Goal: Task Accomplishment & Management: Manage account settings

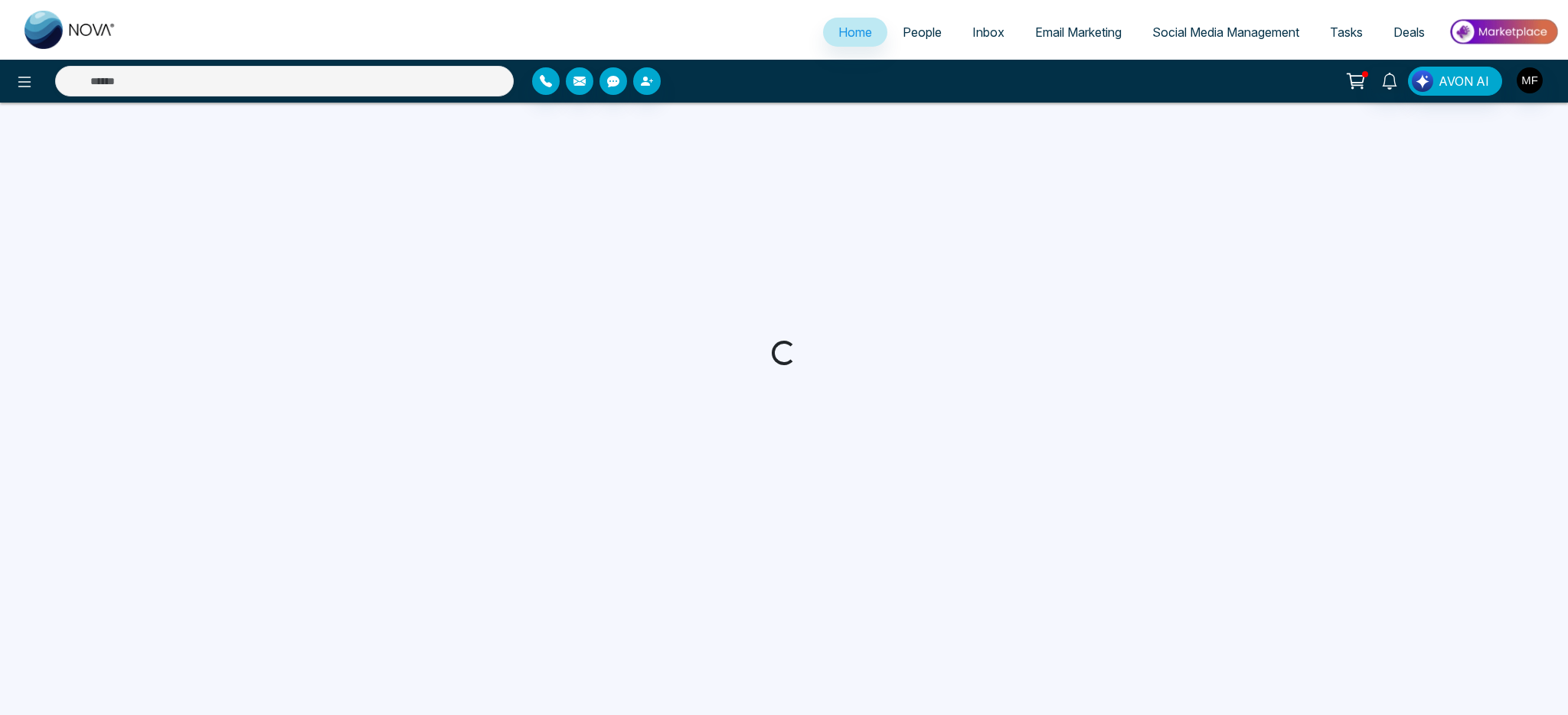
select select "*"
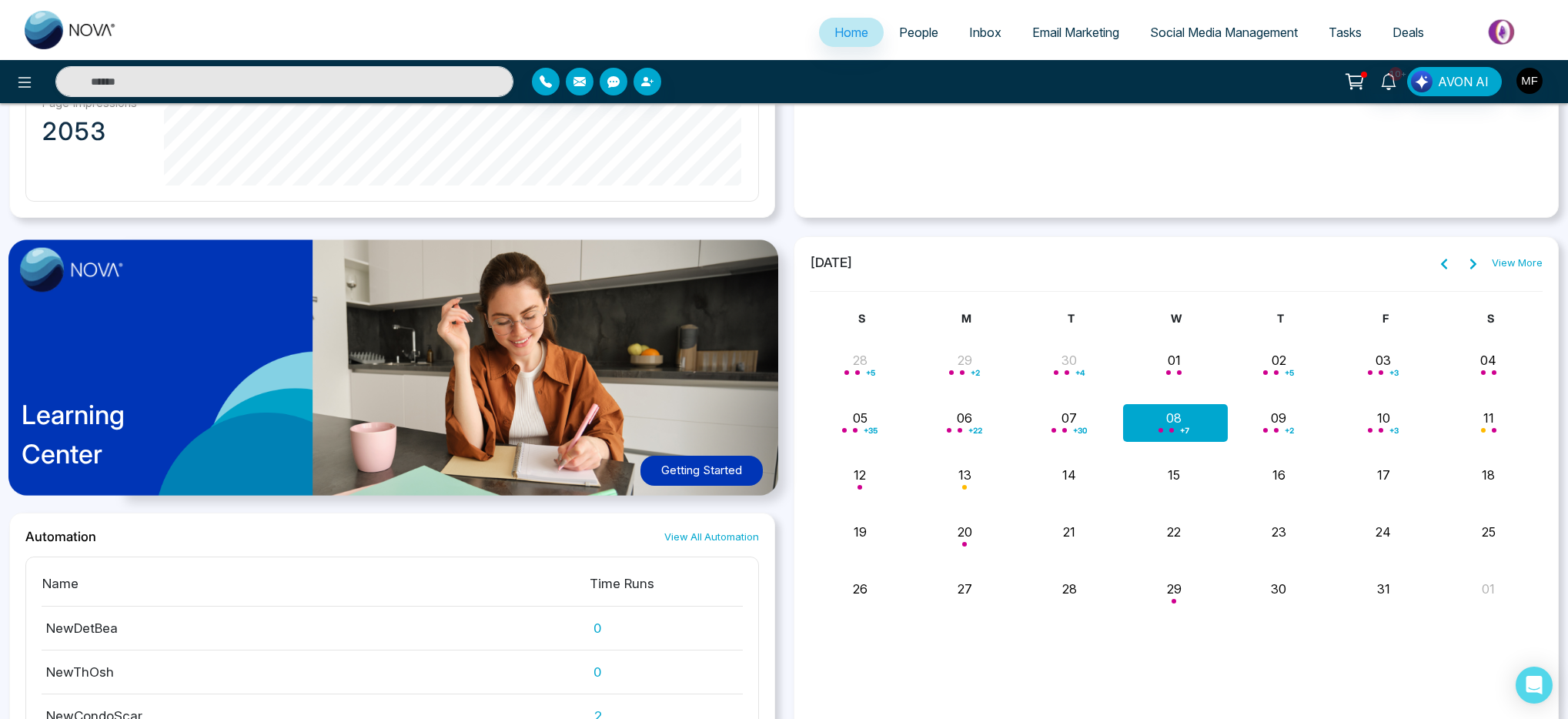
scroll to position [1125, 0]
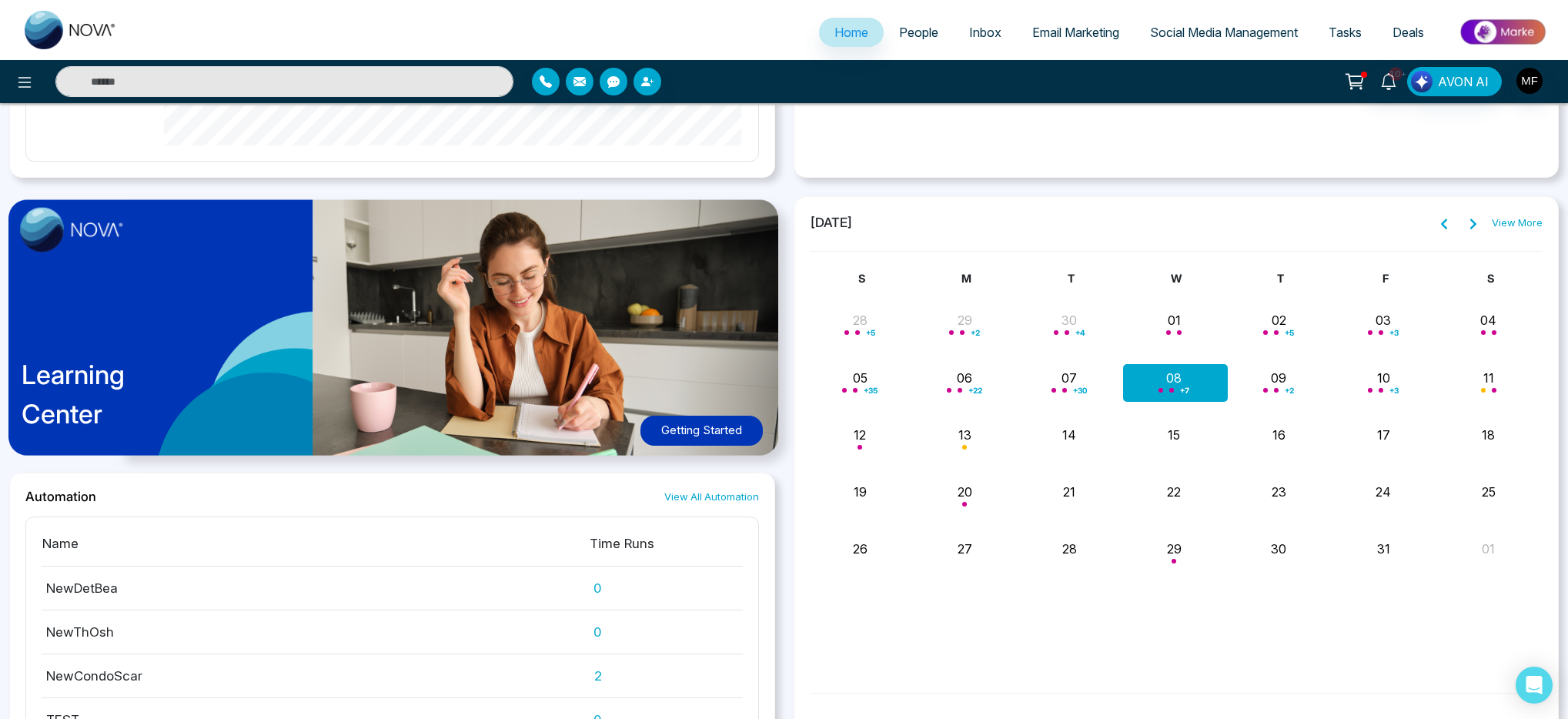
click at [1176, 381] on div "+ 7" at bounding box center [1176, 383] width 105 height 37
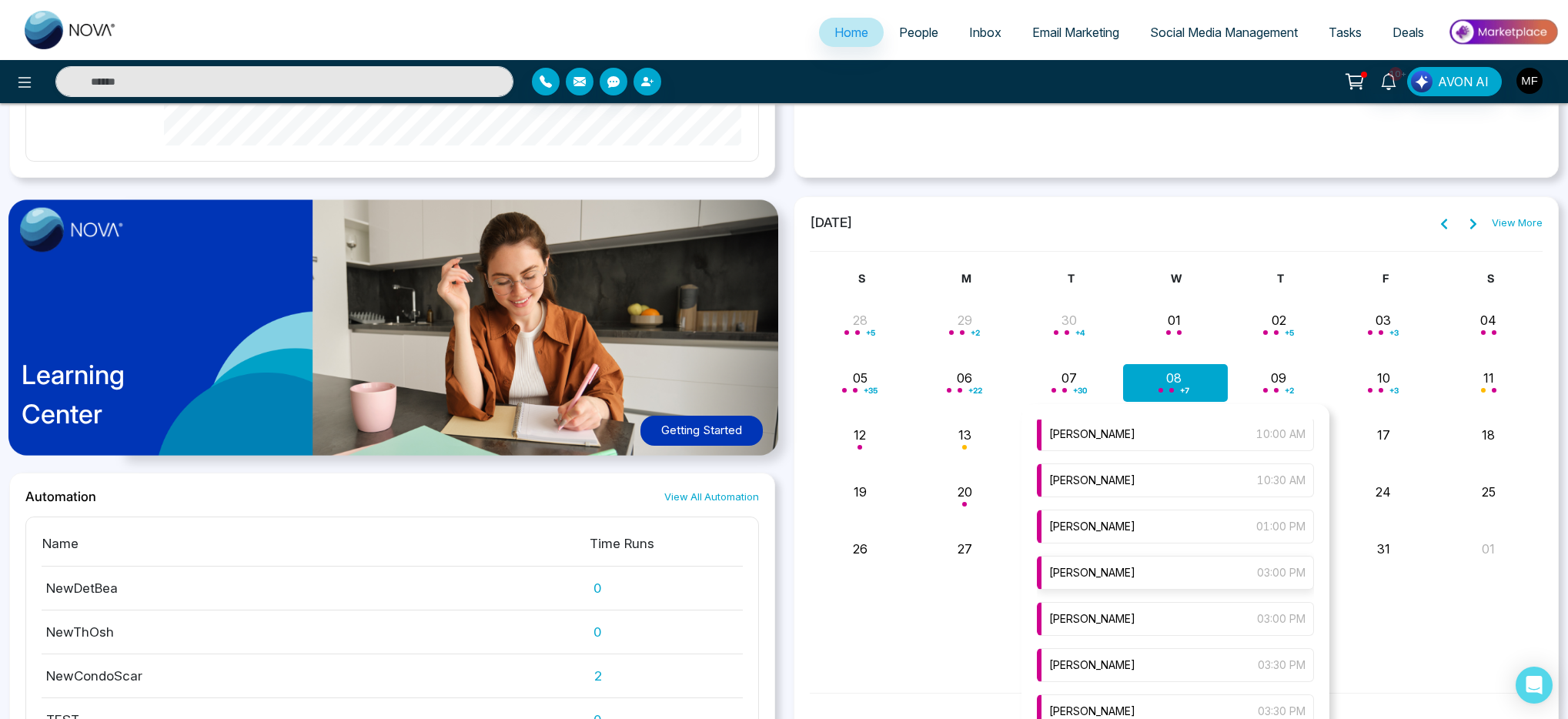
scroll to position [127, 0]
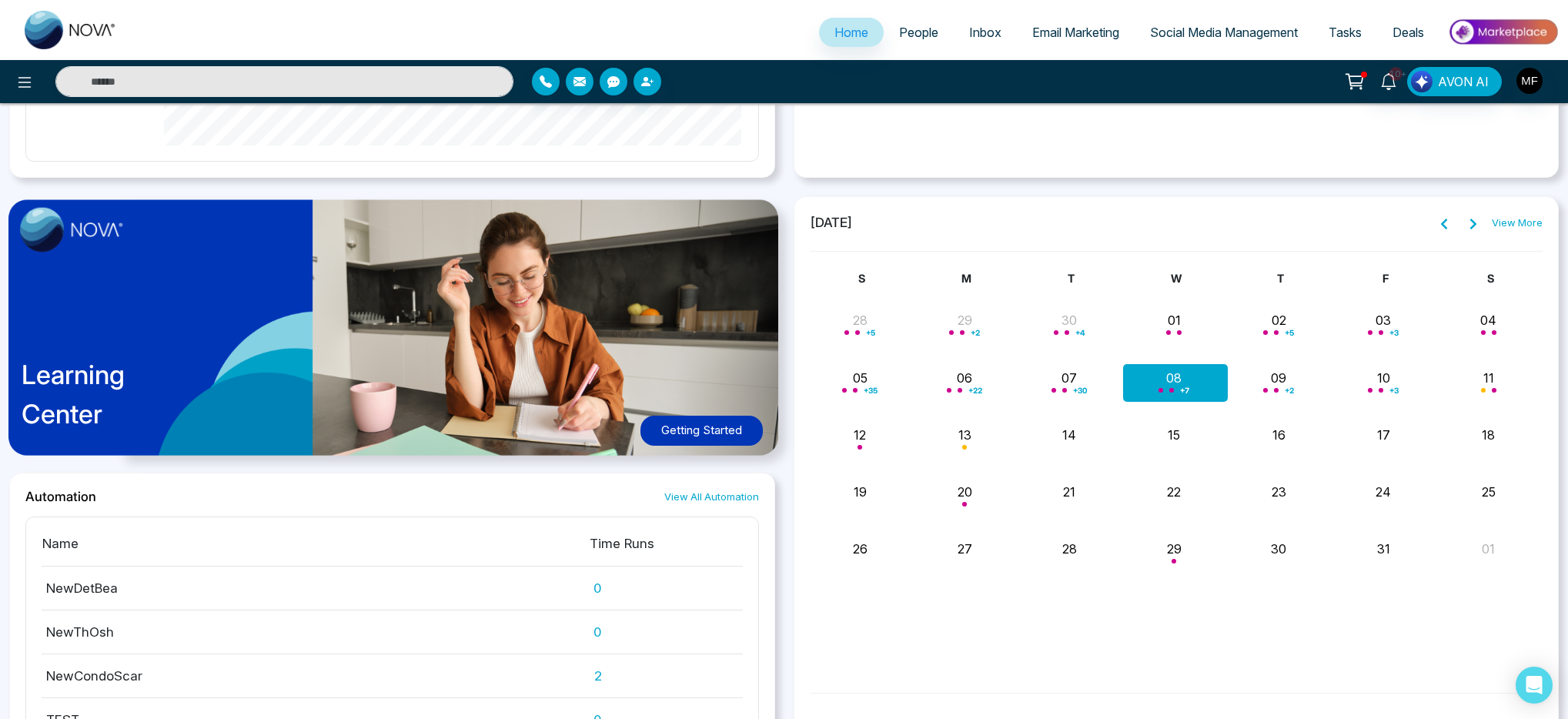
click at [1505, 217] on link "View More" at bounding box center [1517, 222] width 51 height 15
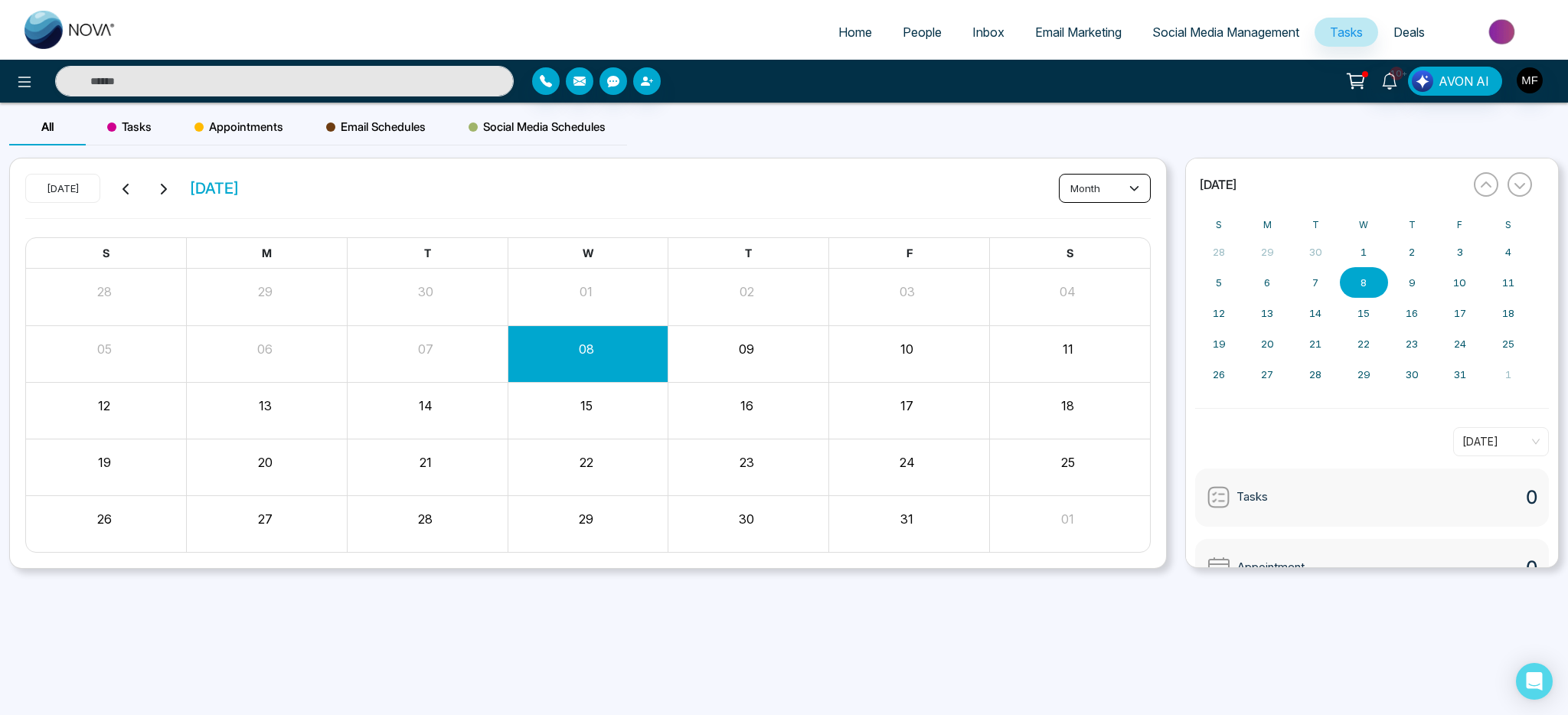
click at [1060, 187] on button "month" at bounding box center [1105, 188] width 92 height 29
click at [1091, 190] on button "month" at bounding box center [1105, 188] width 92 height 29
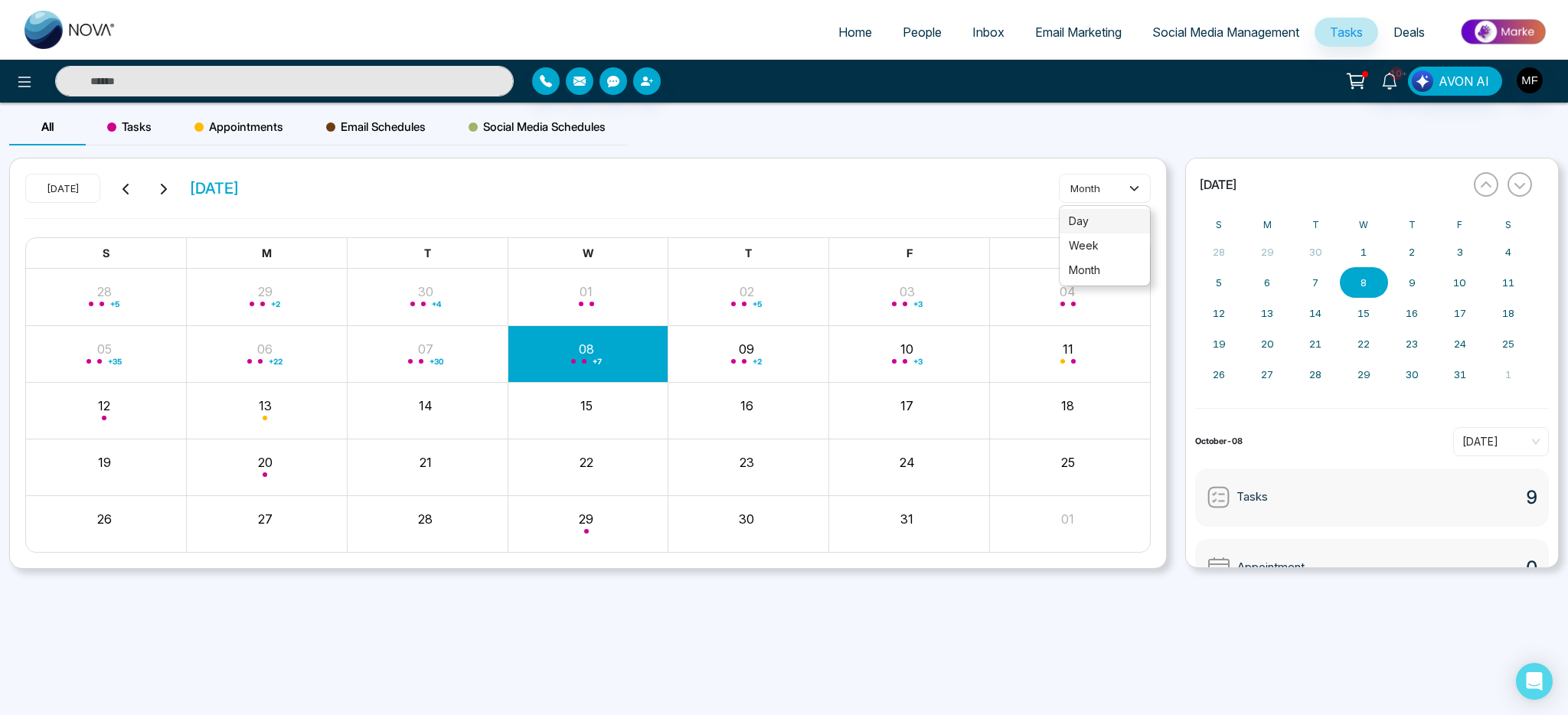
click at [1097, 227] on span "day" at bounding box center [1104, 221] width 72 height 17
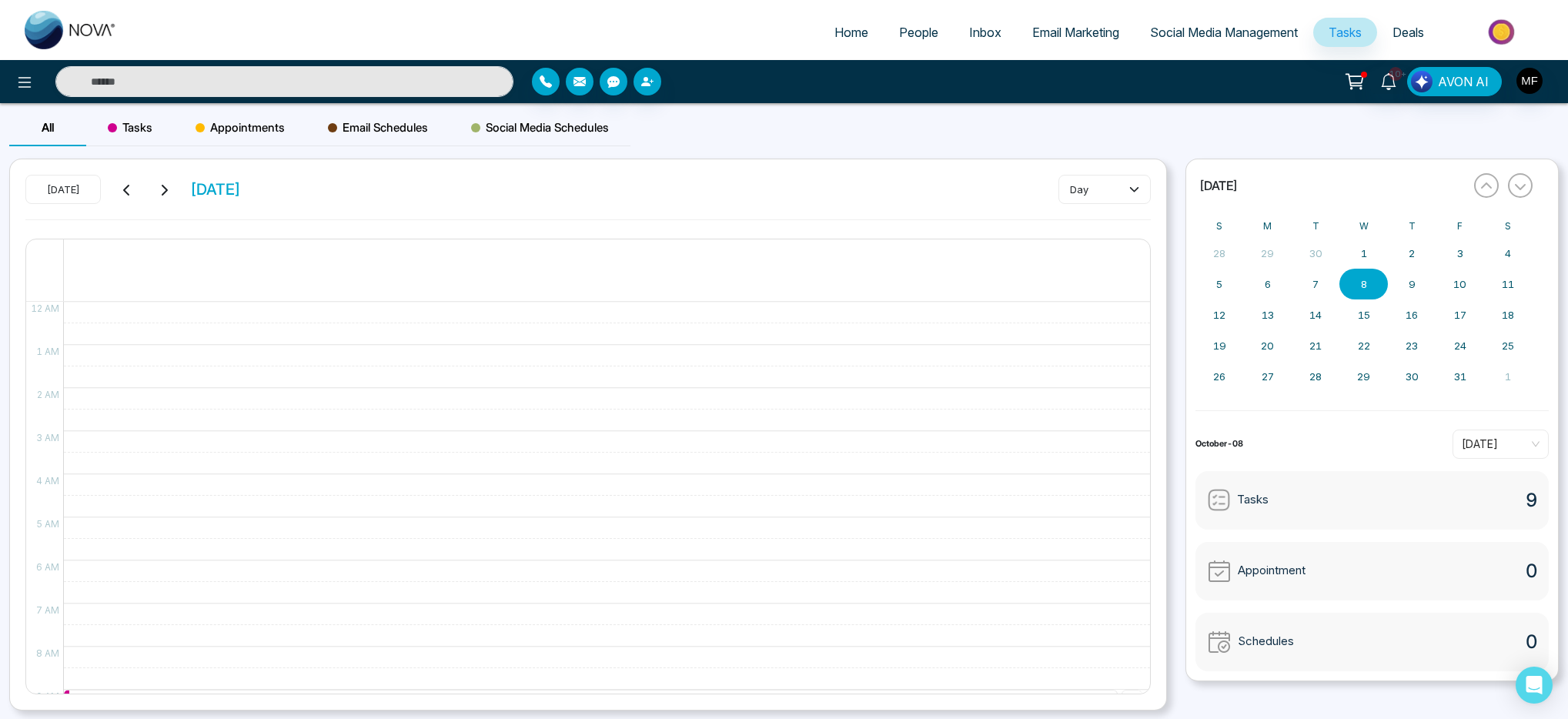
scroll to position [495, 0]
click at [120, 197] on button at bounding box center [127, 190] width 21 height 20
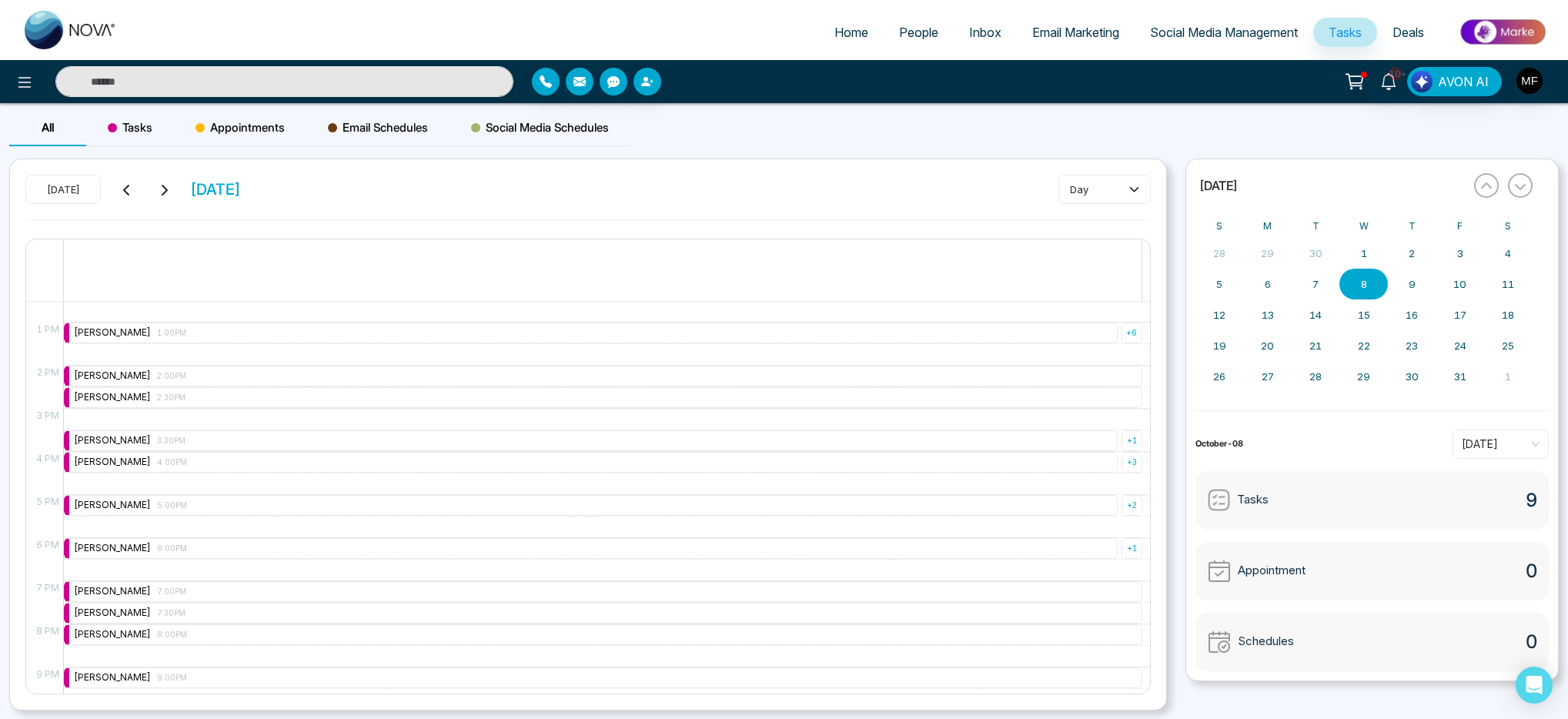
scroll to position [642, 0]
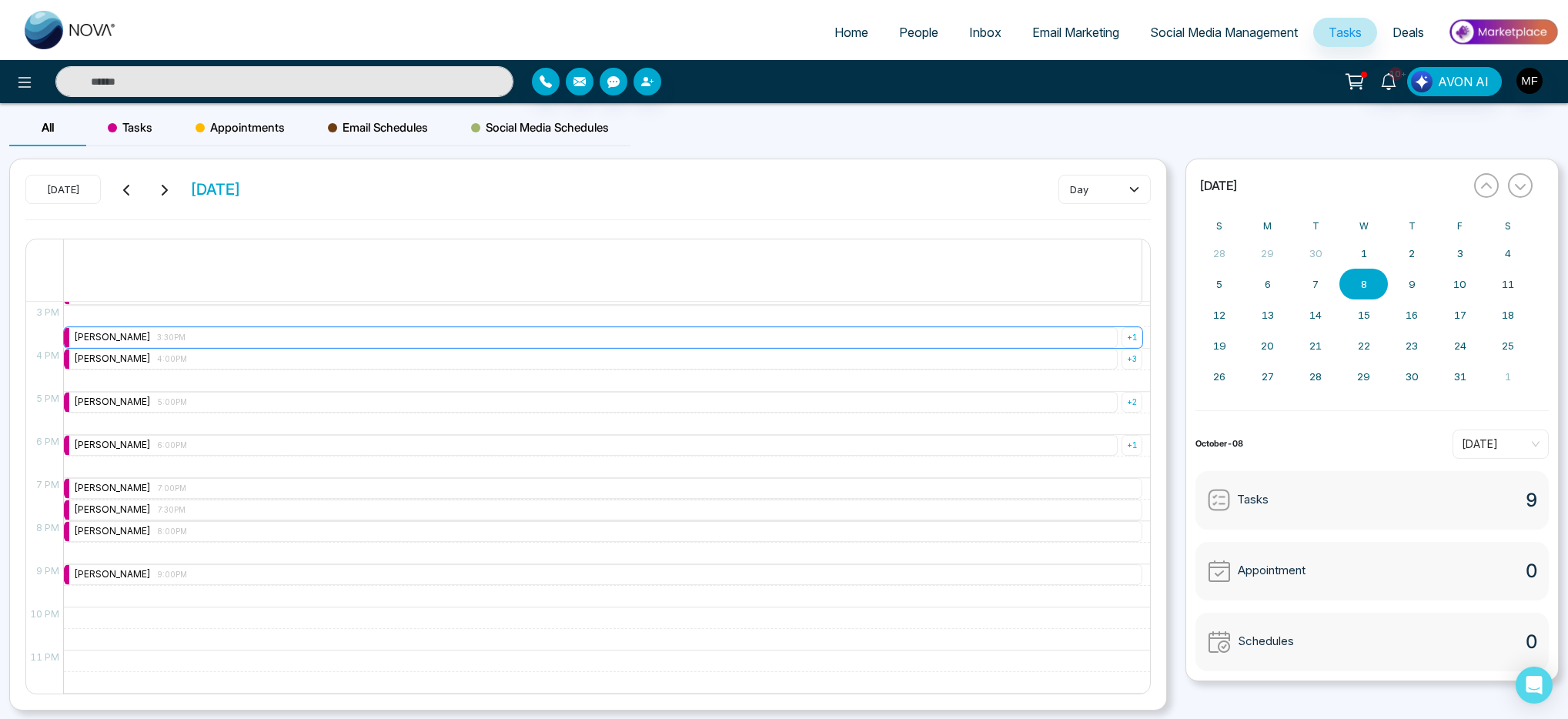
click at [241, 340] on div "Marwen Ferchichi 3:30PM" at bounding box center [591, 337] width 1054 height 20
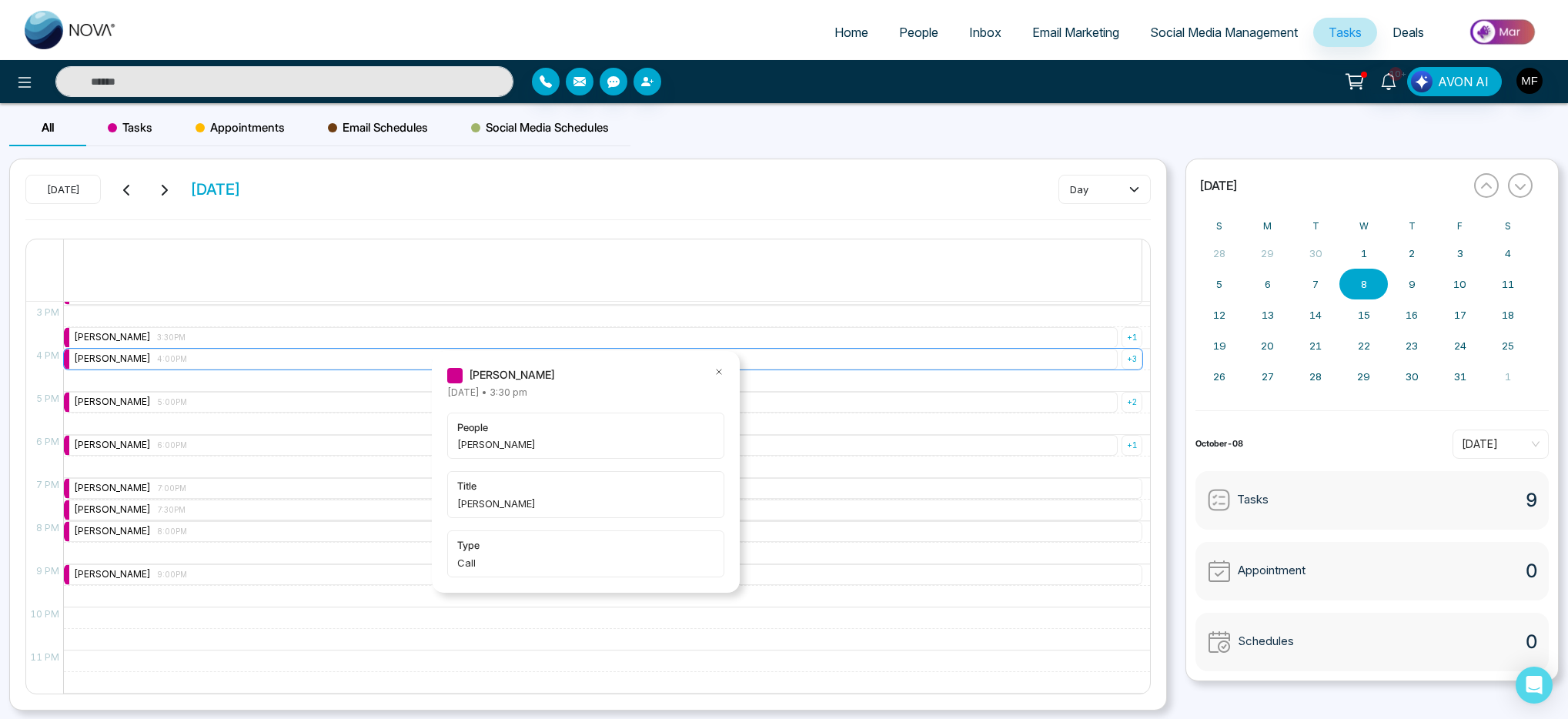
click at [248, 359] on div "Marwen Ferchichi 4:00PM" at bounding box center [591, 359] width 1054 height 20
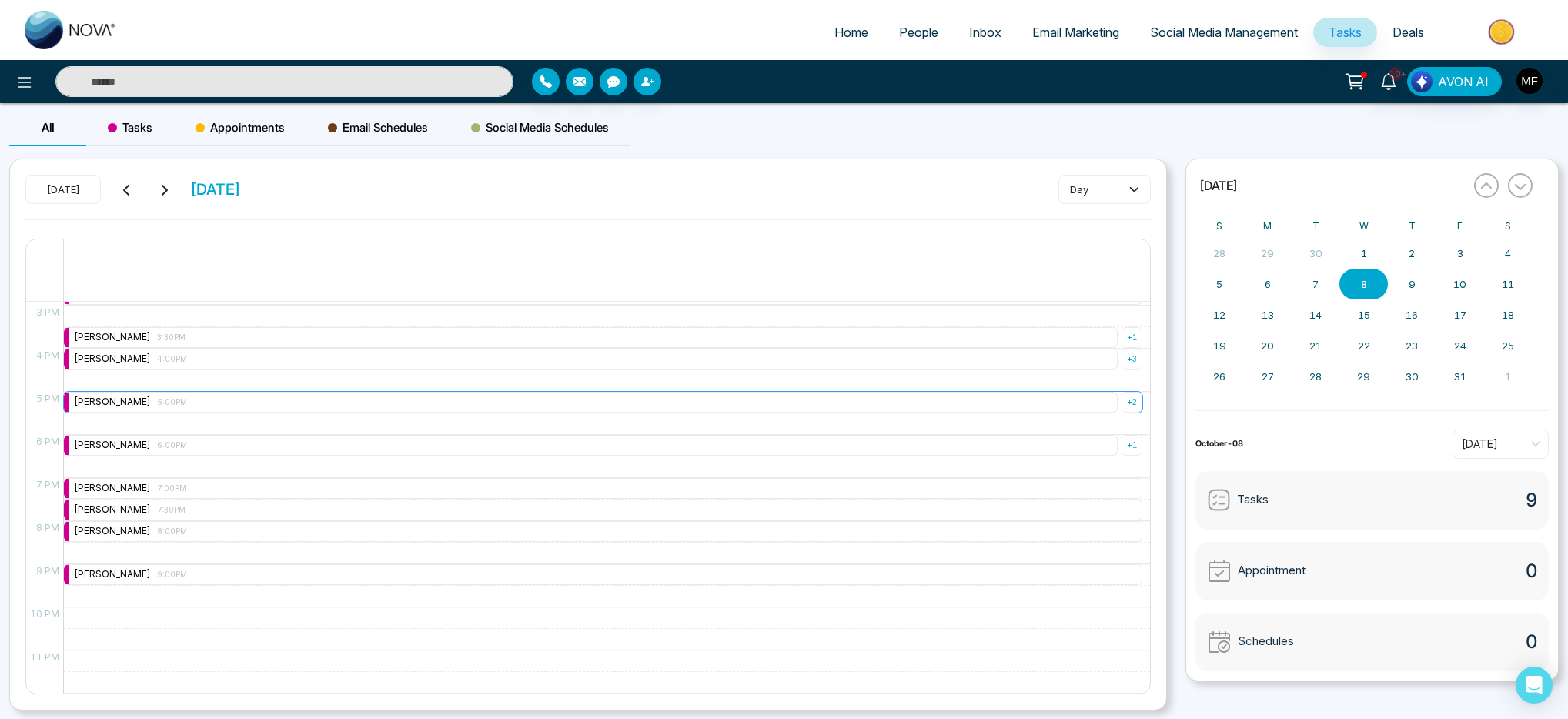
click at [247, 410] on div "Marwen Ferchichi 5:00PM" at bounding box center [591, 401] width 1054 height 20
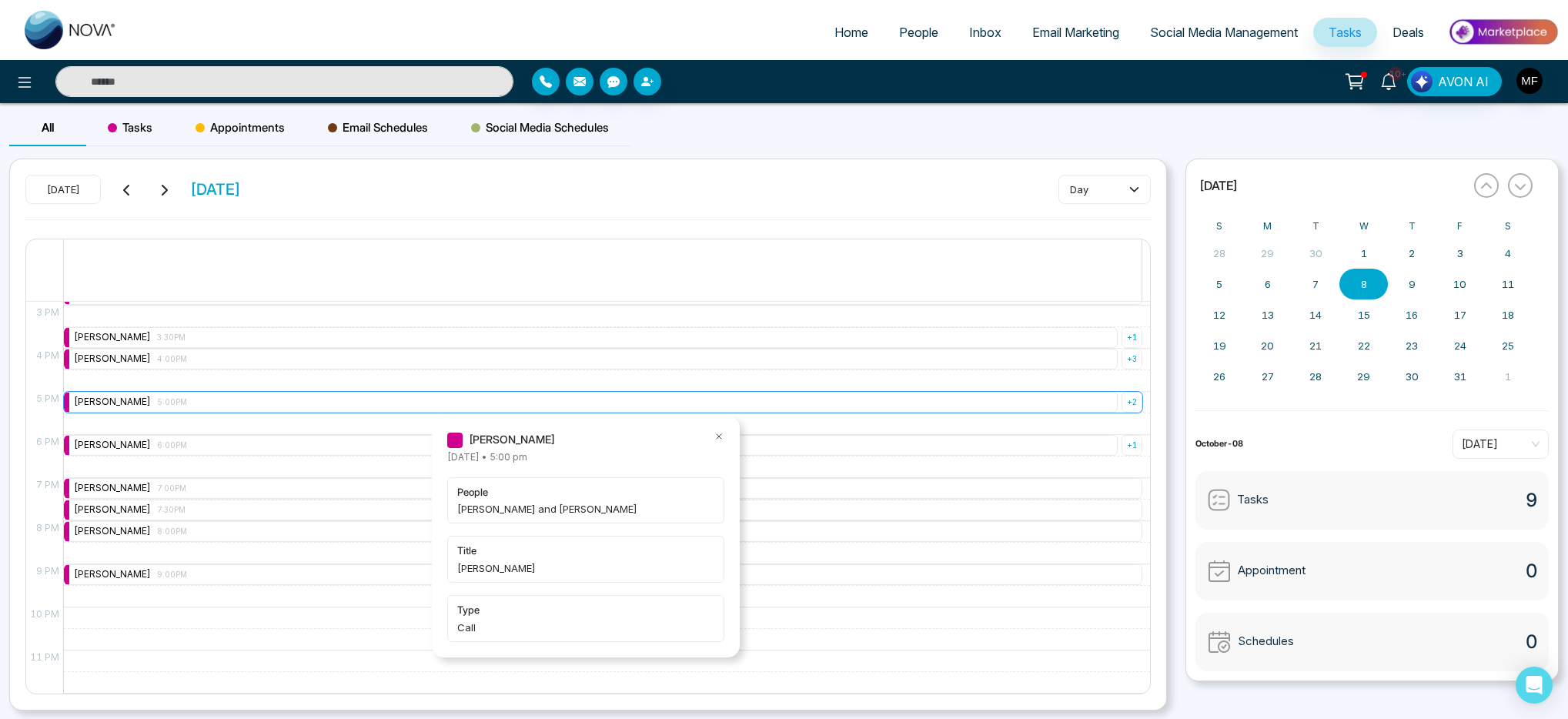
click at [1122, 408] on div "+ 2" at bounding box center [1132, 401] width 20 height 20
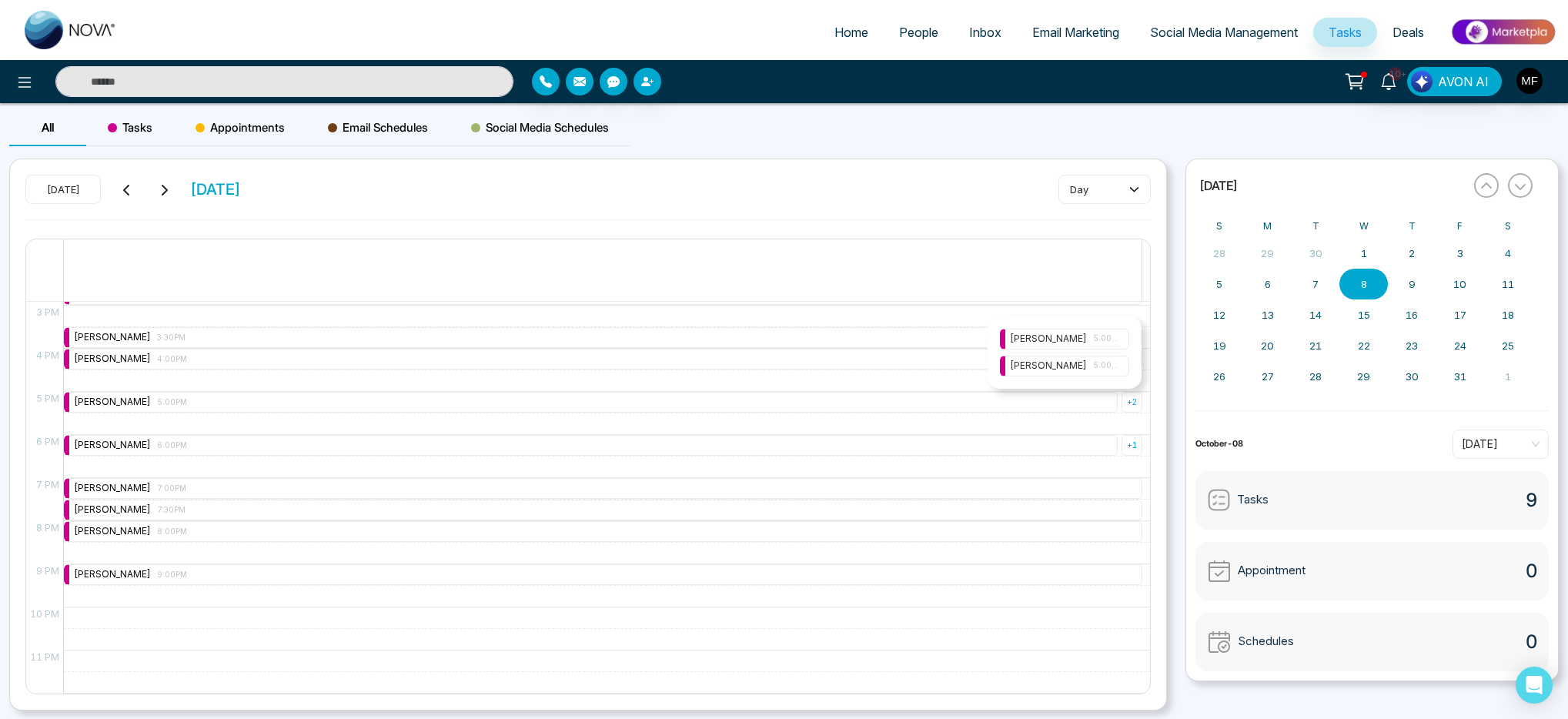
click at [1118, 340] on span "5:00PM" at bounding box center [1106, 339] width 26 height 12
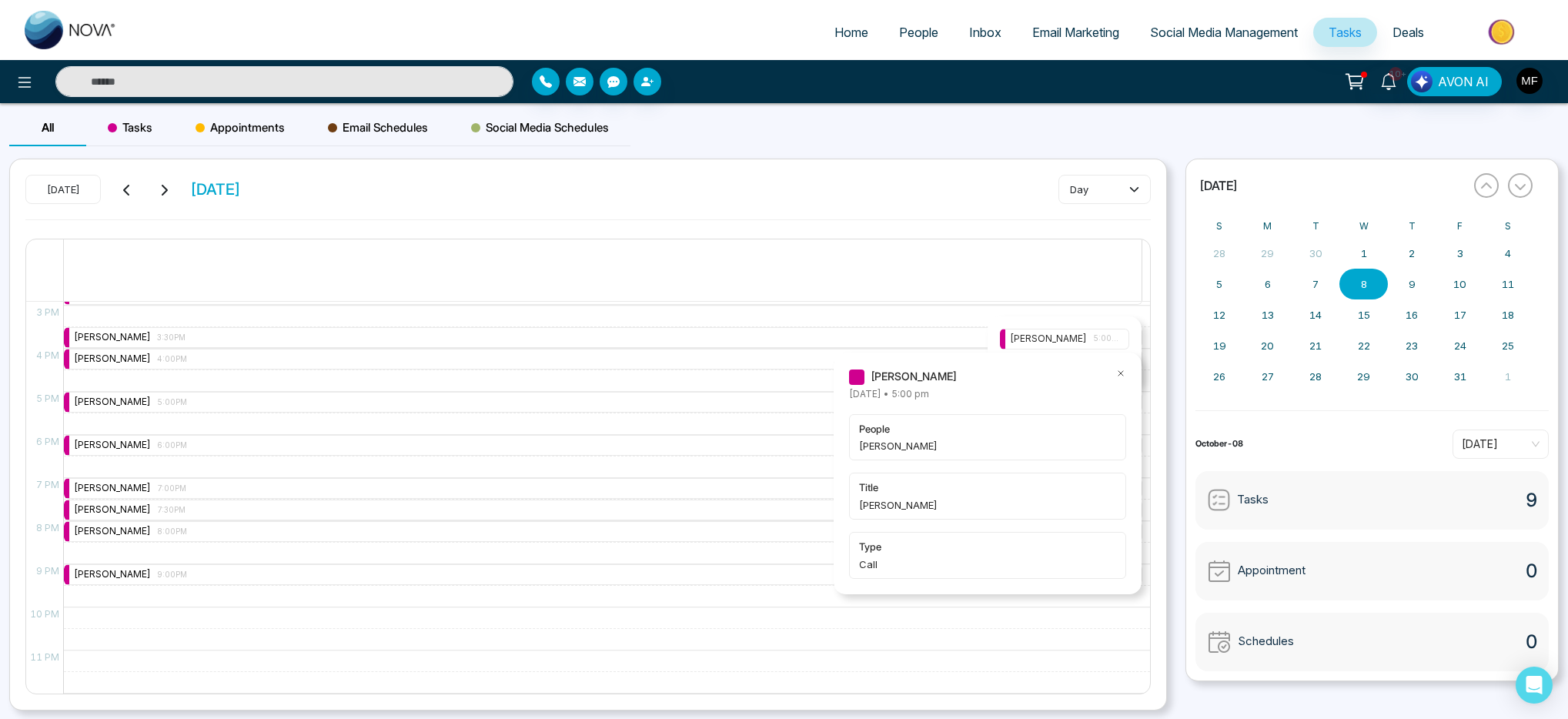
click at [1122, 374] on icon at bounding box center [1120, 373] width 4 height 4
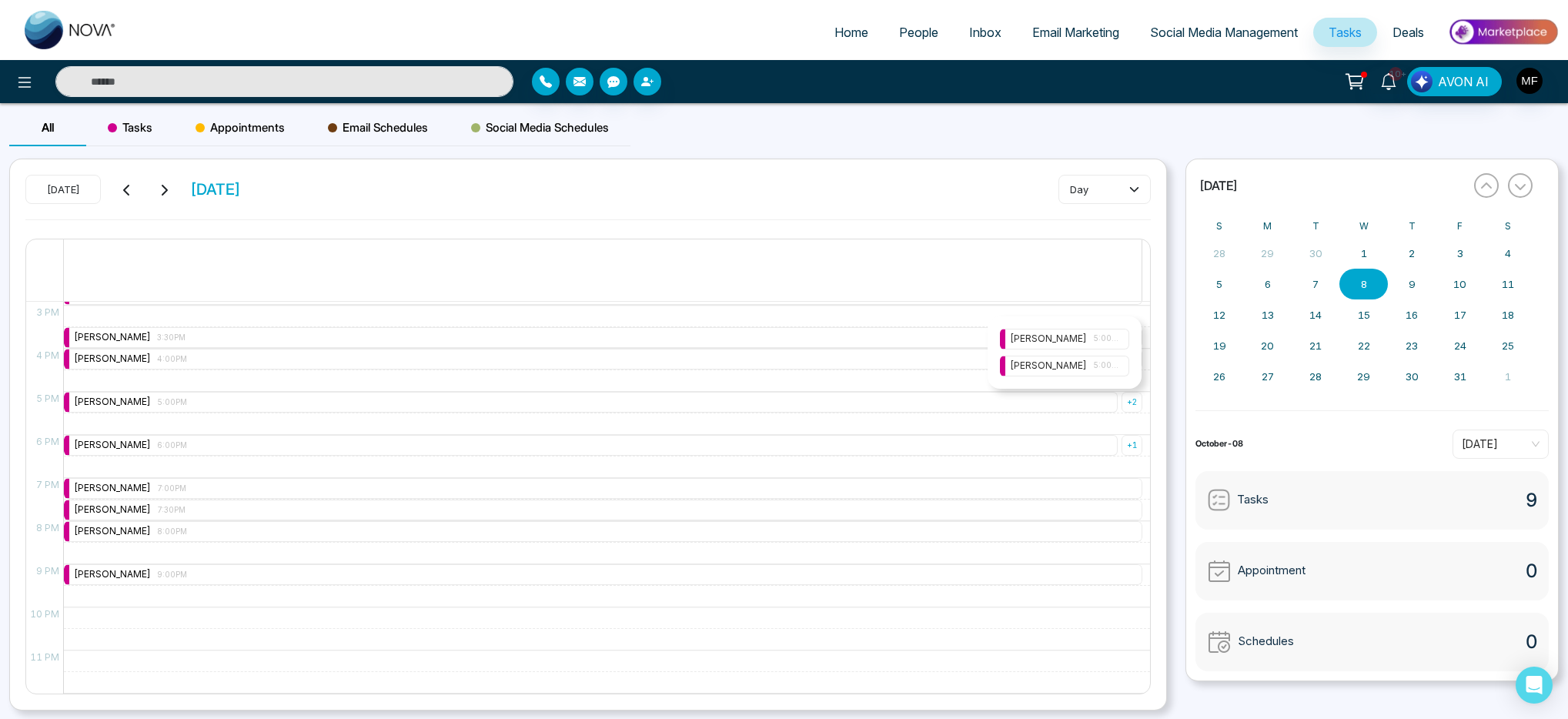
click at [1098, 361] on span "5:00PM" at bounding box center [1106, 366] width 26 height 12
click at [1119, 400] on icon at bounding box center [1120, 400] width 4 height 4
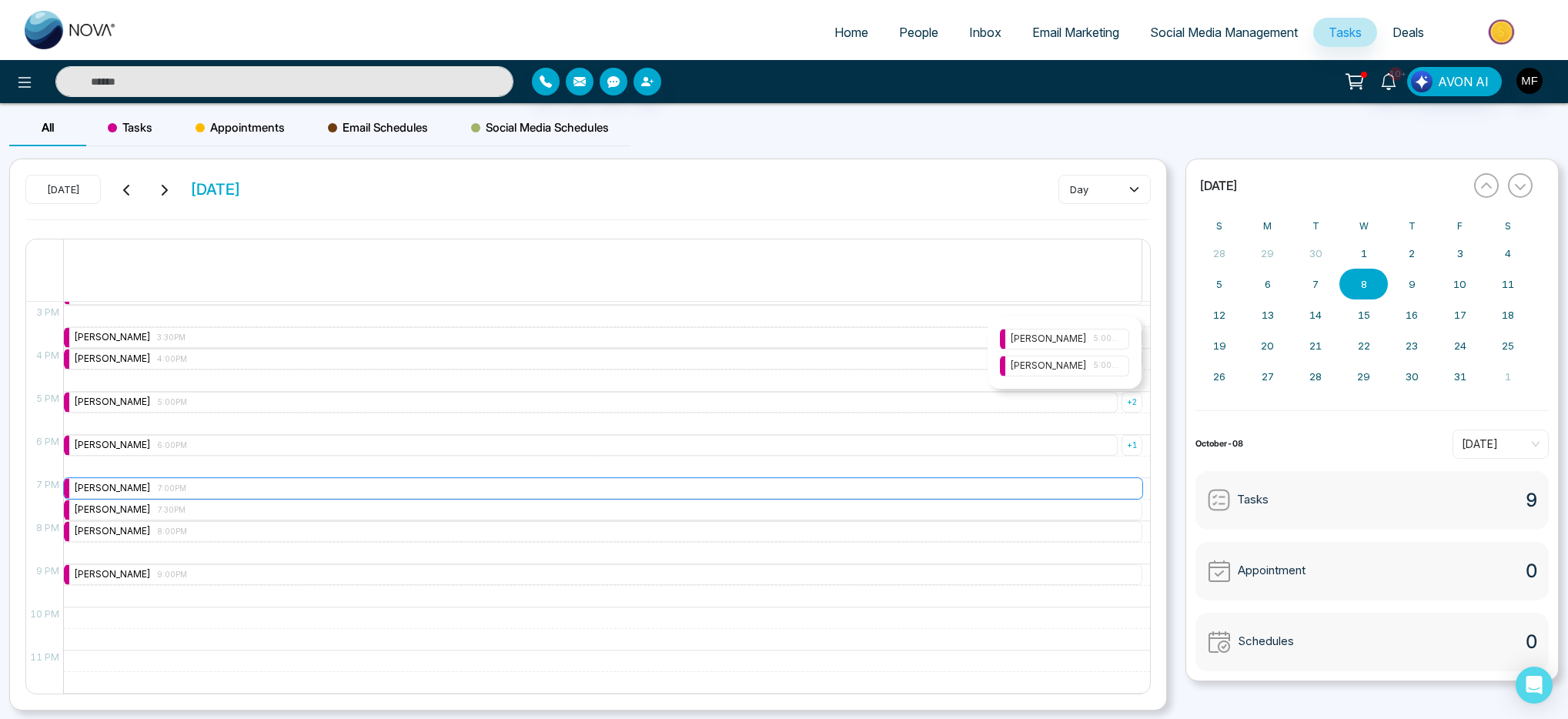
click at [168, 486] on span "7:00PM" at bounding box center [172, 488] width 29 height 8
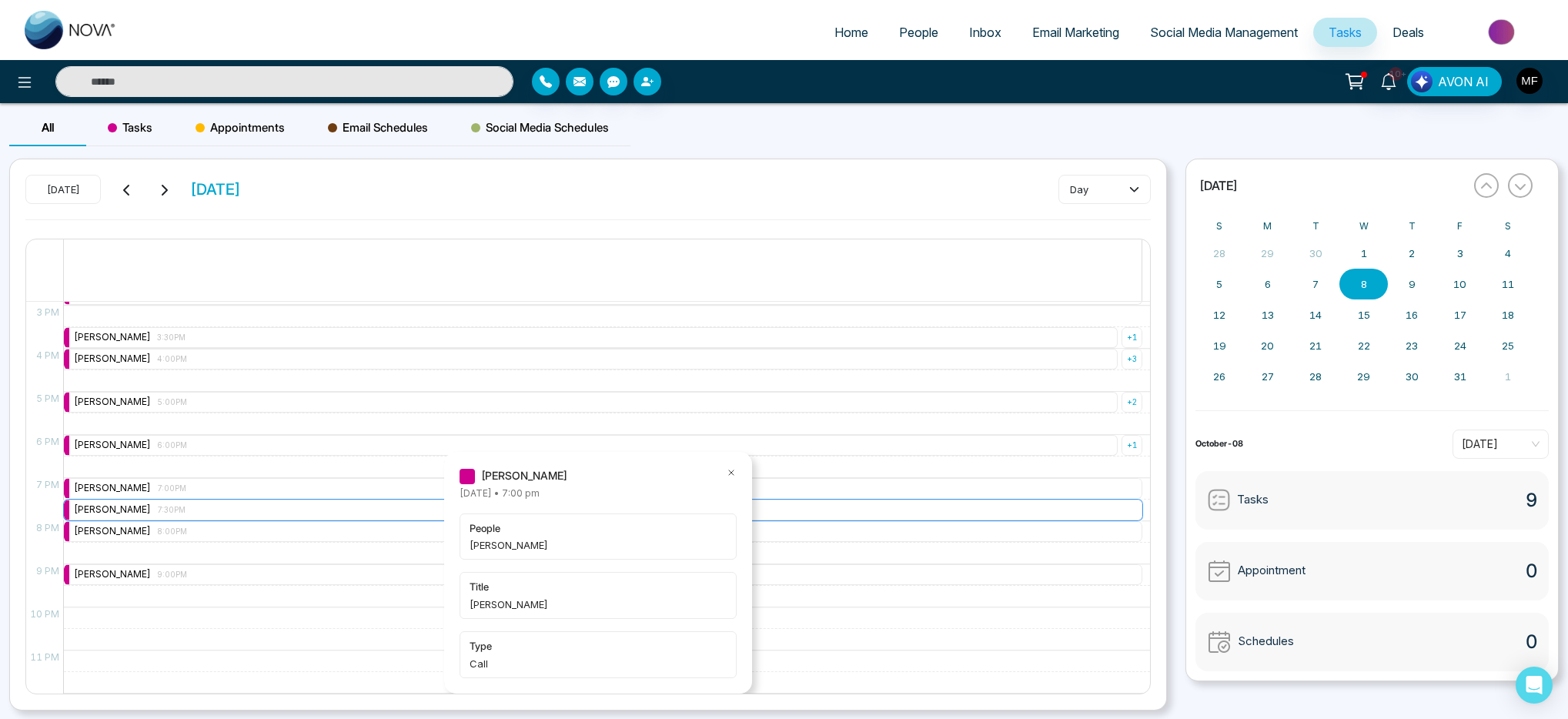
click at [208, 505] on div "Marwen Ferchichi 7:30PM" at bounding box center [603, 510] width 1079 height 20
click at [212, 537] on div "Marwen Ferchichi 8:00PM" at bounding box center [603, 531] width 1079 height 20
click at [199, 574] on div "Marwen Ferchichi 9:00PM" at bounding box center [603, 574] width 1079 height 20
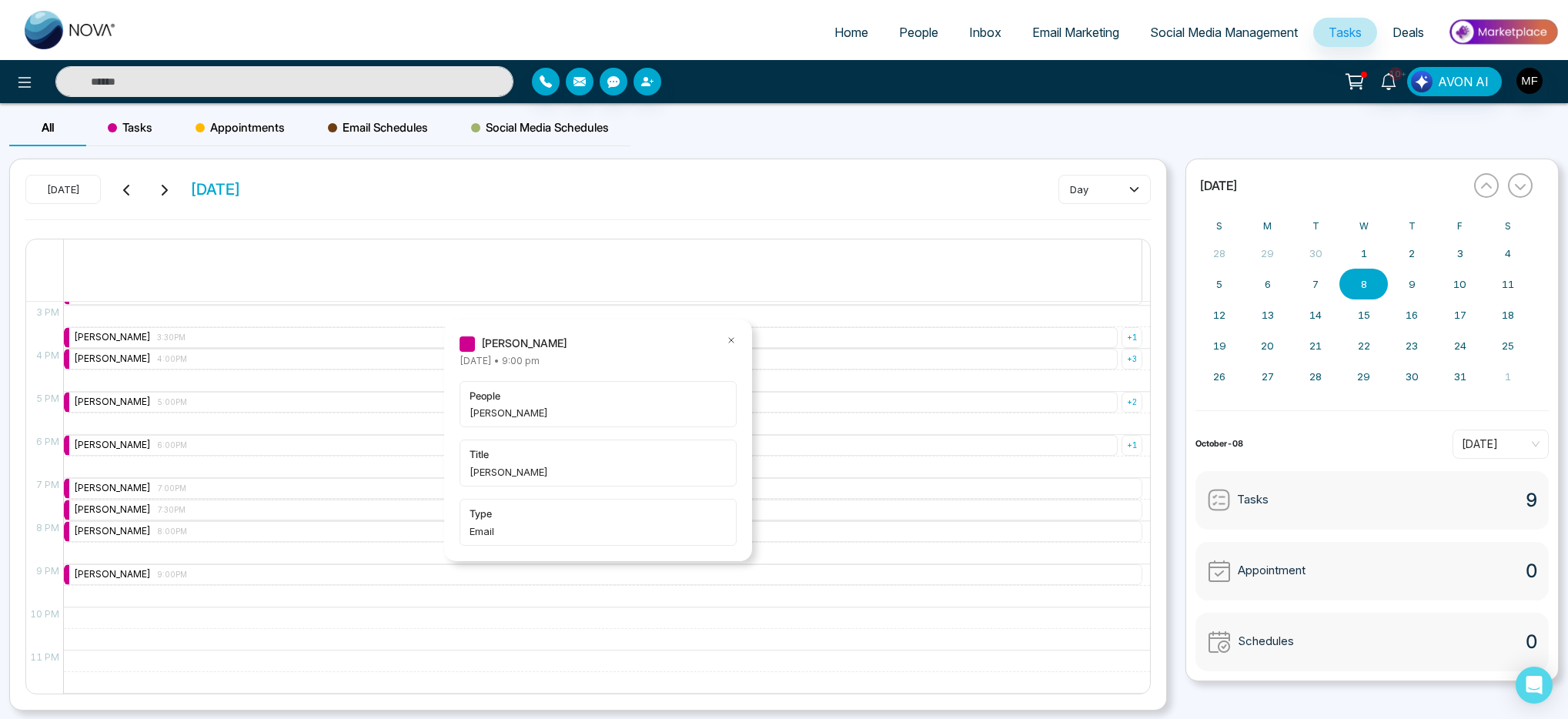
click at [730, 341] on icon at bounding box center [731, 340] width 11 height 11
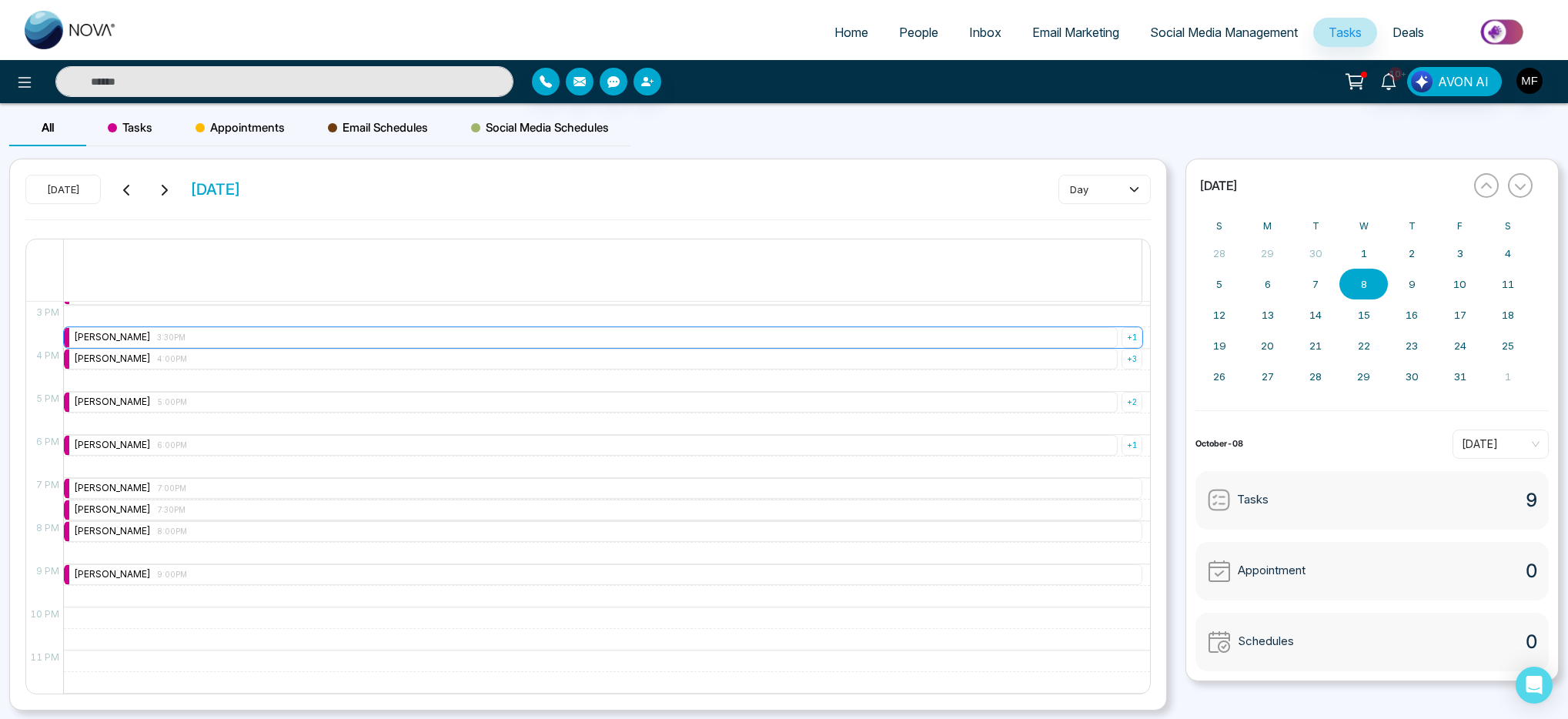
click at [638, 339] on div "Marwen Ferchichi 3:30PM" at bounding box center [591, 337] width 1054 height 20
click at [1125, 329] on div "+ 1" at bounding box center [1132, 337] width 20 height 20
click at [1087, 371] on div "Marwen Ferchichi 3:30PM" at bounding box center [1064, 374] width 109 height 14
click at [1070, 321] on div "9:00 AM – 9:00 AM Marwen Ferchichi 9:00AM + 4 9:30 AM – 9:30 AM Marwen Ferchich…" at bounding box center [602, 176] width 1079 height 1035
click at [1139, 360] on div at bounding box center [607, 360] width 1087 height 21
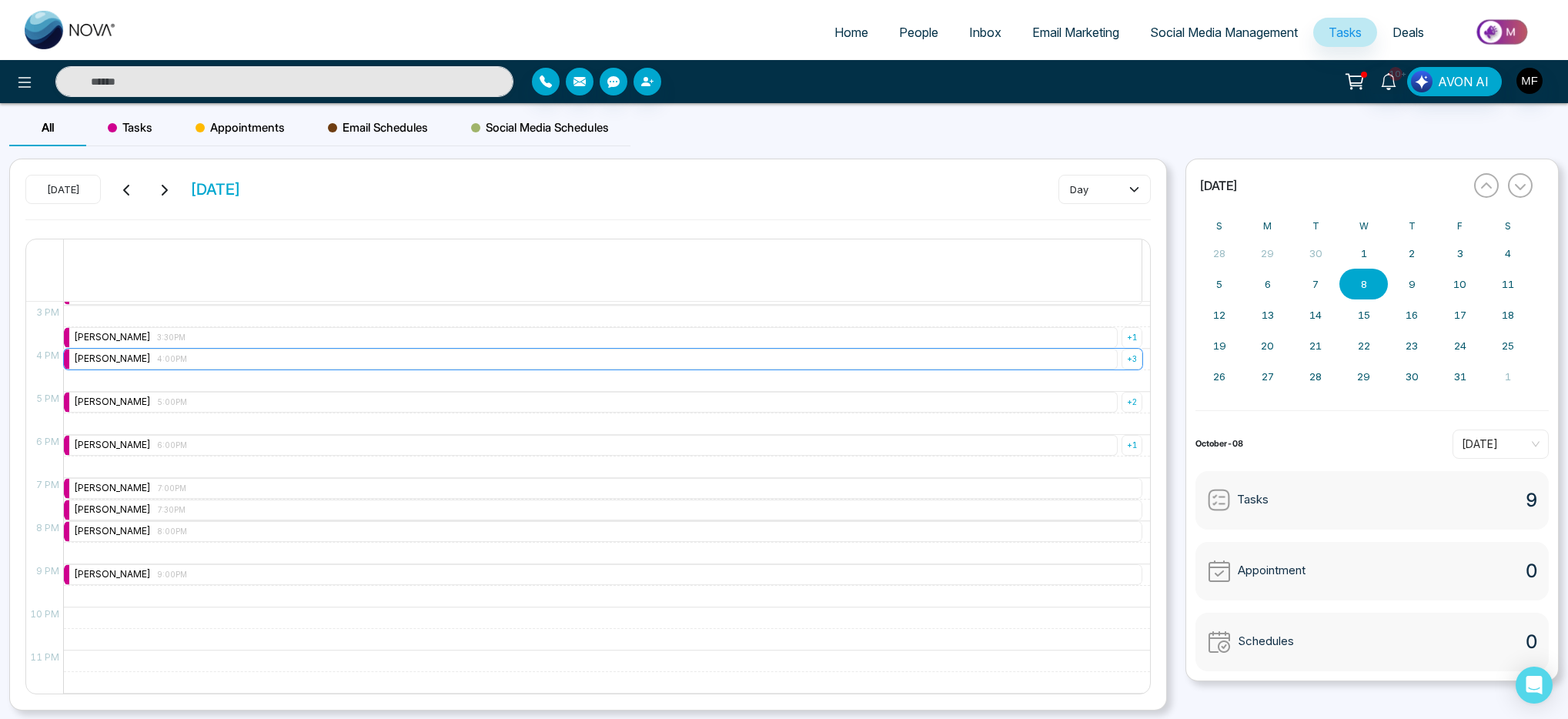
click at [1128, 362] on div "+ 3" at bounding box center [1132, 359] width 20 height 20
click at [1111, 385] on div "Marwen Ferchichi 4:00PM Marwen Ferchichi 4:00PM Marwen Ferchichi 4:00PM" at bounding box center [1070, 423] width 139 height 75
click at [1111, 392] on span "4:00PM" at bounding box center [1106, 395] width 26 height 12
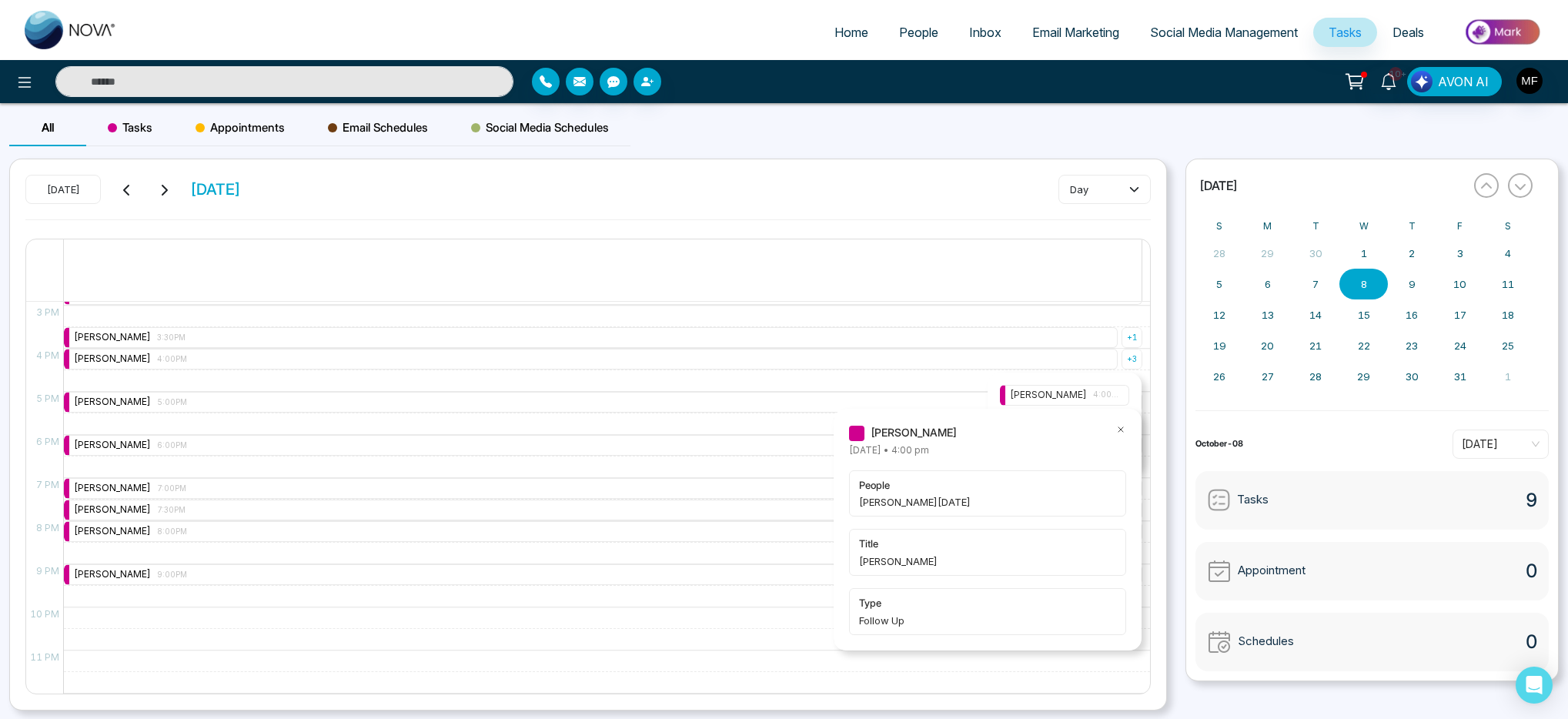
click at [1119, 425] on icon at bounding box center [1121, 430] width 11 height 11
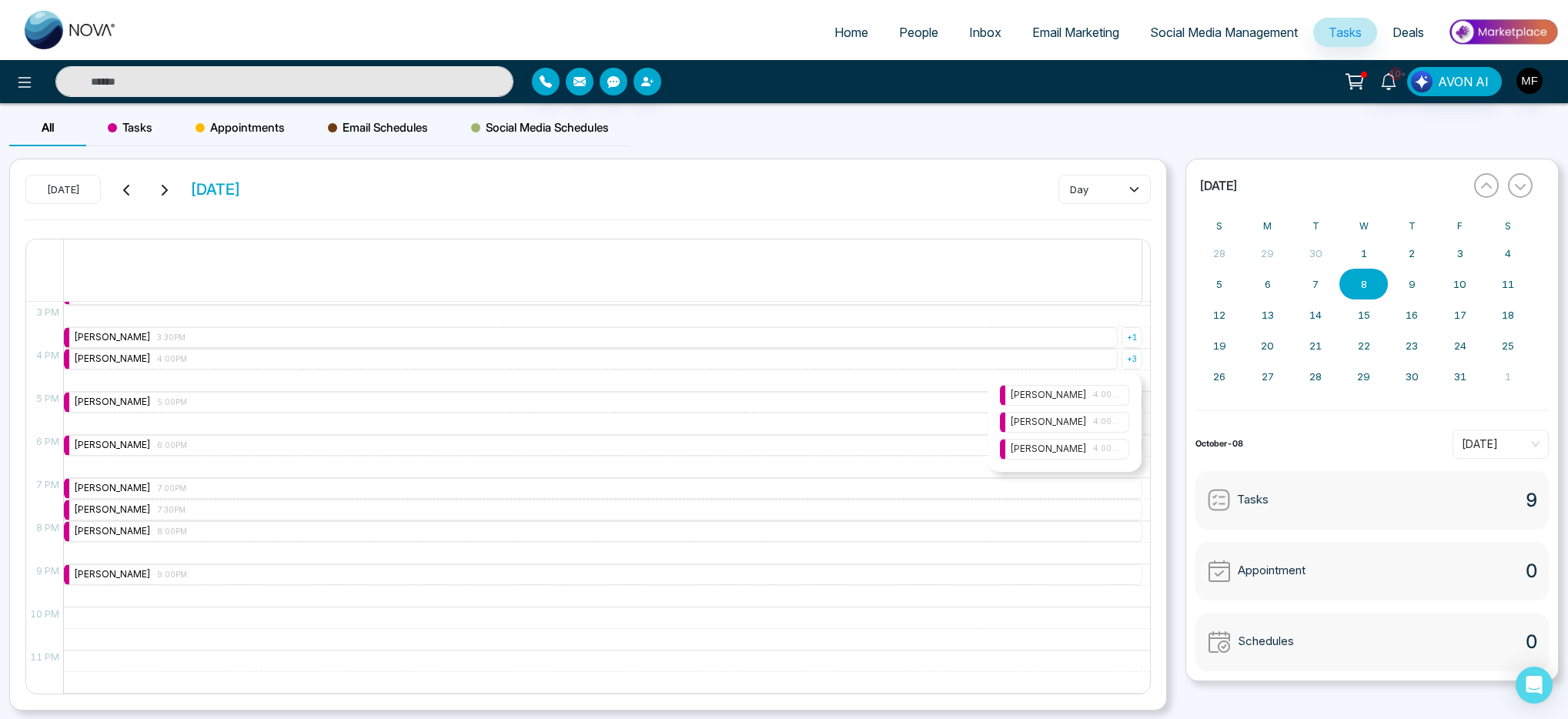
click at [1107, 420] on span "4:00PM" at bounding box center [1106, 422] width 26 height 12
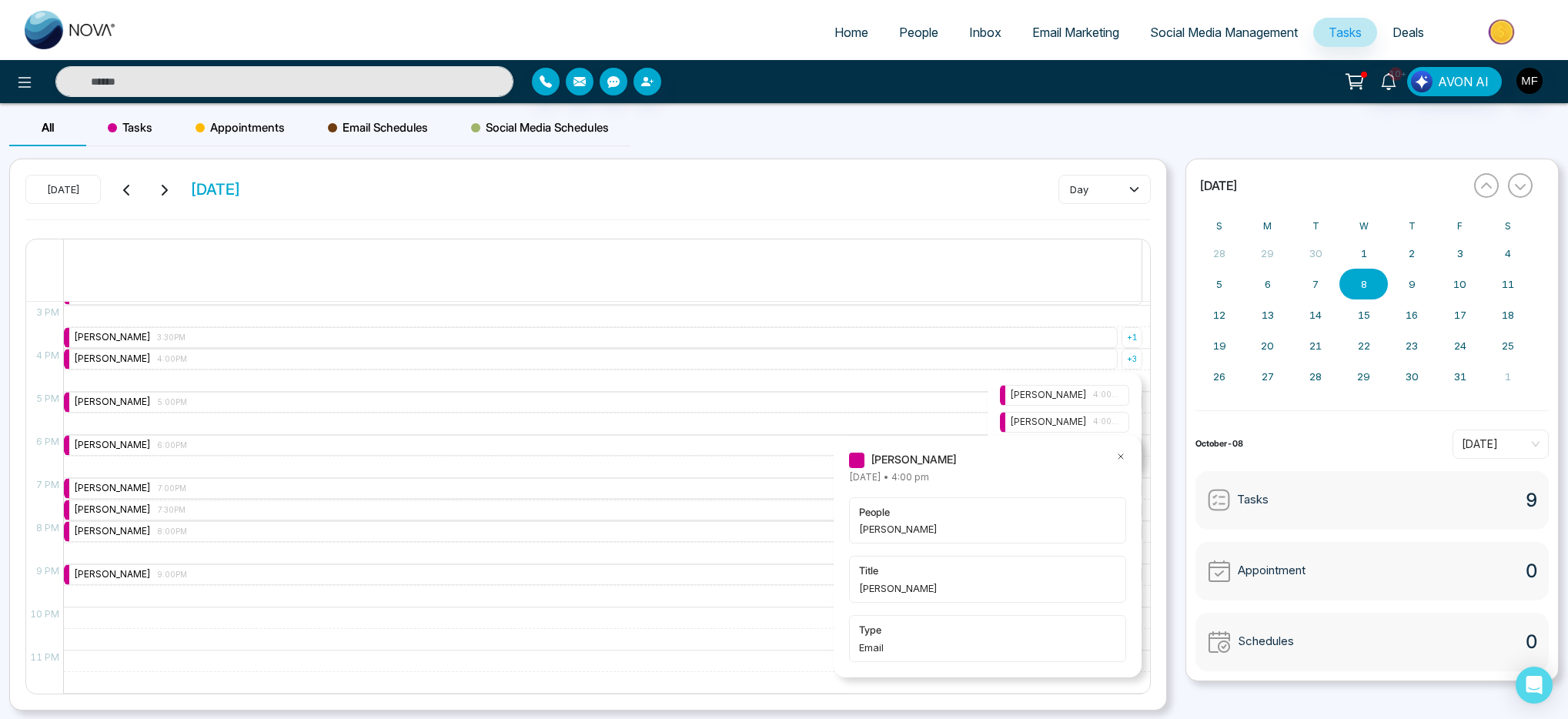
click at [1122, 460] on icon at bounding box center [1121, 456] width 11 height 11
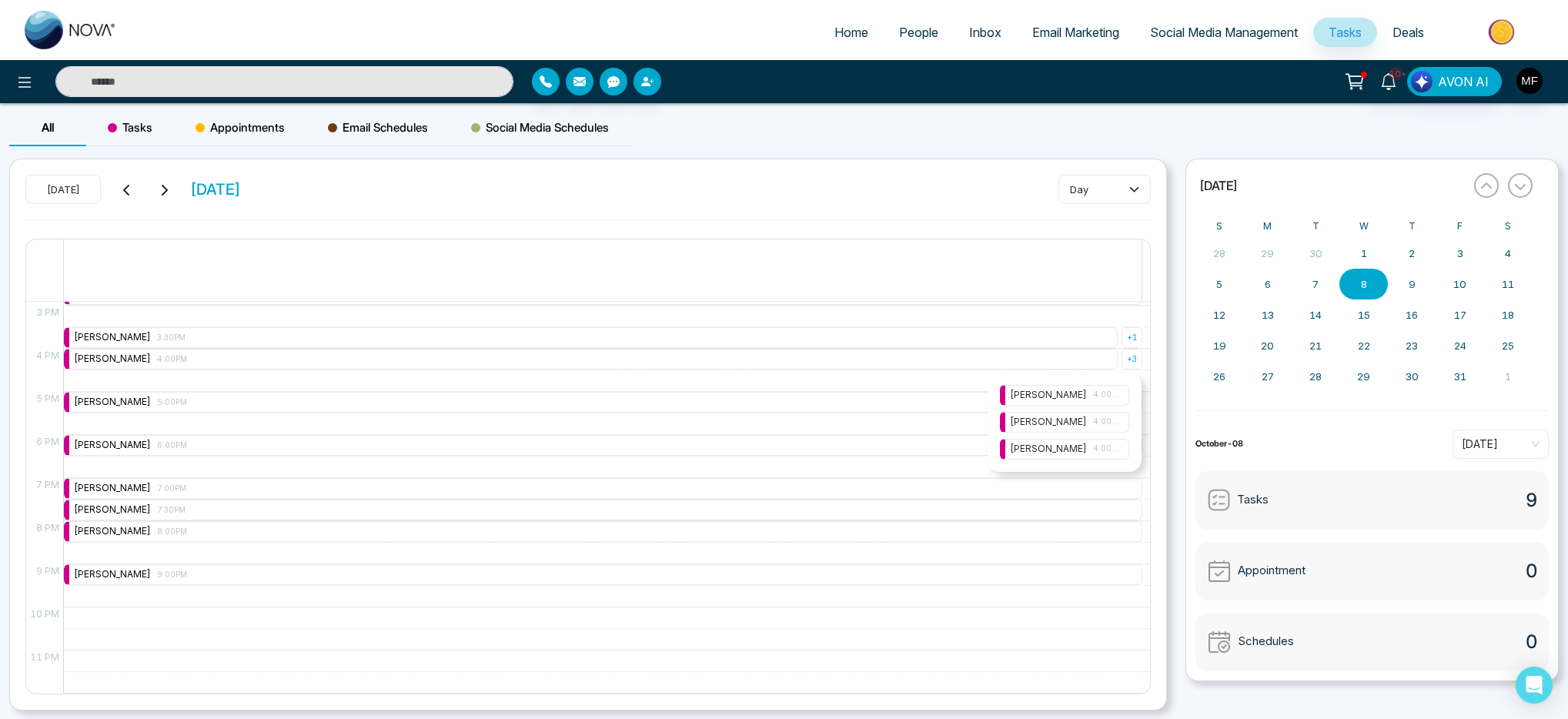
click at [1079, 451] on div "Marwen Ferchichi 4:00PM" at bounding box center [1064, 449] width 109 height 14
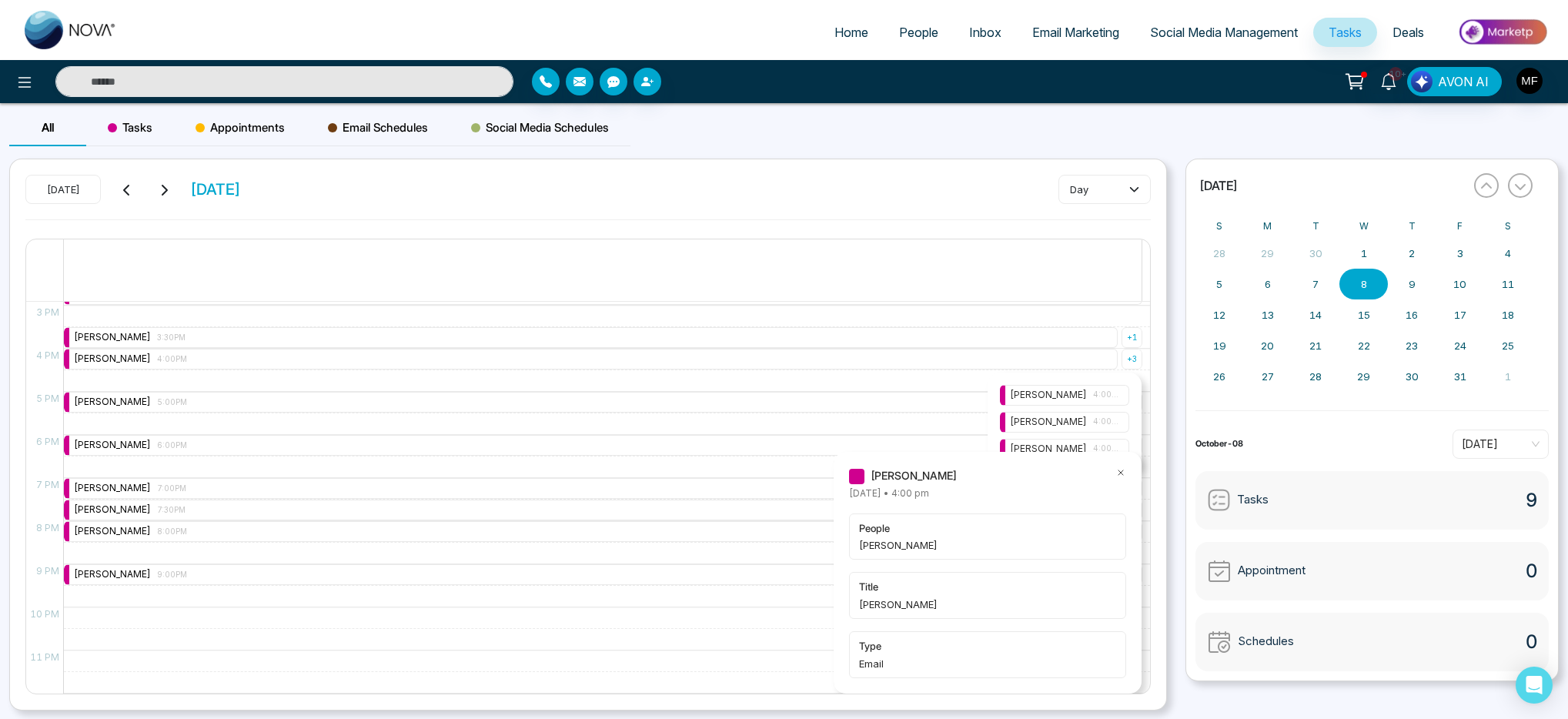
click at [1120, 472] on icon at bounding box center [1120, 473] width 4 height 4
click at [1101, 393] on span "4:00PM" at bounding box center [1106, 395] width 26 height 12
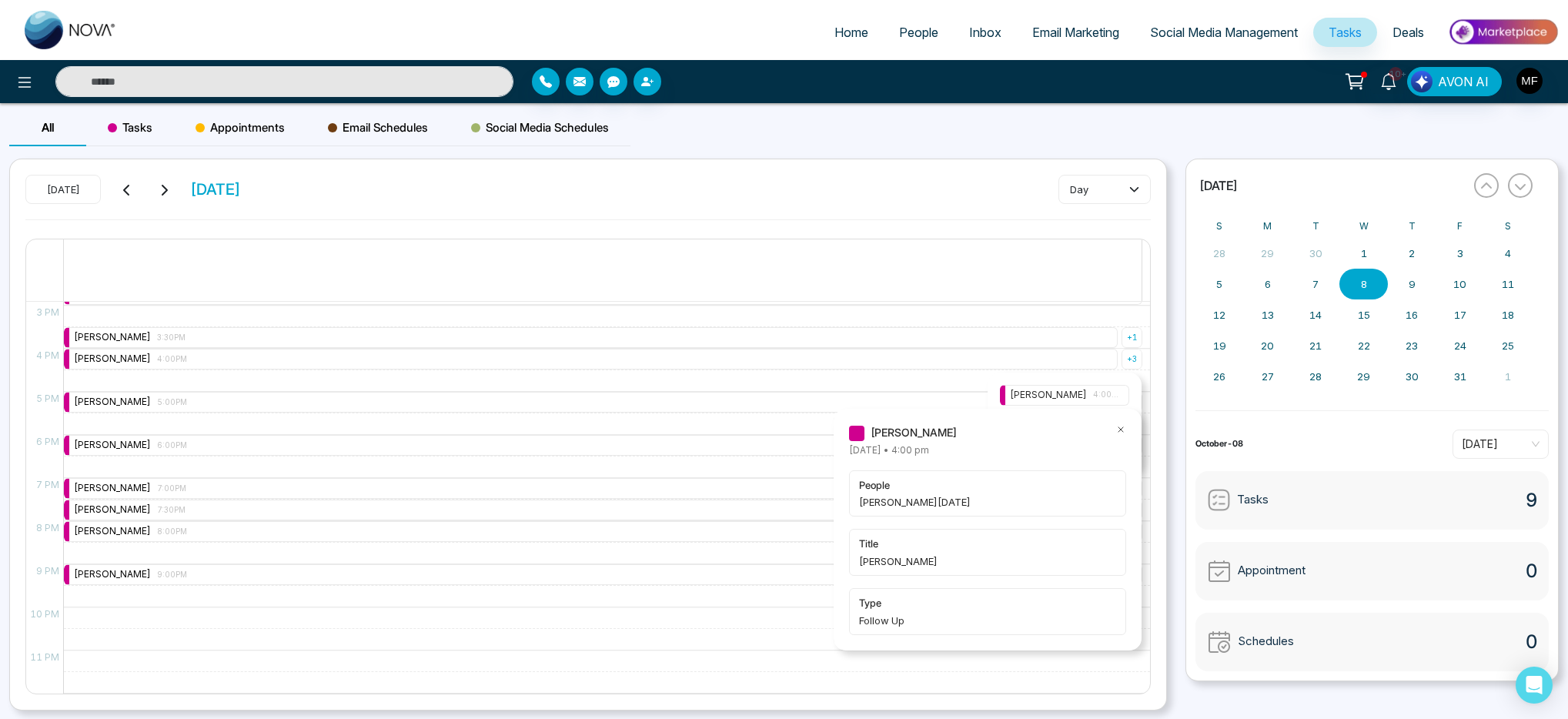
click at [1121, 431] on icon at bounding box center [1121, 430] width 11 height 11
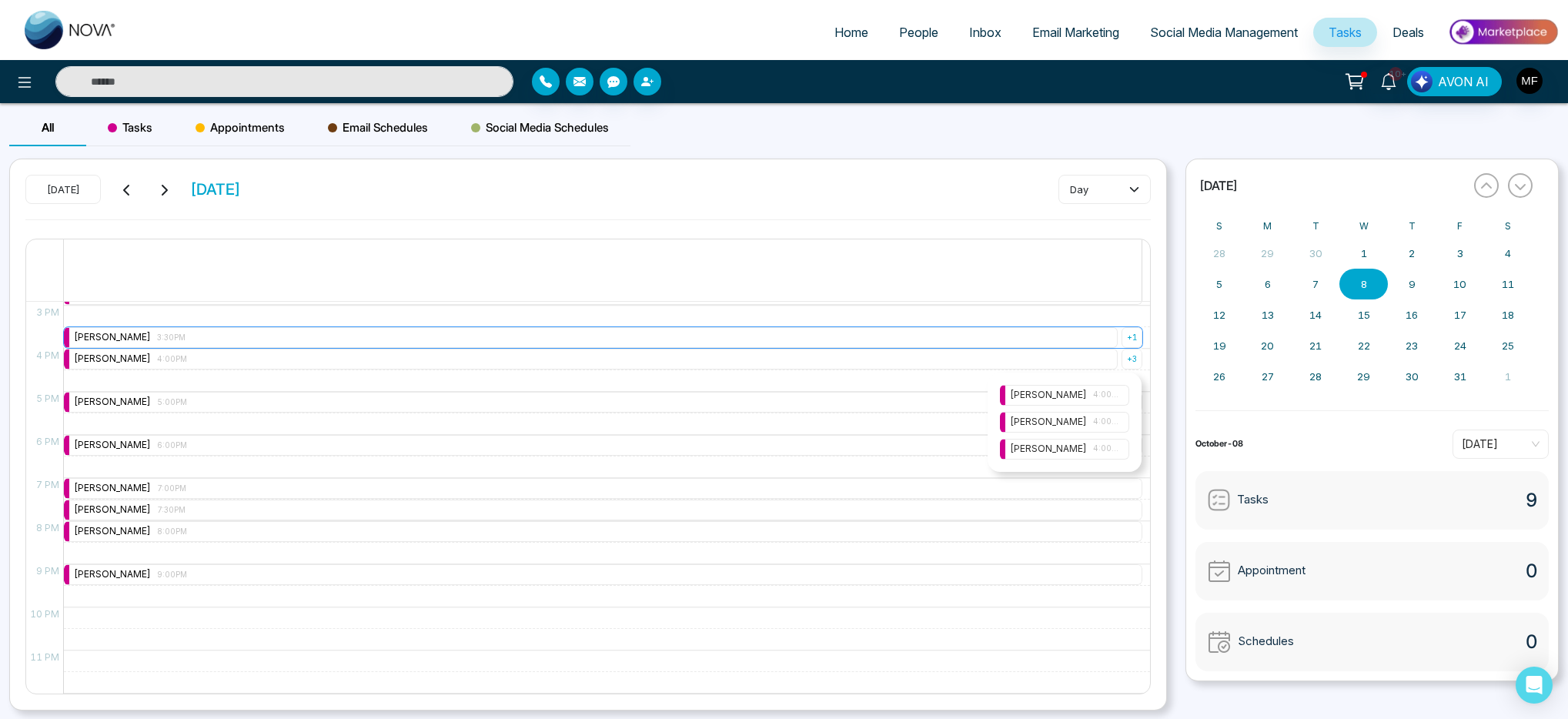
click at [1130, 340] on div "+ 1" at bounding box center [1132, 337] width 20 height 20
click at [1112, 376] on span "3:30PM" at bounding box center [1106, 374] width 26 height 12
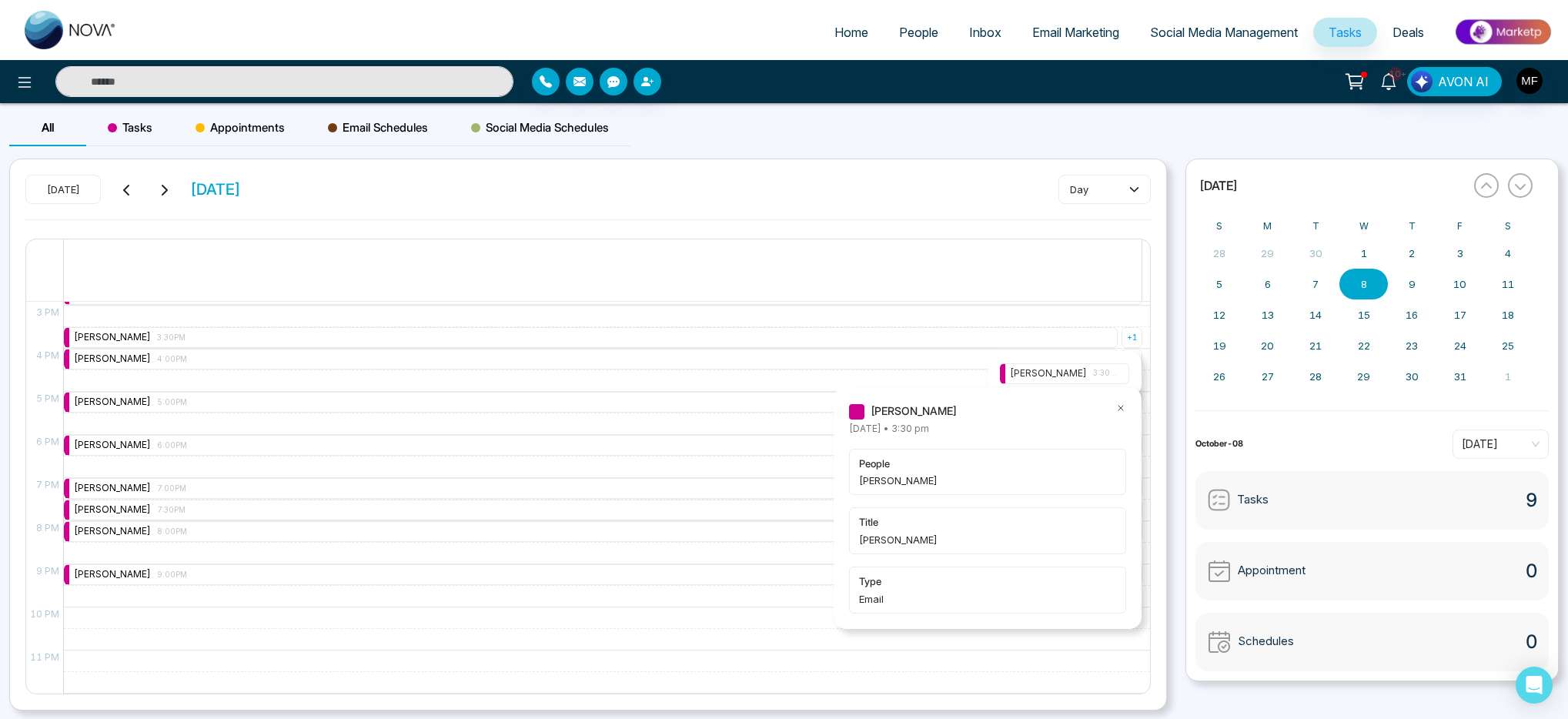
click at [1122, 407] on icon at bounding box center [1121, 408] width 11 height 11
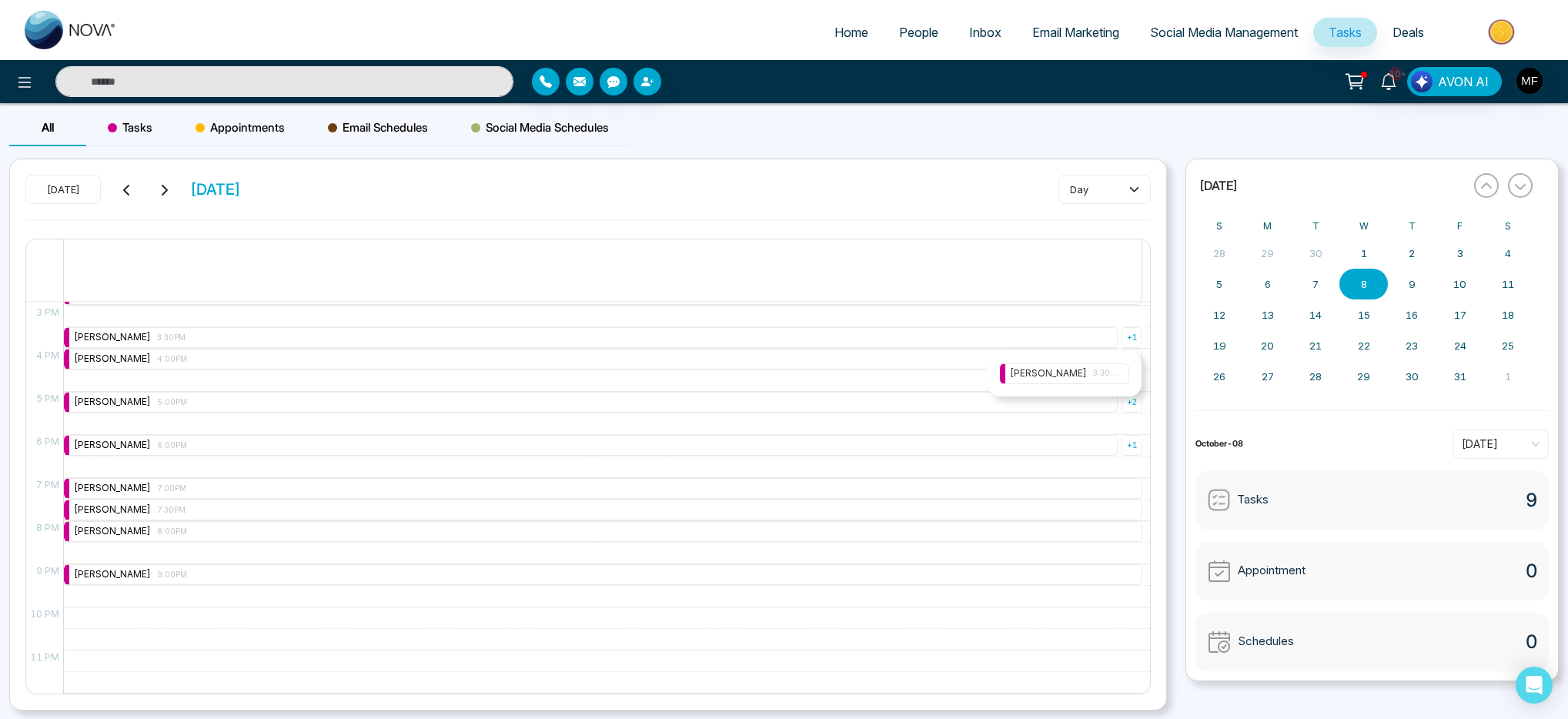
click at [1128, 365] on div "Marwen Ferchichi 3:30PM" at bounding box center [1064, 373] width 129 height 20
click at [1123, 328] on div "+ 1" at bounding box center [1132, 337] width 20 height 20
click at [1050, 368] on div "Marwen Ferchichi 4:00PM" at bounding box center [591, 359] width 1054 height 20
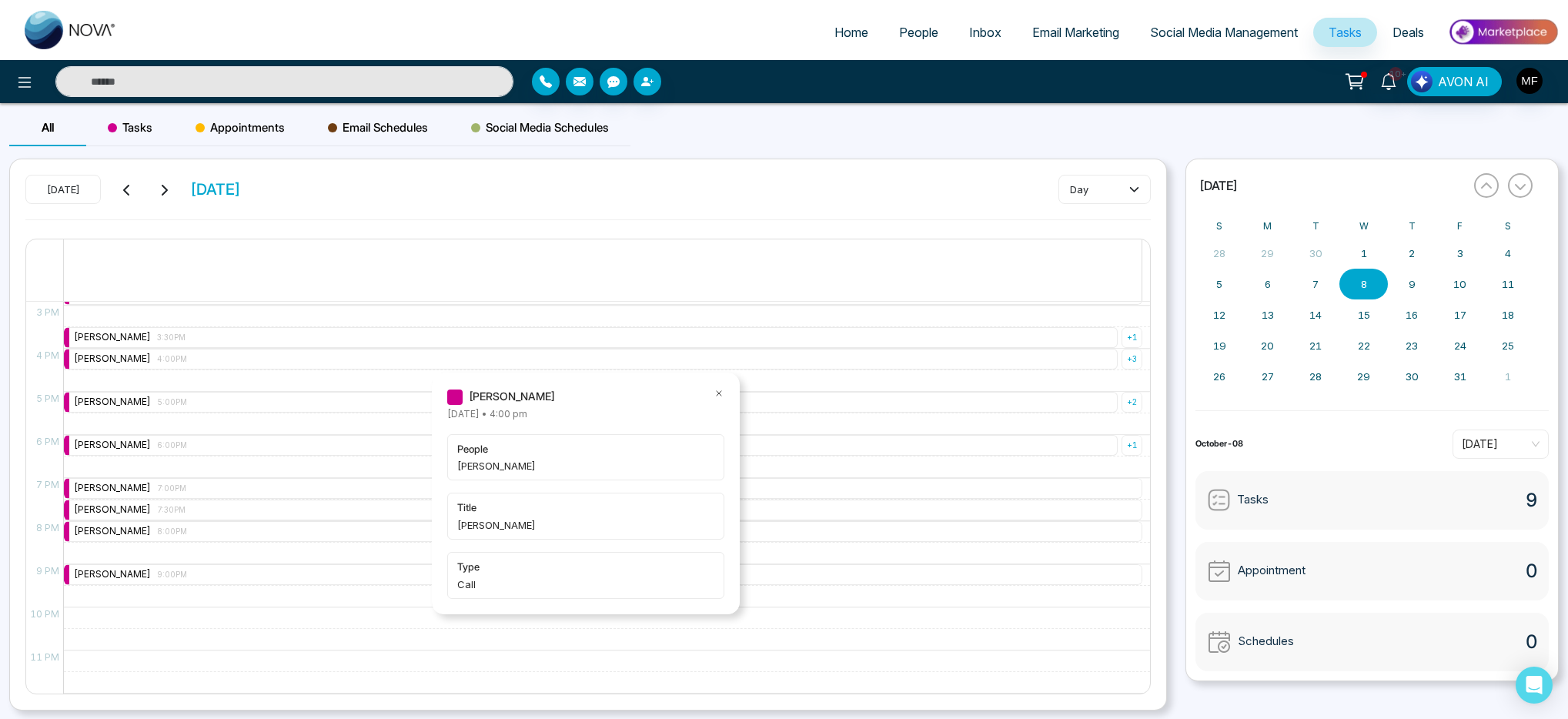
click at [718, 395] on icon at bounding box center [719, 393] width 11 height 11
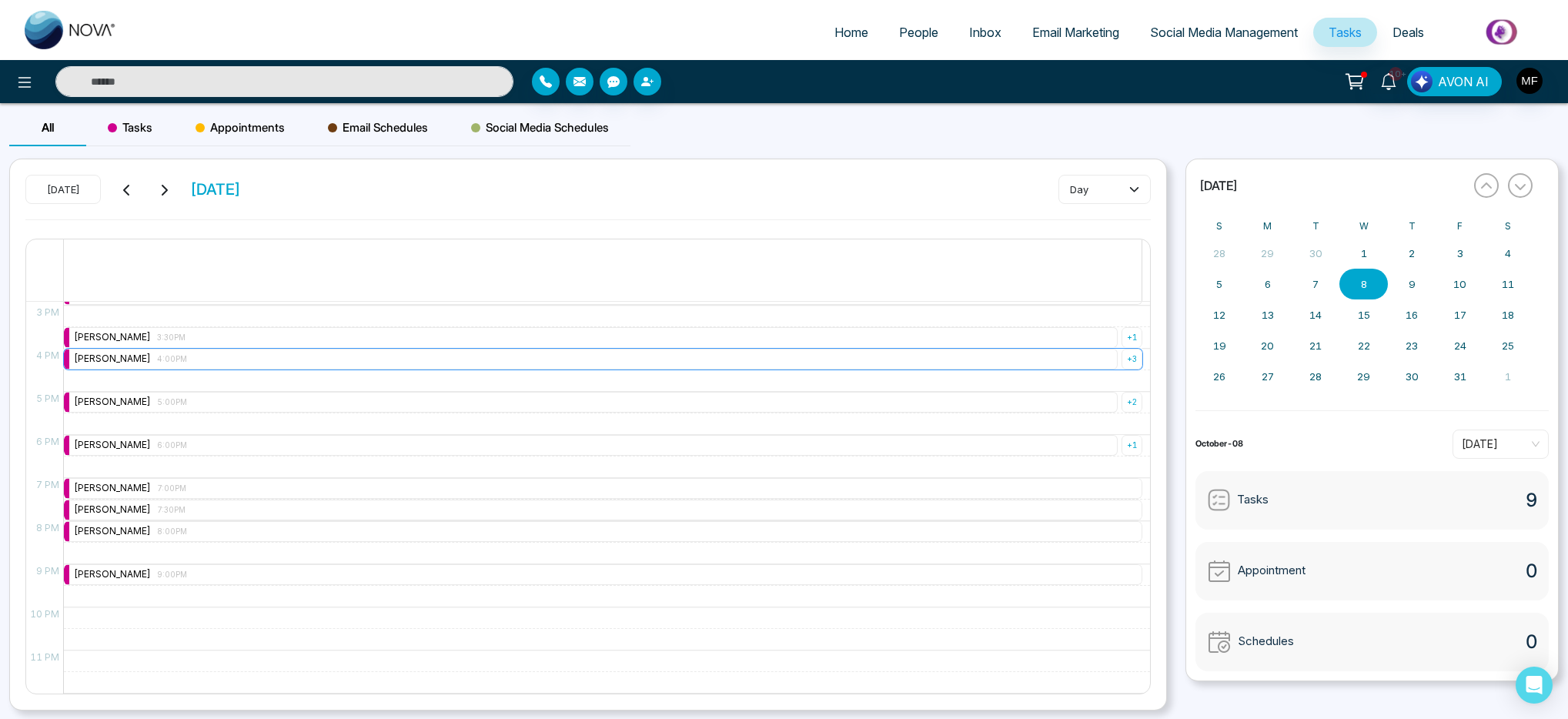
click at [794, 363] on div "Marwen Ferchichi 4:00PM" at bounding box center [591, 359] width 1054 height 20
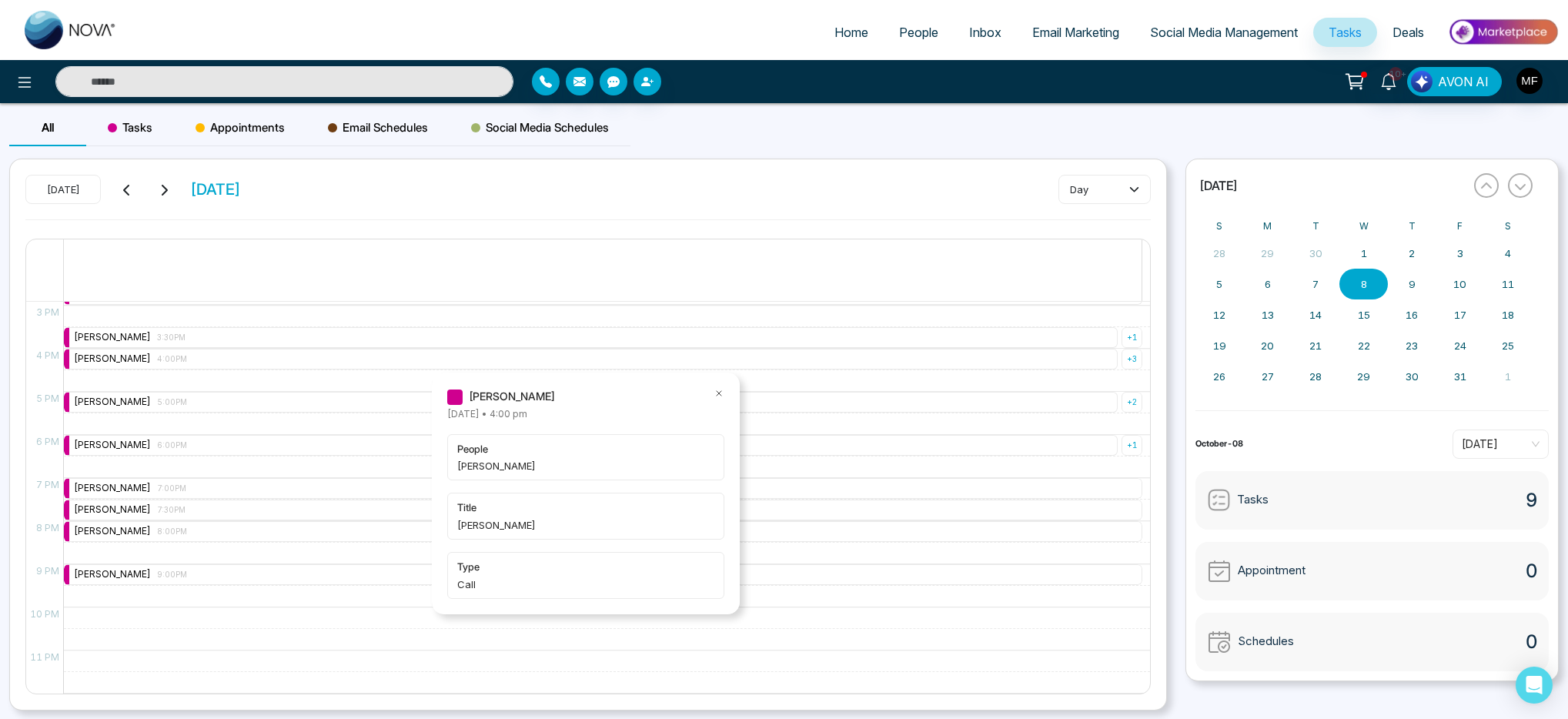
click at [721, 393] on icon at bounding box center [719, 393] width 11 height 11
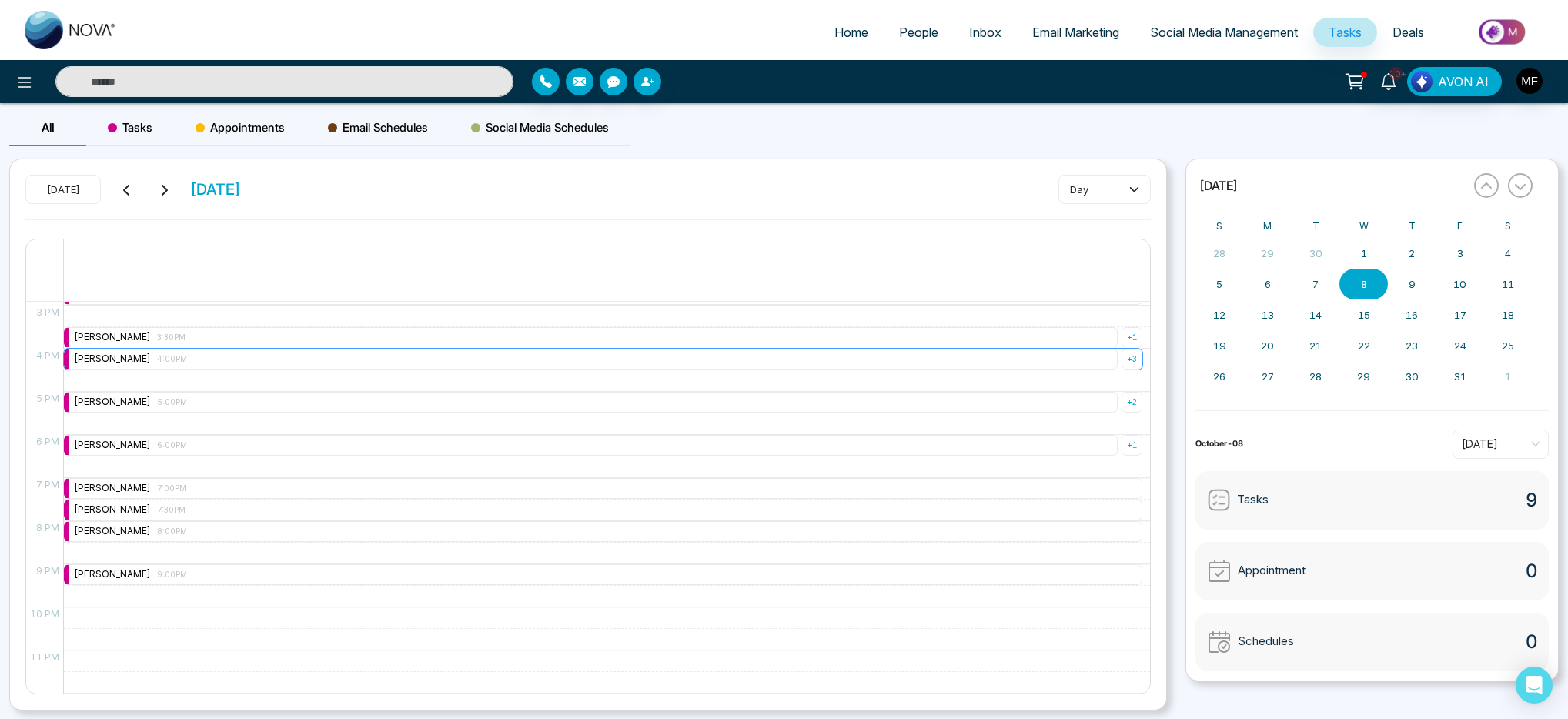
click at [1122, 362] on div "+ 3" at bounding box center [1132, 359] width 20 height 20
click at [1094, 395] on span "4:00PM" at bounding box center [1106, 395] width 26 height 12
click at [1125, 430] on icon at bounding box center [1121, 430] width 11 height 11
click at [1071, 426] on div "Marwen Ferchichi 4:00PM" at bounding box center [1064, 422] width 109 height 14
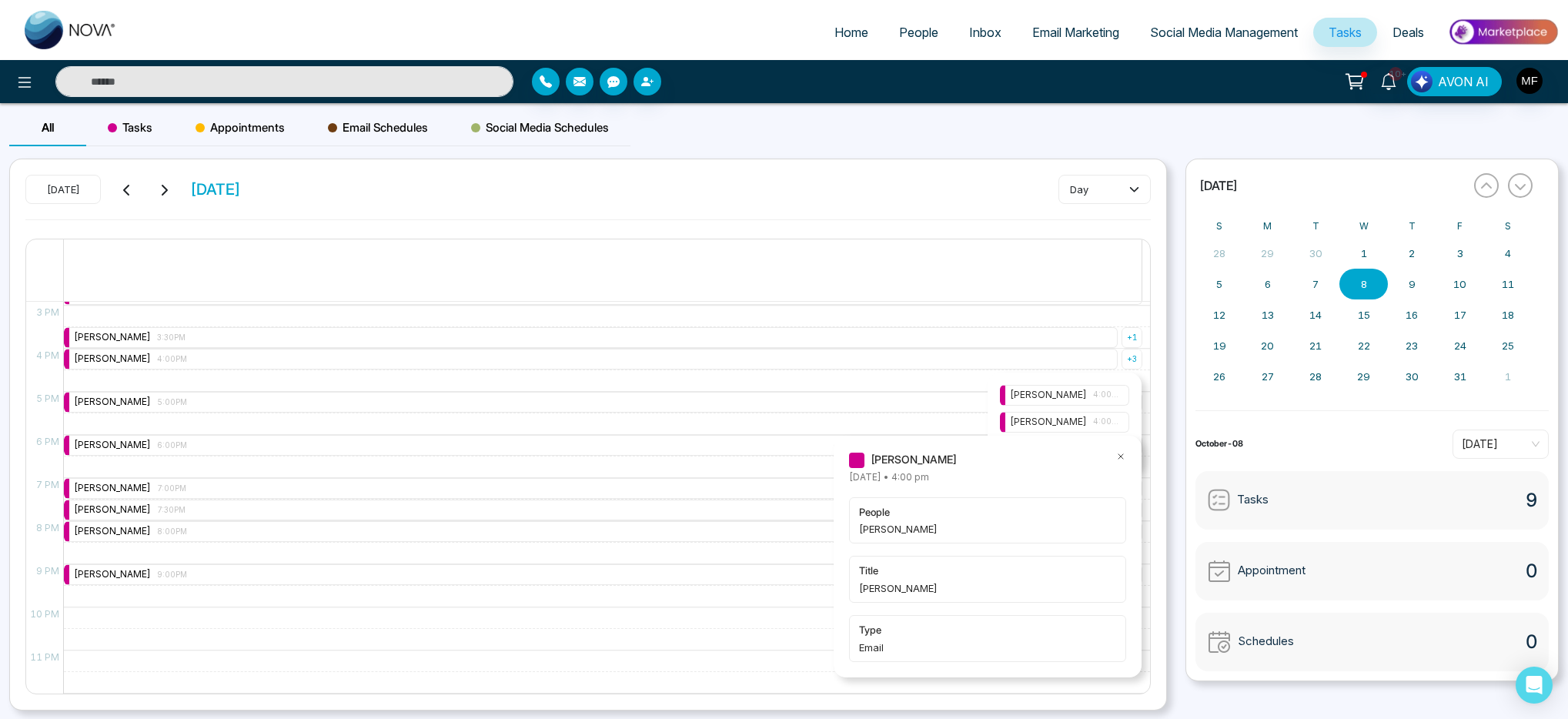
click at [1122, 457] on icon at bounding box center [1121, 456] width 11 height 11
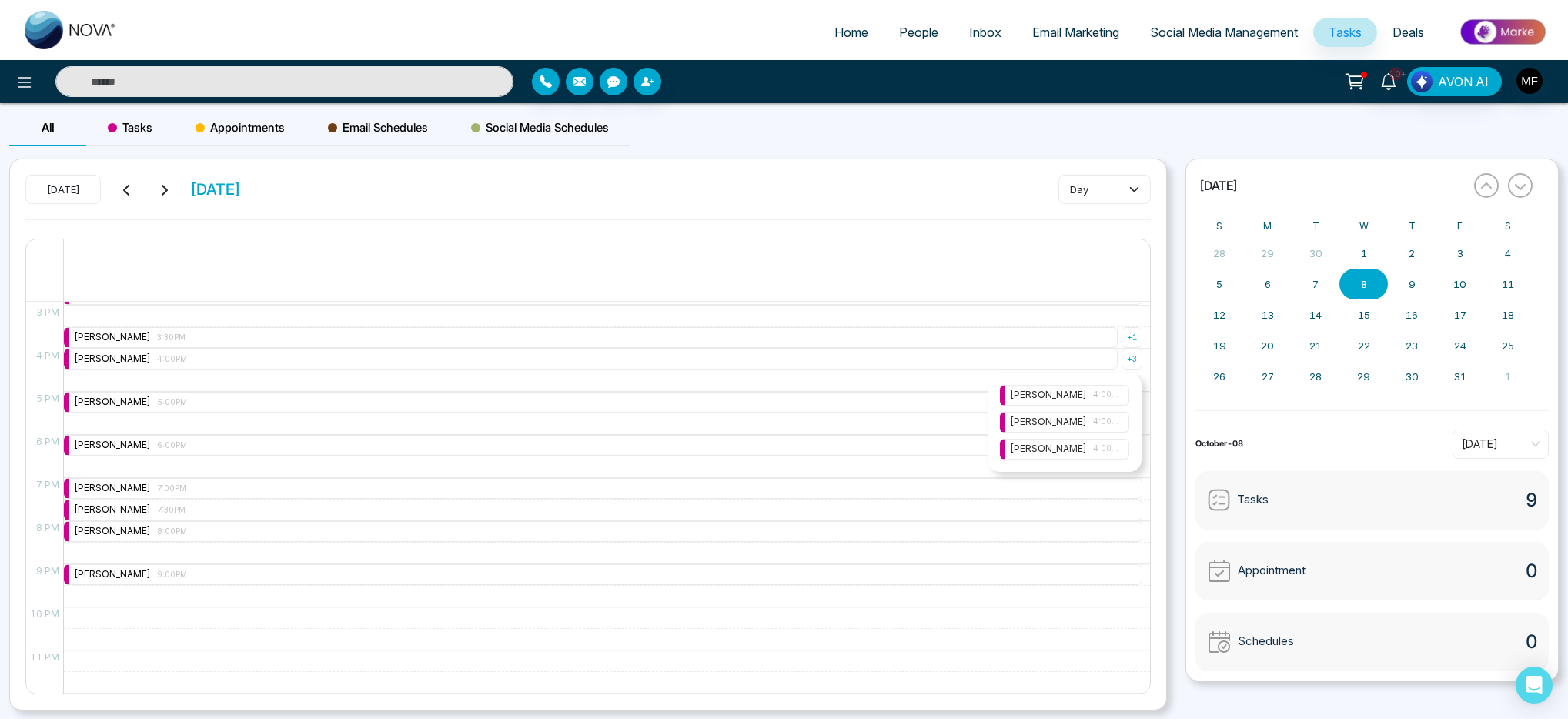
click at [1094, 447] on span "4:00PM" at bounding box center [1106, 448] width 26 height 12
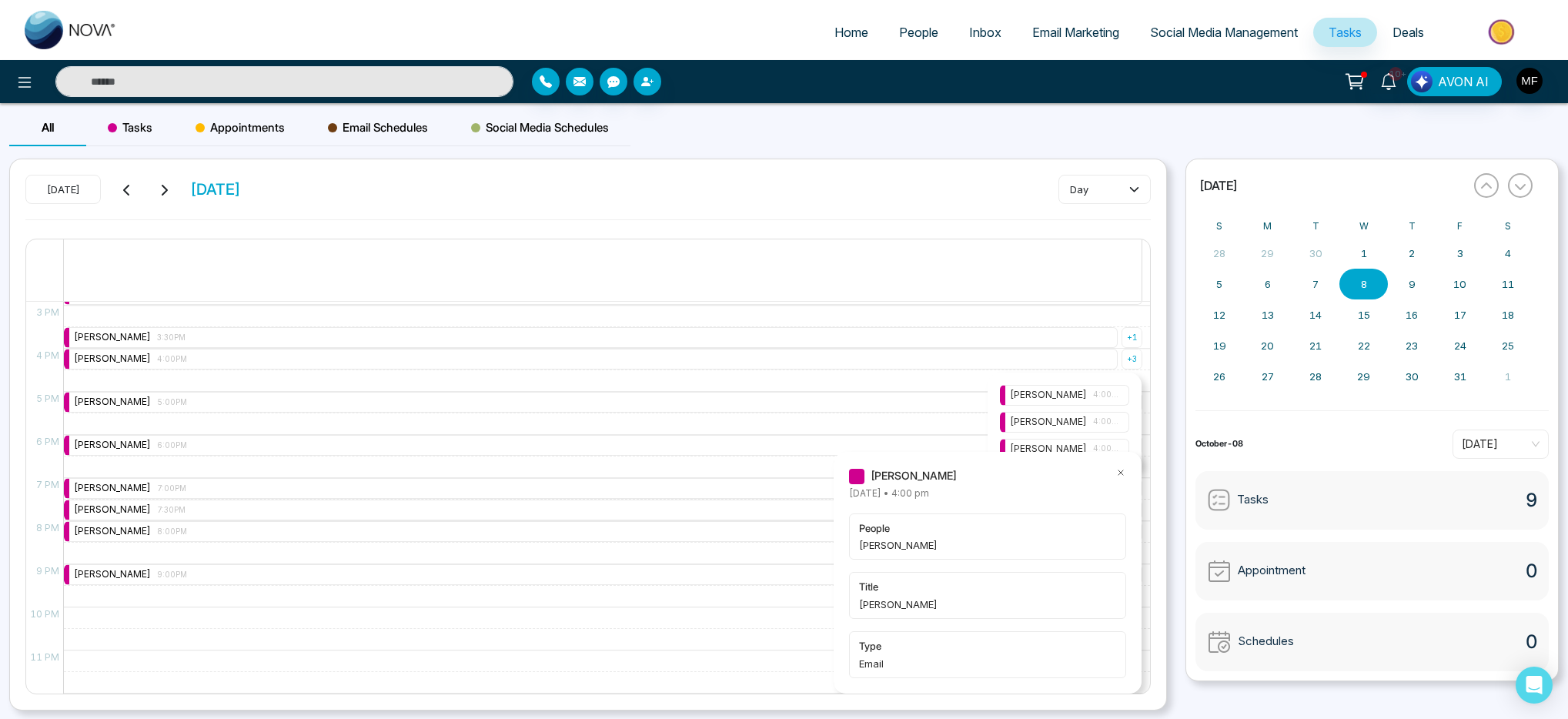
click at [1120, 471] on icon at bounding box center [1121, 473] width 11 height 11
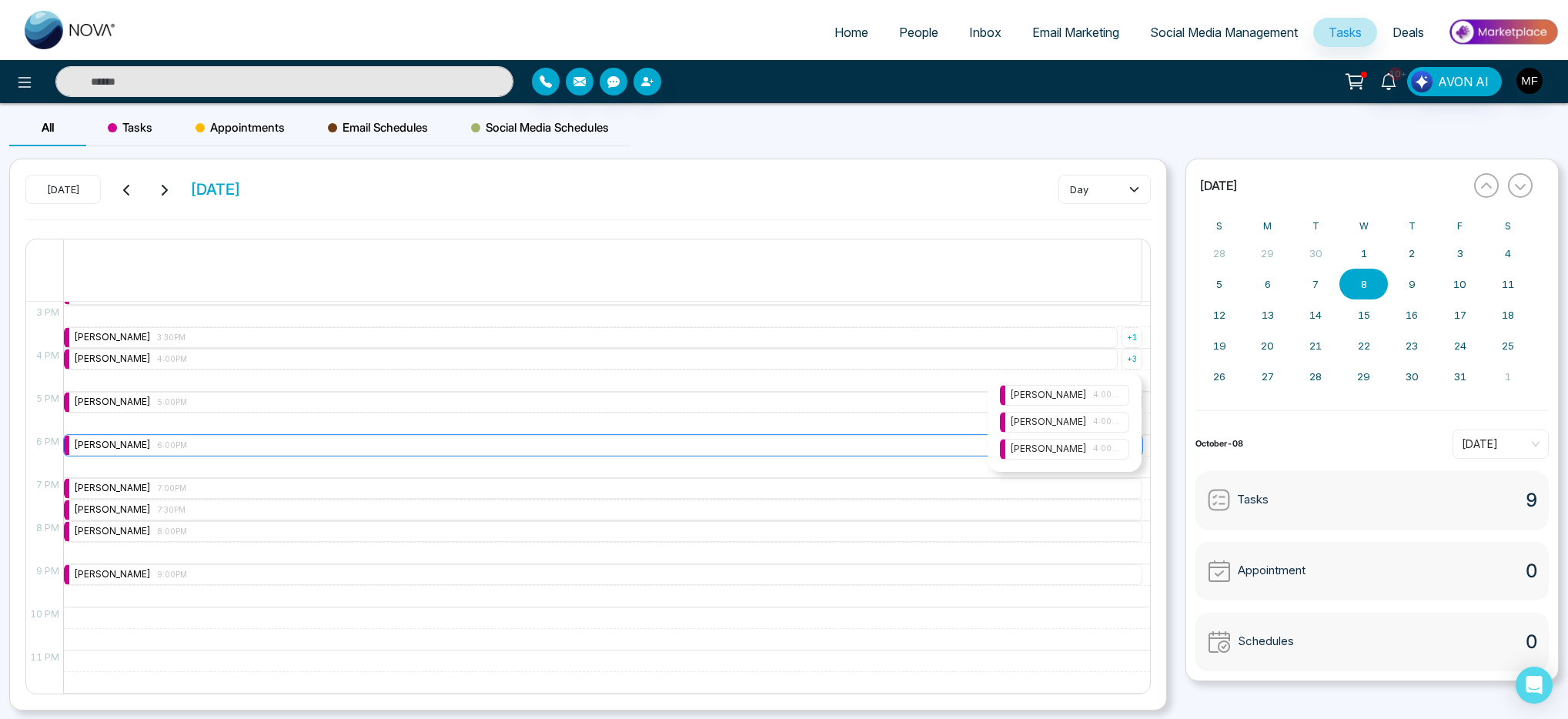
click at [753, 448] on div "Marwen Ferchichi 6:00PM" at bounding box center [591, 445] width 1054 height 20
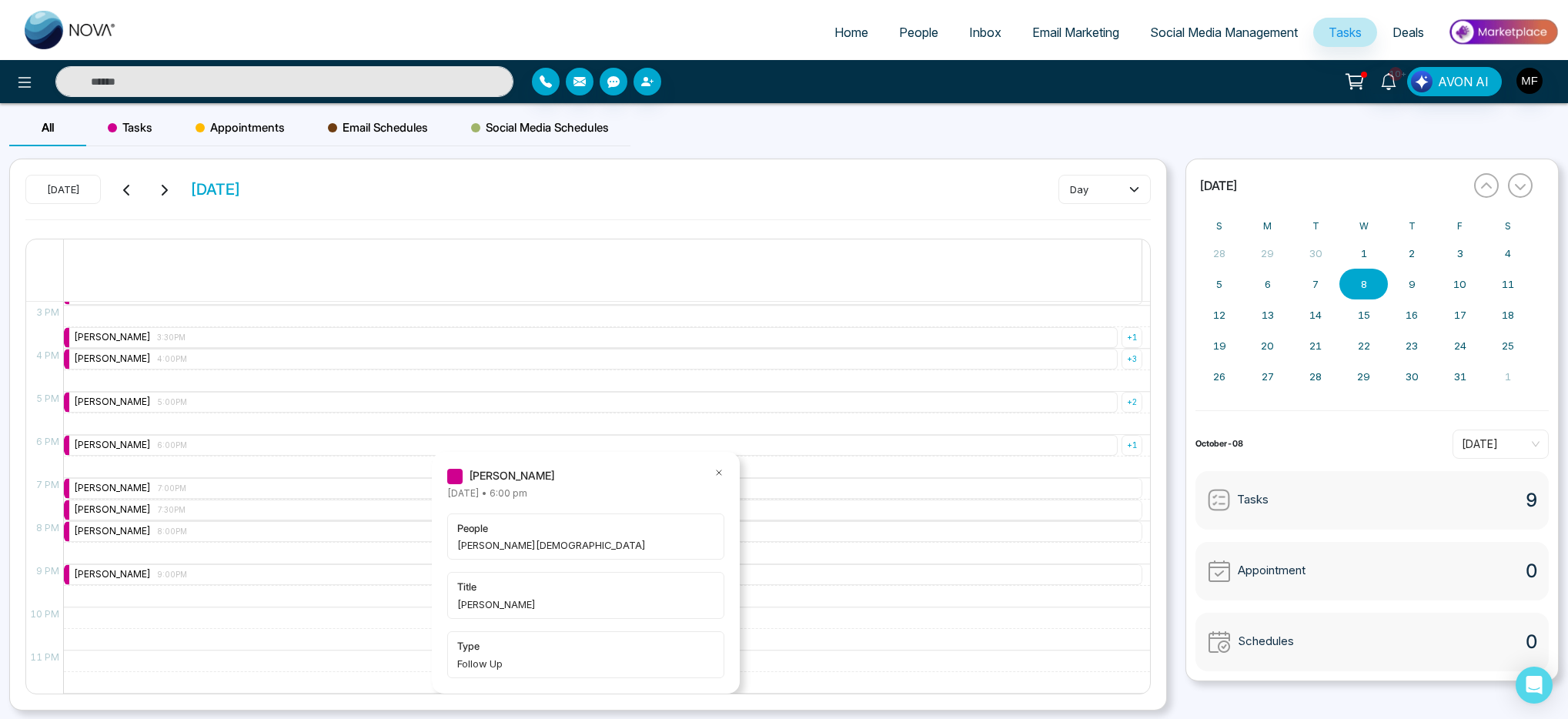
click at [721, 477] on div at bounding box center [719, 475] width 11 height 17
click at [722, 473] on icon at bounding box center [719, 473] width 11 height 11
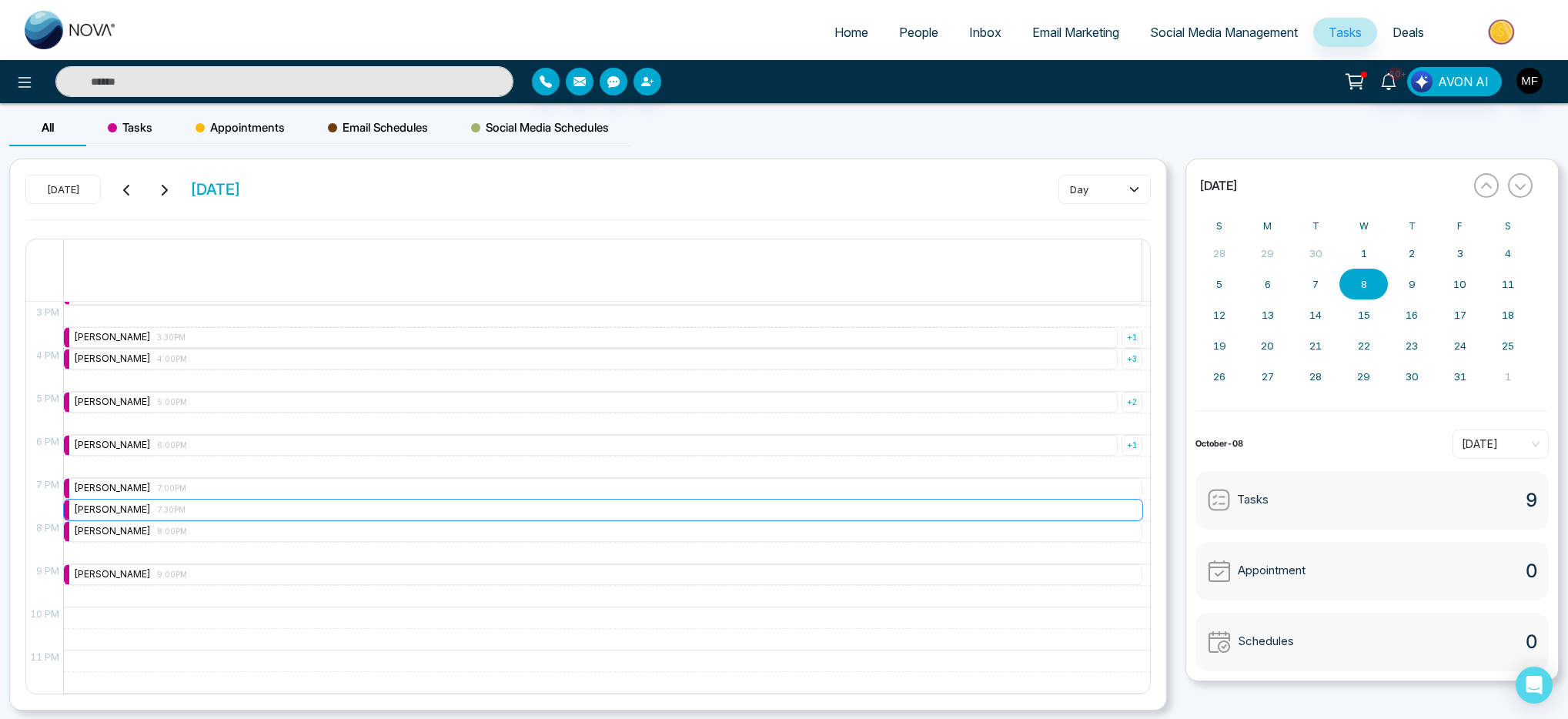
click at [231, 505] on div "Marwen Ferchichi 7:30PM" at bounding box center [603, 510] width 1079 height 20
click at [244, 490] on div "Marwen Ferchichi 7:00PM" at bounding box center [603, 488] width 1079 height 20
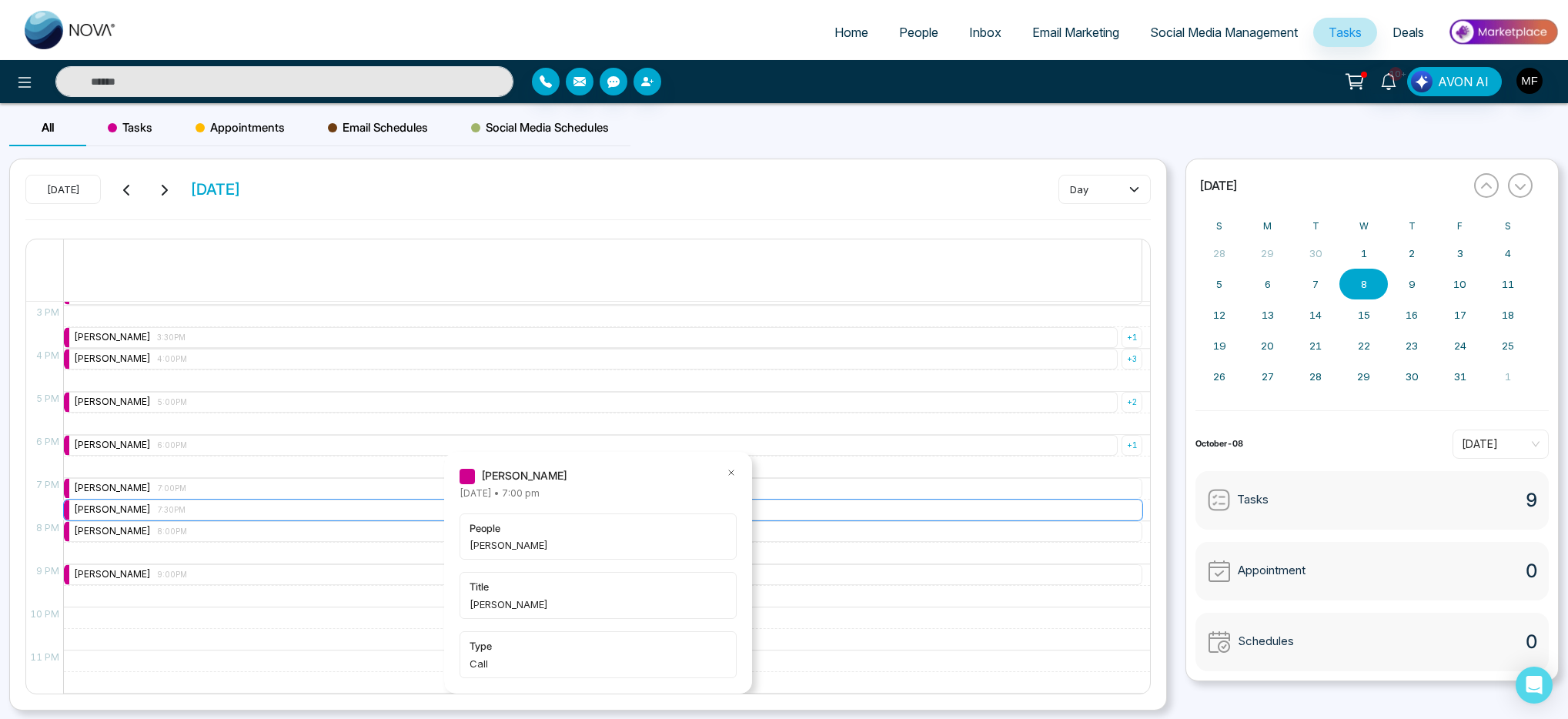
click at [239, 507] on div "Marwen Ferchichi 7:30PM" at bounding box center [603, 510] width 1079 height 20
click at [233, 538] on div "Marwen Ferchichi 8:00PM" at bounding box center [603, 531] width 1079 height 20
click at [247, 573] on div "Marwen Ferchichi 9:00PM" at bounding box center [603, 574] width 1079 height 20
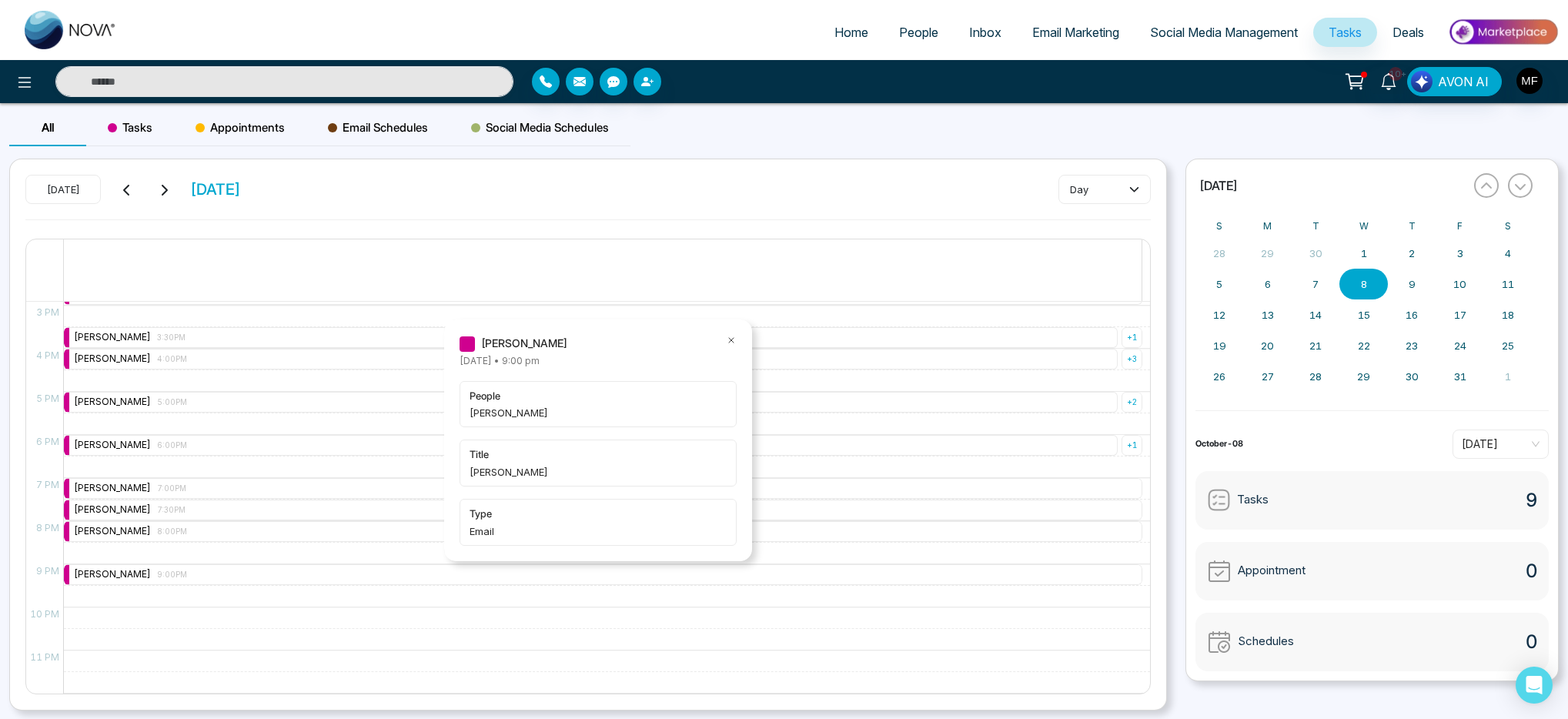
click at [547, 409] on span "Kanwal Singh" at bounding box center [598, 412] width 257 height 15
click at [483, 408] on span "Kanwal Singh" at bounding box center [598, 412] width 257 height 15
click at [734, 341] on icon at bounding box center [731, 340] width 11 height 11
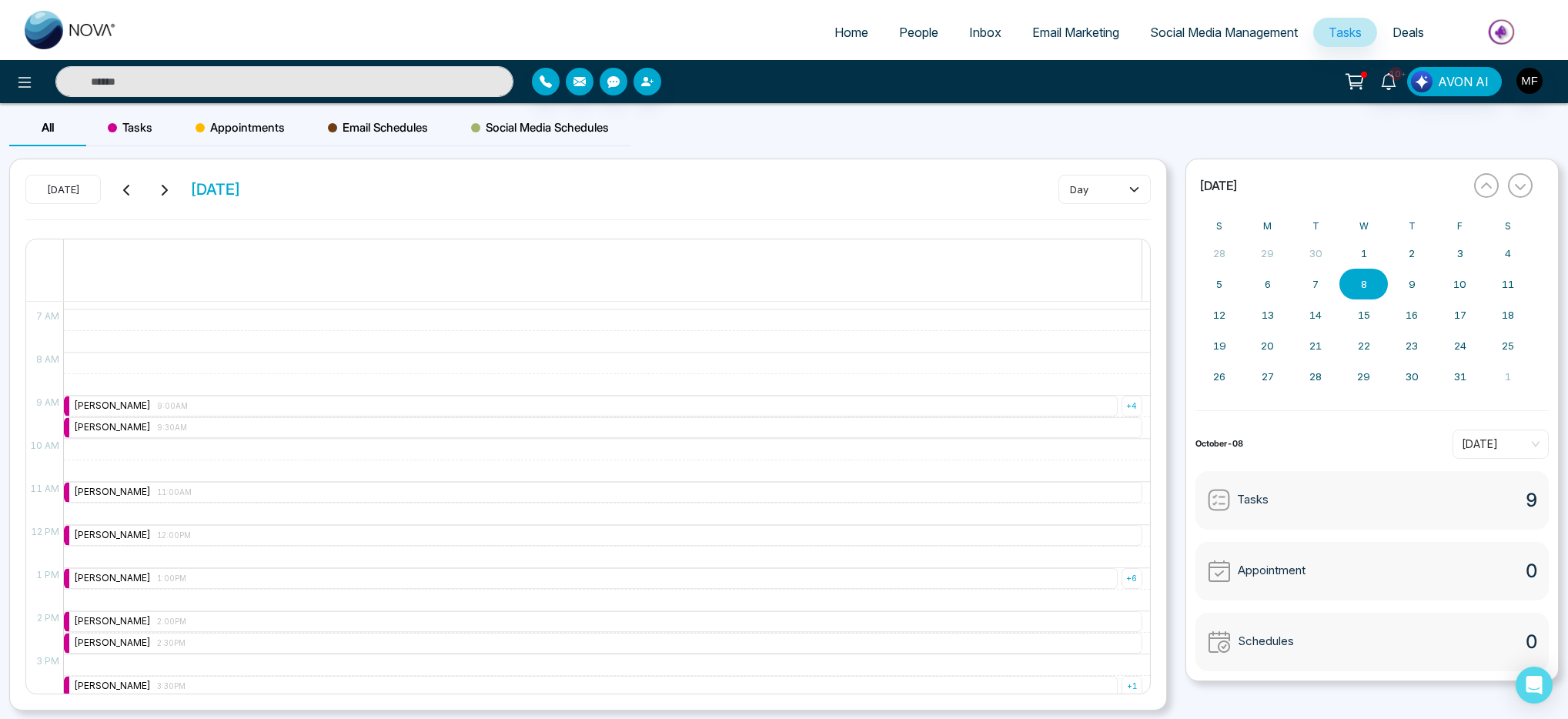
scroll to position [522, 0]
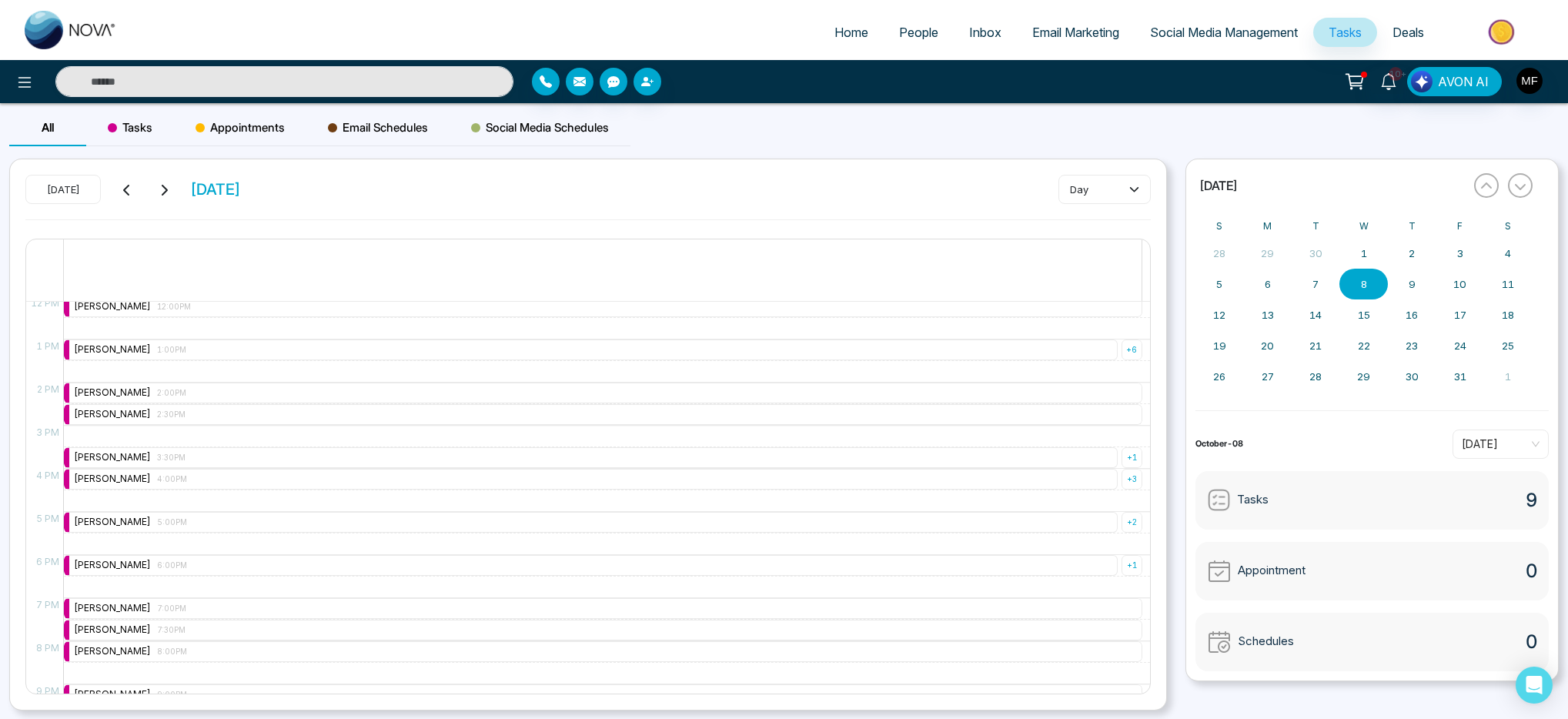
click at [165, 192] on icon at bounding box center [165, 190] width 6 height 11
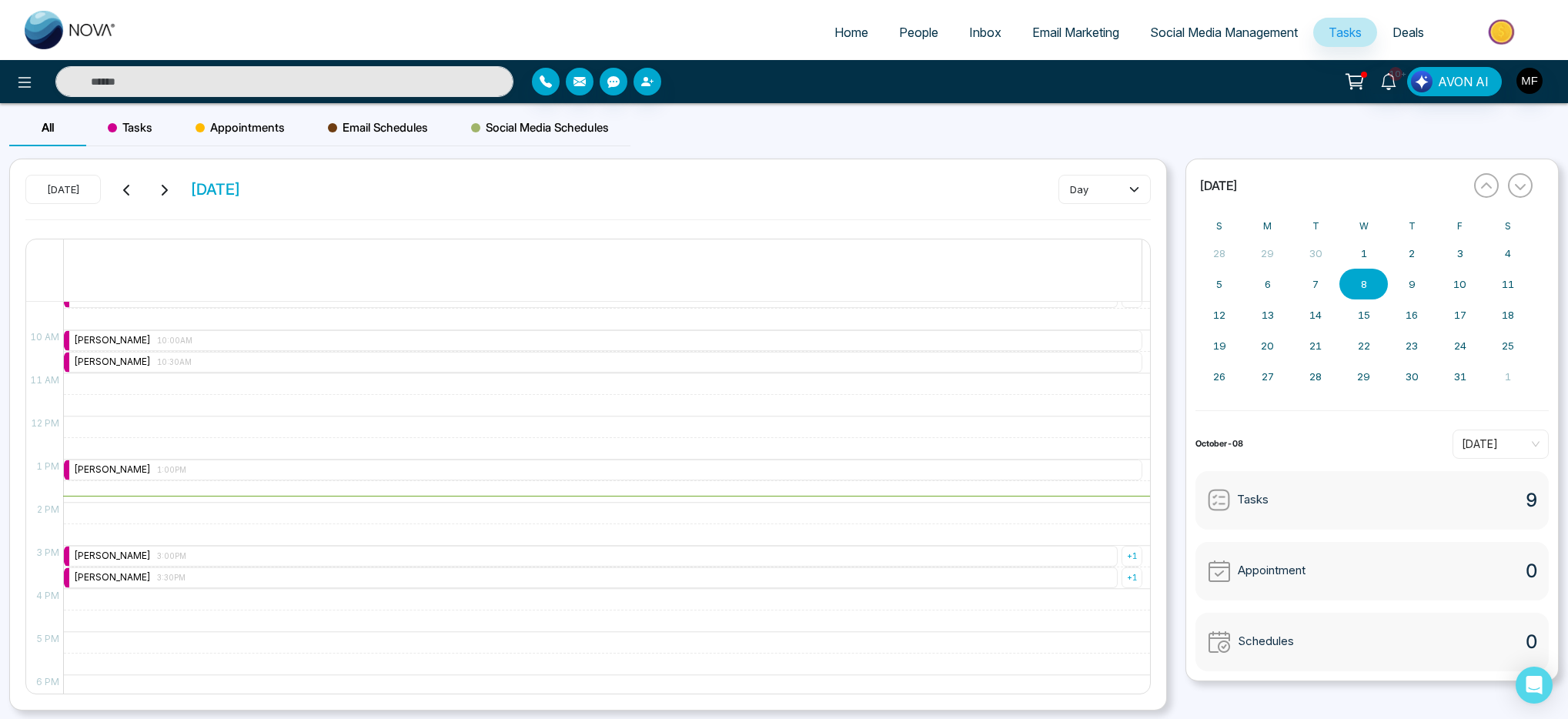
scroll to position [462, 0]
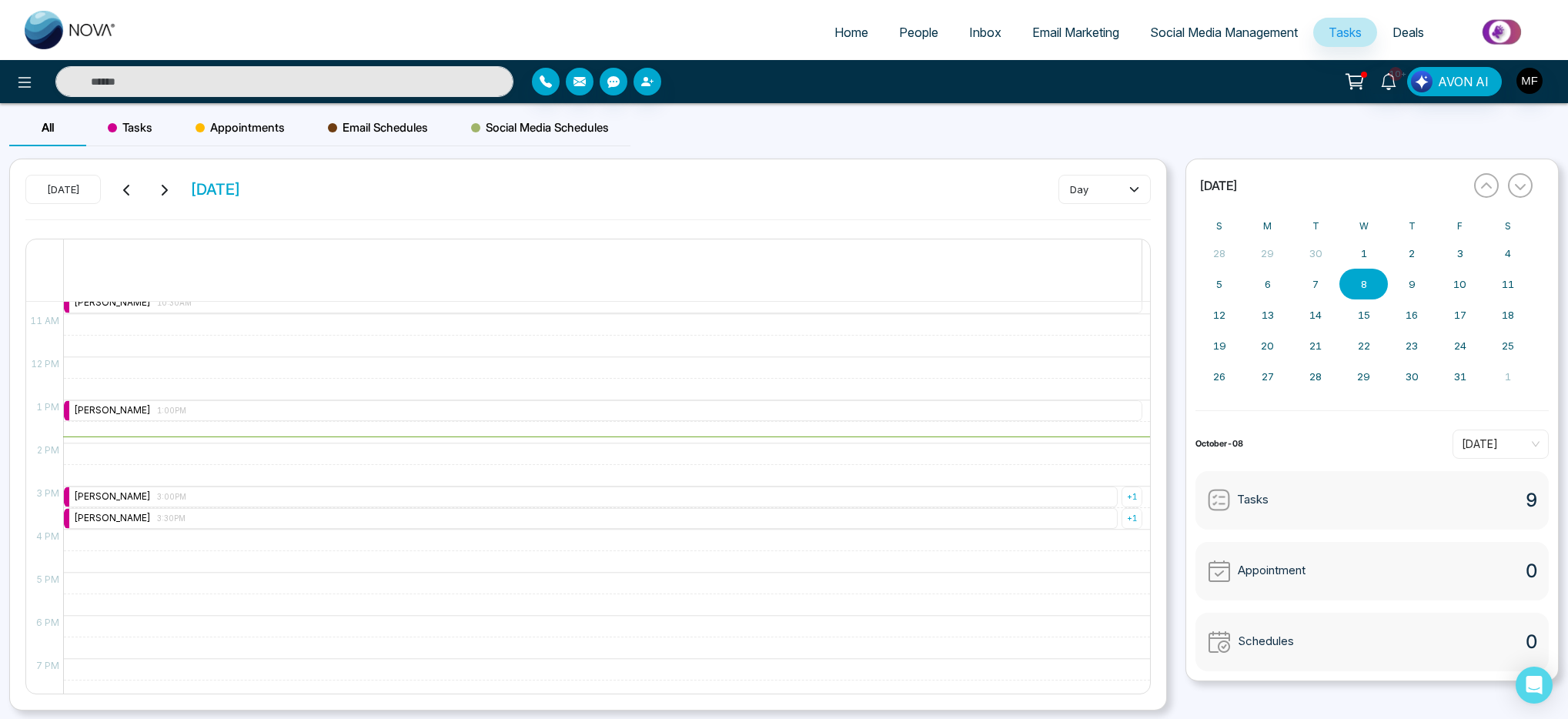
click at [169, 193] on icon at bounding box center [164, 190] width 12 height 12
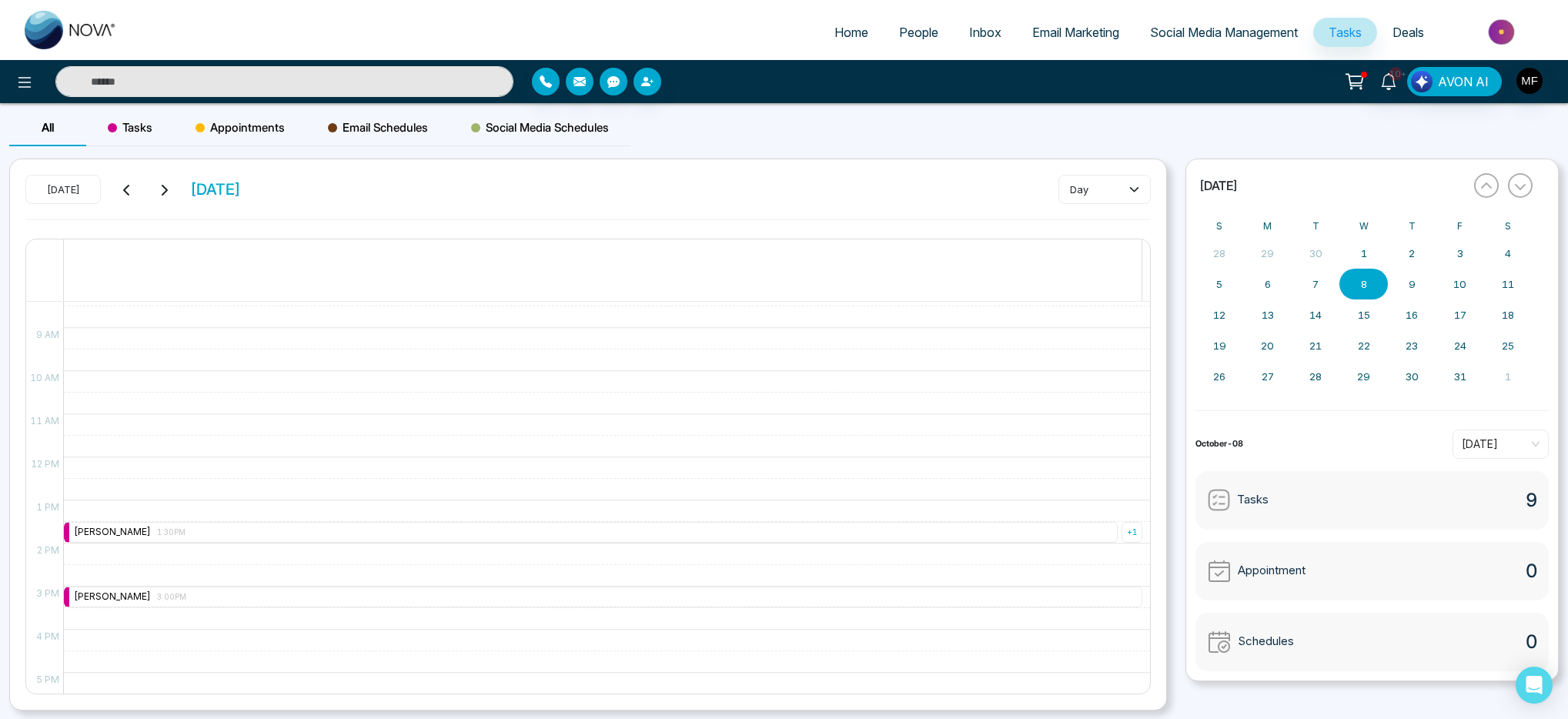
scroll to position [353, 0]
click at [125, 180] on button at bounding box center [127, 190] width 21 height 20
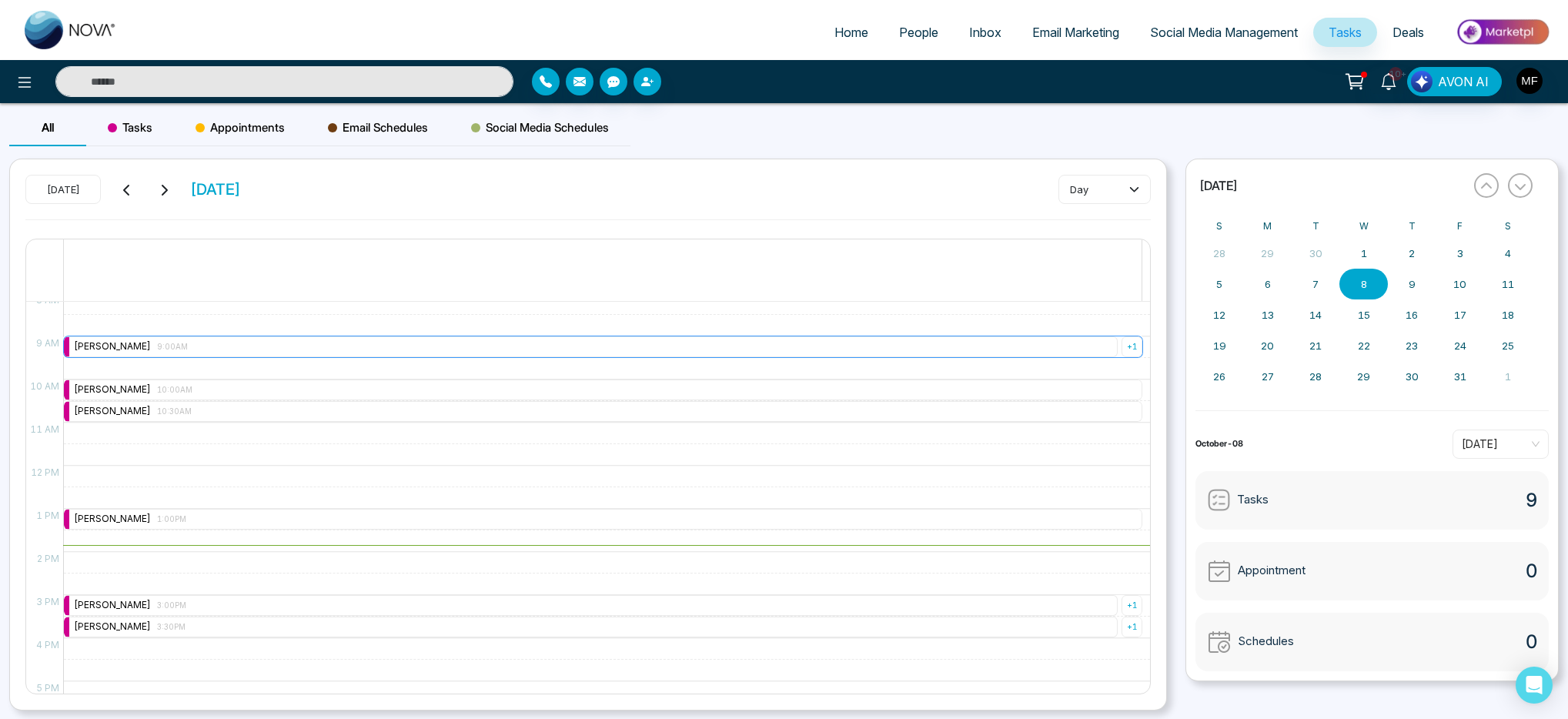
click at [214, 341] on div "Marwen Ferchichi 9:00AM" at bounding box center [591, 346] width 1054 height 20
click at [380, 452] on div "9:00 AM – 9:00 AM Marwen Ferchichi 9:00AM + 1 10:00 AM – 10:00 AM Marwen Ferchi…" at bounding box center [602, 465] width 1079 height 1035
click at [265, 384] on div "Marwen Ferchichi 10:00AM" at bounding box center [603, 390] width 1079 height 20
click at [375, 492] on div "9:00 AM – 9:00 AM Marwen Ferchichi 9:00AM + 1 10:00 AM – 10:00 AM Marwen Ferchi…" at bounding box center [602, 465] width 1079 height 1035
click at [251, 341] on div "Marwen Ferchichi 9:00AM" at bounding box center [591, 346] width 1054 height 20
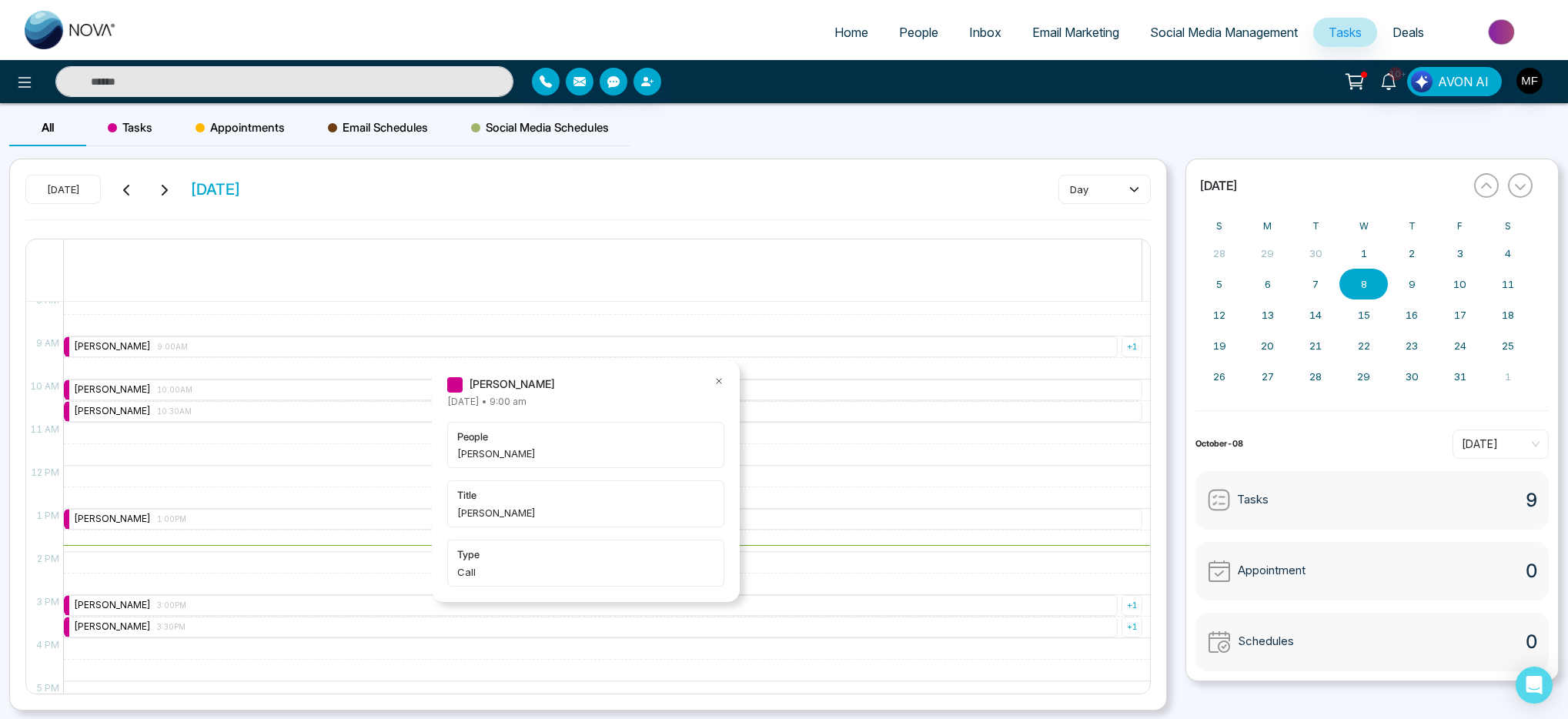
click at [296, 455] on div "9:00 AM – 9:00 AM Marwen Ferchichi 9:00AM + 1 10:00 AM – 10:00 AM Marwen Ferchi…" at bounding box center [602, 465] width 1079 height 1035
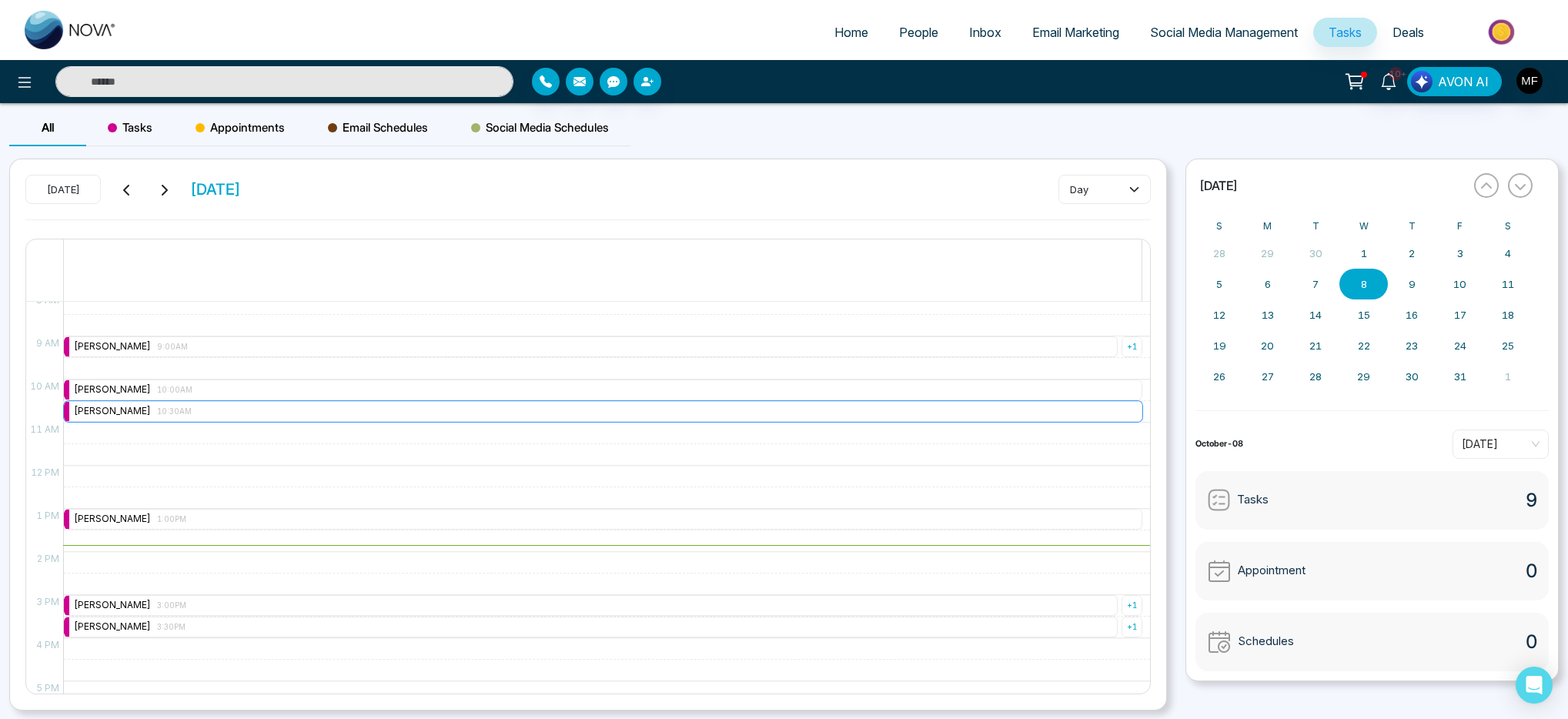
click at [271, 408] on div "Marwen Ferchichi 10:30AM" at bounding box center [603, 411] width 1079 height 20
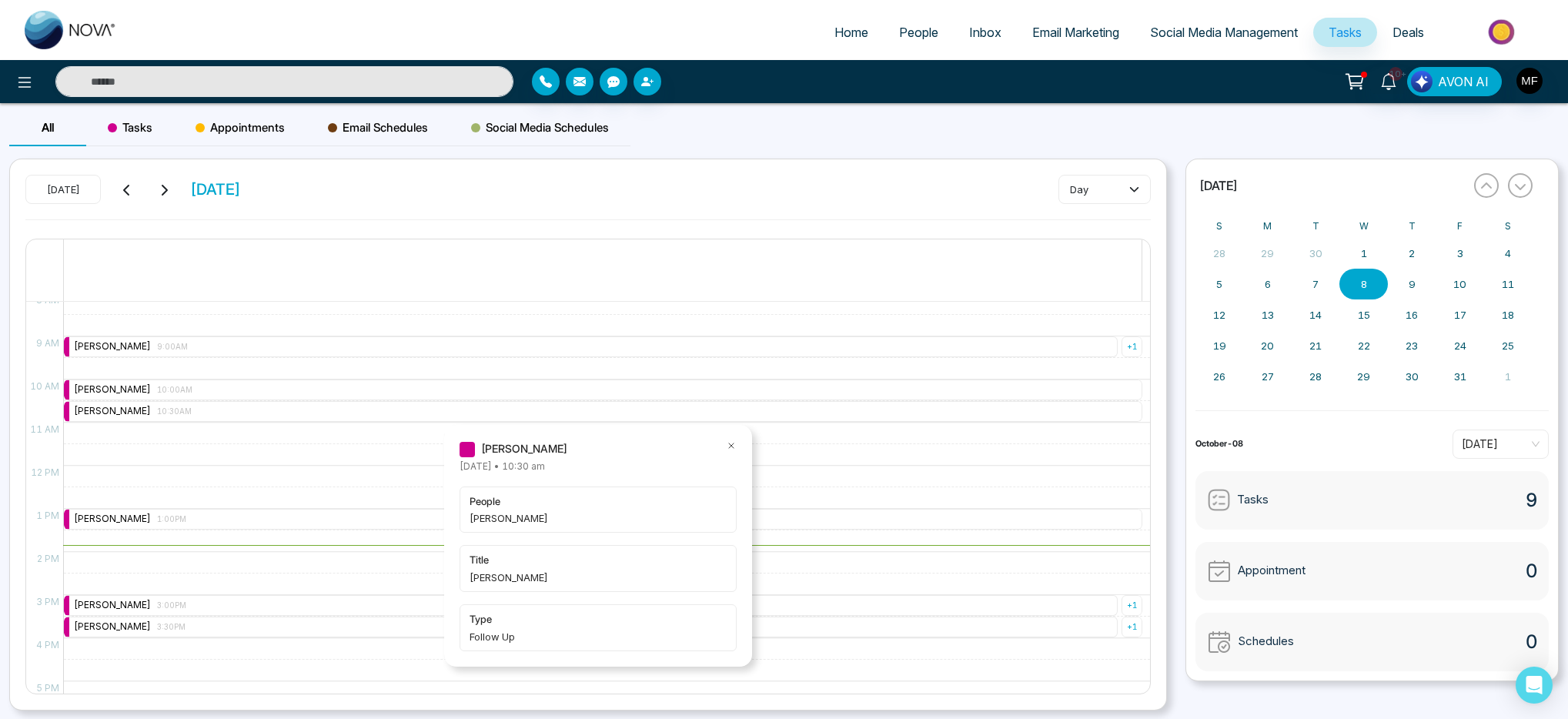
click at [255, 481] on div "9:00 AM – 9:00 AM Marwen Ferchichi 9:00AM + 1 10:00 AM – 10:00 AM Marwen Ferchi…" at bounding box center [602, 465] width 1079 height 1035
click at [198, 351] on div "Marwen Ferchichi 9:00AM" at bounding box center [591, 346] width 1054 height 20
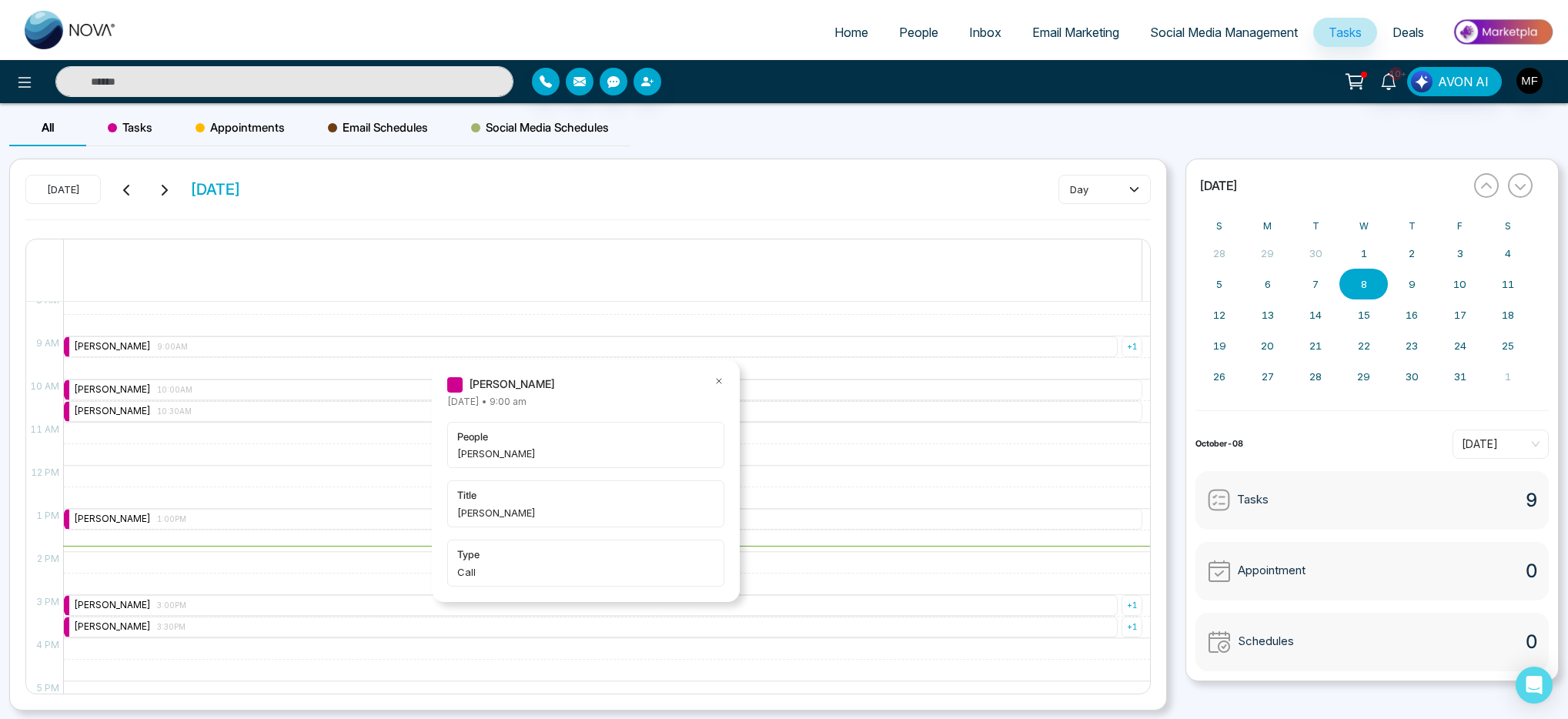
click at [585, 295] on div at bounding box center [602, 286] width 1078 height 31
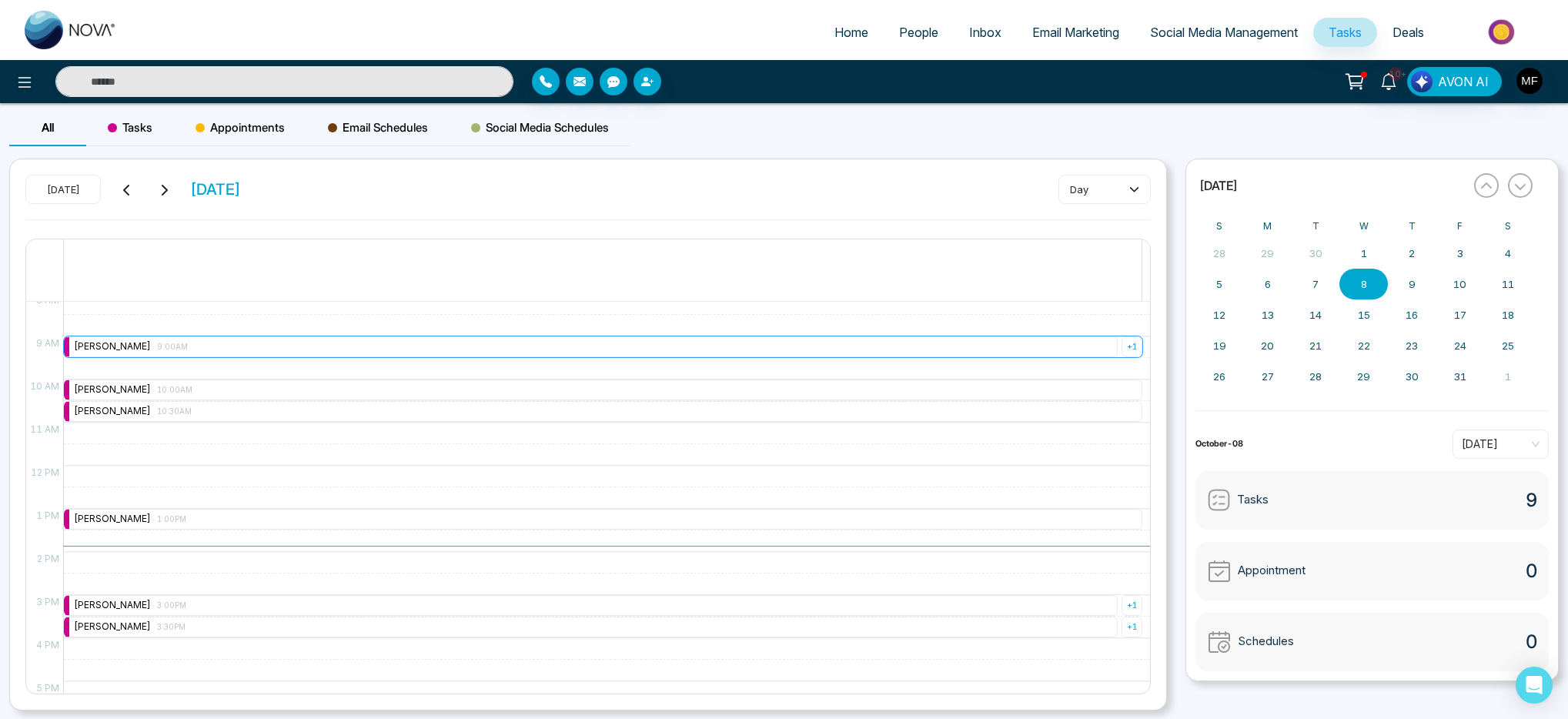
click at [218, 339] on div "Marwen Ferchichi 9:00AM" at bounding box center [591, 346] width 1054 height 20
click at [258, 280] on div at bounding box center [602, 286] width 1078 height 31
click at [223, 386] on div "Marwen Ferchichi 10:00AM" at bounding box center [603, 390] width 1079 height 20
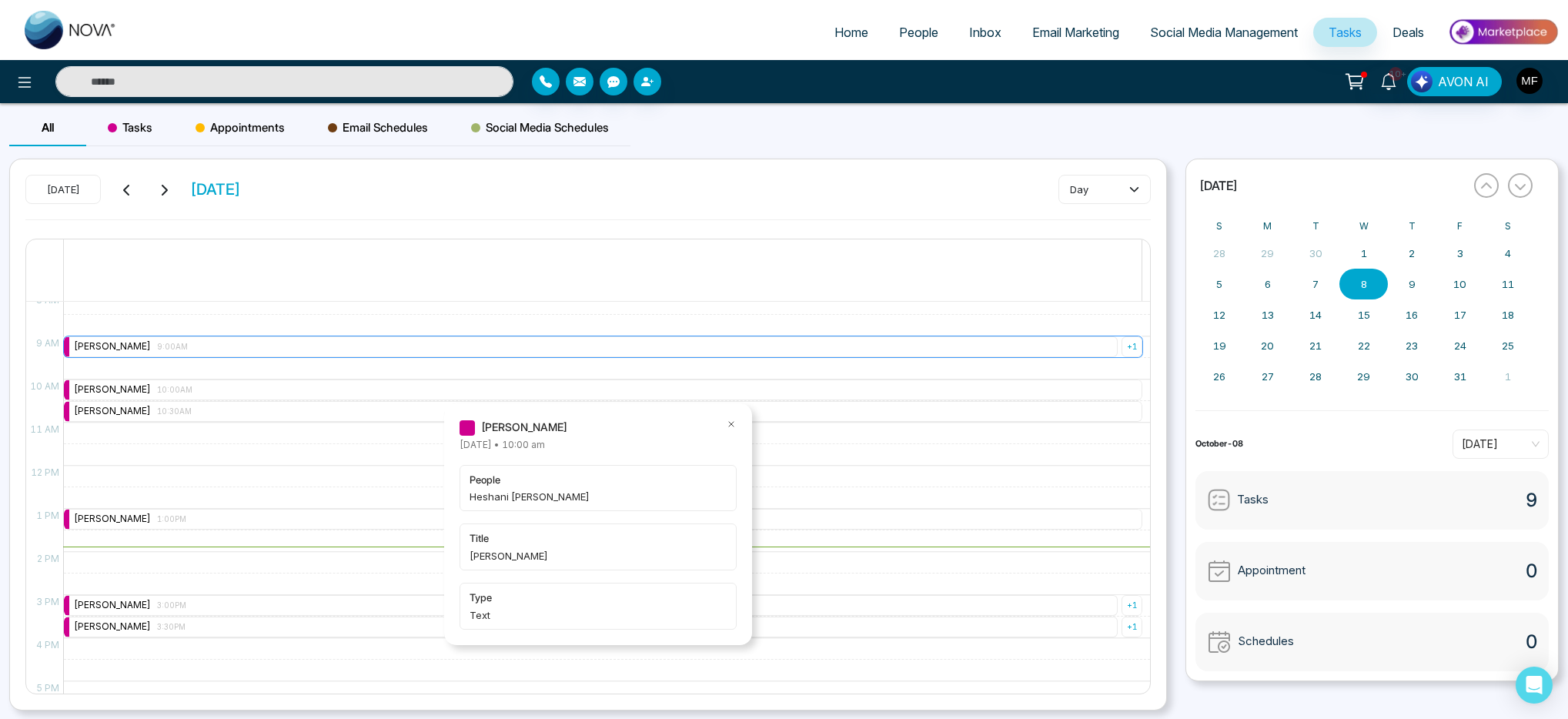
click at [1133, 347] on div "+ 1" at bounding box center [1132, 346] width 20 height 20
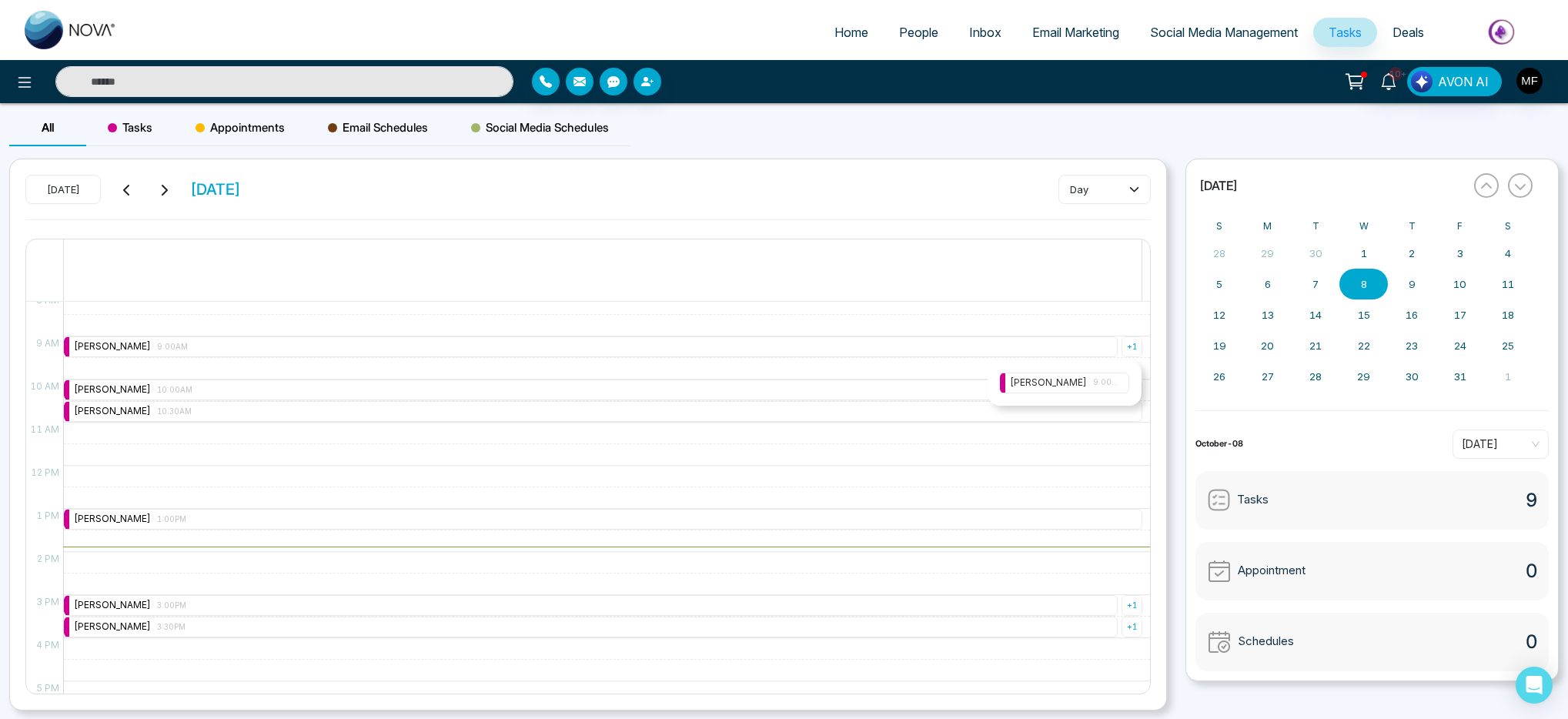
click at [1088, 380] on div "Marwen Ferchichi 9:00AM" at bounding box center [1064, 383] width 109 height 14
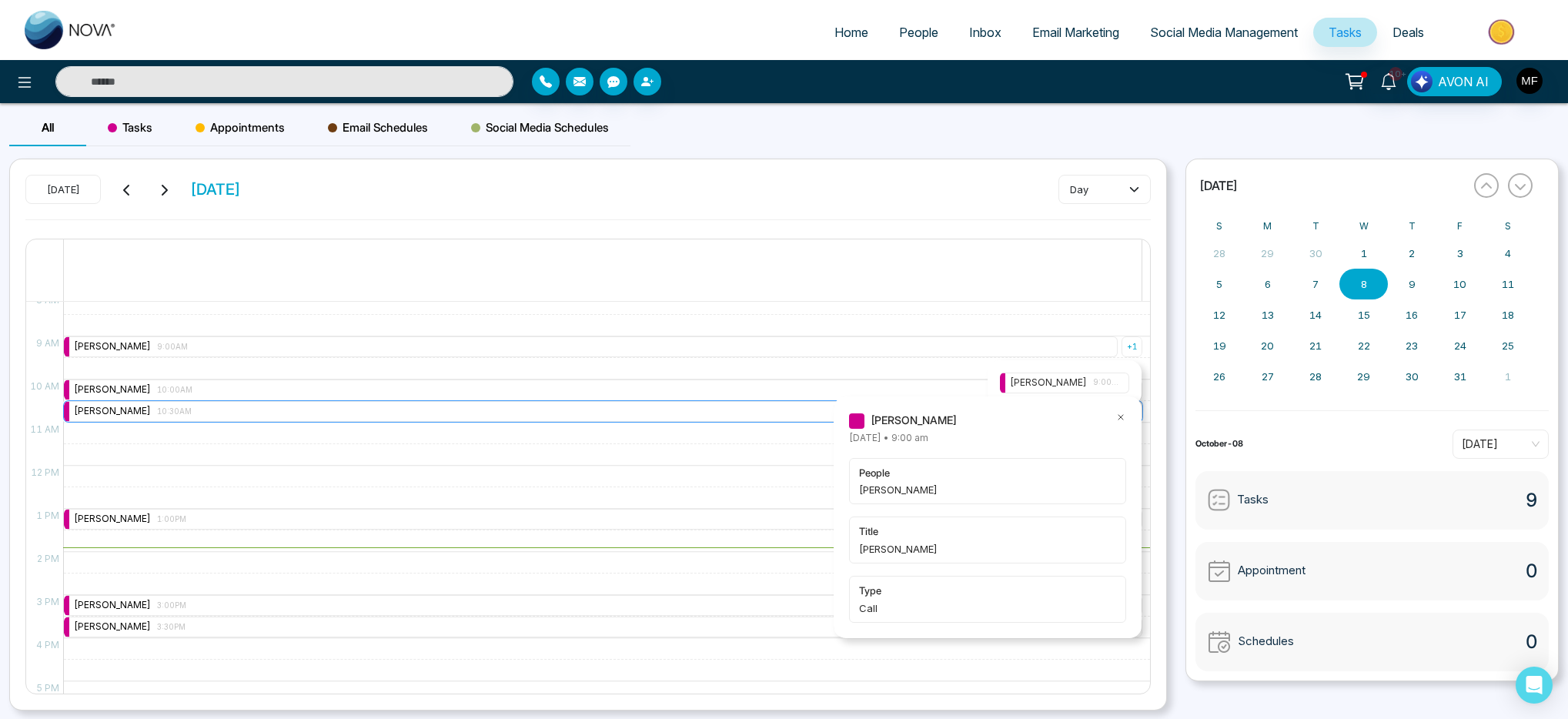
click at [214, 401] on div "Marwen Ferchichi 10:30AM" at bounding box center [603, 411] width 1079 height 20
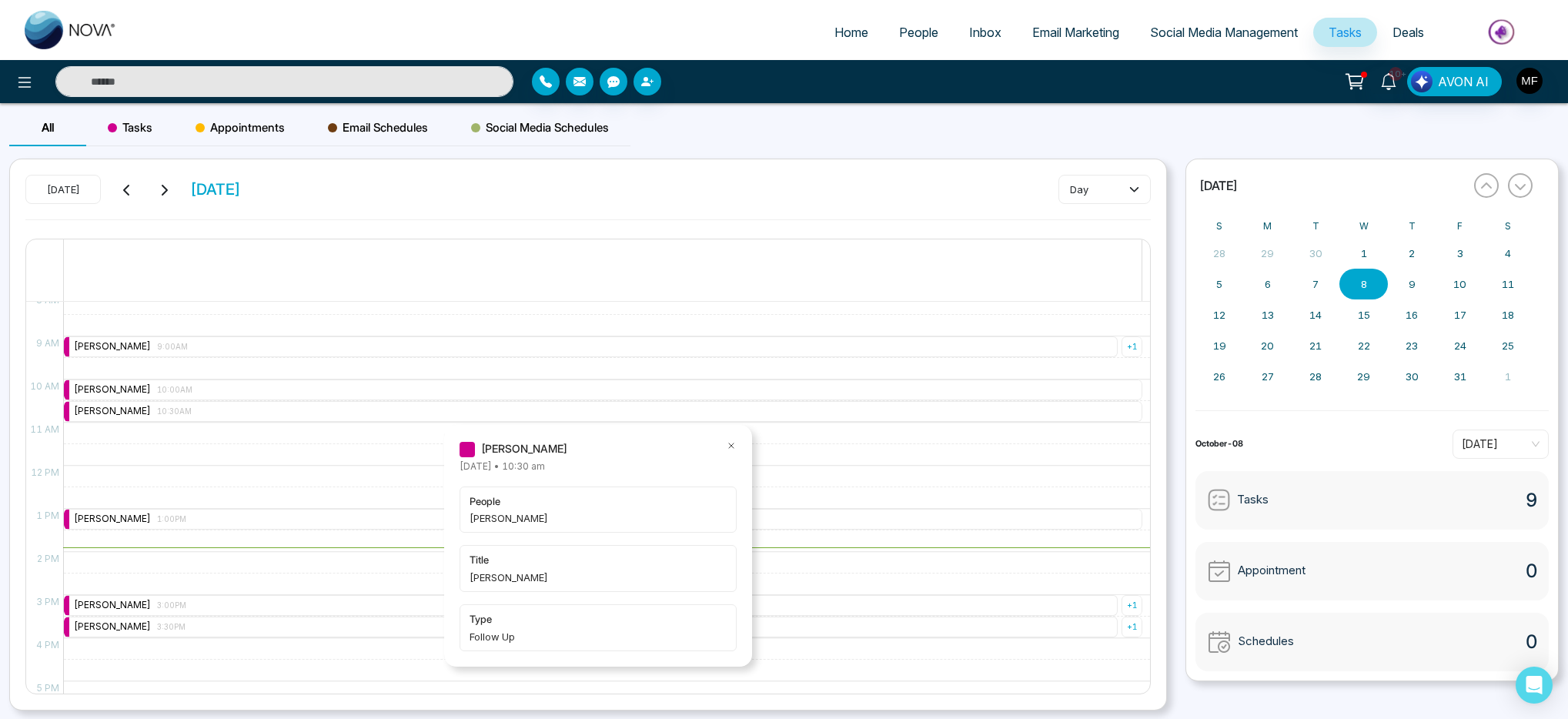
click at [212, 375] on div "9:00 AM – 9:00 AM Marwen Ferchichi 9:00AM + 1 10:00 AM – 10:00 AM Marwen Ferchi…" at bounding box center [602, 465] width 1079 height 1035
click at [202, 389] on div "Marwen Ferchichi 10:00AM" at bounding box center [603, 390] width 1079 height 20
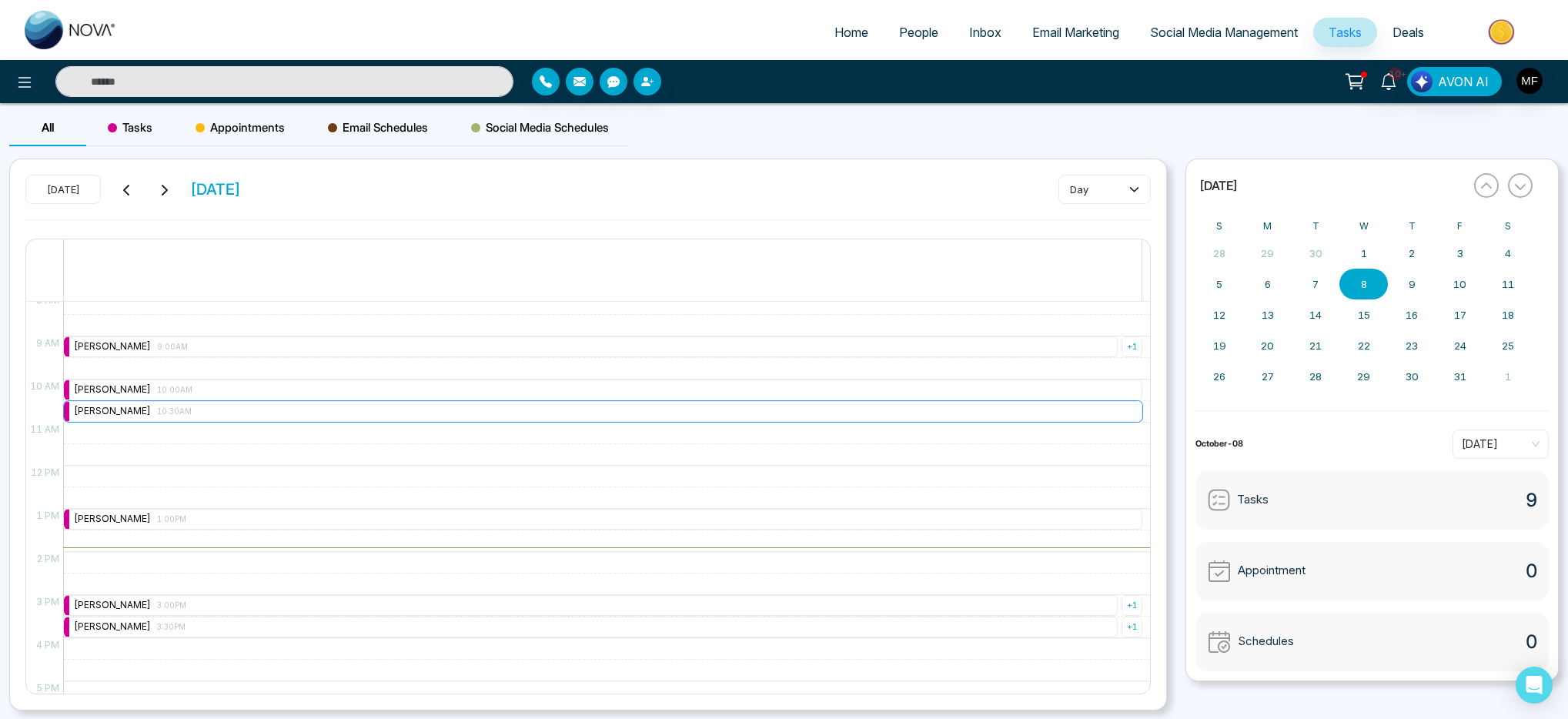
click at [191, 409] on span "10:30AM" at bounding box center [174, 411] width 35 height 8
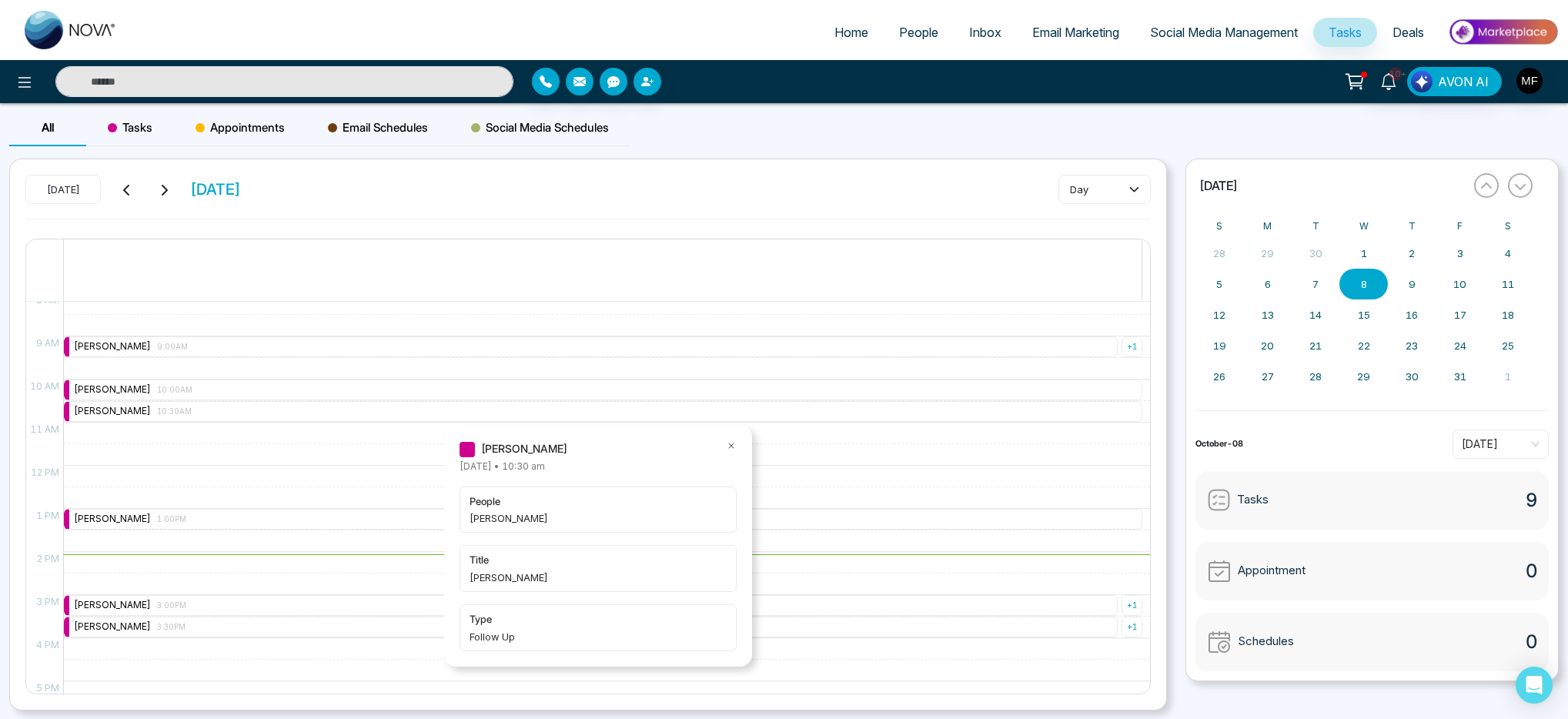
click at [655, 271] on div at bounding box center [602, 286] width 1078 height 31
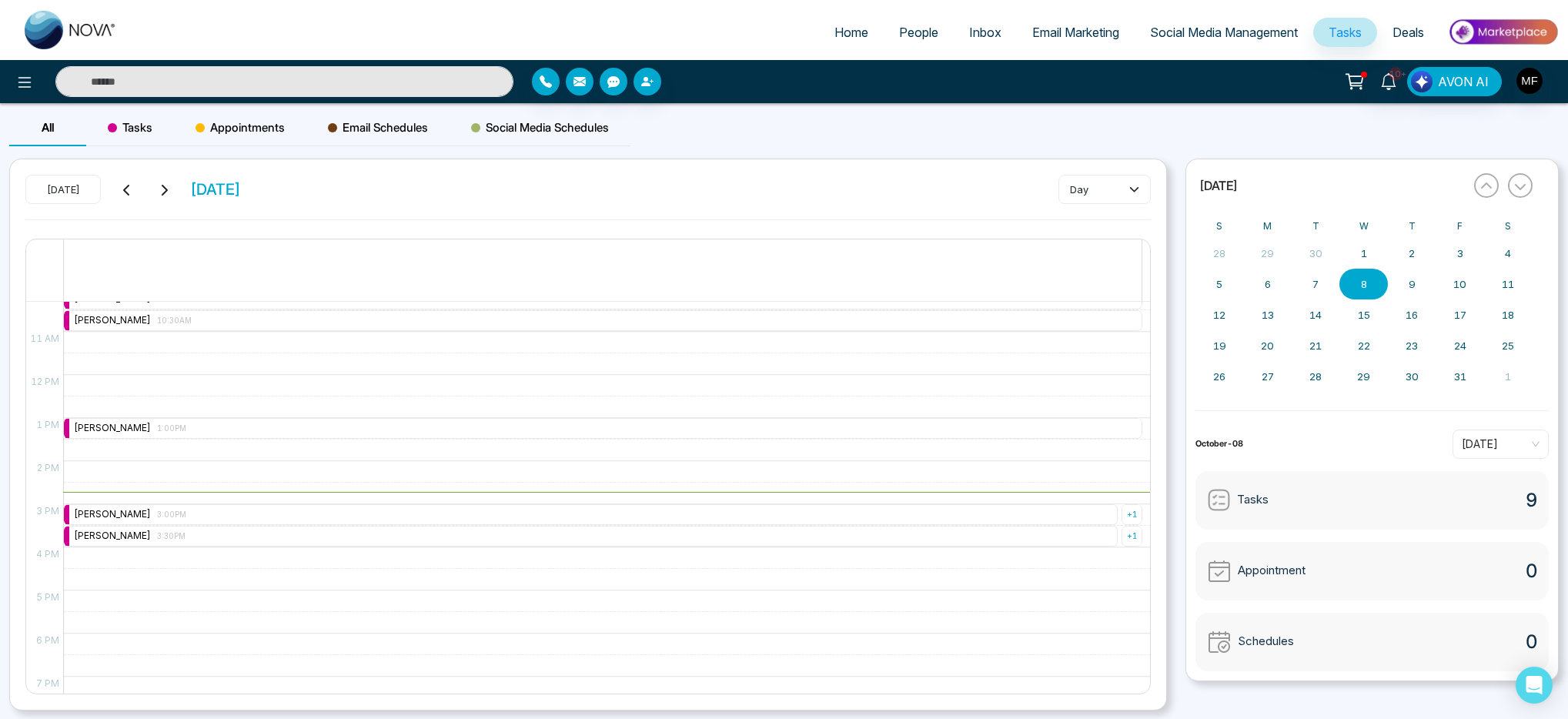
scroll to position [447, 0]
click at [148, 424] on div "Marwen Ferchichi 1:00PM" at bounding box center [130, 426] width 112 height 14
click at [210, 378] on div "9:00 AM – 9:00 AM Marwen Ferchichi 9:00AM + 1 10:00 AM – 10:00 AM Marwen Ferchi…" at bounding box center [602, 372] width 1079 height 1035
click at [174, 319] on span "10:30AM" at bounding box center [174, 318] width 35 height 8
click at [147, 369] on div "9:00 AM – 9:00 AM Marwen Ferchichi 9:00AM + 1 10:00 AM – 10:00 AM Marwen Ferchi…" at bounding box center [602, 372] width 1079 height 1035
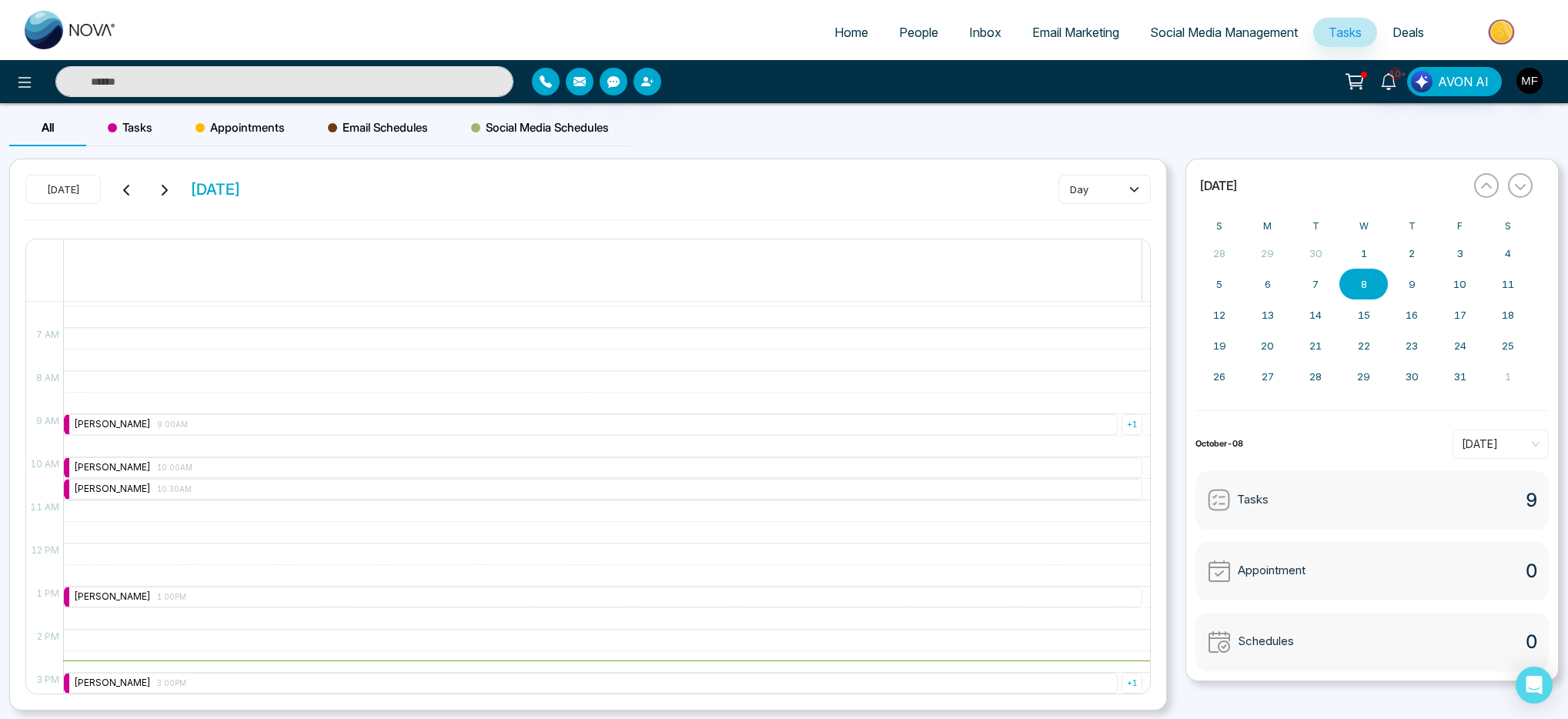
scroll to position [274, 0]
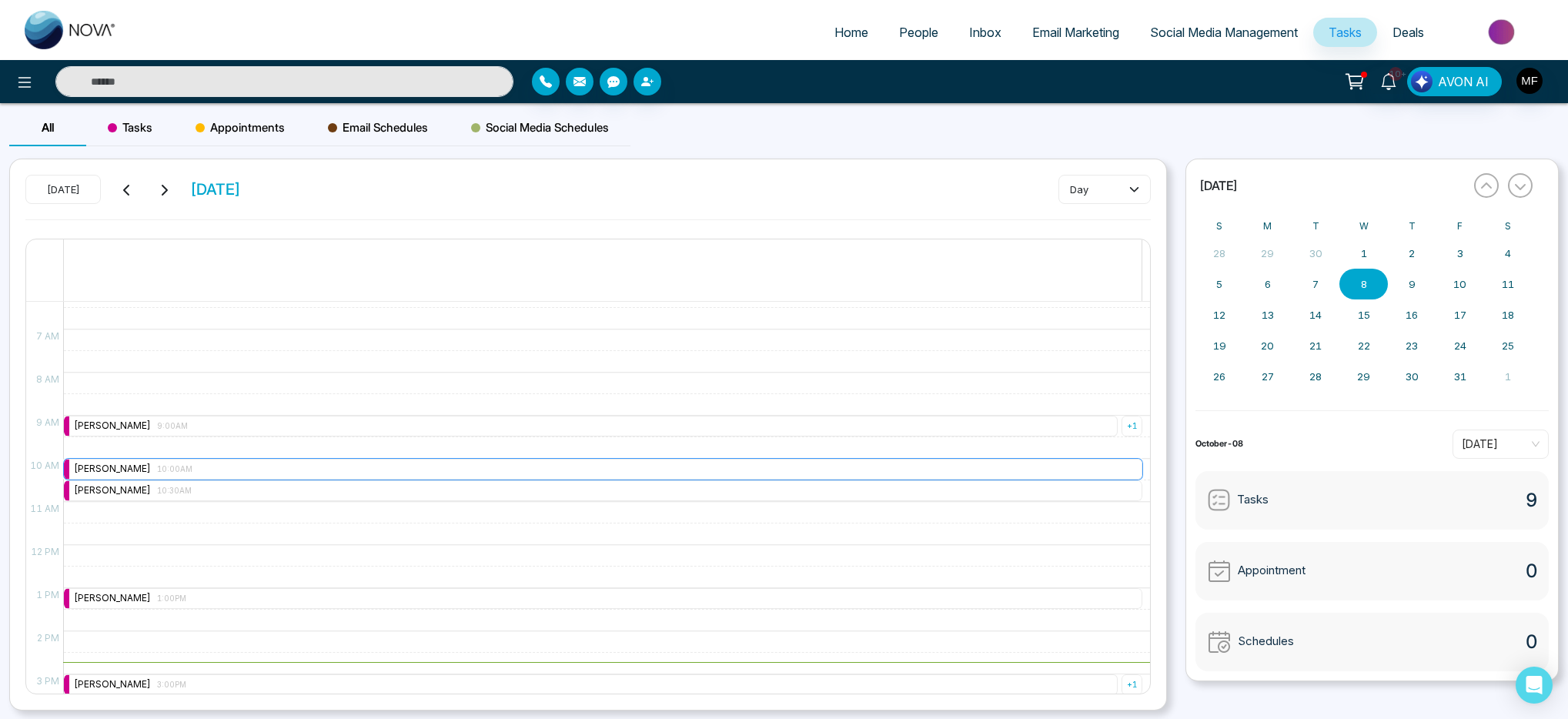
click at [158, 478] on div "Marwen Ferchichi 10:00AM" at bounding box center [603, 469] width 1079 height 20
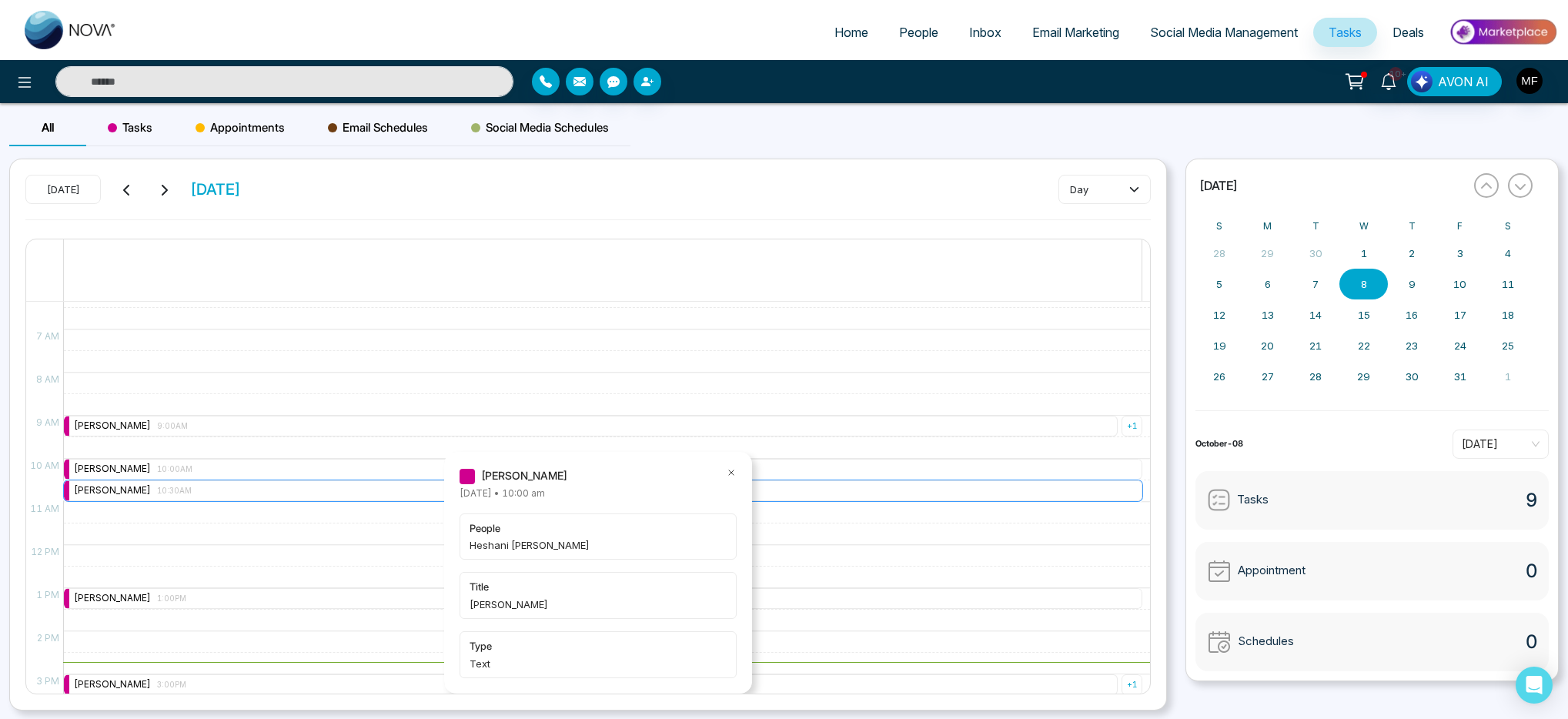
click at [162, 491] on span "10:30AM" at bounding box center [174, 490] width 35 height 8
click at [1397, 88] on icon at bounding box center [1388, 81] width 17 height 17
click at [901, 120] on div "All Tasks Appointments Email Schedules Social Media Schedules" at bounding box center [784, 133] width 1568 height 49
click at [298, 91] on input "text" at bounding box center [284, 81] width 458 height 31
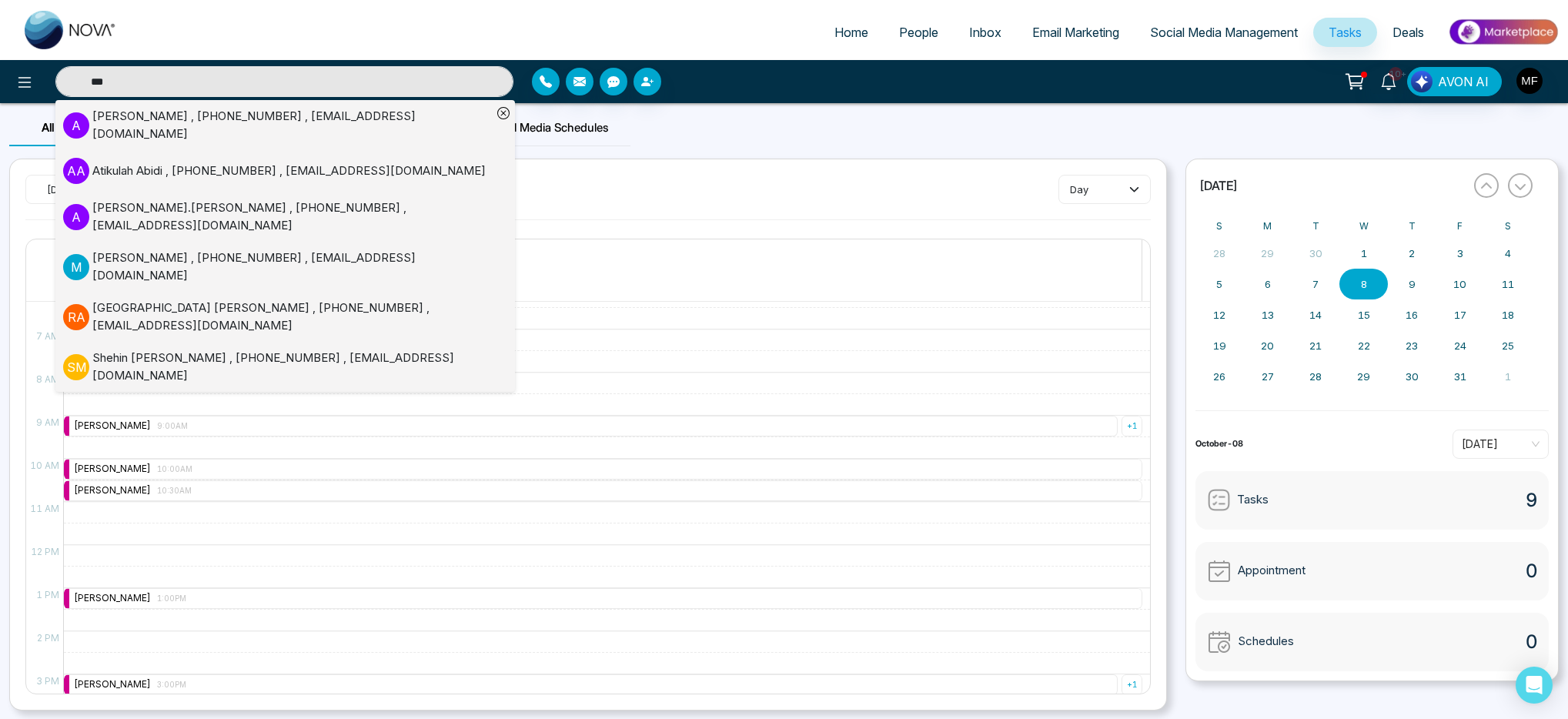
type input "****"
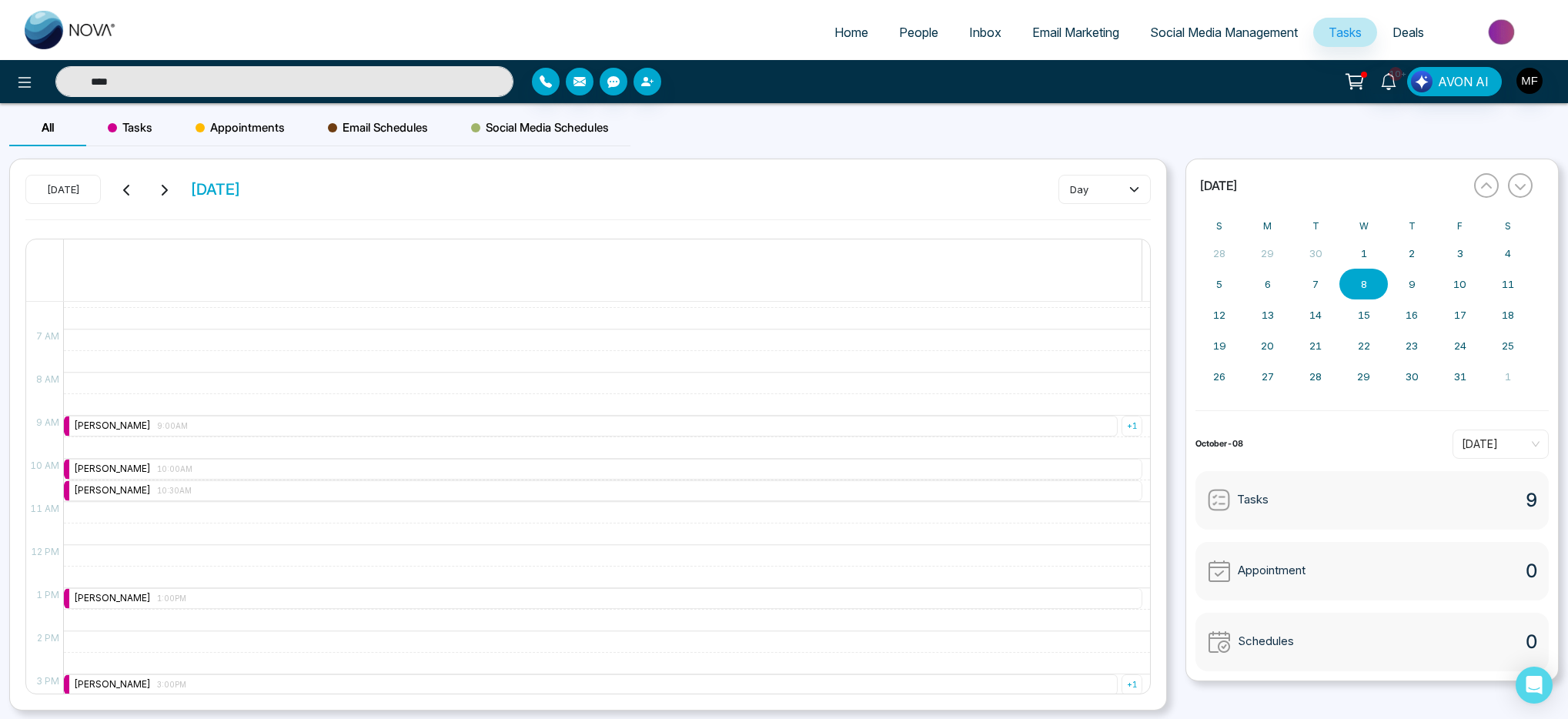
click at [264, 86] on input "****" at bounding box center [284, 81] width 458 height 31
click at [264, 86] on input "text" at bounding box center [284, 81] width 458 height 31
type input "****"
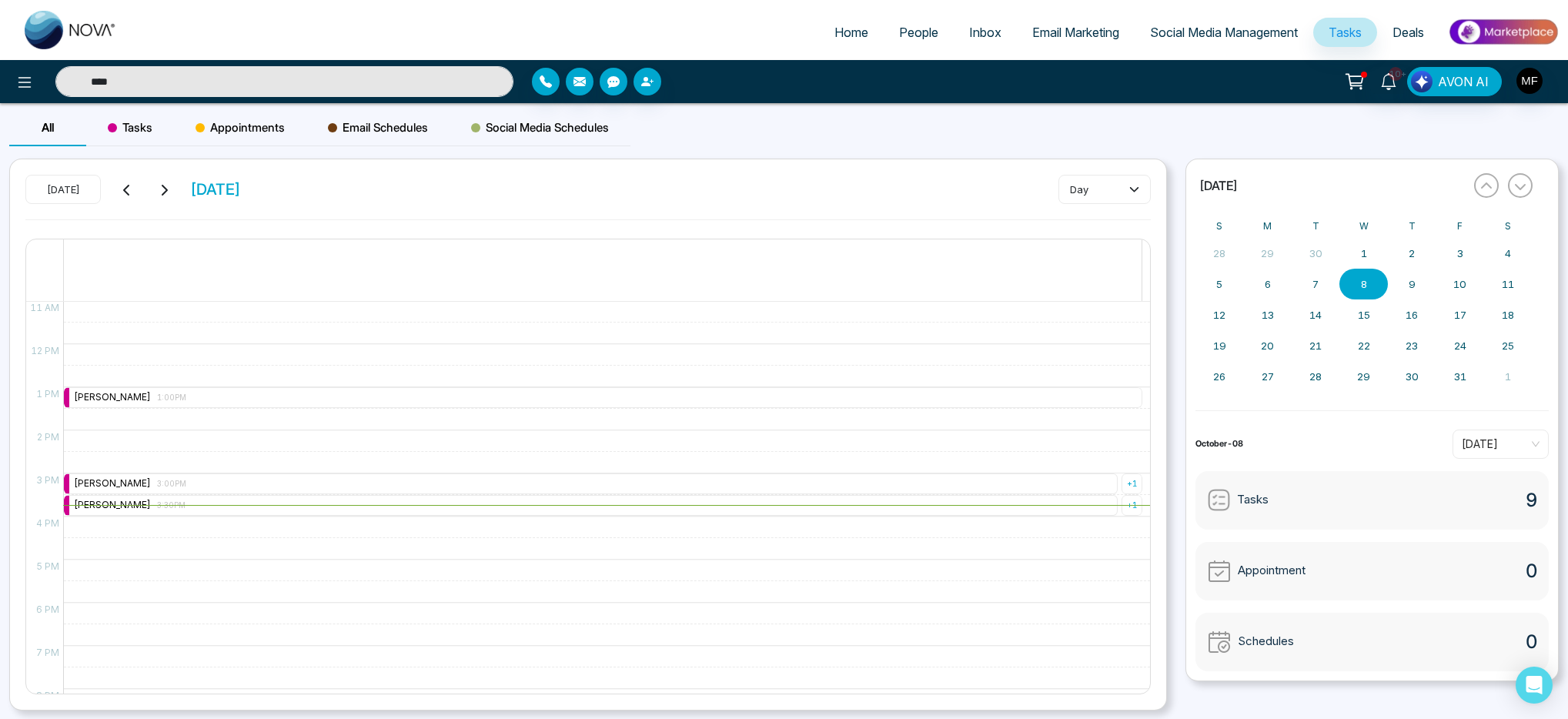
scroll to position [497, 0]
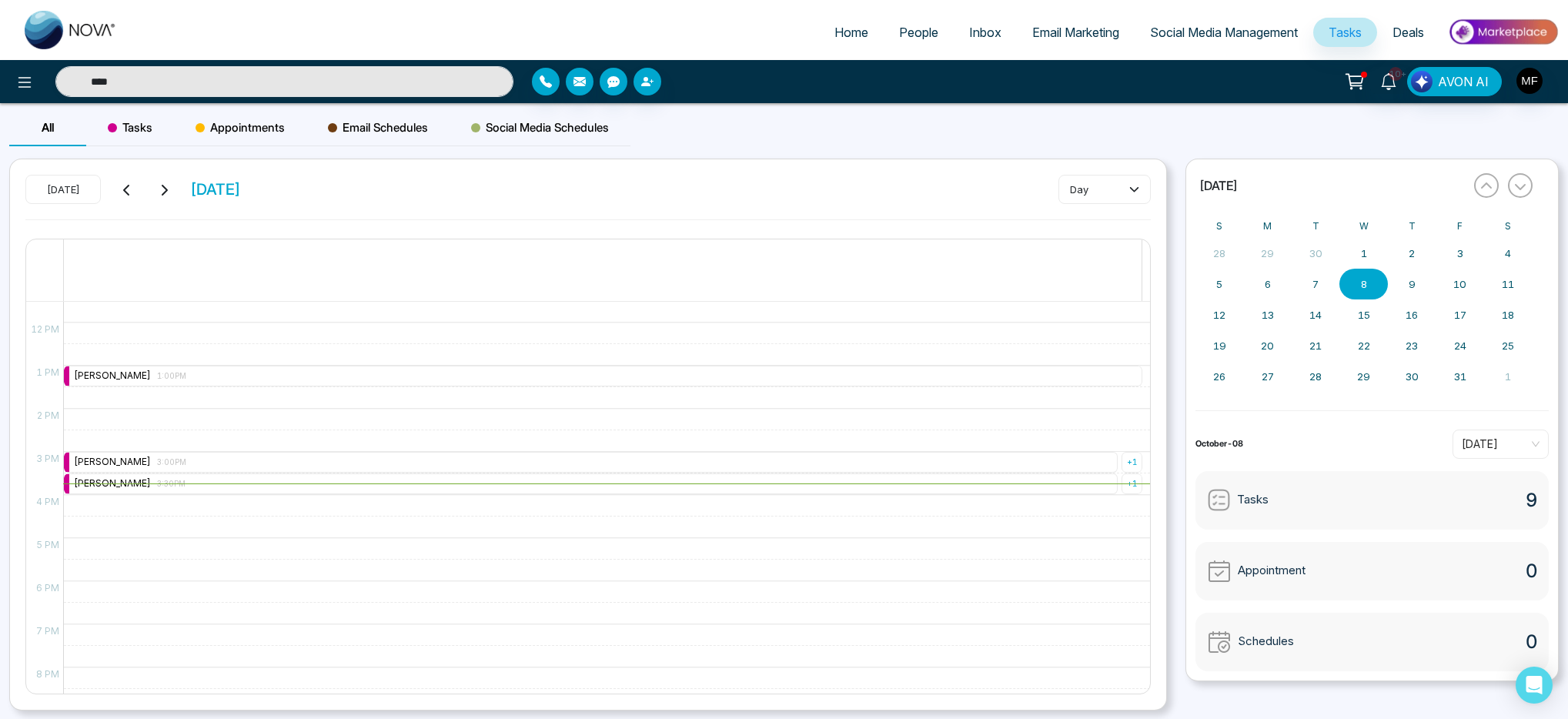
click at [513, 425] on div "9:00 AM – 9:00 AM Marwen Ferchichi 9:00AM + 1 10:00 AM – 10:00 AM Marwen Ferchi…" at bounding box center [602, 322] width 1079 height 1035
click at [562, 465] on div "Marwen Ferchichi 3:00PM" at bounding box center [591, 462] width 1054 height 20
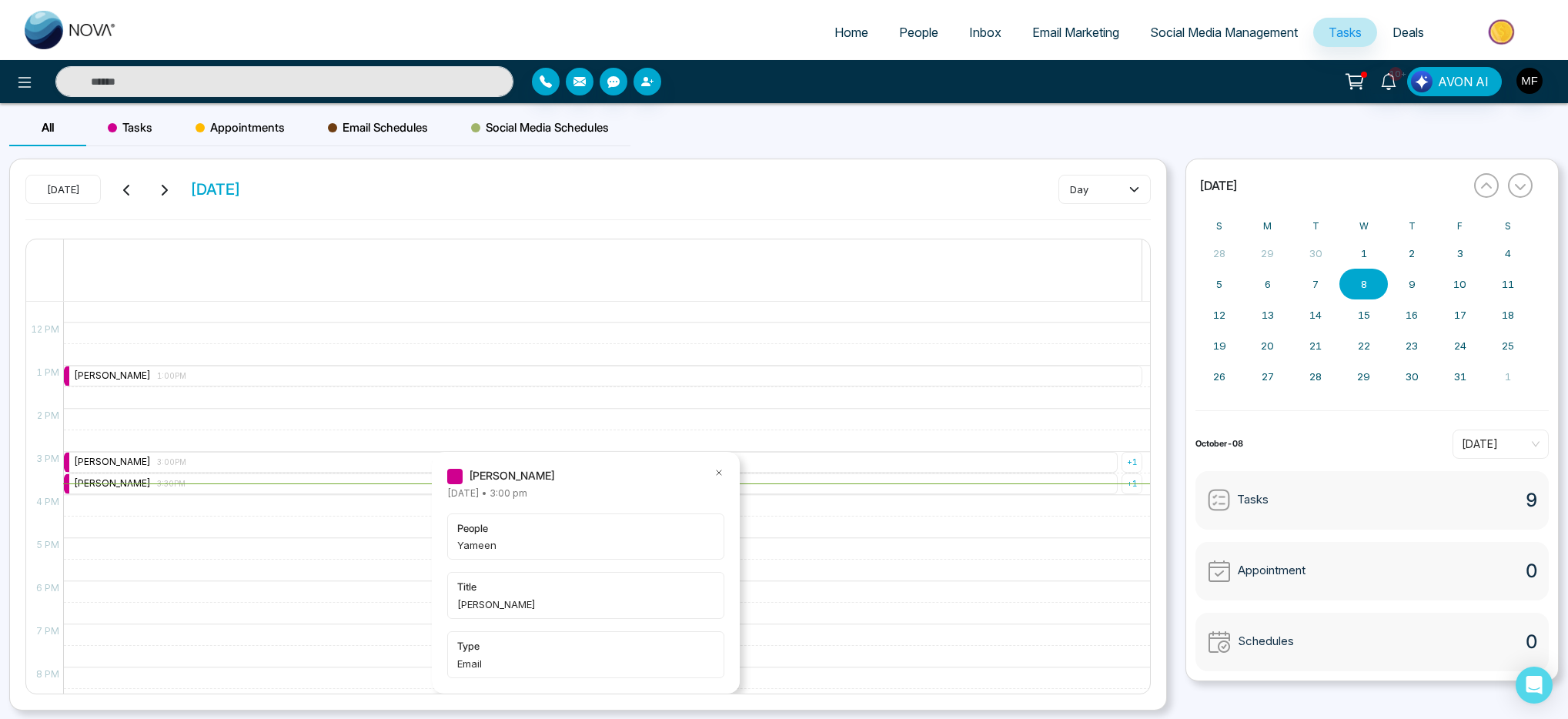
click at [431, 406] on div "9:00 AM – 9:00 AM Marwen Ferchichi 9:00AM + 1 10:00 AM – 10:00 AM Marwen Ferchi…" at bounding box center [602, 322] width 1079 height 1035
click at [436, 387] on div "9:00 AM – 9:00 AM Marwen Ferchichi 9:00AM + 1 10:00 AM – 10:00 AM Marwen Ferchi…" at bounding box center [602, 322] width 1079 height 1035
click at [440, 380] on div "Marwen Ferchichi 1:00PM" at bounding box center [603, 376] width 1079 height 20
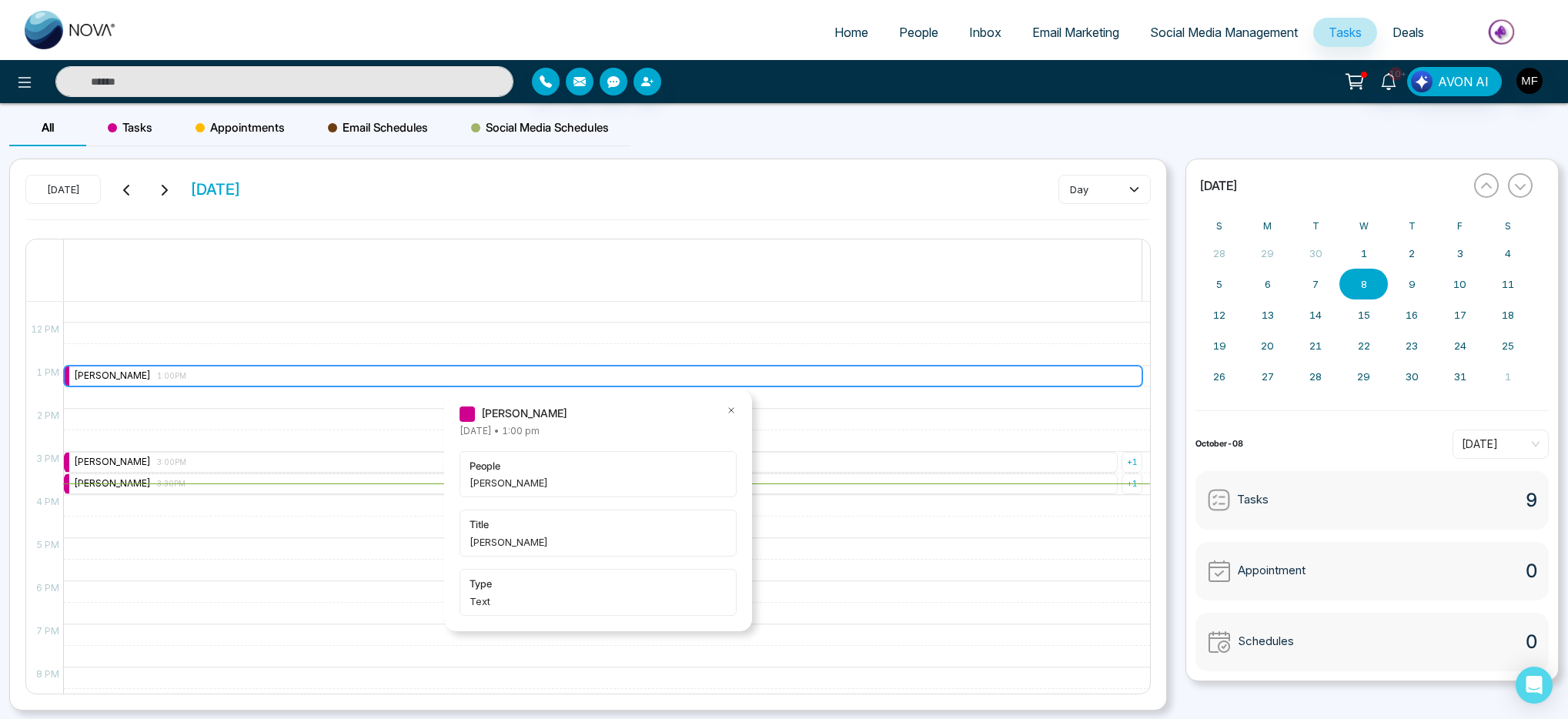
type input "****"
click at [354, 369] on div "Marwen Ferchichi 1:00PM" at bounding box center [603, 376] width 1079 height 20
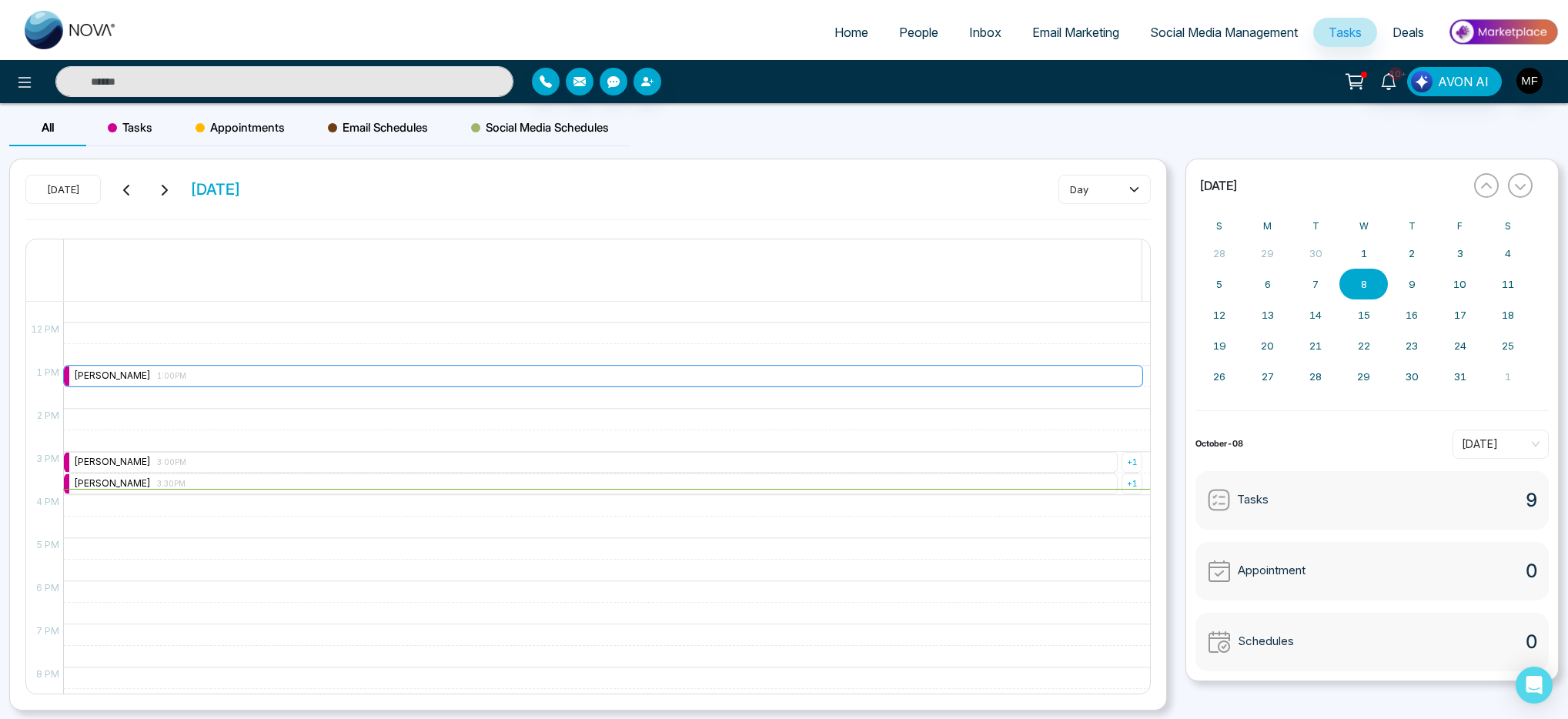
click at [354, 369] on div "Marwen Ferchichi 1:00PM" at bounding box center [603, 376] width 1079 height 20
click at [345, 467] on div "Marwen Ferchichi 3:00PM" at bounding box center [591, 462] width 1054 height 20
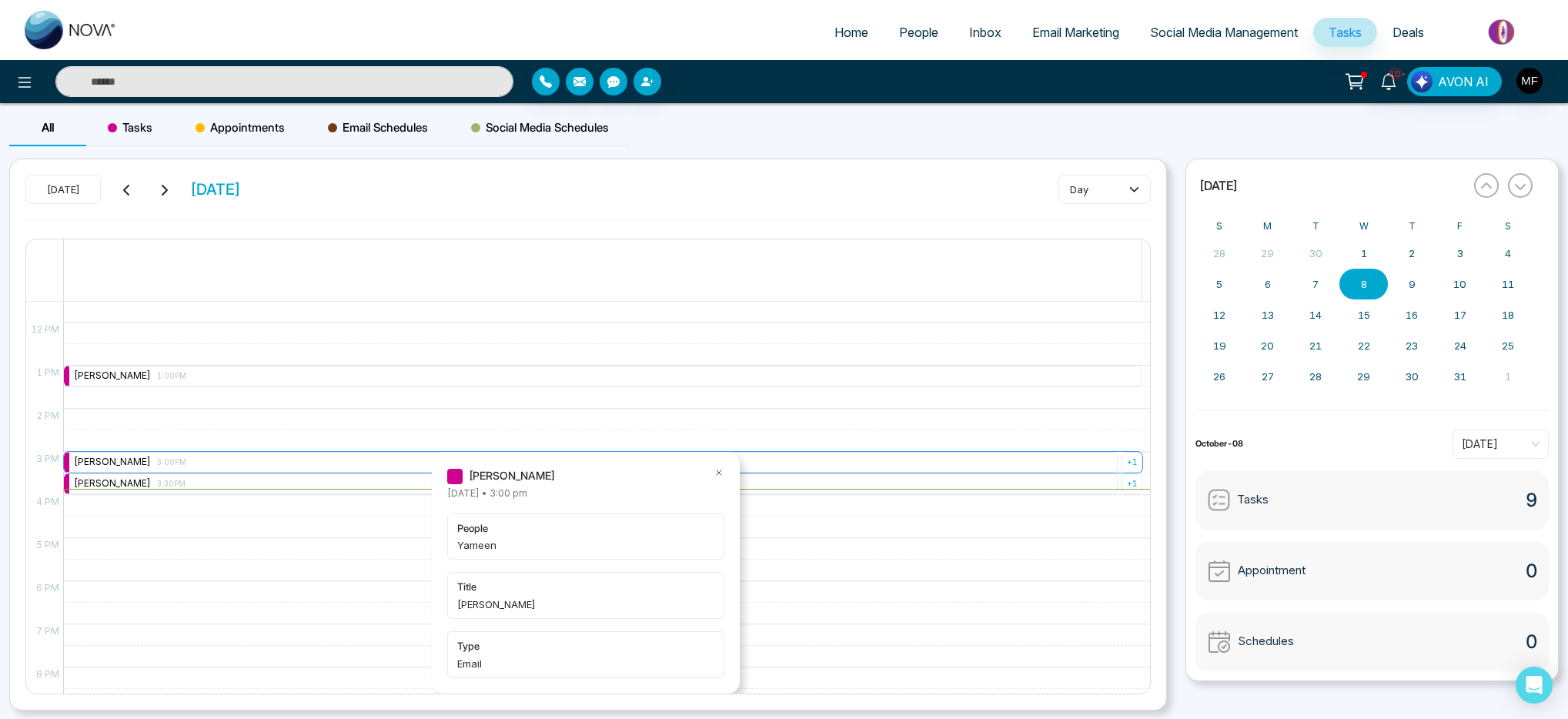
type input "****"
click at [1122, 464] on div "+ 1" at bounding box center [1132, 462] width 20 height 20
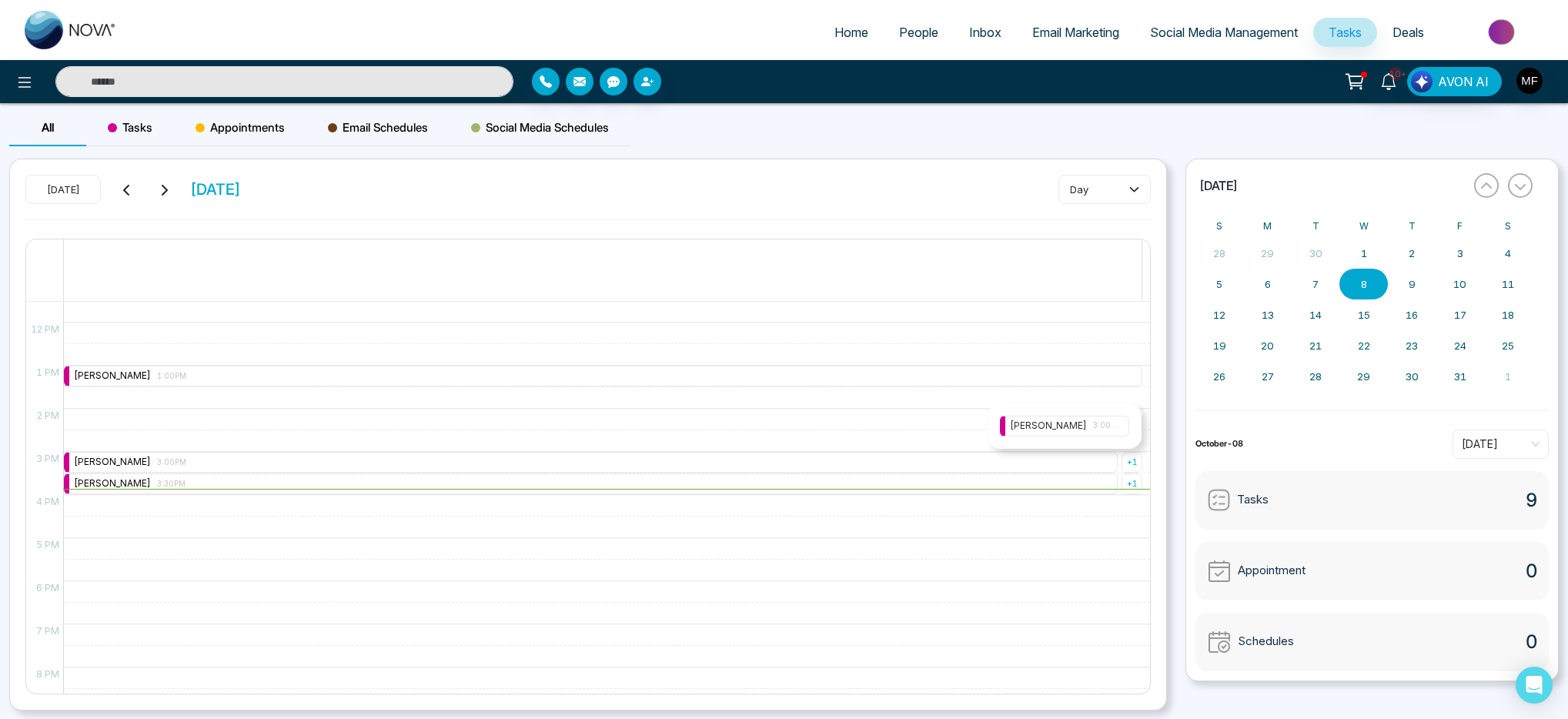
click at [1103, 428] on span "3:00PM" at bounding box center [1106, 426] width 26 height 12
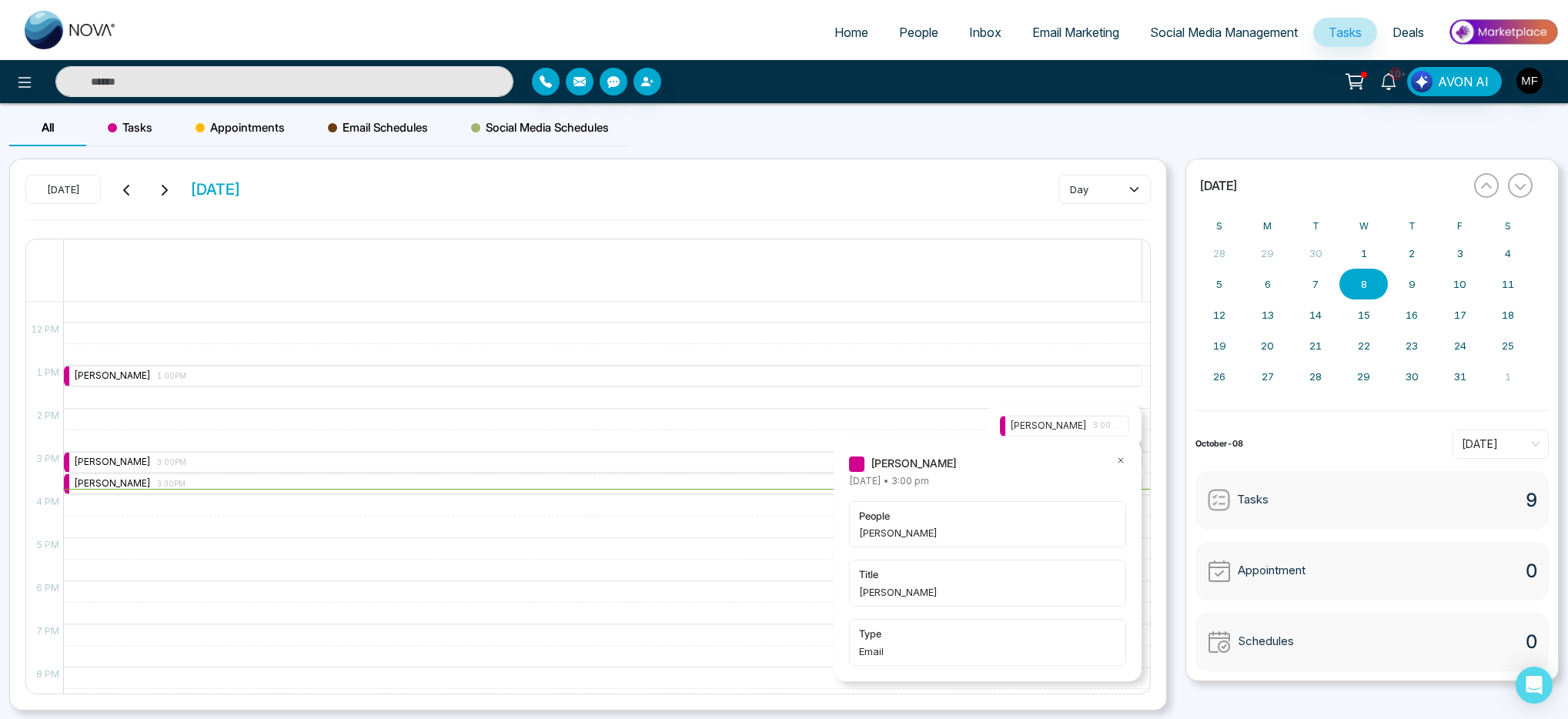
click at [768, 402] on div "9:00 AM – 9:00 AM Marwen Ferchichi 9:00AM + 1 10:00 AM – 10:00 AM Marwen Ferchi…" at bounding box center [602, 322] width 1079 height 1035
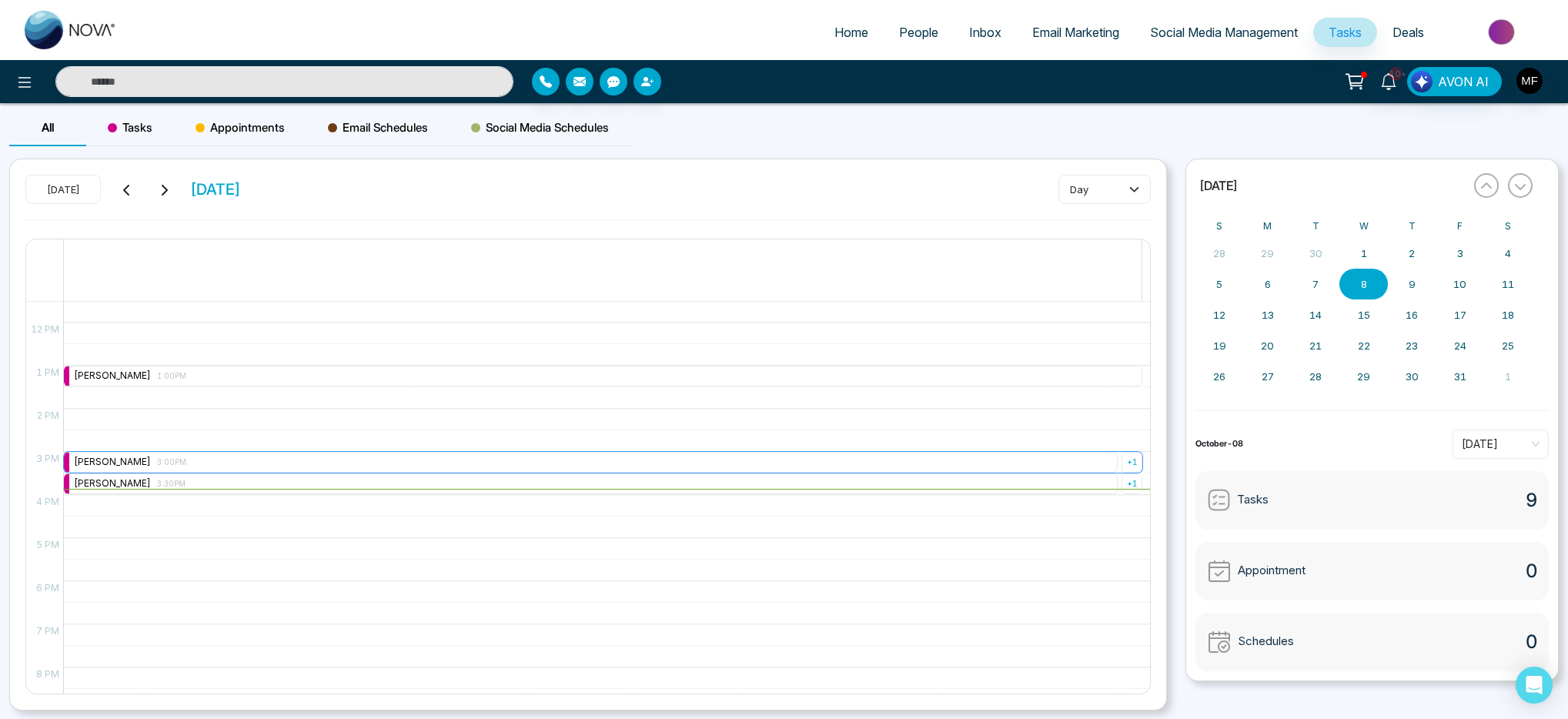
click at [1042, 469] on div "Marwen Ferchichi 3:00PM" at bounding box center [591, 462] width 1054 height 20
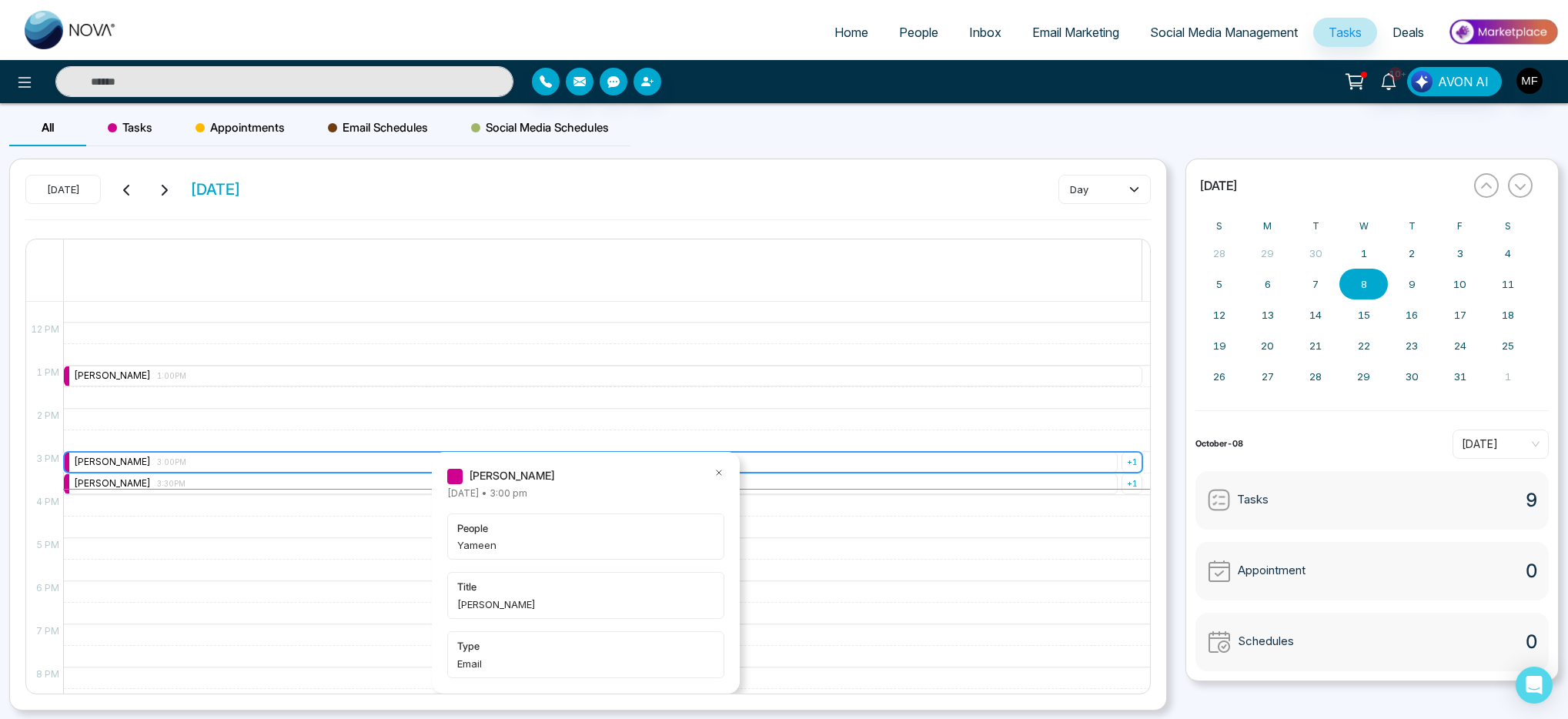
type input "****"
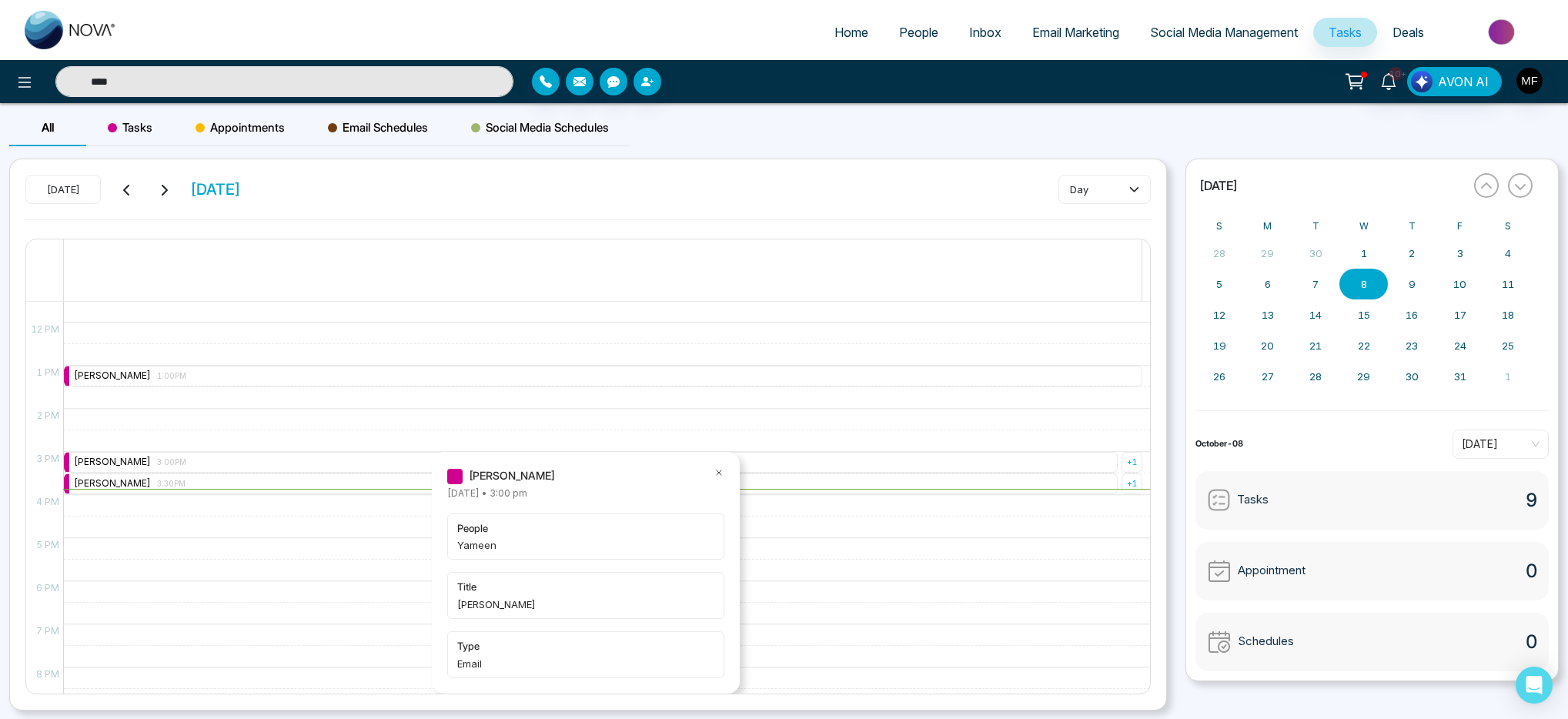
click at [722, 474] on icon at bounding box center [719, 473] width 11 height 11
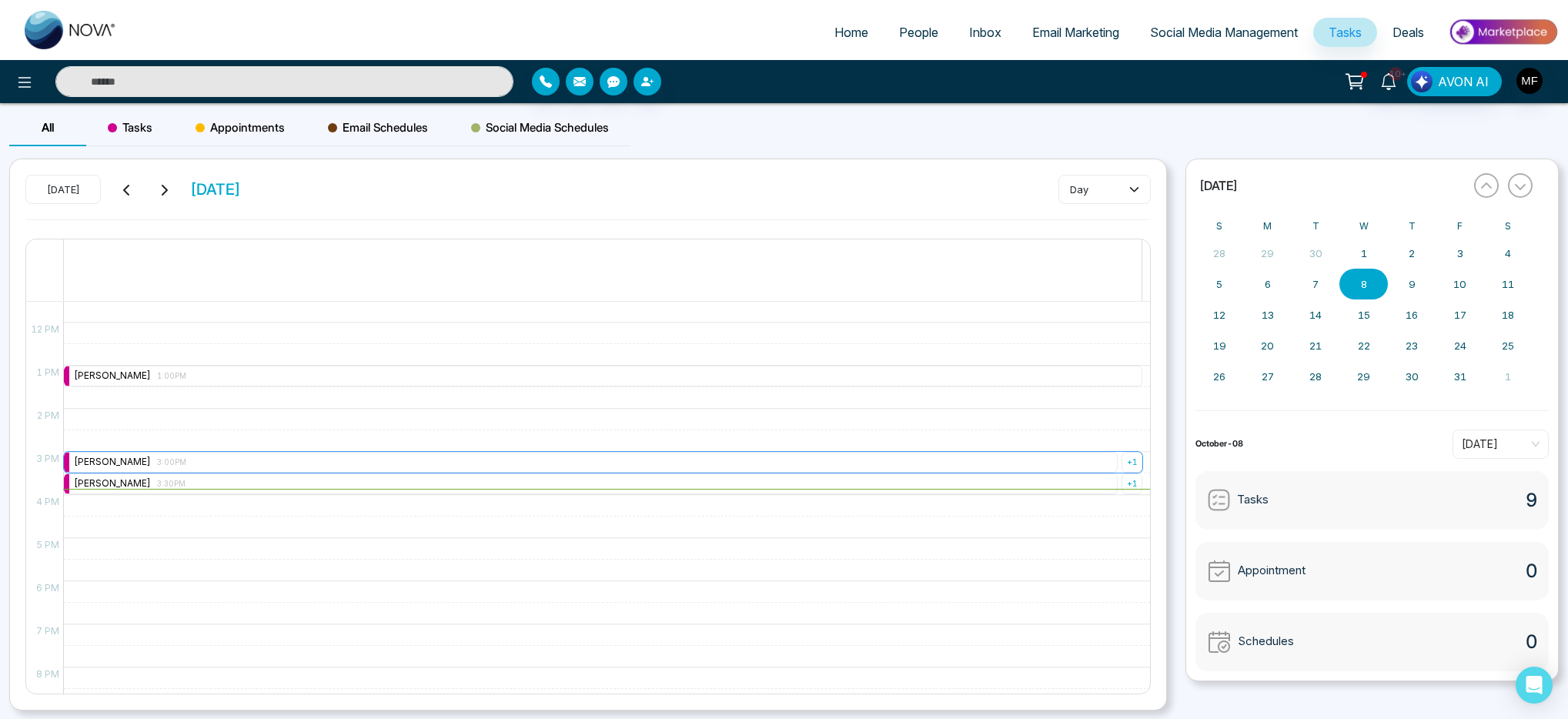
click at [366, 463] on div "Marwen Ferchichi 3:00PM" at bounding box center [591, 462] width 1054 height 20
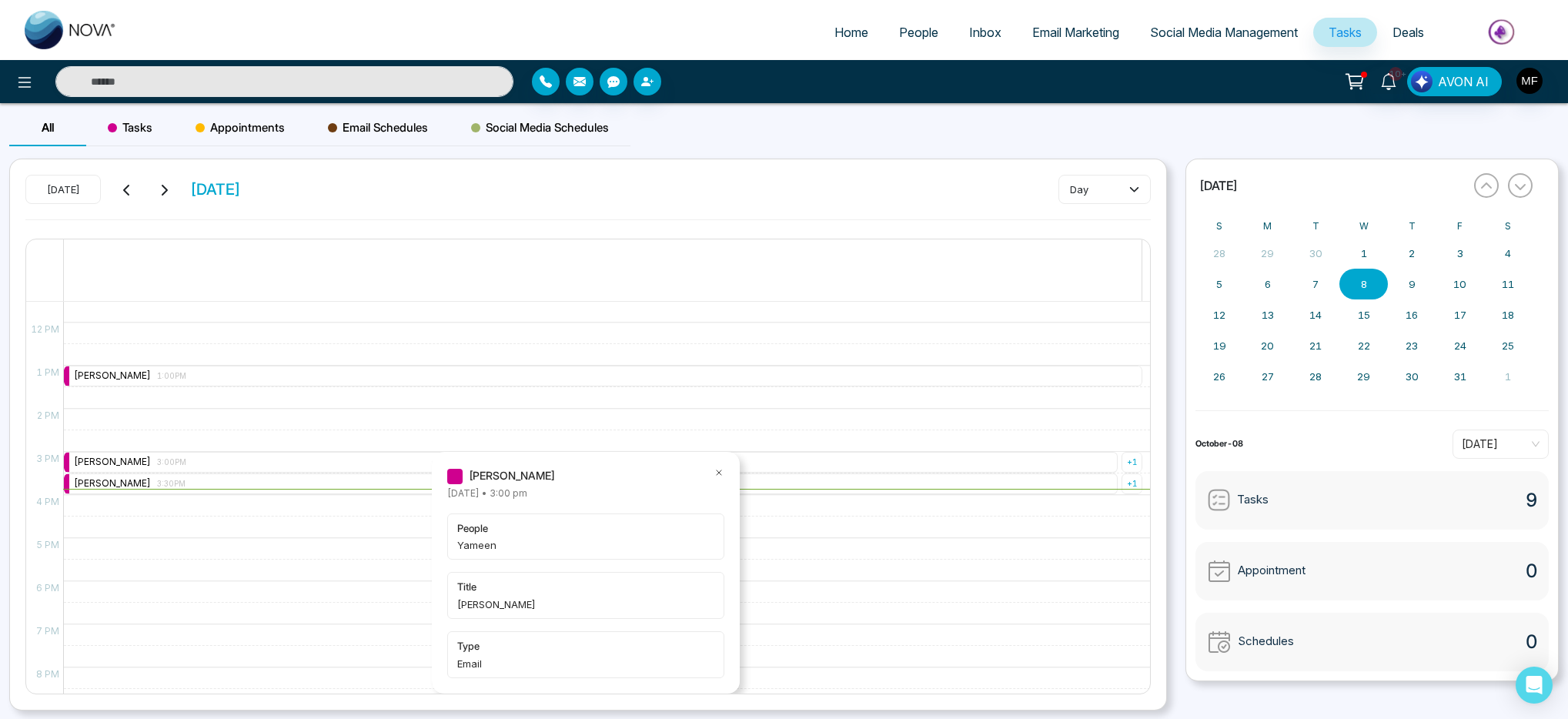
type input "****"
click at [340, 464] on div "Marwen Ferchichi 3:00PM" at bounding box center [591, 462] width 1054 height 20
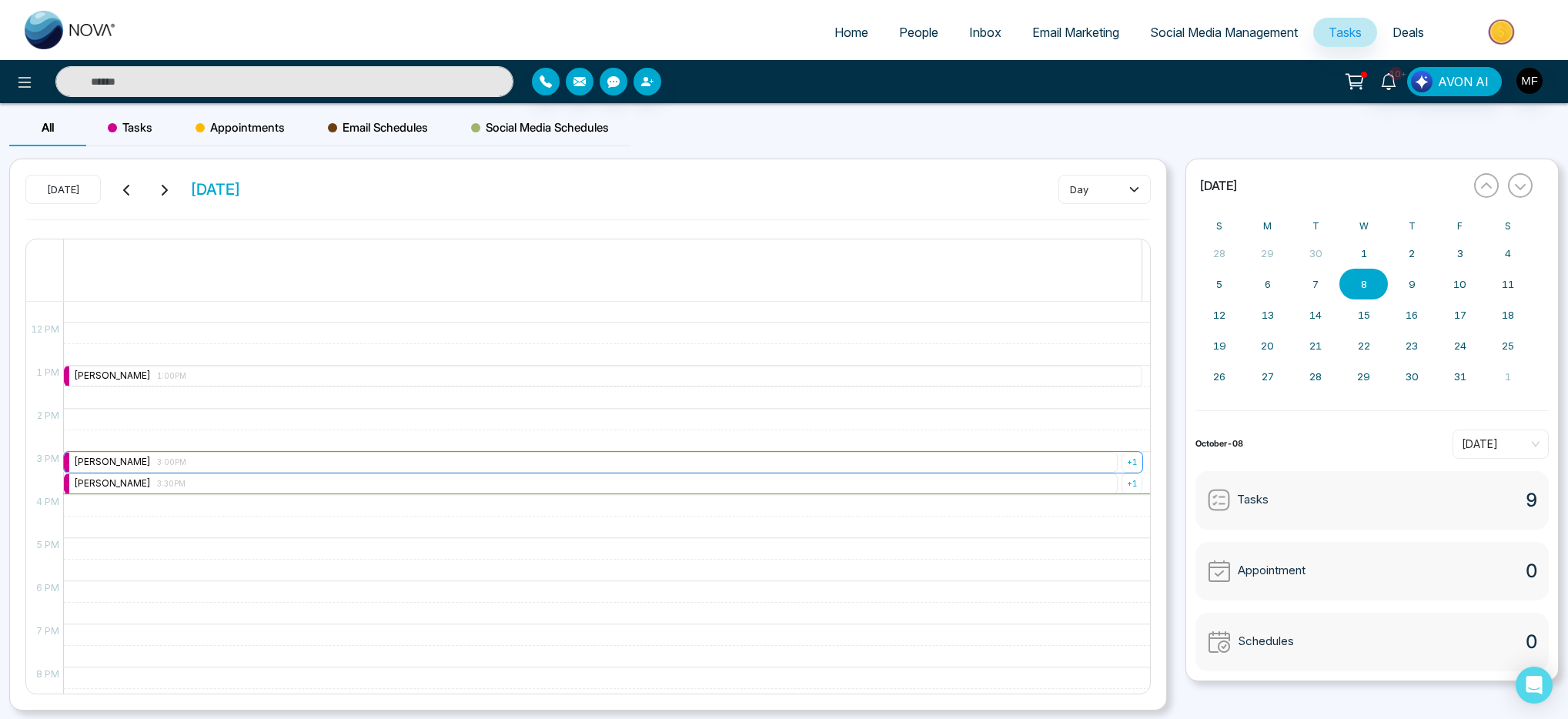
click at [340, 464] on div "Marwen Ferchichi 3:00PM" at bounding box center [591, 462] width 1054 height 20
click at [1123, 458] on div "+ 1" at bounding box center [1132, 462] width 20 height 20
click at [1112, 432] on div "Marwen Ferchichi 3:00PM" at bounding box center [1064, 426] width 109 height 14
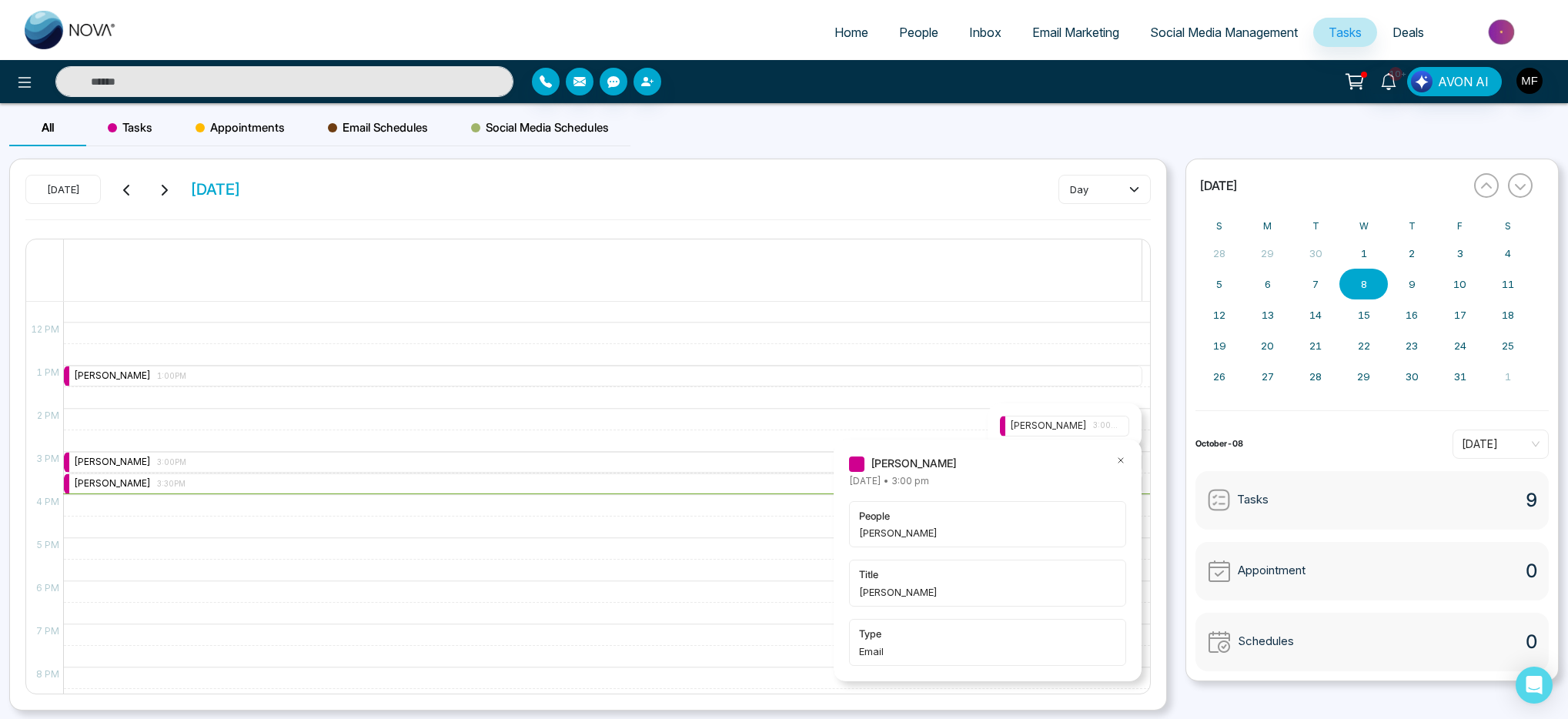
type input "****"
click at [616, 484] on div "Marwen Ferchichi 3:30PM" at bounding box center [591, 483] width 1054 height 20
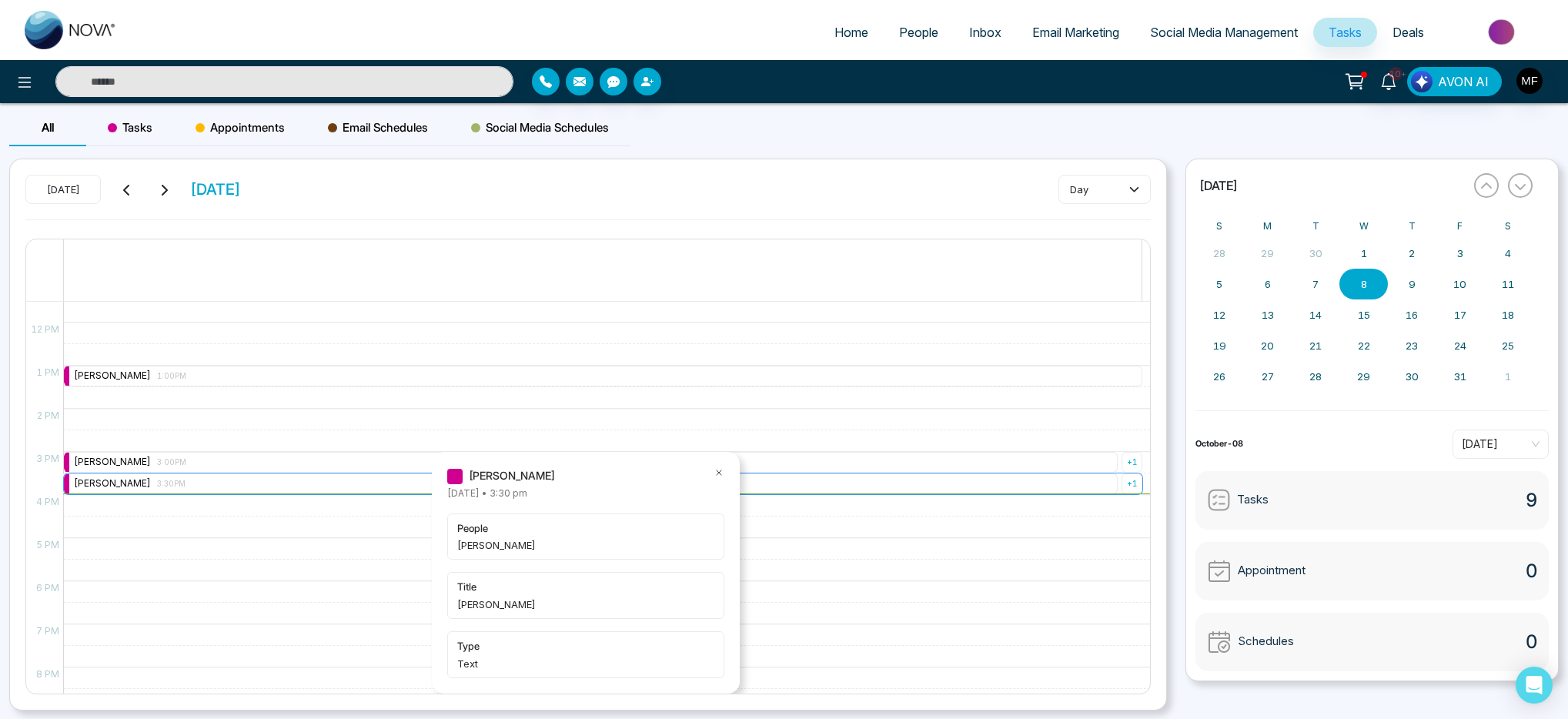
click at [1122, 482] on div "+ 1" at bounding box center [1132, 483] width 20 height 20
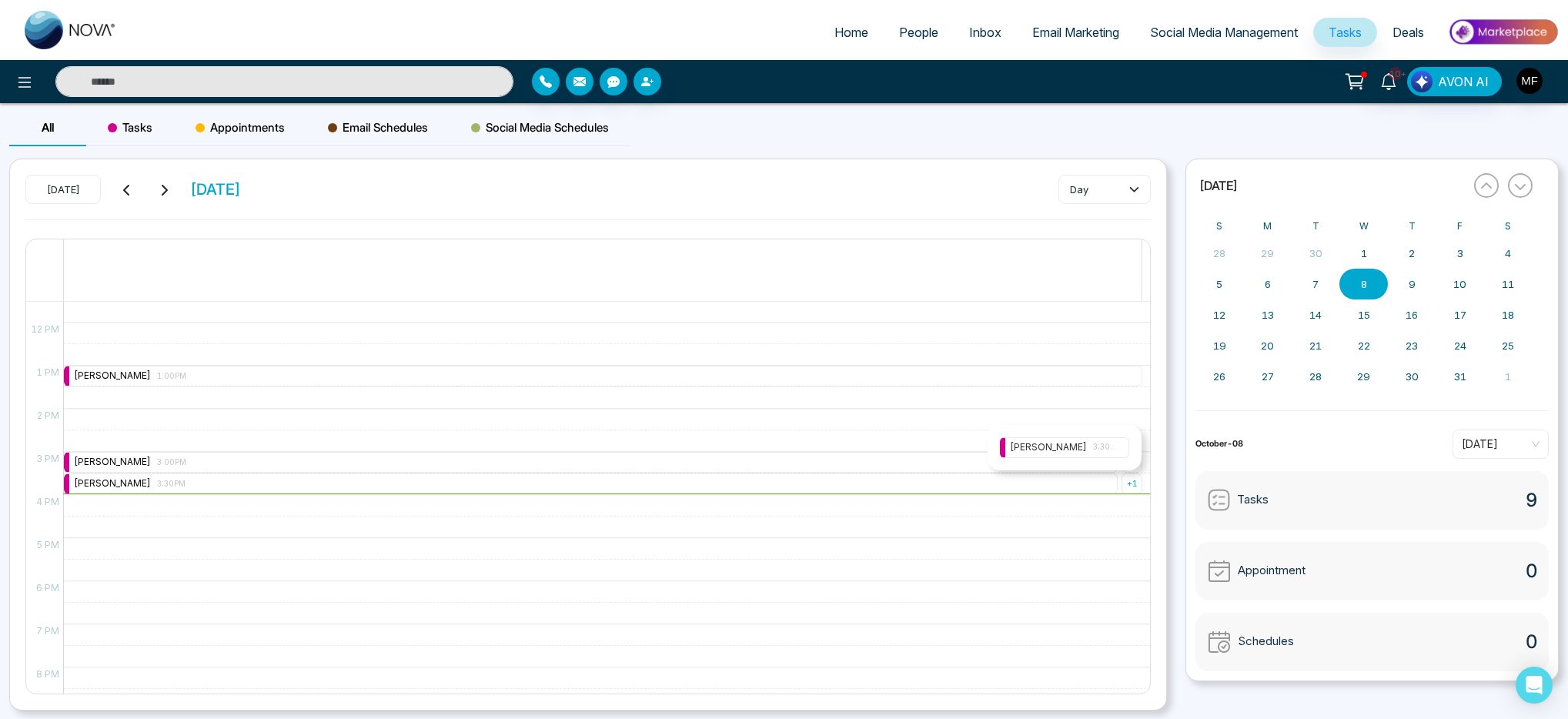
click at [1106, 432] on div "Marwen Ferchichi 3:30PM" at bounding box center [1064, 448] width 154 height 45
click at [1105, 441] on span "3:30PM" at bounding box center [1106, 448] width 26 height 12
type input "****"
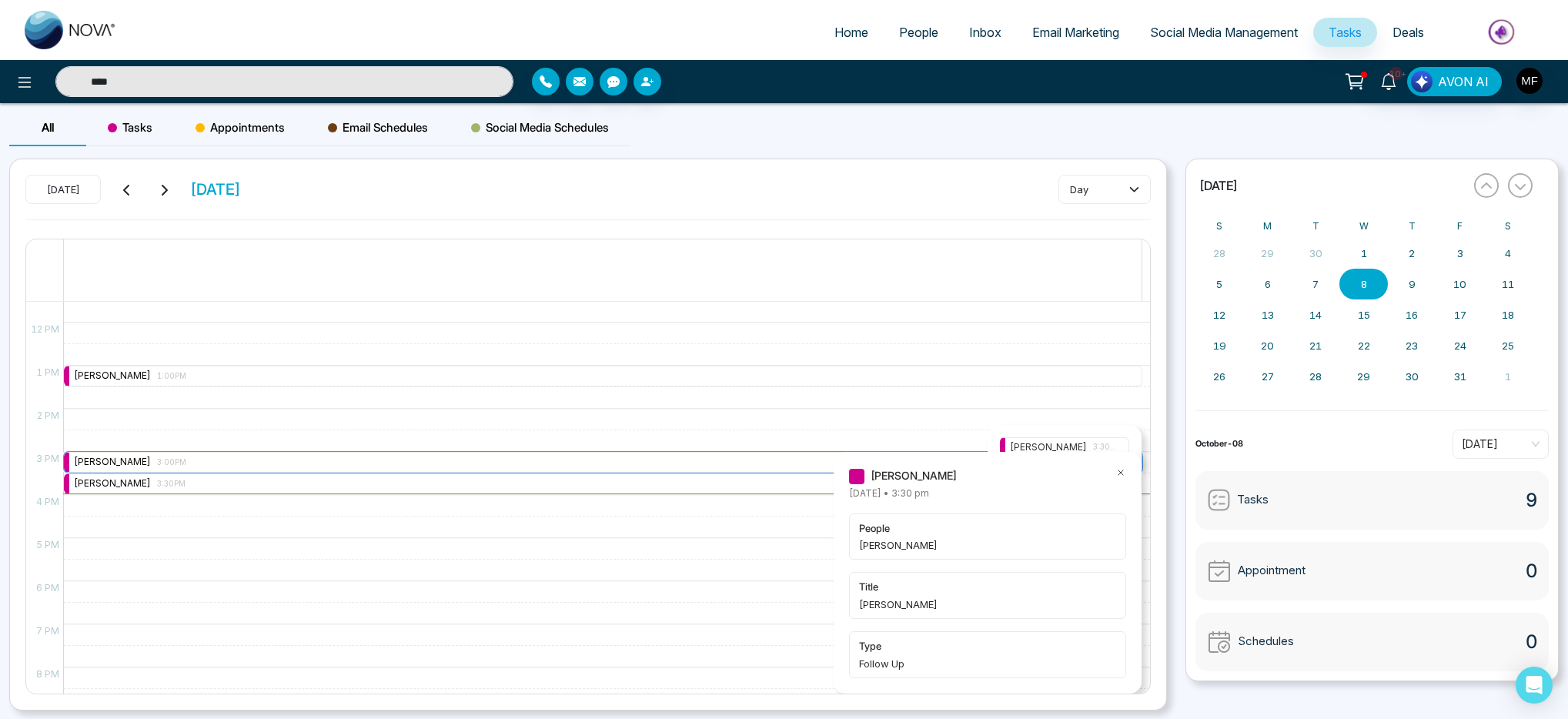
click at [609, 458] on div "Marwen Ferchichi 3:00PM" at bounding box center [591, 462] width 1054 height 20
type input "****"
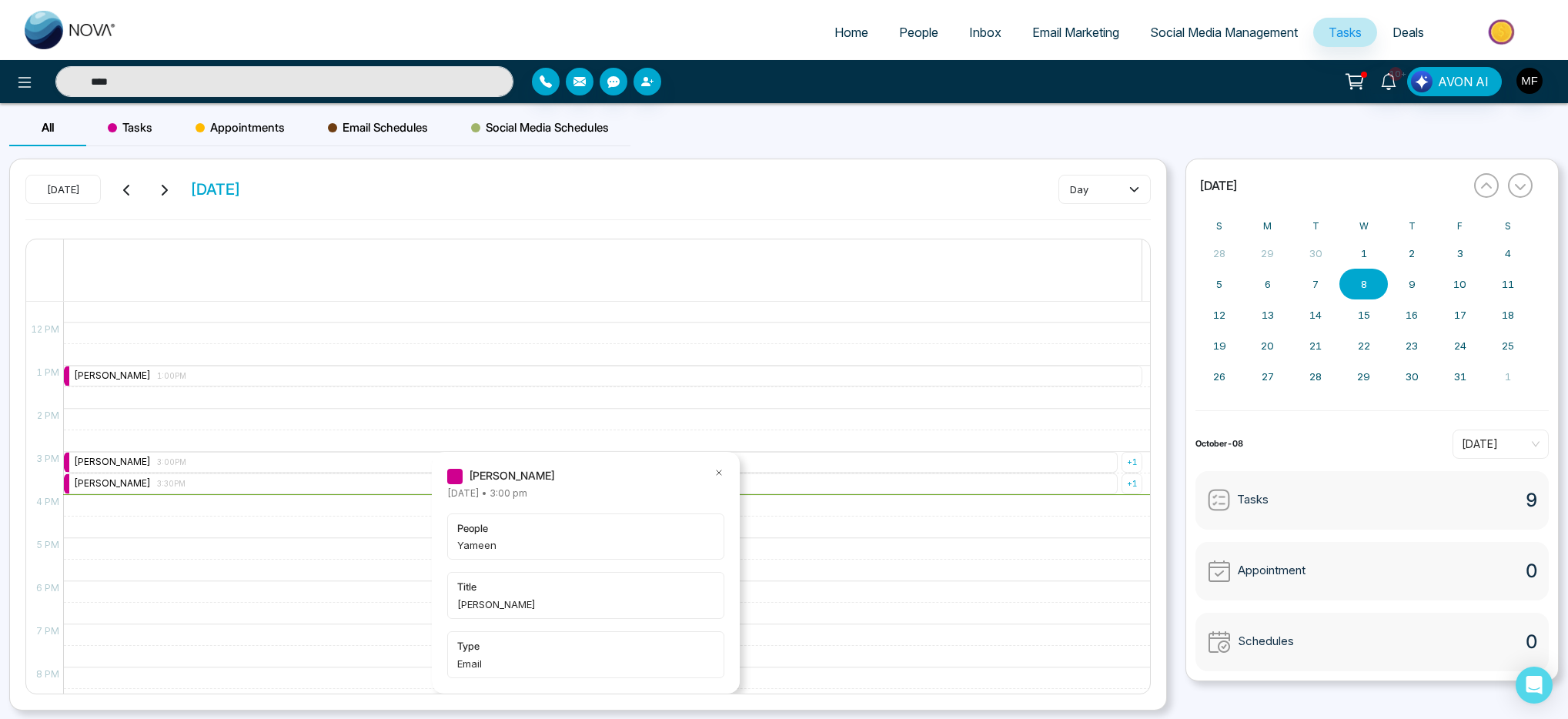
drag, startPoint x: 847, startPoint y: 536, endPoint x: 1006, endPoint y: 498, distance: 163.5
click at [852, 536] on div "9:00 AM – 9:00 AM Marwen Ferchichi 9:00AM + 1 10:00 AM – 10:00 AM Marwen Ferchi…" at bounding box center [602, 322] width 1079 height 1035
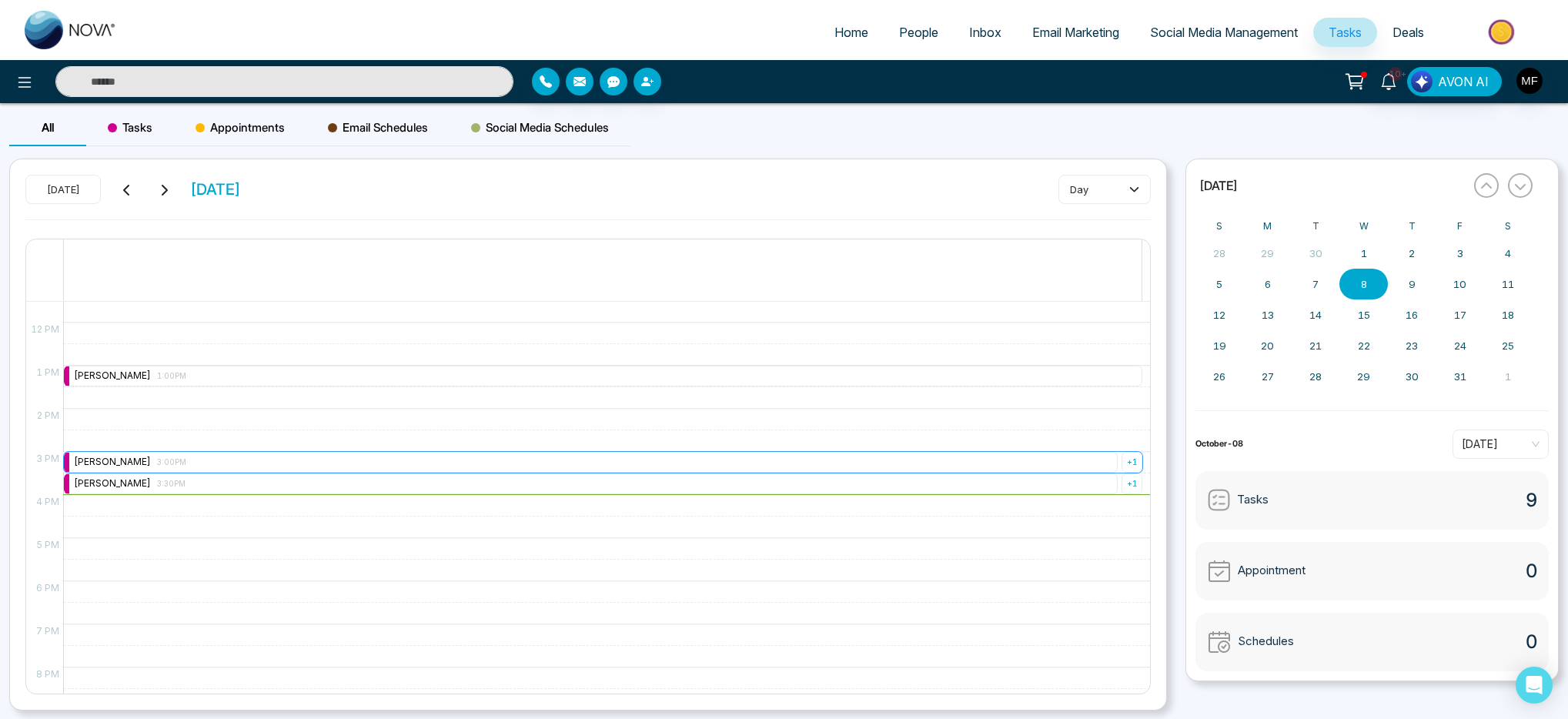
click at [1128, 460] on div "+ 1" at bounding box center [1132, 462] width 20 height 20
click at [1094, 432] on div "Marwen Ferchichi 3:00PM" at bounding box center [1064, 426] width 109 height 14
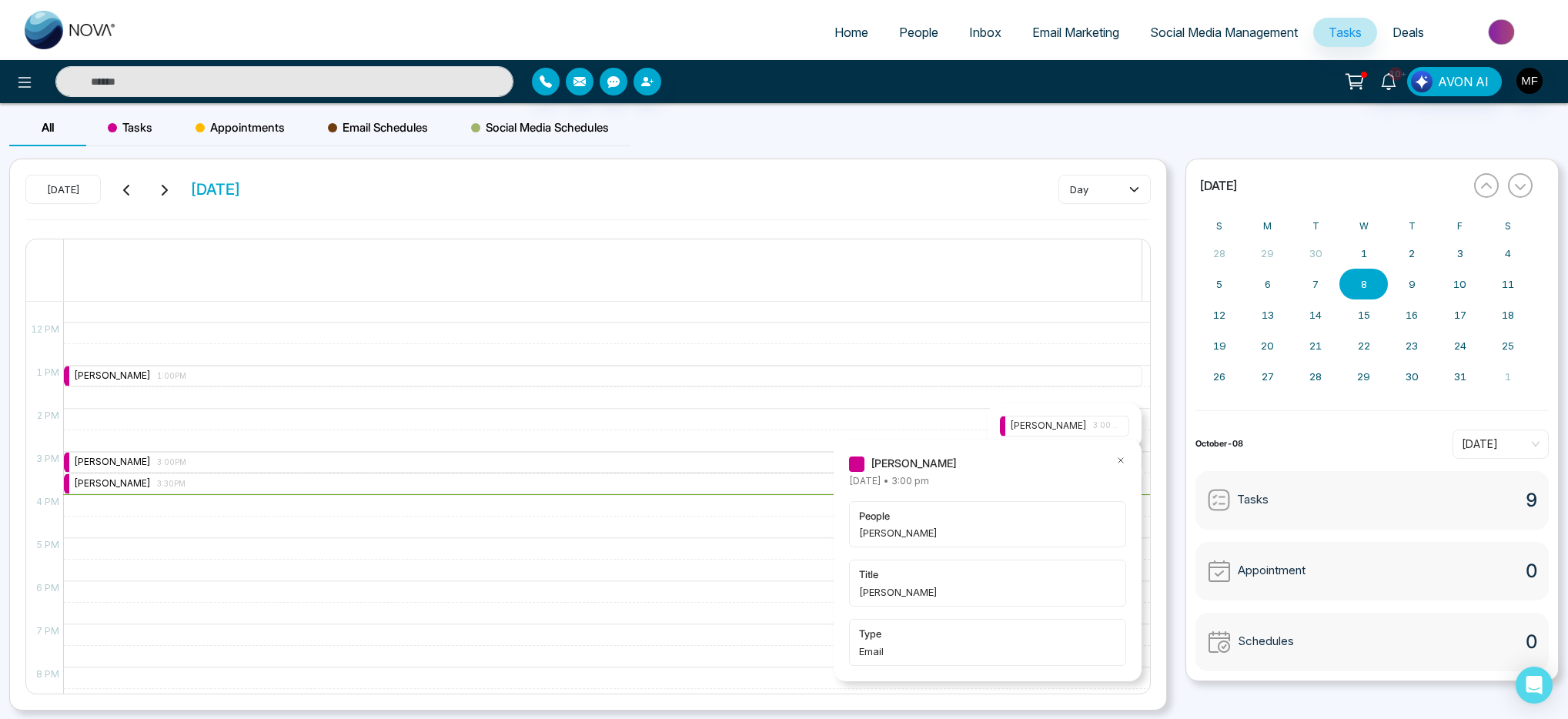
type input "****"
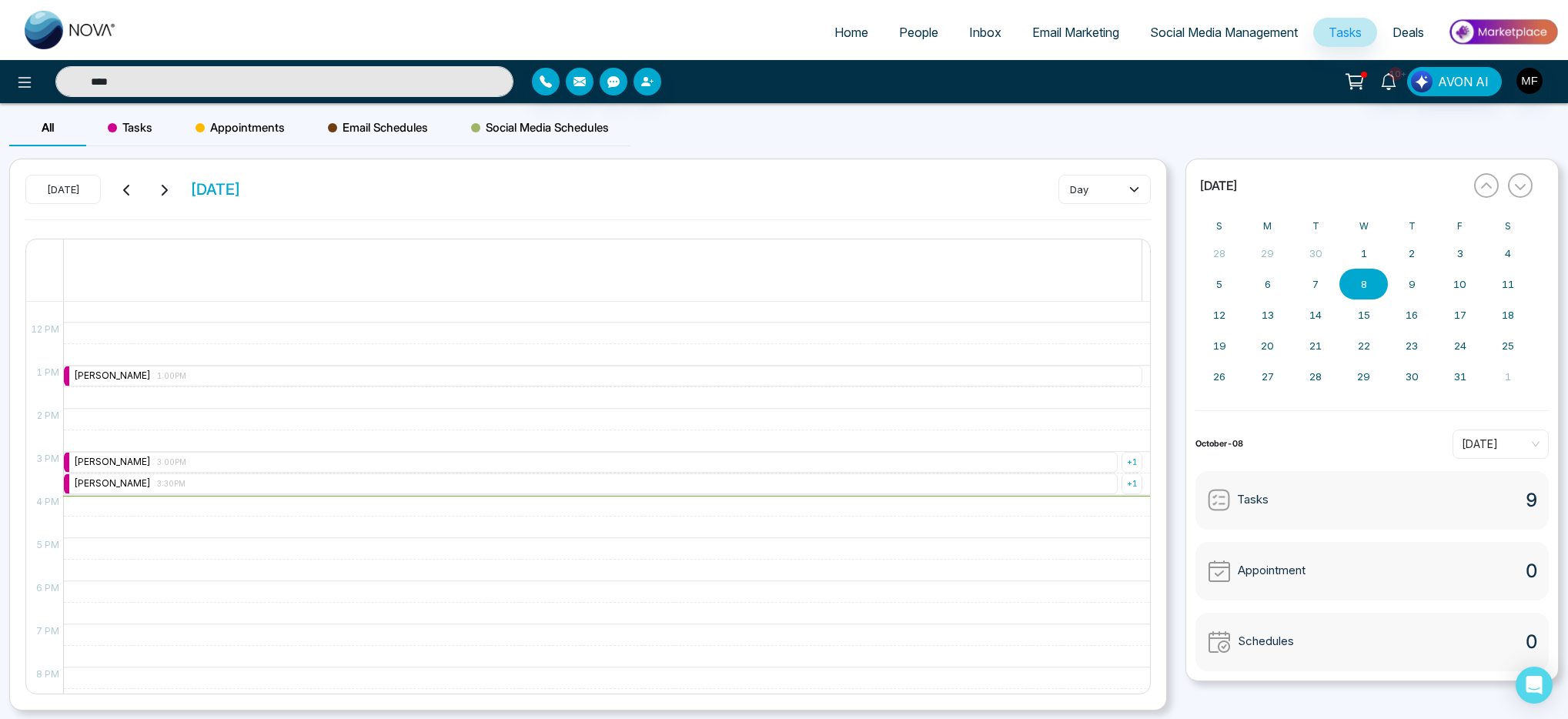
click at [561, 424] on div "9:00 AM – 9:00 AM Marwen Ferchichi 9:00AM + 1 10:00 AM – 10:00 AM Marwen Ferchi…" at bounding box center [602, 322] width 1079 height 1035
type input "****"
click at [708, 485] on div "Marwen Ferchichi 3:30PM" at bounding box center [591, 483] width 1054 height 20
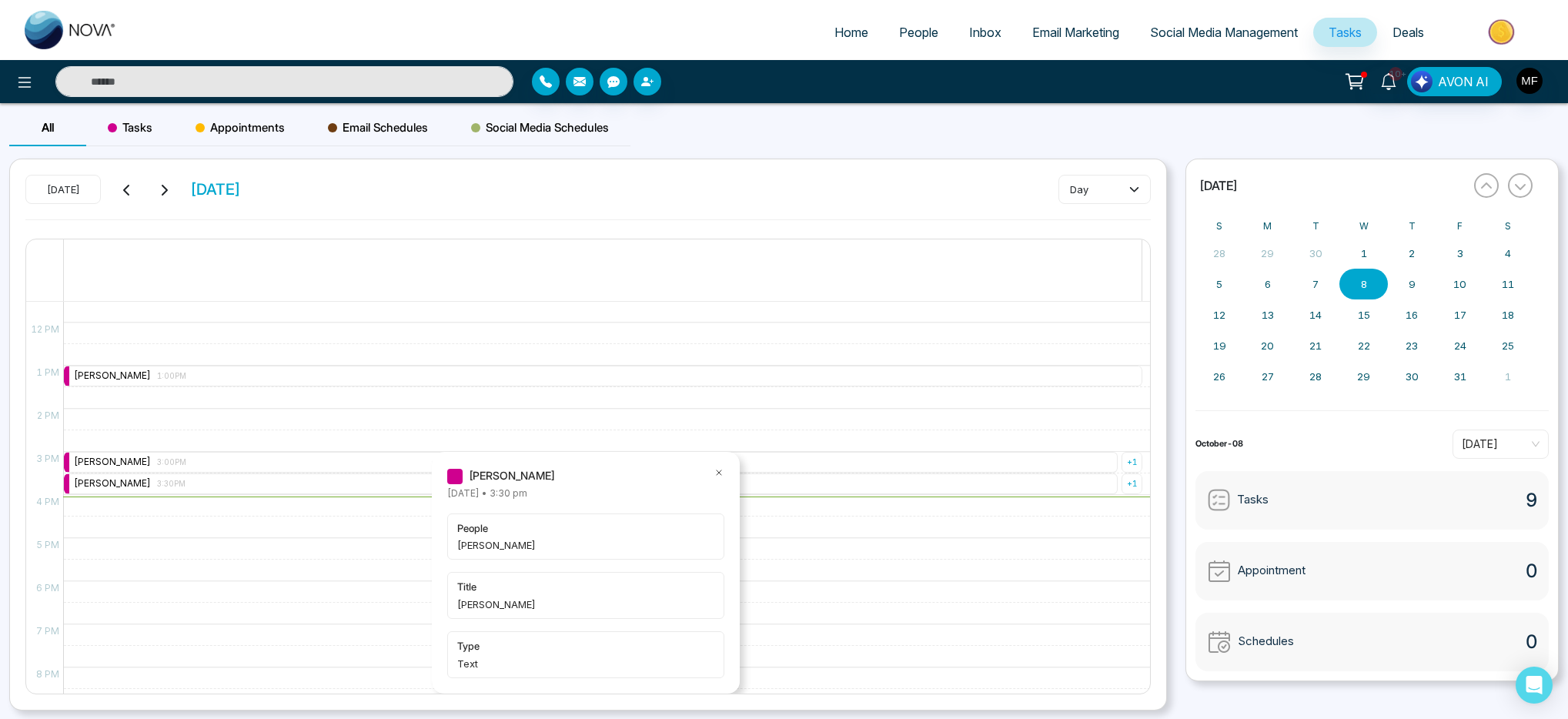
type input "****"
click at [598, 201] on div "Today Wednesday October 8 day" at bounding box center [588, 197] width 1126 height 44
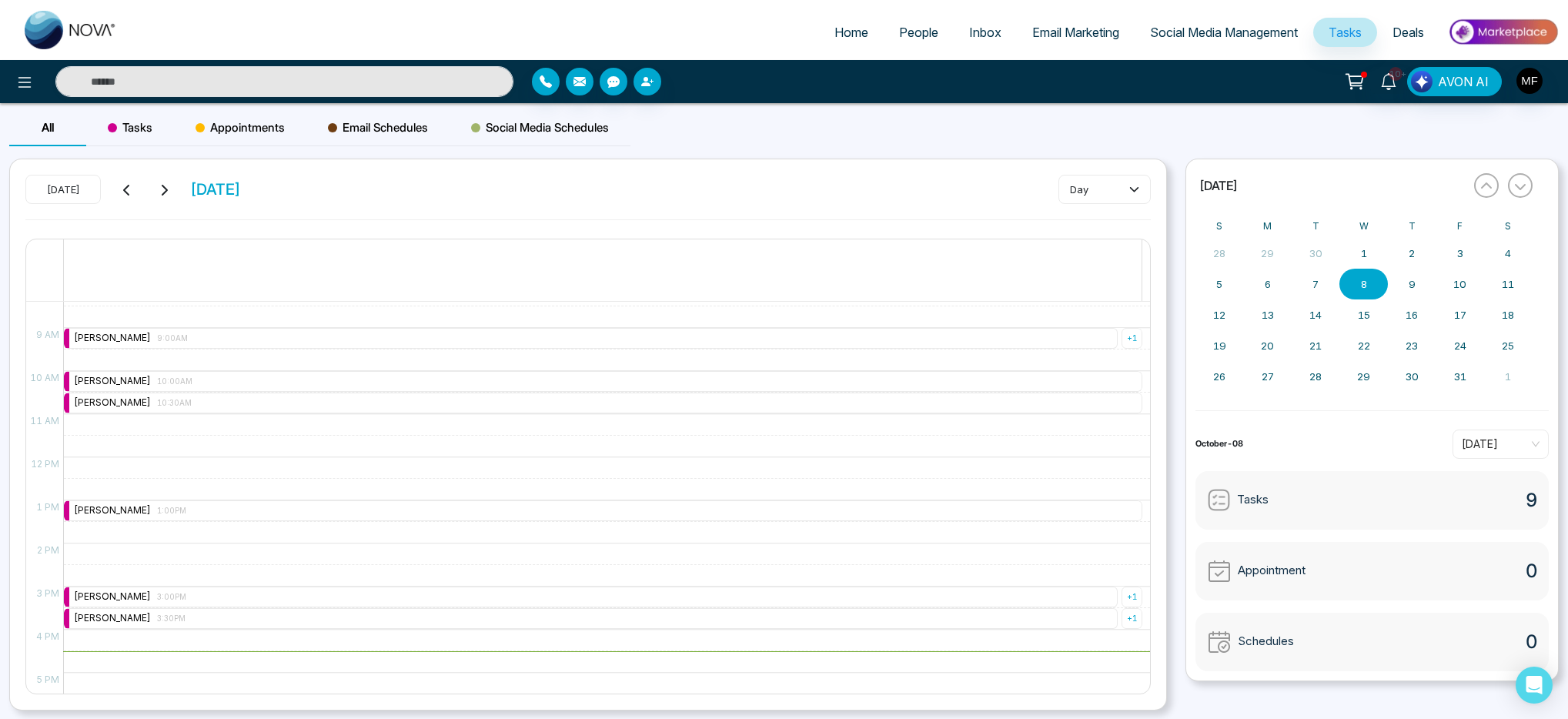
scroll to position [432, 0]
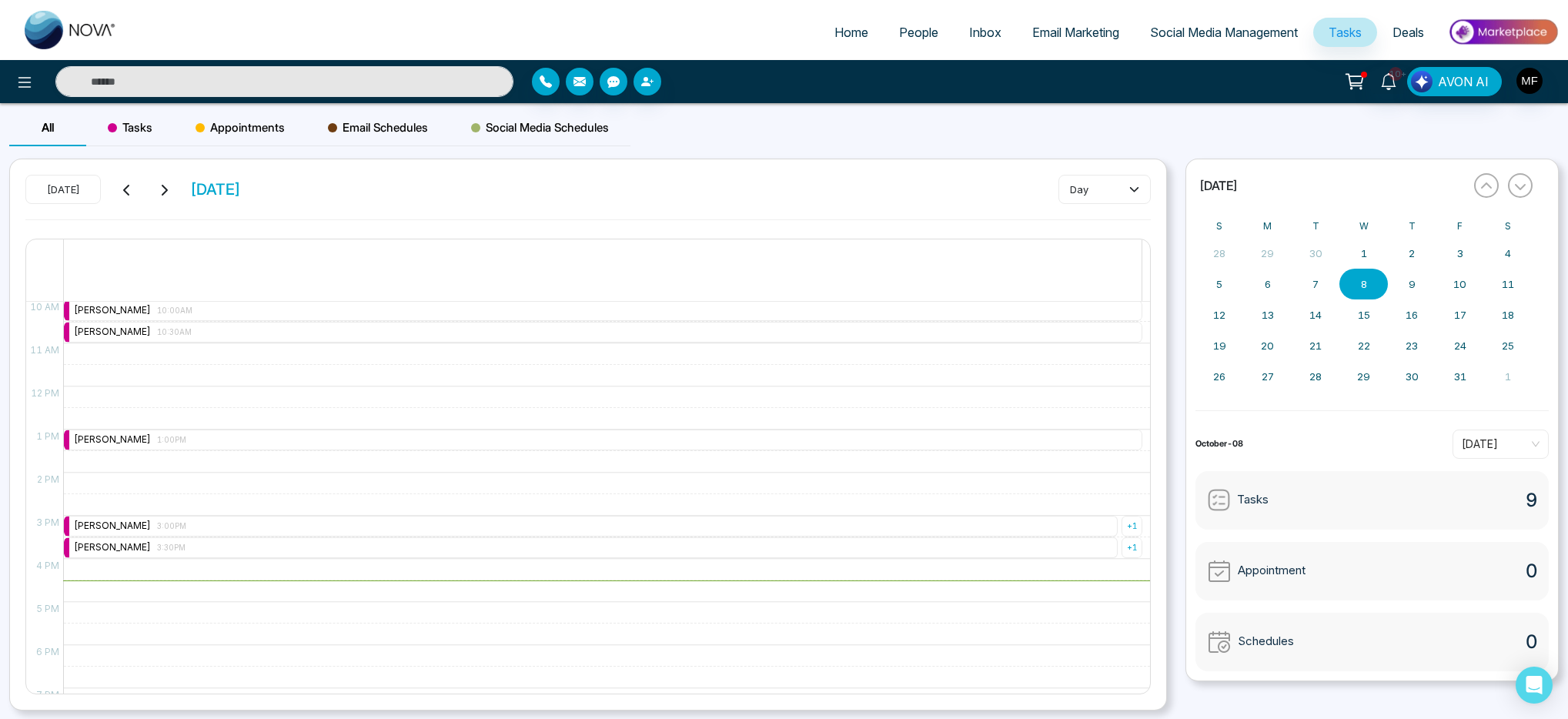
type input "****"
click at [345, 555] on div "Marwen Ferchichi 3:30PM" at bounding box center [591, 547] width 1054 height 20
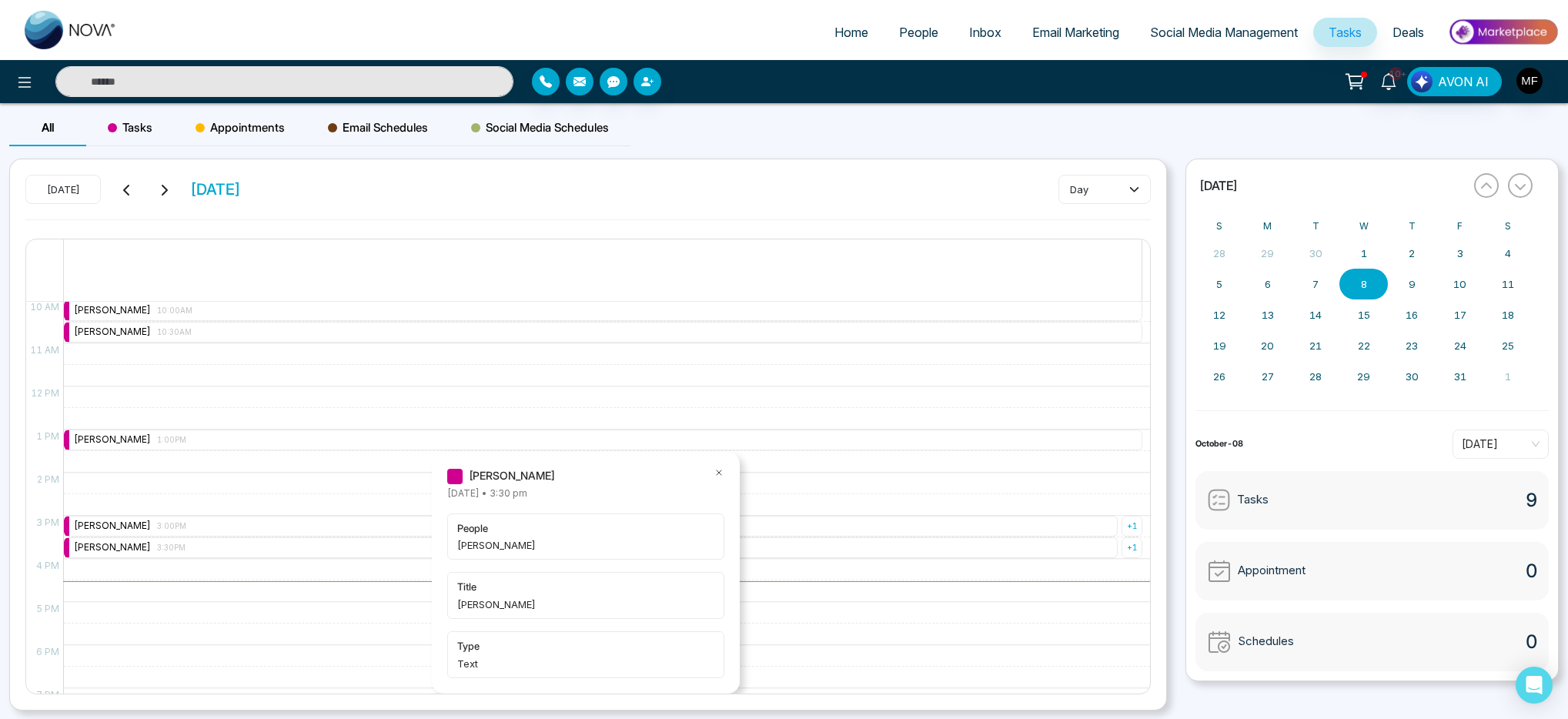
click at [220, 622] on div "9:00 AM – 9:00 AM Marwen Ferchichi 9:00AM + 1 10:00 AM – 10:00 AM Marwen Ferchi…" at bounding box center [602, 386] width 1079 height 1035
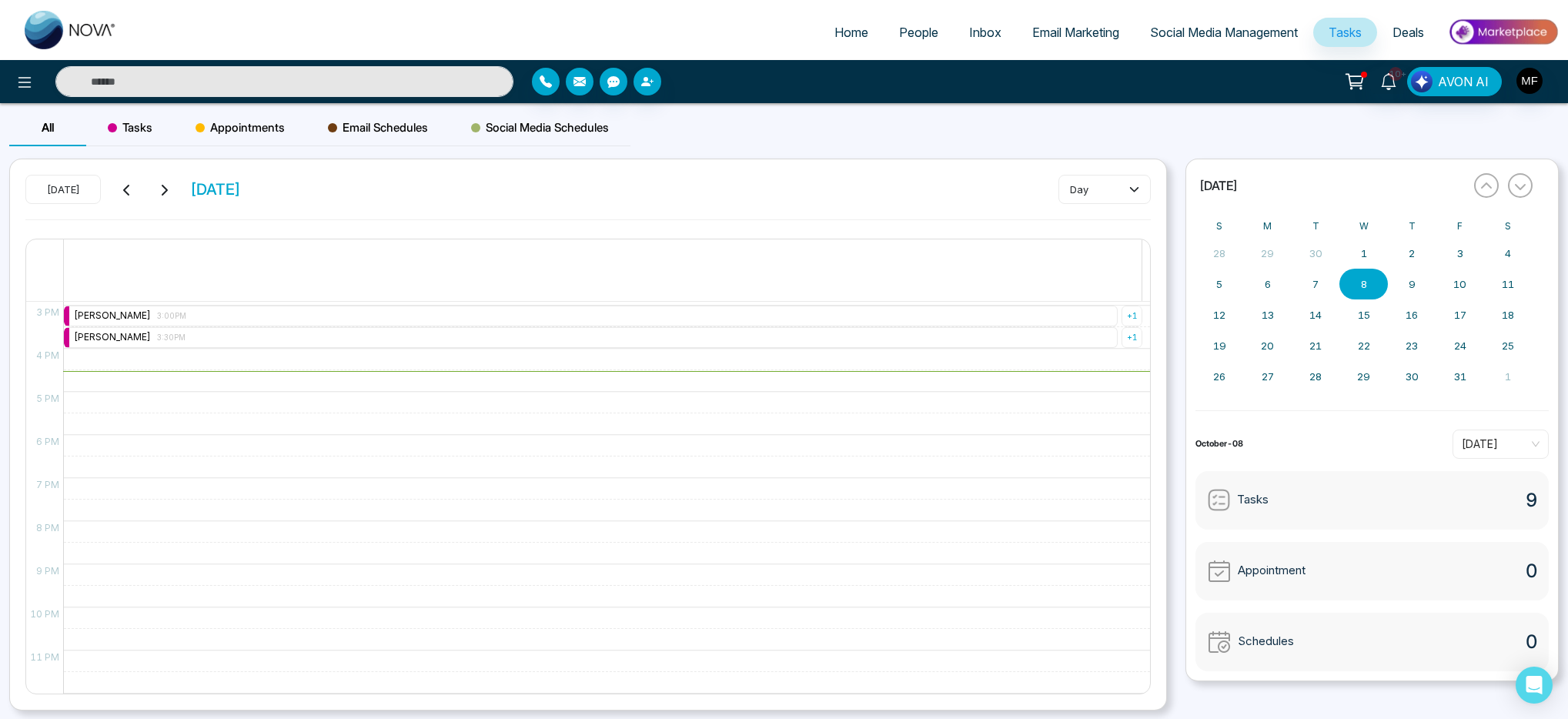
scroll to position [323, 0]
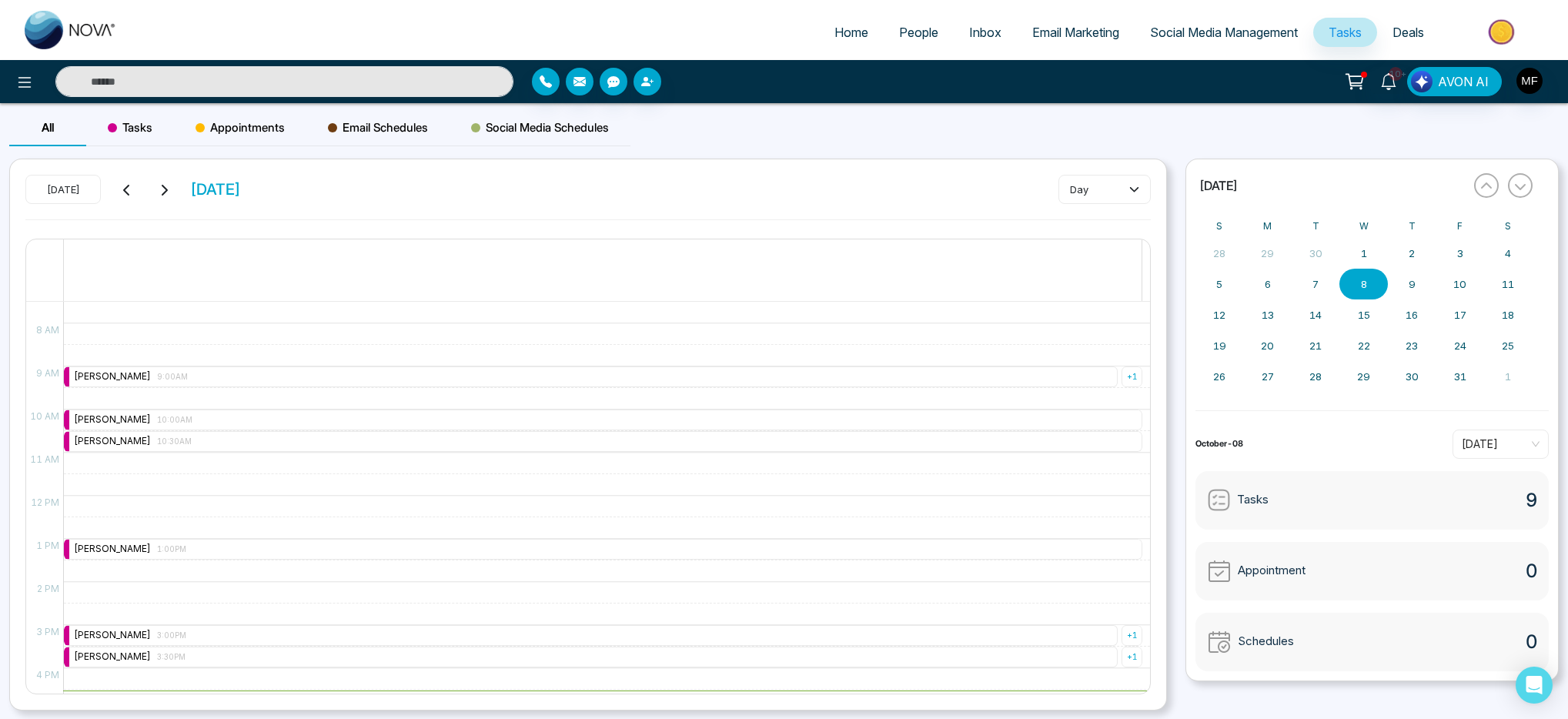
type input "****"
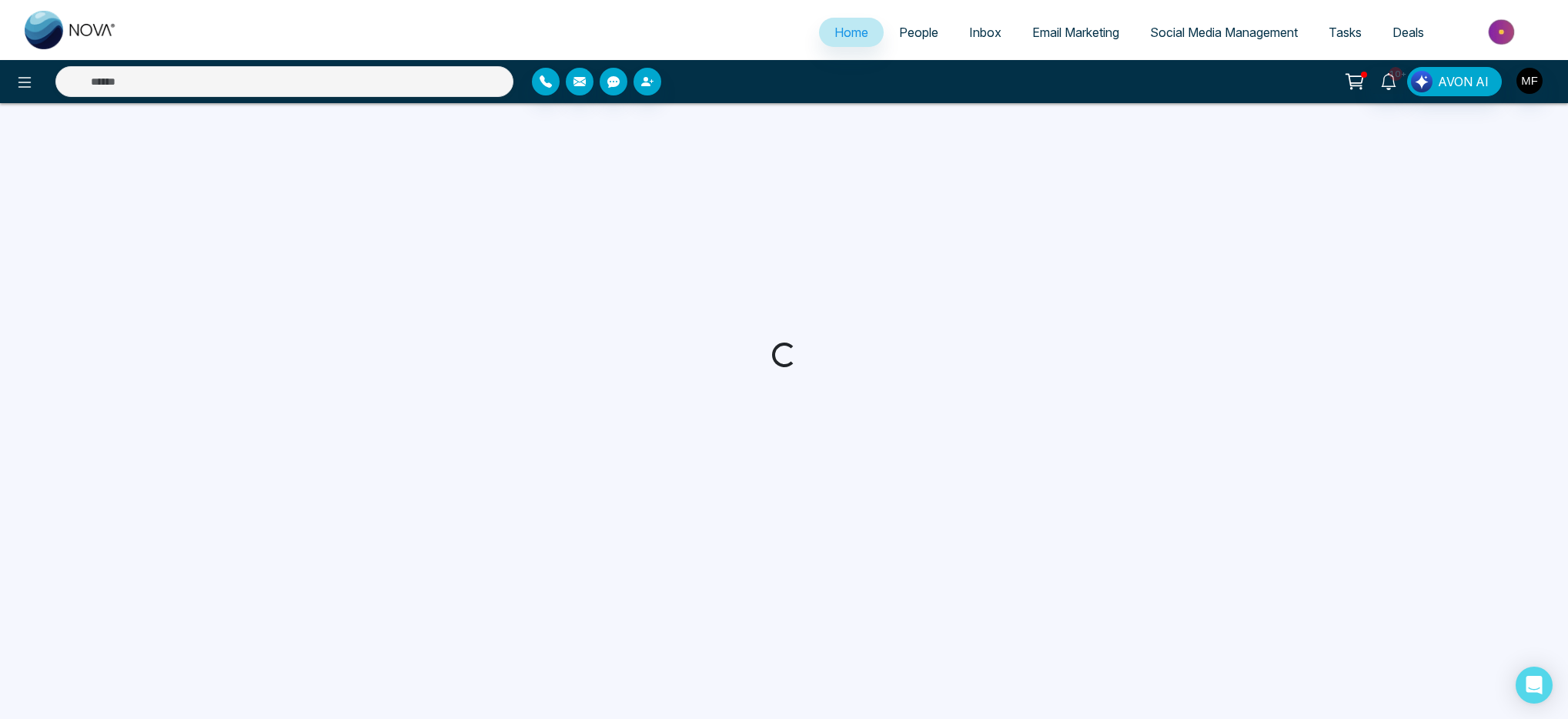
select select "*"
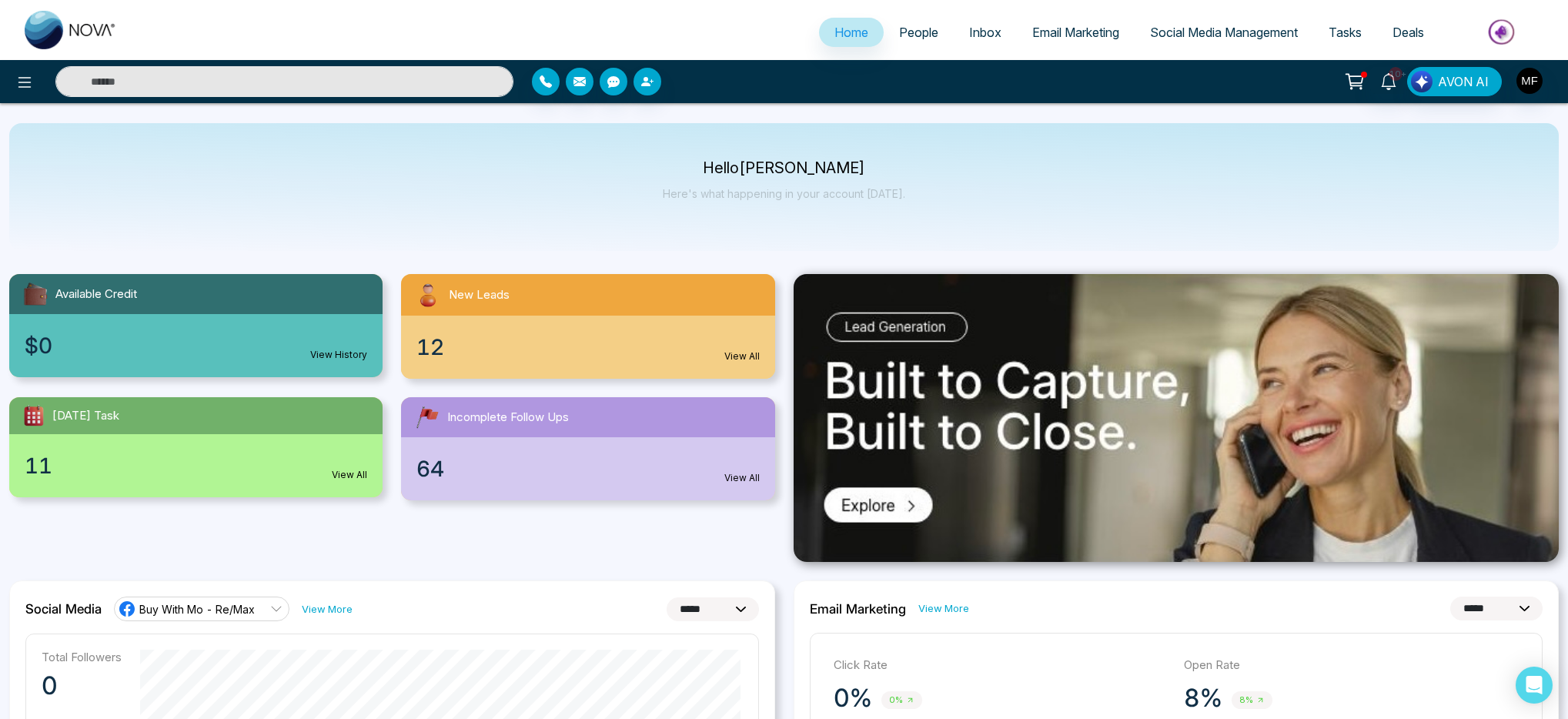
click at [387, 91] on input "text" at bounding box center [284, 81] width 458 height 31
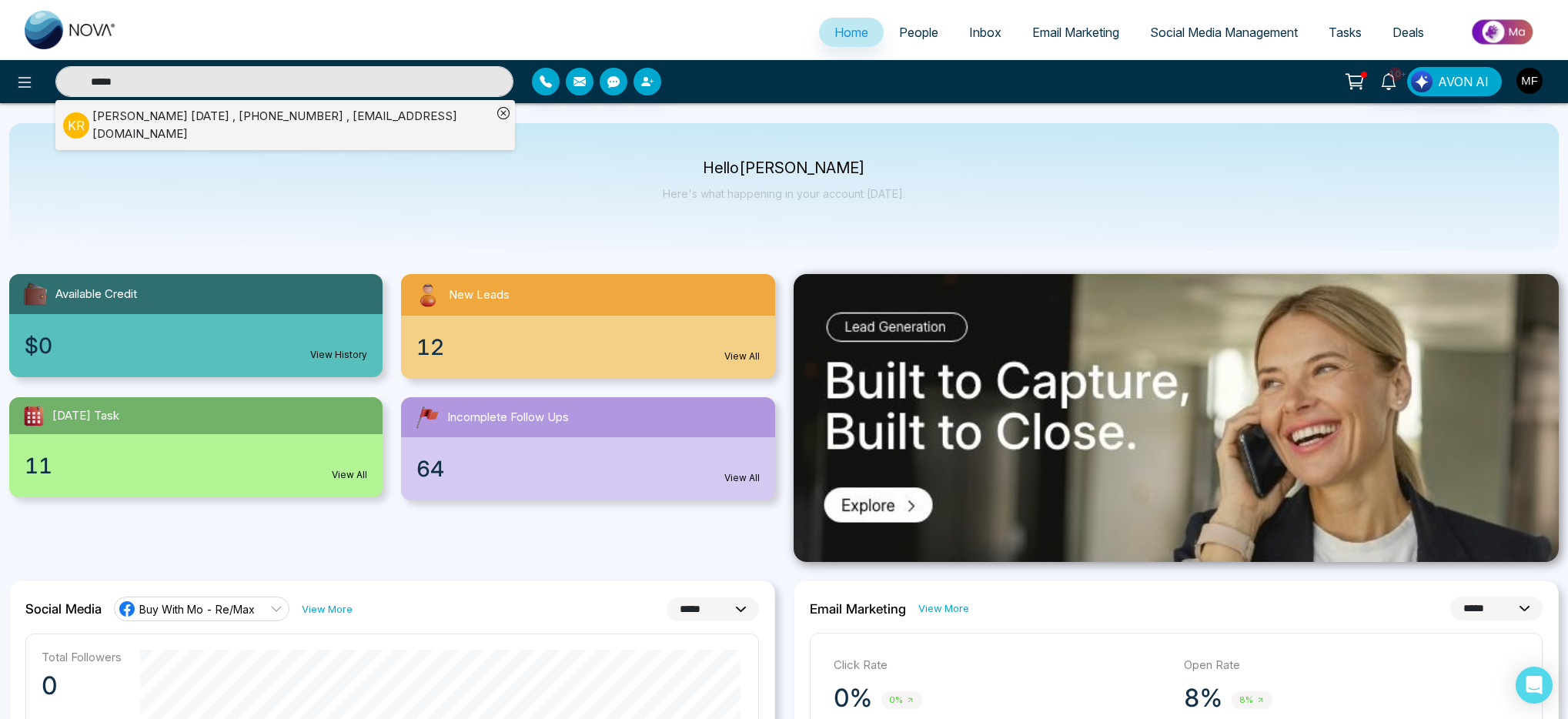
type input "*****"
click at [334, 124] on div "[PERSON_NAME][DATE] , [PHONE_NUMBER] , [EMAIL_ADDRESS][DOMAIN_NAME]" at bounding box center [292, 125] width 400 height 35
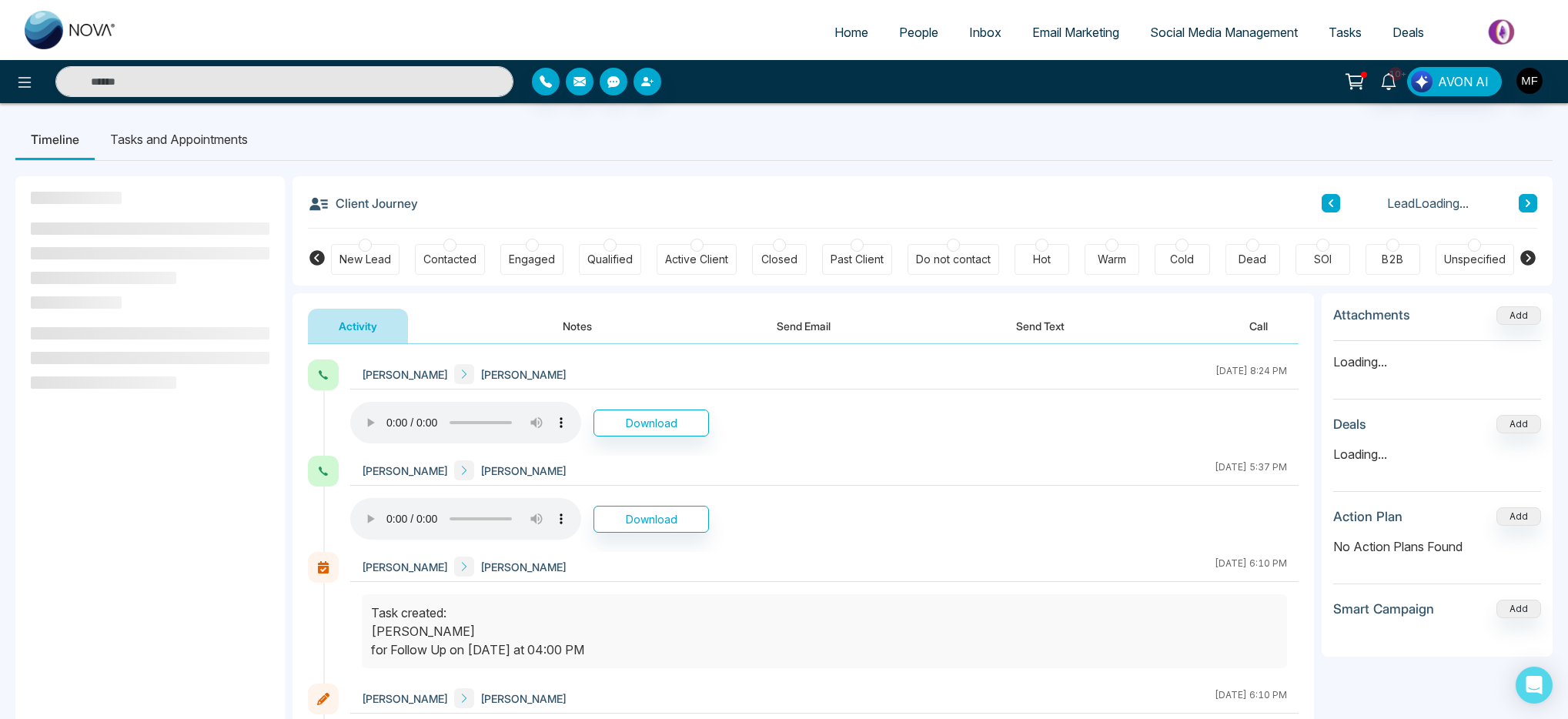
click at [576, 328] on button "Notes" at bounding box center [578, 326] width 91 height 35
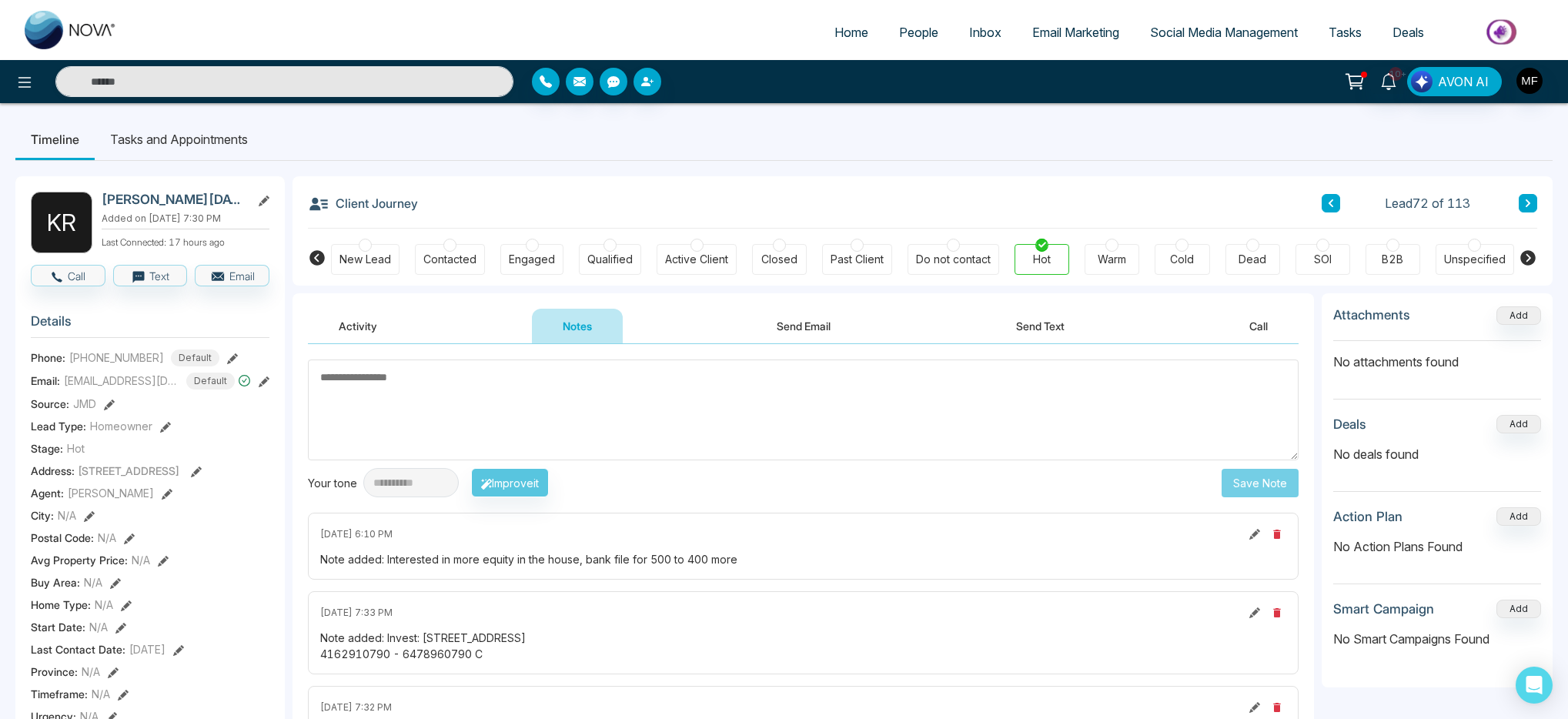
click at [653, 432] on textarea at bounding box center [804, 409] width 991 height 101
click at [453, 375] on textarea "**********" at bounding box center [804, 409] width 991 height 101
click at [519, 383] on textarea "**********" at bounding box center [804, 409] width 991 height 101
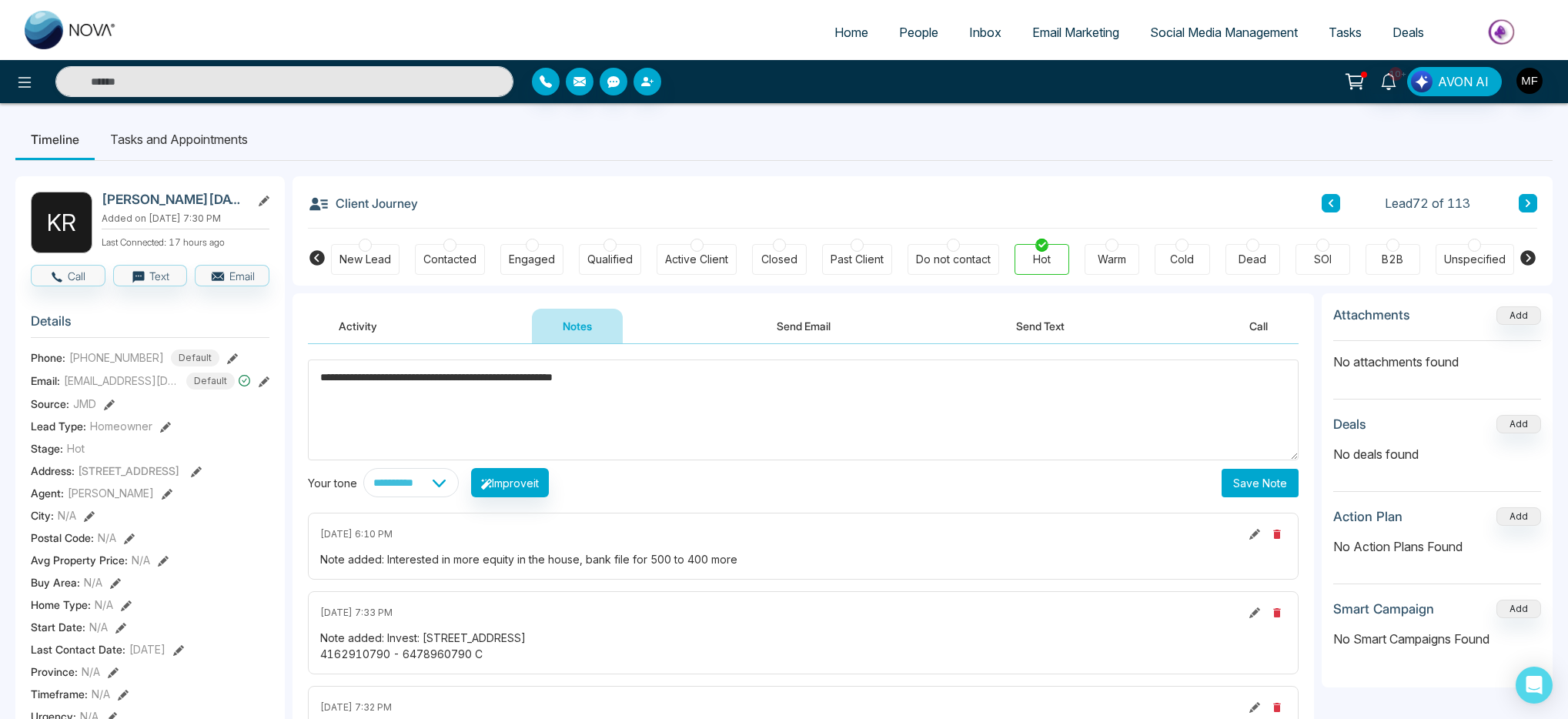
type textarea "**********"
click at [1259, 481] on button "Save Note" at bounding box center [1260, 483] width 77 height 28
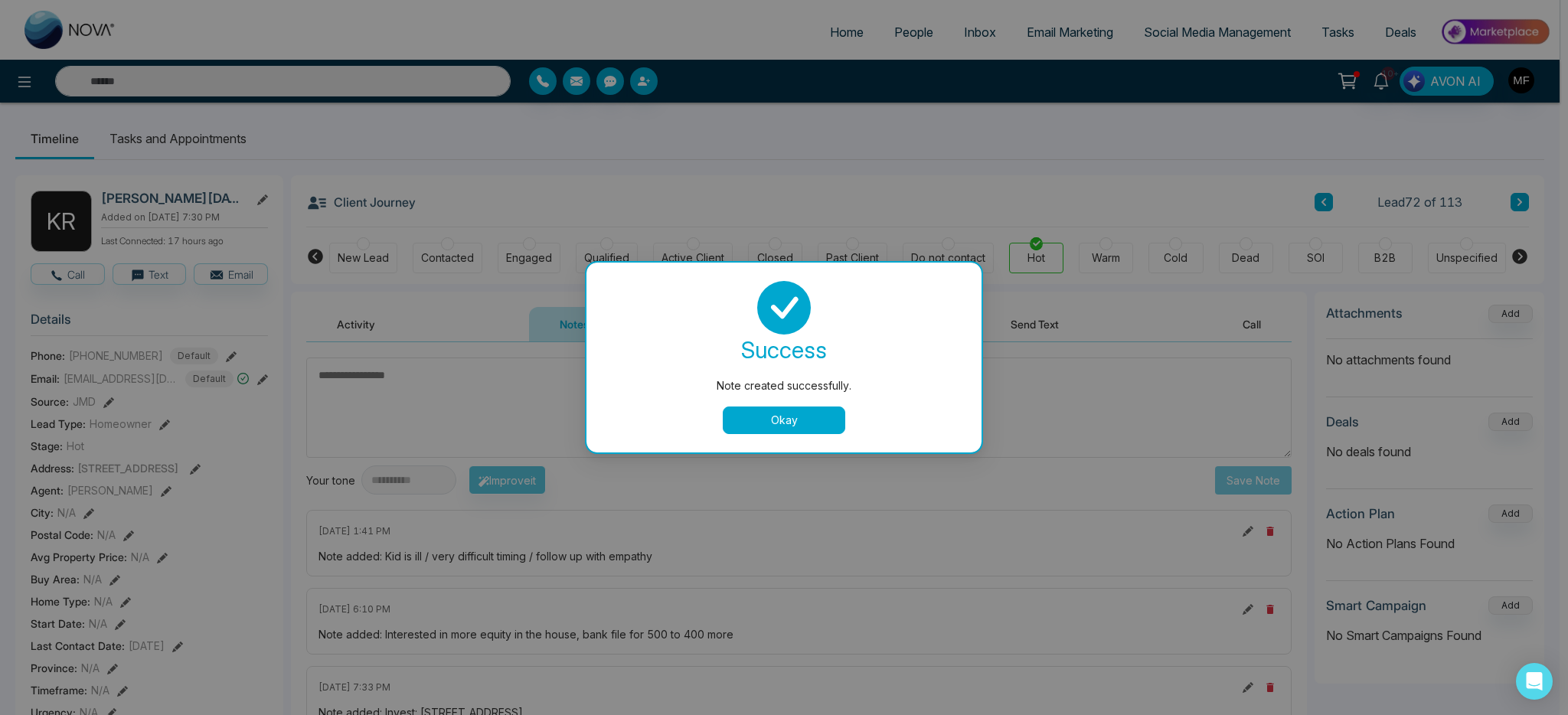
click at [765, 428] on button "Okay" at bounding box center [784, 419] width 122 height 27
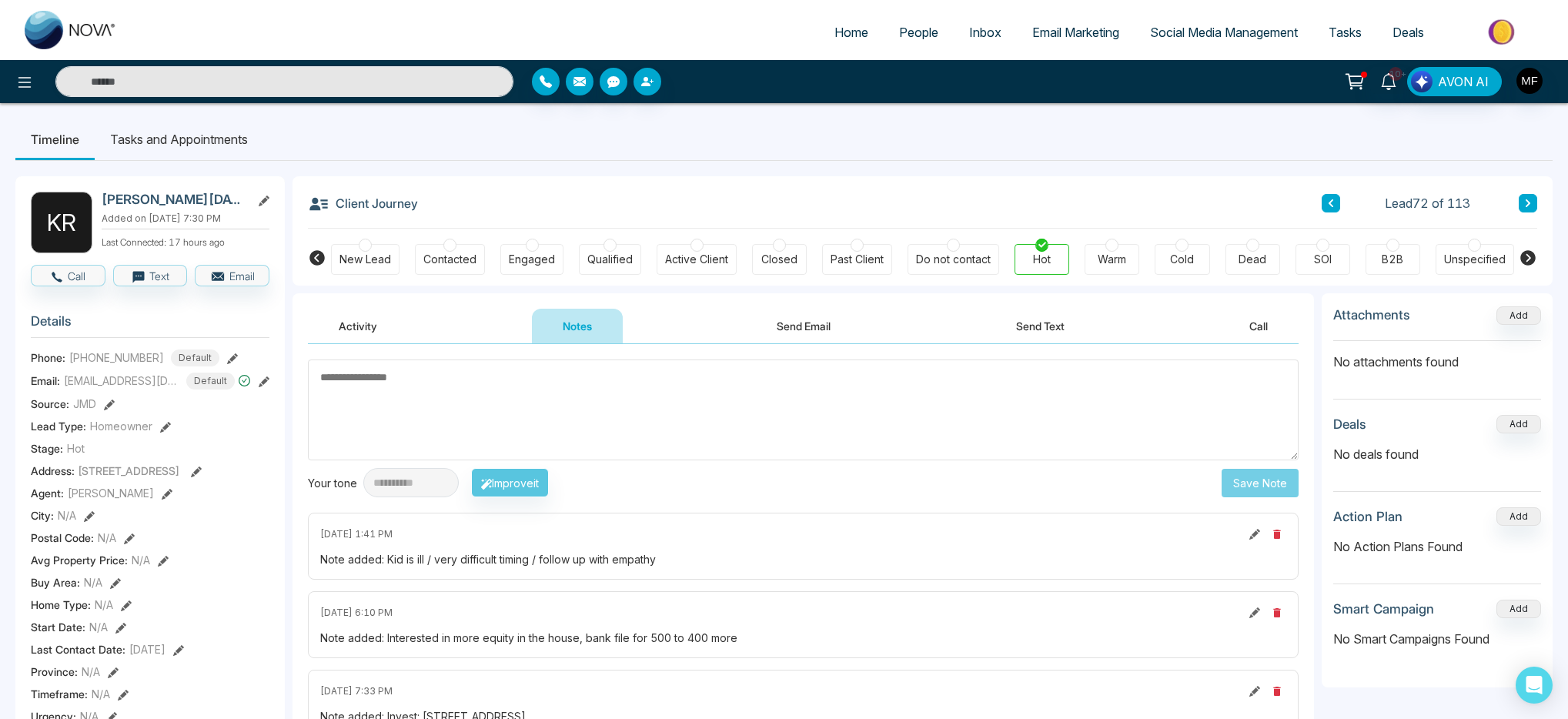
click at [214, 129] on li "Tasks and Appointments" at bounding box center [178, 139] width 168 height 42
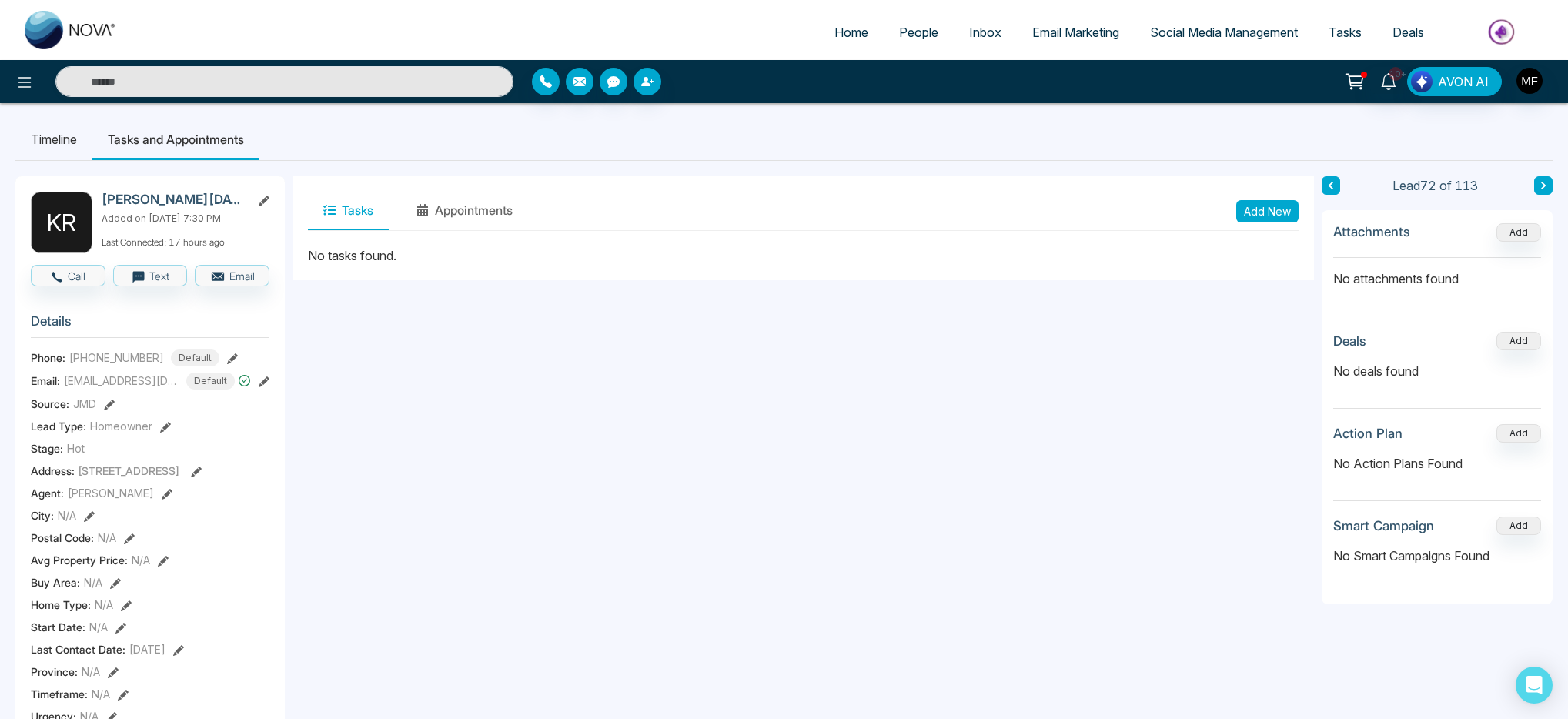
click at [1239, 216] on button "Add New" at bounding box center [1268, 211] width 62 height 22
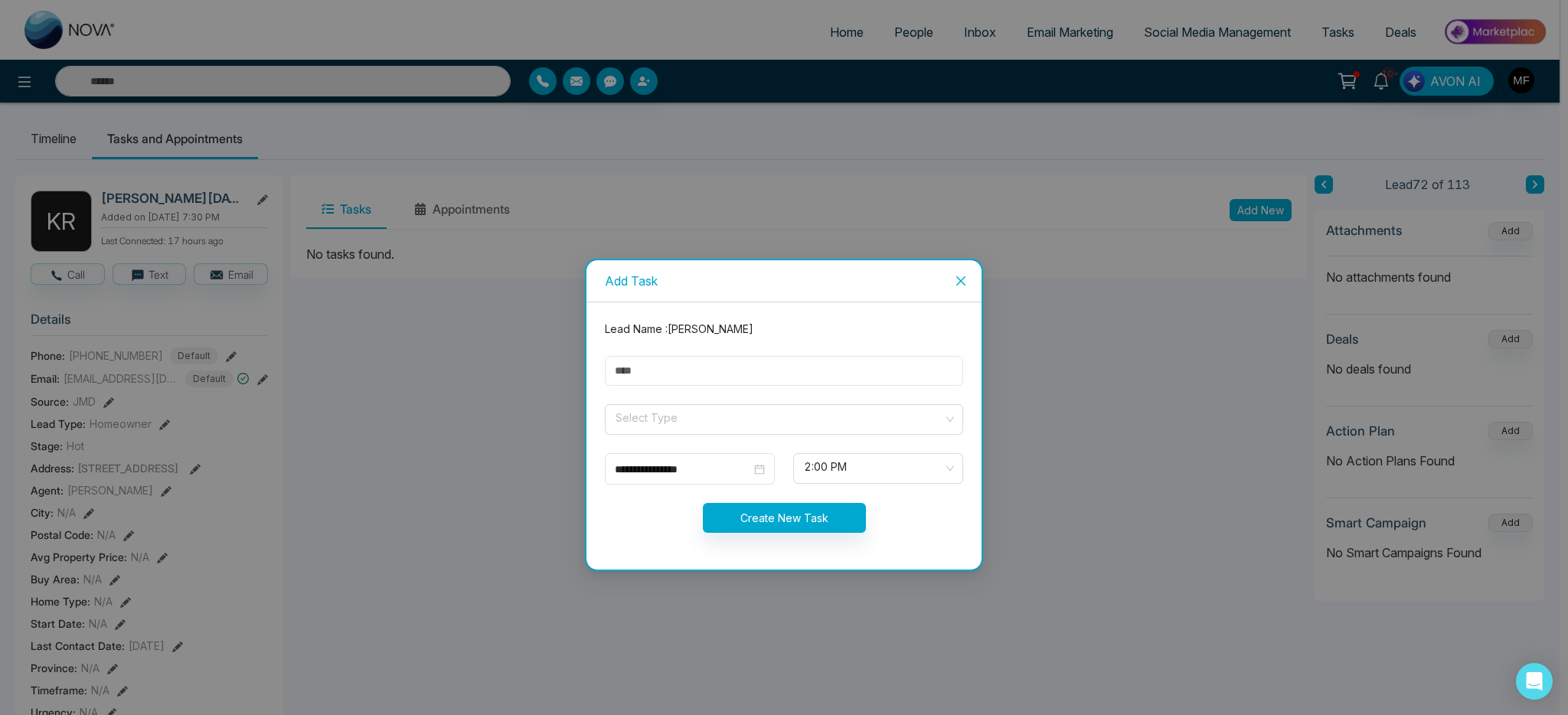
click at [819, 375] on input "text" at bounding box center [784, 371] width 358 height 30
type input "**********"
click at [695, 420] on input "search" at bounding box center [779, 417] width 329 height 23
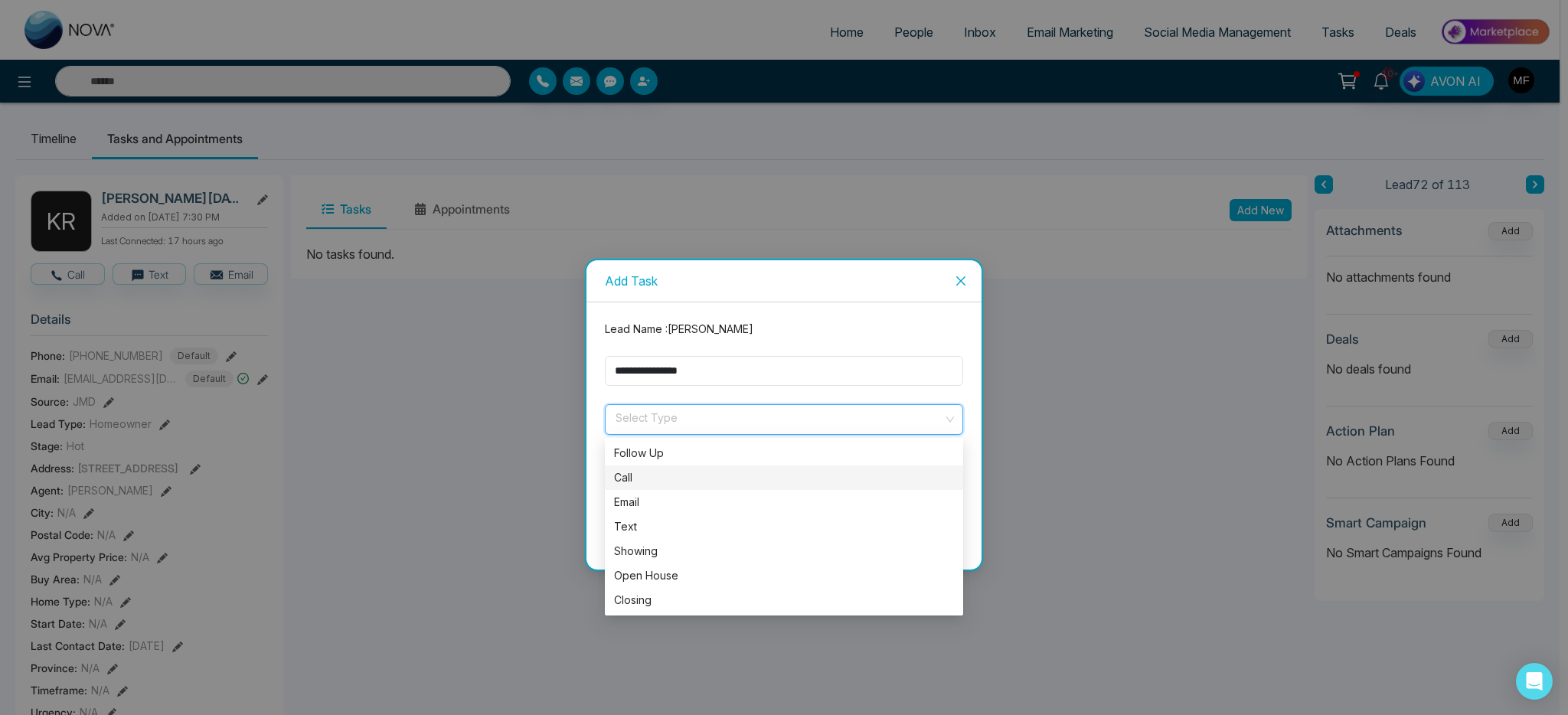
click at [670, 480] on div "Call" at bounding box center [784, 477] width 340 height 17
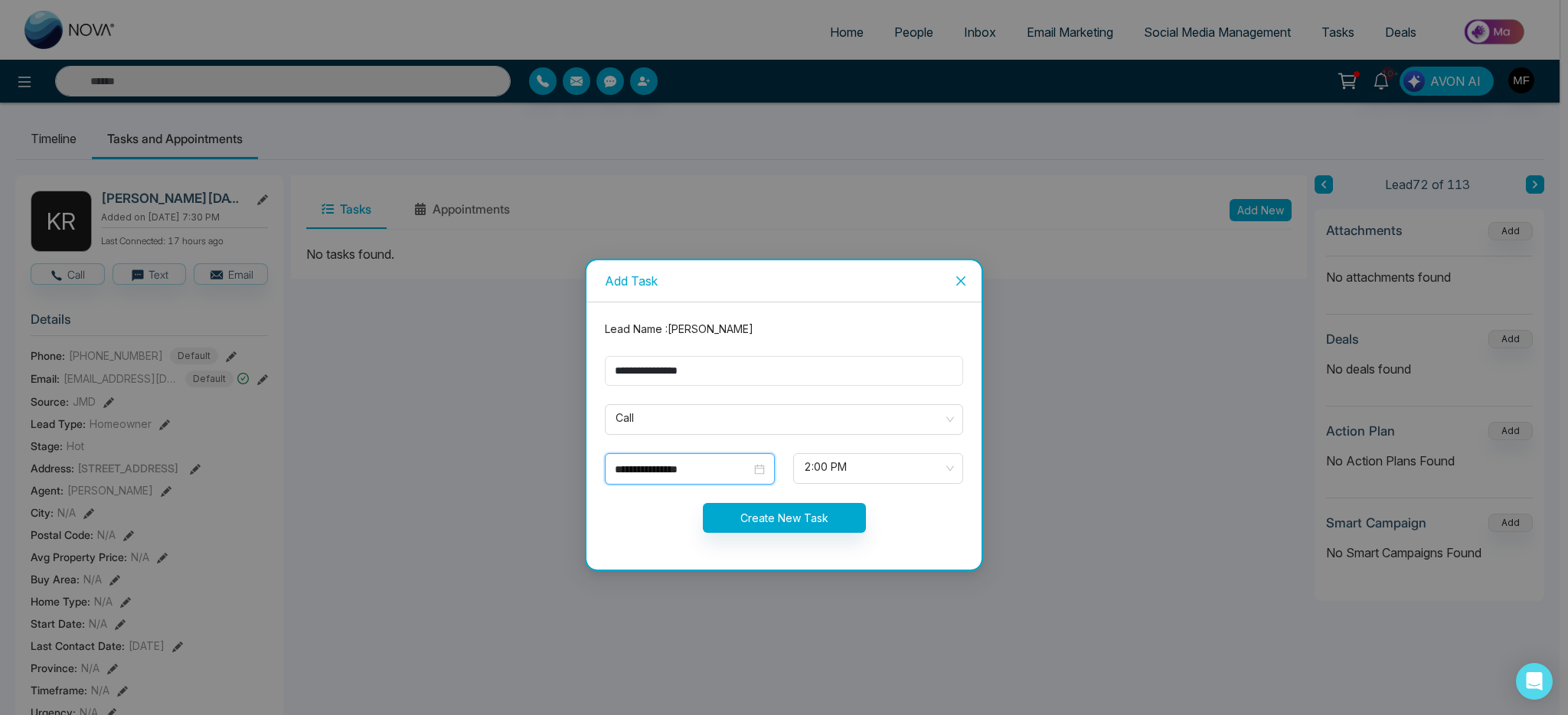
click at [675, 468] on input "**********" at bounding box center [683, 469] width 136 height 17
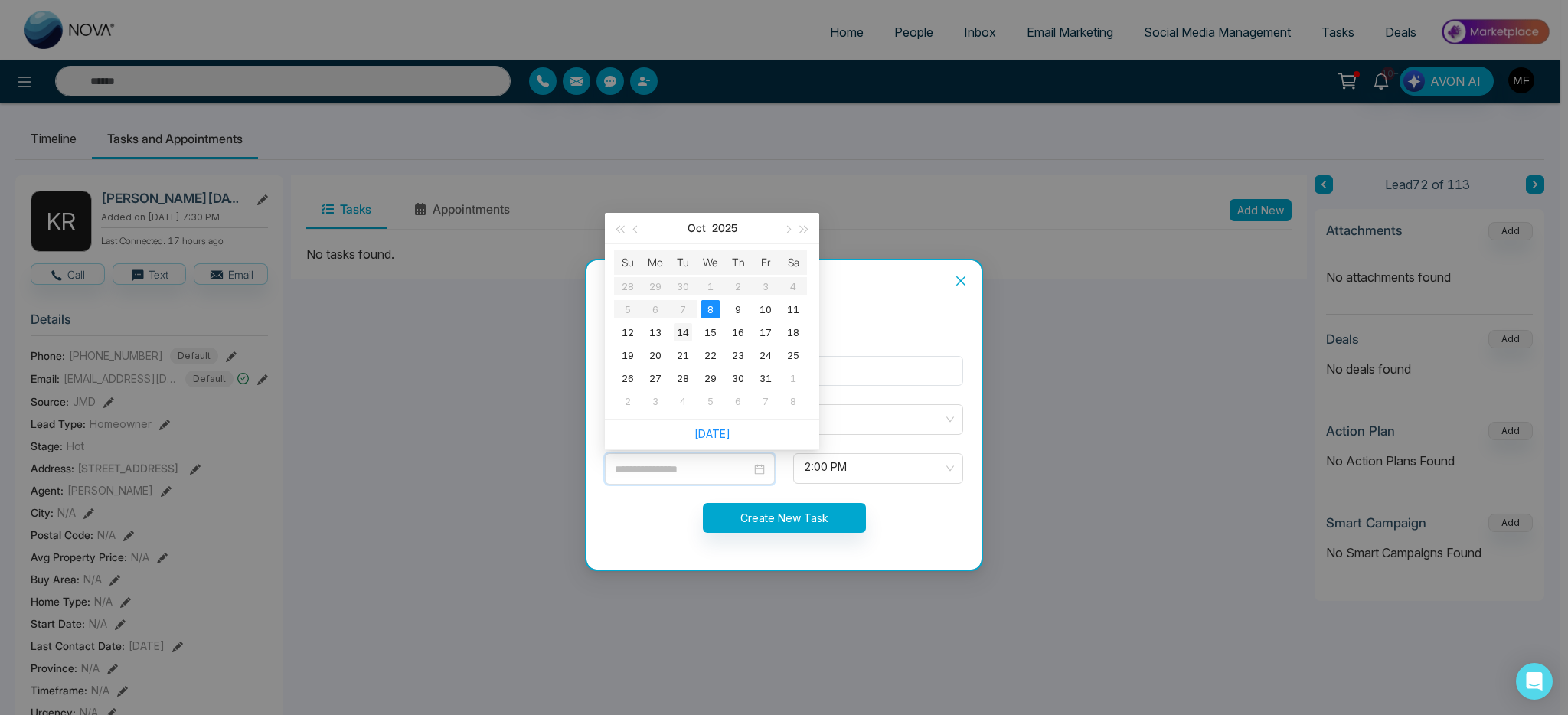
type input "**********"
click at [680, 338] on div "14" at bounding box center [682, 332] width 19 height 19
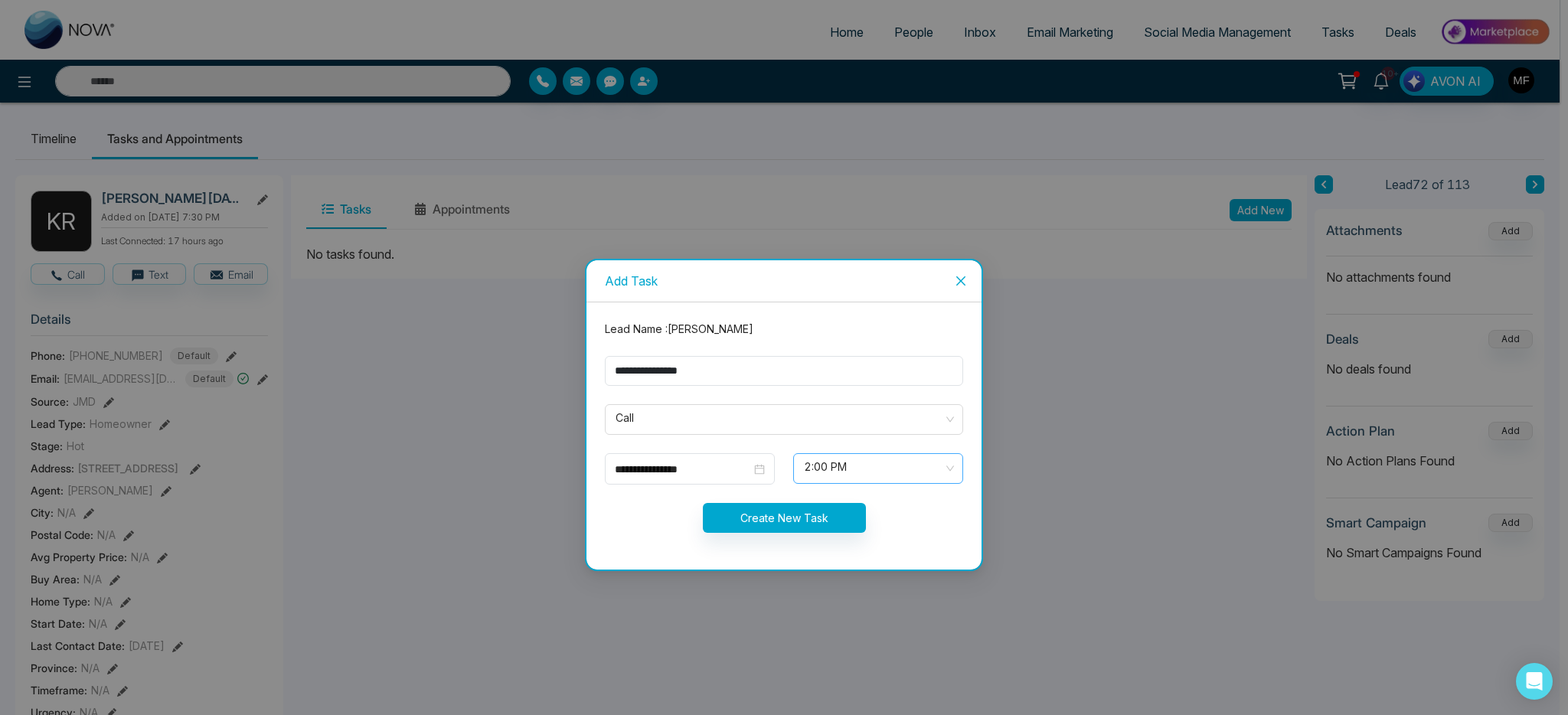
click at [834, 478] on span "2:00 PM" at bounding box center [878, 468] width 149 height 26
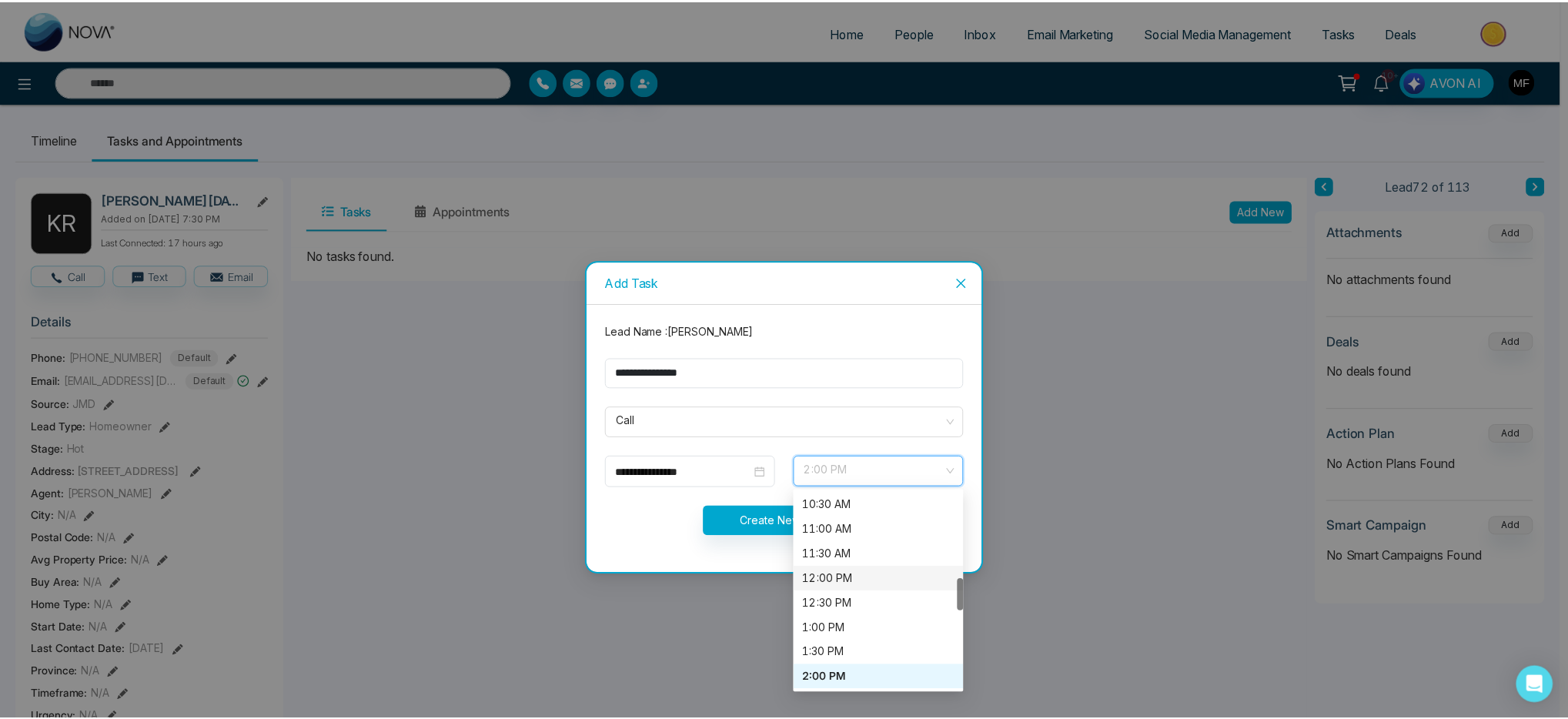
scroll to position [428, 0]
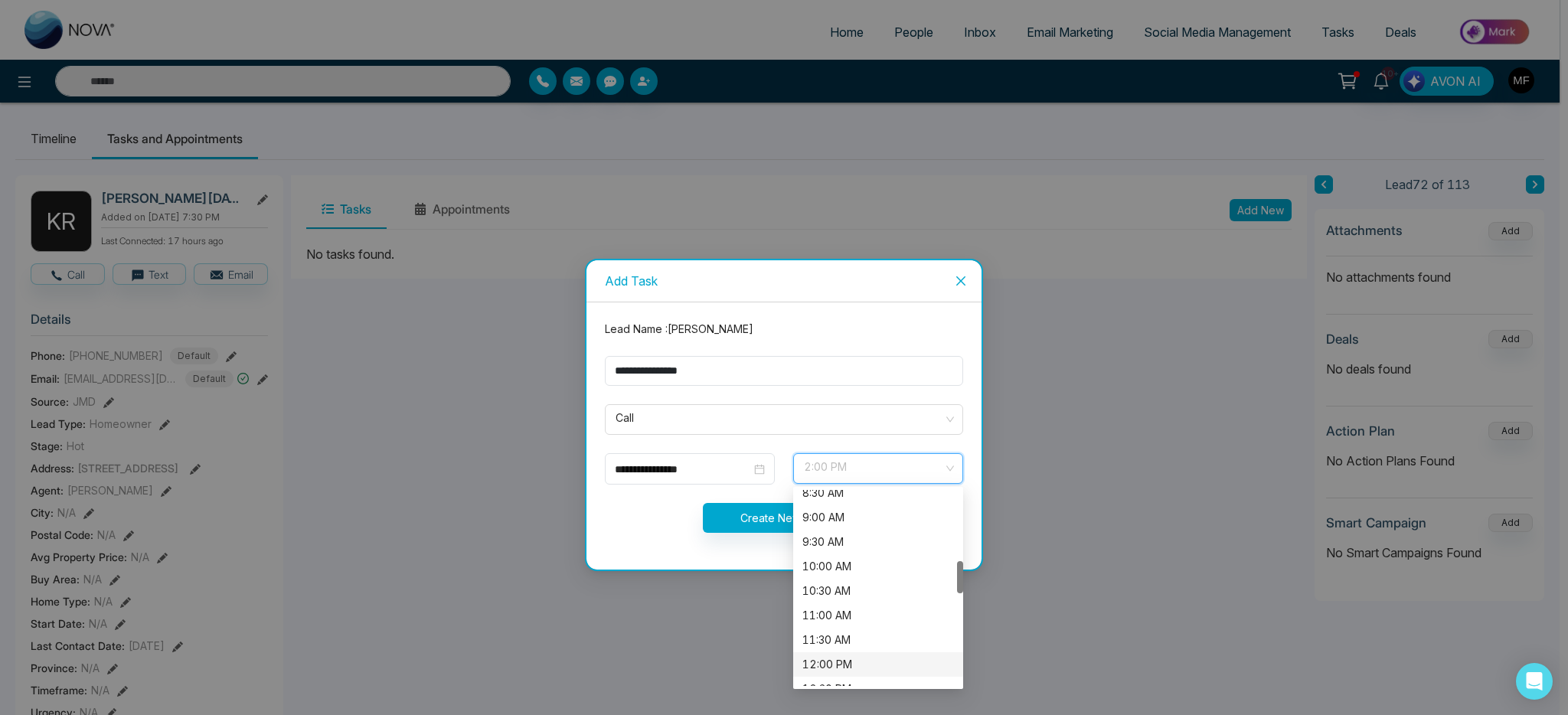
click at [840, 662] on div "12:00 PM" at bounding box center [878, 664] width 151 height 17
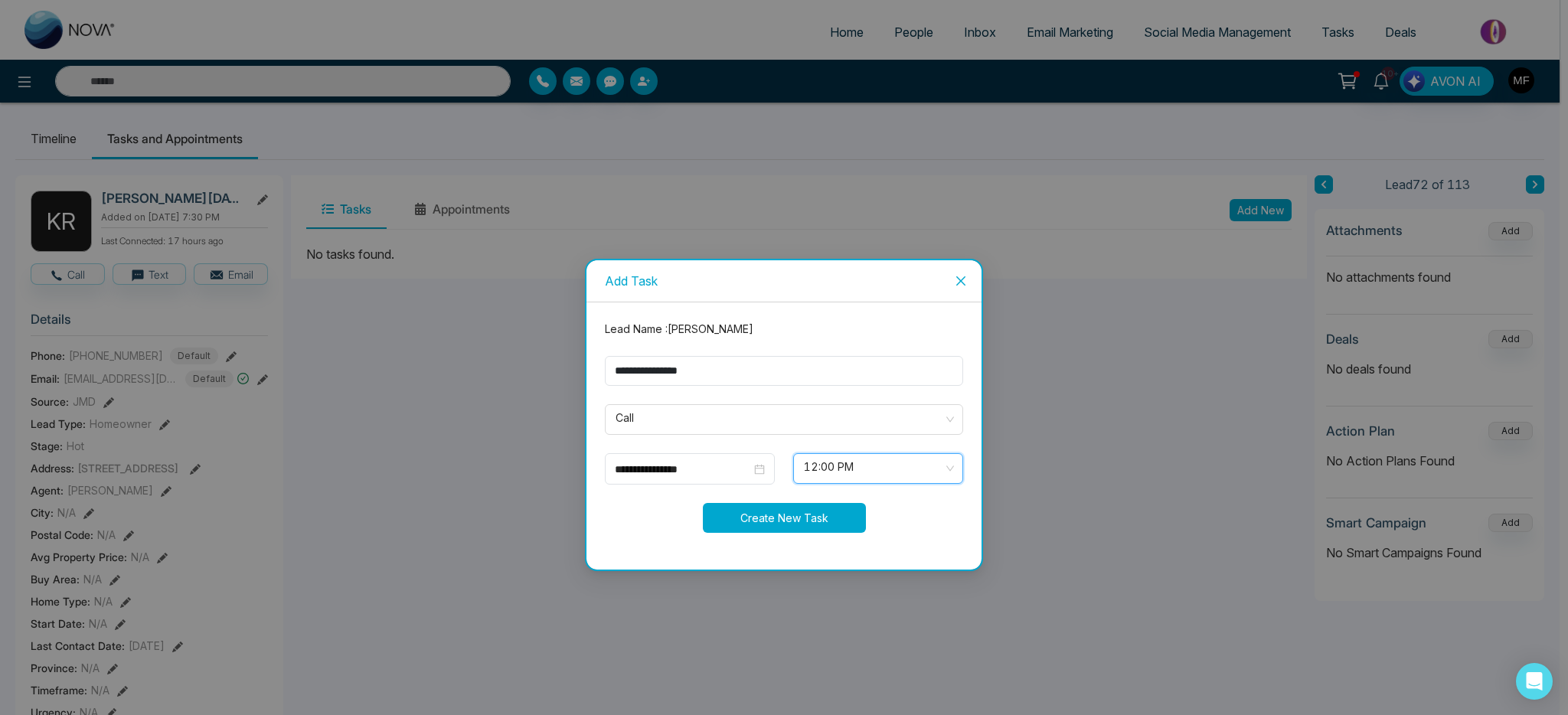
click at [764, 522] on button "Create New Task" at bounding box center [784, 518] width 163 height 30
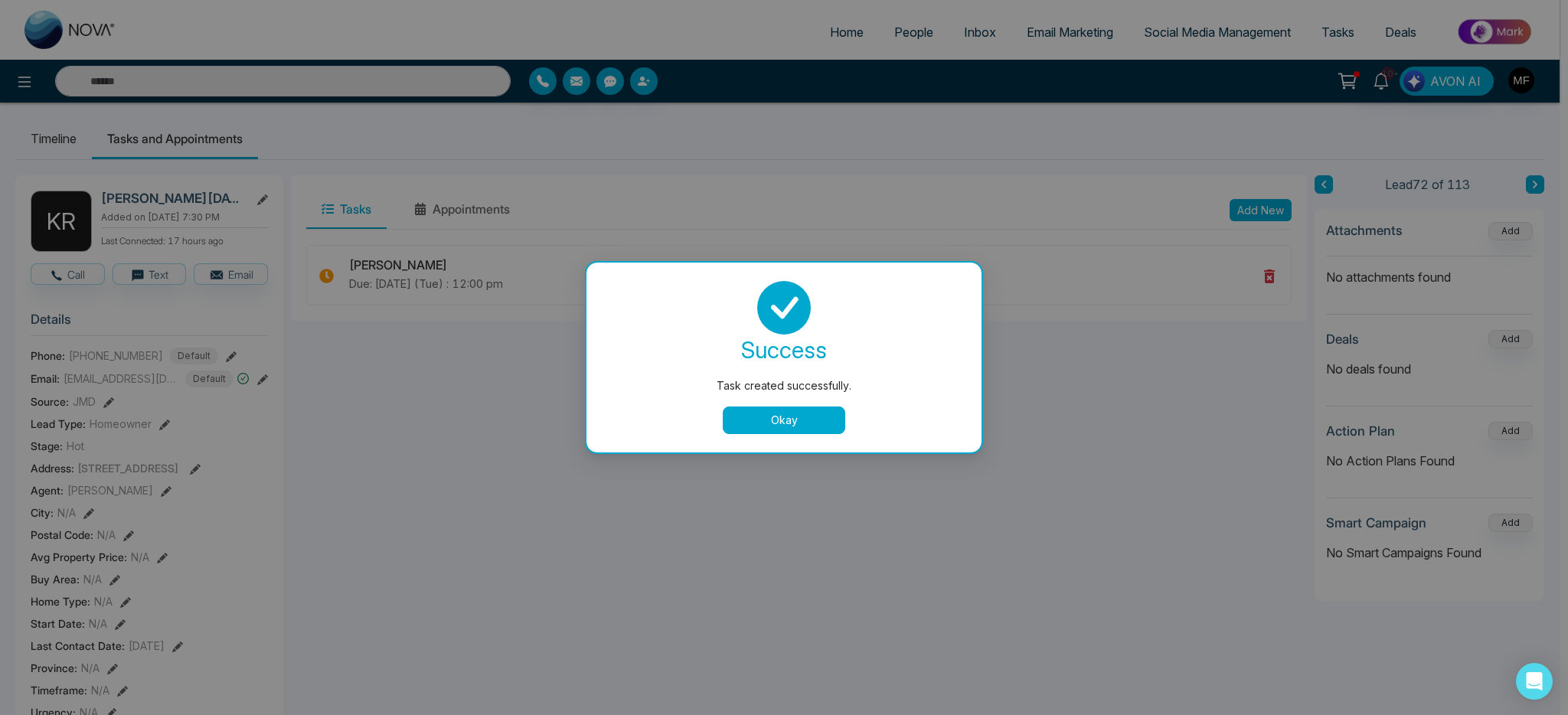
click at [815, 421] on button "Okay" at bounding box center [784, 419] width 122 height 27
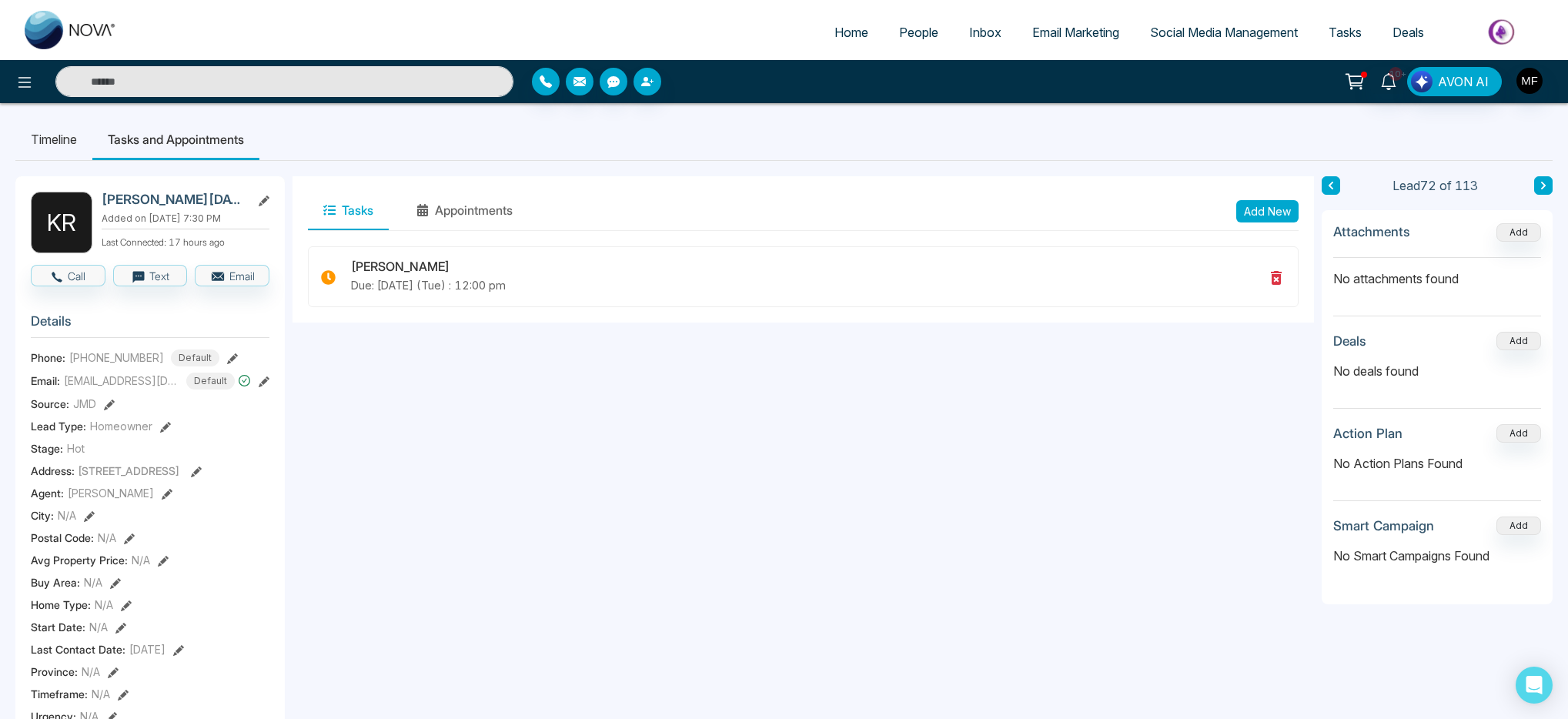
click at [436, 93] on input "text" at bounding box center [284, 81] width 458 height 31
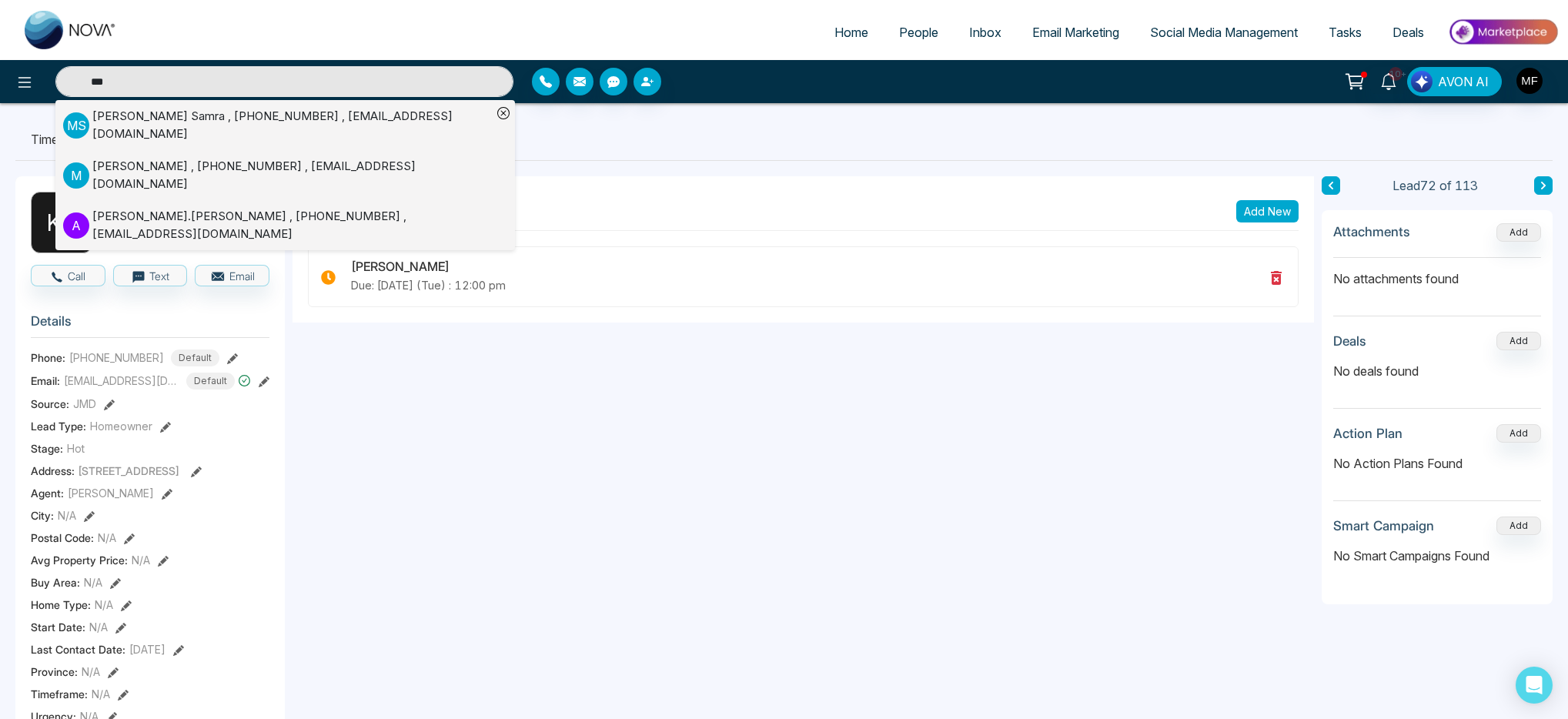
type input "***"
click at [352, 128] on div "Mohinder Samra , +14162718477 , mohindersamra2015@gmail.com" at bounding box center [292, 125] width 400 height 35
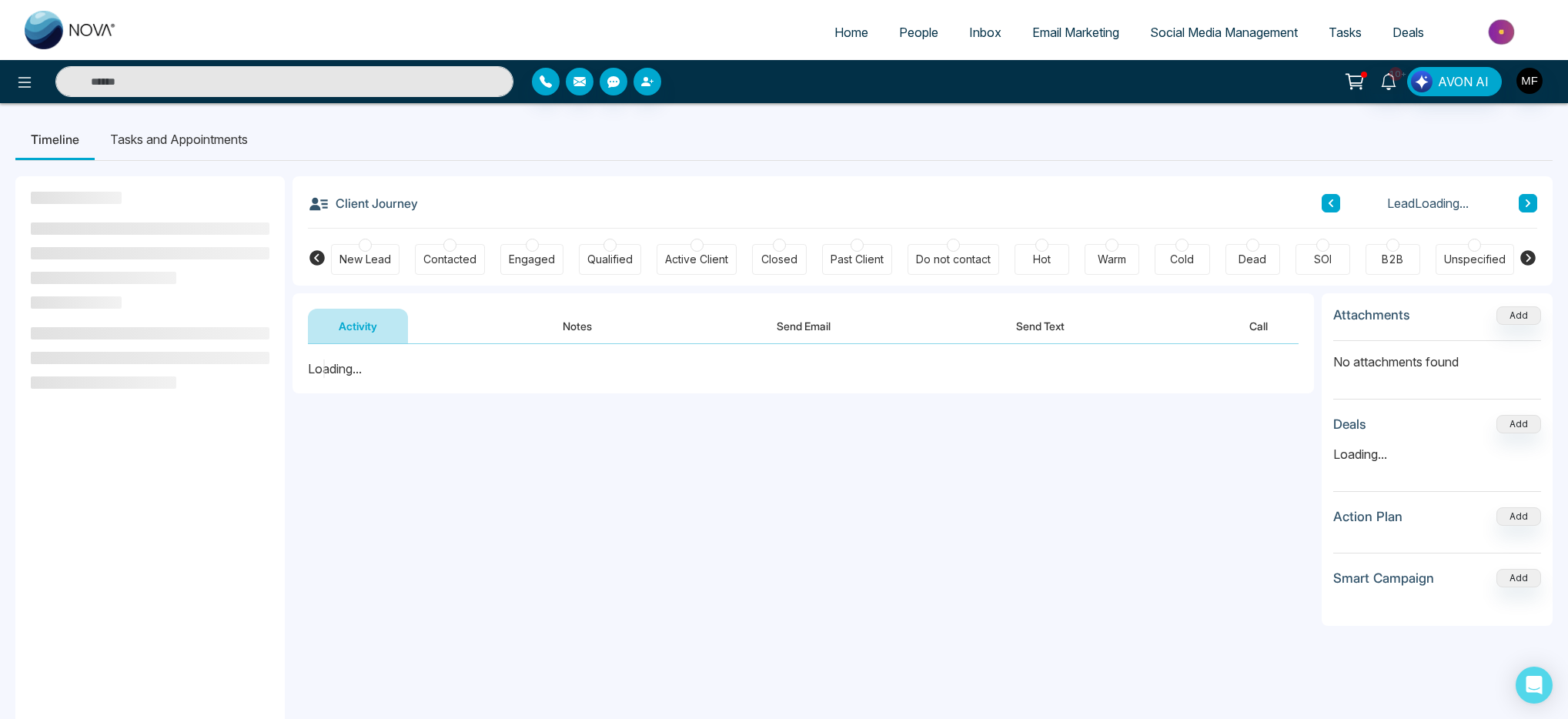
click at [204, 69] on input "text" at bounding box center [284, 81] width 458 height 31
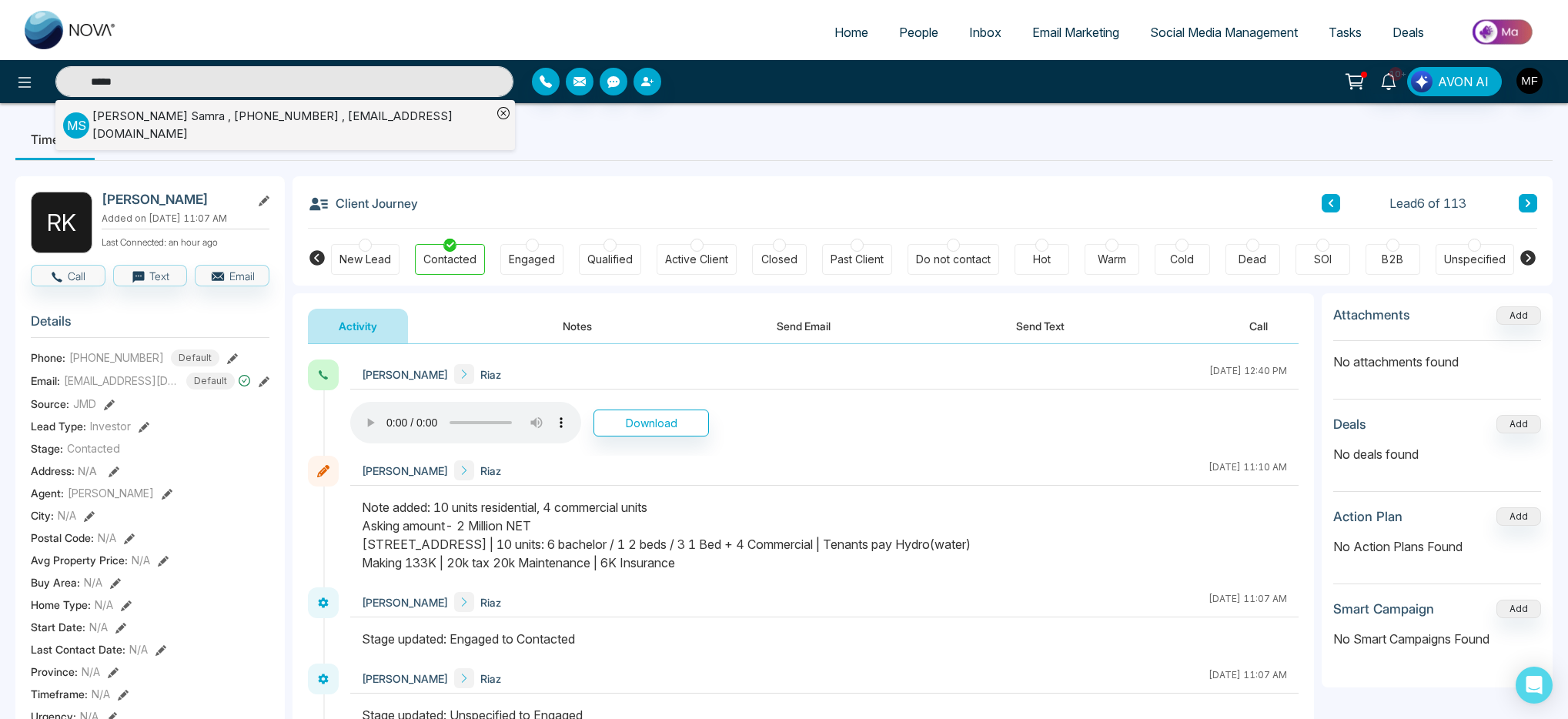
type input "*****"
click at [191, 115] on div "Mohinder Samra , +14162718477 , mohindersamra2015@gmail.com" at bounding box center [292, 125] width 400 height 35
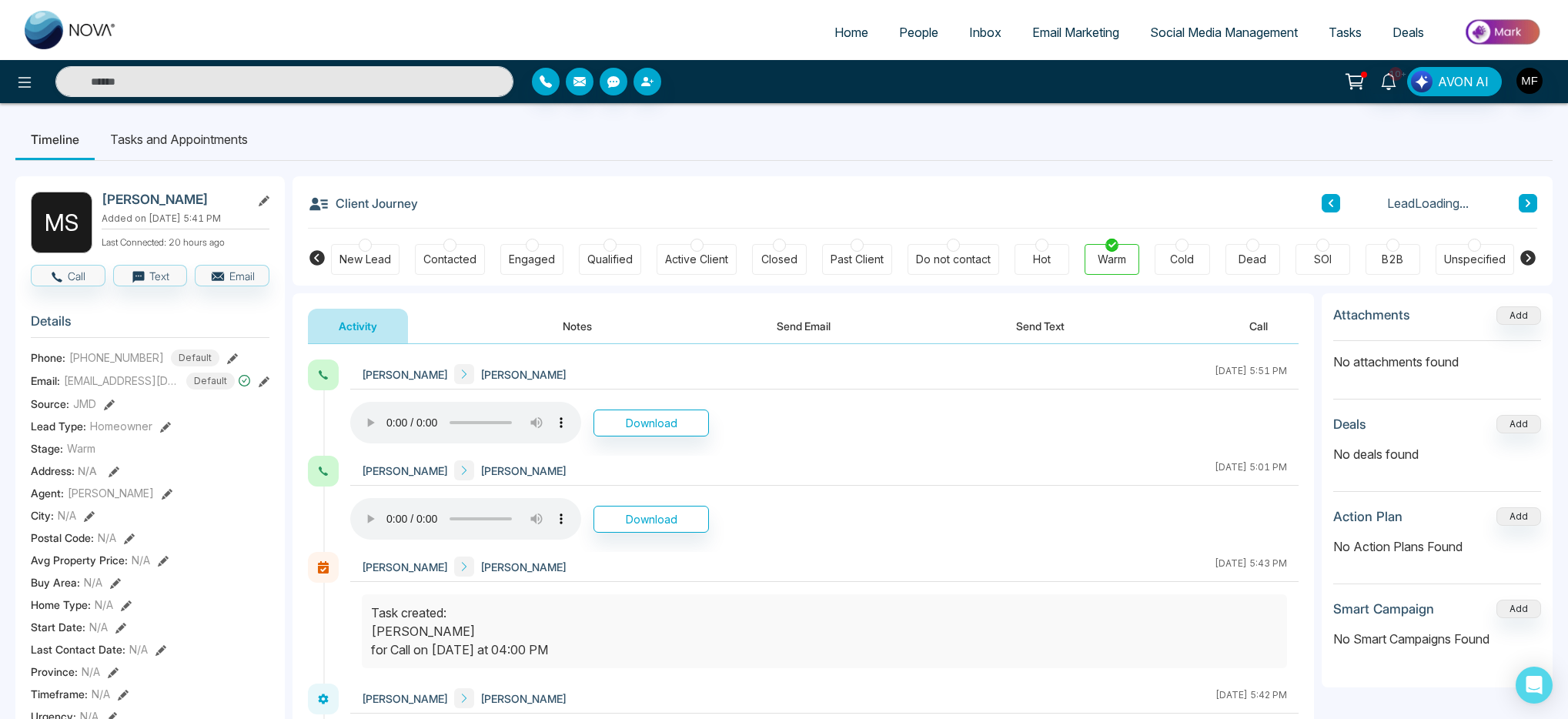
click at [805, 168] on div "M S Mohinder Samra Added on October 2 2025 | 5:41 PM Last Connected: 20 hours a…" at bounding box center [784, 711] width 1538 height 1100
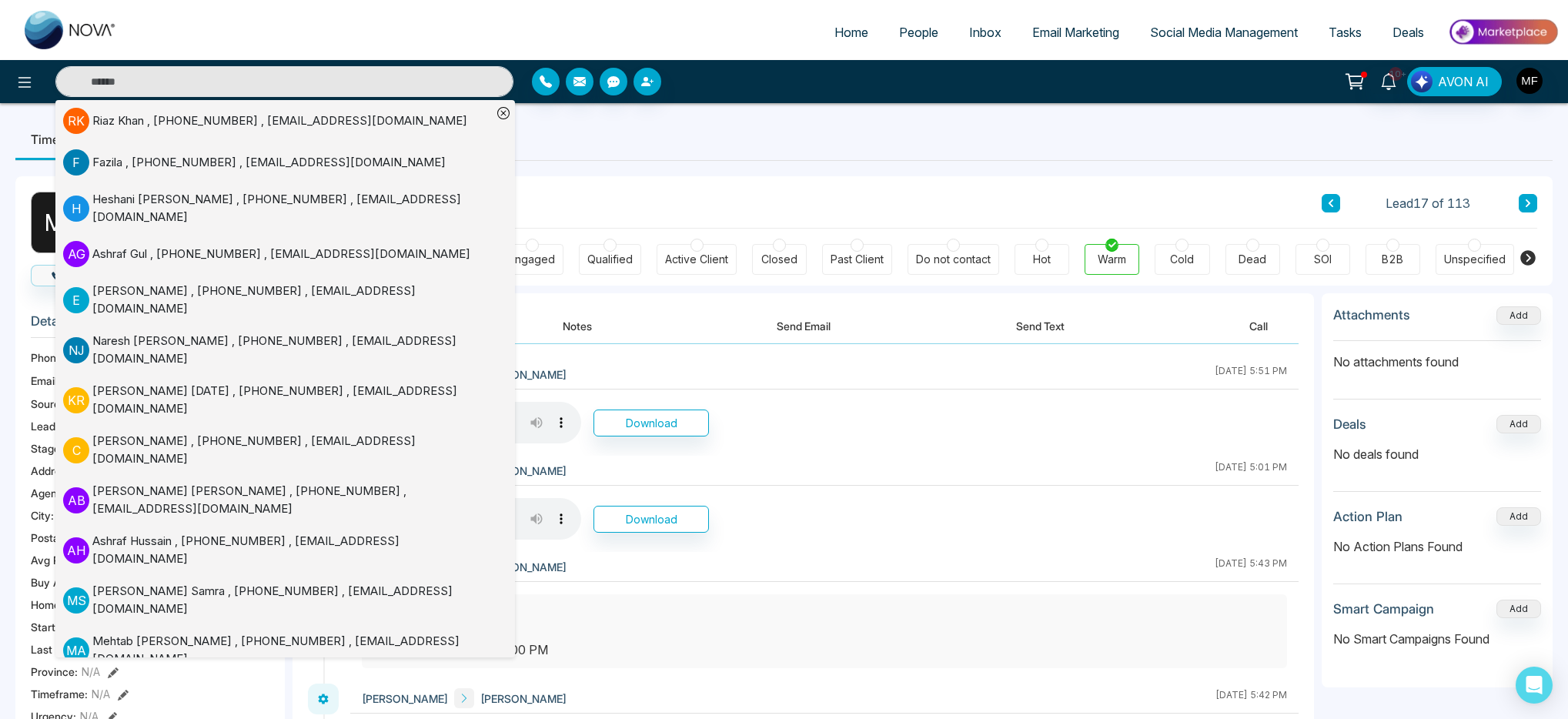
click at [881, 166] on div "M S Mohinder Samra Added on October 2 2025 | 5:41 PM Last Connected: 20 hours a…" at bounding box center [784, 711] width 1538 height 1100
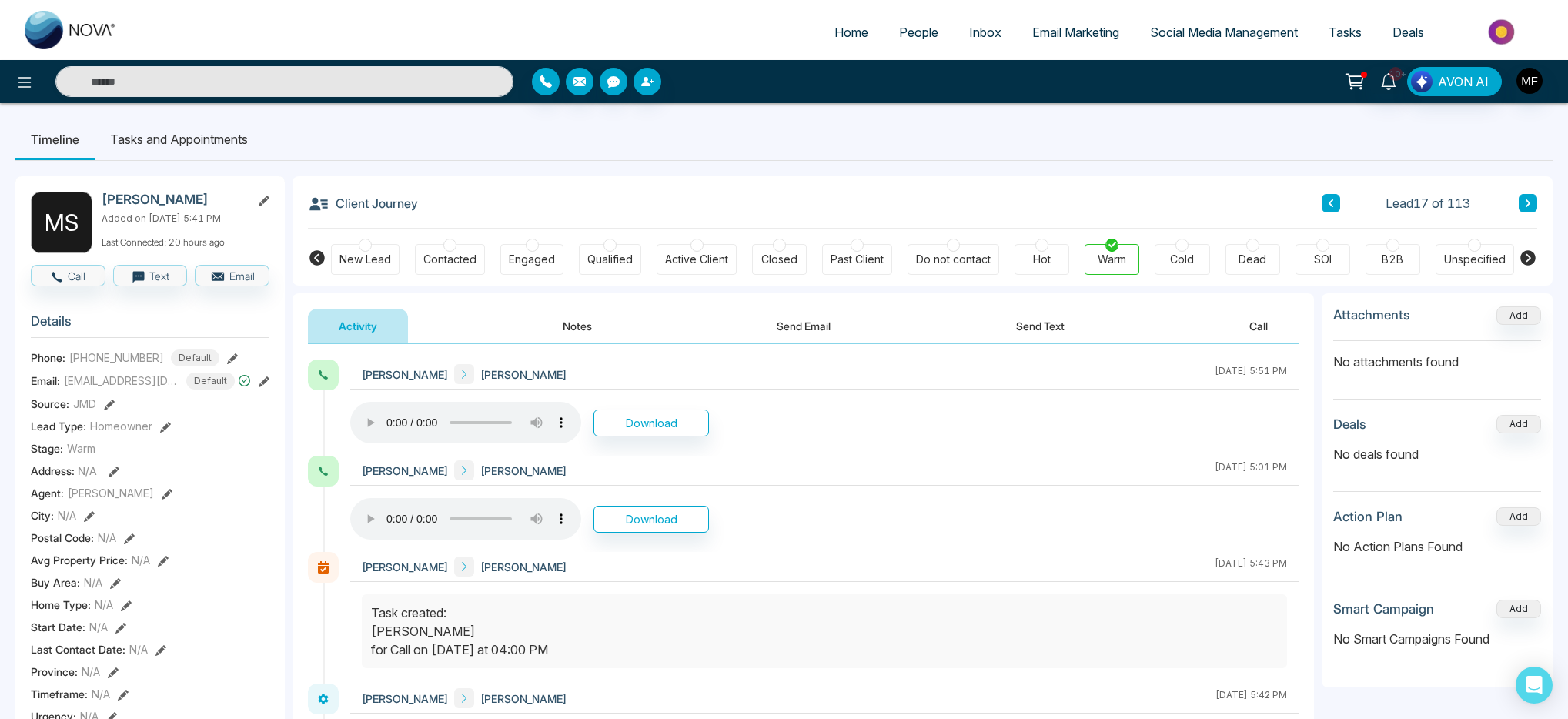
click at [881, 166] on div "M S Mohinder Samra Added on October 2 2025 | 5:41 PM Last Connected: 20 hours a…" at bounding box center [784, 711] width 1538 height 1100
click at [182, 150] on li "Tasks and Appointments" at bounding box center [178, 139] width 168 height 42
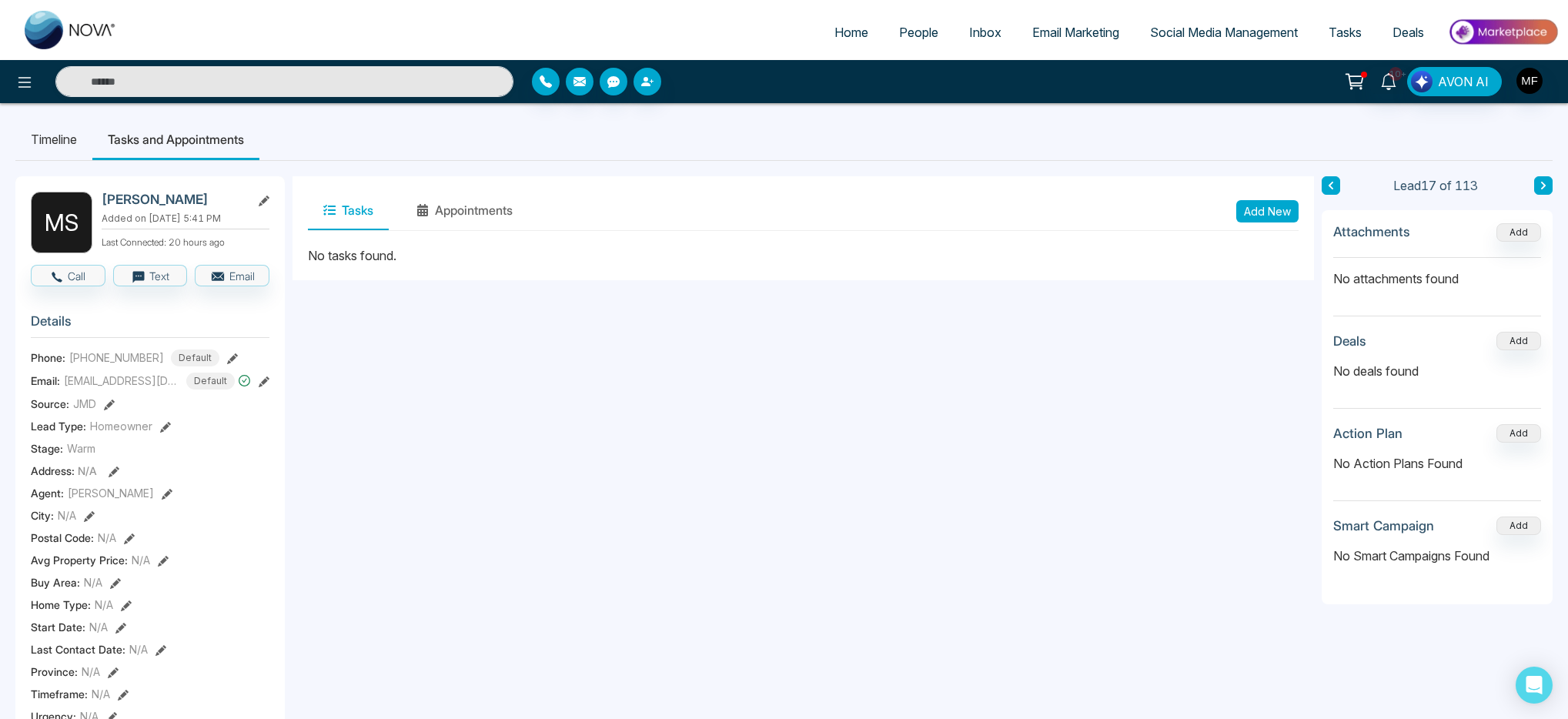
click at [87, 140] on li "Timeline" at bounding box center [53, 139] width 77 height 42
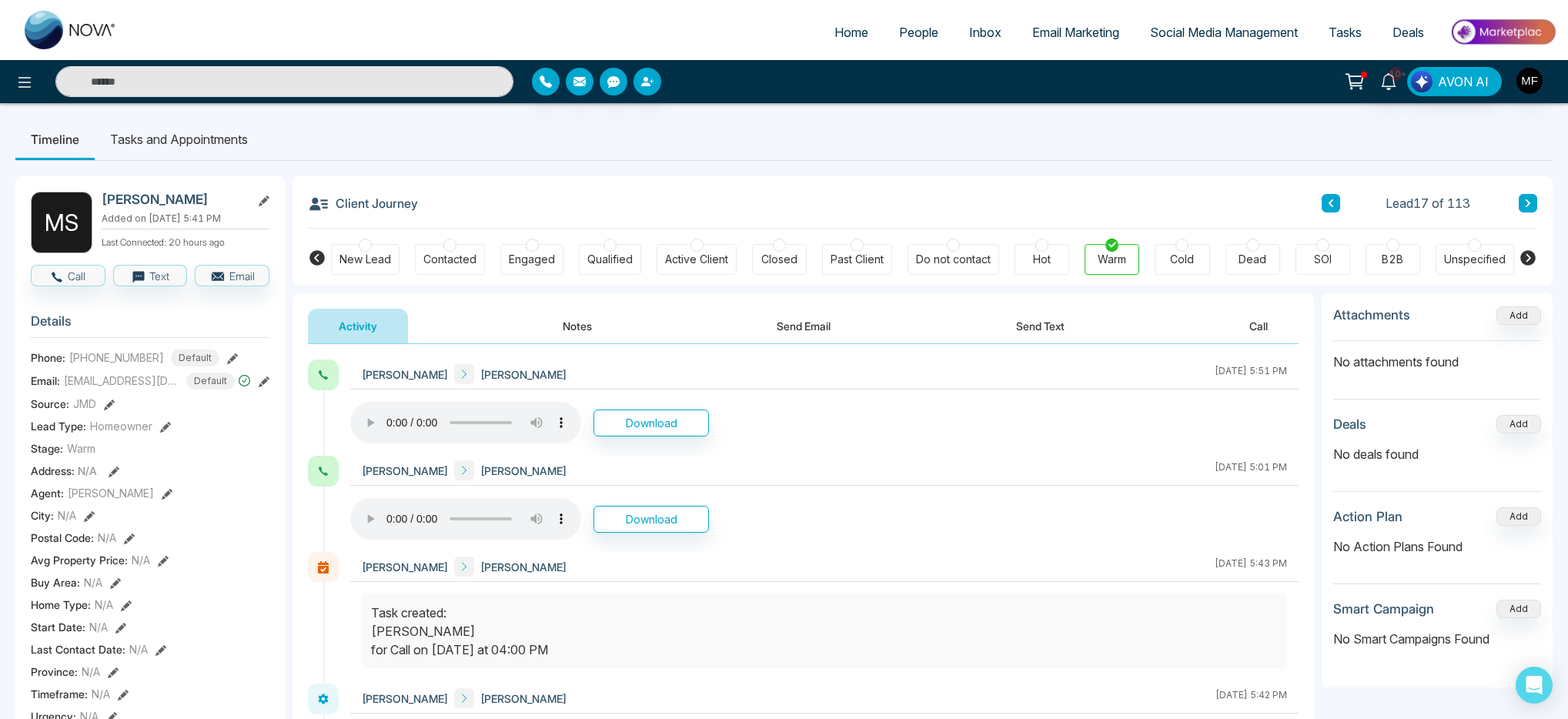
click at [359, 194] on h3 "Client Journey" at bounding box center [363, 203] width 110 height 23
click at [227, 147] on li "Tasks and Appointments" at bounding box center [178, 139] width 168 height 42
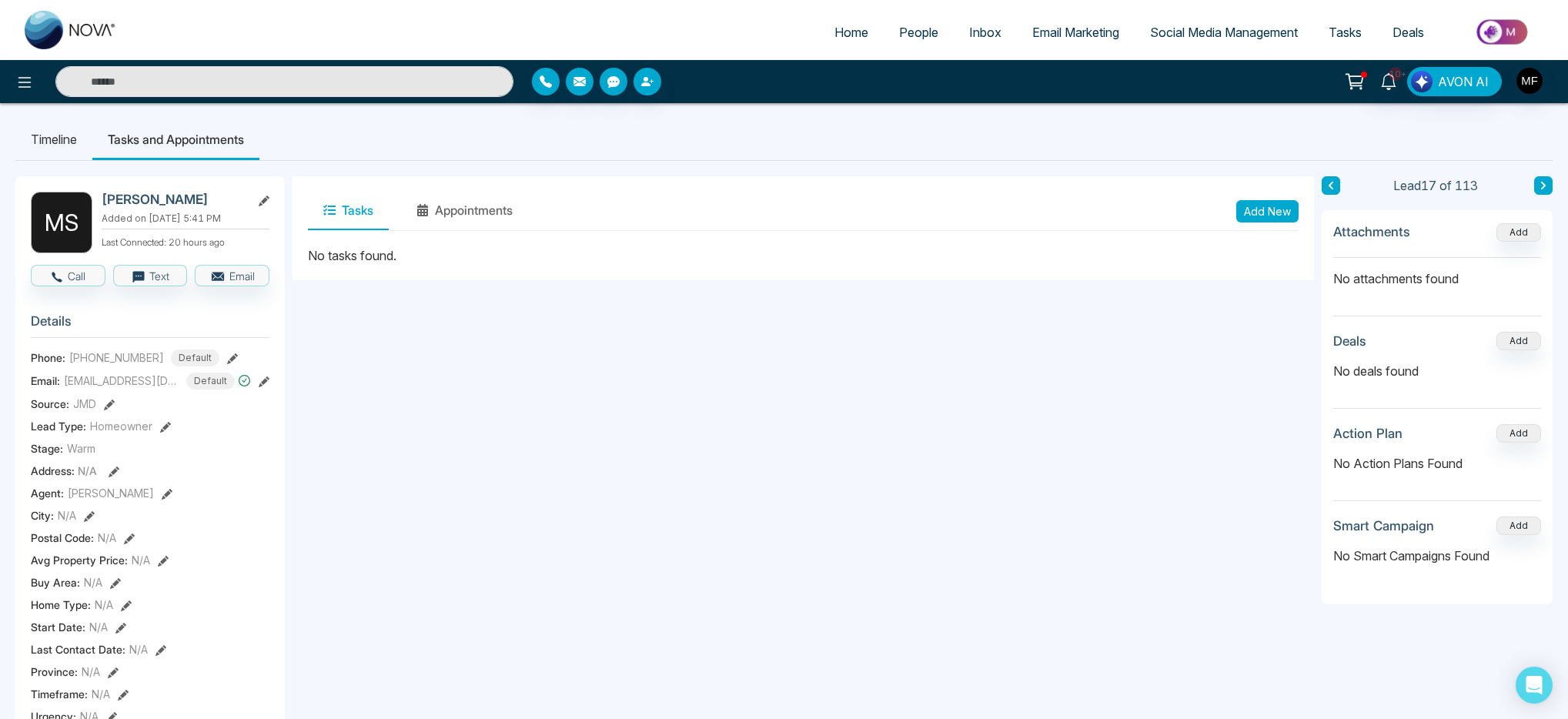
click at [1270, 220] on button "Add New" at bounding box center [1268, 211] width 62 height 22
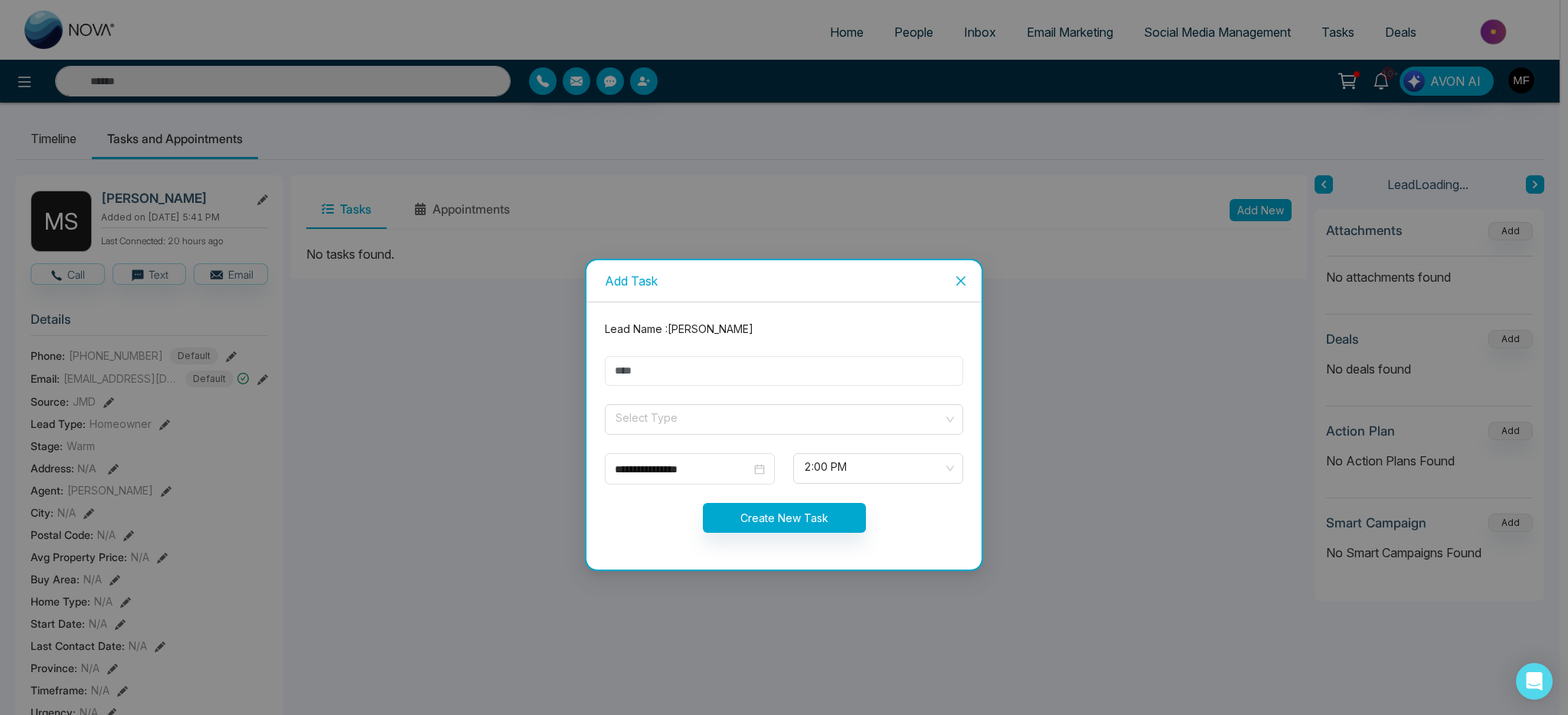
click at [826, 371] on input "text" at bounding box center [784, 371] width 358 height 30
type input "**********"
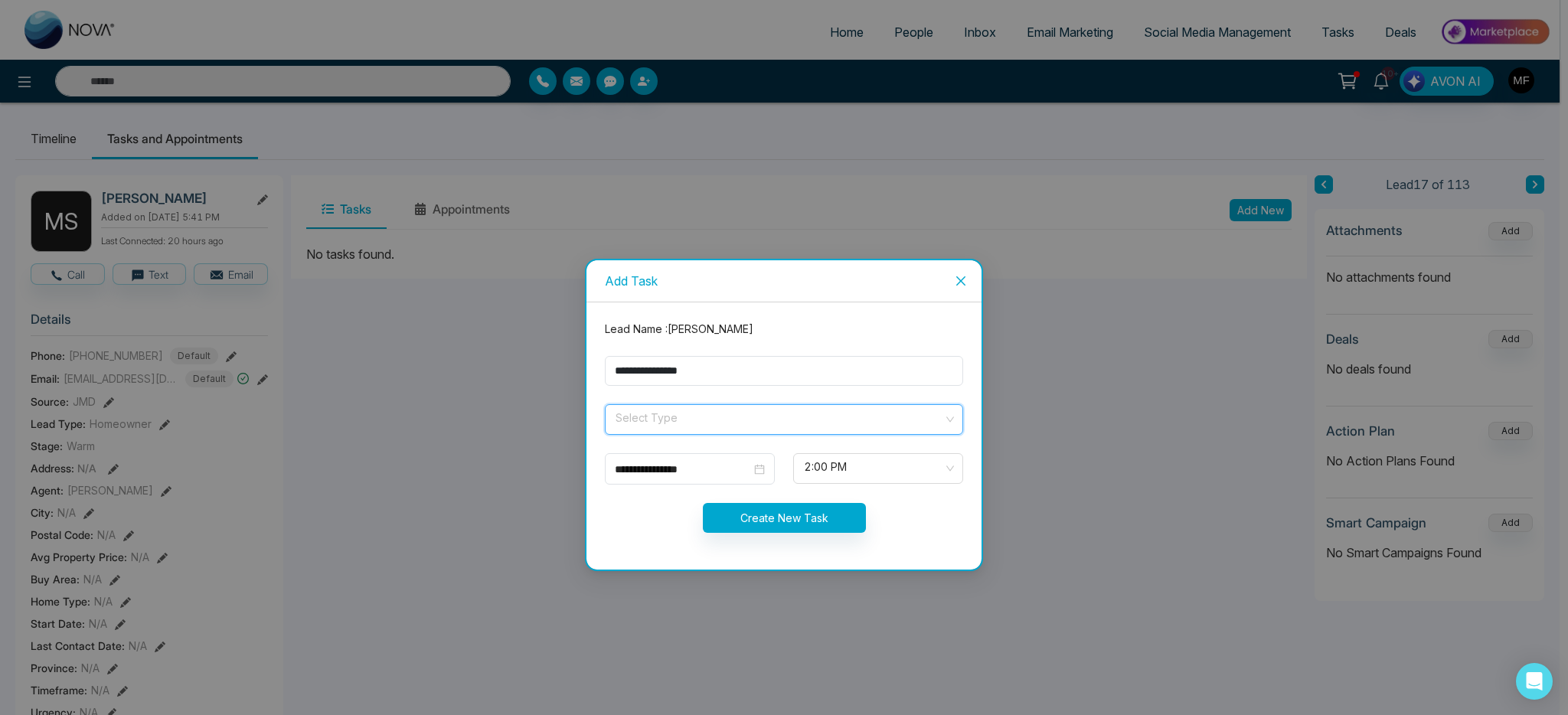
click at [703, 427] on input "search" at bounding box center [779, 417] width 329 height 23
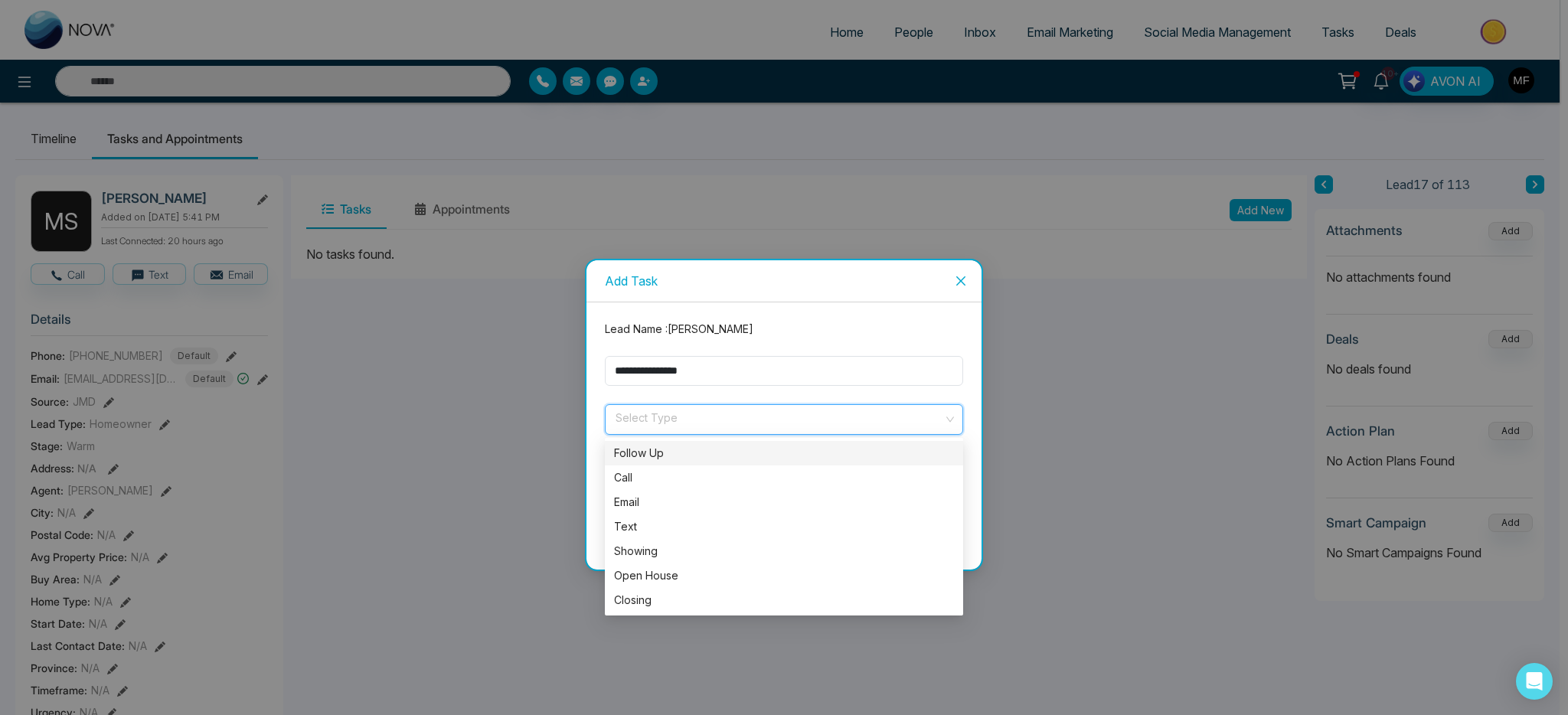
click at [673, 453] on div "Follow Up" at bounding box center [784, 453] width 340 height 17
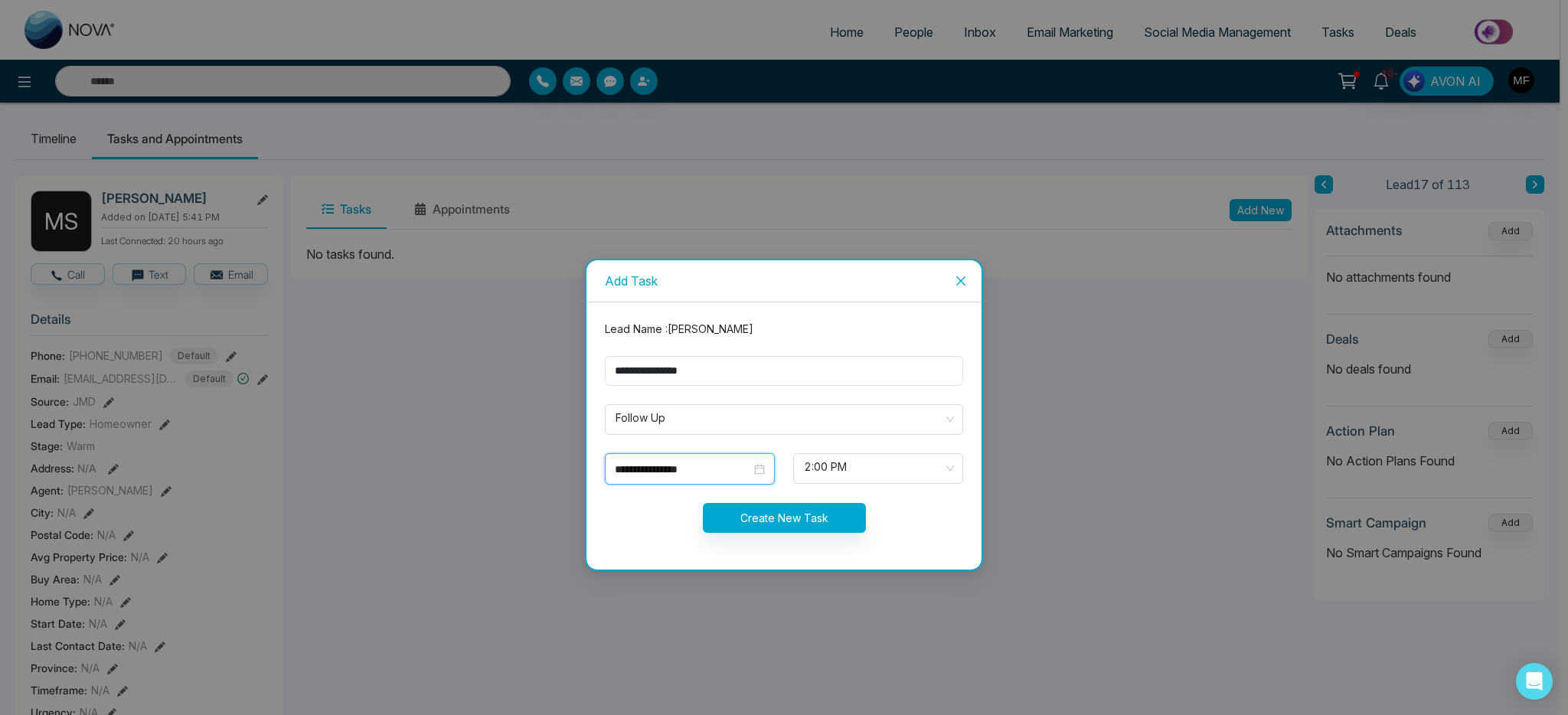
click at [663, 467] on input "**********" at bounding box center [683, 469] width 136 height 17
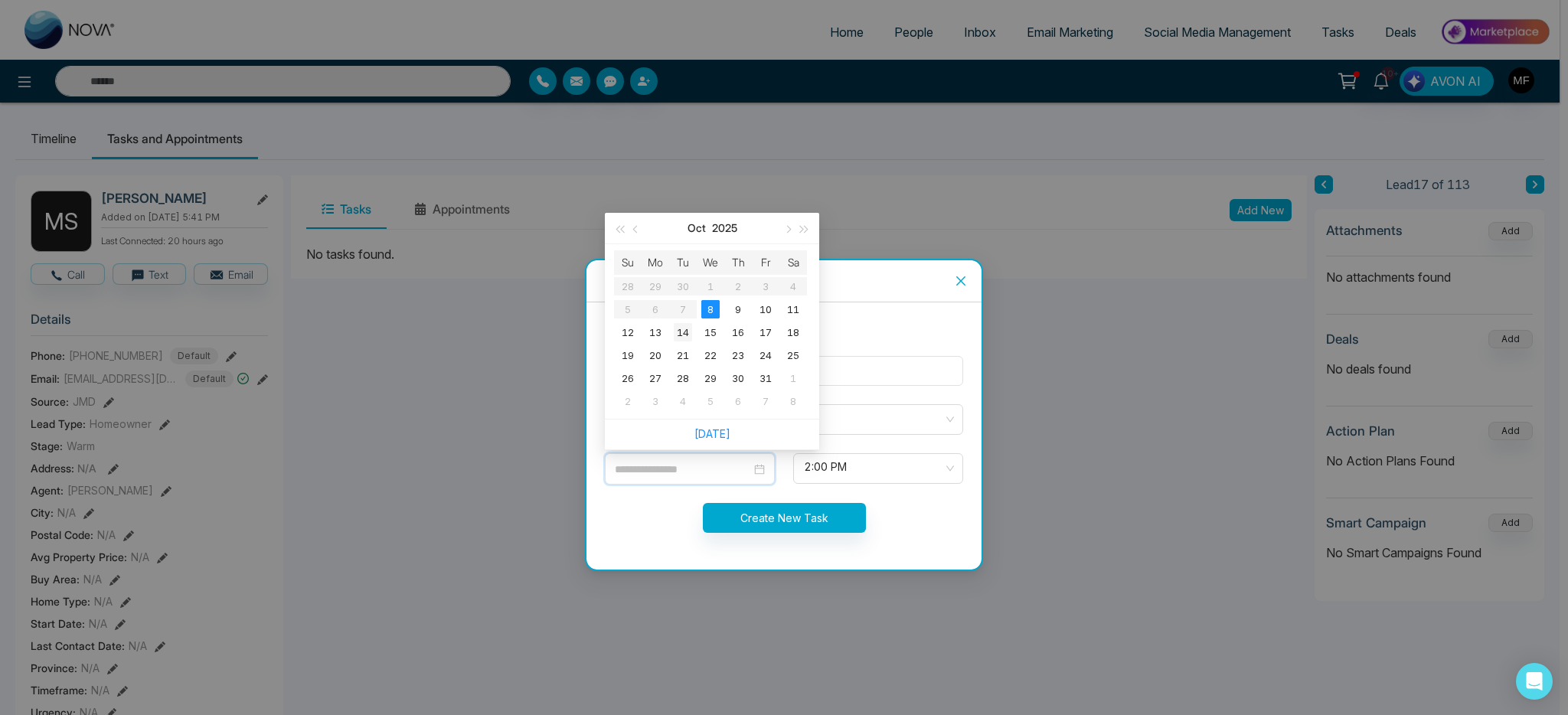
type input "**********"
click at [680, 335] on div "14" at bounding box center [682, 332] width 19 height 19
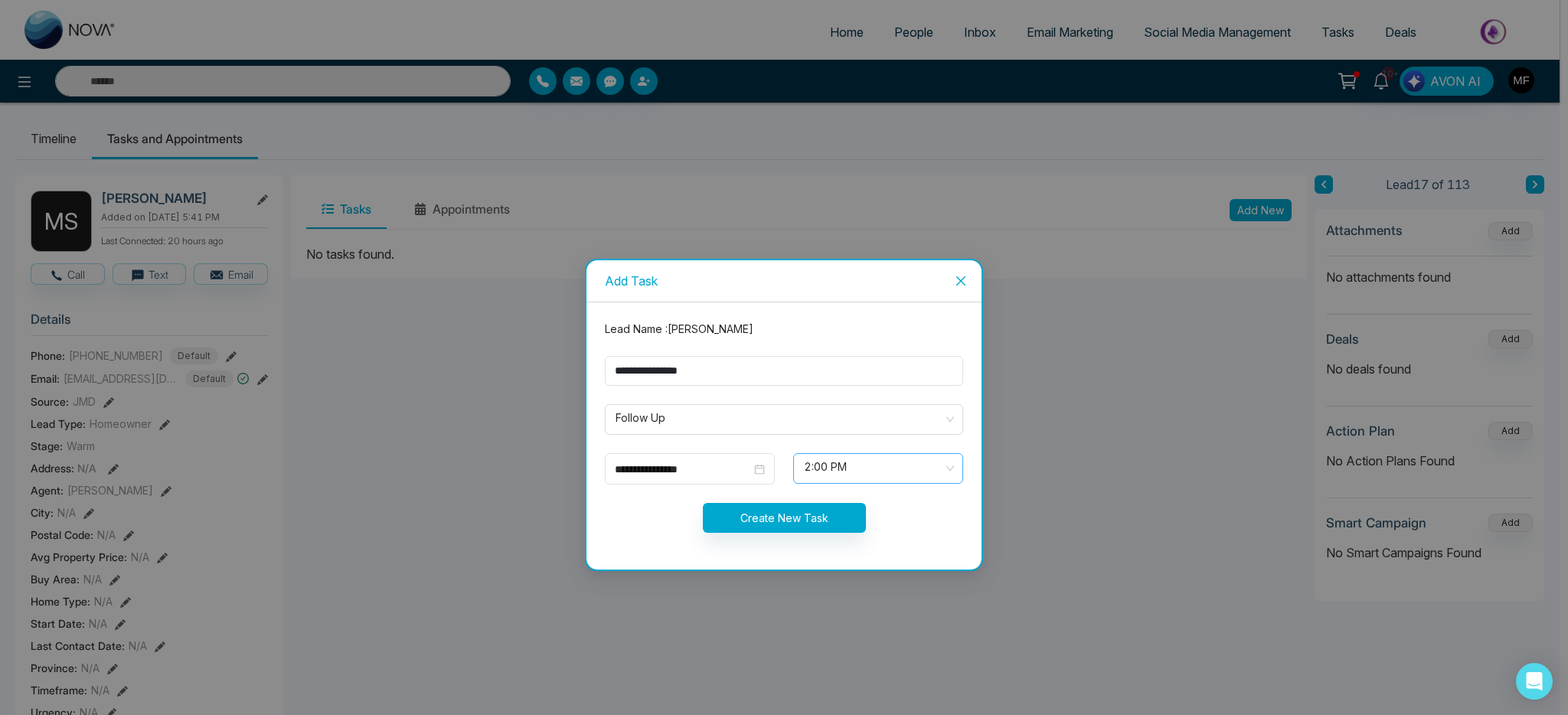
click at [849, 474] on span "2:00 PM" at bounding box center [878, 468] width 149 height 26
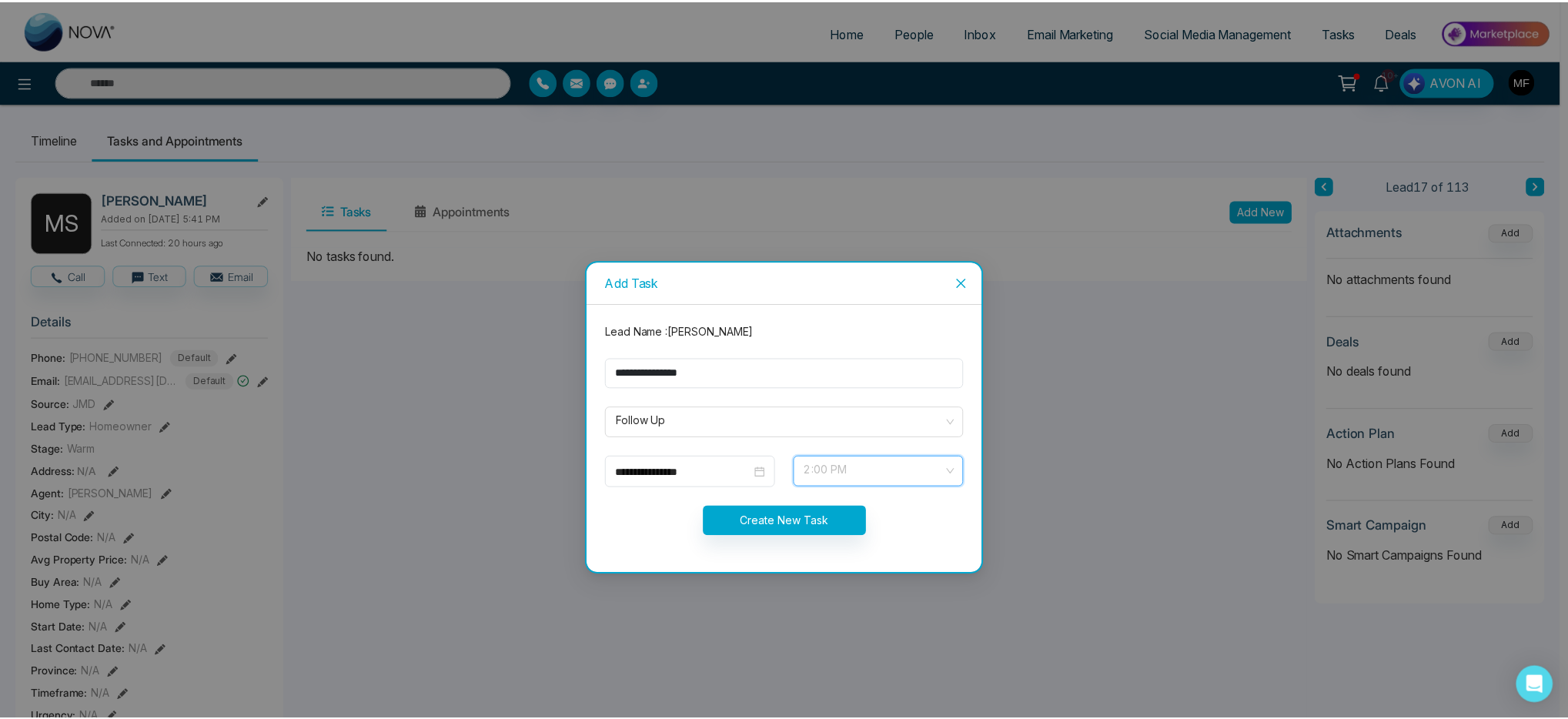
scroll to position [517, 0]
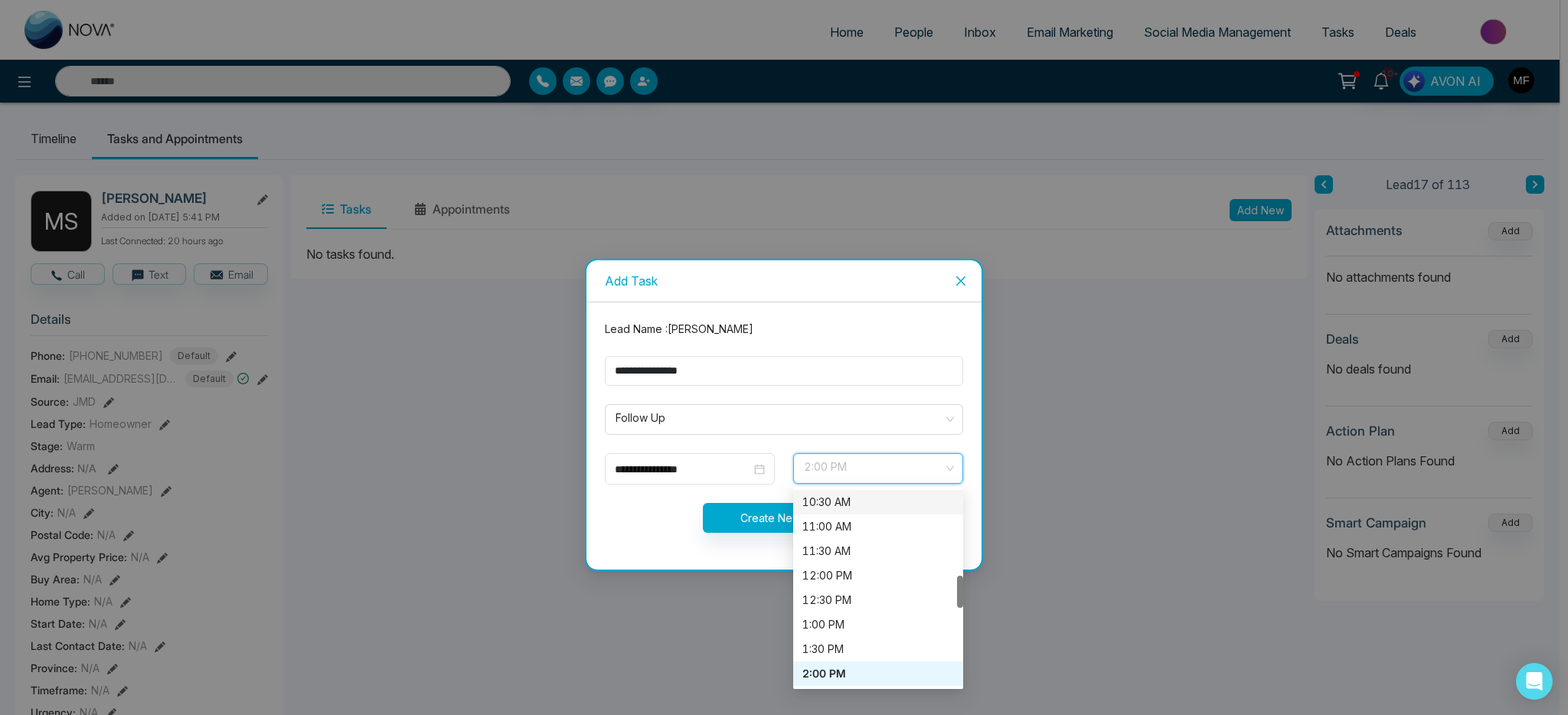
click at [842, 510] on div "10:30 AM" at bounding box center [878, 502] width 151 height 17
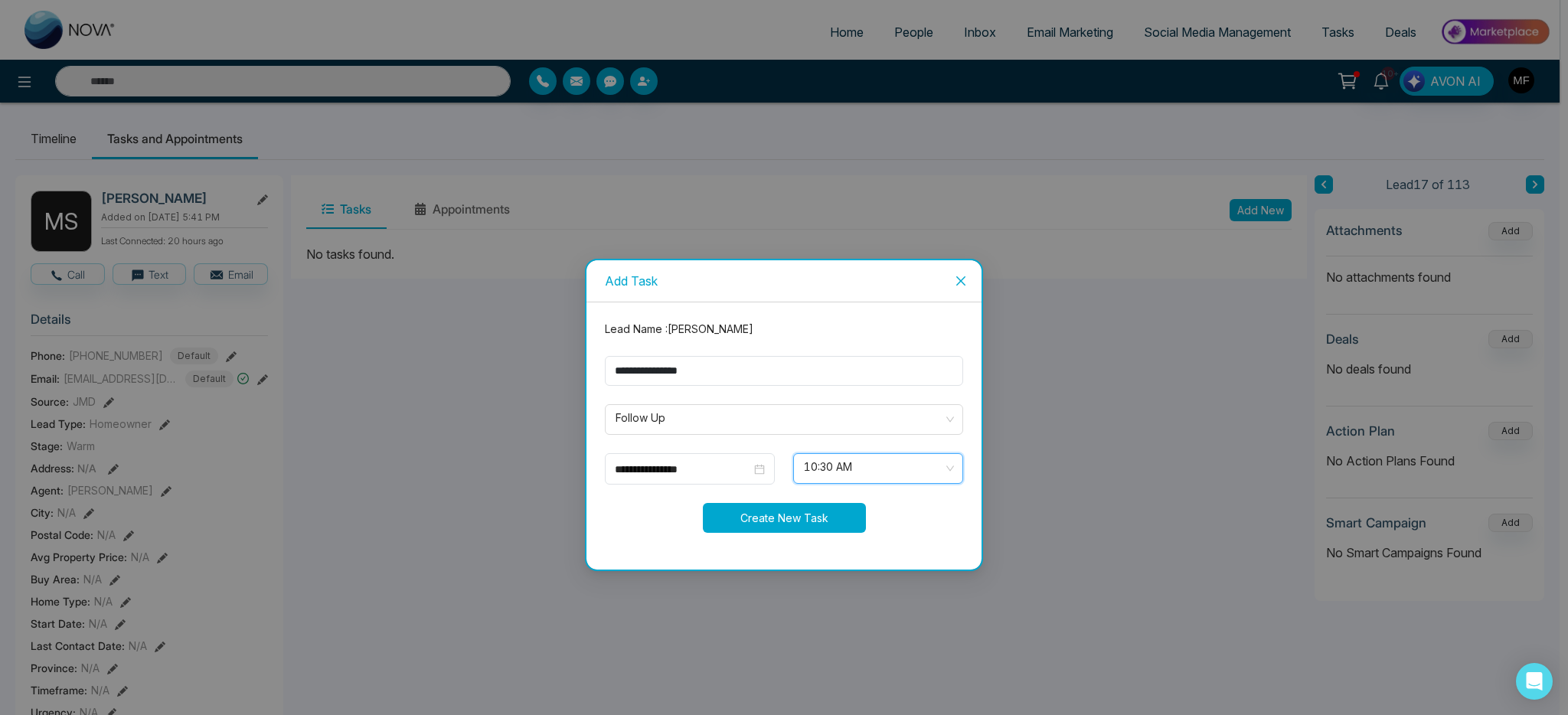
click at [730, 529] on button "Create New Task" at bounding box center [784, 518] width 163 height 30
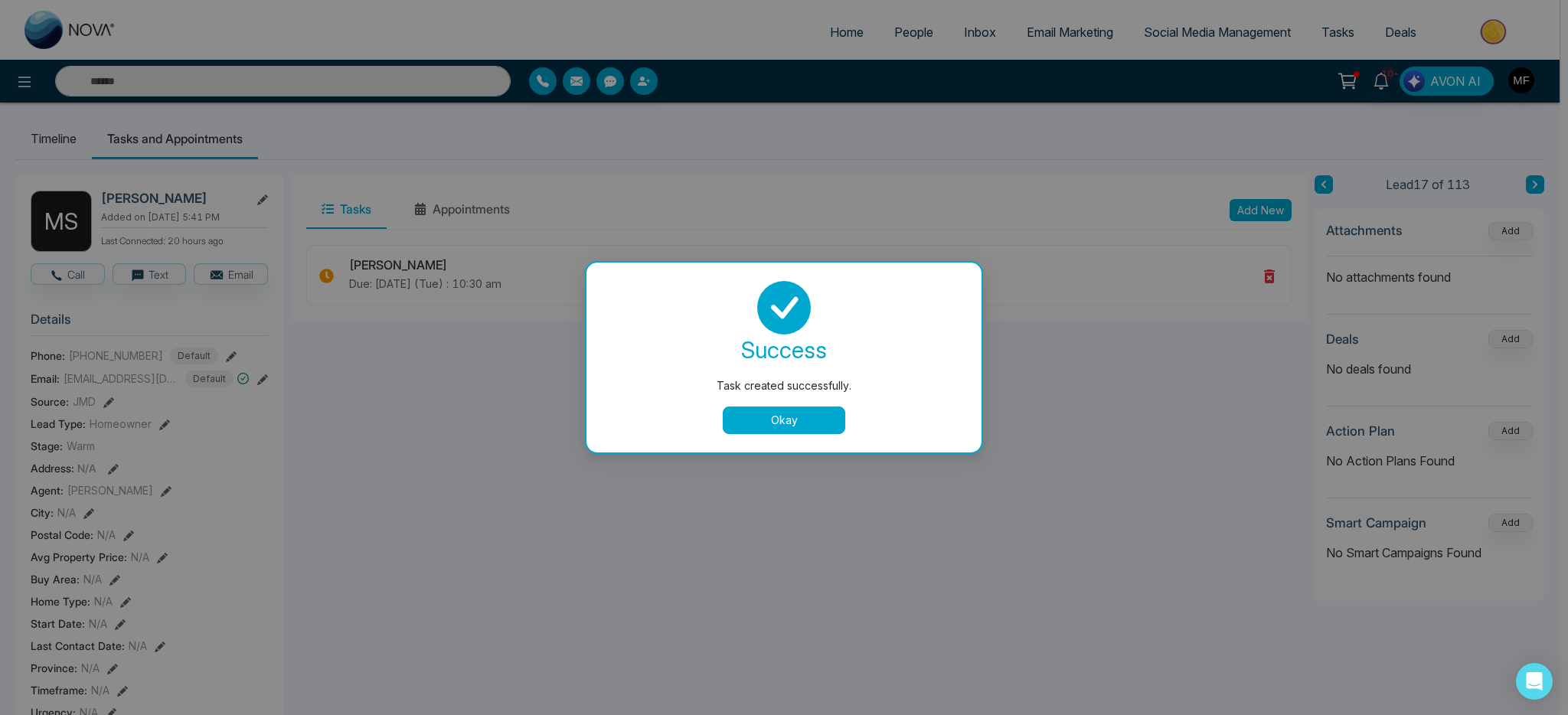
click at [781, 428] on button "Okay" at bounding box center [784, 419] width 122 height 27
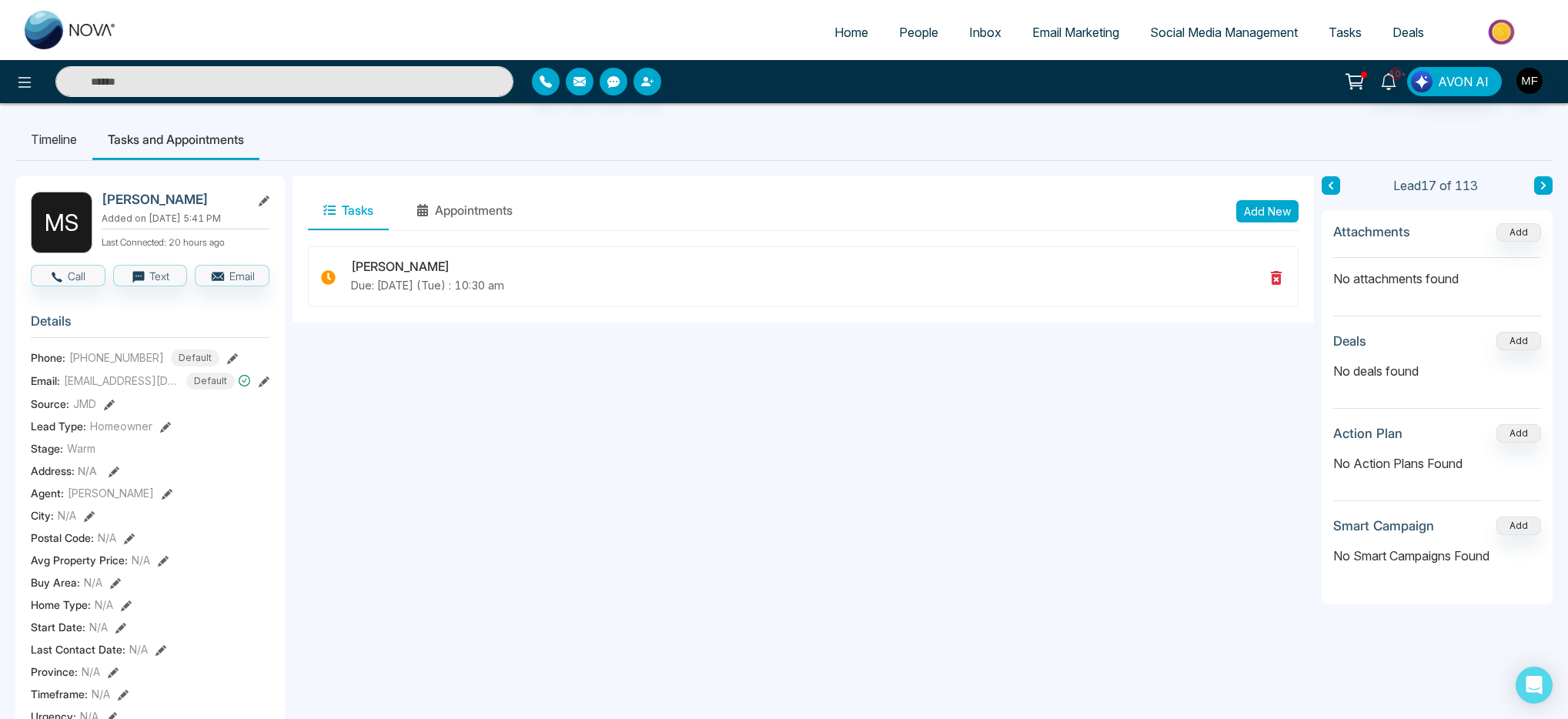
click at [236, 84] on input "text" at bounding box center [284, 81] width 458 height 31
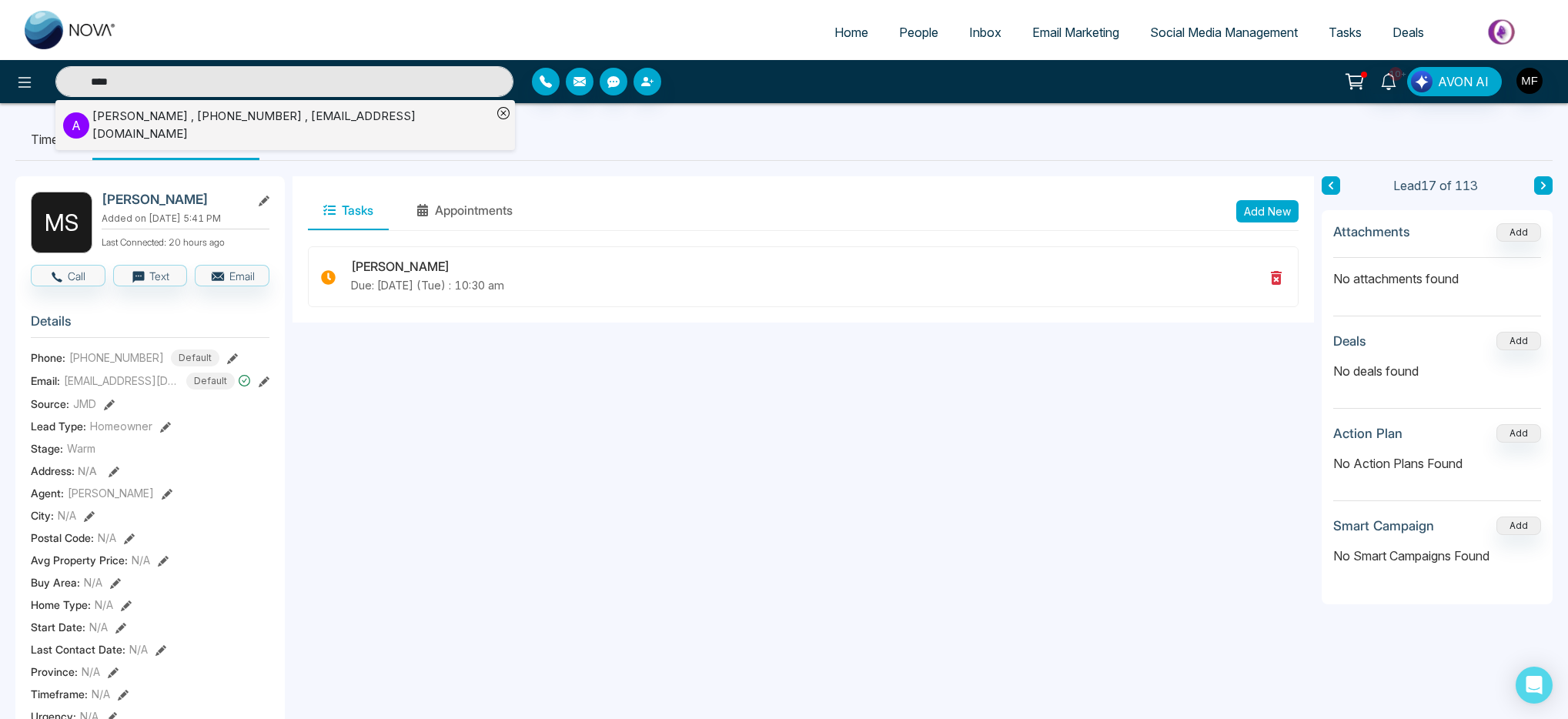
type input "****"
click at [247, 128] on div "Alex Fernandez , +14165583020 , a.fernandez2001@hotmail.com" at bounding box center [292, 125] width 400 height 35
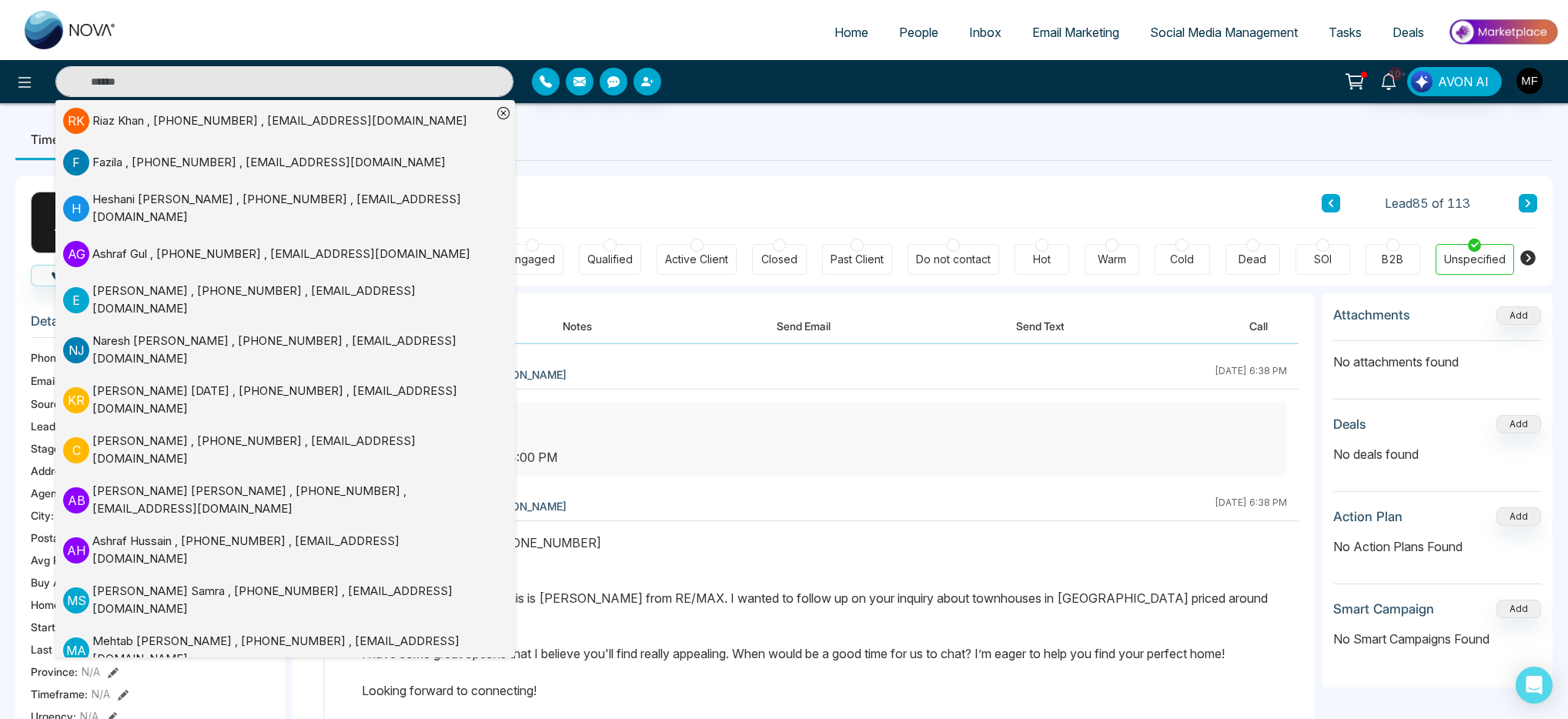
click at [634, 151] on ul "Timeline Tasks and Appointments" at bounding box center [784, 139] width 1538 height 42
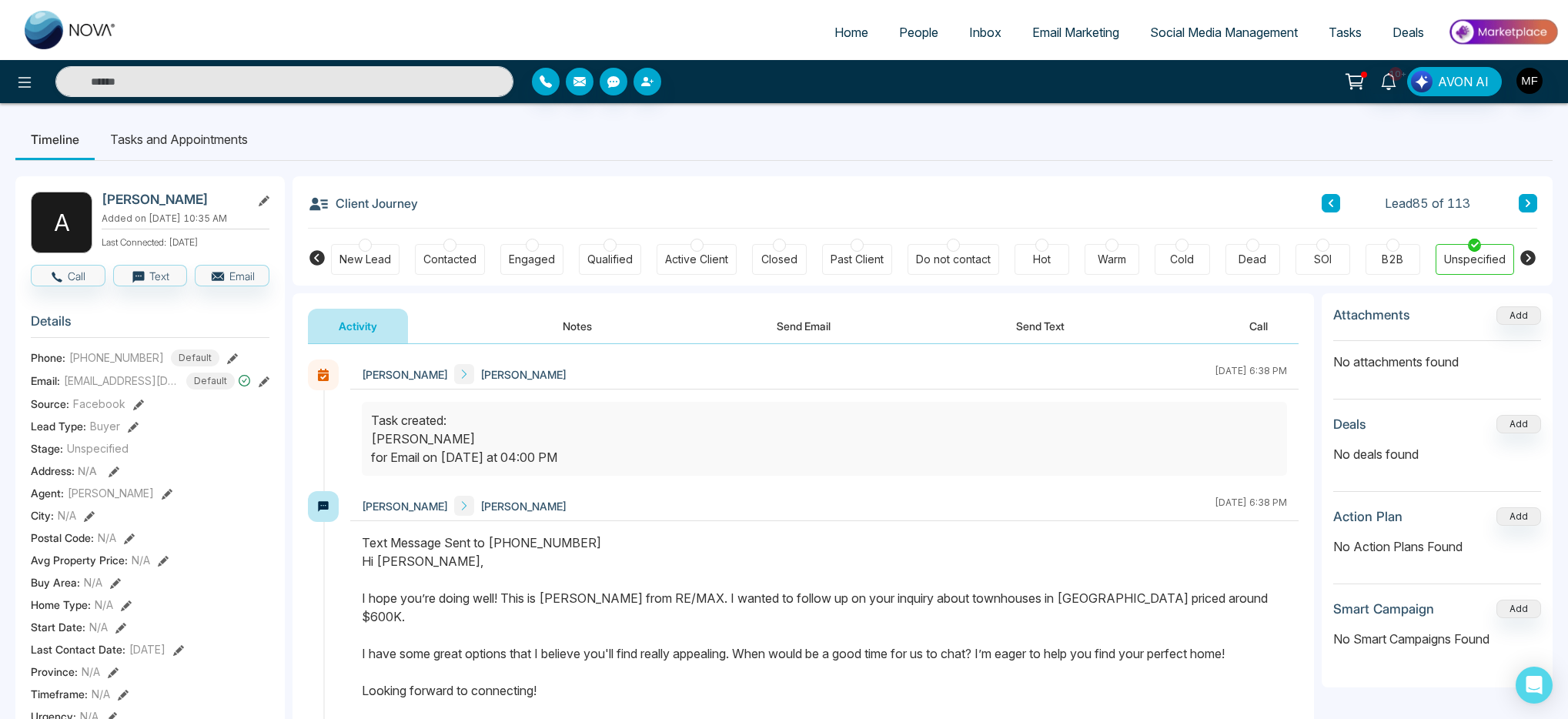
click at [147, 151] on li "Tasks and Appointments" at bounding box center [178, 139] width 168 height 42
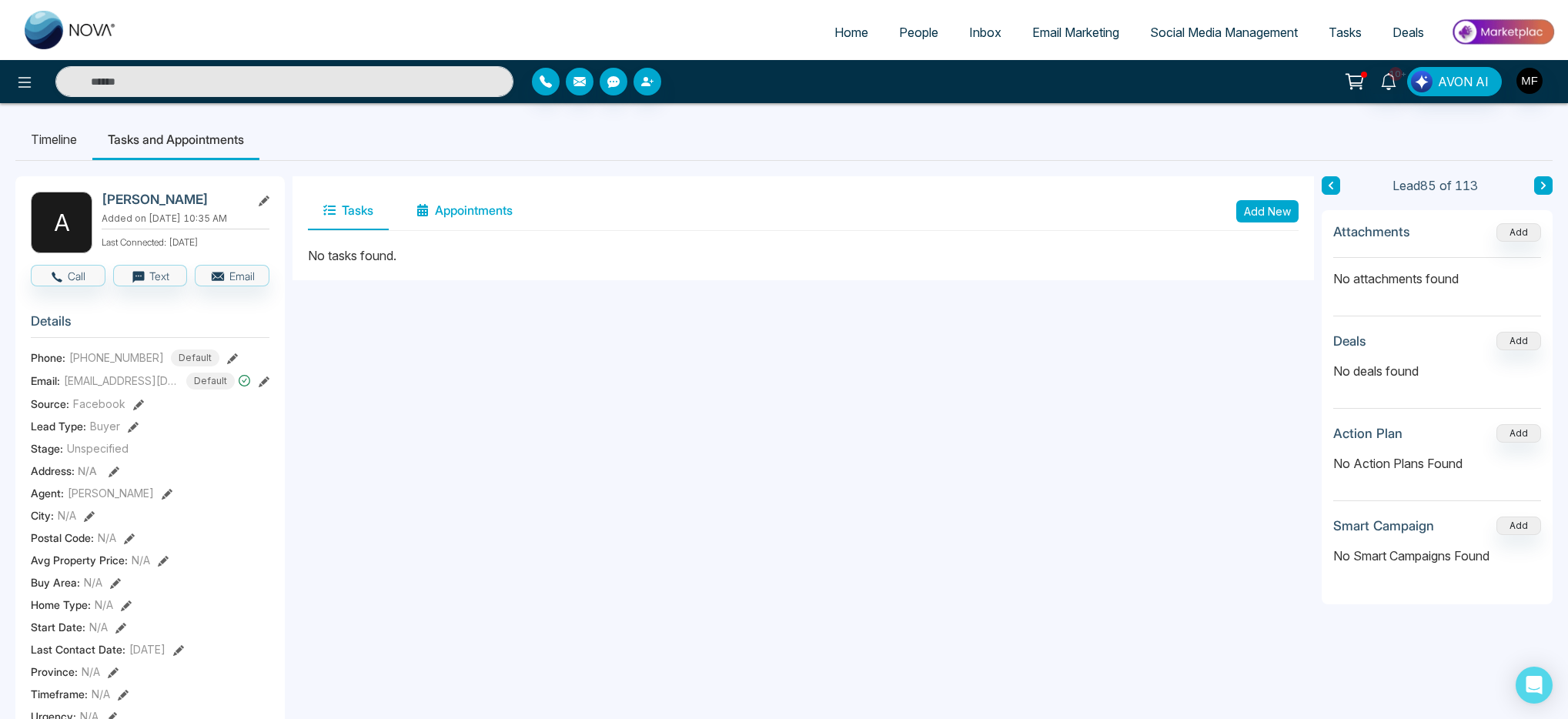
click at [465, 218] on button "Appointments" at bounding box center [465, 210] width 127 height 38
click at [369, 215] on button "Tasks" at bounding box center [348, 210] width 81 height 38
click at [72, 141] on li "Timeline" at bounding box center [53, 139] width 77 height 42
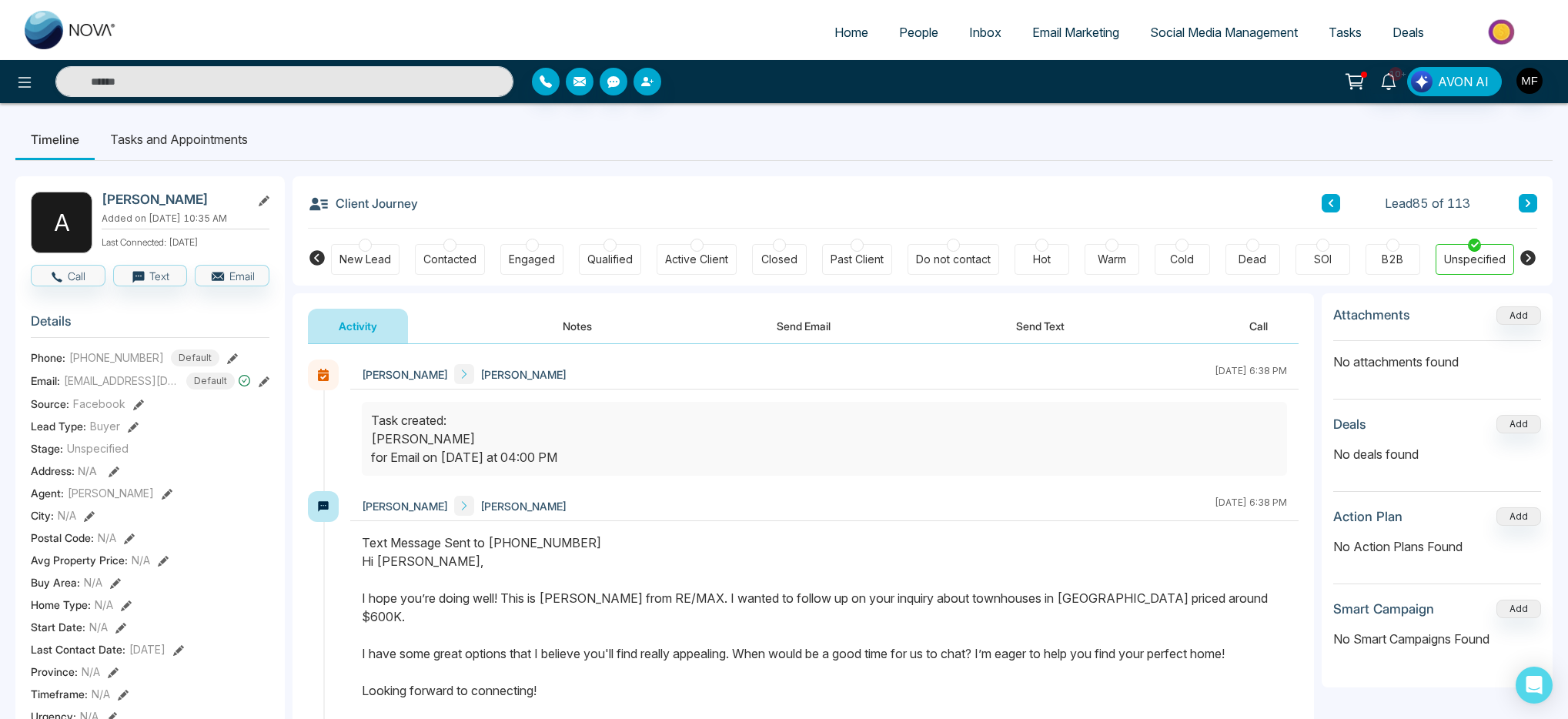
click at [193, 148] on li "Tasks and Appointments" at bounding box center [178, 139] width 168 height 42
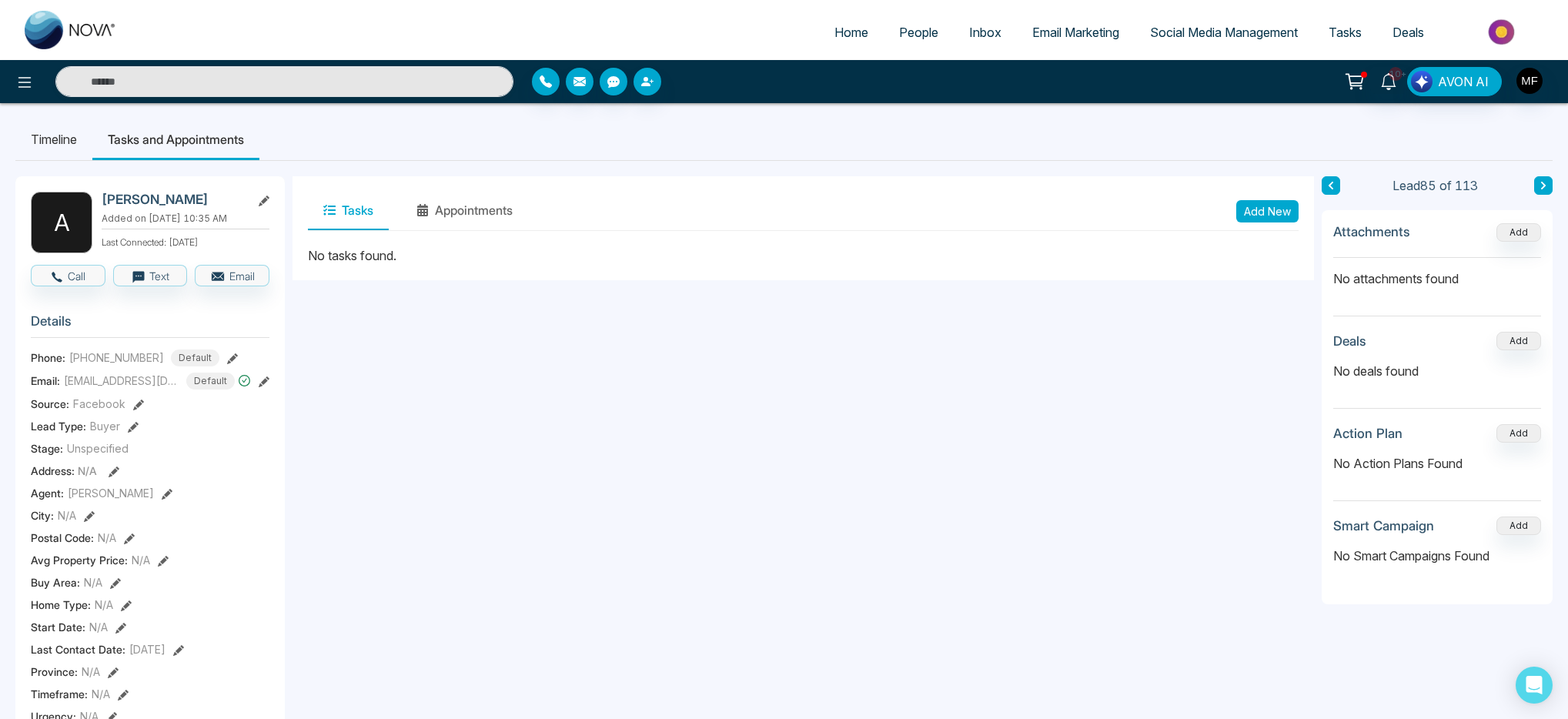
click at [82, 148] on li "Timeline" at bounding box center [53, 139] width 77 height 42
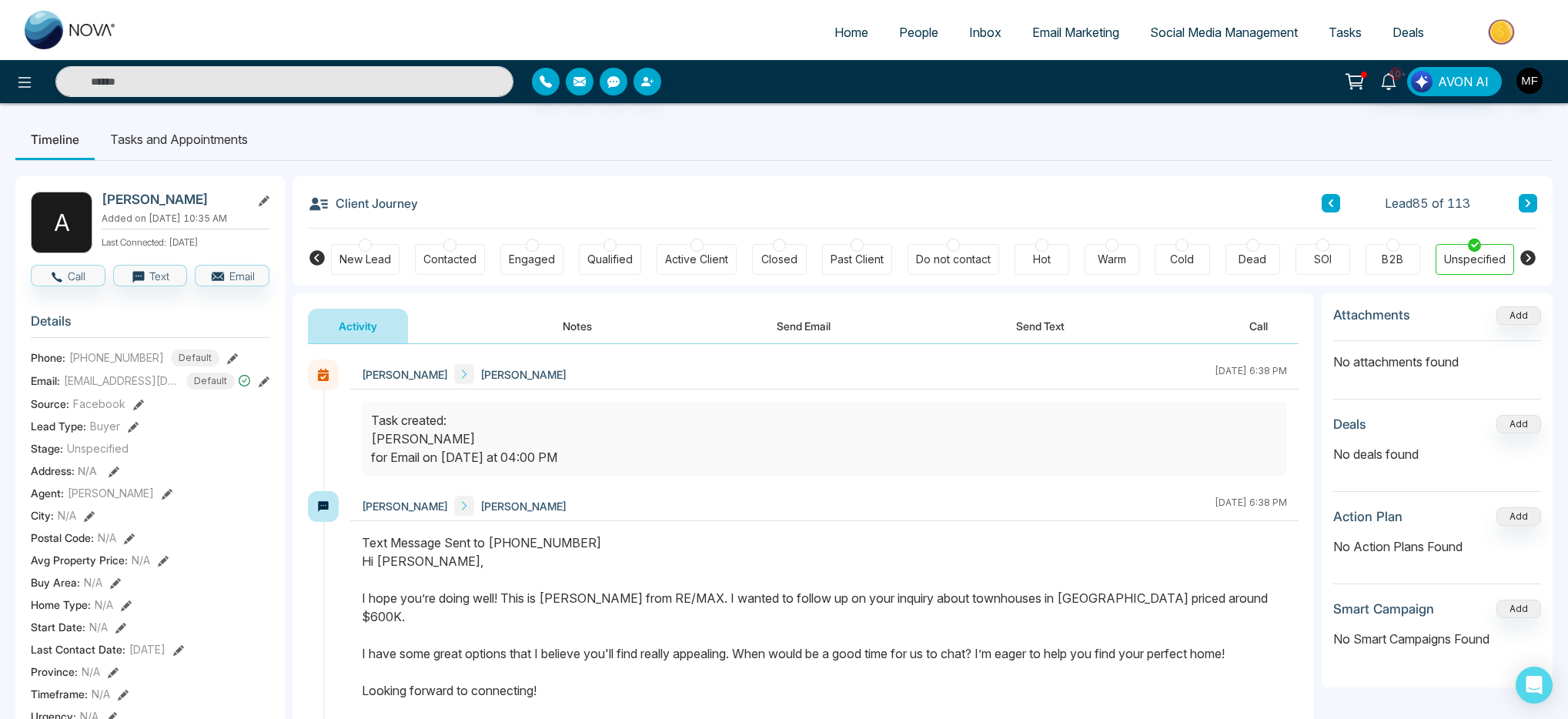
click at [238, 148] on li "Tasks and Appointments" at bounding box center [178, 139] width 168 height 42
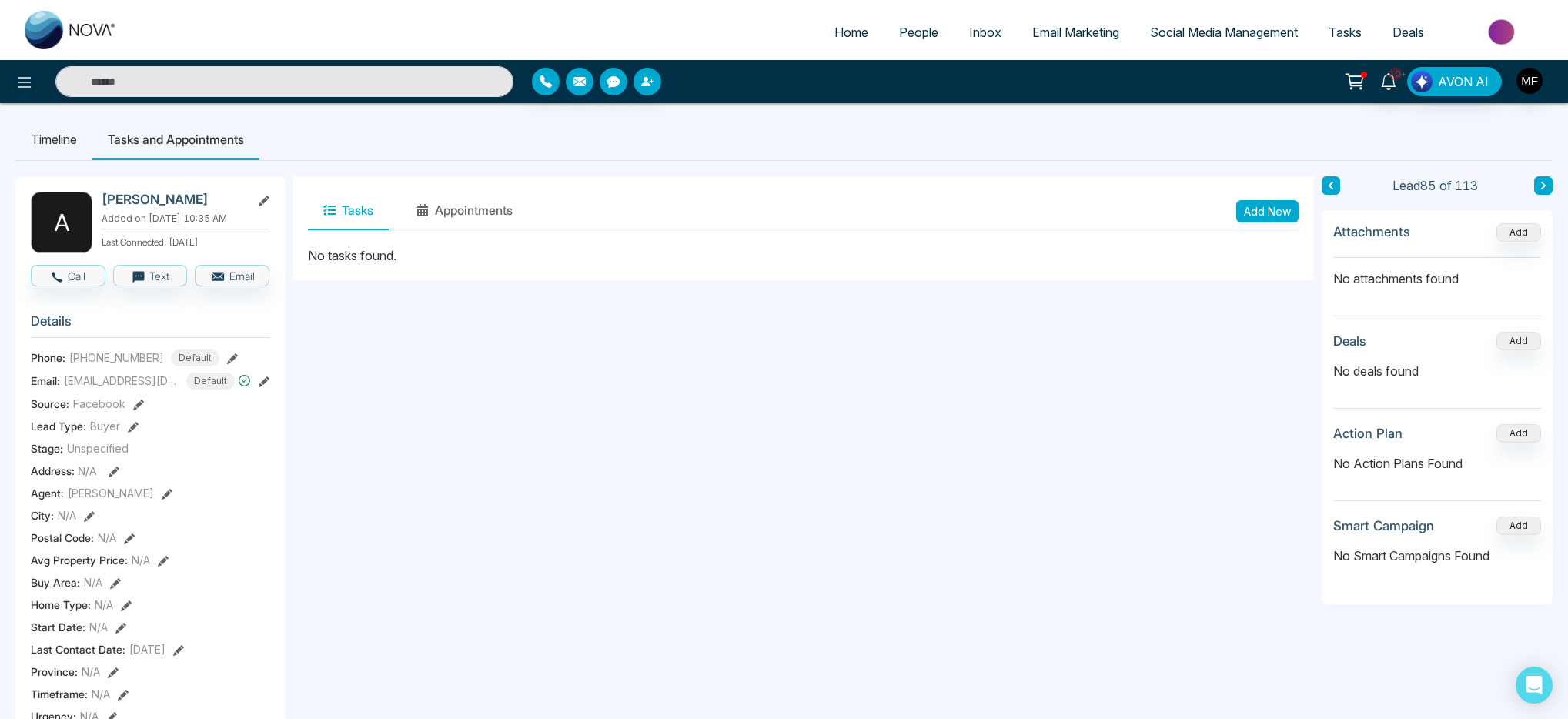
click at [65, 142] on li "Timeline" at bounding box center [53, 139] width 77 height 42
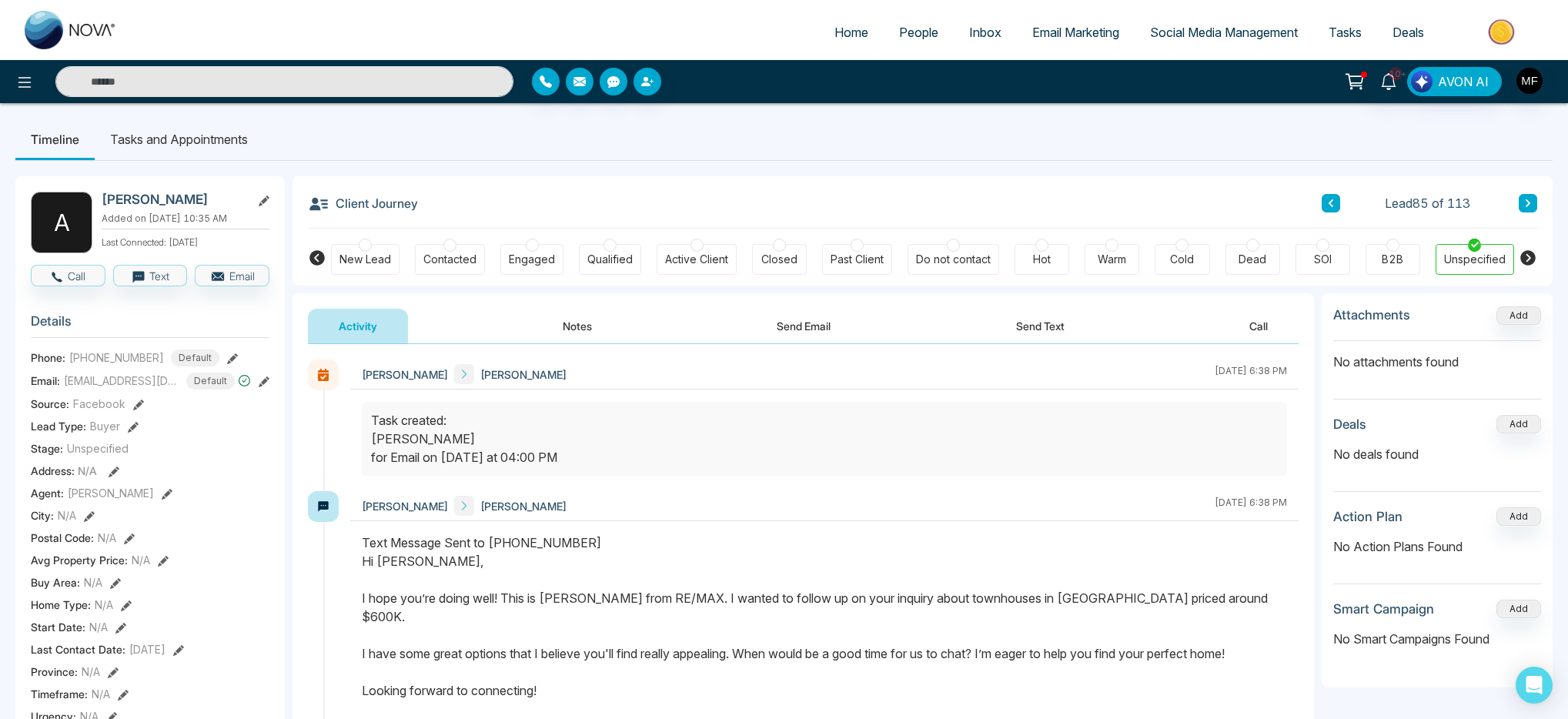
click at [1035, 339] on button "Send Text" at bounding box center [1040, 326] width 110 height 35
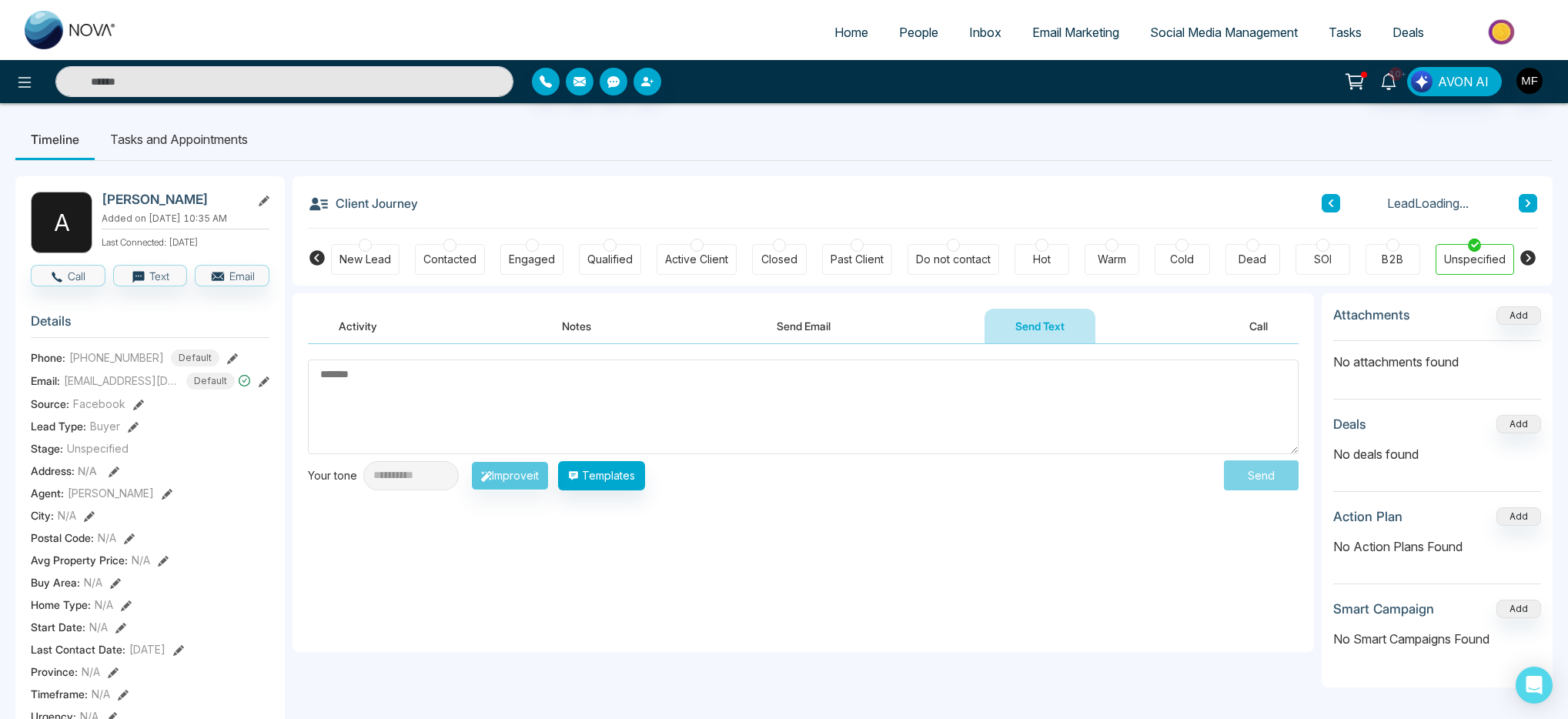
click at [801, 391] on textarea at bounding box center [804, 407] width 991 height 94
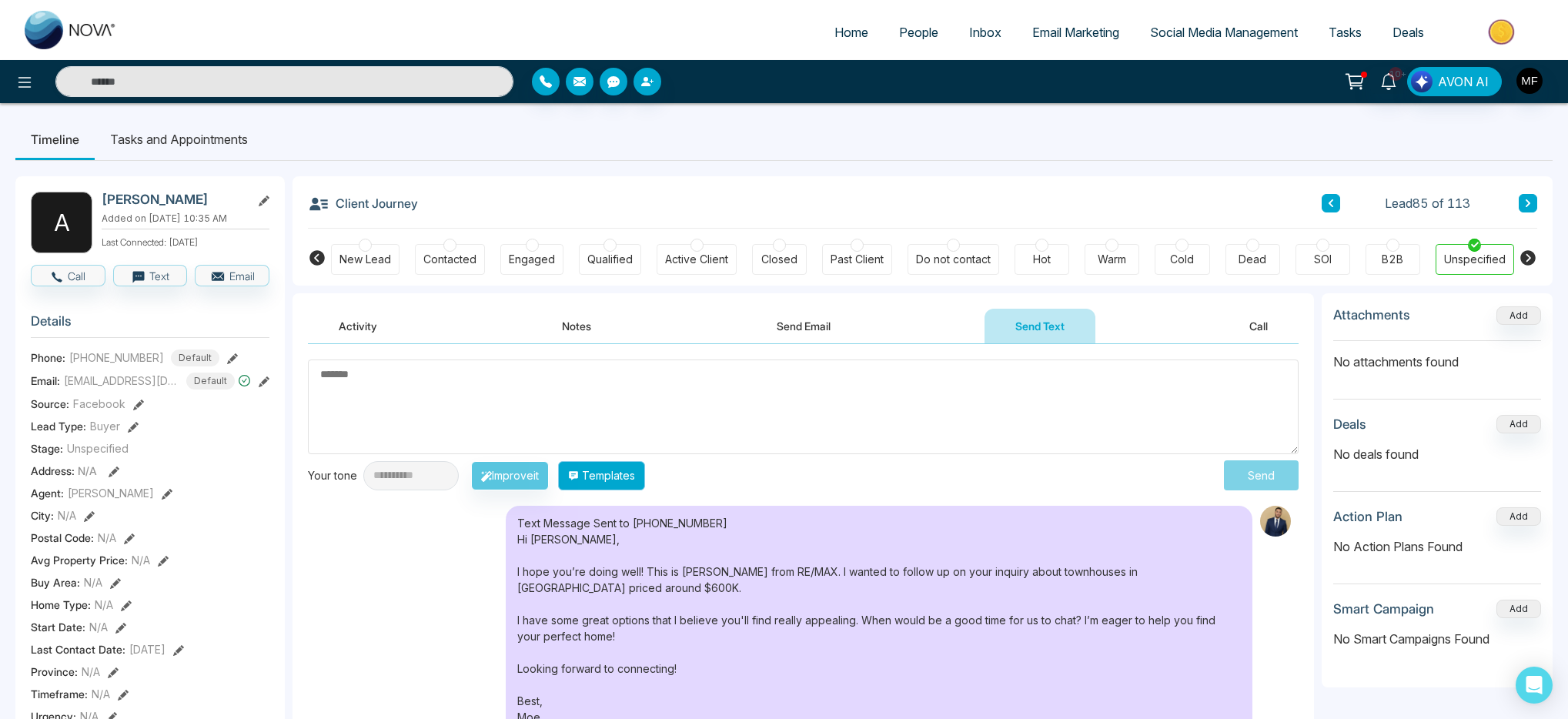
click at [634, 483] on button "Templates" at bounding box center [602, 475] width 87 height 29
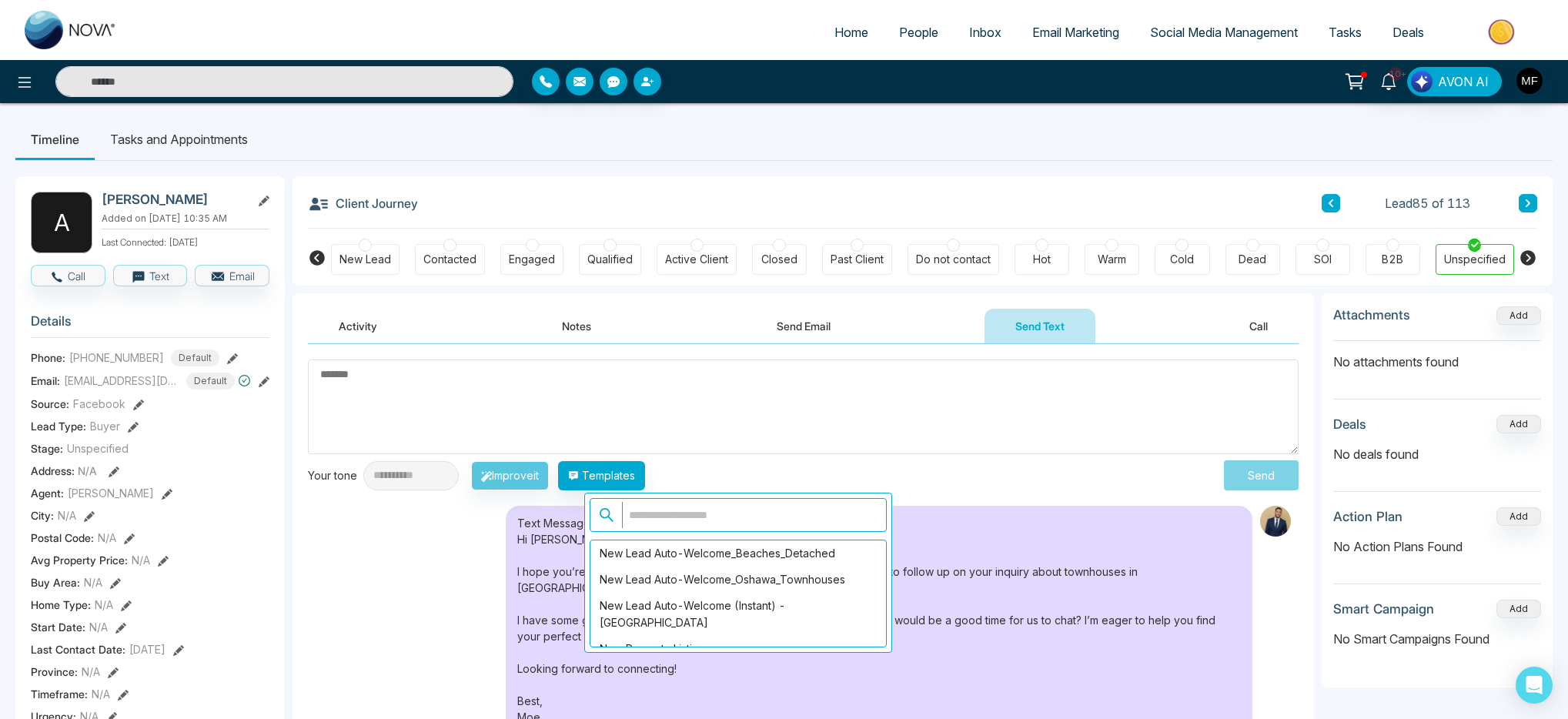
click at [714, 512] on input "text" at bounding box center [749, 514] width 255 height 26
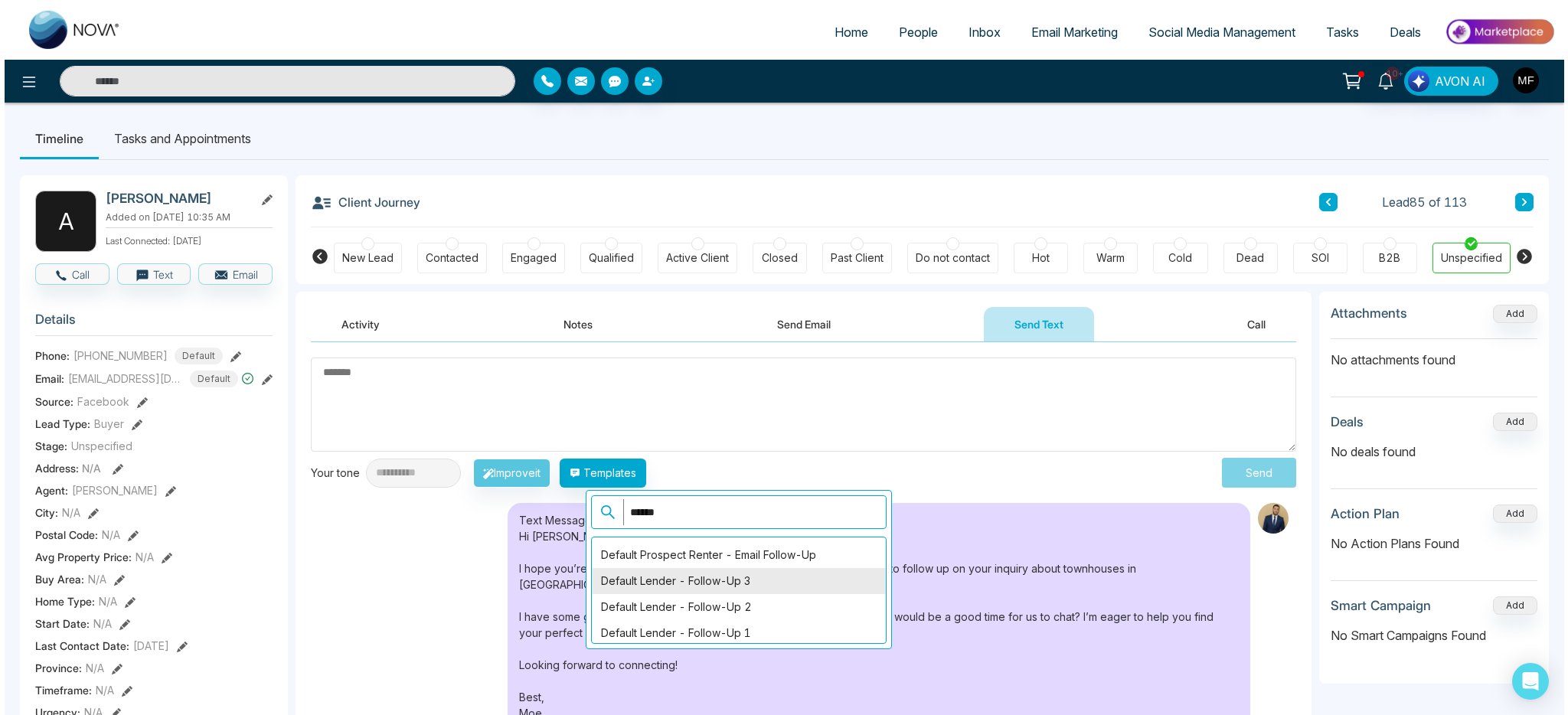
scroll to position [467, 0]
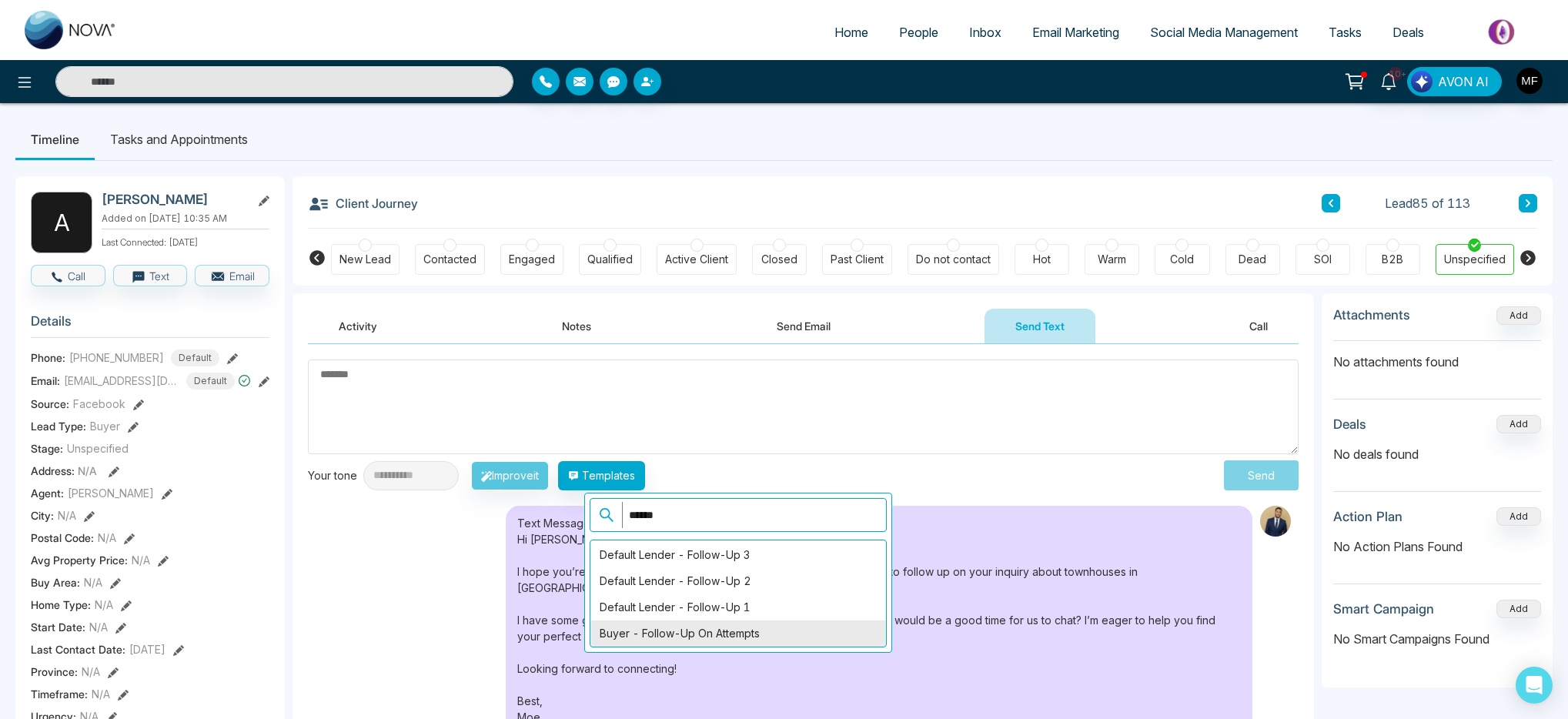
type input "******"
click at [731, 634] on div "Buyer - Follow-Up on Attempts" at bounding box center [739, 633] width 295 height 26
type textarea "**********"
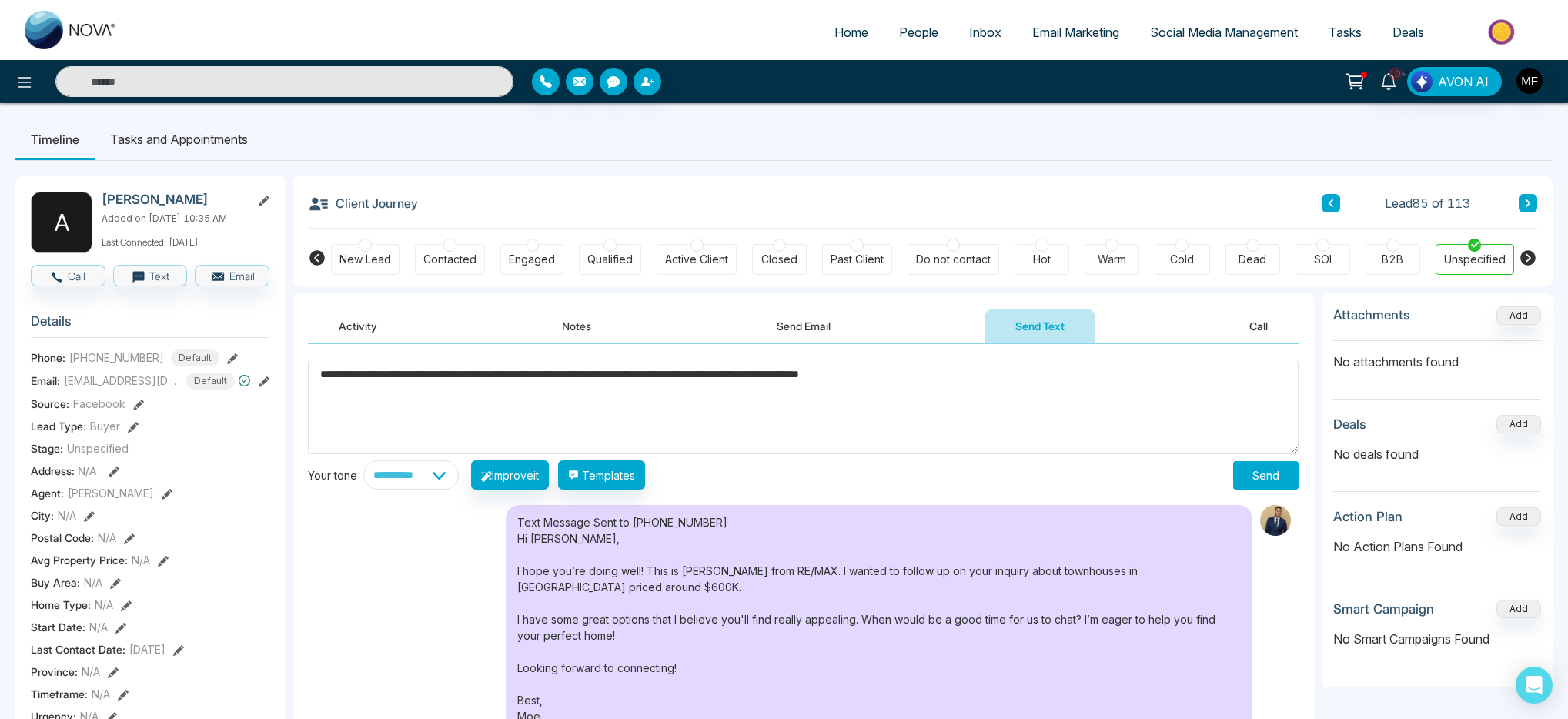
click at [1259, 480] on button "Send" at bounding box center [1266, 475] width 66 height 28
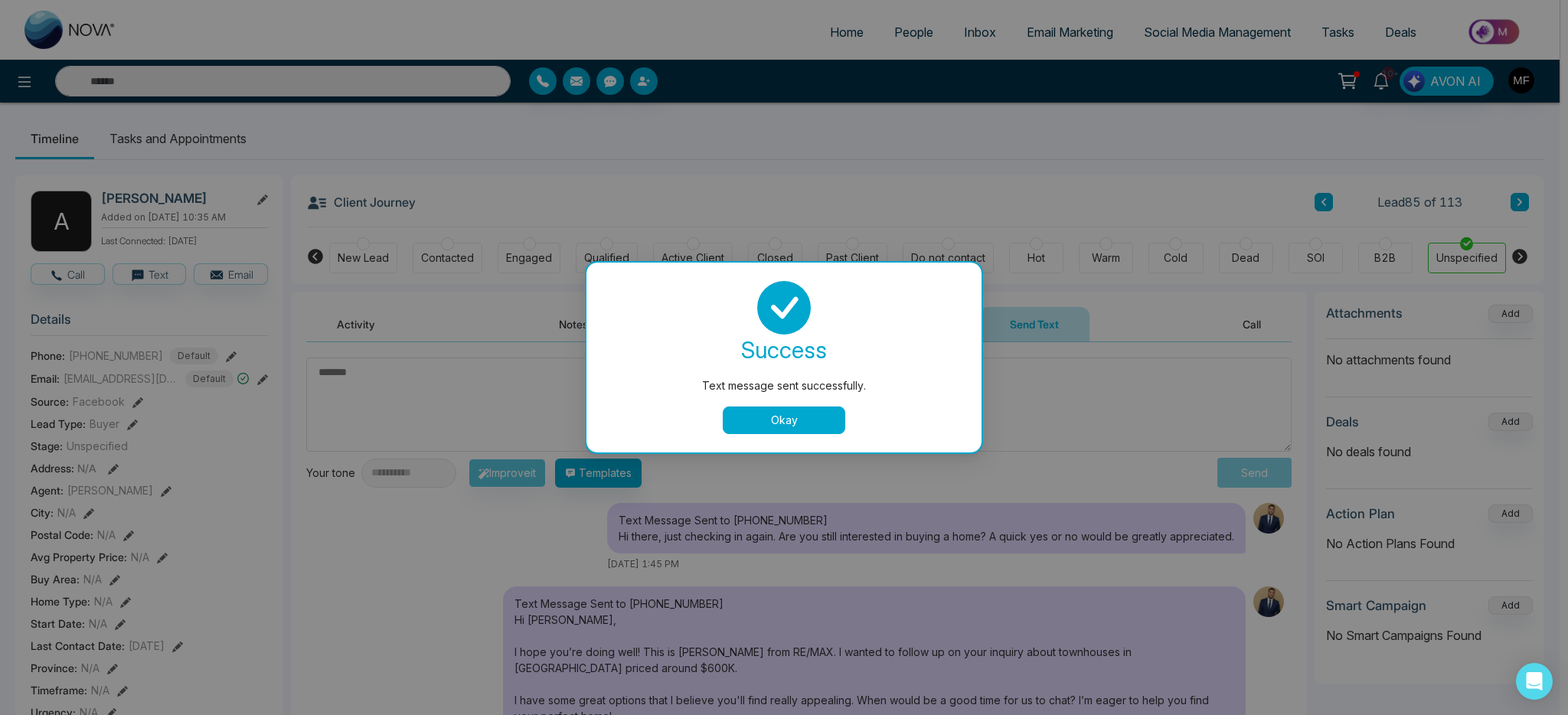
click at [766, 401] on div "success Text message sent successfully. Okay" at bounding box center [784, 358] width 358 height 153
click at [771, 410] on button "Okay" at bounding box center [784, 419] width 122 height 27
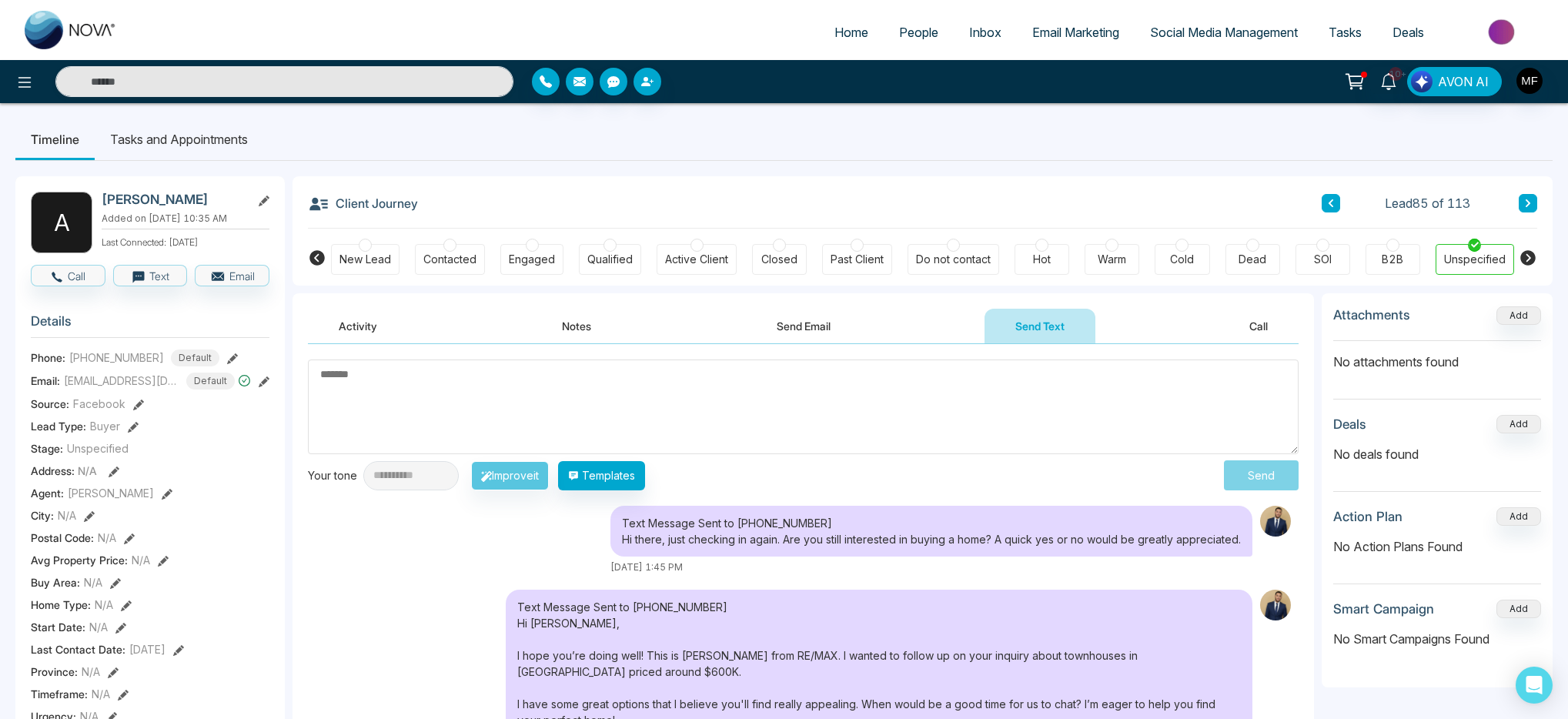
click at [203, 138] on li "Tasks and Appointments" at bounding box center [178, 139] width 168 height 42
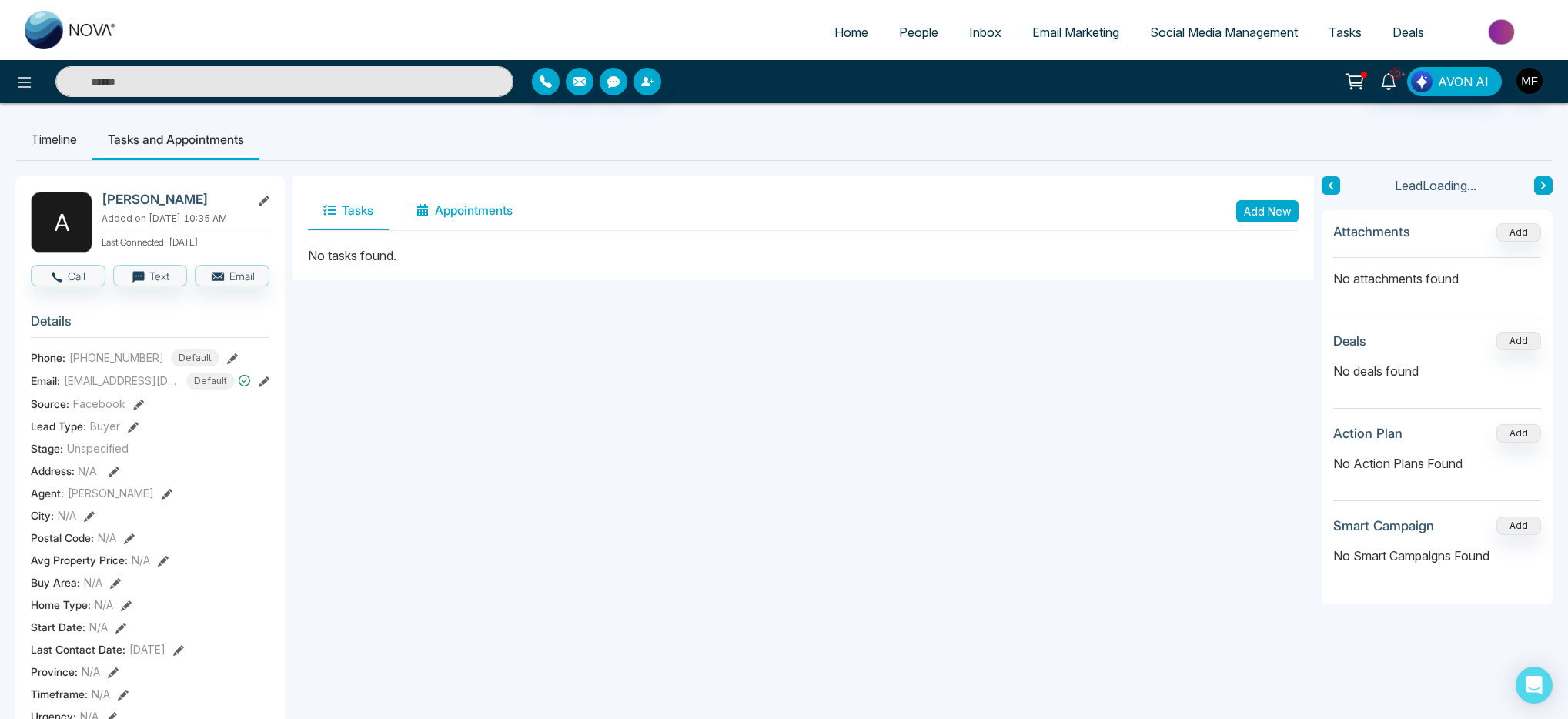
click at [472, 210] on button "Appointments" at bounding box center [465, 210] width 127 height 38
click at [357, 214] on button "Tasks" at bounding box center [348, 210] width 81 height 38
click at [1275, 206] on button "Add New" at bounding box center [1268, 211] width 62 height 22
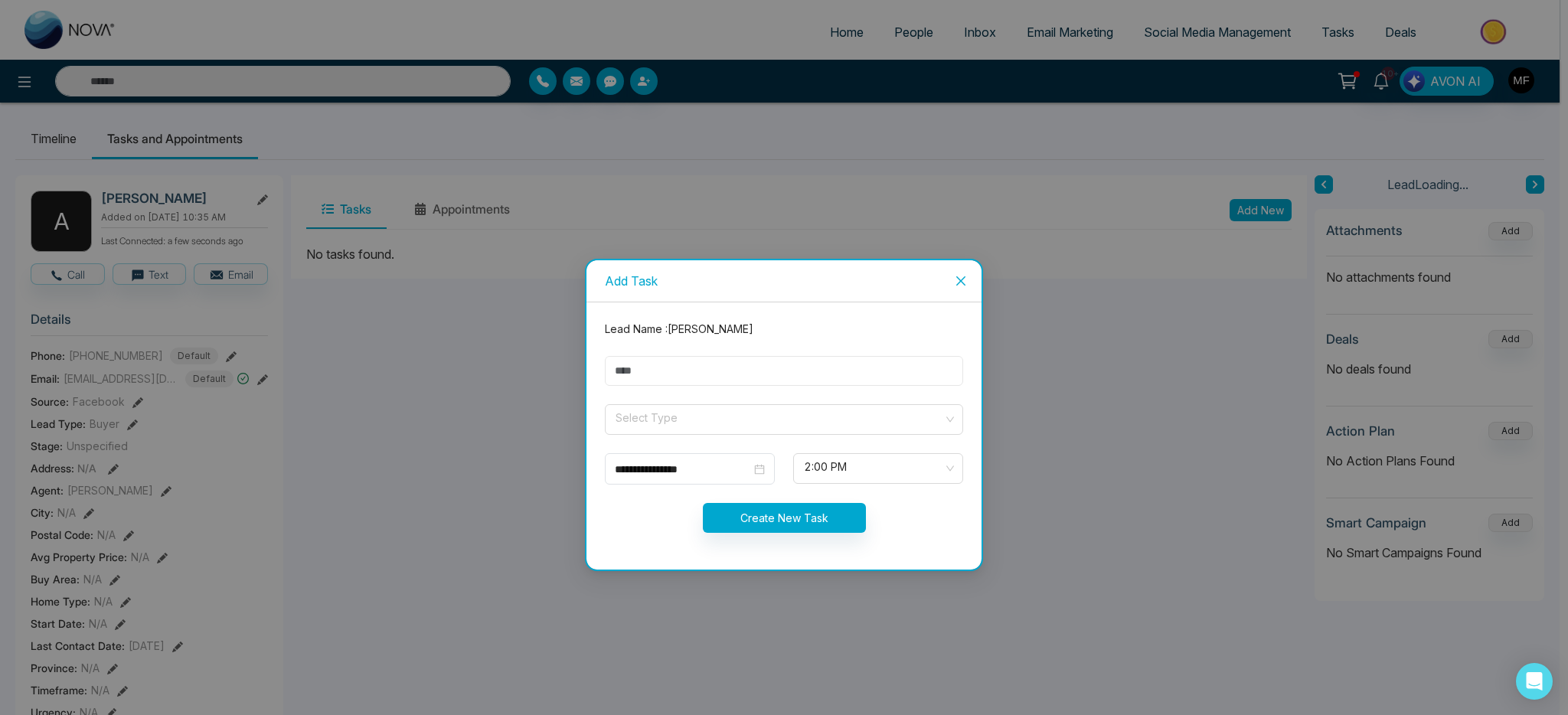
click at [766, 367] on input "text" at bounding box center [784, 371] width 358 height 30
type input "**********"
click at [702, 413] on input "search" at bounding box center [779, 417] width 329 height 23
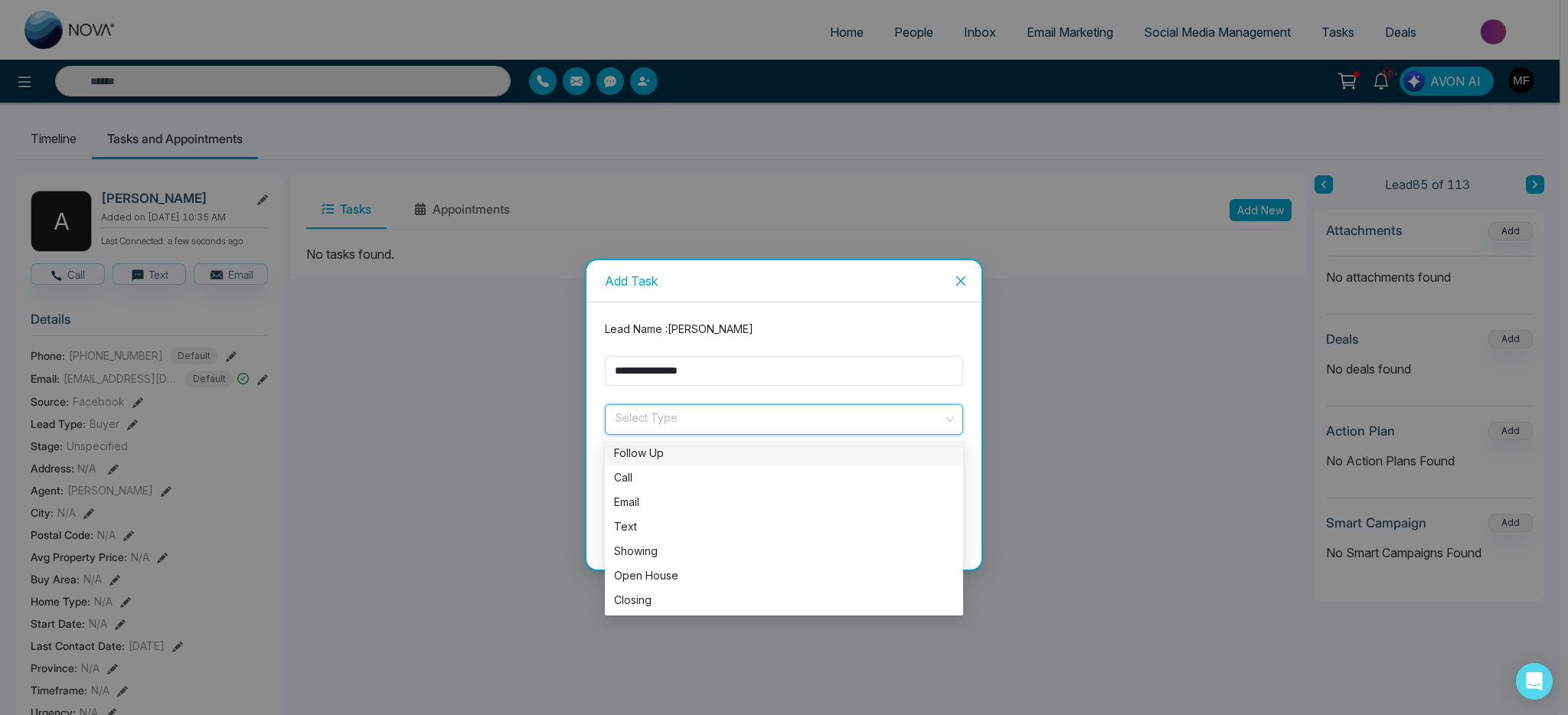
click at [671, 451] on div "Follow Up" at bounding box center [784, 453] width 340 height 17
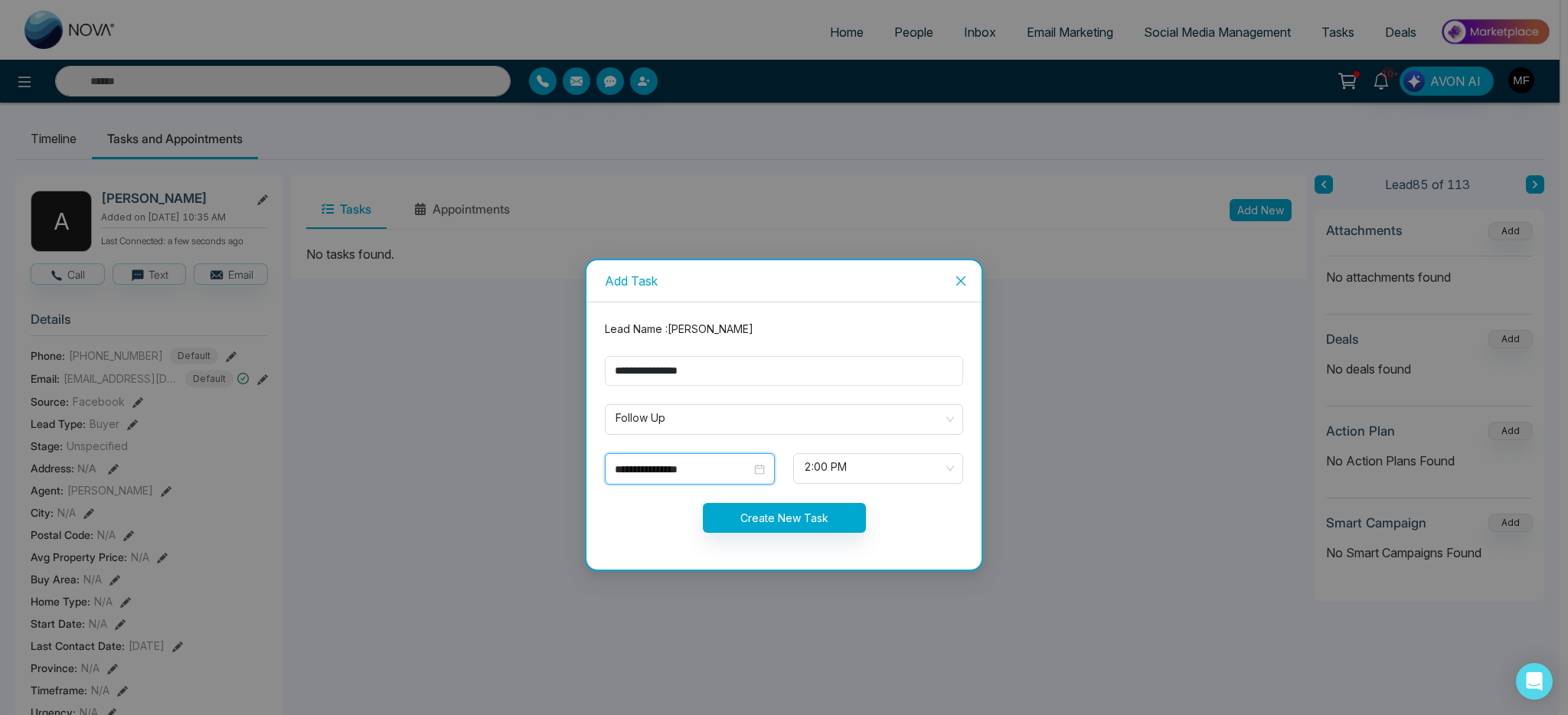
click at [683, 462] on input "**********" at bounding box center [683, 469] width 136 height 17
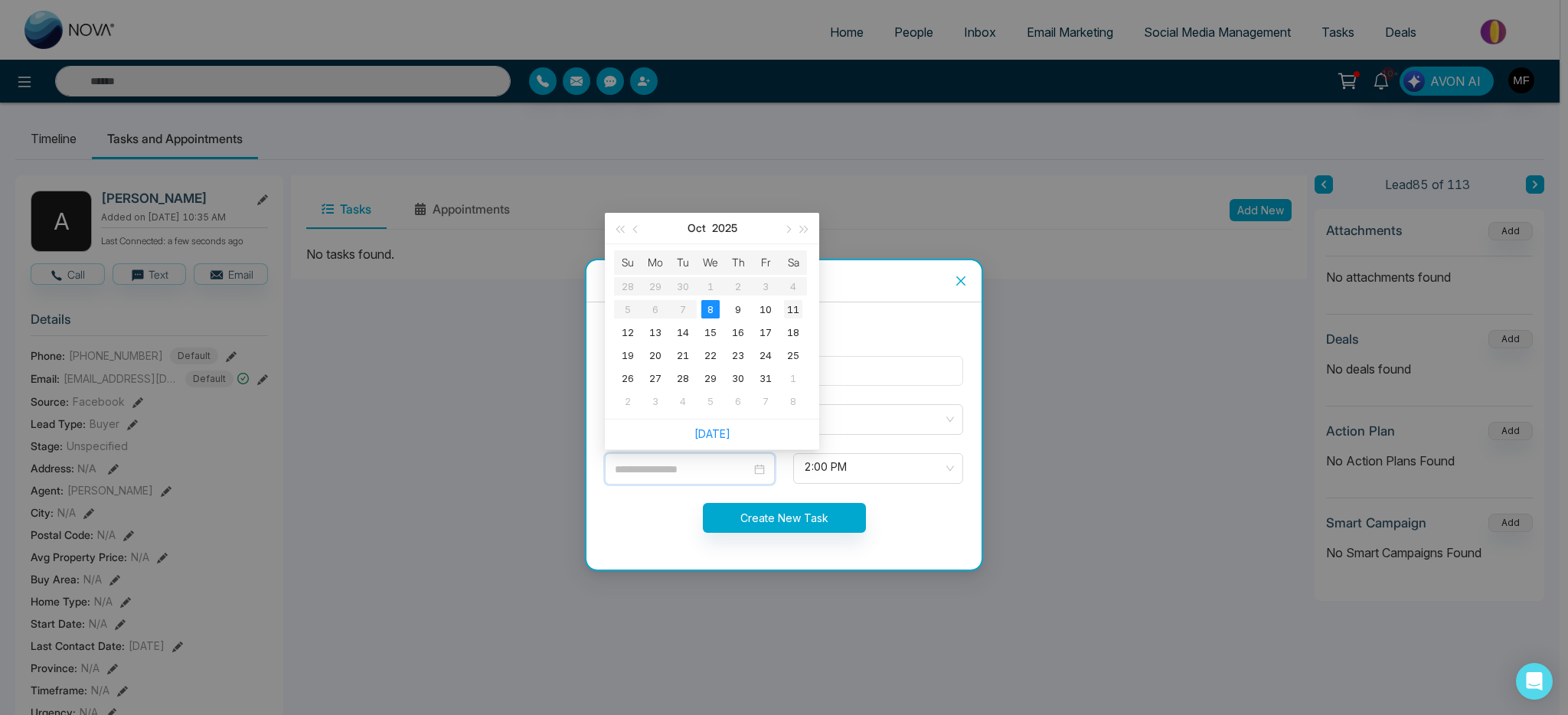
type input "**********"
click at [801, 307] on div "11" at bounding box center [793, 309] width 19 height 19
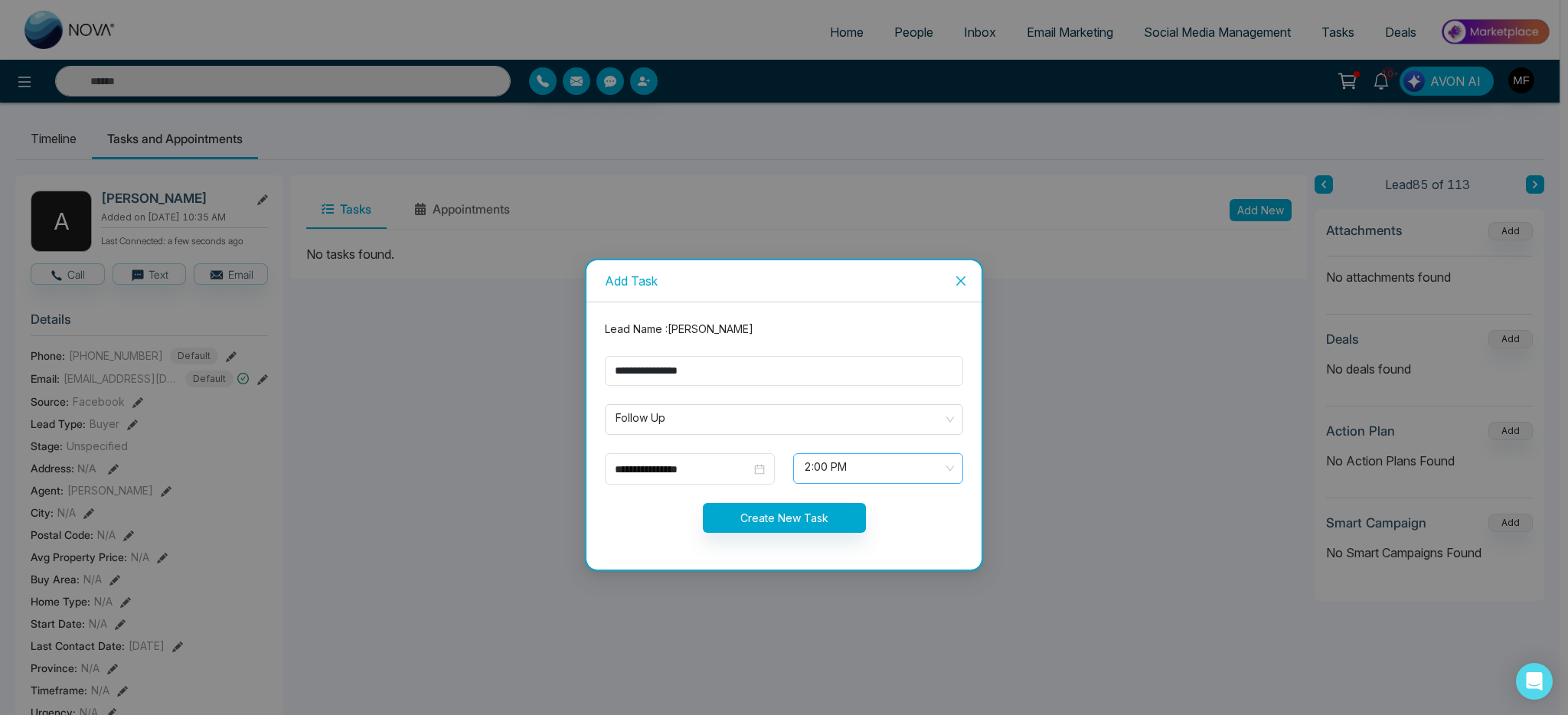
click at [882, 466] on span "2:00 PM" at bounding box center [878, 468] width 149 height 26
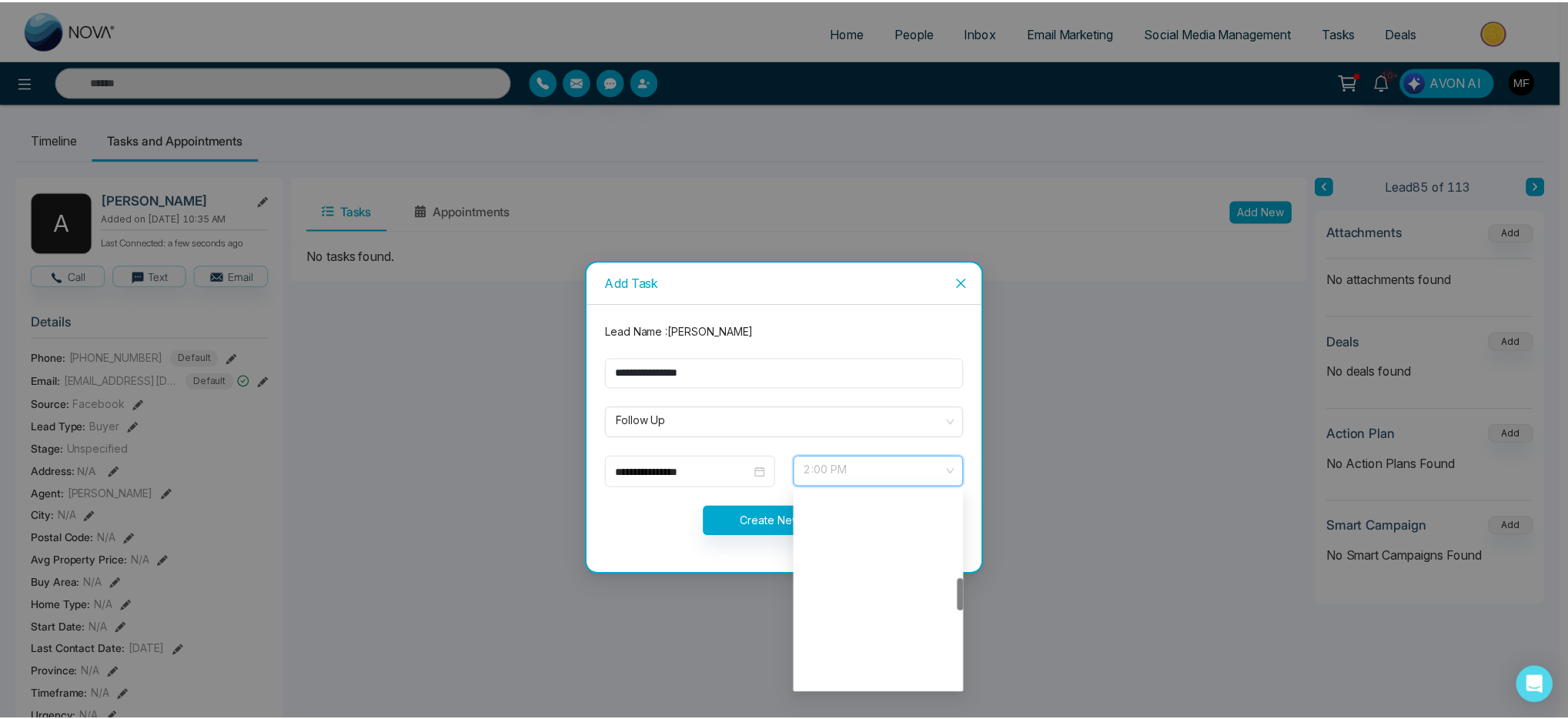
scroll to position [517, 0]
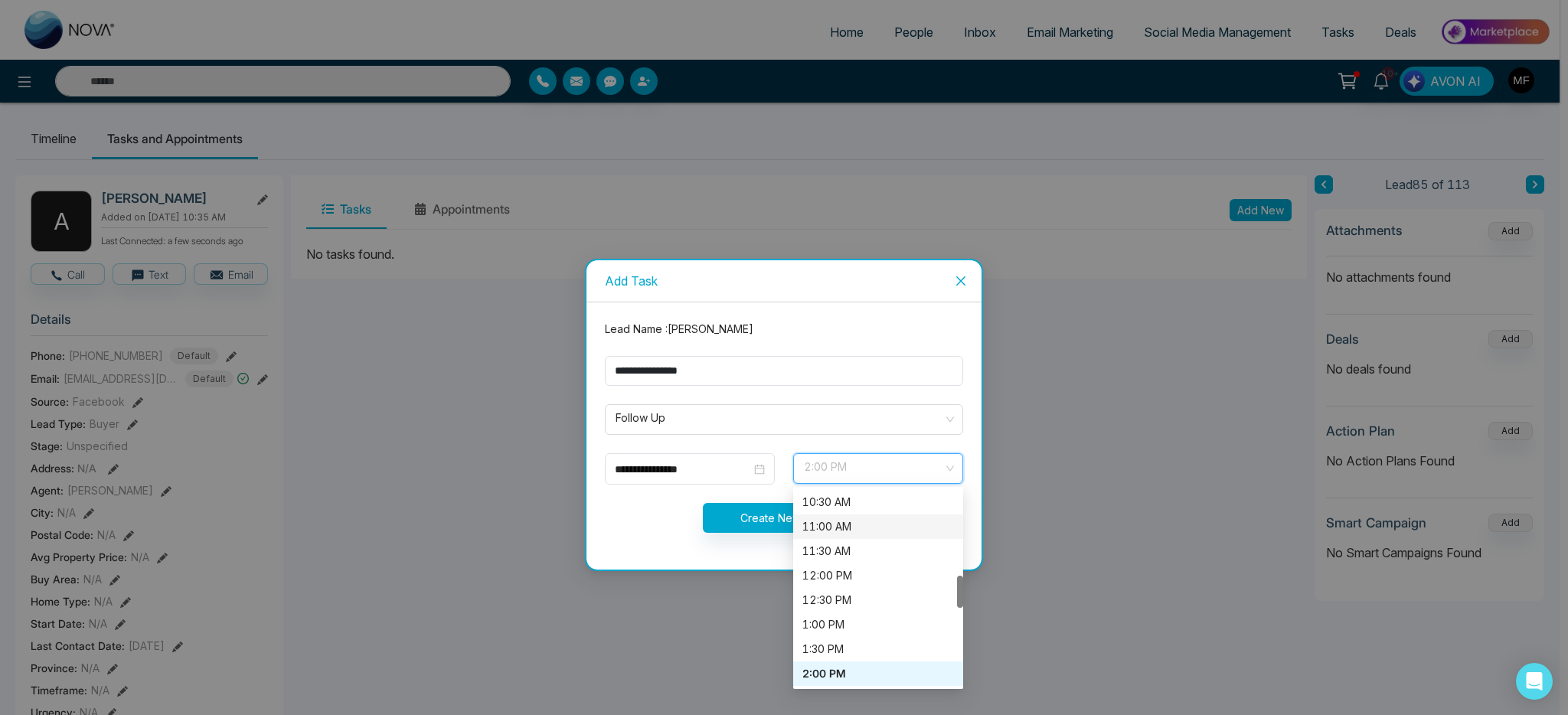
click at [872, 531] on div "11:00 AM" at bounding box center [878, 527] width 151 height 17
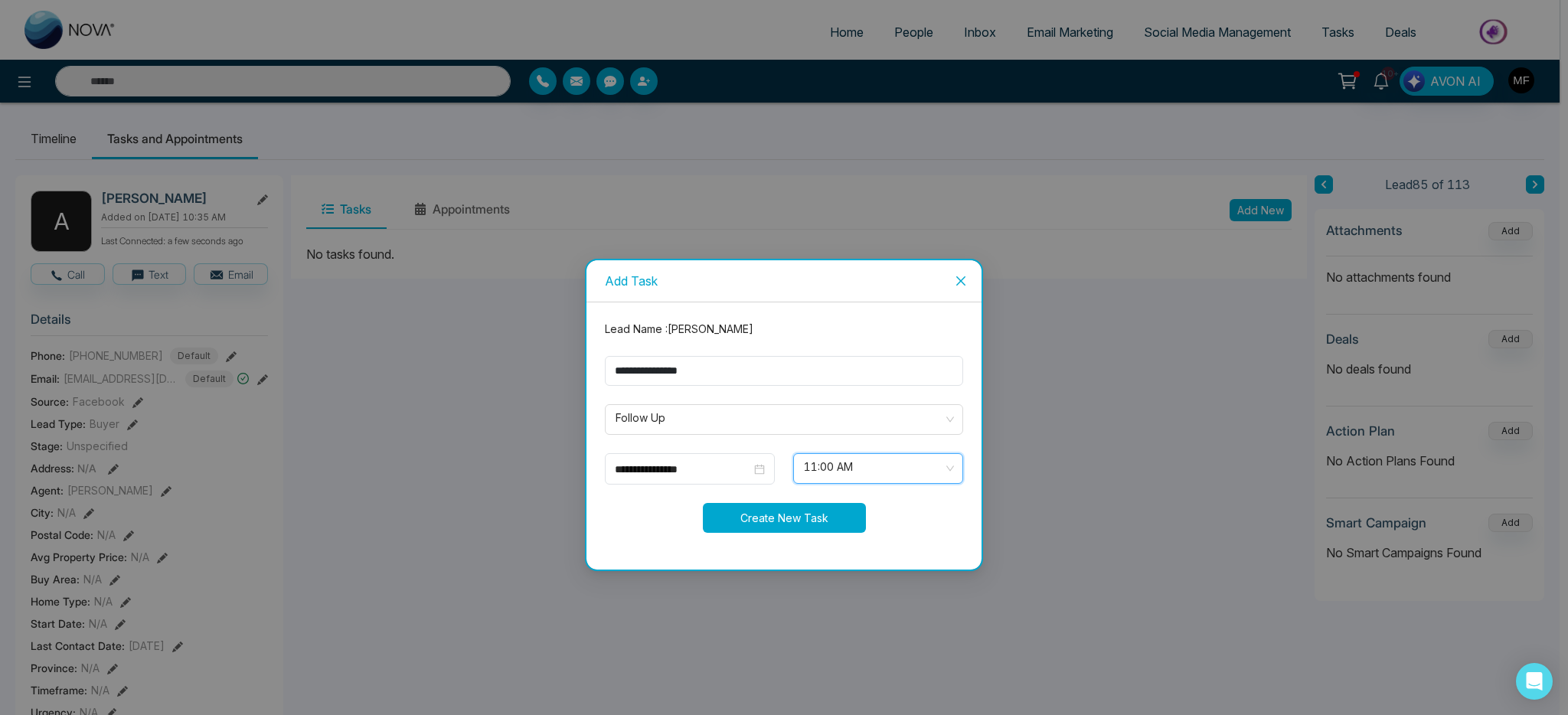
click at [786, 528] on button "Create New Task" at bounding box center [784, 518] width 163 height 30
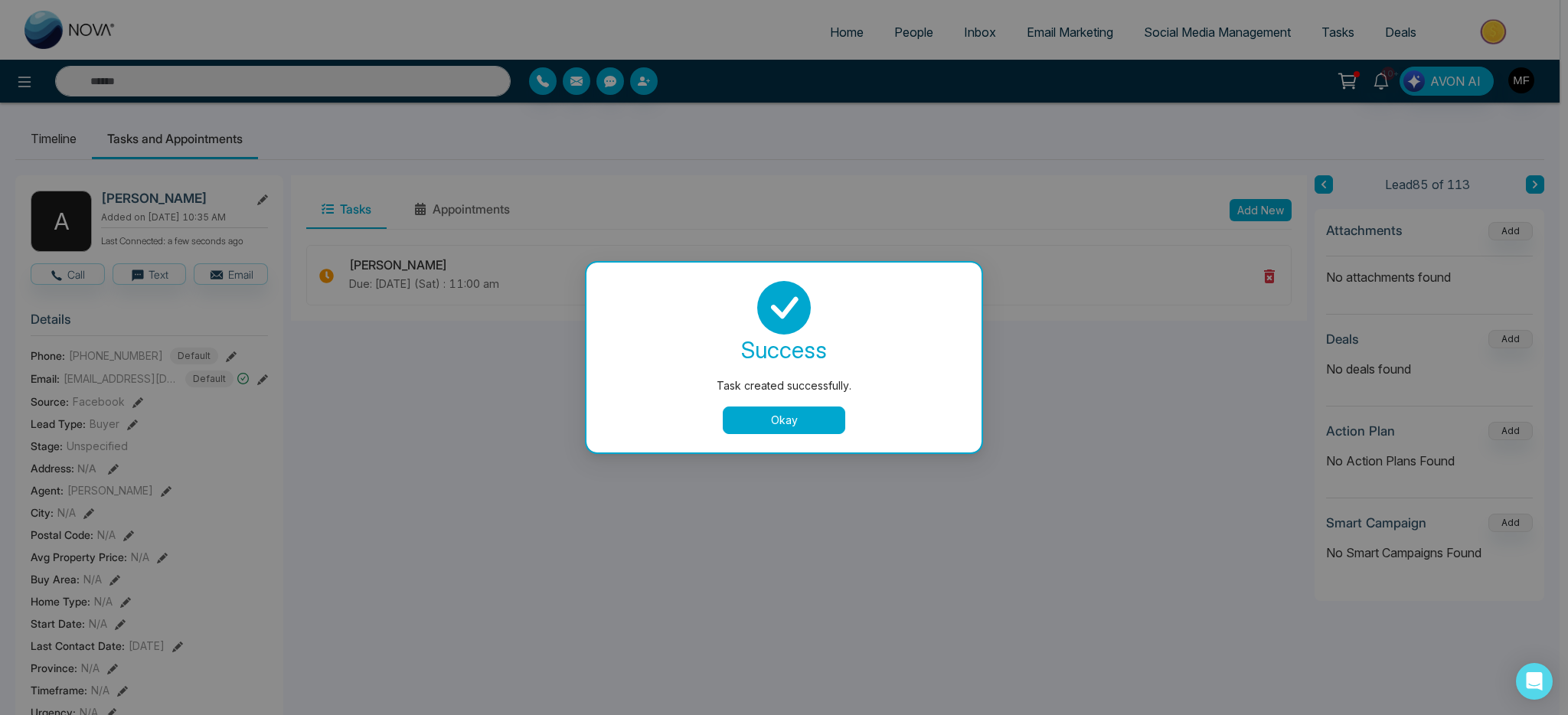
click at [798, 428] on button "Okay" at bounding box center [784, 419] width 122 height 27
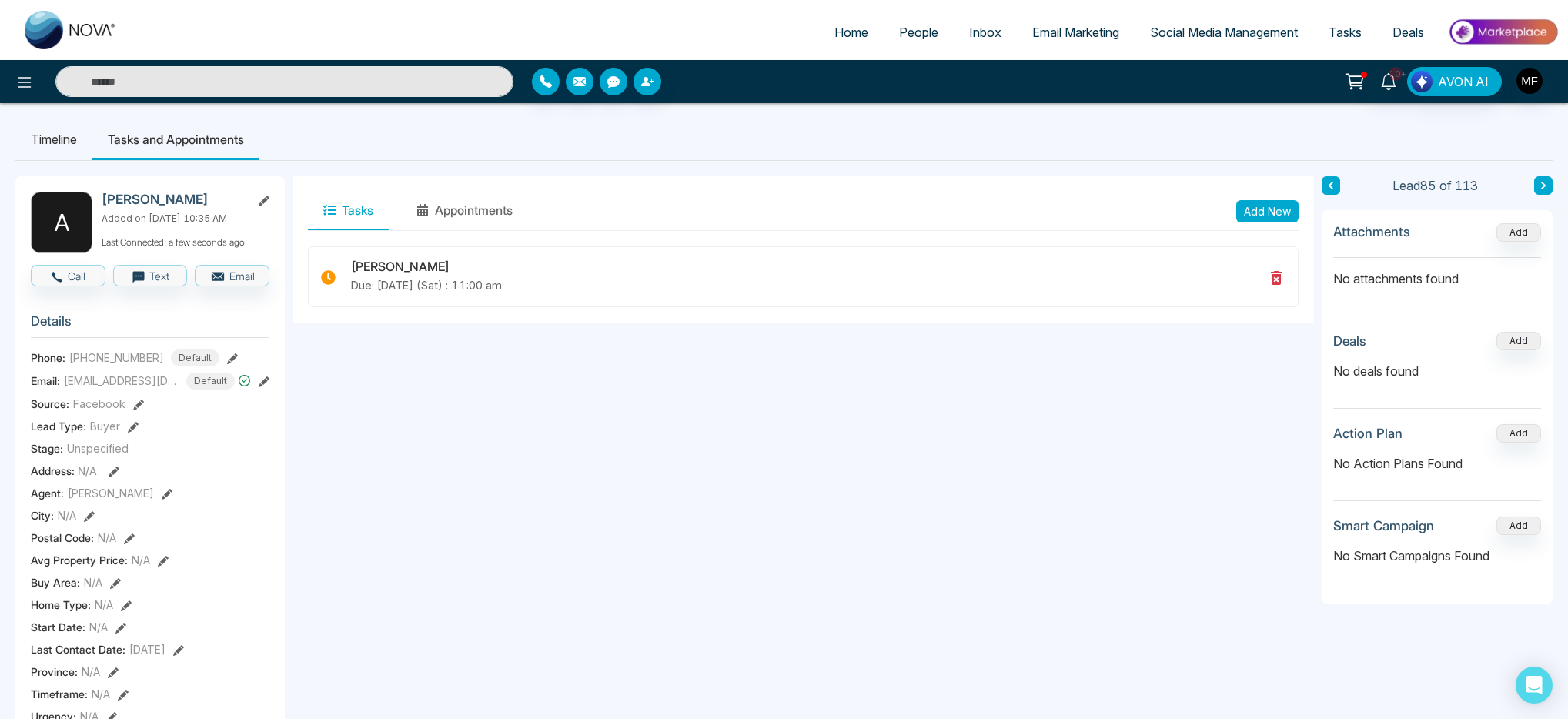
click at [326, 86] on input "text" at bounding box center [284, 81] width 458 height 31
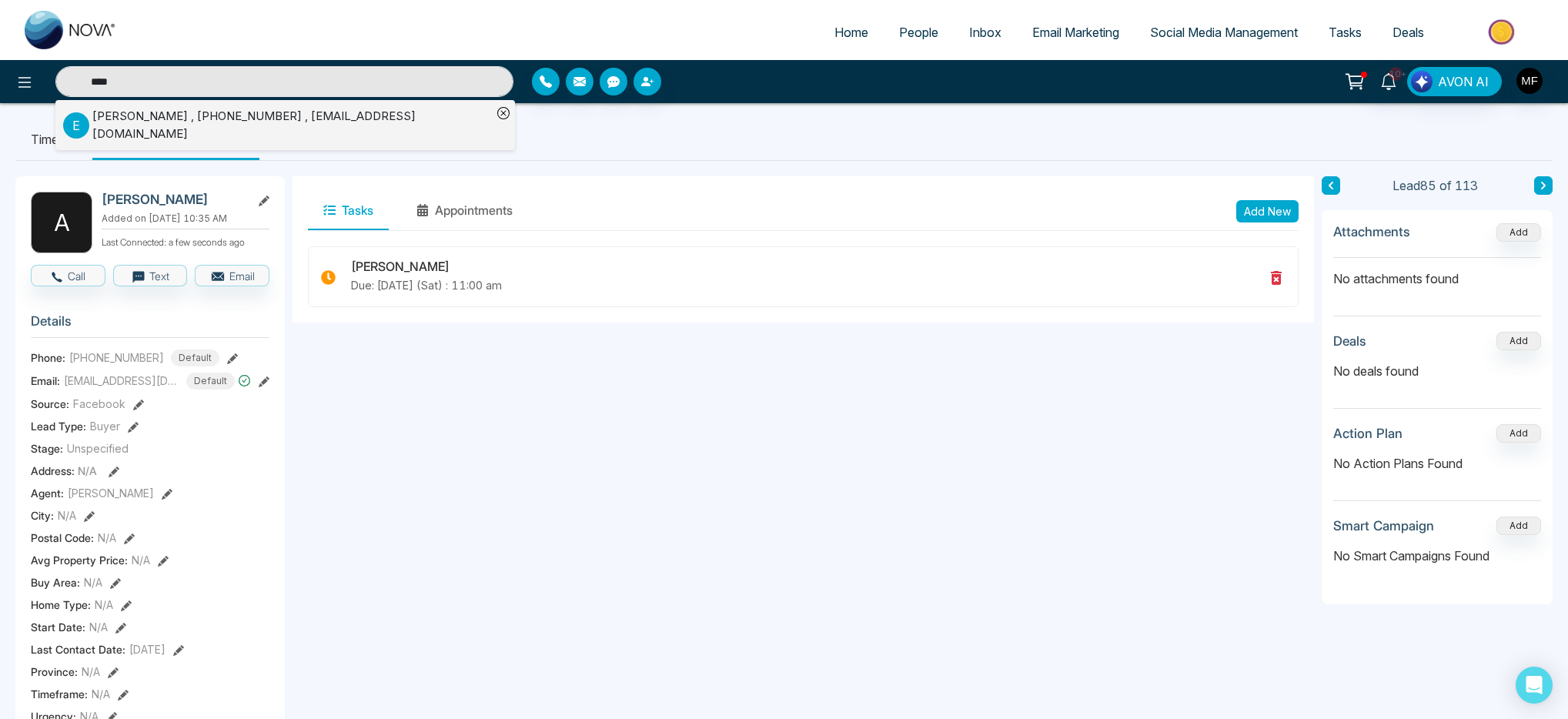
type input "****"
click at [261, 133] on div "E Elsie Simangan , +19057388885 , elss45@yahoo.ca" at bounding box center [278, 125] width 429 height 35
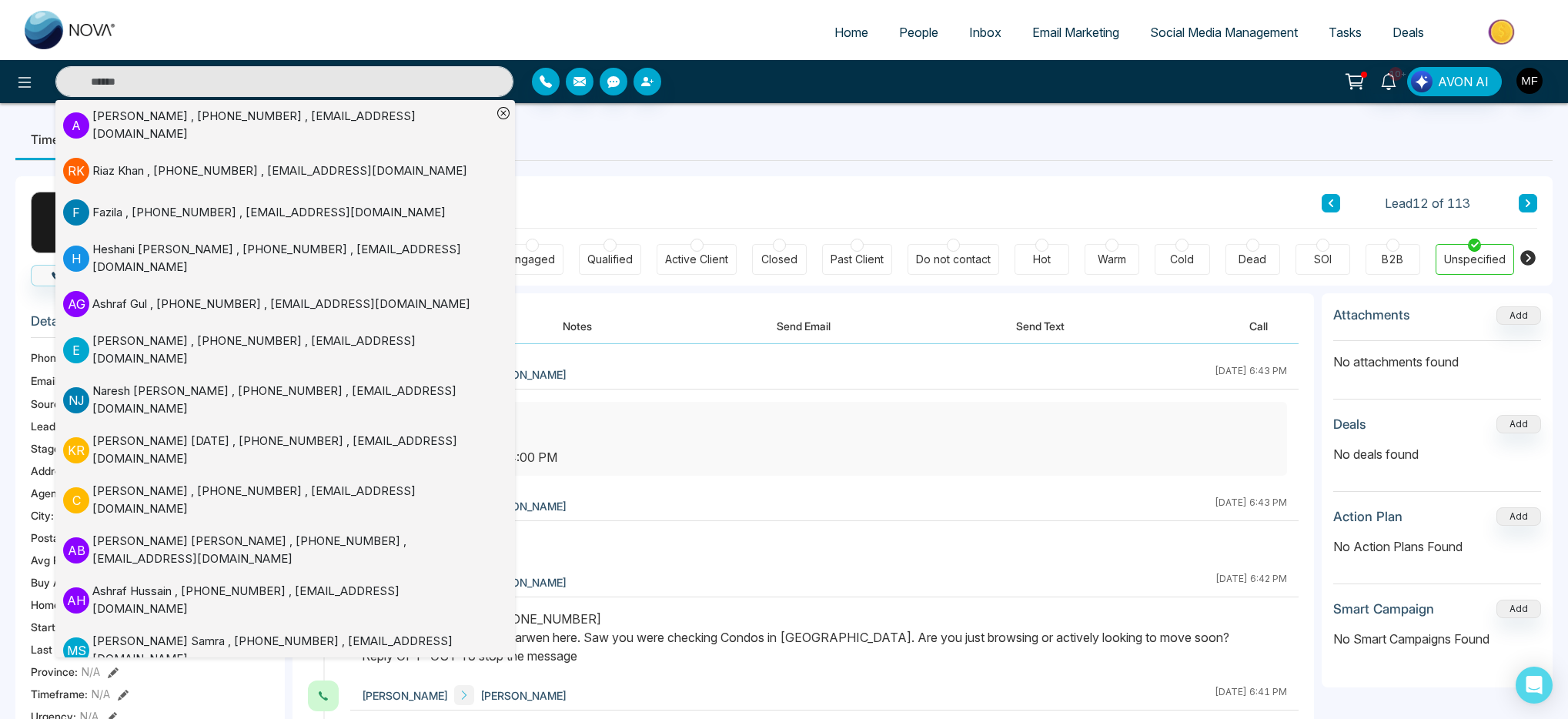
click at [788, 186] on div "Client Journey Lead 12 of 113" at bounding box center [923, 202] width 1230 height 53
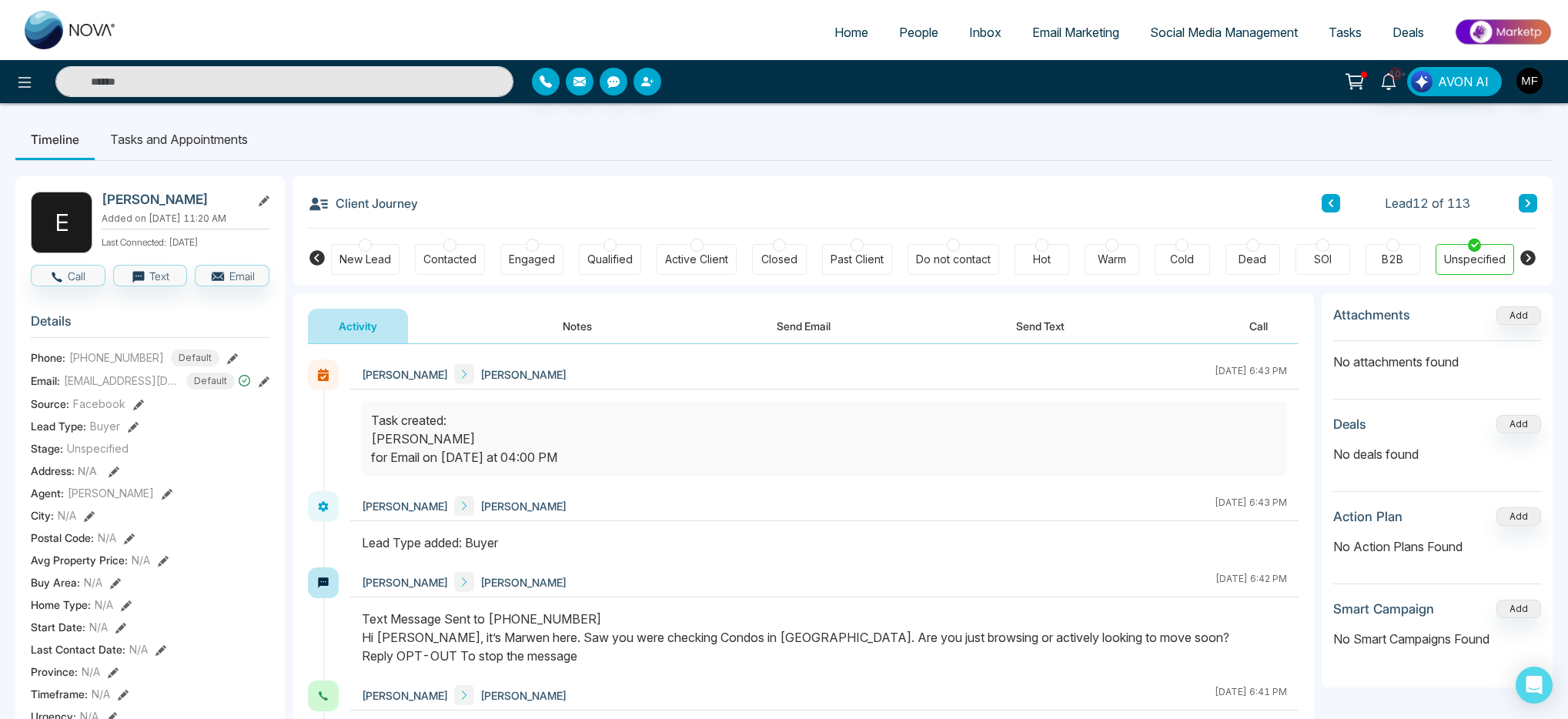
click at [586, 319] on button "Notes" at bounding box center [578, 326] width 91 height 35
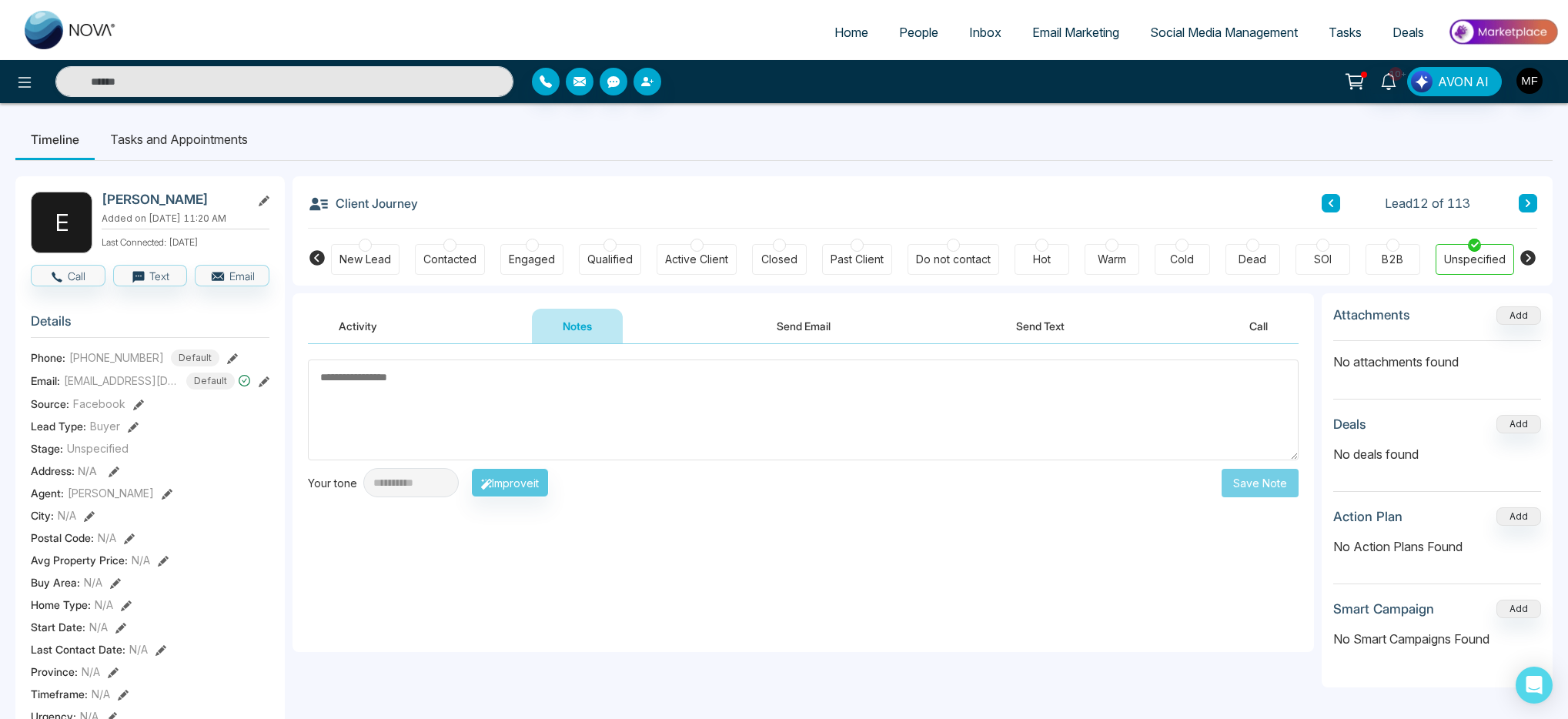
click at [365, 322] on button "Activity" at bounding box center [358, 326] width 100 height 35
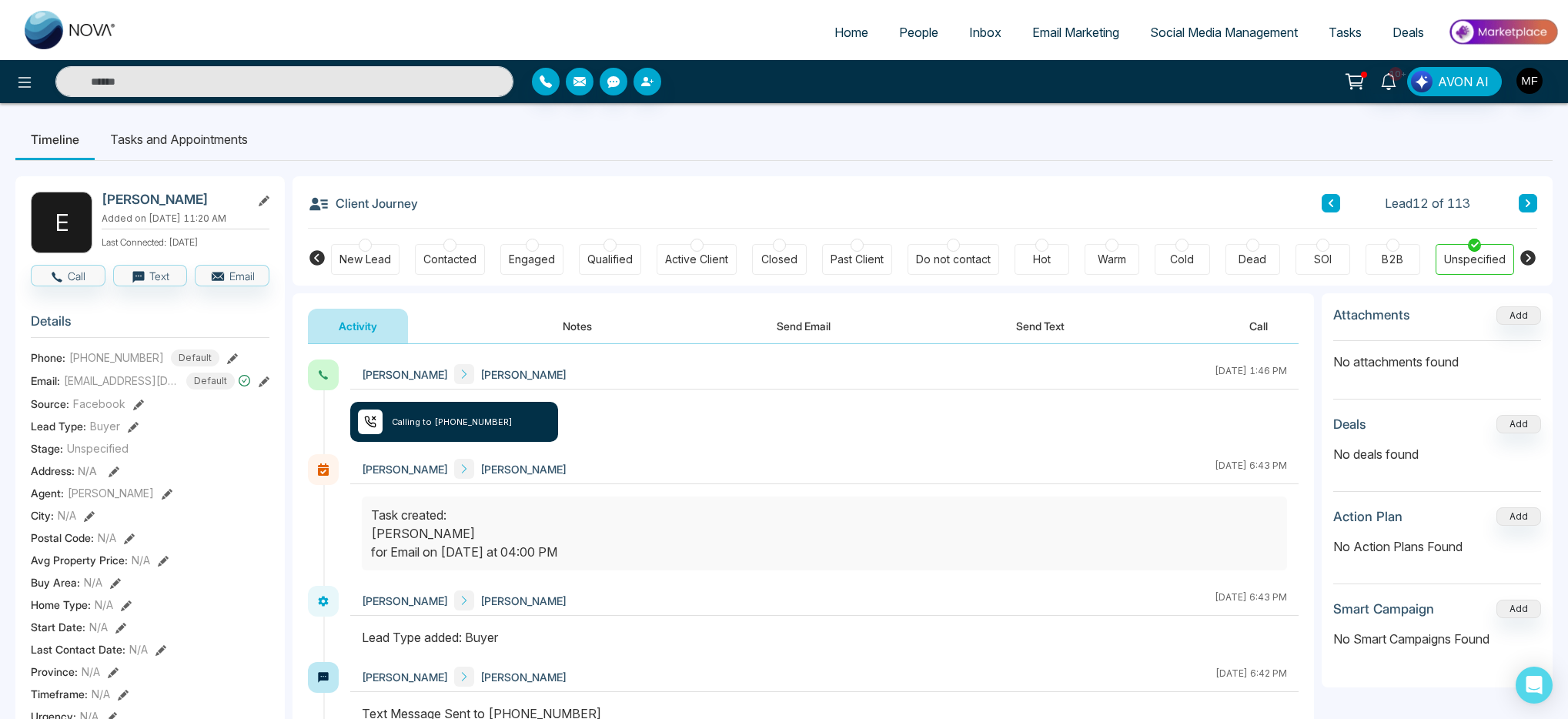
click at [796, 309] on button "Send Email" at bounding box center [804, 326] width 116 height 35
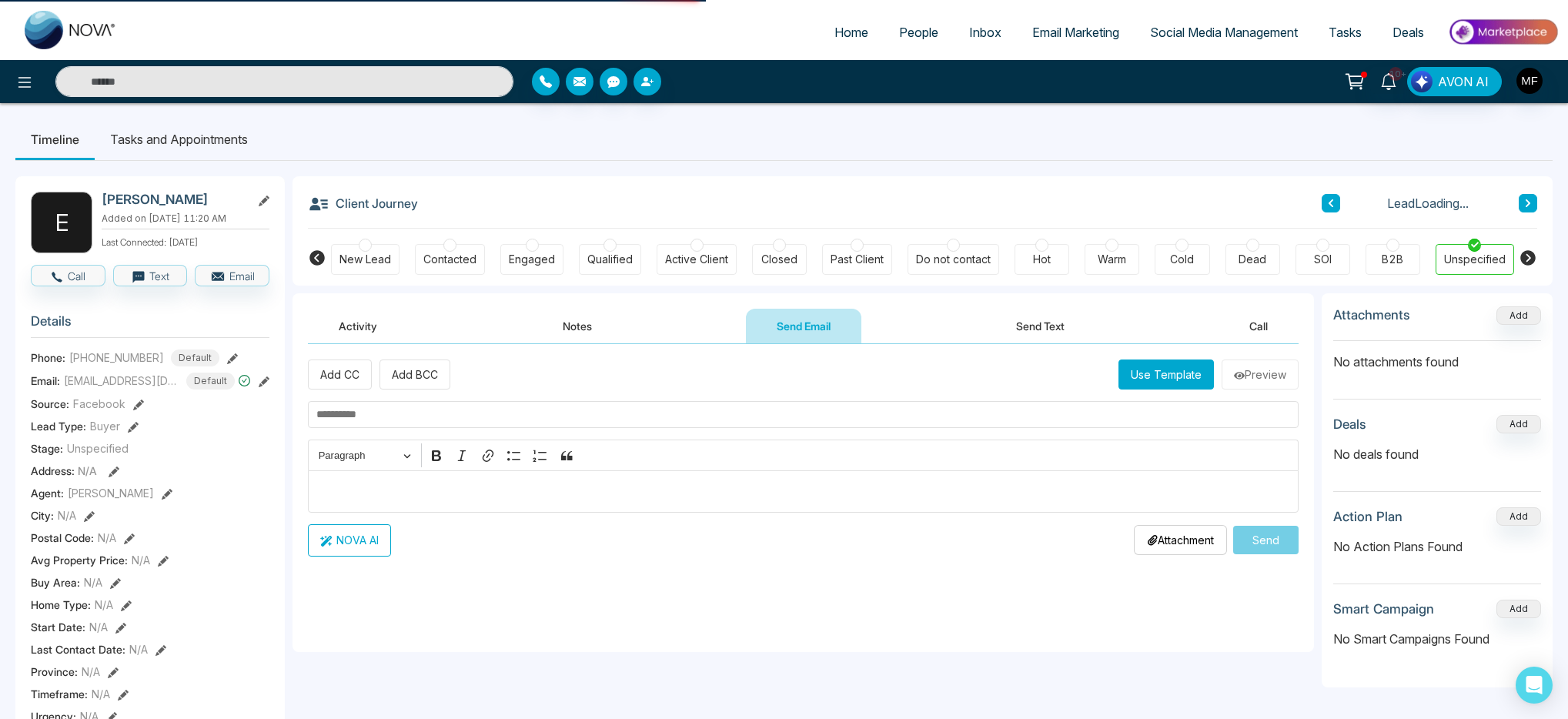
click at [798, 332] on button "Send Email" at bounding box center [804, 326] width 116 height 35
click at [489, 429] on div "Add CC Add BCC Use Template Preview Rich Text Editor Paragraph Bold Italic Link…" at bounding box center [804, 457] width 991 height 197
click at [446, 495] on p "Editor editing area: main" at bounding box center [804, 491] width 974 height 19
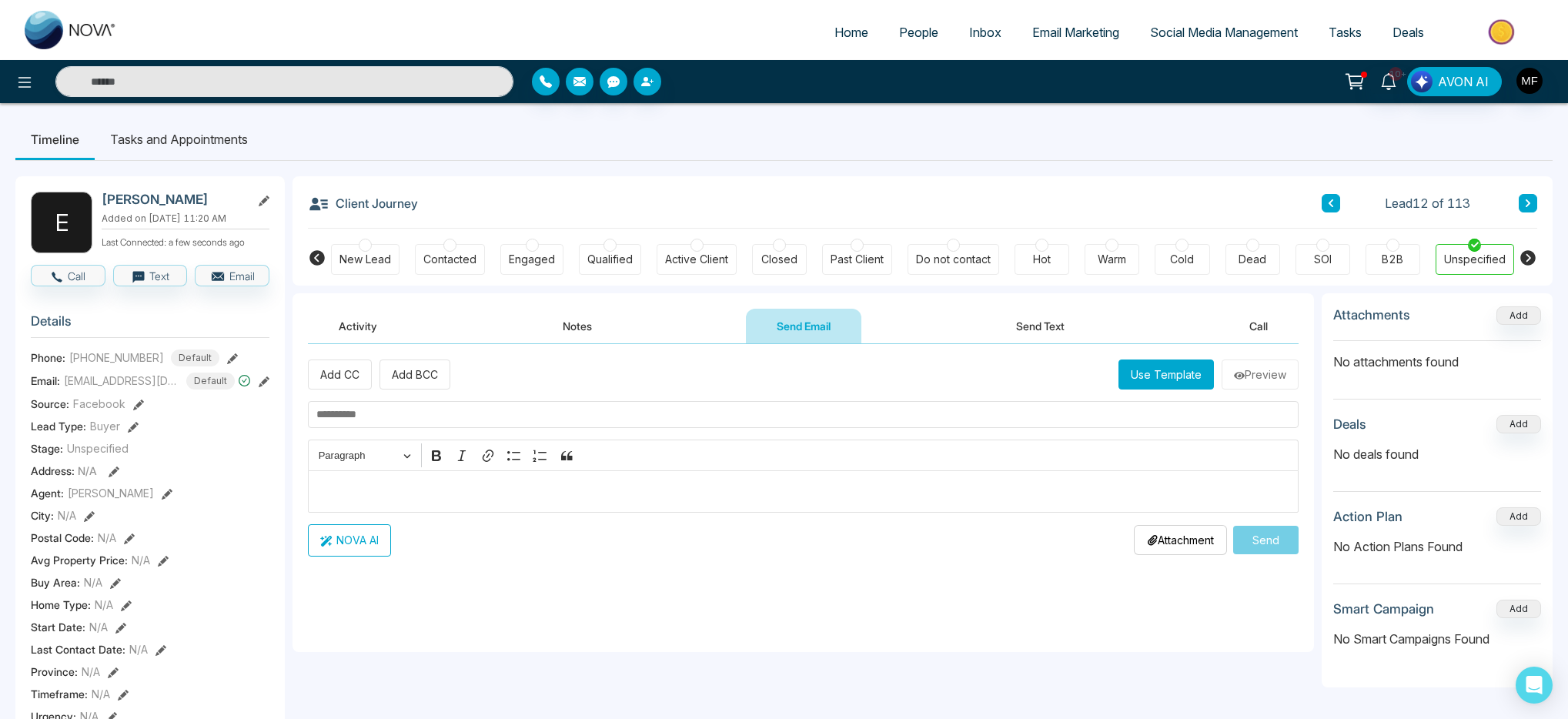
click at [477, 412] on input "text" at bounding box center [804, 415] width 991 height 27
click at [344, 418] on input "**********" at bounding box center [804, 415] width 991 height 27
type input "**********"
click at [425, 489] on p "Editor editing area: main" at bounding box center [804, 491] width 974 height 19
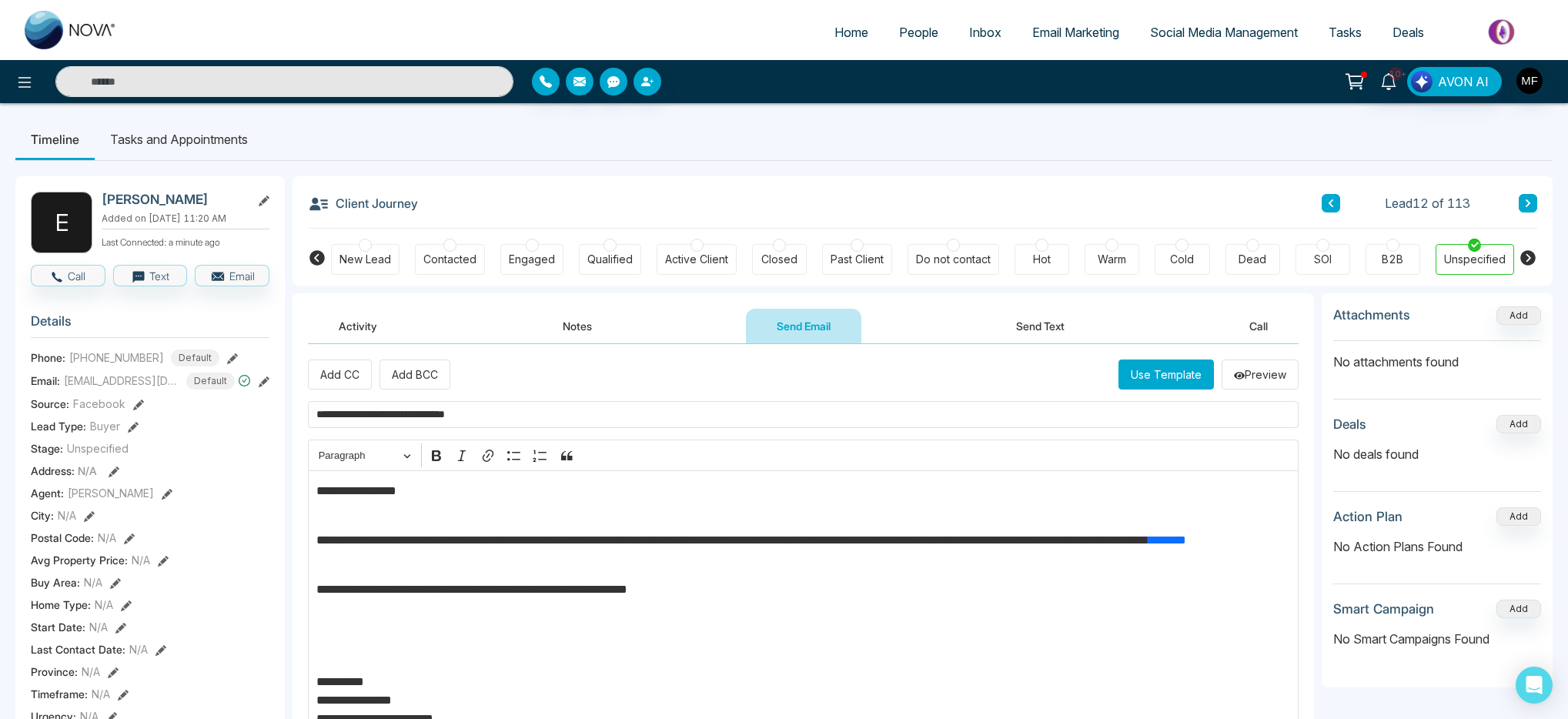
scroll to position [103, 0]
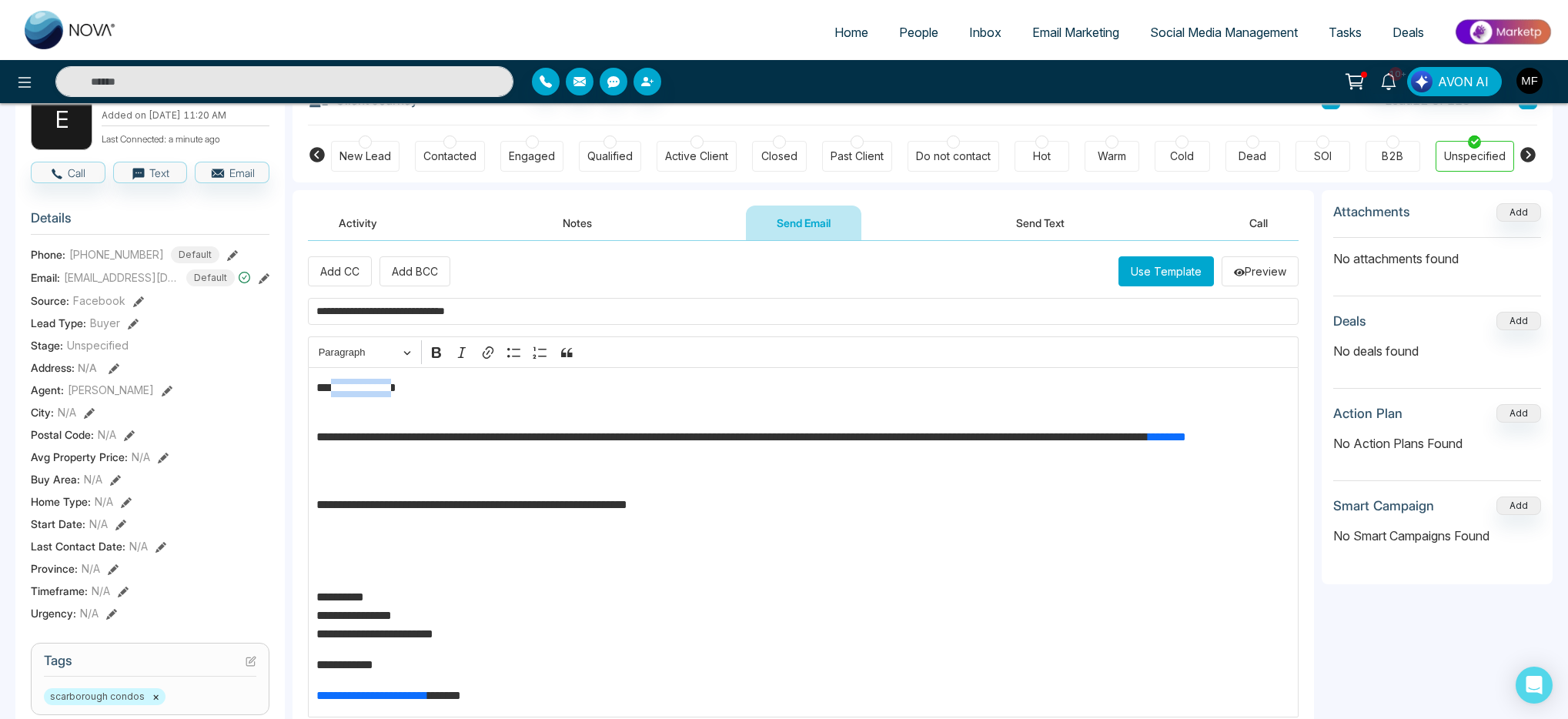
drag, startPoint x: 412, startPoint y: 389, endPoint x: 331, endPoint y: 397, distance: 81.4
click at [331, 397] on div "**********" at bounding box center [804, 543] width 991 height 351
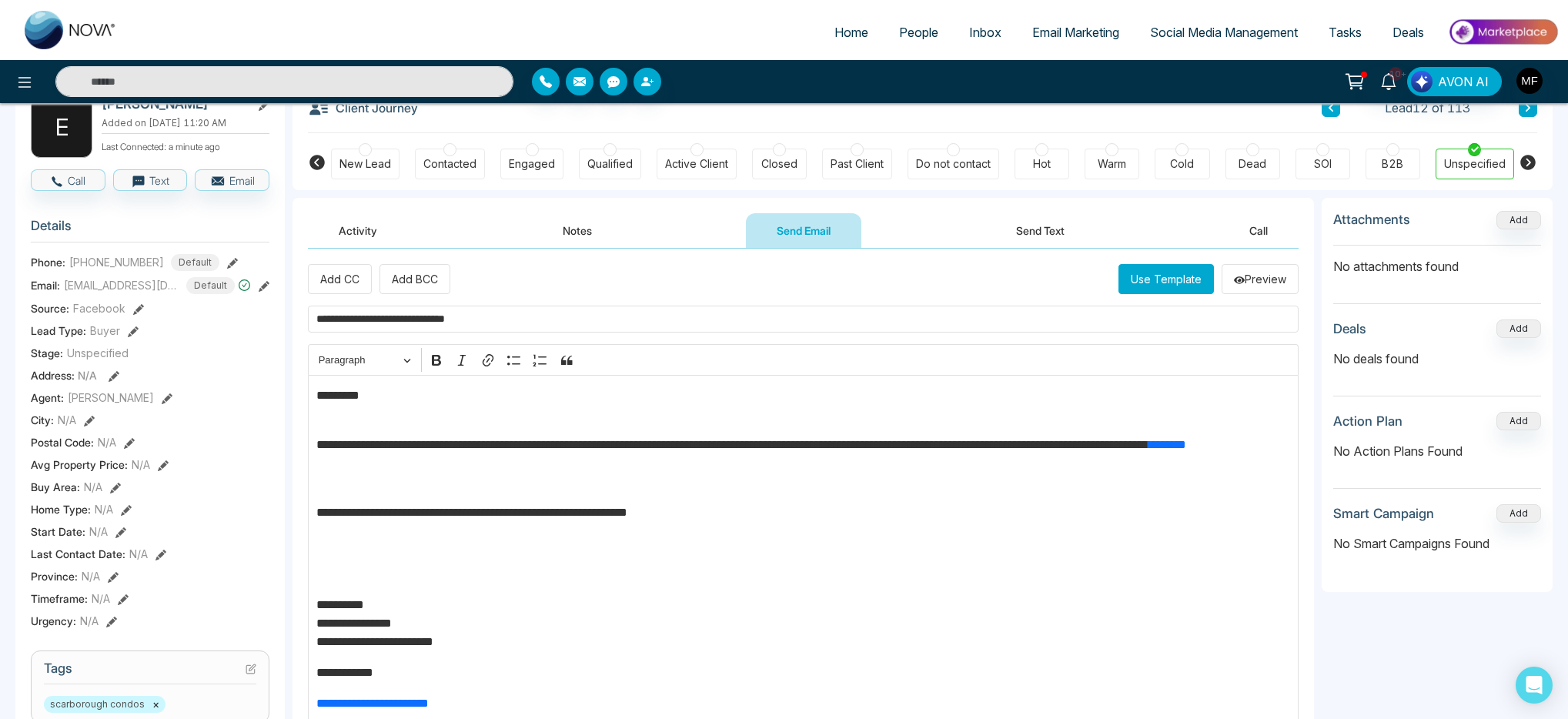
scroll to position [273, 0]
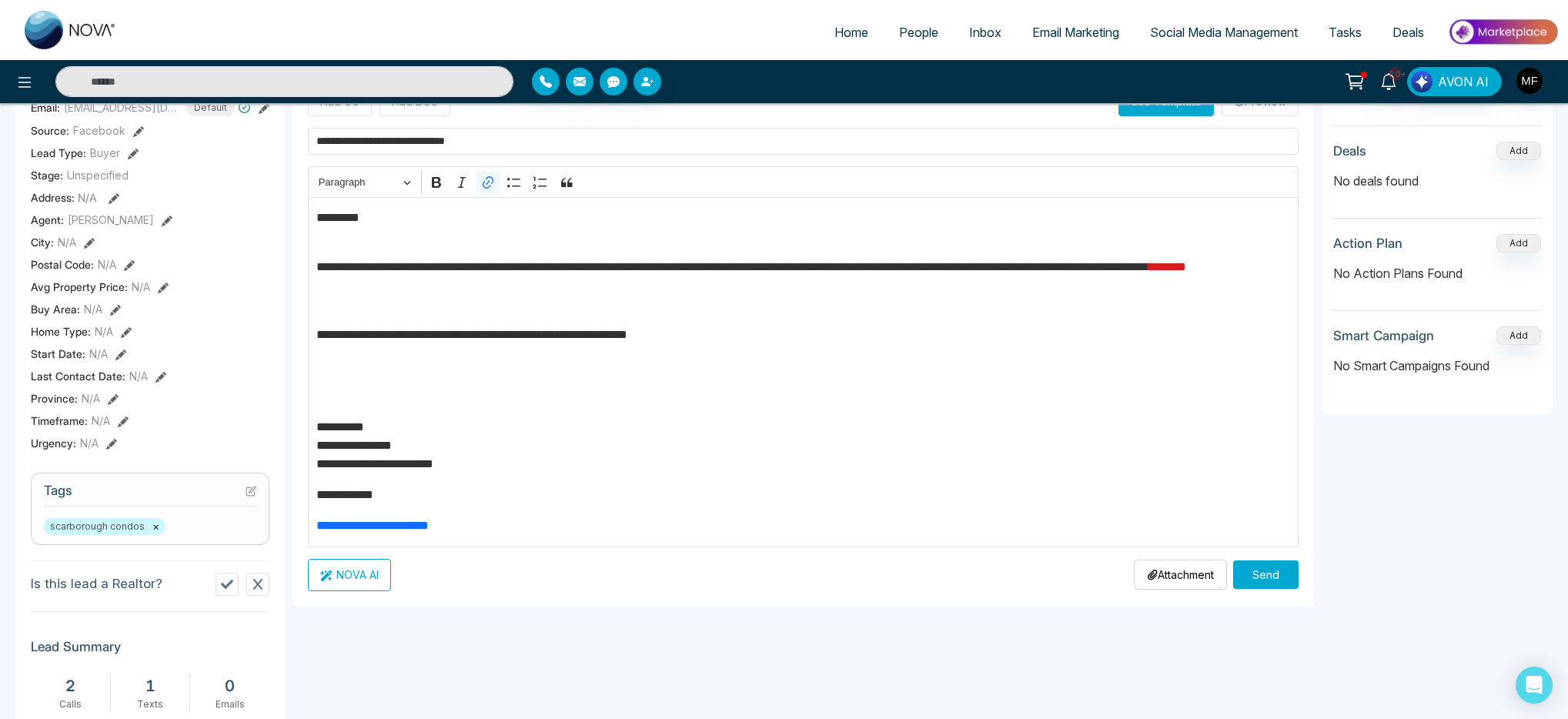
click at [1149, 272] on link "*******" at bounding box center [1168, 266] width 37 height 12
click at [431, 327] on span "https://www.bourbag.com/" at bounding box center [426, 322] width 116 height 19
click at [602, 426] on p "**********" at bounding box center [804, 446] width 974 height 55
click at [1265, 569] on button "Send" at bounding box center [1266, 575] width 66 height 28
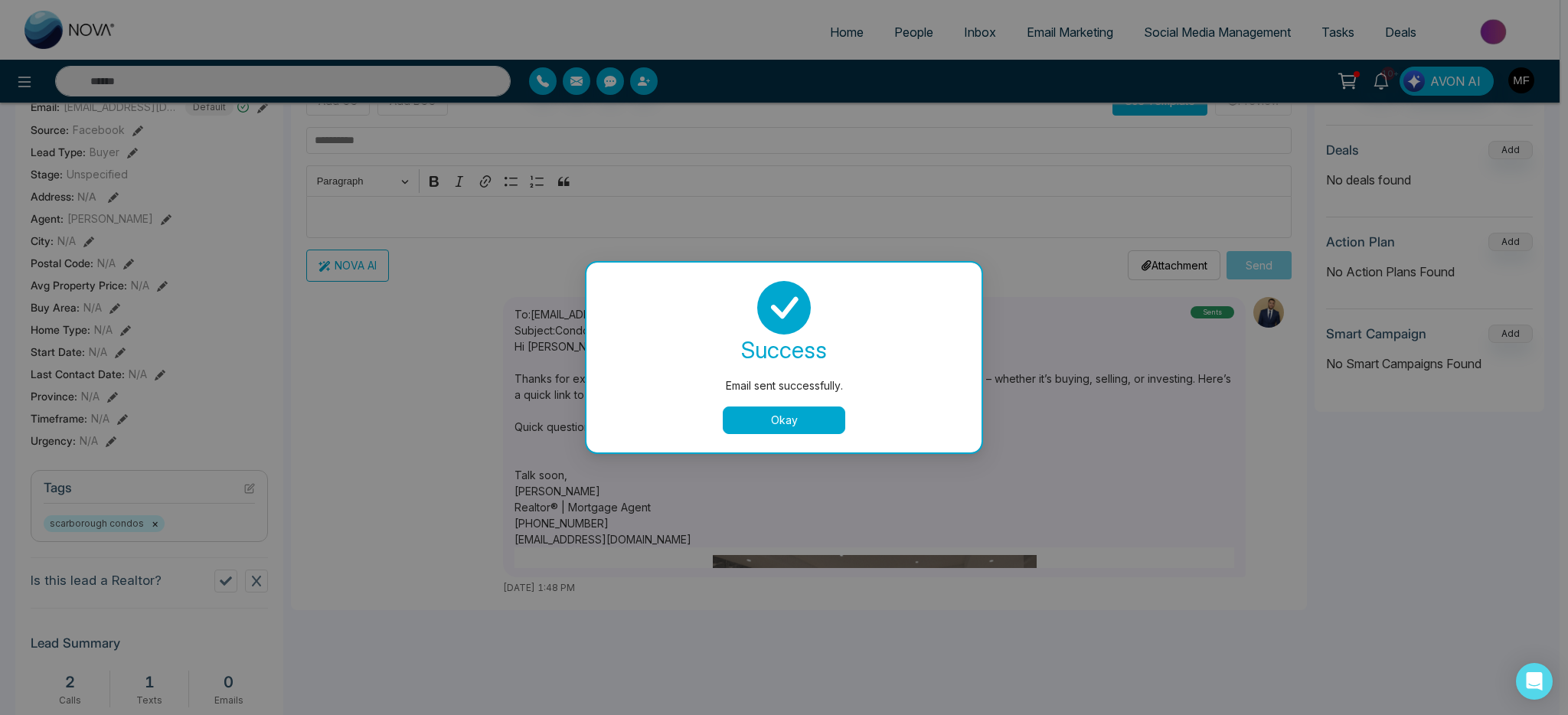
click at [822, 422] on button "Okay" at bounding box center [784, 419] width 122 height 27
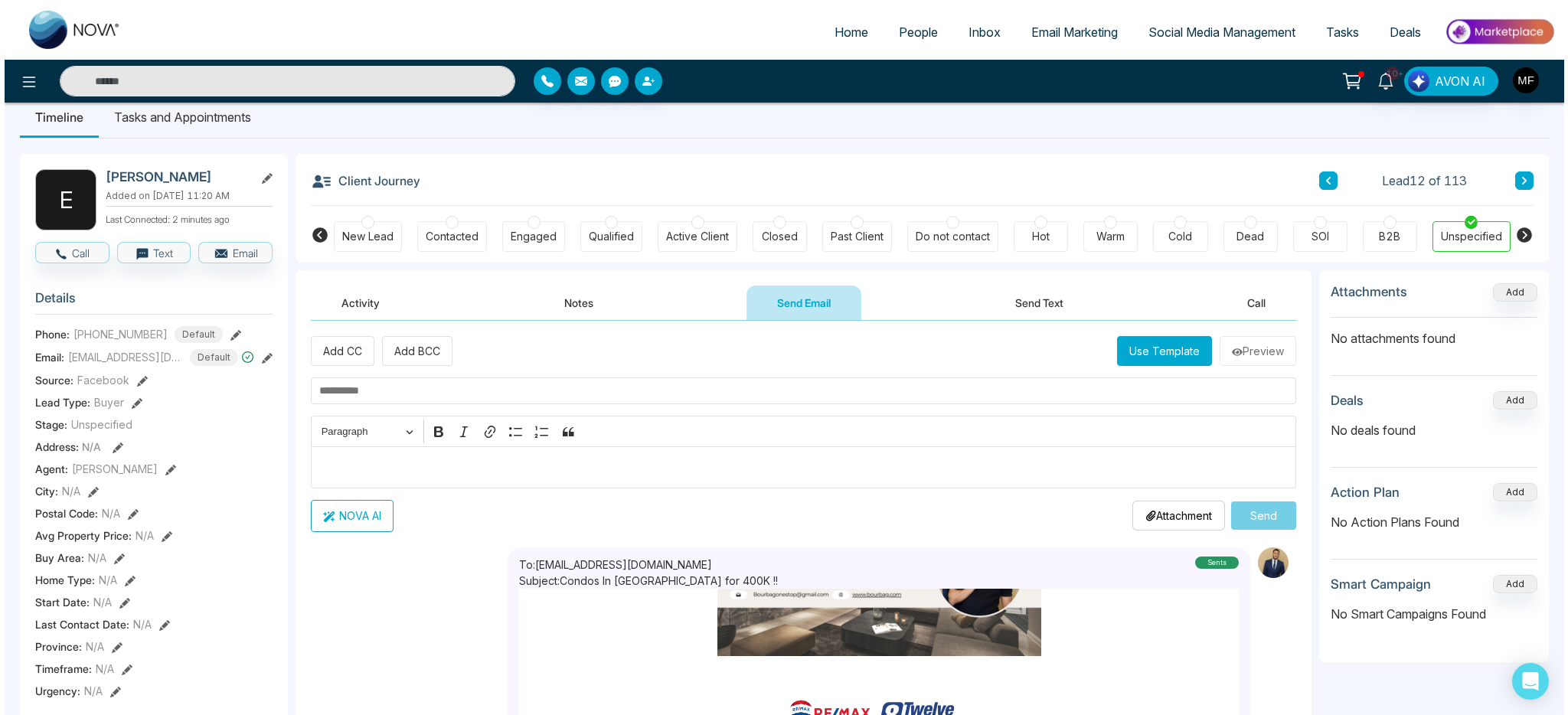
scroll to position [0, 0]
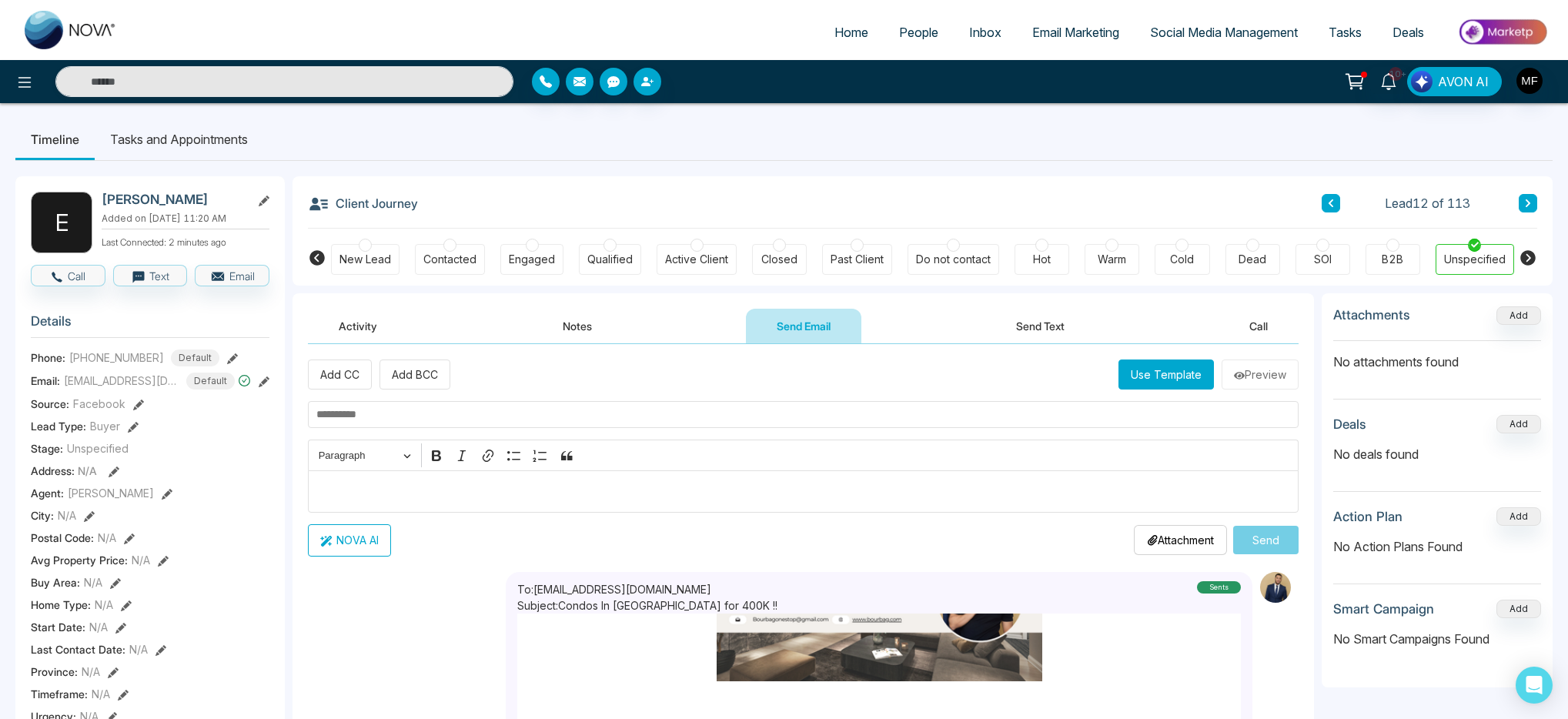
click at [225, 127] on li "Tasks and Appointments" at bounding box center [178, 139] width 168 height 42
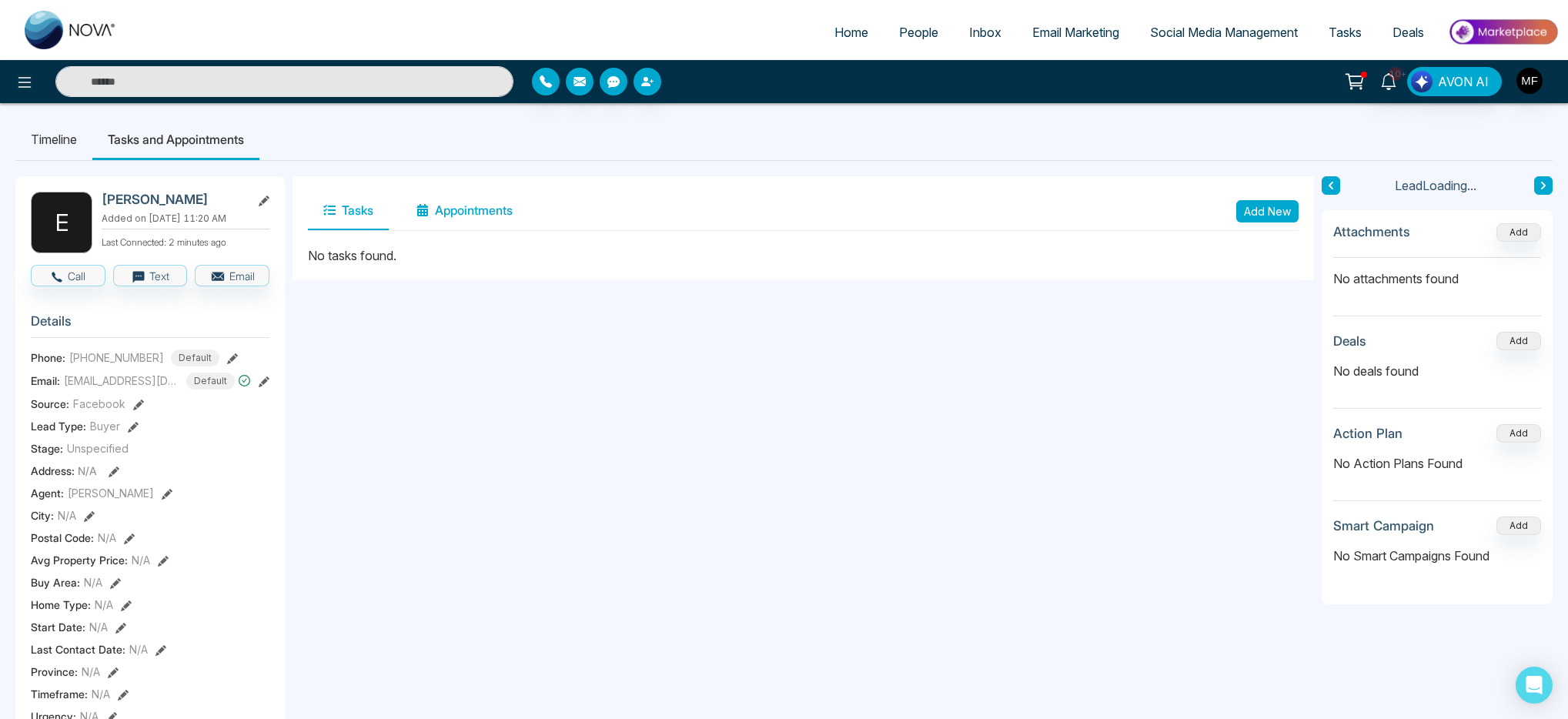
click at [475, 214] on button "Appointments" at bounding box center [465, 210] width 127 height 38
click at [374, 215] on button "Tasks" at bounding box center [348, 210] width 81 height 38
click at [1273, 211] on button "Add New" at bounding box center [1268, 211] width 62 height 22
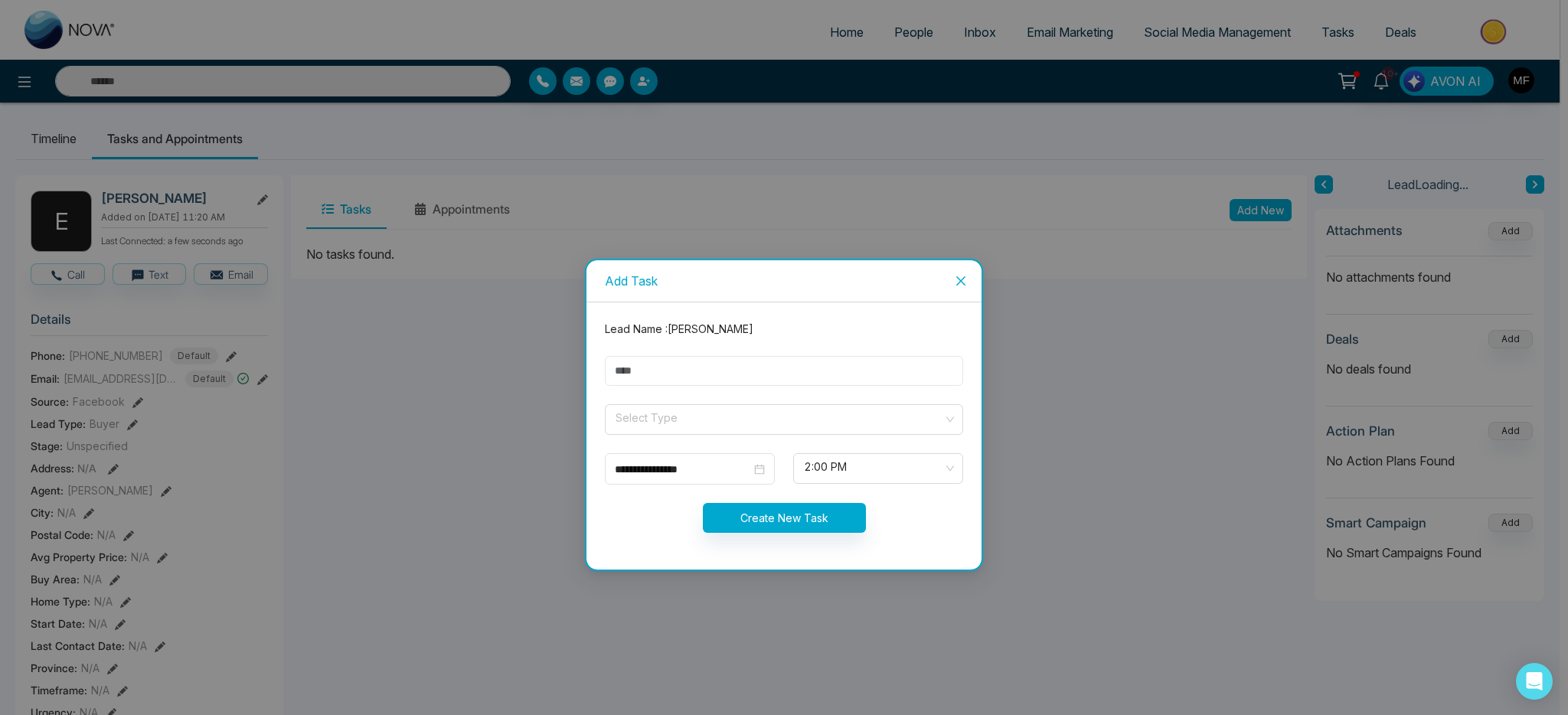
click at [719, 359] on input "text" at bounding box center [784, 371] width 358 height 30
type input "**********"
click at [684, 411] on input "search" at bounding box center [779, 417] width 329 height 23
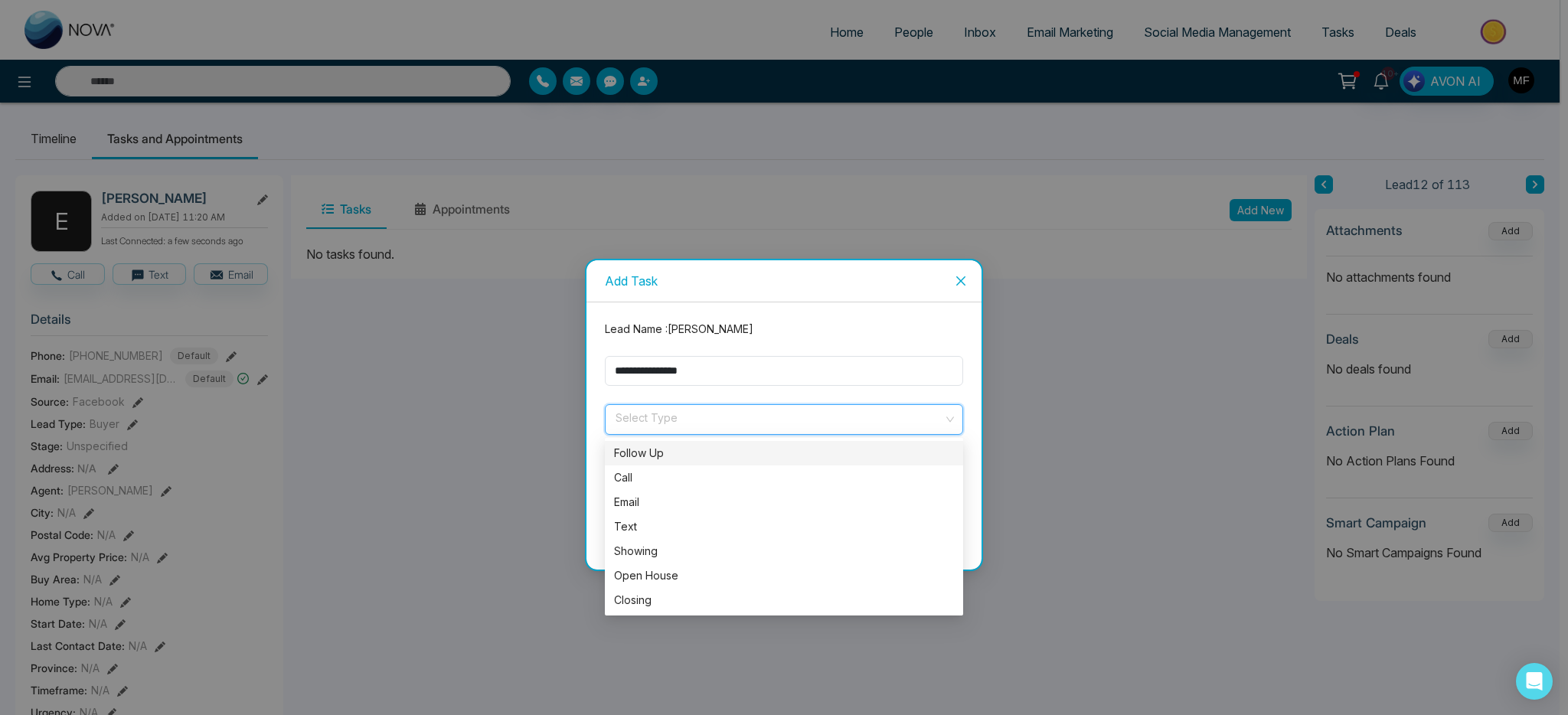
click at [681, 442] on div "Follow Up" at bounding box center [784, 453] width 358 height 25
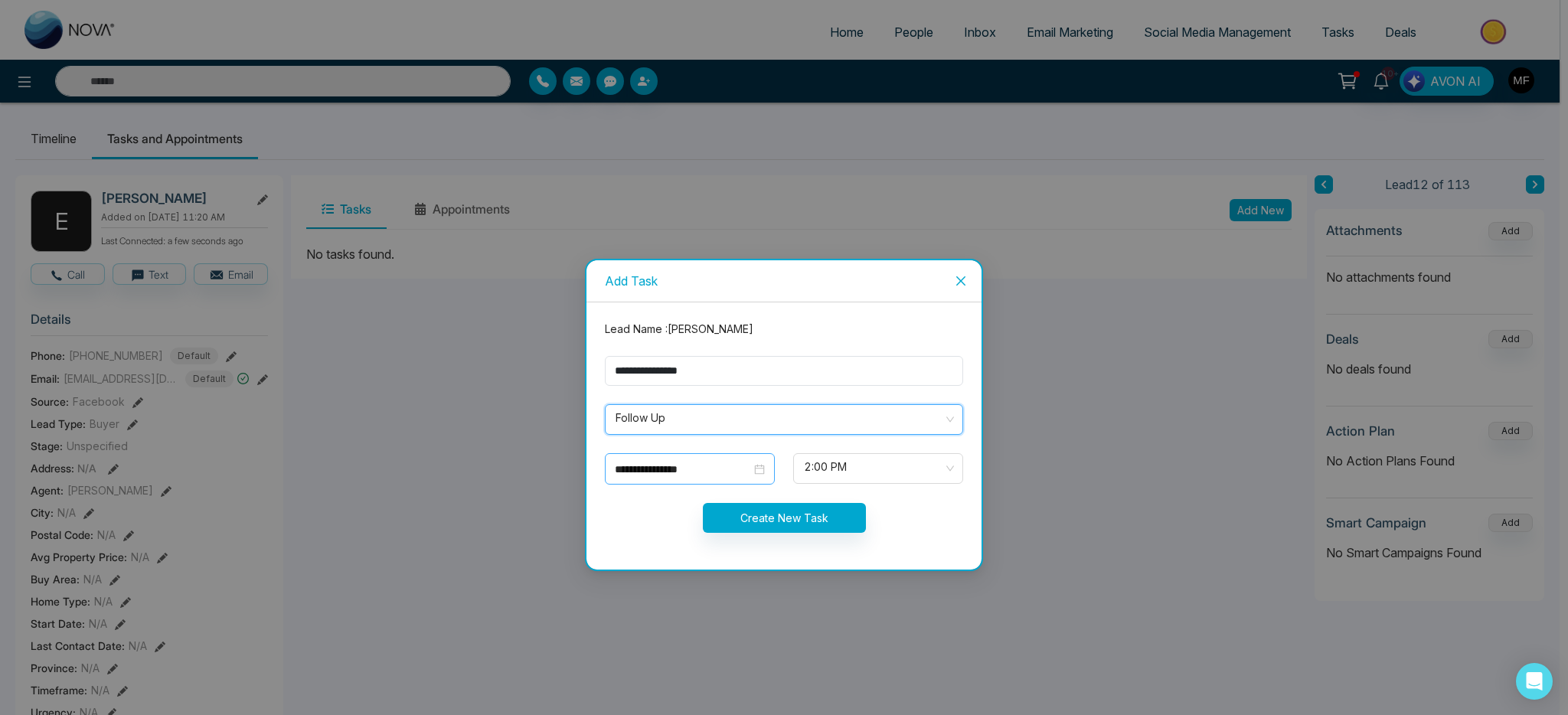
click at [749, 480] on div "**********" at bounding box center [690, 468] width 170 height 31
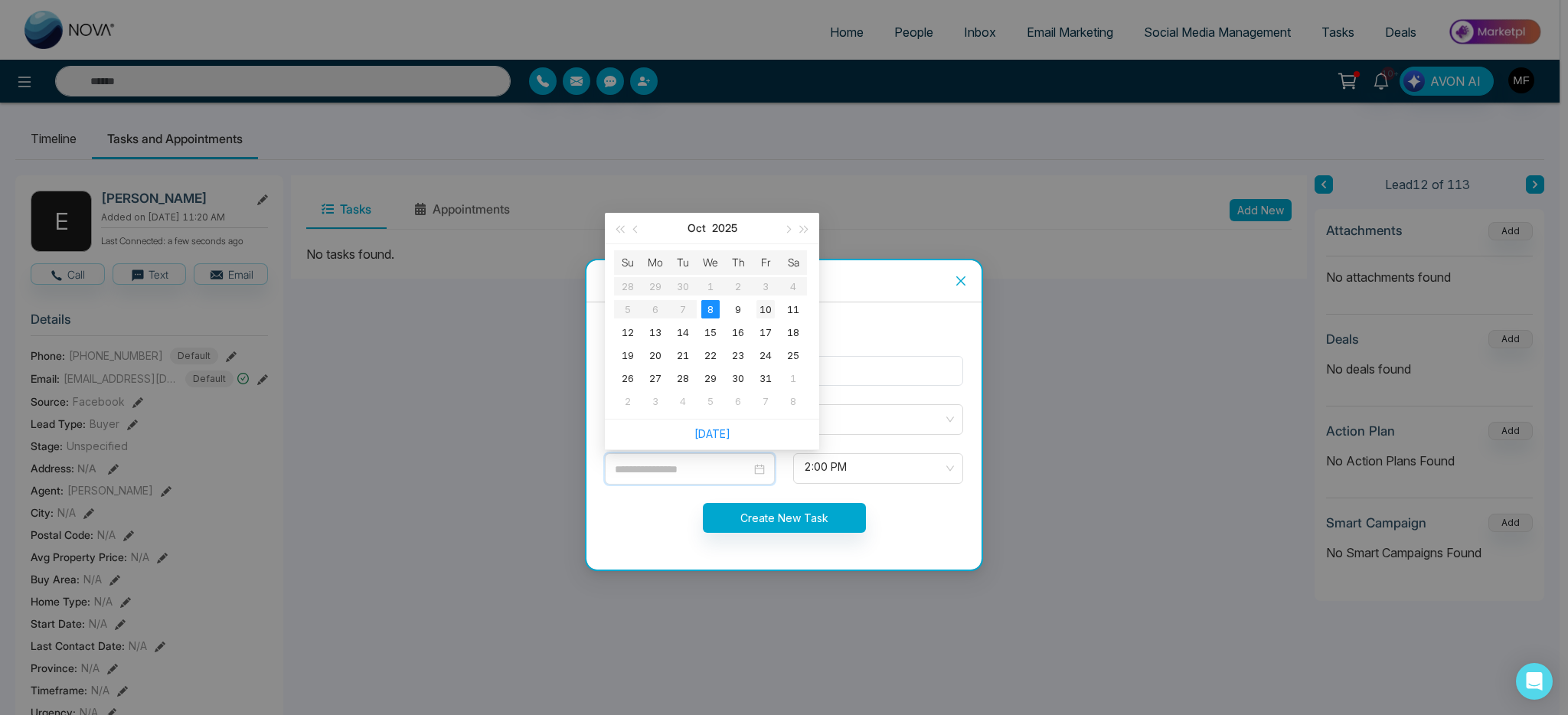
type input "**********"
click at [772, 312] on div "10" at bounding box center [765, 309] width 19 height 19
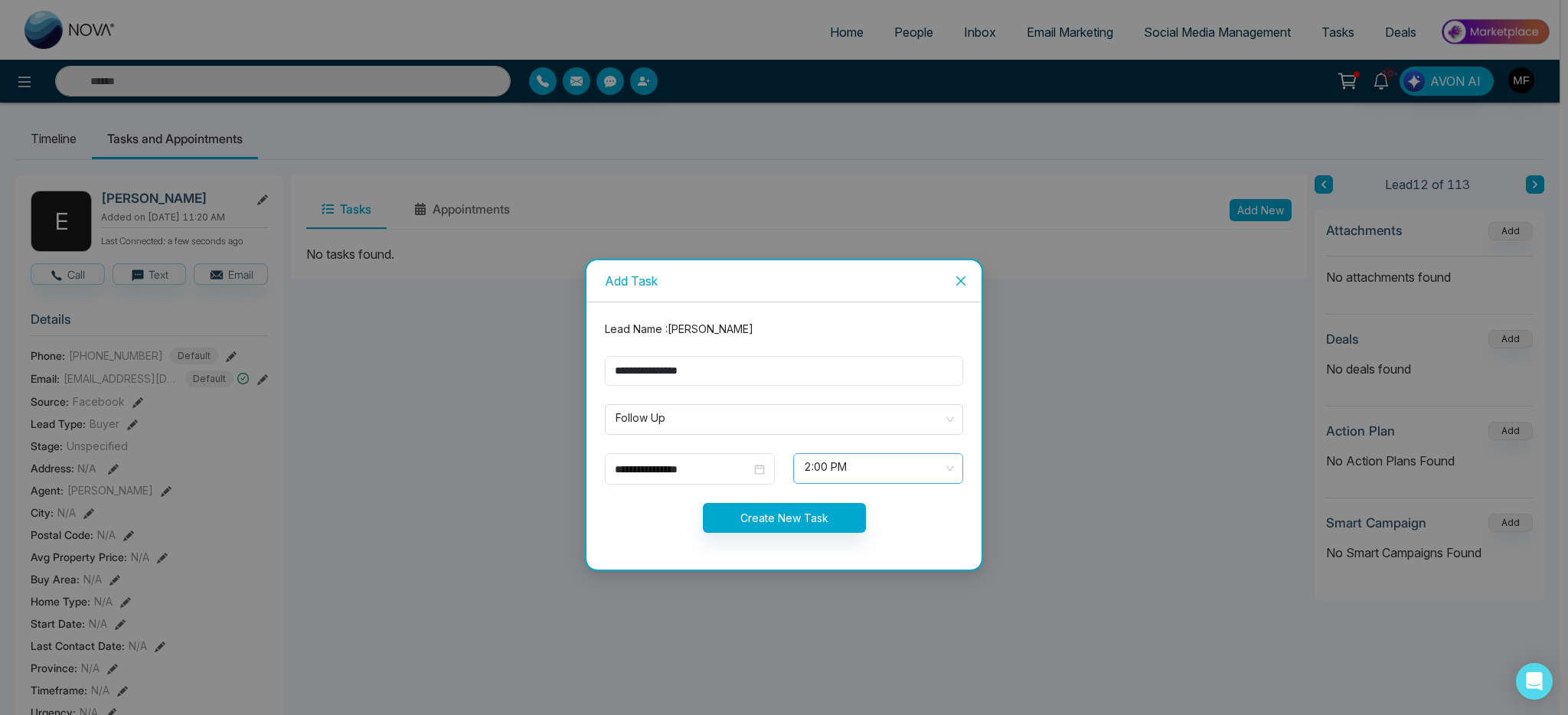
click at [875, 479] on span "2:00 PM" at bounding box center [878, 468] width 149 height 26
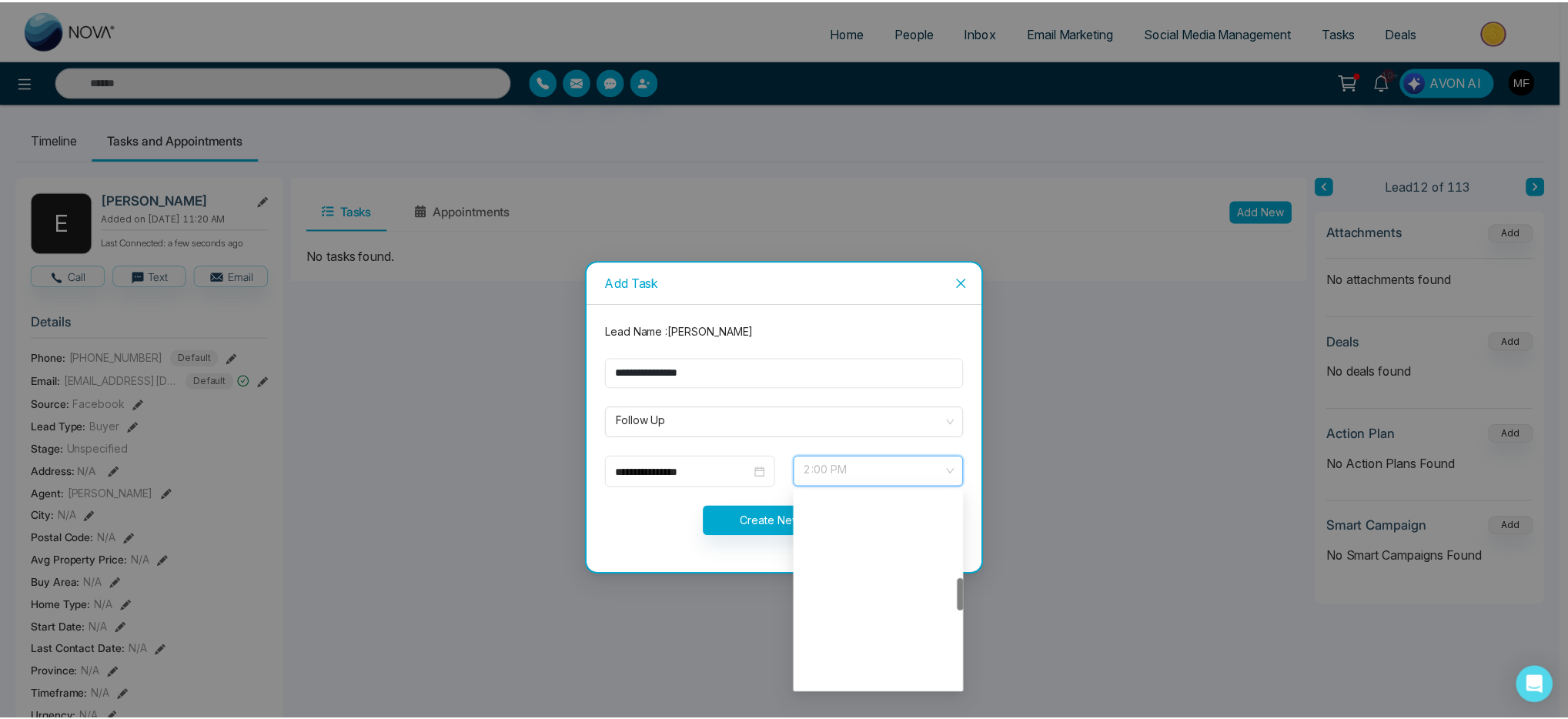
scroll to position [517, 0]
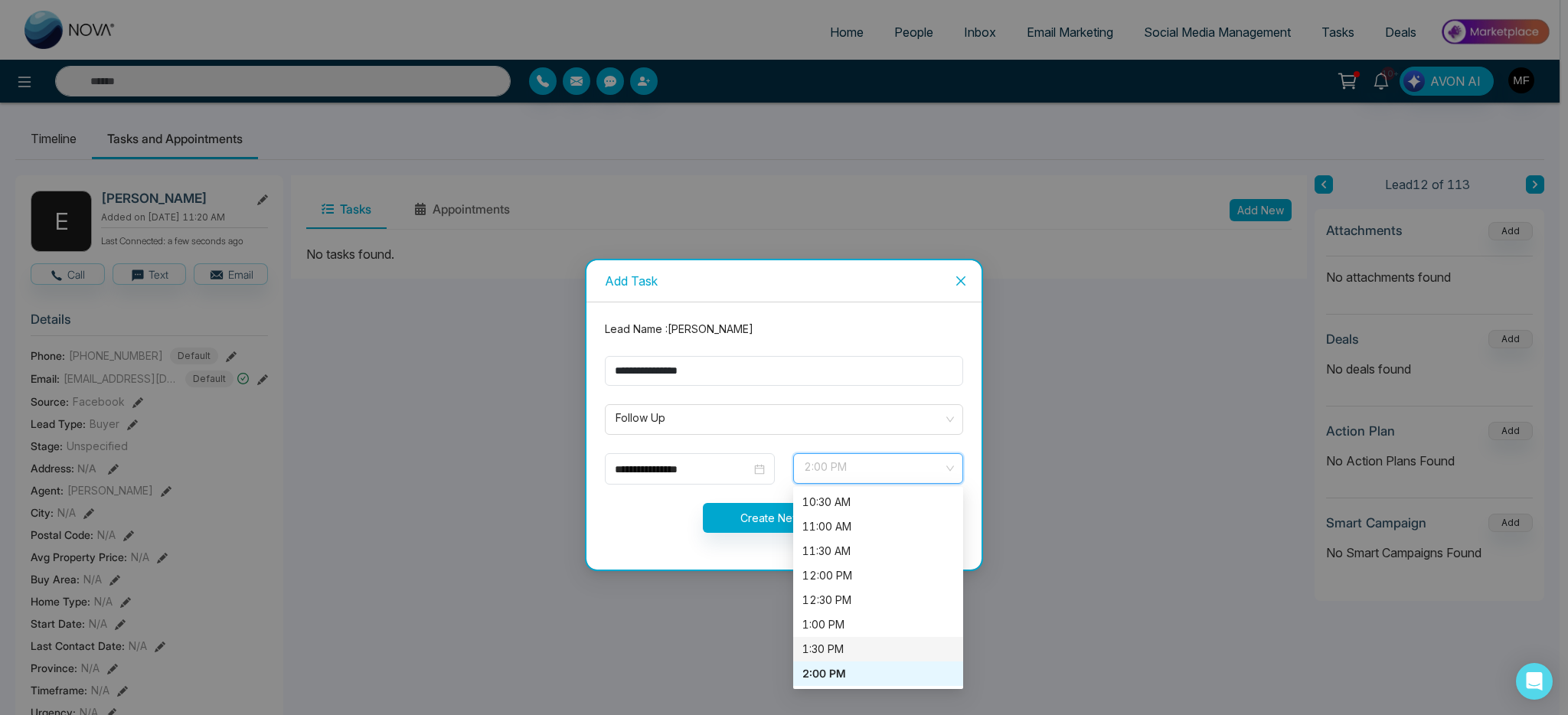
click at [849, 650] on div "1:30 PM" at bounding box center [878, 649] width 151 height 17
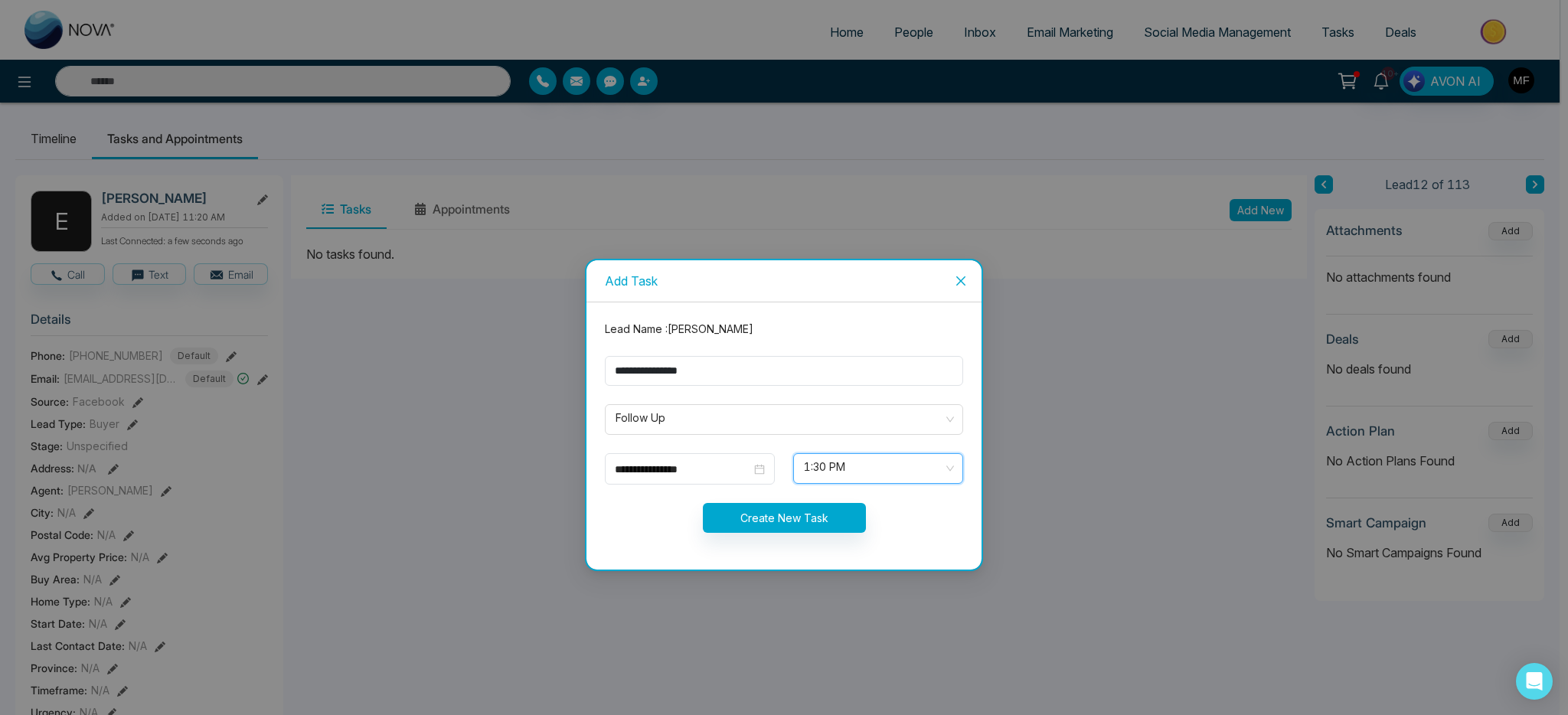
click at [898, 462] on span "1:30 PM" at bounding box center [878, 468] width 149 height 26
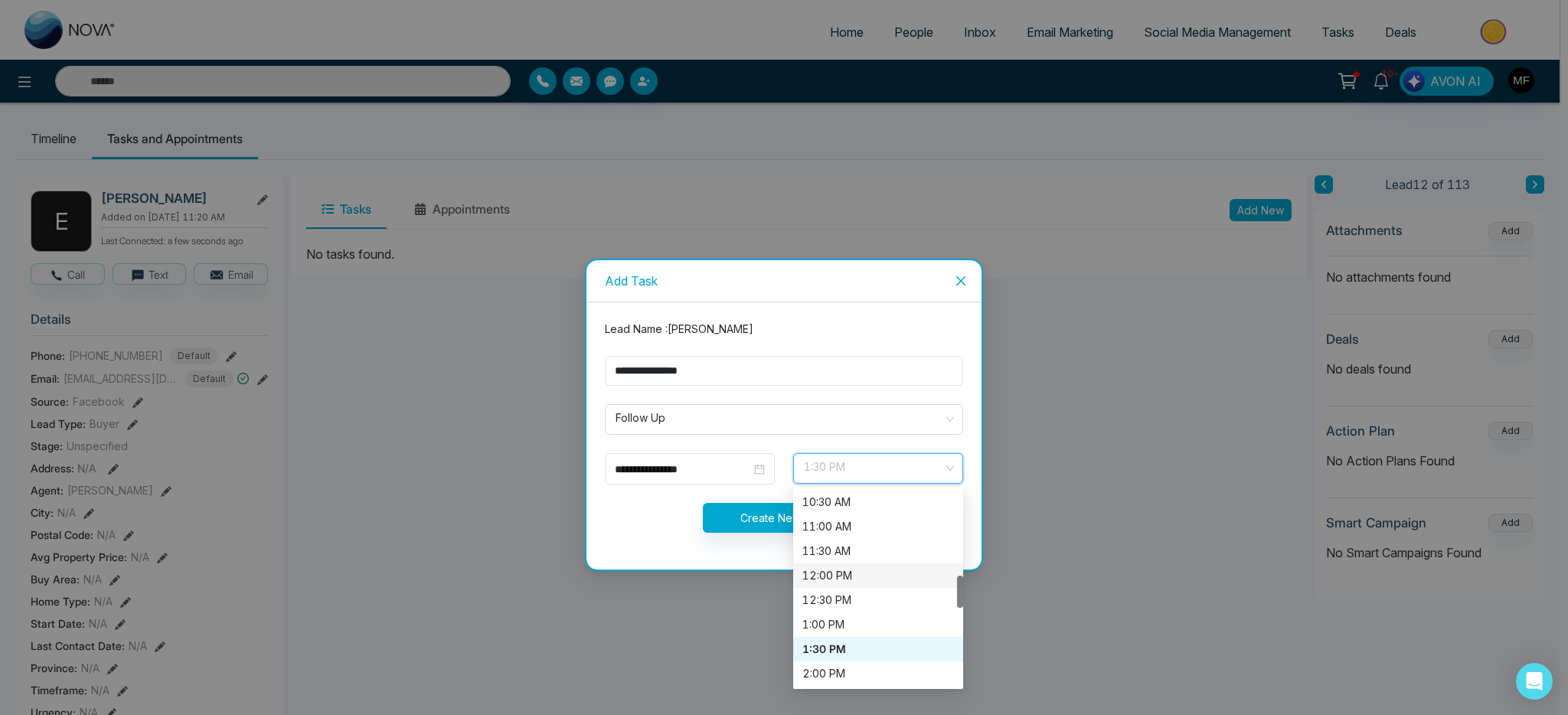
click at [872, 581] on div "12:00 PM" at bounding box center [878, 575] width 151 height 17
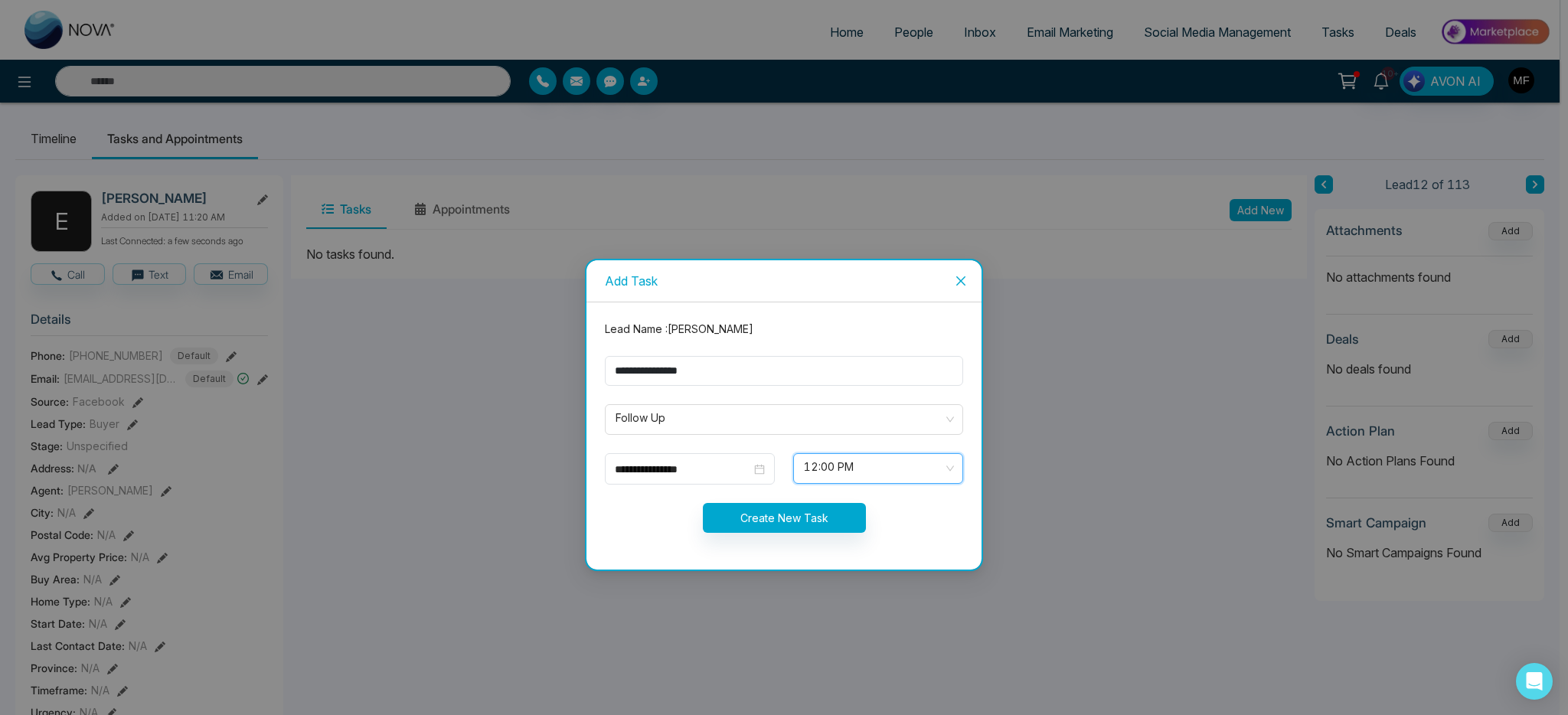
click at [758, 537] on form "**********" at bounding box center [784, 436] width 377 height 230
click at [761, 528] on button "Create New Task" at bounding box center [784, 518] width 163 height 30
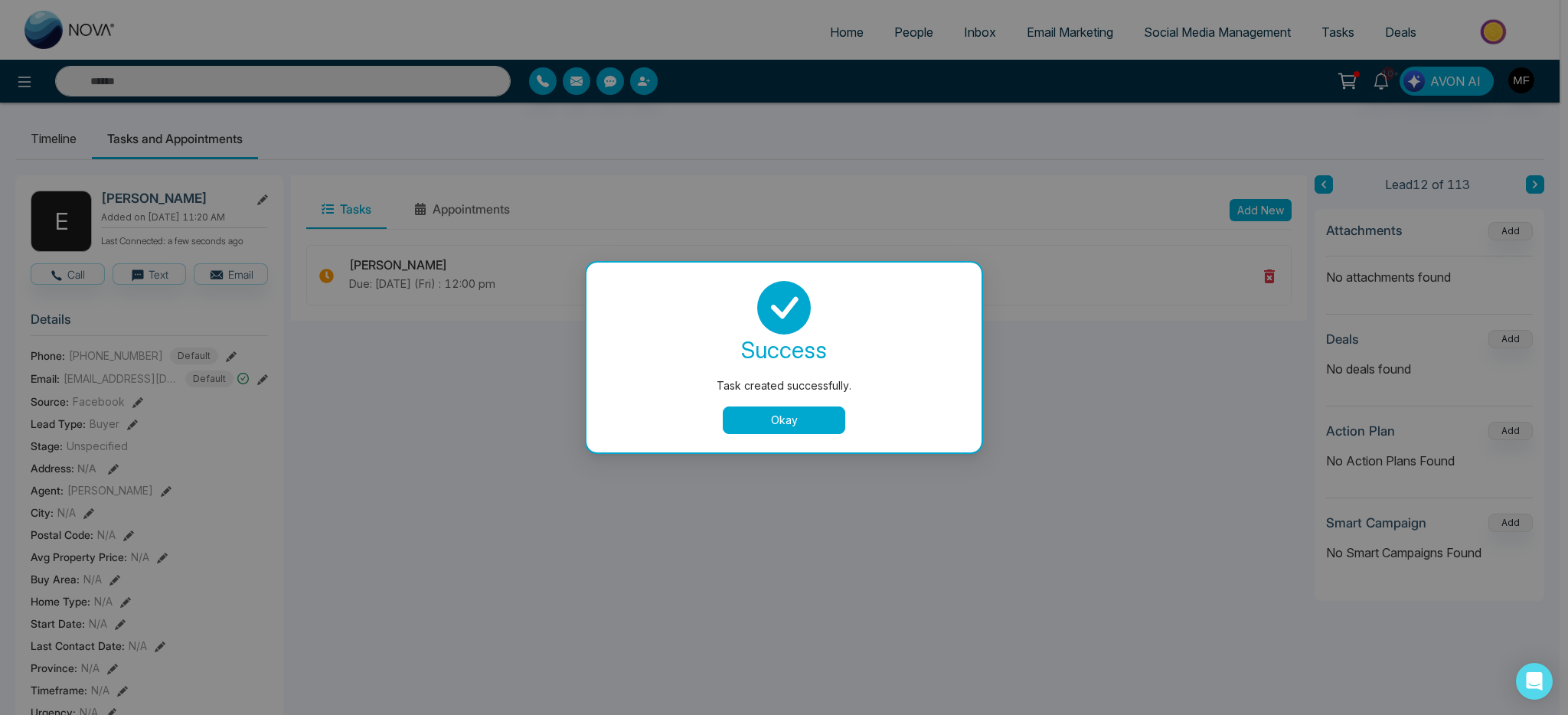
click at [796, 410] on button "Okay" at bounding box center [784, 419] width 122 height 27
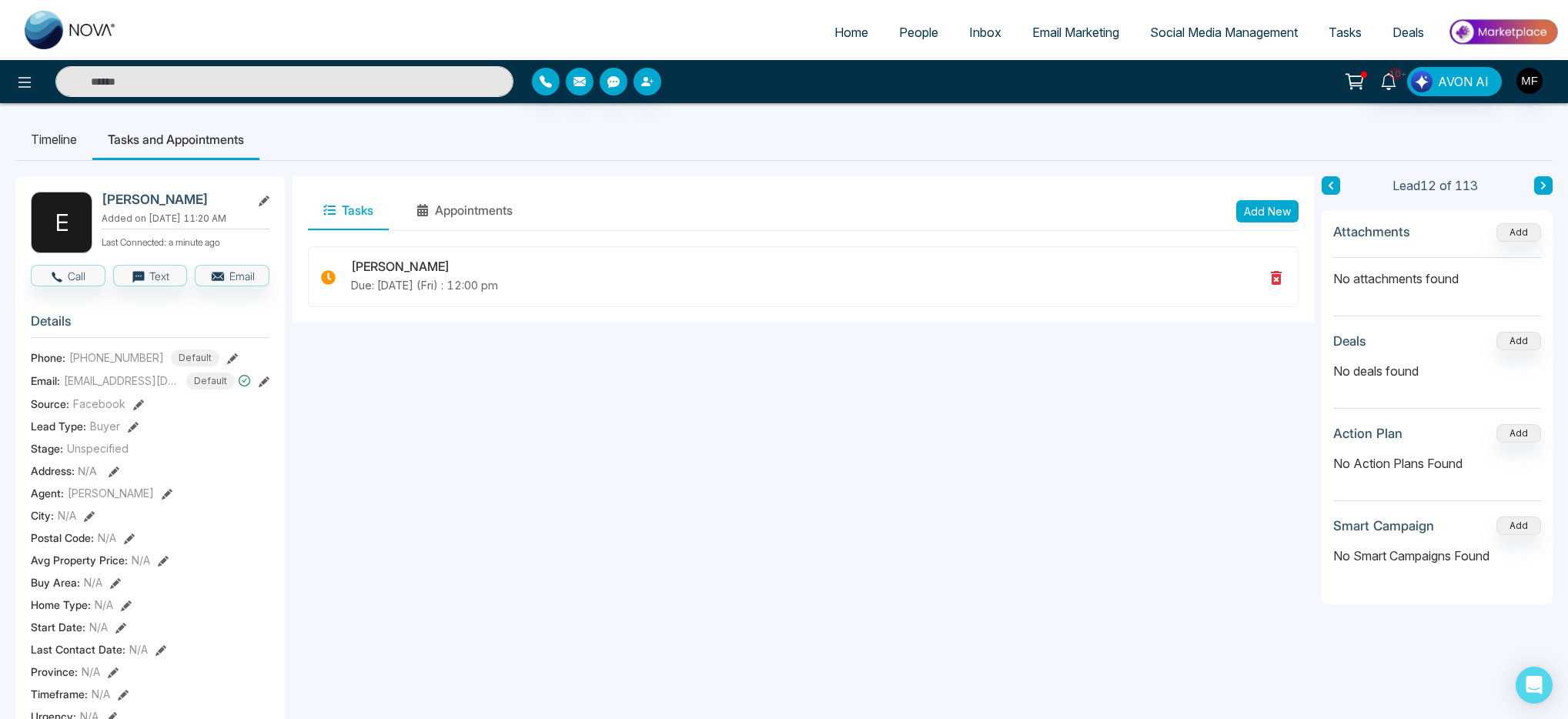
click at [287, 78] on input "text" at bounding box center [284, 81] width 458 height 31
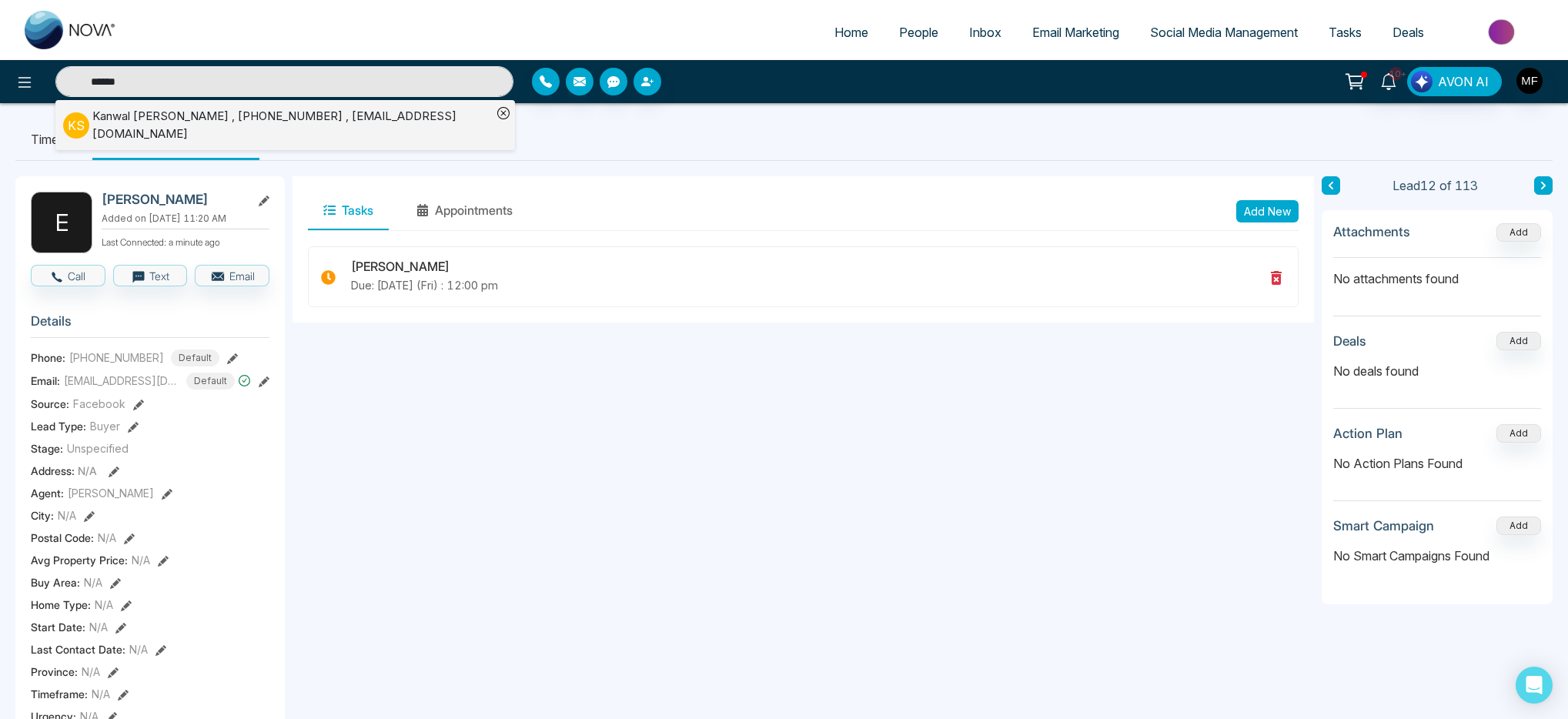
type input "******"
click at [214, 125] on div "Kanwal Singh , +19055643695 , kanwaldhariwal68@gmail.com" at bounding box center [292, 125] width 400 height 35
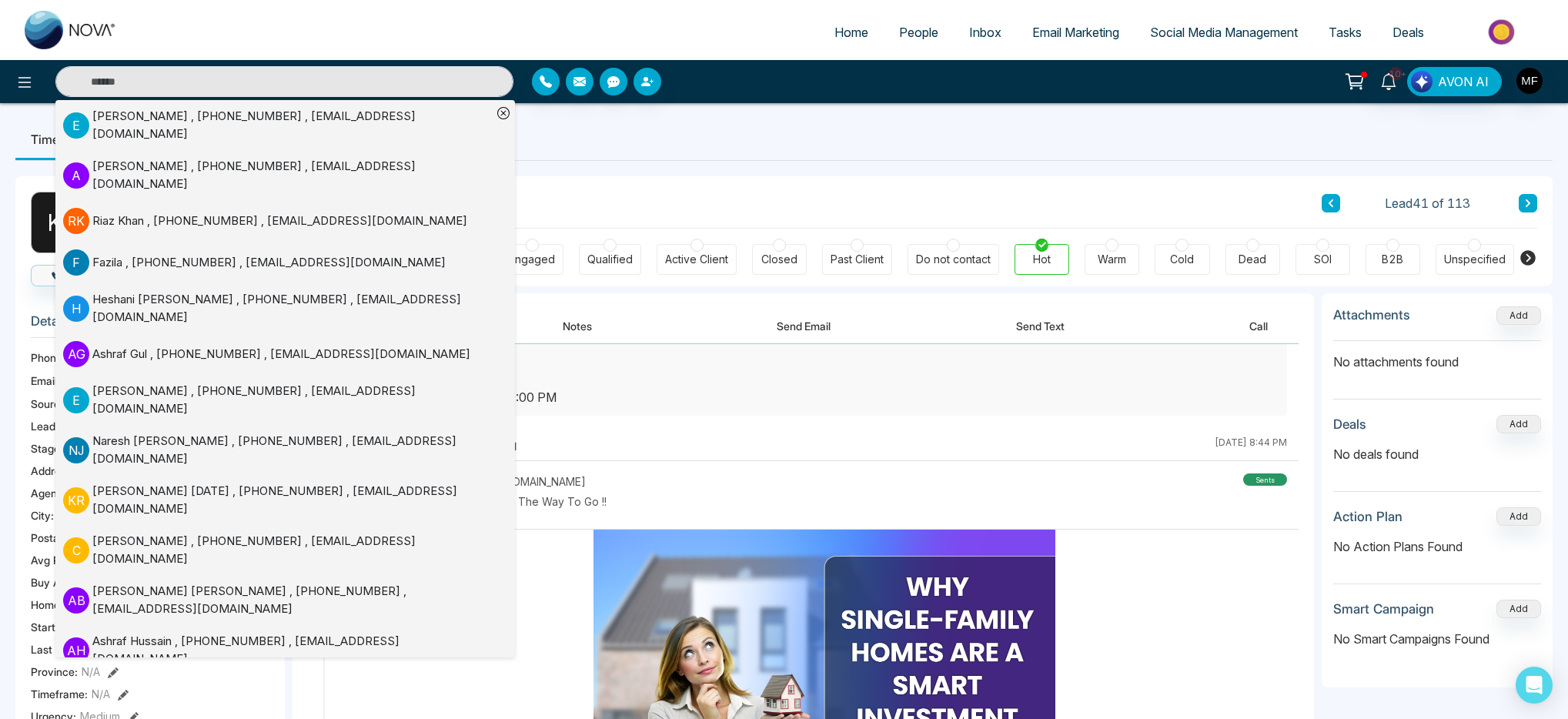
scroll to position [76, 0]
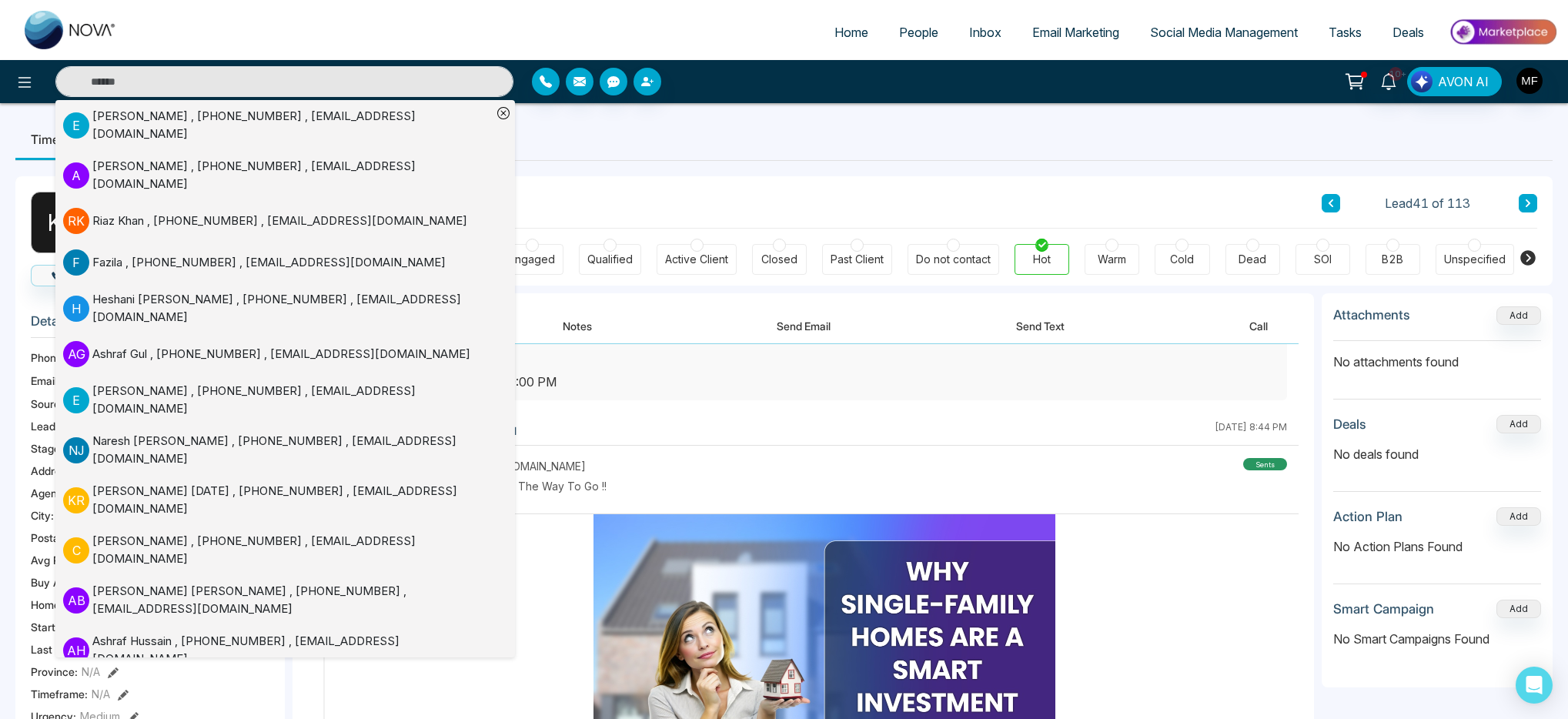
click at [1016, 411] on div at bounding box center [825, 371] width 949 height 89
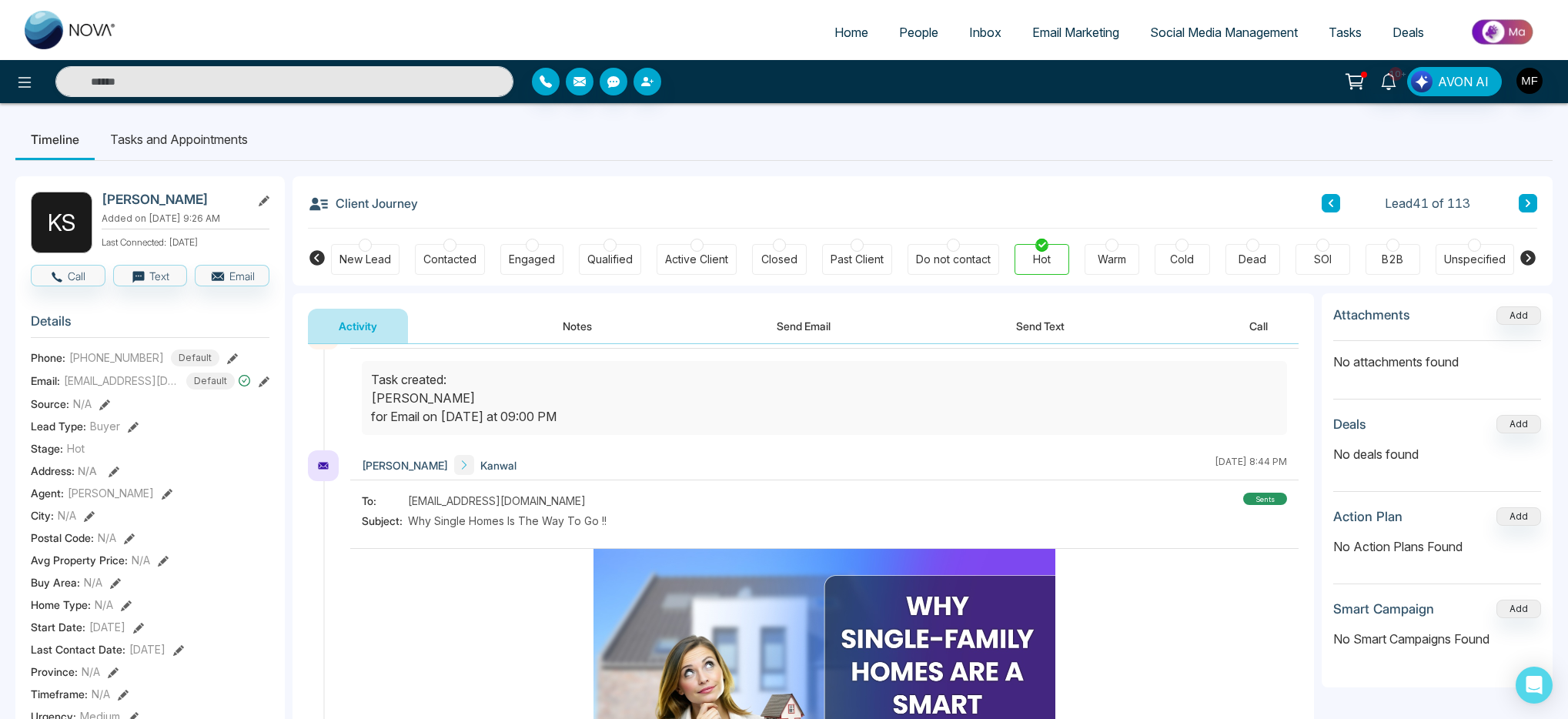
scroll to position [0, 0]
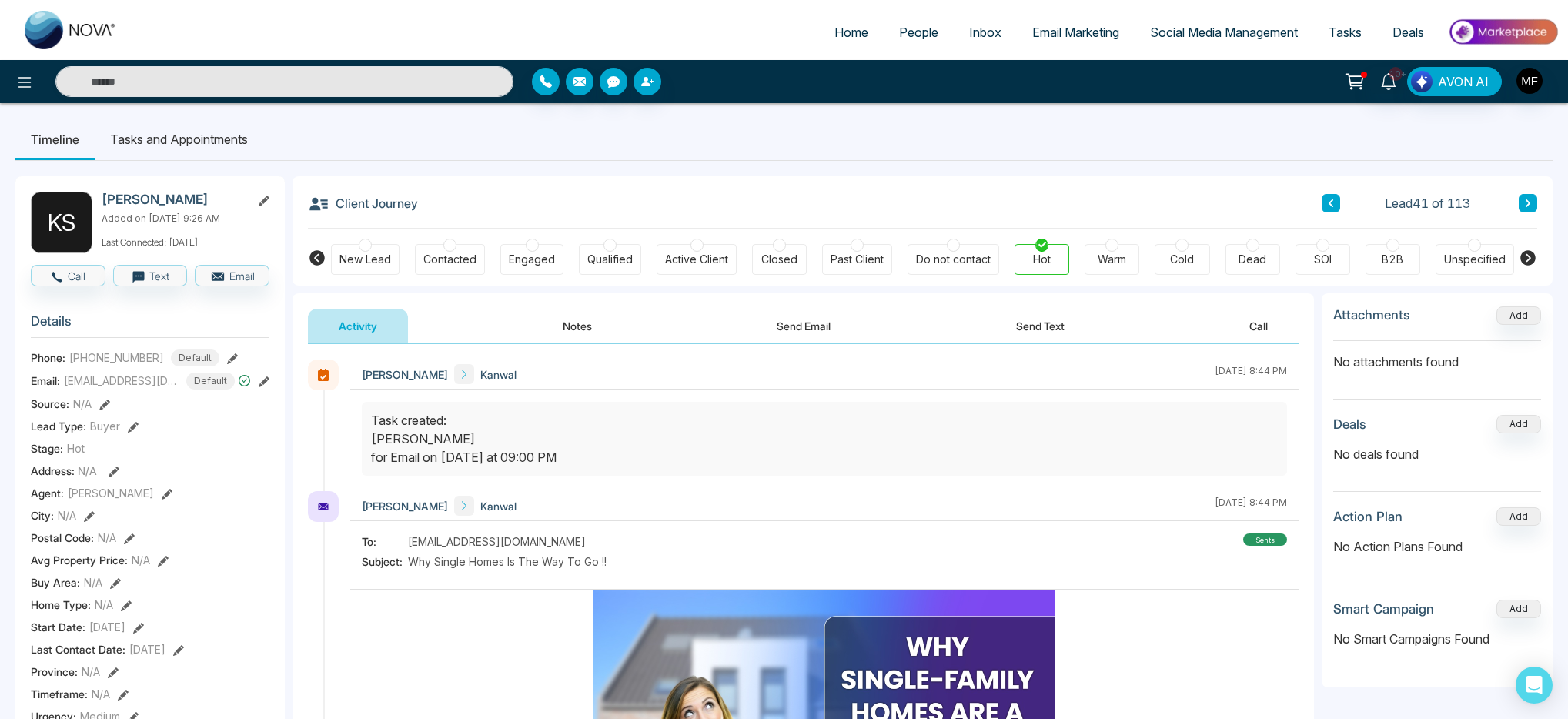
click at [593, 322] on button "Notes" at bounding box center [578, 326] width 91 height 35
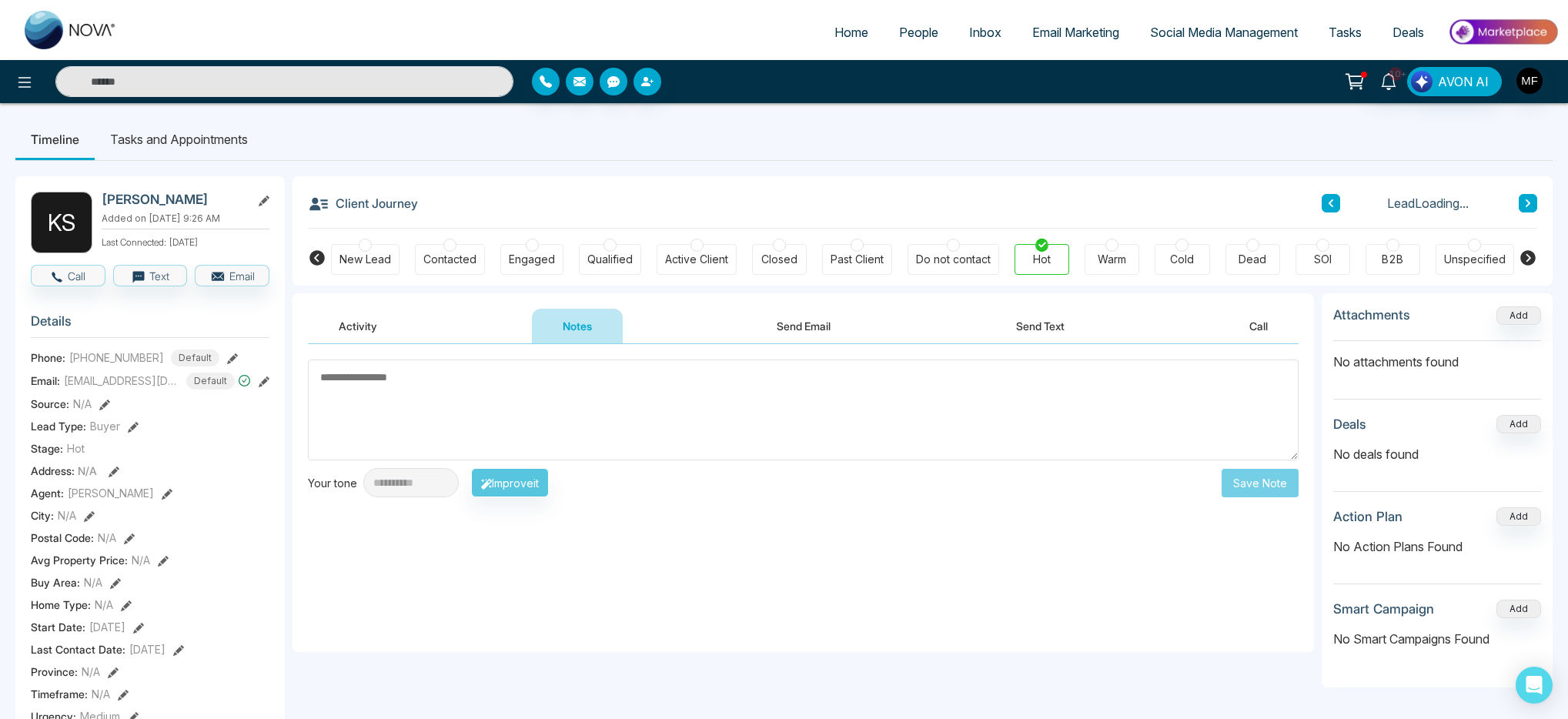
click at [813, 320] on button "Send Email" at bounding box center [804, 326] width 116 height 35
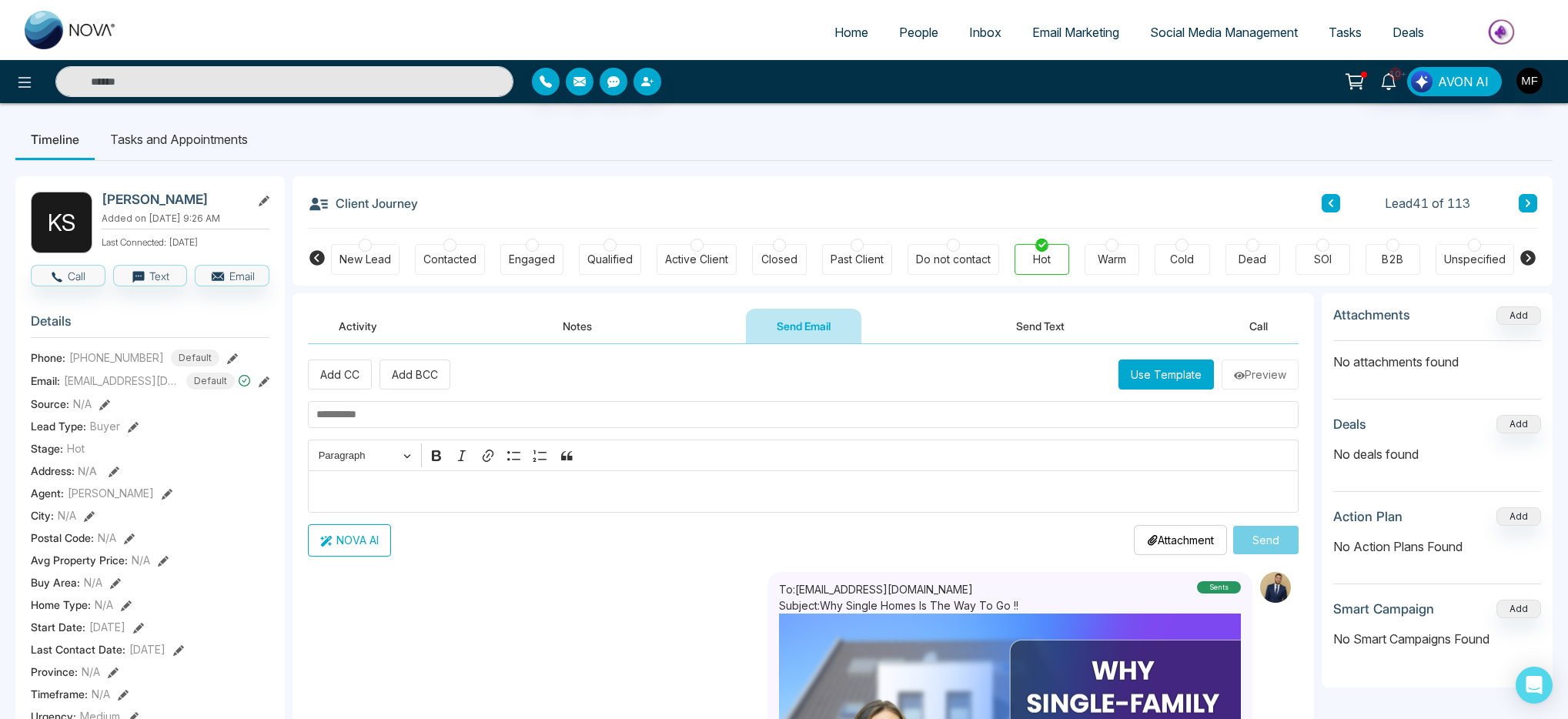
click at [541, 317] on button "Notes" at bounding box center [578, 326] width 91 height 35
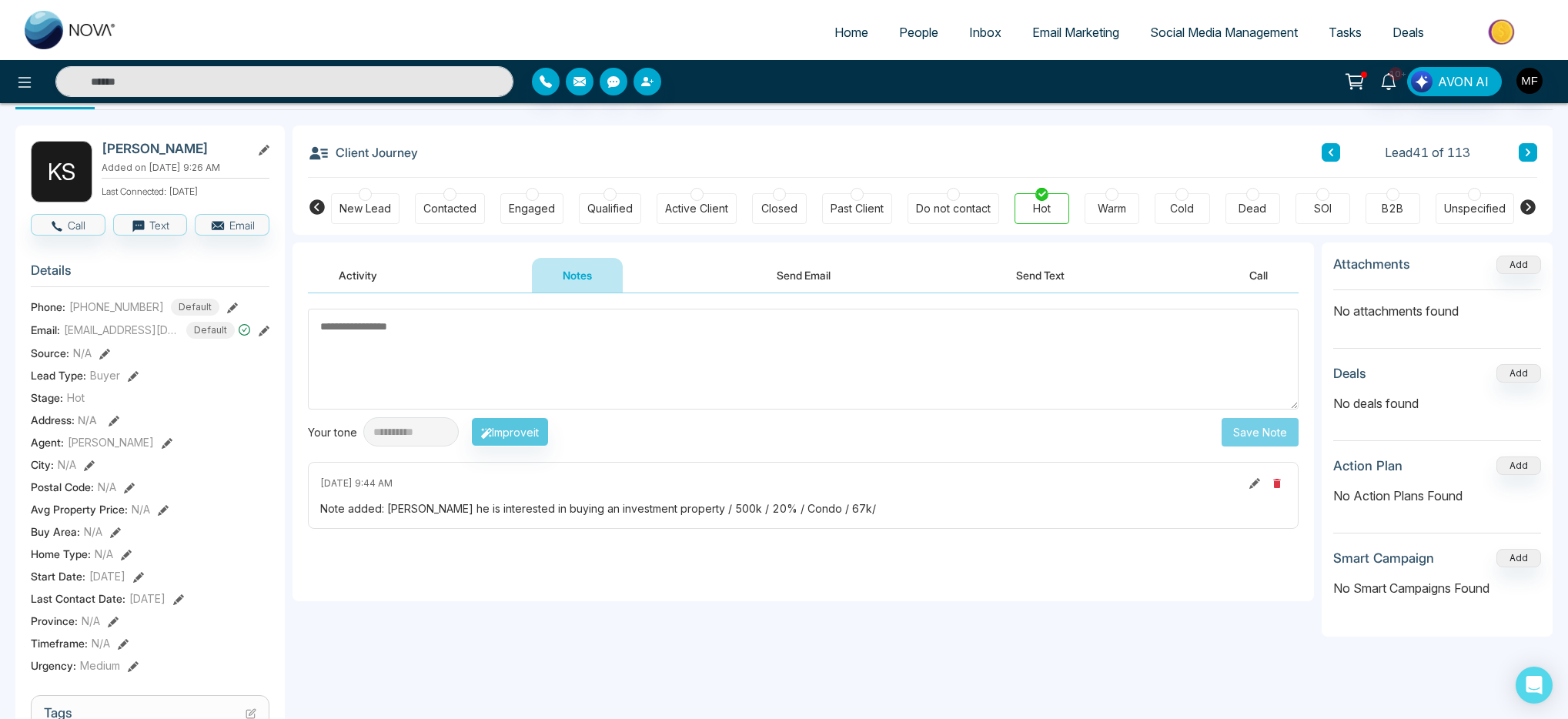
scroll to position [41, 0]
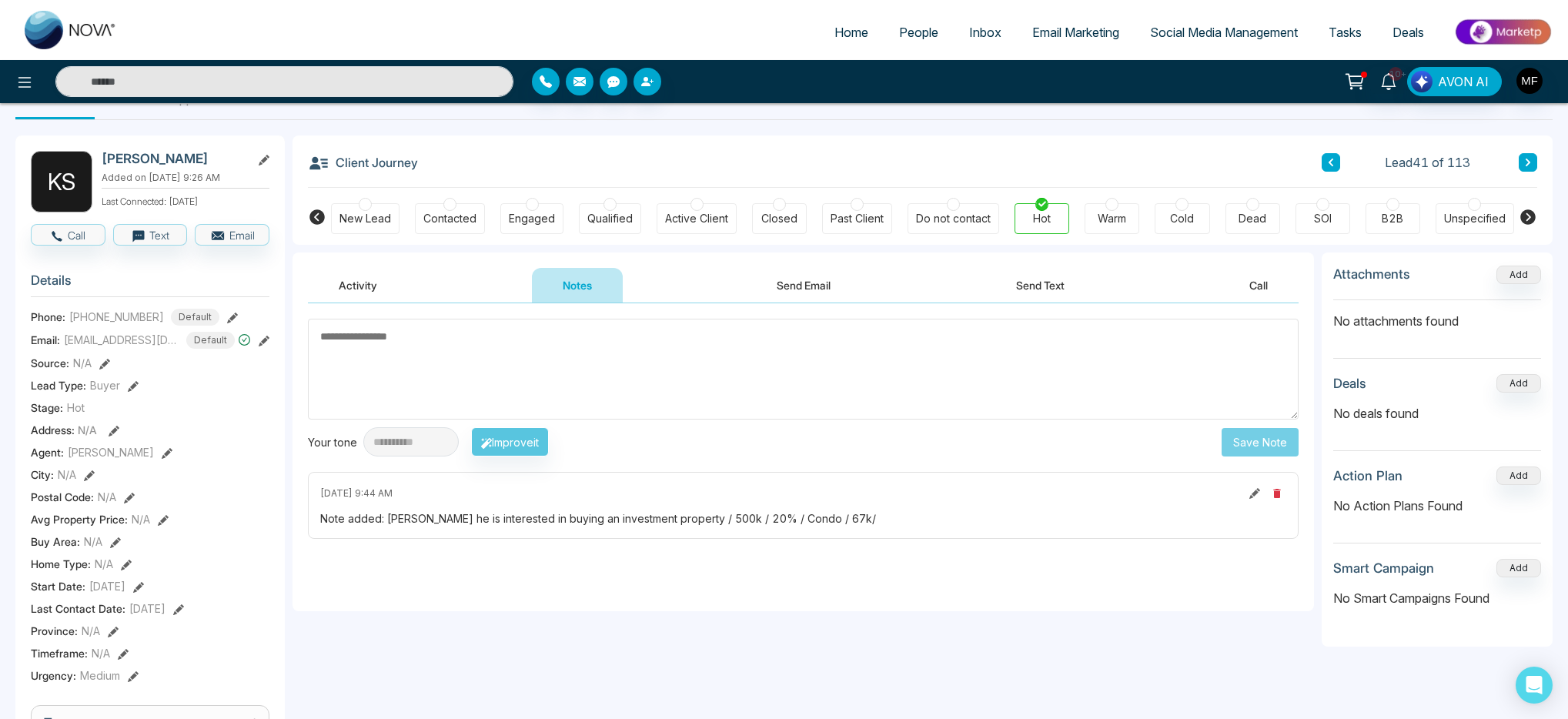
click at [964, 286] on div "Activity Notes Send Email Send Text Call" at bounding box center [804, 286] width 991 height 36
click at [1034, 283] on button "Send Text" at bounding box center [1040, 285] width 110 height 35
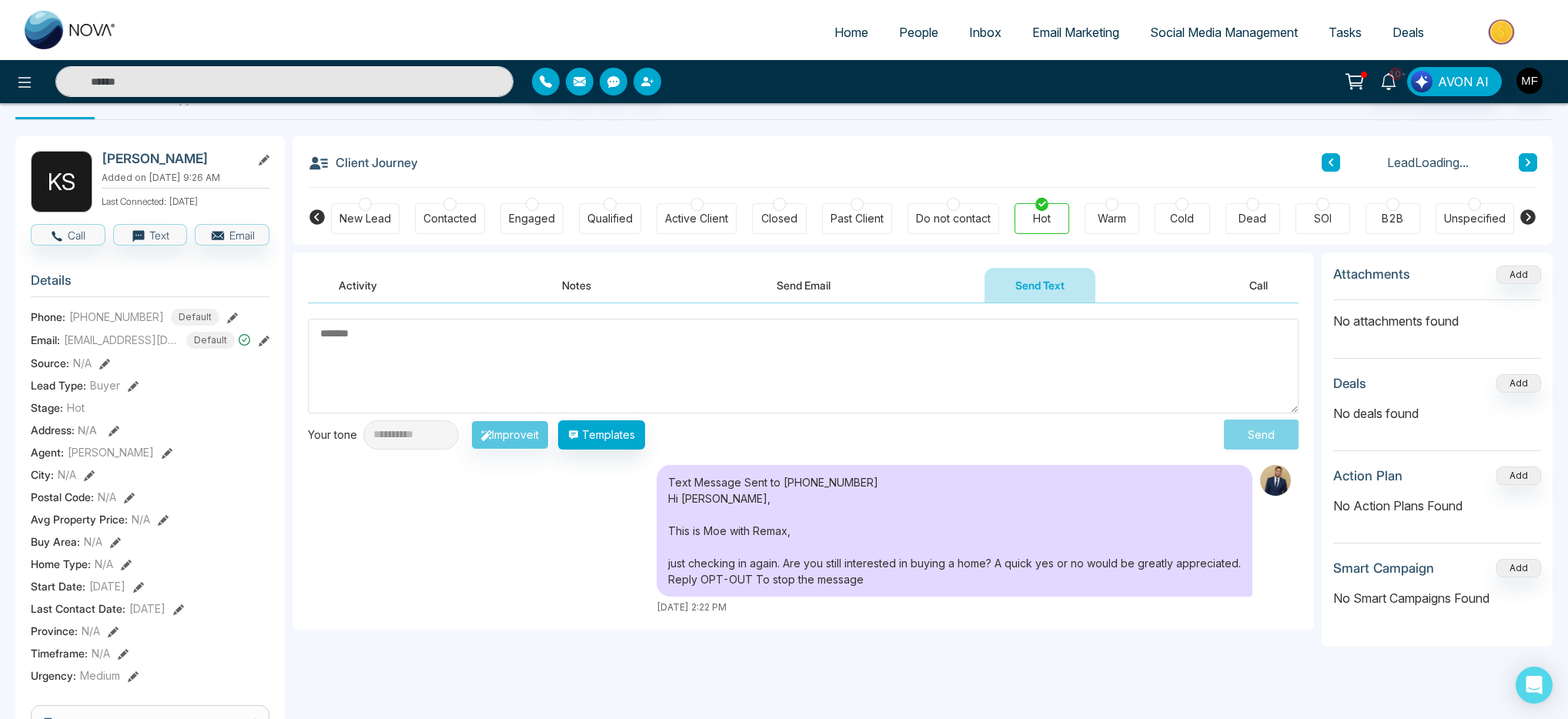
click at [648, 402] on textarea at bounding box center [804, 366] width 991 height 94
click at [926, 344] on textarea at bounding box center [804, 366] width 991 height 94
click at [624, 454] on div "**********" at bounding box center [804, 466] width 1022 height 327
click at [630, 439] on button "Templates" at bounding box center [602, 434] width 87 height 29
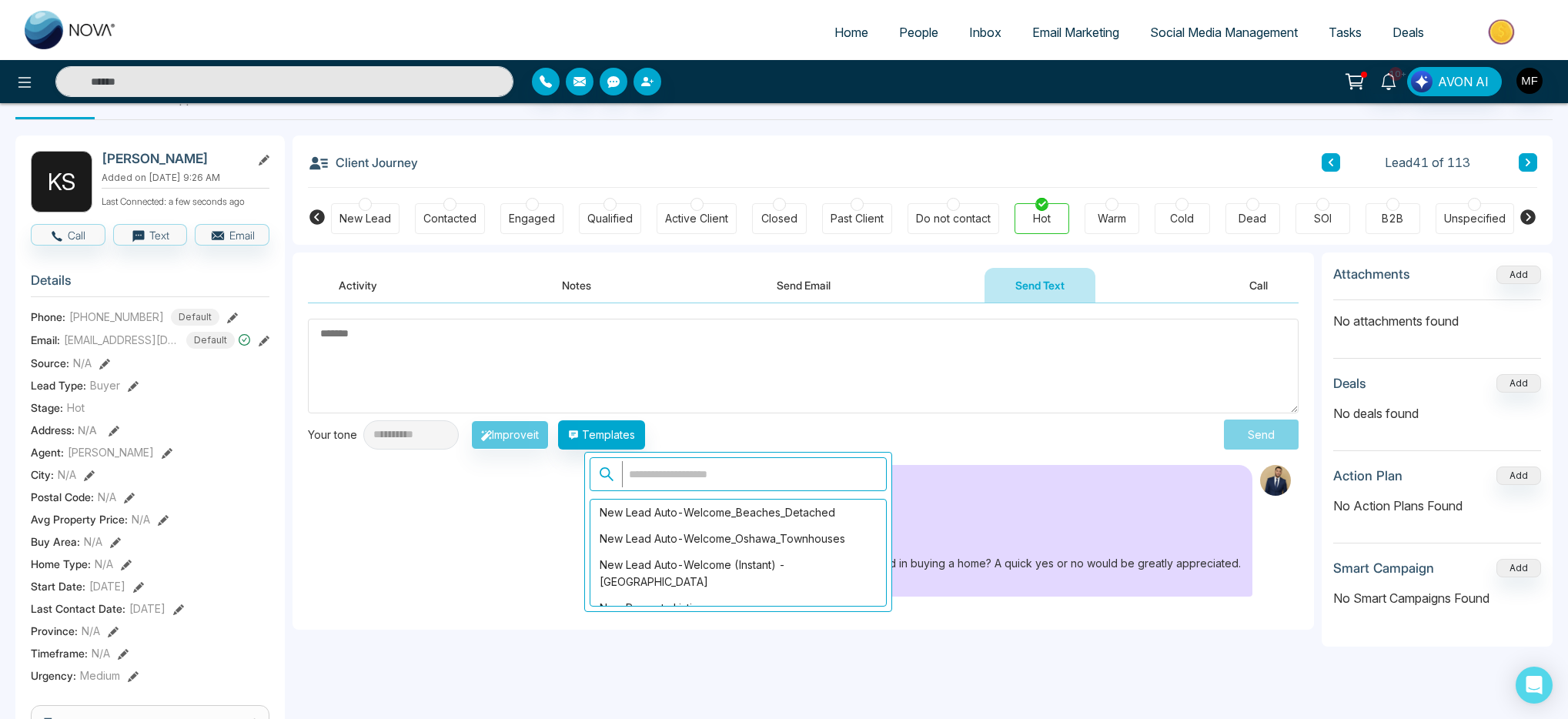
click at [674, 482] on input "text" at bounding box center [749, 473] width 255 height 26
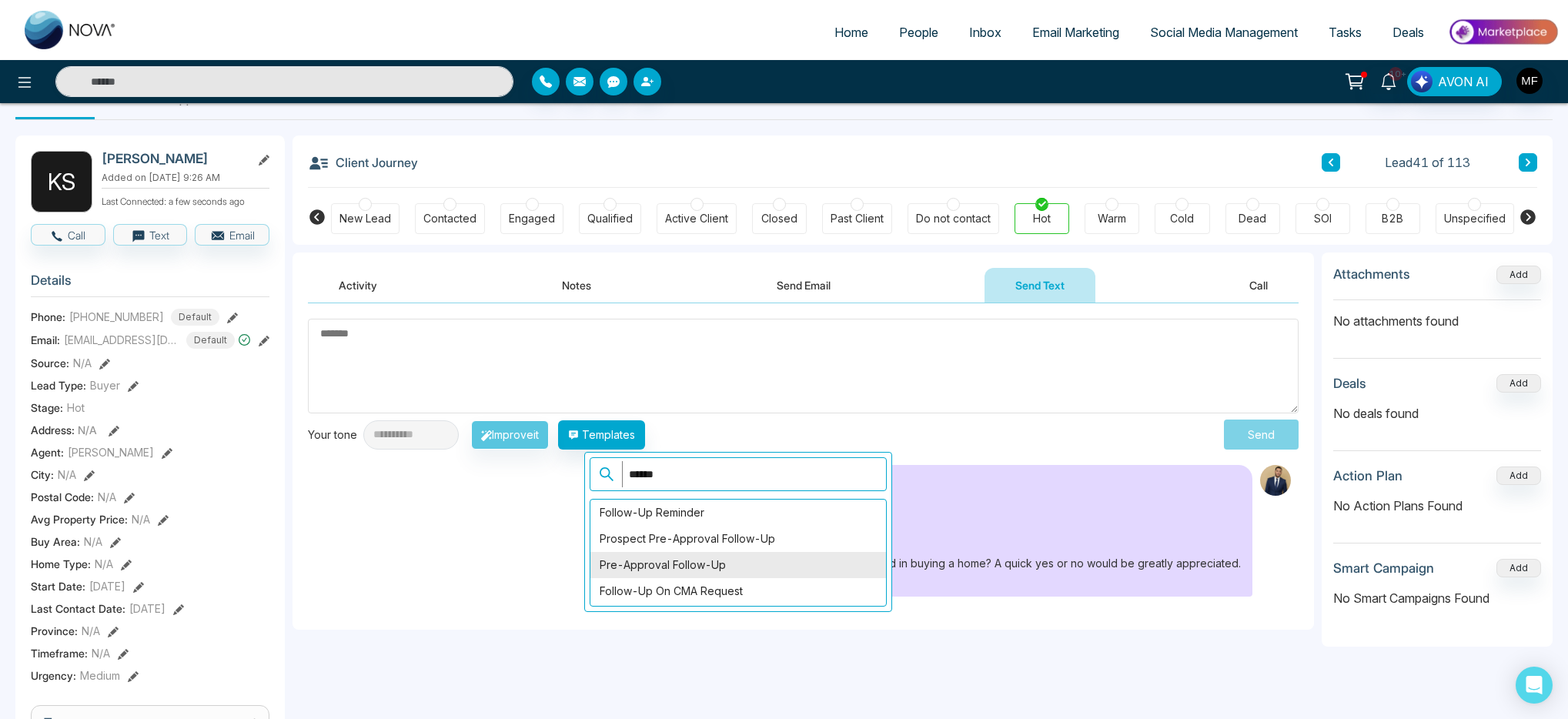
scroll to position [470, 0]
type input "******"
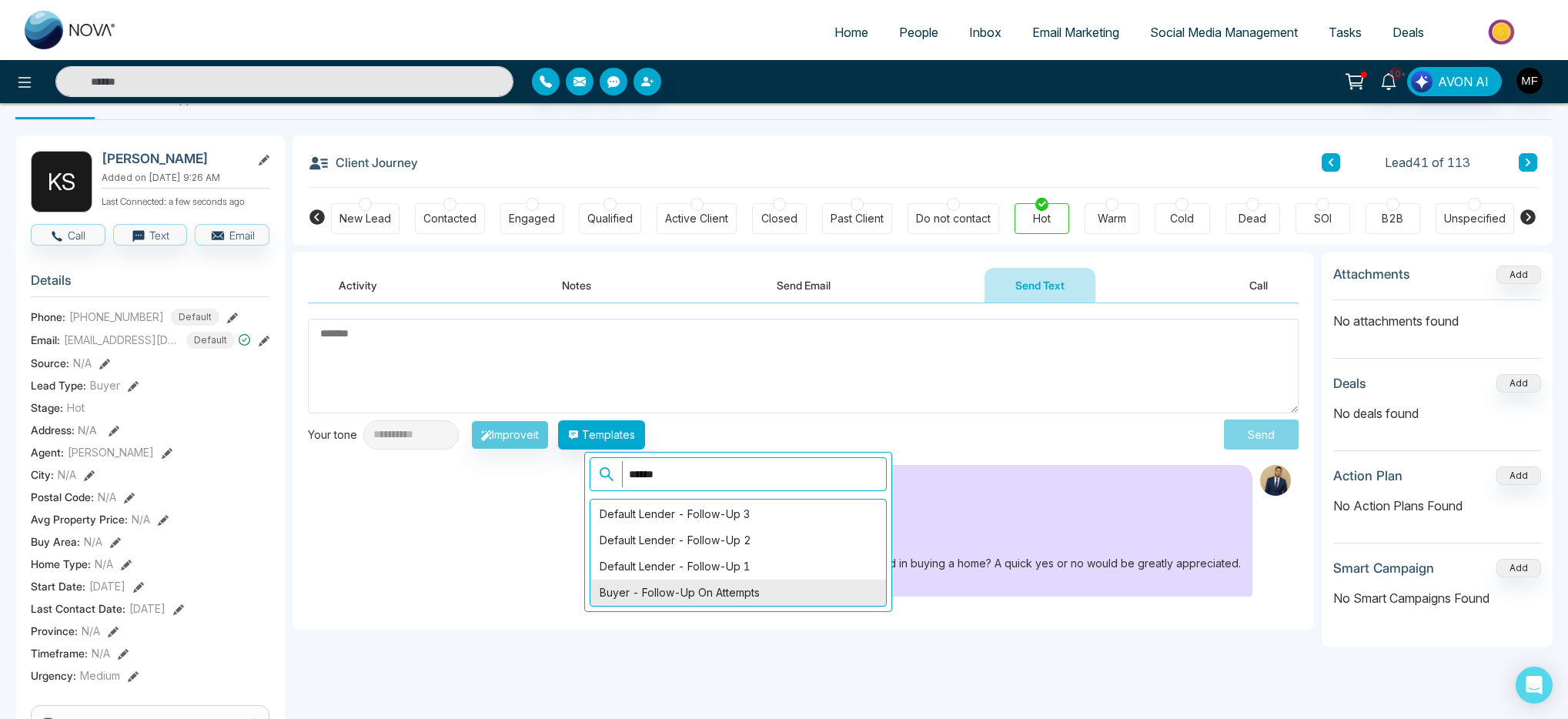
click at [728, 591] on div "Buyer - Follow-Up on Attempts" at bounding box center [739, 592] width 295 height 26
type textarea "**********"
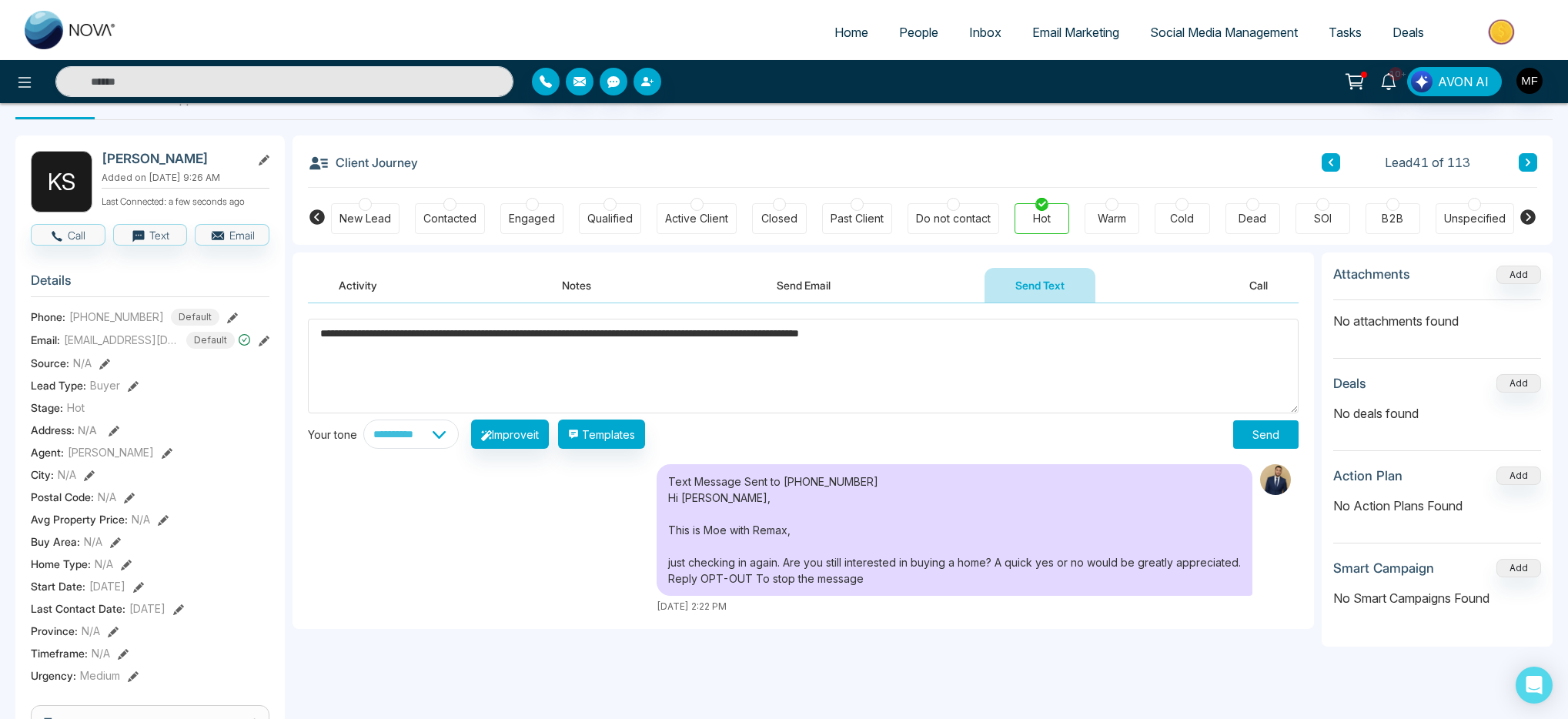
click at [498, 517] on div "Text Message Sent to +19055643695 Hi Kanwal, This is Moe with Remax, just check…" at bounding box center [804, 539] width 991 height 149
click at [1283, 440] on button "Send" at bounding box center [1266, 434] width 66 height 28
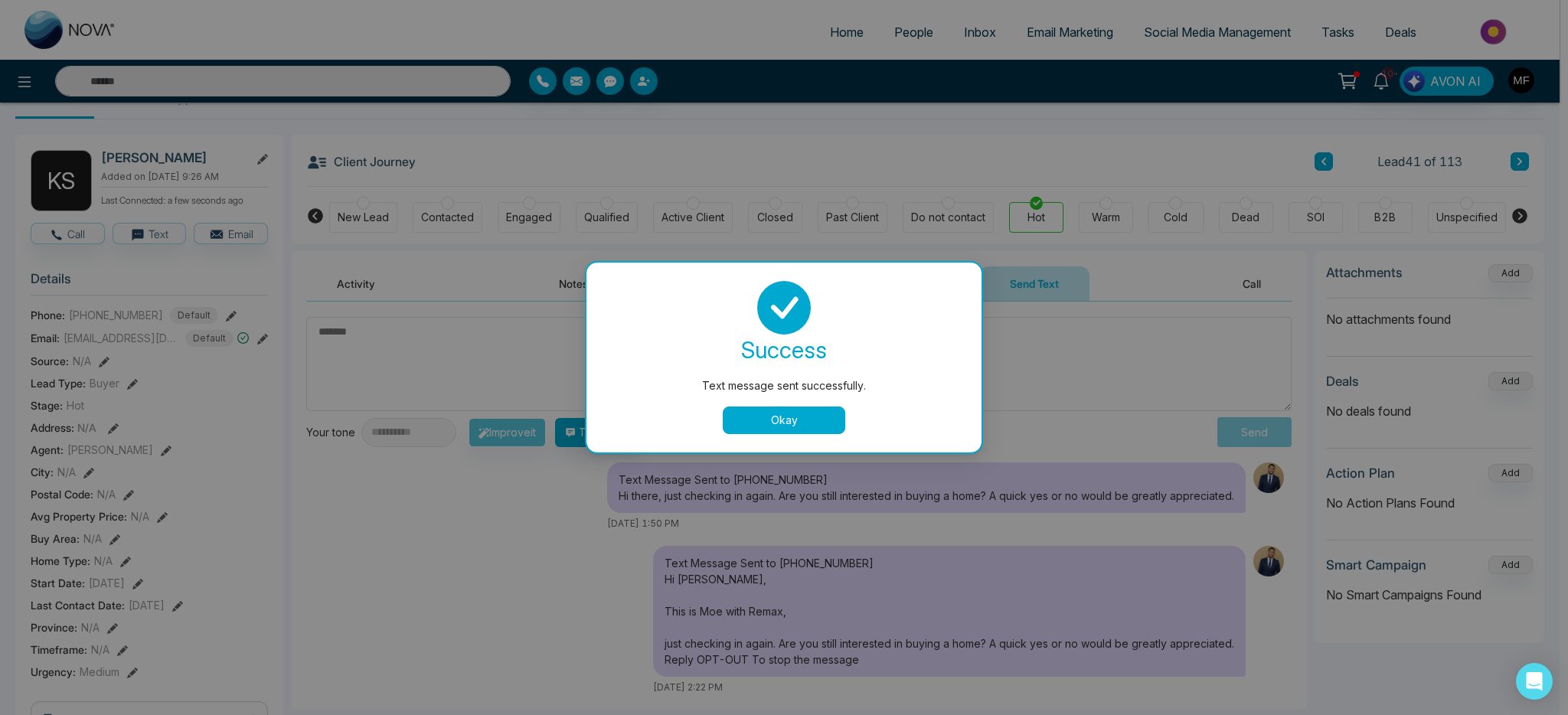
click at [815, 424] on button "Okay" at bounding box center [784, 419] width 122 height 27
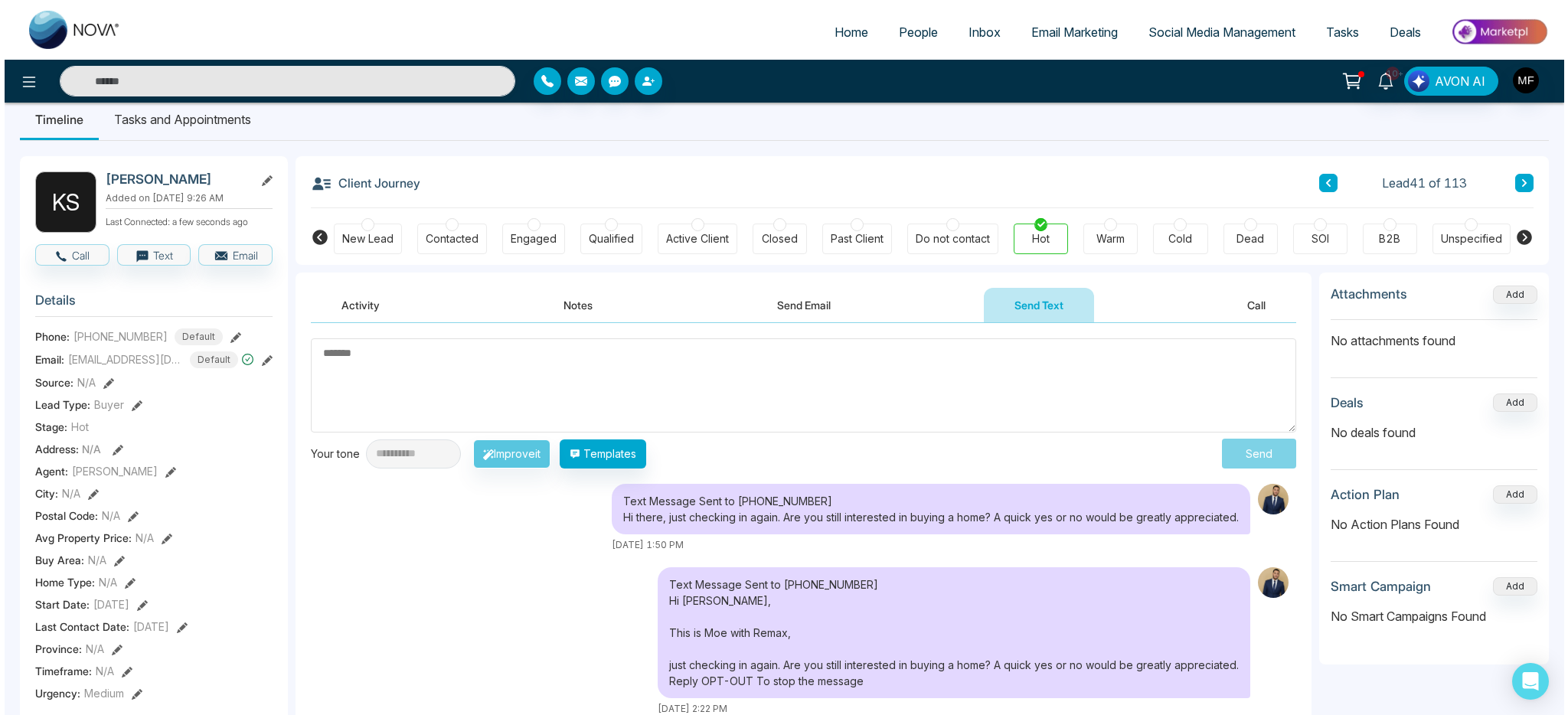
scroll to position [0, 0]
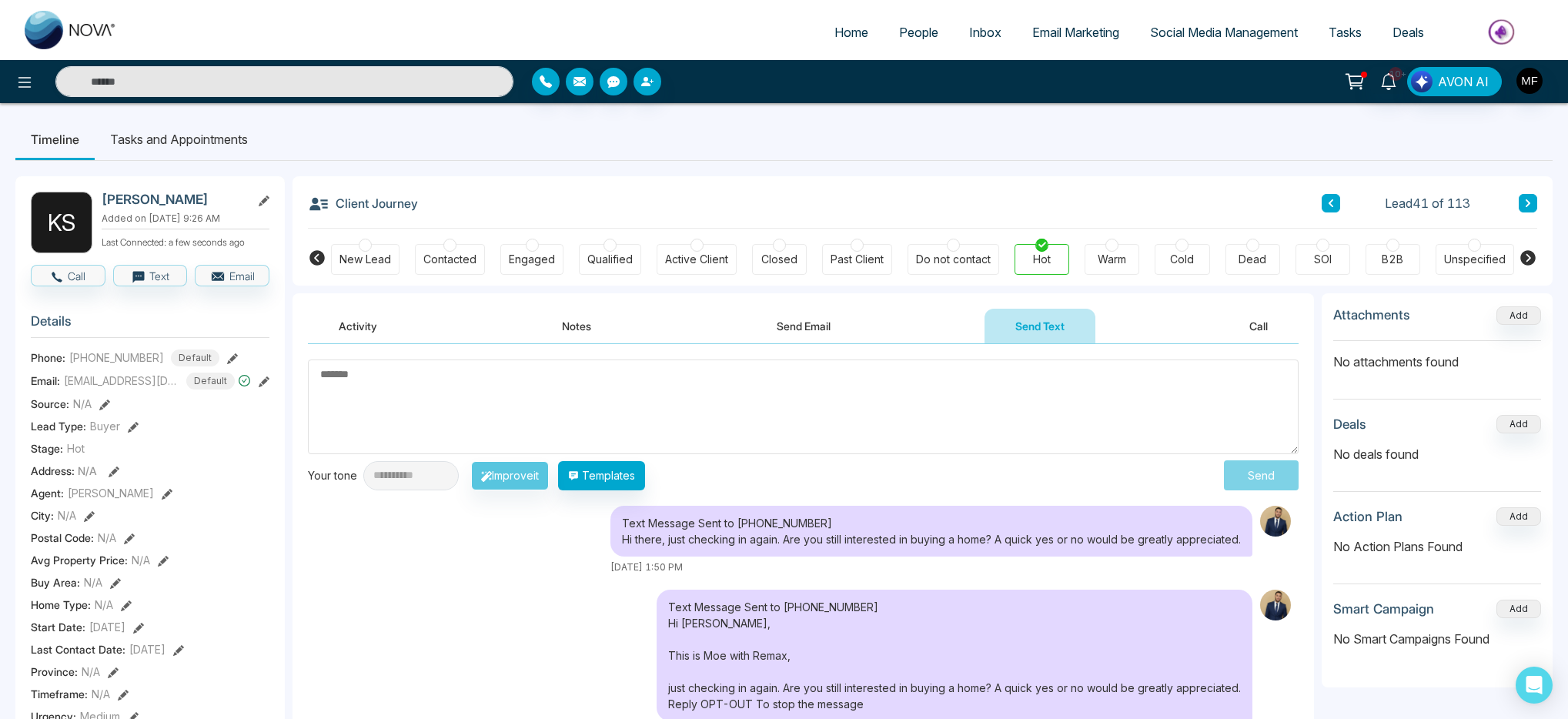
click at [162, 140] on li "Tasks and Appointments" at bounding box center [178, 139] width 168 height 42
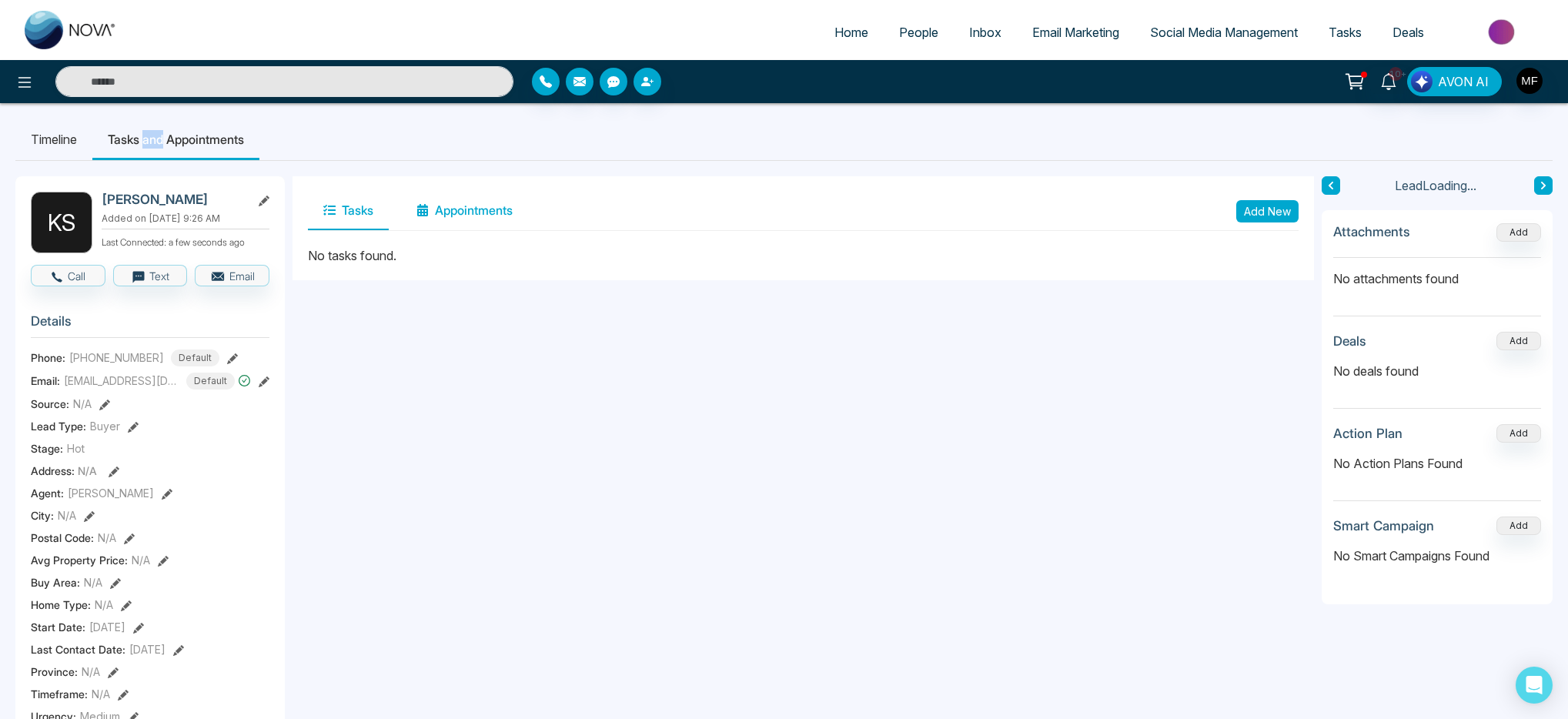
click at [438, 213] on button "Appointments" at bounding box center [465, 210] width 127 height 38
click at [341, 214] on button "Tasks" at bounding box center [348, 210] width 81 height 38
click at [58, 134] on li "Timeline" at bounding box center [53, 139] width 77 height 42
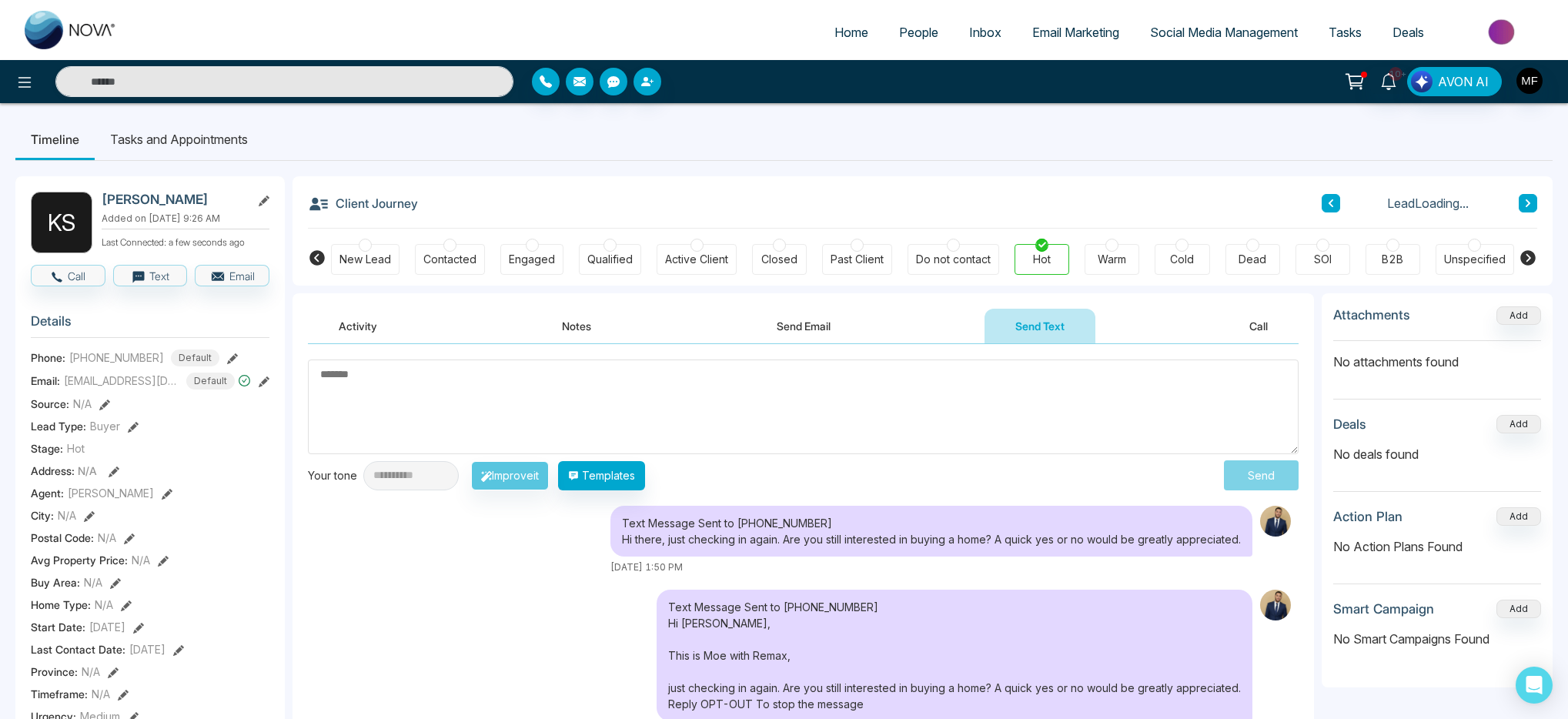
click at [1248, 265] on div "Dead" at bounding box center [1252, 259] width 28 height 15
click at [200, 133] on body "**********" at bounding box center [784, 360] width 1568 height 719
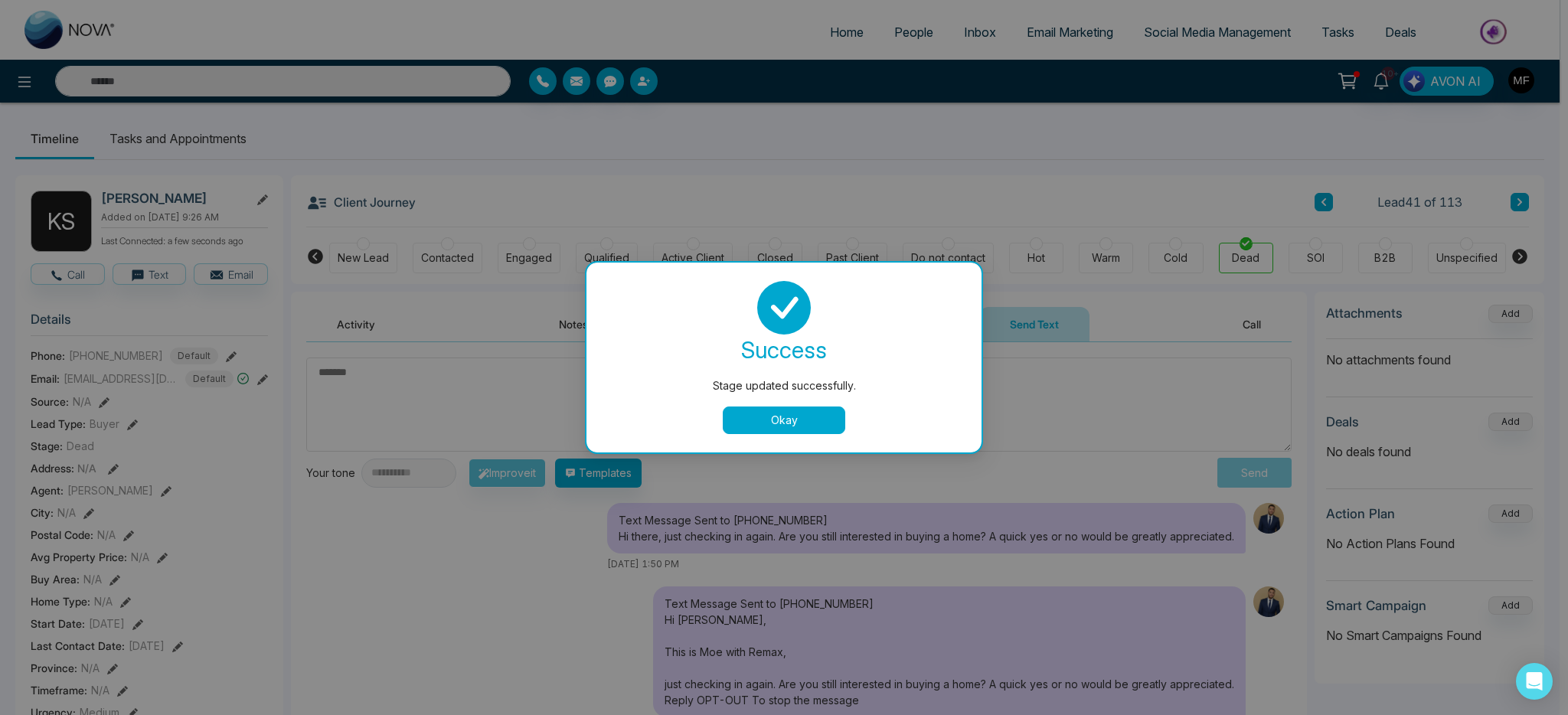
click at [793, 418] on button "Okay" at bounding box center [784, 419] width 122 height 27
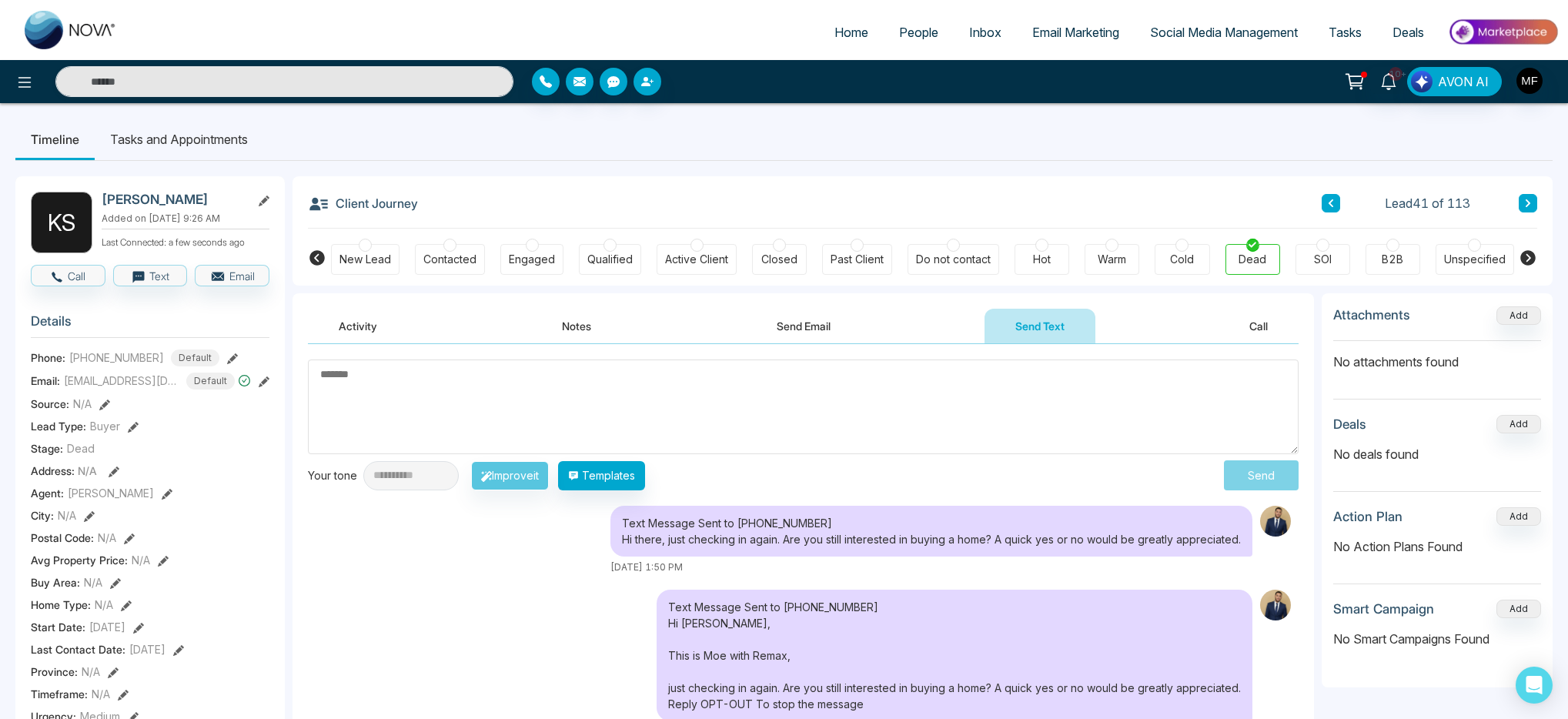
click at [222, 130] on li "Tasks and Appointments" at bounding box center [178, 139] width 168 height 42
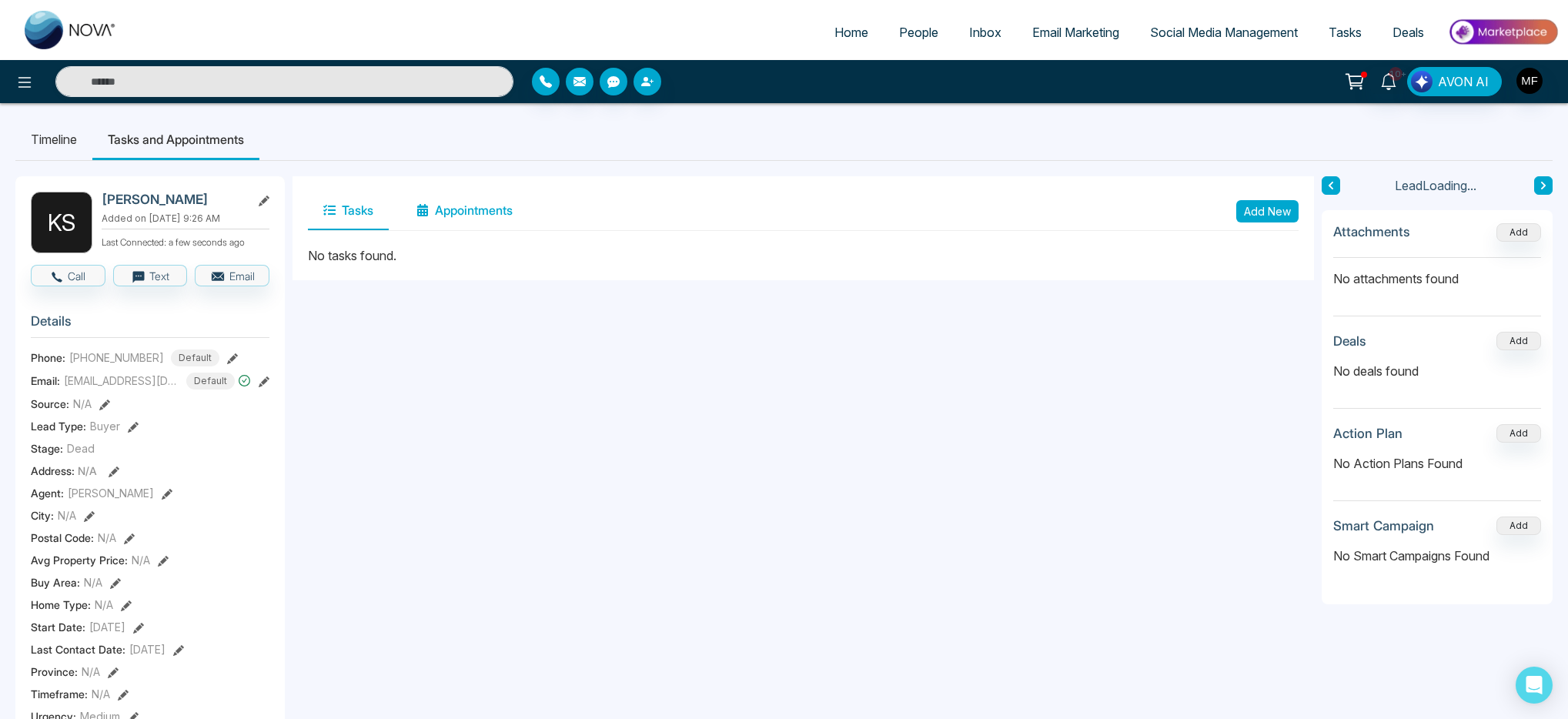
click at [465, 228] on button "Appointments" at bounding box center [465, 210] width 127 height 38
click at [363, 214] on button "Tasks" at bounding box center [348, 210] width 81 height 38
click at [1266, 215] on button "Add New" at bounding box center [1268, 211] width 62 height 22
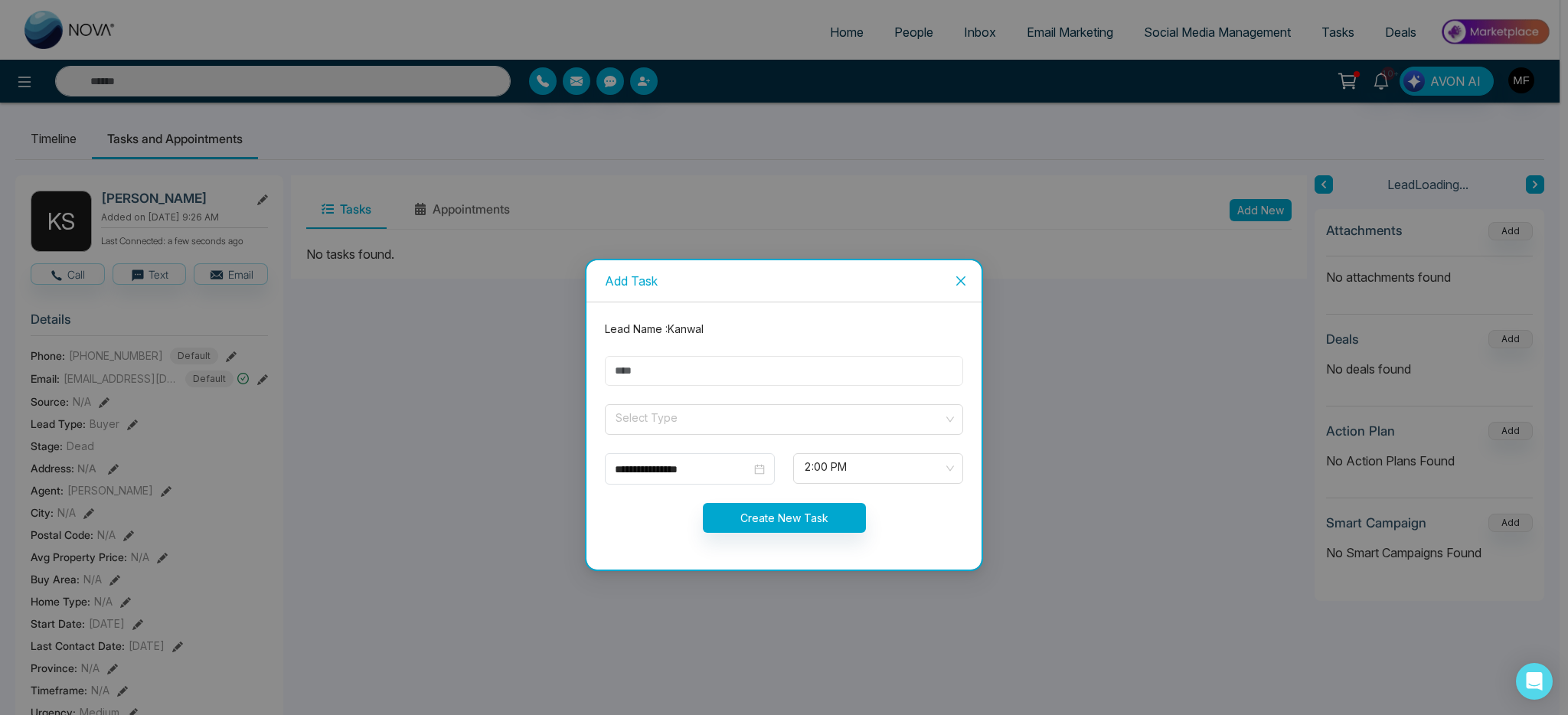
click at [825, 381] on input "text" at bounding box center [784, 371] width 358 height 30
type input "**********"
click at [686, 411] on input "search" at bounding box center [779, 417] width 329 height 23
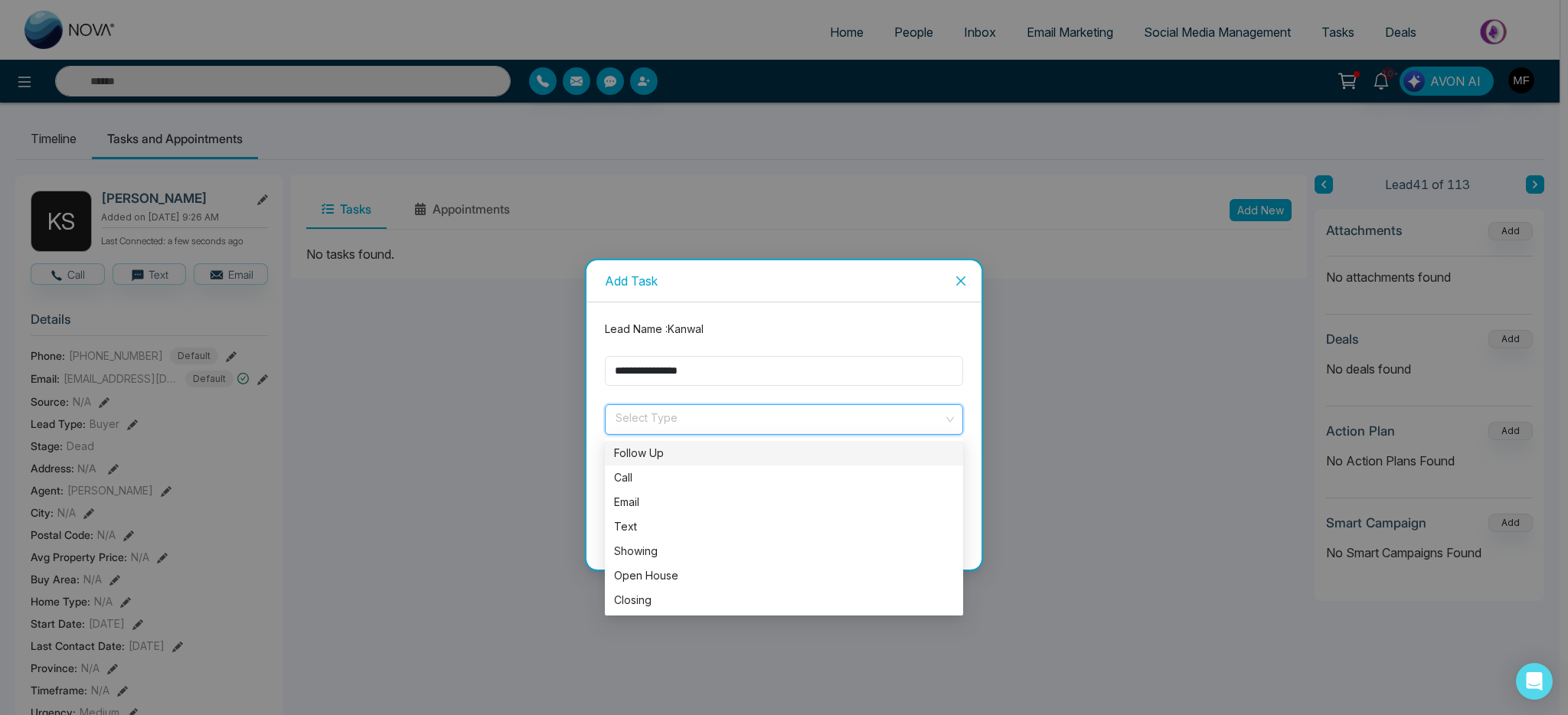
click at [658, 451] on div "Follow Up" at bounding box center [784, 453] width 340 height 17
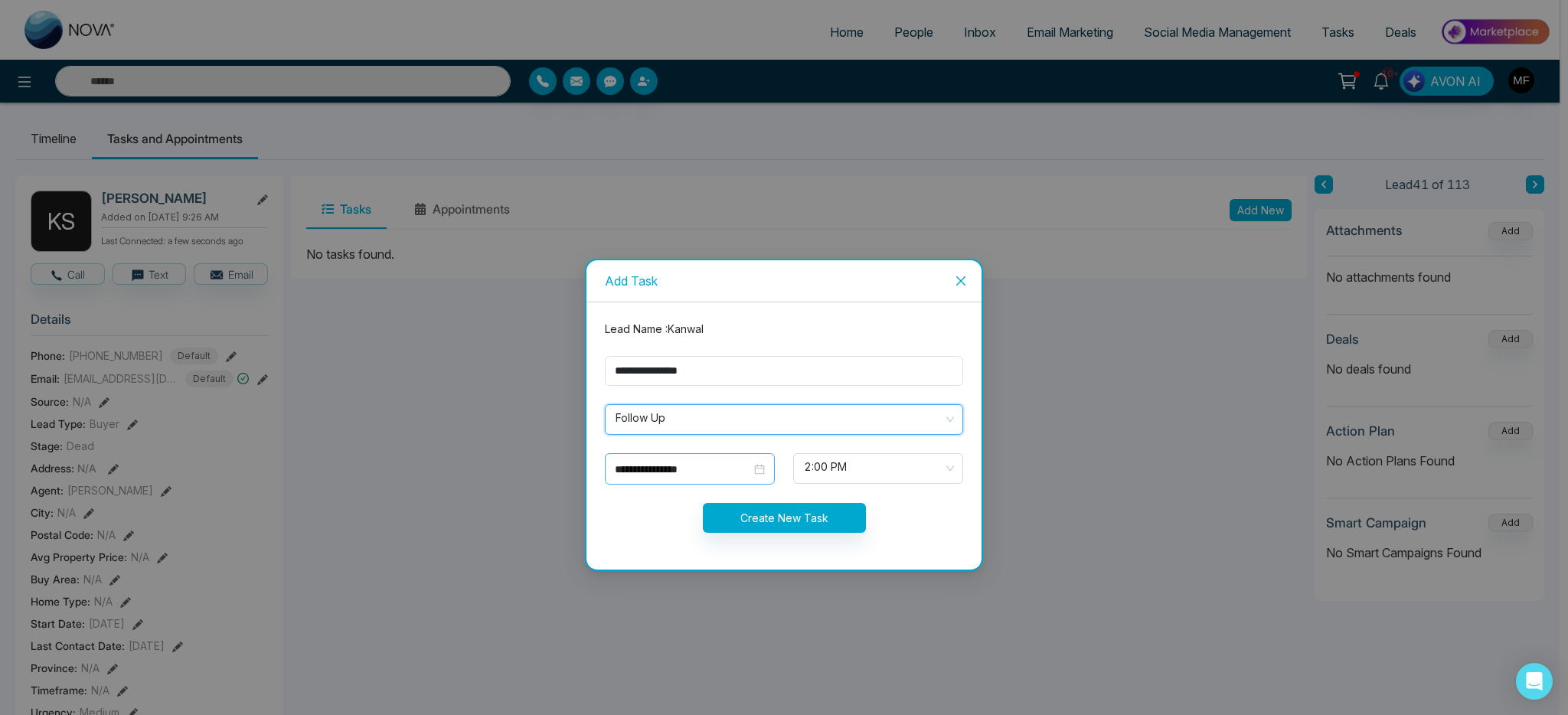
click at [735, 468] on input "**********" at bounding box center [683, 469] width 136 height 17
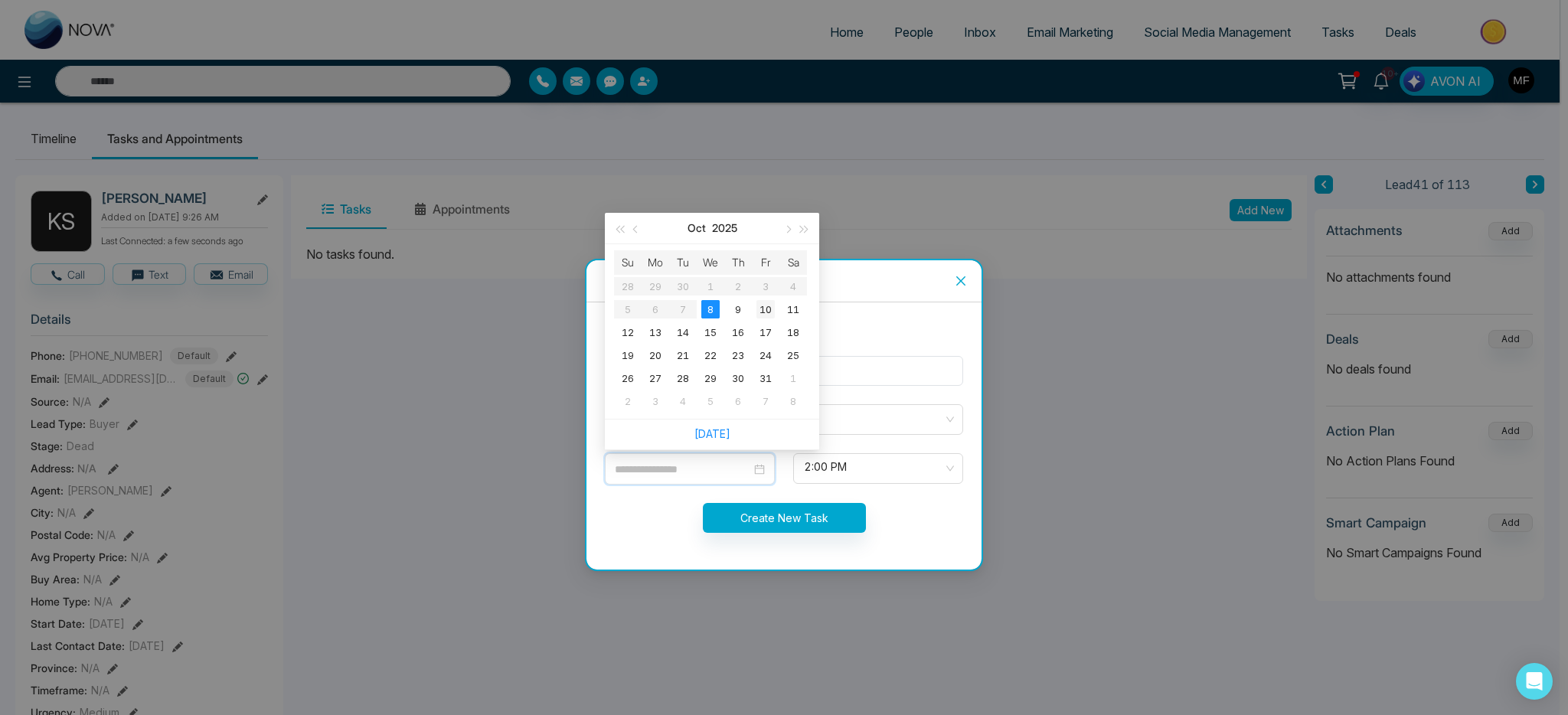
type input "**********"
click at [772, 312] on div "10" at bounding box center [765, 309] width 19 height 19
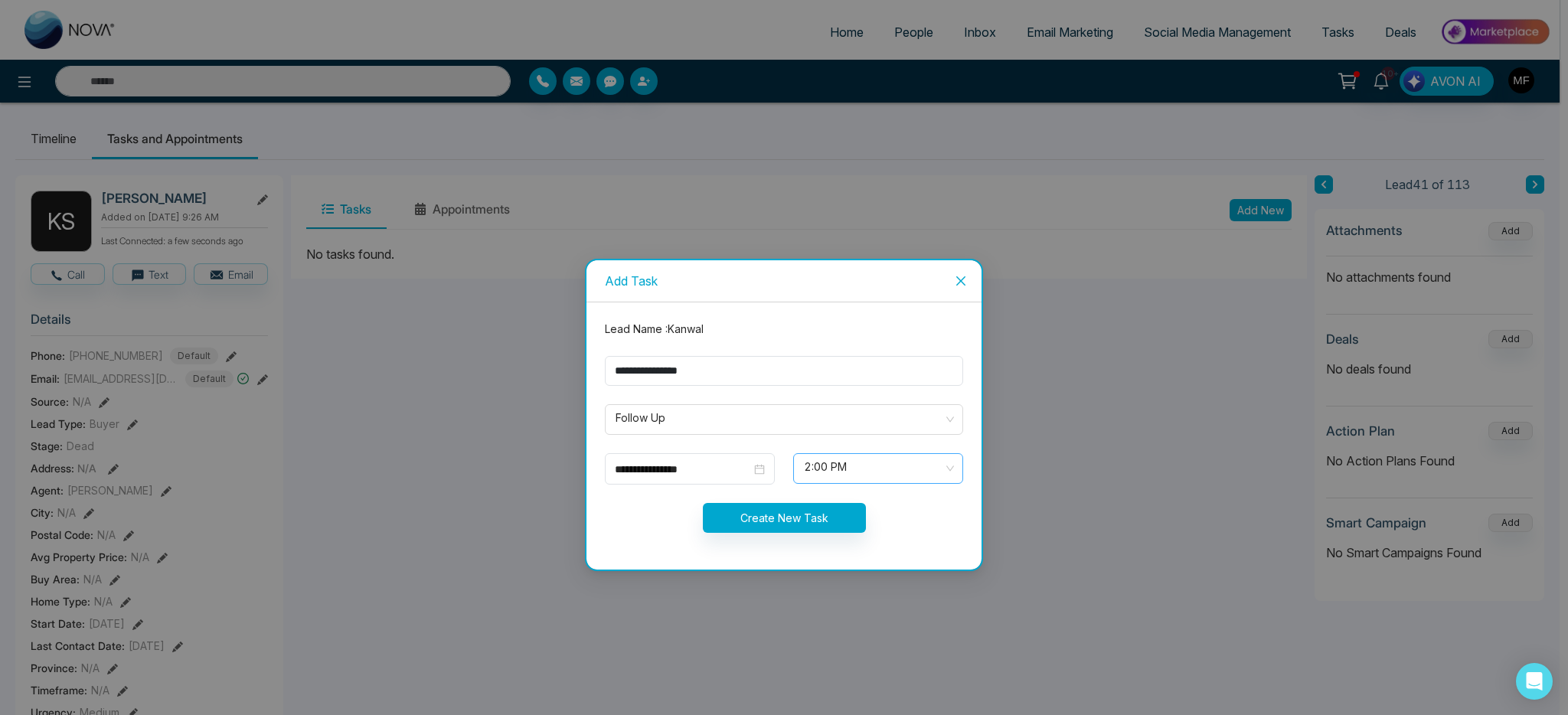
click at [890, 481] on span "2:00 PM" at bounding box center [878, 468] width 149 height 26
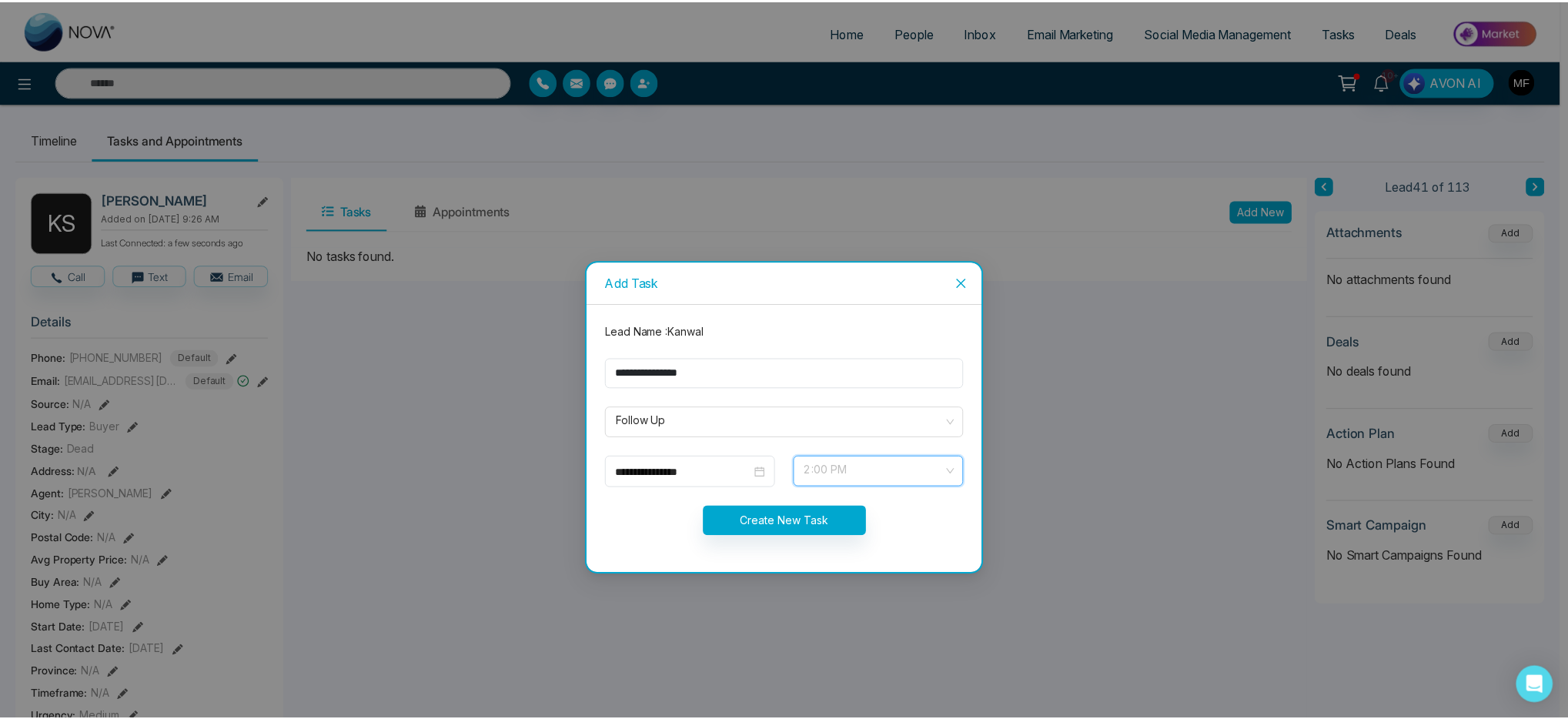
scroll to position [517, 0]
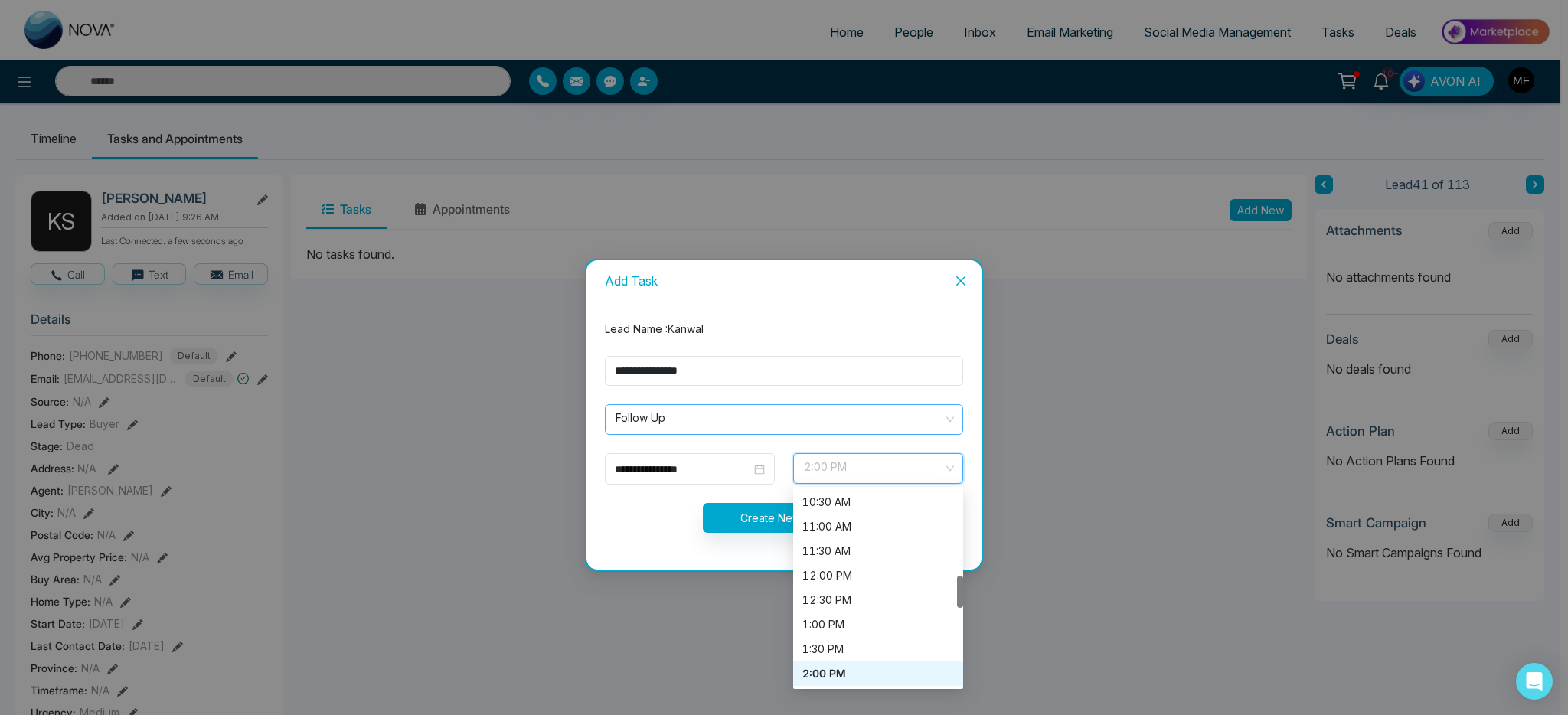
click at [720, 411] on span "Follow Up" at bounding box center [784, 419] width 337 height 26
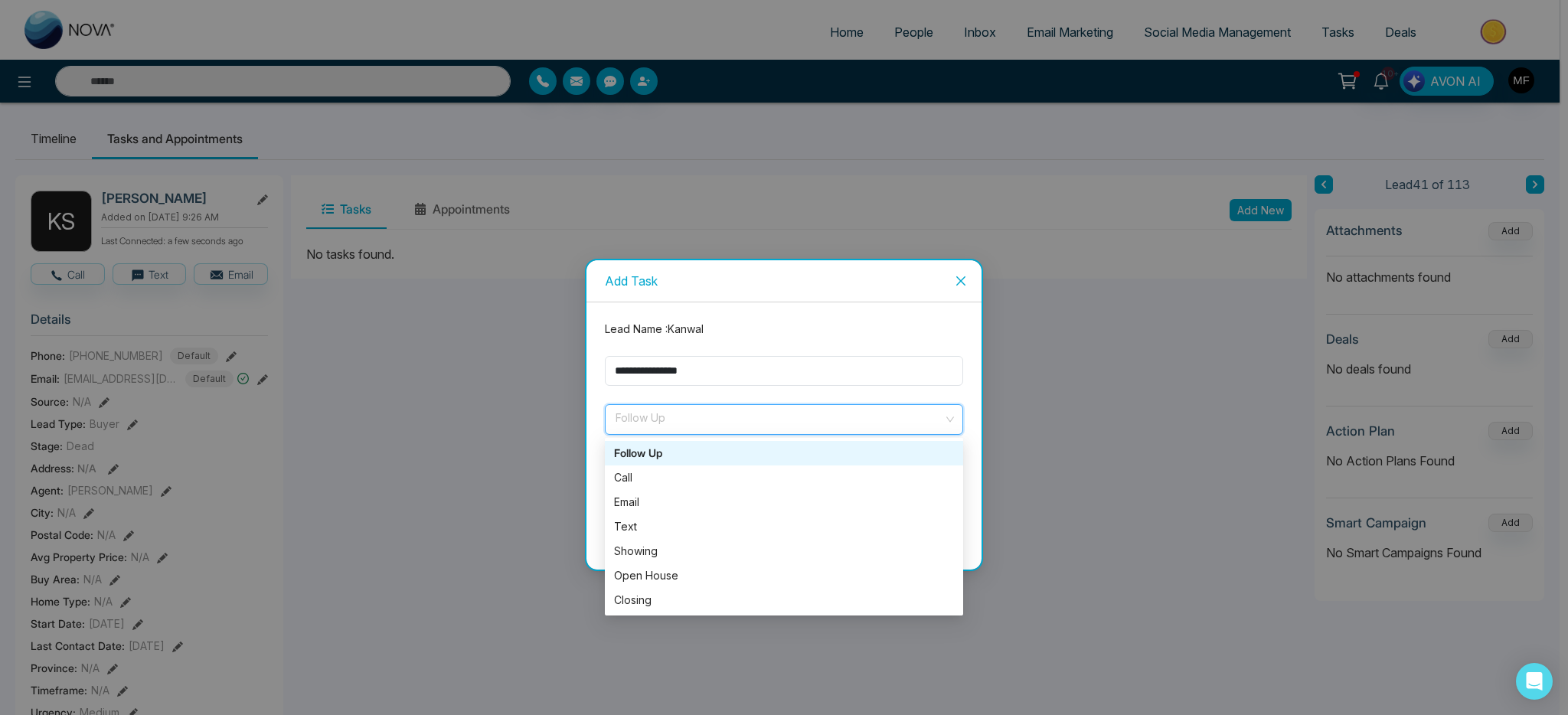
click at [744, 421] on span "Follow Up" at bounding box center [784, 419] width 337 height 26
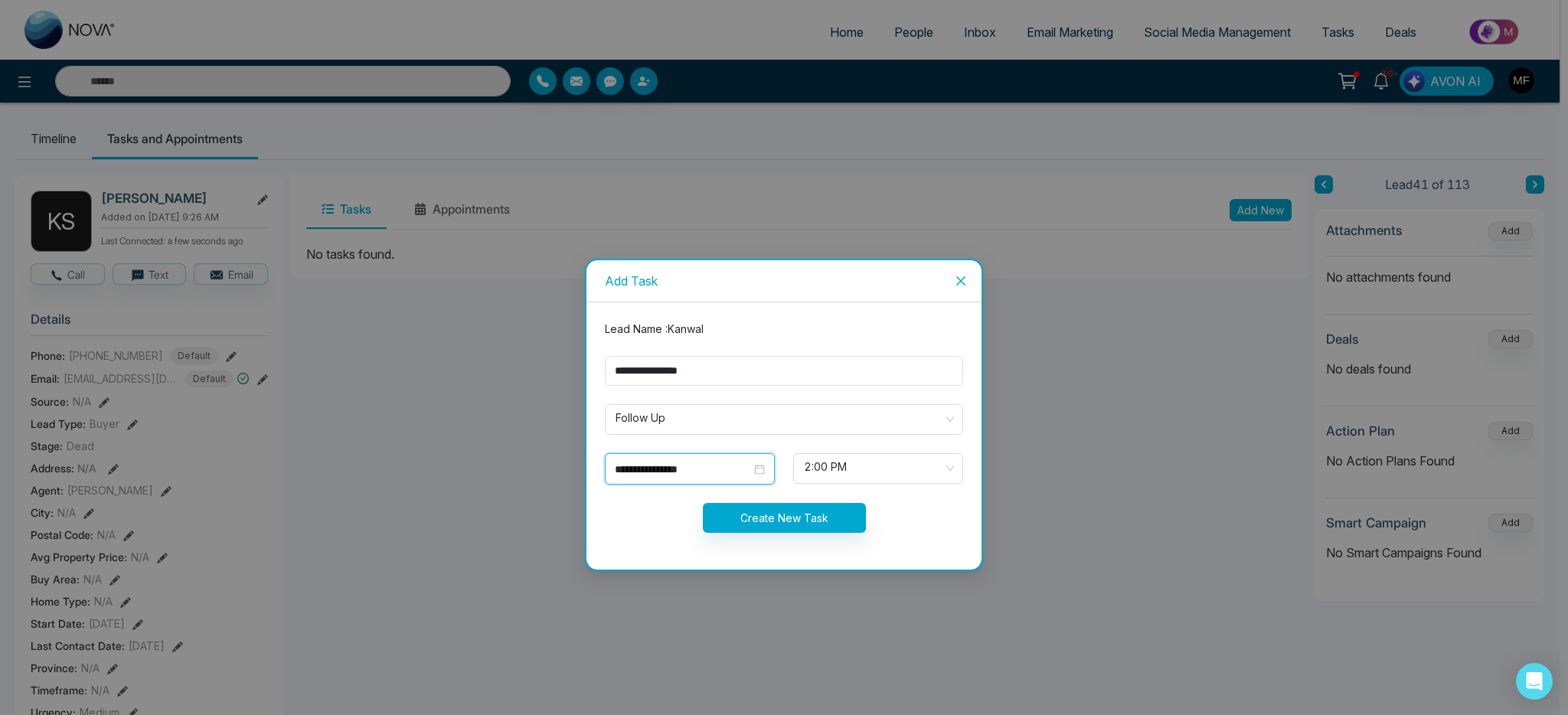
click at [722, 470] on input "**********" at bounding box center [683, 469] width 136 height 17
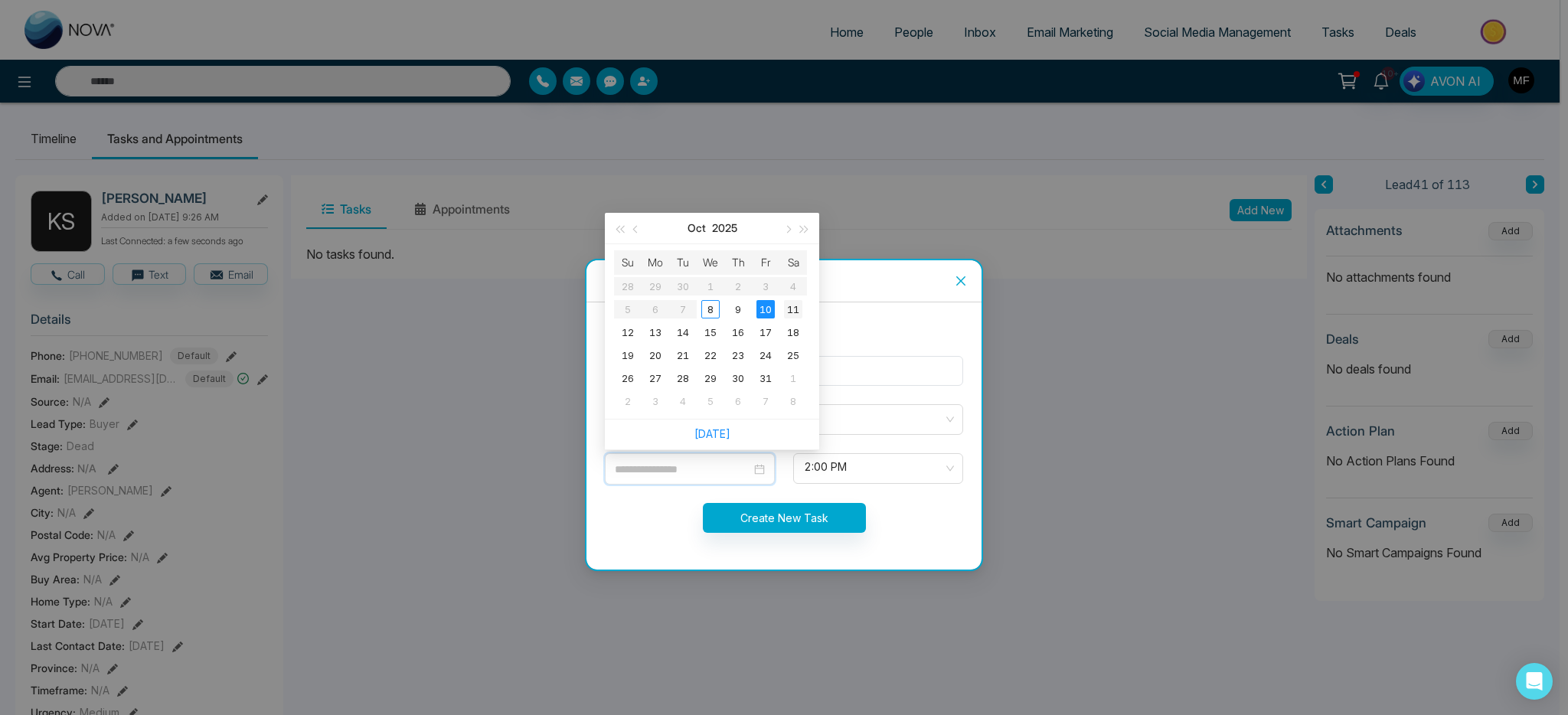
type input "**********"
click at [797, 304] on div "11" at bounding box center [793, 309] width 19 height 19
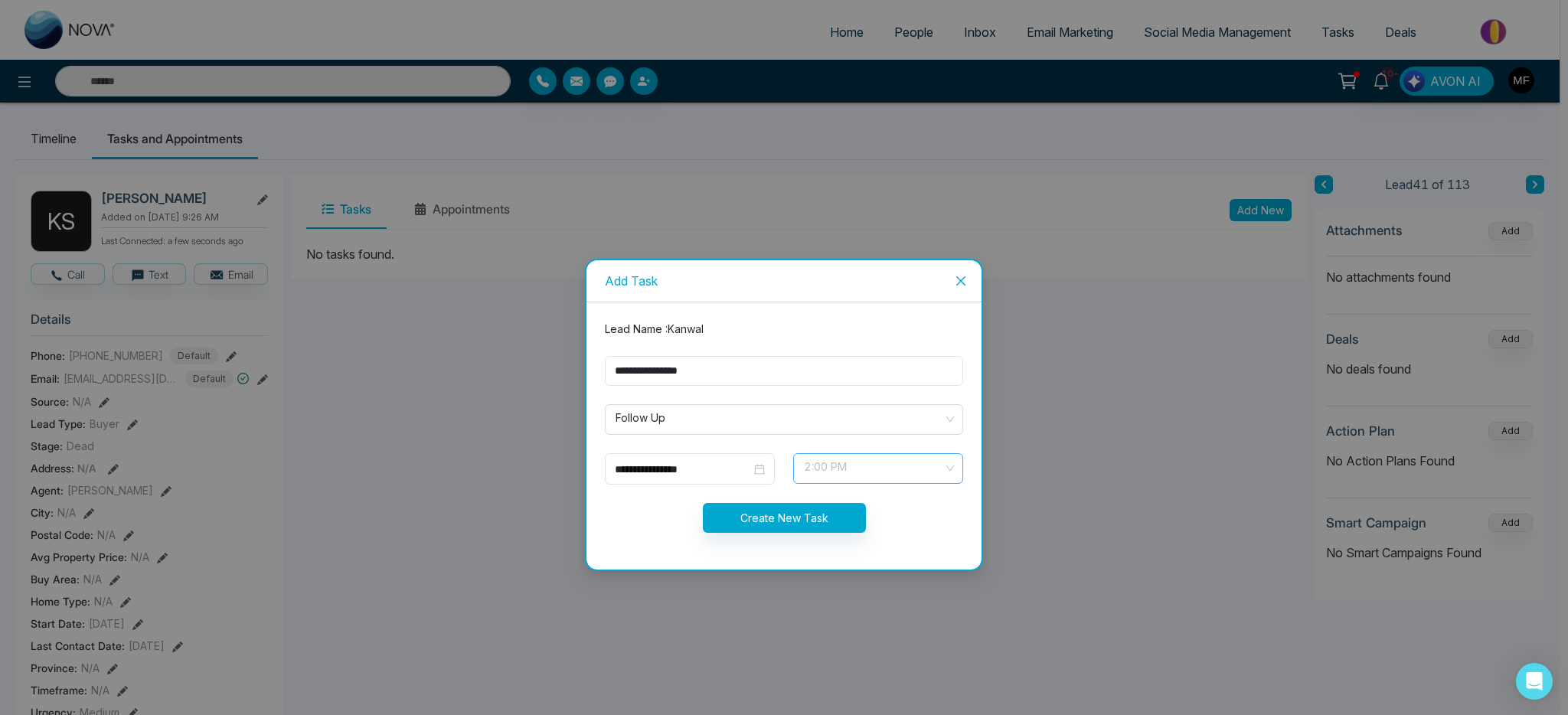
click at [871, 465] on span "2:00 PM" at bounding box center [878, 468] width 149 height 26
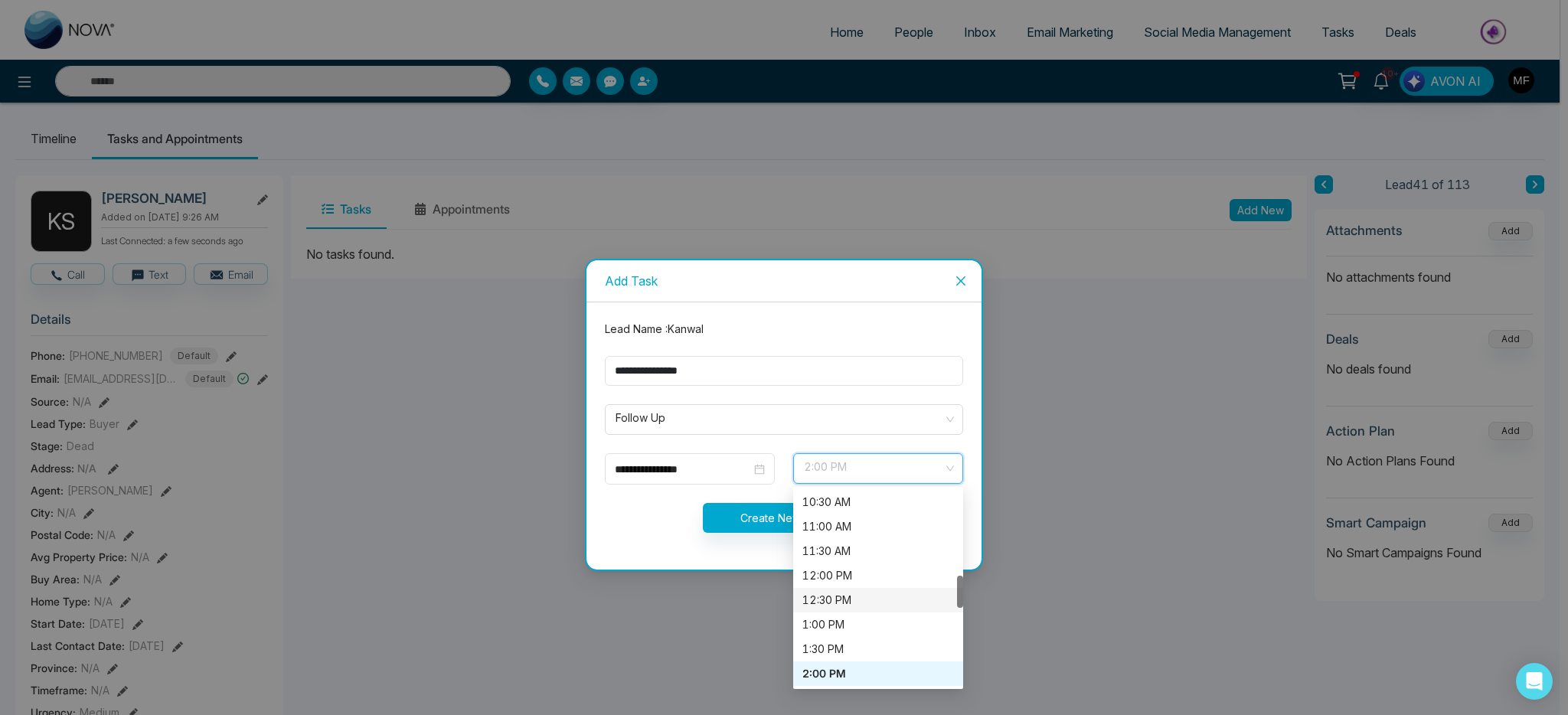
click at [862, 576] on div "12:00 PM" at bounding box center [878, 575] width 151 height 17
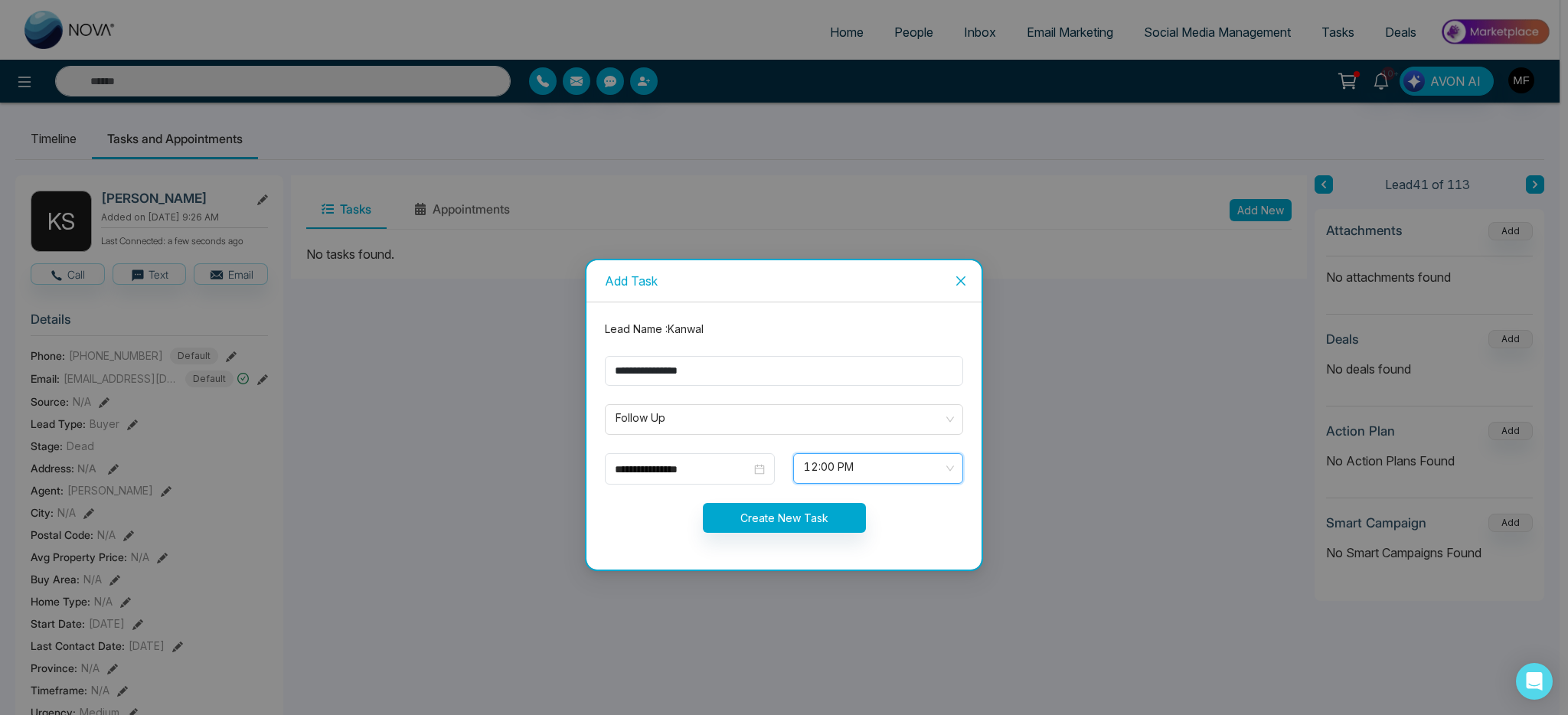
click at [631, 509] on div "Create New Task" at bounding box center [784, 518] width 377 height 30
click at [767, 531] on button "Create New Task" at bounding box center [784, 518] width 163 height 30
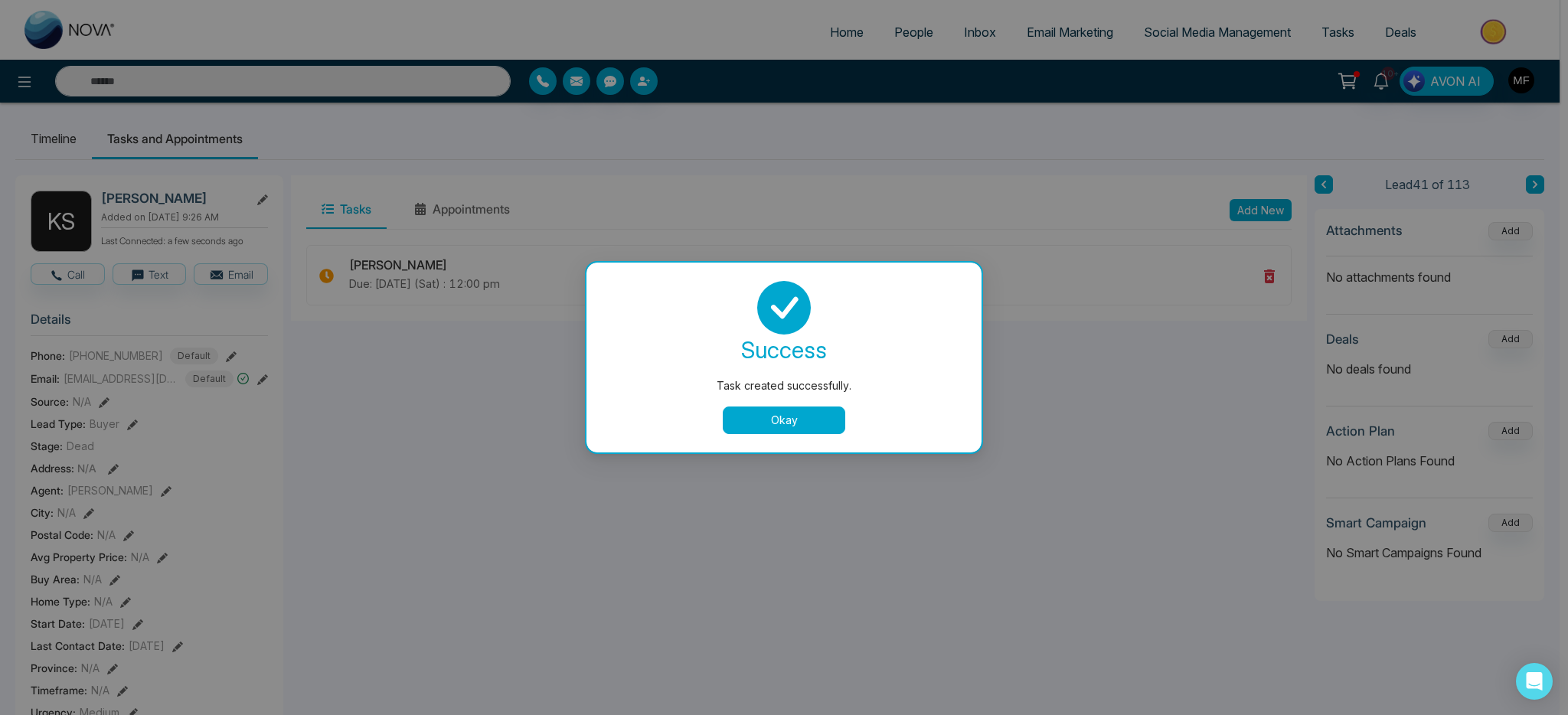
click at [803, 423] on button "Okay" at bounding box center [784, 419] width 122 height 27
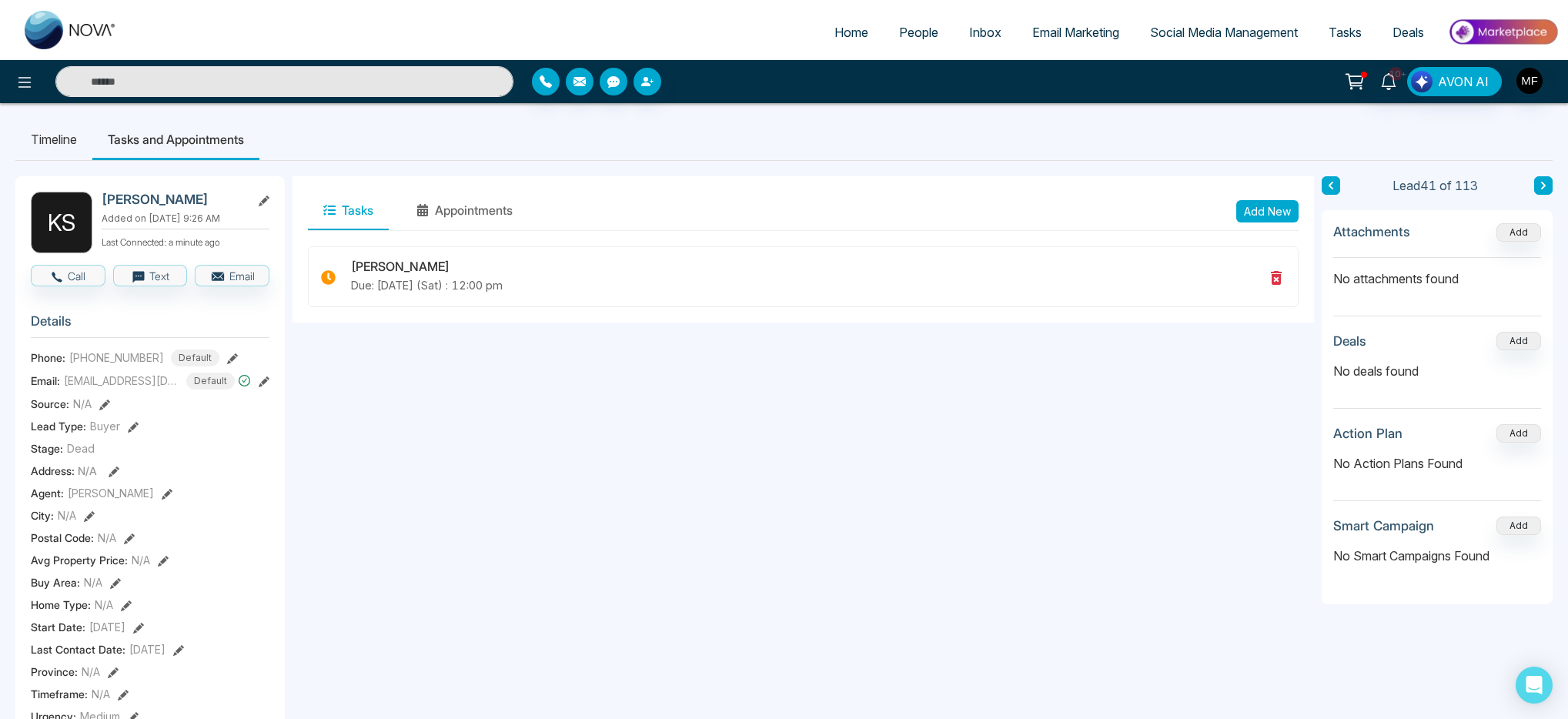
click at [277, 81] on input "text" at bounding box center [284, 81] width 458 height 31
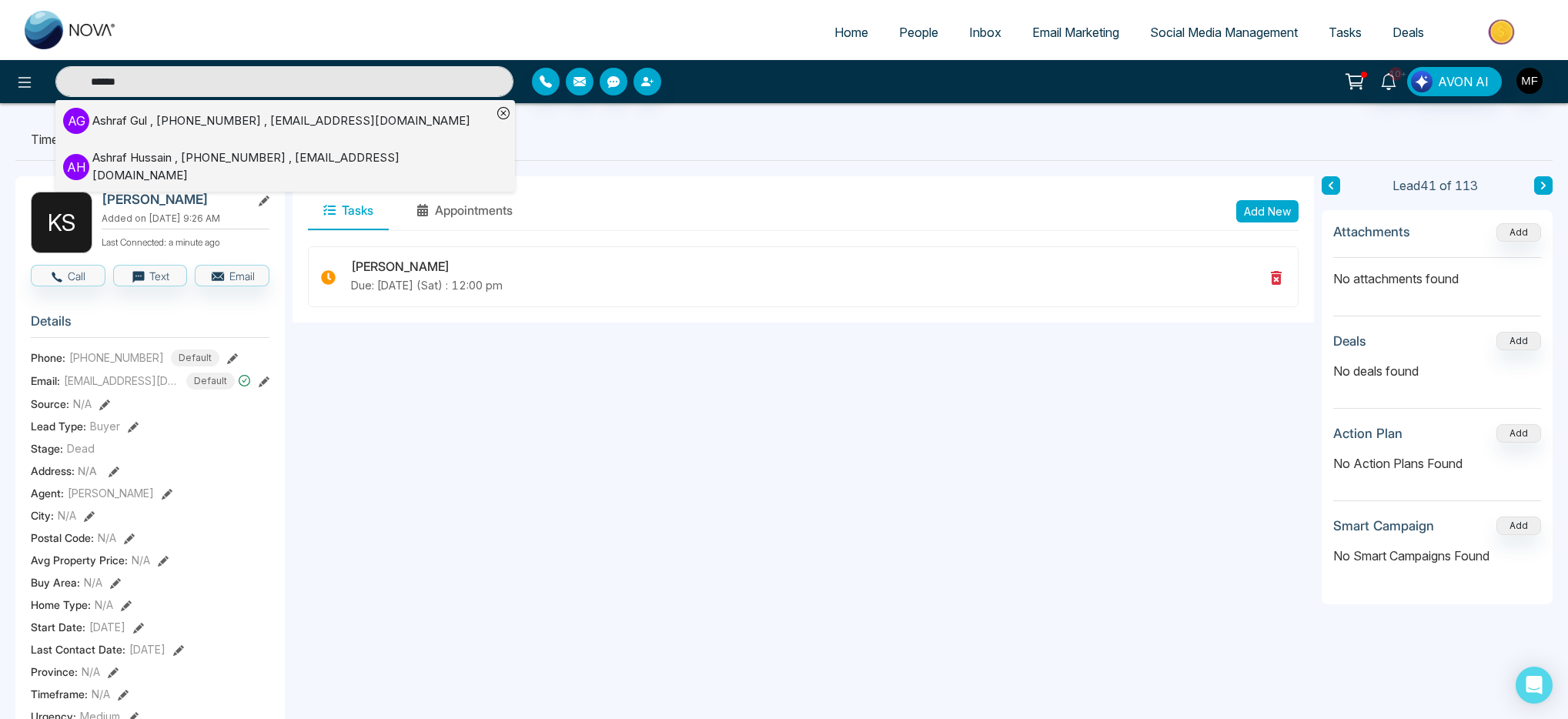
type input "******"
click at [249, 124] on div "Ashraf Gul , +14167975652 , ashraf_sarwari@yahoo.ca" at bounding box center [281, 121] width 378 height 18
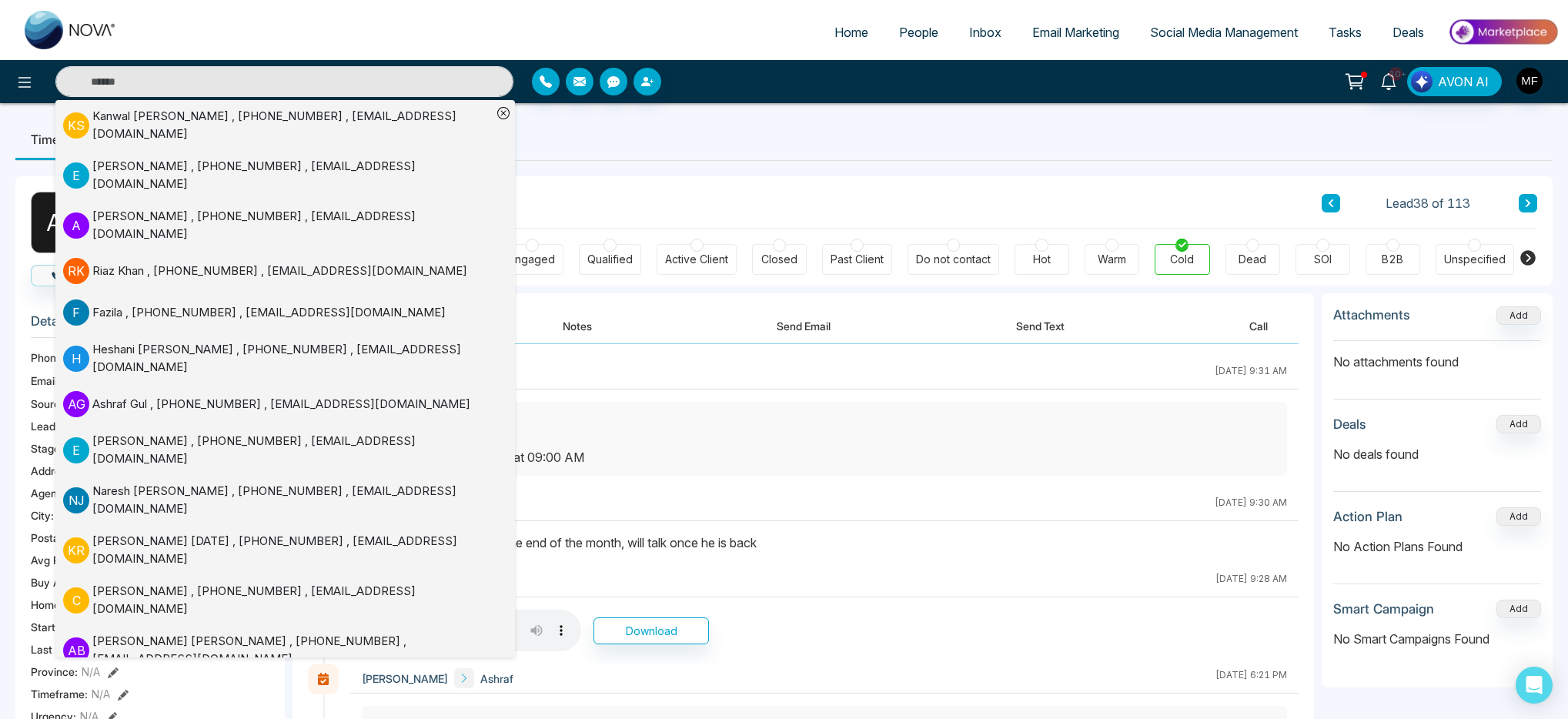
click at [650, 164] on div "A G Ashraf Gul Added on September 28 2025 | 9:54 AM Last Connected: 4 hours ago…" at bounding box center [784, 716] width 1538 height 1111
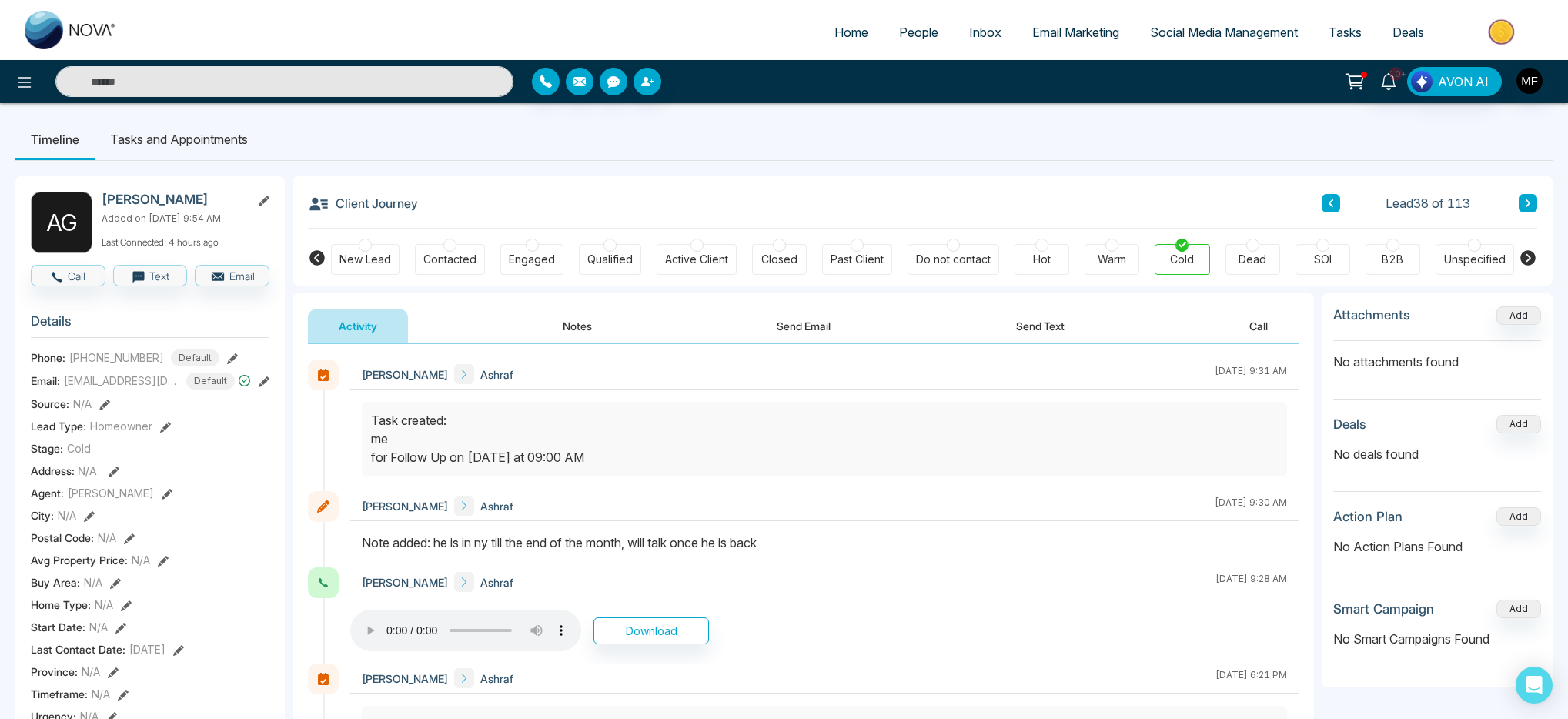
click at [916, 34] on span "People" at bounding box center [919, 32] width 39 height 15
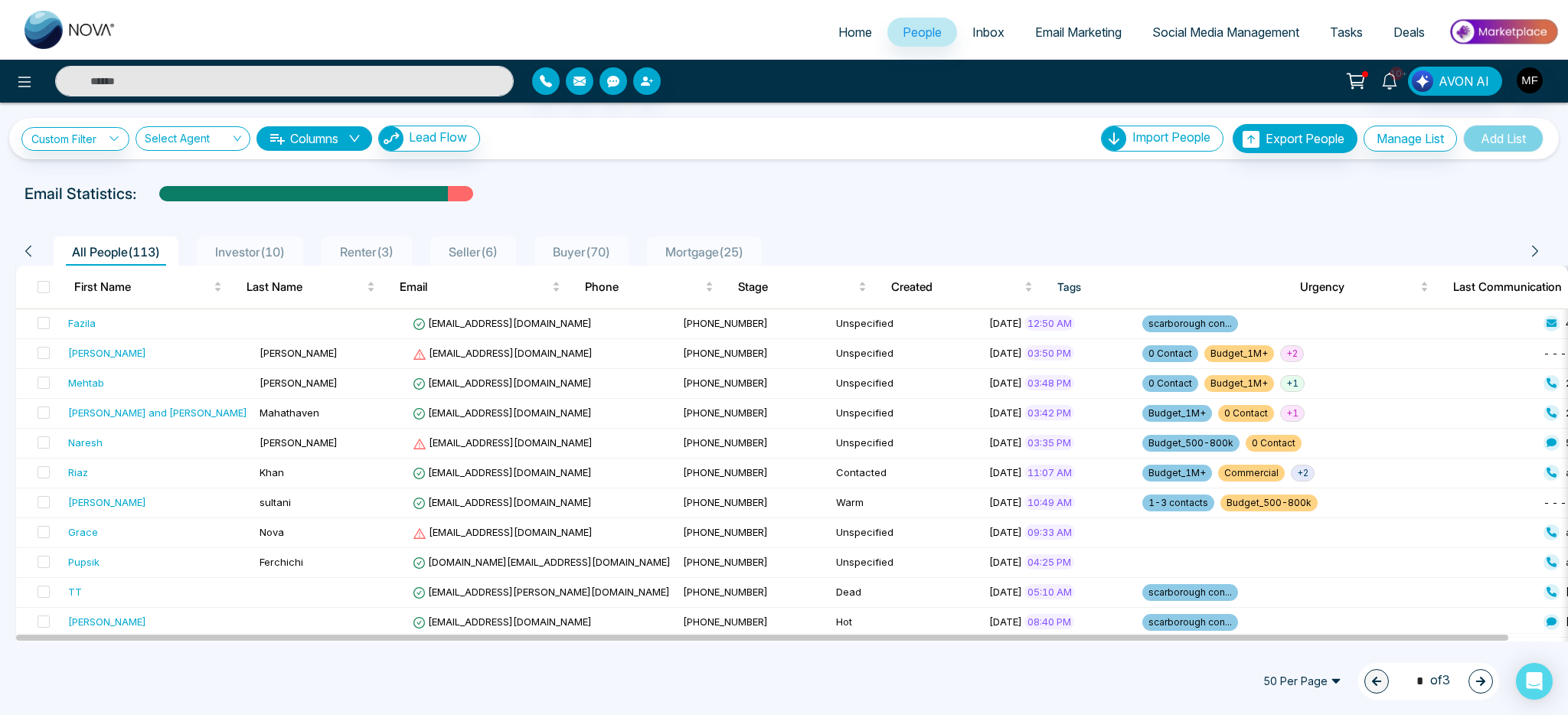
click at [274, 250] on span "Investor ( 10 )" at bounding box center [250, 251] width 82 height 15
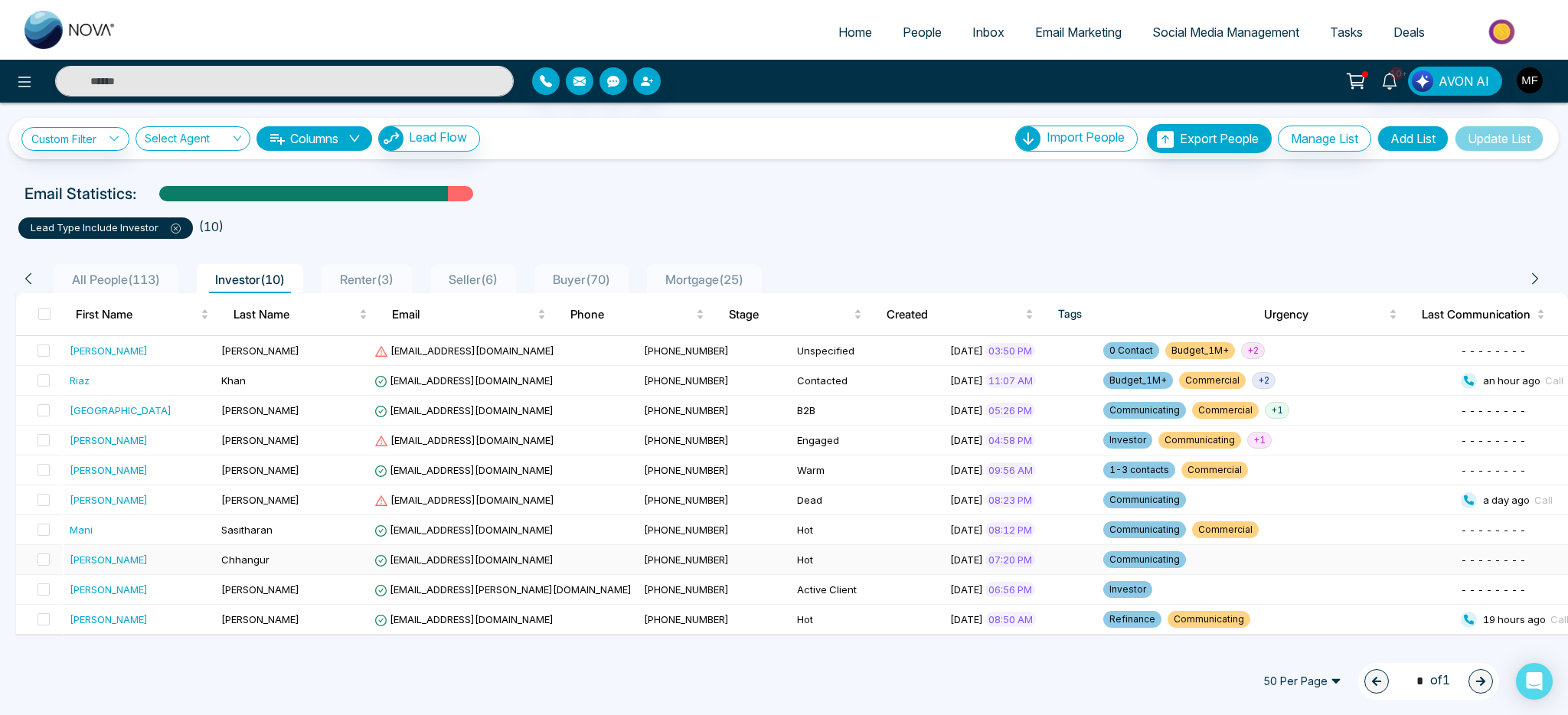
click at [179, 562] on div "Sherman" at bounding box center [140, 559] width 141 height 15
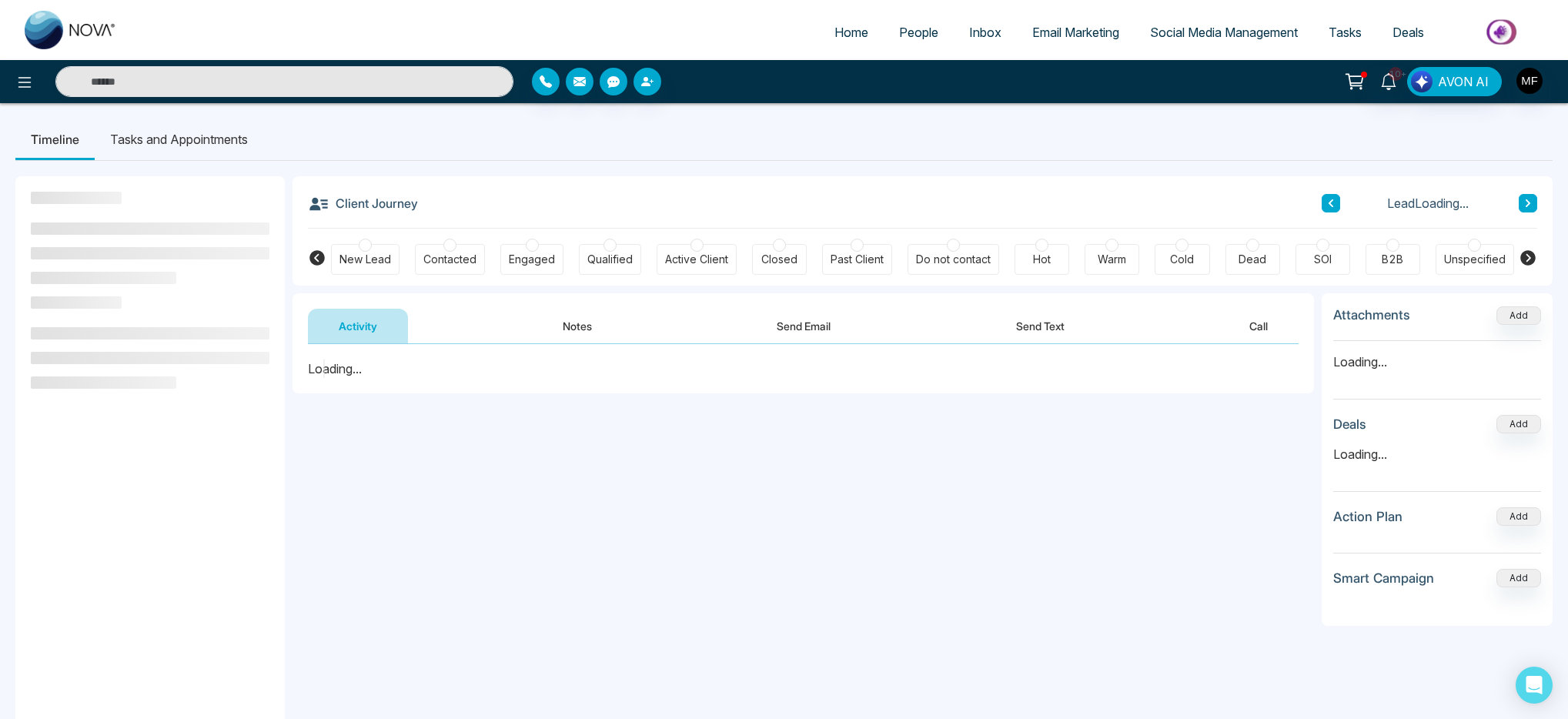
click at [577, 334] on button "Notes" at bounding box center [578, 326] width 91 height 35
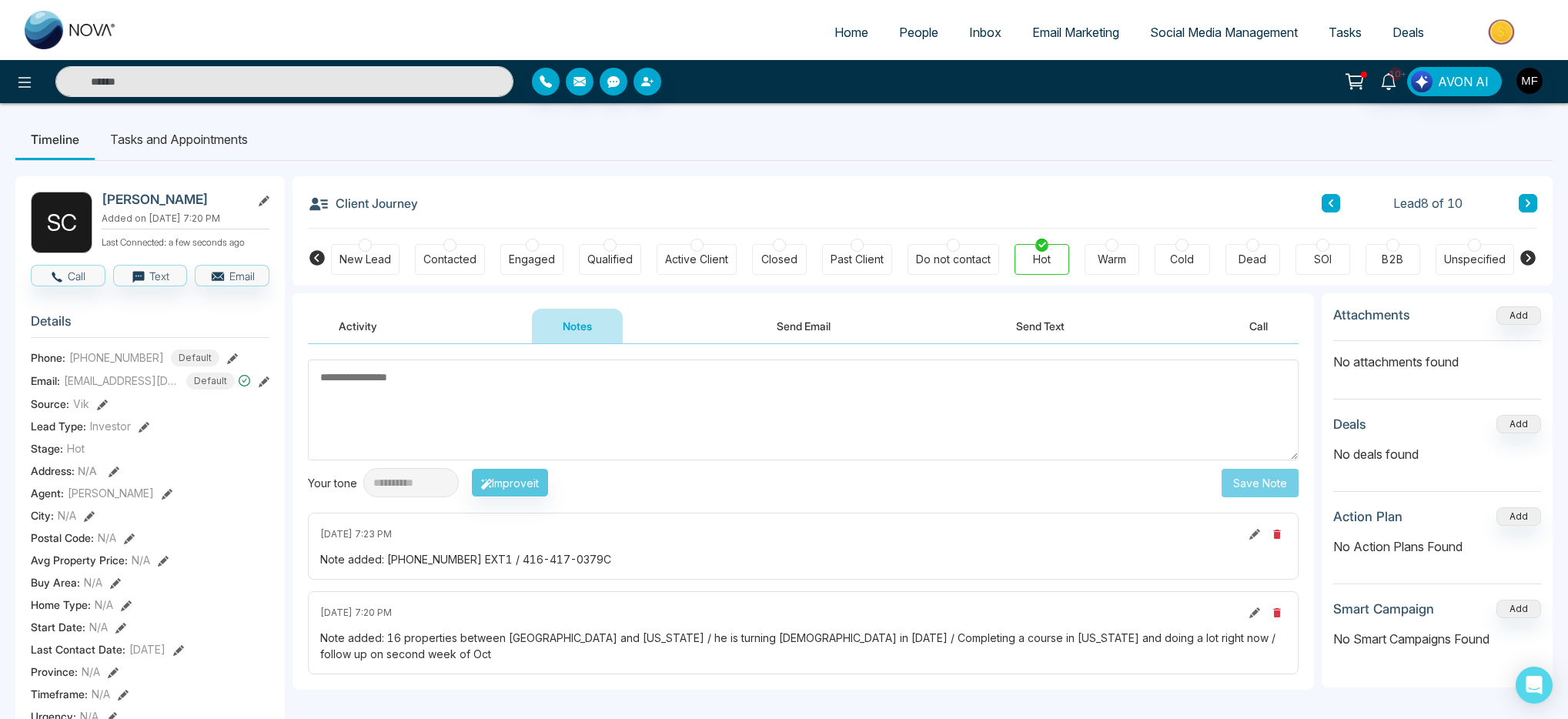
click at [203, 149] on li "Tasks and Appointments" at bounding box center [178, 139] width 168 height 42
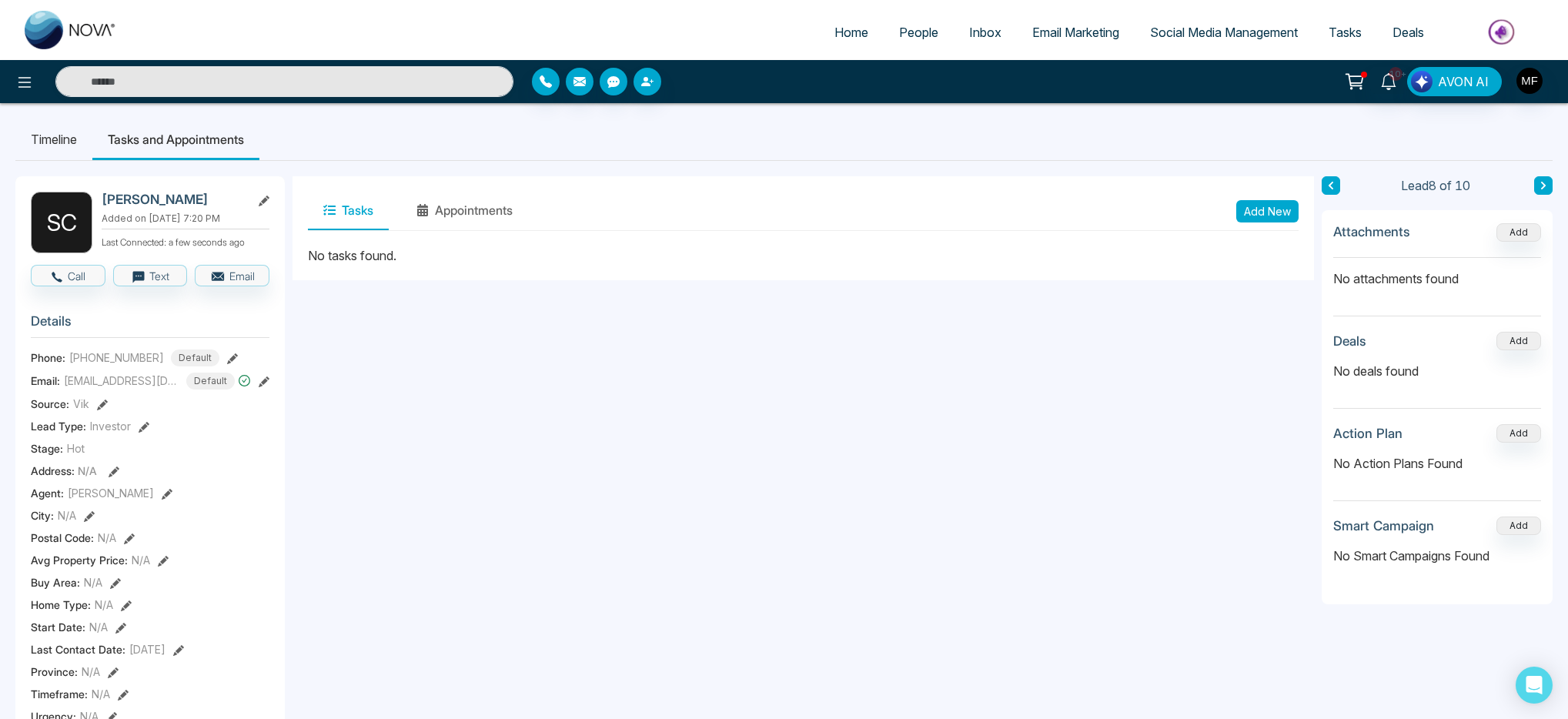
click at [1270, 208] on button "Add New" at bounding box center [1268, 211] width 62 height 22
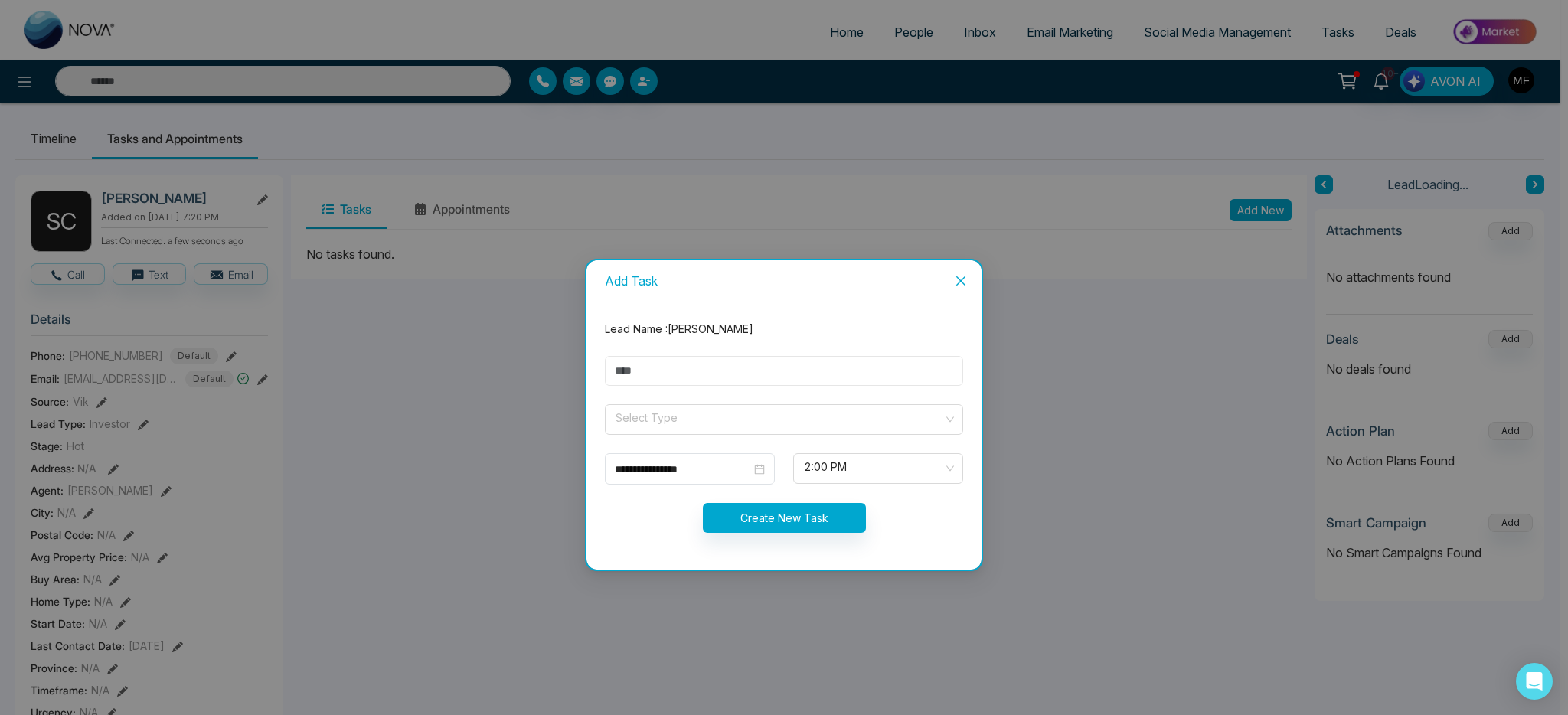
click at [711, 385] on input "text" at bounding box center [784, 371] width 358 height 30
type input "**********"
click at [695, 418] on input "search" at bounding box center [779, 417] width 329 height 23
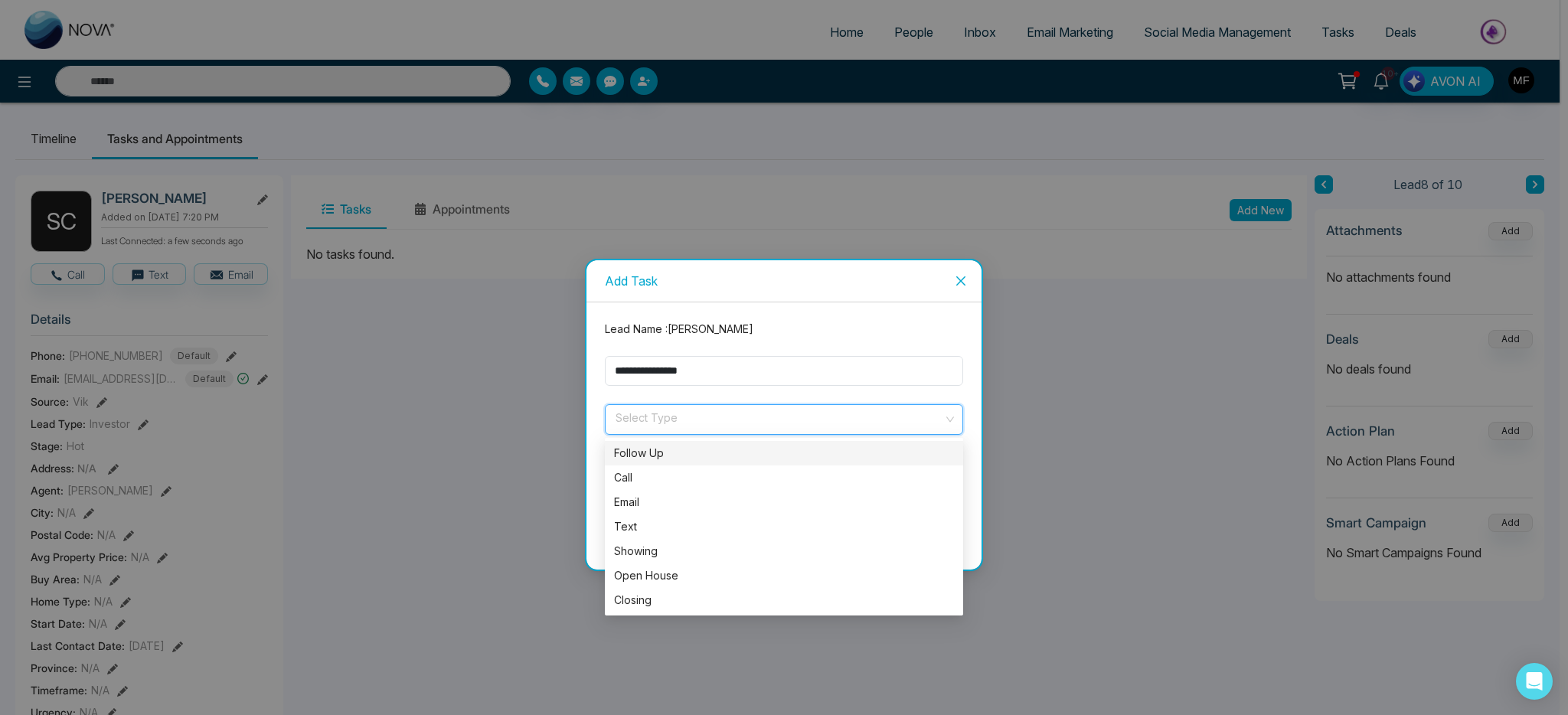
click at [680, 457] on div "Follow Up" at bounding box center [784, 453] width 340 height 17
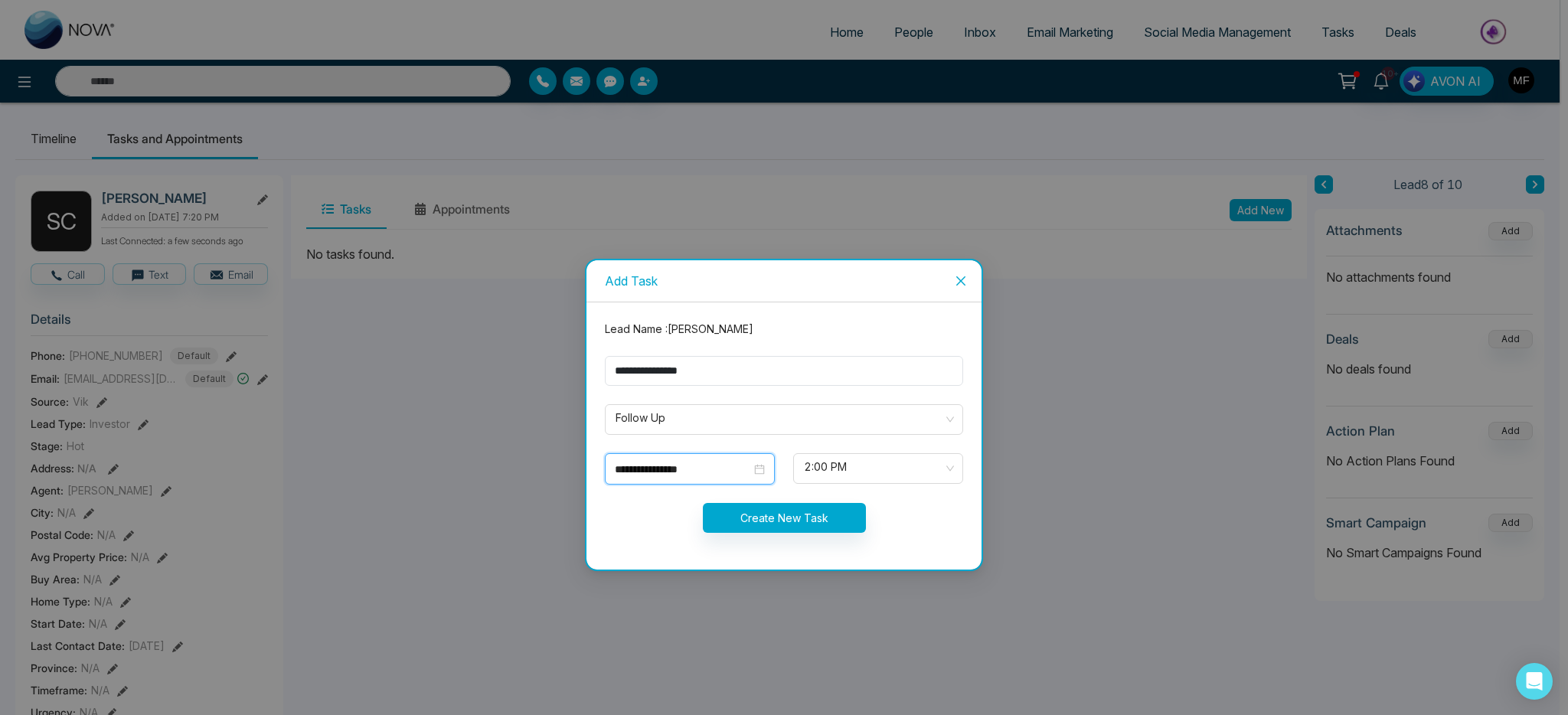
click at [689, 461] on input "**********" at bounding box center [683, 469] width 136 height 17
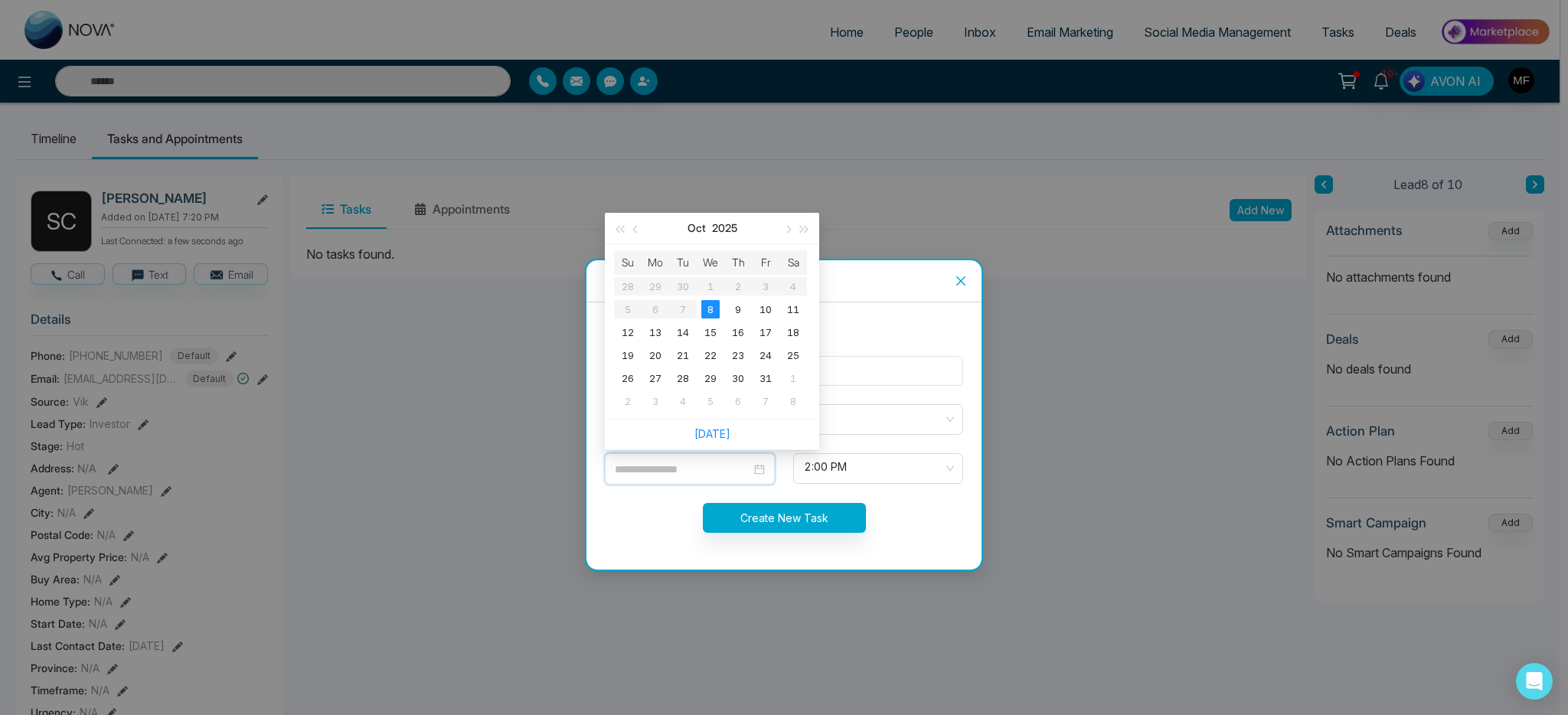
type input "**********"
click at [712, 314] on div "8" at bounding box center [711, 309] width 19 height 19
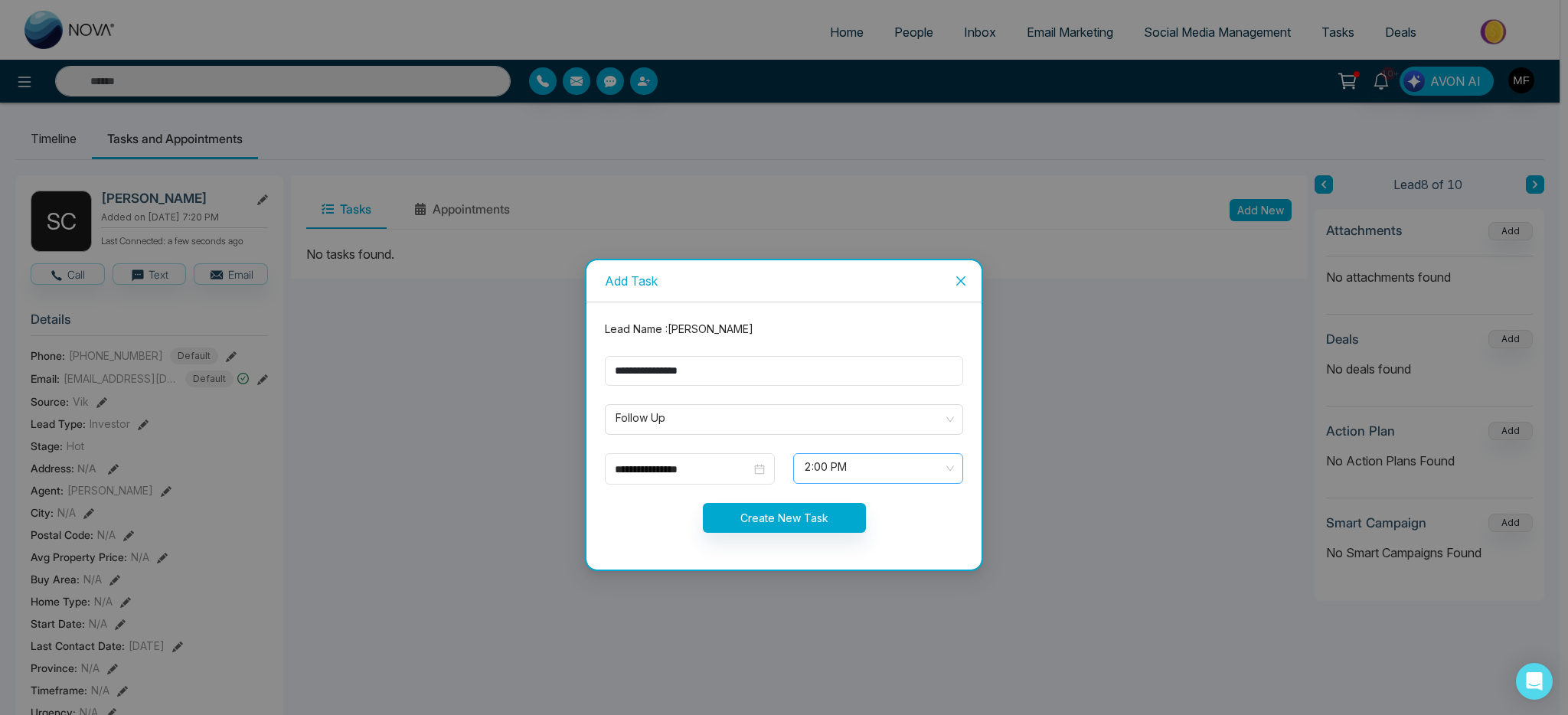
click at [851, 466] on span "2:00 PM" at bounding box center [878, 468] width 149 height 26
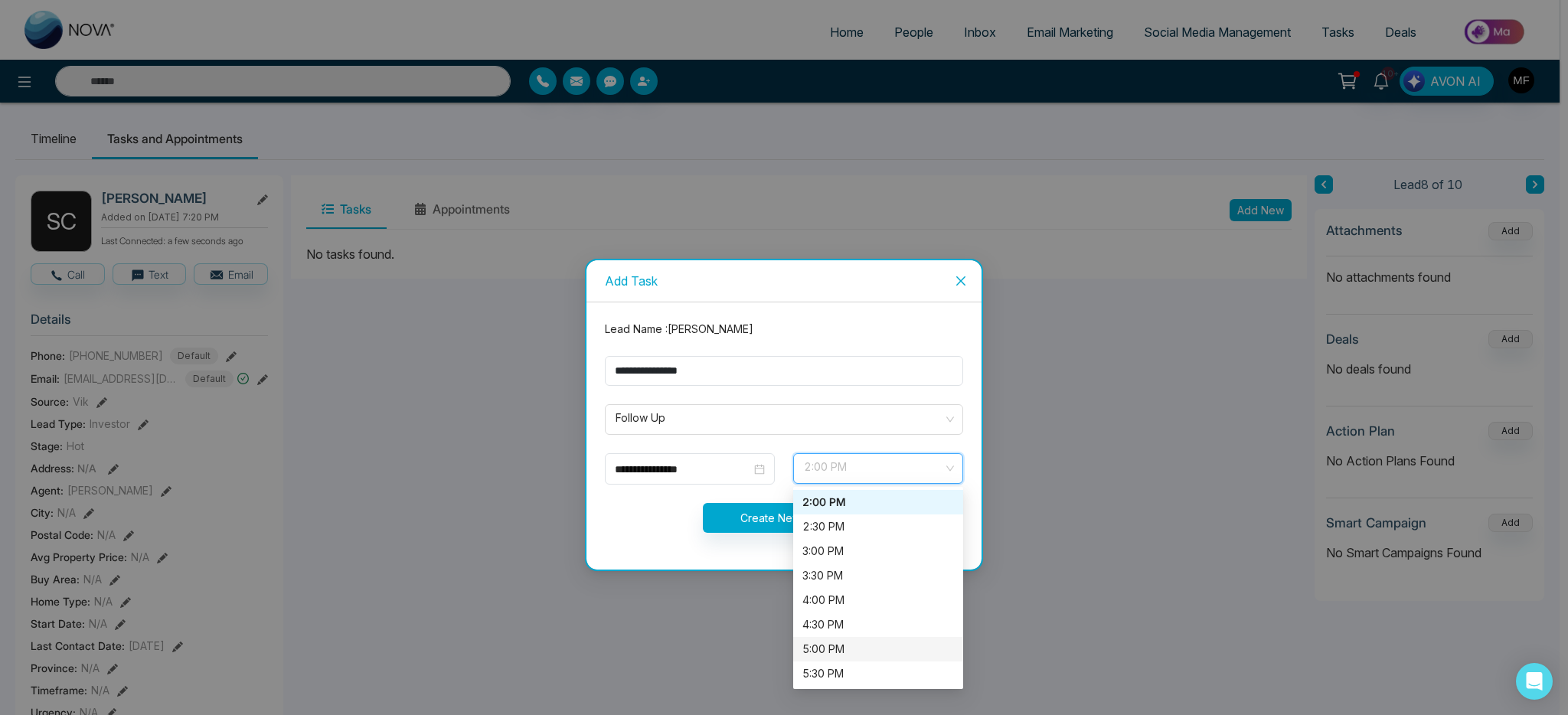
click at [826, 648] on div "5:00 PM" at bounding box center [878, 649] width 151 height 17
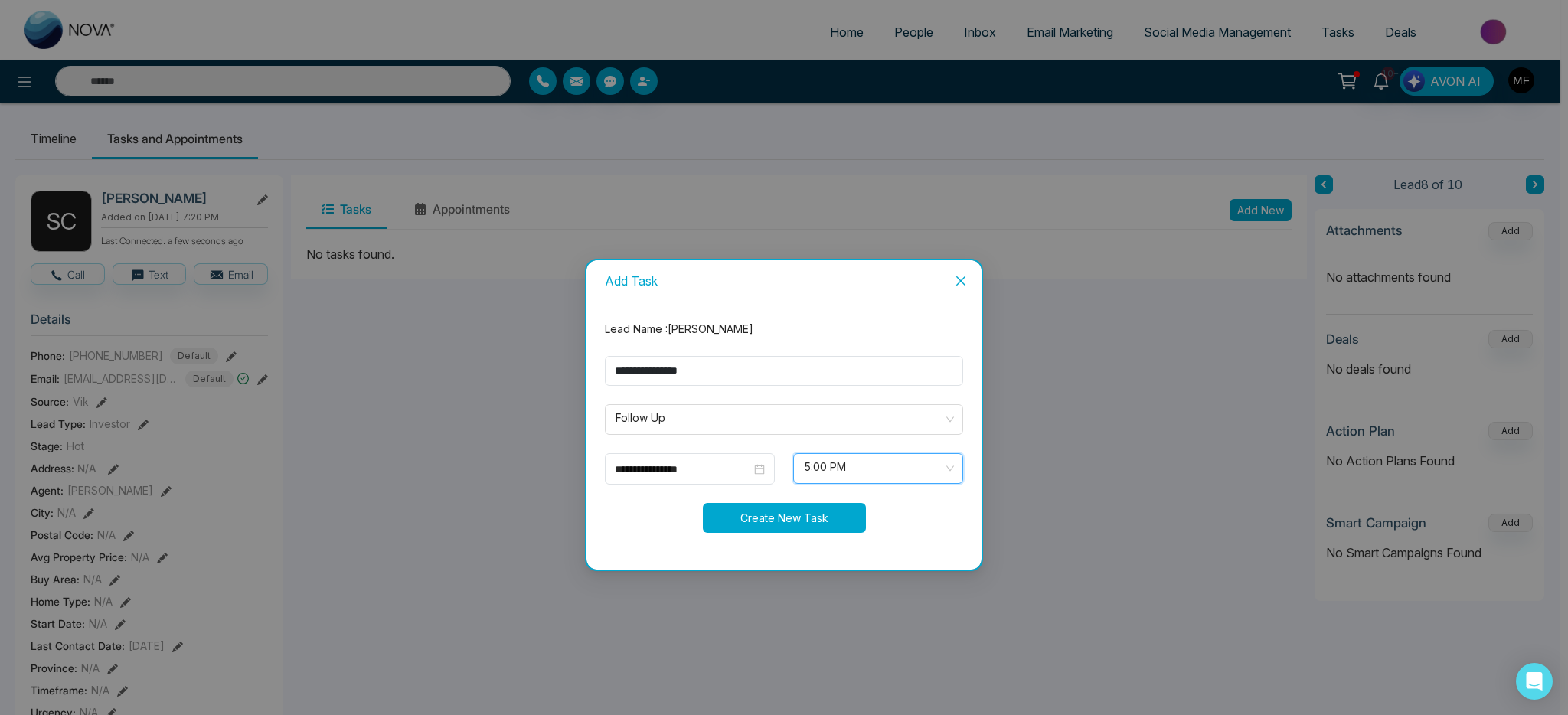
click at [758, 523] on button "Create New Task" at bounding box center [784, 518] width 163 height 30
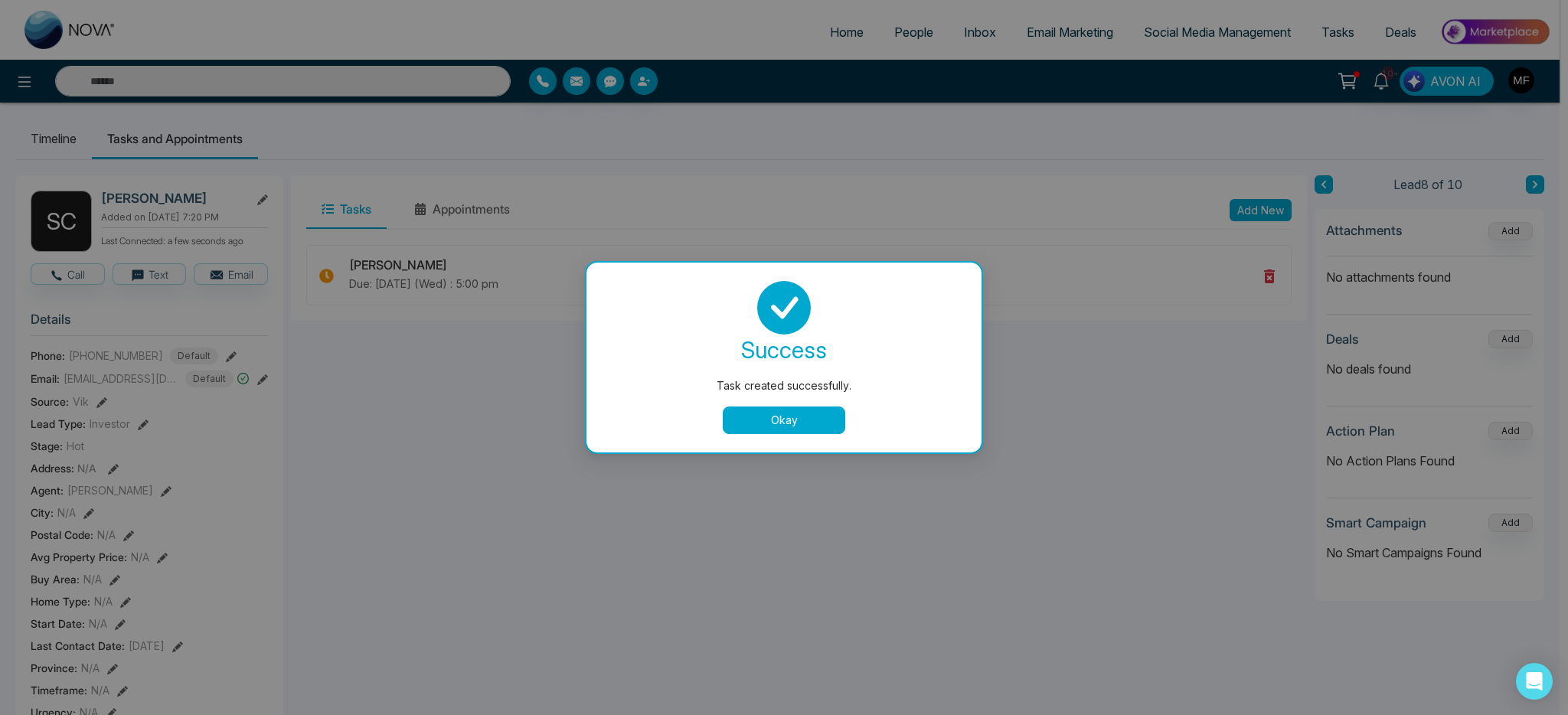
click at [832, 424] on button "Okay" at bounding box center [784, 419] width 122 height 27
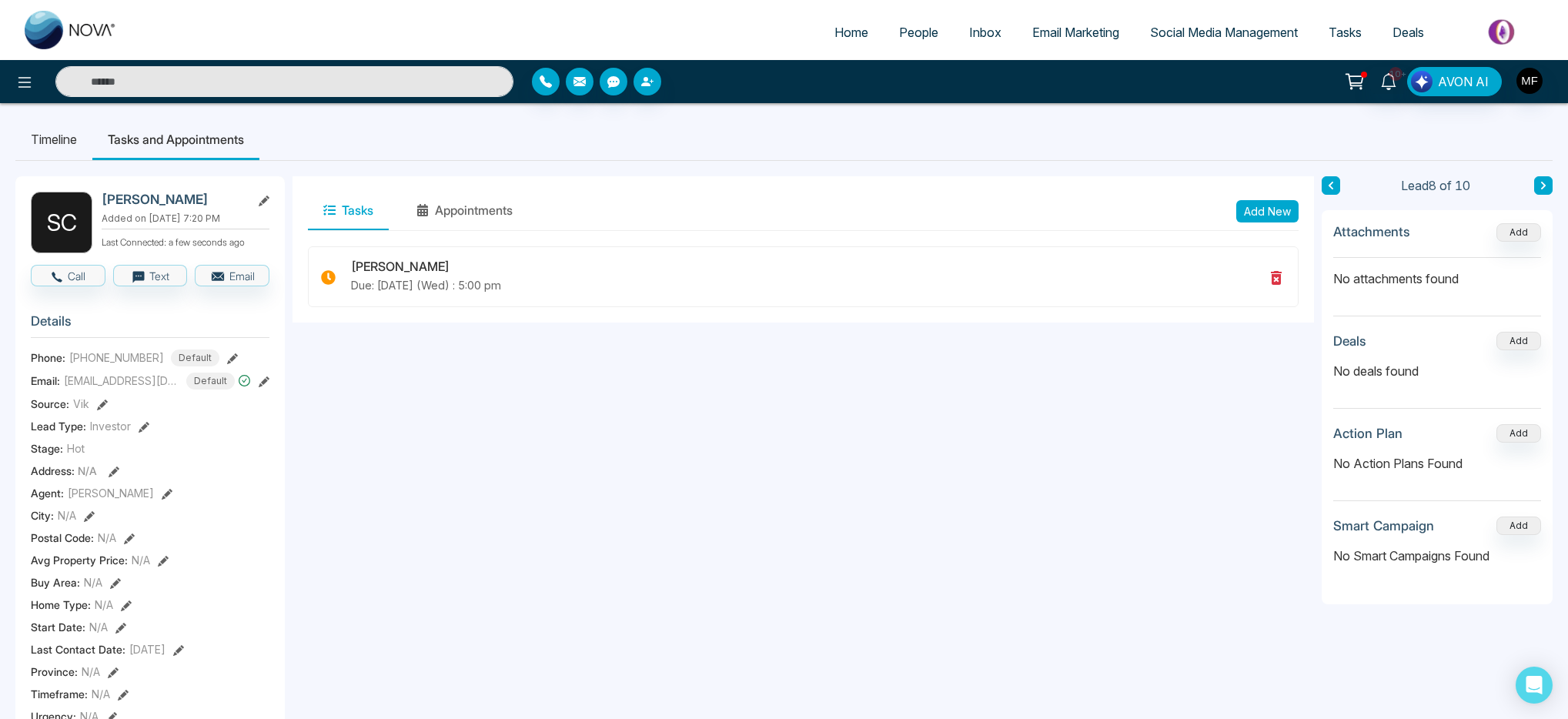
click at [287, 80] on input "text" at bounding box center [284, 81] width 458 height 31
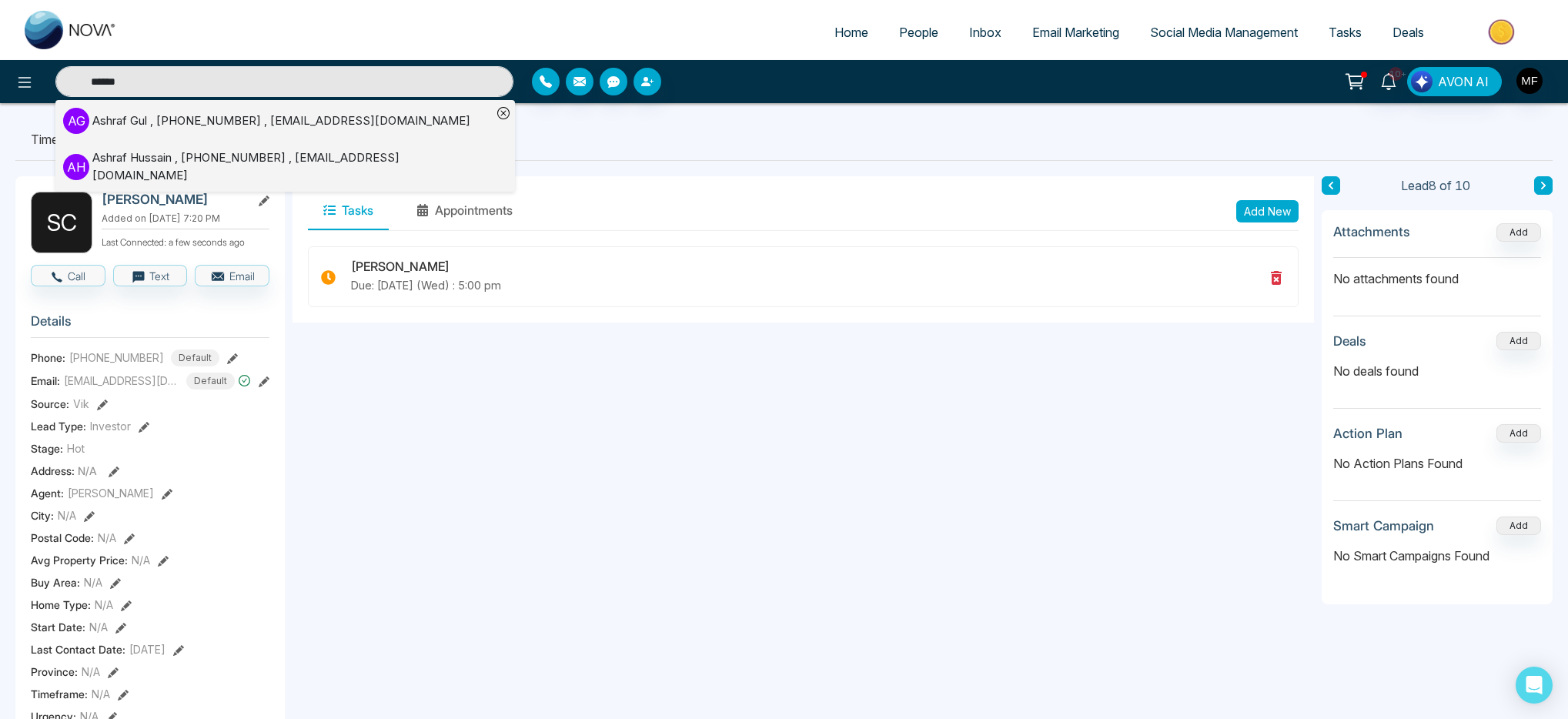
type input "******"
click at [293, 120] on div "Ashraf Gul , +14167975652 , ashraf_sarwari@yahoo.ca" at bounding box center [281, 121] width 378 height 18
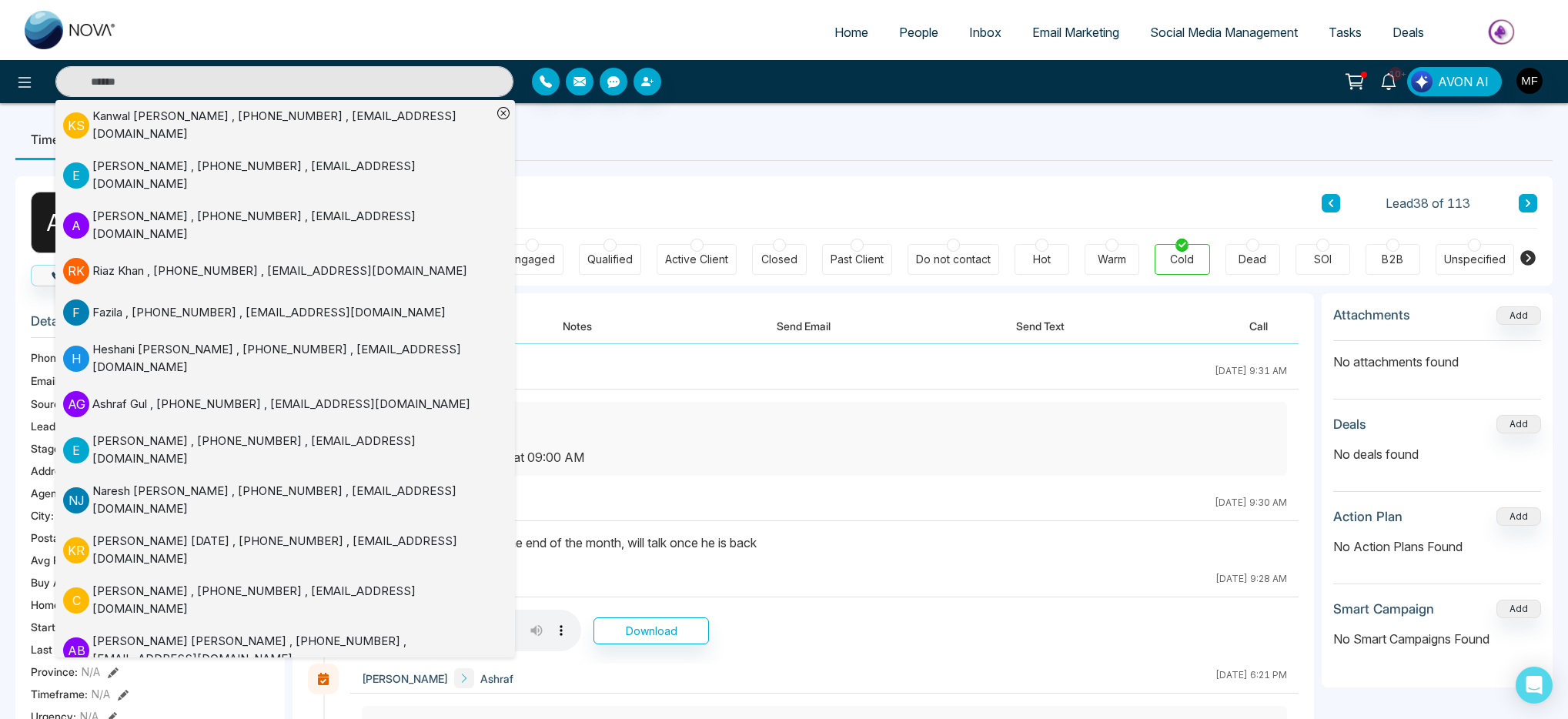
click at [584, 331] on button "Notes" at bounding box center [578, 326] width 91 height 35
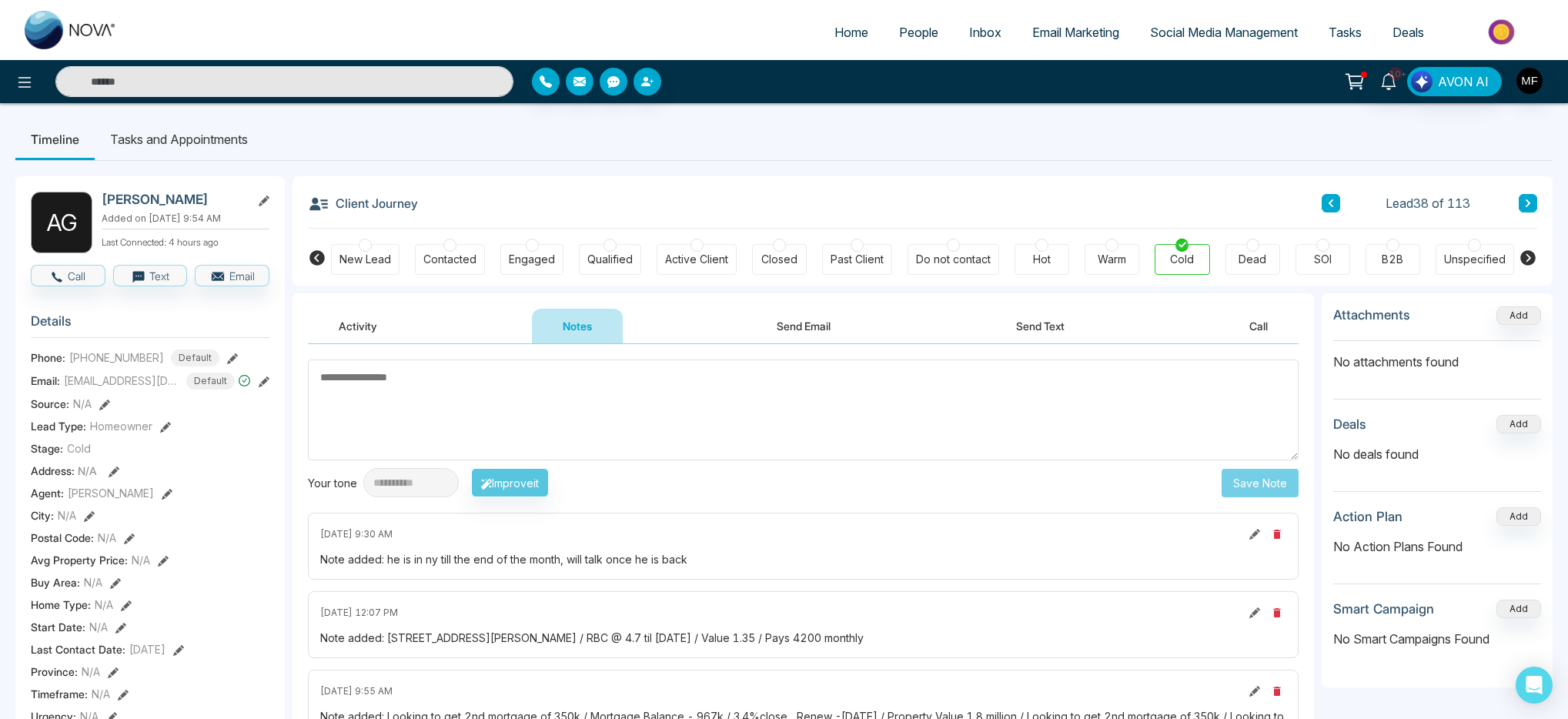
click at [199, 138] on li "Tasks and Appointments" at bounding box center [178, 139] width 168 height 42
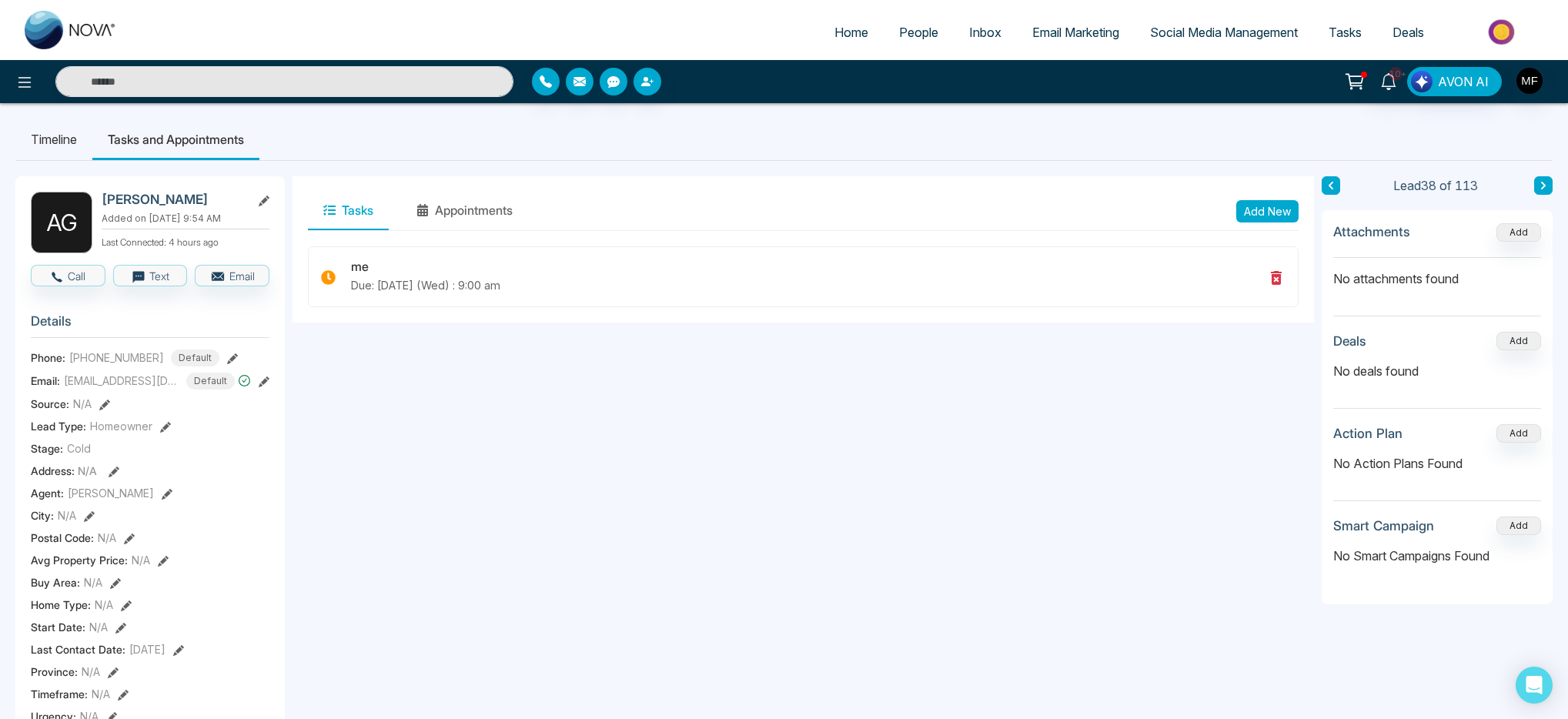
click at [251, 83] on input "text" at bounding box center [284, 81] width 458 height 31
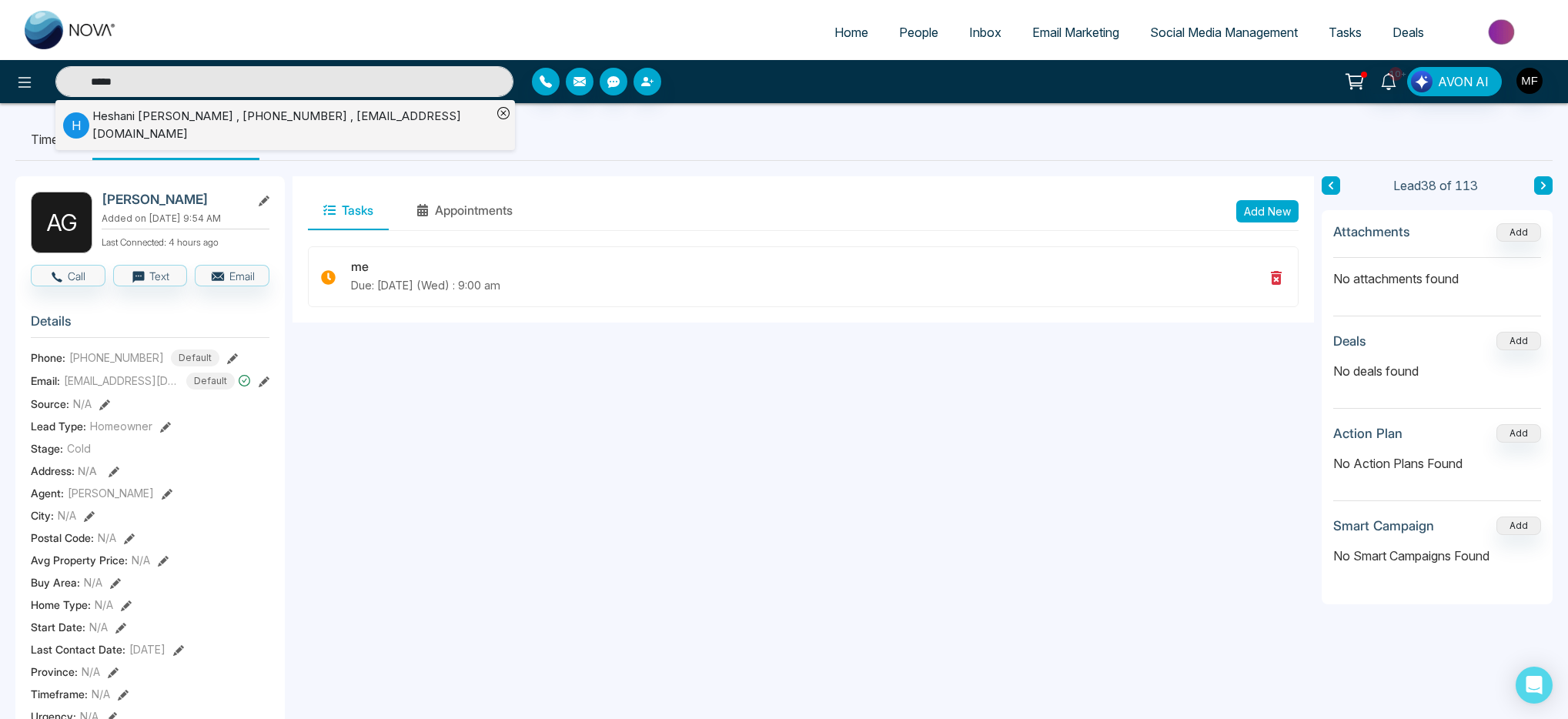
type input "*****"
click at [214, 120] on div "Heshani gamage , +14164744607 , heshani.g@yahoo.com" at bounding box center [292, 125] width 400 height 35
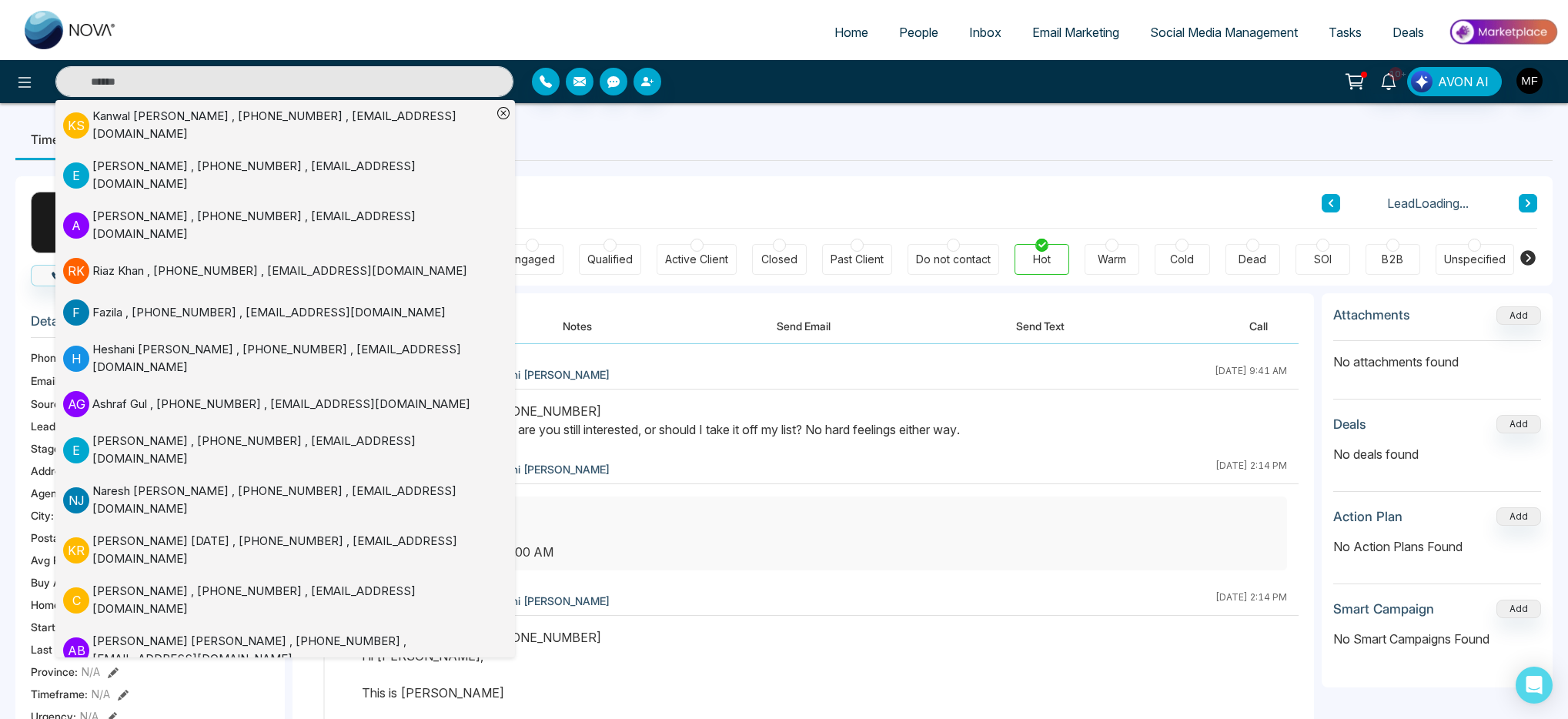
click at [1042, 336] on button "Send Text" at bounding box center [1040, 326] width 110 height 35
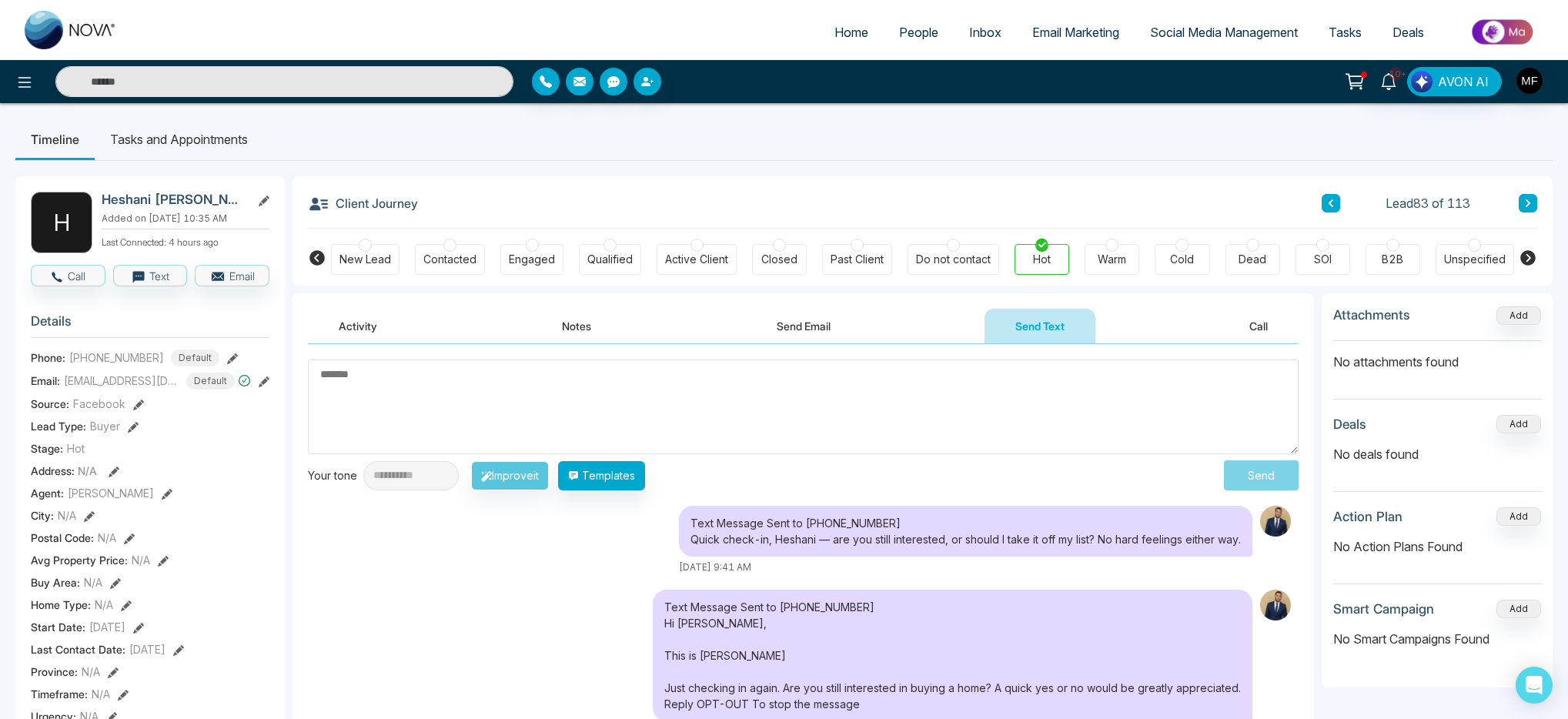
click at [1192, 249] on div "Cold" at bounding box center [1182, 259] width 54 height 31
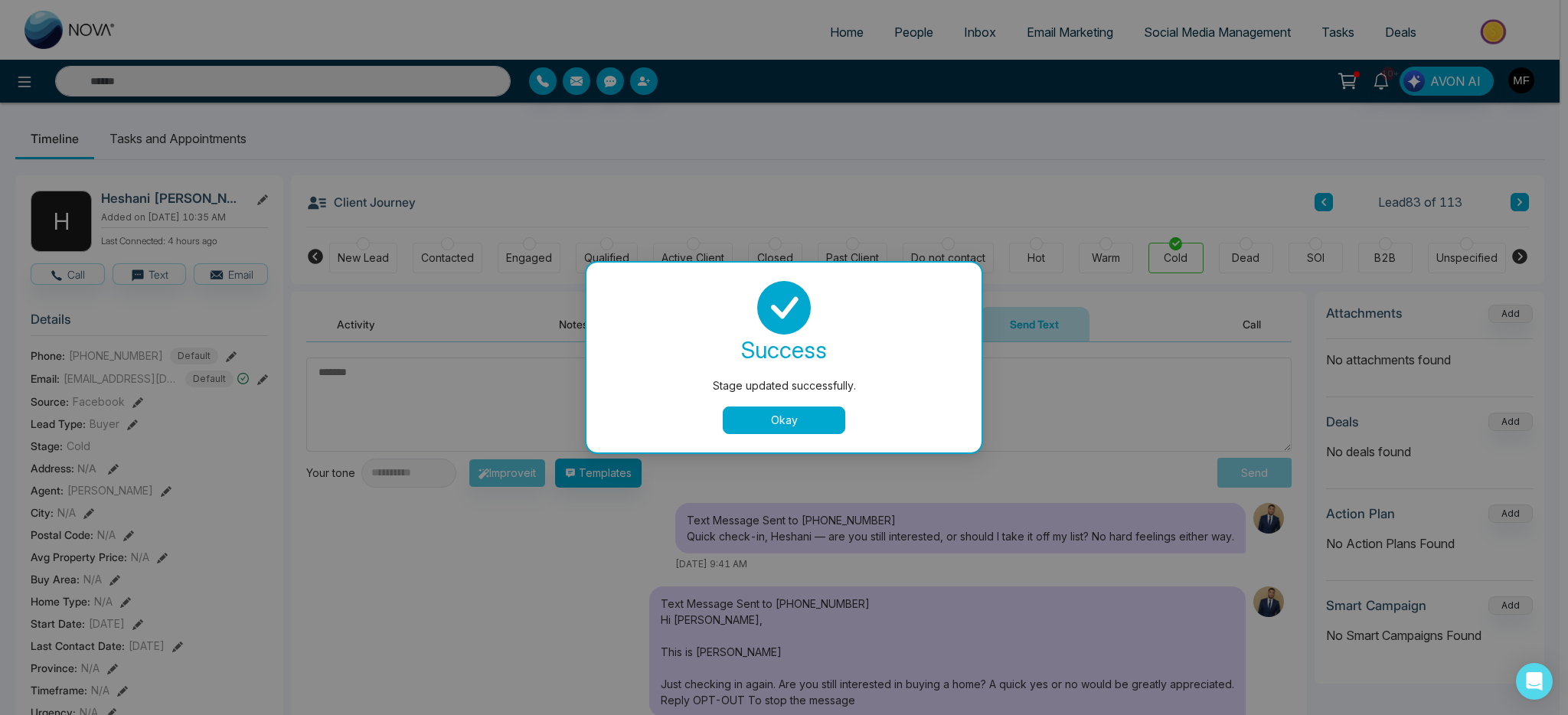
click at [839, 415] on button "Okay" at bounding box center [784, 419] width 122 height 27
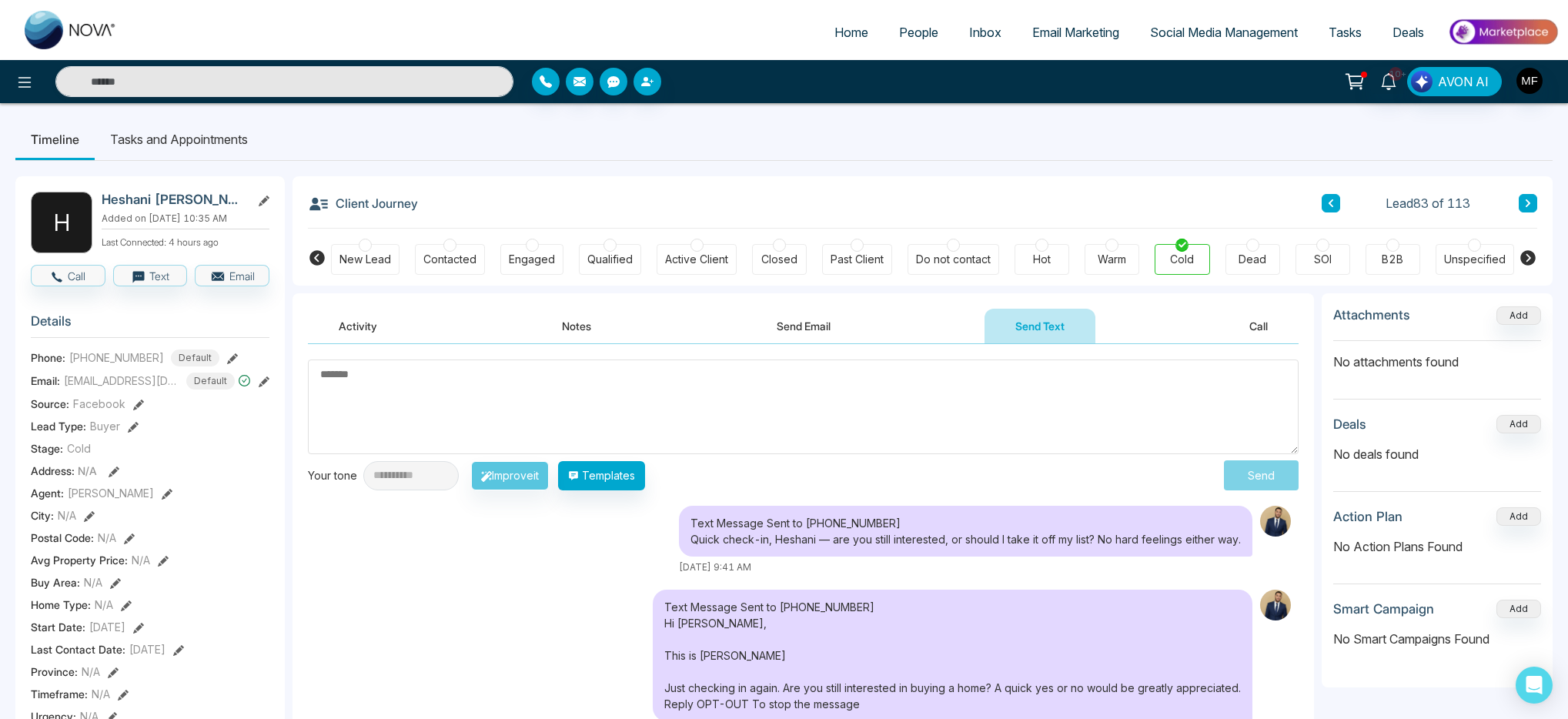
click at [1257, 250] on div "Dead" at bounding box center [1252, 259] width 54 height 31
click at [180, 140] on li "Tasks and Appointments" at bounding box center [178, 139] width 168 height 42
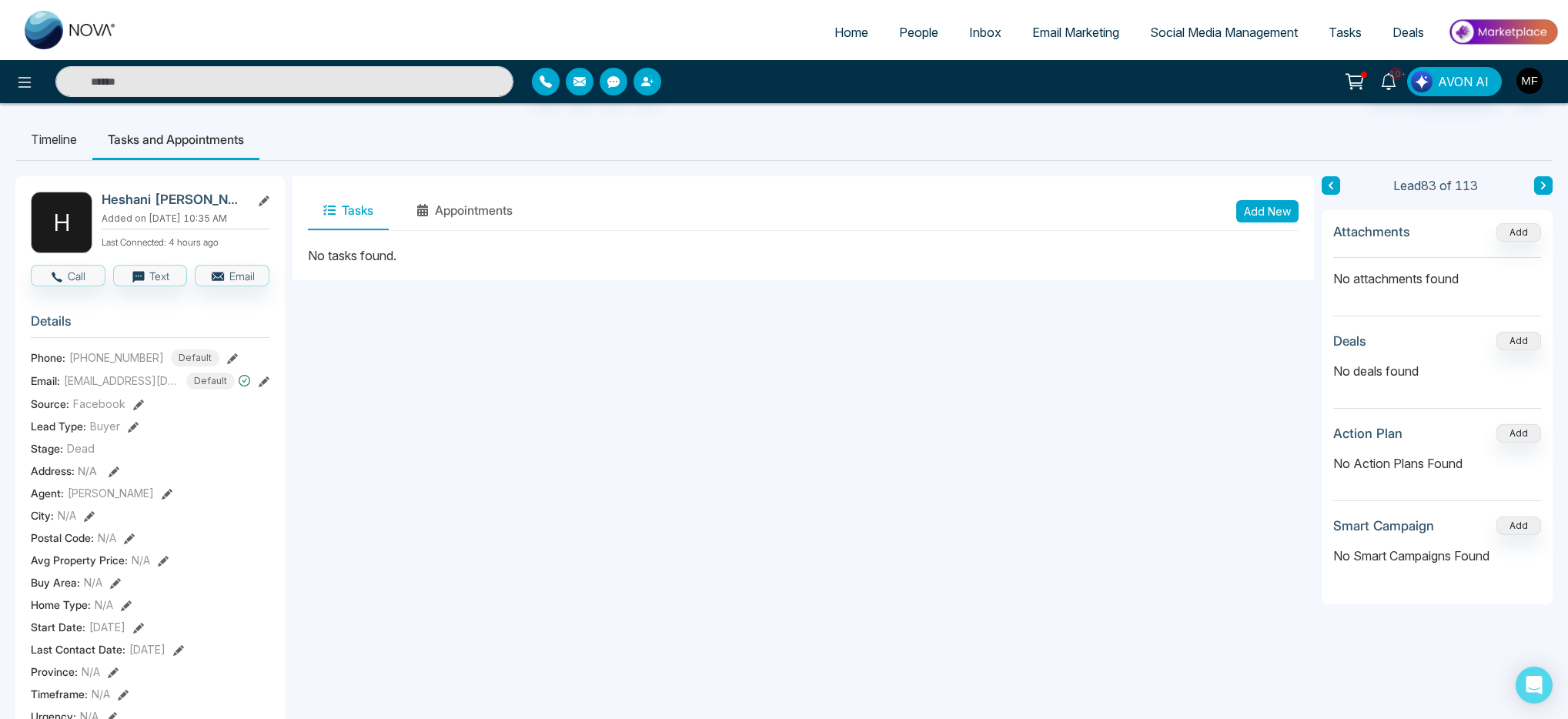
click at [1261, 208] on button "Add New" at bounding box center [1268, 211] width 62 height 22
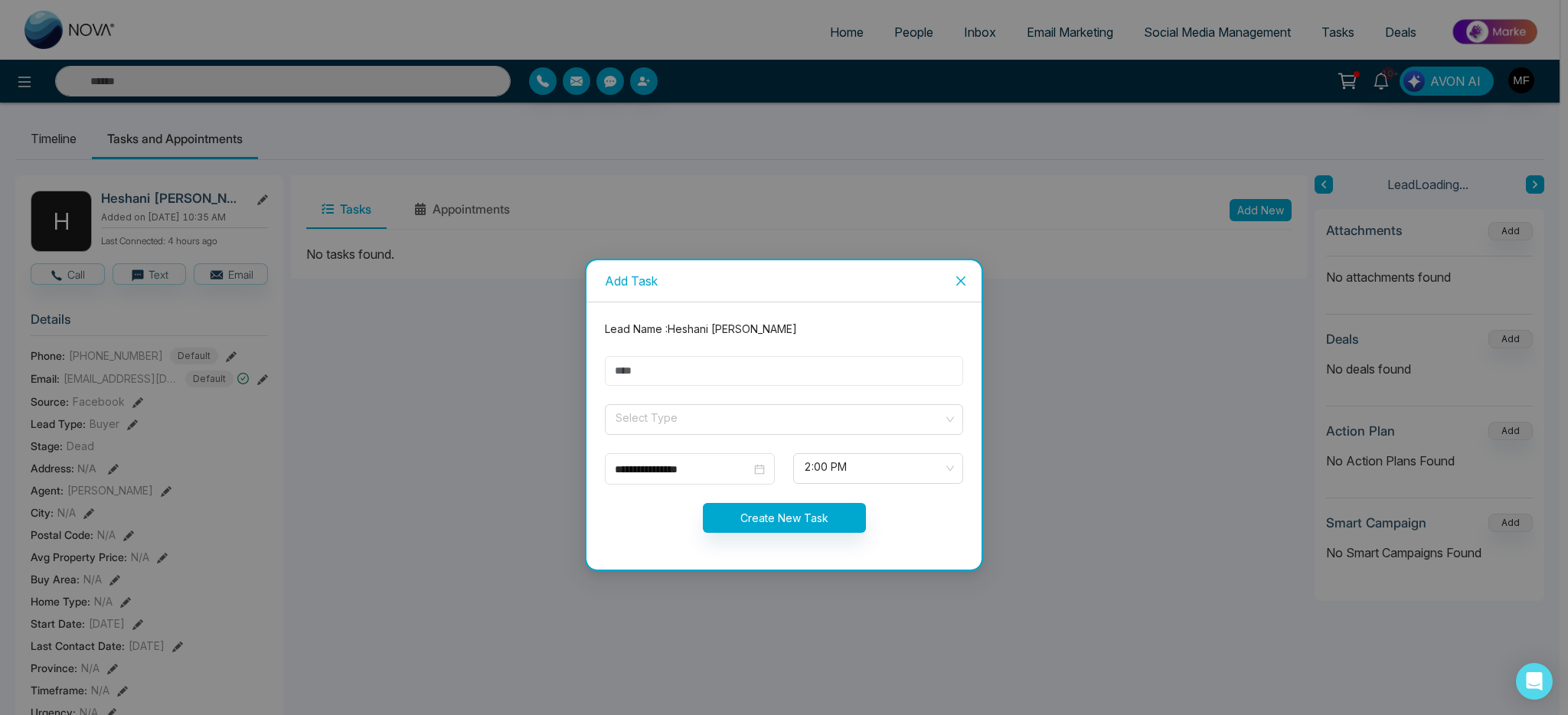
click at [738, 371] on input "text" at bounding box center [784, 371] width 358 height 30
type input "**********"
click at [703, 418] on input "search" at bounding box center [779, 417] width 329 height 23
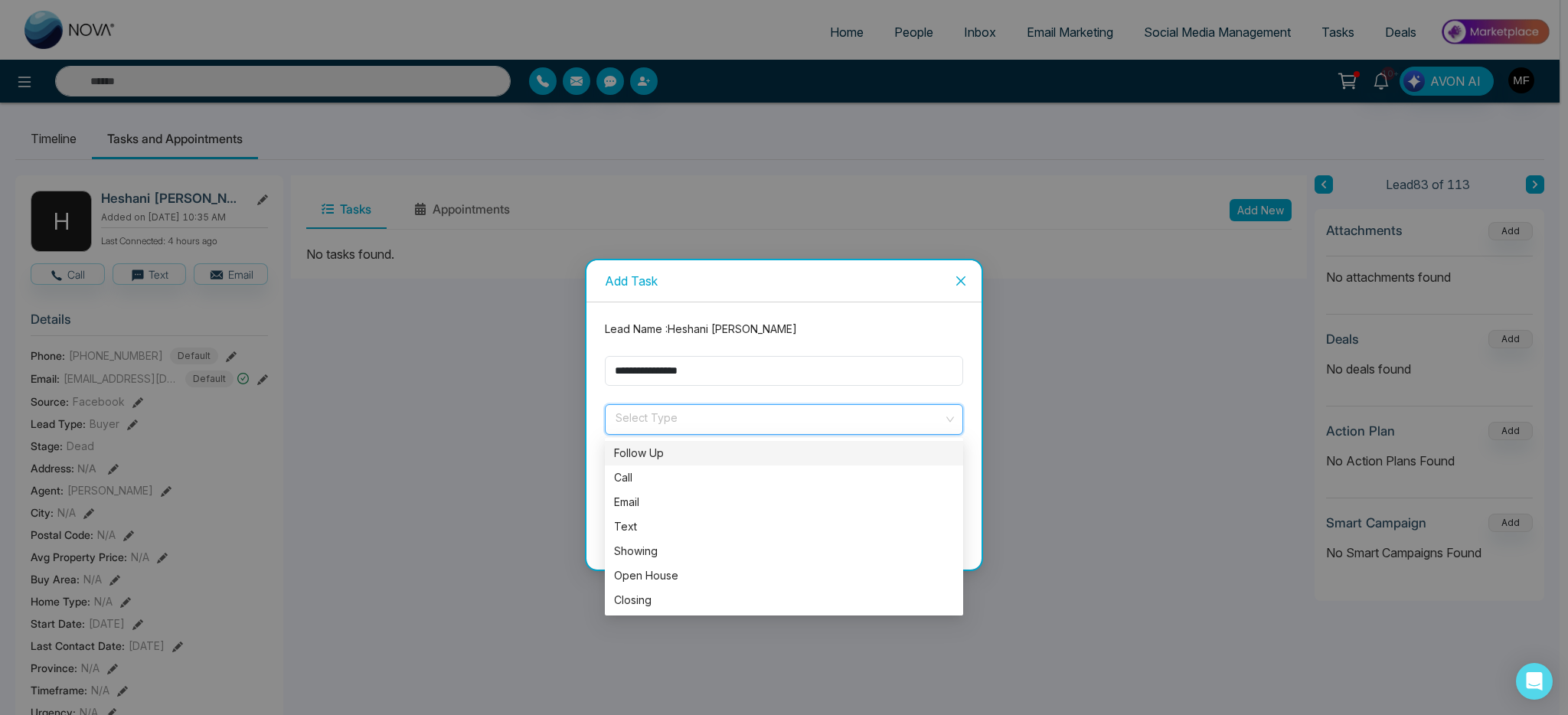
click at [673, 462] on div "Follow Up" at bounding box center [784, 453] width 340 height 17
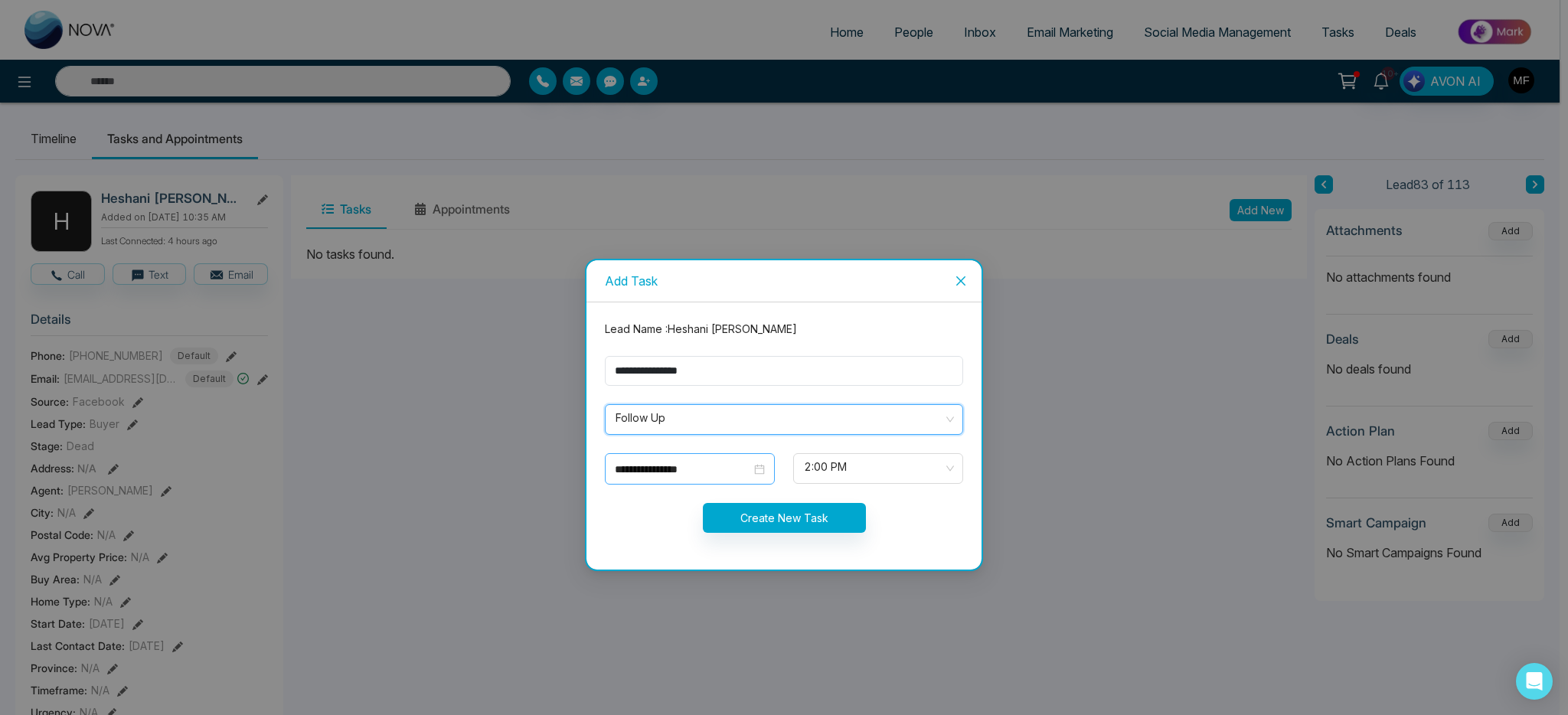
click at [660, 472] on input "**********" at bounding box center [683, 469] width 136 height 17
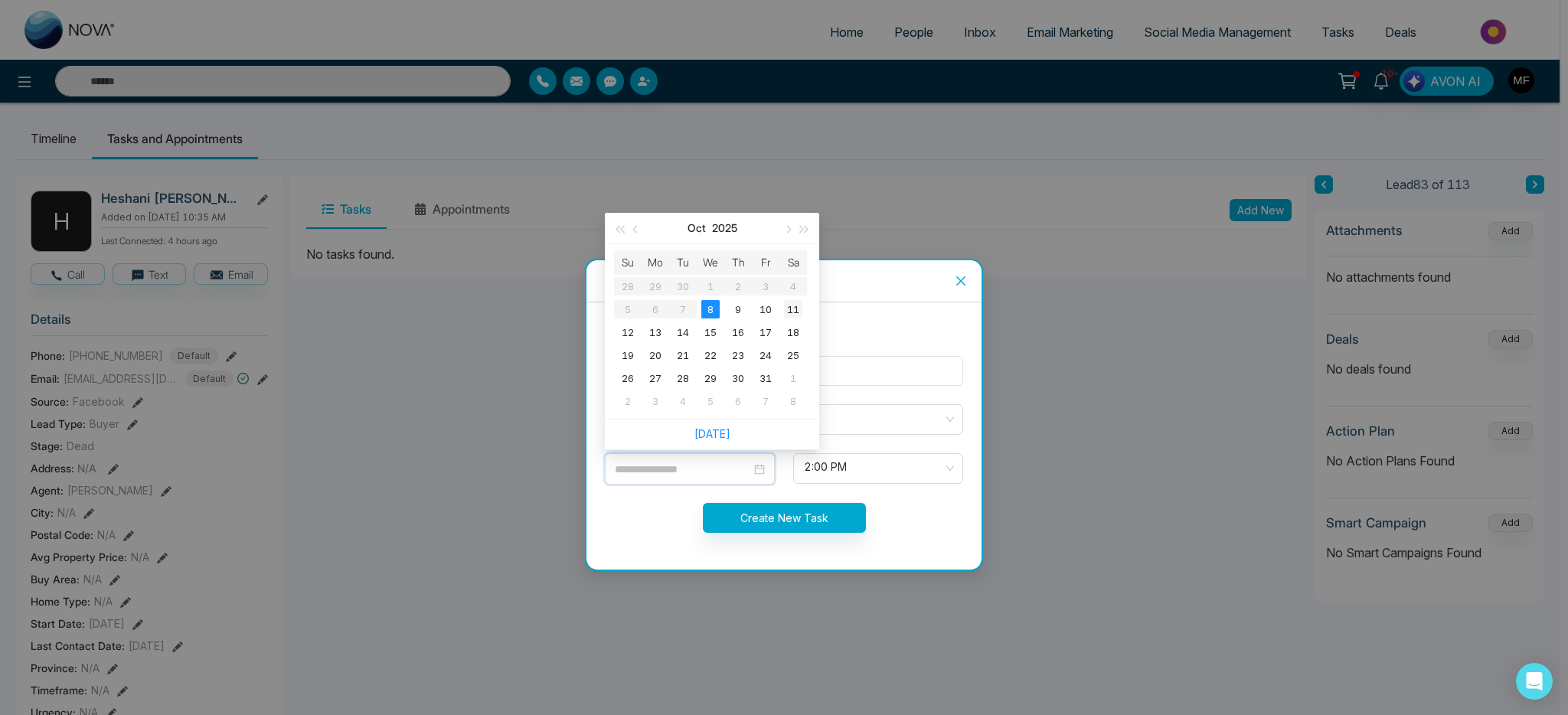
type input "**********"
click at [789, 310] on div "11" at bounding box center [793, 309] width 19 height 19
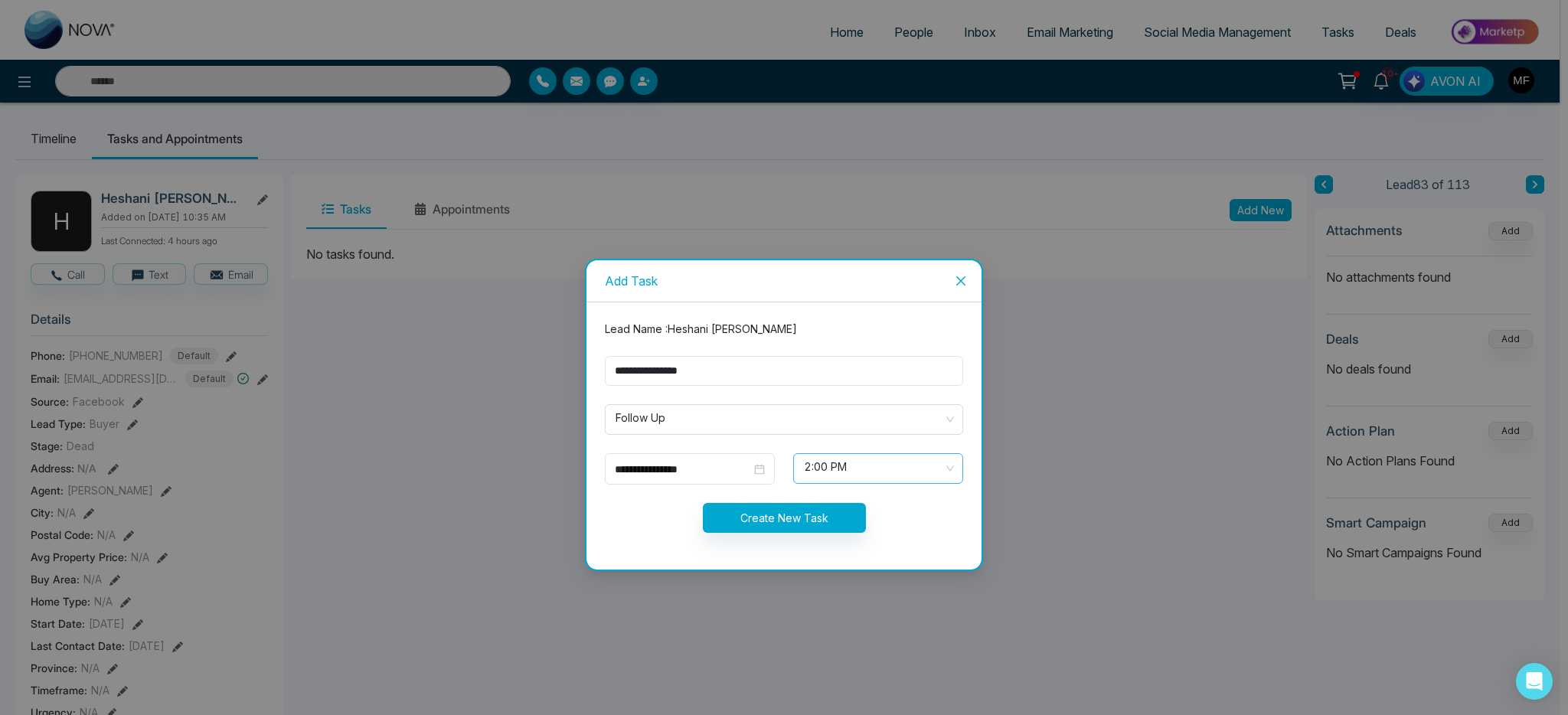
click at [810, 458] on span "2:00 PM" at bounding box center [878, 468] width 149 height 26
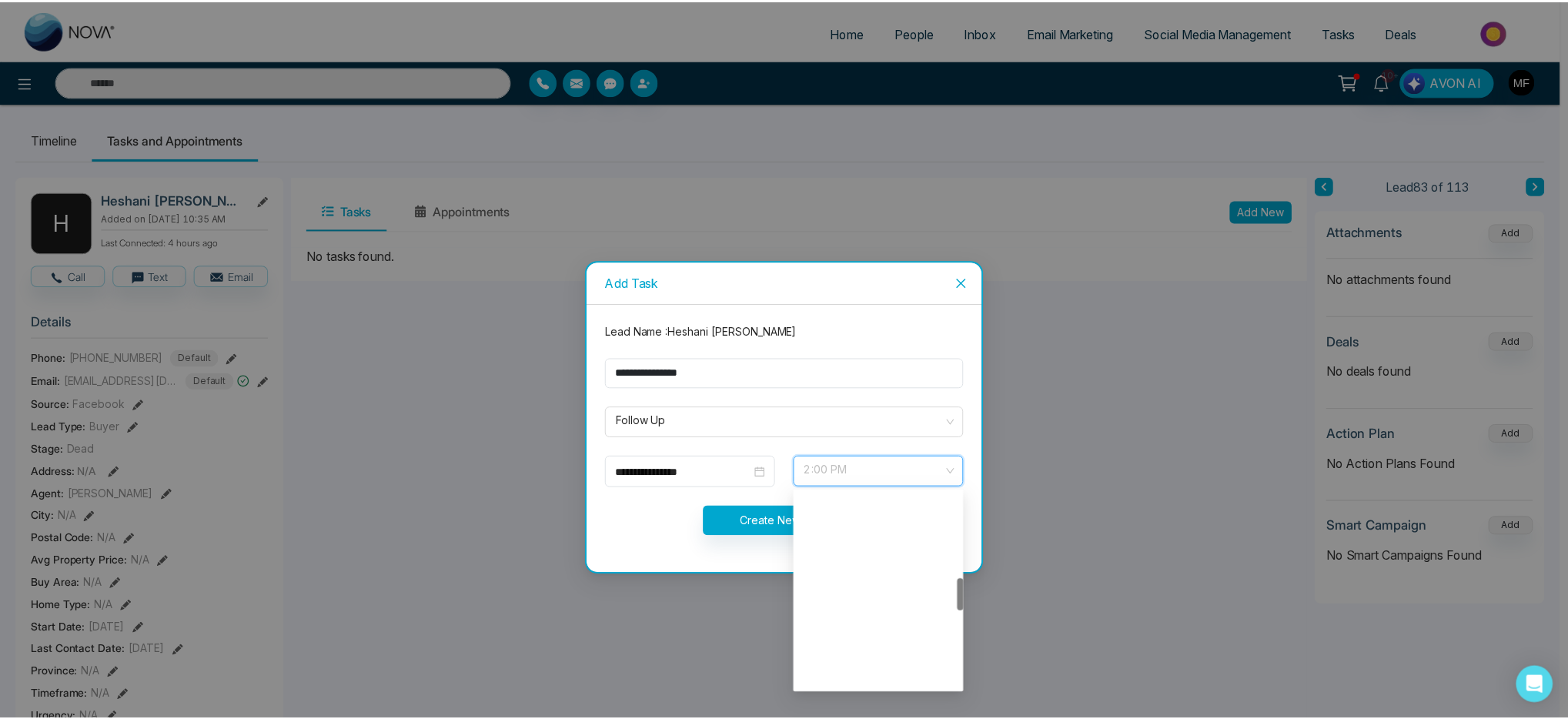
scroll to position [517, 0]
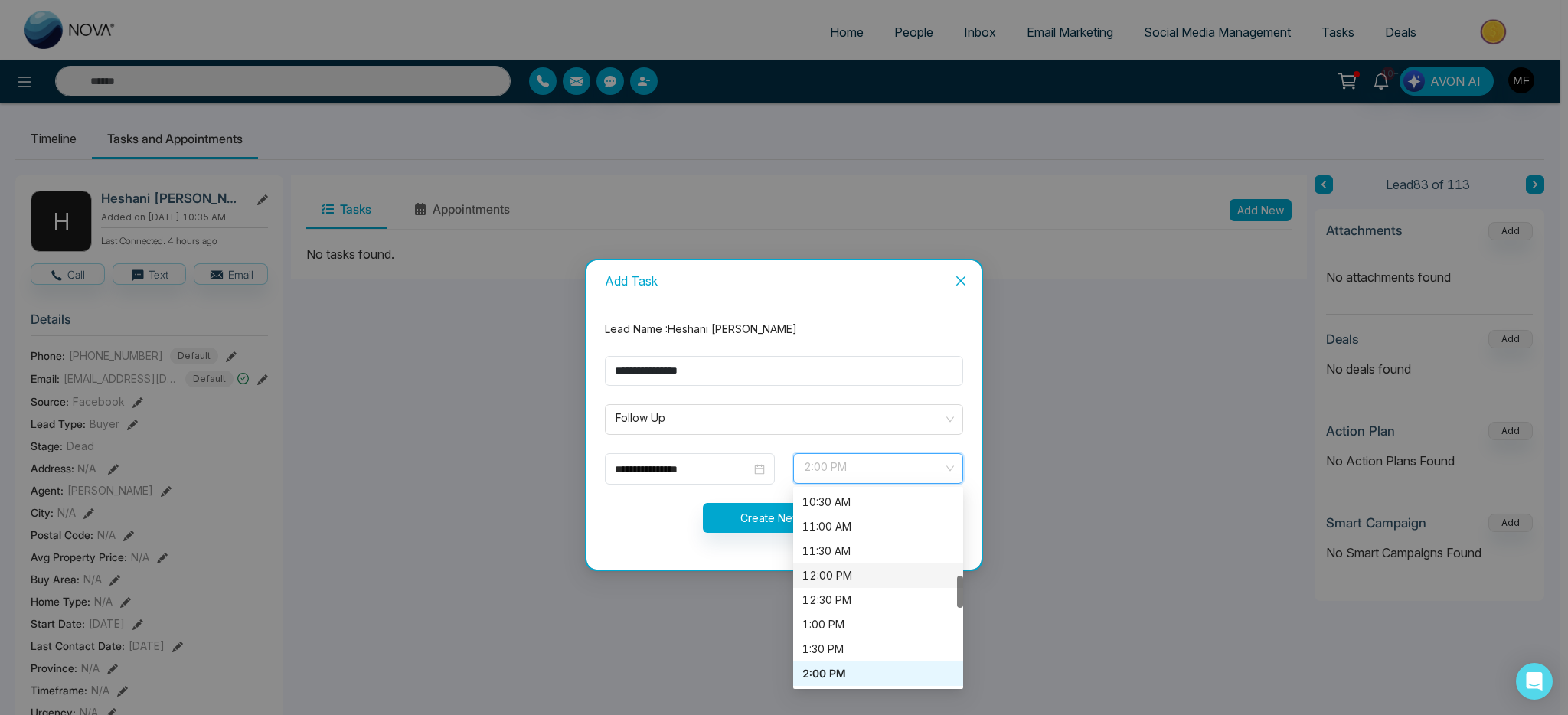
click at [862, 577] on div "12:00 PM" at bounding box center [878, 575] width 151 height 17
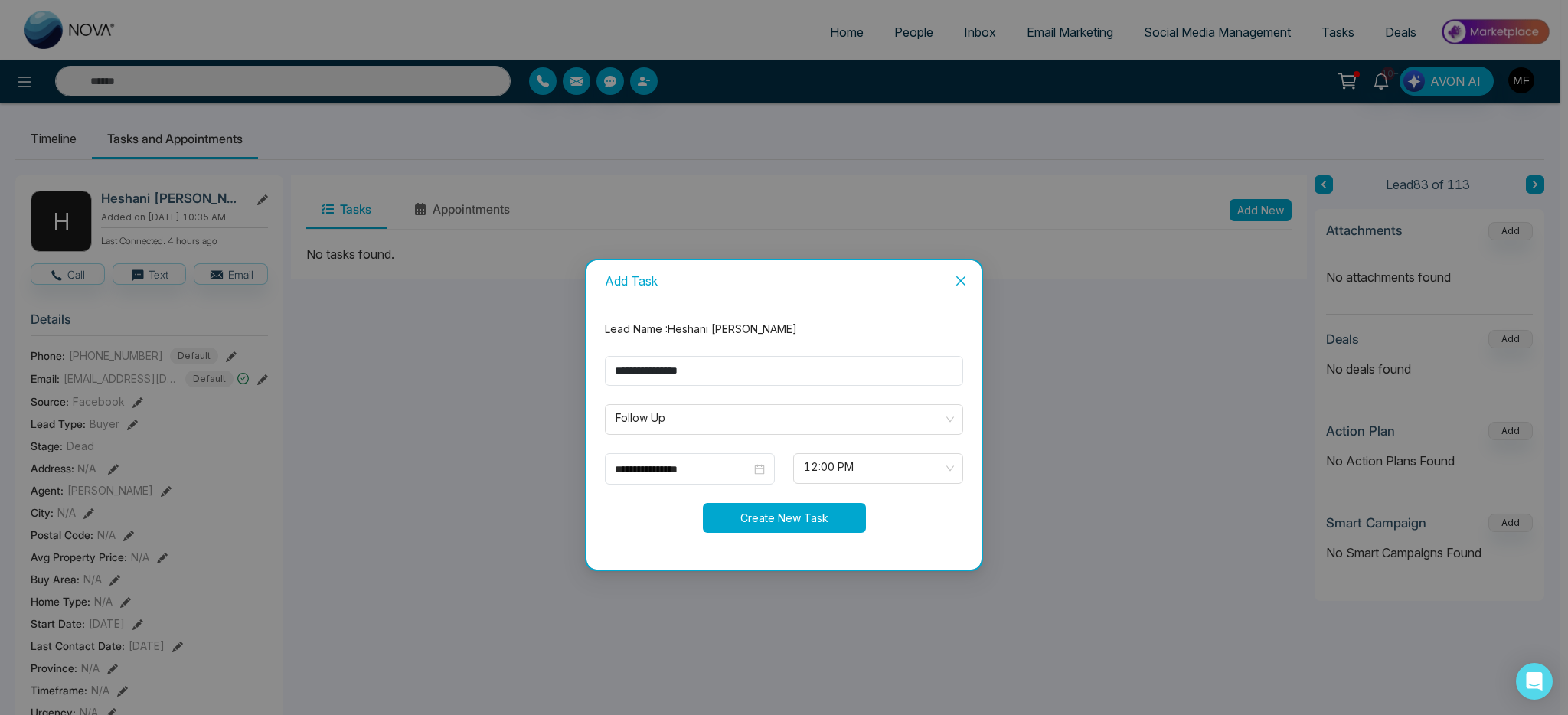
click at [788, 509] on button "Create New Task" at bounding box center [784, 518] width 163 height 30
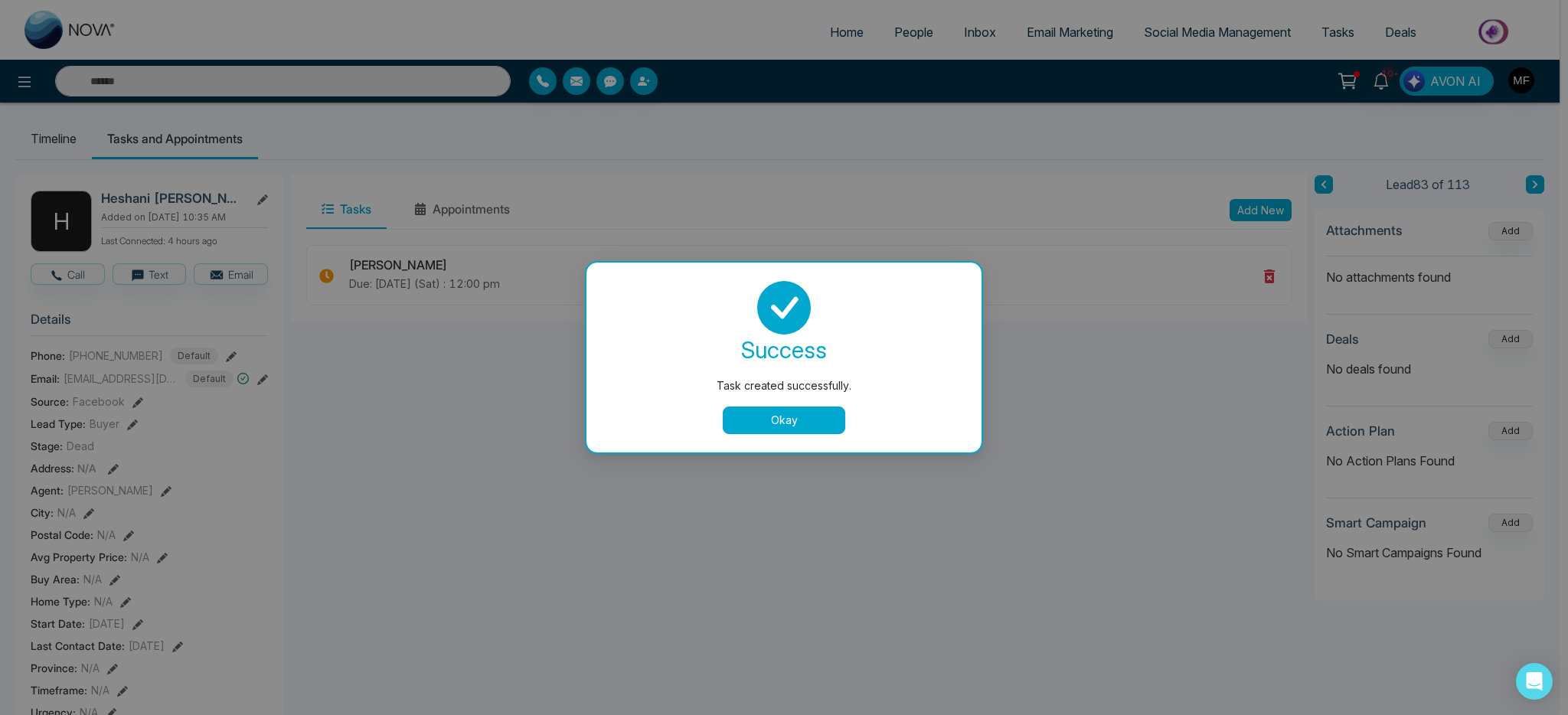
click at [807, 408] on button "Okay" at bounding box center [784, 419] width 122 height 27
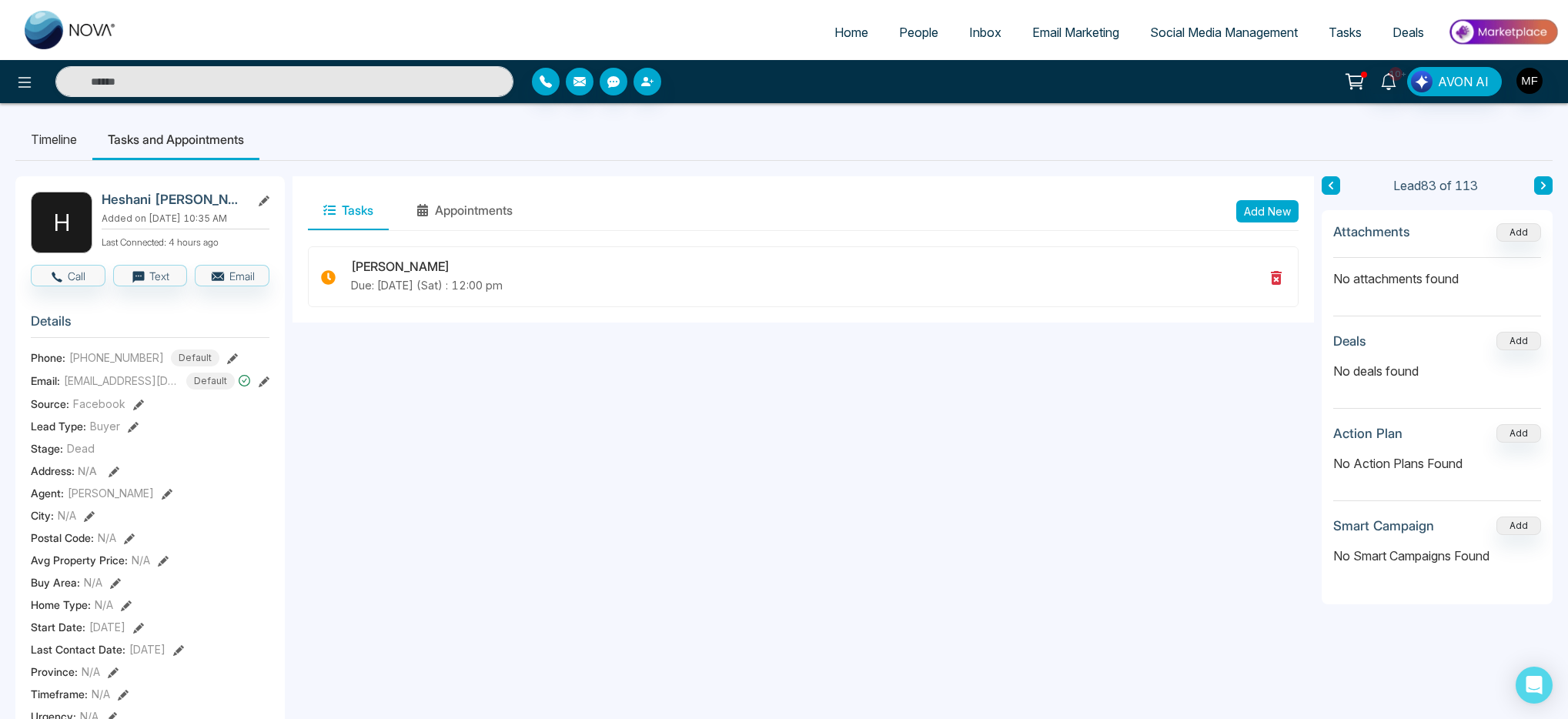
click at [231, 33] on ul "Home People Inbox Email Marketing Social Media Management Tasks Deals" at bounding box center [845, 34] width 1427 height 43
click at [235, 84] on input "text" at bounding box center [284, 81] width 458 height 31
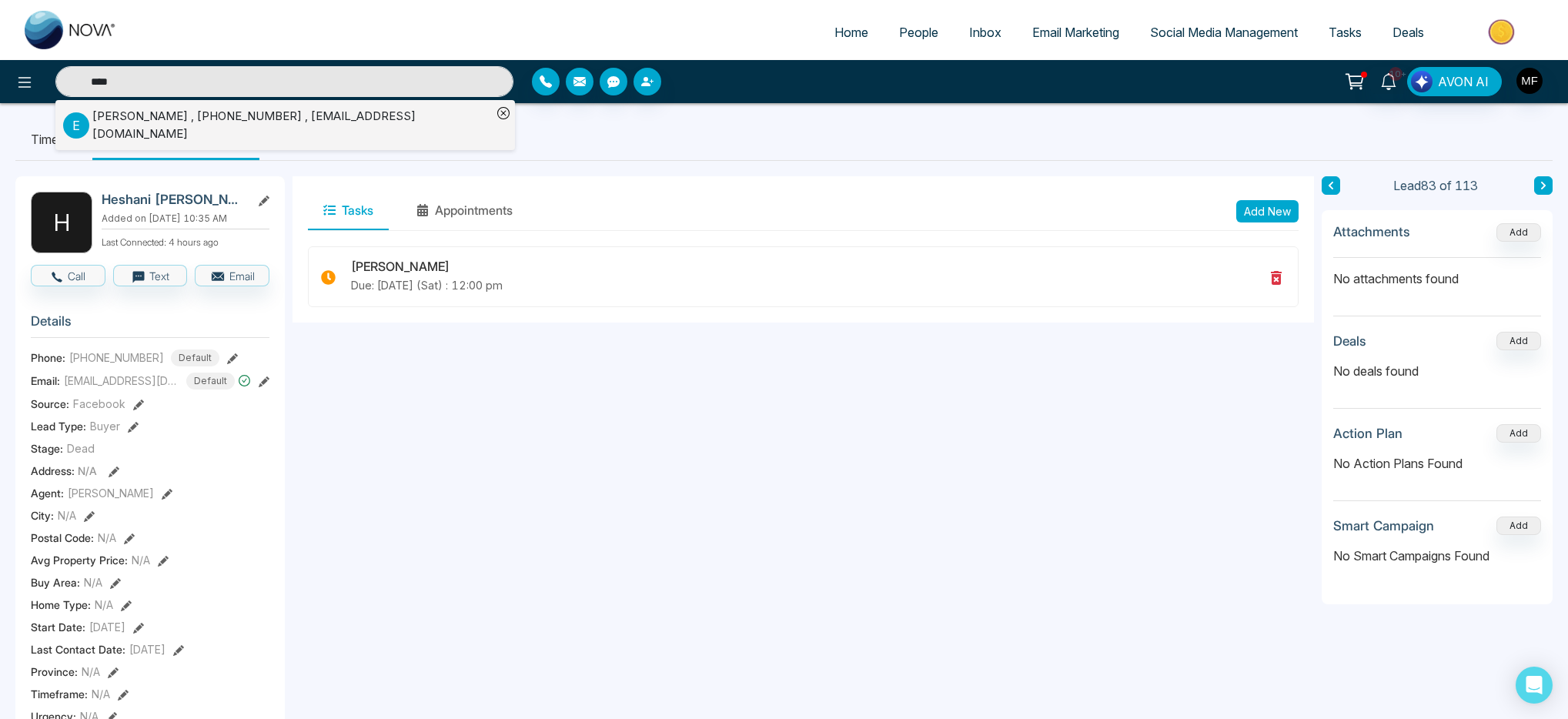
type input "****"
click at [294, 105] on li "E Evet Wilson , +16478573668 , evetwilson@sympatico.ca" at bounding box center [278, 125] width 429 height 50
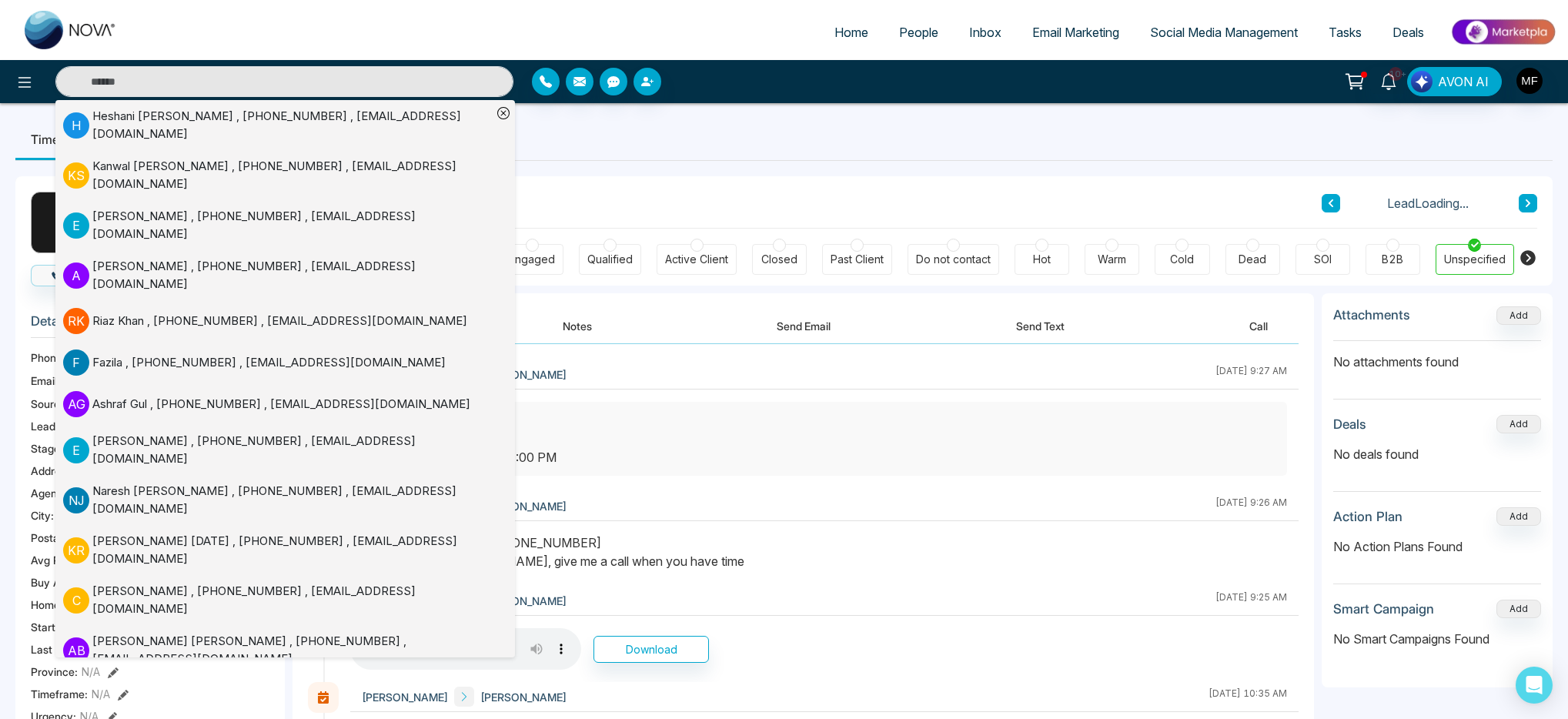
click at [765, 217] on div "Client Journey Lead Loading..." at bounding box center [923, 202] width 1230 height 53
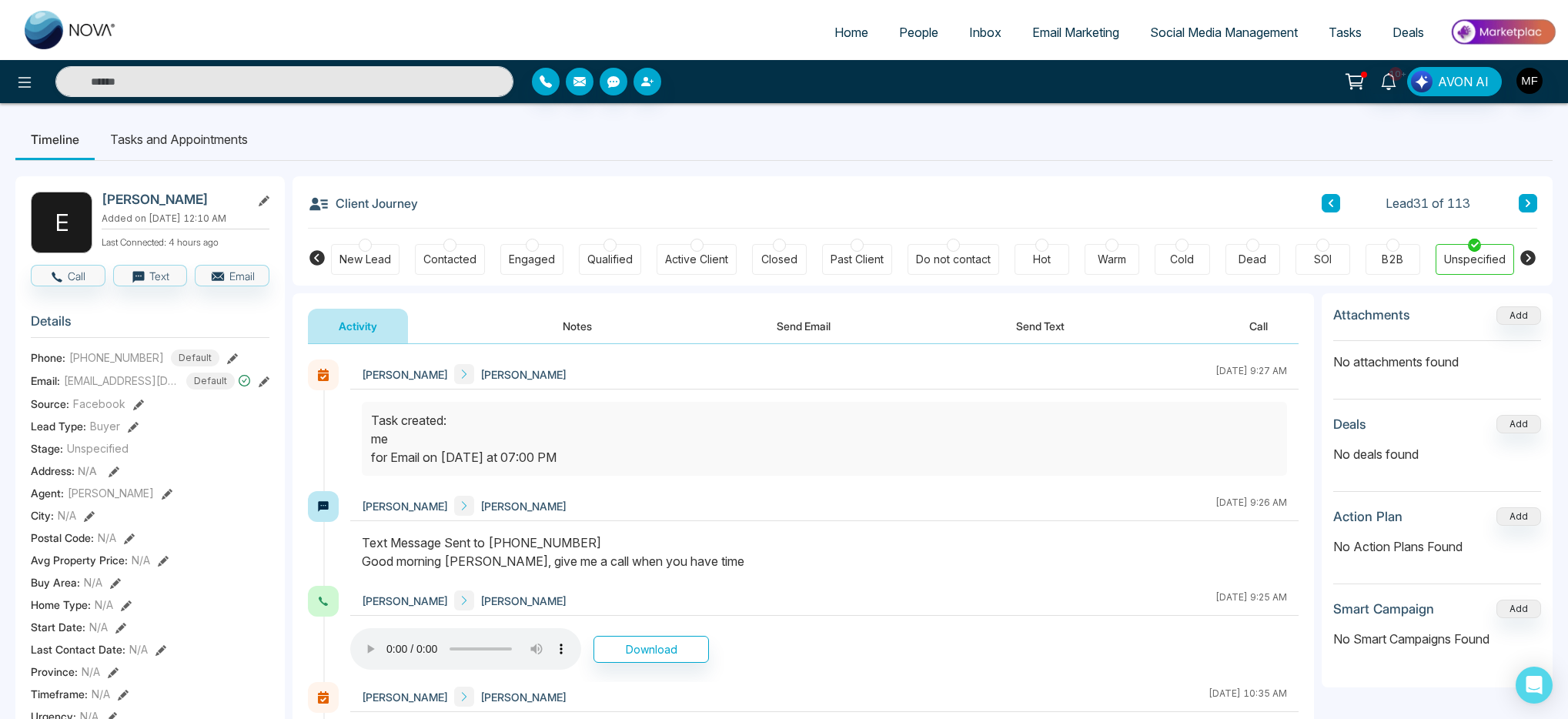
click at [580, 329] on button "Notes" at bounding box center [578, 326] width 91 height 35
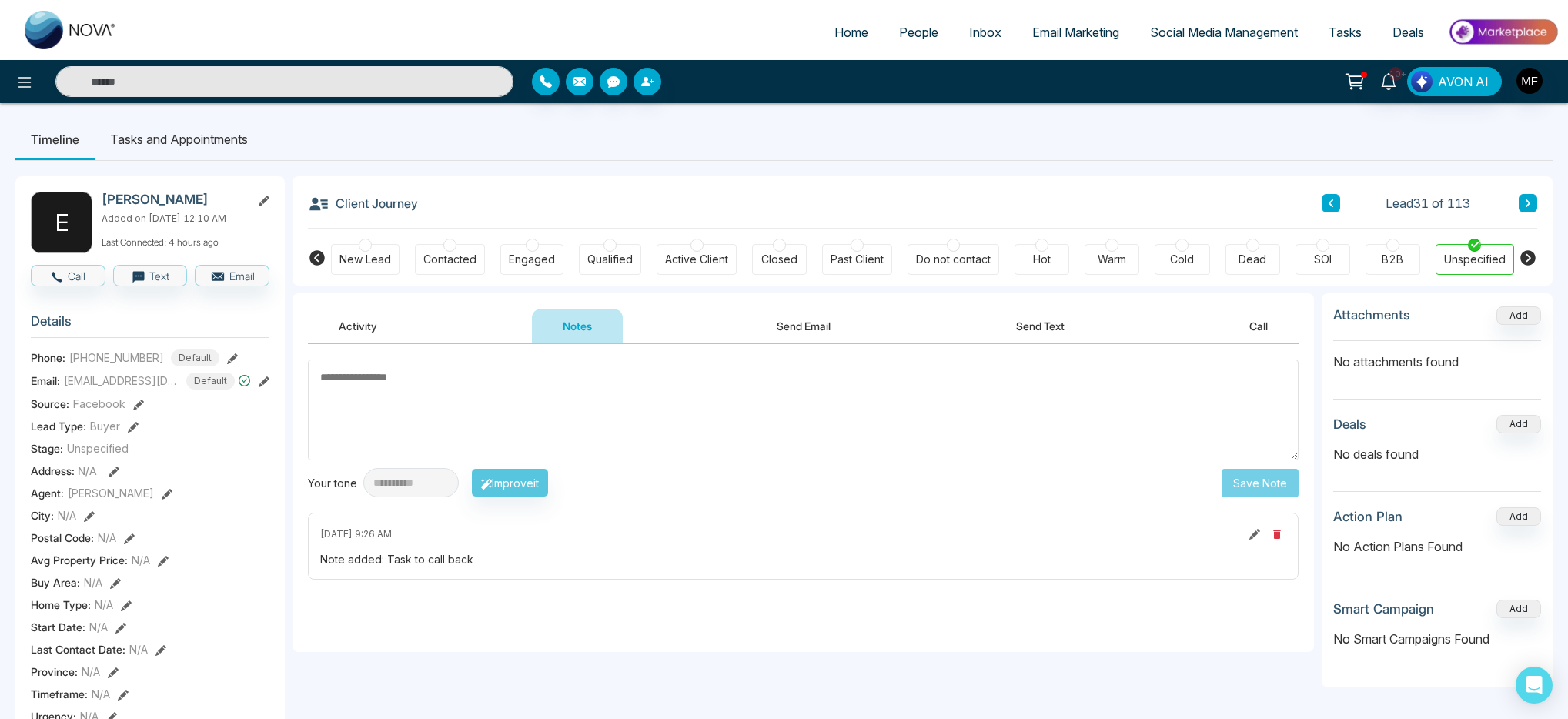
click at [1074, 328] on button "Send Text" at bounding box center [1040, 326] width 110 height 35
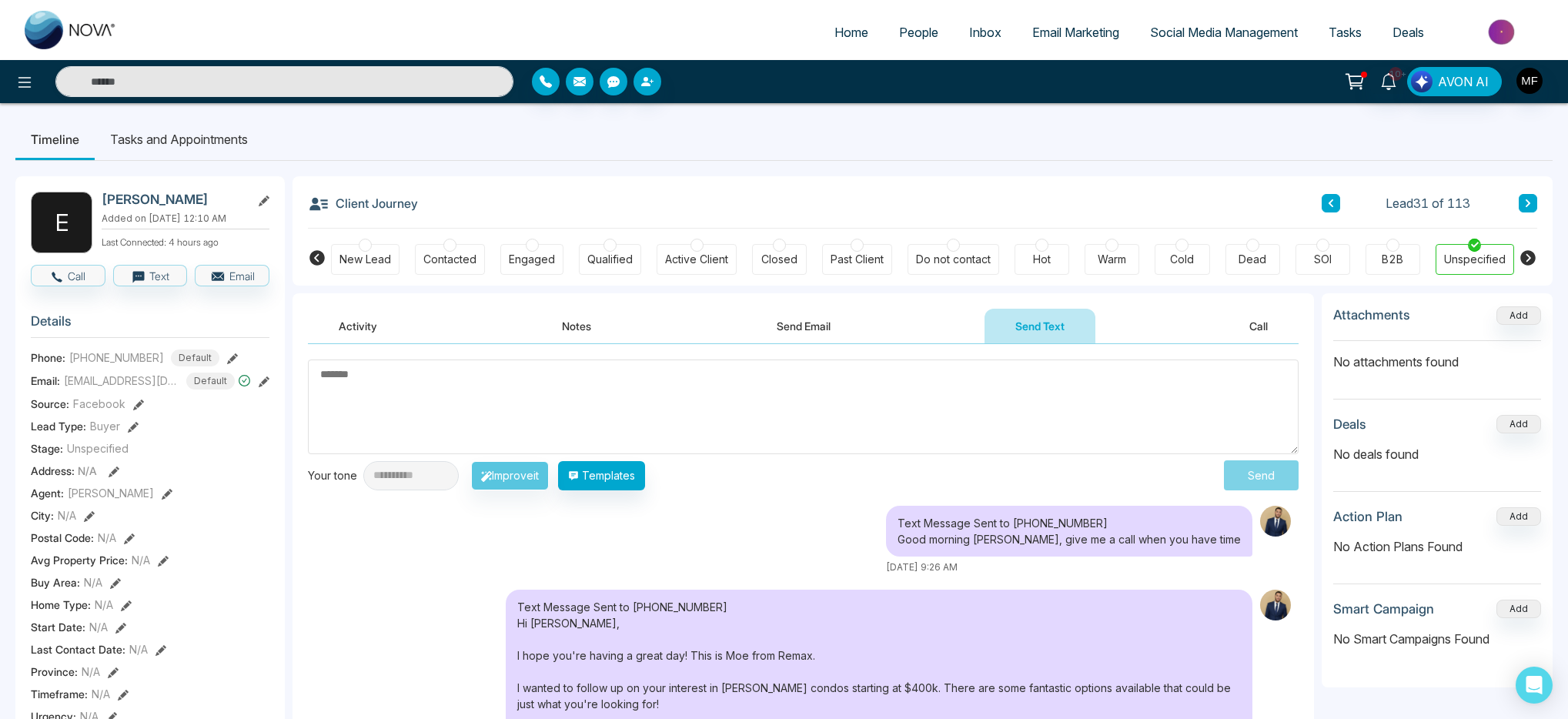
click at [177, 136] on li "Tasks and Appointments" at bounding box center [178, 139] width 168 height 42
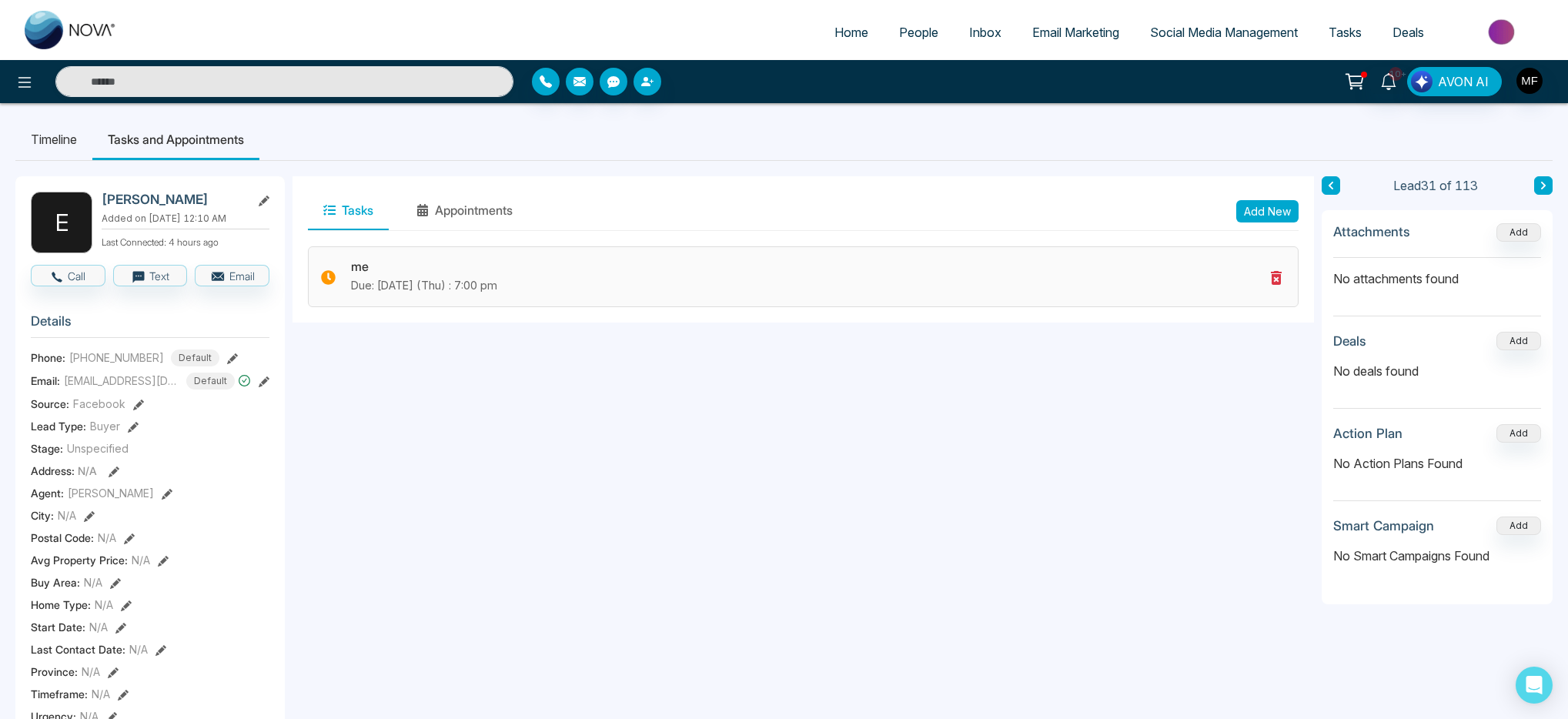
click at [482, 292] on p "Due: Oct-09-2025 (Thu) : 7:00 pm" at bounding box center [808, 285] width 913 height 17
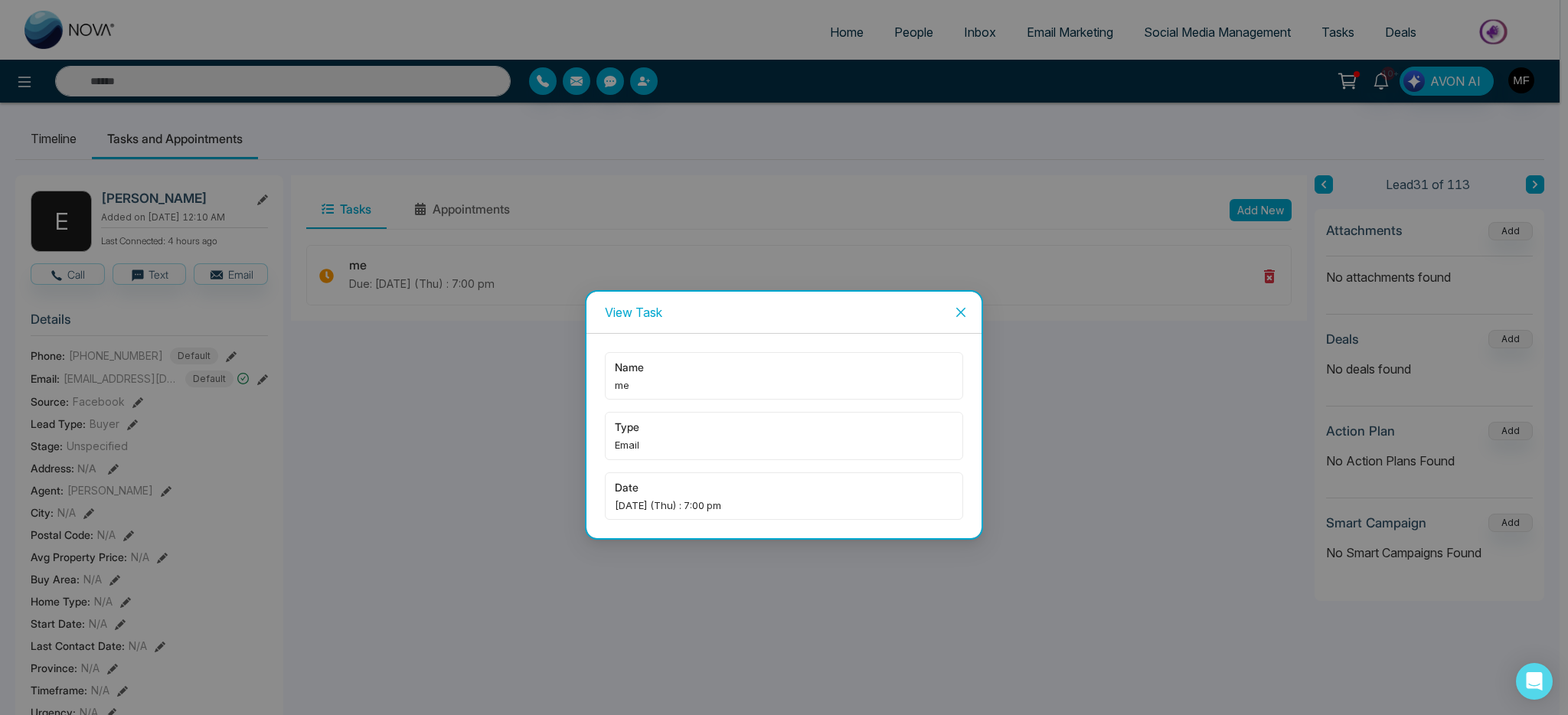
click at [958, 311] on icon "close" at bounding box center [961, 312] width 12 height 12
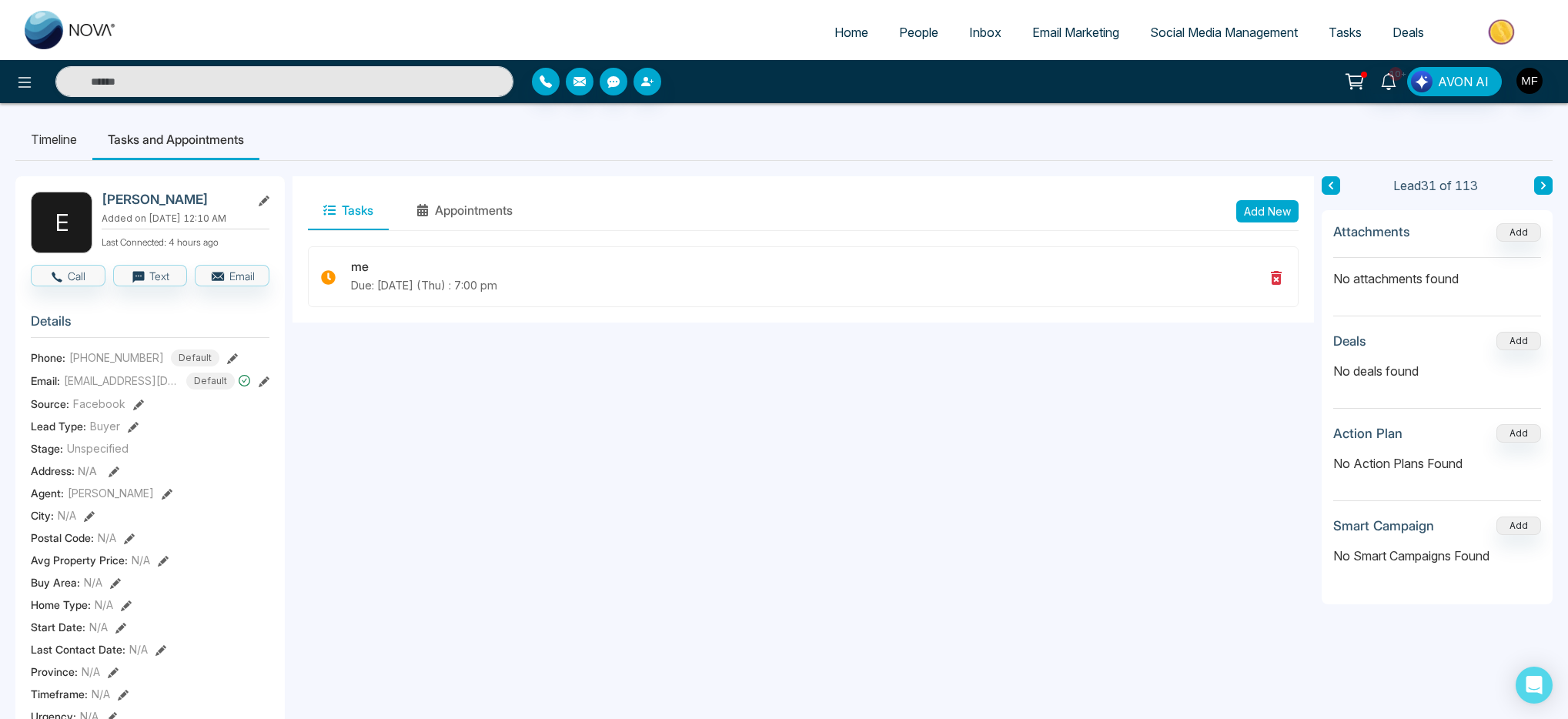
click at [384, 85] on input "text" at bounding box center [284, 81] width 458 height 31
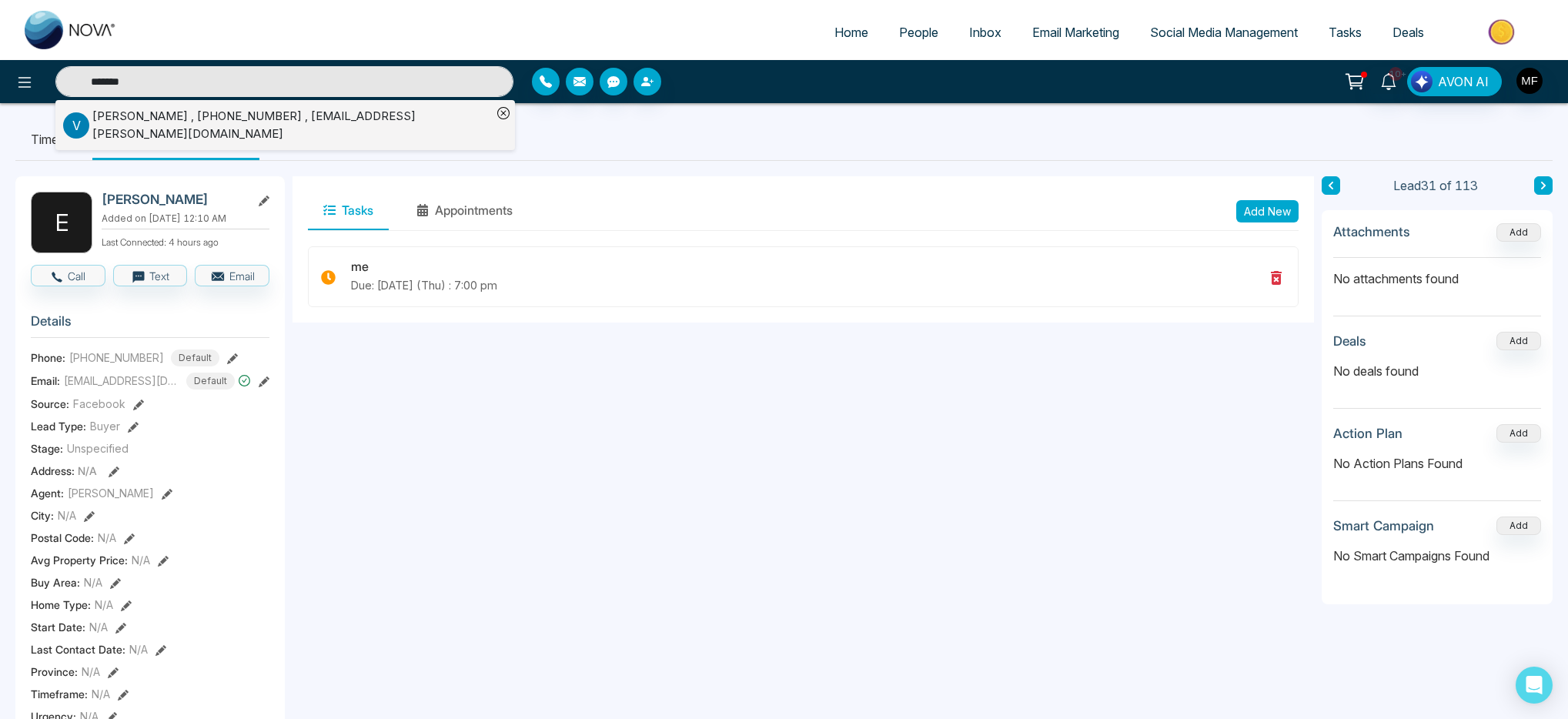
type input "*******"
click at [255, 125] on div "Venetia Rebeiro , +14166286264 , venetia.rebeiro@gmail.com" at bounding box center [292, 125] width 400 height 35
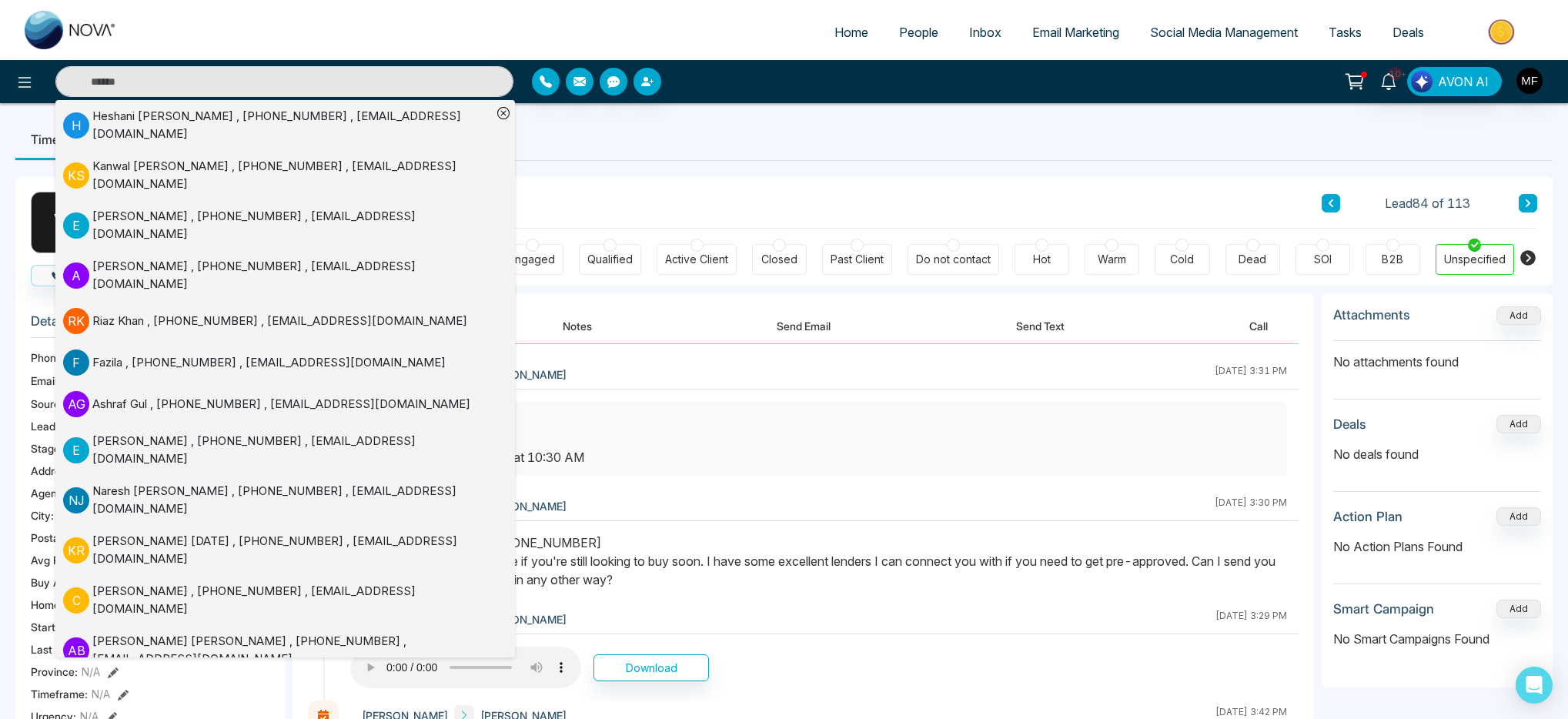
click at [728, 200] on div "Client Journey Lead 84 of 113" at bounding box center [923, 202] width 1230 height 53
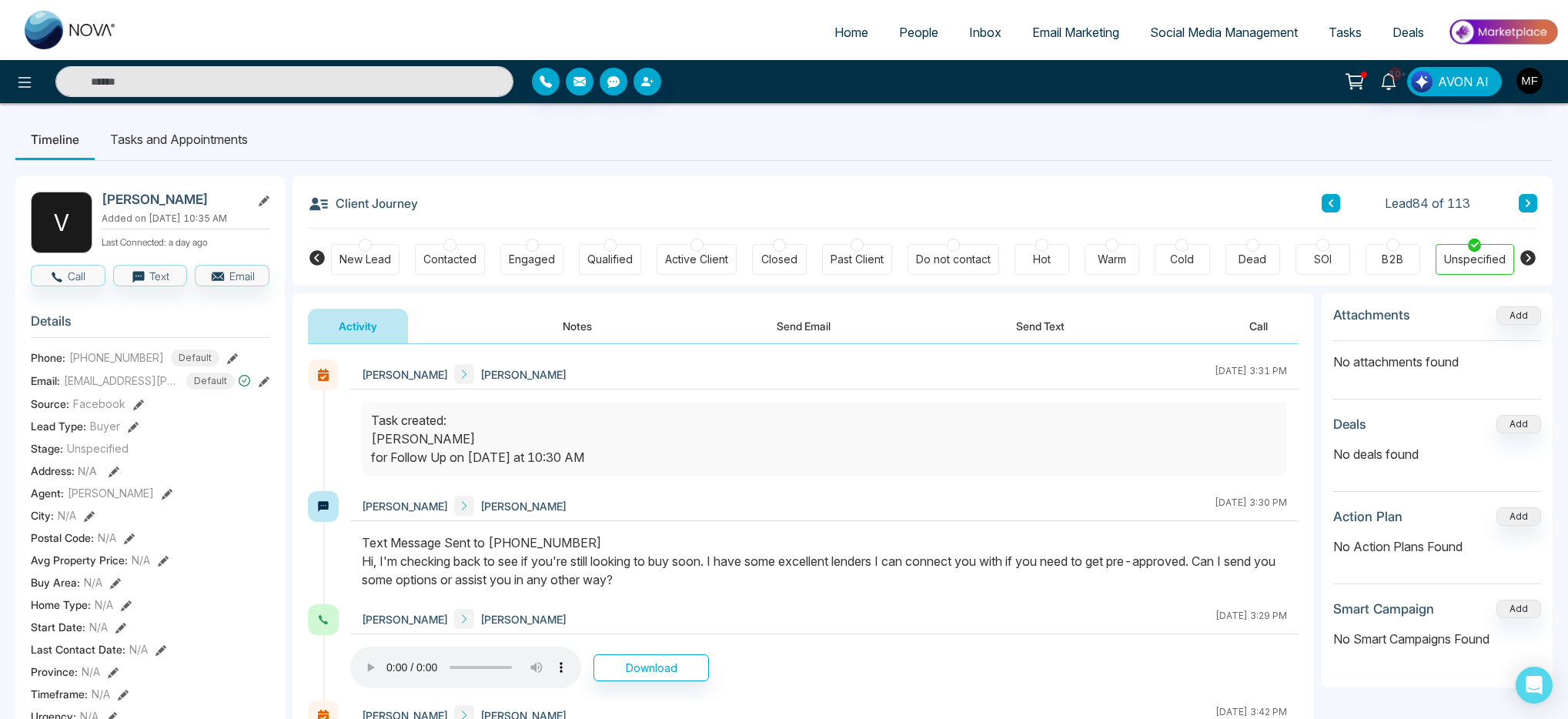
click at [911, 32] on span "People" at bounding box center [919, 32] width 39 height 15
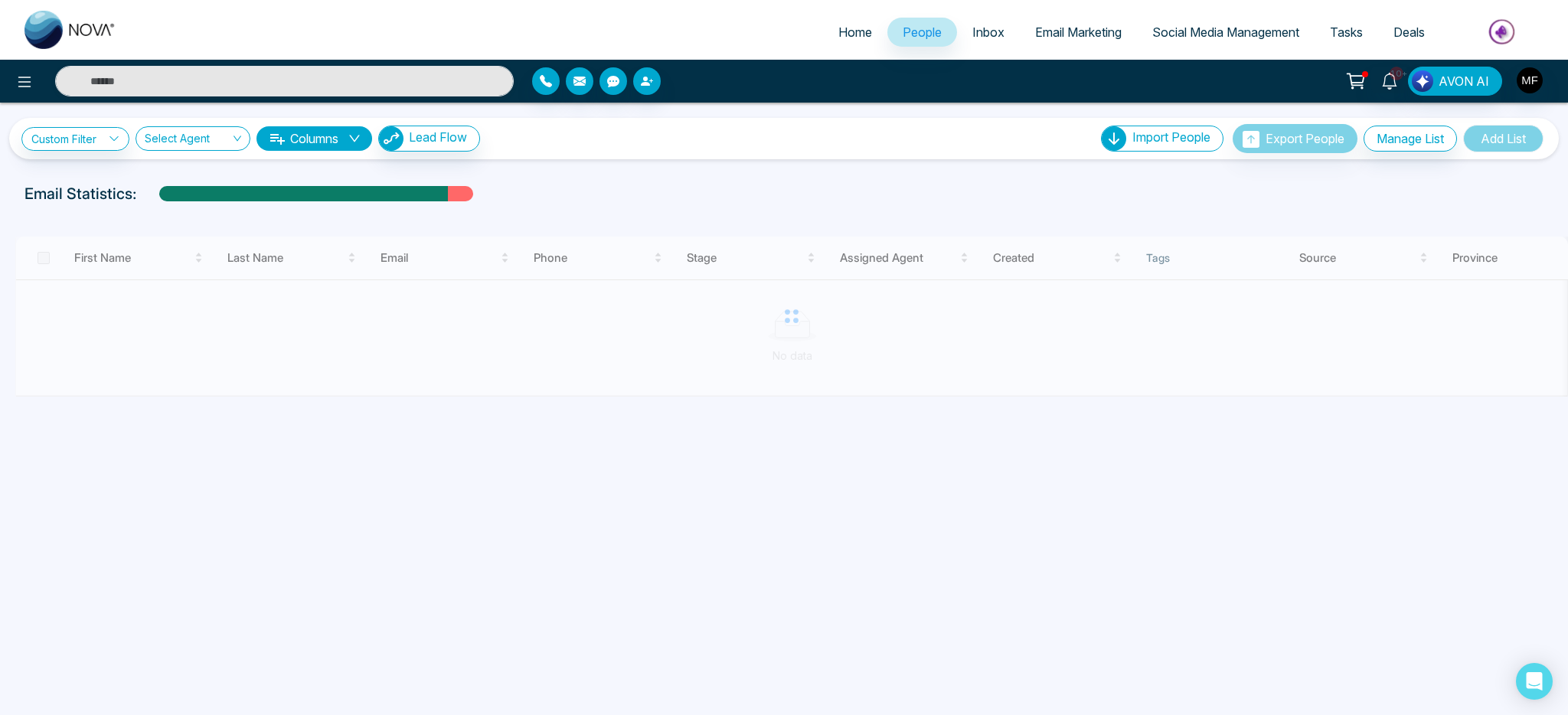
click at [672, 188] on div "Email Statistics:" at bounding box center [528, 194] width 1007 height 23
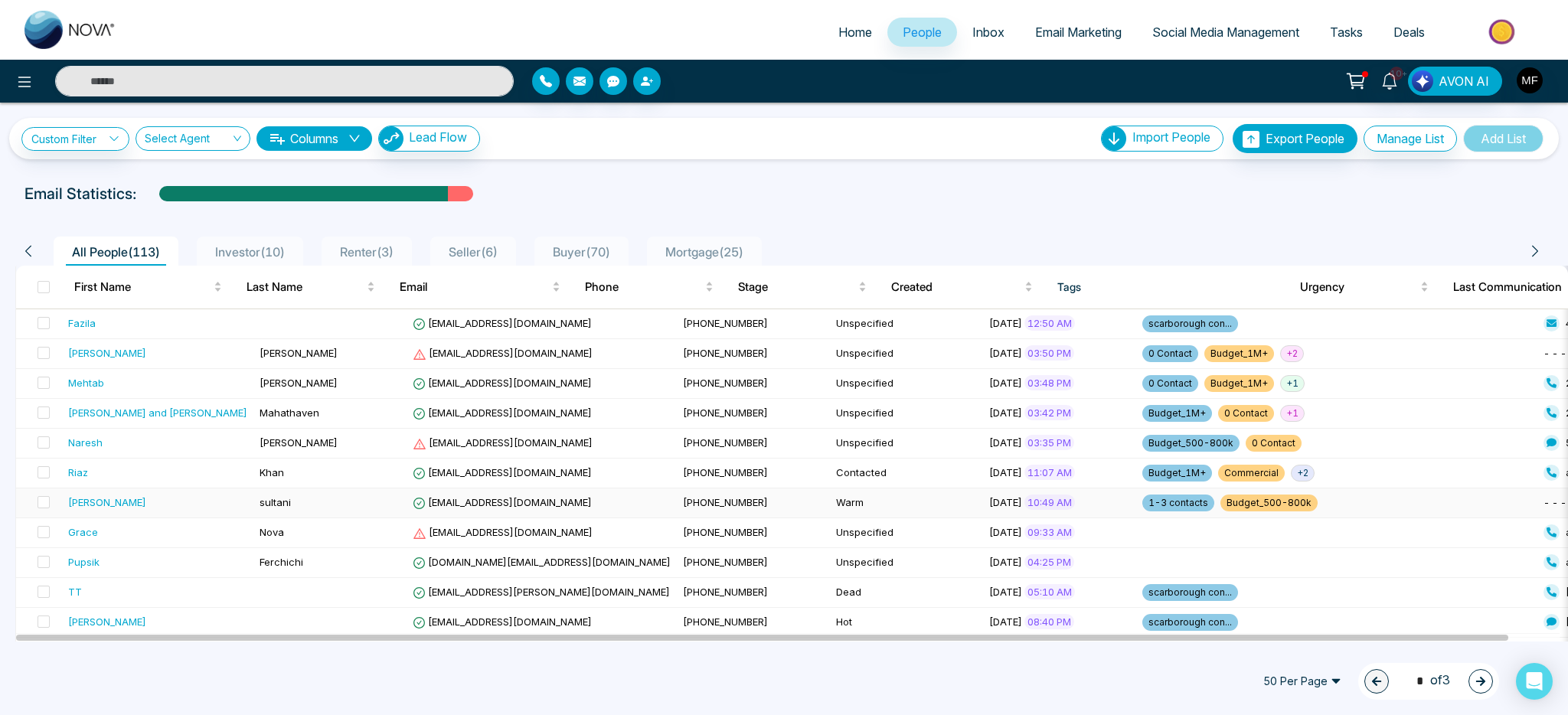
click at [127, 506] on div "Ali reza" at bounding box center [158, 502] width 179 height 15
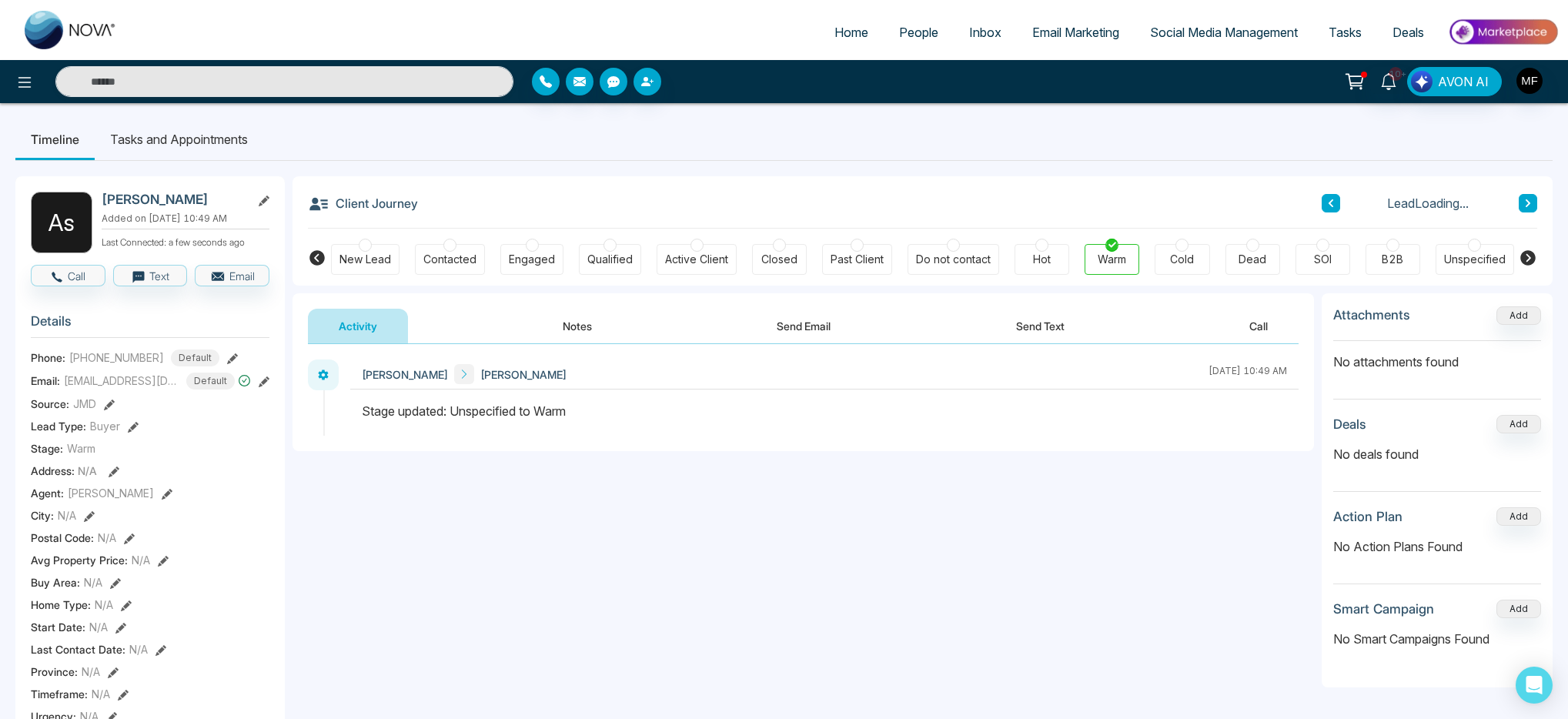
click at [211, 140] on li "Tasks and Appointments" at bounding box center [178, 139] width 168 height 42
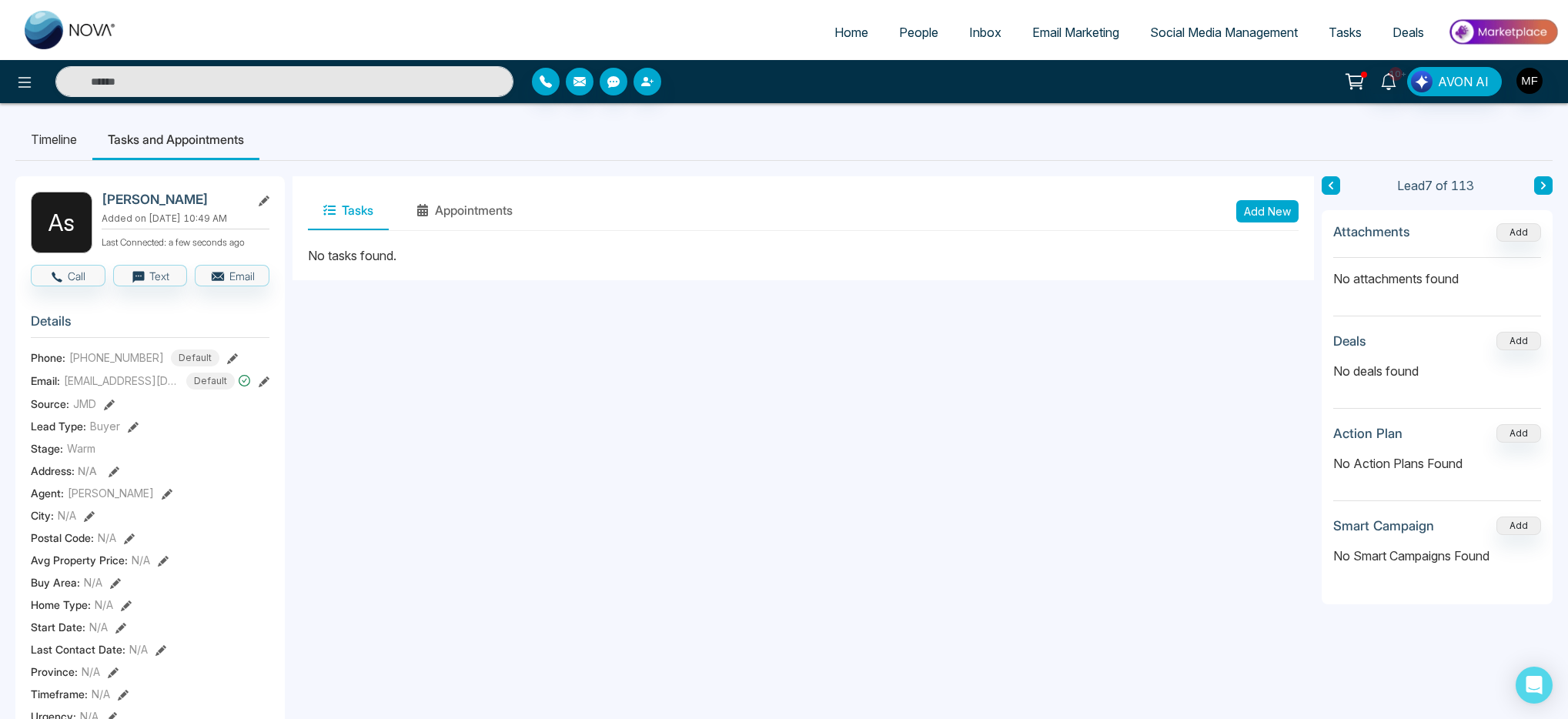
click at [61, 146] on li "Timeline" at bounding box center [53, 139] width 77 height 42
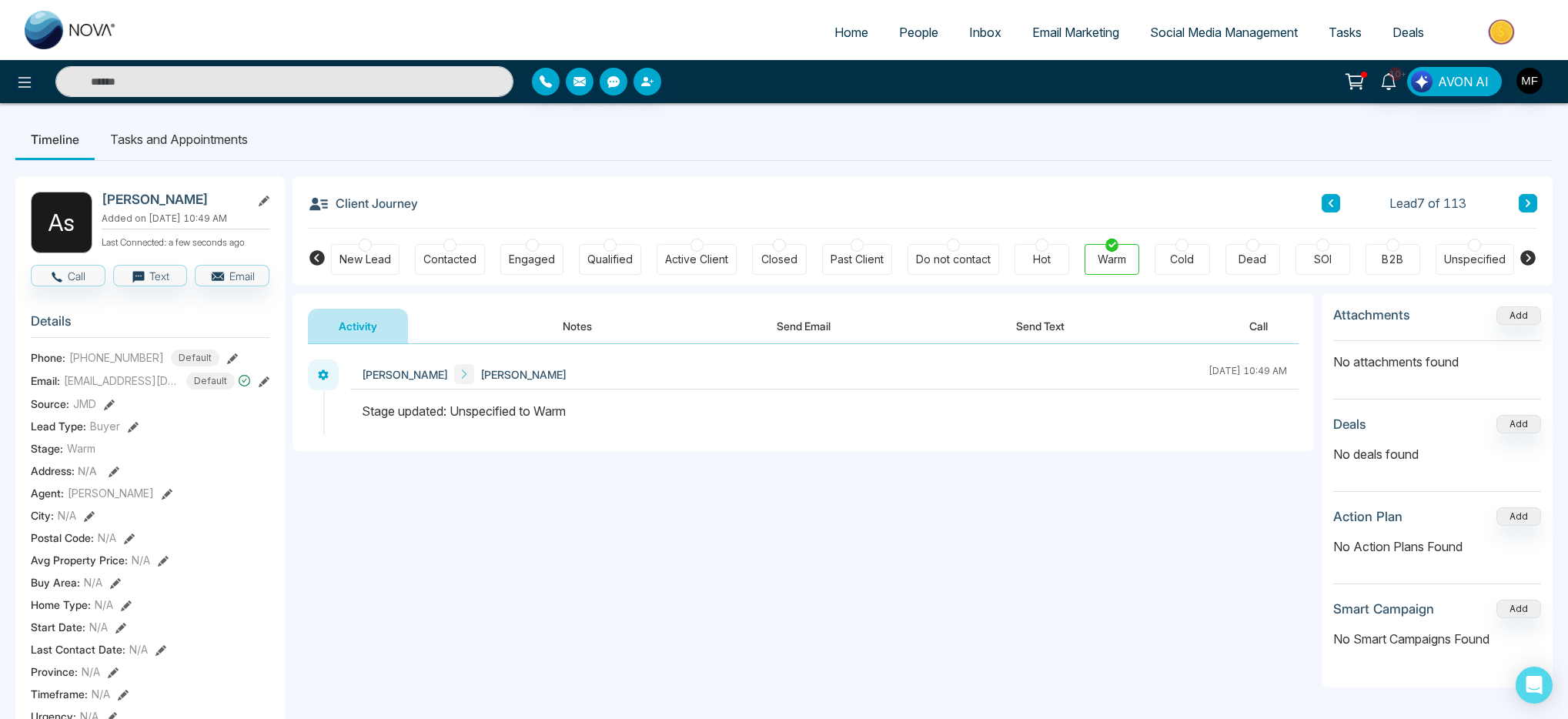
click at [536, 330] on button "Notes" at bounding box center [578, 326] width 91 height 35
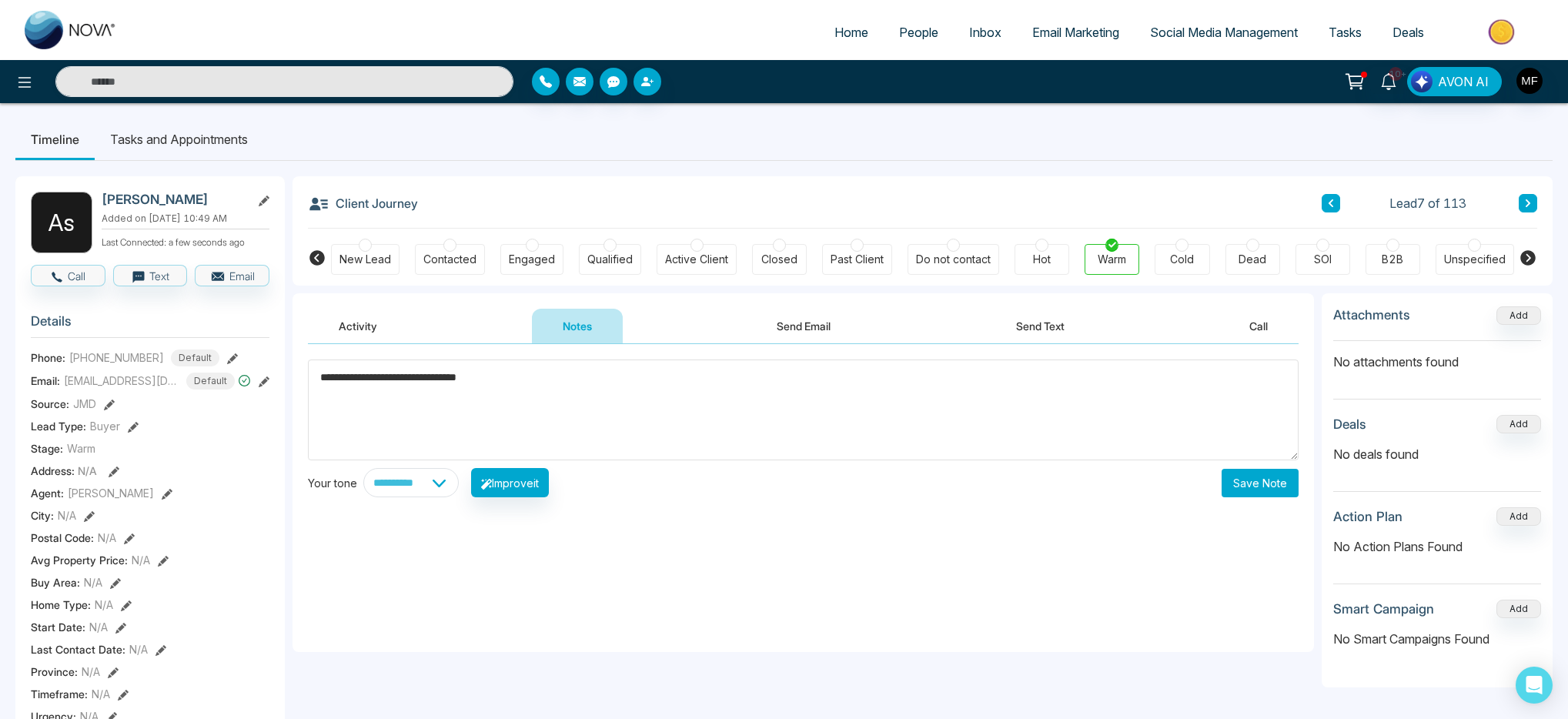
click at [426, 380] on textarea "**********" at bounding box center [804, 409] width 991 height 101
click at [430, 376] on textarea "**********" at bounding box center [804, 409] width 991 height 101
click at [432, 376] on textarea "**********" at bounding box center [804, 409] width 991 height 101
click at [658, 378] on textarea "**********" at bounding box center [804, 409] width 991 height 101
type textarea "**********"
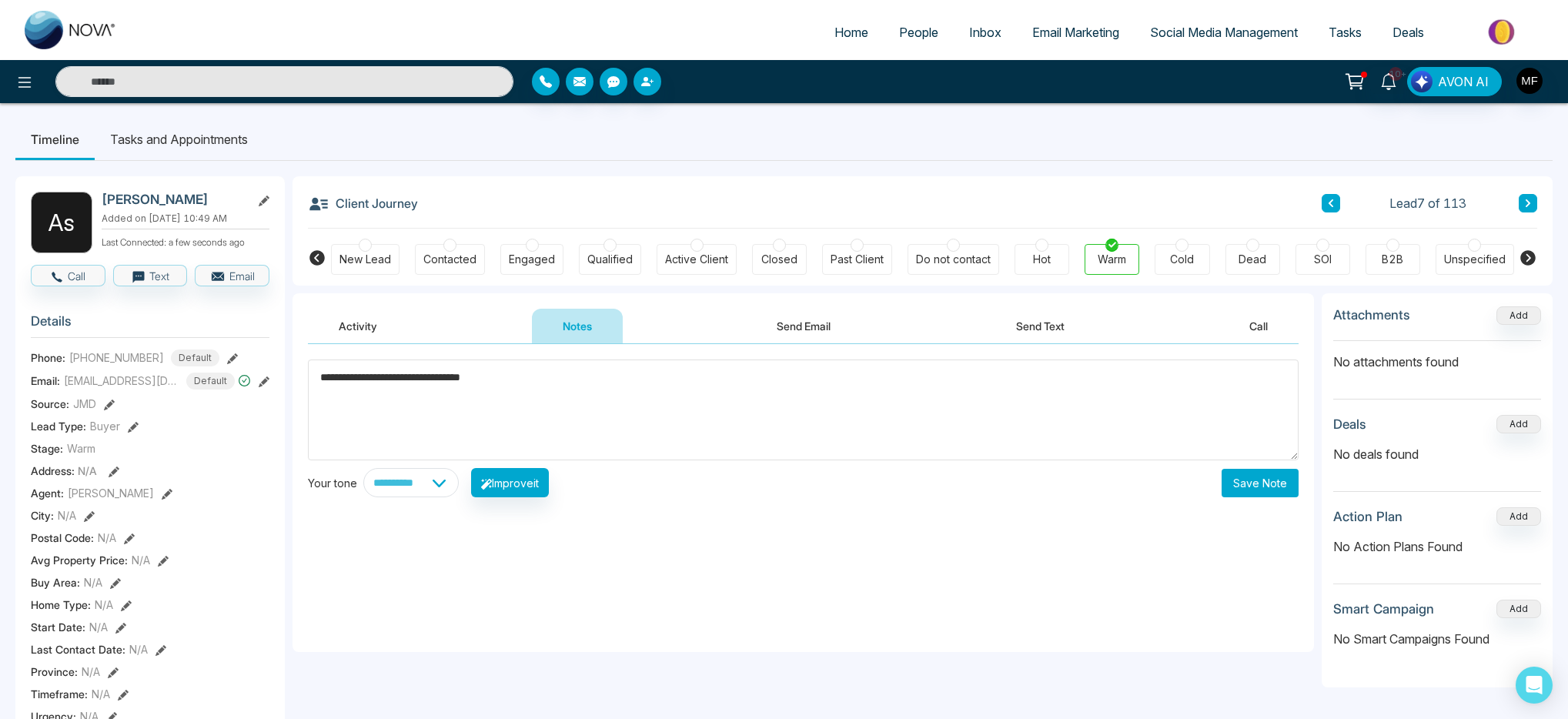
click at [1276, 491] on button "Save Note" at bounding box center [1260, 483] width 77 height 28
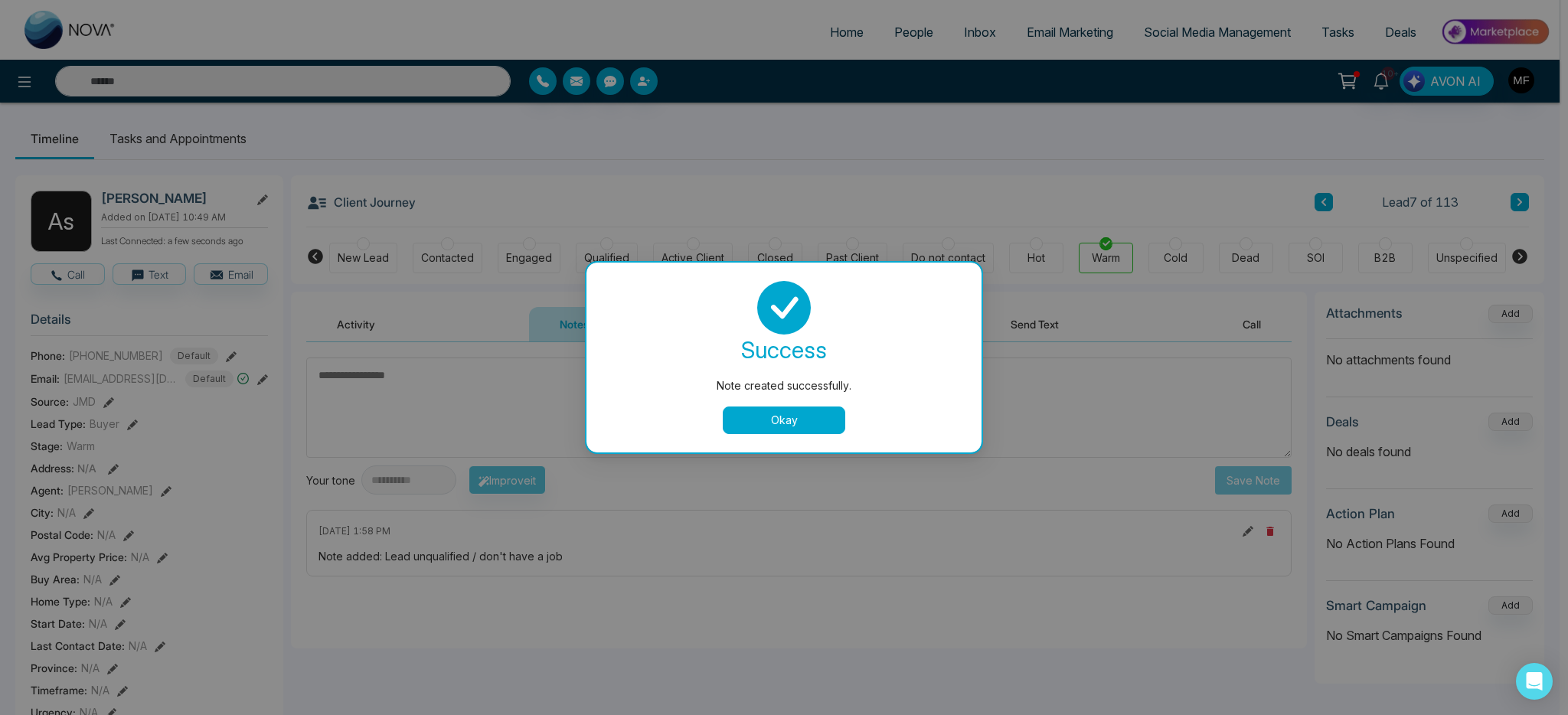
click at [849, 429] on div "Okay" at bounding box center [784, 419] width 358 height 27
click at [811, 425] on button "Okay" at bounding box center [784, 419] width 122 height 27
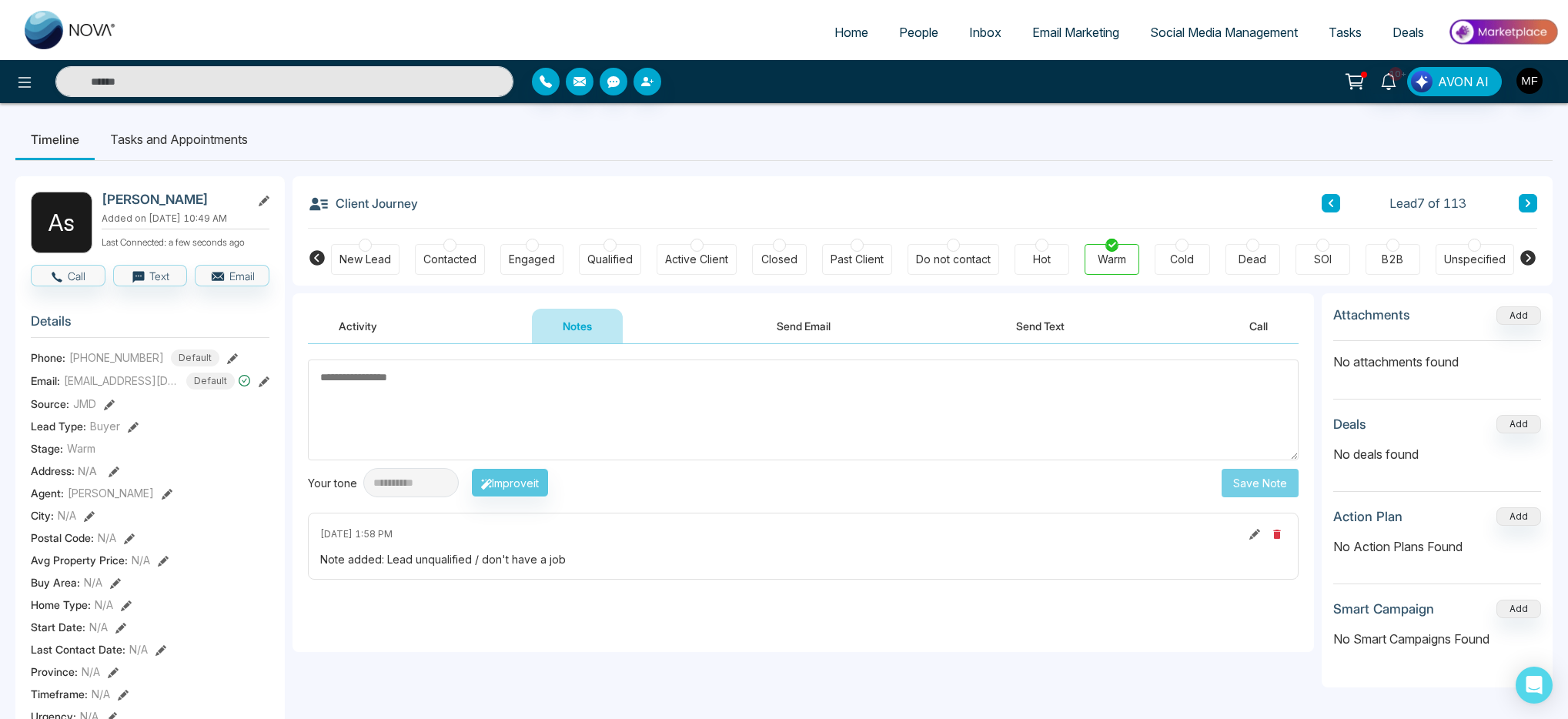
click at [918, 32] on span "People" at bounding box center [919, 32] width 39 height 15
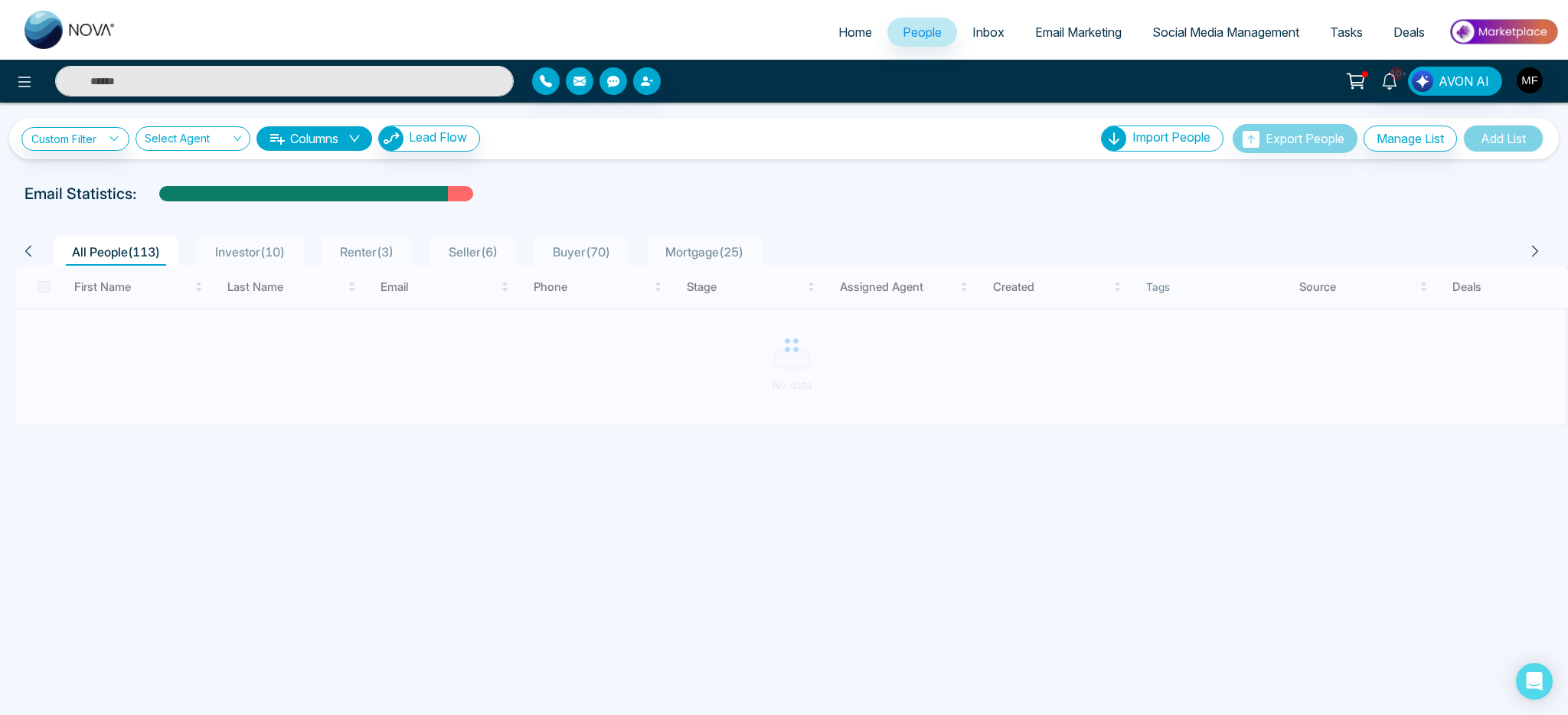
click at [281, 255] on span "Investor ( 10 )" at bounding box center [250, 251] width 82 height 15
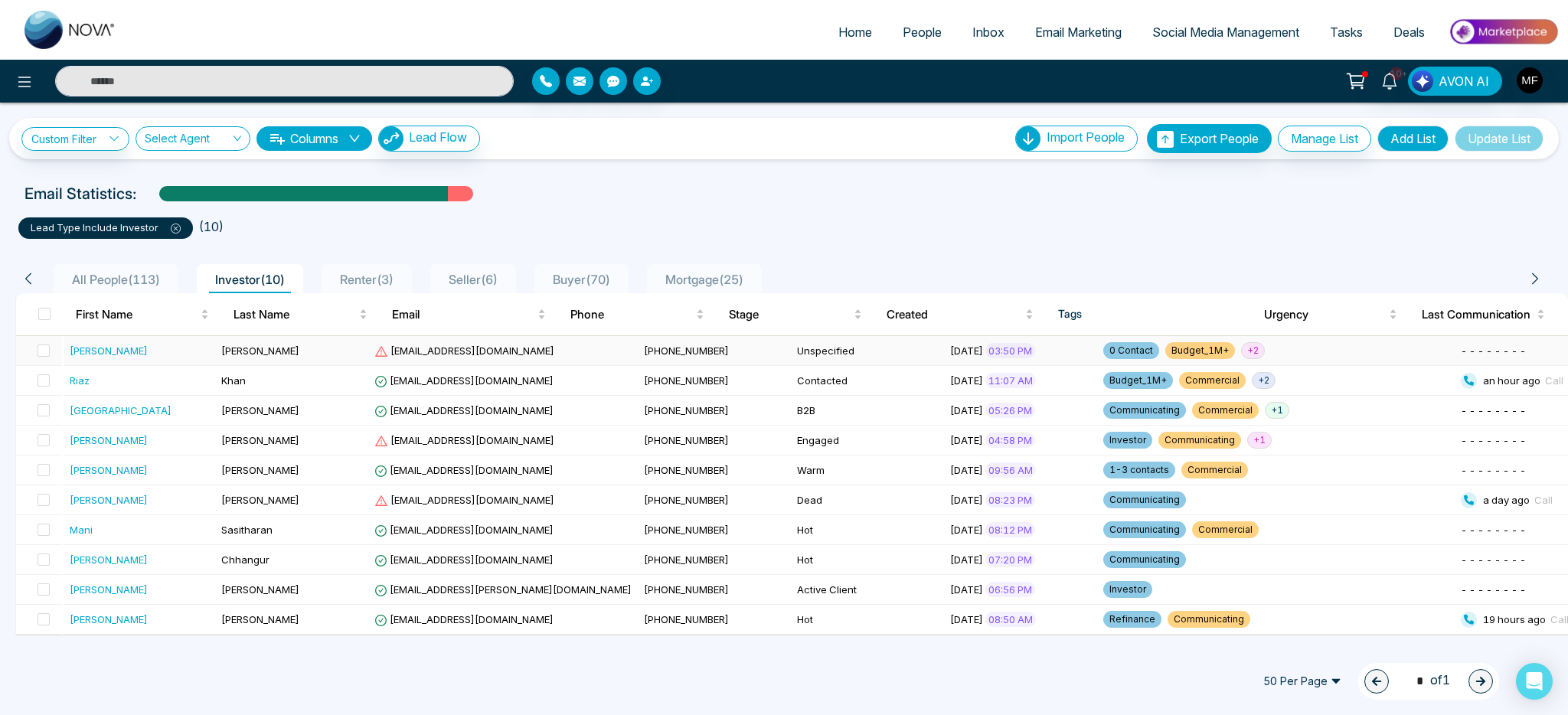
click at [159, 355] on div "John" at bounding box center [140, 350] width 141 height 15
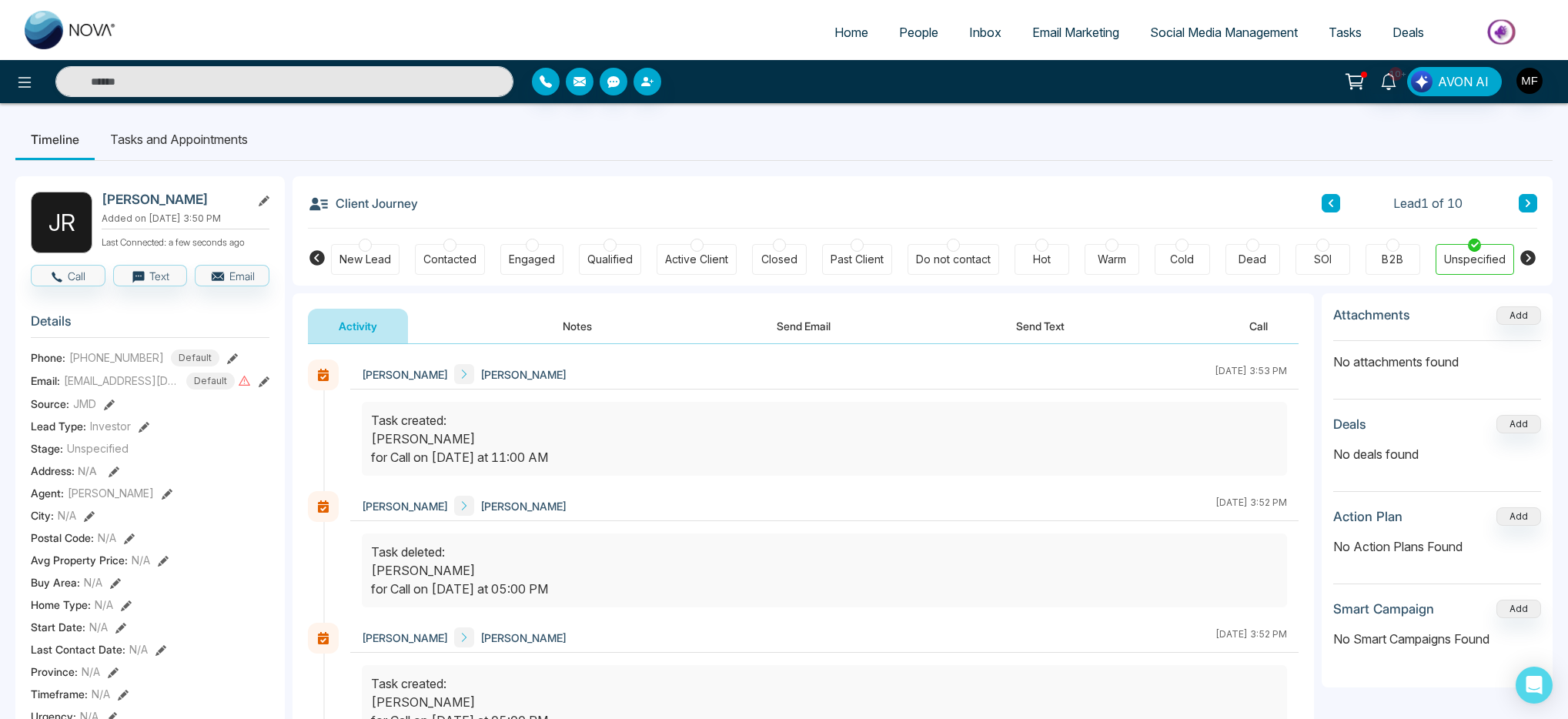
click at [1528, 203] on icon at bounding box center [1528, 203] width 8 height 9
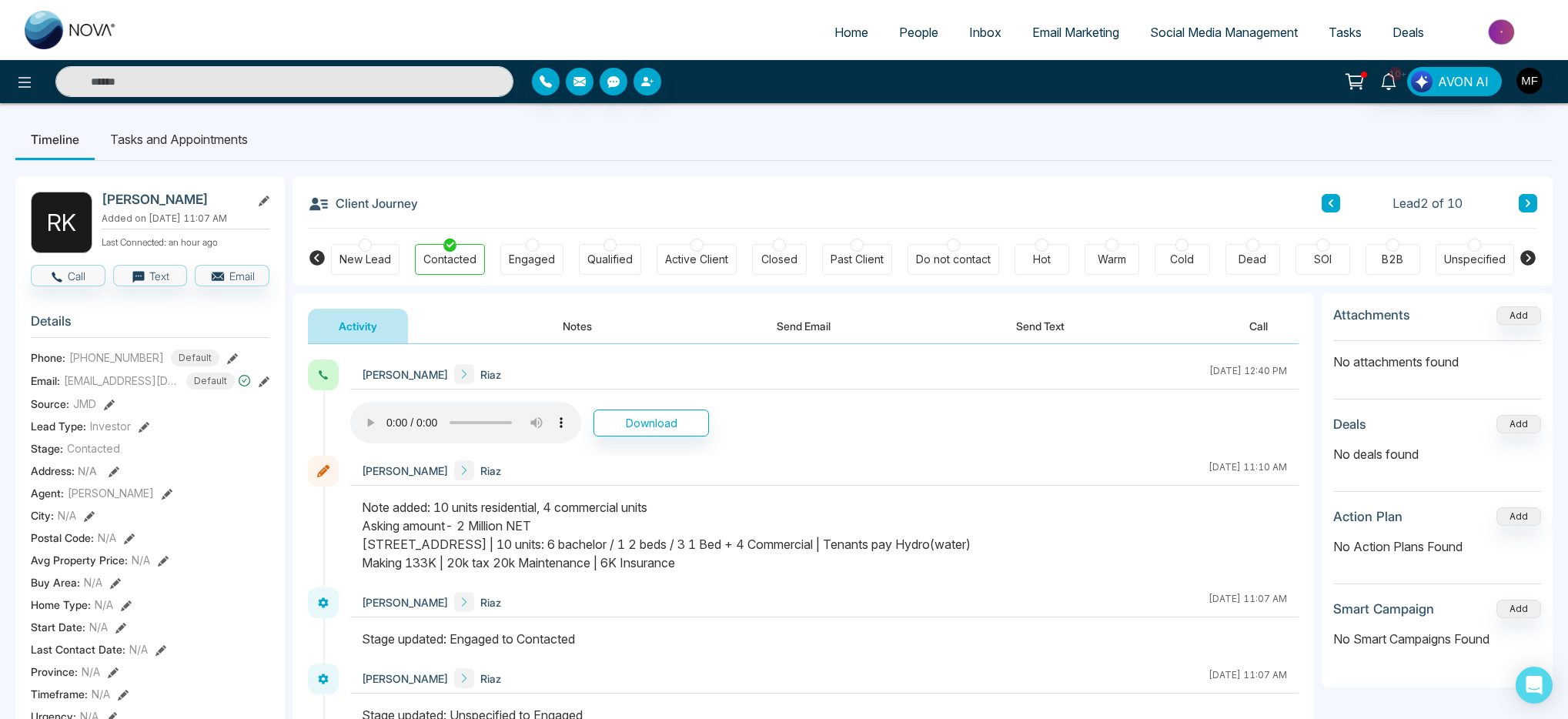
click at [572, 327] on button "Notes" at bounding box center [578, 326] width 91 height 35
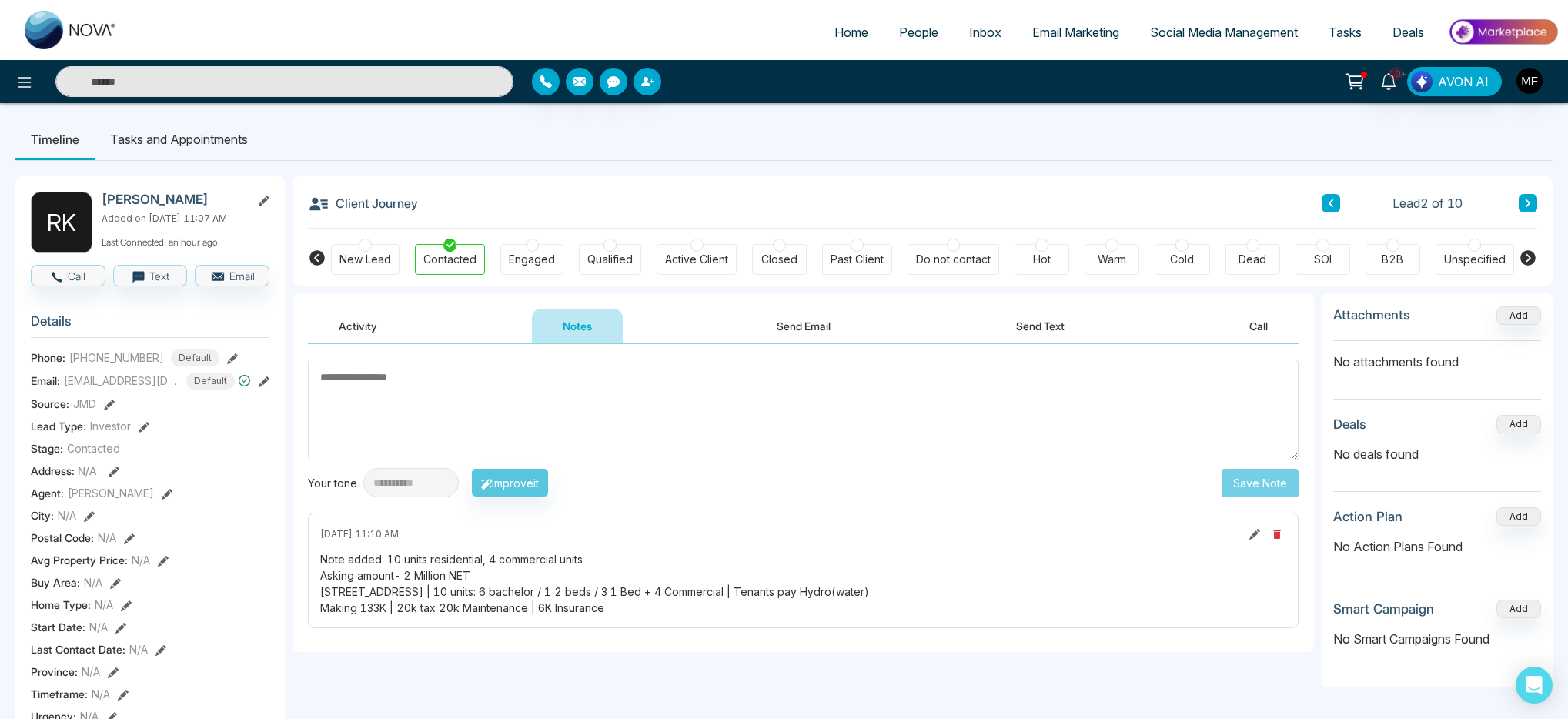
click at [1526, 206] on icon at bounding box center [1528, 203] width 8 height 9
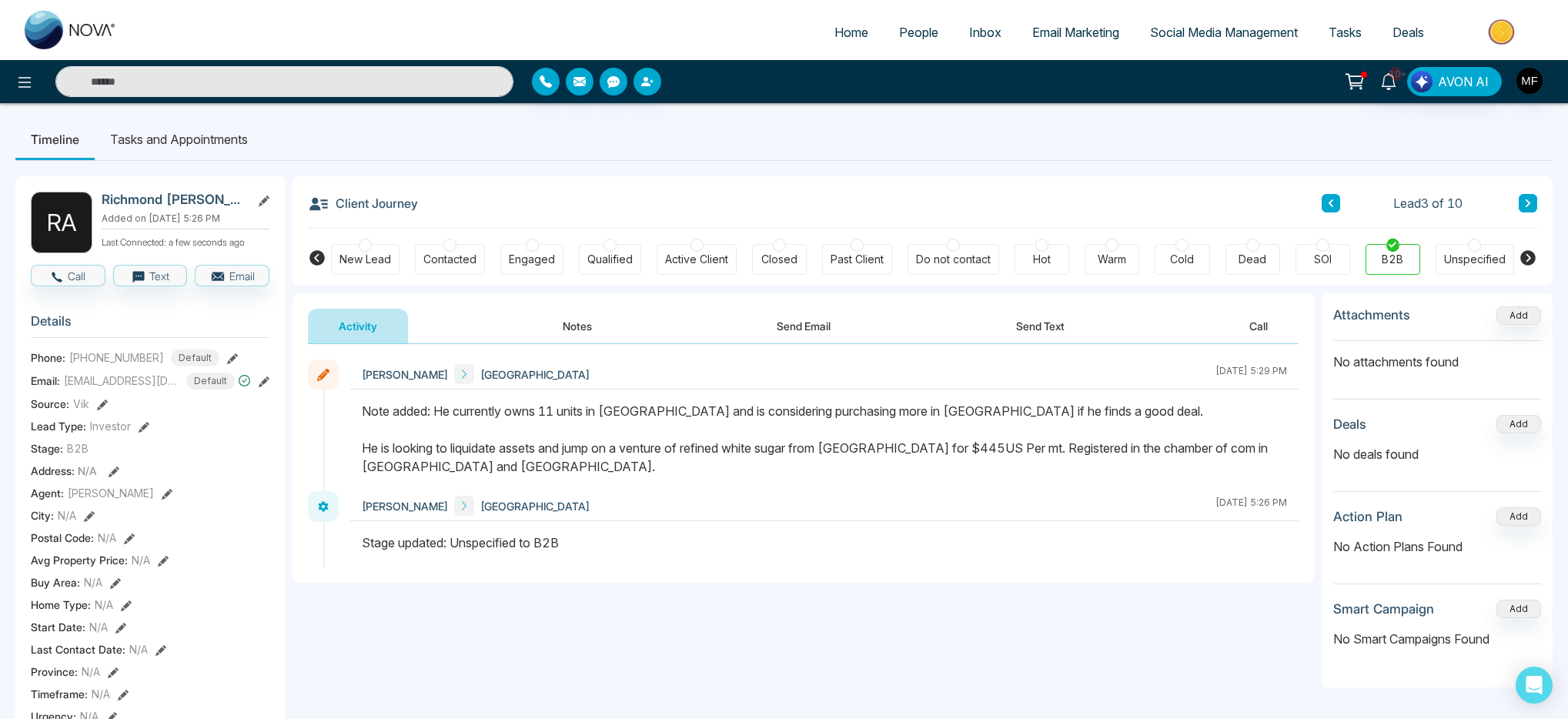
click at [900, 35] on span "People" at bounding box center [919, 32] width 39 height 15
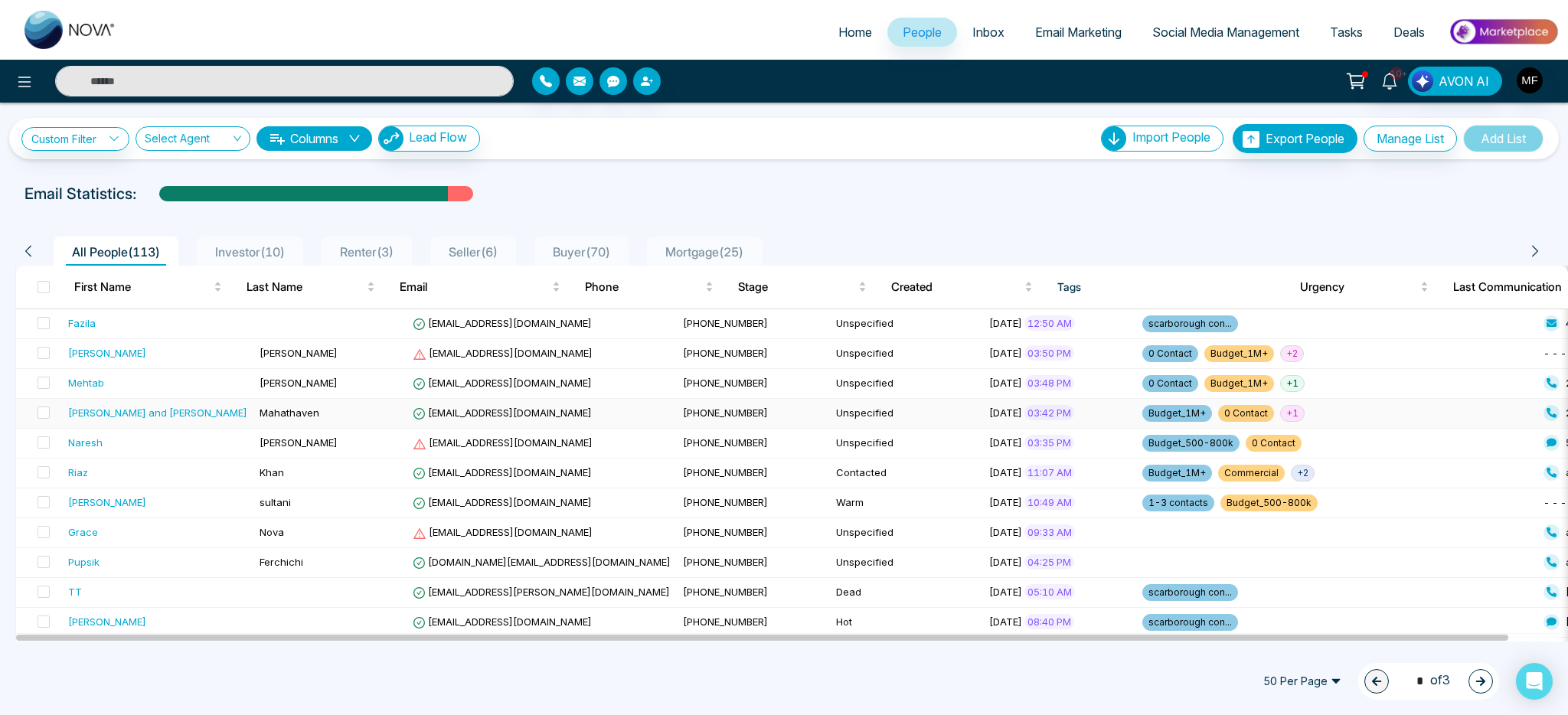
click at [192, 418] on div "Rajan and Shanti" at bounding box center [158, 412] width 179 height 15
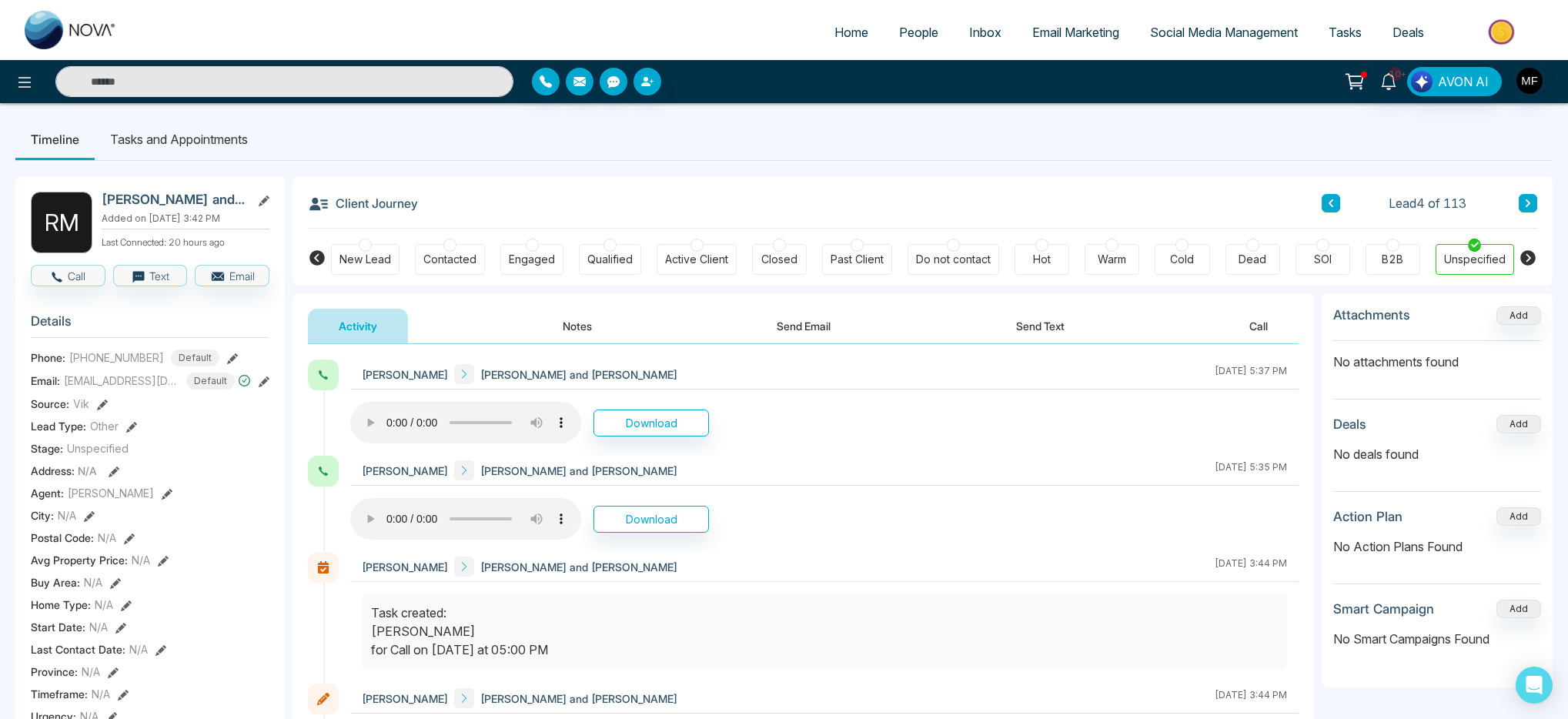
click at [1331, 204] on icon at bounding box center [1331, 203] width 8 height 9
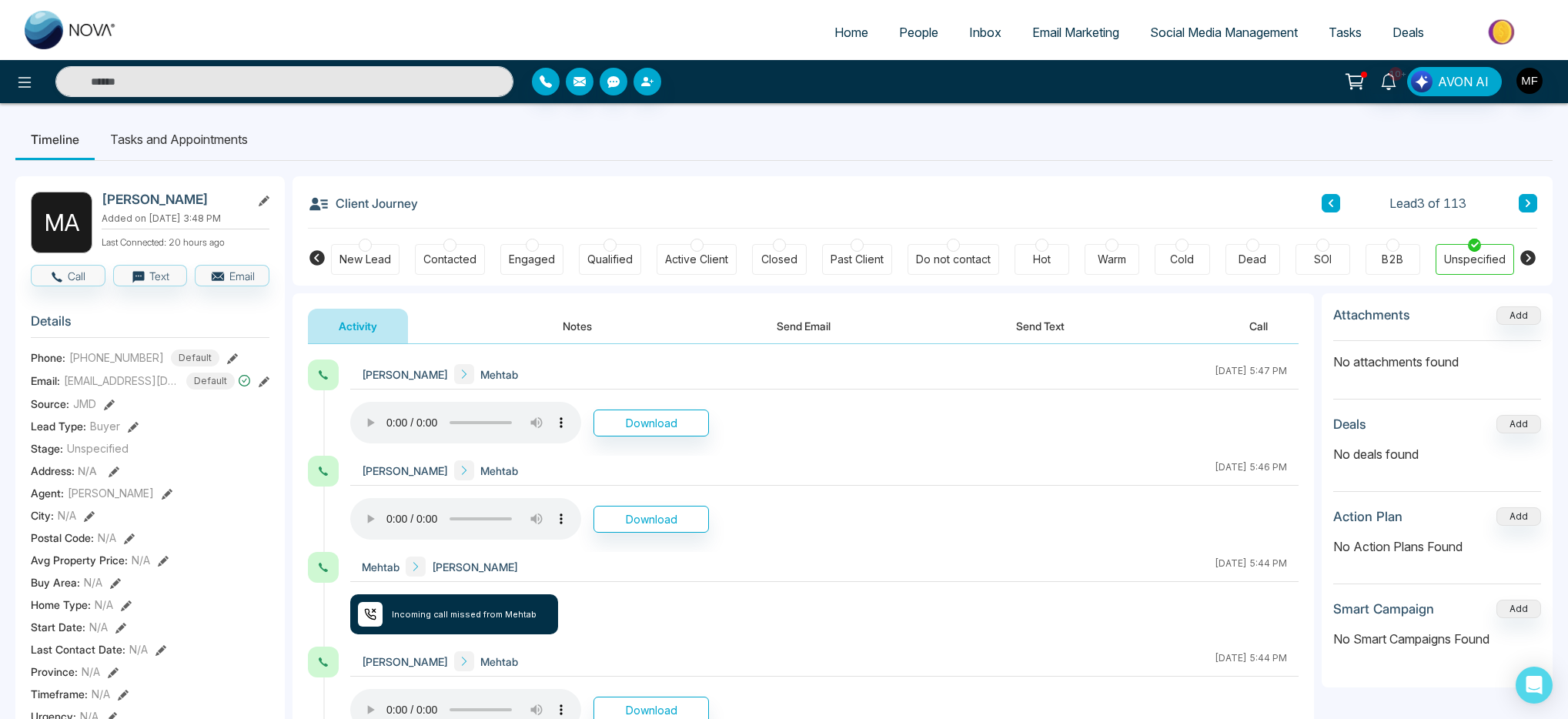
click at [1323, 197] on button at bounding box center [1331, 203] width 19 height 19
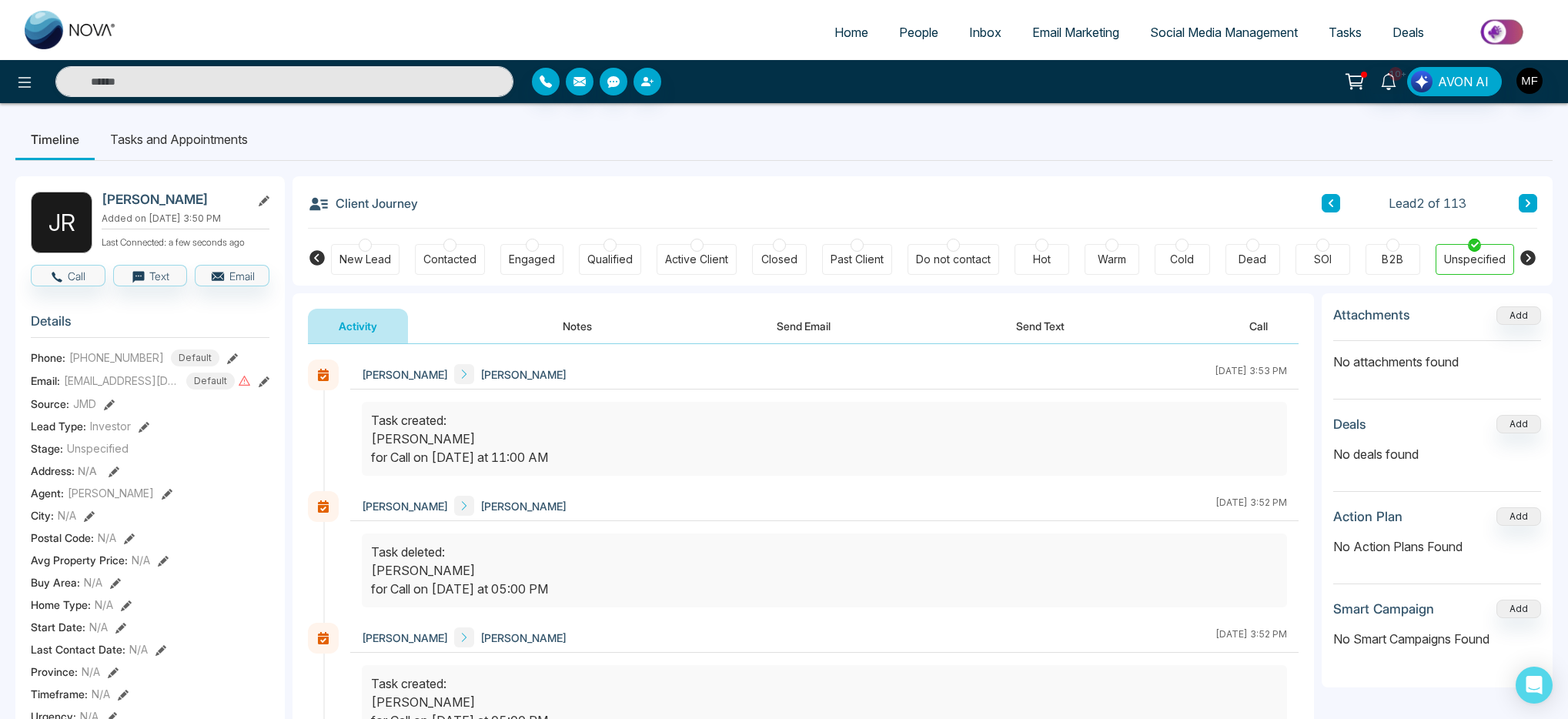
click at [1525, 202] on icon at bounding box center [1528, 203] width 8 height 9
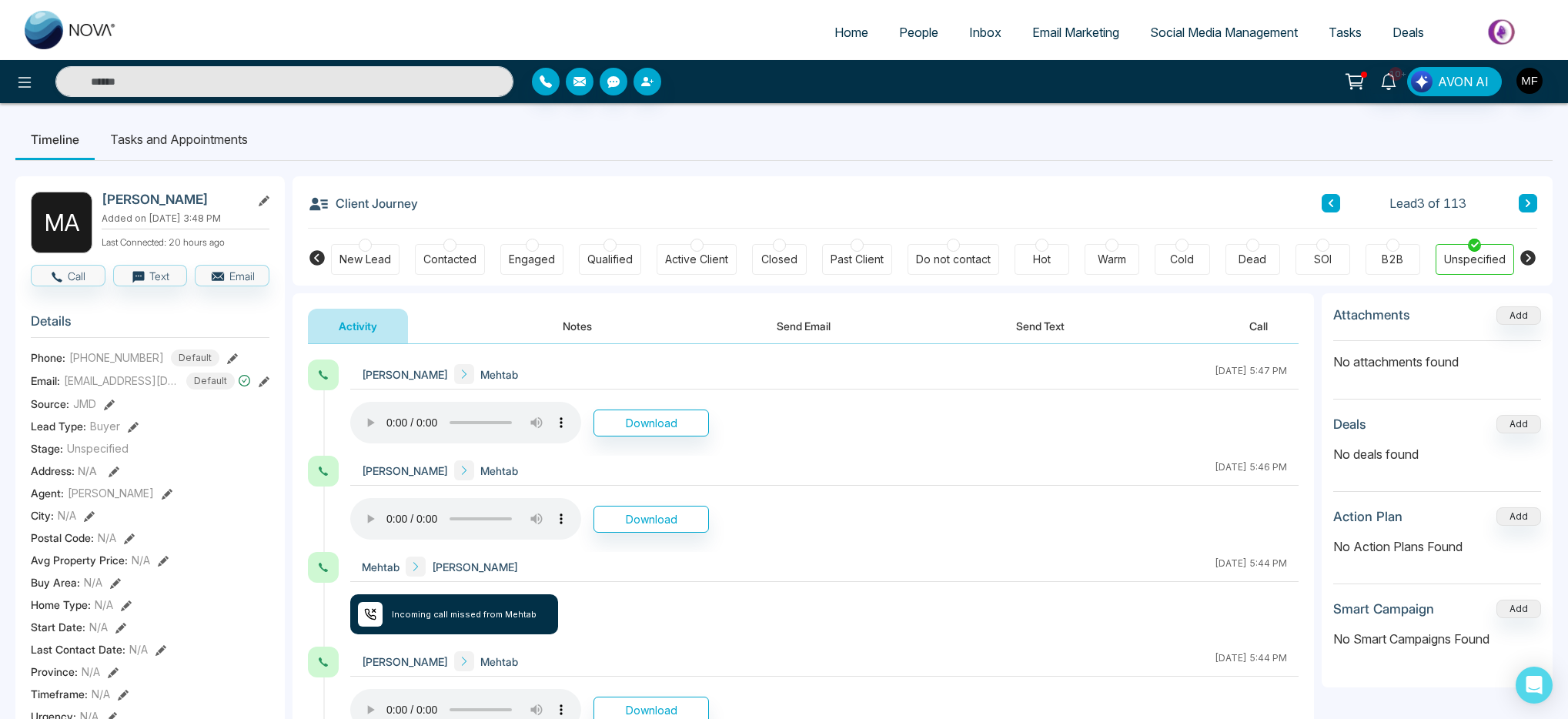
click at [1334, 207] on icon at bounding box center [1331, 203] width 8 height 9
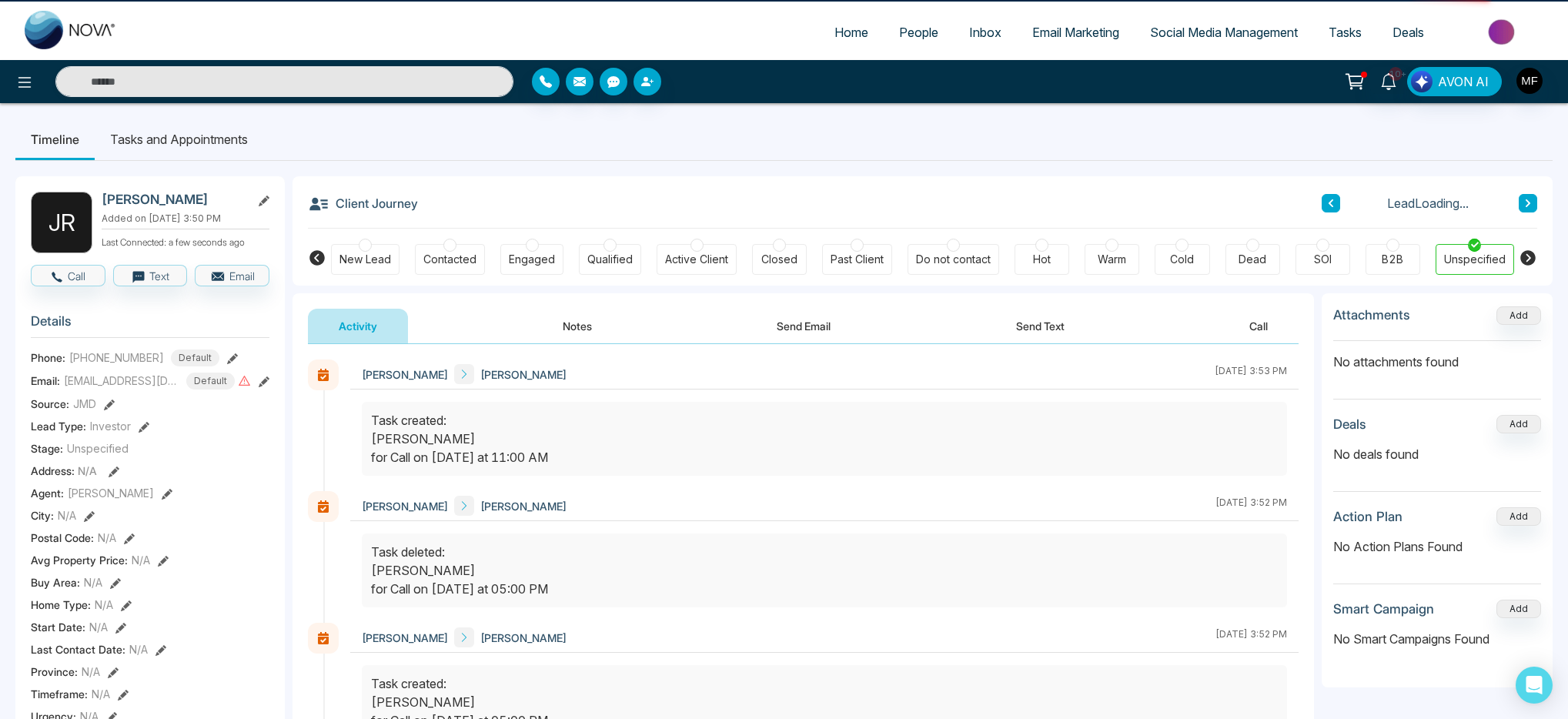
click at [1334, 207] on icon at bounding box center [1331, 203] width 8 height 9
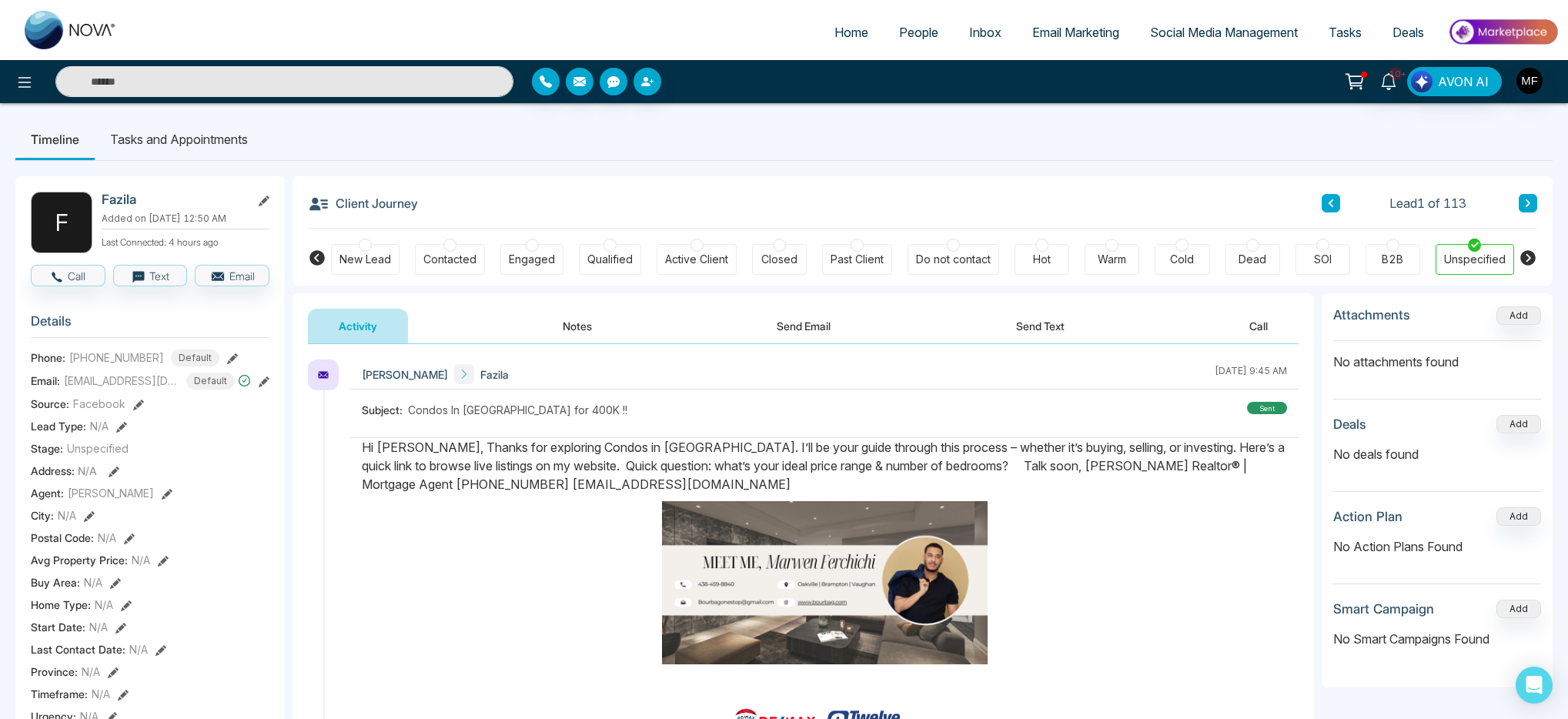
click at [1524, 206] on icon at bounding box center [1528, 203] width 8 height 9
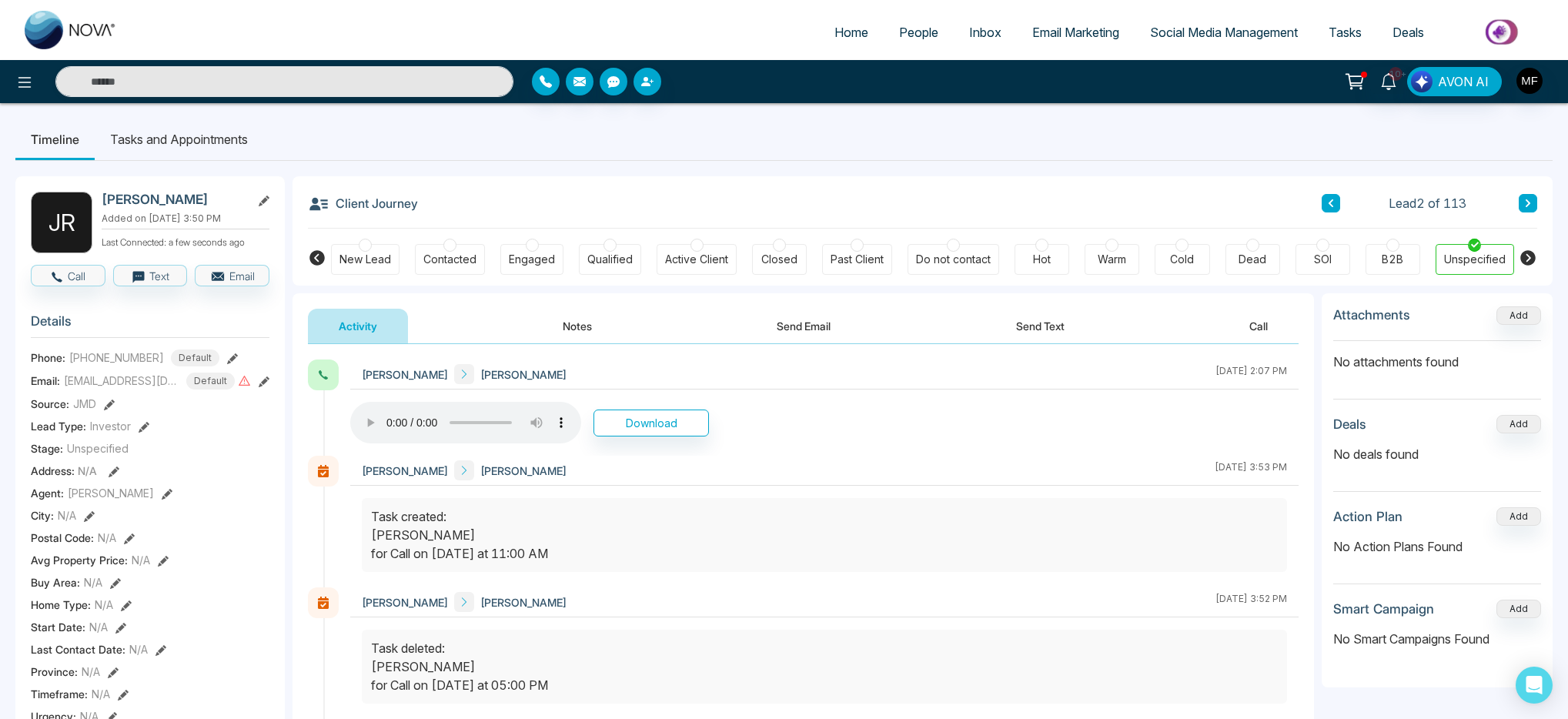
click at [517, 259] on div "Engaged" at bounding box center [532, 259] width 46 height 15
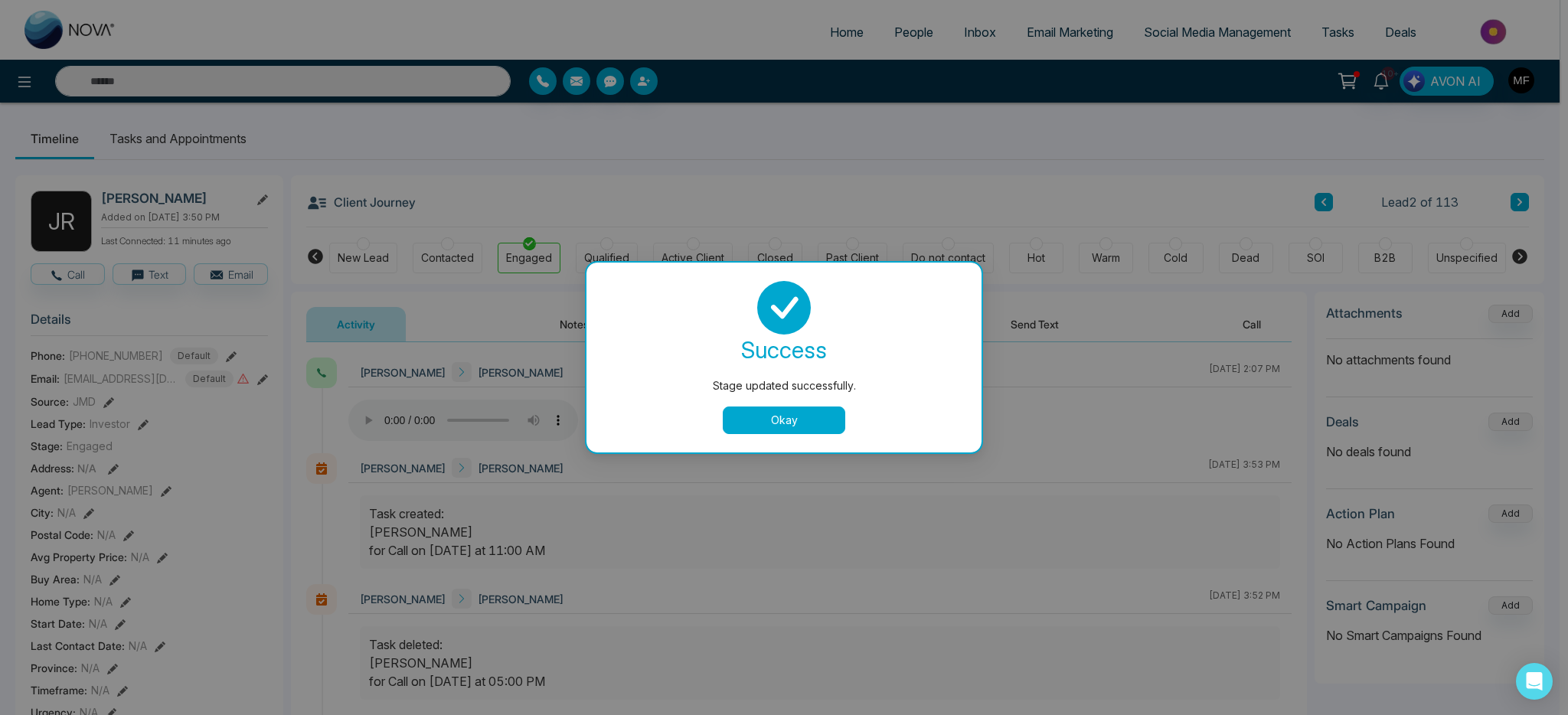
click at [767, 421] on button "Okay" at bounding box center [784, 419] width 122 height 27
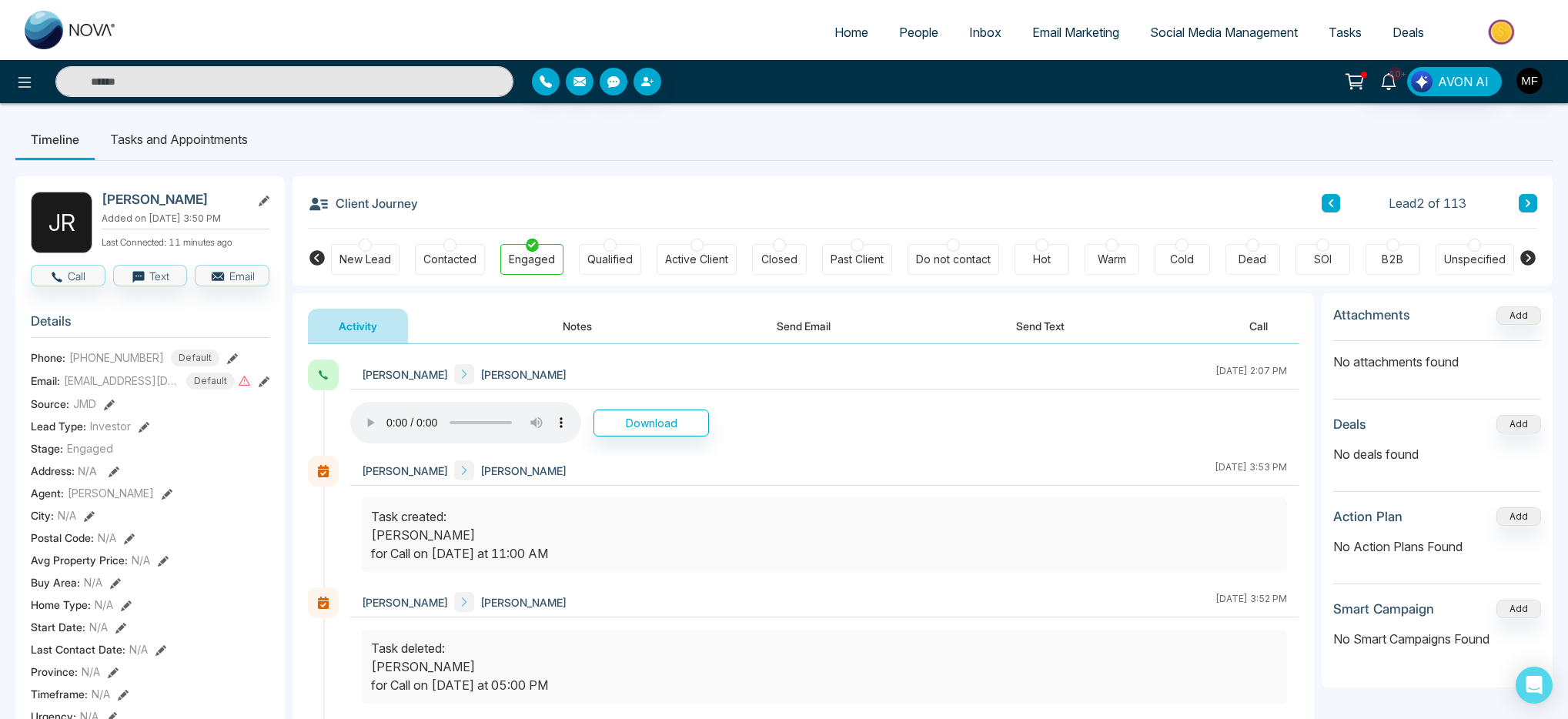
click at [552, 321] on button "Notes" at bounding box center [578, 326] width 91 height 35
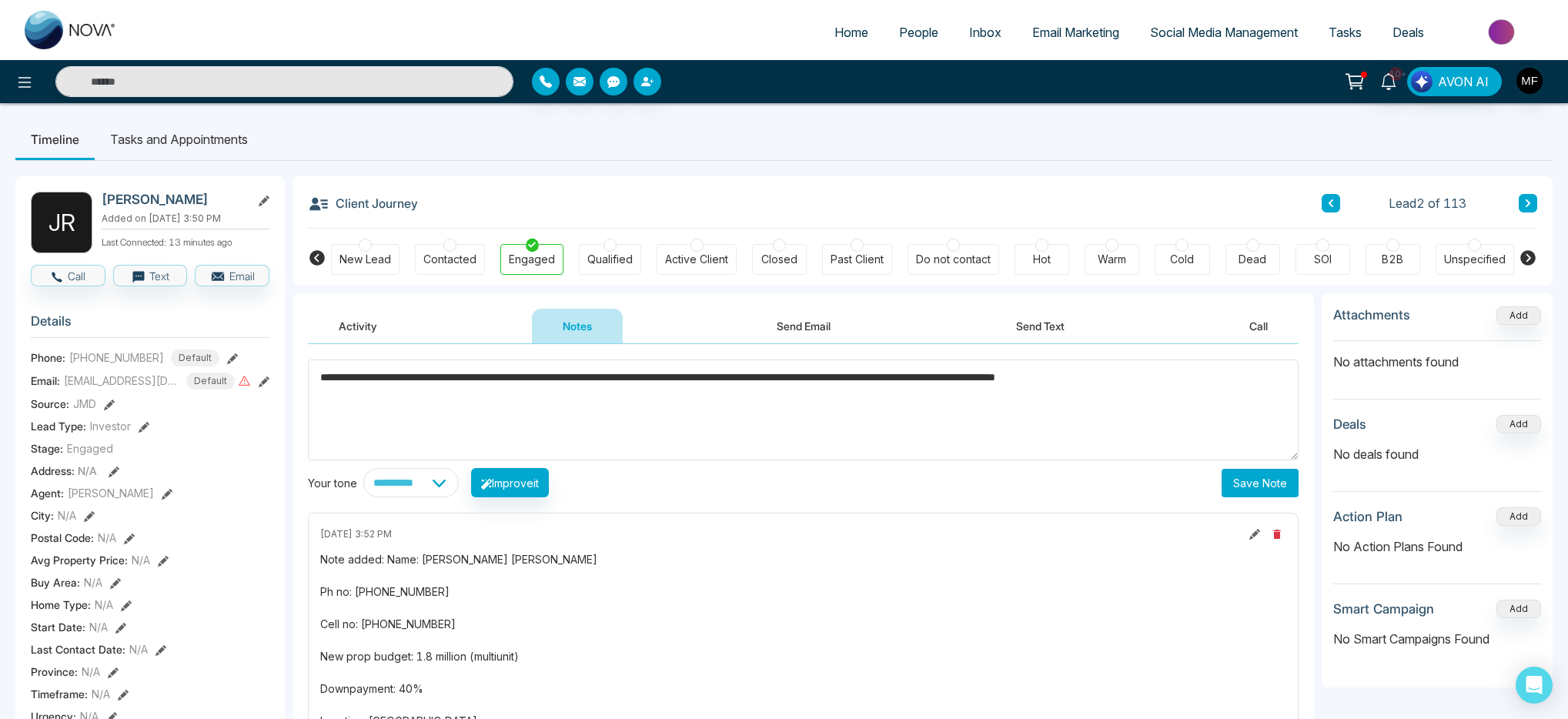
type textarea "**********"
click at [1265, 481] on button "Save Note" at bounding box center [1260, 483] width 77 height 28
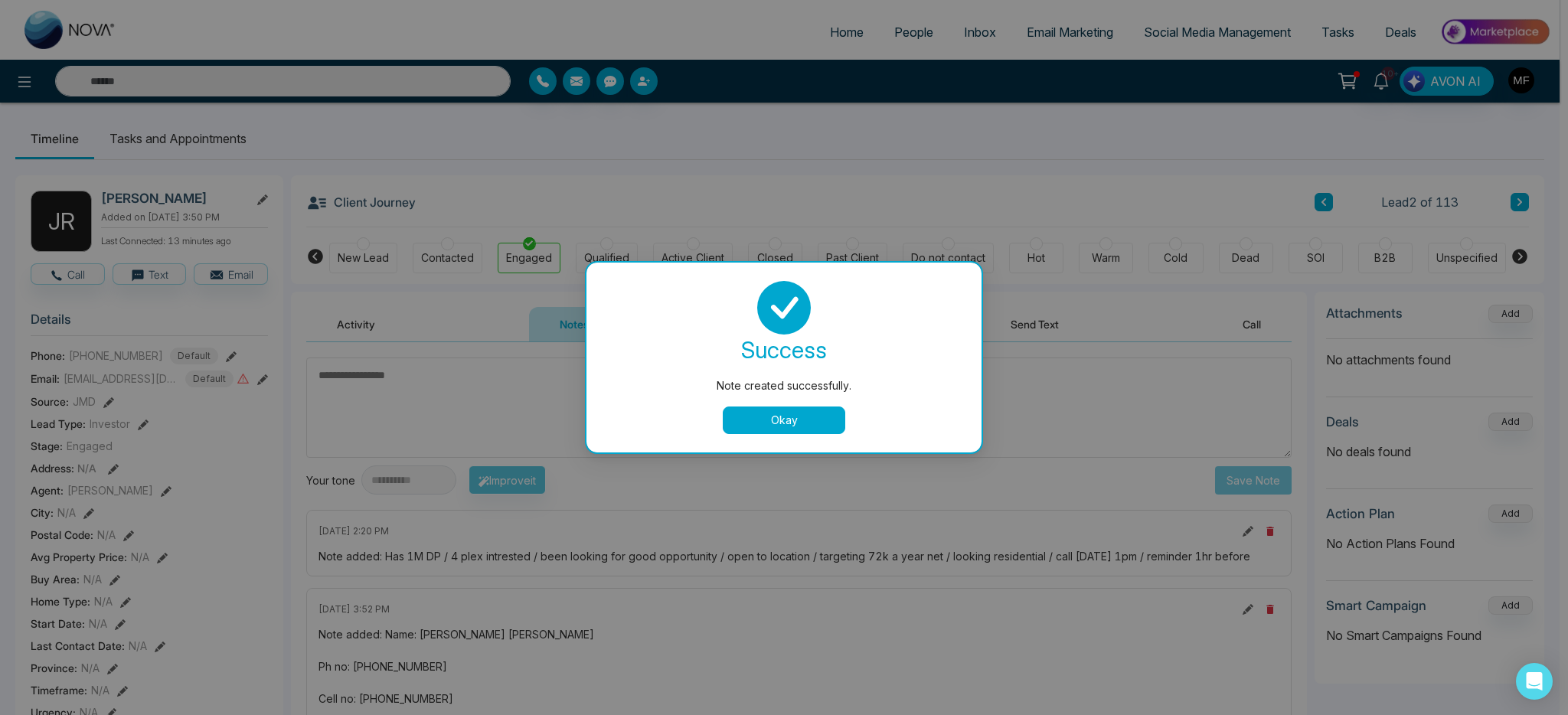
click at [805, 421] on button "Okay" at bounding box center [784, 419] width 122 height 27
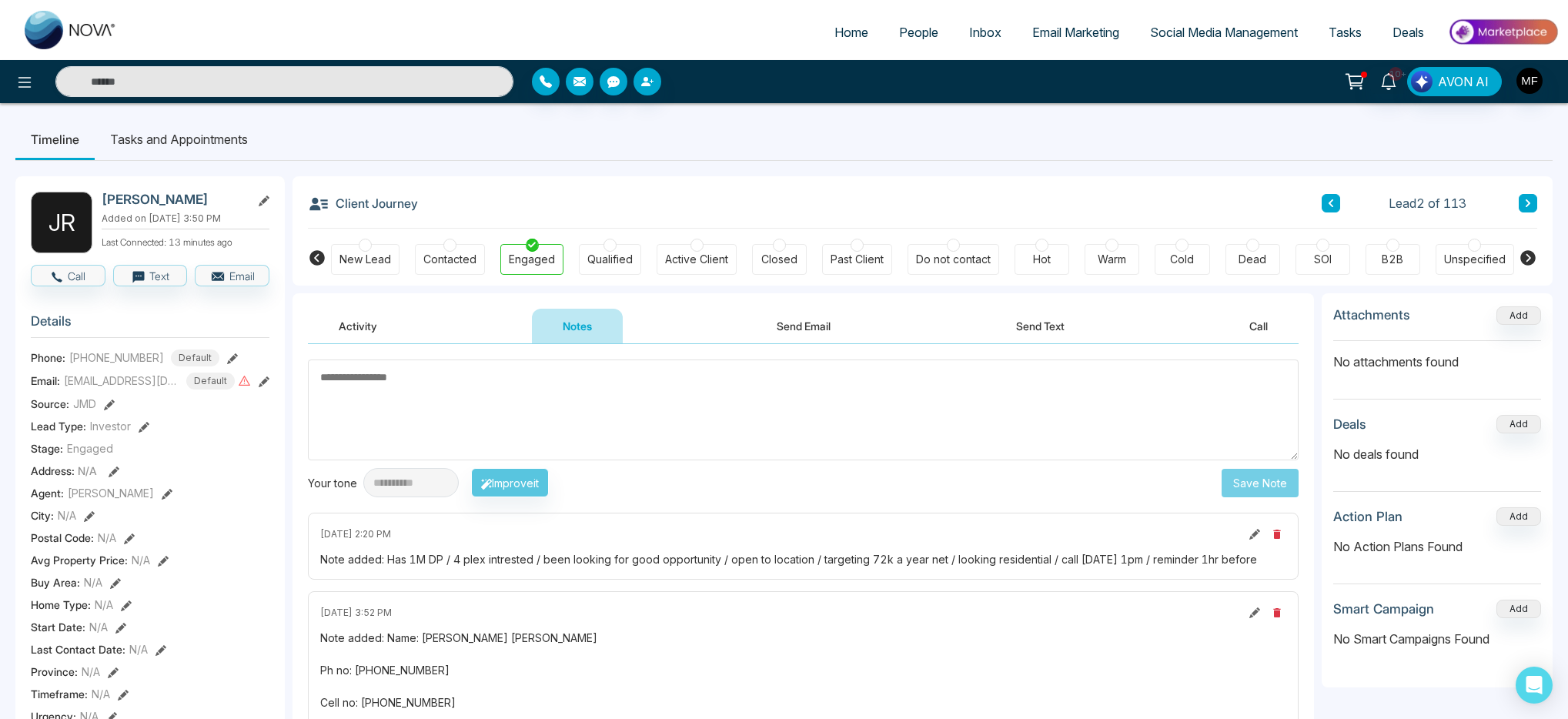
click at [268, 150] on ul "Timeline Tasks and Appointments" at bounding box center [784, 139] width 1538 height 42
click at [220, 143] on li "Tasks and Appointments" at bounding box center [178, 139] width 168 height 42
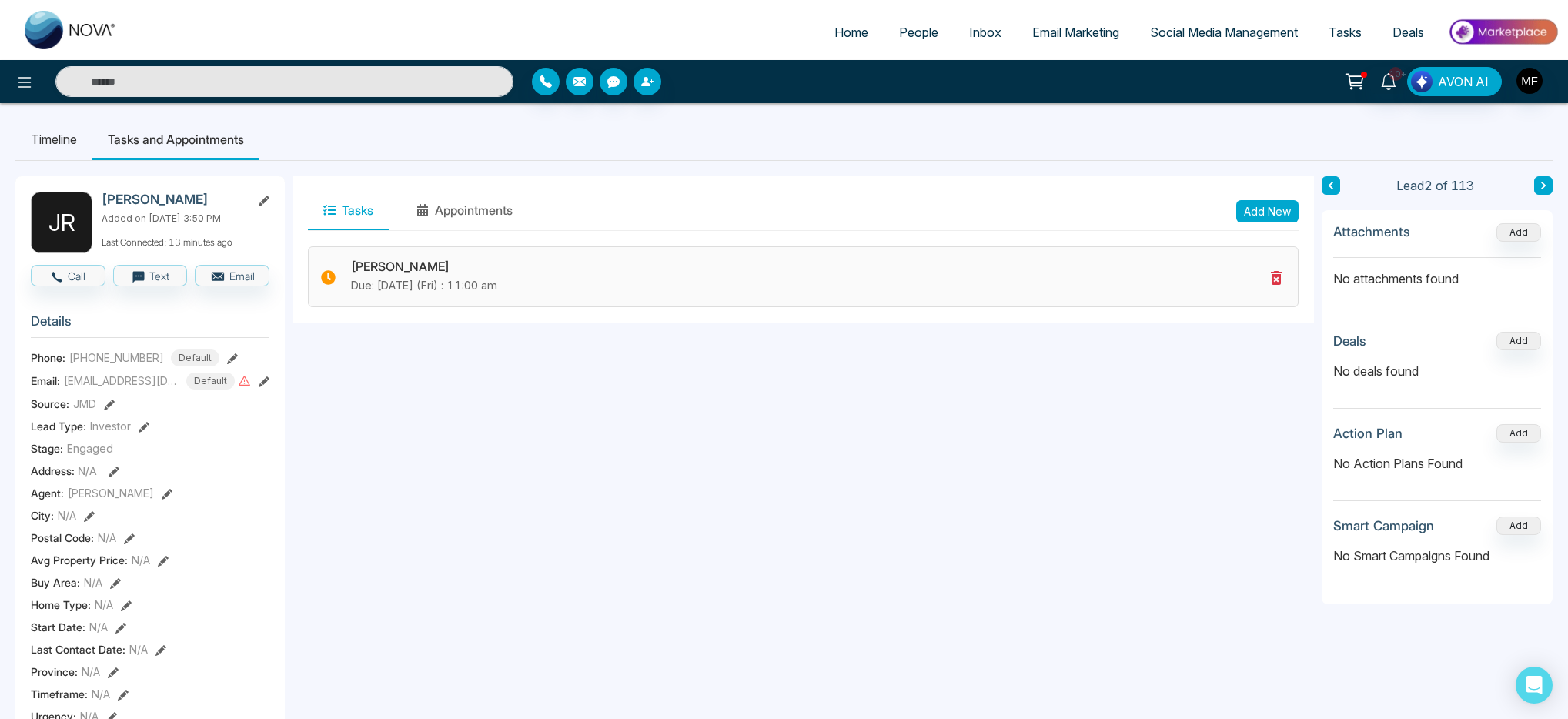
click at [482, 295] on div "Marwen Ferchichi Due: Oct-10-2025 (Fri) : 11:00 am" at bounding box center [804, 277] width 991 height 61
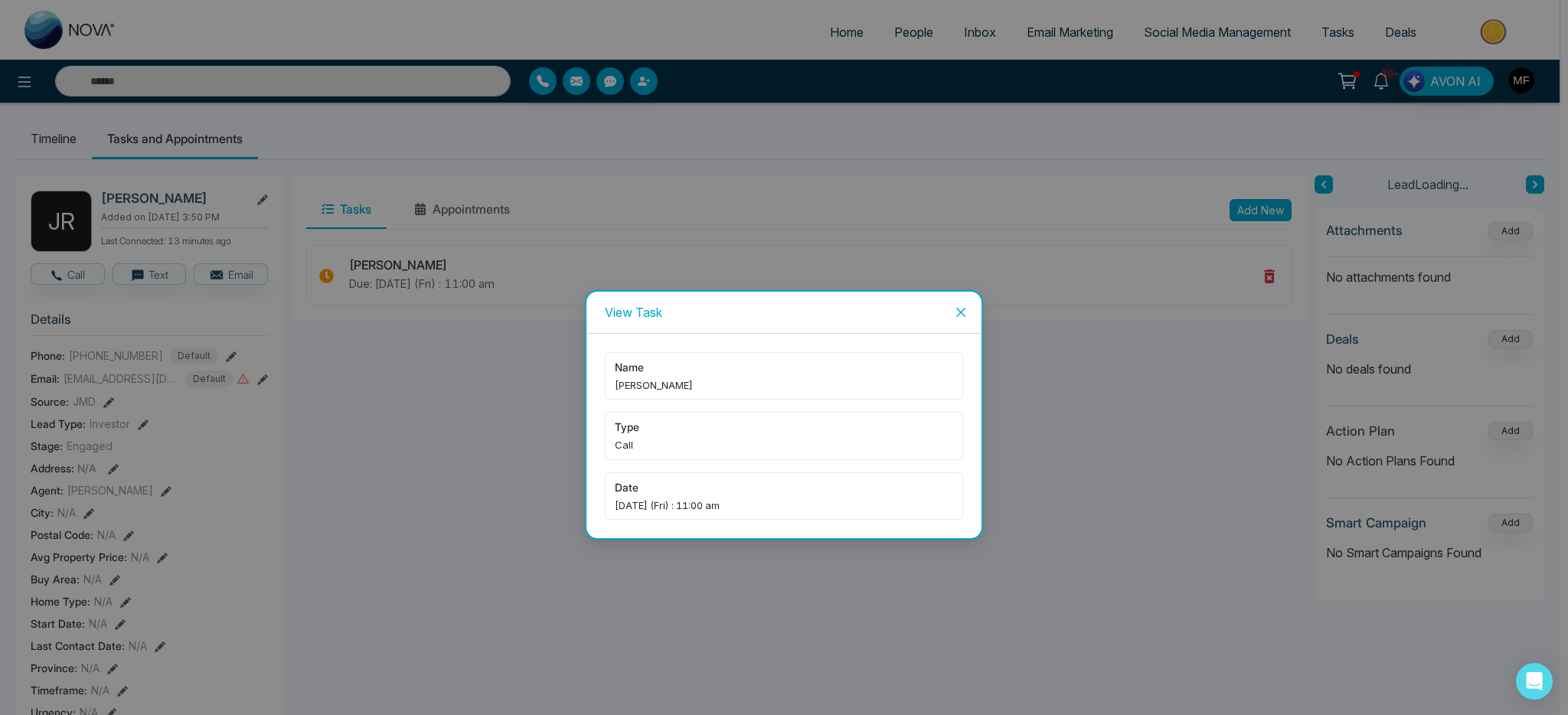
click at [695, 383] on span "[PERSON_NAME]" at bounding box center [784, 385] width 338 height 15
click at [959, 320] on span "Close" at bounding box center [960, 312] width 42 height 42
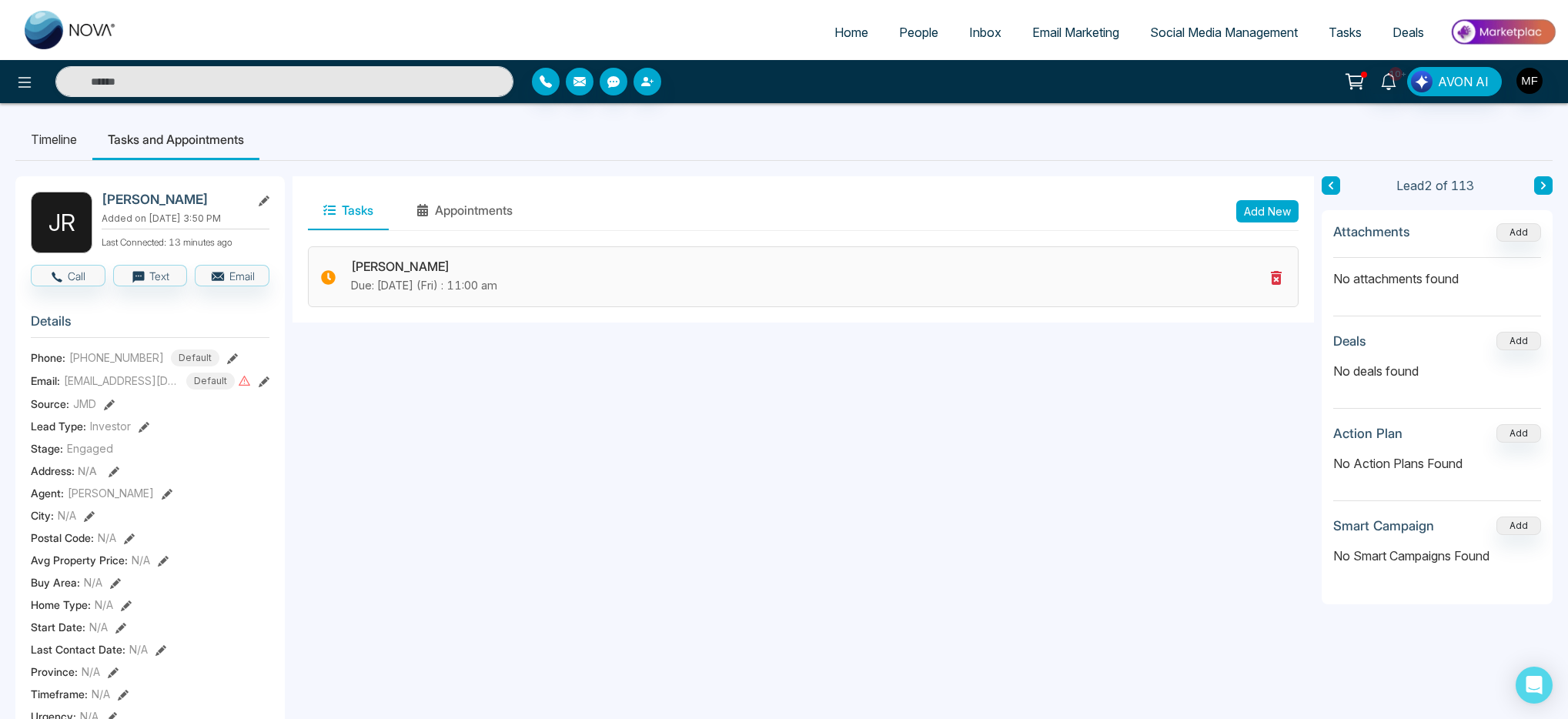
click at [1281, 282] on icon at bounding box center [1276, 278] width 19 height 19
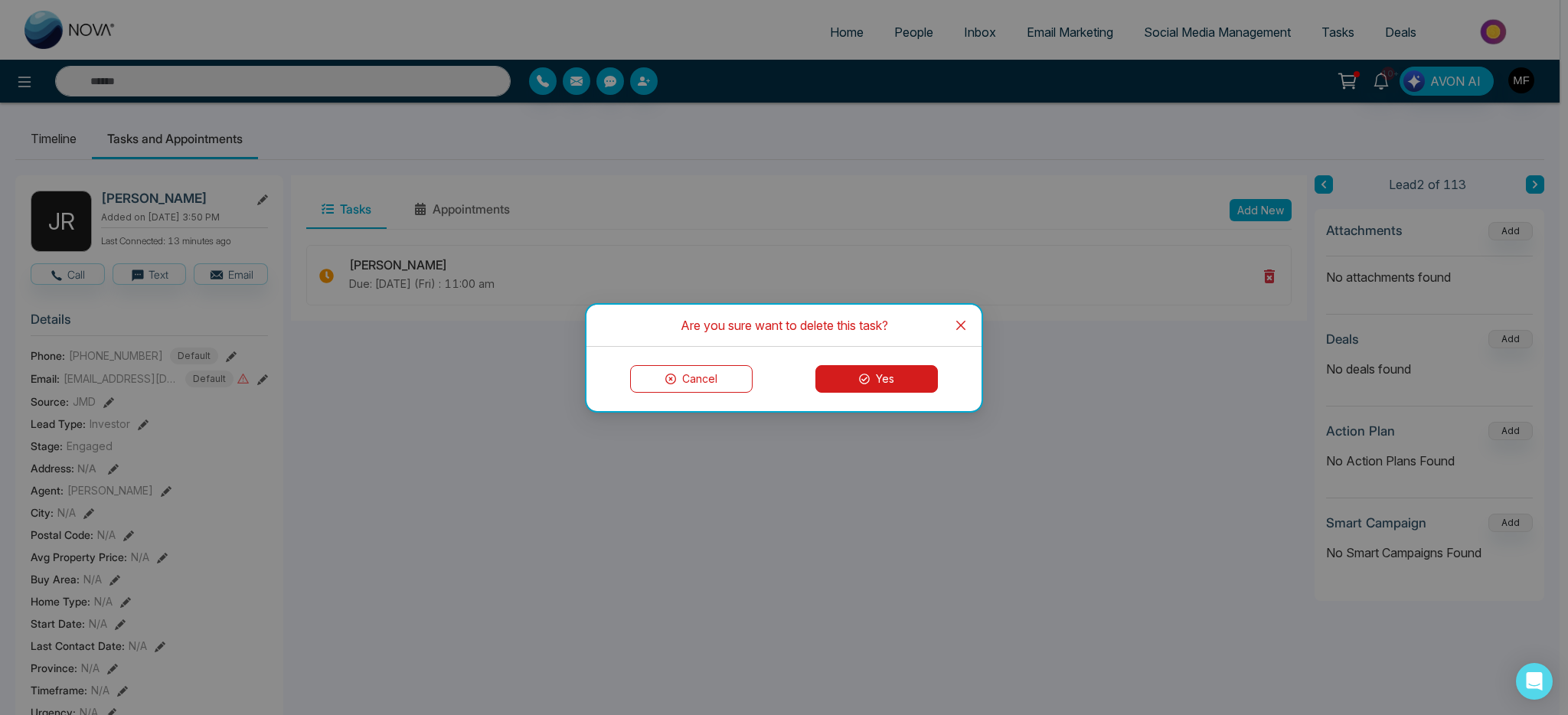
click at [859, 371] on button "Yes" at bounding box center [876, 379] width 122 height 27
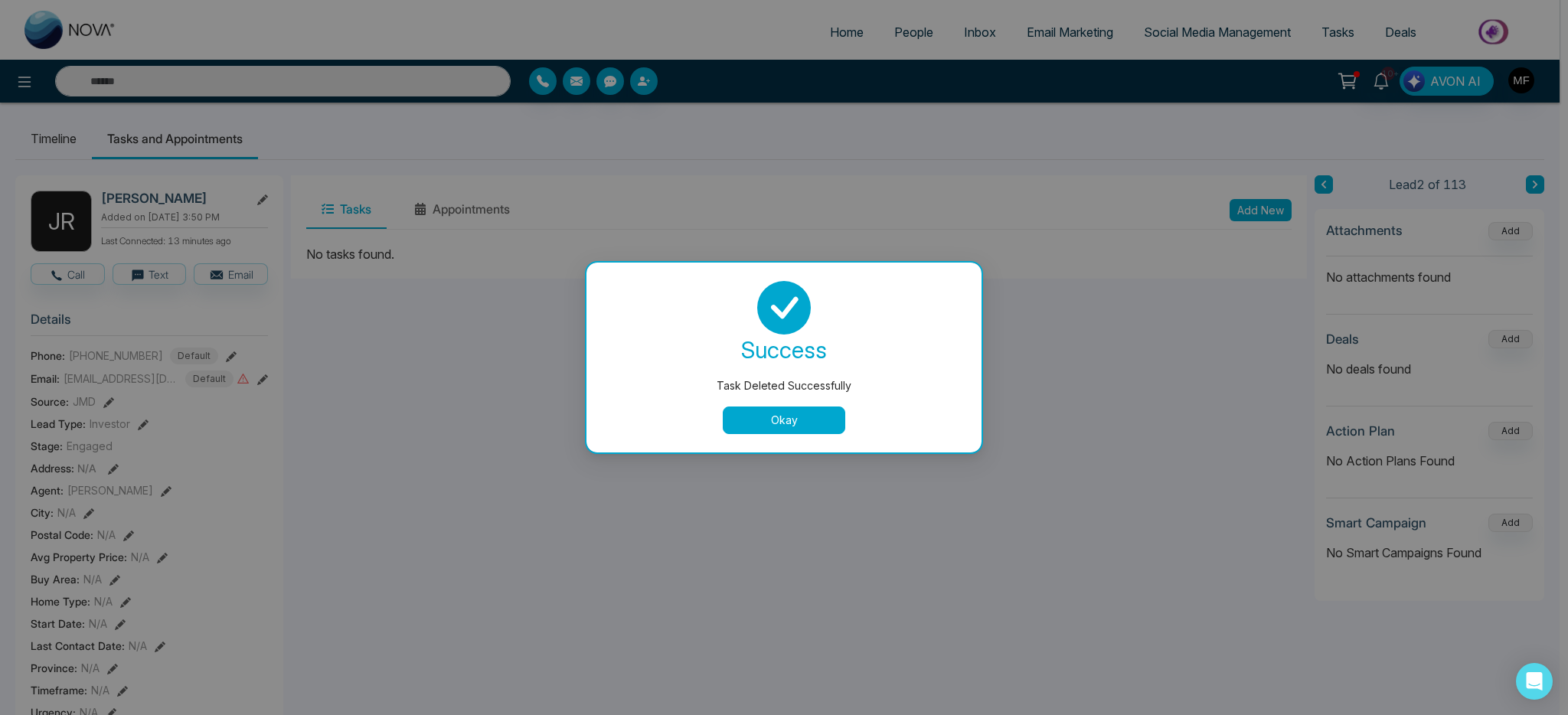
click at [762, 429] on button "Okay" at bounding box center [784, 419] width 122 height 27
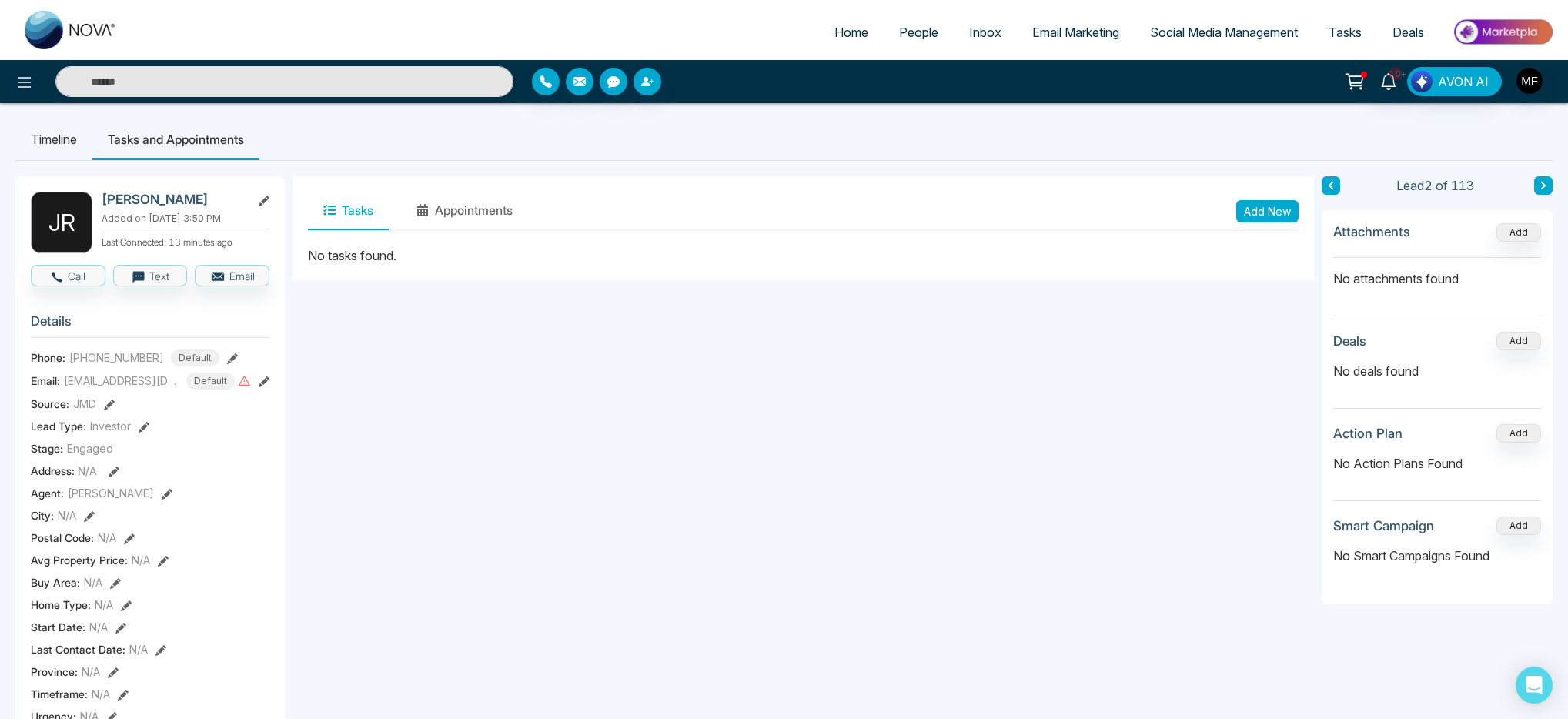
click at [1261, 220] on button "Add New" at bounding box center [1268, 211] width 62 height 22
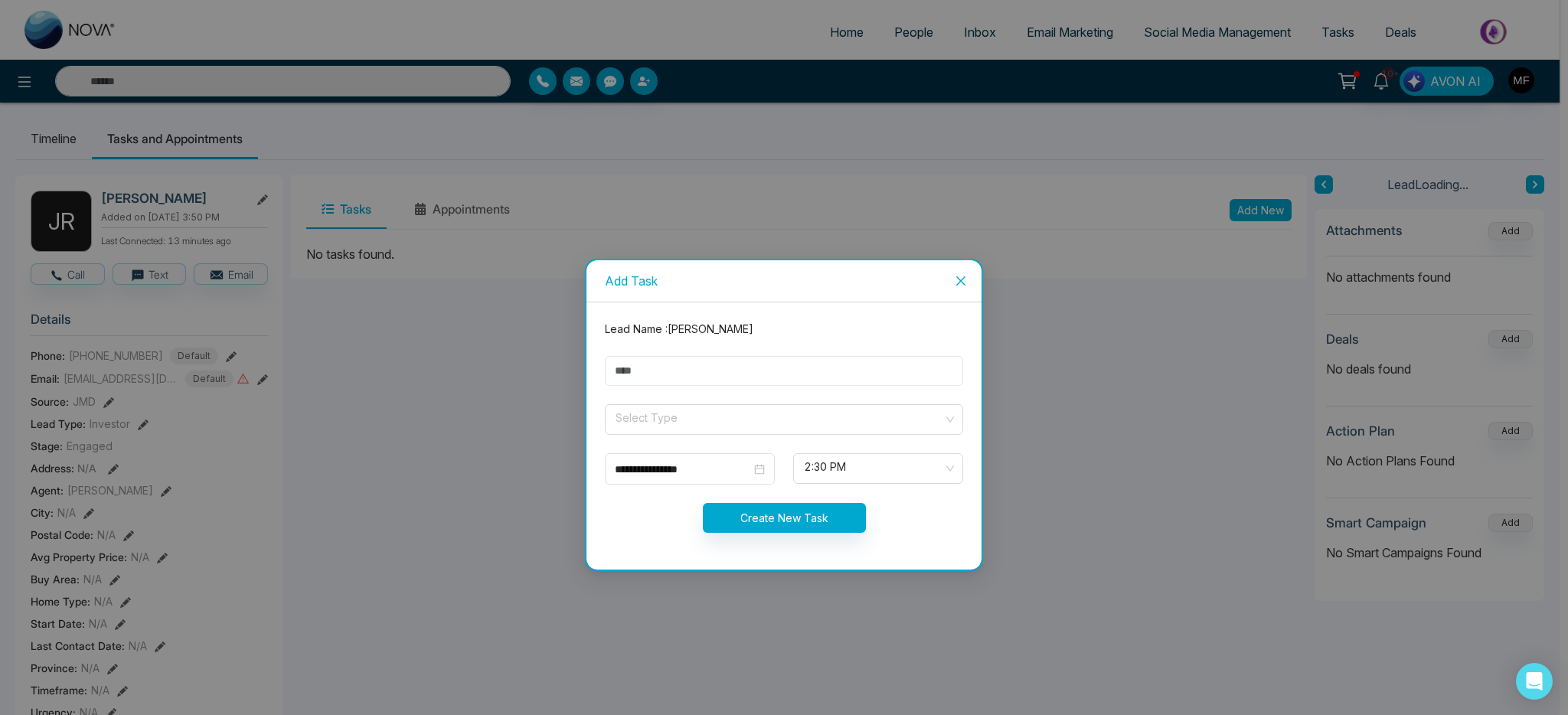
click at [790, 377] on input "text" at bounding box center [784, 371] width 358 height 30
type input "**********"
click at [641, 428] on input "search" at bounding box center [779, 417] width 329 height 23
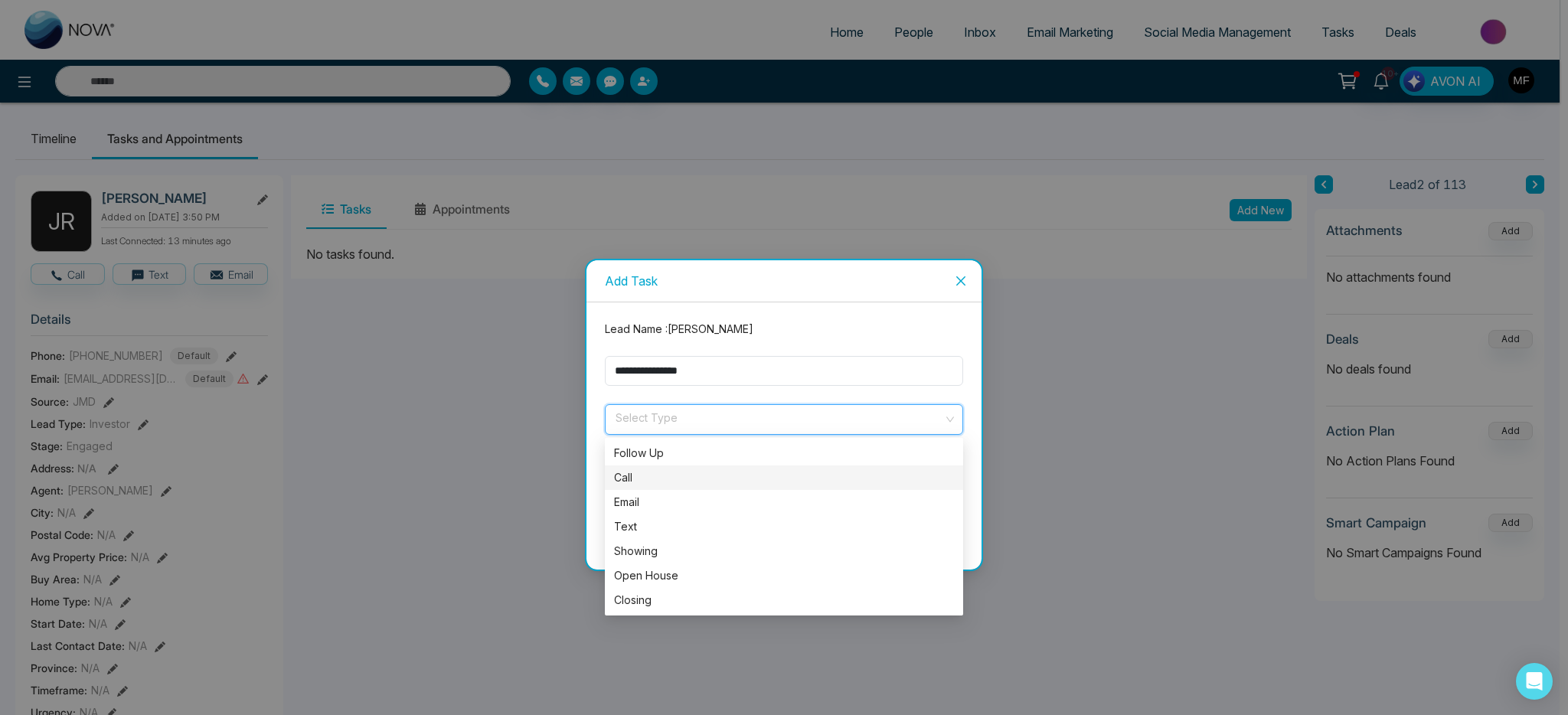
click at [646, 475] on div "Call" at bounding box center [784, 477] width 340 height 17
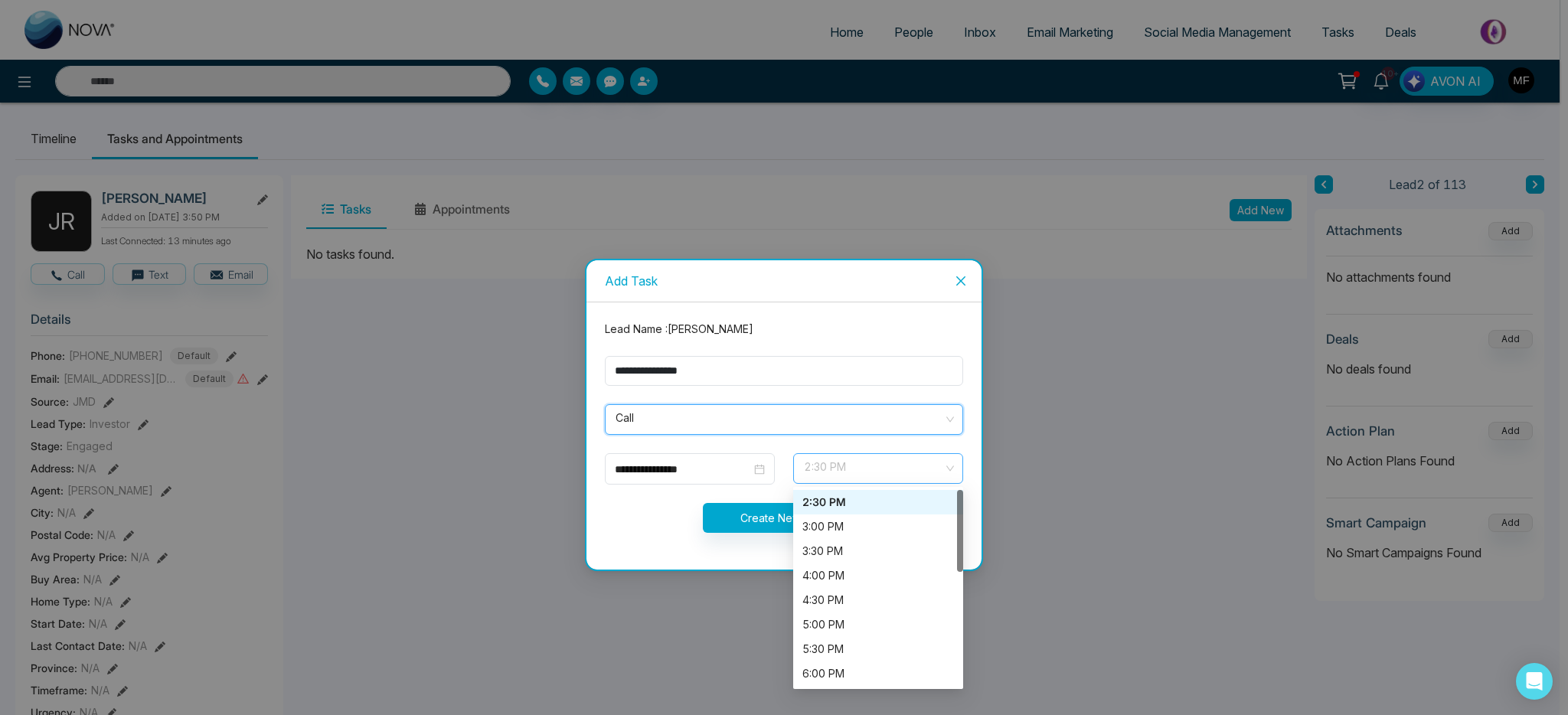
click at [847, 474] on span "2:30 PM" at bounding box center [878, 468] width 149 height 26
click at [698, 461] on div "**********" at bounding box center [690, 469] width 150 height 17
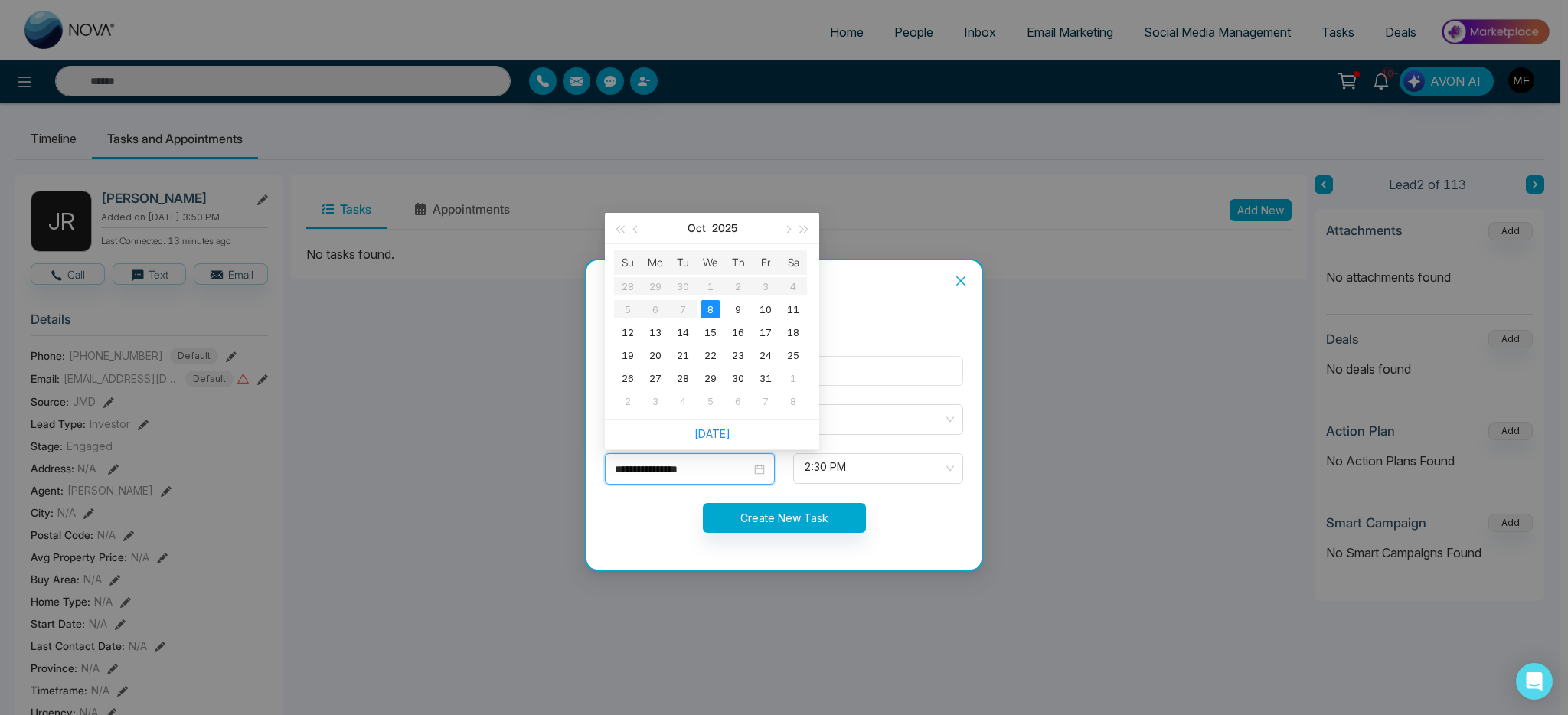
click at [696, 464] on input "**********" at bounding box center [683, 469] width 136 height 17
type input "**********"
click at [758, 308] on div "10" at bounding box center [765, 309] width 19 height 19
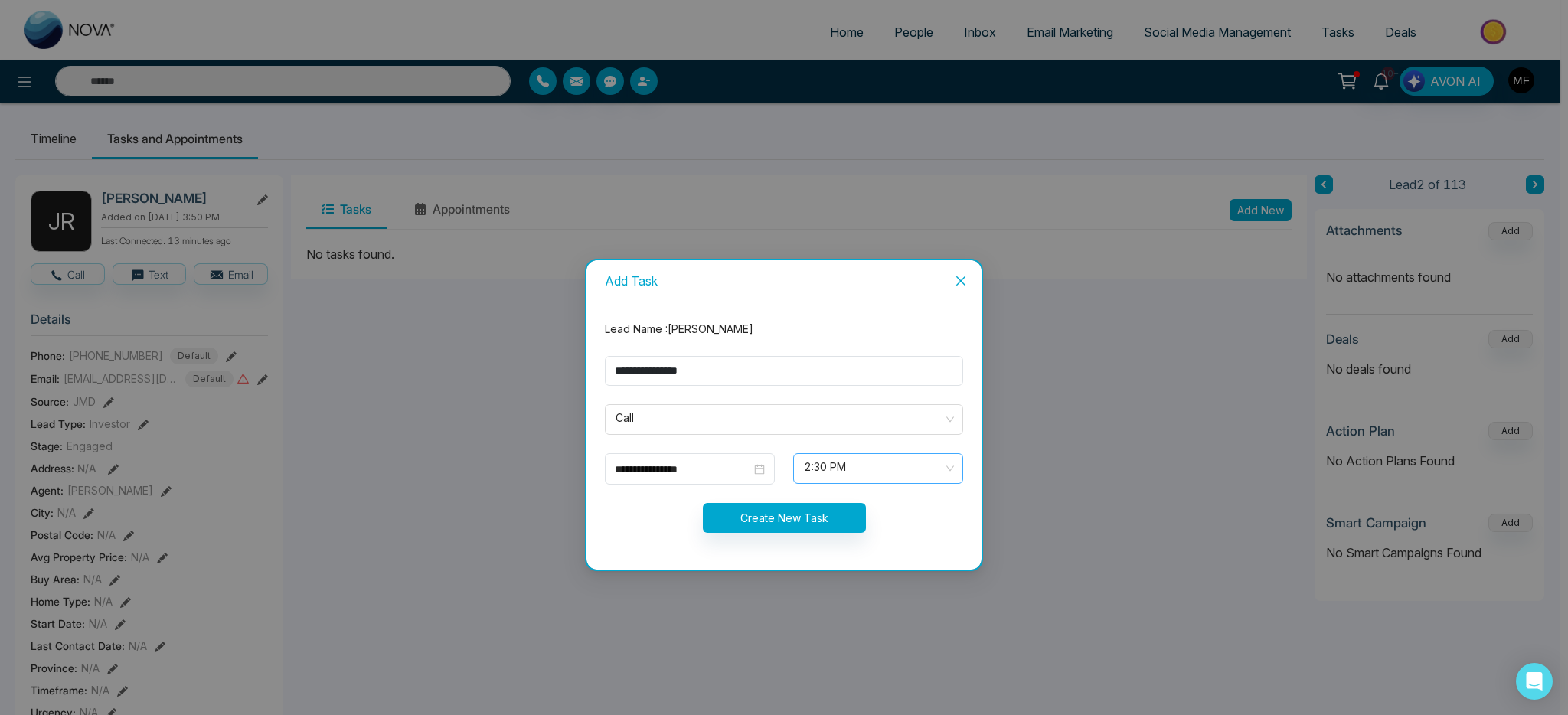
click at [839, 463] on span "2:30 PM" at bounding box center [878, 468] width 149 height 26
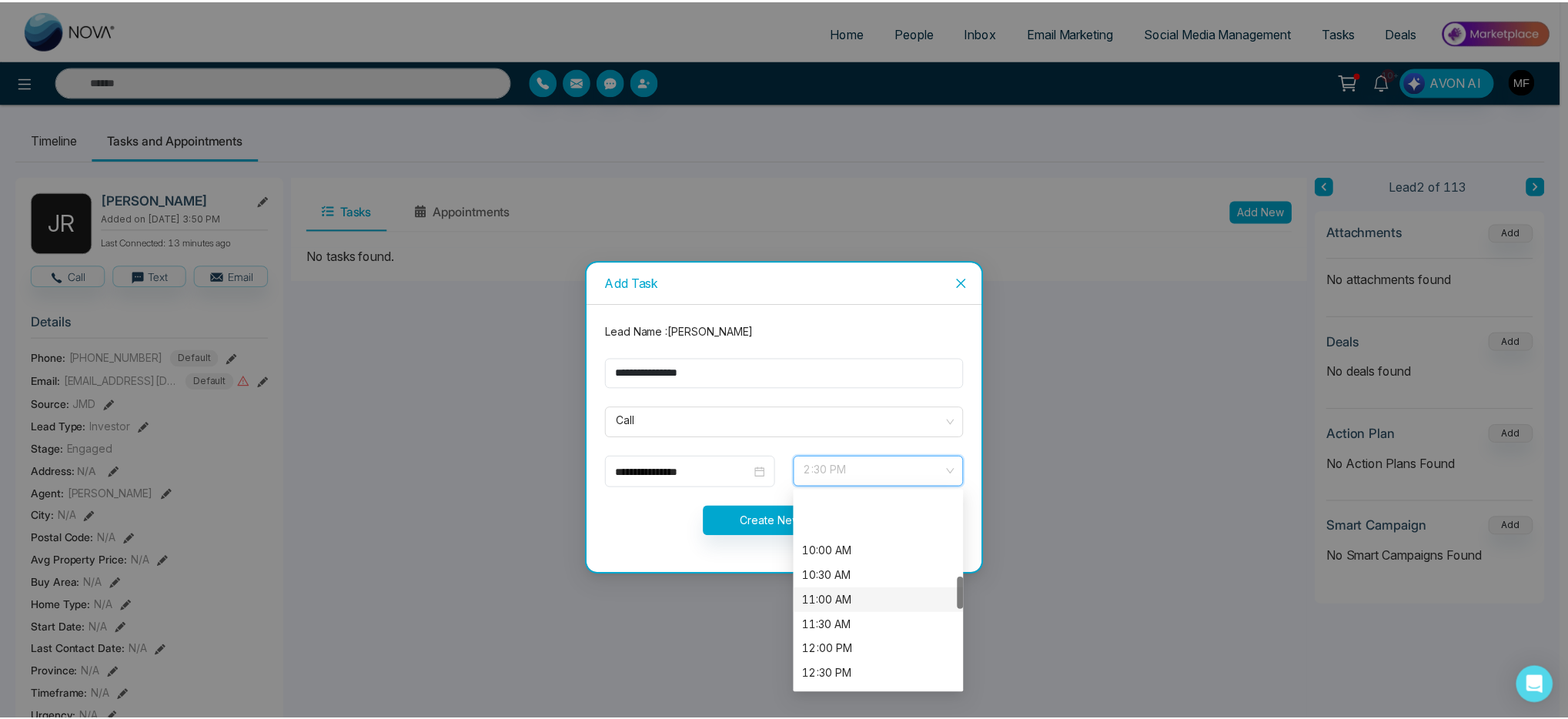
scroll to position [505, 0]
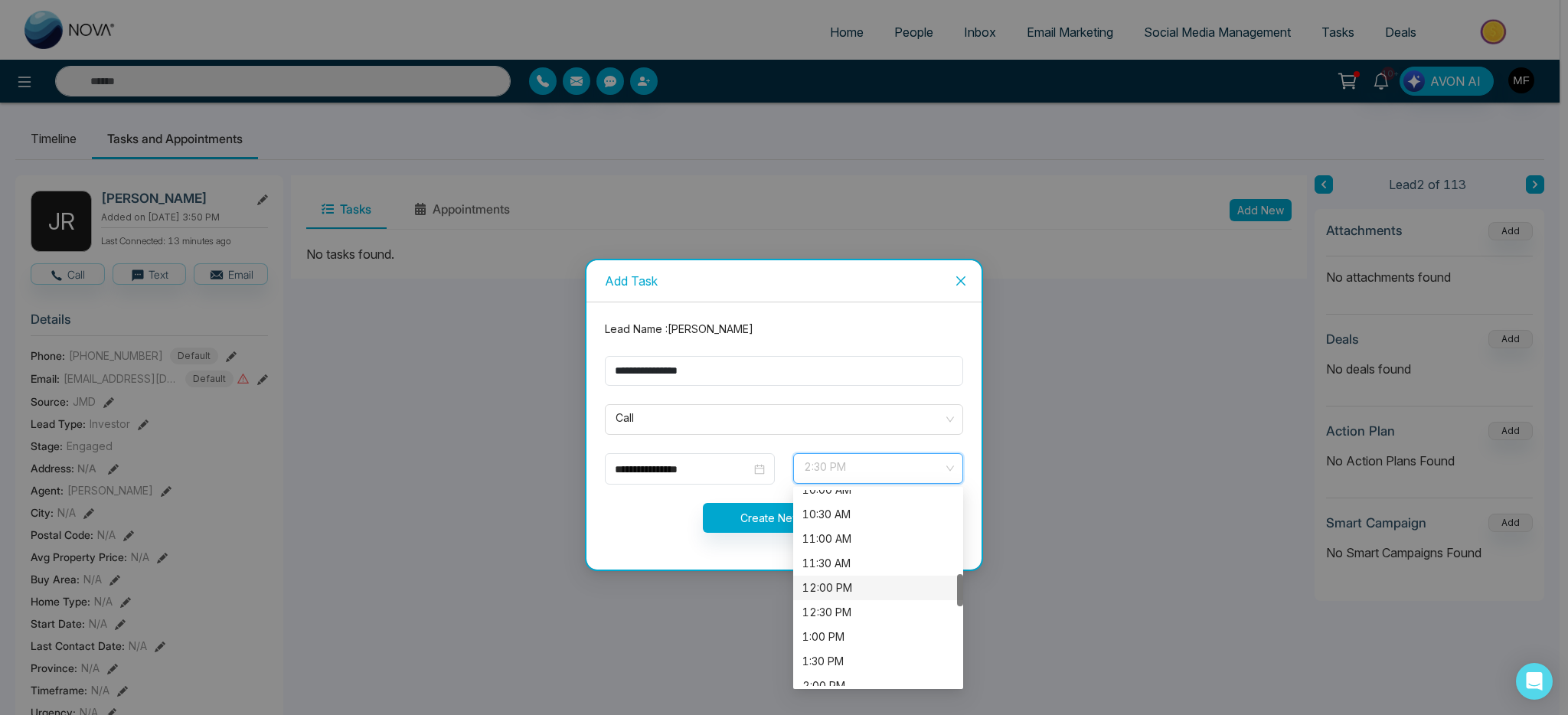
click at [859, 584] on div "12:00 PM" at bounding box center [878, 588] width 151 height 17
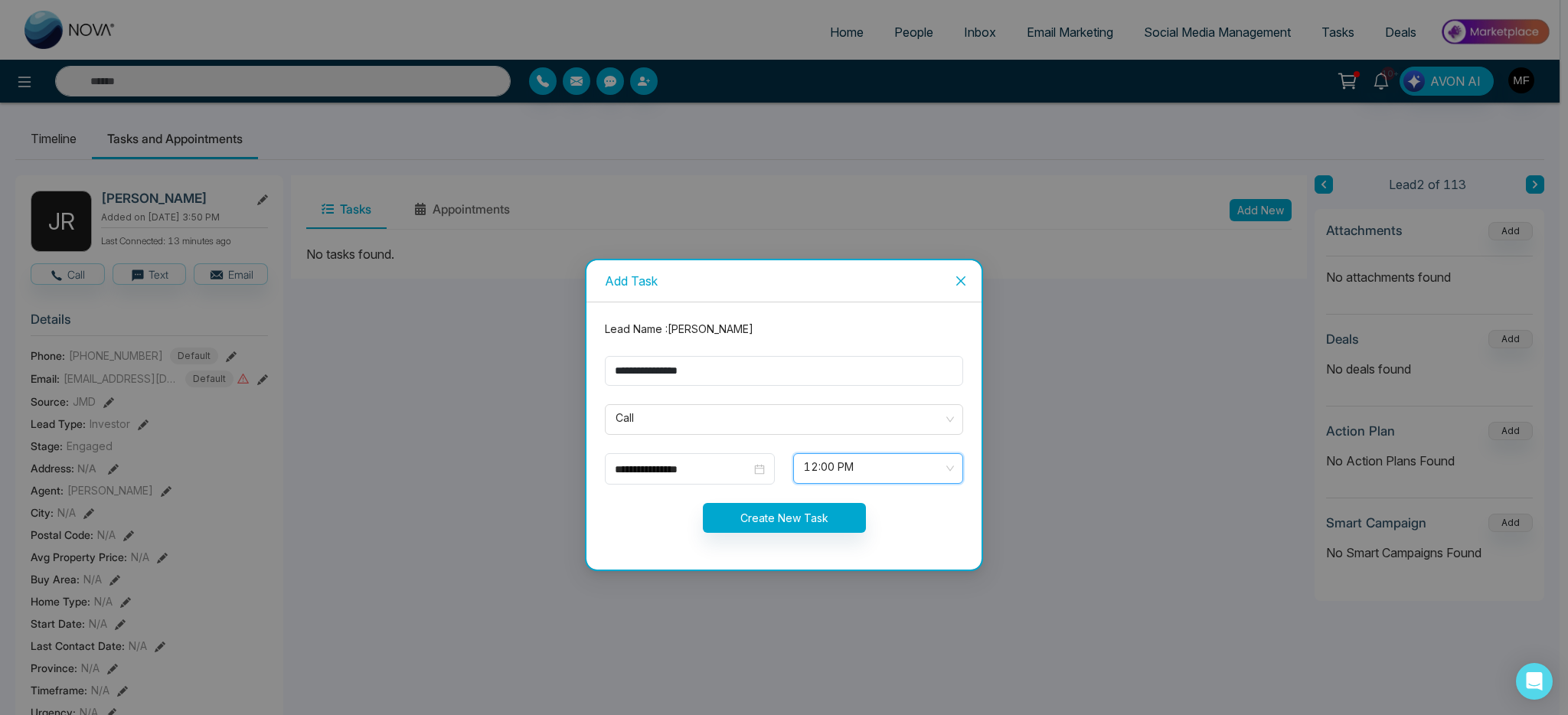
click at [681, 535] on form "**********" at bounding box center [784, 436] width 377 height 230
click at [738, 519] on button "Create New Task" at bounding box center [784, 518] width 163 height 30
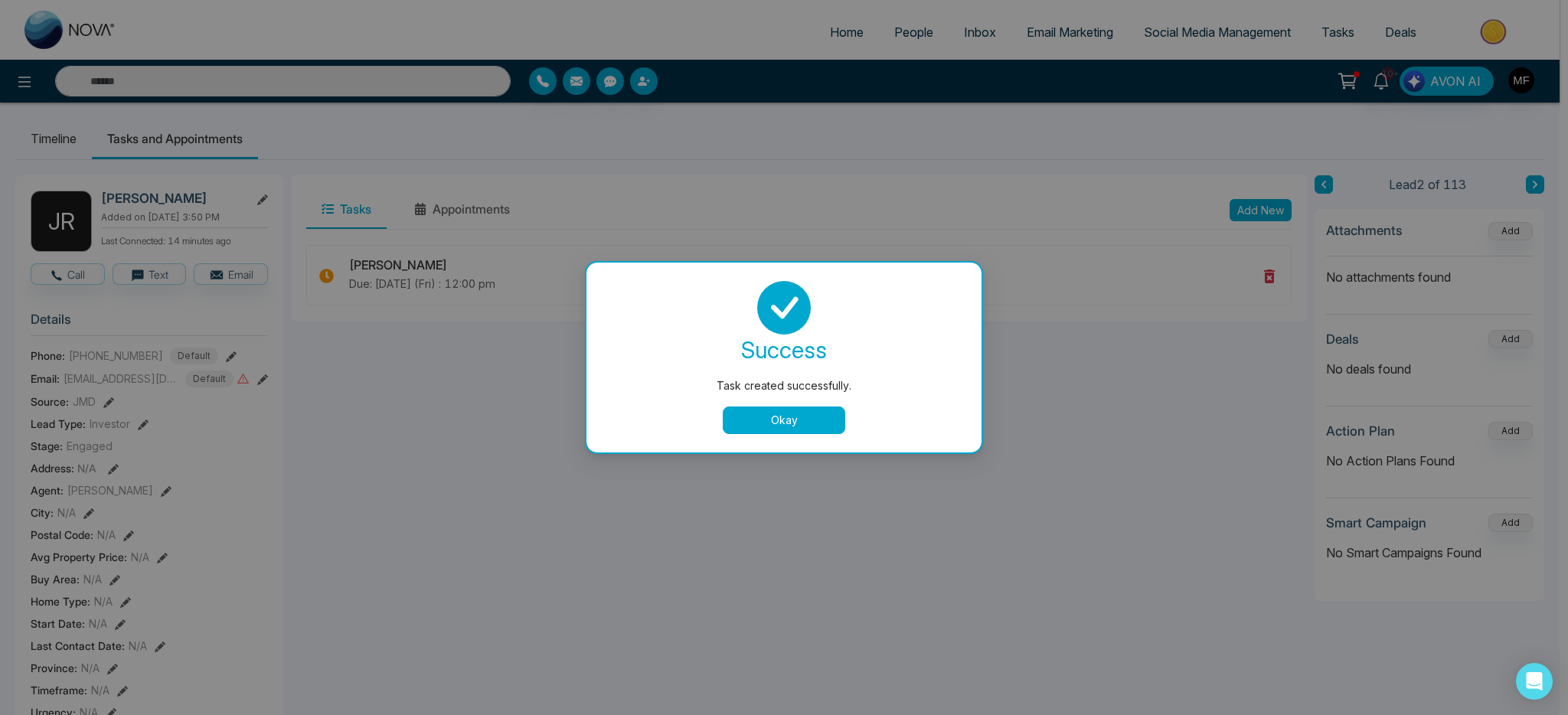
click at [781, 427] on button "Okay" at bounding box center [784, 419] width 122 height 27
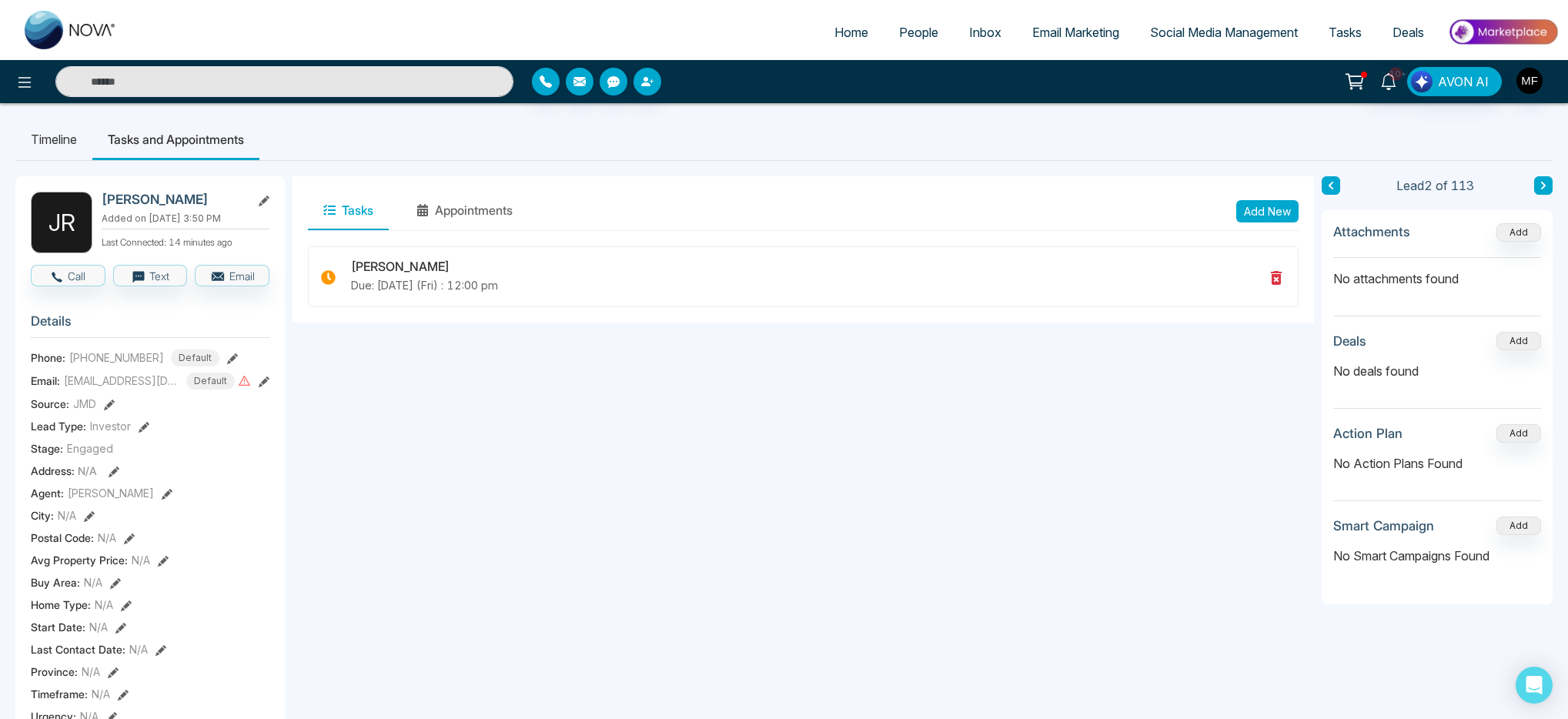
click at [923, 37] on span "People" at bounding box center [919, 32] width 39 height 15
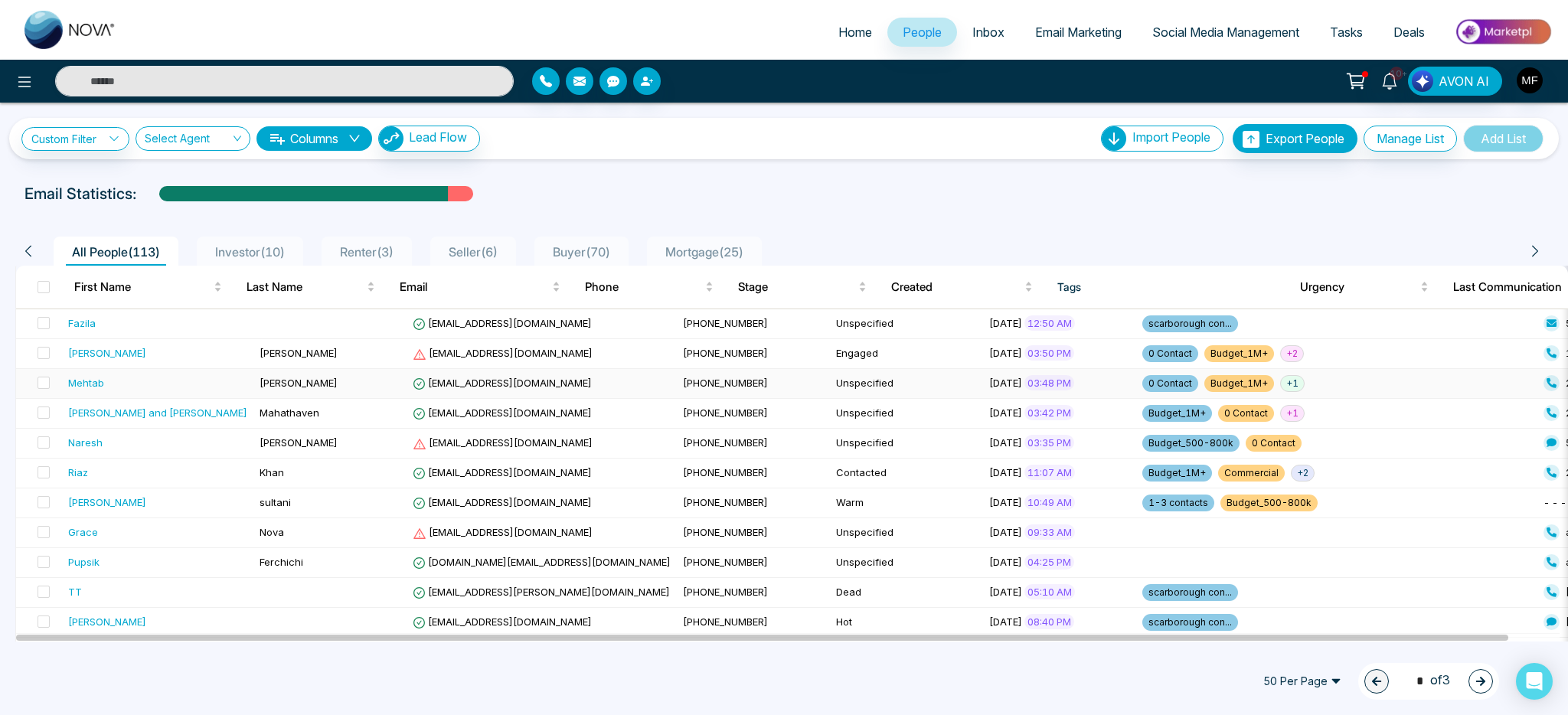
click at [162, 393] on td "Mehtab" at bounding box center [158, 384] width 191 height 30
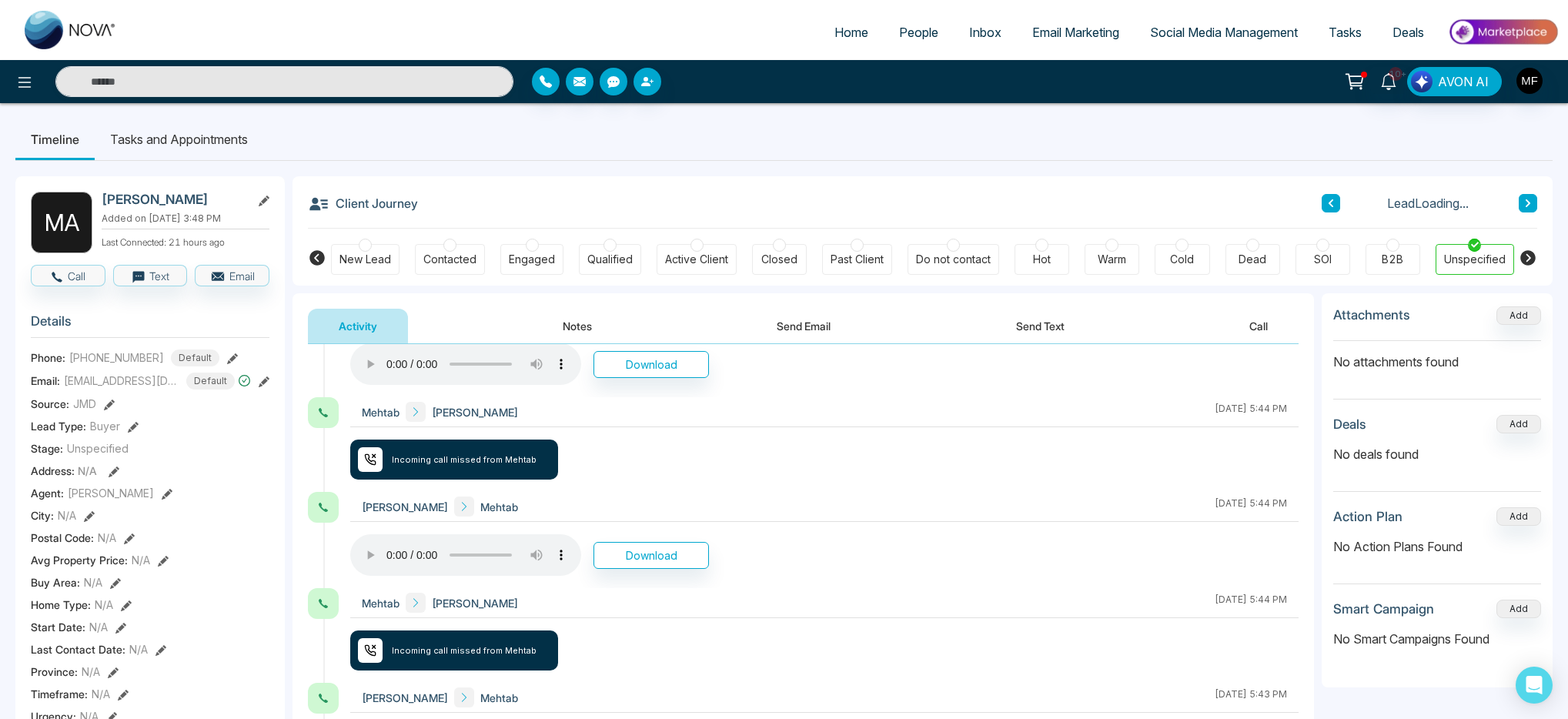
scroll to position [221, 0]
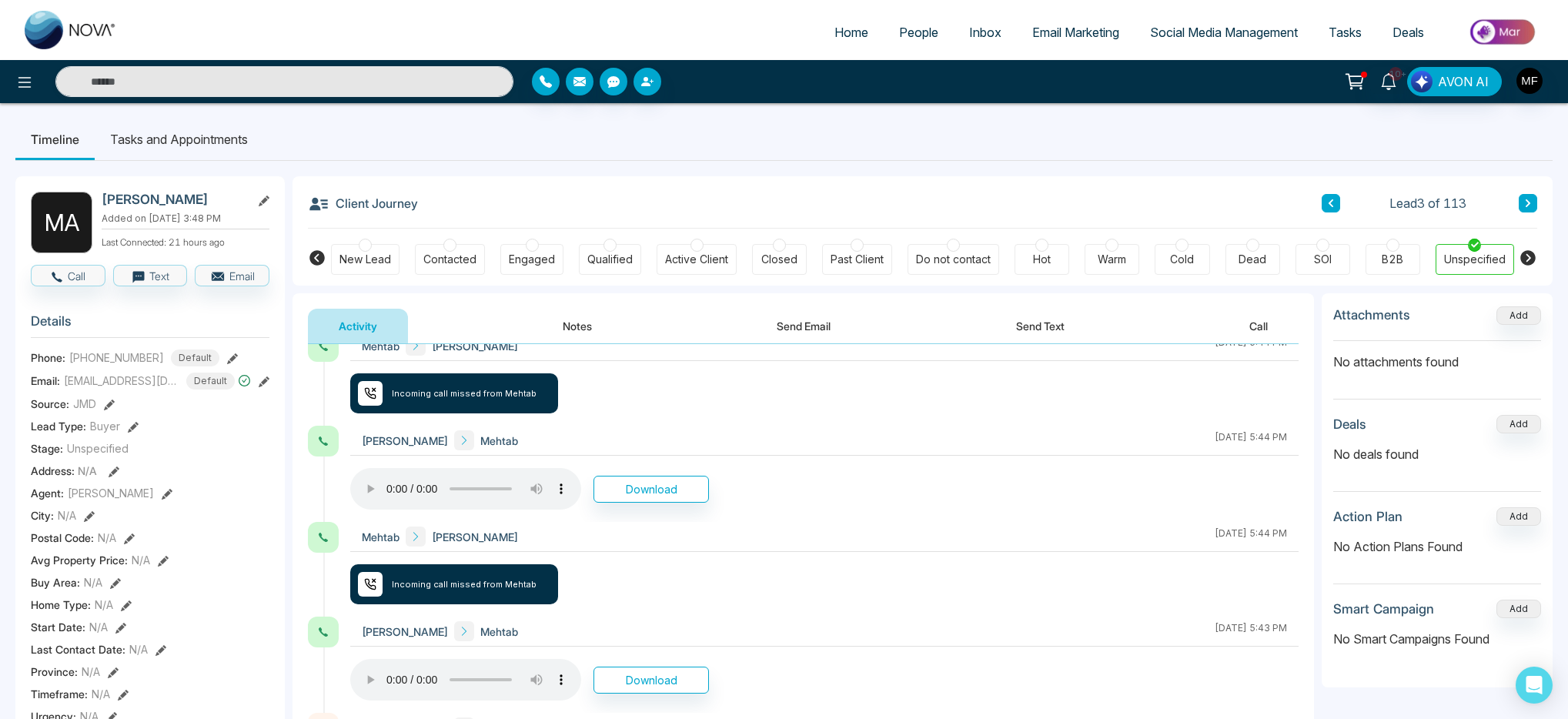
click at [602, 321] on button "Notes" at bounding box center [578, 326] width 91 height 35
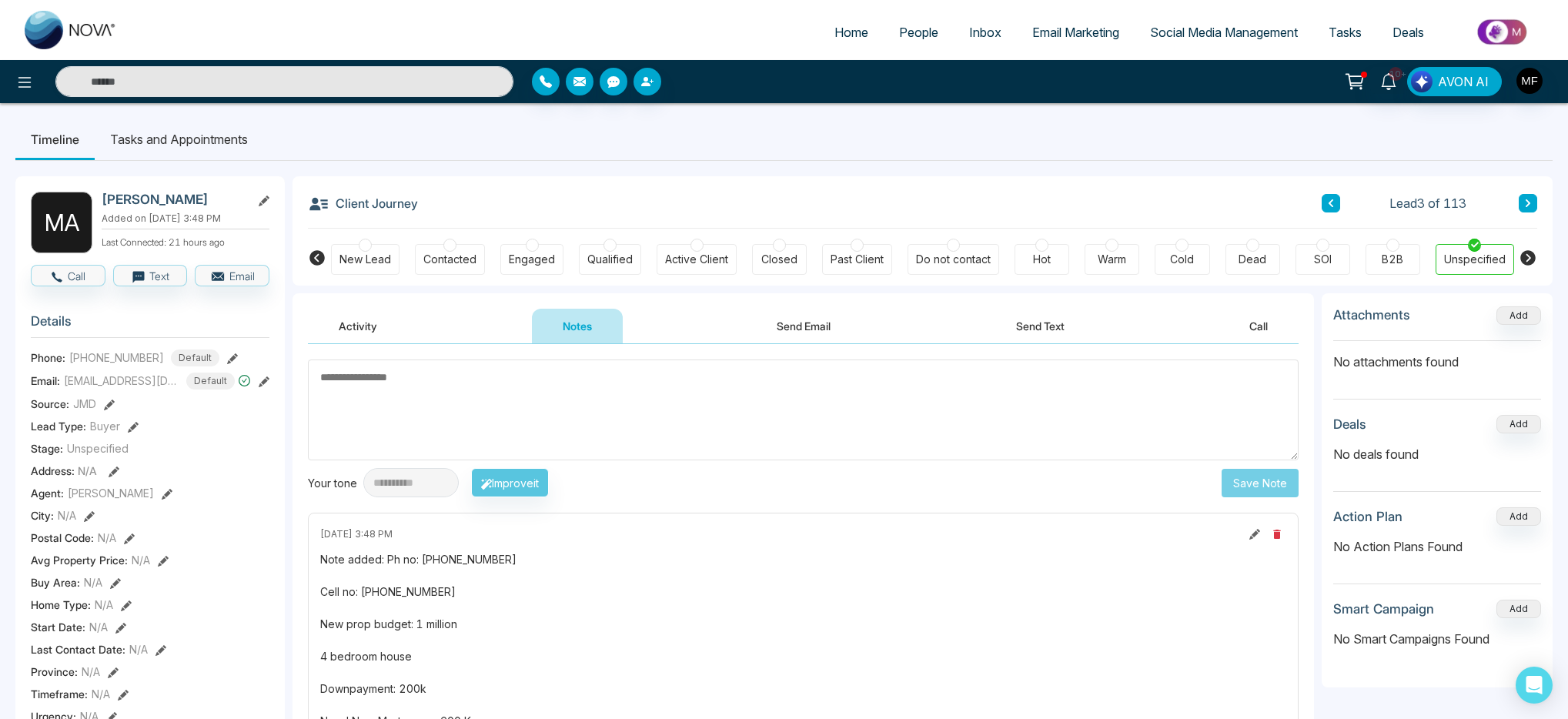
click at [204, 133] on li "Tasks and Appointments" at bounding box center [178, 139] width 168 height 42
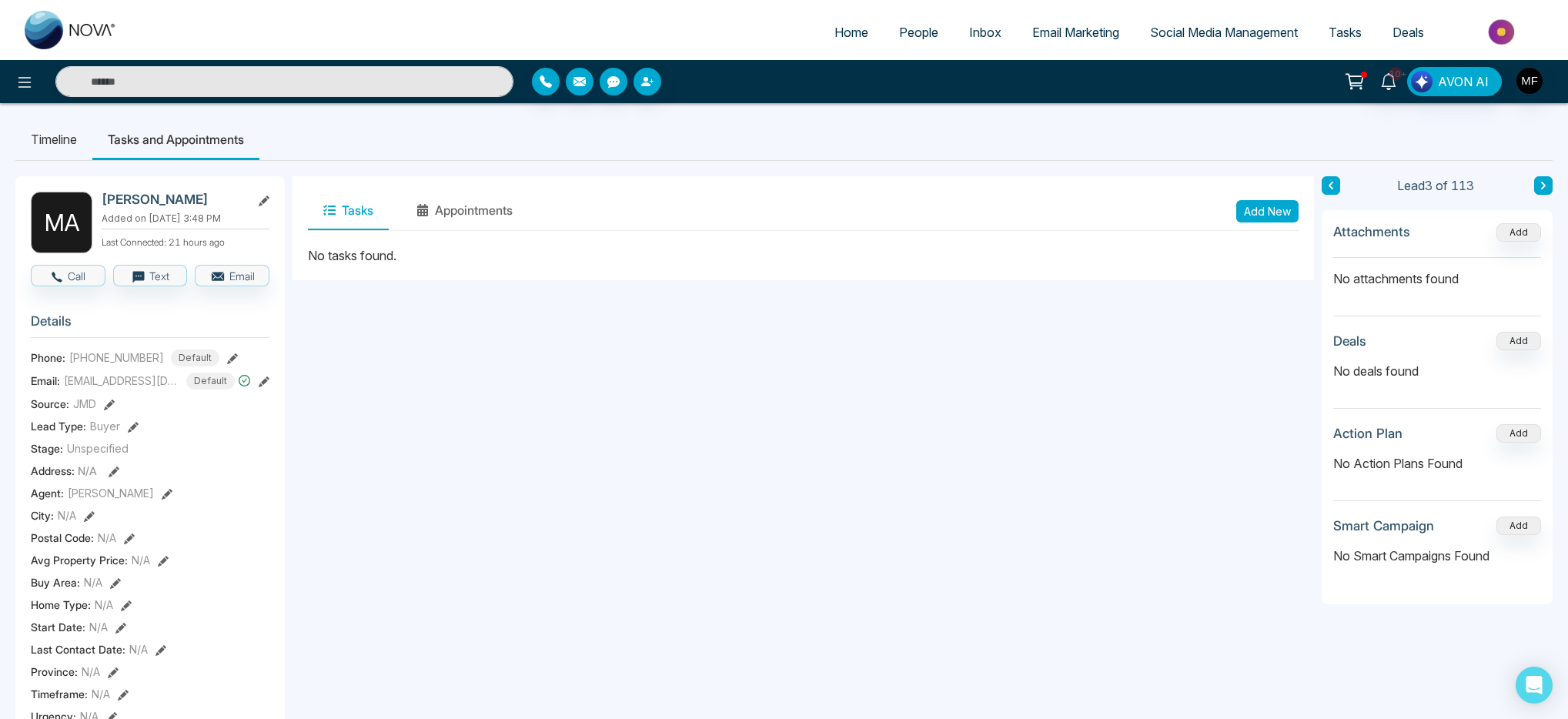
click at [1281, 214] on button "Add New" at bounding box center [1268, 211] width 62 height 22
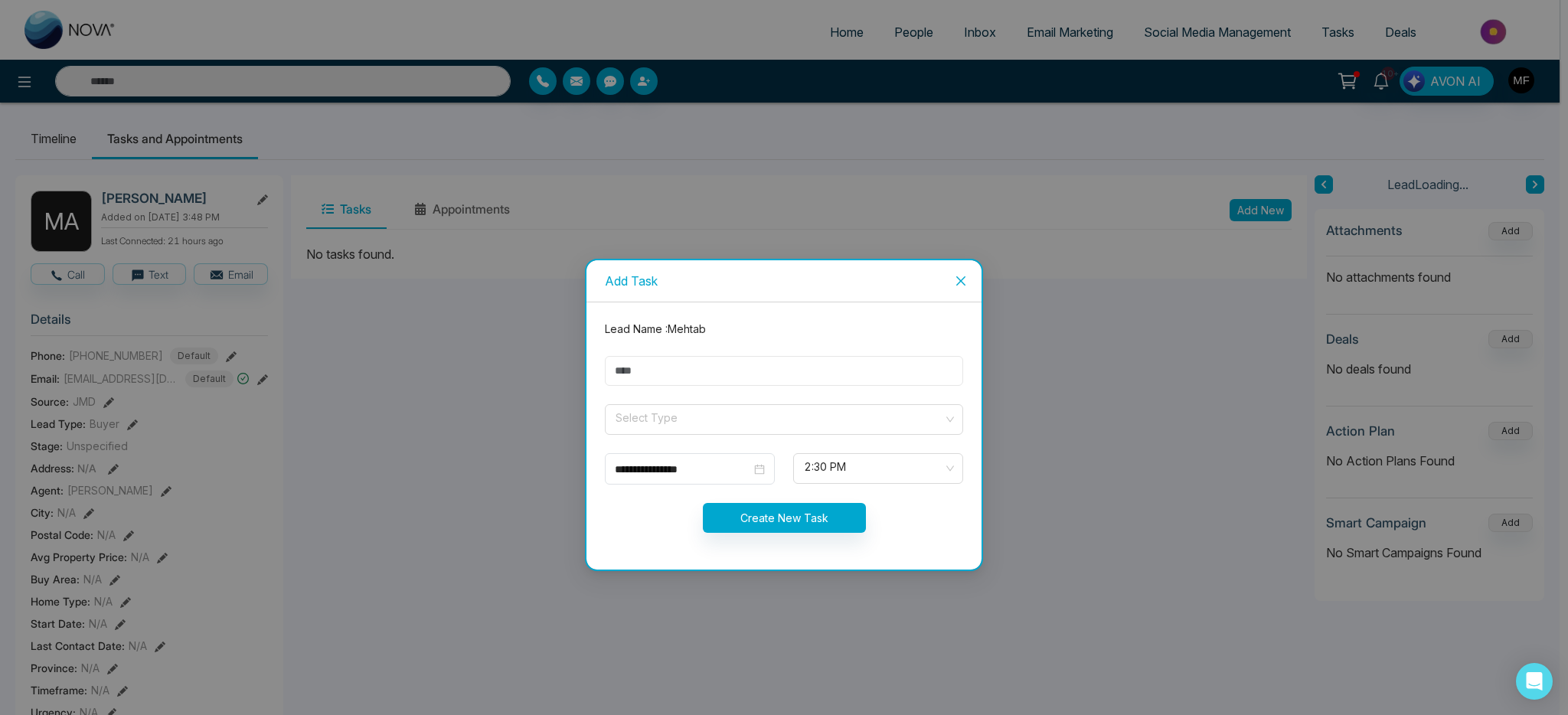
click at [814, 375] on input "text" at bounding box center [784, 371] width 358 height 30
type input "**********"
click at [680, 406] on input "search" at bounding box center [779, 417] width 329 height 23
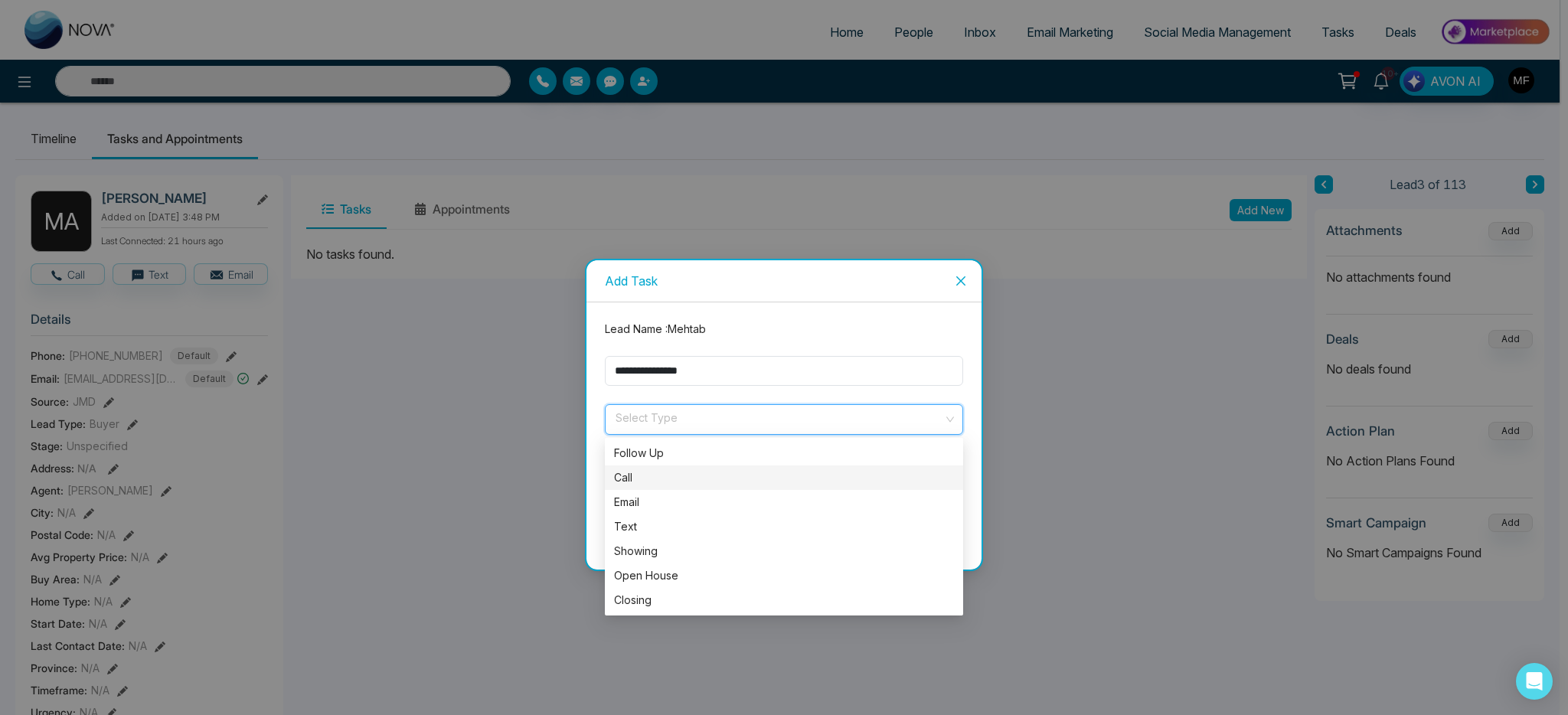
click at [650, 457] on div "Follow Up" at bounding box center [784, 453] width 340 height 17
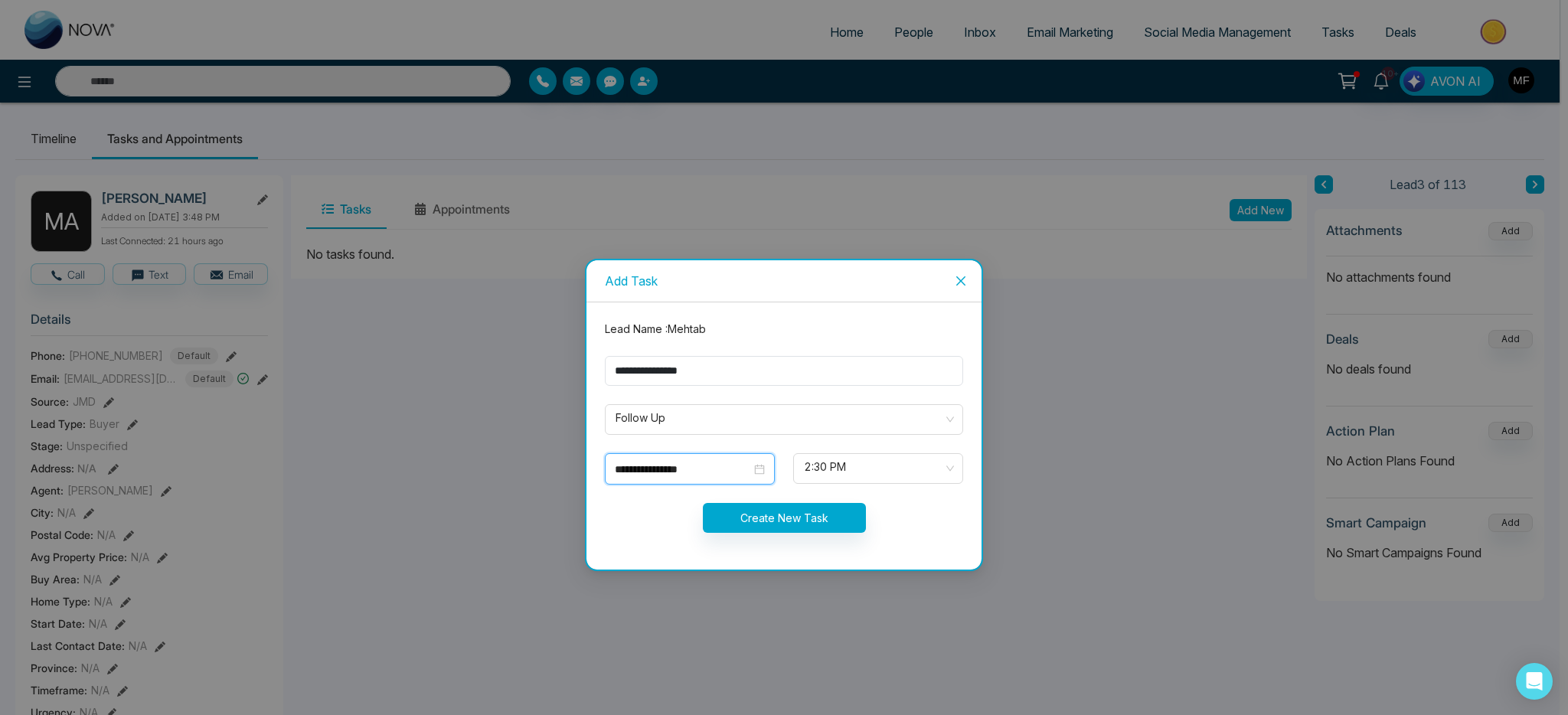
click at [730, 475] on input "**********" at bounding box center [683, 469] width 136 height 17
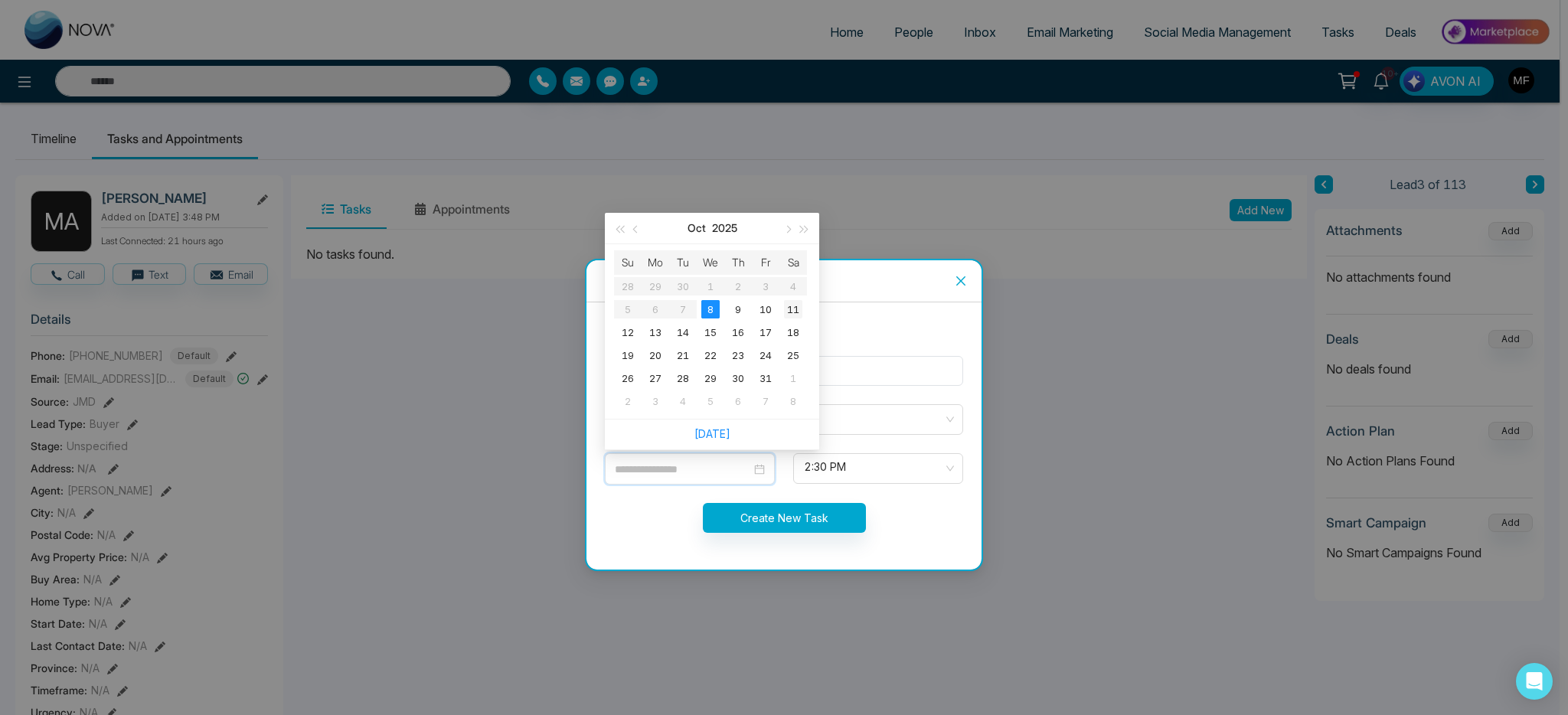
type input "**********"
click at [788, 310] on div "11" at bounding box center [793, 309] width 19 height 19
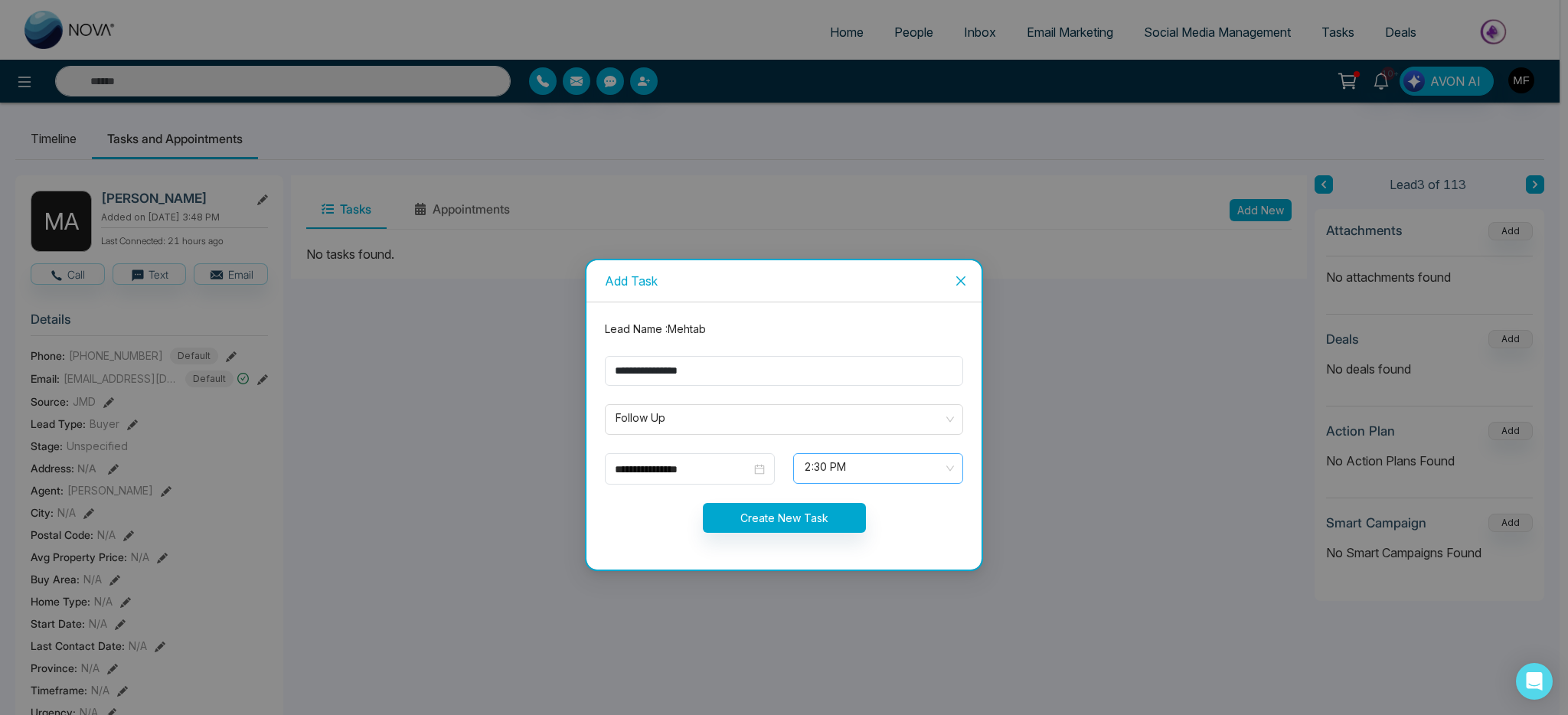
click at [825, 475] on span "2:30 PM" at bounding box center [878, 468] width 149 height 26
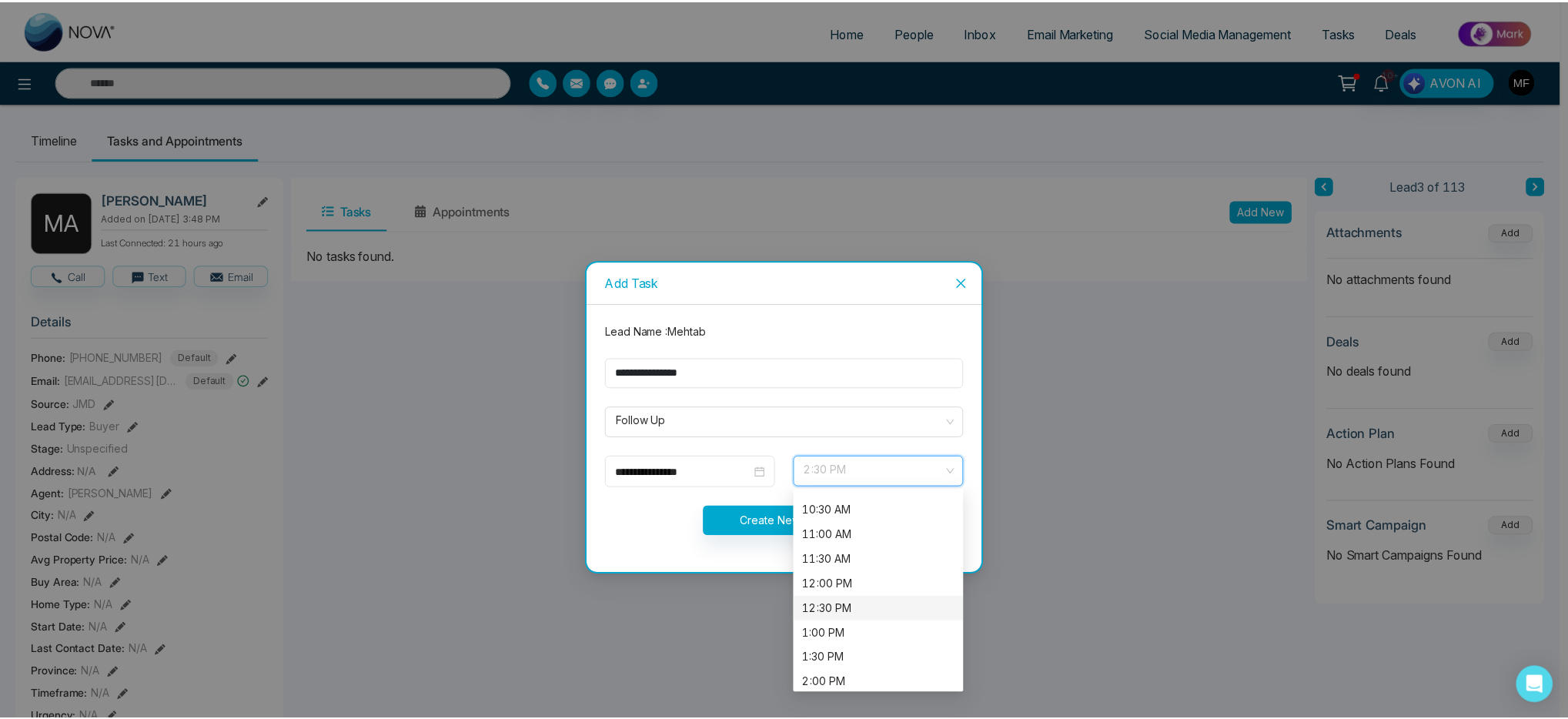
scroll to position [529, 0]
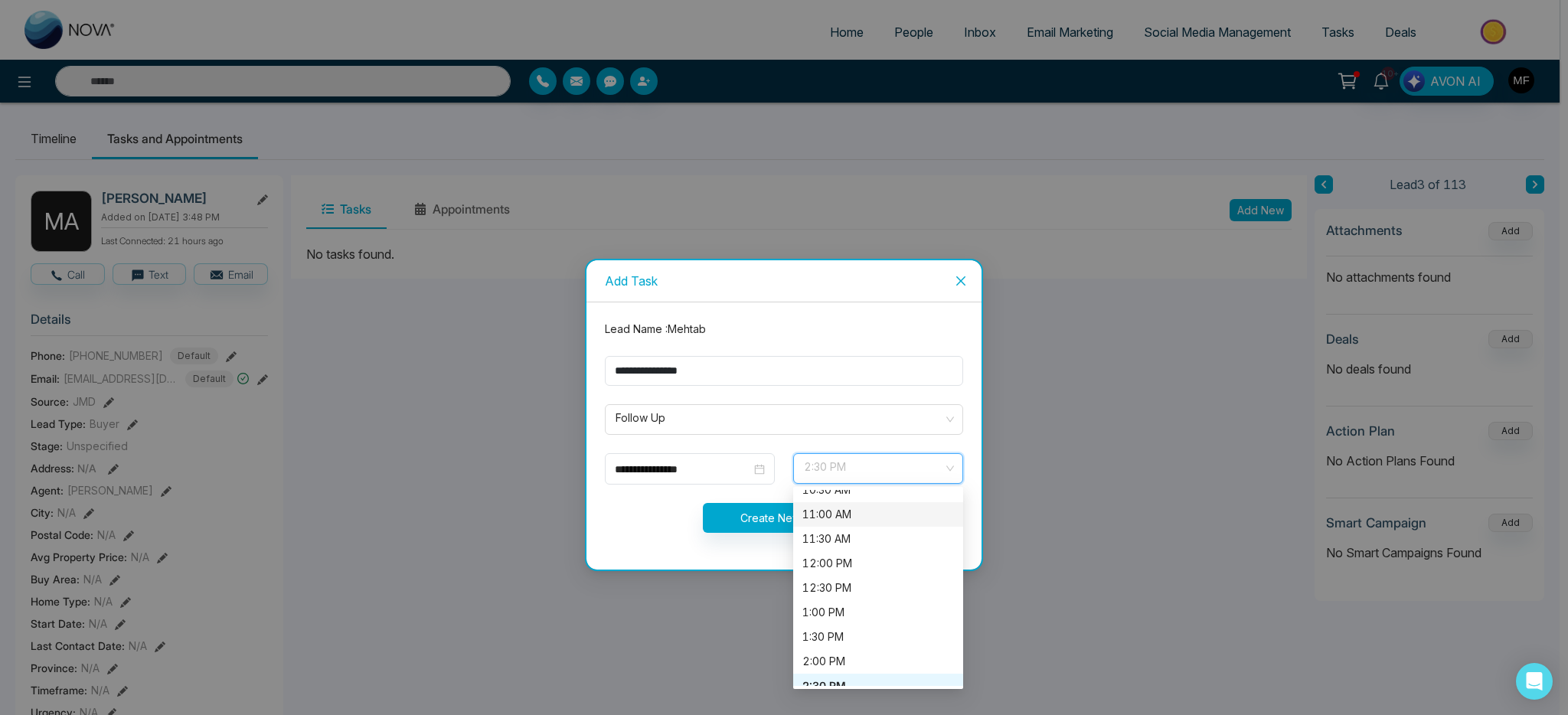
click at [864, 515] on div "11:00 AM" at bounding box center [878, 514] width 151 height 17
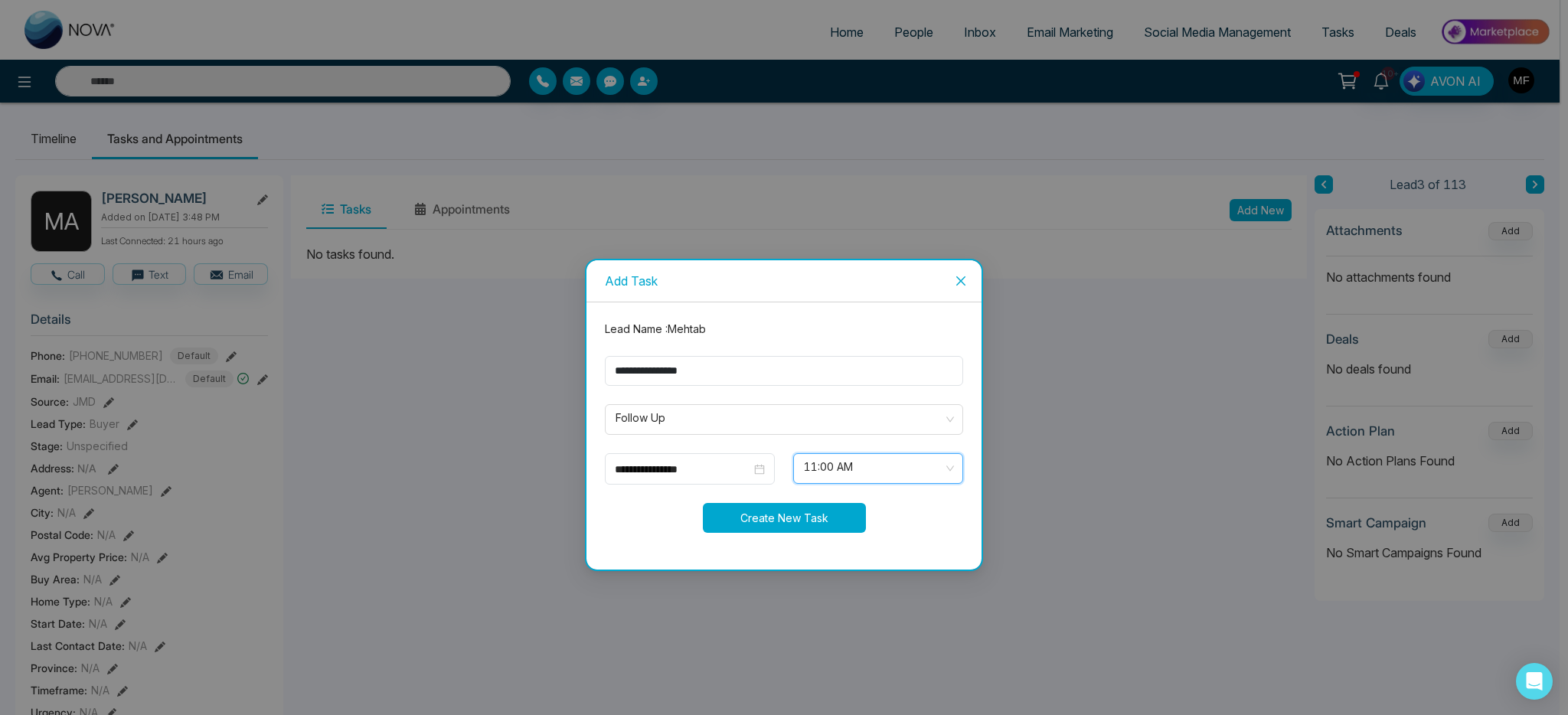
click at [769, 510] on button "Create New Task" at bounding box center [784, 518] width 163 height 30
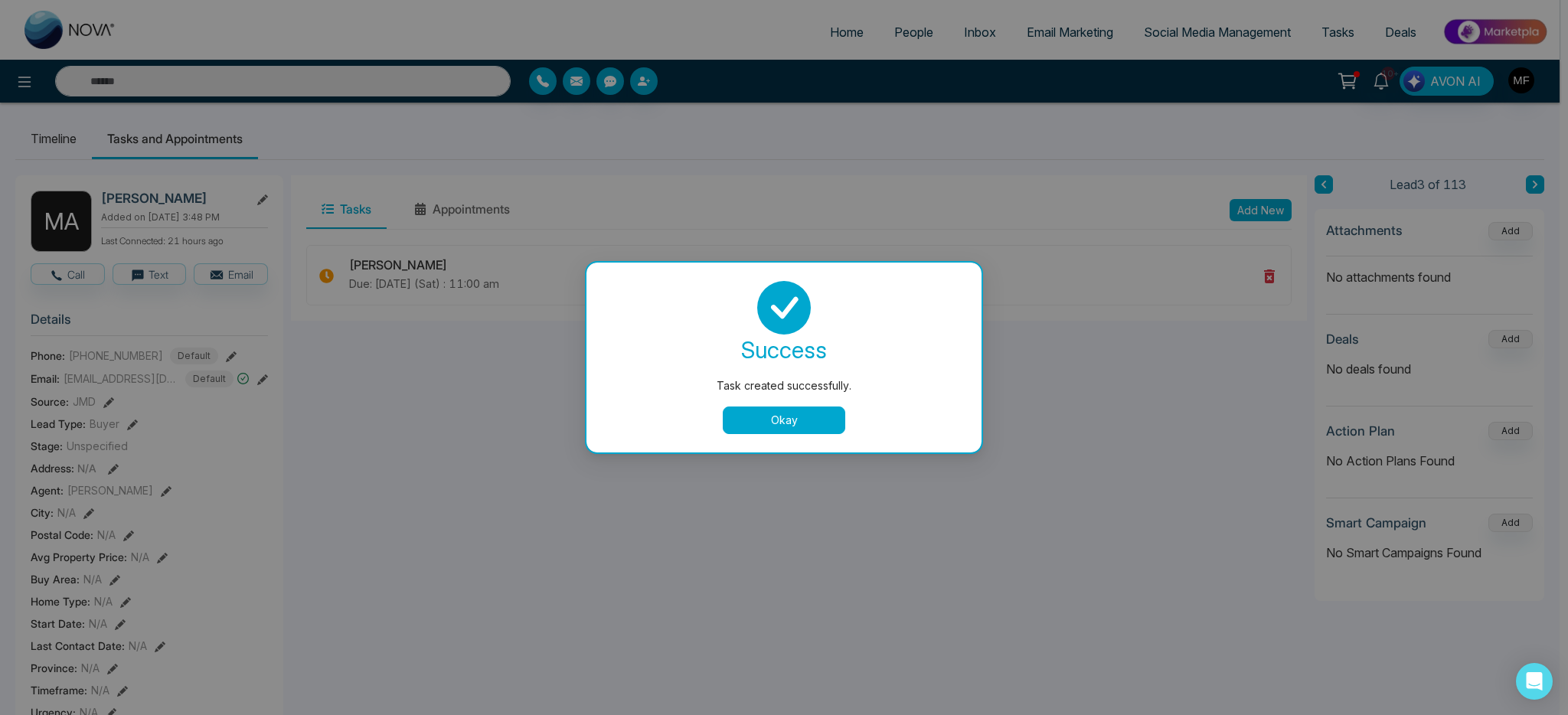
click at [820, 434] on button "Okay" at bounding box center [784, 419] width 122 height 27
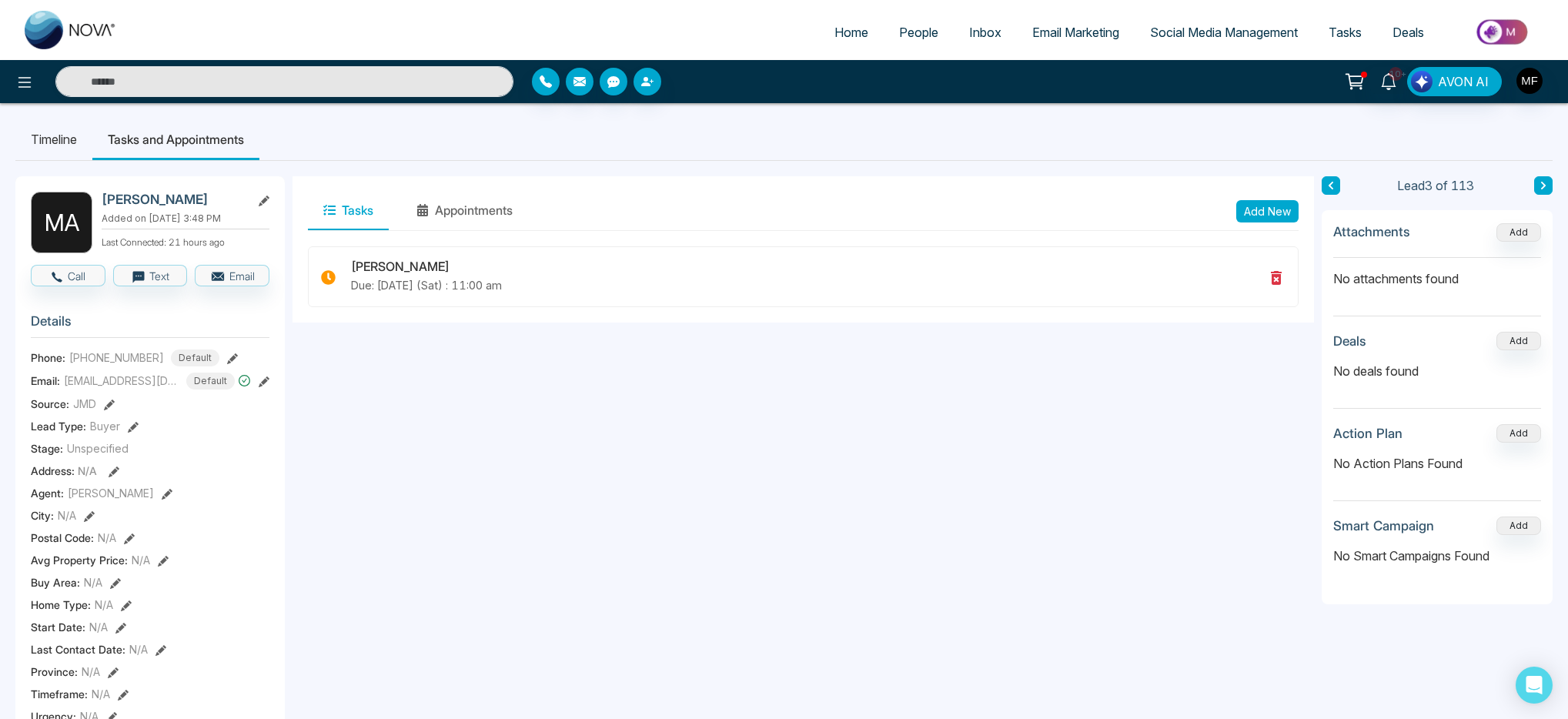
click at [857, 32] on span "Home" at bounding box center [852, 32] width 34 height 15
select select "*"
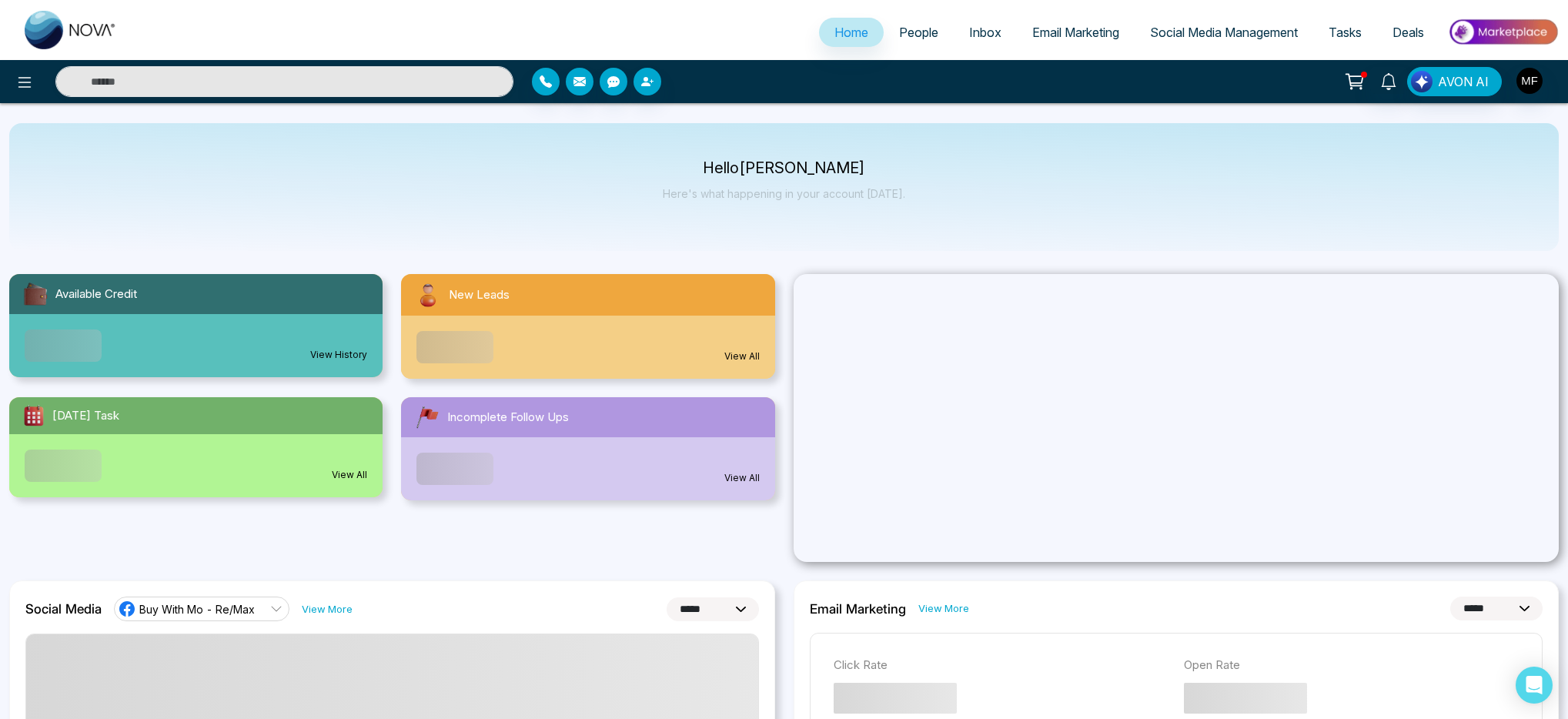
click at [907, 33] on span "People" at bounding box center [919, 32] width 39 height 15
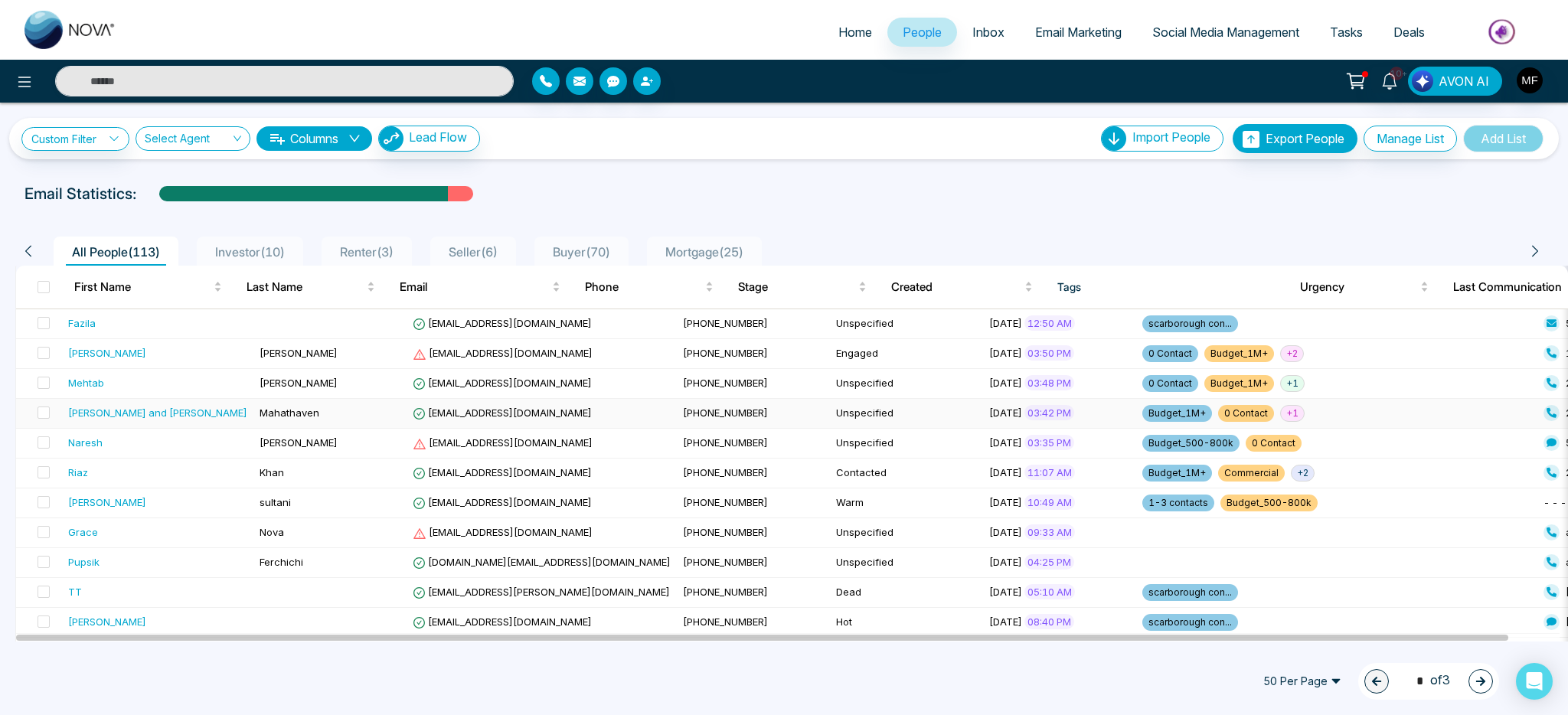
click at [143, 415] on div "Rajan and Shanti" at bounding box center [158, 412] width 179 height 15
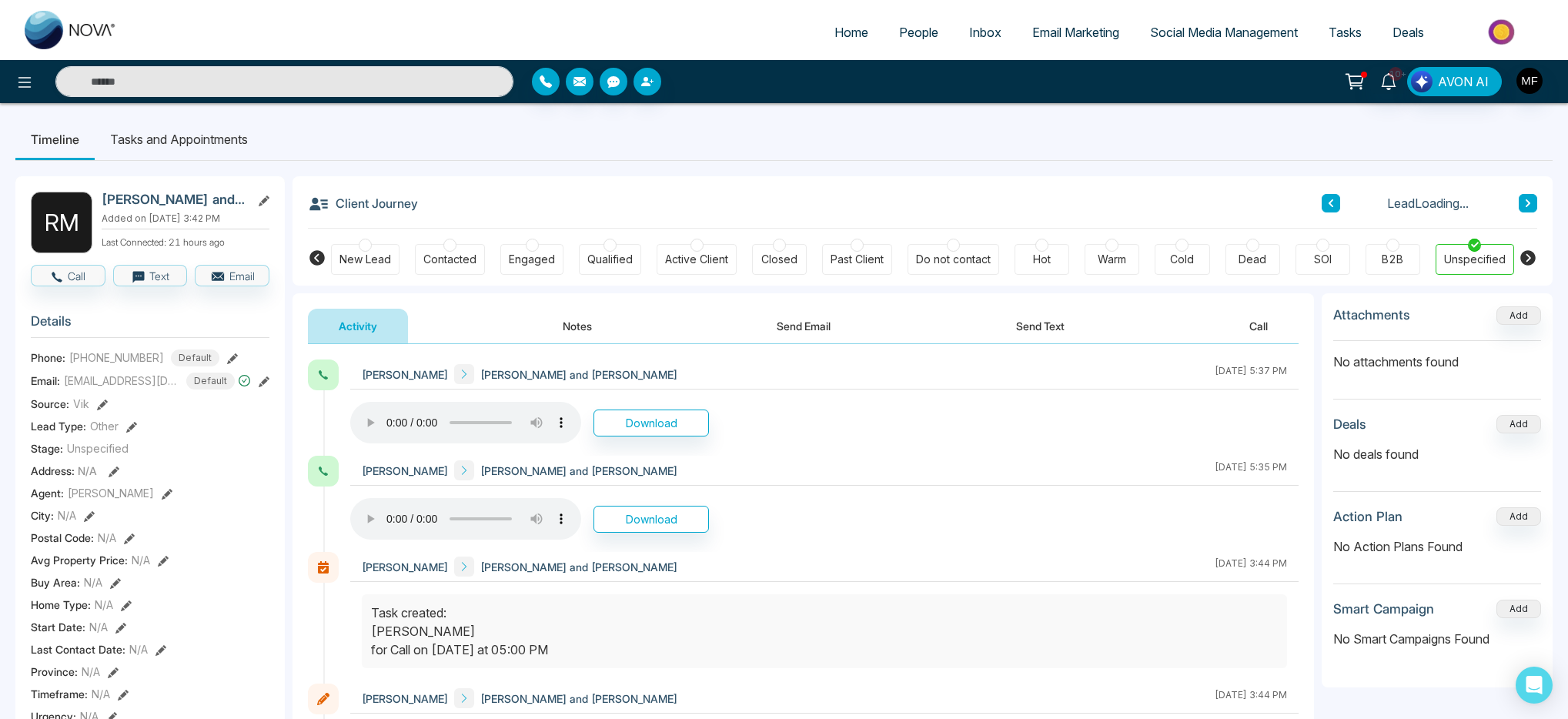
click at [237, 156] on li "Tasks and Appointments" at bounding box center [178, 139] width 168 height 42
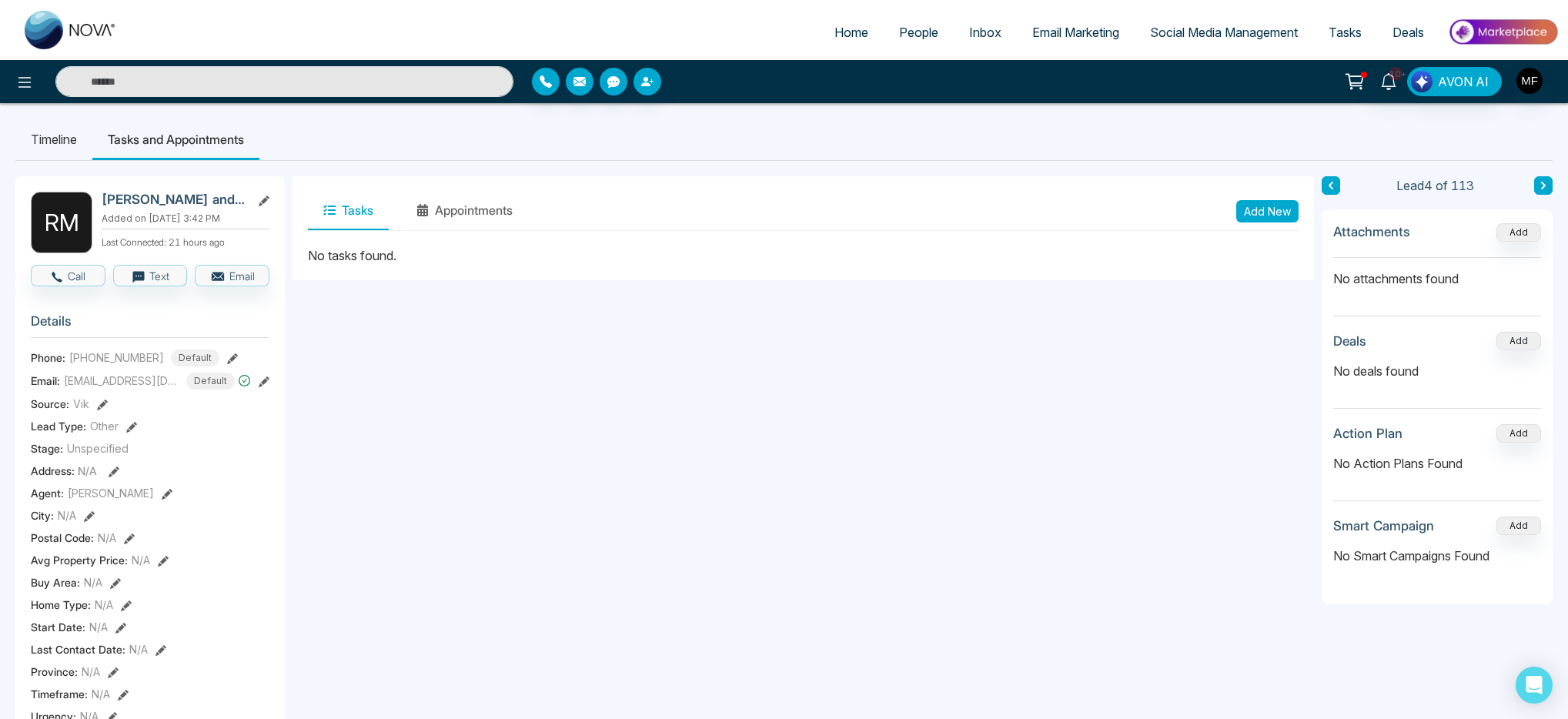
click at [76, 141] on li "Timeline" at bounding box center [53, 139] width 77 height 42
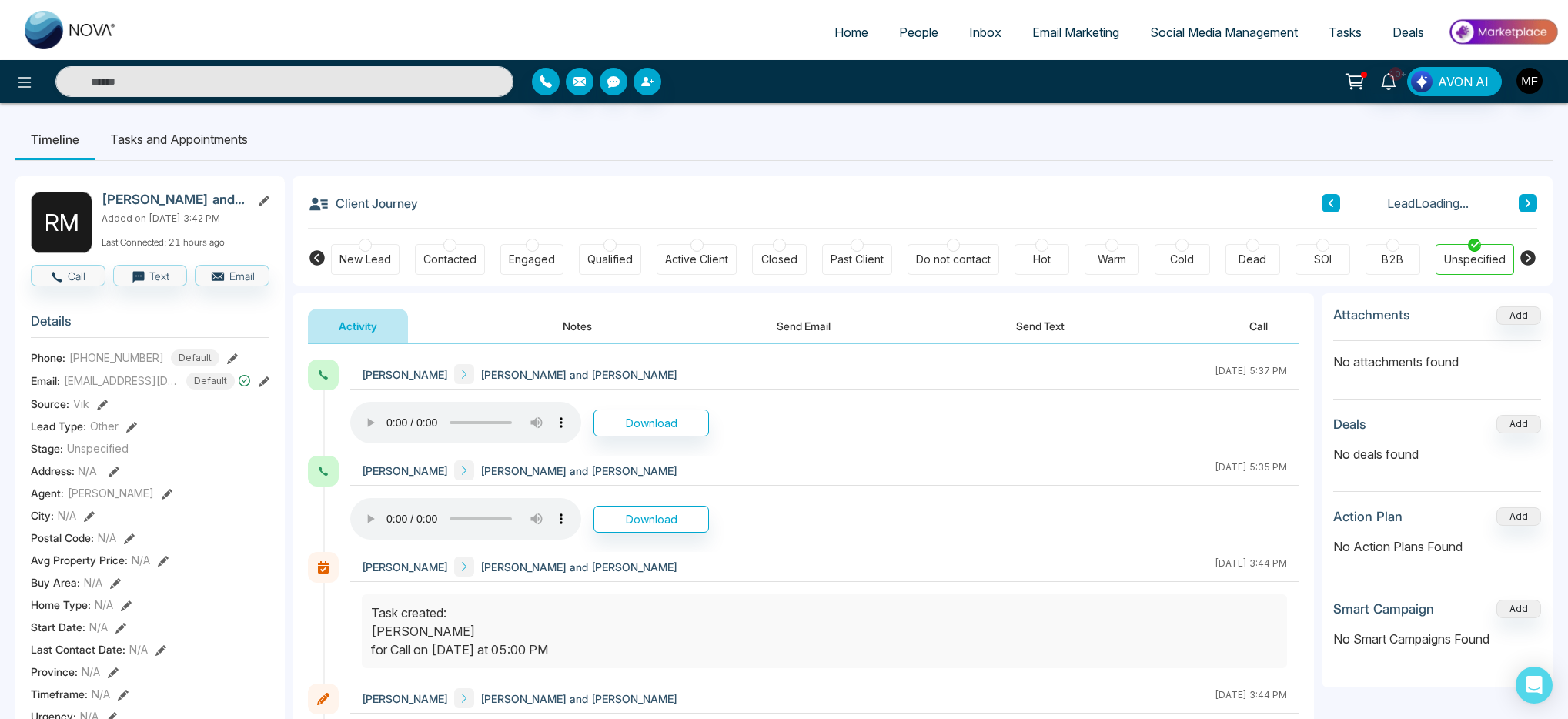
click at [573, 330] on button "Notes" at bounding box center [578, 326] width 91 height 35
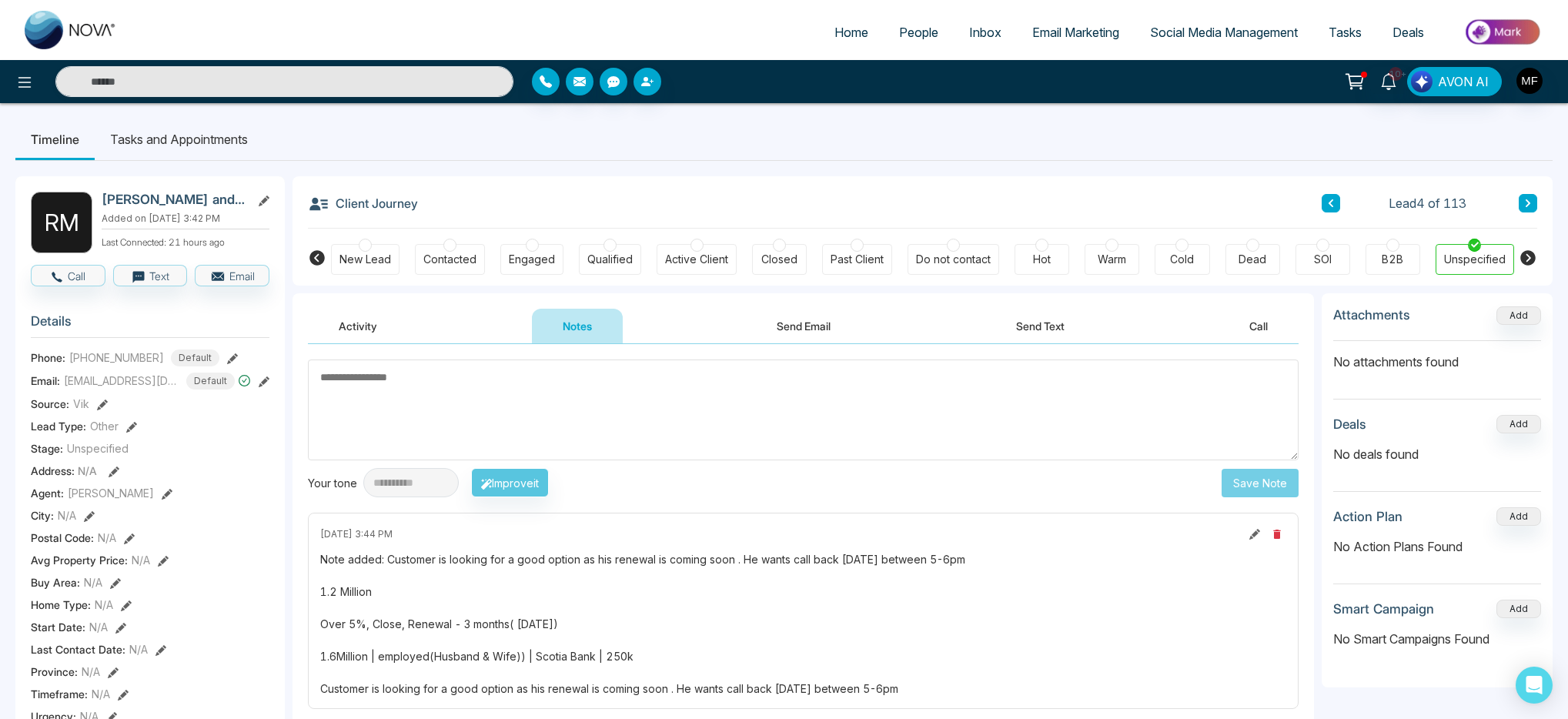
click at [238, 147] on li "Tasks and Appointments" at bounding box center [178, 139] width 168 height 42
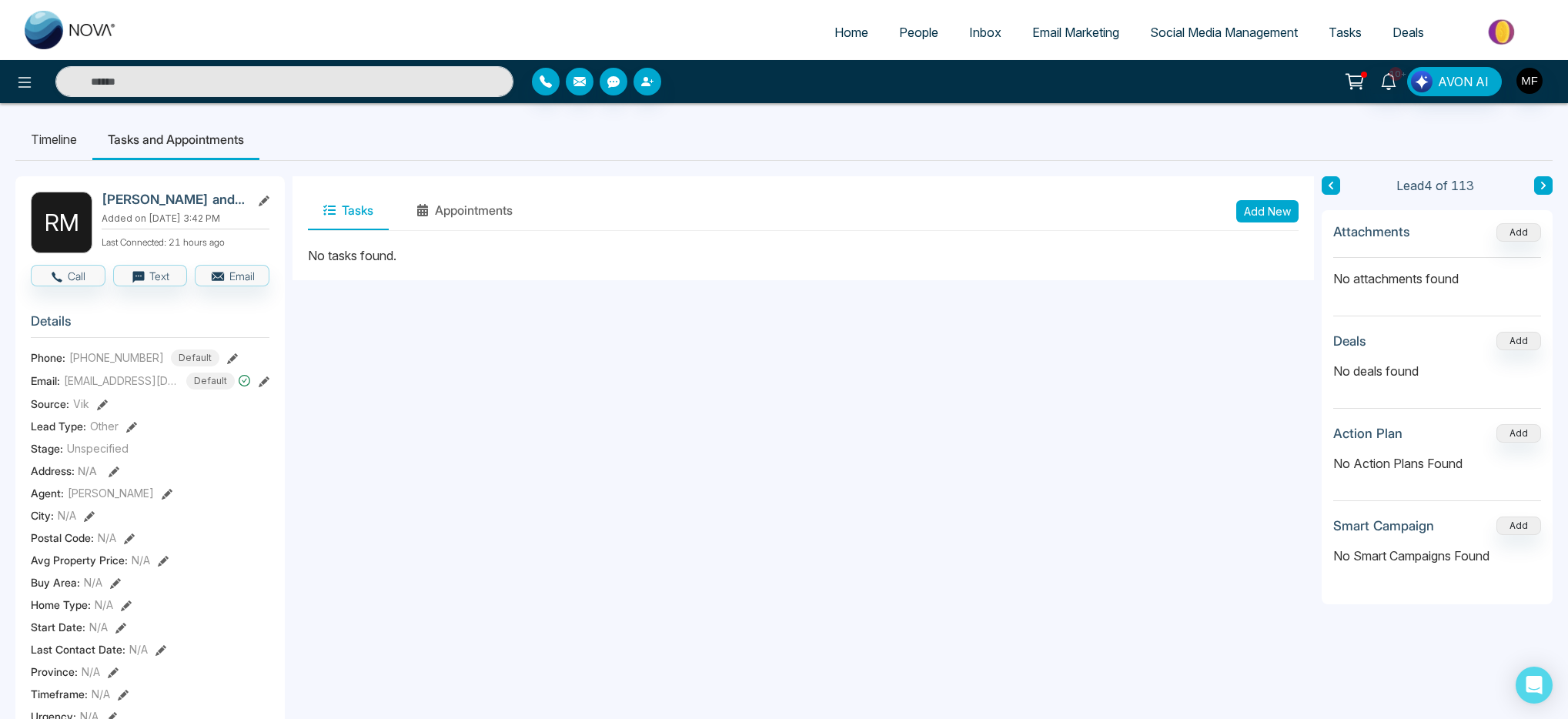
click at [1247, 220] on button "Add New" at bounding box center [1268, 211] width 62 height 22
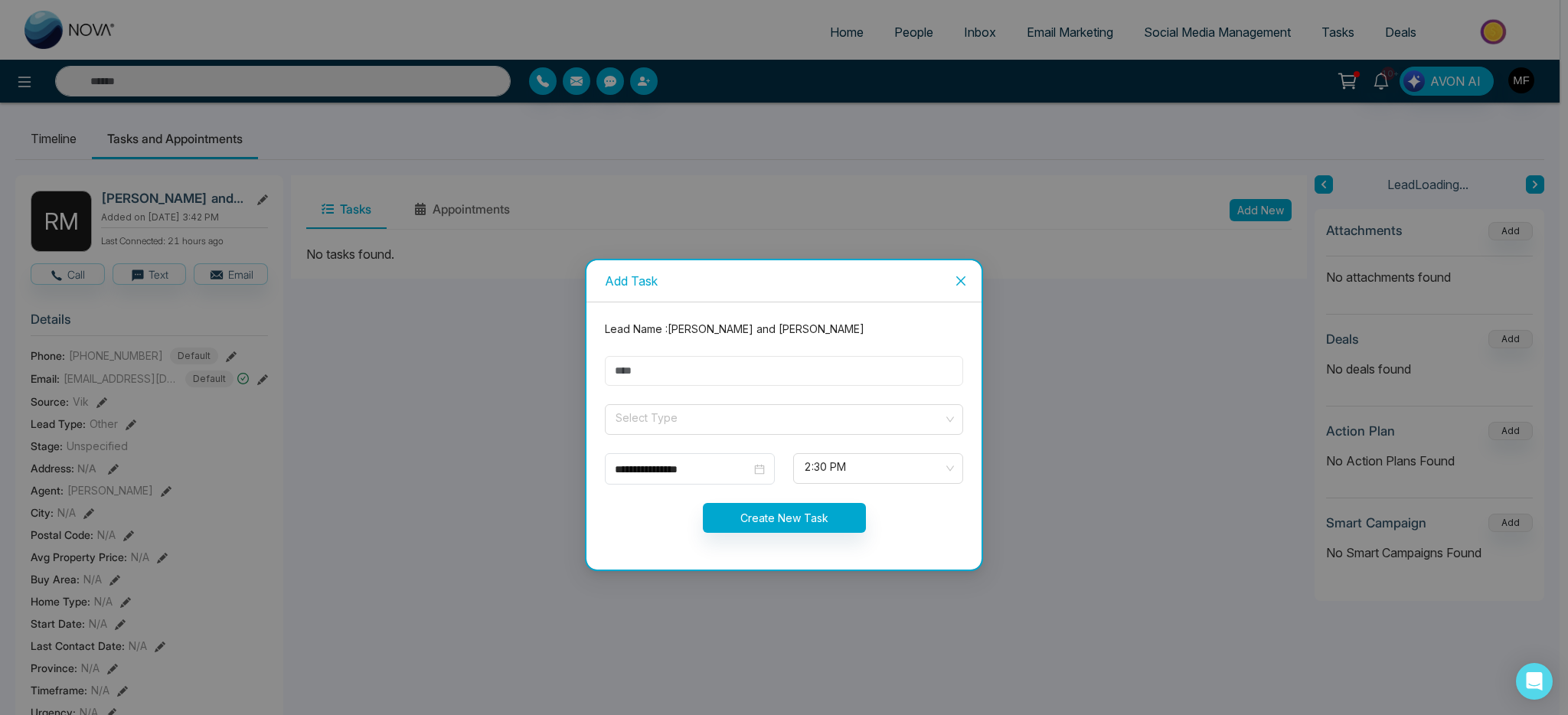
click at [761, 382] on input "text" at bounding box center [784, 371] width 358 height 30
type input "**********"
click at [677, 419] on input "search" at bounding box center [779, 417] width 329 height 23
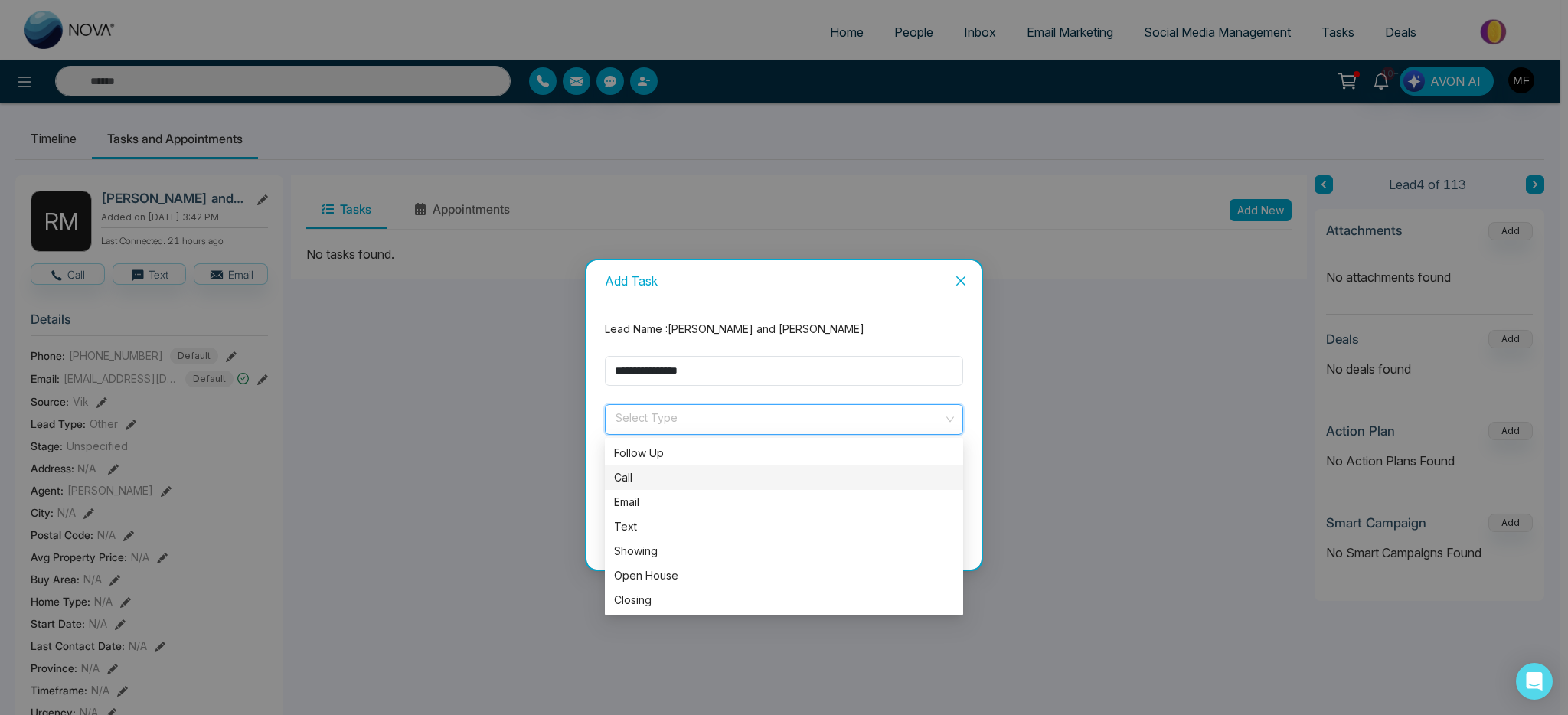
click at [680, 479] on div "Call" at bounding box center [784, 477] width 340 height 17
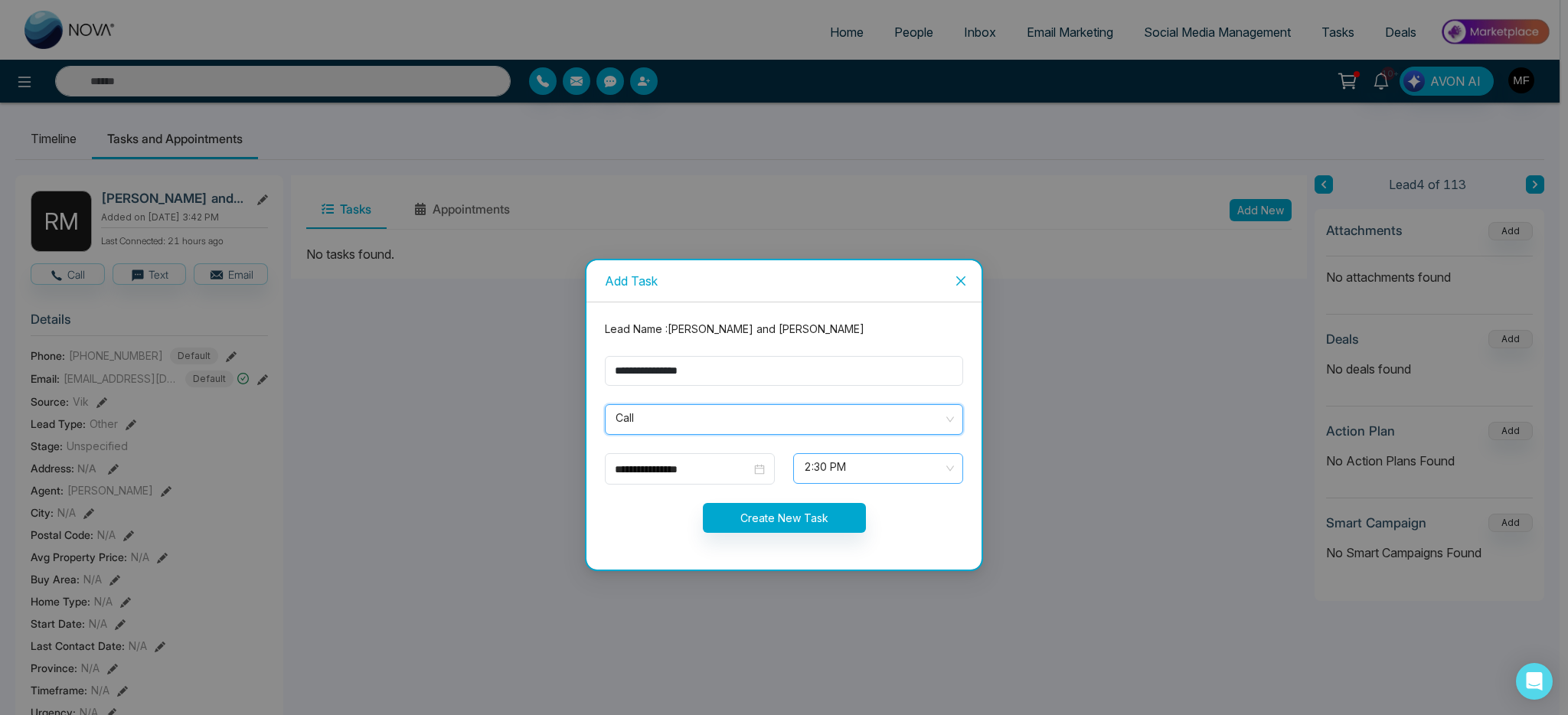
click at [846, 484] on div "2:30 PM" at bounding box center [878, 468] width 170 height 31
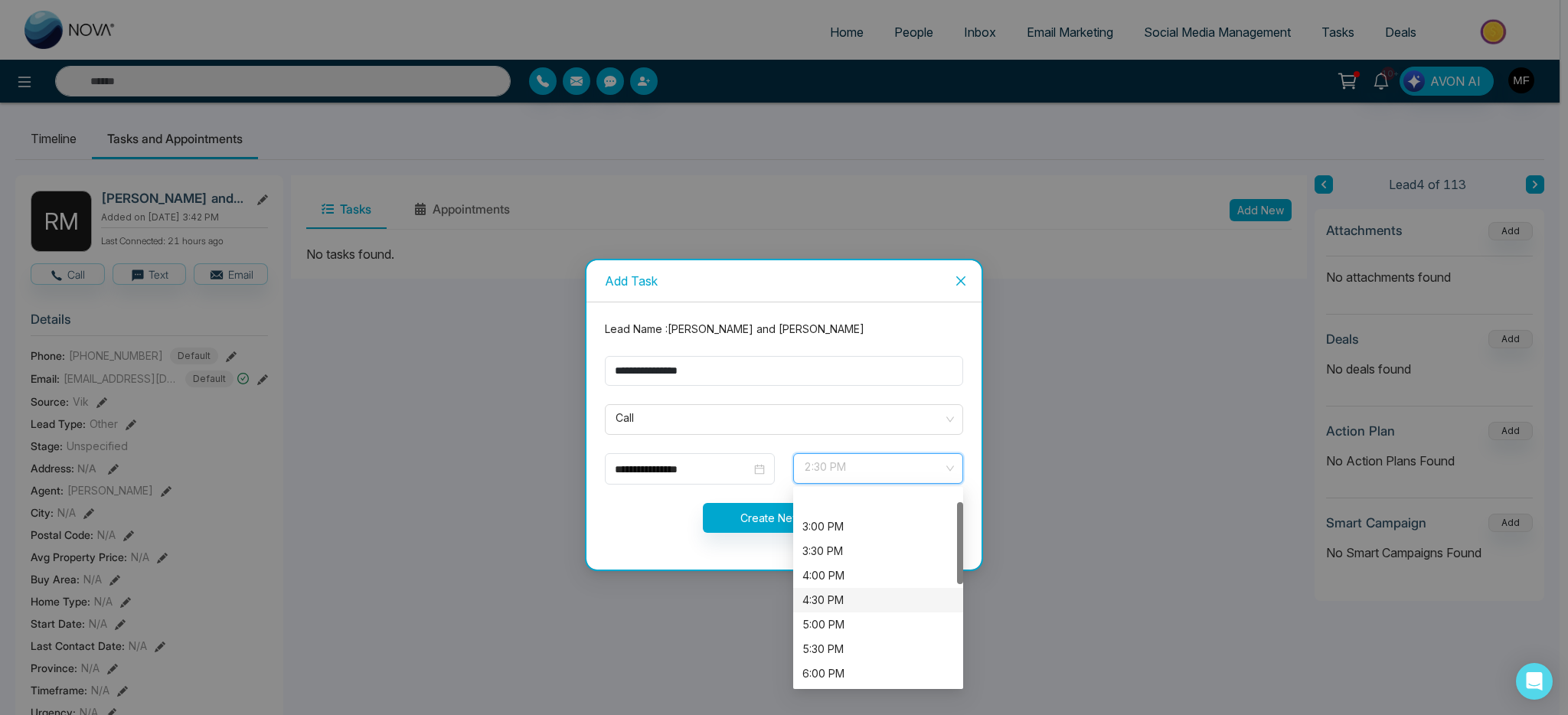
scroll to position [29, 0]
click at [851, 597] on div "5:00 PM" at bounding box center [878, 596] width 151 height 17
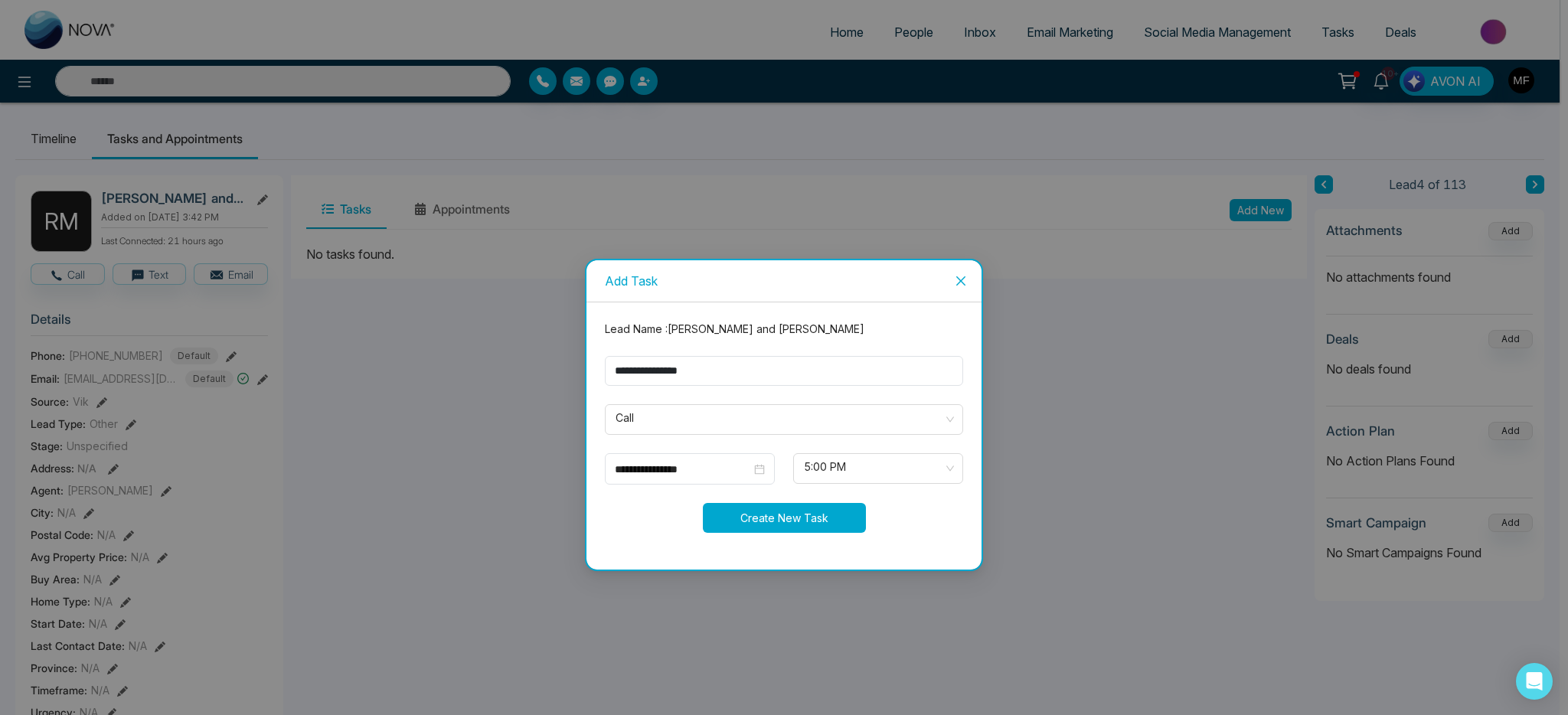
click at [750, 519] on button "Create New Task" at bounding box center [784, 518] width 163 height 30
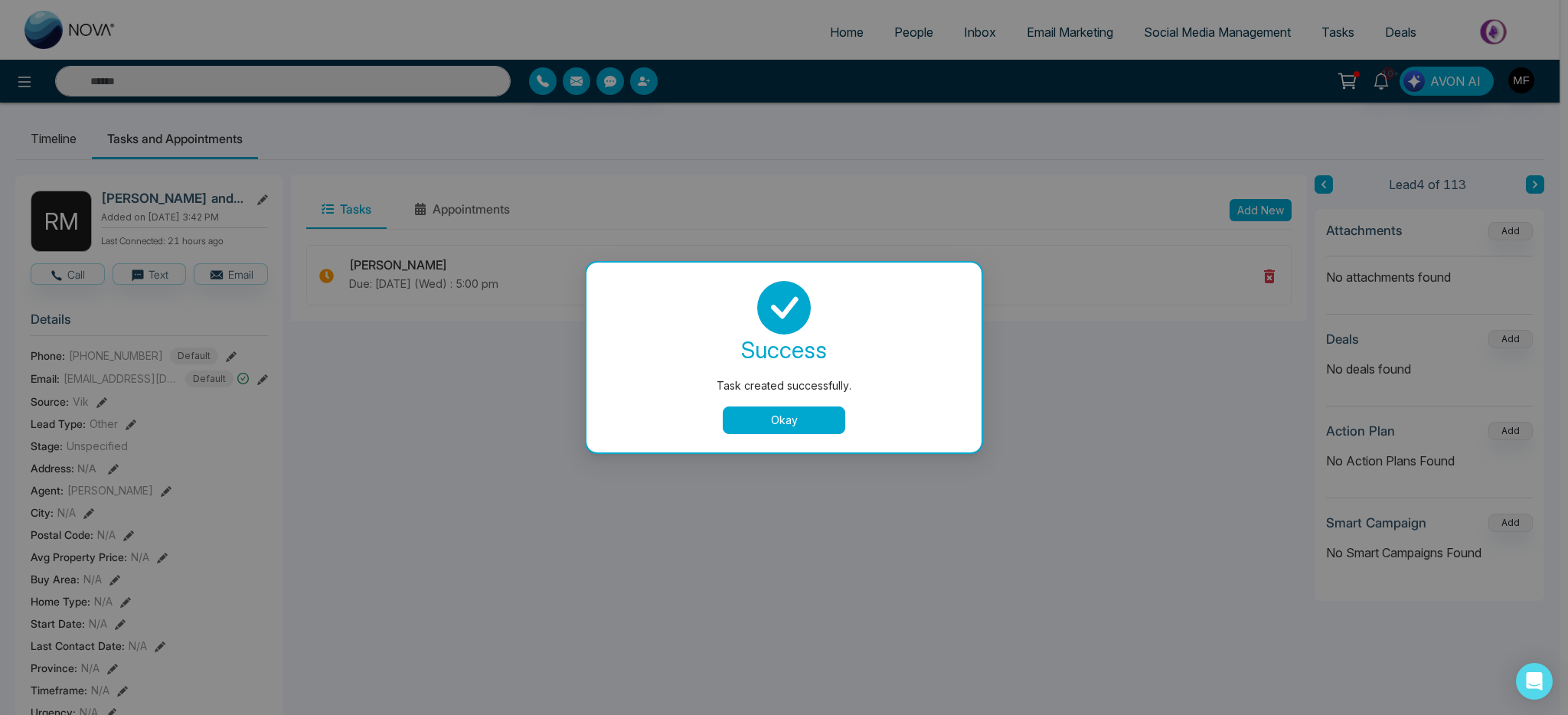
click at [840, 400] on div "success Task created successfully. Okay" at bounding box center [784, 358] width 358 height 153
click at [821, 418] on button "Okay" at bounding box center [784, 419] width 122 height 27
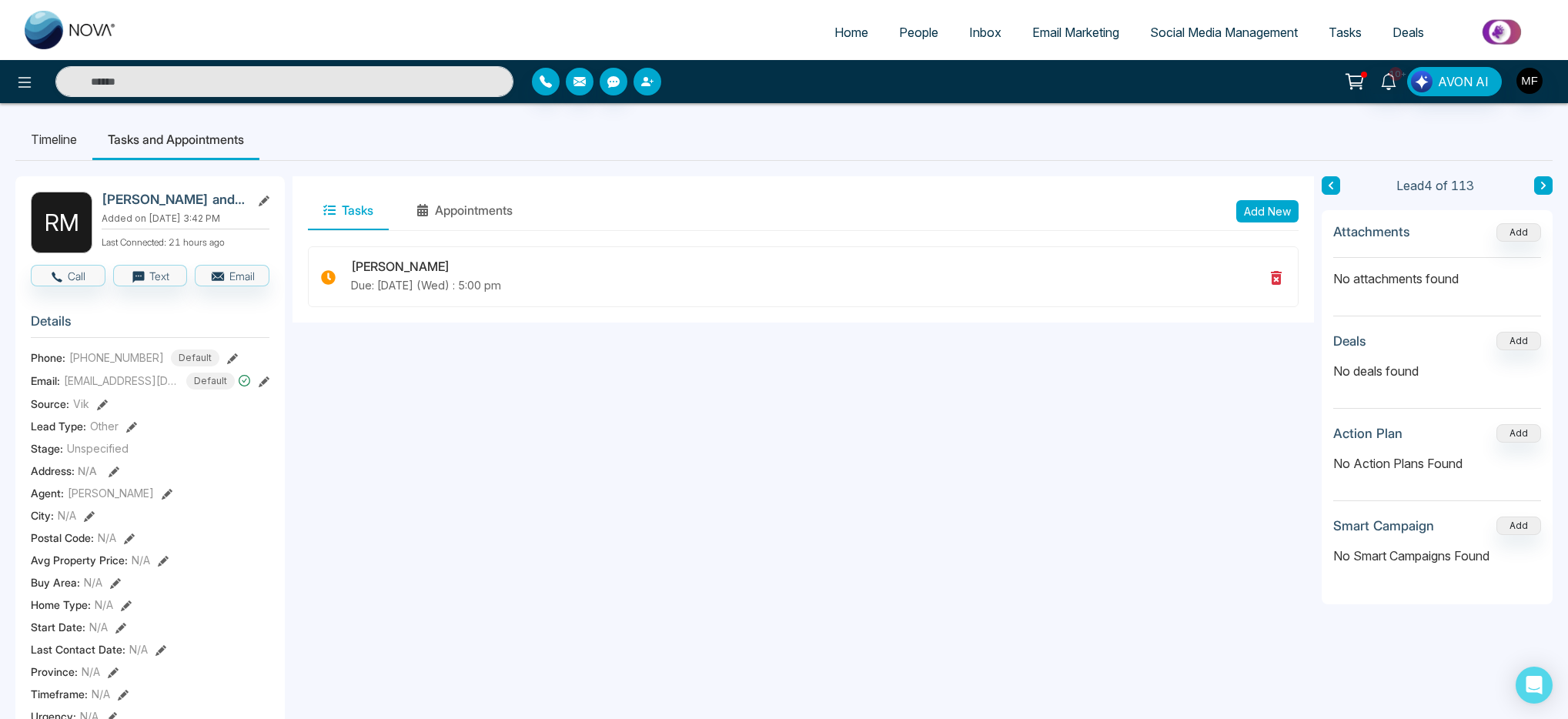
click at [650, 87] on icon "button" at bounding box center [648, 82] width 12 height 12
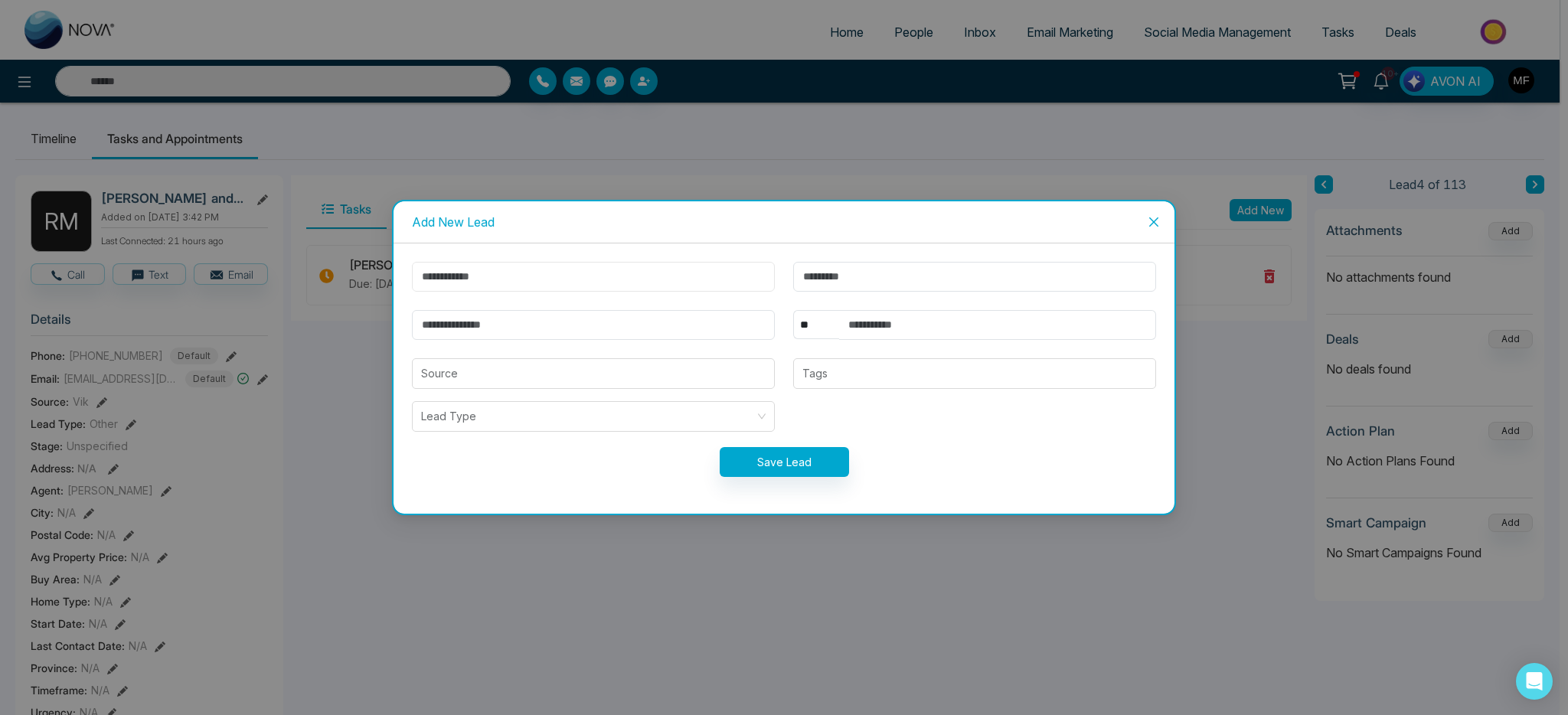
click at [649, 275] on input "text" at bounding box center [593, 277] width 363 height 30
paste input "**********"
click at [471, 275] on input "**********" at bounding box center [593, 277] width 363 height 30
type input "******"
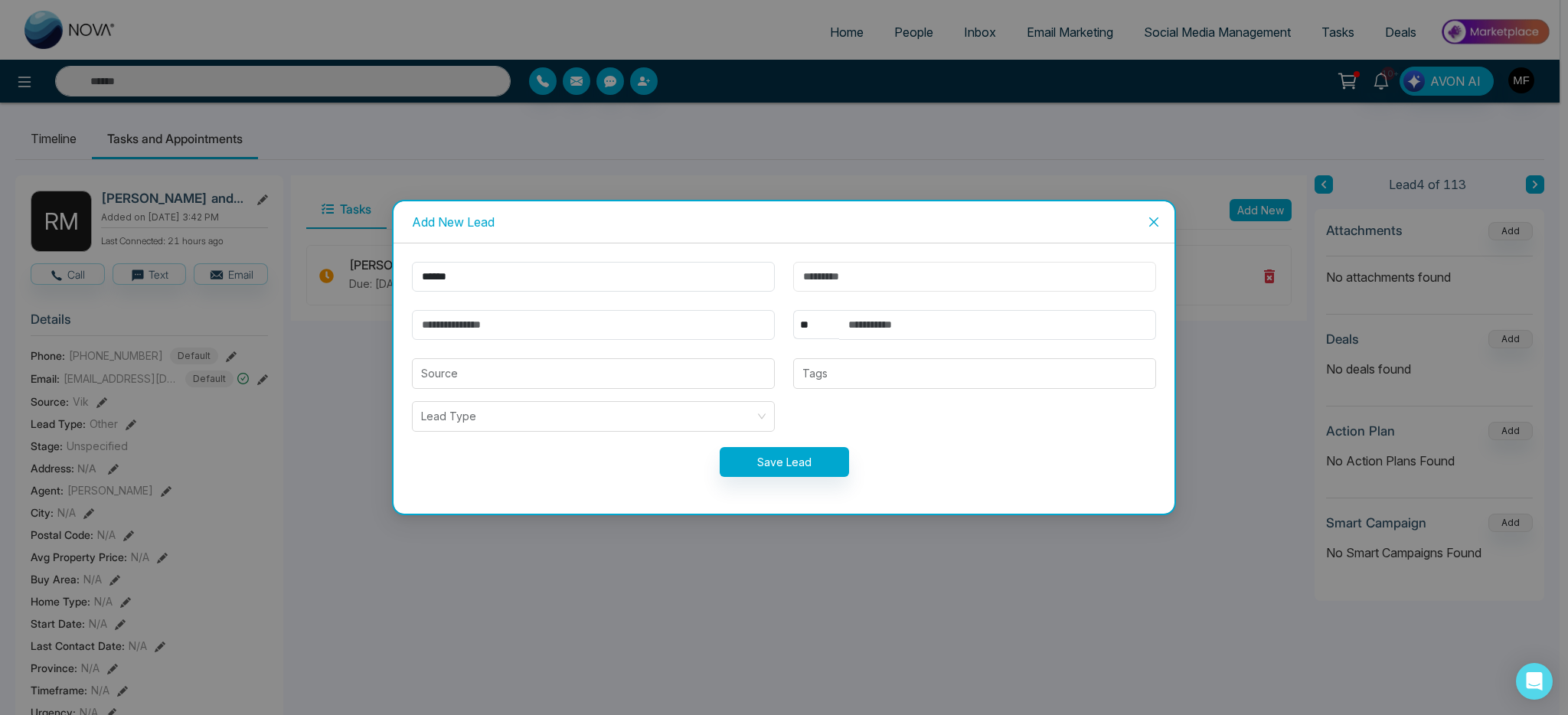
click at [823, 273] on input "text" at bounding box center [974, 277] width 363 height 30
paste input "********"
type input "********"
click at [886, 325] on input "text" at bounding box center [997, 325] width 317 height 30
paste input "**********"
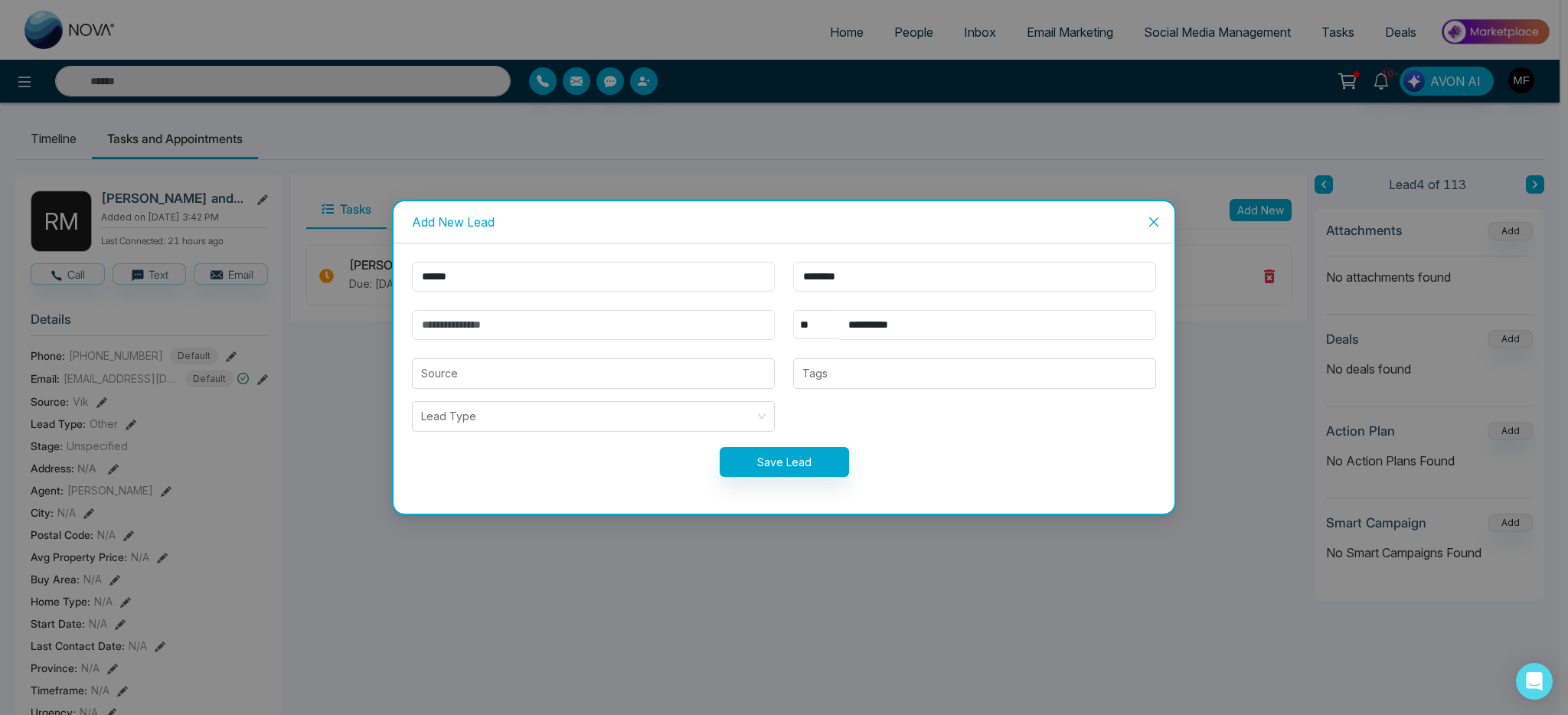
type input "**********"
click at [685, 328] on input "email" at bounding box center [593, 325] width 363 height 30
type input "**********"
click at [643, 378] on input "search" at bounding box center [593, 373] width 344 height 29
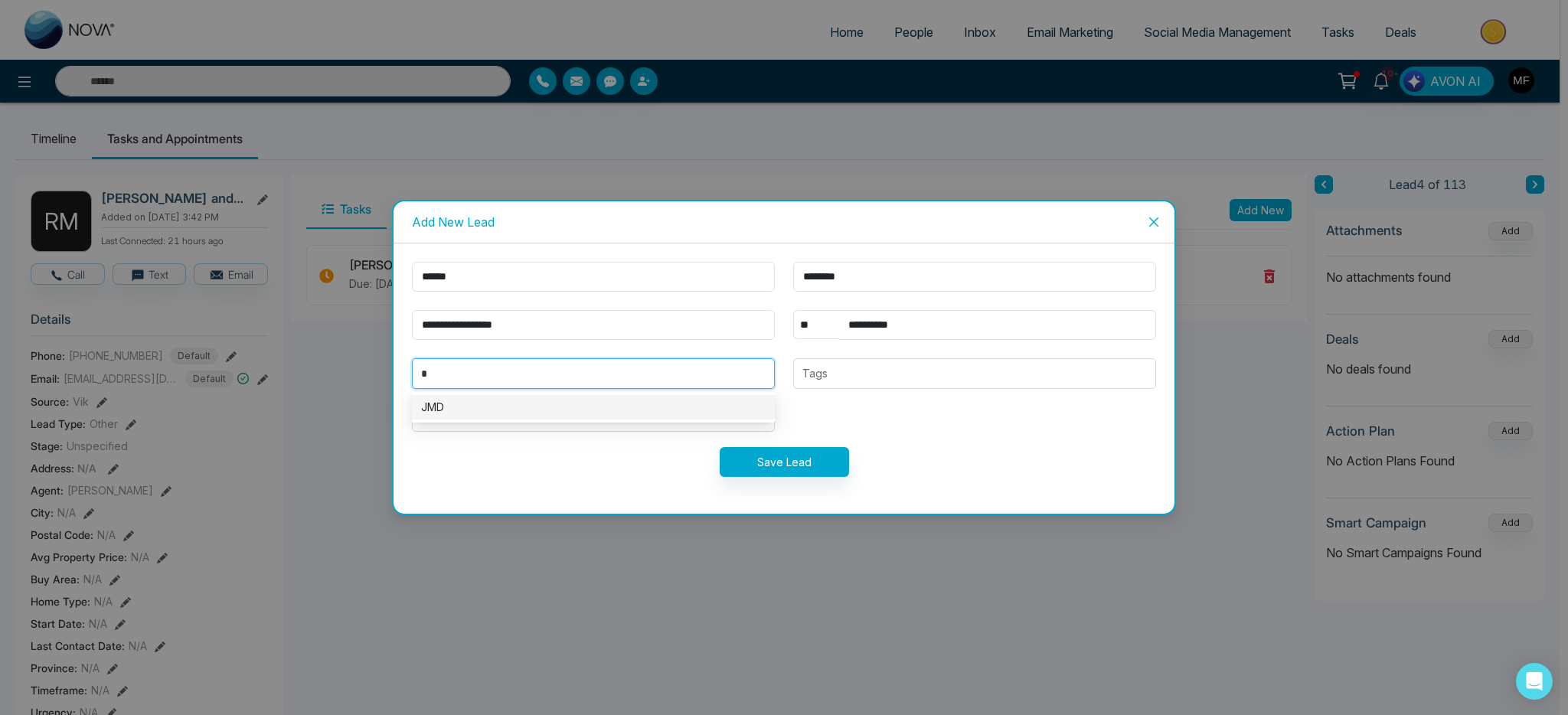
click at [480, 410] on div "JMD" at bounding box center [593, 407] width 344 height 17
click at [851, 372] on div at bounding box center [975, 373] width 354 height 19
type input "***"
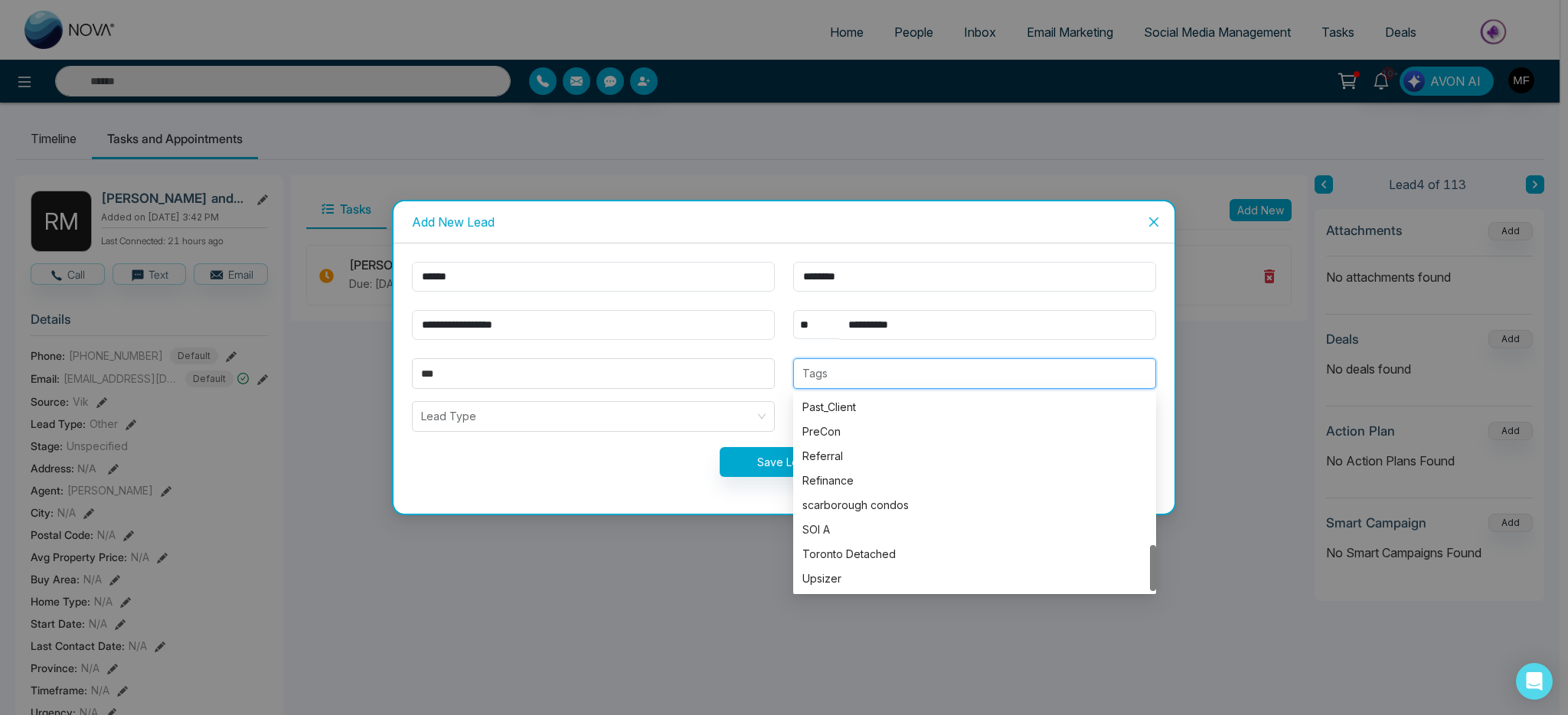
scroll to position [637, 0]
click at [857, 473] on div "Refinance" at bounding box center [974, 481] width 344 height 17
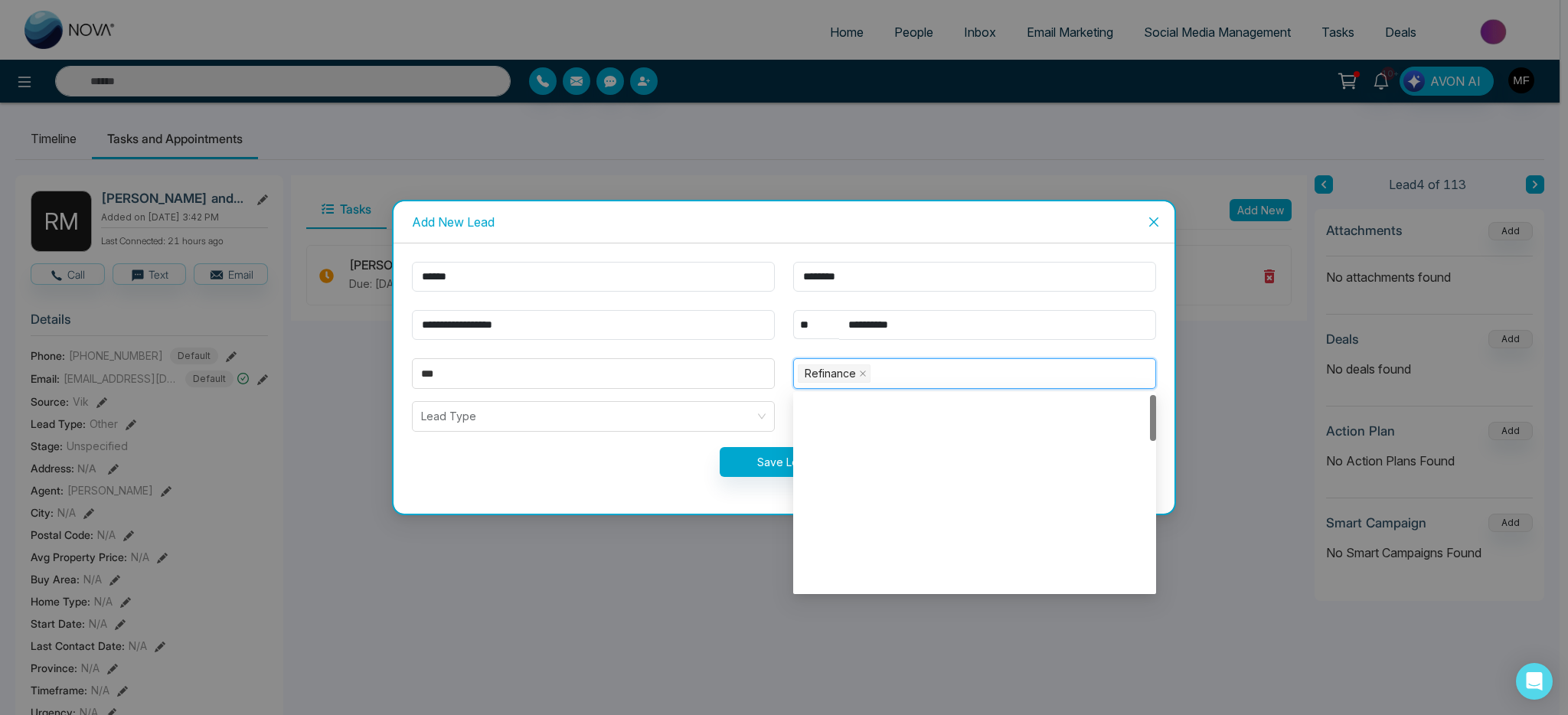
scroll to position [0, 0]
click at [888, 403] on div "0 Contact" at bounding box center [974, 407] width 344 height 17
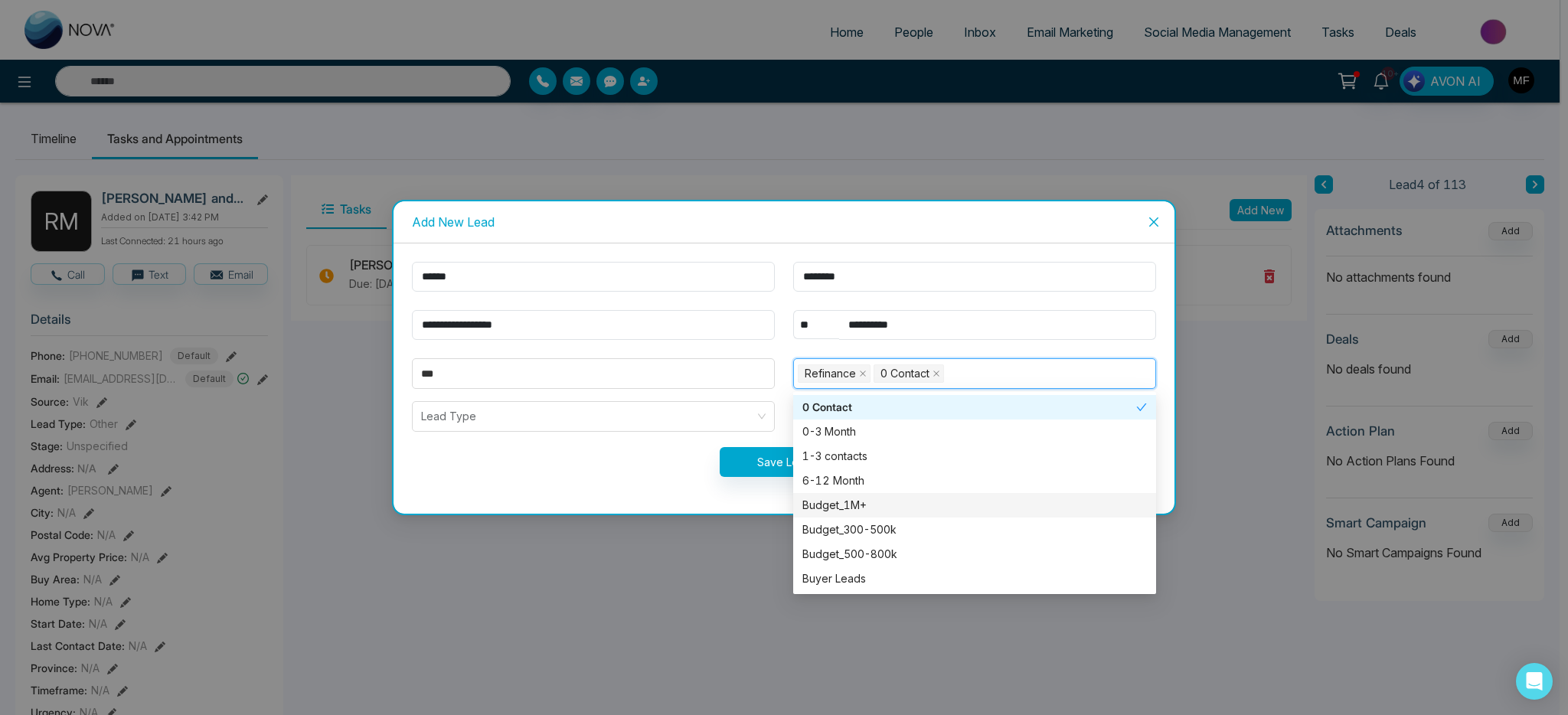
click at [865, 507] on div "Budget_1M+" at bounding box center [974, 505] width 344 height 17
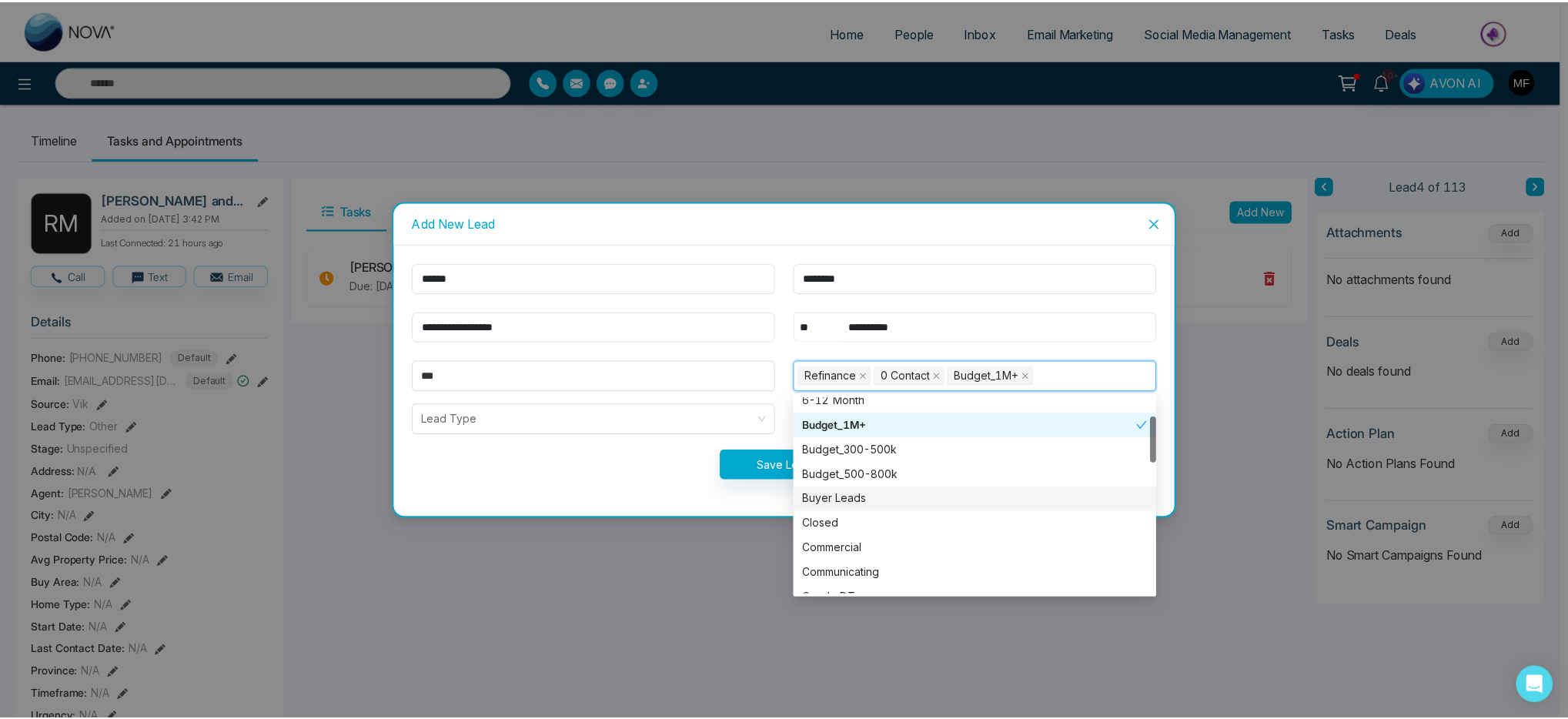
scroll to position [207, 0]
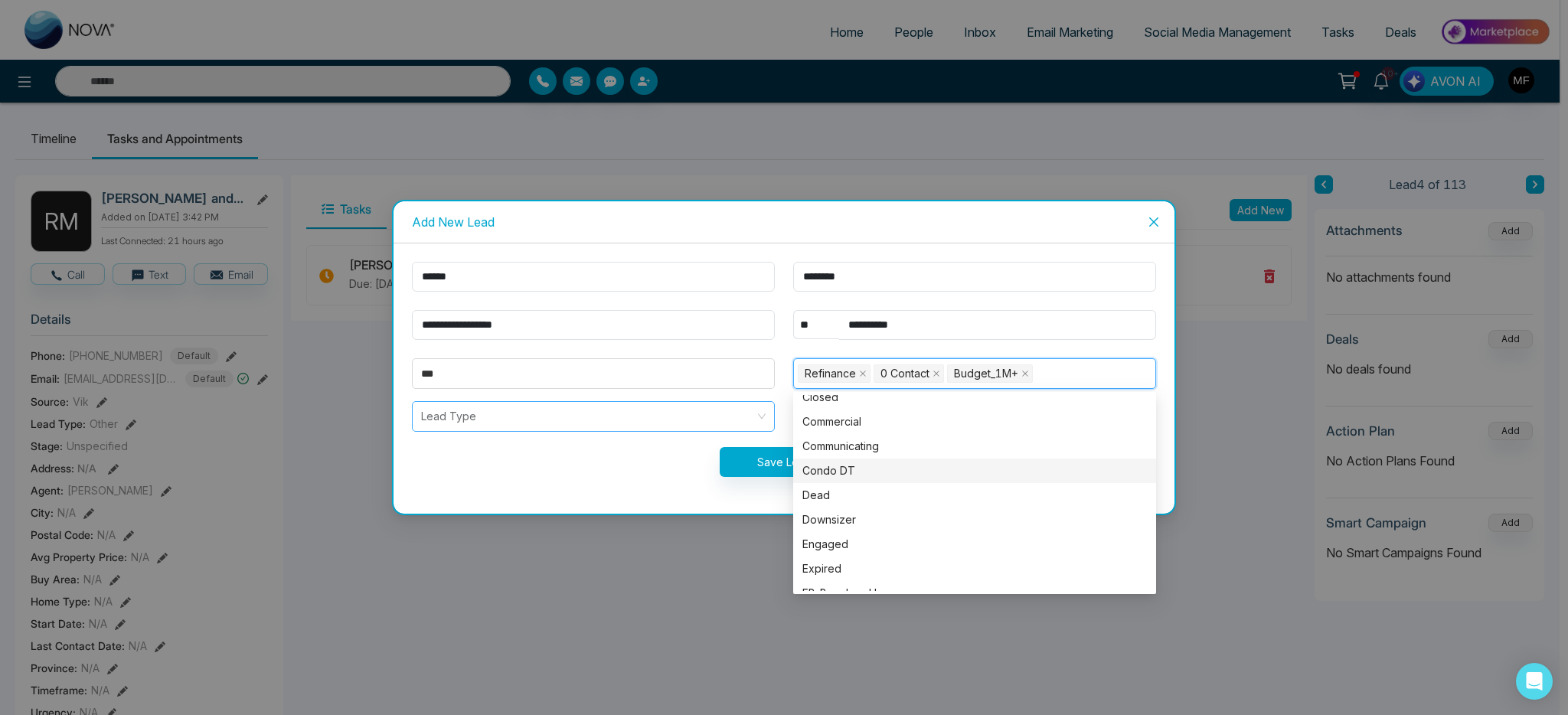
click at [622, 418] on input "search" at bounding box center [588, 416] width 334 height 29
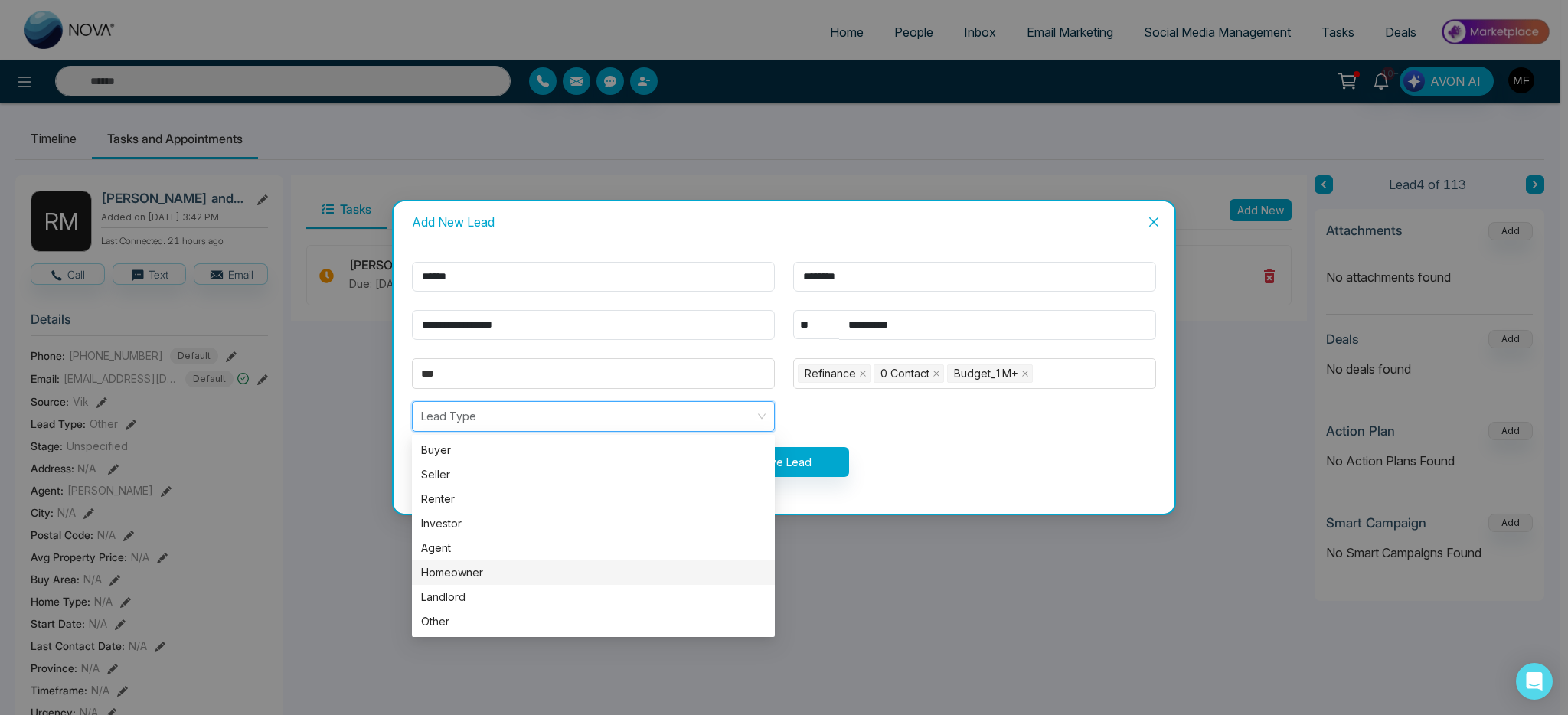
click at [474, 567] on div "Homeowner" at bounding box center [593, 573] width 344 height 17
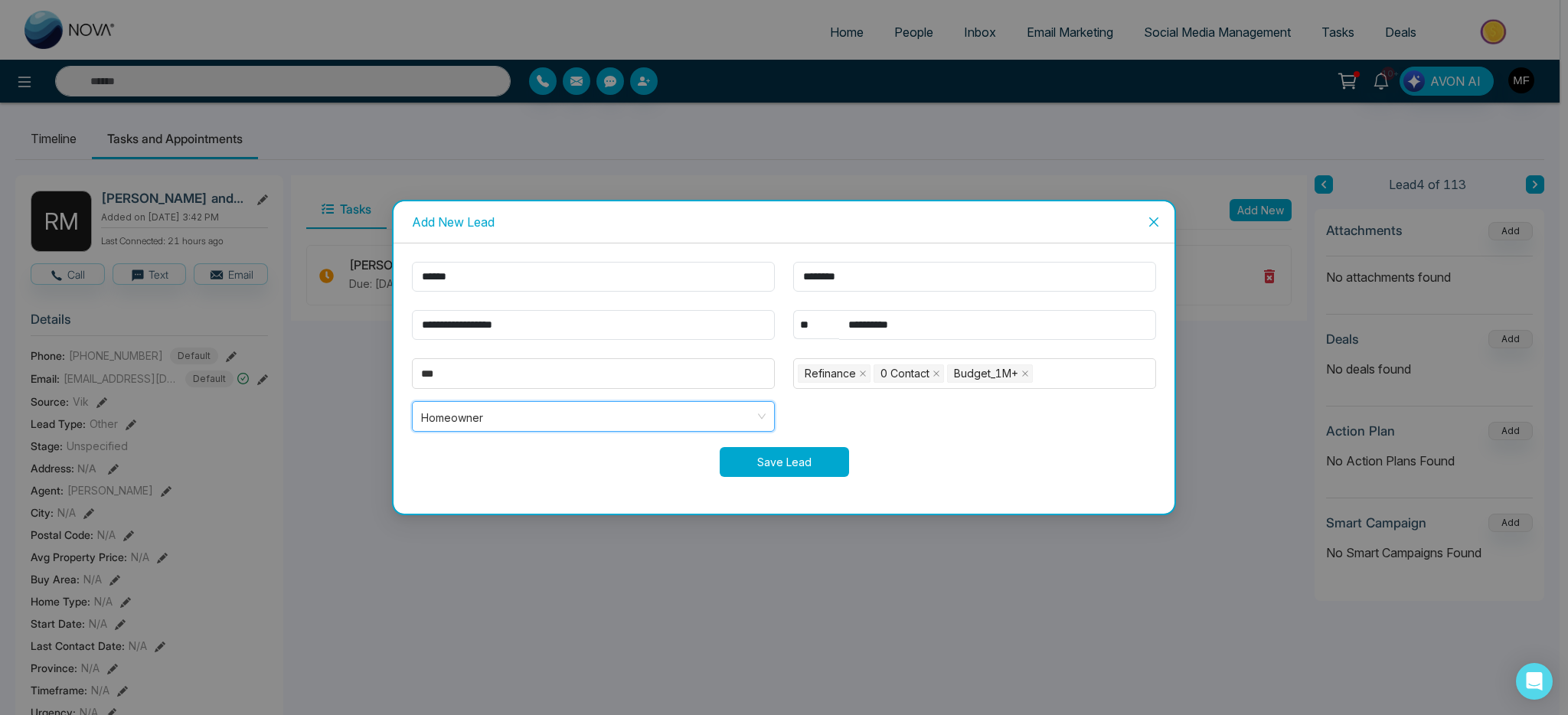
click at [775, 472] on button "Save Lead" at bounding box center [784, 462] width 129 height 30
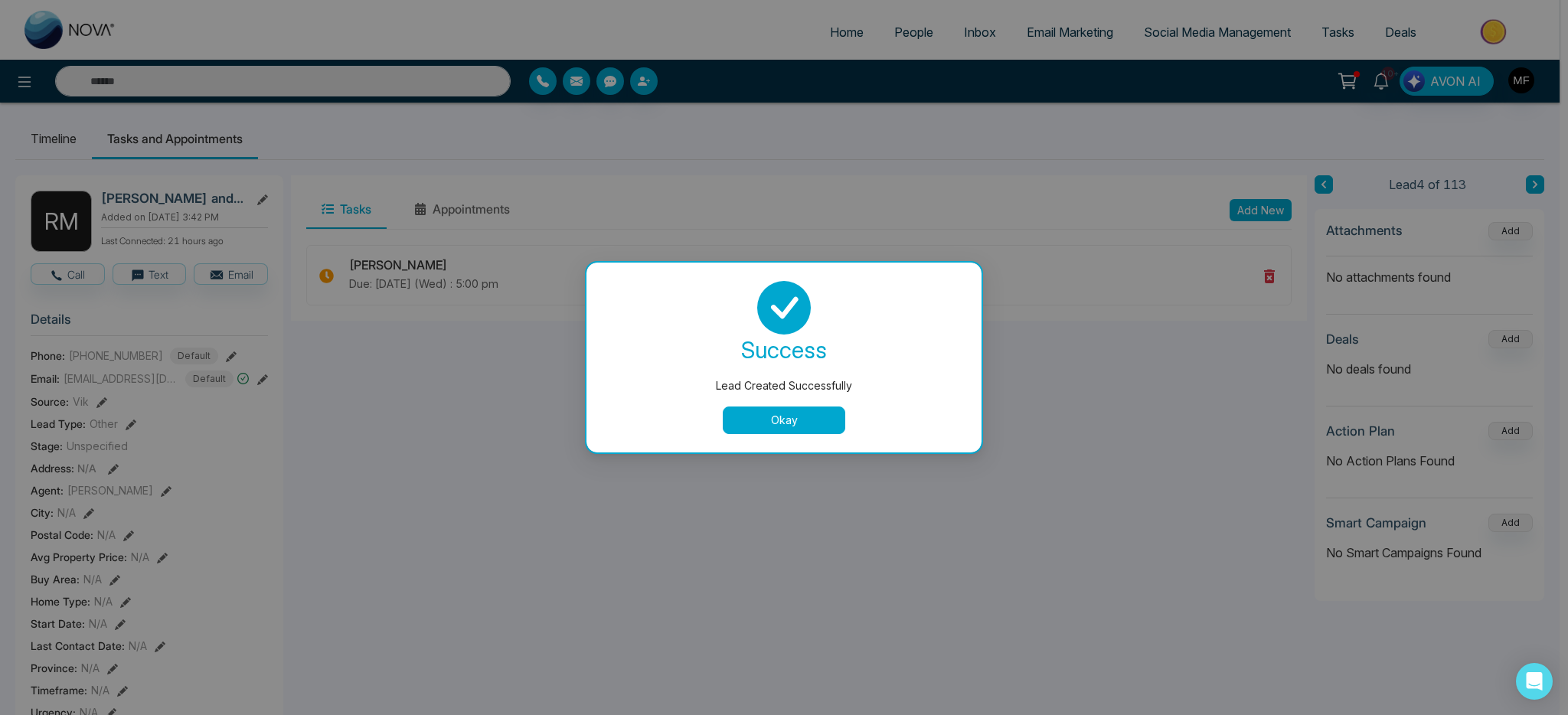
click at [787, 424] on button "Okay" at bounding box center [784, 419] width 122 height 27
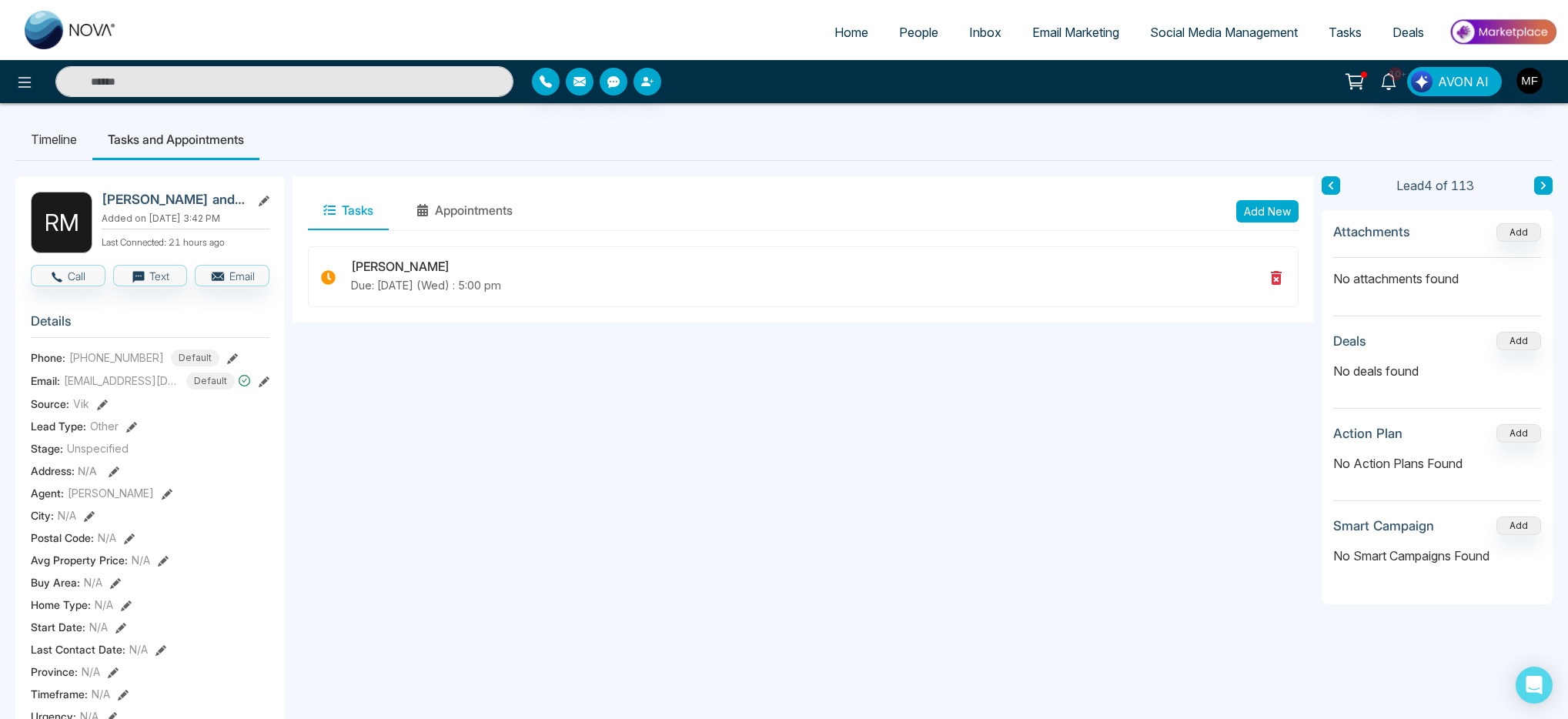
click at [918, 43] on link "People" at bounding box center [918, 32] width 70 height 29
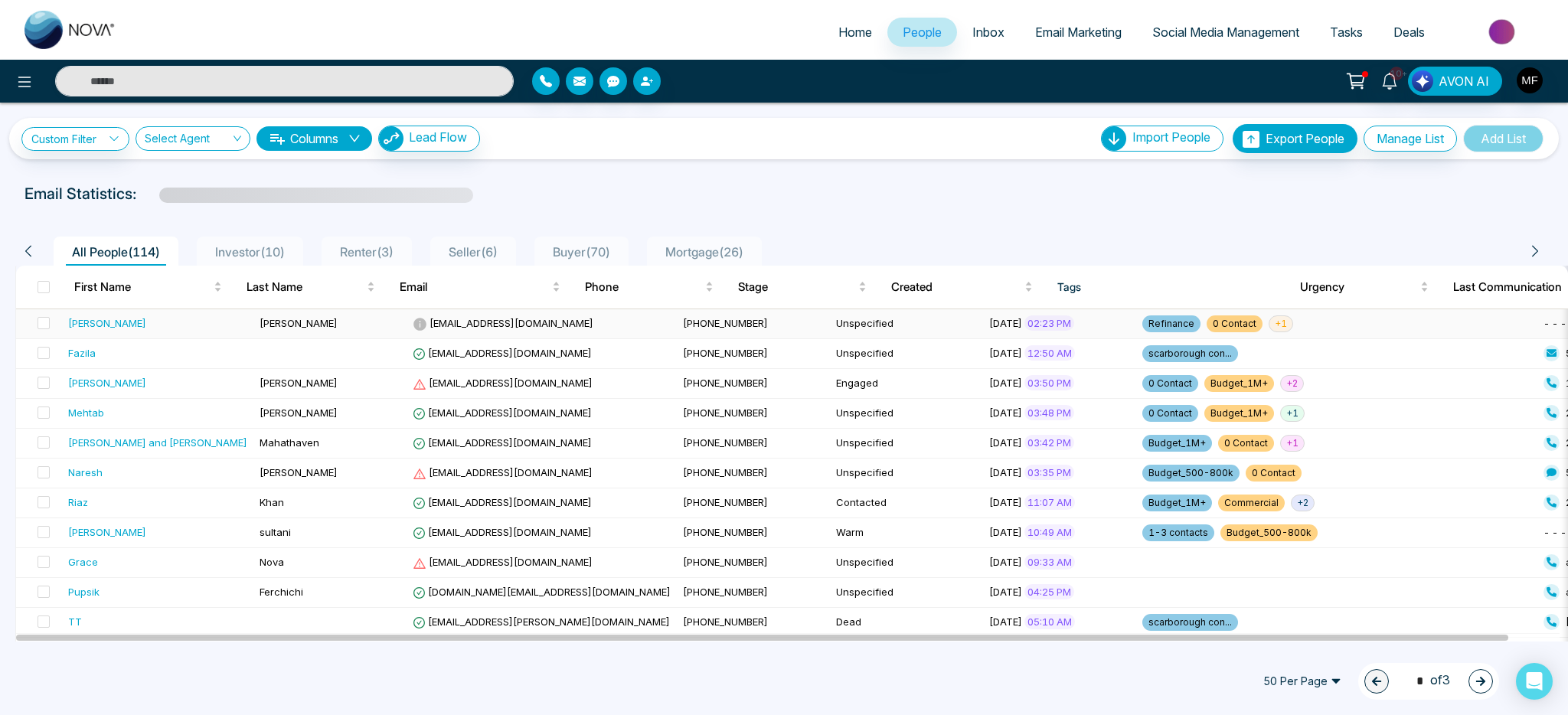
click at [160, 323] on div "Ronald" at bounding box center [158, 322] width 179 height 15
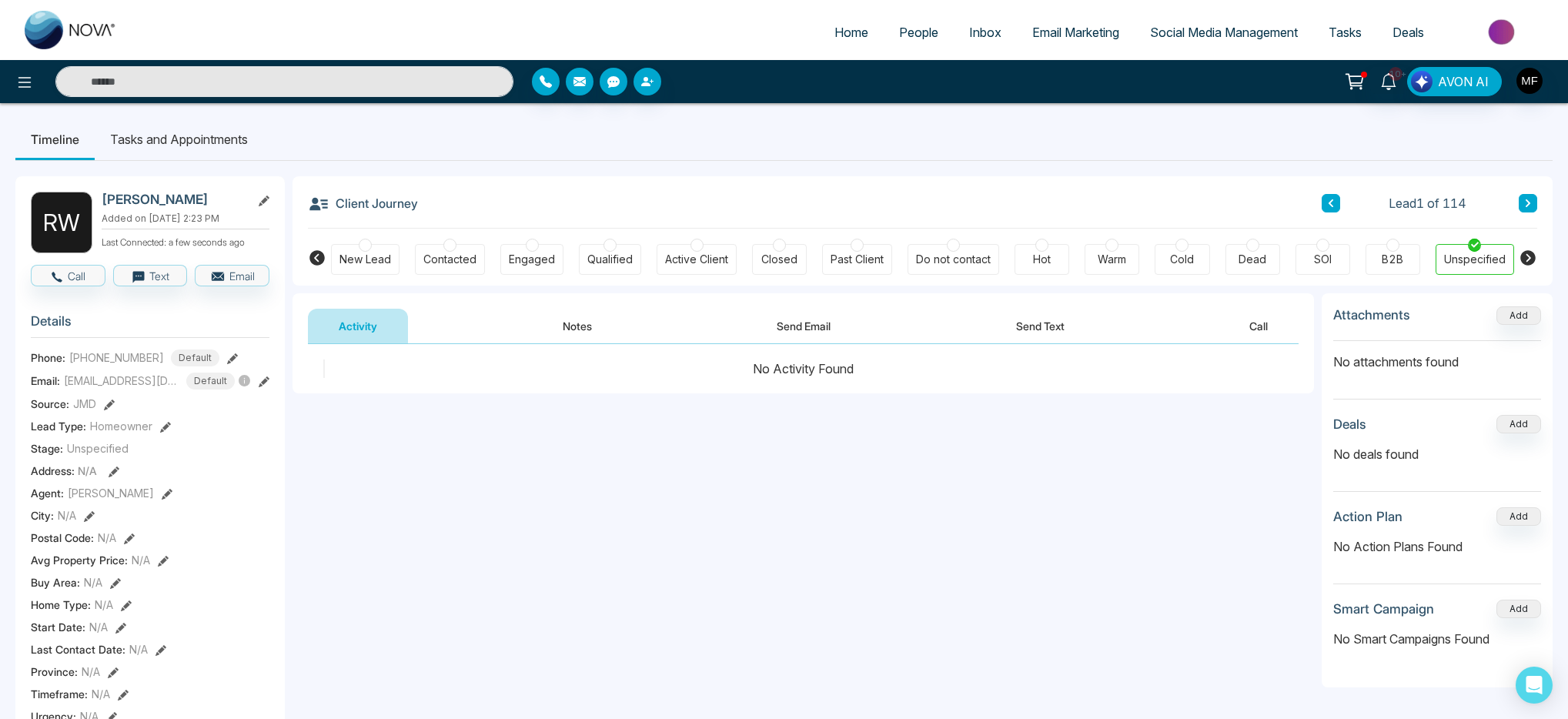
click at [572, 325] on button "Notes" at bounding box center [578, 326] width 91 height 35
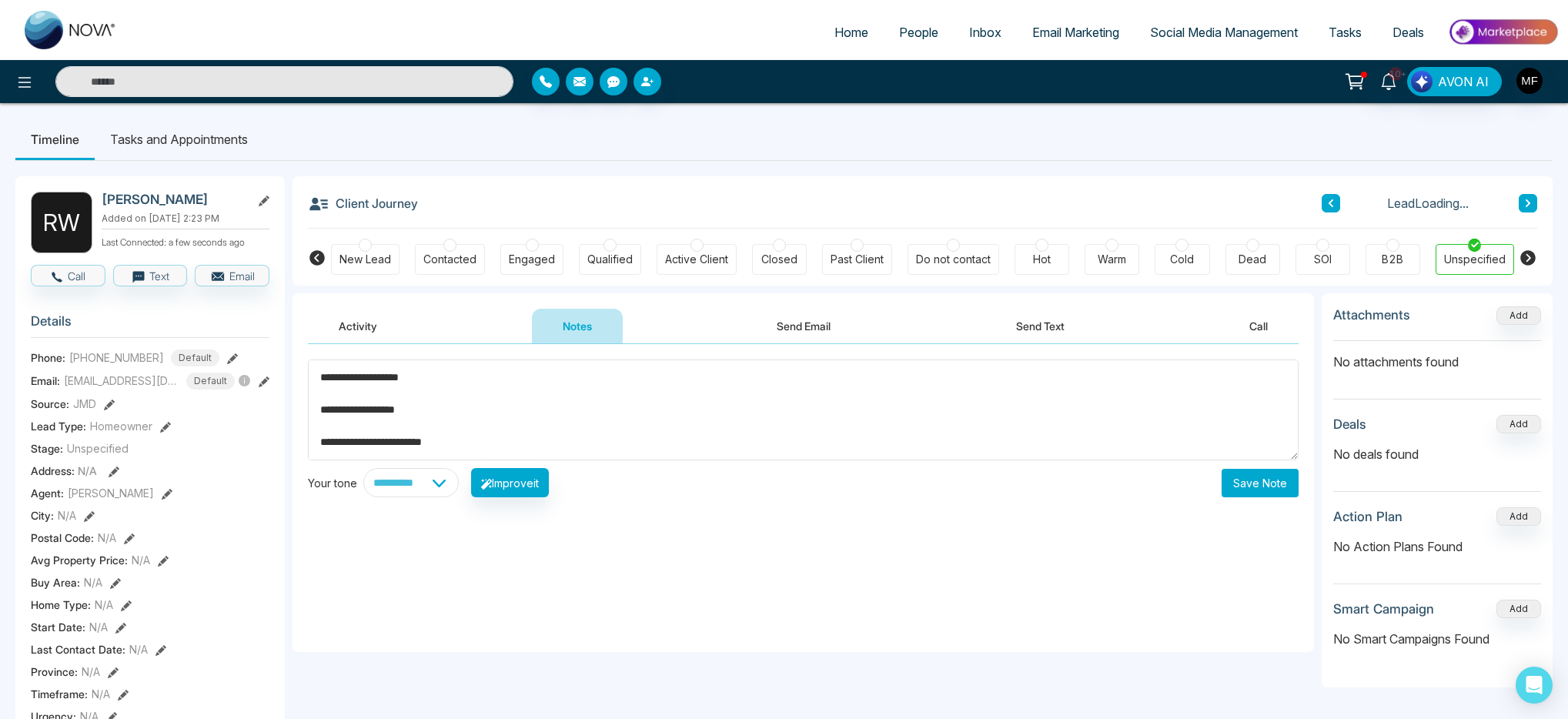
click at [585, 400] on textarea "**********" at bounding box center [804, 409] width 991 height 101
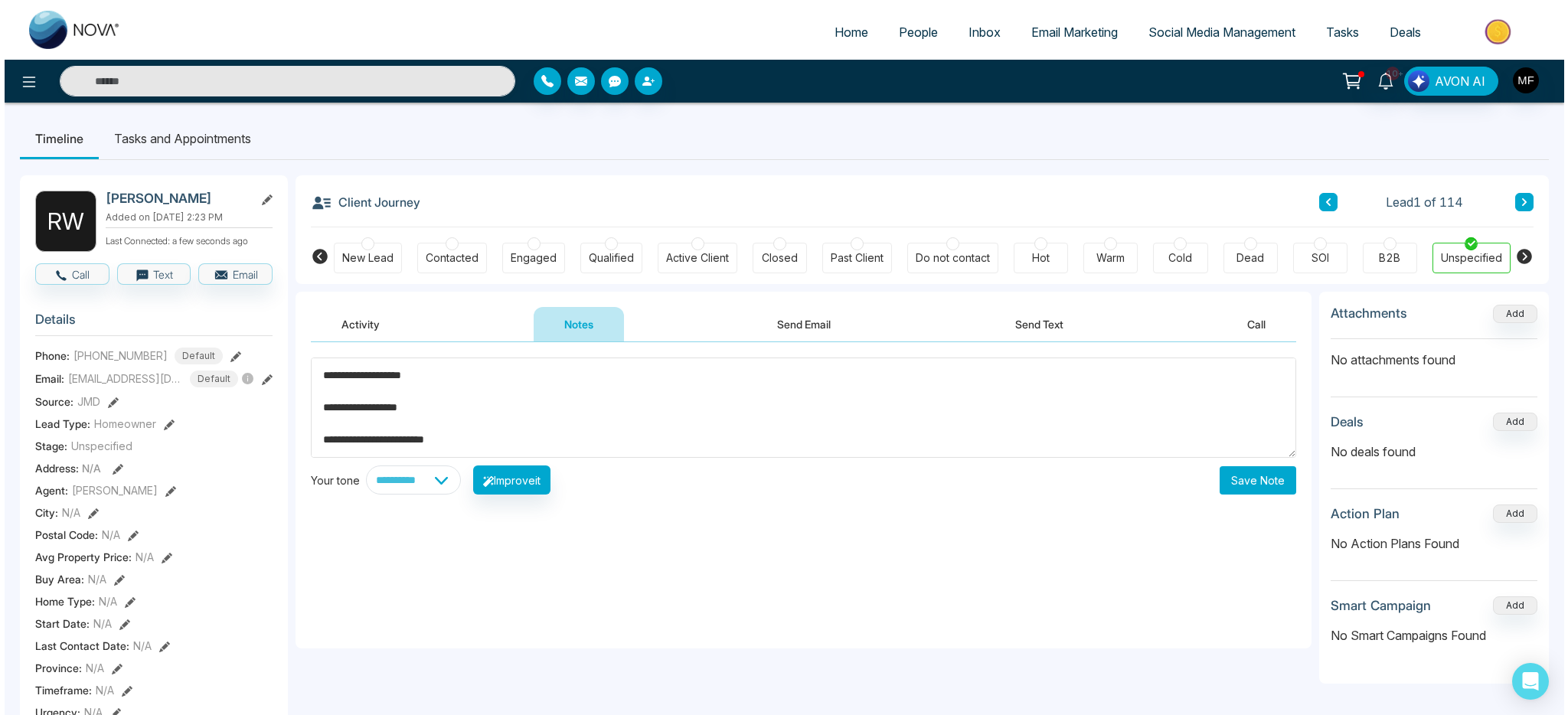
scroll to position [177, 0]
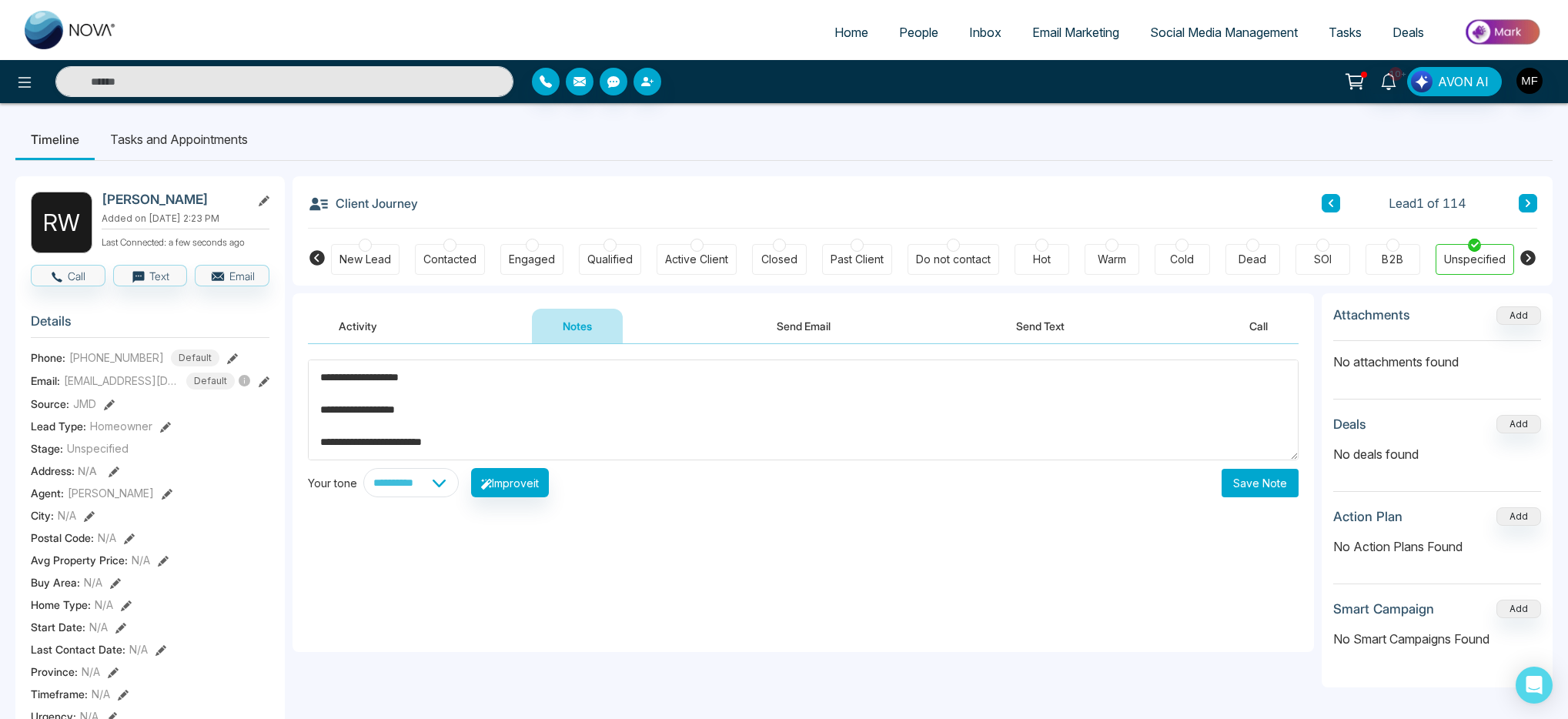
type textarea "**********"
click at [1248, 489] on button "Save Note" at bounding box center [1260, 483] width 77 height 28
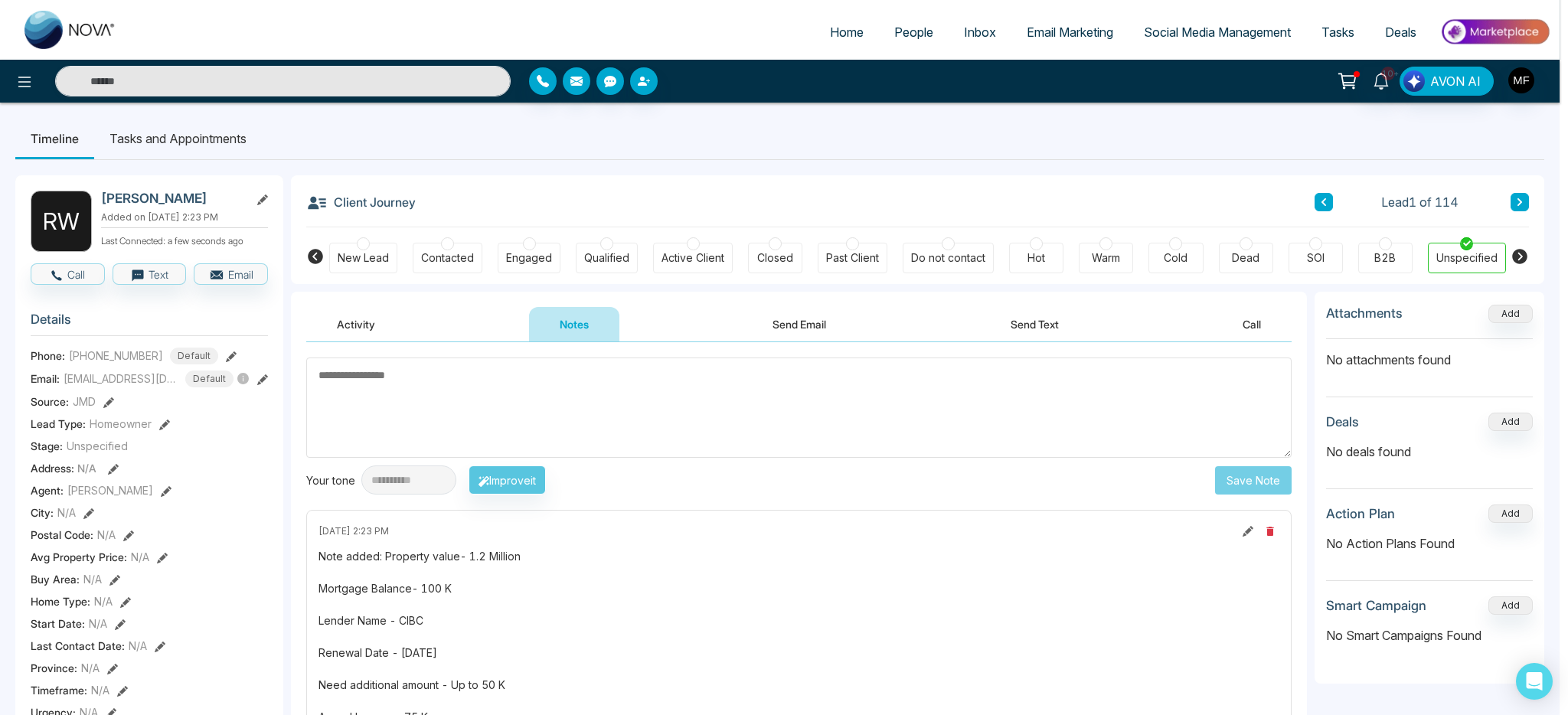
scroll to position [0, 0]
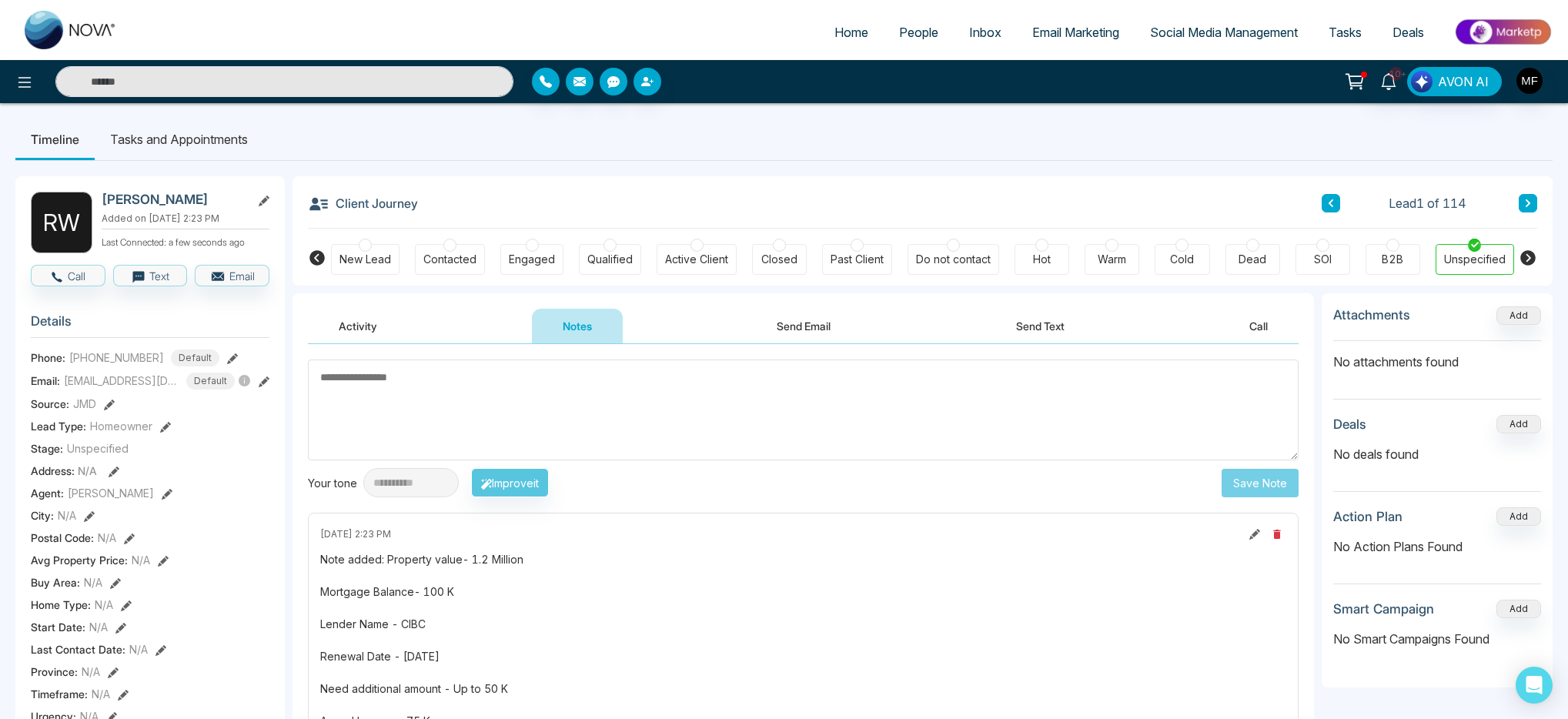
click at [161, 140] on li "Tasks and Appointments" at bounding box center [178, 139] width 168 height 42
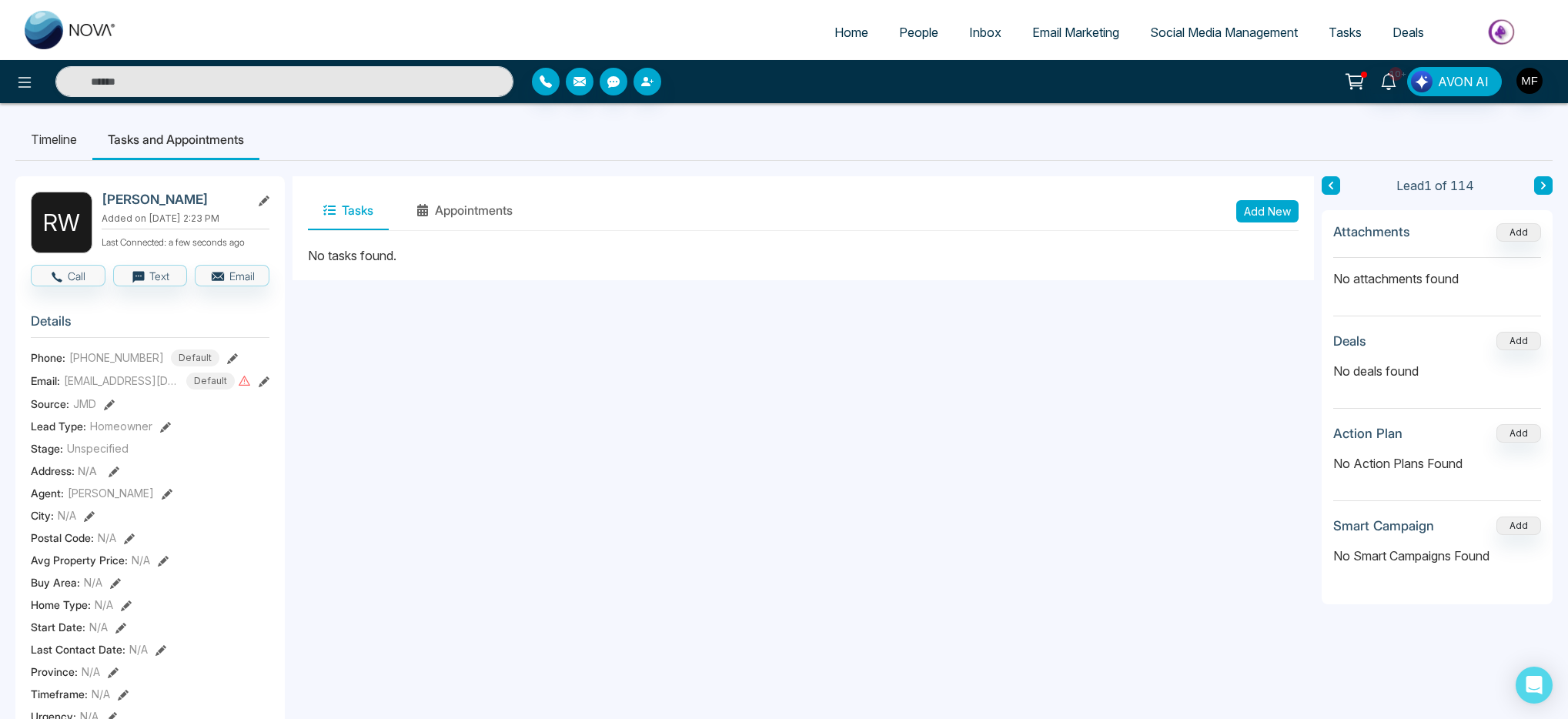
click at [911, 38] on span "People" at bounding box center [919, 32] width 39 height 15
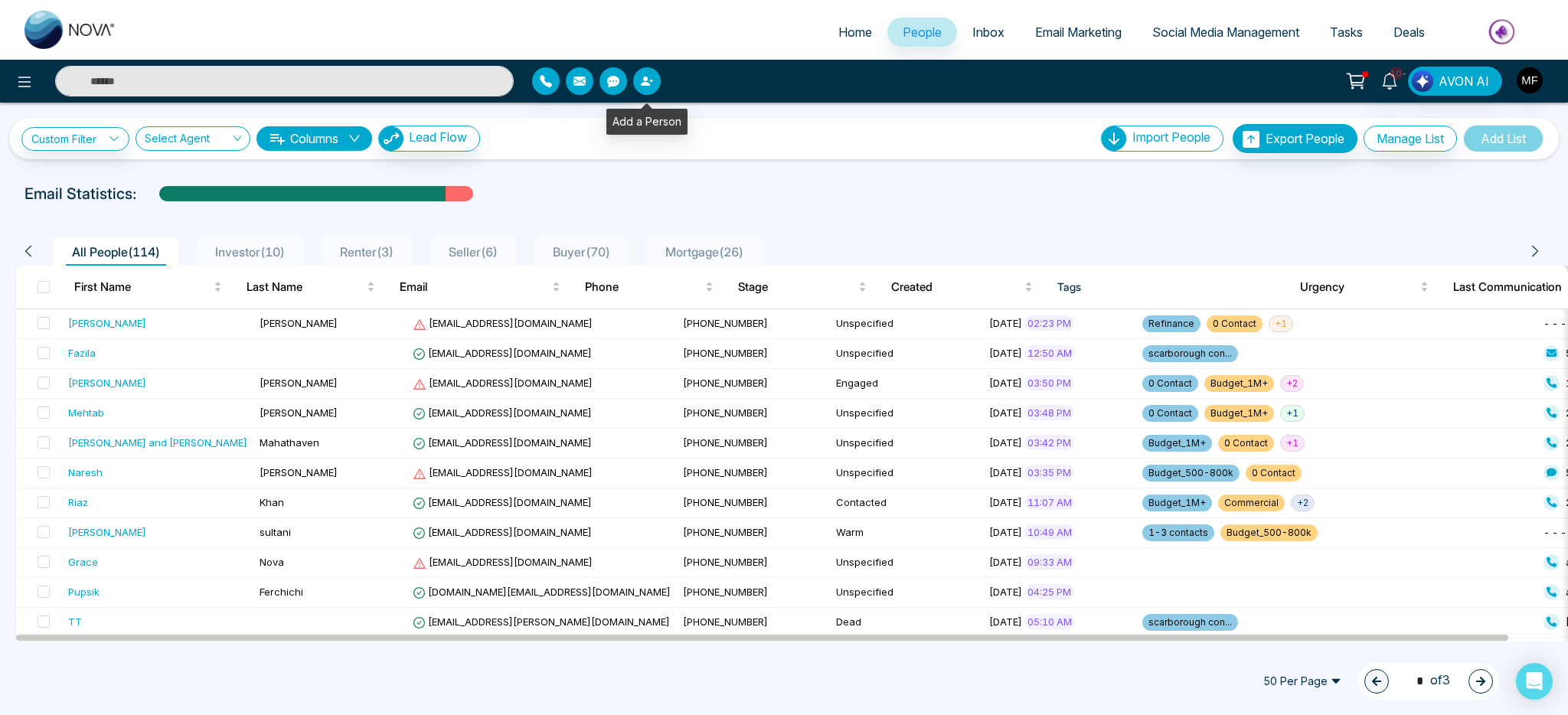
click at [652, 84] on icon "button" at bounding box center [647, 81] width 12 height 12
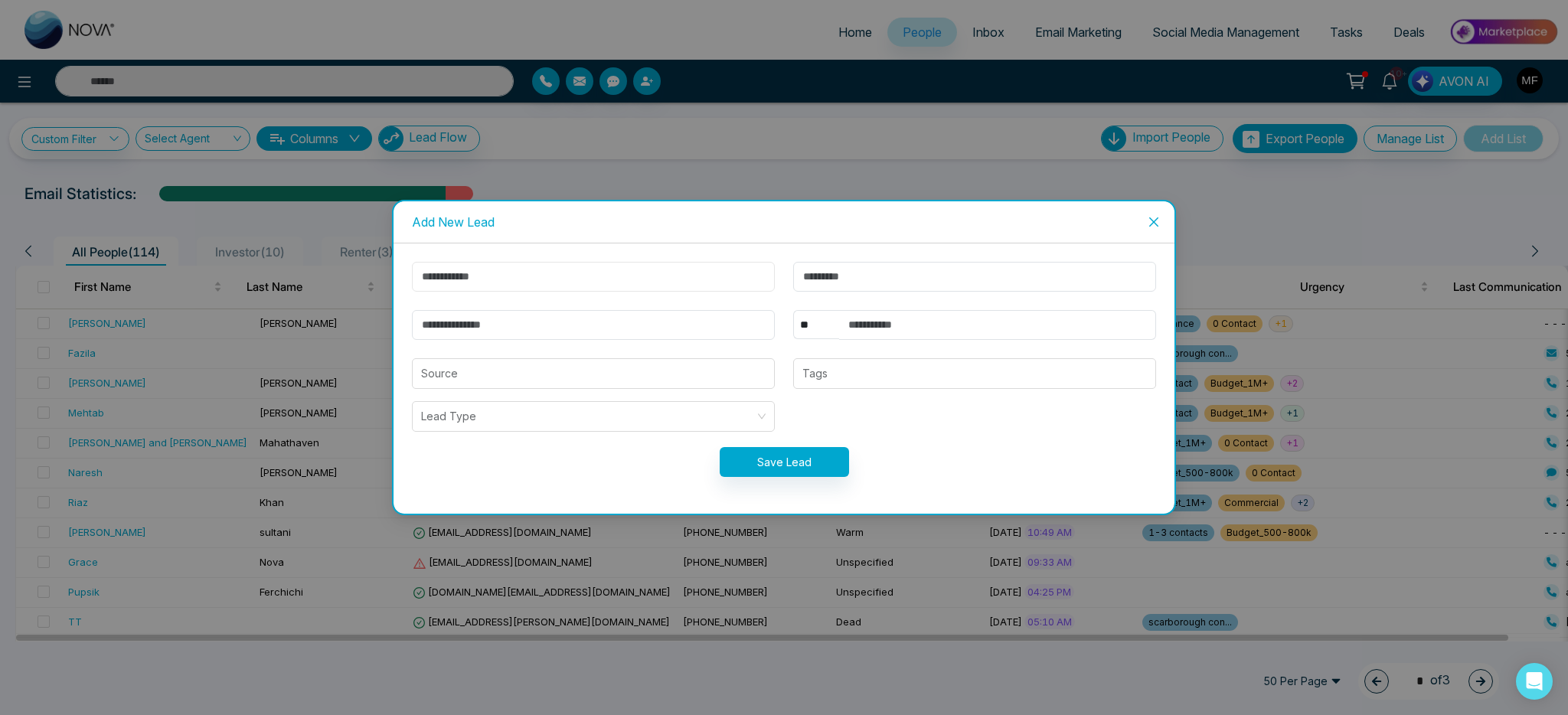
click at [561, 280] on input "text" at bounding box center [593, 277] width 363 height 30
paste input "**********"
drag, startPoint x: 474, startPoint y: 275, endPoint x: 352, endPoint y: 279, distance: 122.1
click at [352, 279] on div "**********" at bounding box center [784, 358] width 1568 height 715
click at [504, 280] on input "**********" at bounding box center [593, 277] width 363 height 30
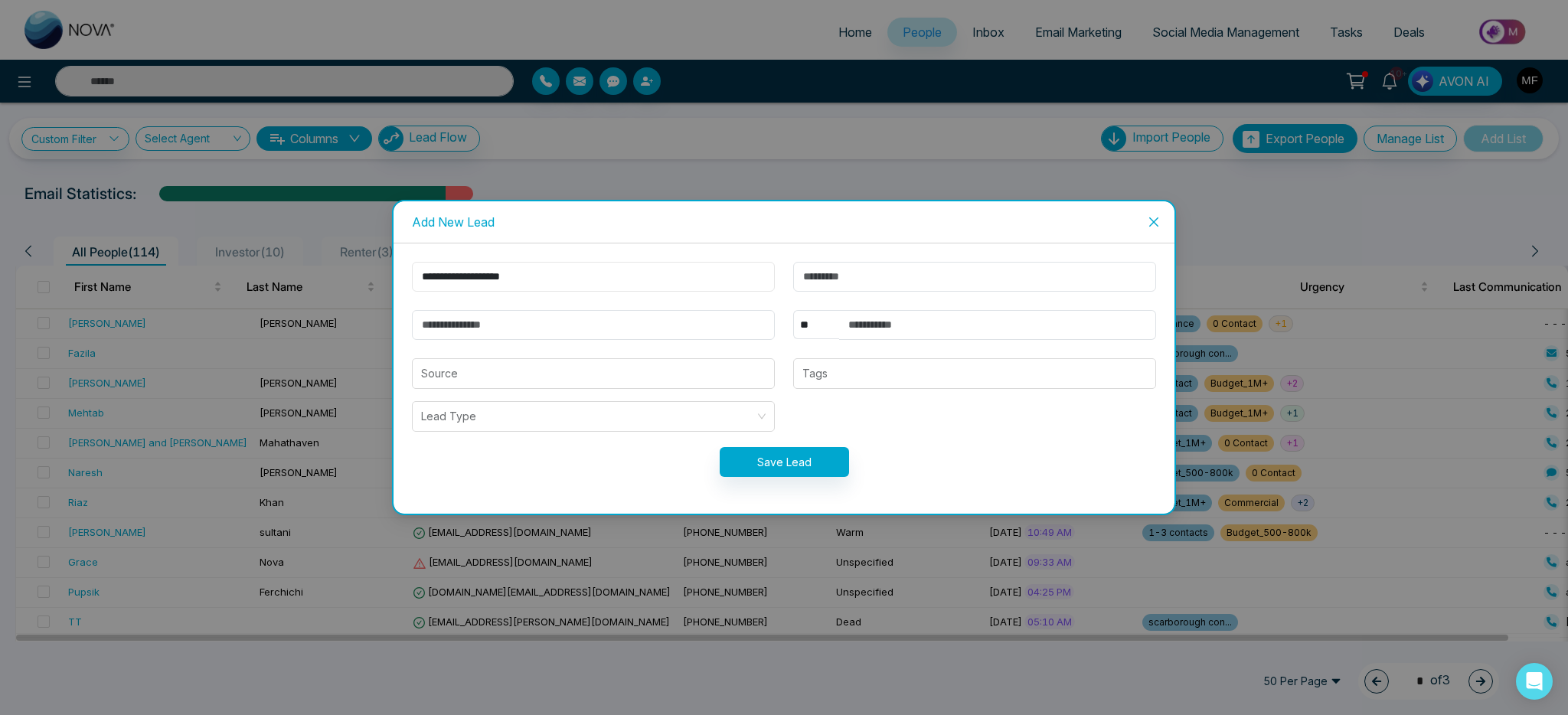
click at [504, 280] on input "**********" at bounding box center [593, 277] width 363 height 30
type input "*****"
click at [868, 279] on input "text" at bounding box center [974, 277] width 363 height 30
paste input "**********"
type input "**********"
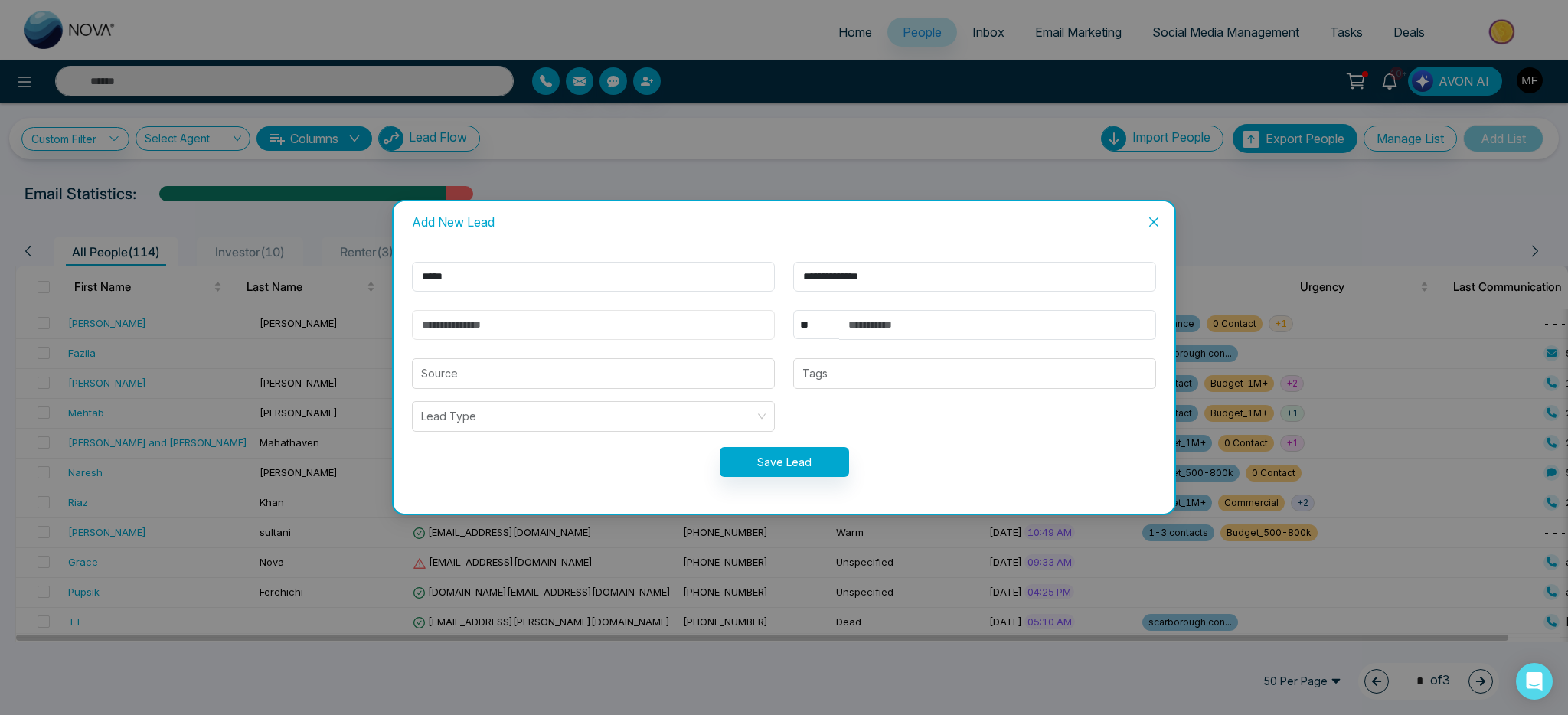
drag, startPoint x: 663, startPoint y: 314, endPoint x: 642, endPoint y: 329, distance: 25.8
click at [663, 314] on input "email" at bounding box center [593, 325] width 363 height 30
click at [651, 327] on input "email" at bounding box center [593, 325] width 363 height 30
type input "**********"
click at [860, 327] on input "text" at bounding box center [997, 325] width 317 height 30
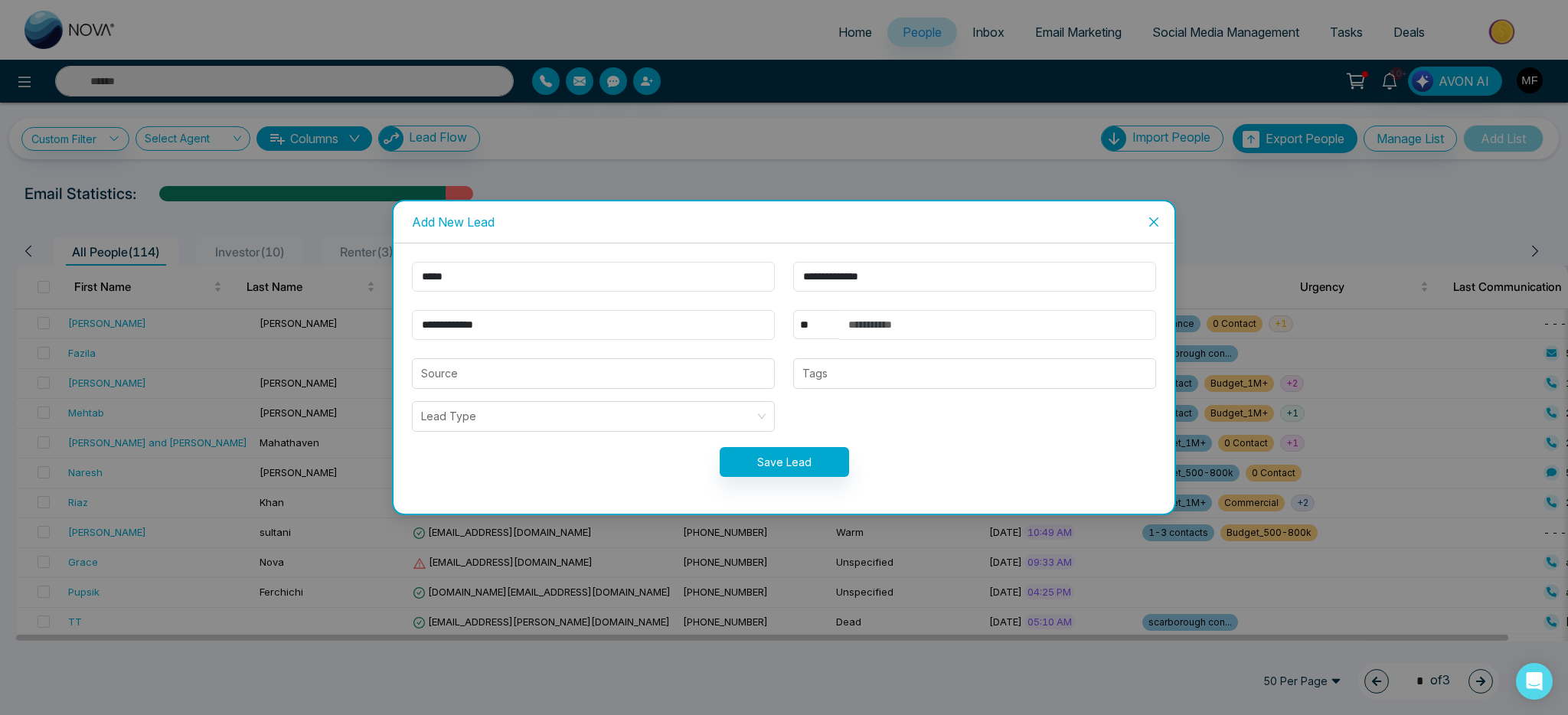
click at [900, 319] on input "text" at bounding box center [997, 325] width 317 height 30
paste input "**********"
type input "**********"
click at [459, 382] on input "search" at bounding box center [593, 373] width 344 height 29
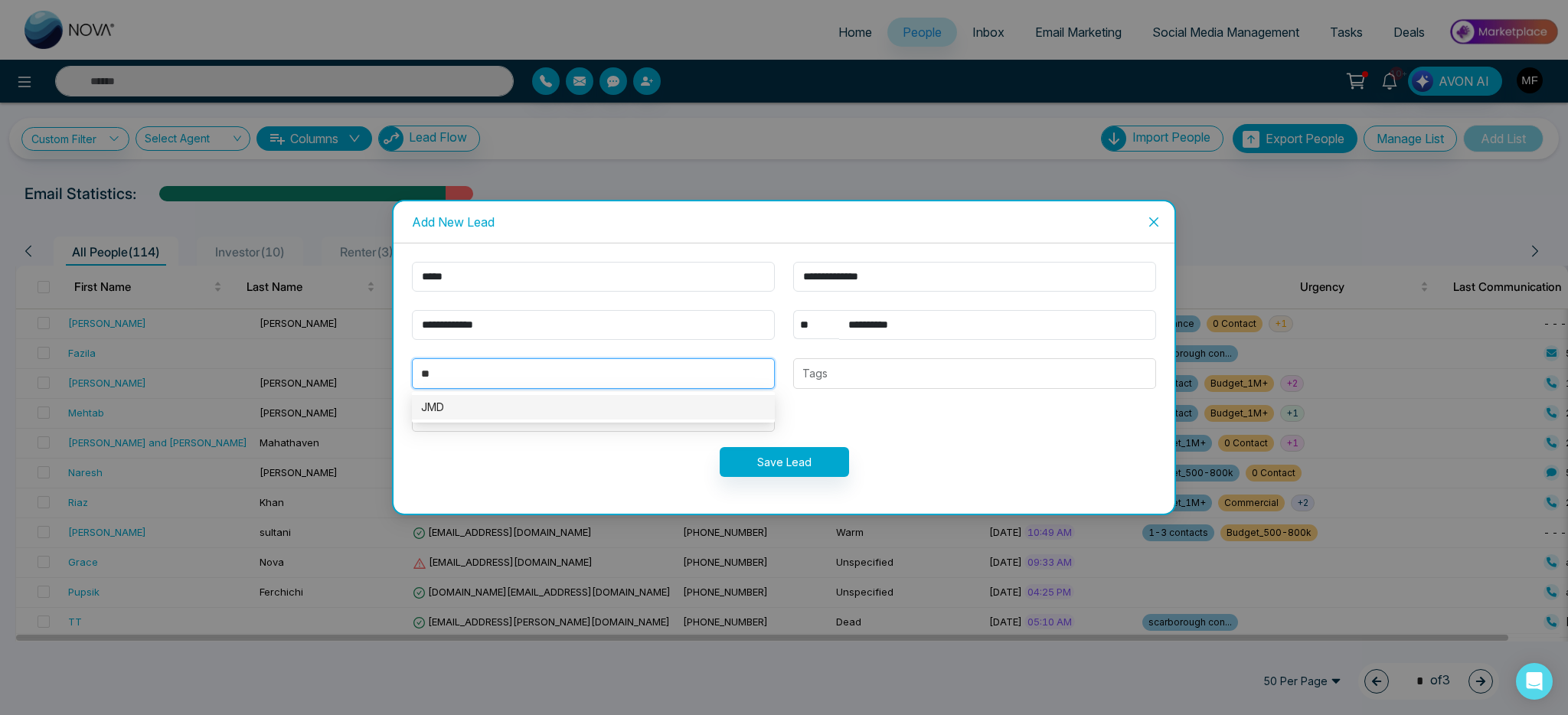
click at [456, 399] on div "JMD" at bounding box center [593, 407] width 344 height 17
click at [825, 380] on div at bounding box center [975, 373] width 354 height 19
type input "***"
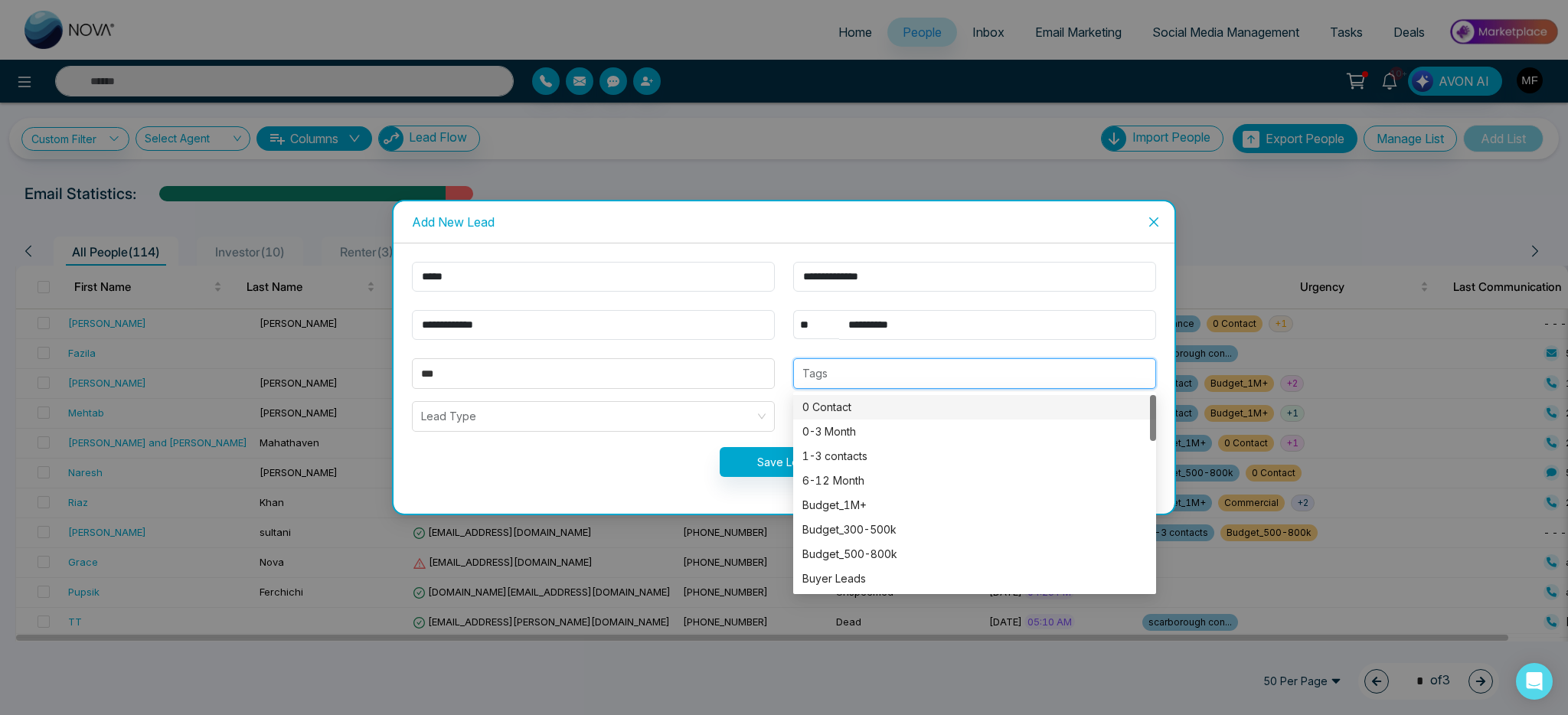
click at [868, 412] on div "0 Contact" at bounding box center [974, 407] width 344 height 17
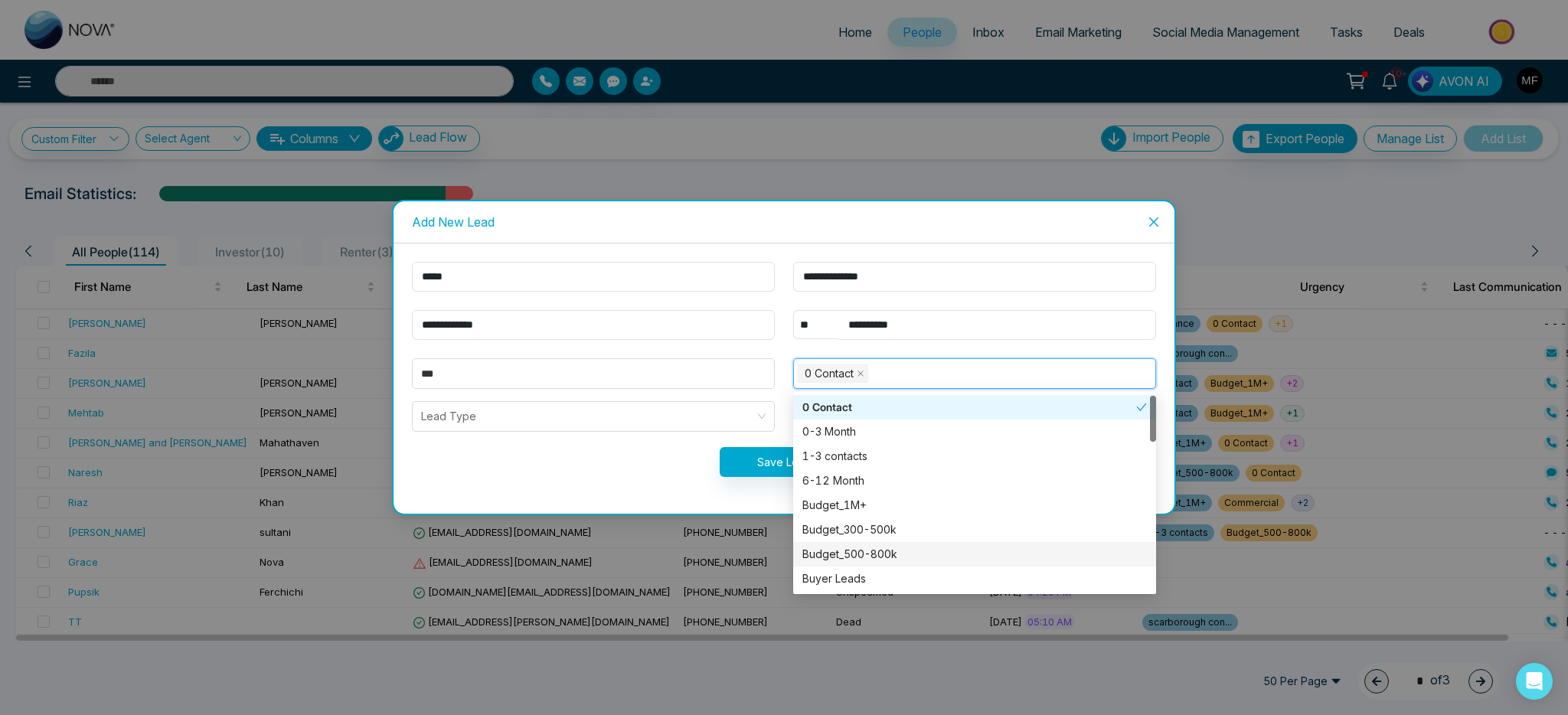
scroll to position [3, 0]
click at [846, 508] on div "Budget_1M+" at bounding box center [974, 502] width 344 height 17
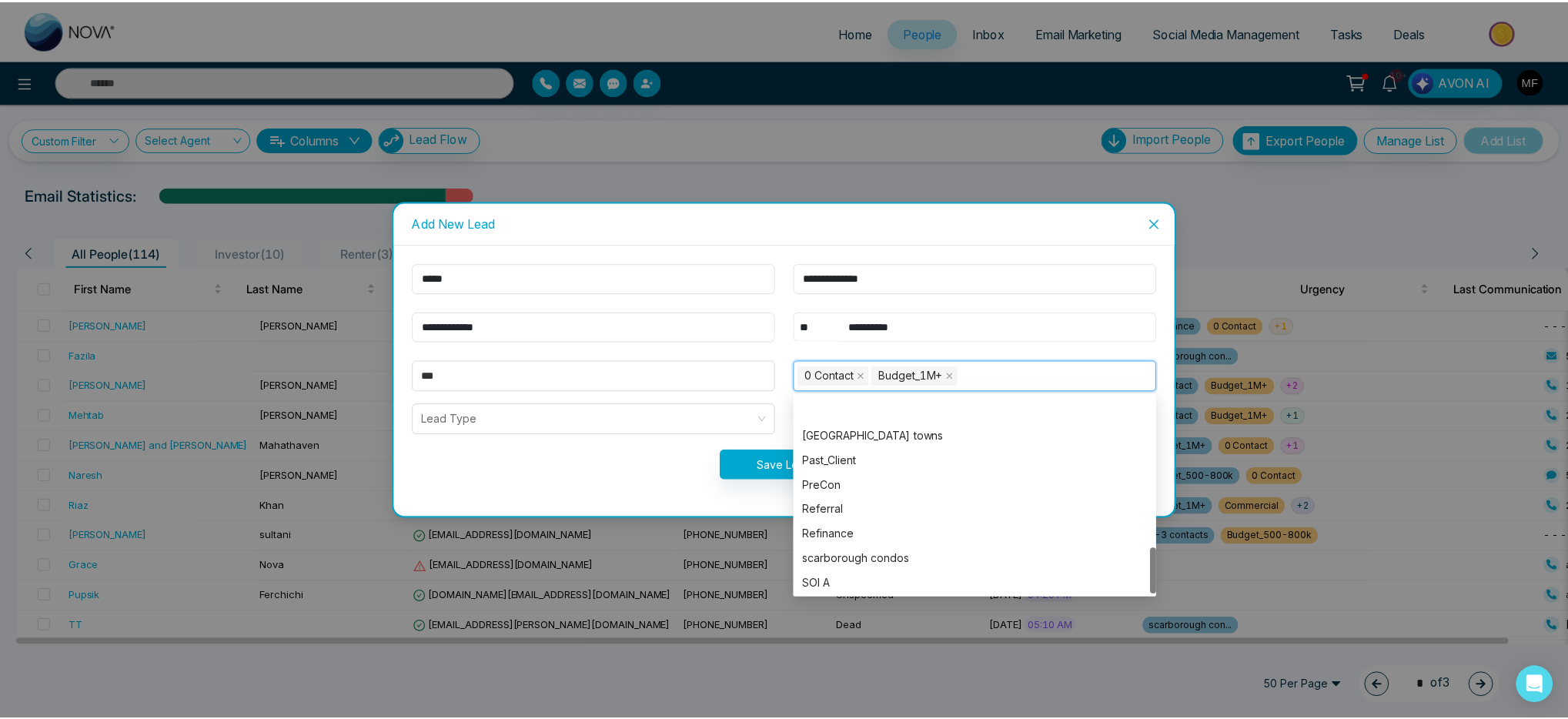
scroll to position [641, 0]
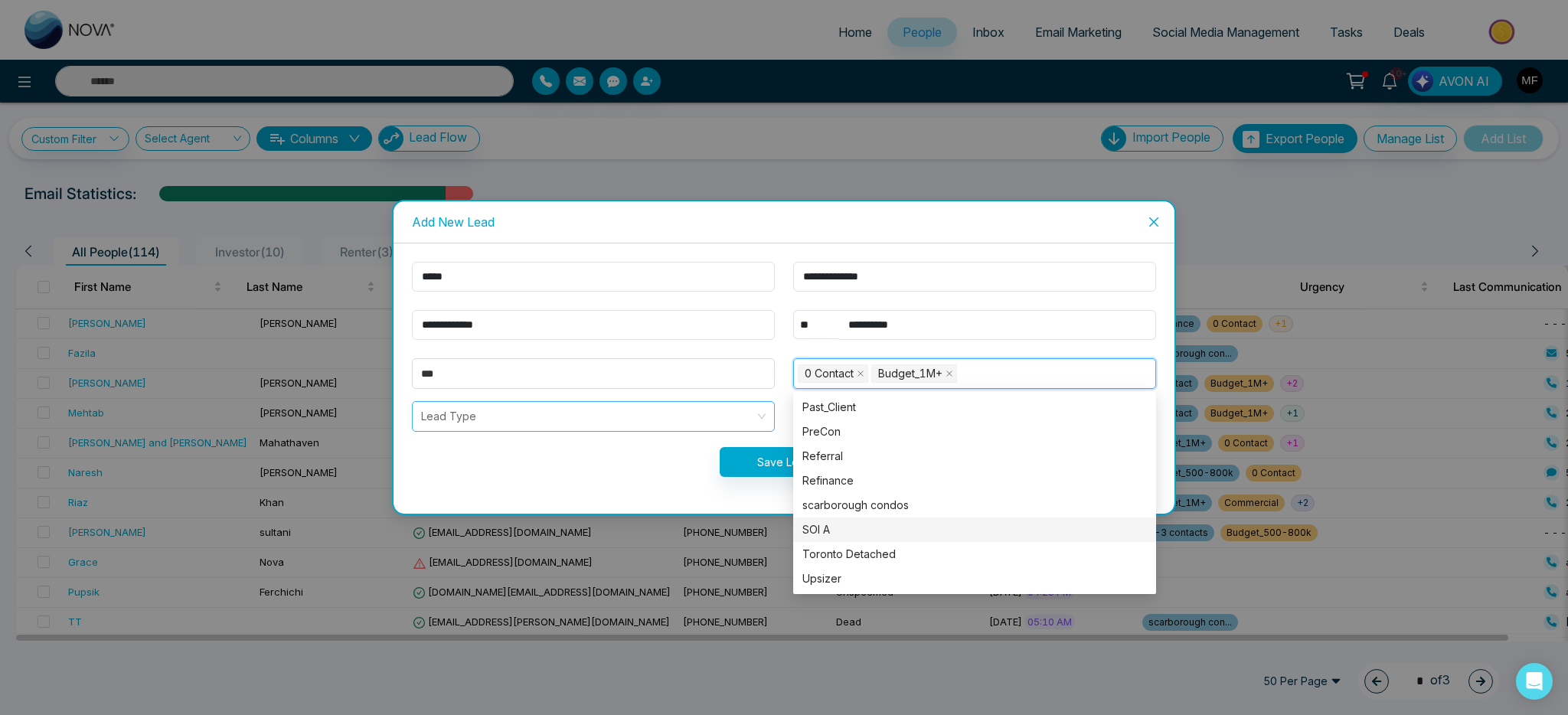
click at [607, 427] on input "search" at bounding box center [588, 416] width 334 height 29
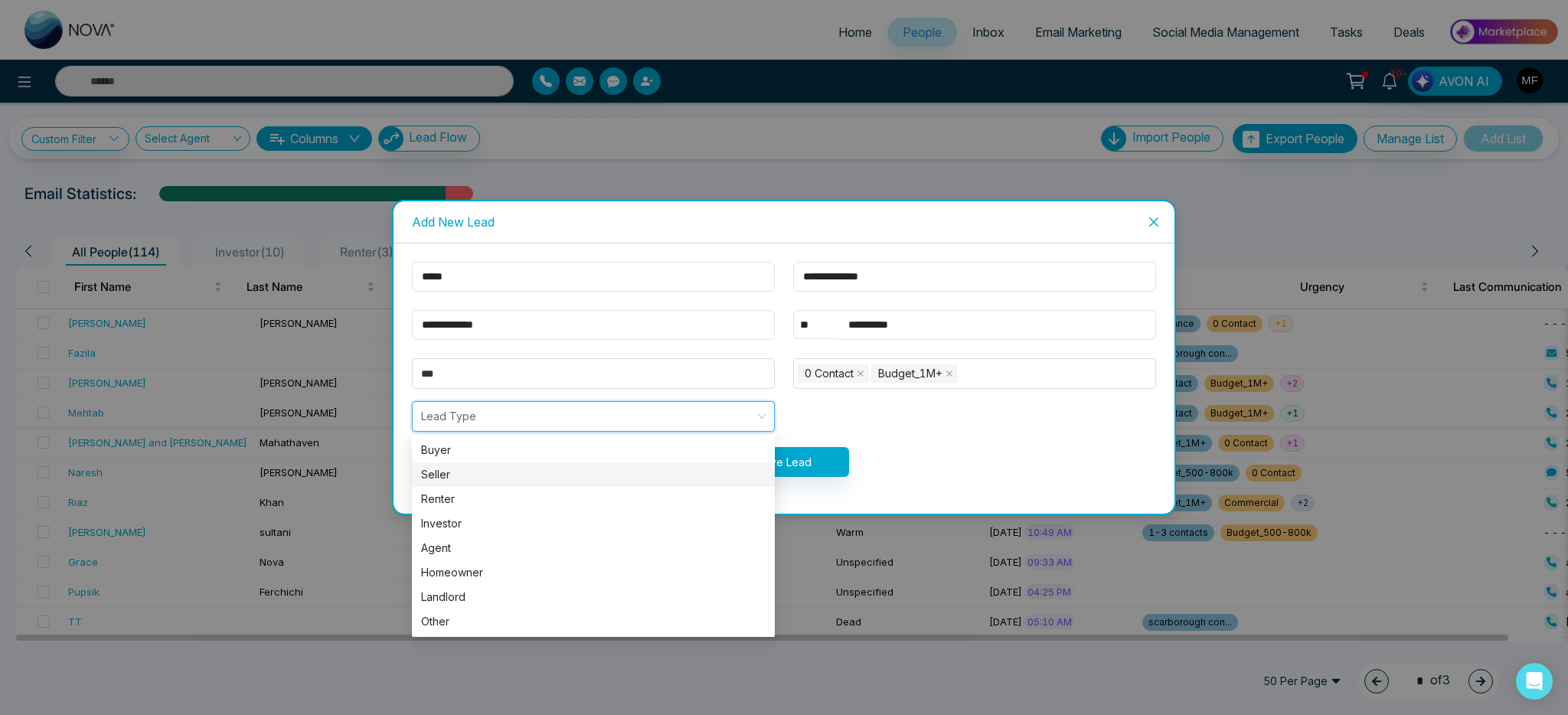
click at [457, 473] on div "Seller" at bounding box center [593, 474] width 344 height 17
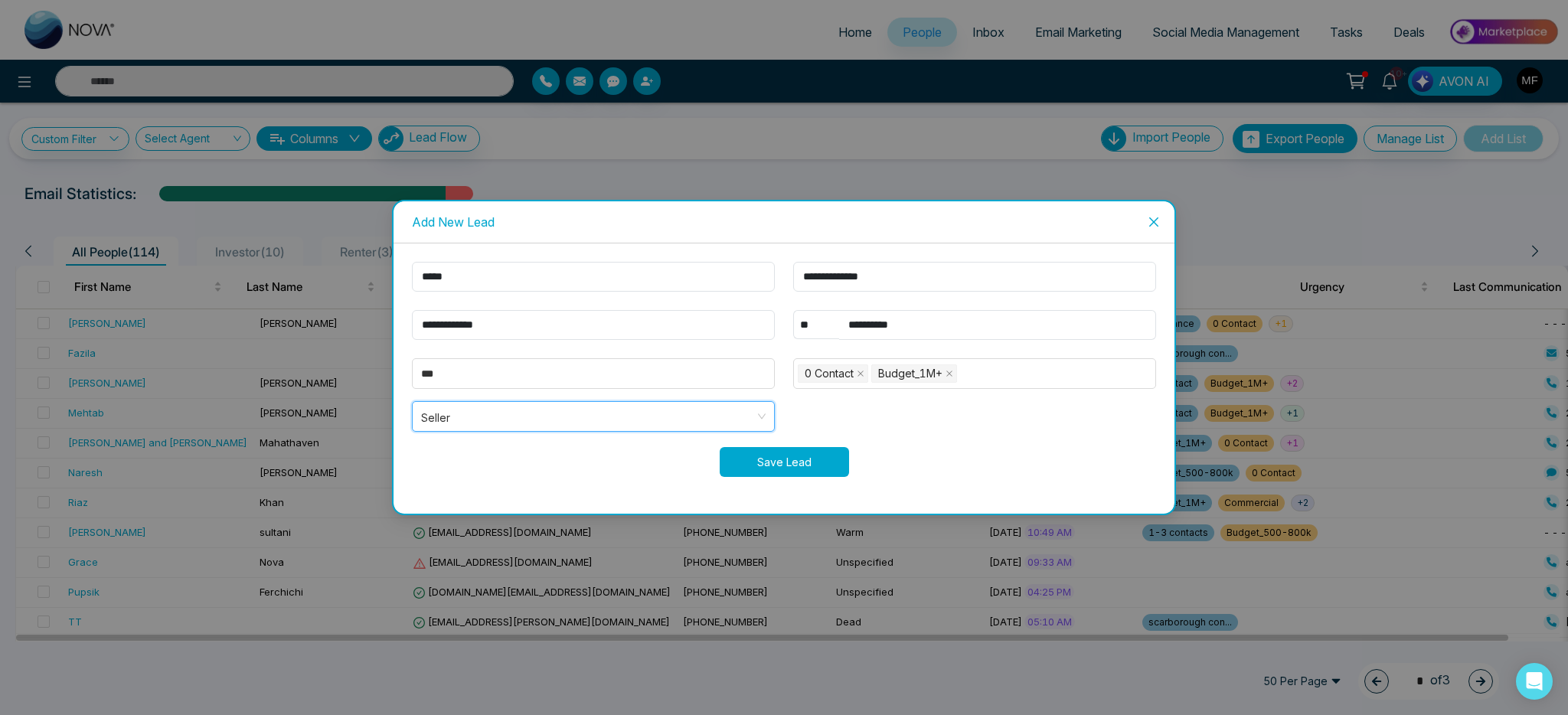
click at [803, 463] on button "Save Lead" at bounding box center [784, 462] width 129 height 30
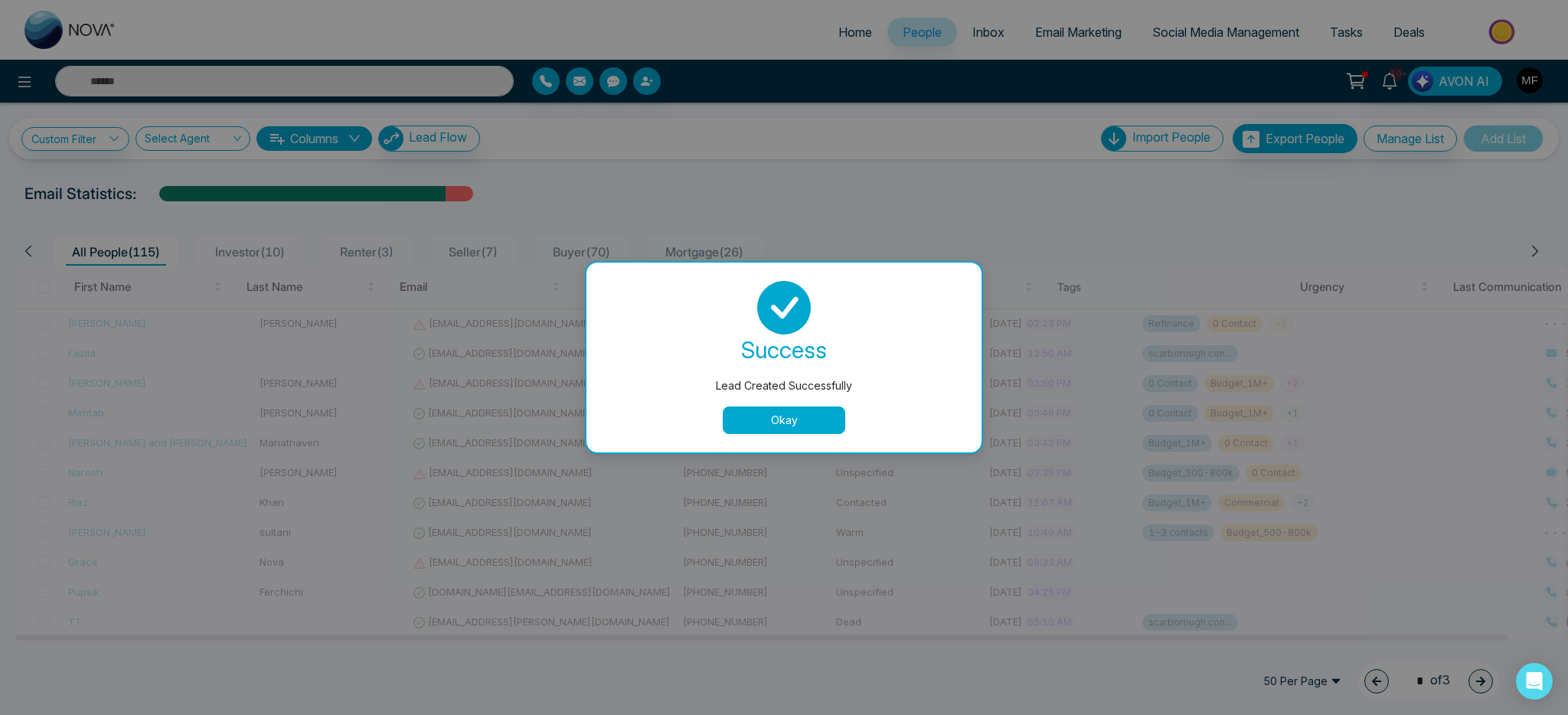
click at [812, 431] on button "Okay" at bounding box center [784, 419] width 122 height 27
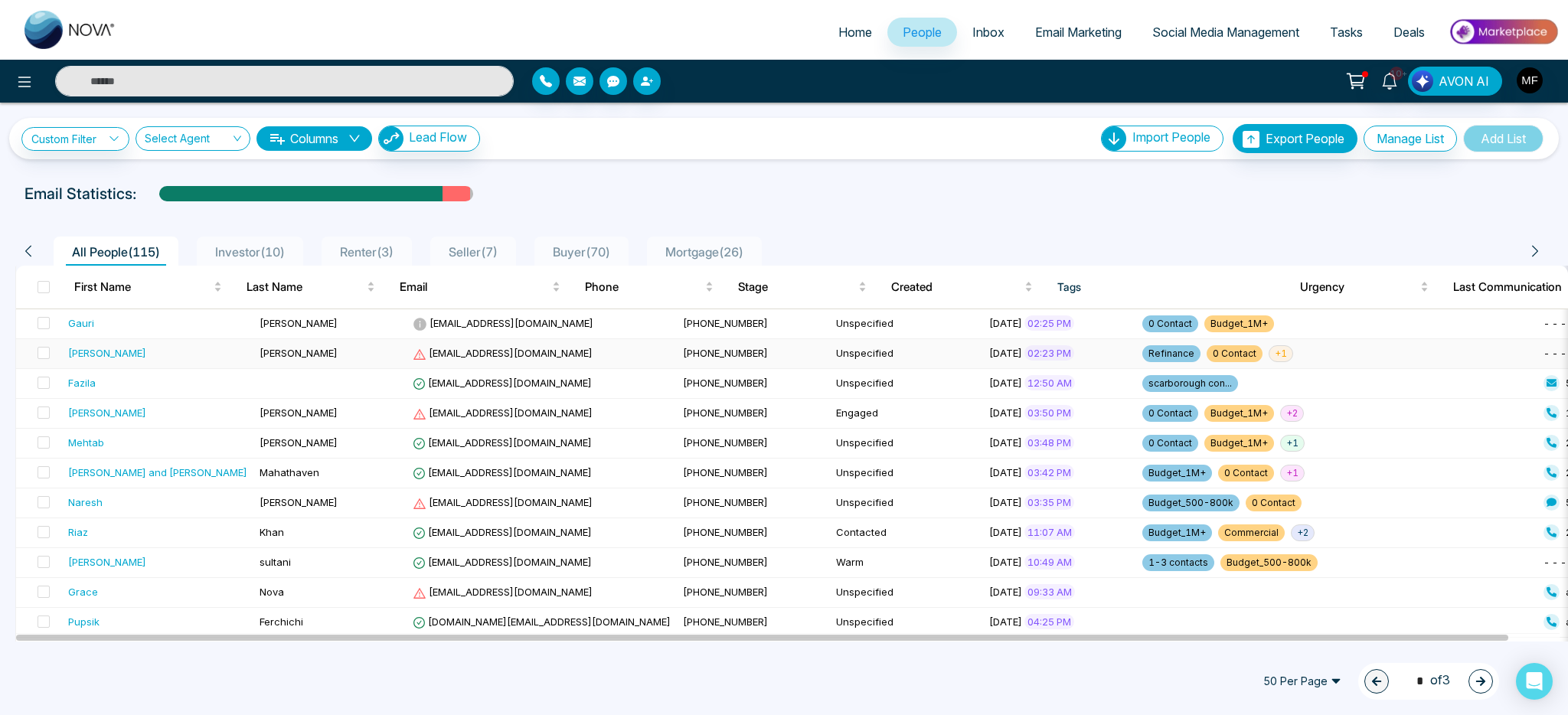
click at [145, 357] on div "Ronald" at bounding box center [158, 352] width 179 height 15
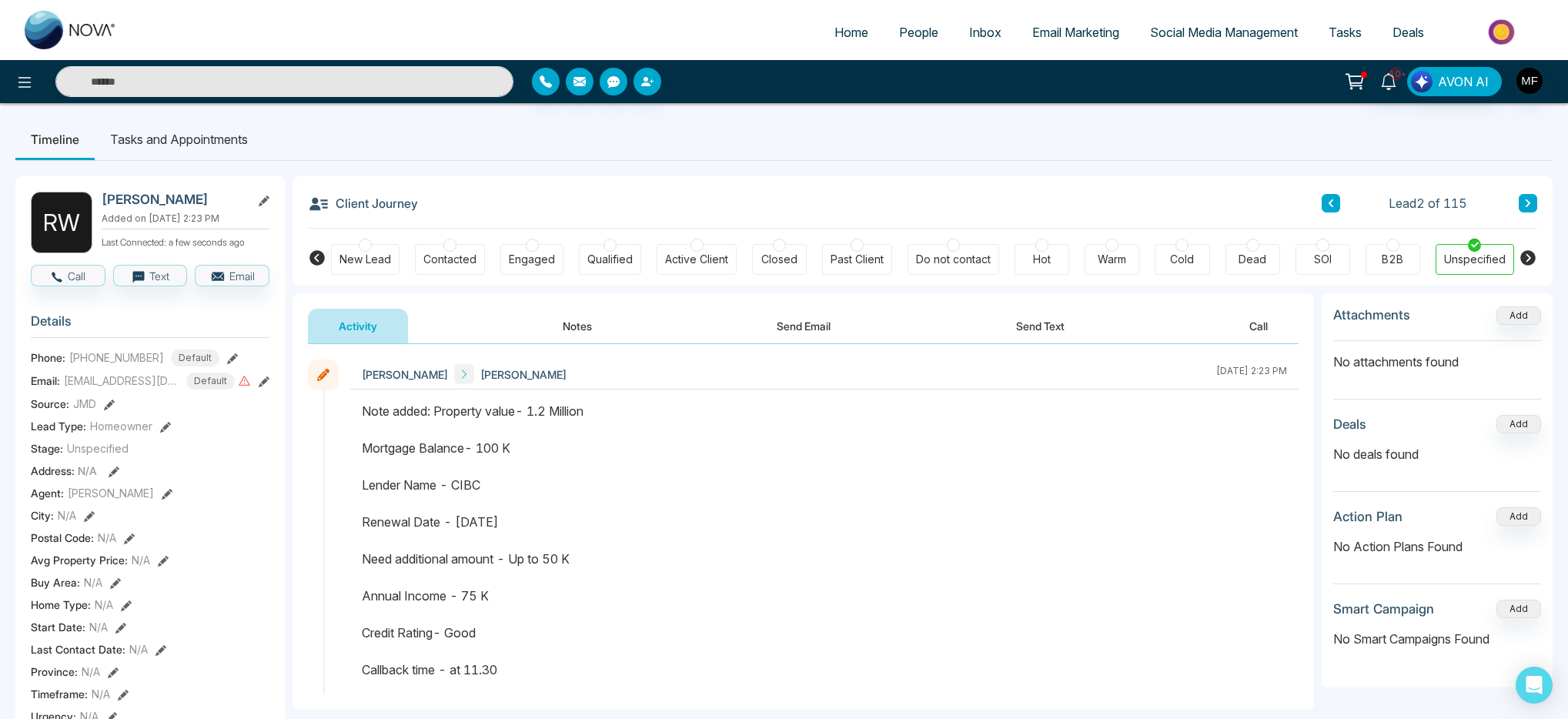
click at [1339, 204] on button at bounding box center [1331, 203] width 19 height 19
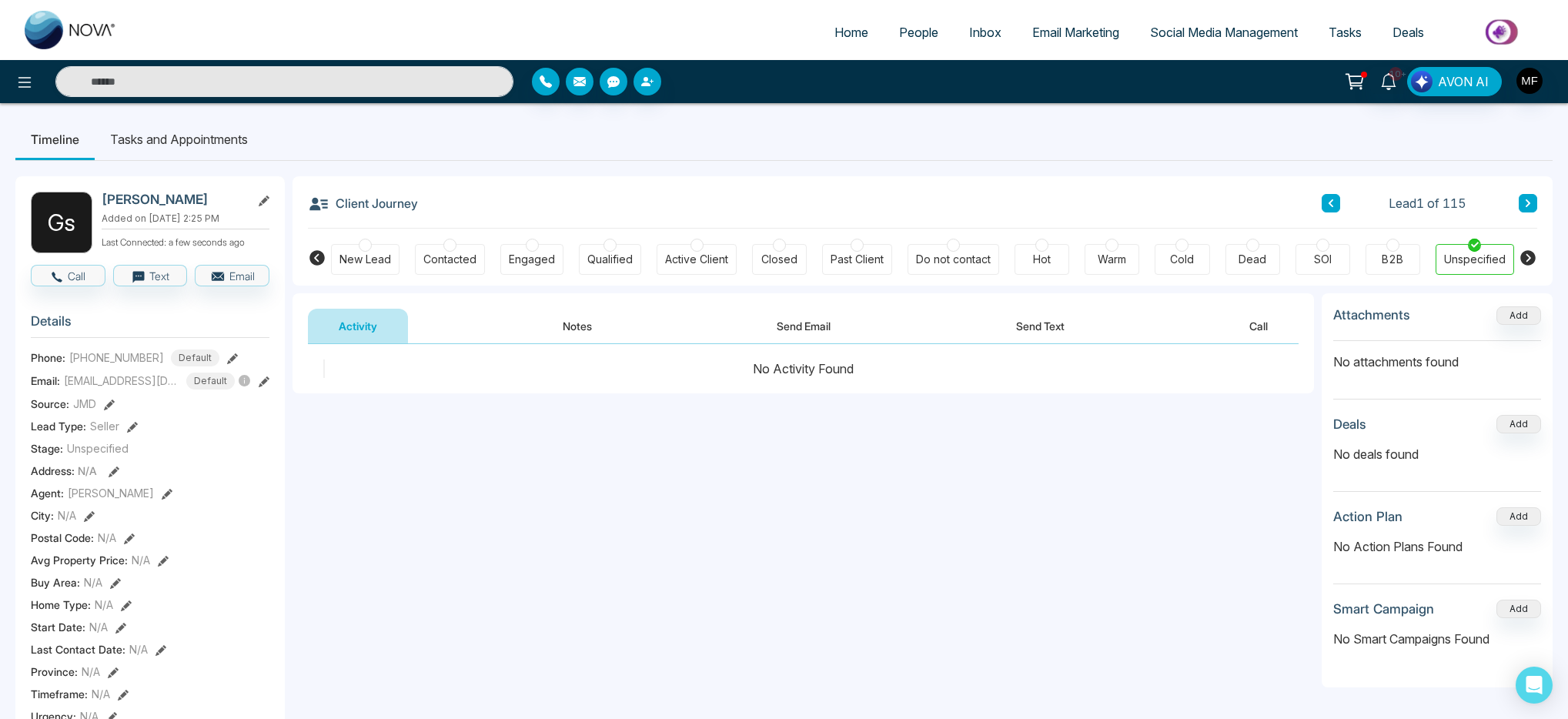
click at [591, 334] on button "Notes" at bounding box center [578, 326] width 91 height 35
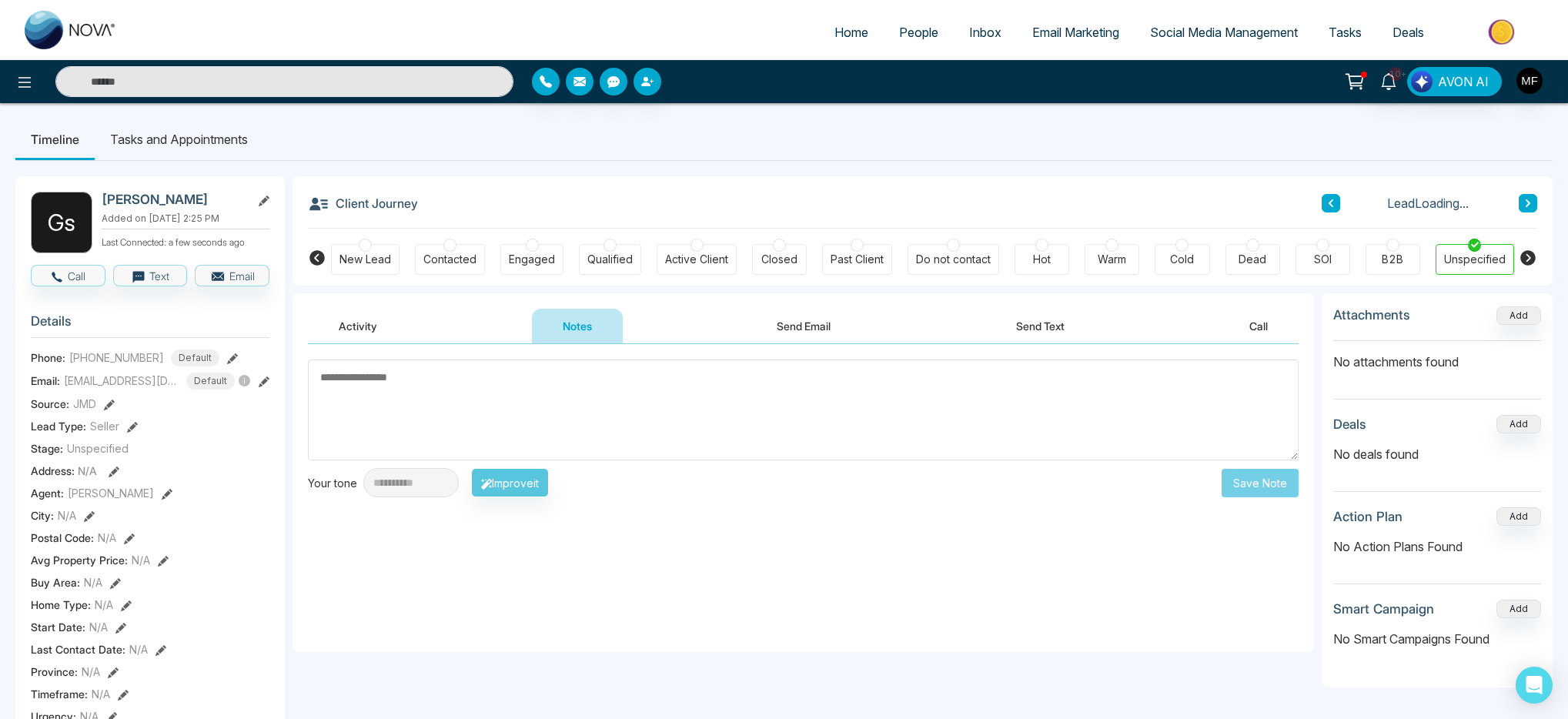
click at [623, 382] on textarea at bounding box center [804, 409] width 991 height 101
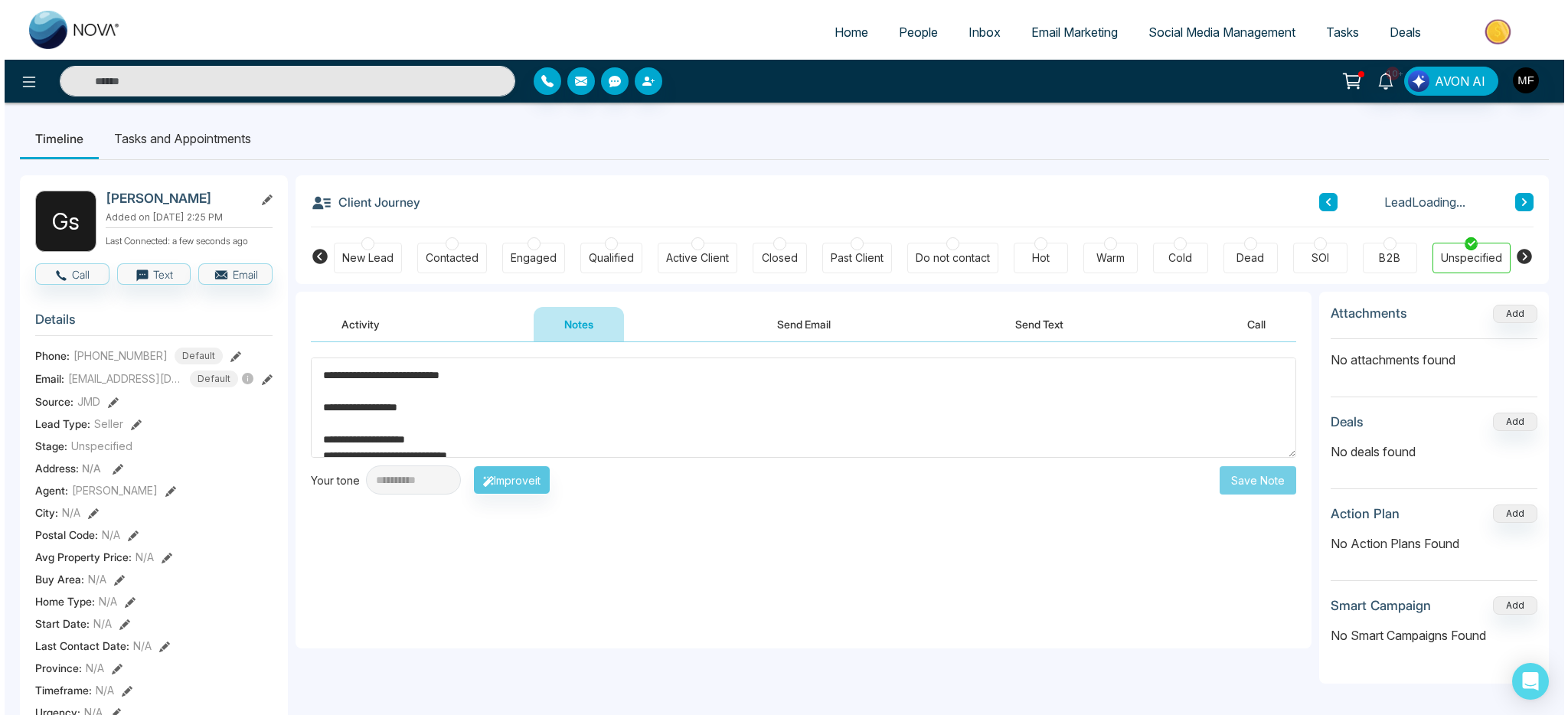
scroll to position [167, 0]
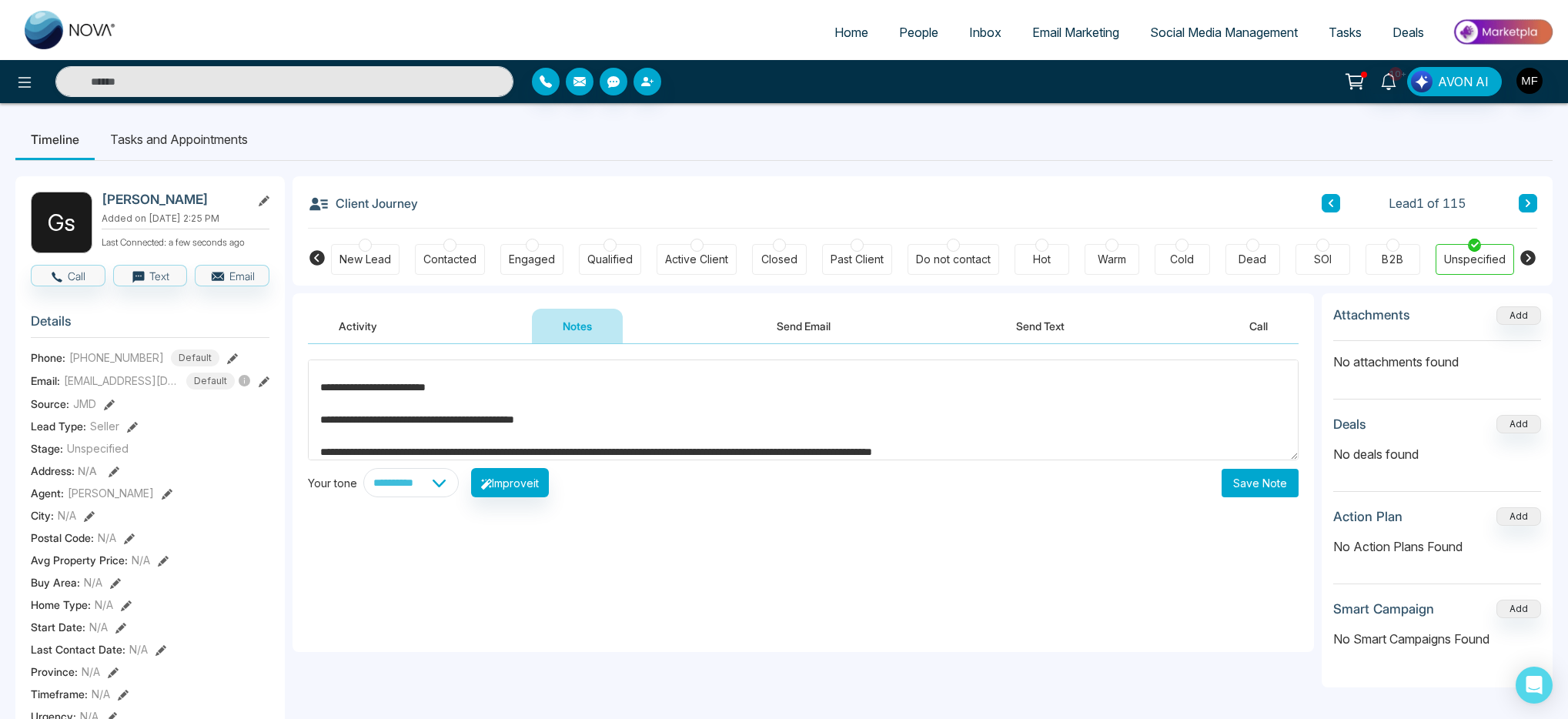
type textarea "**********"
click at [1269, 493] on button "Save Note" at bounding box center [1260, 483] width 77 height 28
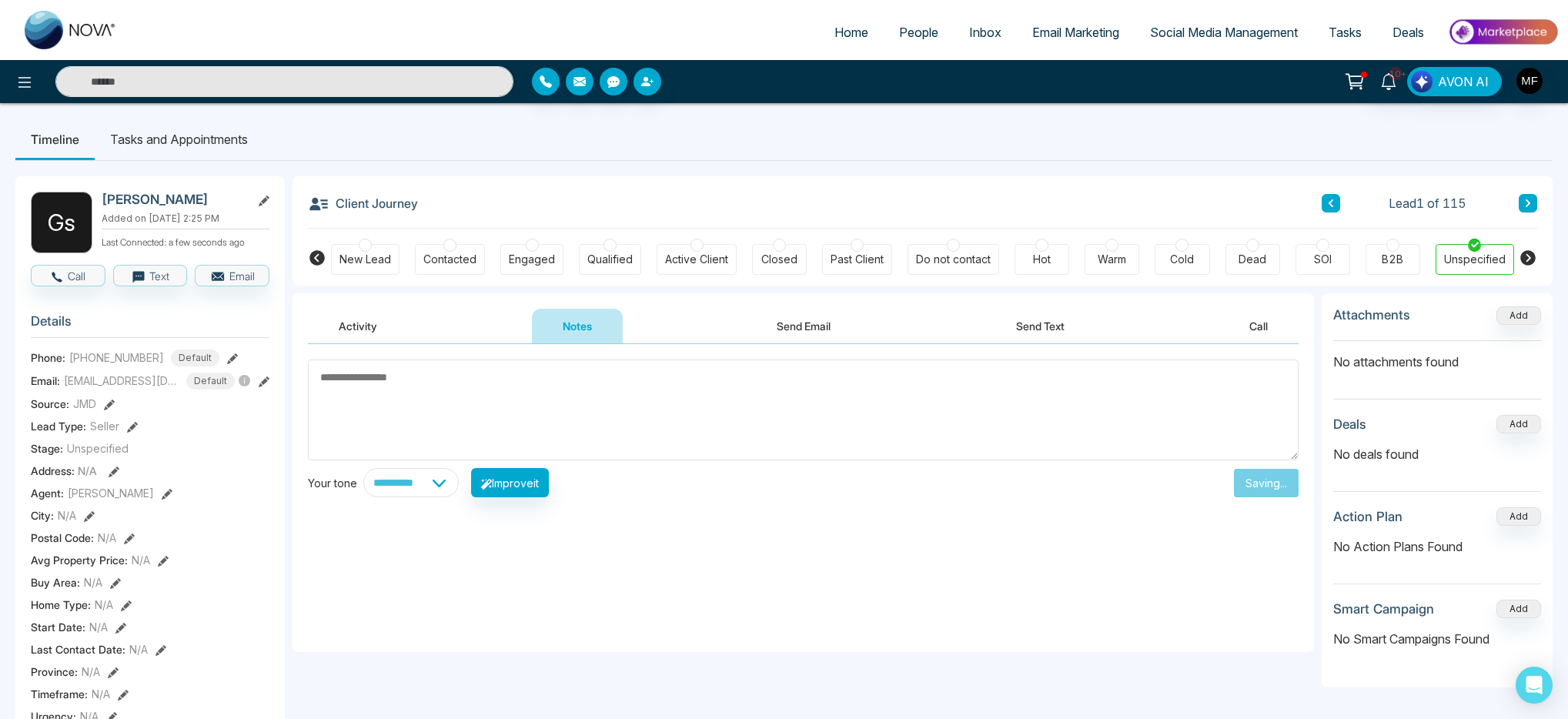
scroll to position [0, 0]
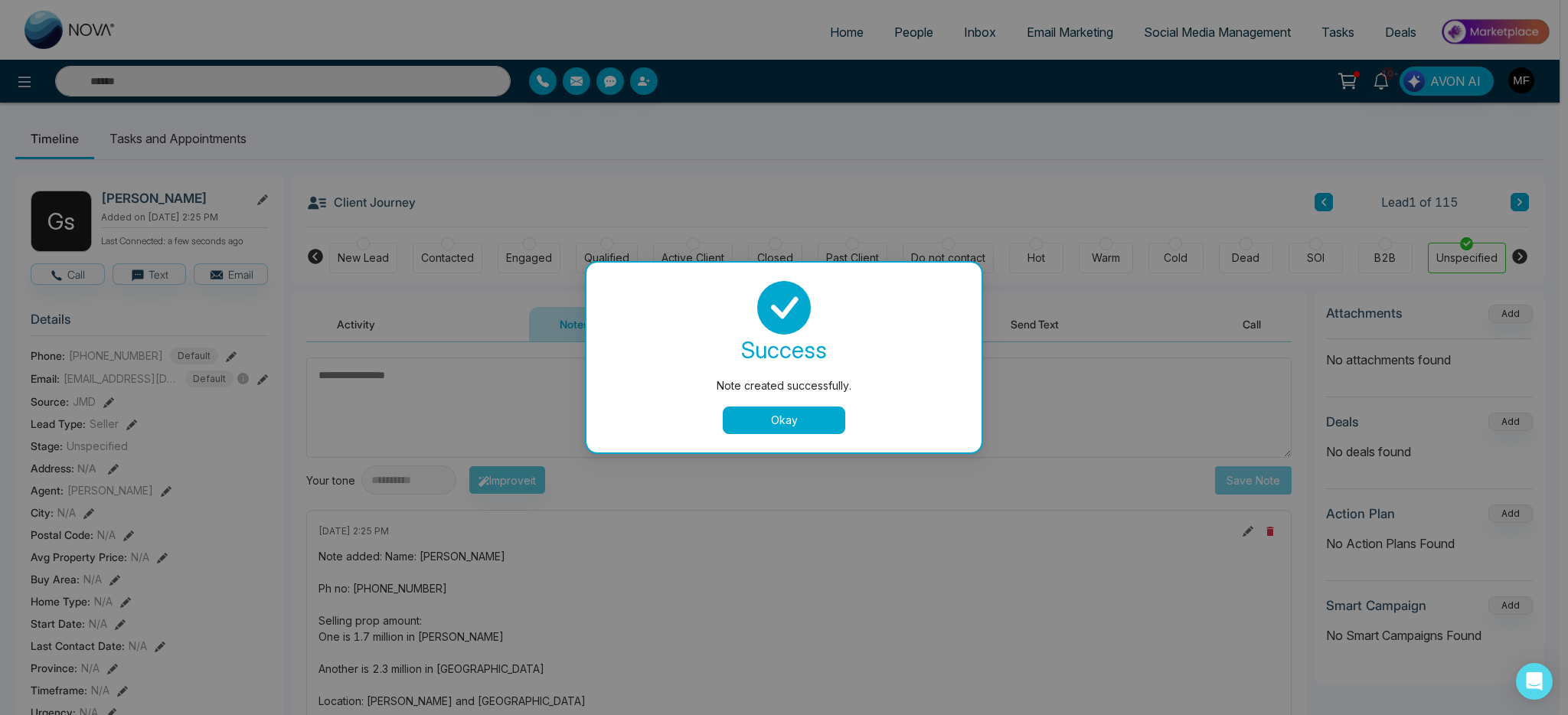
click at [808, 427] on button "Okay" at bounding box center [784, 419] width 122 height 27
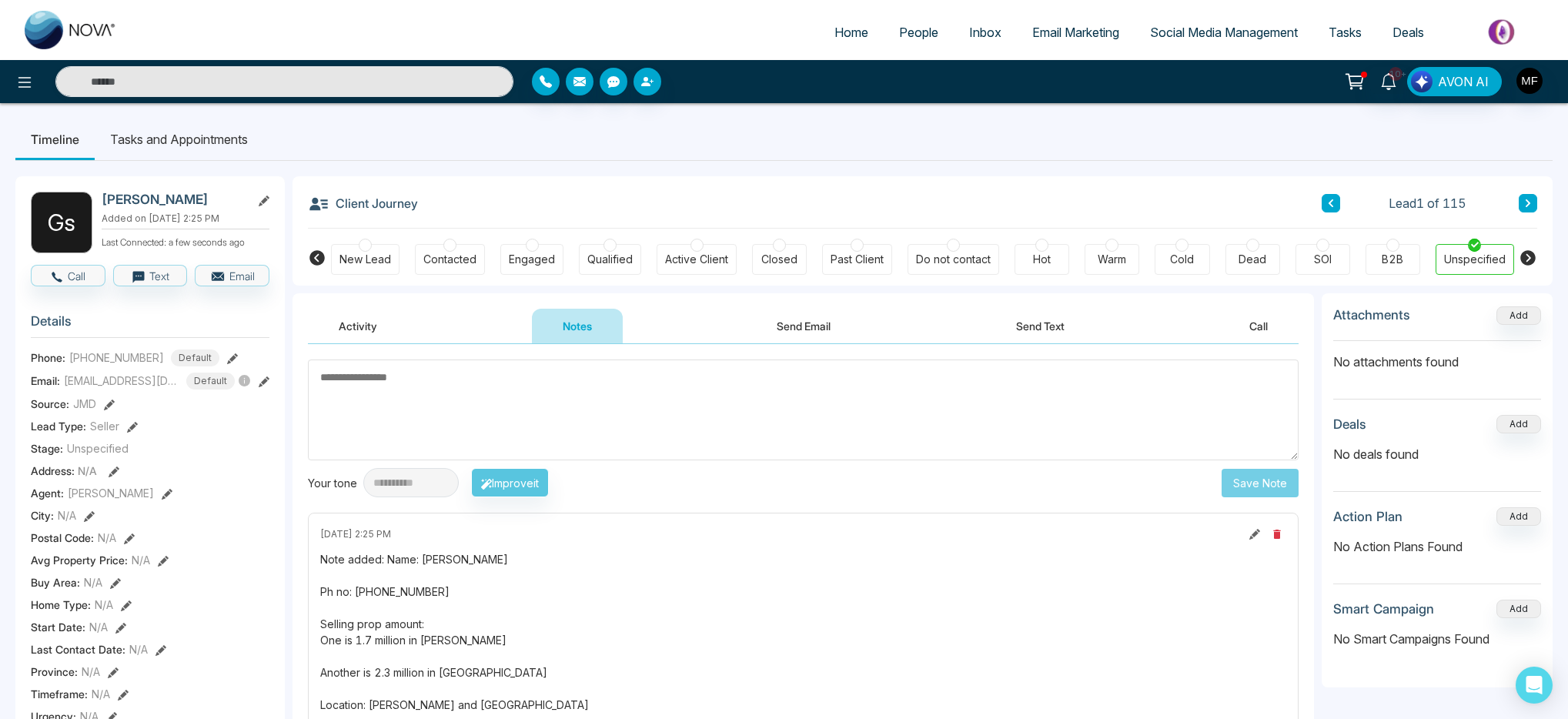
click at [1516, 201] on div "Lead 1 of 115" at bounding box center [1430, 203] width 215 height 19
click at [1522, 202] on button at bounding box center [1528, 203] width 19 height 19
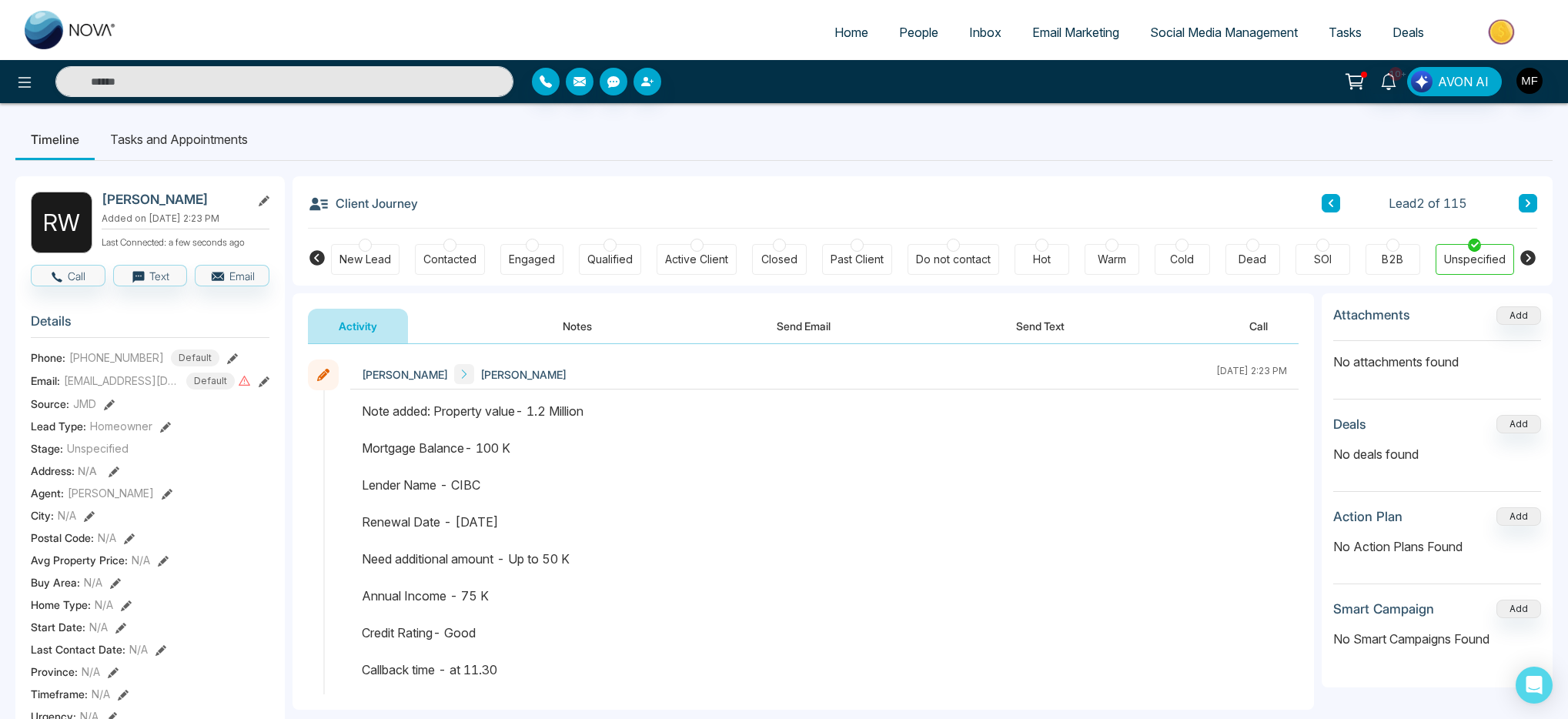
click at [1089, 161] on div "**********" at bounding box center [784, 723] width 1538 height 1123
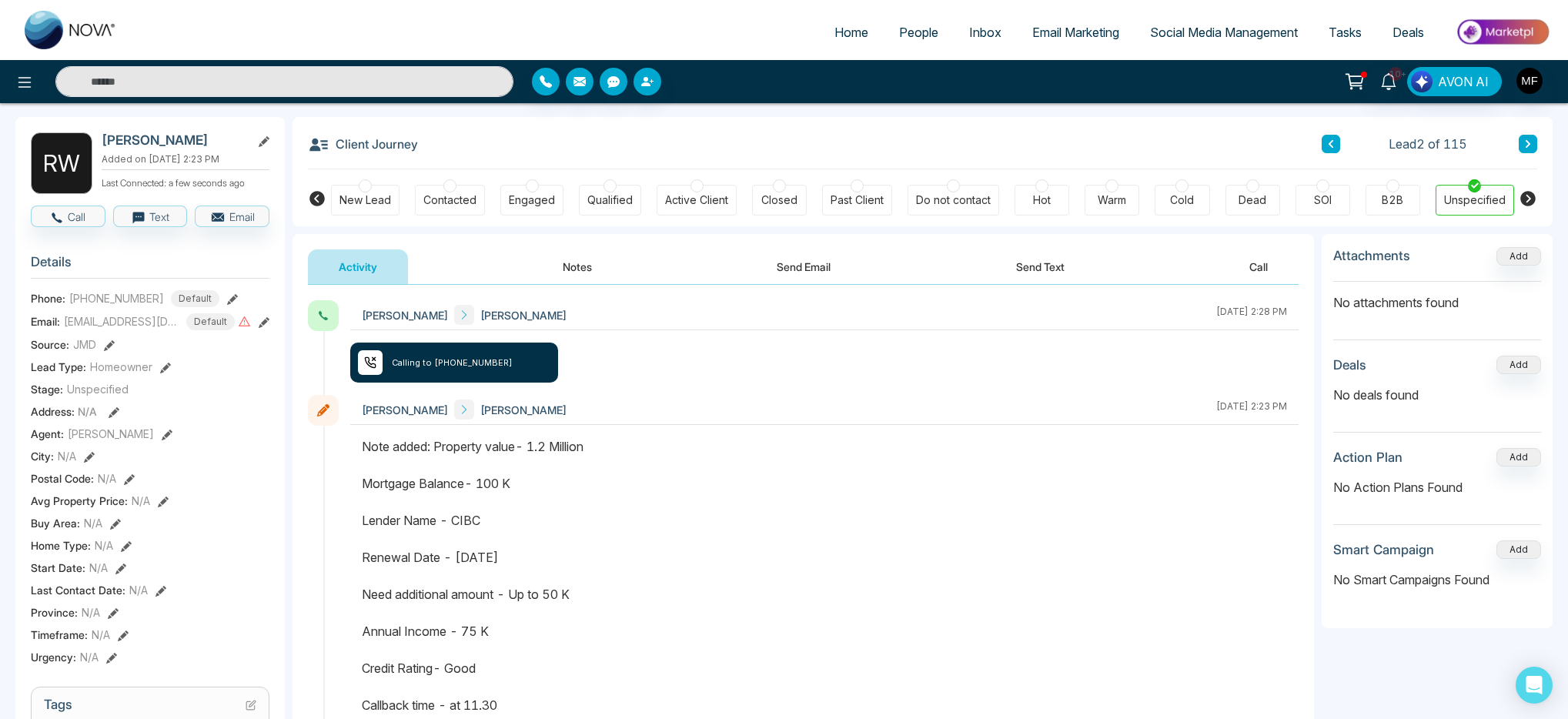
scroll to position [44, 0]
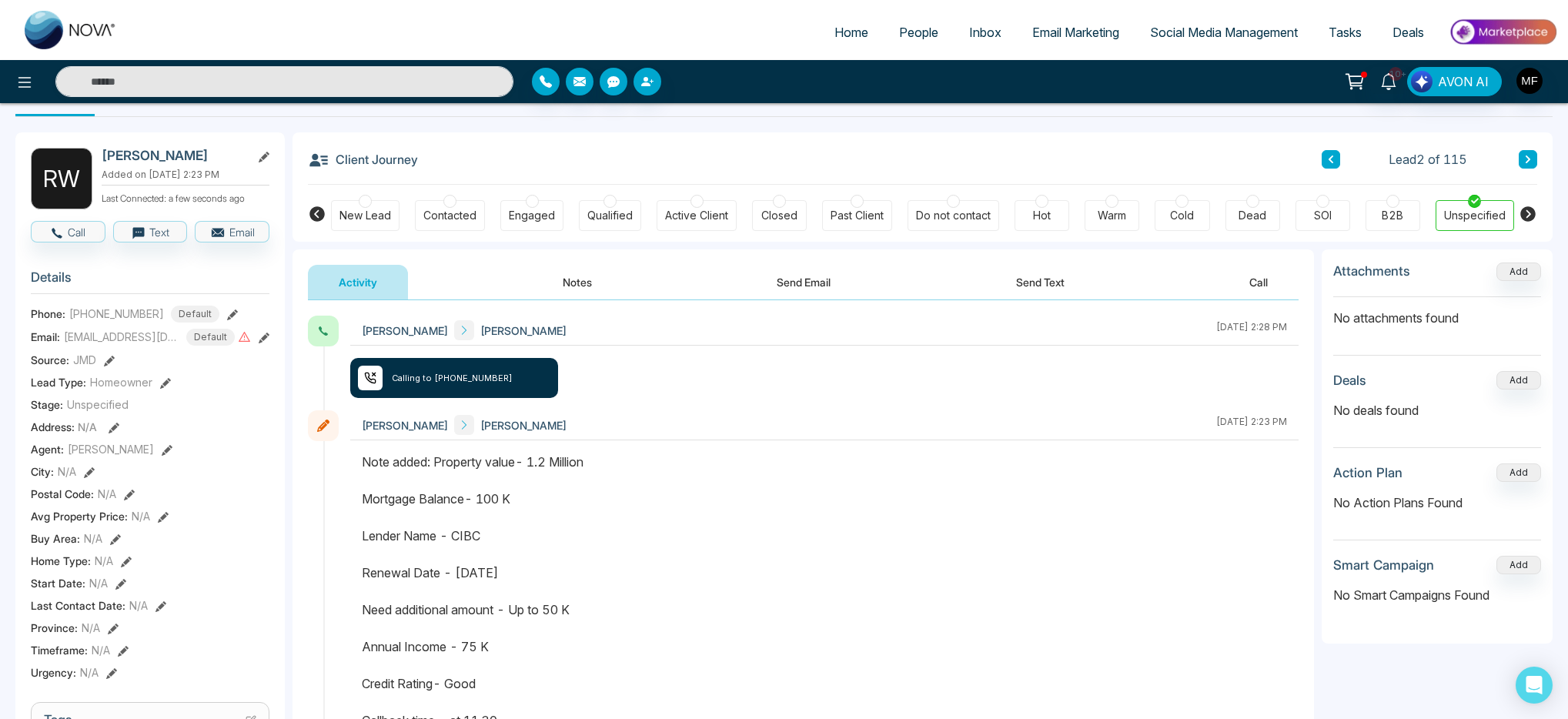
click at [1048, 281] on button "Send Text" at bounding box center [1040, 282] width 110 height 35
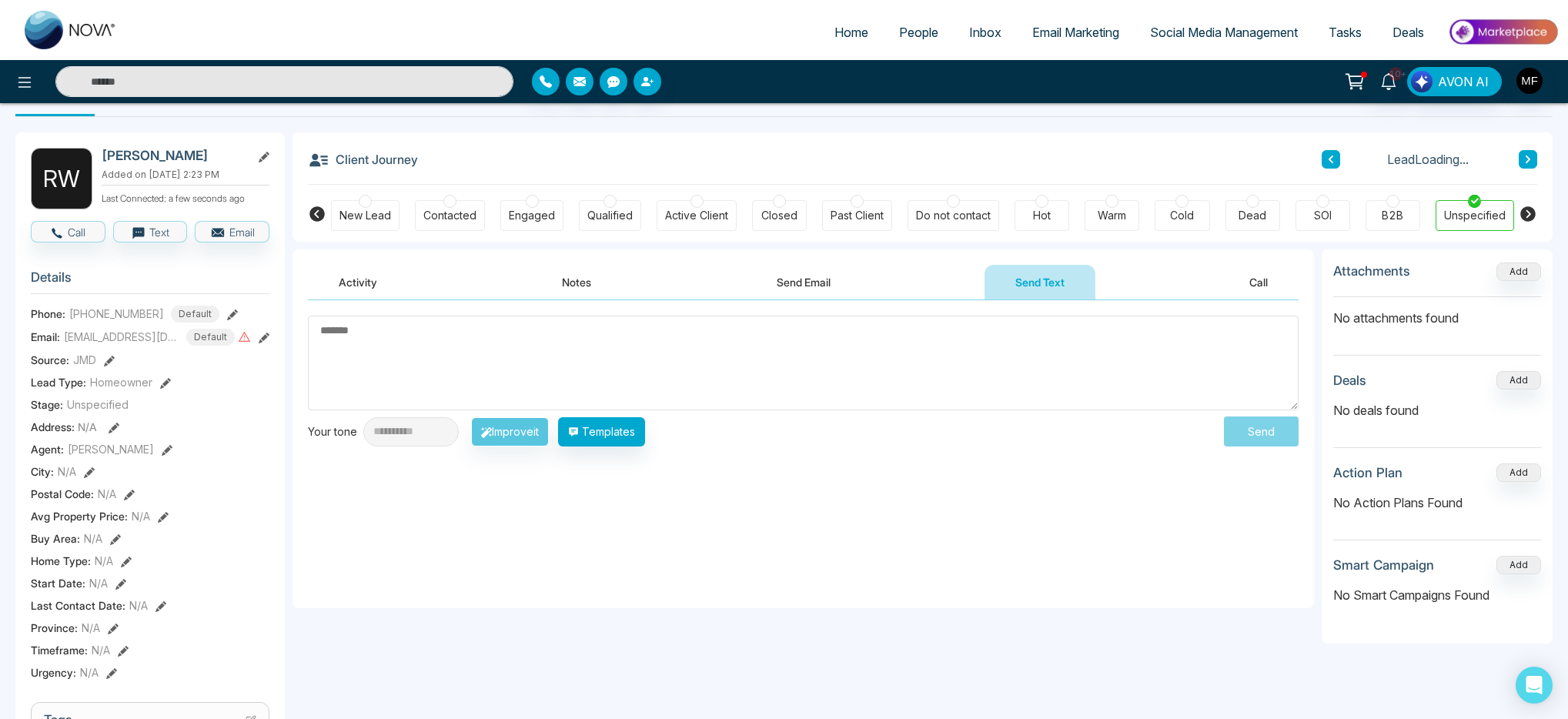
click at [654, 370] on textarea at bounding box center [804, 363] width 991 height 94
type textarea "*"
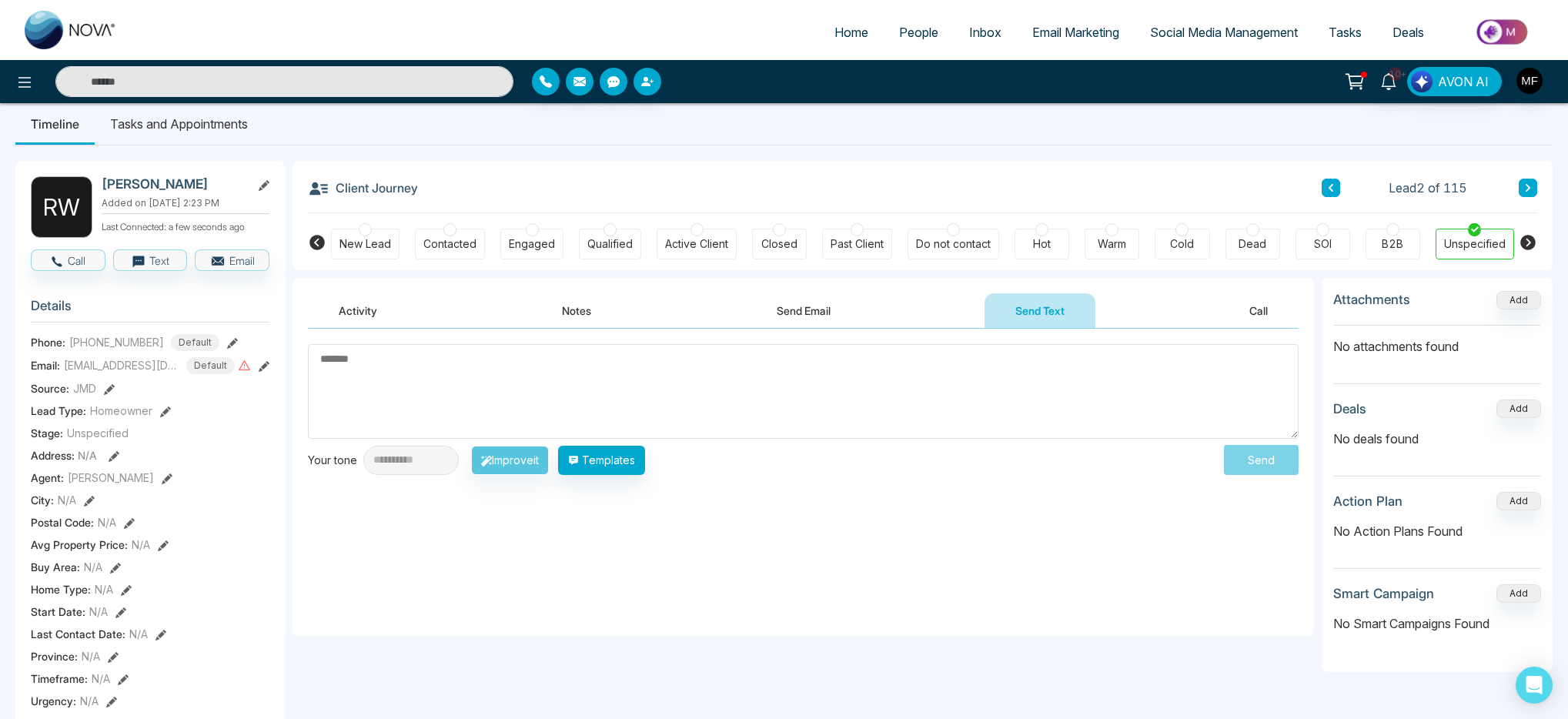
scroll to position [5, 0]
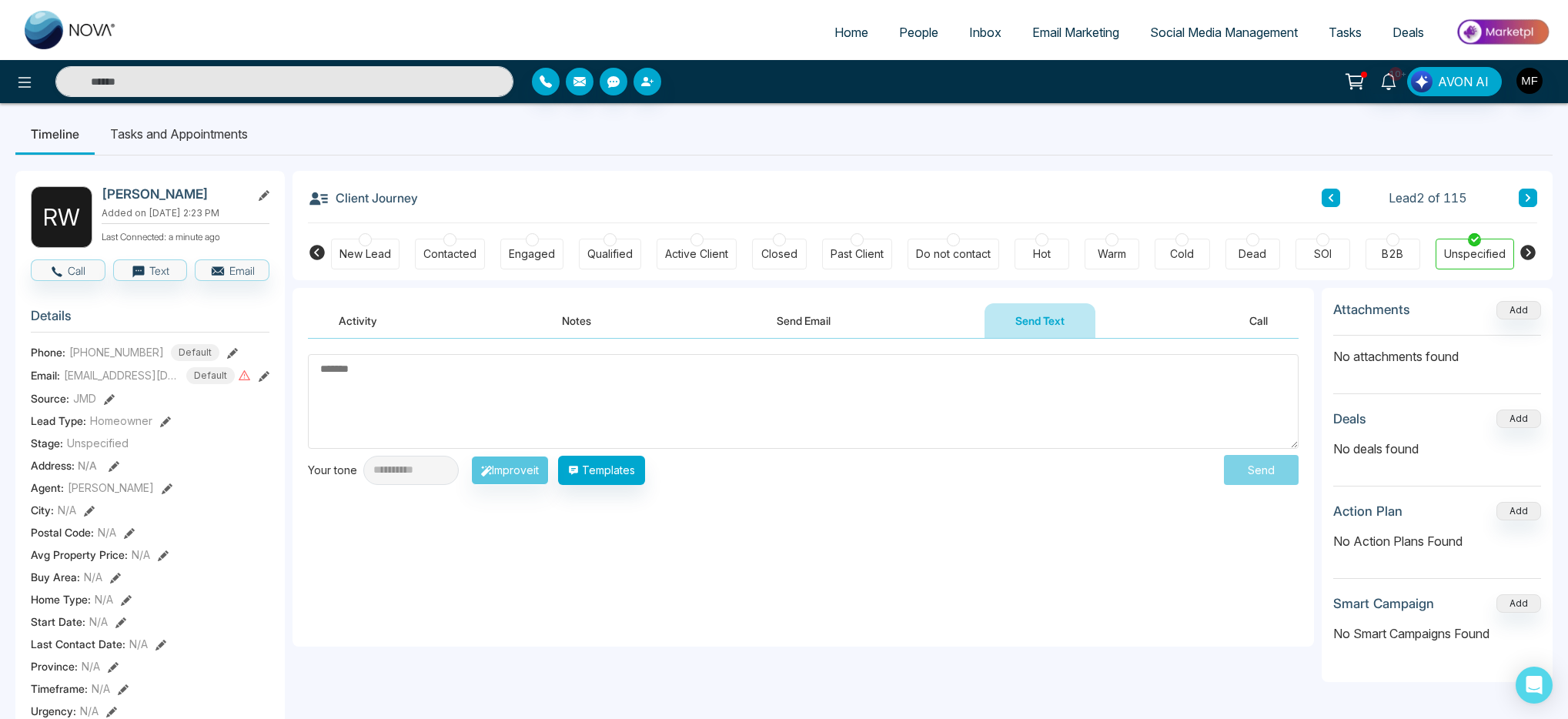
click at [565, 317] on button "Notes" at bounding box center [577, 320] width 91 height 35
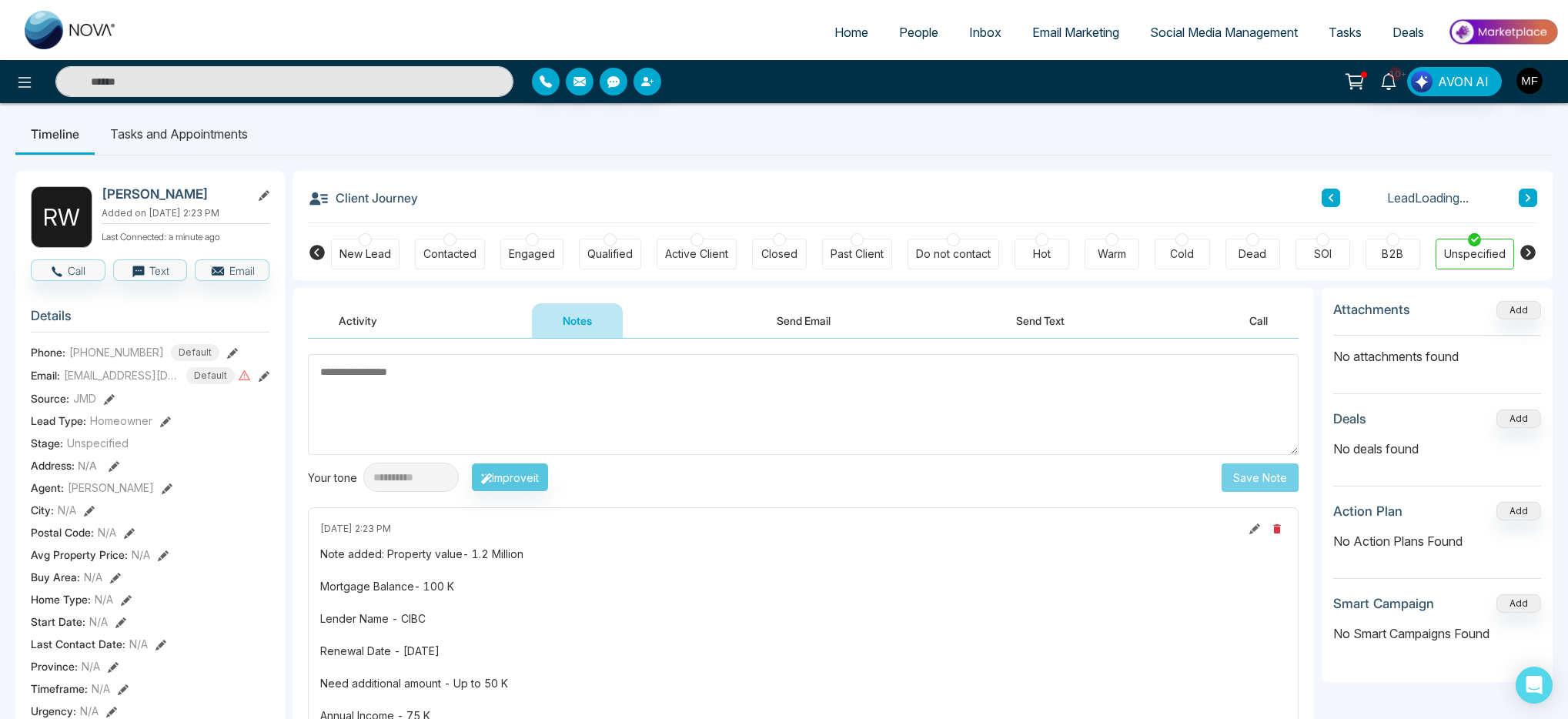
click at [636, 527] on div "October 8 2025 | 2:23 PM" at bounding box center [804, 529] width 966 height 19
click at [367, 317] on button "Activity" at bounding box center [358, 320] width 100 height 35
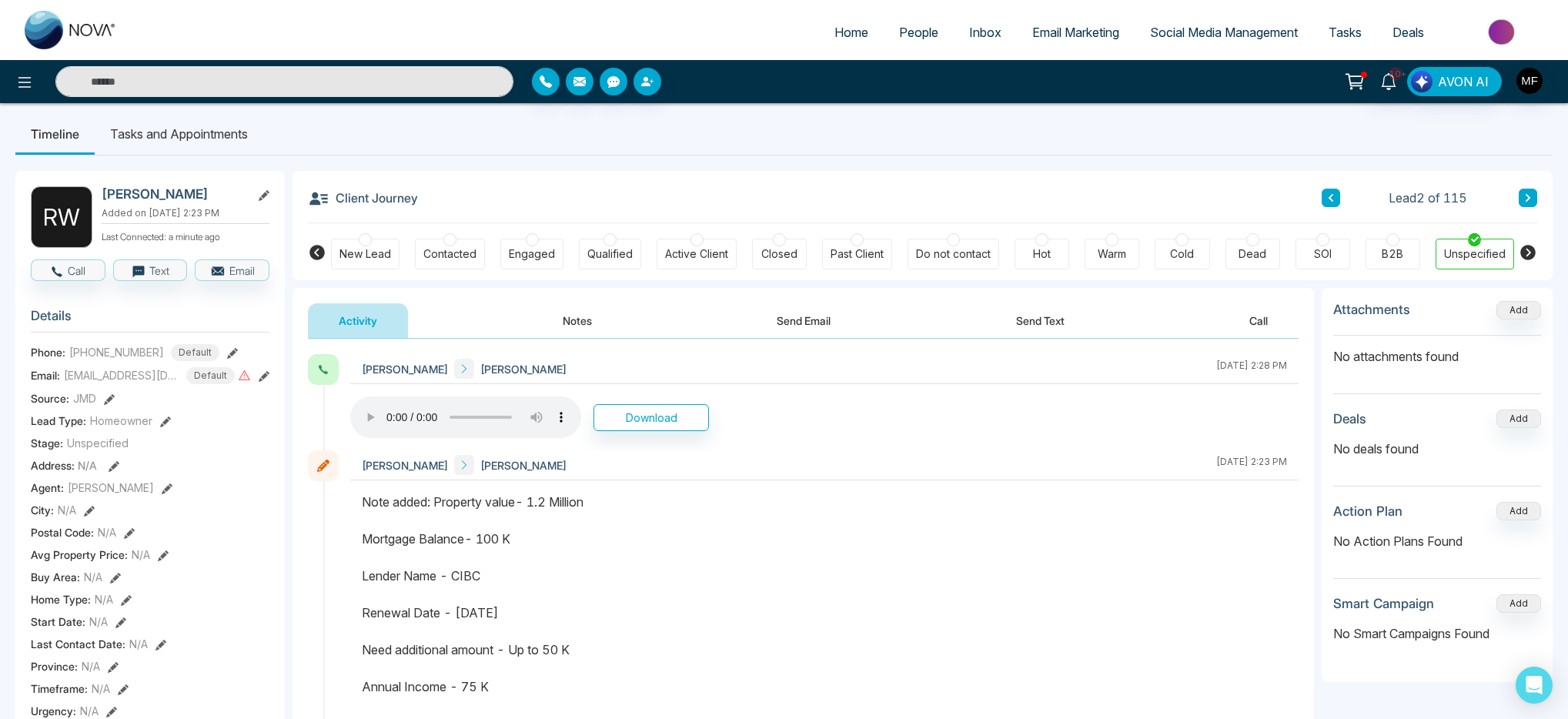
click at [1335, 197] on button at bounding box center [1331, 198] width 19 height 19
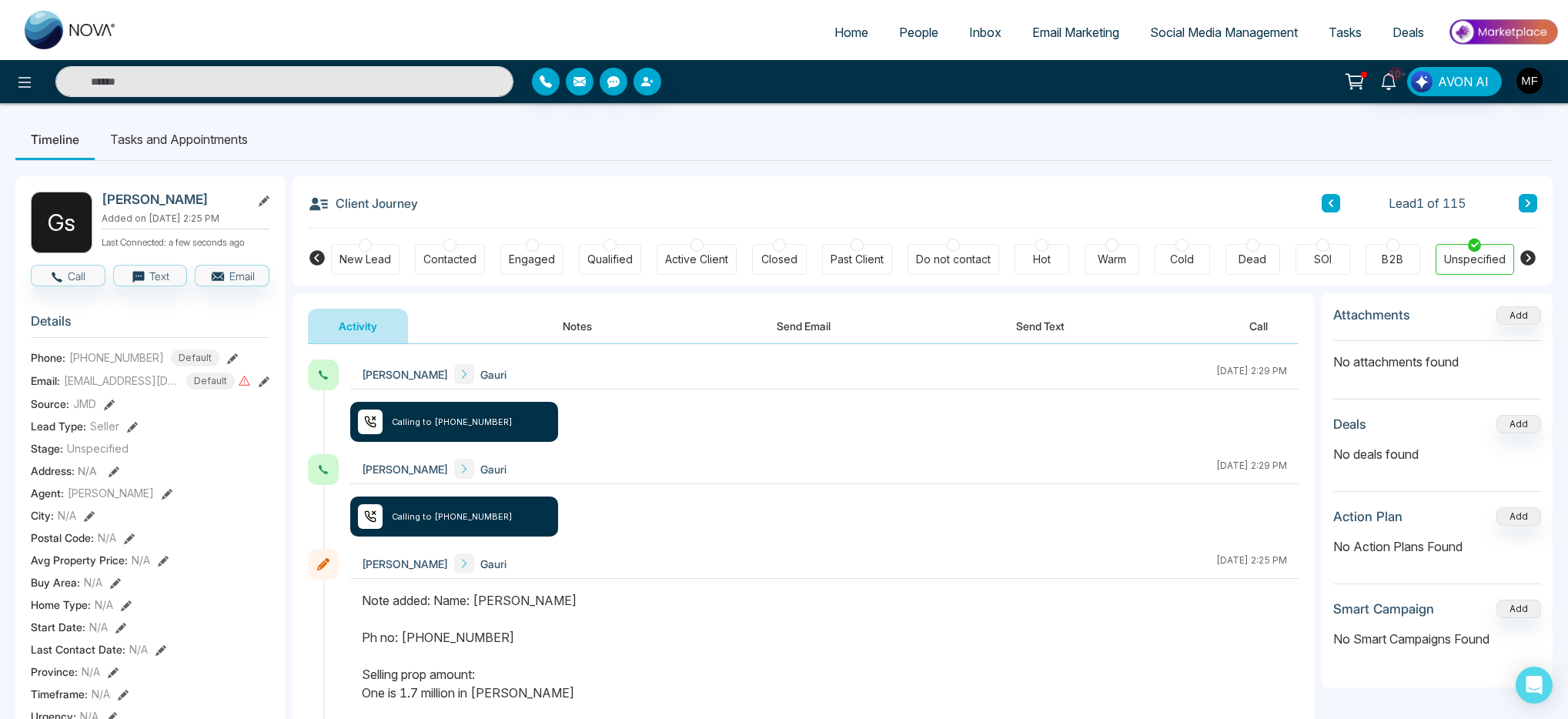
click at [933, 30] on link "People" at bounding box center [918, 32] width 70 height 29
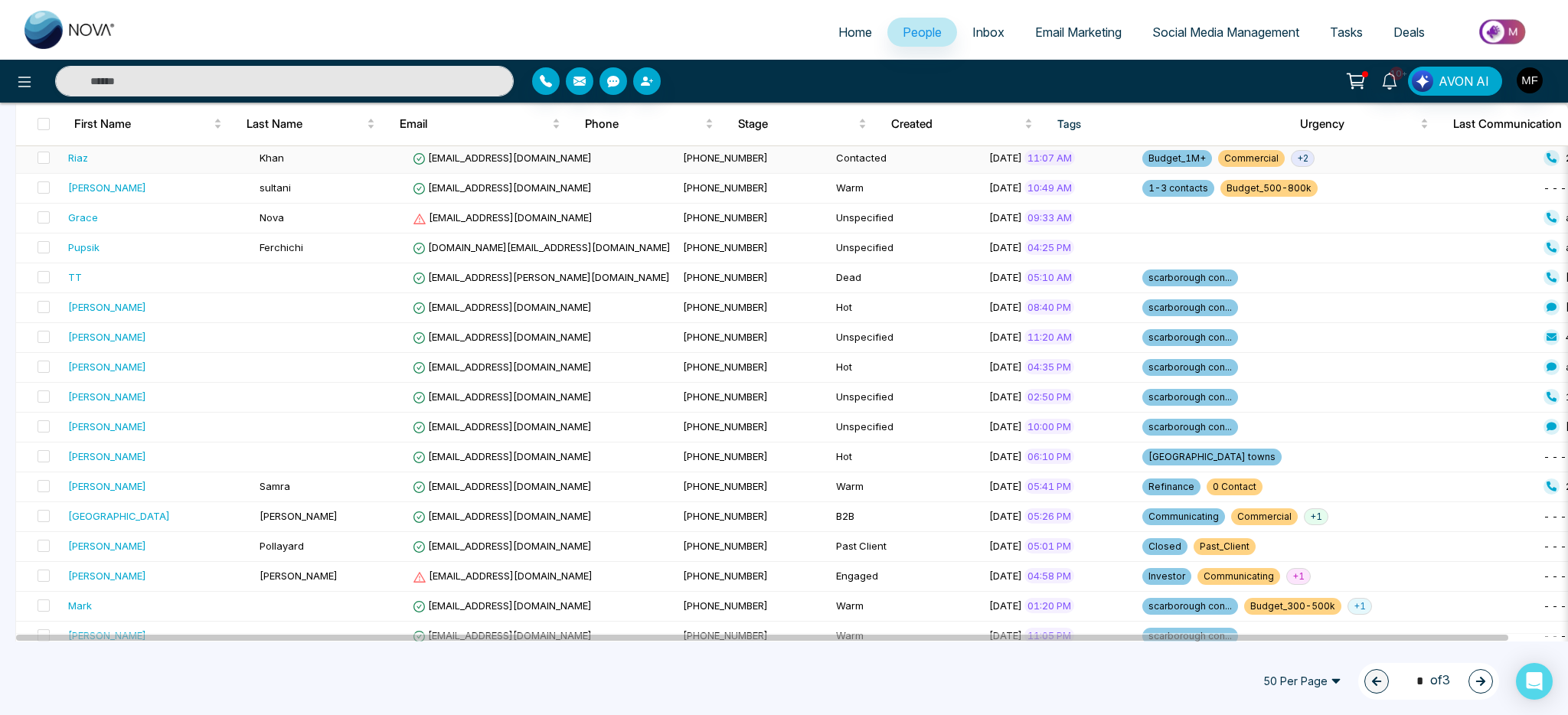
scroll to position [386, 0]
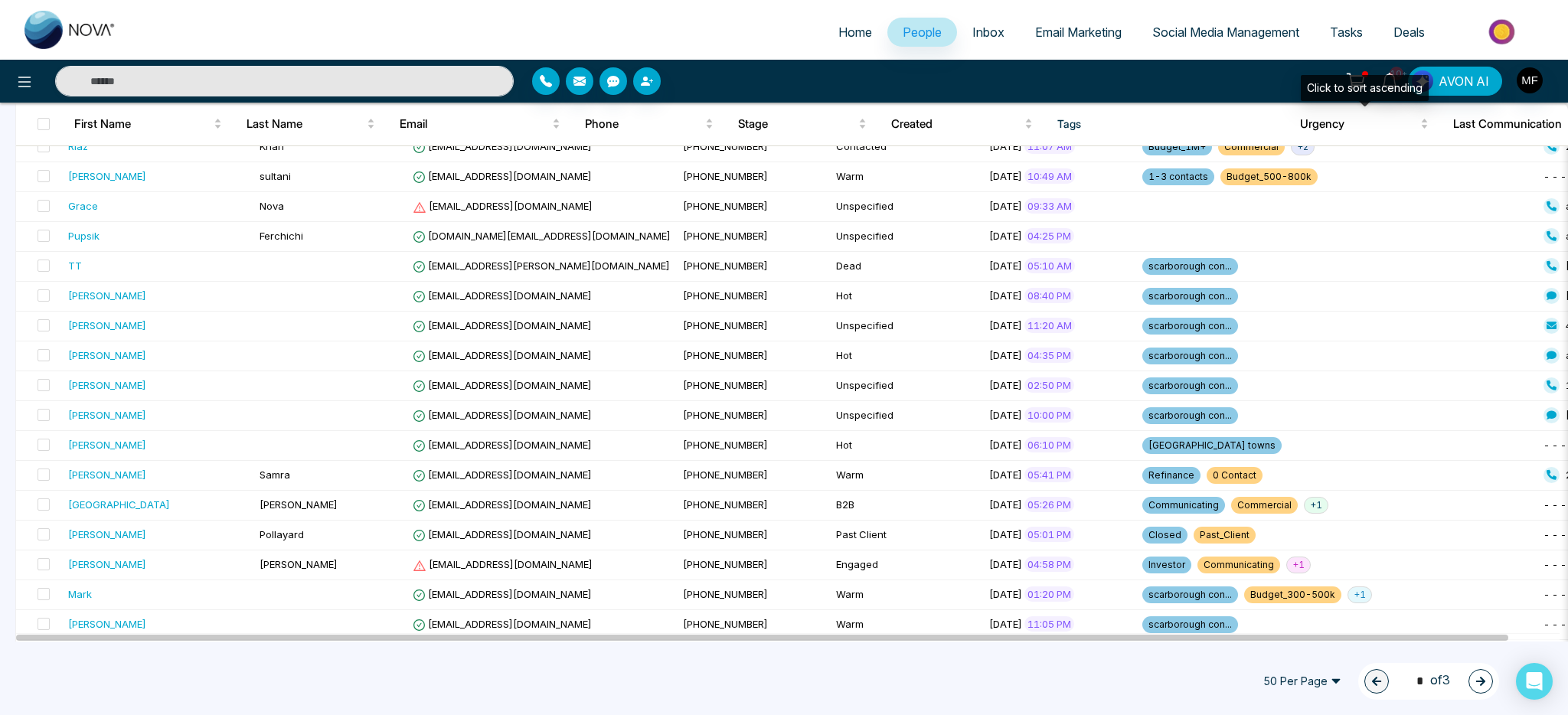
click at [1389, 83] on div "Click to sort ascending" at bounding box center [1364, 88] width 127 height 26
click at [1395, 79] on span "10+" at bounding box center [1396, 73] width 14 height 14
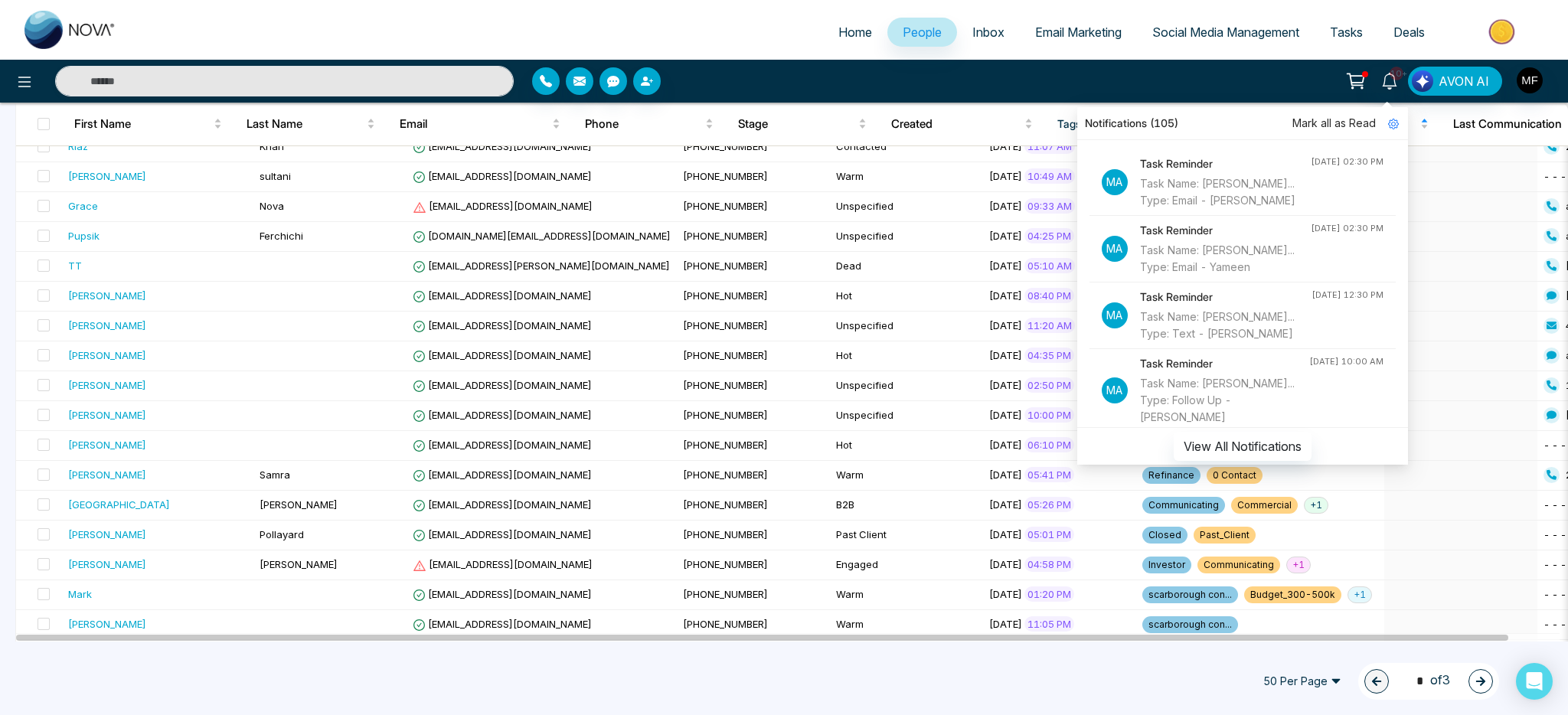
click at [1065, 74] on div "10+ Notifications (105) Mark all as Read Ma Task Reminder Task Name: Marwen Fer…" at bounding box center [1241, 81] width 634 height 29
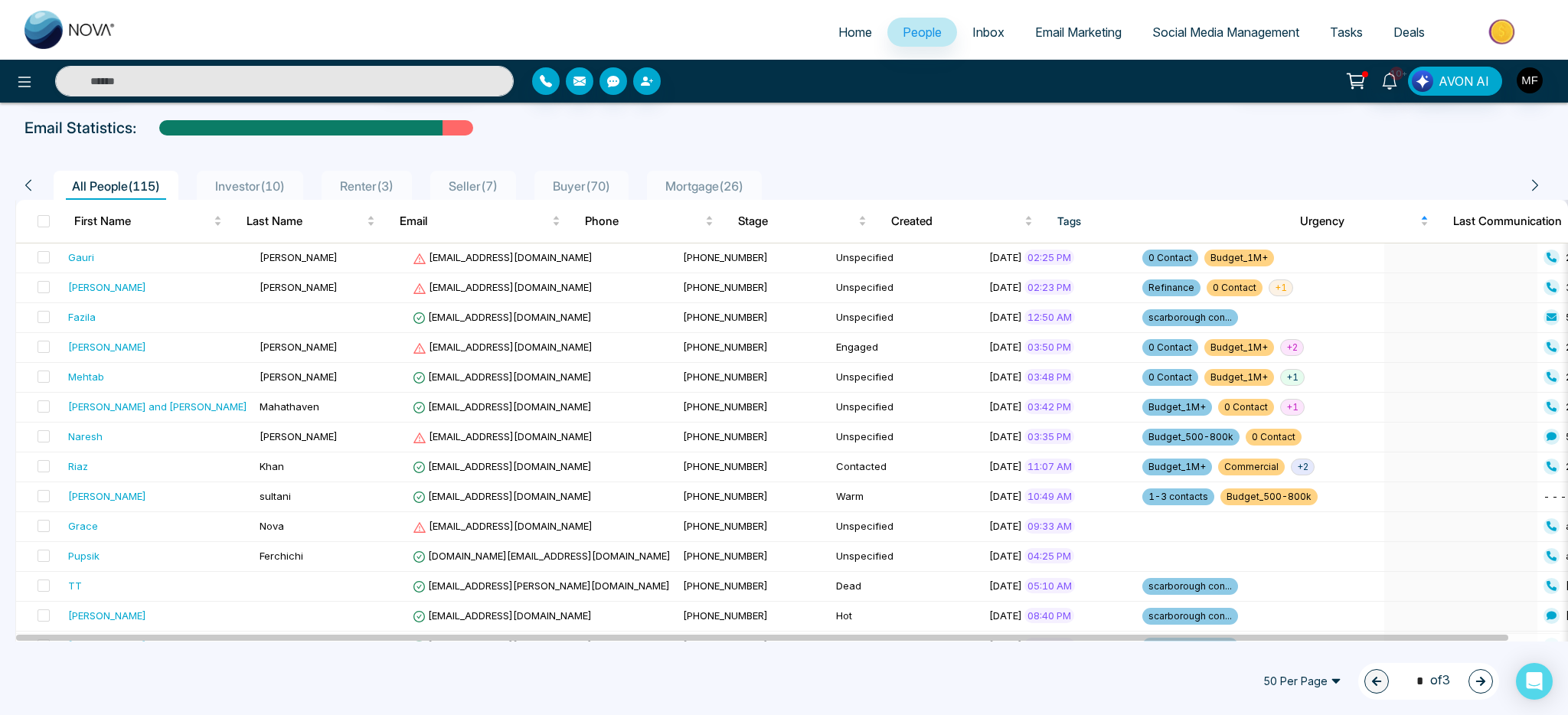
scroll to position [0, 0]
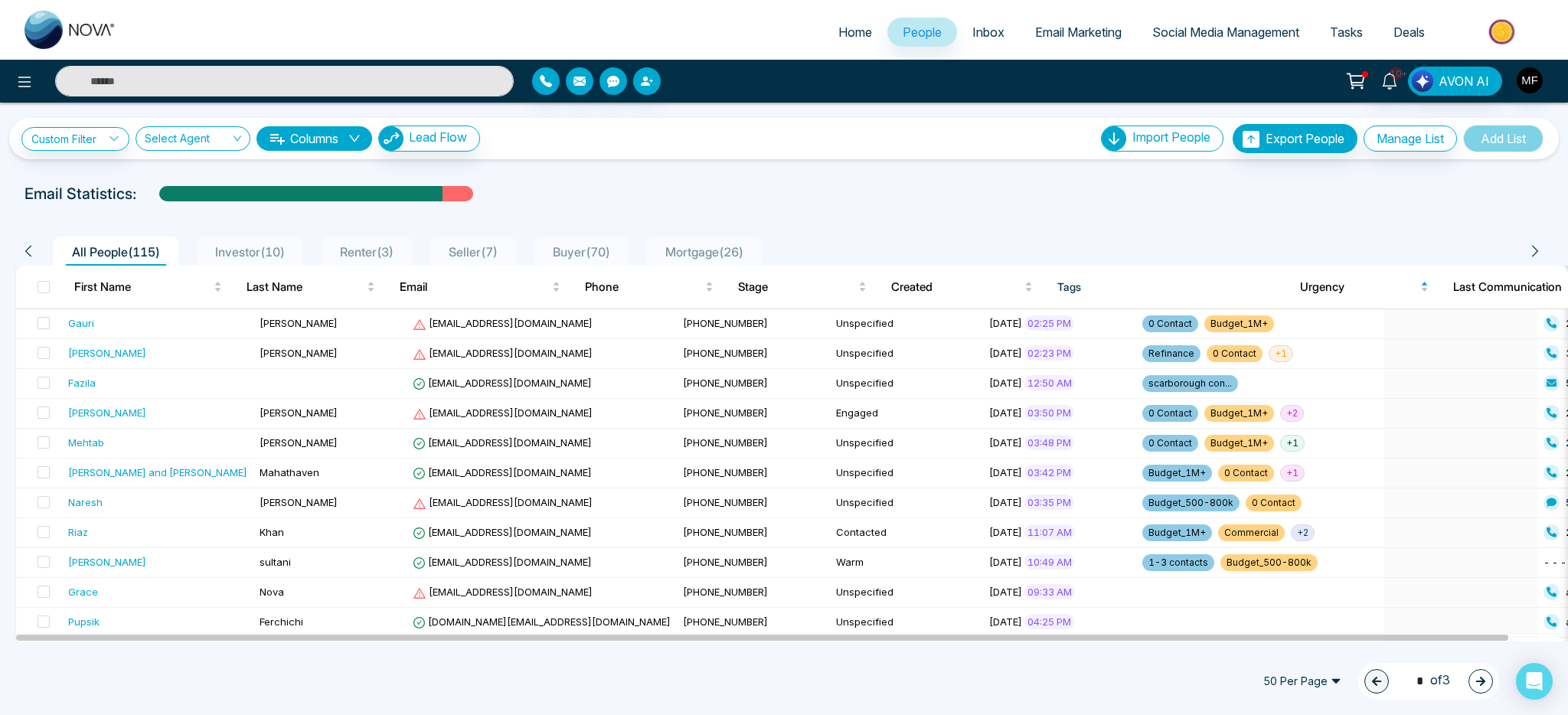
click at [974, 37] on span "Inbox" at bounding box center [988, 32] width 32 height 15
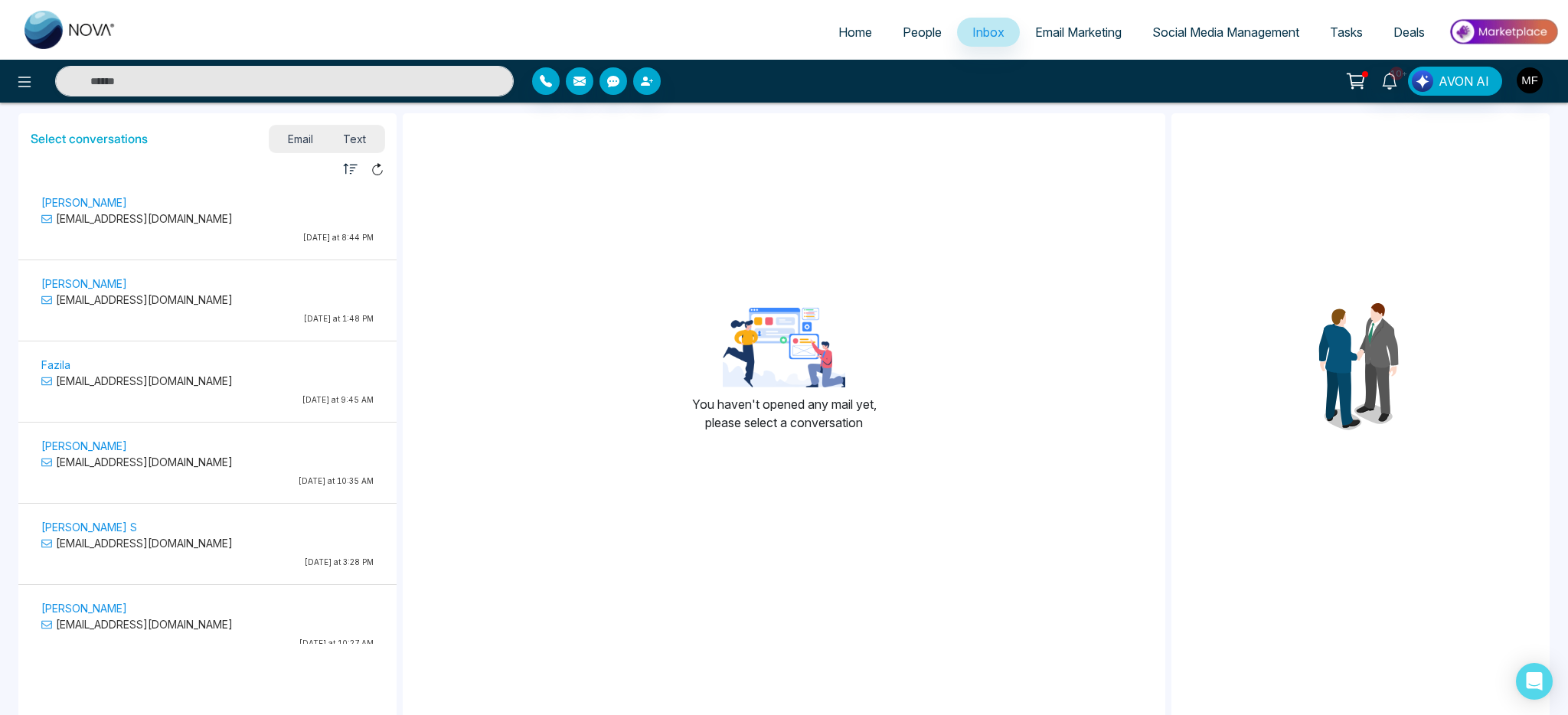
click at [918, 33] on span "People" at bounding box center [922, 32] width 39 height 15
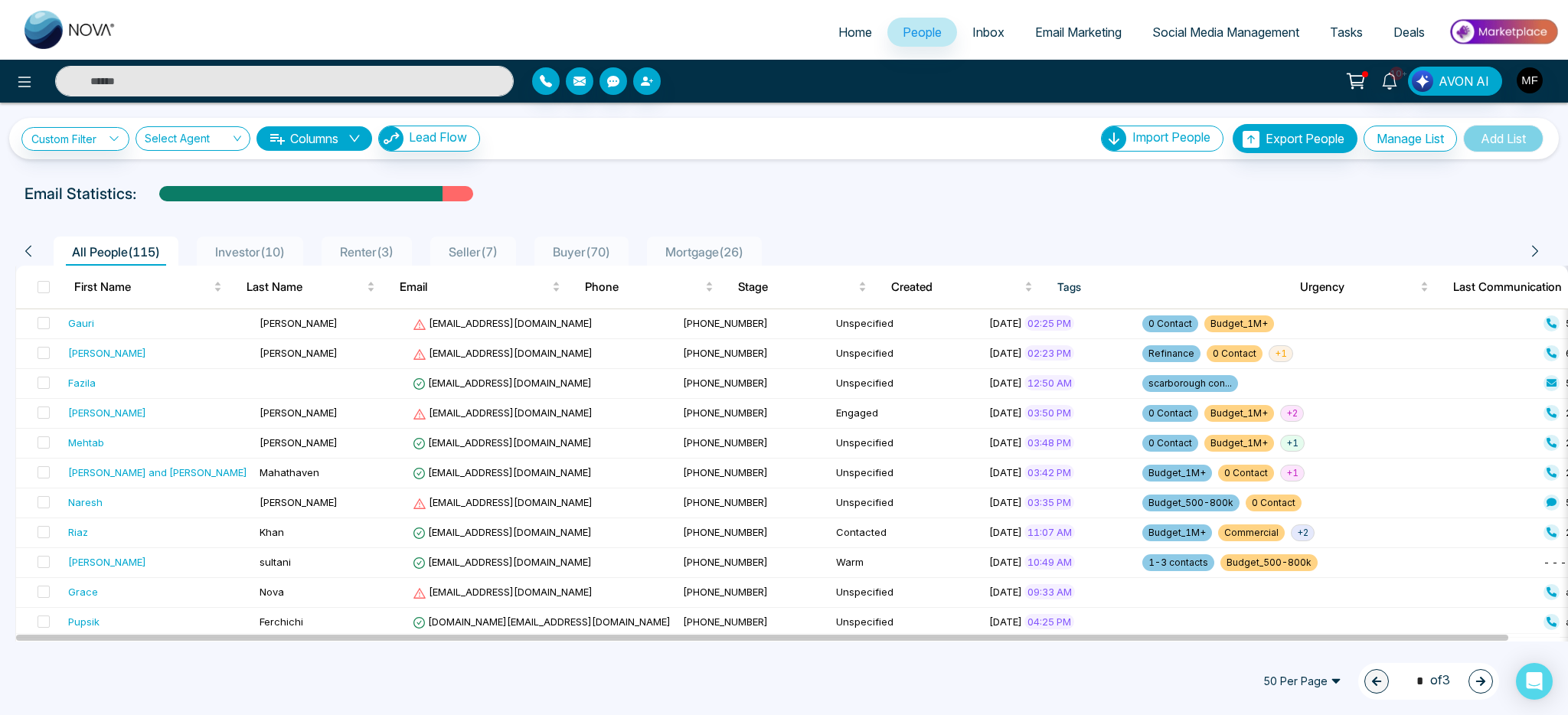
click at [260, 88] on input "text" at bounding box center [284, 81] width 458 height 31
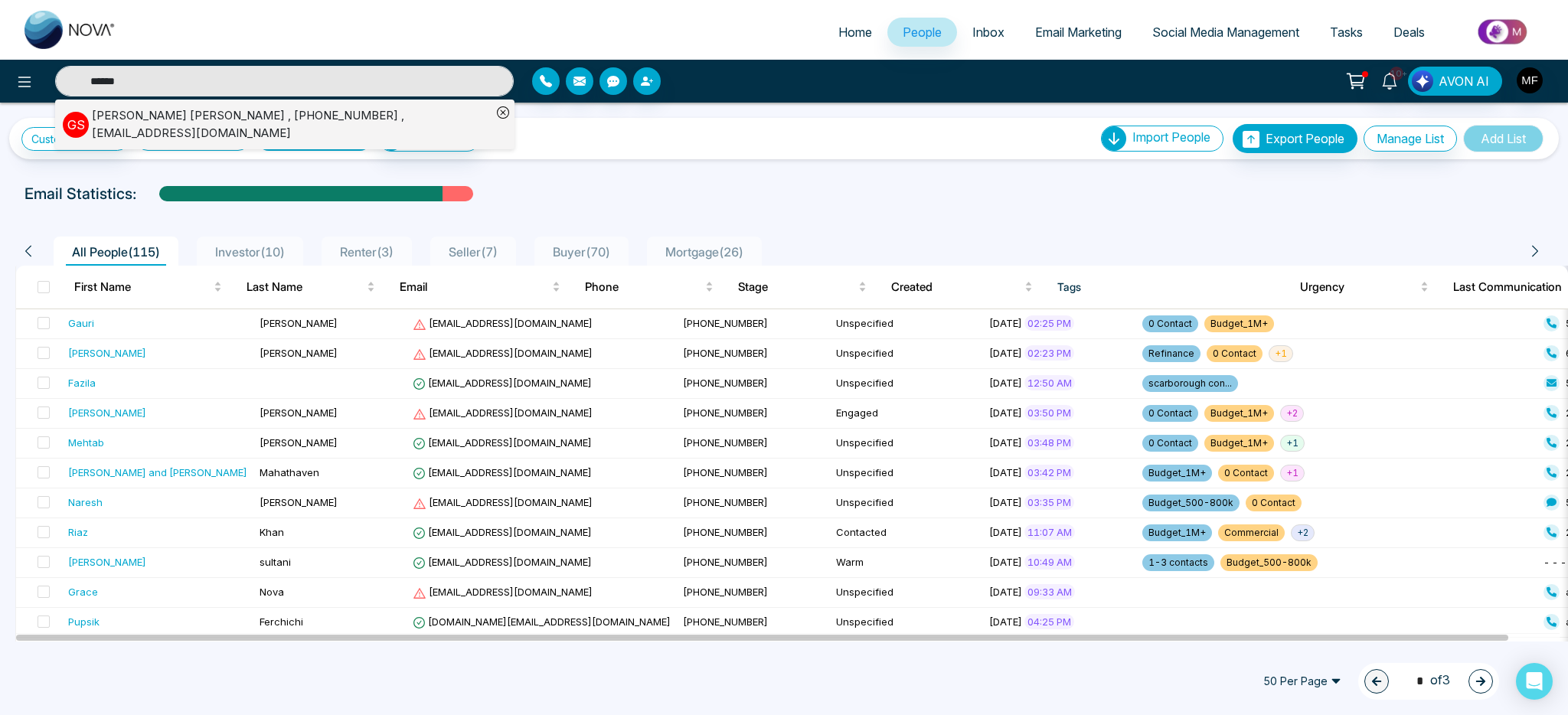
type input "******"
click at [157, 119] on div "Gurcharan Singh , +19054978067 , singhsarina887@gmail.com" at bounding box center [292, 124] width 400 height 35
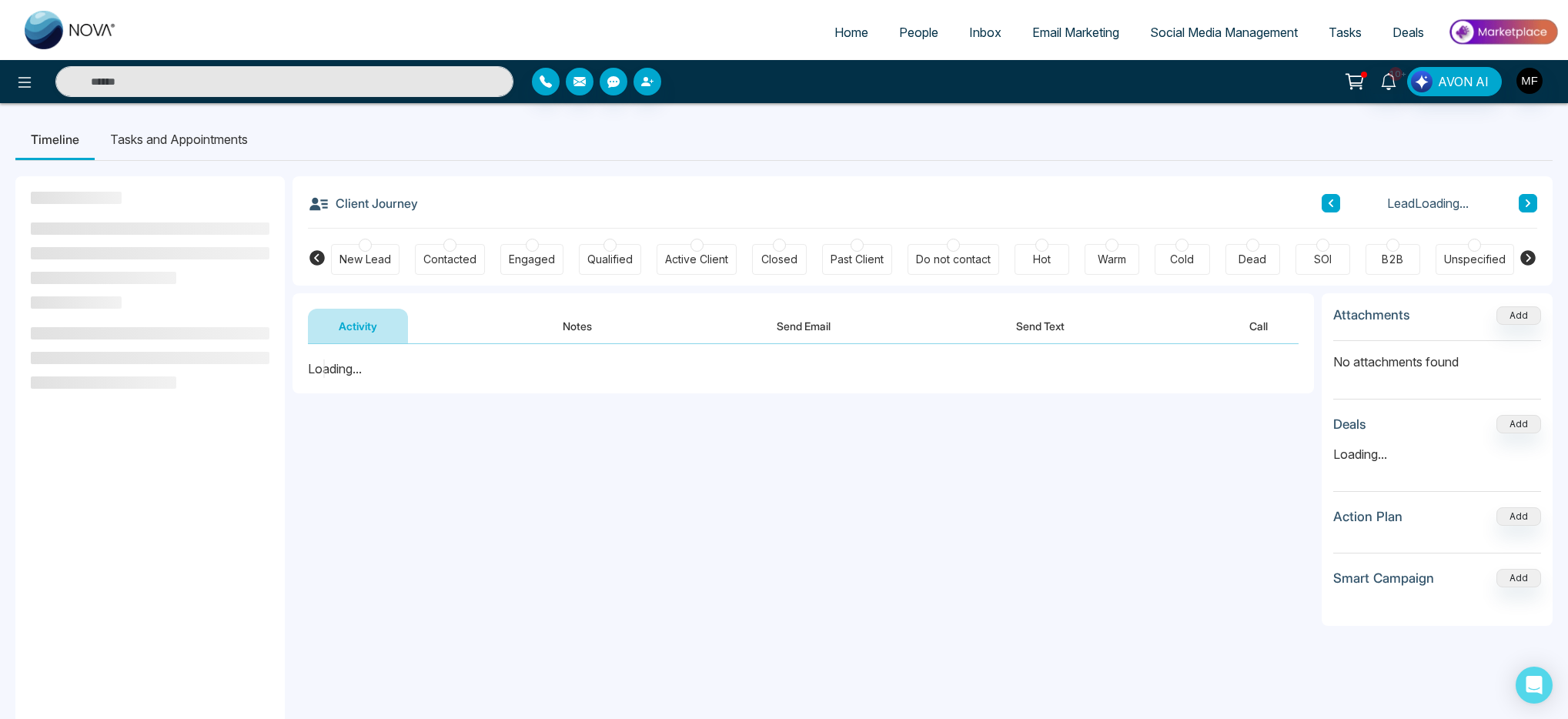
click at [574, 318] on button "Notes" at bounding box center [578, 326] width 91 height 35
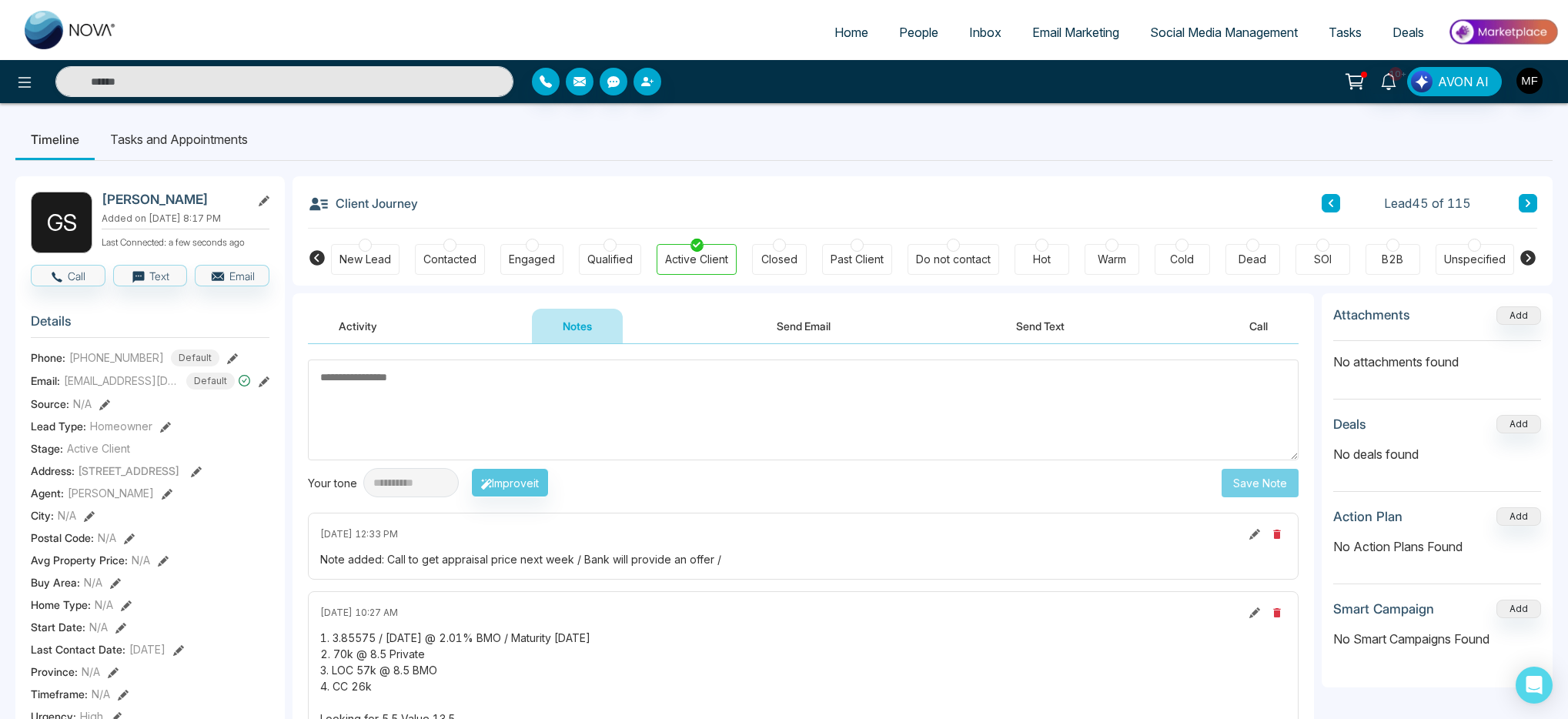
click at [49, 28] on img at bounding box center [71, 29] width 93 height 38
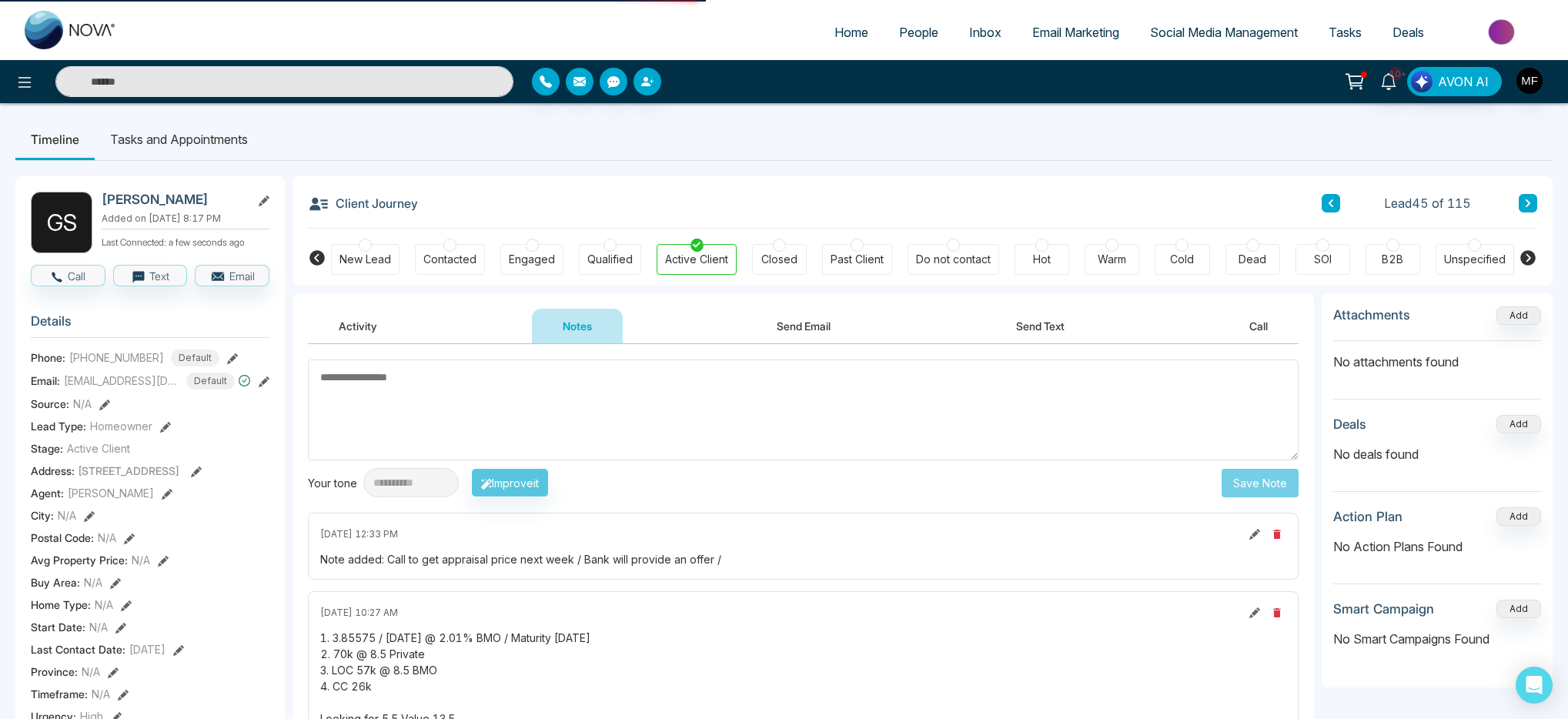
select select "*"
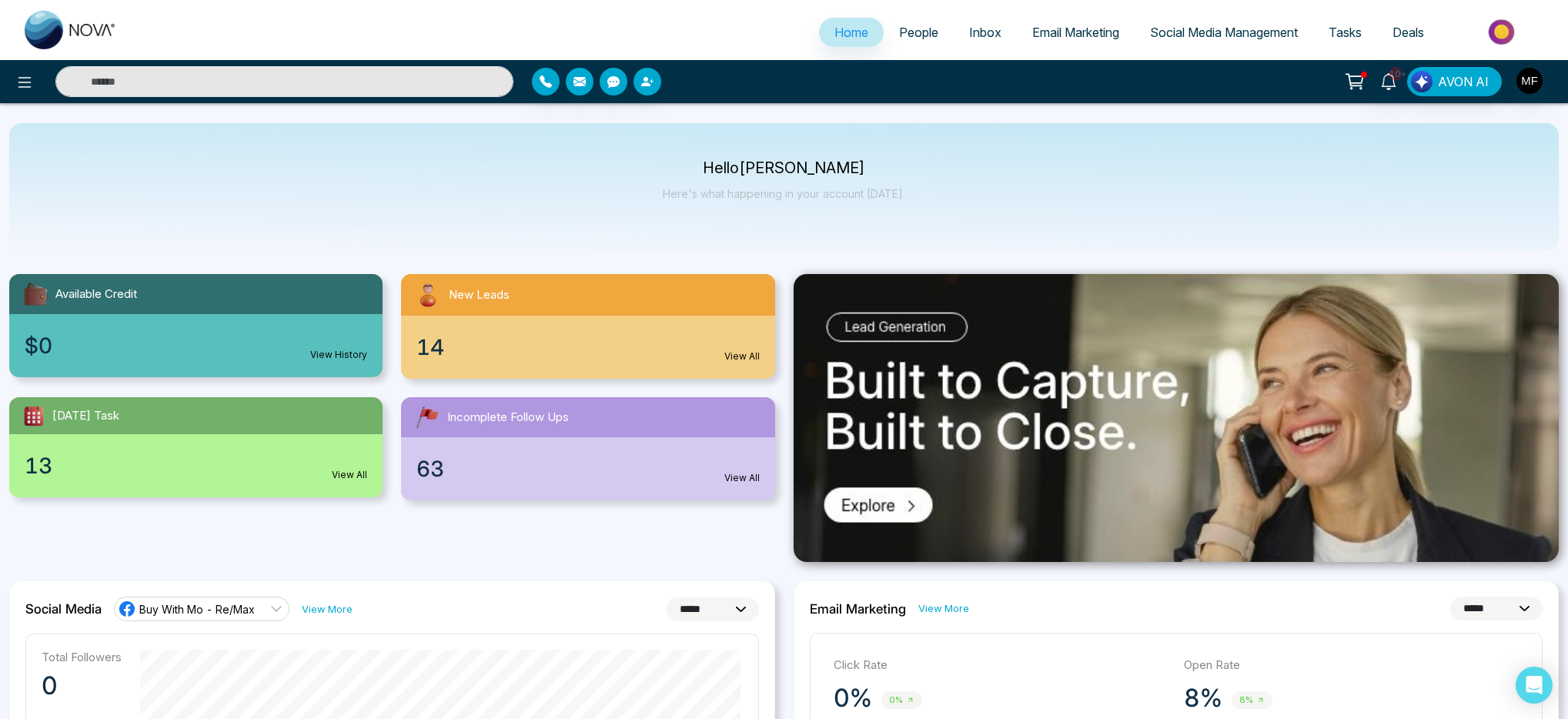
click at [900, 34] on span "People" at bounding box center [919, 32] width 39 height 15
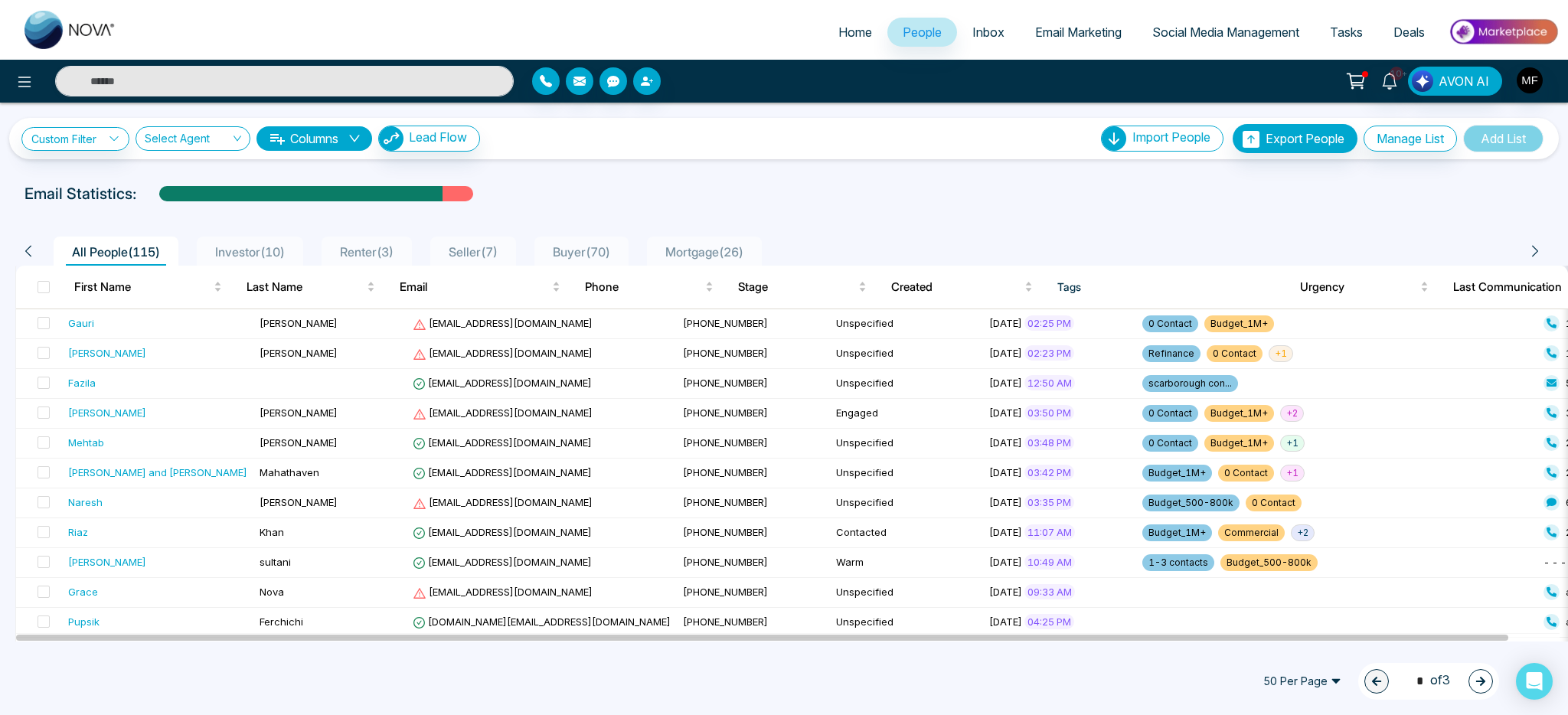
click at [281, 244] on span "Investor ( 10 )" at bounding box center [250, 251] width 82 height 15
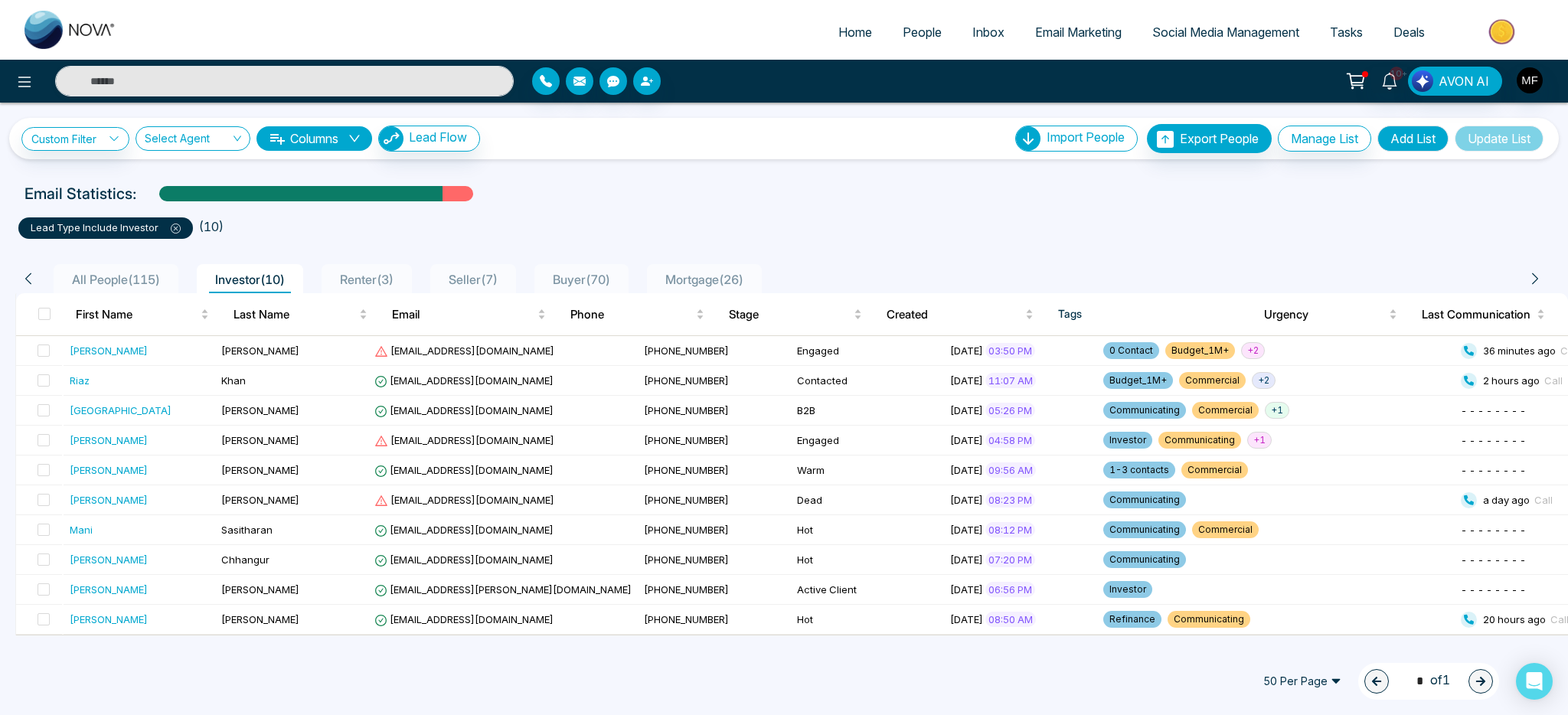
click at [1077, 228] on ul "lead type include Investor ( 10 )" at bounding box center [784, 225] width 1531 height 27
click at [1310, 228] on ul "lead type include Investor ( 10 )" at bounding box center [784, 225] width 1531 height 27
click at [1391, 84] on icon at bounding box center [1389, 81] width 17 height 17
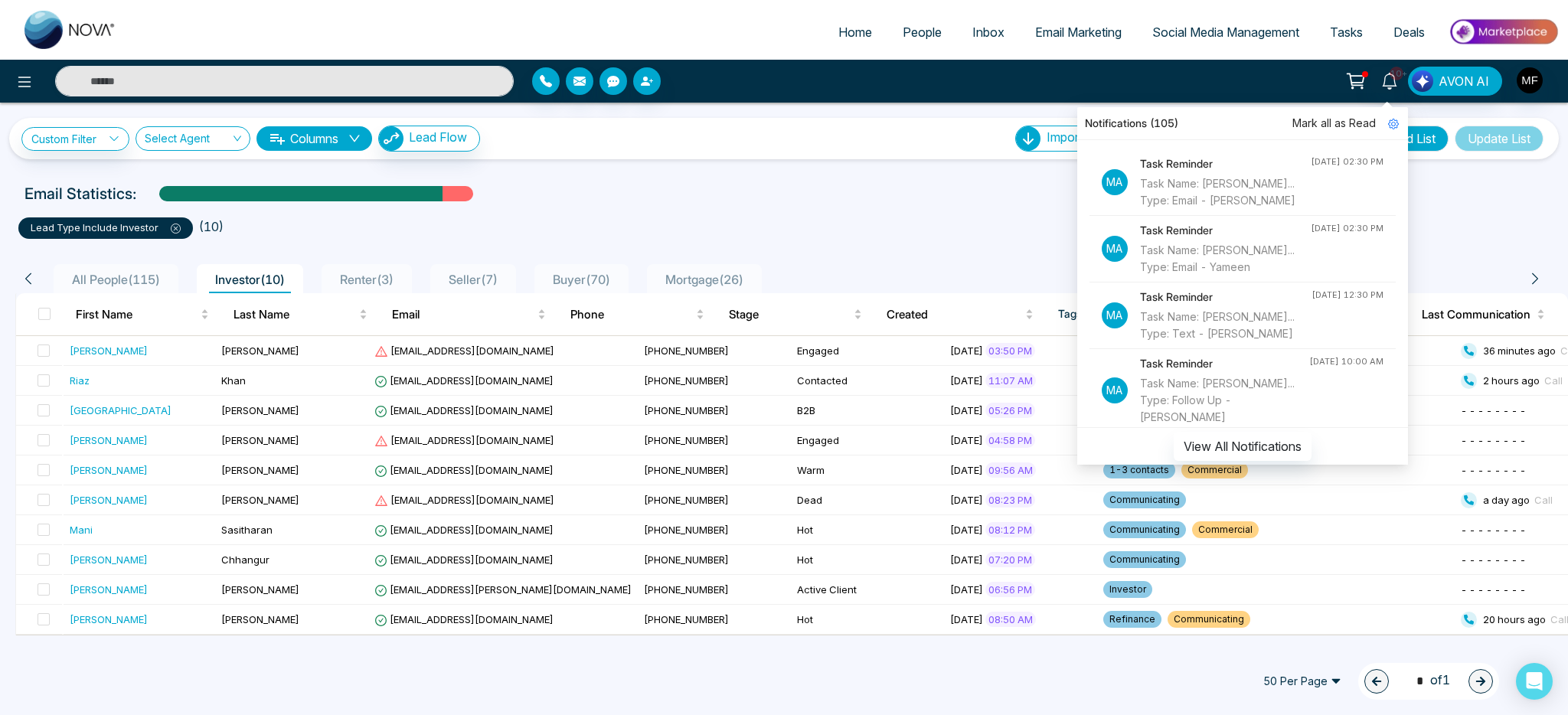
click at [782, 221] on ul "lead type include Investor ( 10 )" at bounding box center [784, 225] width 1531 height 27
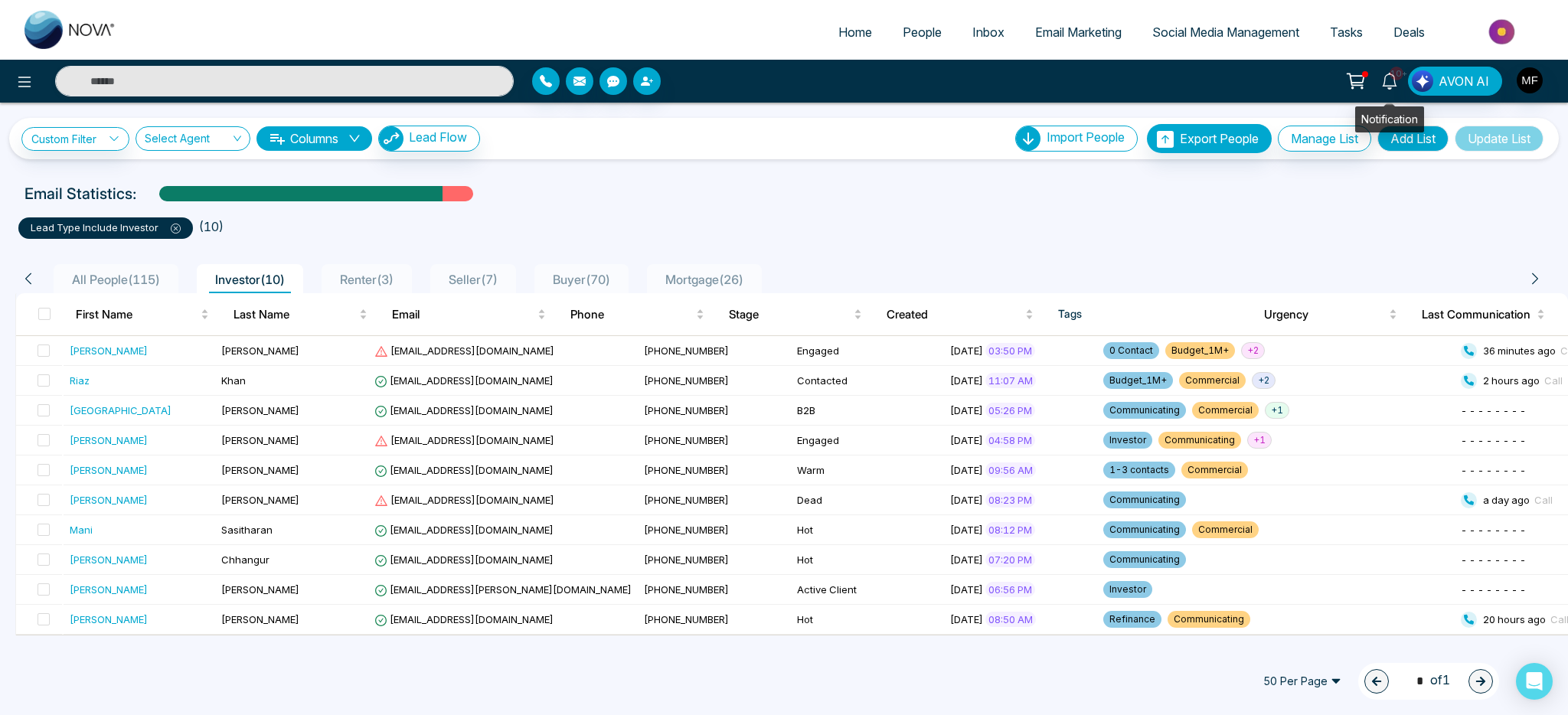
click at [1390, 87] on icon at bounding box center [1389, 81] width 17 height 17
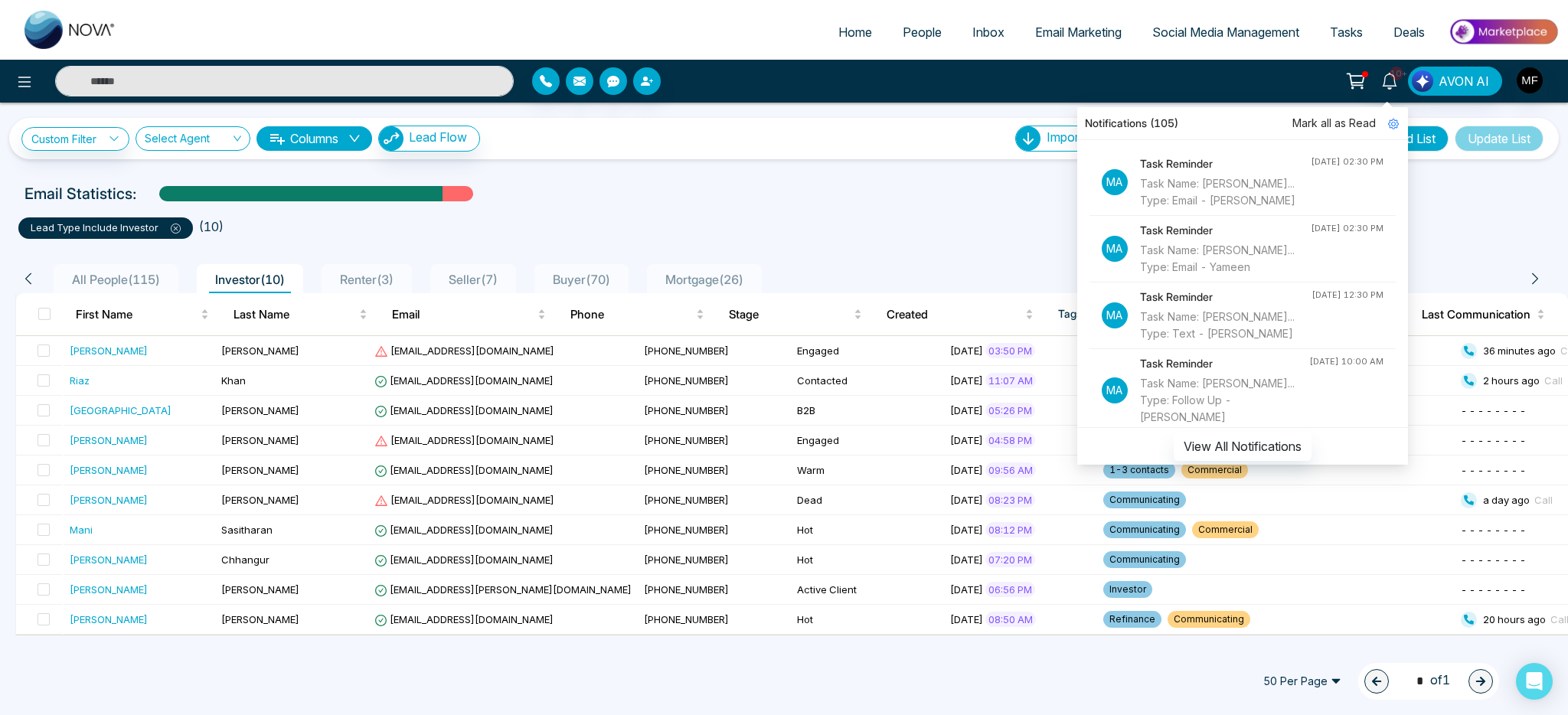
click at [314, 61] on div "10+ Notifications (105) [PERSON_NAME] all as Read Ma Task Reminder Task Name: […" at bounding box center [784, 81] width 1568 height 42
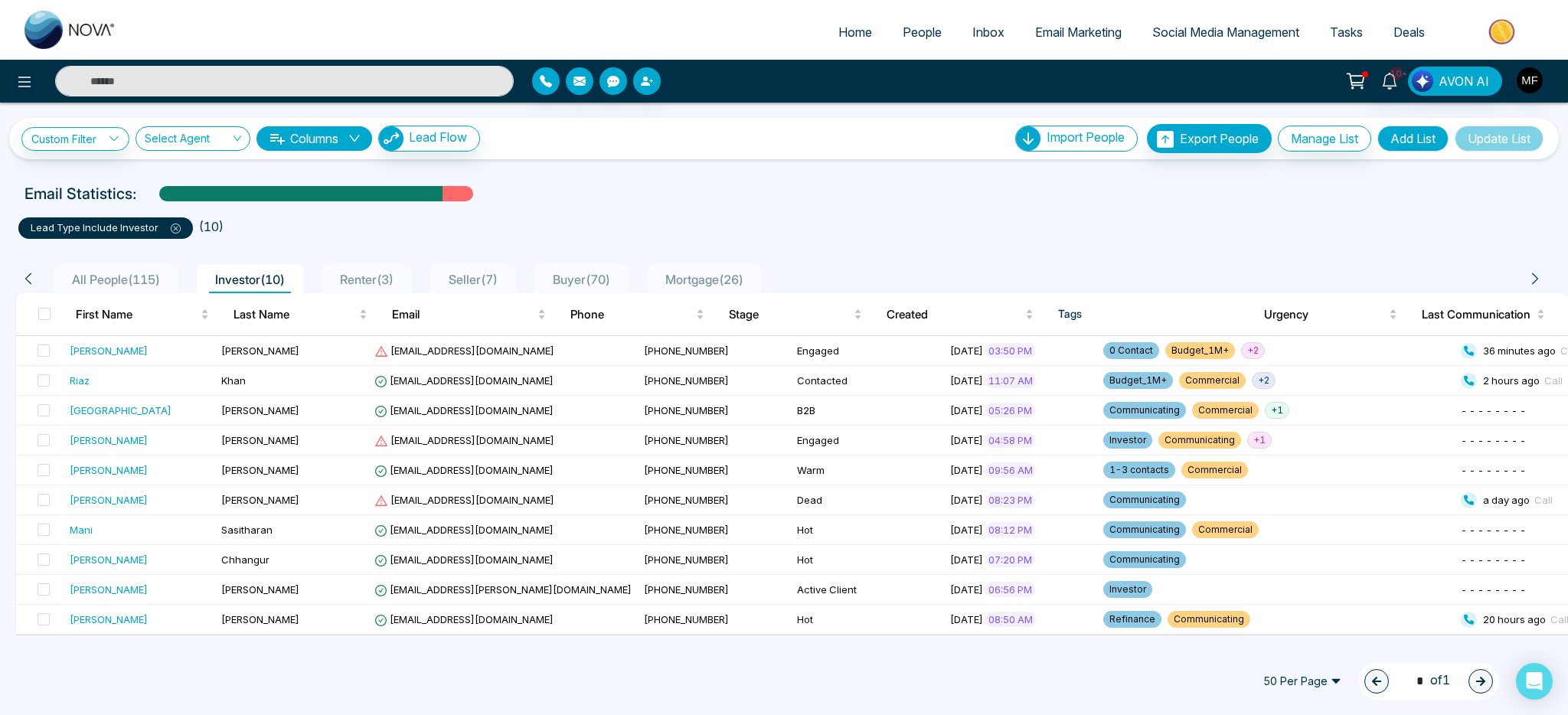
click at [327, 77] on input "text" at bounding box center [284, 81] width 458 height 31
type input "****"
click at [884, 201] on div "Email Statistics:" at bounding box center [528, 194] width 1007 height 23
type input "****"
click at [119, 281] on div "Click to sort ascending" at bounding box center [142, 277] width 127 height 26
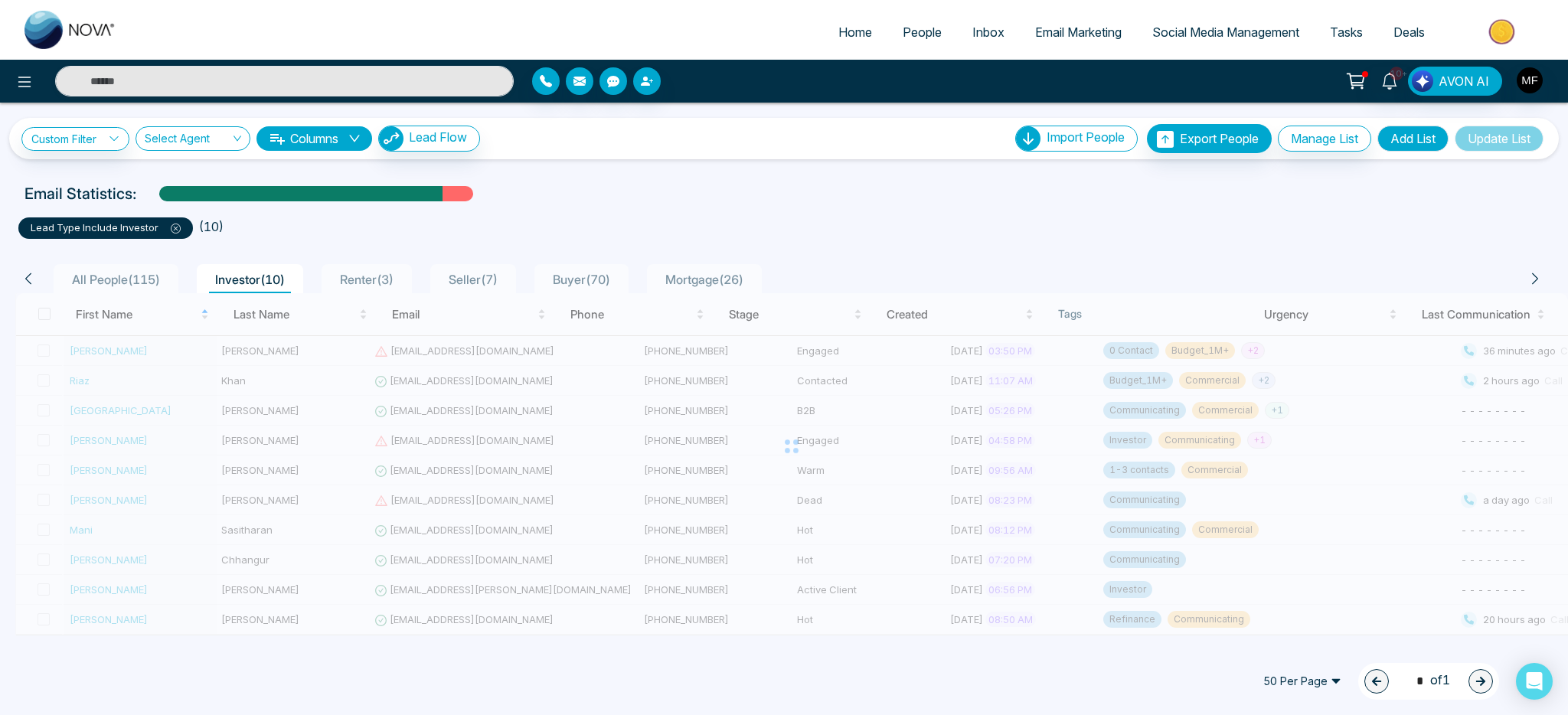
type input "****"
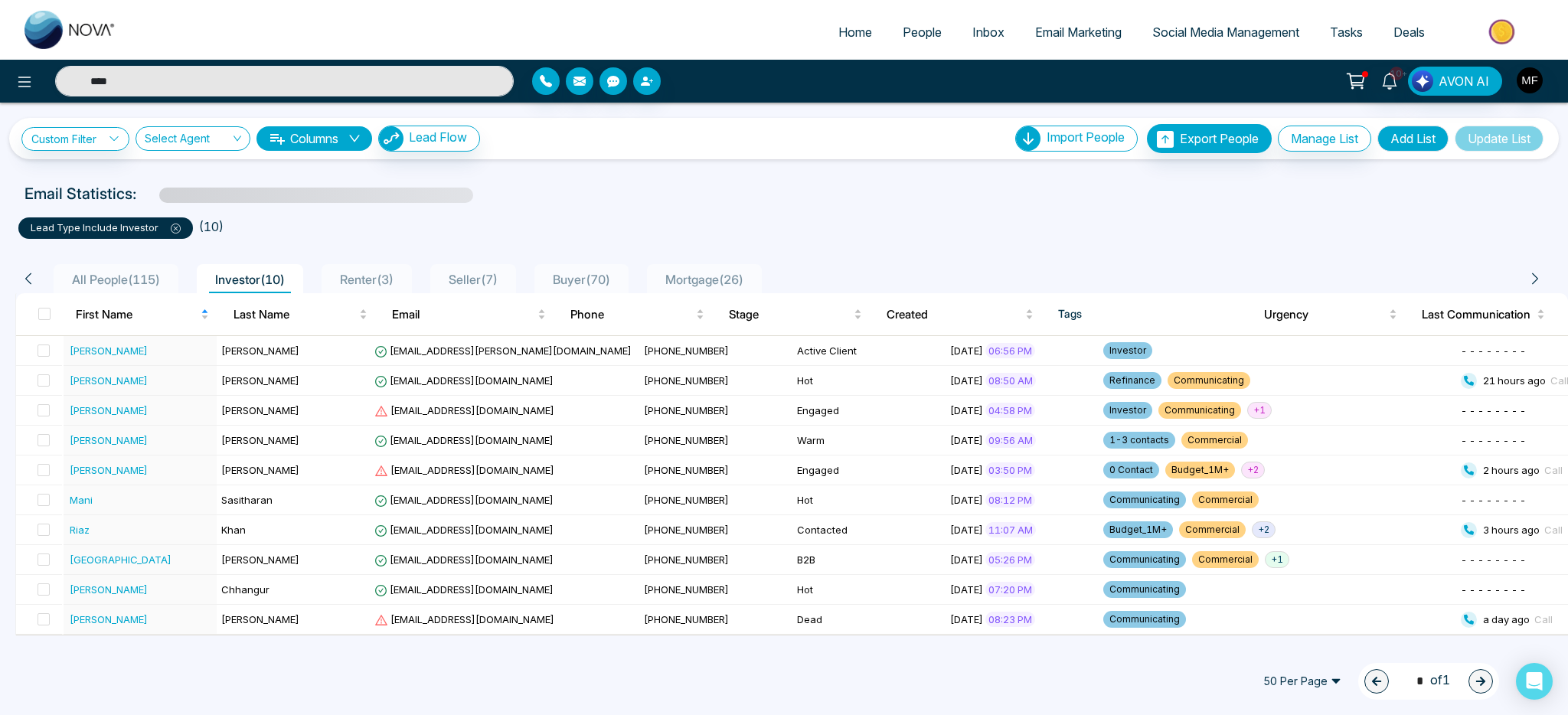
click at [657, 225] on ul "lead type include Investor ( 10 )" at bounding box center [784, 225] width 1531 height 27
click at [142, 304] on div "Click to sort descending" at bounding box center [142, 304] width 0 height 0
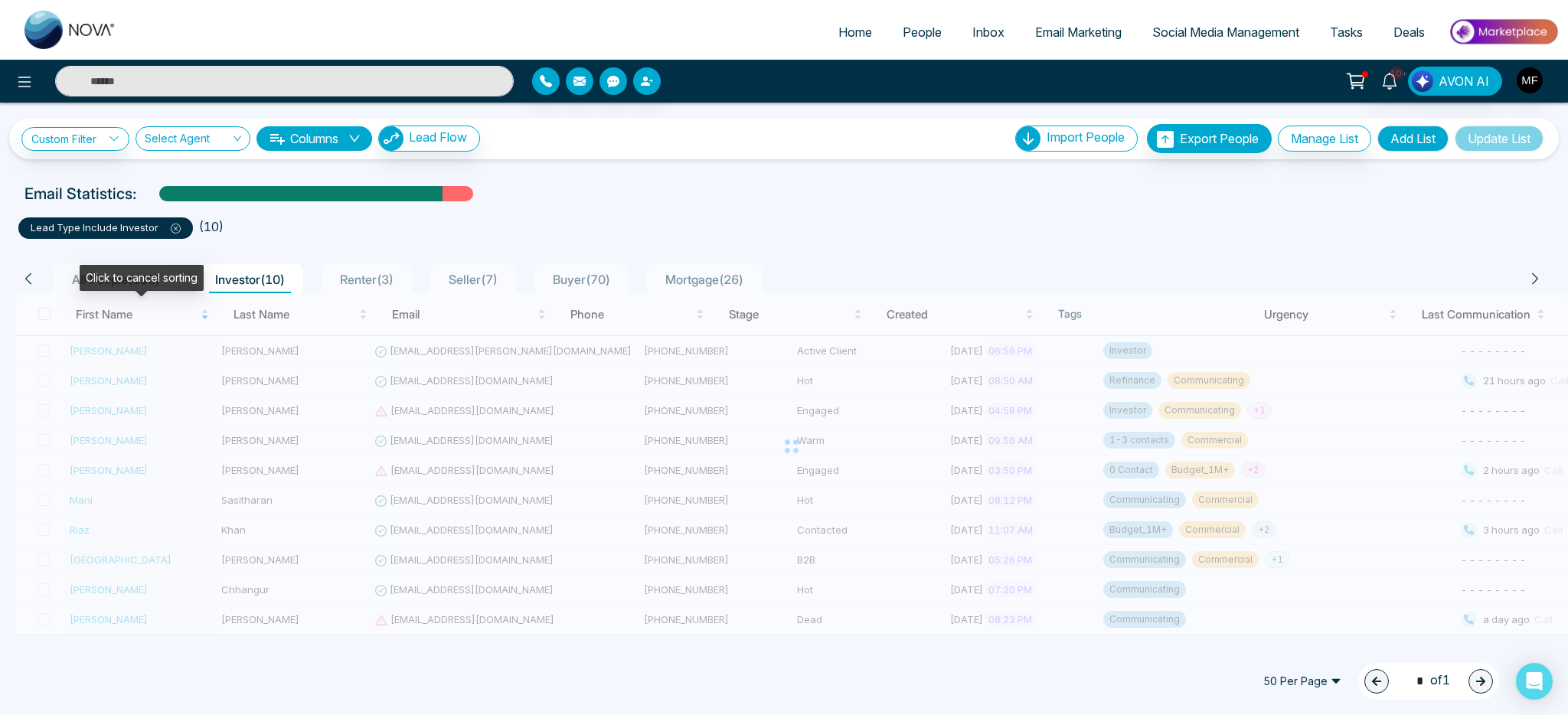
type input "****"
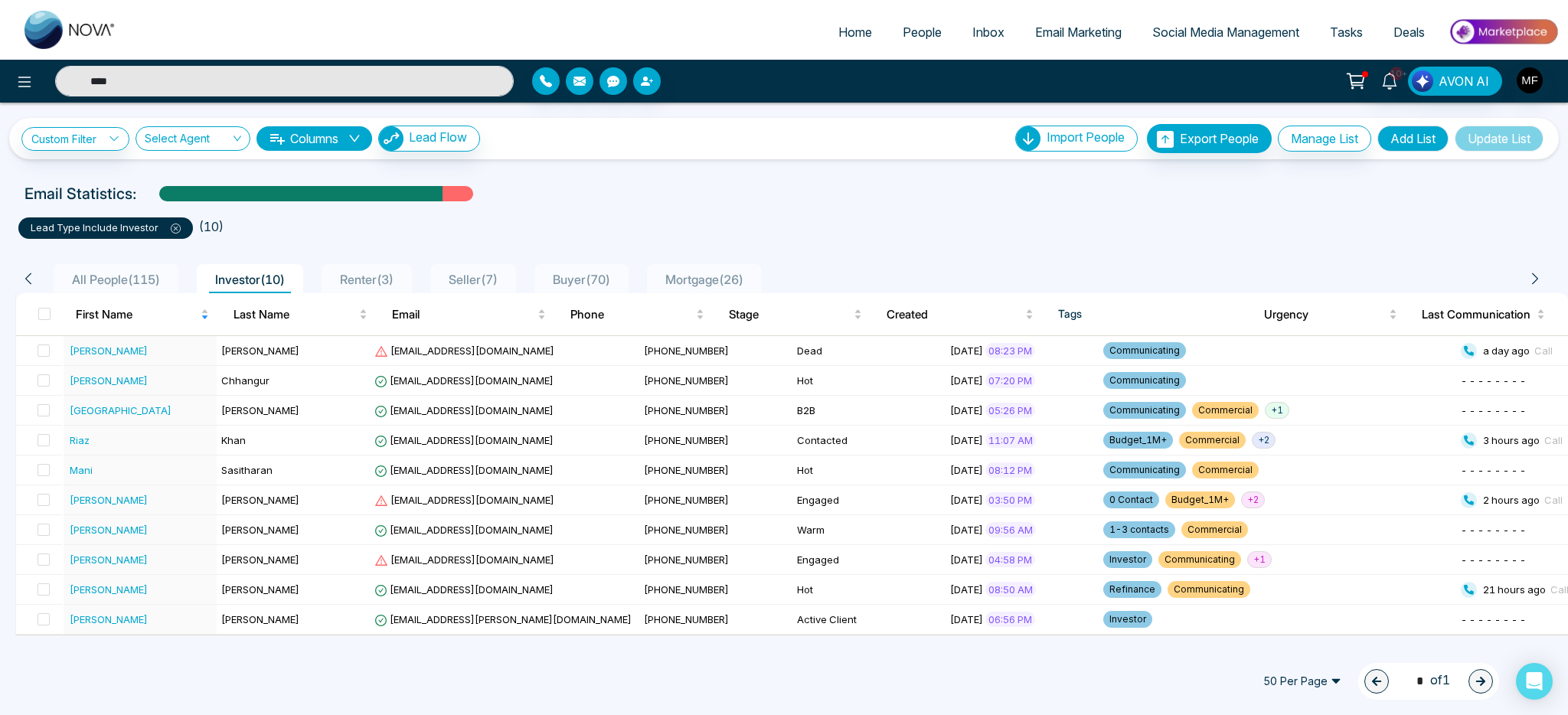
click at [69, 278] on span "All People ( 115 )" at bounding box center [115, 279] width 100 height 15
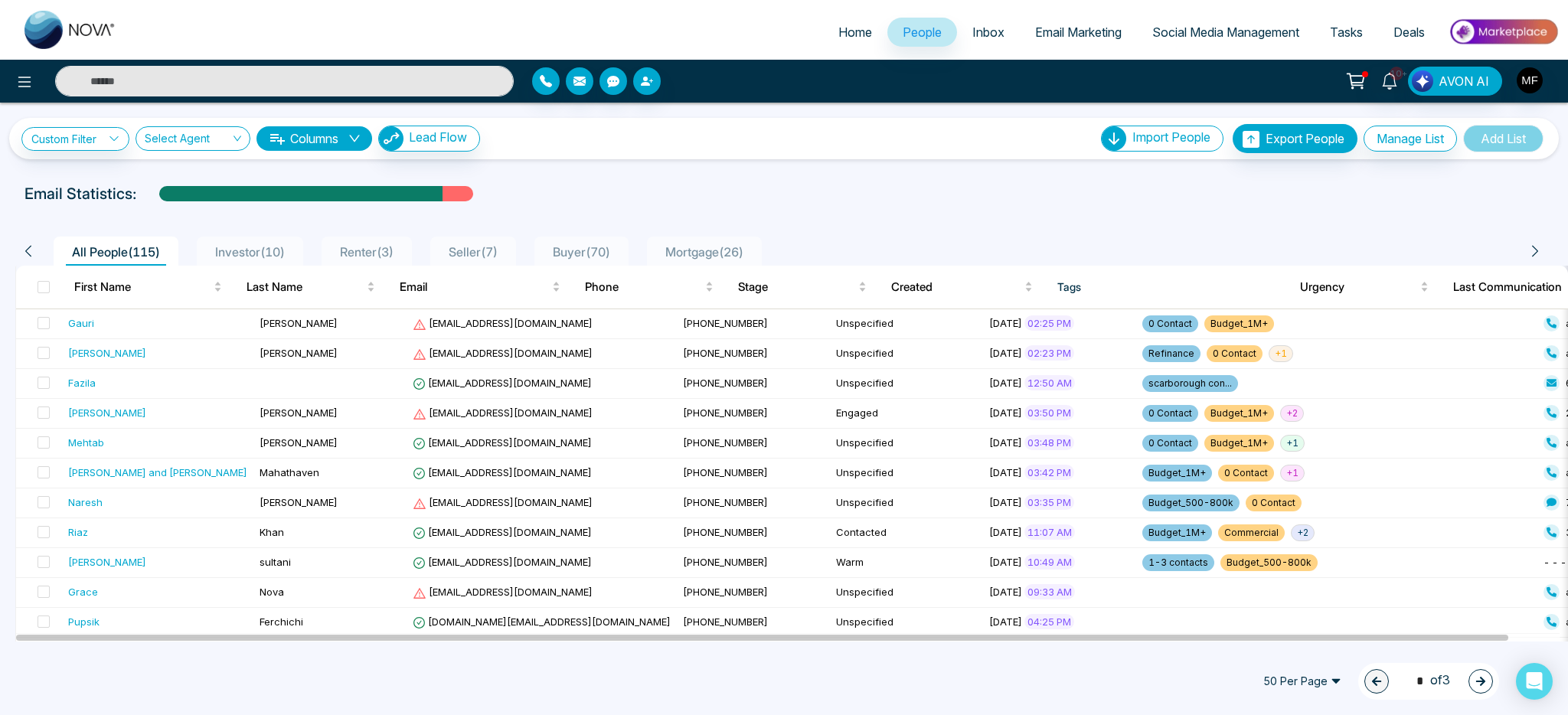
click at [442, 77] on input "text" at bounding box center [284, 81] width 458 height 31
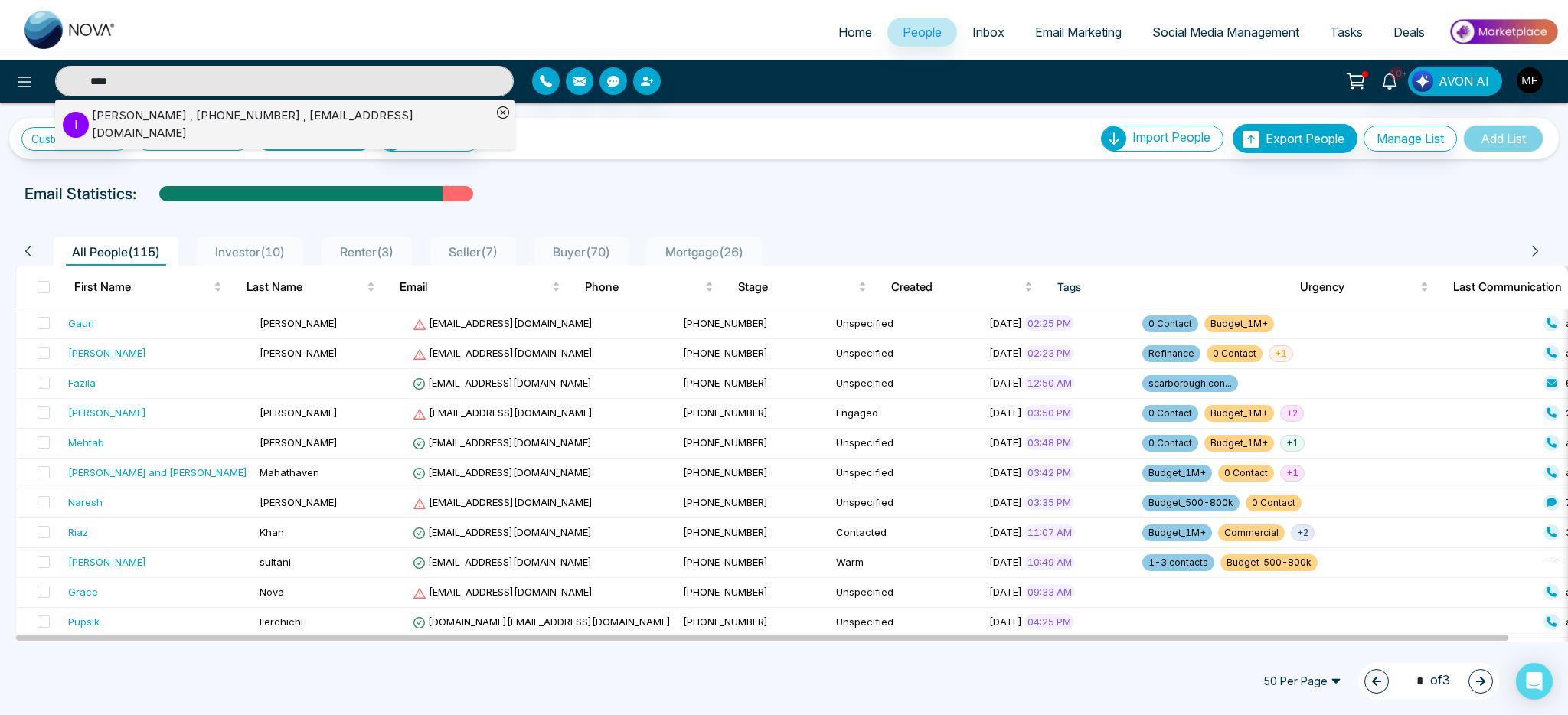
type input "****"
click at [162, 119] on div "isha chopra , +14168367454 , Ishachopra10@hotmail.com" at bounding box center [292, 124] width 400 height 35
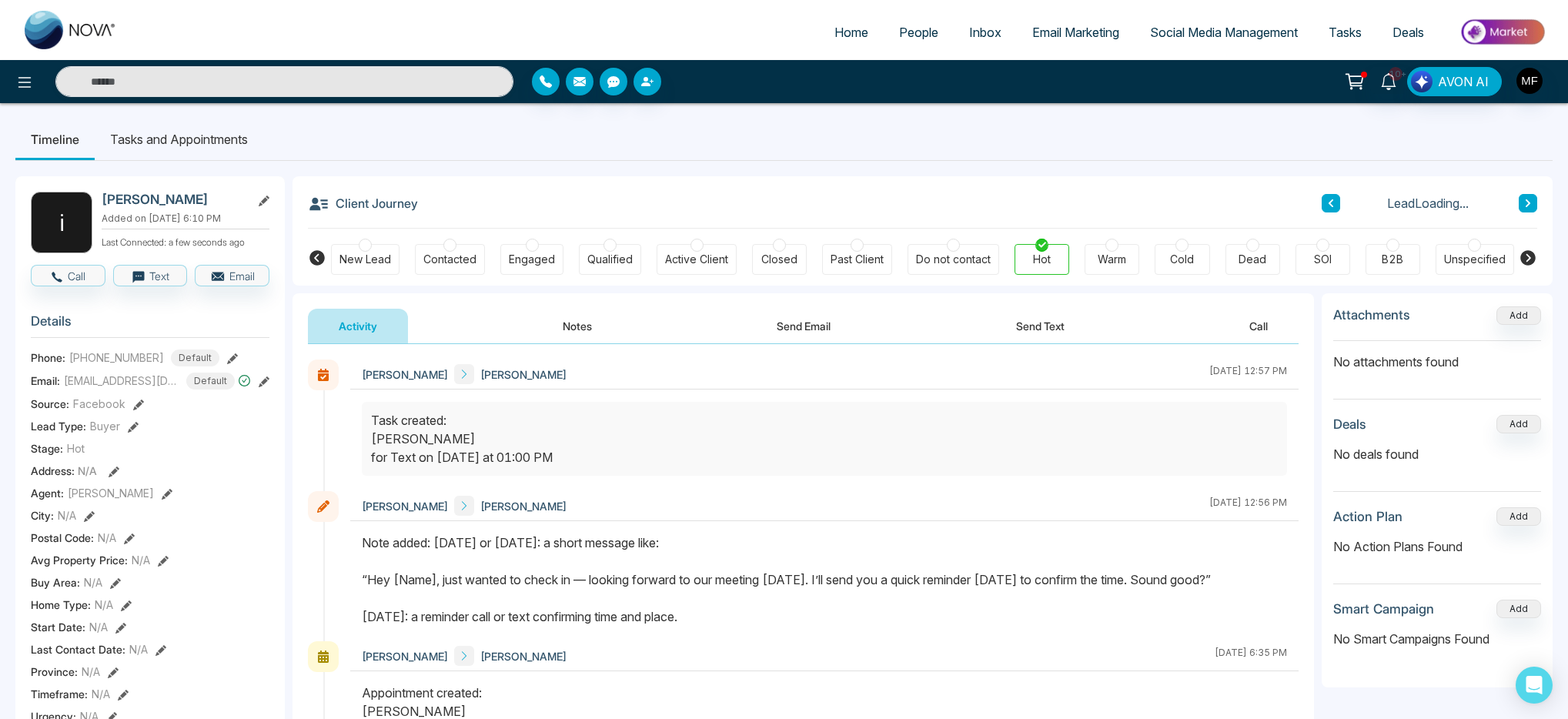
click at [1027, 332] on button "Send Text" at bounding box center [1040, 326] width 110 height 35
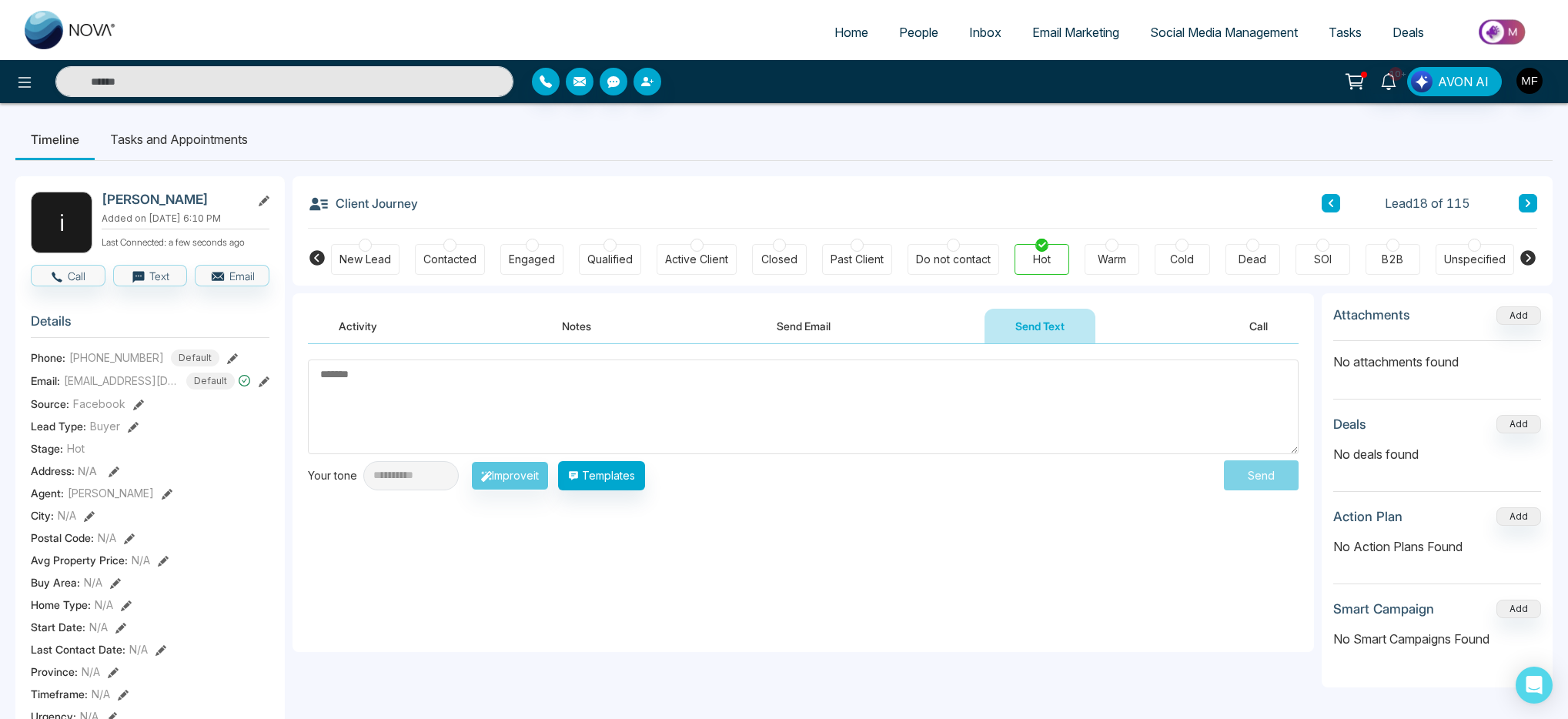
click at [333, 320] on button "Activity" at bounding box center [358, 326] width 100 height 35
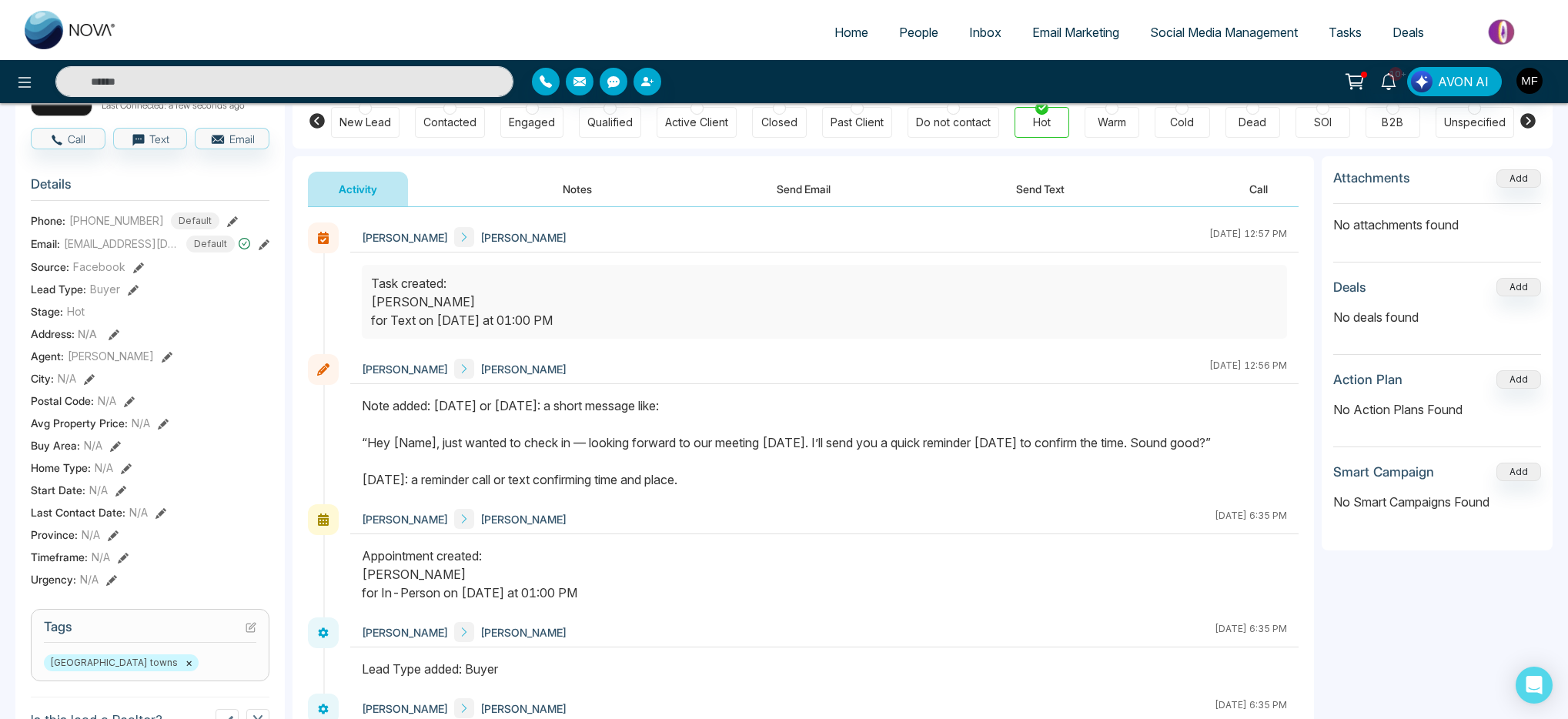
scroll to position [120, 0]
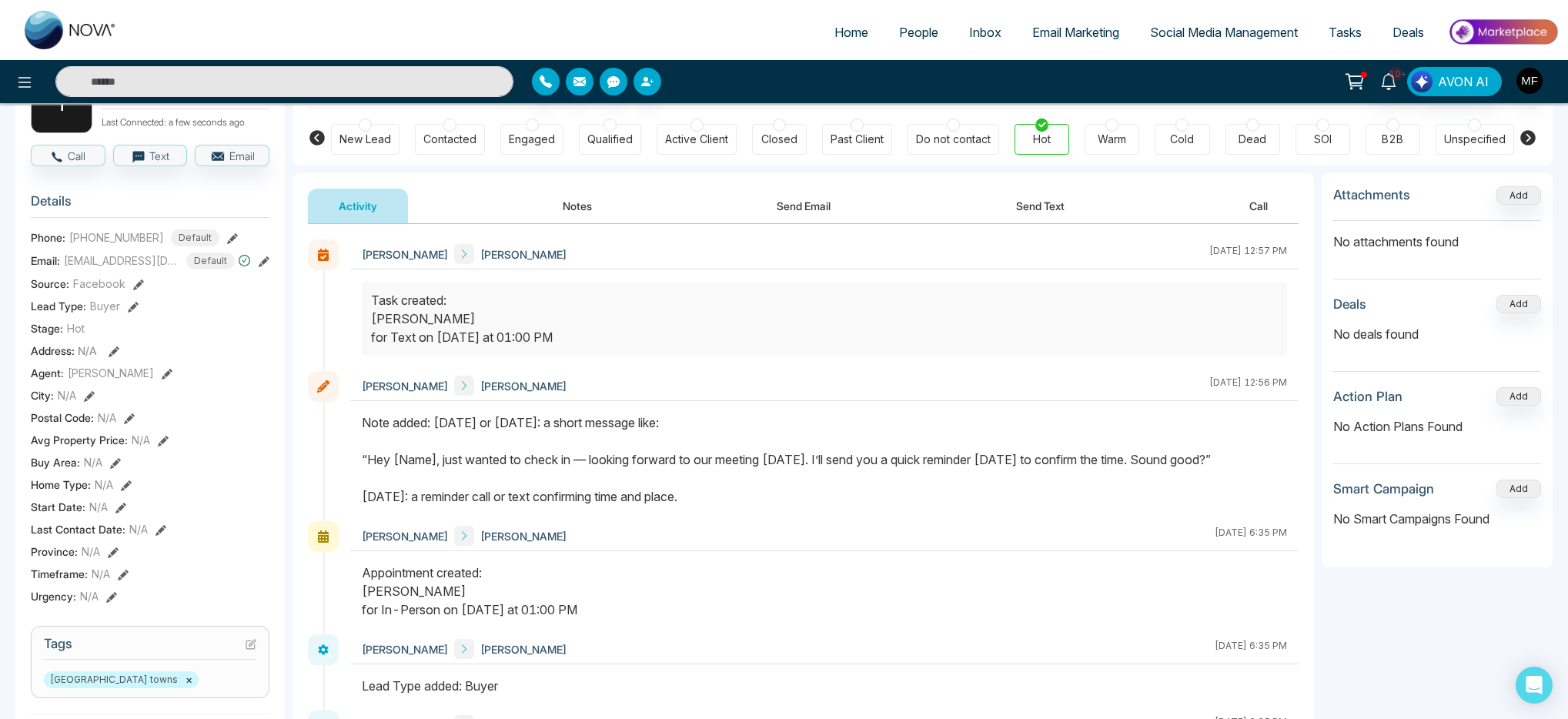
click at [503, 214] on div "Activity Notes Send Email Send Text Call" at bounding box center [804, 206] width 991 height 36
click at [584, 222] on button "Notes" at bounding box center [578, 206] width 91 height 35
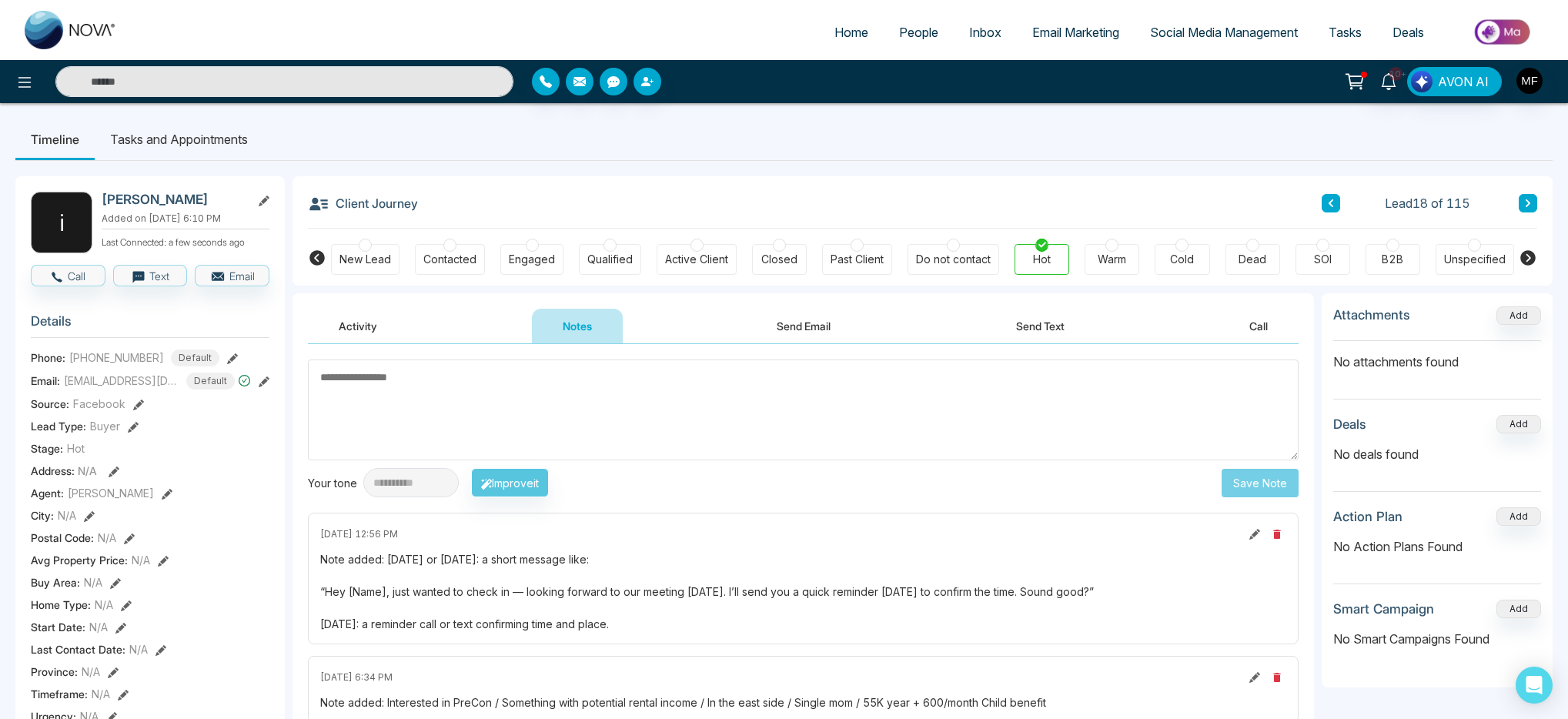
click at [204, 143] on li "Tasks and Appointments" at bounding box center [178, 139] width 168 height 42
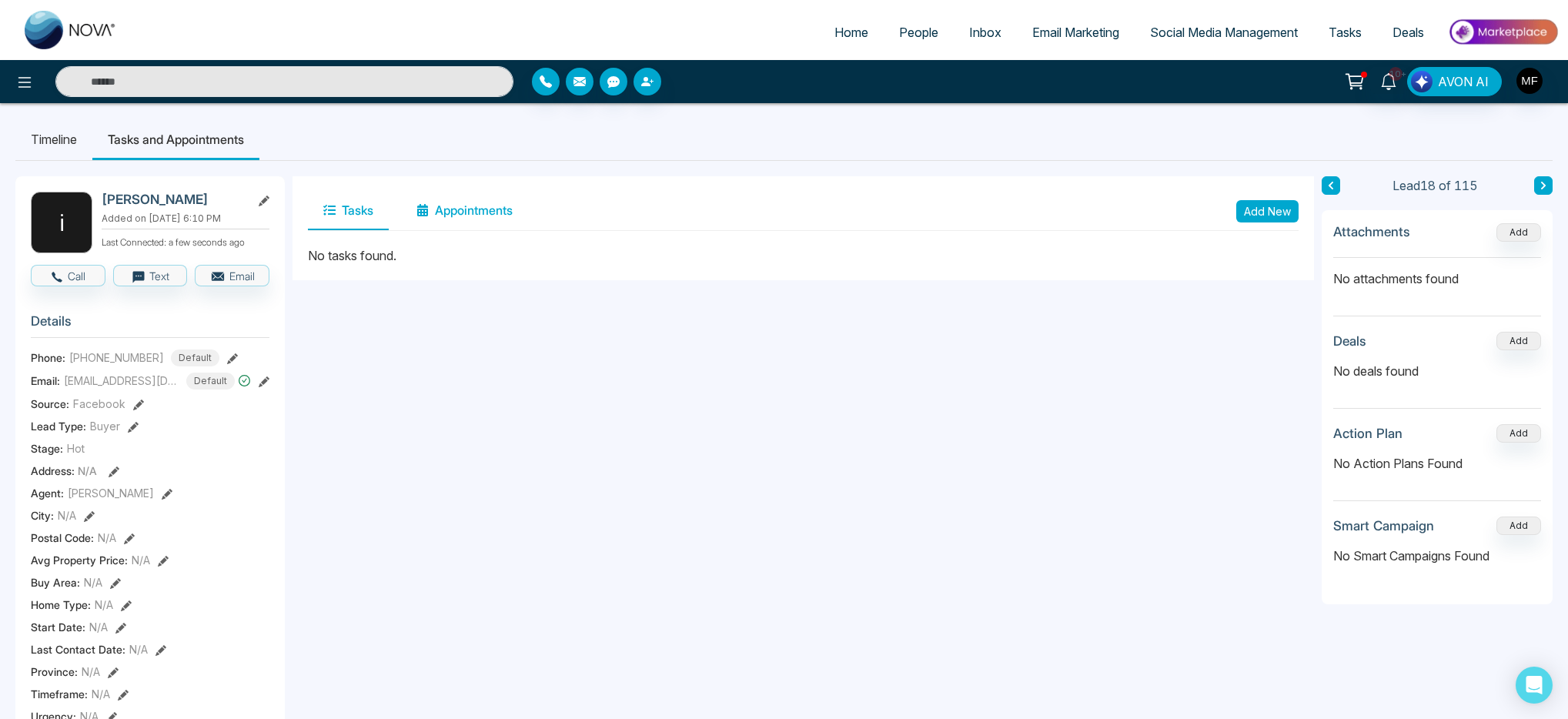
click at [477, 199] on button "Appointments" at bounding box center [465, 210] width 127 height 38
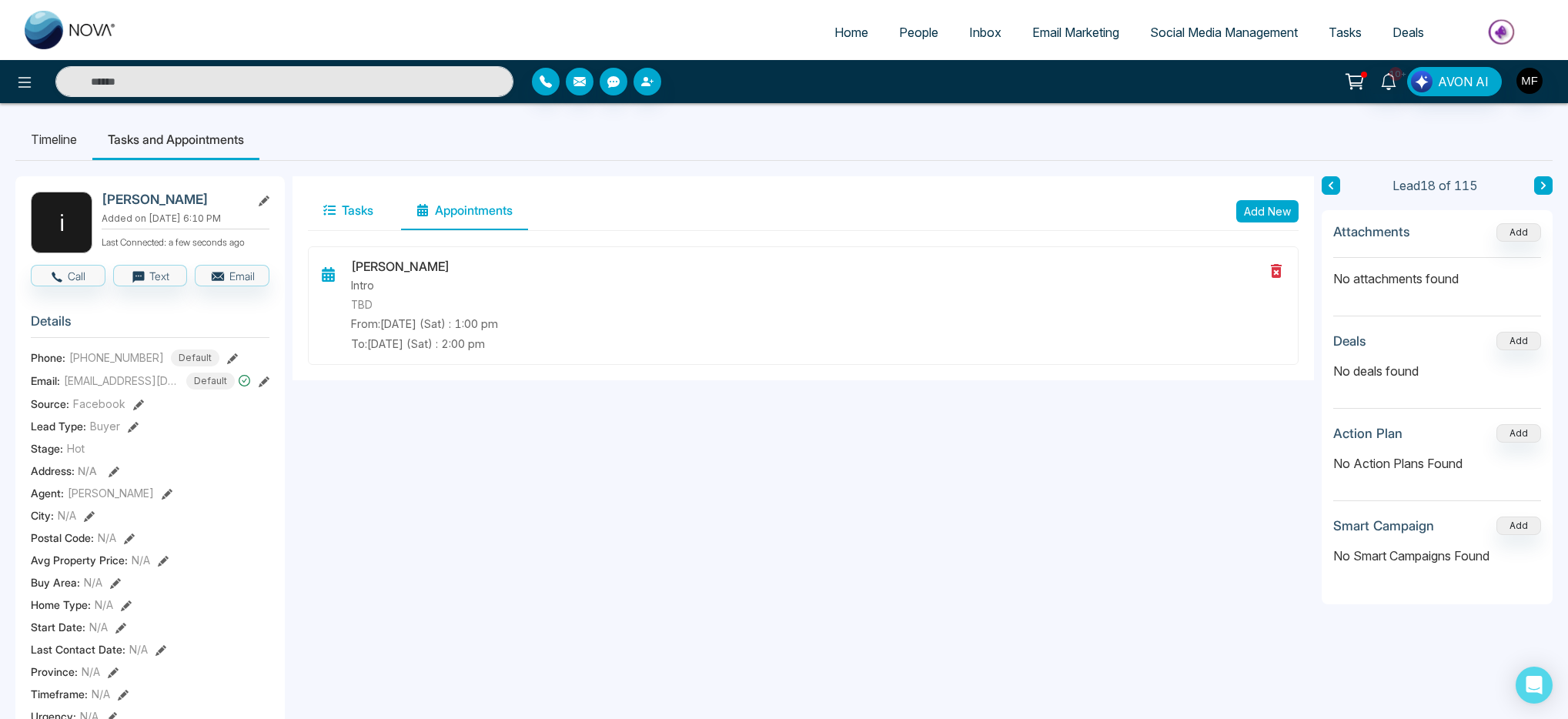
click at [331, 220] on button "Tasks" at bounding box center [348, 210] width 81 height 38
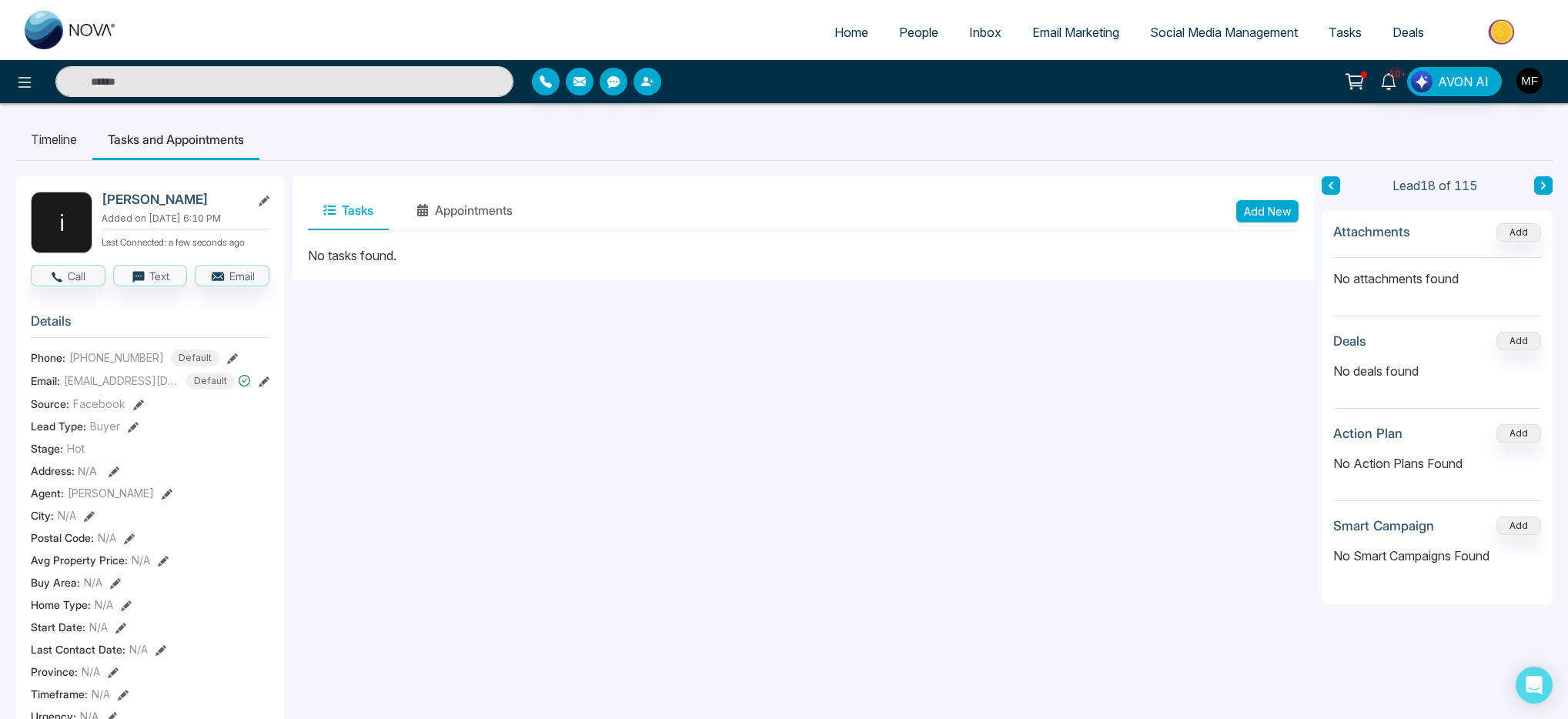
click at [61, 147] on li "Timeline" at bounding box center [53, 139] width 77 height 42
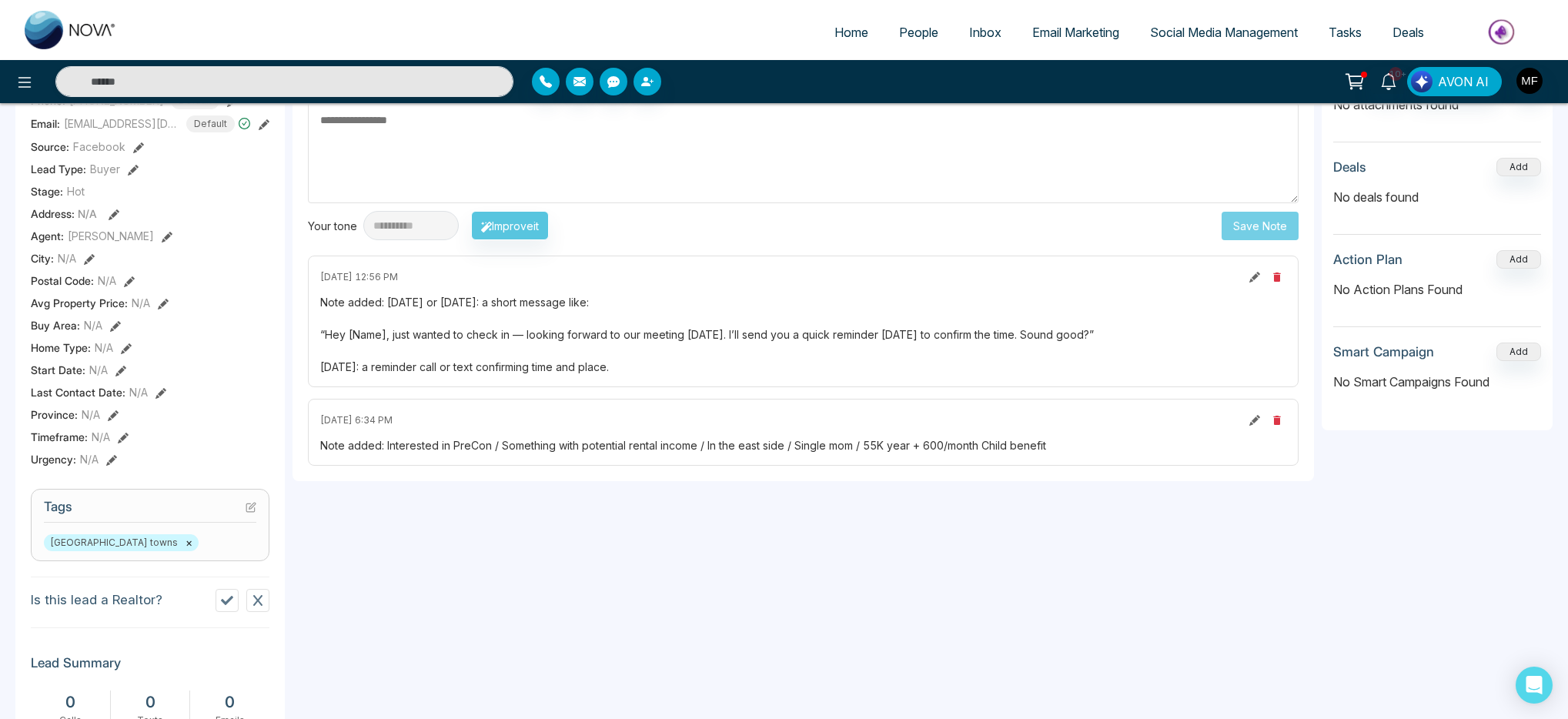
scroll to position [260, 0]
drag, startPoint x: 323, startPoint y: 334, endPoint x: 1105, endPoint y: 338, distance: 782.0
click at [1105, 338] on div "Note added: Wednesday or Thursday: a short message like: “Hey [Name], just want…" at bounding box center [804, 332] width 966 height 81
copy div "Hey [Name], just wanted to check in — looking forward to our meeting on Saturda…"
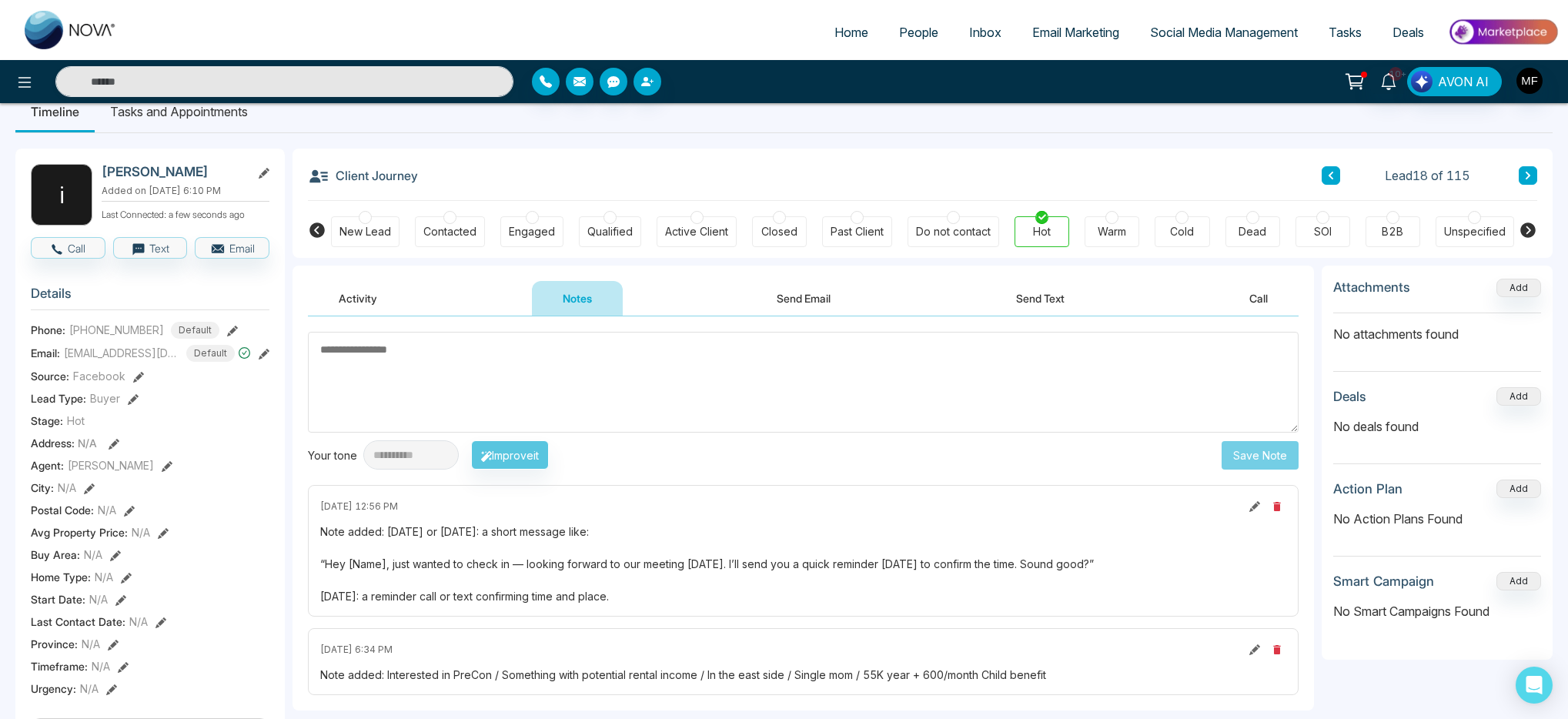
scroll to position [14, 0]
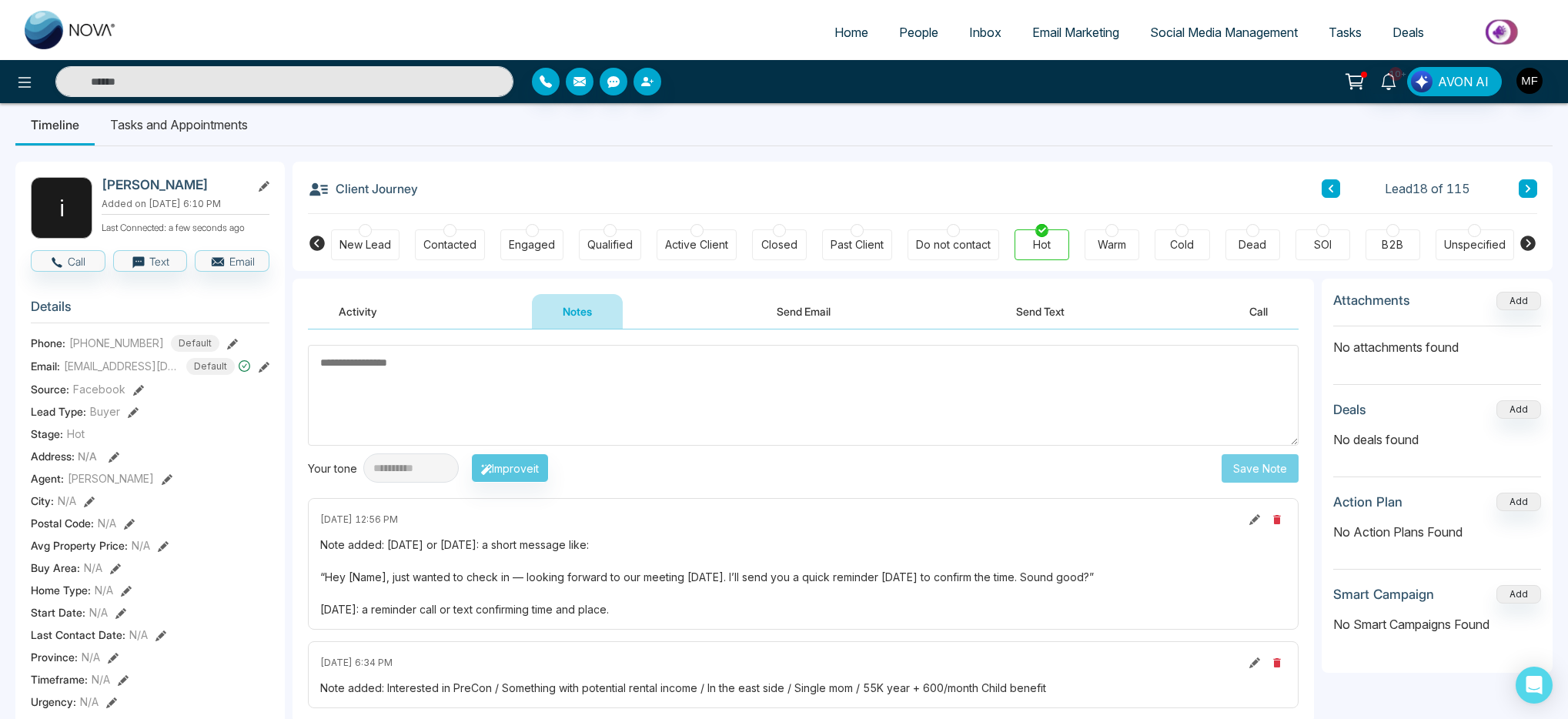
click at [833, 168] on div "Client Journey Lead 18 of 115" at bounding box center [923, 188] width 1230 height 53
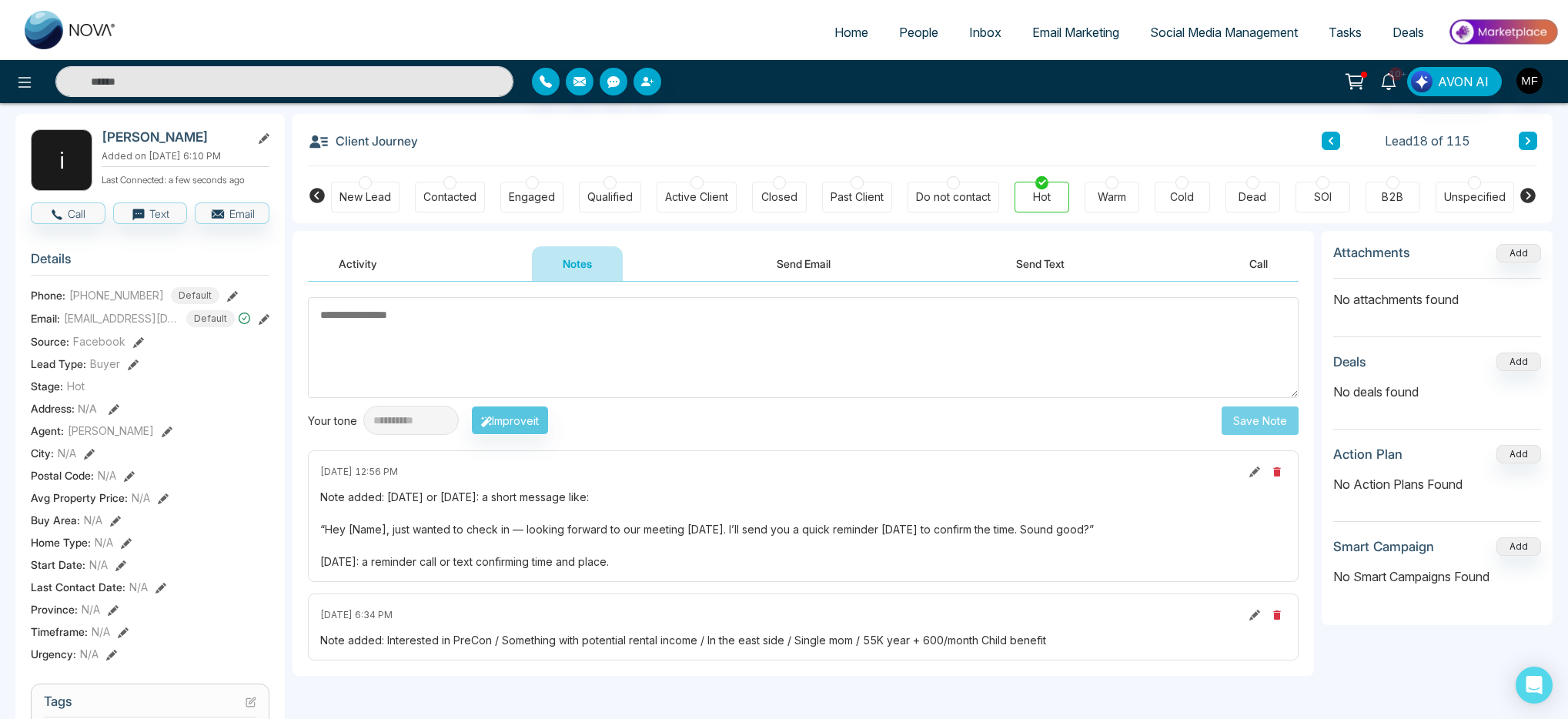
scroll to position [61, 0]
click at [396, 82] on input "text" at bounding box center [284, 81] width 458 height 31
click at [470, 155] on div "Client Journey Lead 18 of 115" at bounding box center [923, 141] width 1230 height 53
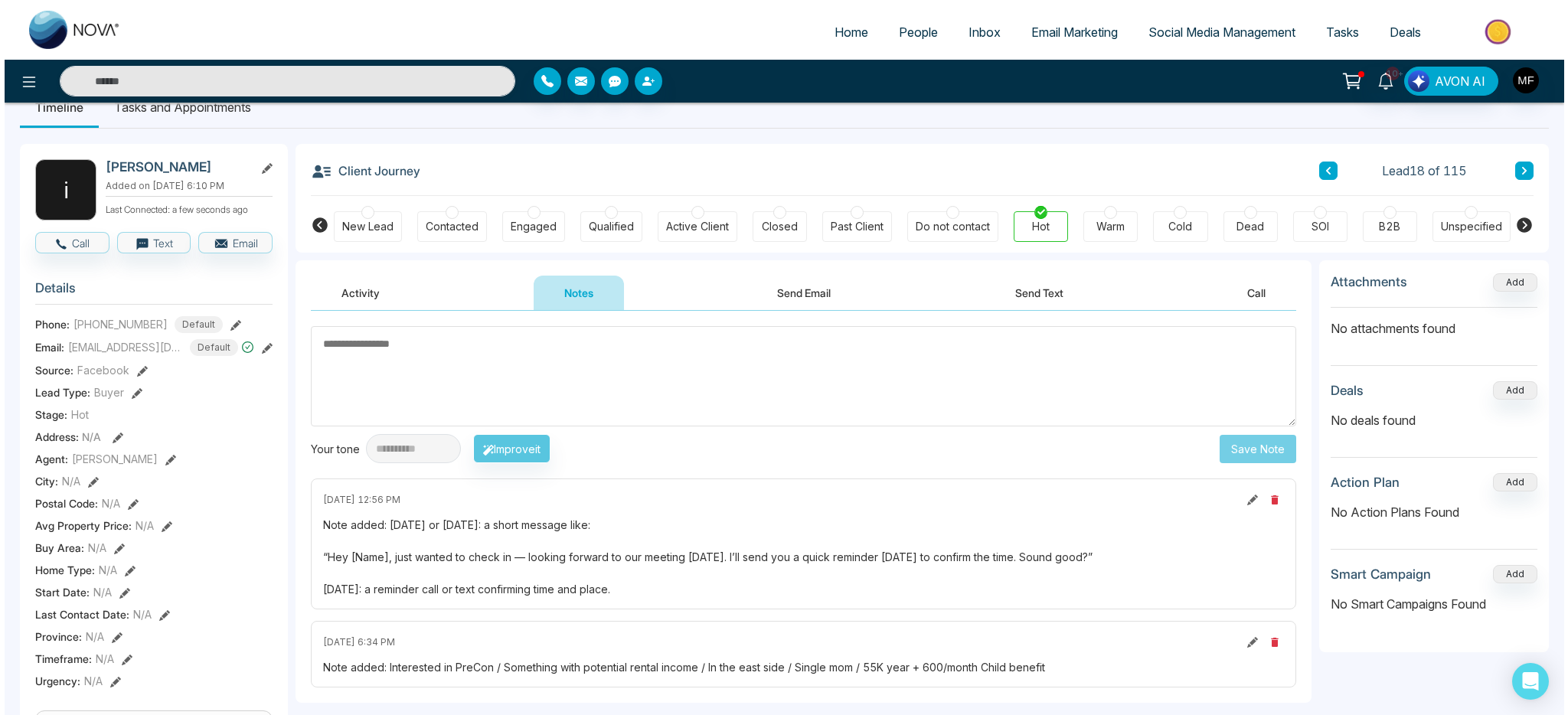
scroll to position [0, 0]
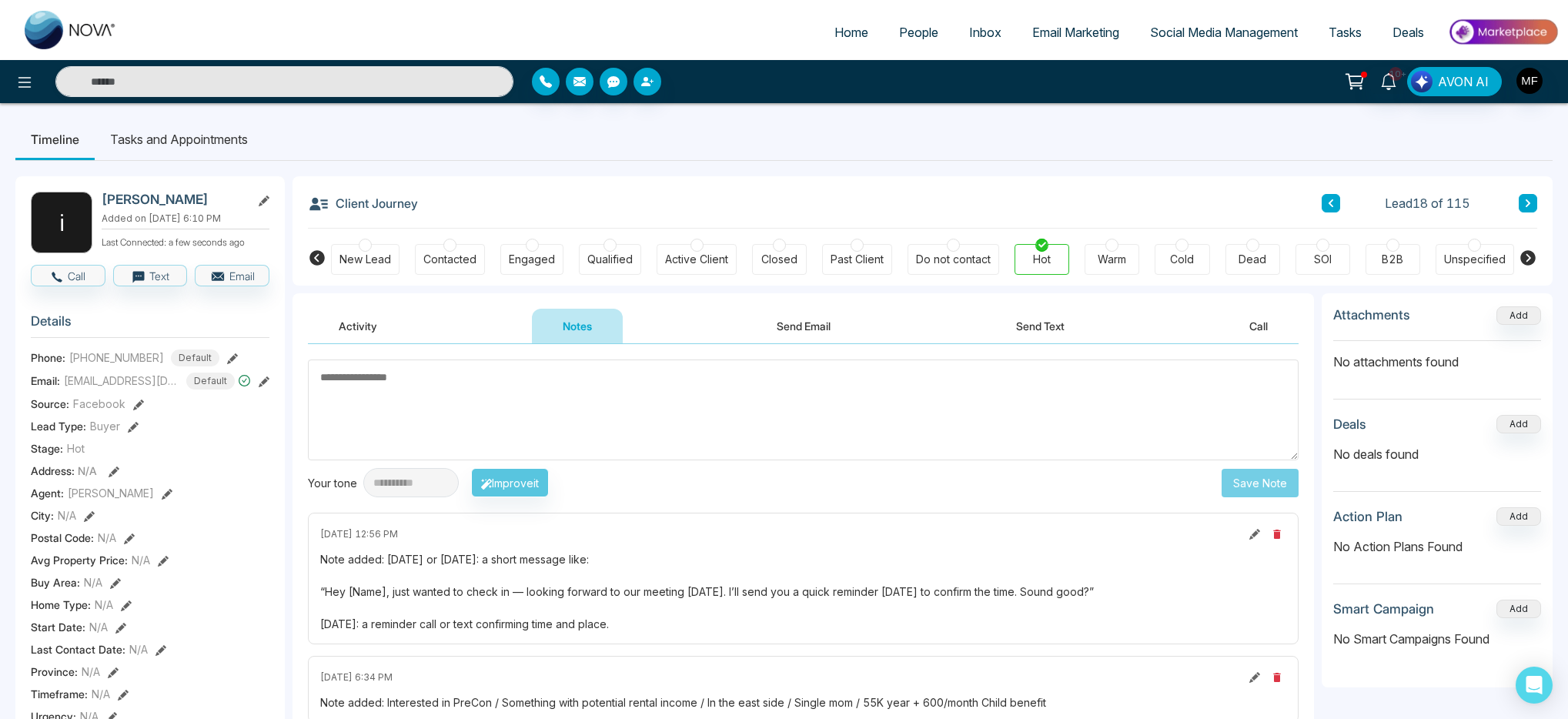
click at [213, 136] on li "Tasks and Appointments" at bounding box center [178, 139] width 168 height 42
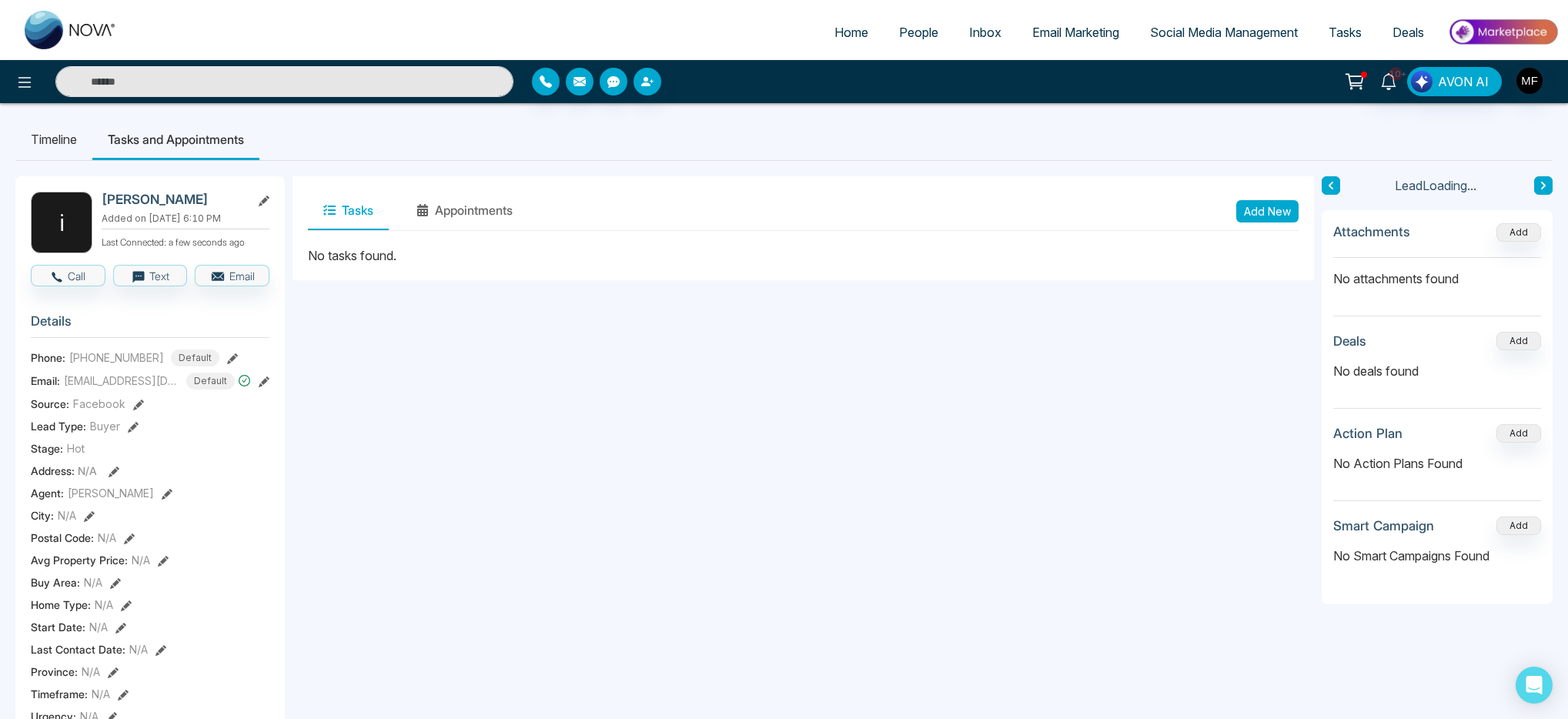
click at [1272, 203] on button "Add New" at bounding box center [1268, 211] width 62 height 22
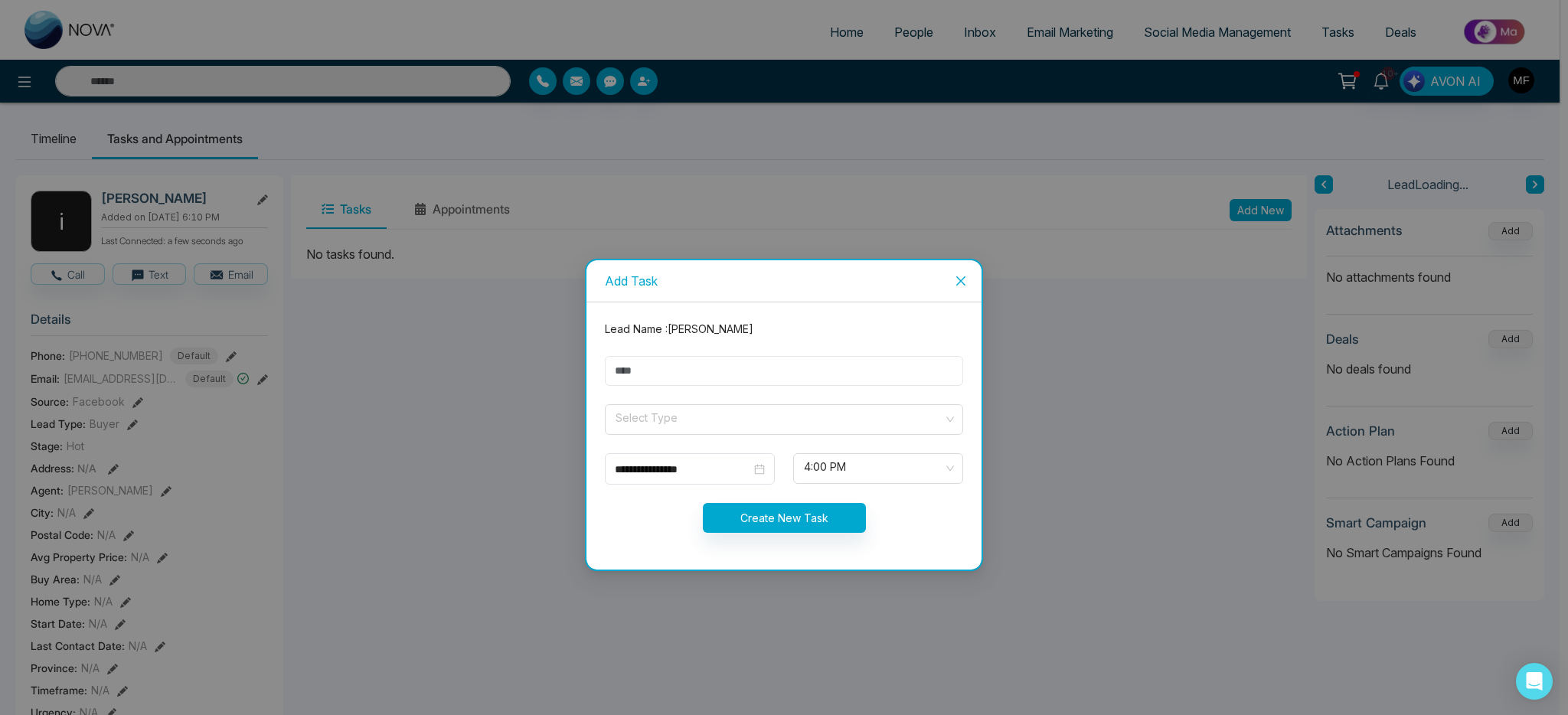
click at [832, 379] on input "text" at bounding box center [784, 371] width 358 height 30
type input "**********"
click at [707, 417] on input "search" at bounding box center [779, 417] width 329 height 23
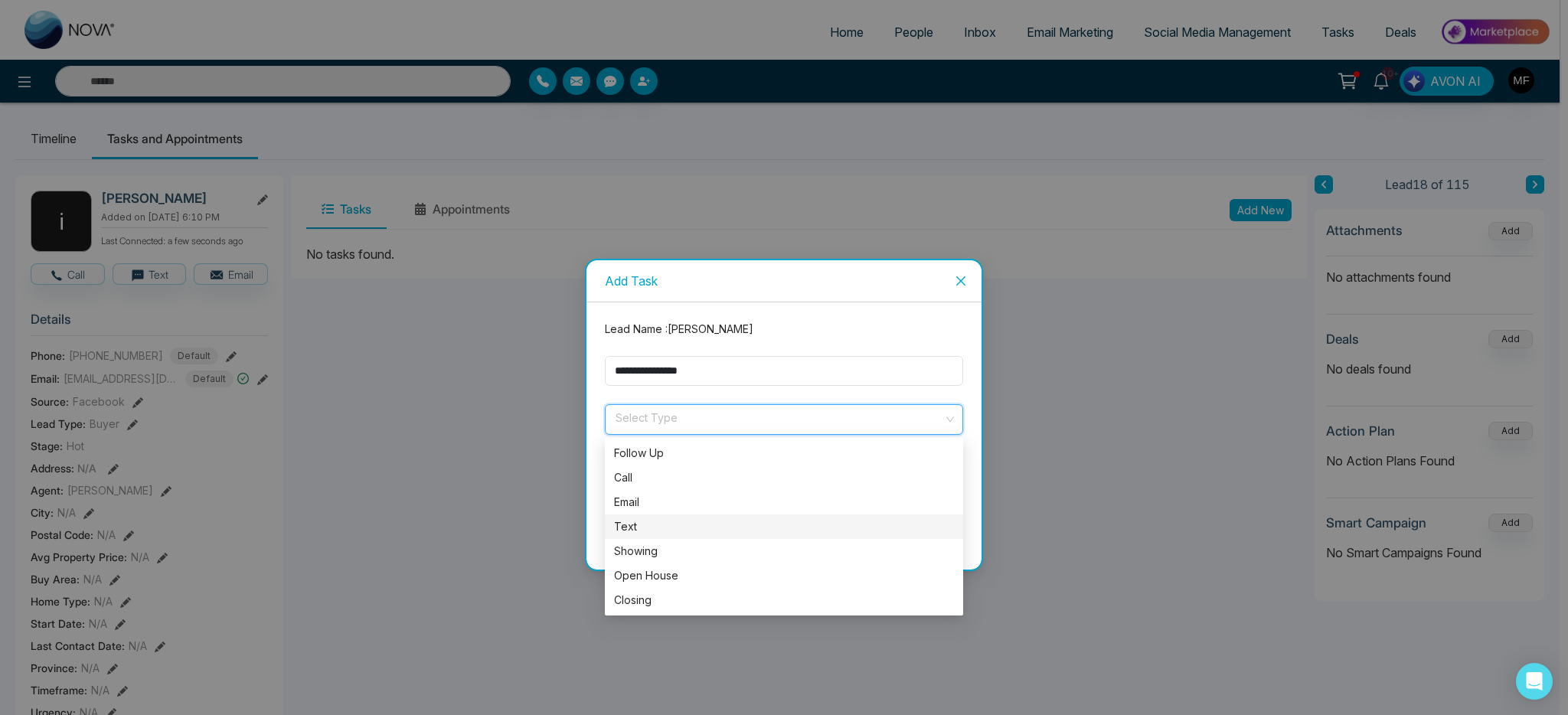
click at [652, 526] on div "Text" at bounding box center [784, 527] width 340 height 17
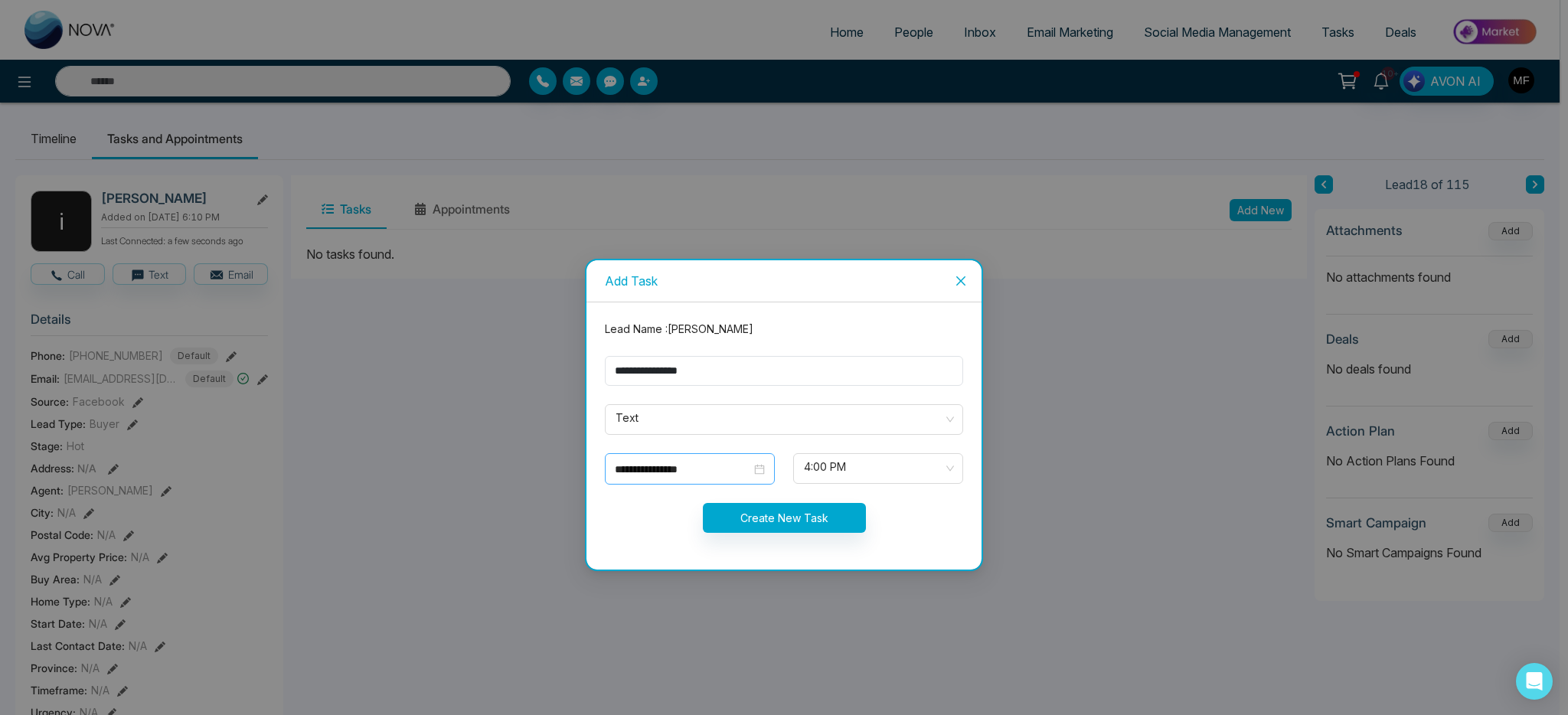
click at [742, 459] on div "**********" at bounding box center [690, 468] width 170 height 31
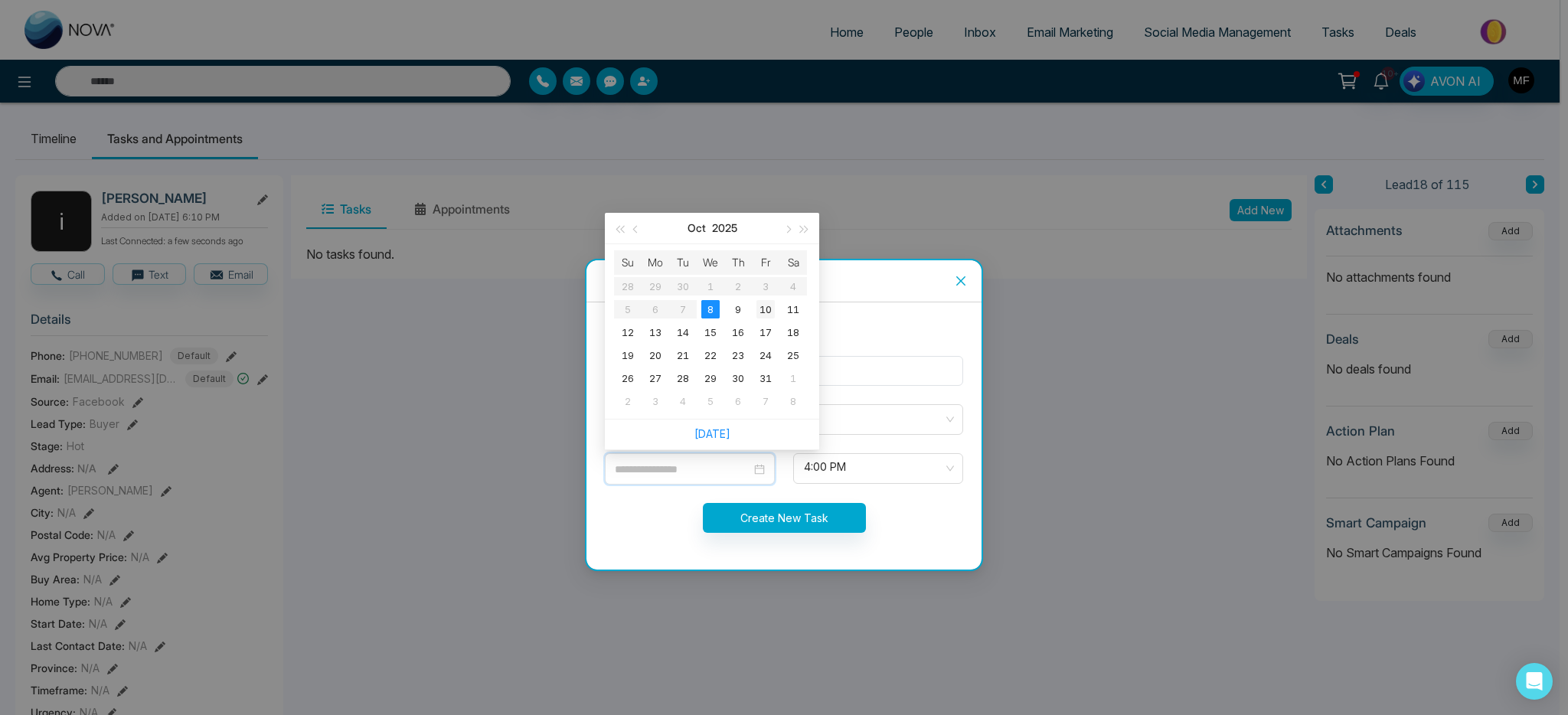
type input "**********"
click at [775, 309] on td "10" at bounding box center [765, 310] width 27 height 23
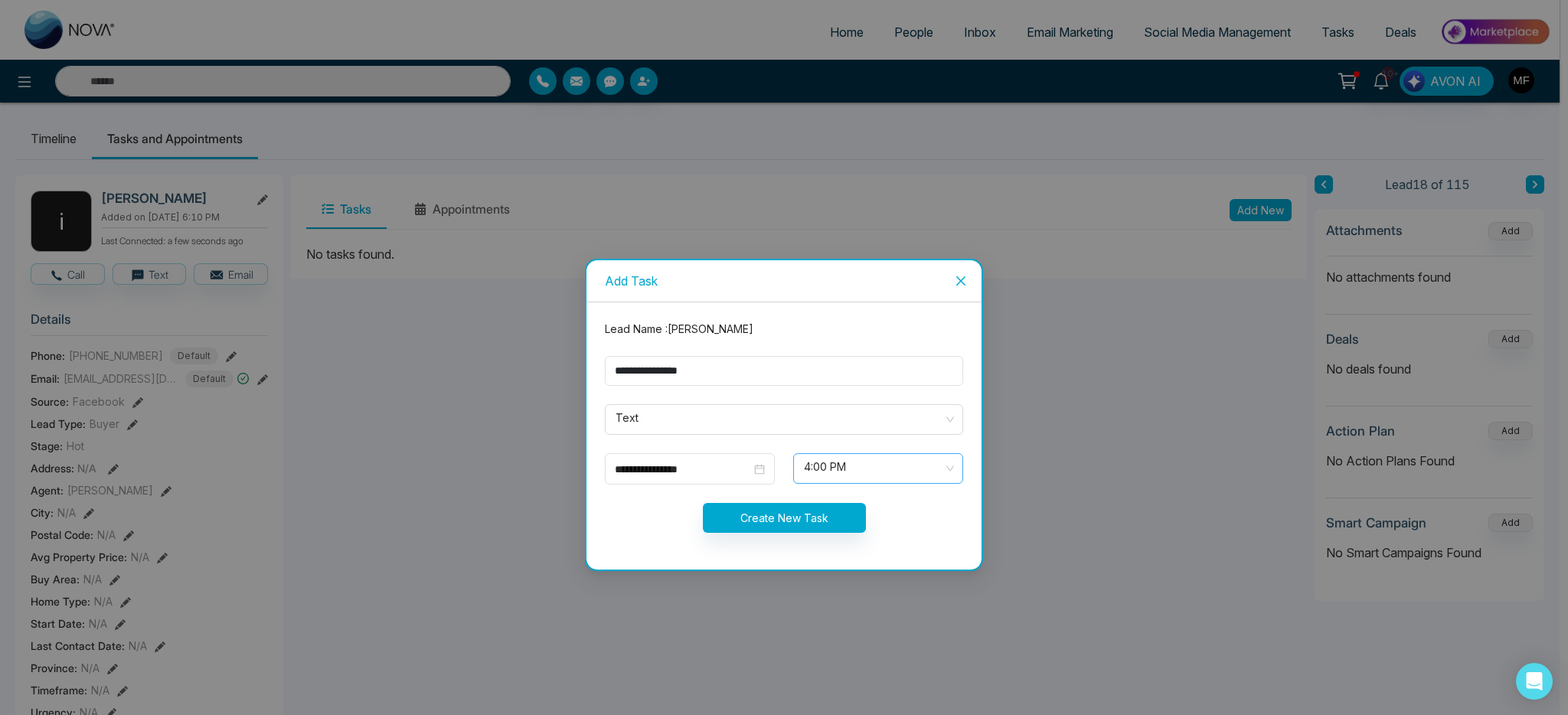
click at [849, 473] on span "4:00 PM" at bounding box center [878, 468] width 149 height 26
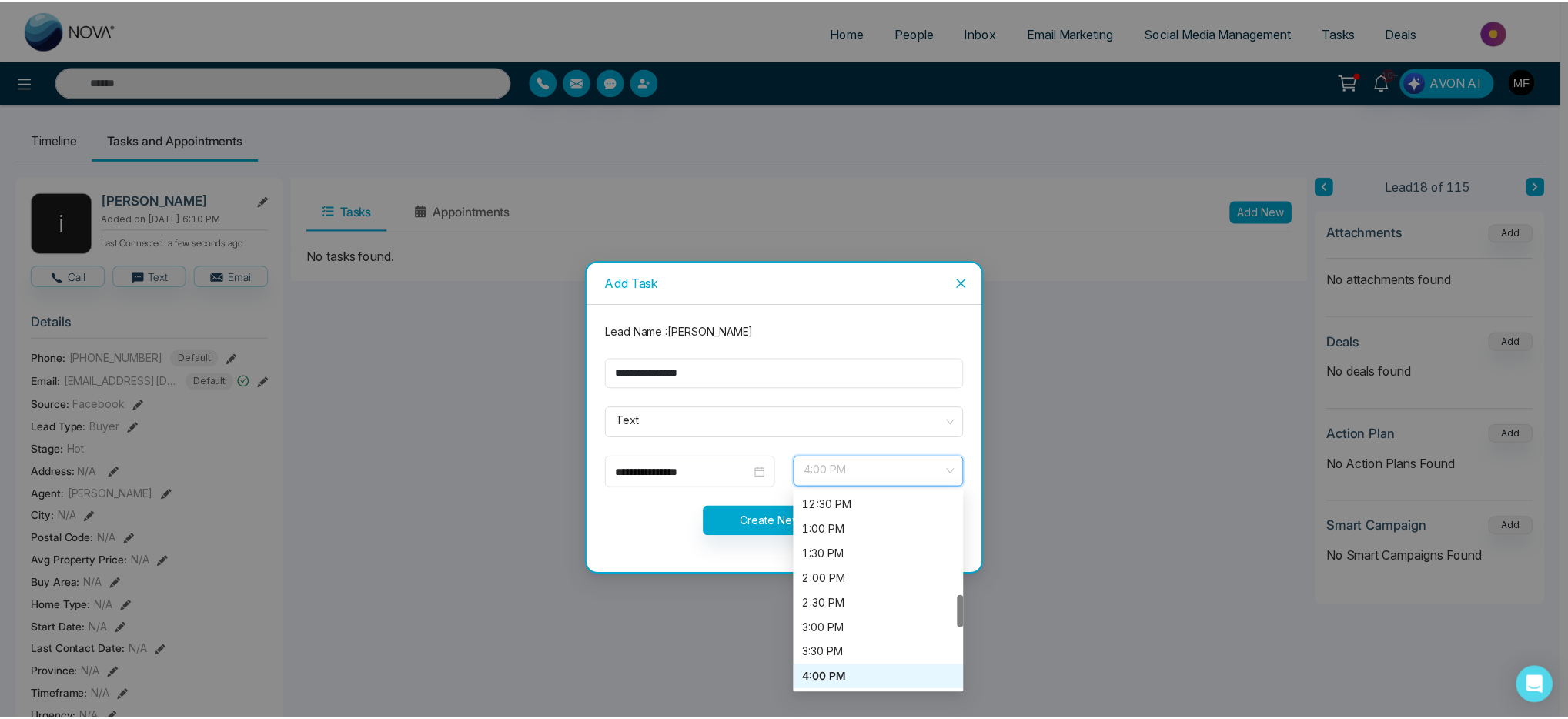
scroll to position [735, 0]
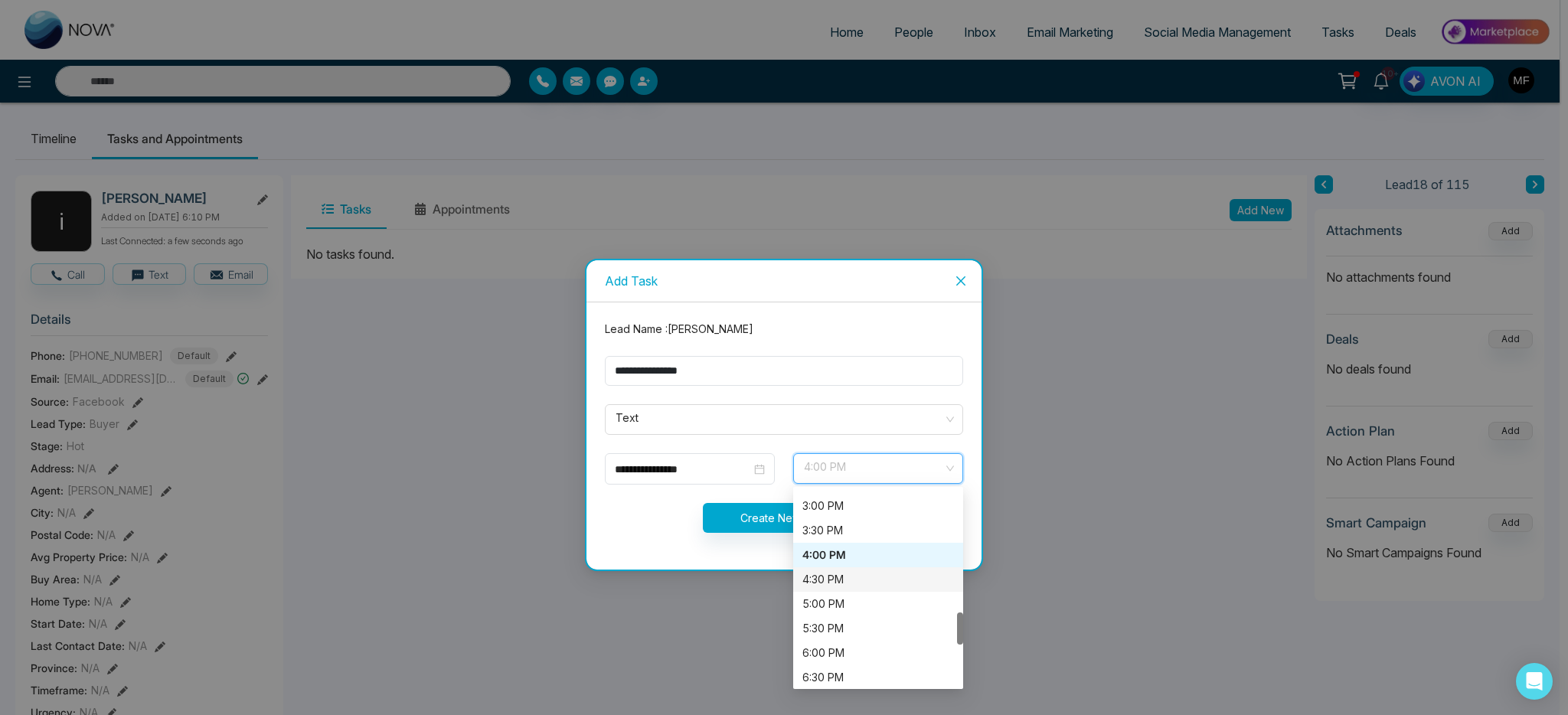
click at [841, 587] on div "4:30 PM" at bounding box center [878, 579] width 151 height 17
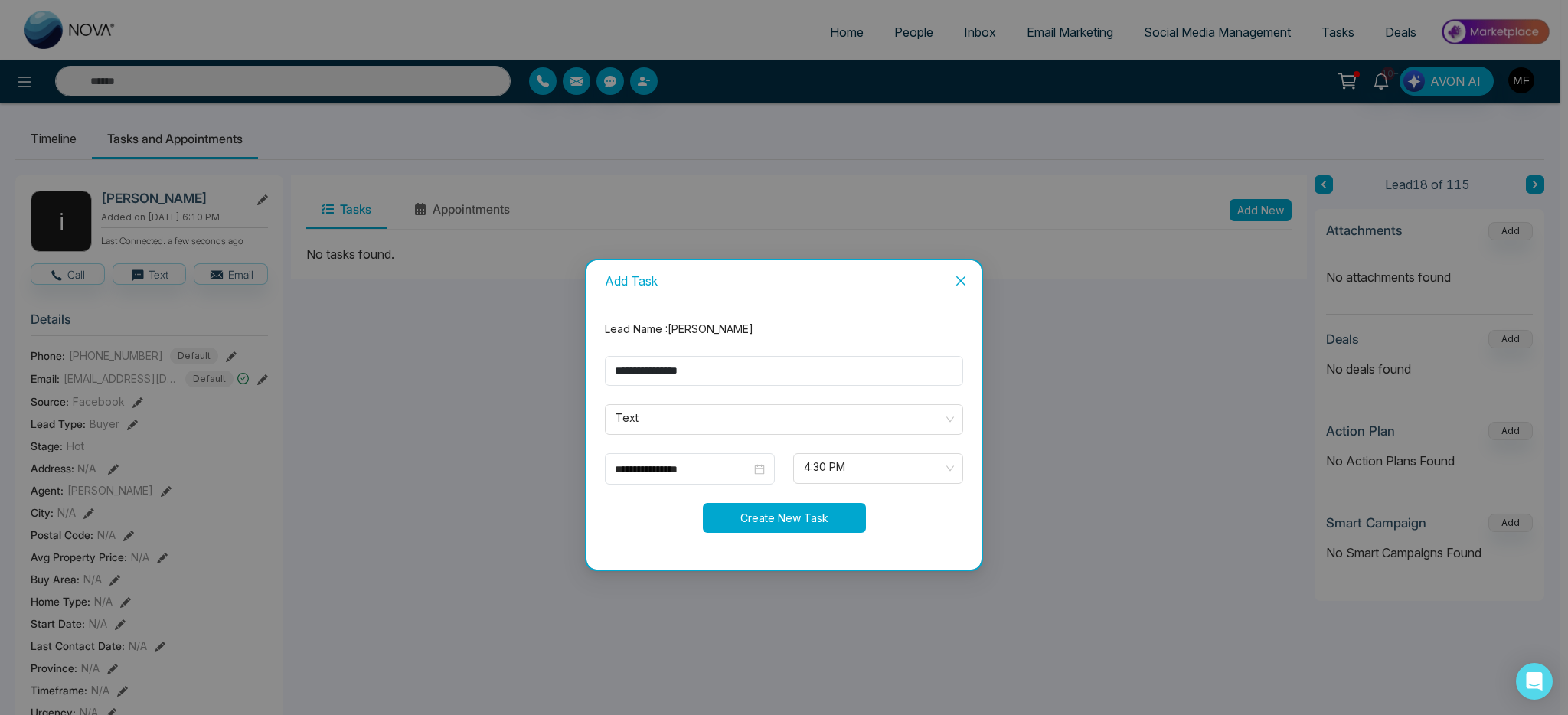
click at [775, 523] on button "Create New Task" at bounding box center [784, 518] width 163 height 30
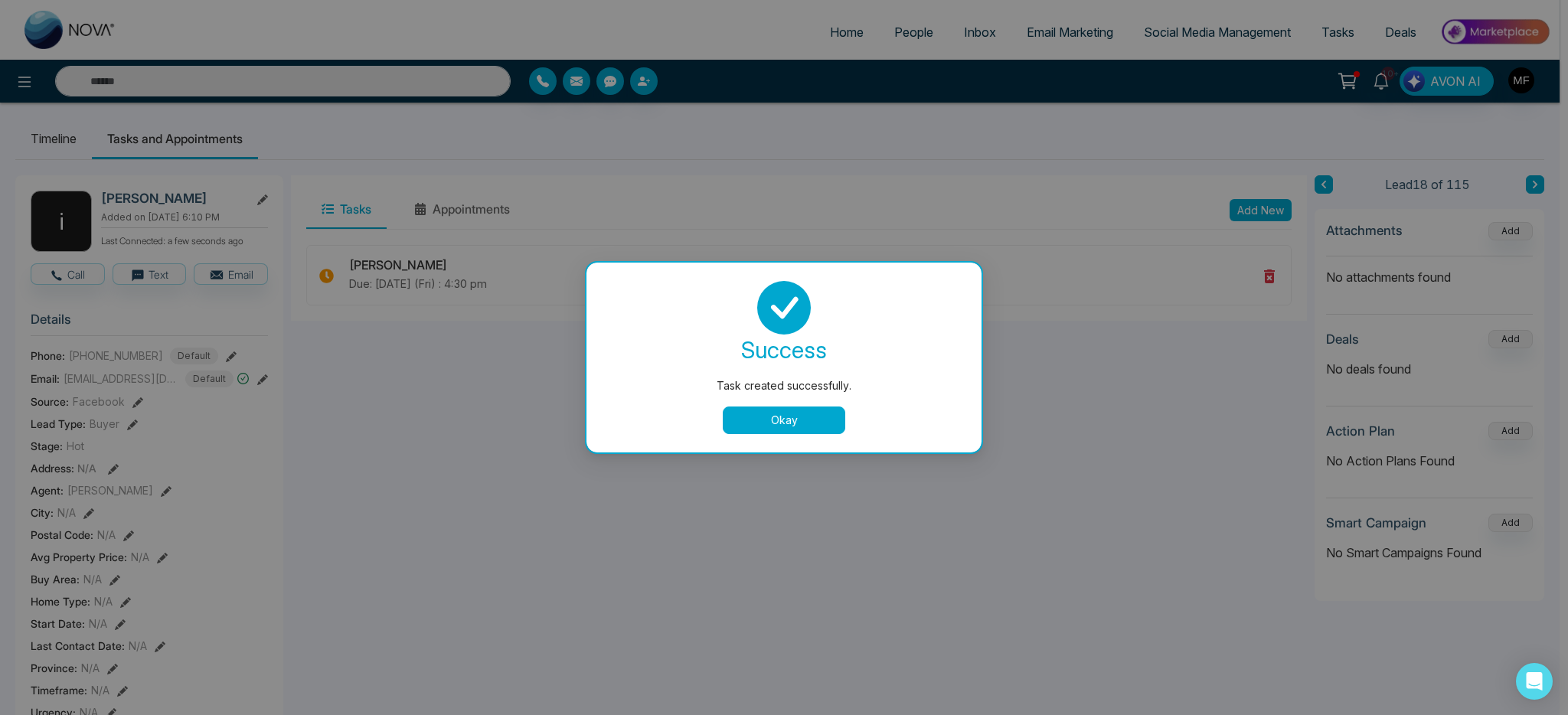
click at [786, 417] on button "Okay" at bounding box center [784, 419] width 122 height 27
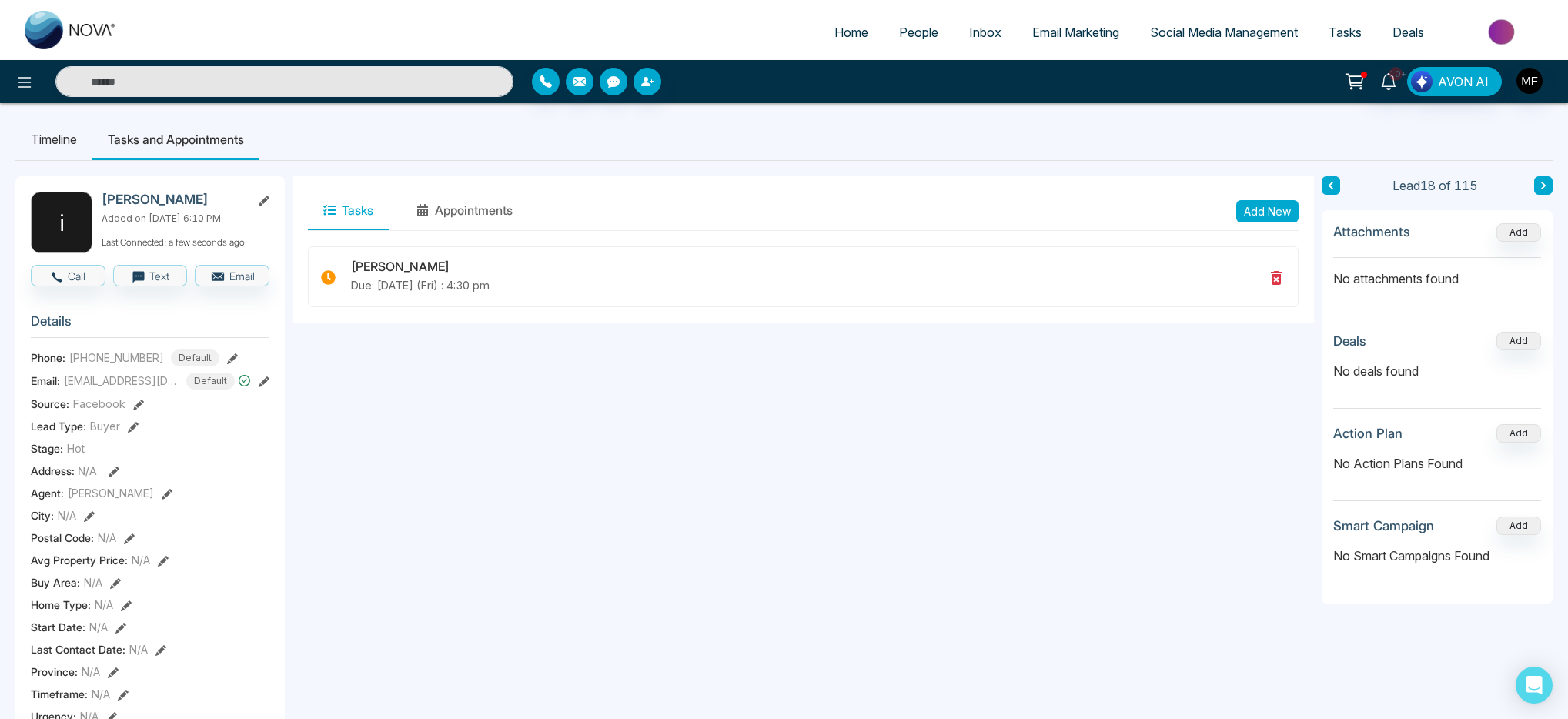
click at [363, 101] on div "10+ AVON AI" at bounding box center [784, 81] width 1568 height 43
click at [363, 97] on div "10+ AVON AI" at bounding box center [784, 81] width 1568 height 43
click at [377, 87] on input "text" at bounding box center [284, 81] width 458 height 31
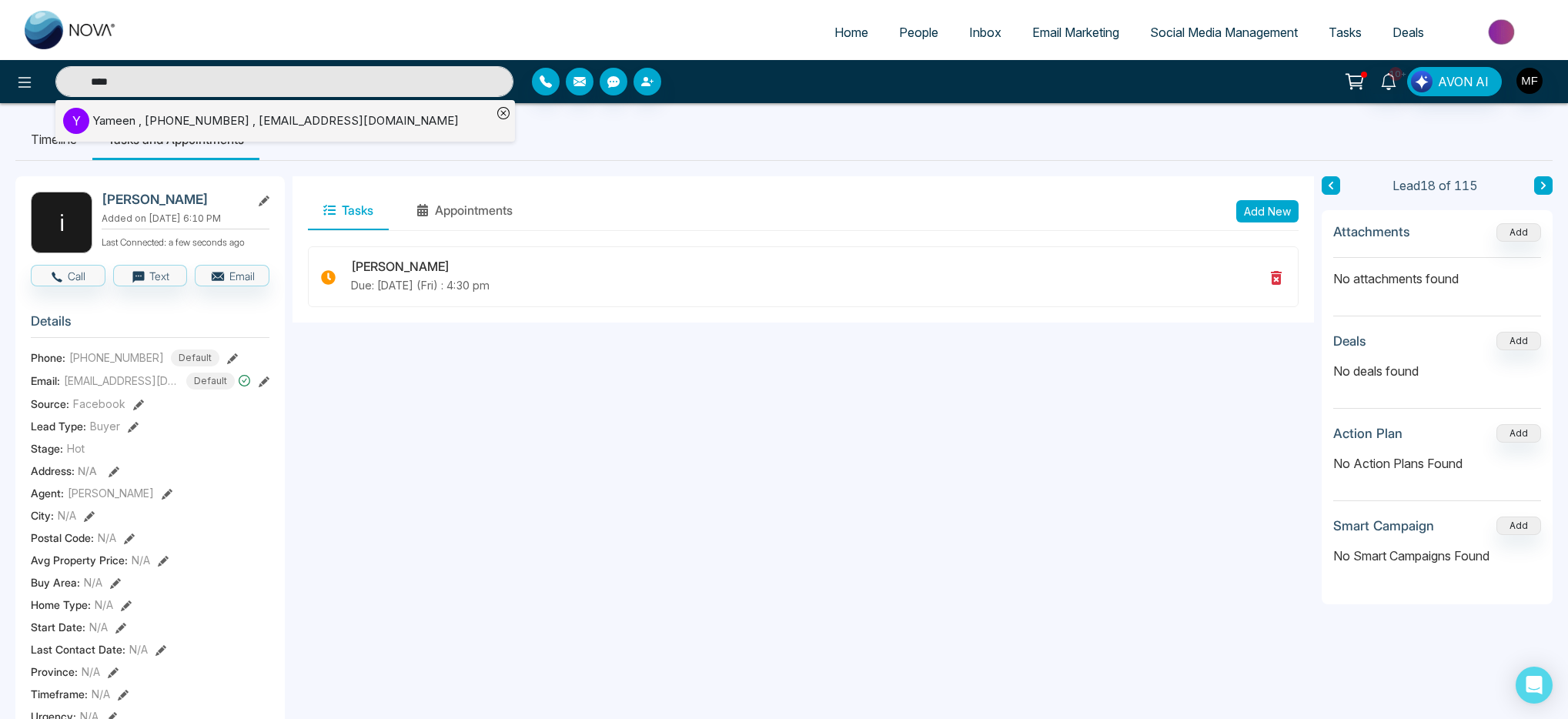
type input "****"
click at [247, 117] on div "Yameen , +6479178672 , yamin.xlnc@gmail.com" at bounding box center [276, 121] width 367 height 18
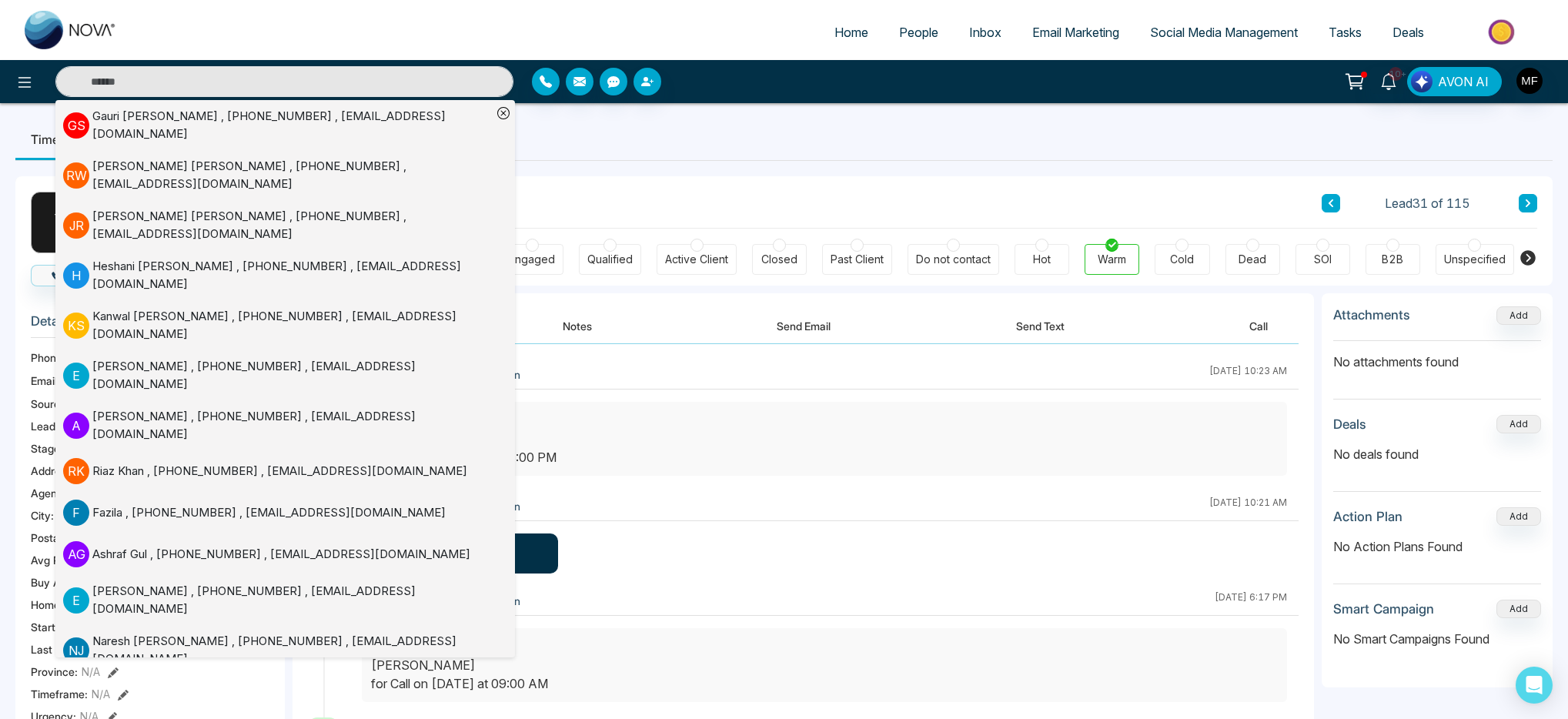
click at [723, 141] on ul "Timeline Tasks and Appointments" at bounding box center [784, 139] width 1538 height 42
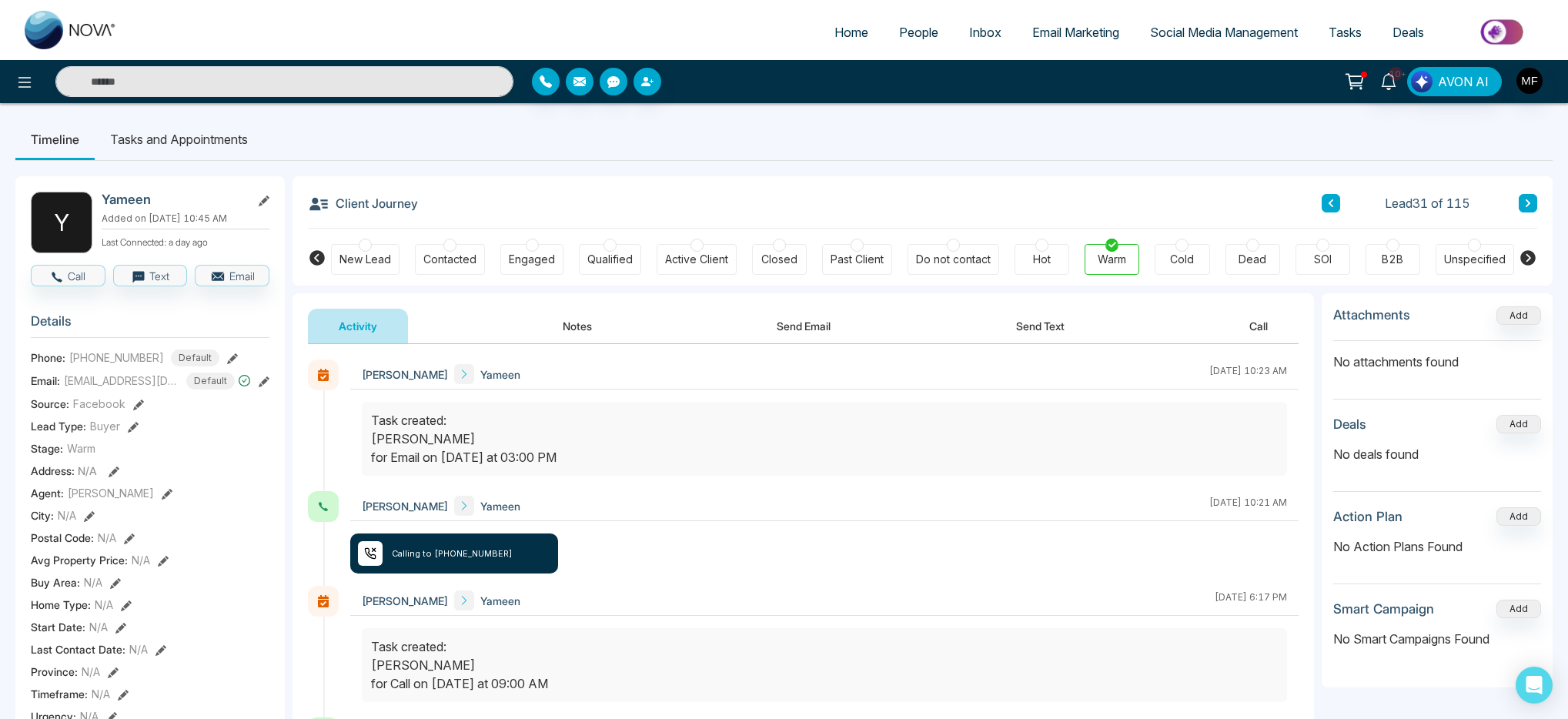
click at [790, 328] on button "Send Email" at bounding box center [804, 326] width 116 height 35
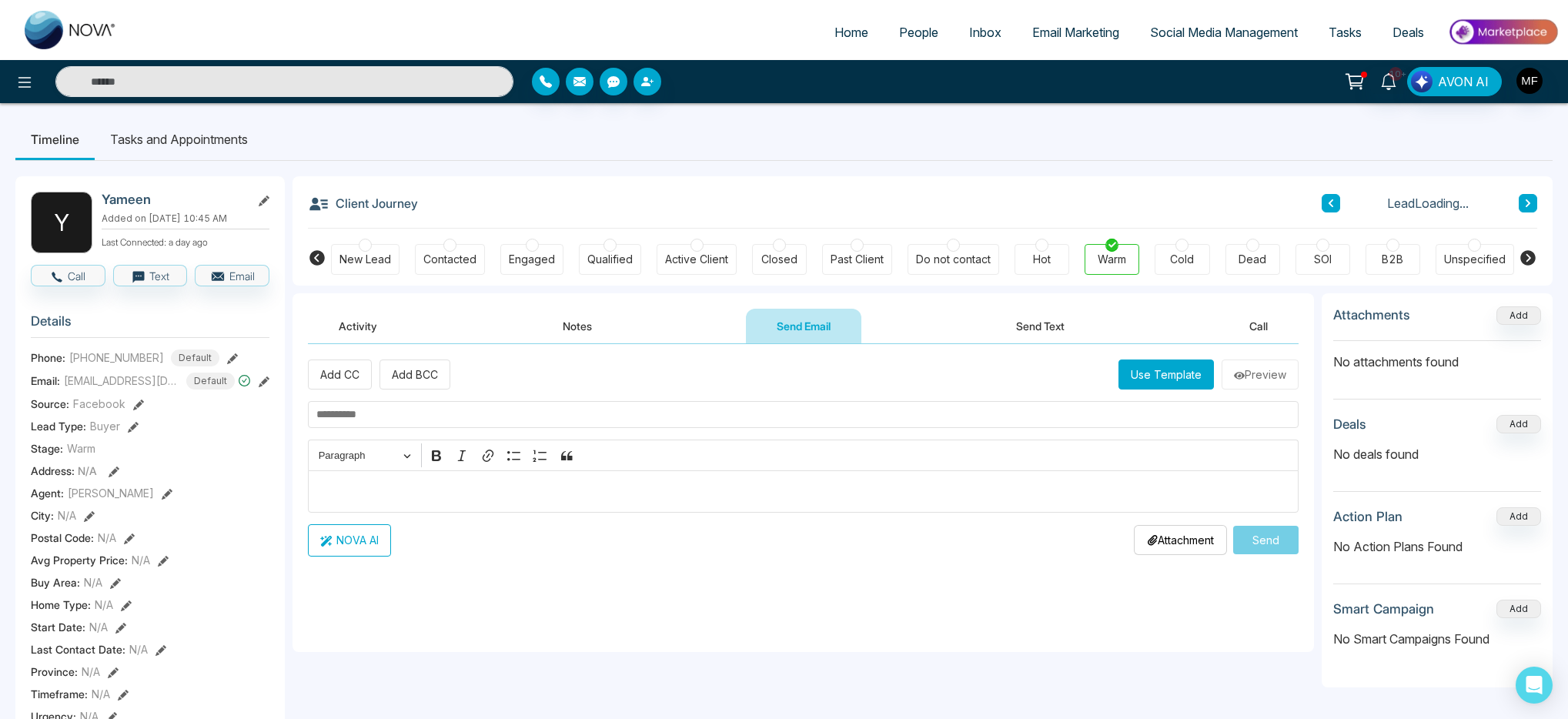
click at [1048, 332] on button "Send Text" at bounding box center [1040, 326] width 110 height 35
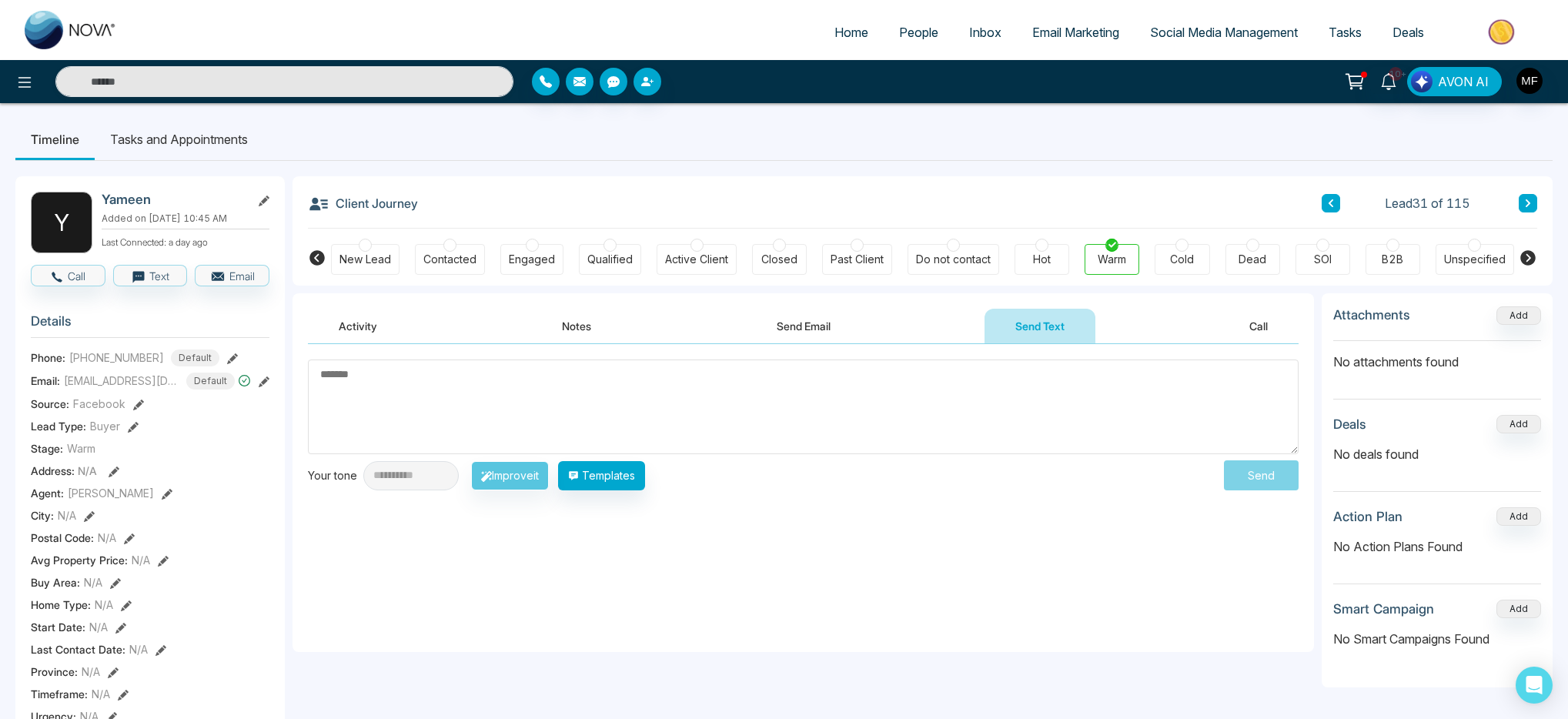
click at [374, 328] on button "Activity" at bounding box center [358, 326] width 100 height 35
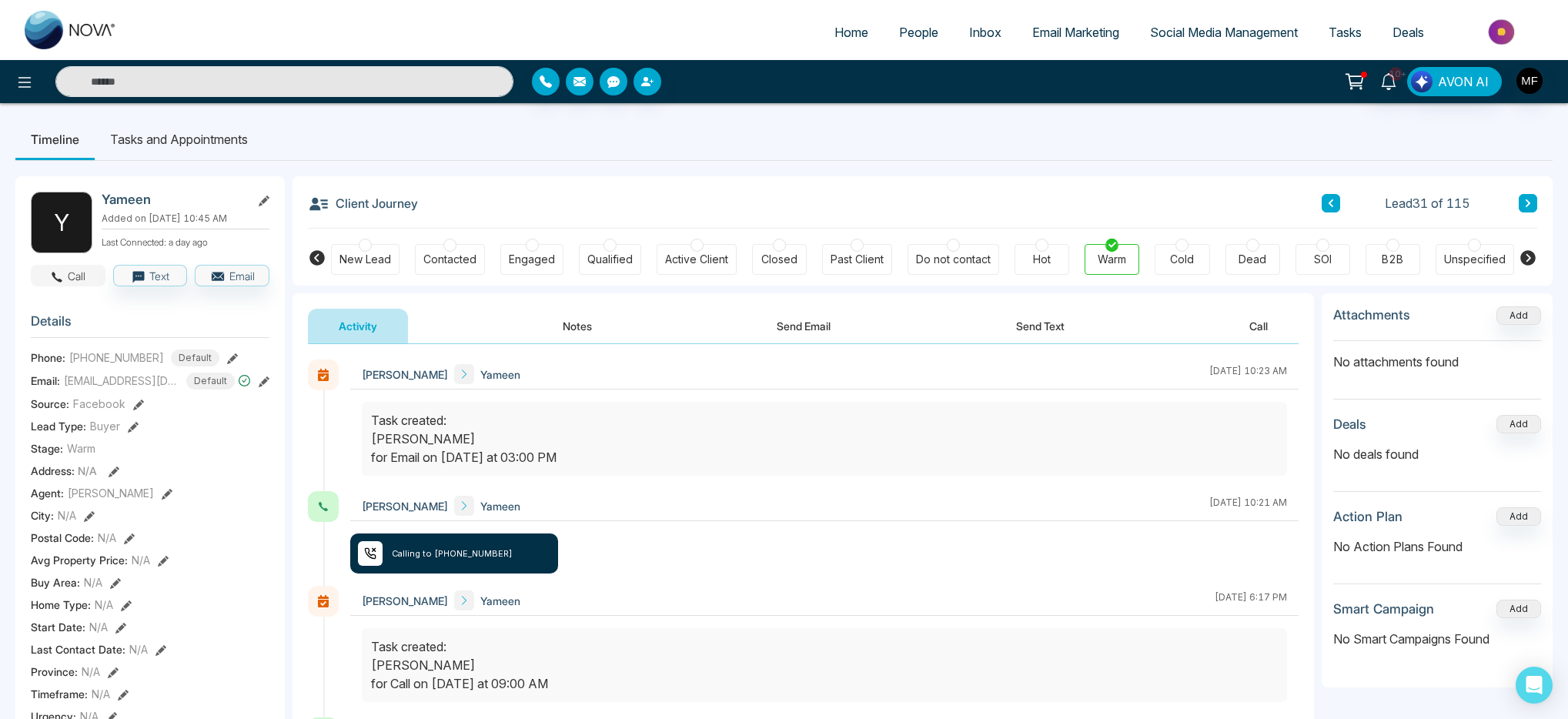
click at [48, 287] on button "Call" at bounding box center [69, 276] width 75 height 21
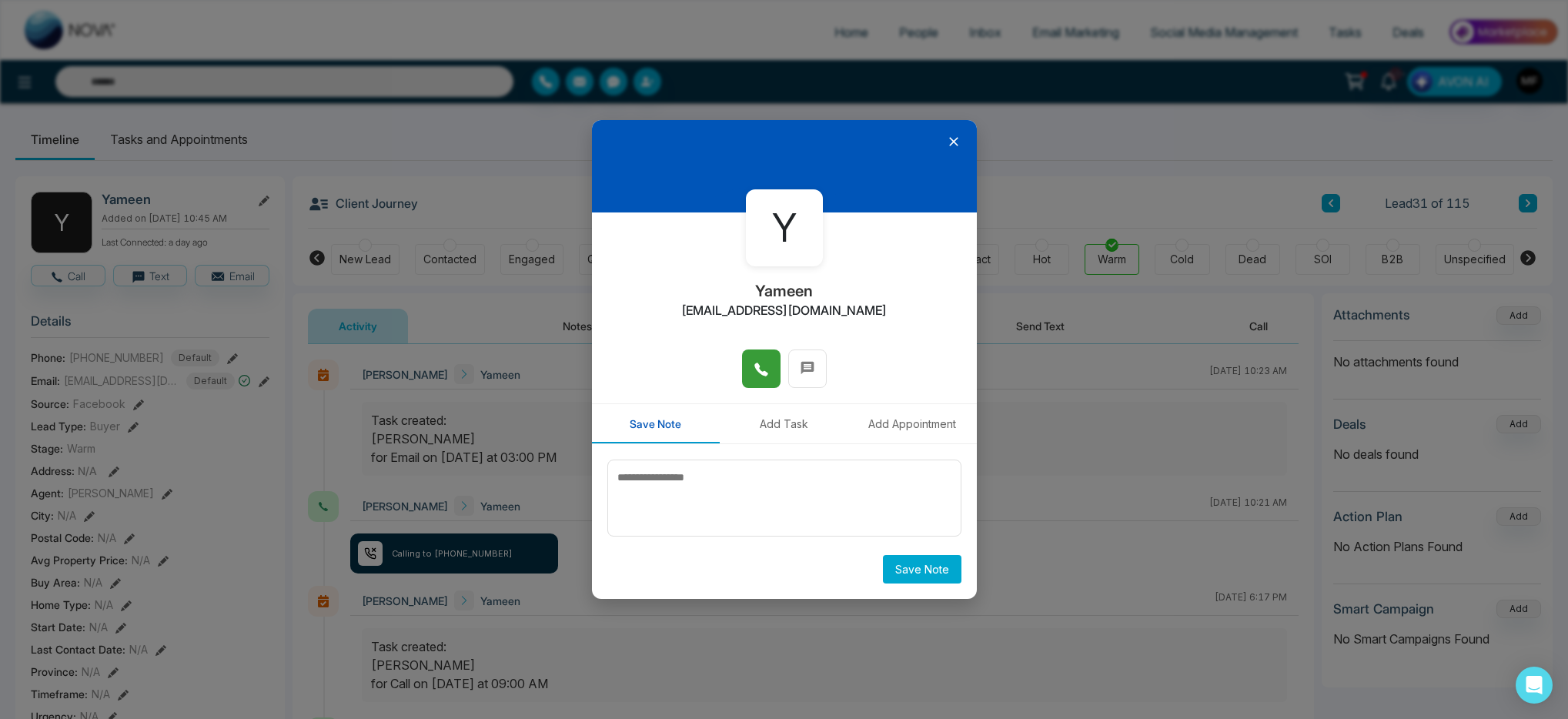
click at [769, 371] on button at bounding box center [761, 368] width 38 height 38
click at [751, 377] on button at bounding box center [761, 368] width 38 height 38
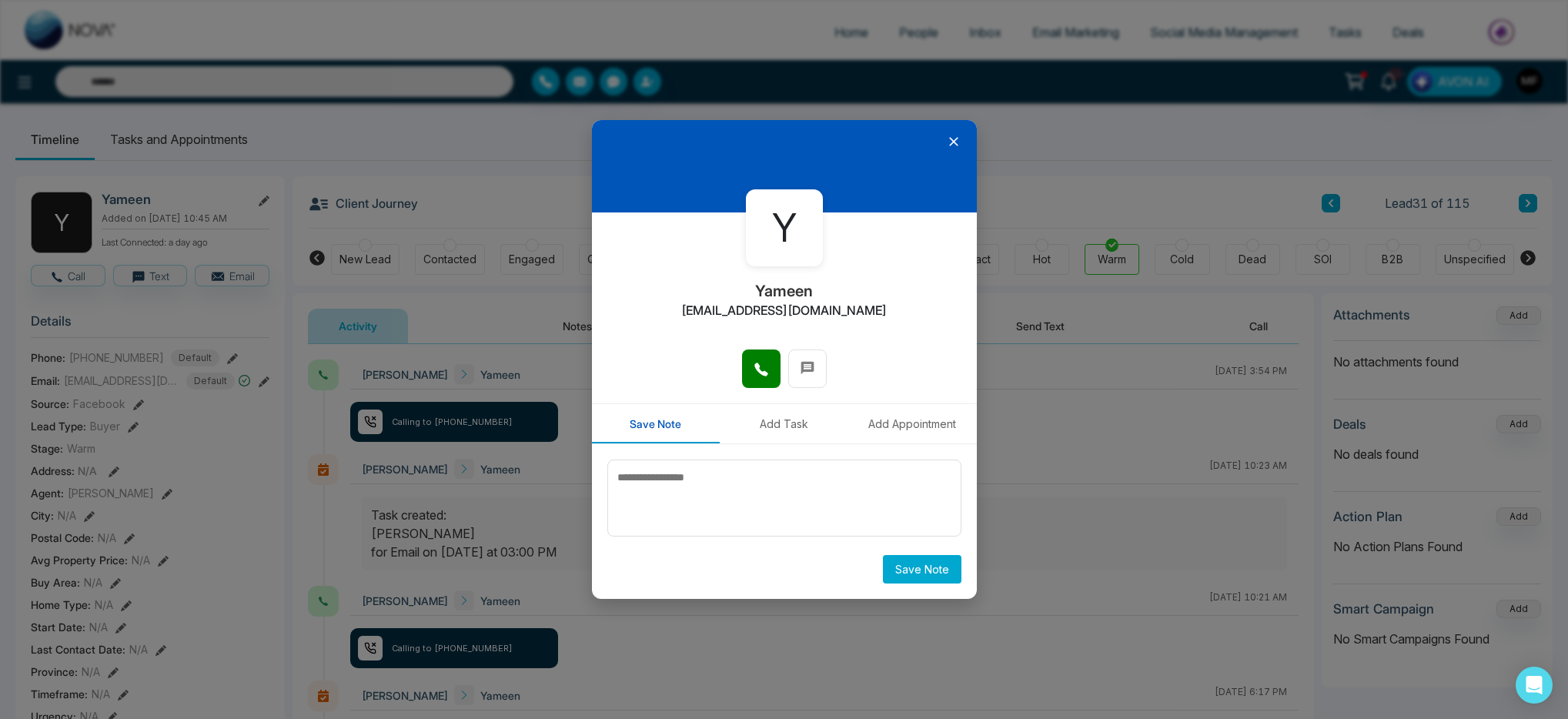
click at [951, 141] on icon at bounding box center [954, 142] width 9 height 9
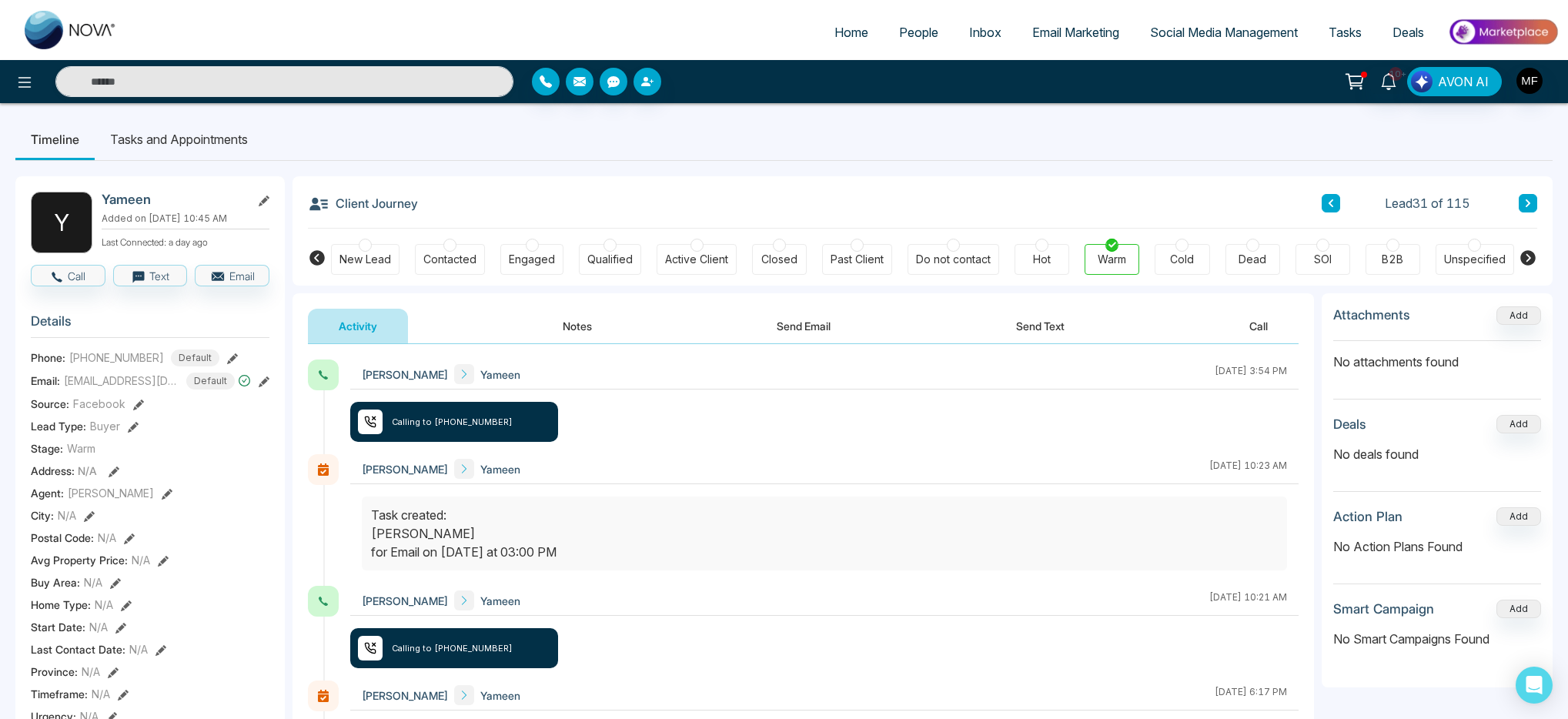
click at [1051, 317] on button "Send Text" at bounding box center [1040, 326] width 110 height 35
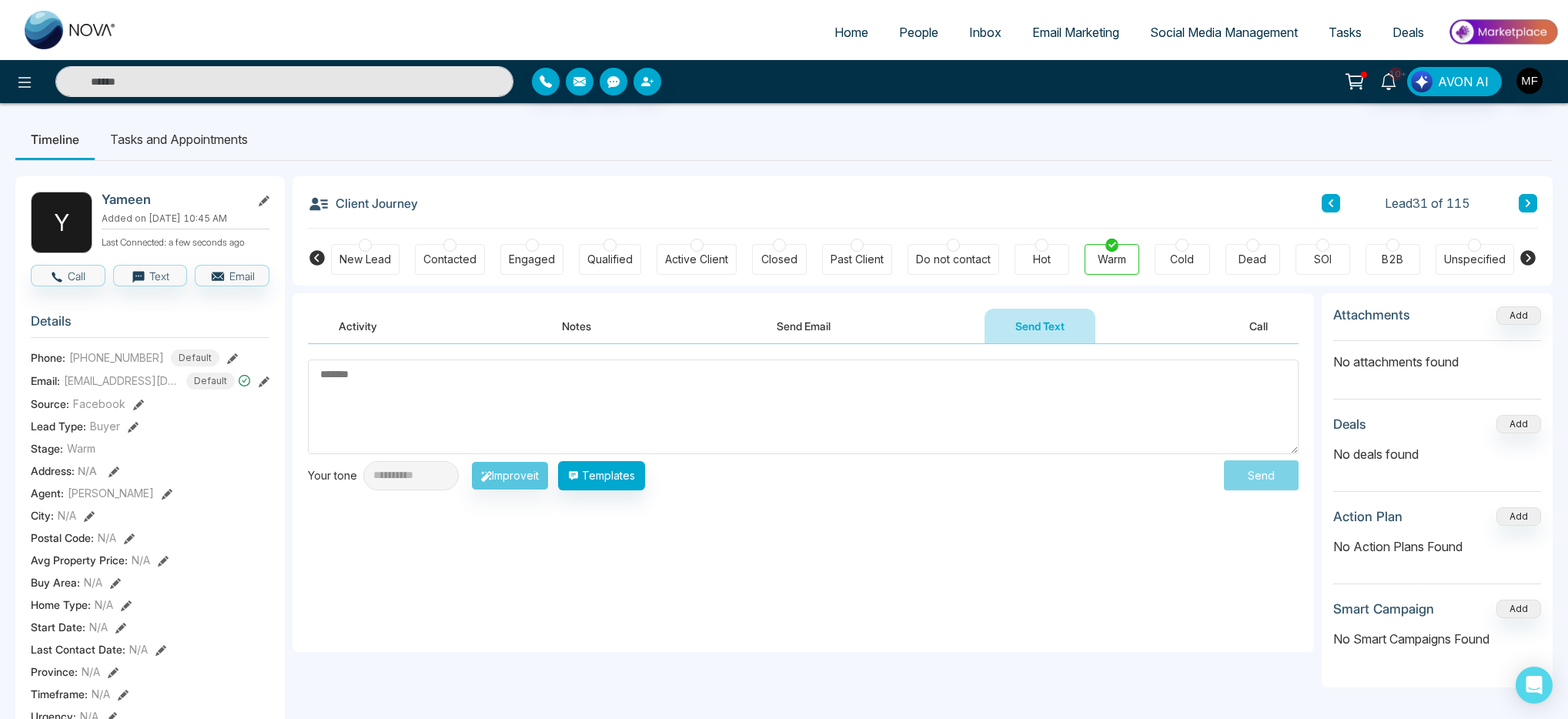
click at [799, 333] on button "Send Email" at bounding box center [804, 326] width 116 height 35
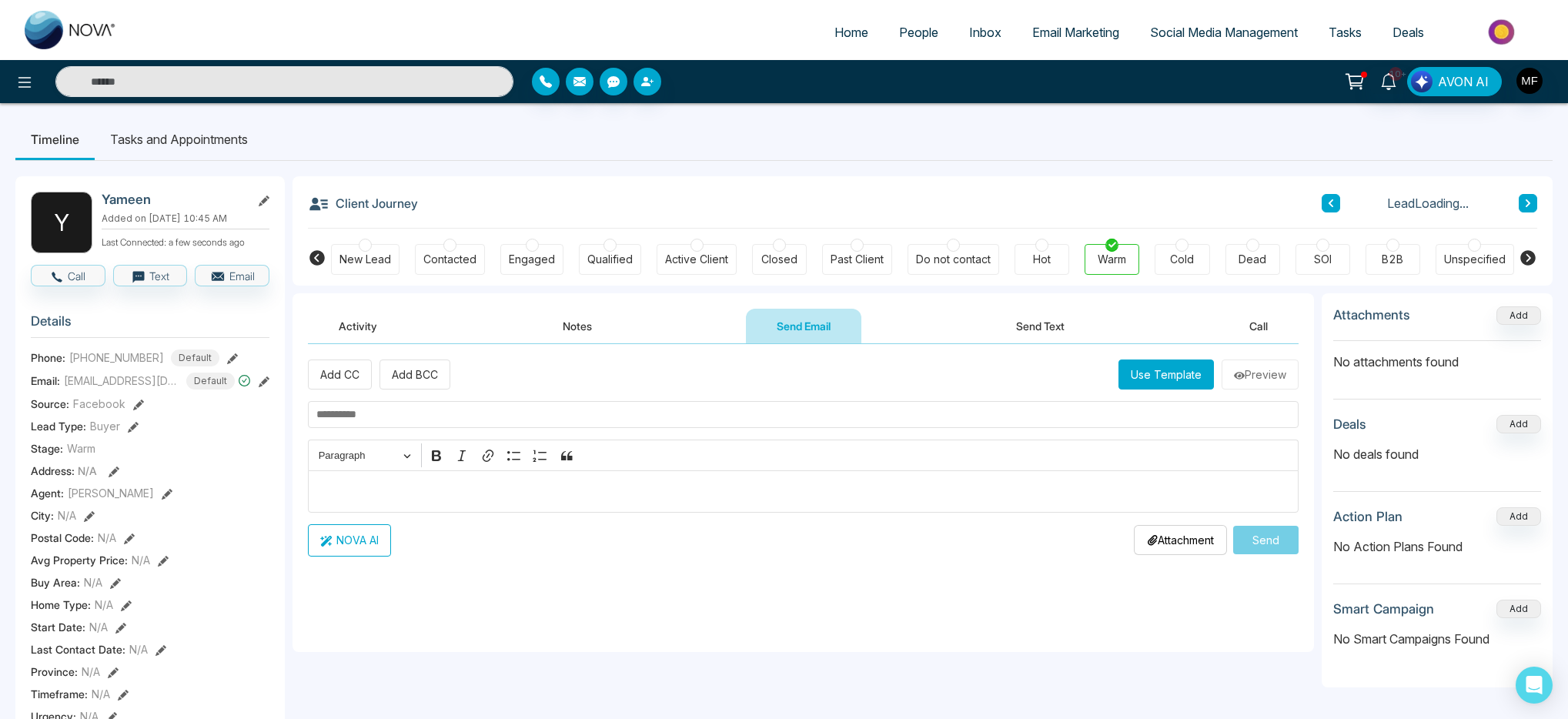
click at [483, 416] on input "text" at bounding box center [804, 415] width 991 height 27
click at [570, 325] on button "Notes" at bounding box center [578, 326] width 91 height 35
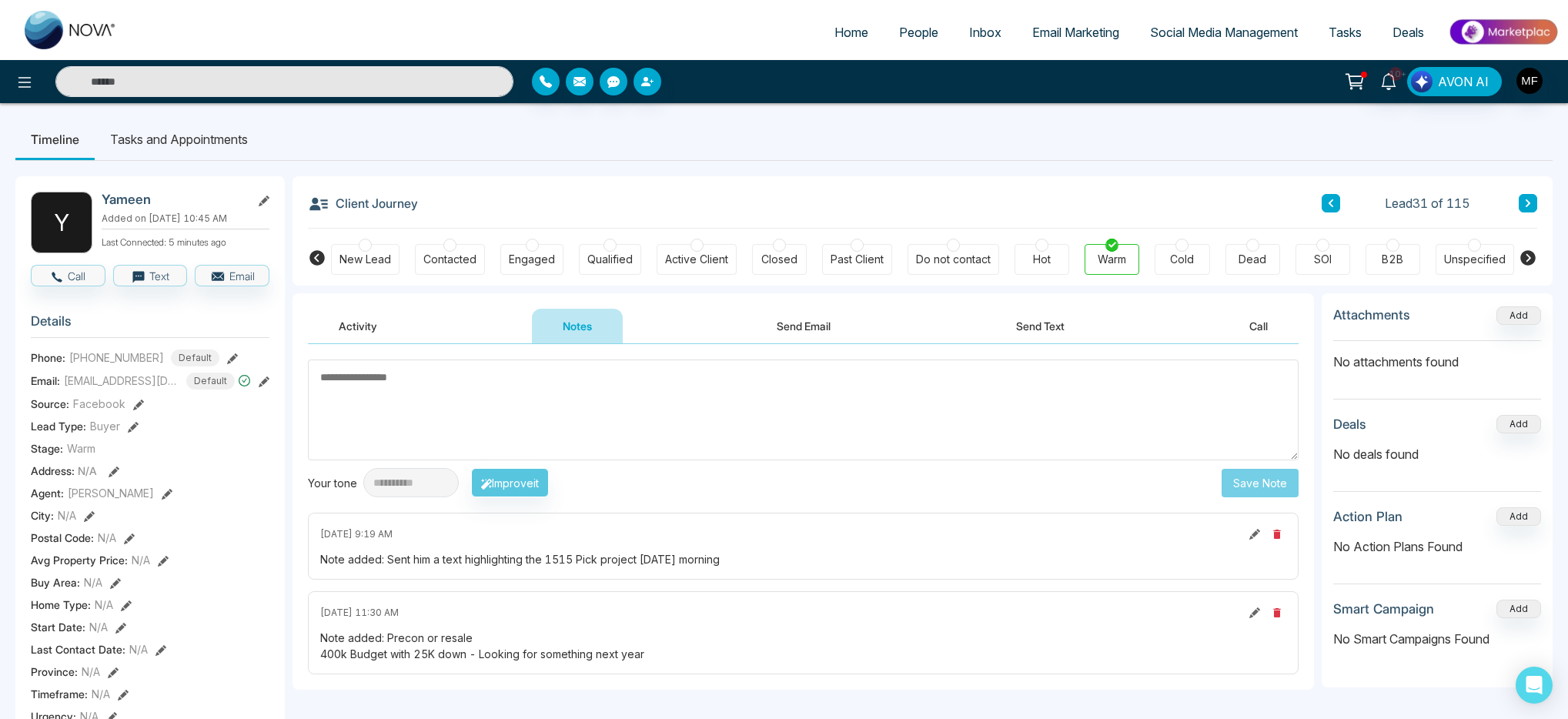
click at [1048, 318] on button "Send Text" at bounding box center [1040, 326] width 110 height 35
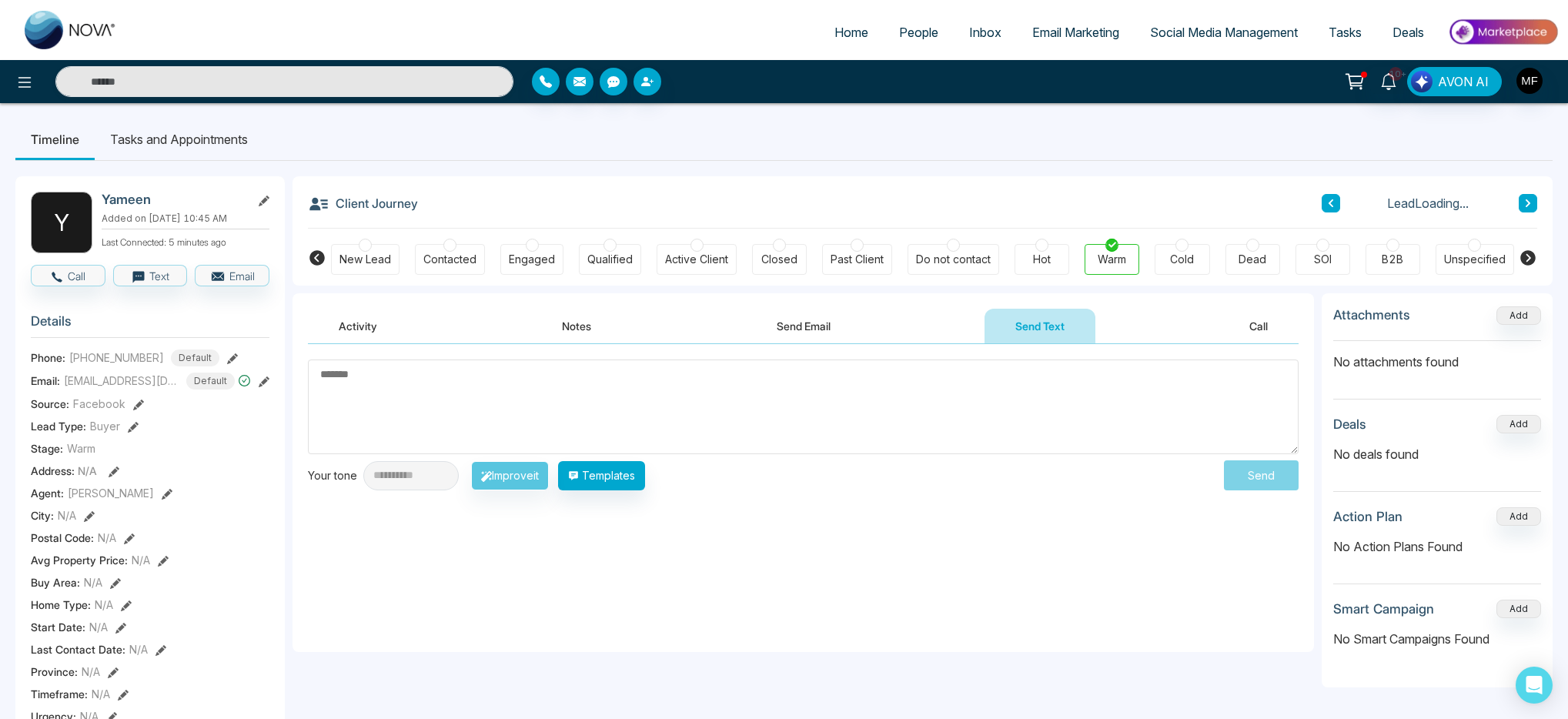
click at [736, 399] on textarea at bounding box center [804, 407] width 991 height 94
click at [645, 473] on button "Templates" at bounding box center [602, 475] width 87 height 29
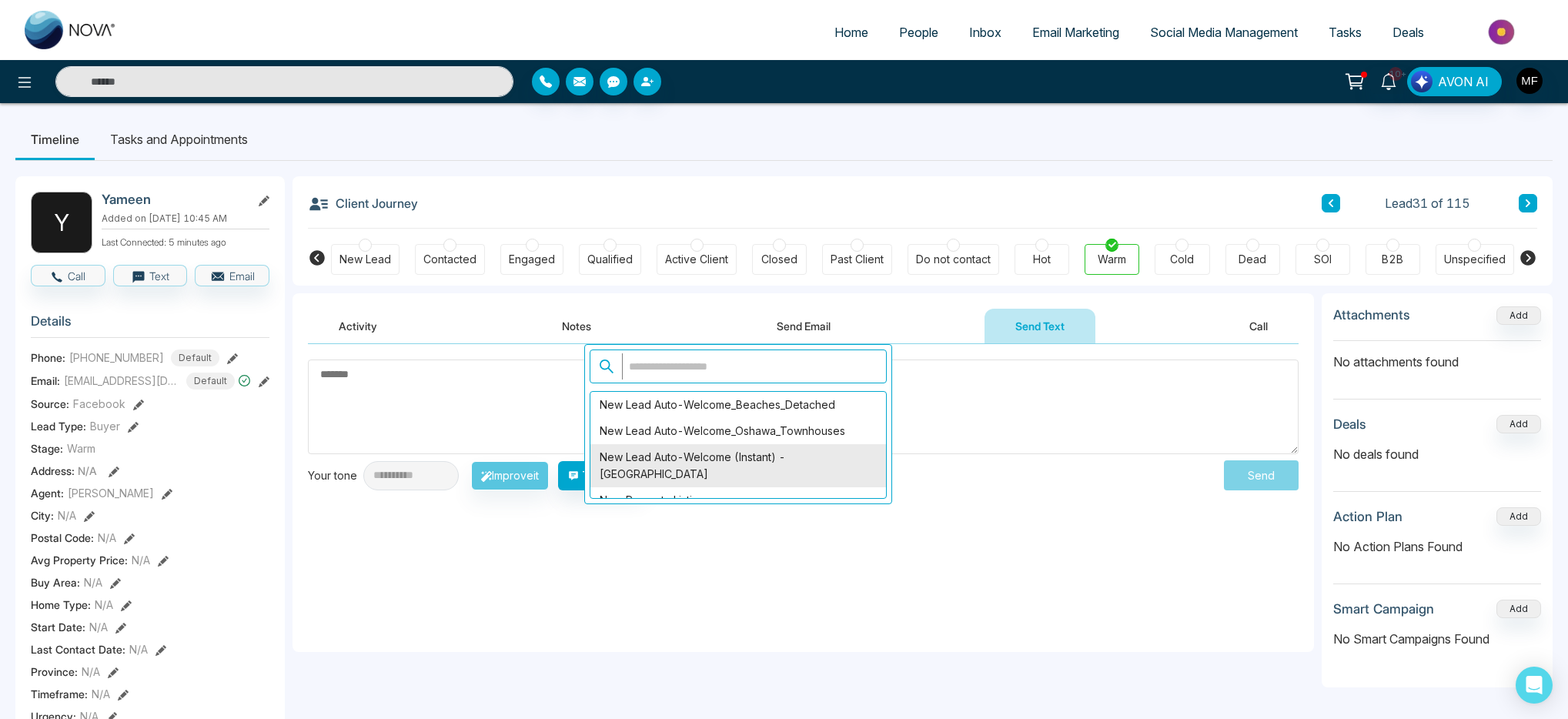
click at [753, 458] on div "New Lead Auto-Welcome (Instant) - Scarborough" at bounding box center [739, 465] width 295 height 43
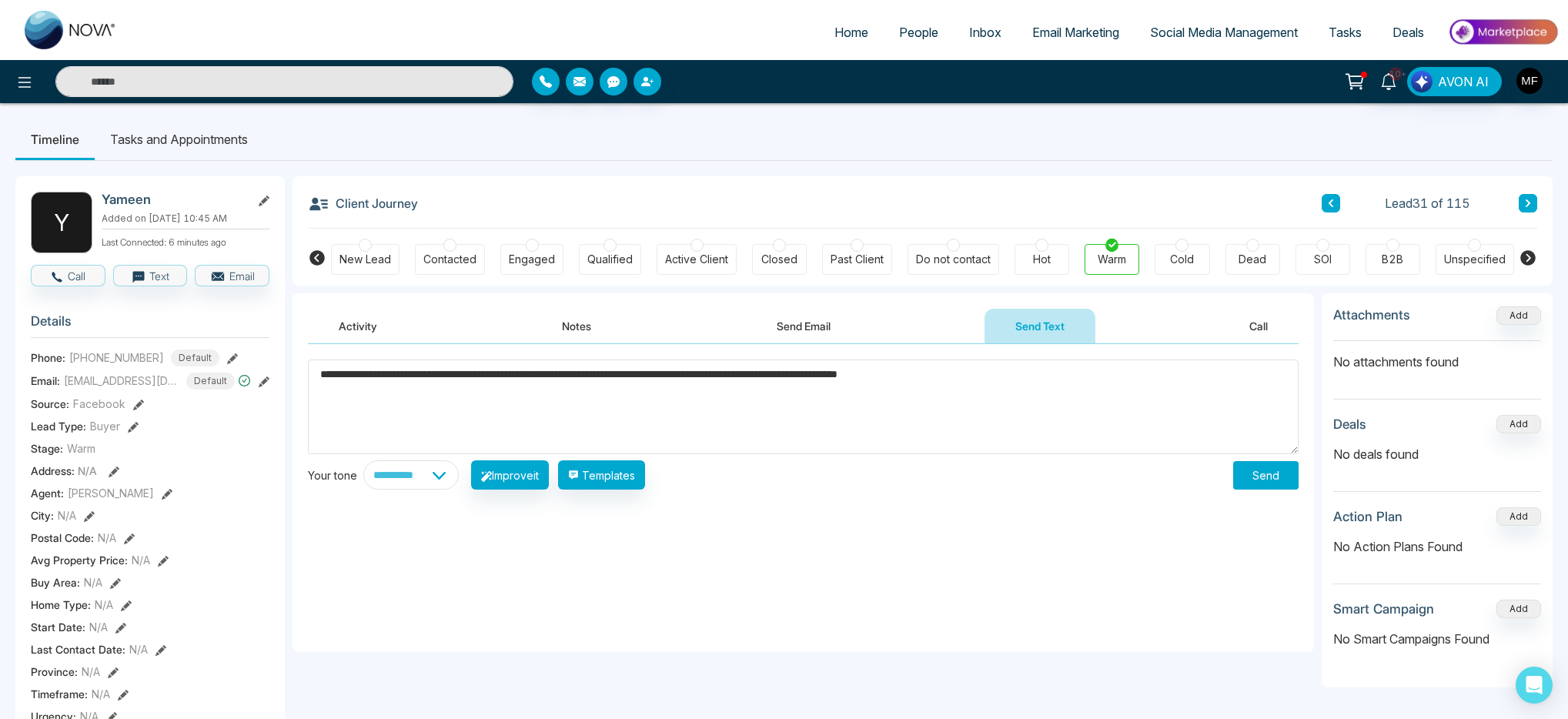
drag, startPoint x: 392, startPoint y: 374, endPoint x: 340, endPoint y: 383, distance: 52.8
click at [340, 383] on textarea "**********" at bounding box center [804, 407] width 991 height 94
click at [1117, 392] on textarea "**********" at bounding box center [804, 407] width 991 height 94
type textarea "**********"
click at [459, 482] on select "**********" at bounding box center [410, 474] width 95 height 29
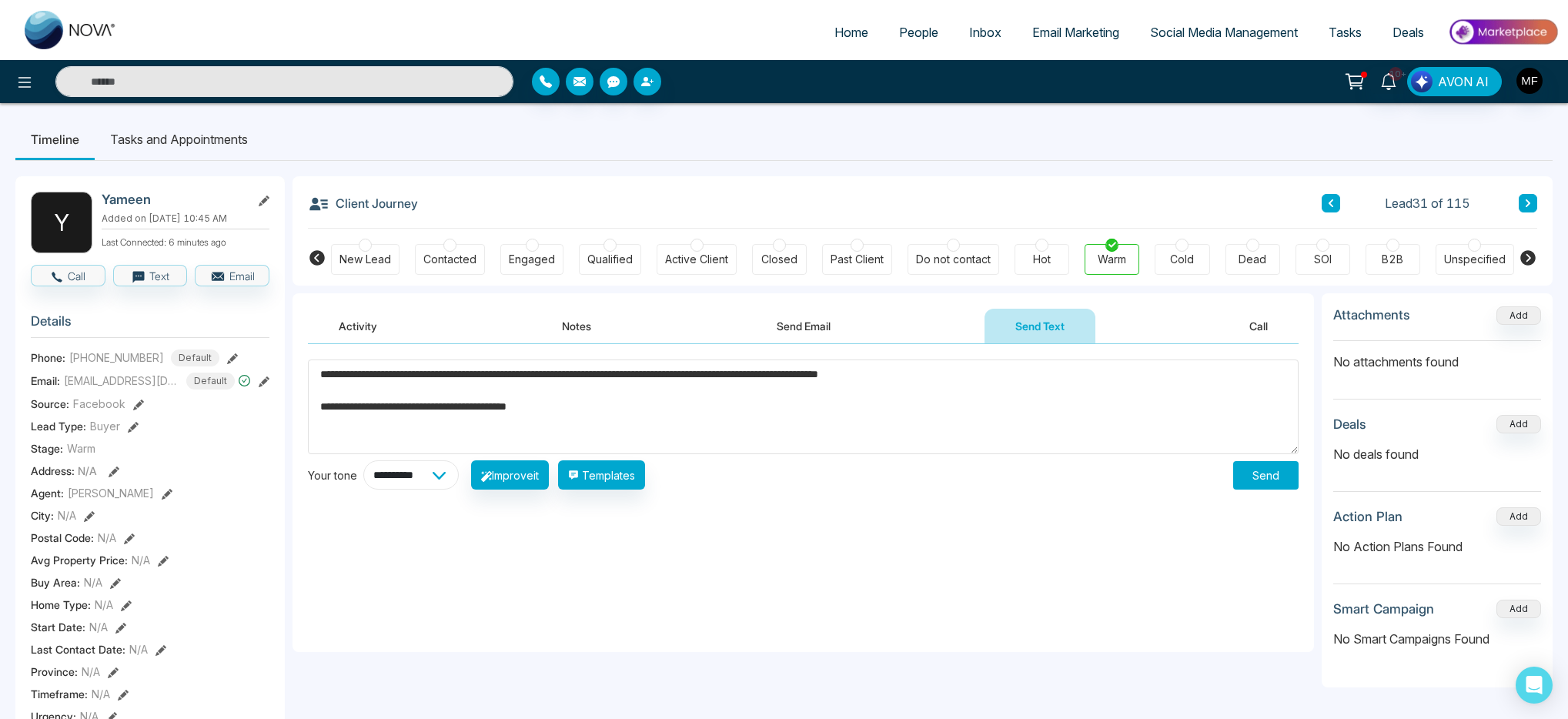
select select "**********"
click at [363, 460] on select "**********" at bounding box center [410, 474] width 95 height 29
click at [549, 476] on button "Improve it" at bounding box center [510, 474] width 77 height 29
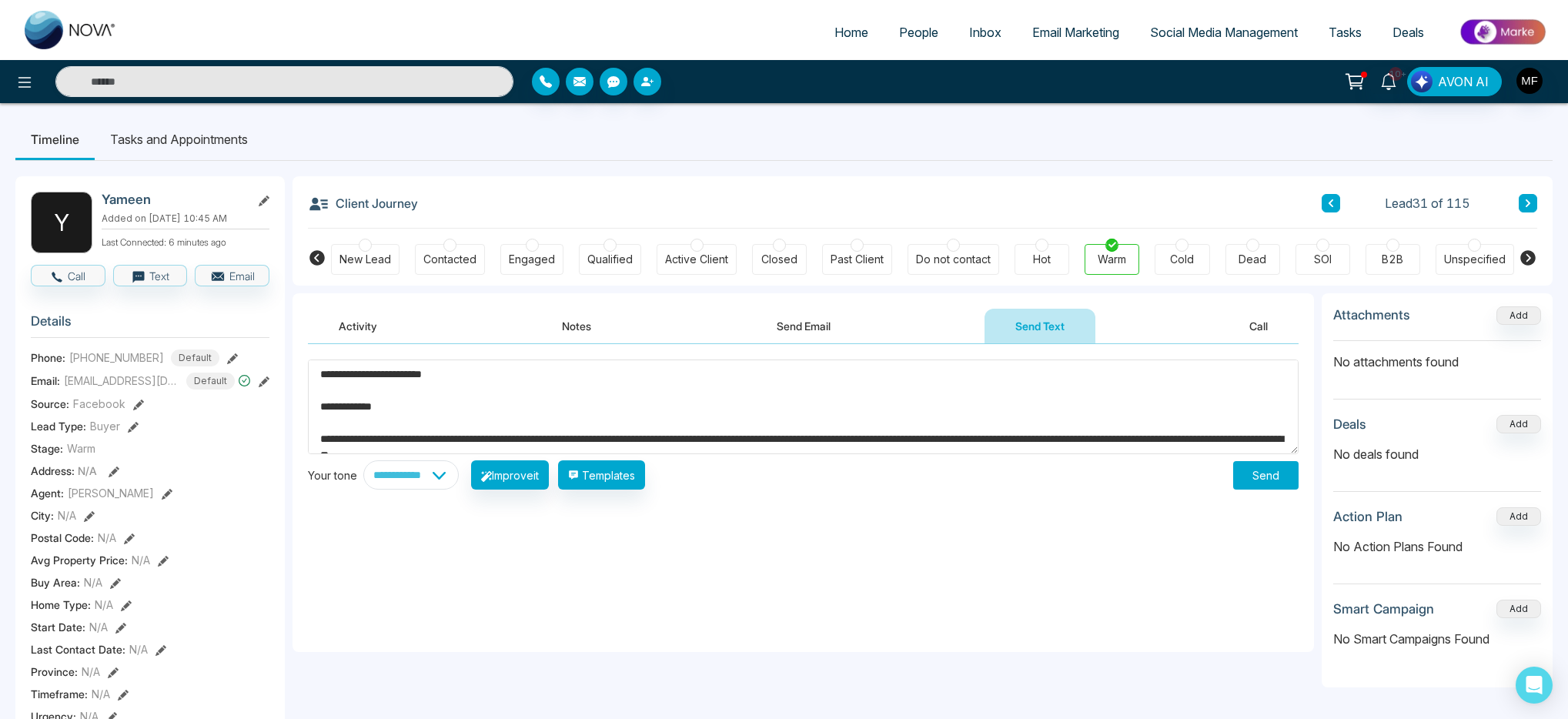
click at [463, 378] on textarea "**********" at bounding box center [804, 407] width 991 height 94
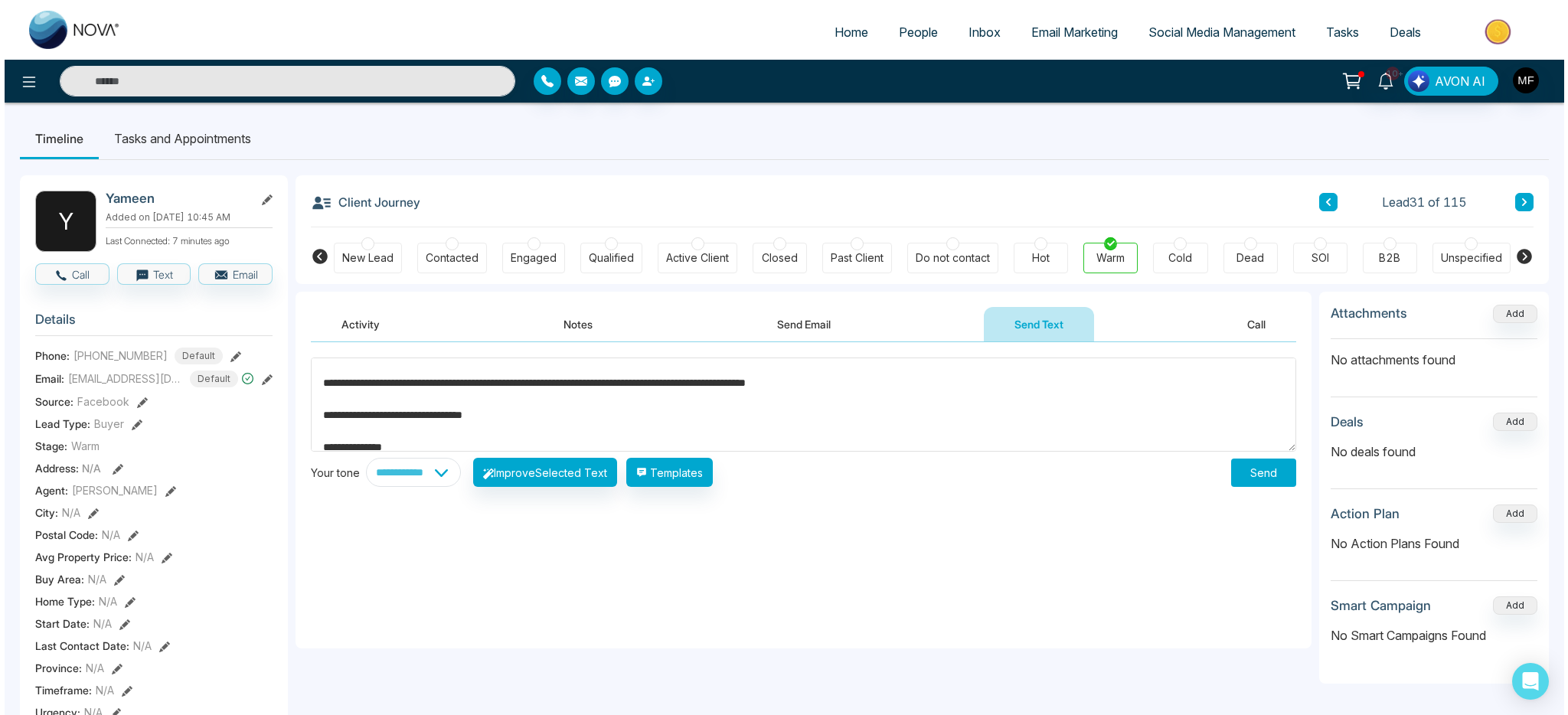
scroll to position [73, 0]
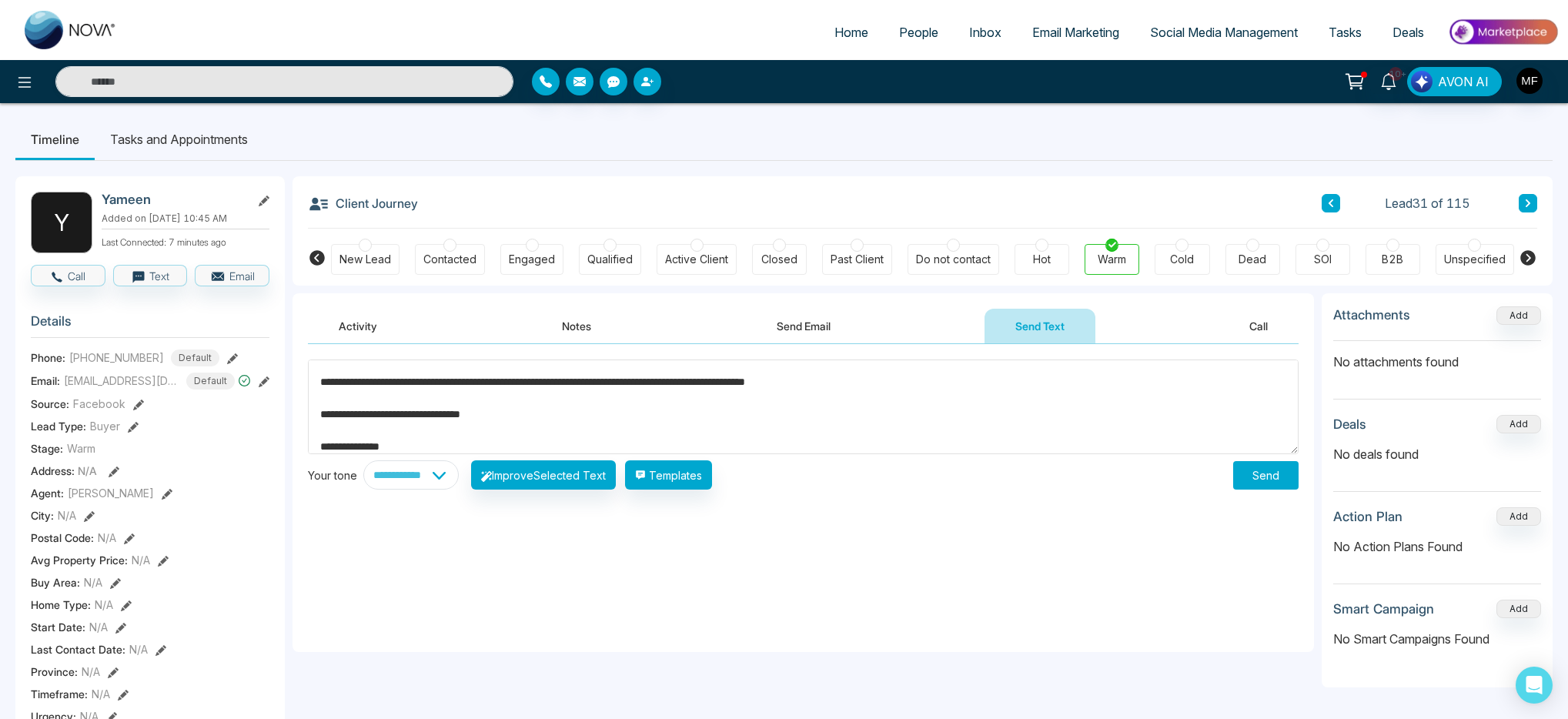
click at [562, 429] on textarea "**********" at bounding box center [804, 407] width 991 height 94
type textarea "**********"
click at [1253, 480] on button "Send" at bounding box center [1266, 475] width 66 height 28
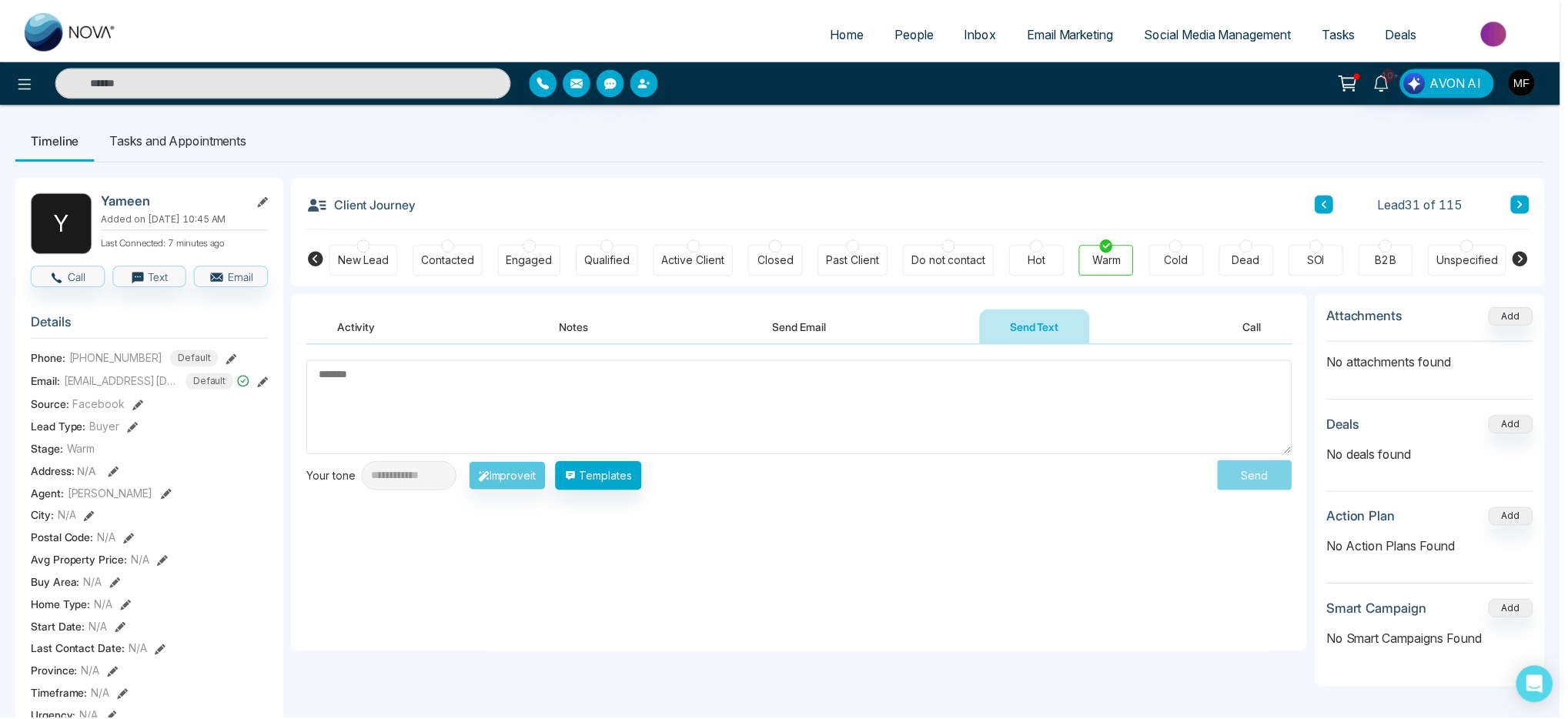
scroll to position [0, 0]
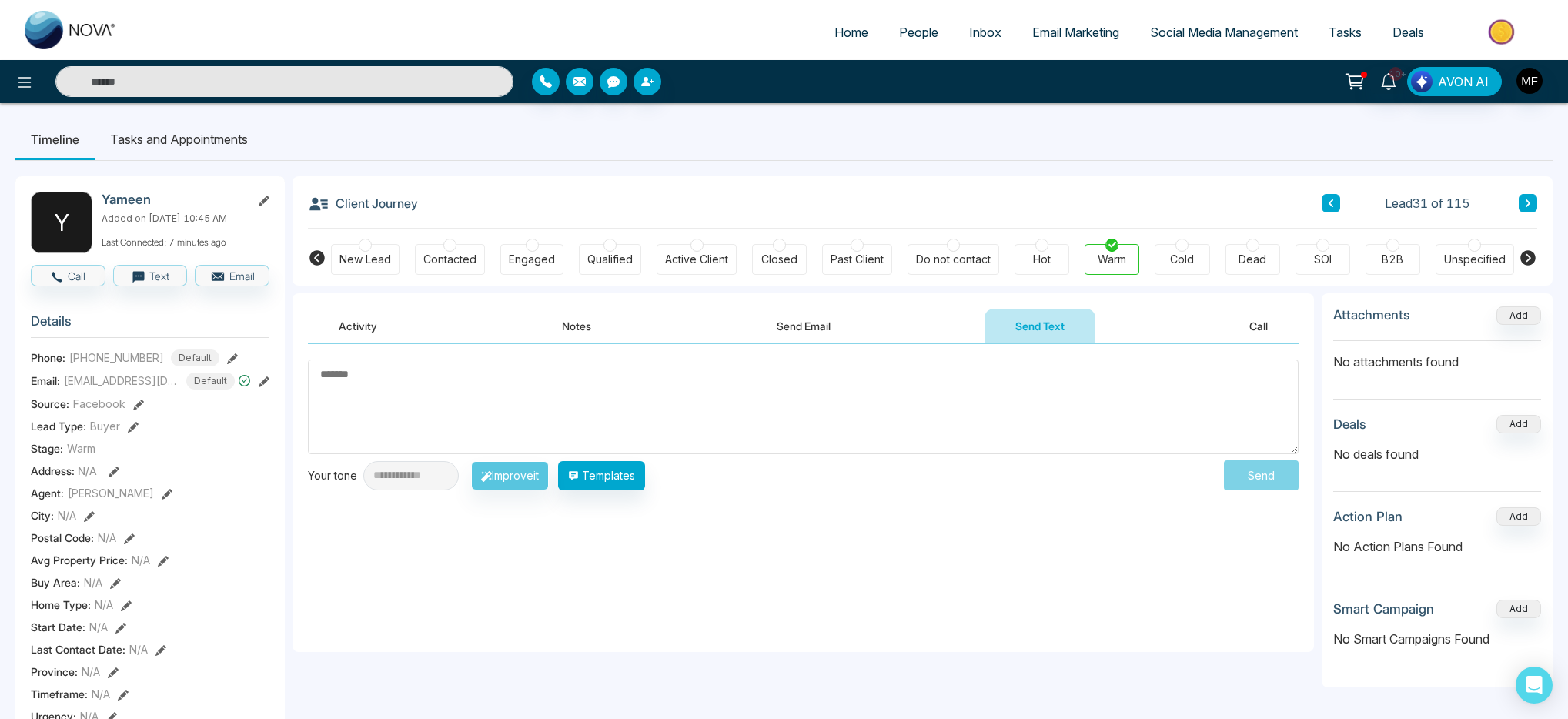
click at [400, 80] on input "text" at bounding box center [284, 81] width 458 height 31
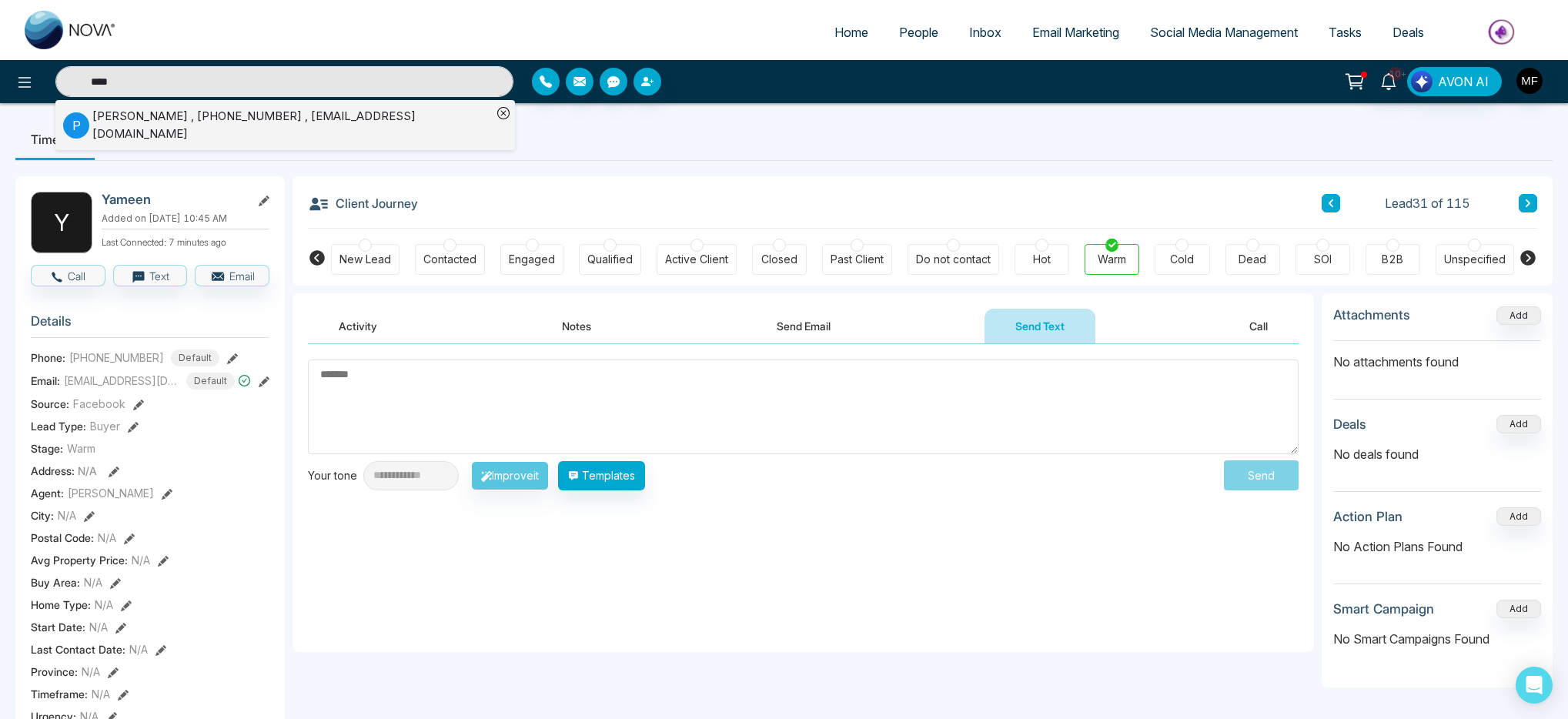
type input "****"
click at [309, 134] on li "P Peerzade Taj , +16472223333 , crazytaj79@yahoo.co.uk" at bounding box center [278, 125] width 429 height 50
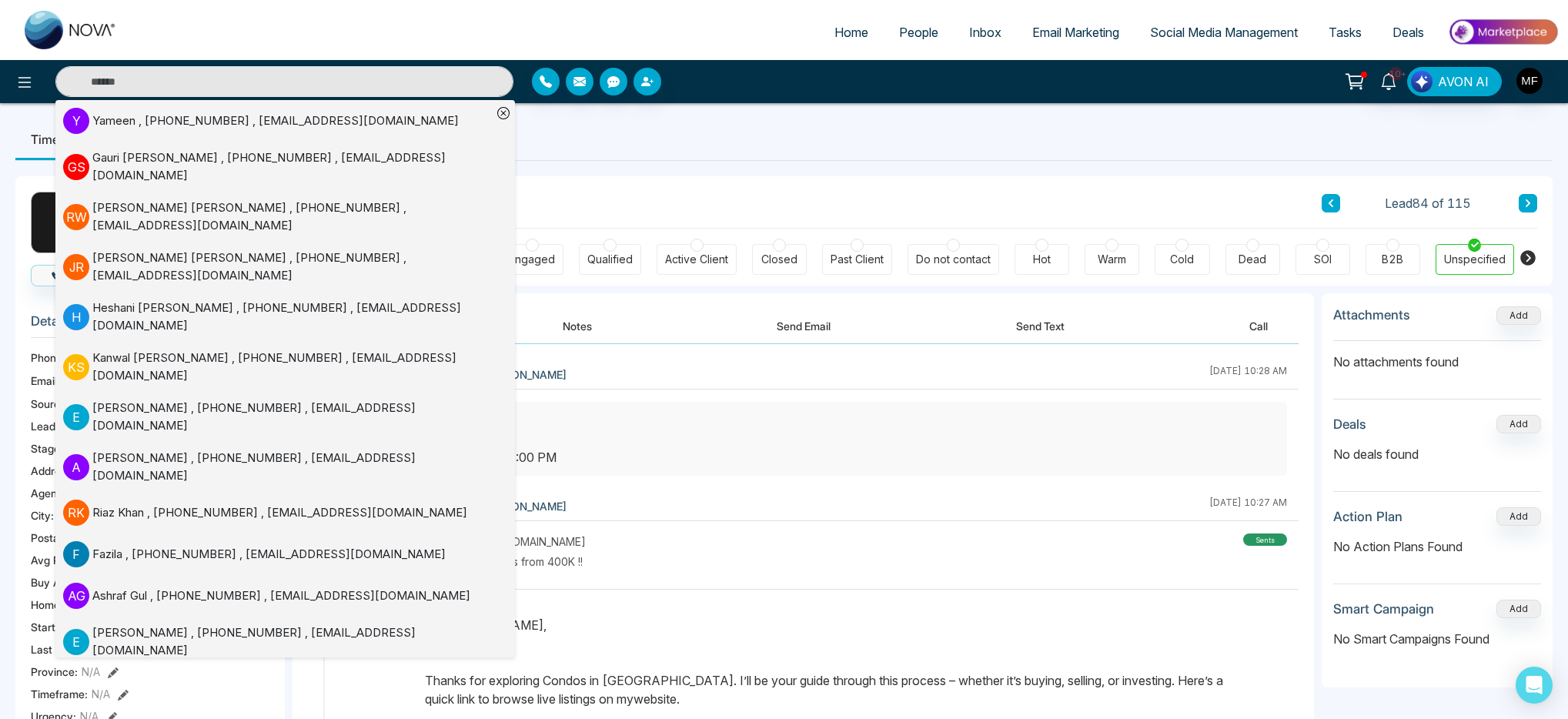
click at [881, 194] on div "Client Journey Lead 84 of 115" at bounding box center [923, 202] width 1230 height 53
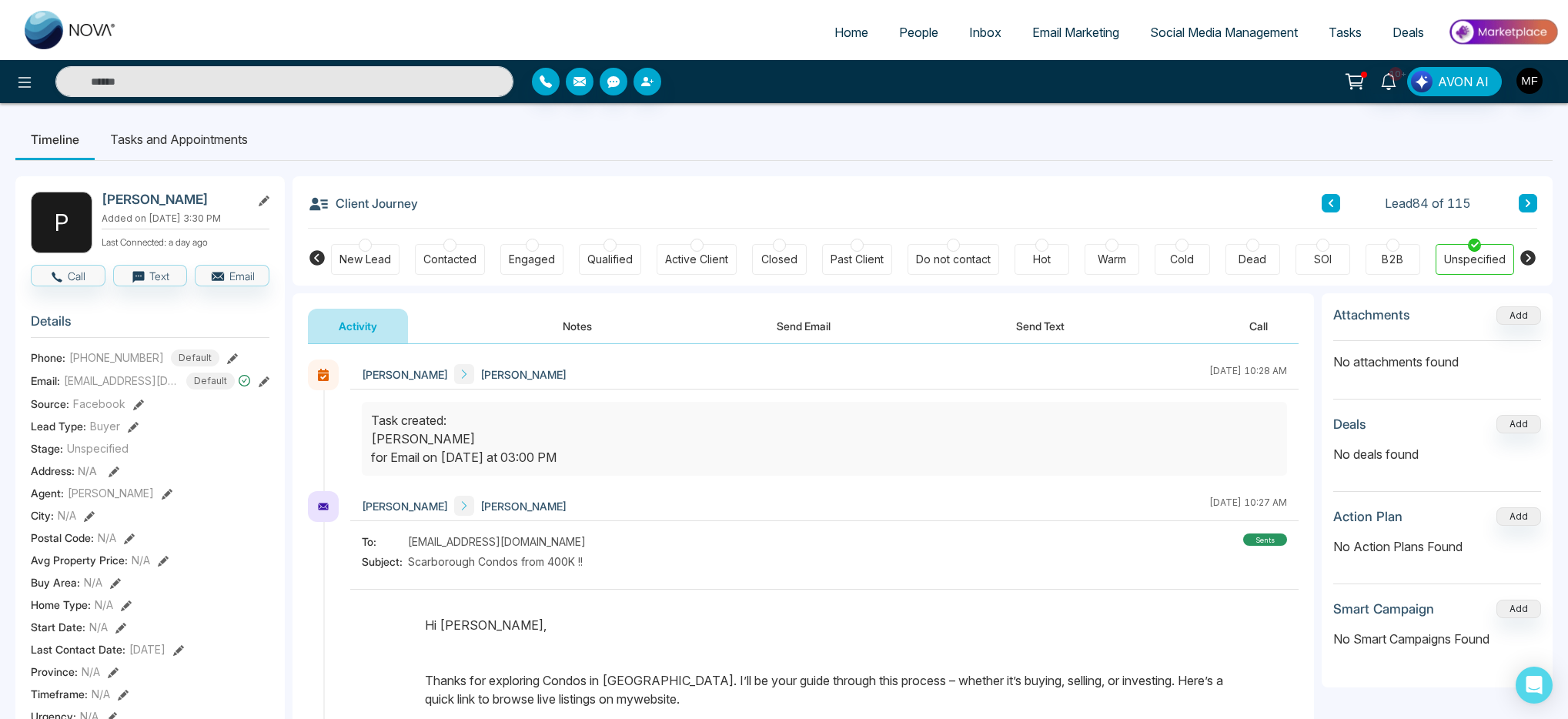
click at [569, 319] on button "Notes" at bounding box center [578, 326] width 91 height 35
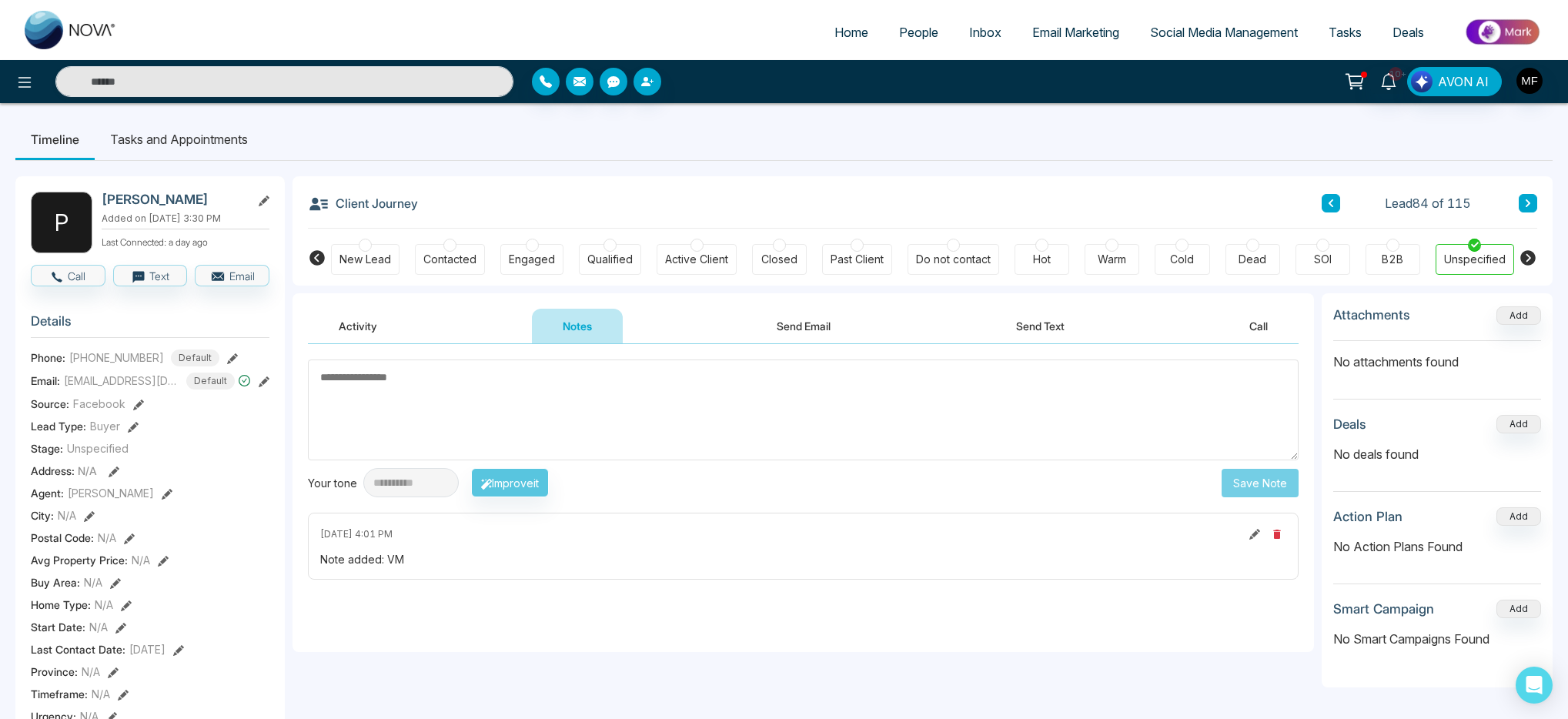
click at [808, 319] on button "Send Email" at bounding box center [804, 326] width 116 height 35
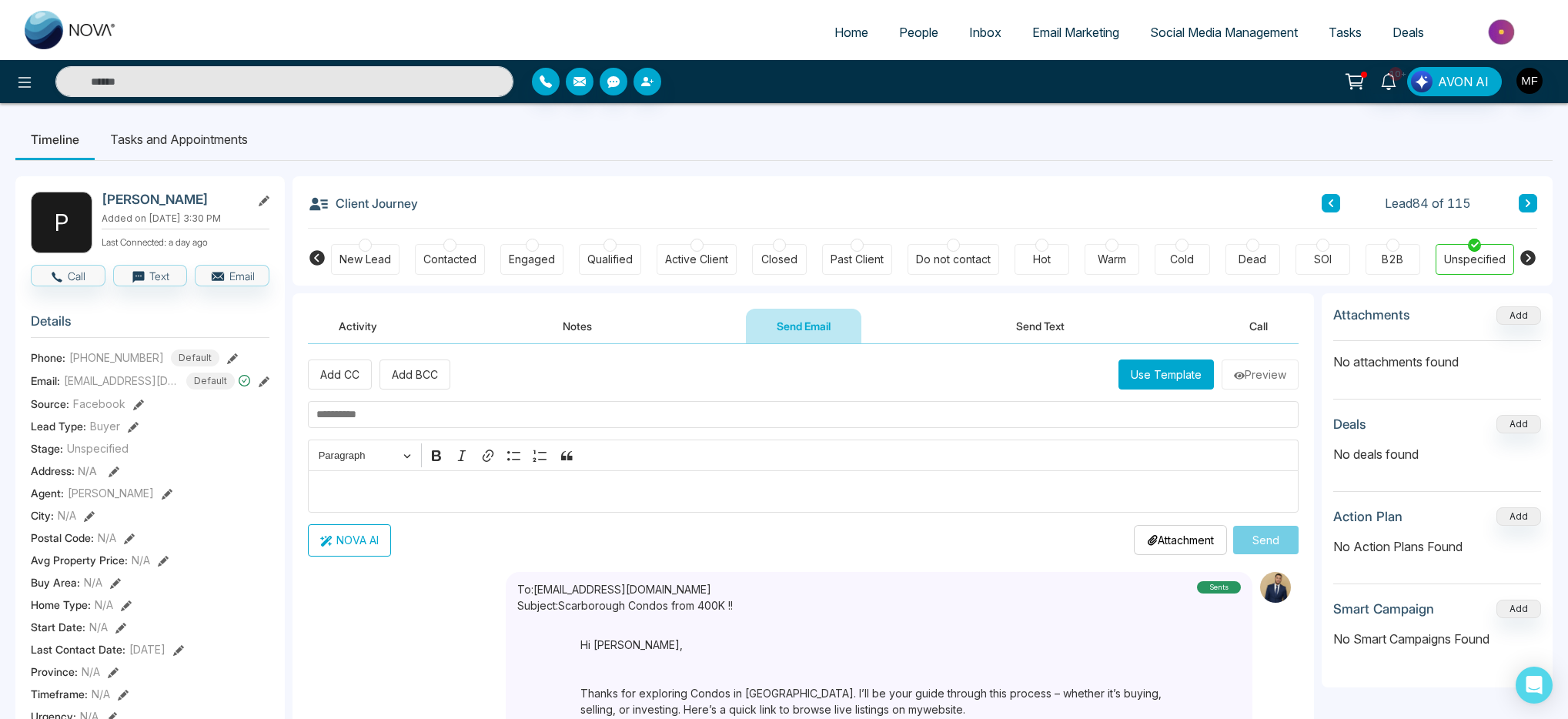
click at [716, 408] on input "text" at bounding box center [804, 415] width 991 height 27
click at [316, 545] on button "NOVA AI" at bounding box center [349, 540] width 83 height 32
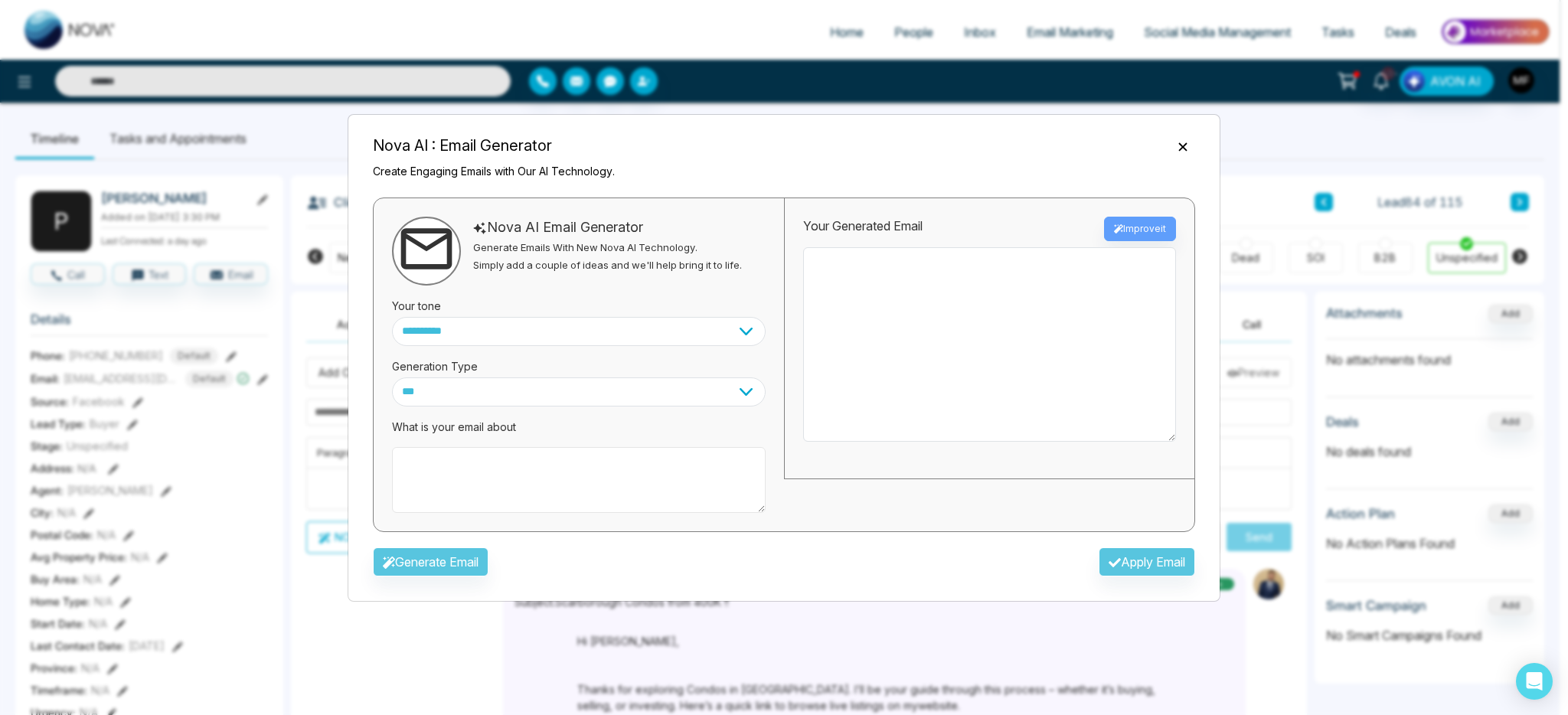
click at [569, 483] on textarea at bounding box center [579, 480] width 373 height 65
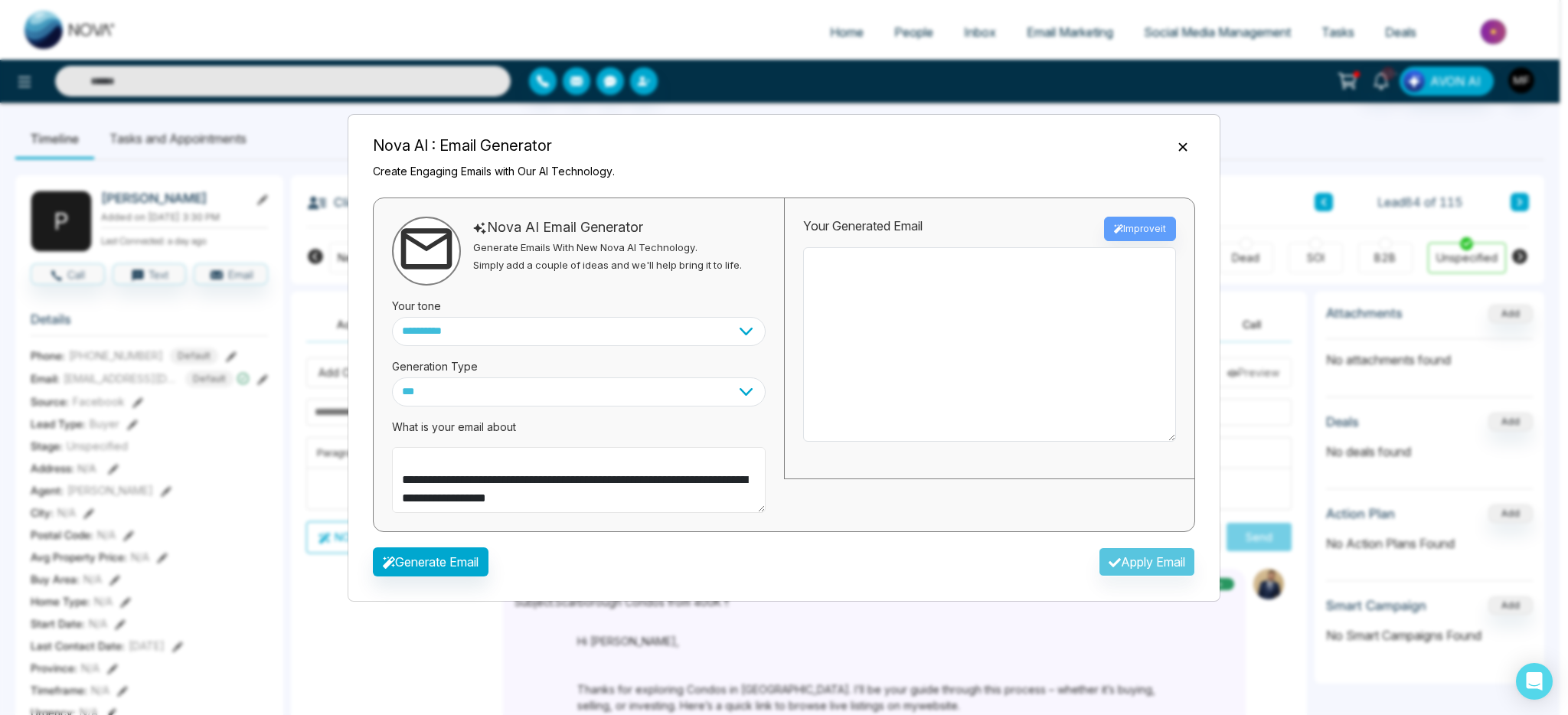
scroll to position [50, 0]
type textarea "**********"
click at [572, 337] on select "**********" at bounding box center [579, 331] width 373 height 29
select select "**********"
click at [392, 317] on select "**********" at bounding box center [579, 331] width 373 height 29
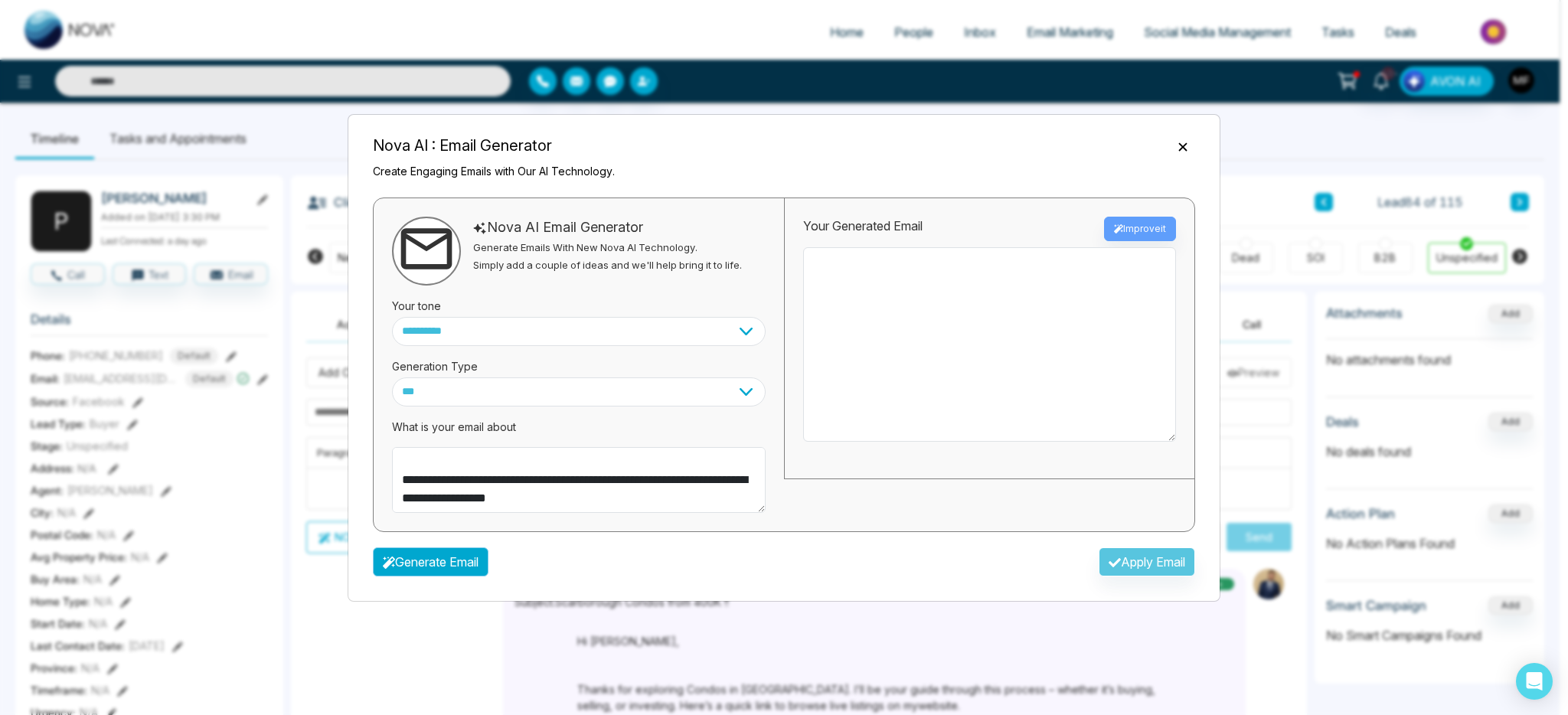
click at [456, 566] on button "Generate Email" at bounding box center [430, 562] width 116 height 29
type textarea "**********"
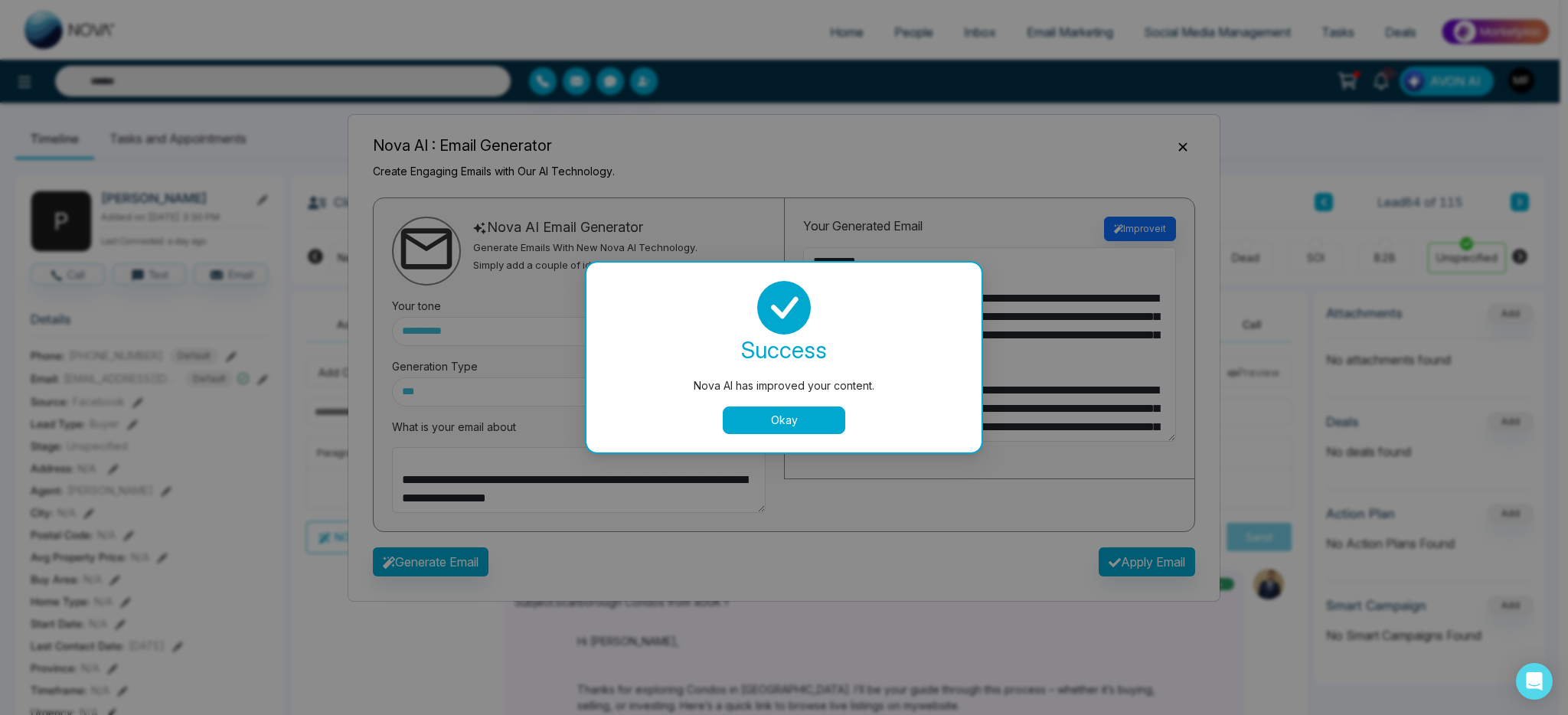
click at [782, 419] on button "Okay" at bounding box center [784, 419] width 122 height 27
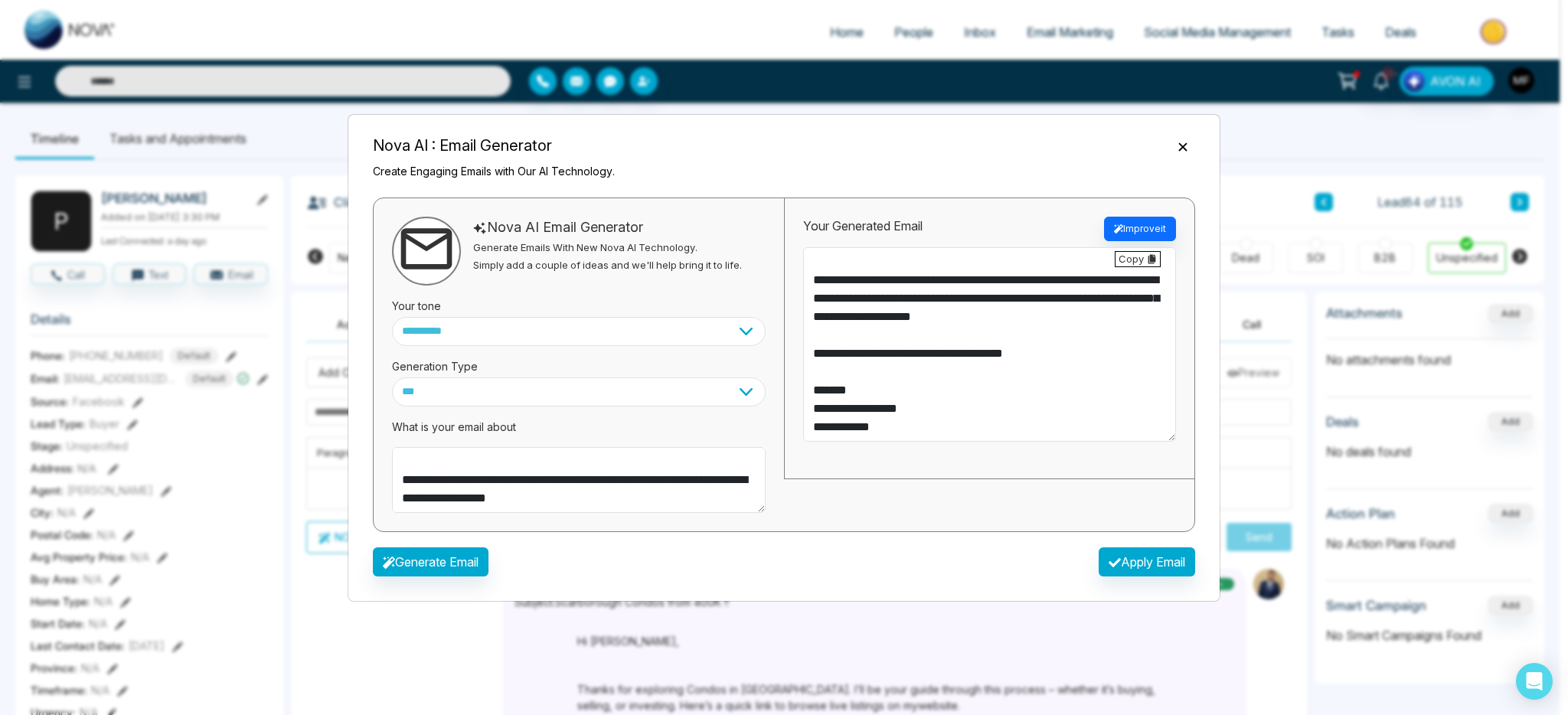
scroll to position [0, 0]
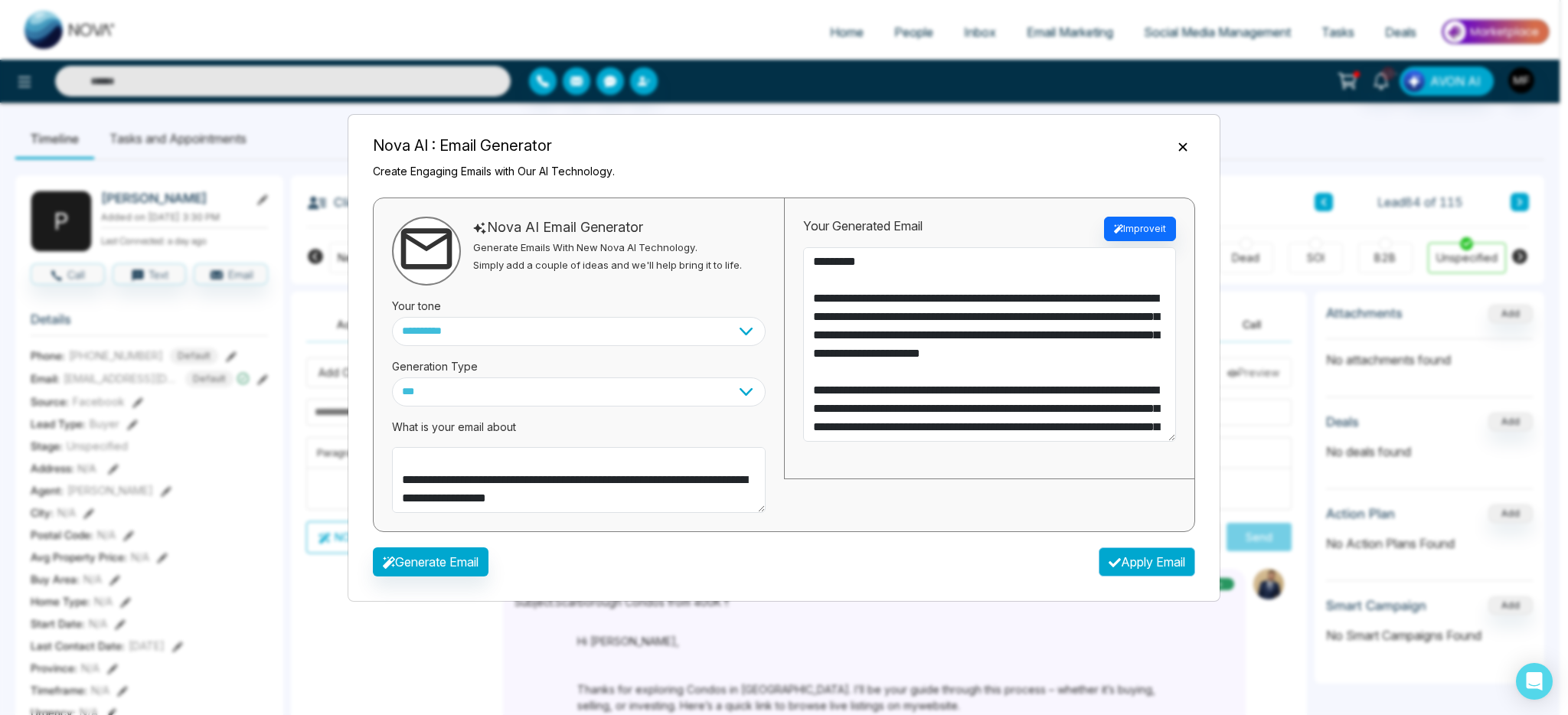
click at [1134, 563] on button "Apply Email" at bounding box center [1147, 562] width 96 height 29
type textarea "**********"
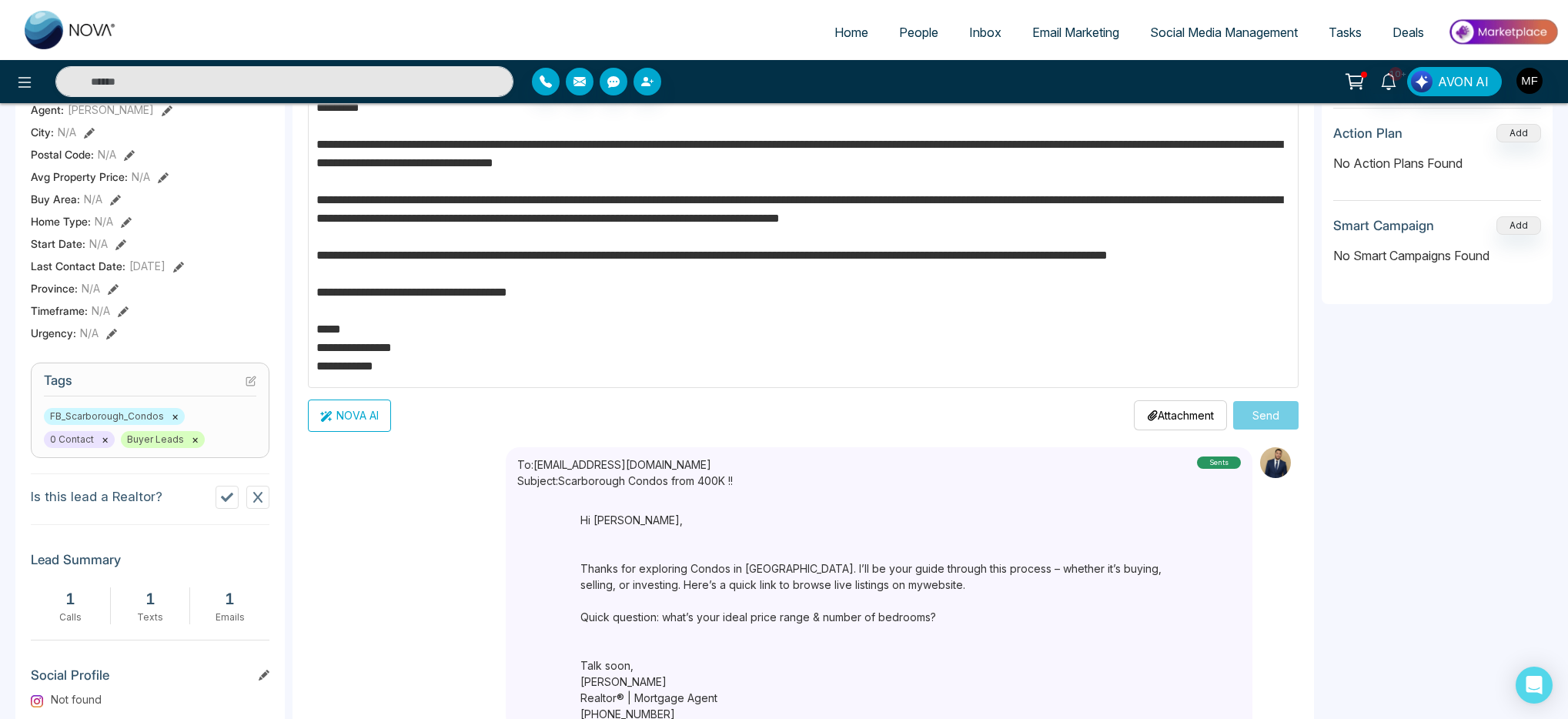
scroll to position [125, 0]
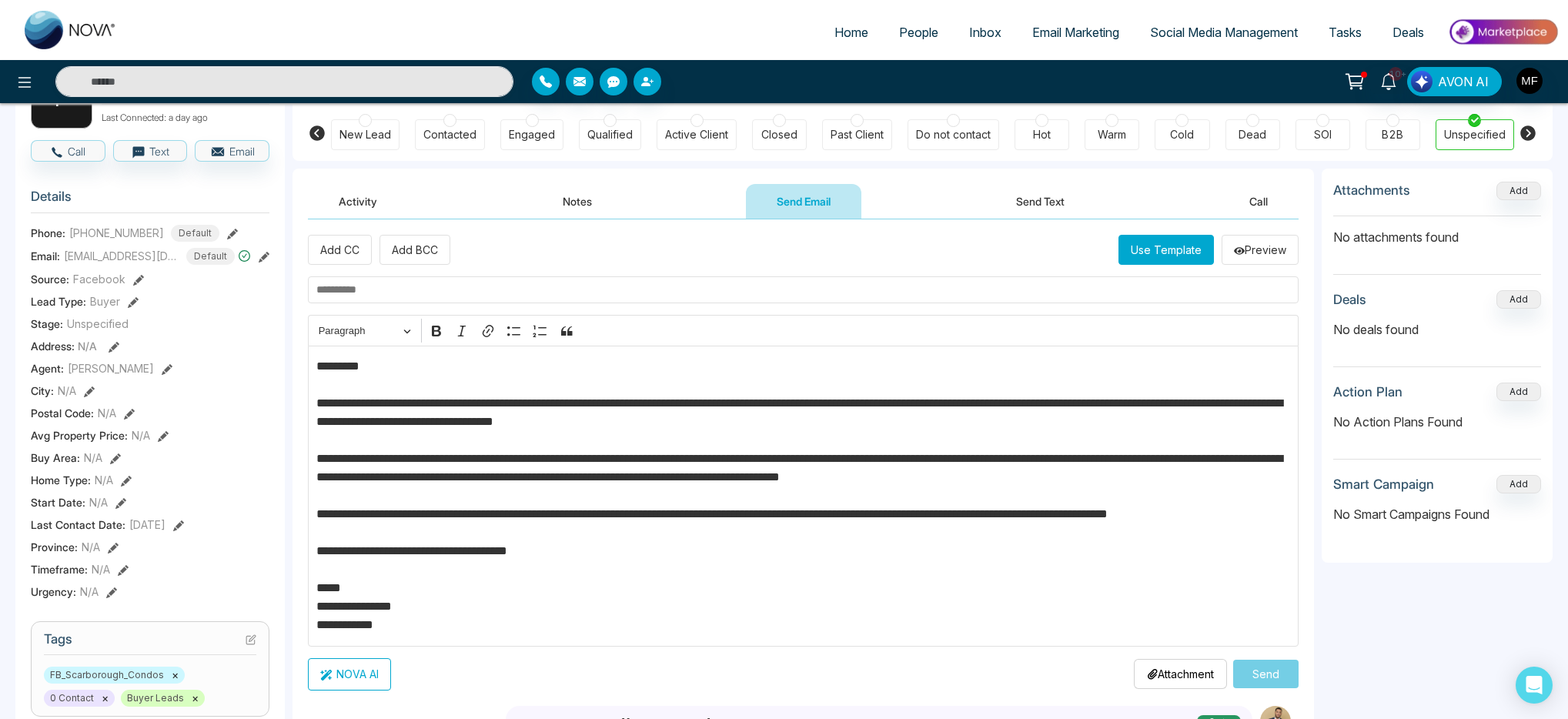
click at [450, 293] on input "text" at bounding box center [804, 290] width 991 height 27
click at [494, 295] on input "**********" at bounding box center [804, 290] width 991 height 27
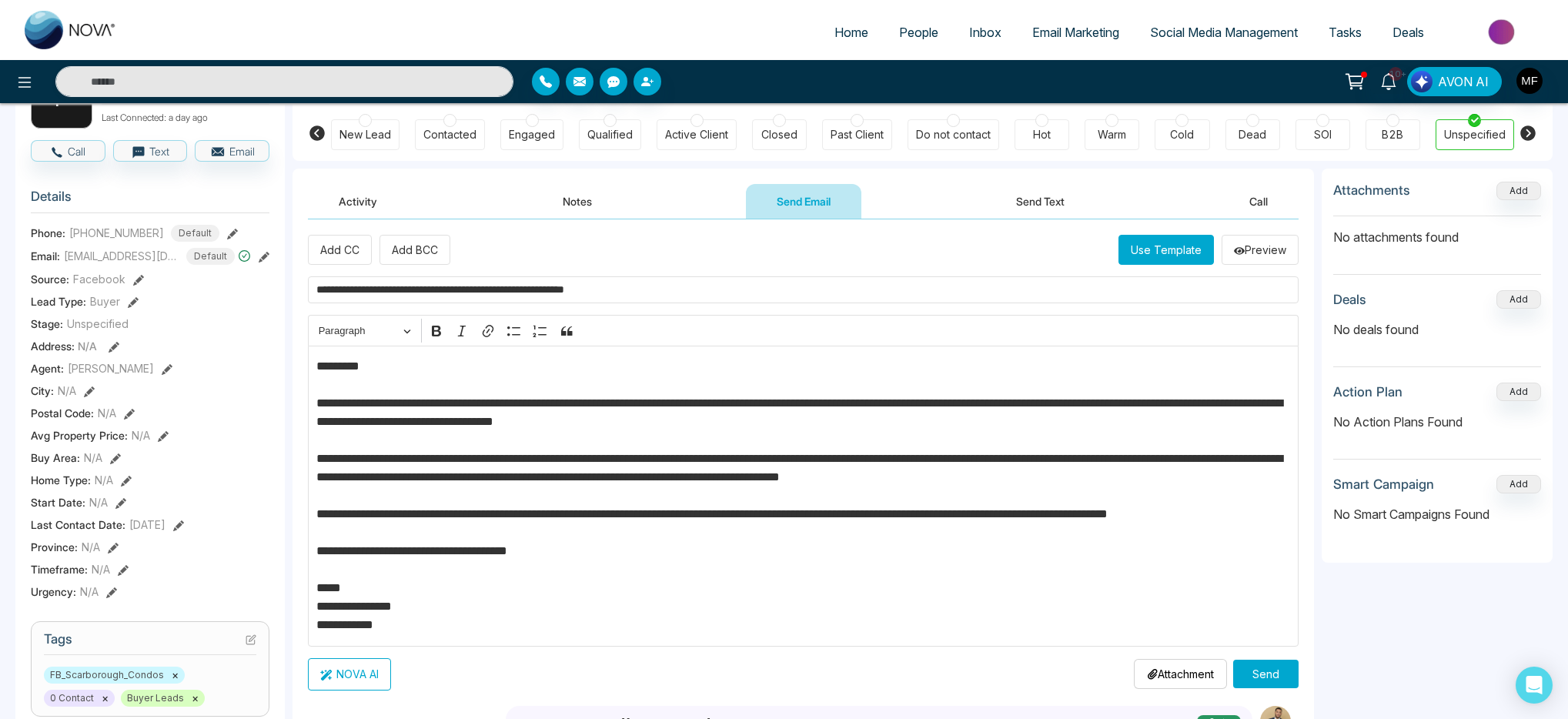
click at [617, 289] on input "**********" at bounding box center [804, 290] width 991 height 27
click at [622, 288] on input "**********" at bounding box center [804, 290] width 991 height 27
click at [691, 293] on input "**********" at bounding box center [804, 290] width 991 height 27
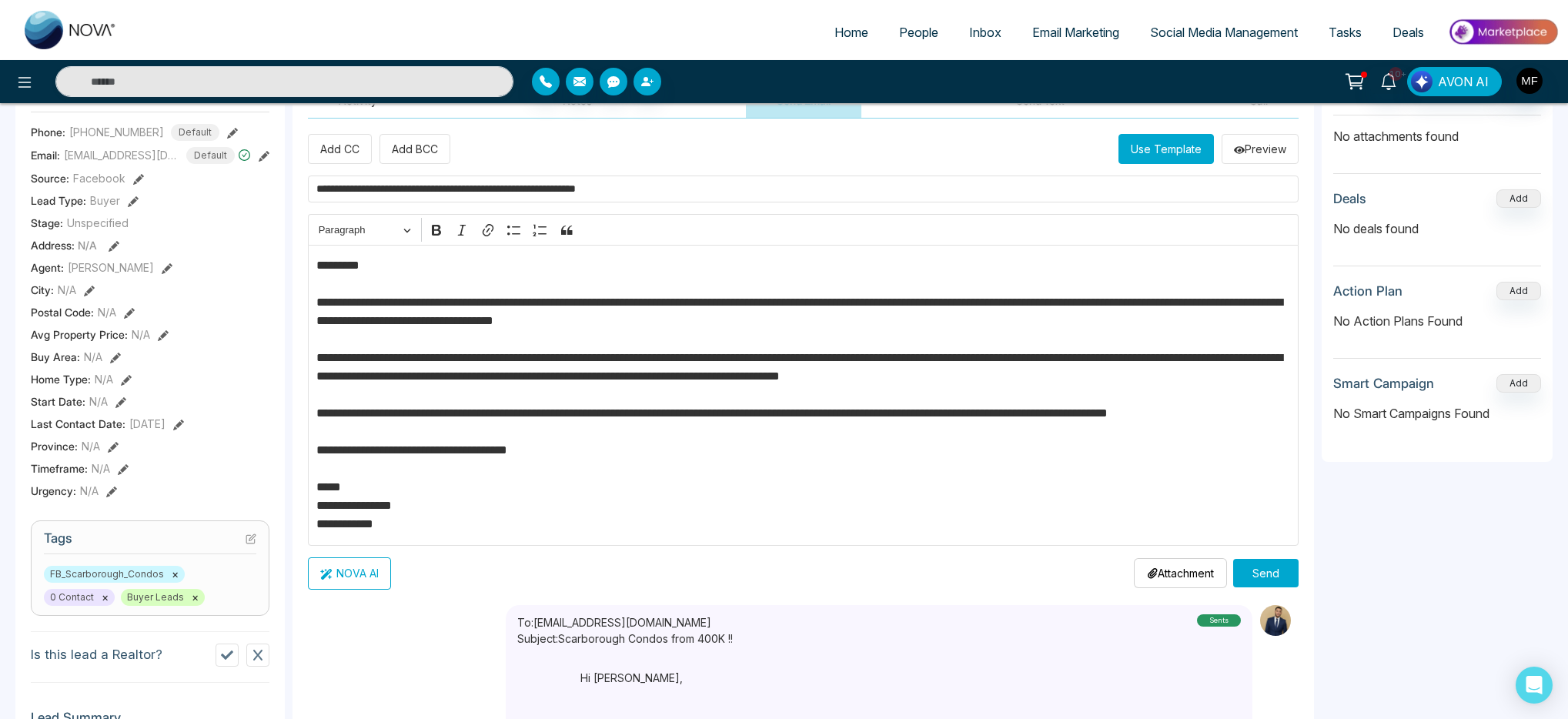
scroll to position [226, 0]
type input "**********"
click at [1288, 581] on button "Send" at bounding box center [1266, 572] width 66 height 28
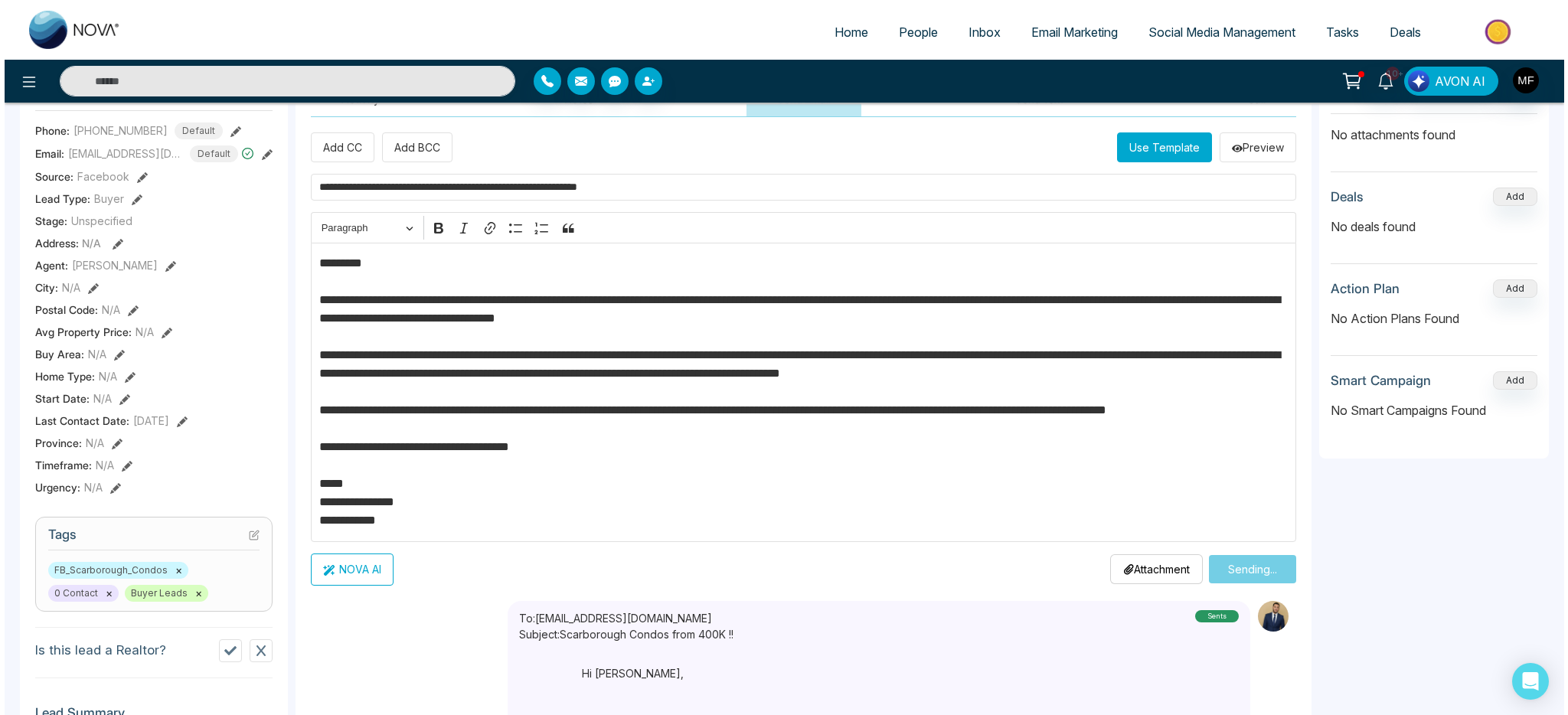
scroll to position [0, 0]
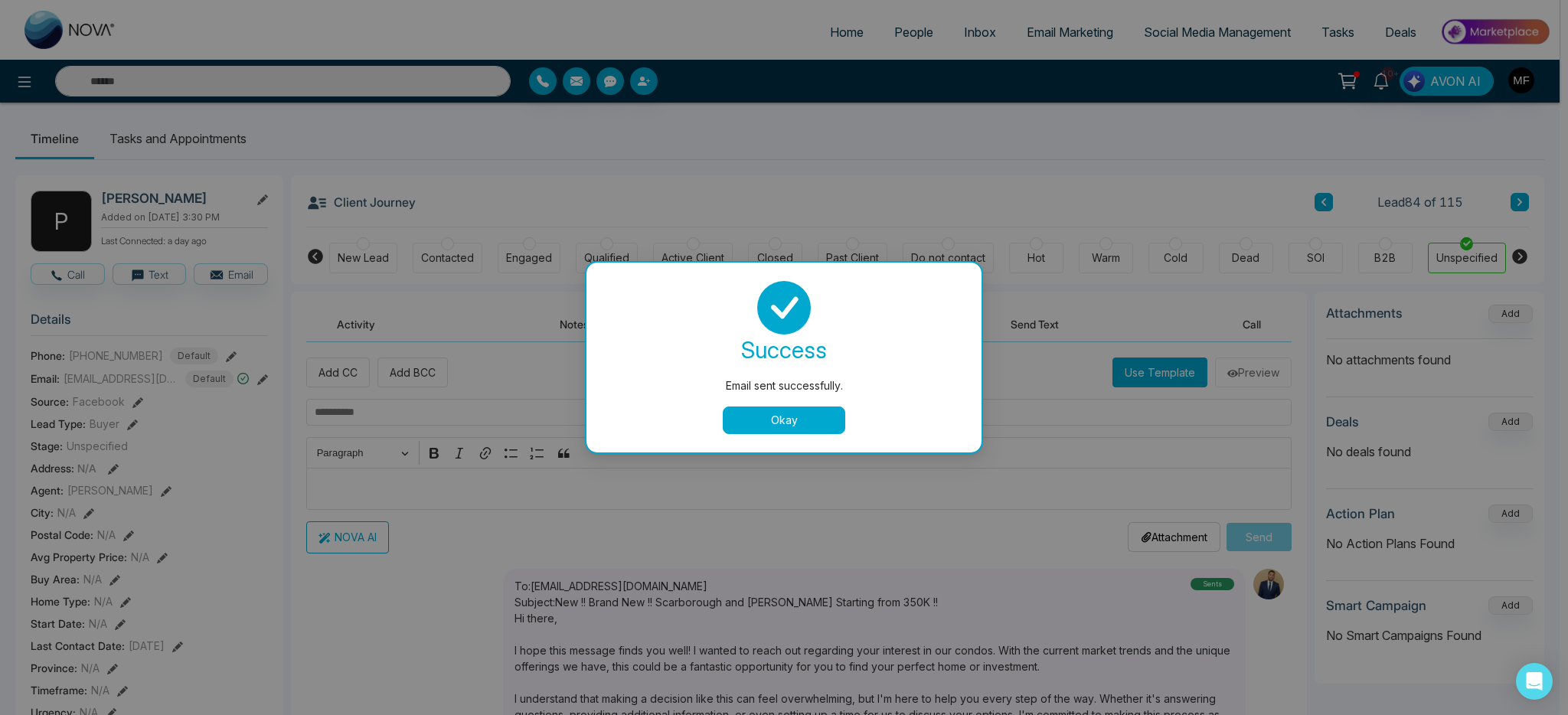
click at [769, 414] on button "Okay" at bounding box center [784, 419] width 122 height 27
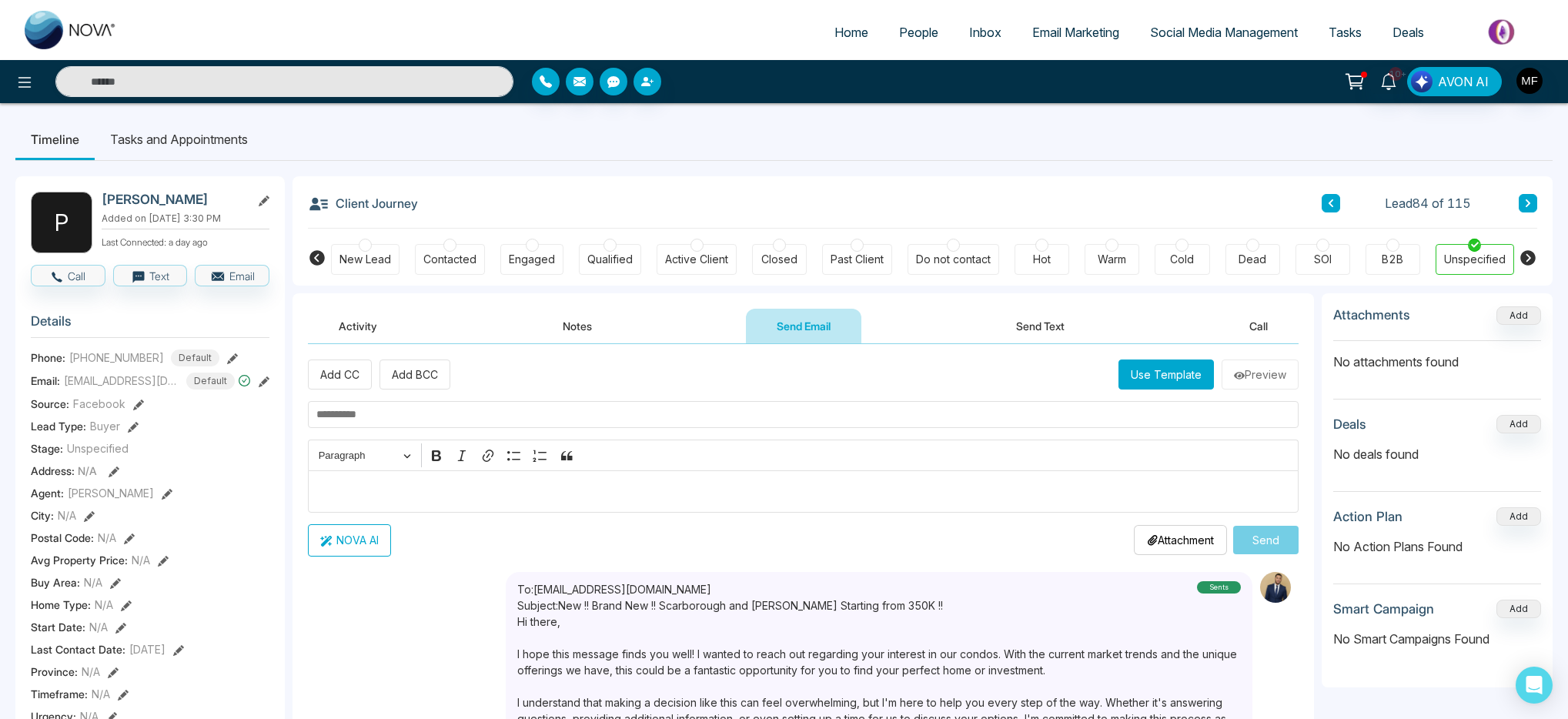
click at [185, 149] on li "Tasks and Appointments" at bounding box center [178, 139] width 168 height 42
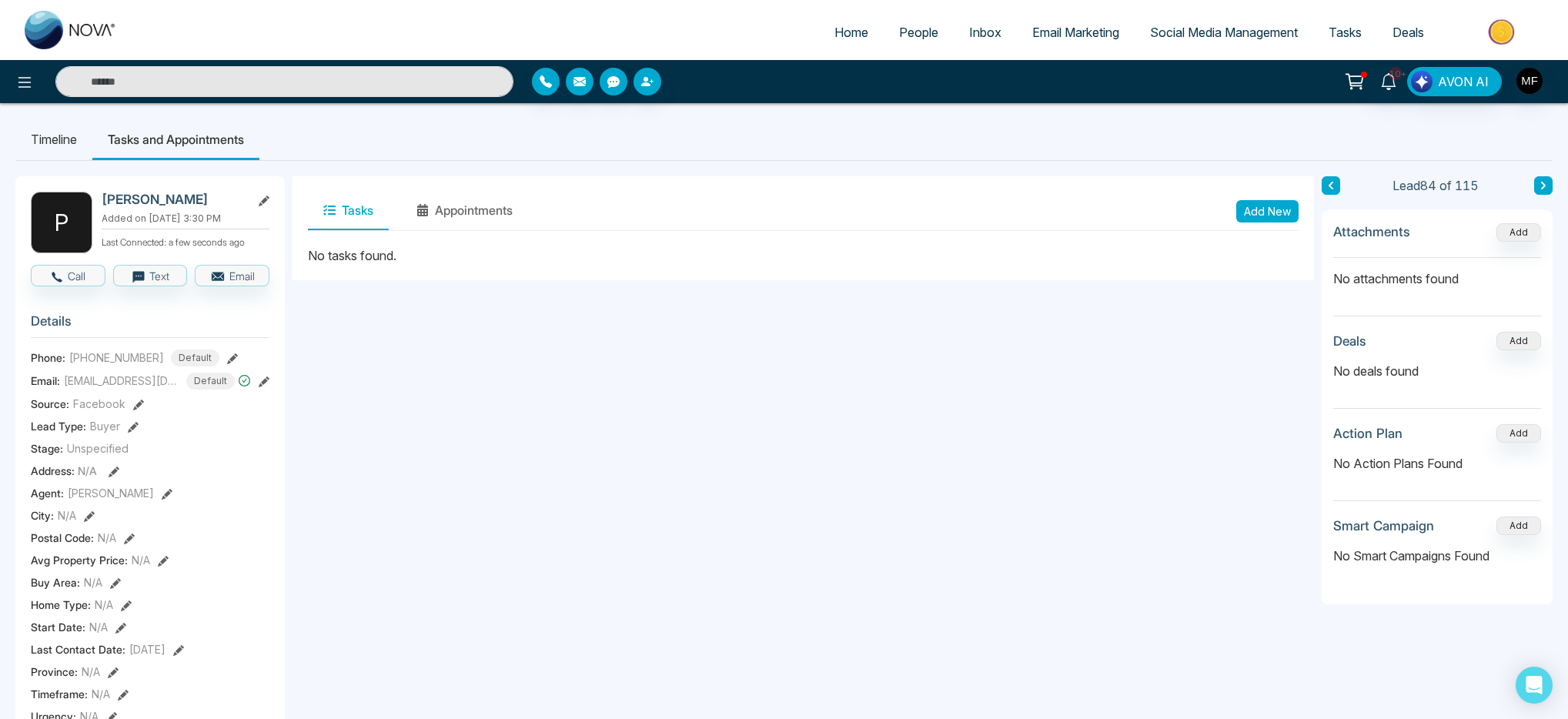
click at [1249, 214] on button "Add New" at bounding box center [1268, 211] width 62 height 22
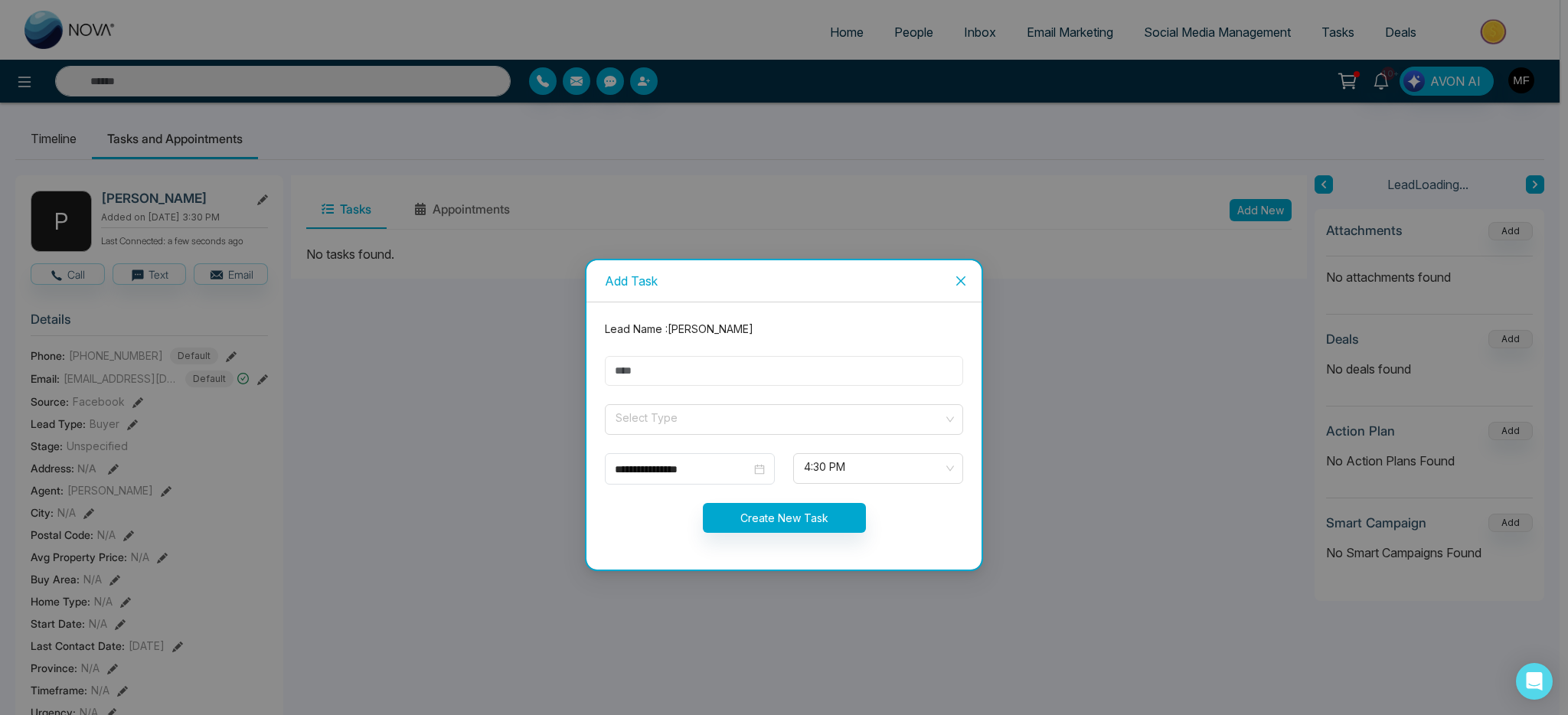
click at [751, 372] on input "text" at bounding box center [784, 371] width 358 height 30
type input "**********"
click at [681, 414] on input "search" at bounding box center [779, 417] width 329 height 23
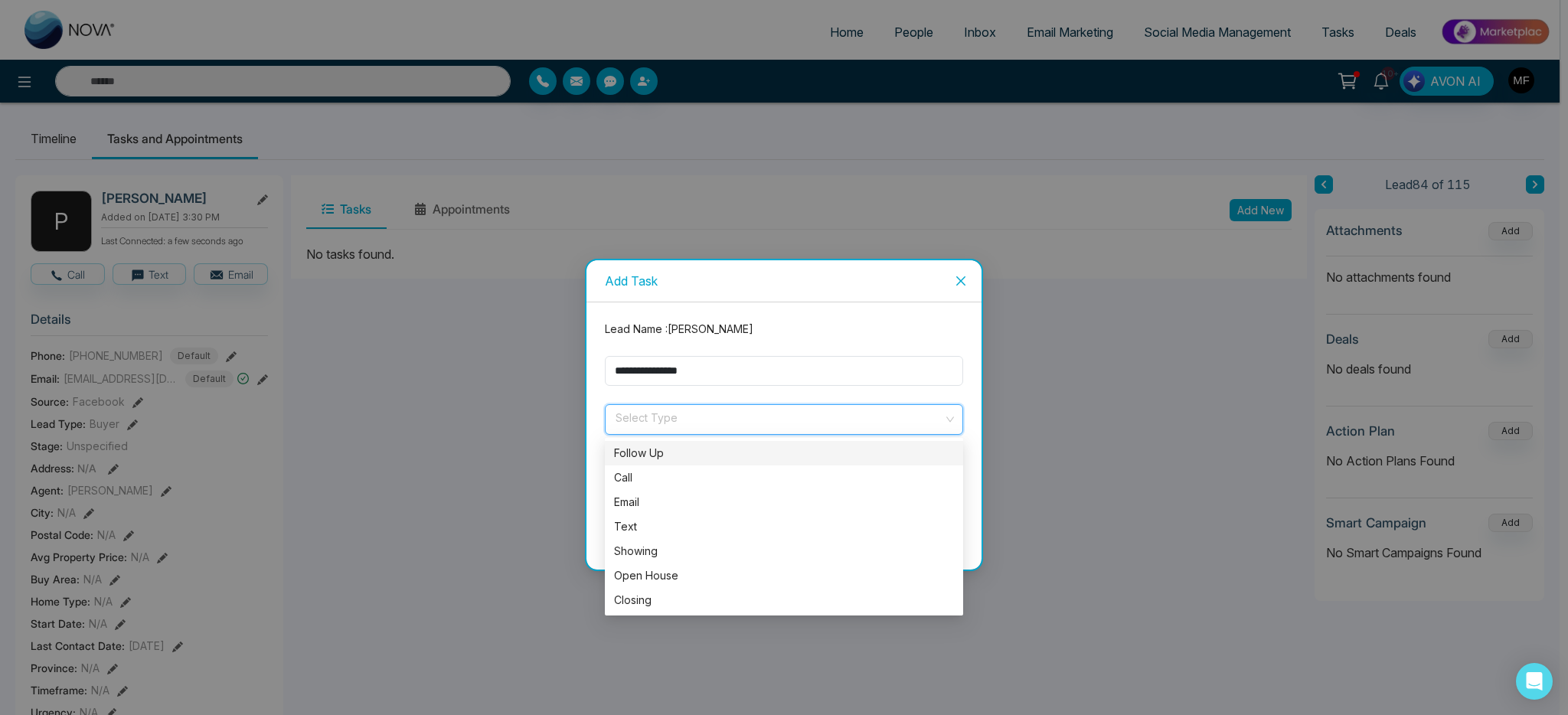
click at [650, 460] on div "Follow Up" at bounding box center [784, 453] width 340 height 17
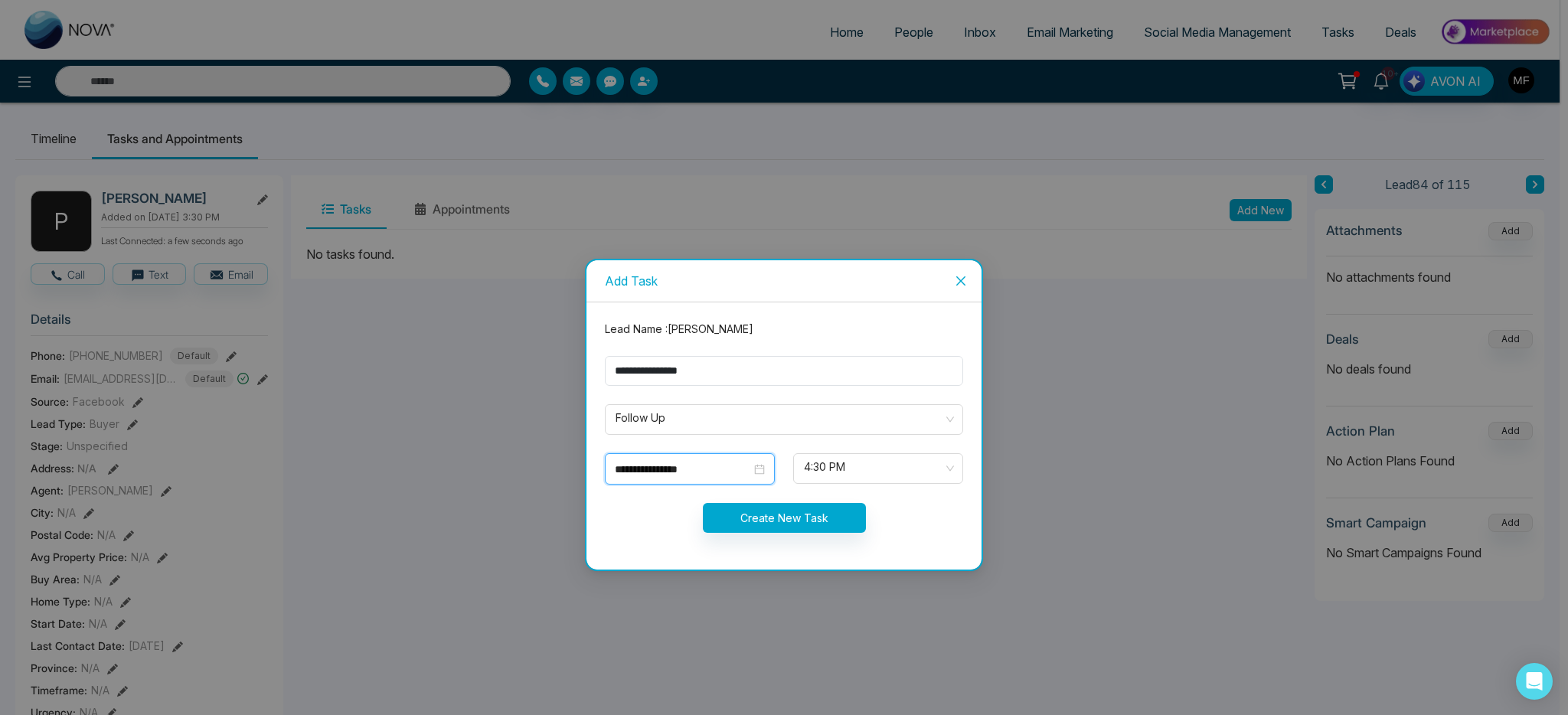
click at [650, 476] on input "**********" at bounding box center [683, 469] width 136 height 17
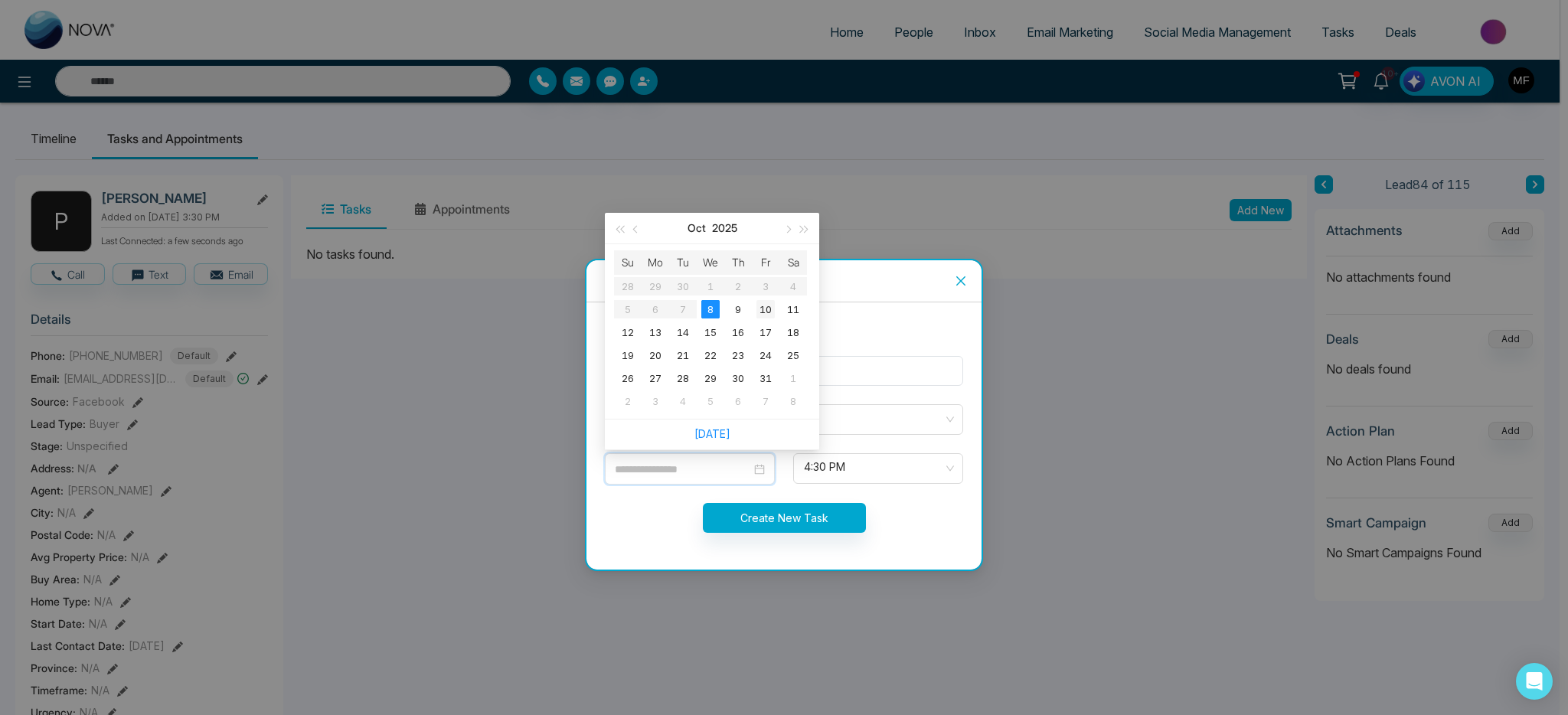
type input "**********"
click at [764, 309] on div "10" at bounding box center [765, 309] width 19 height 19
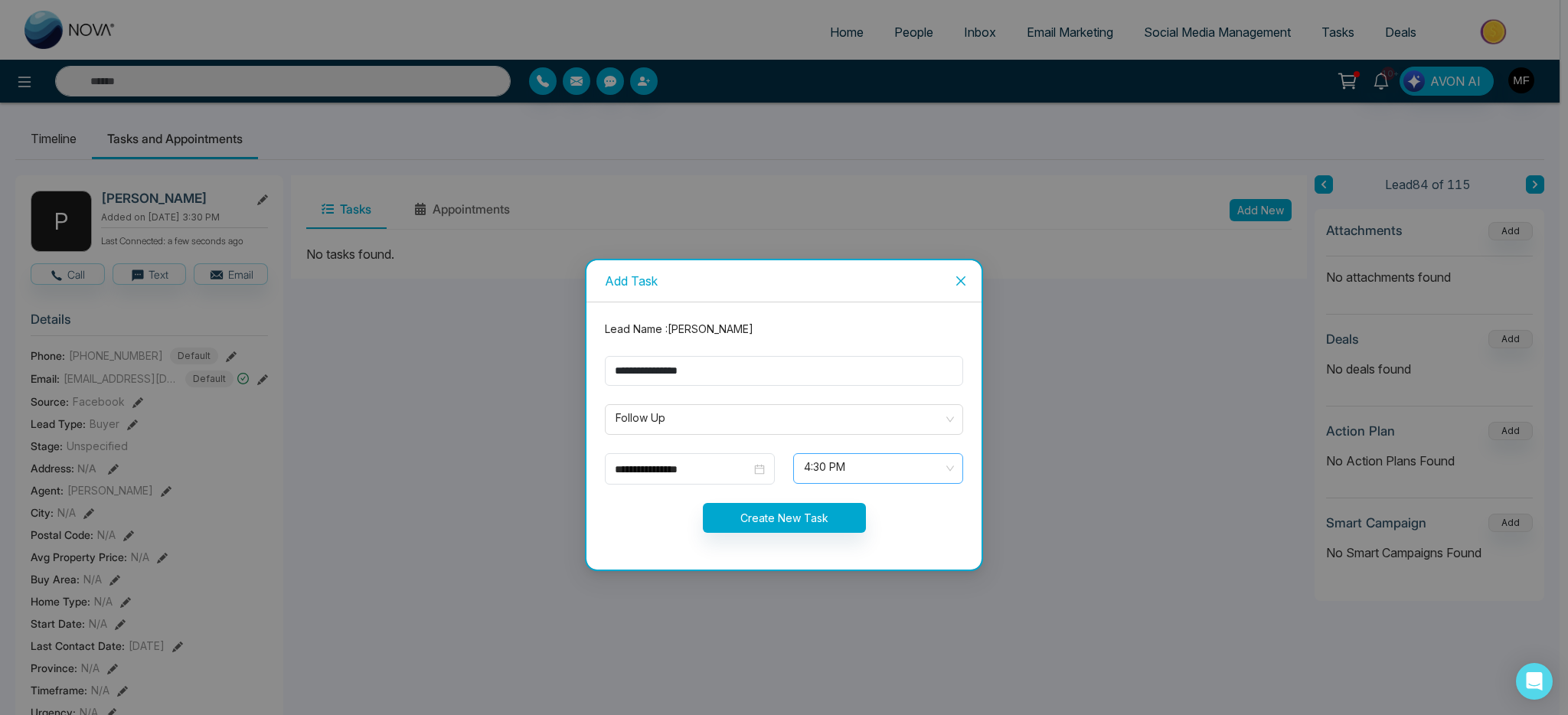
click at [823, 474] on span "4:30 PM" at bounding box center [878, 468] width 149 height 26
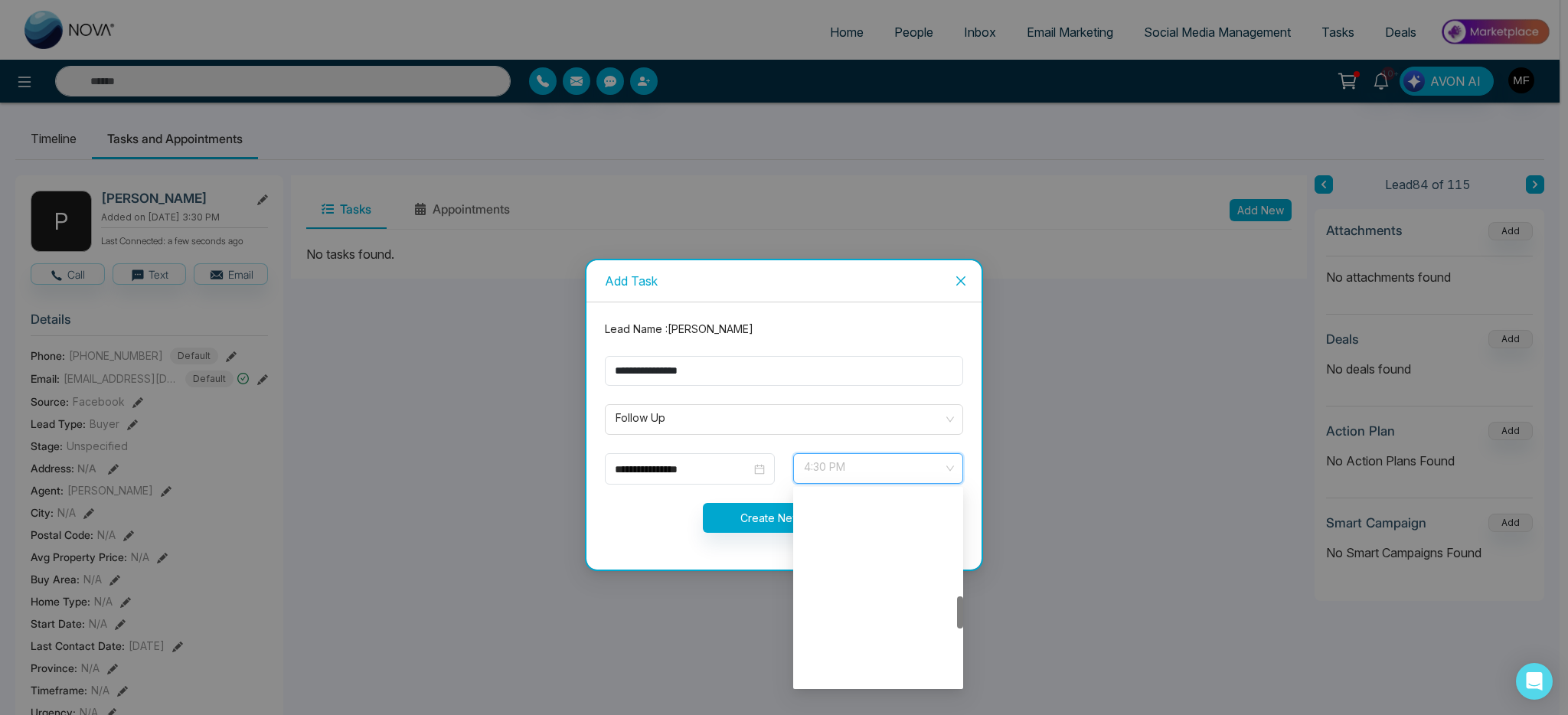
scroll to position [637, 0]
click at [679, 511] on div "Create New Task" at bounding box center [784, 518] width 377 height 30
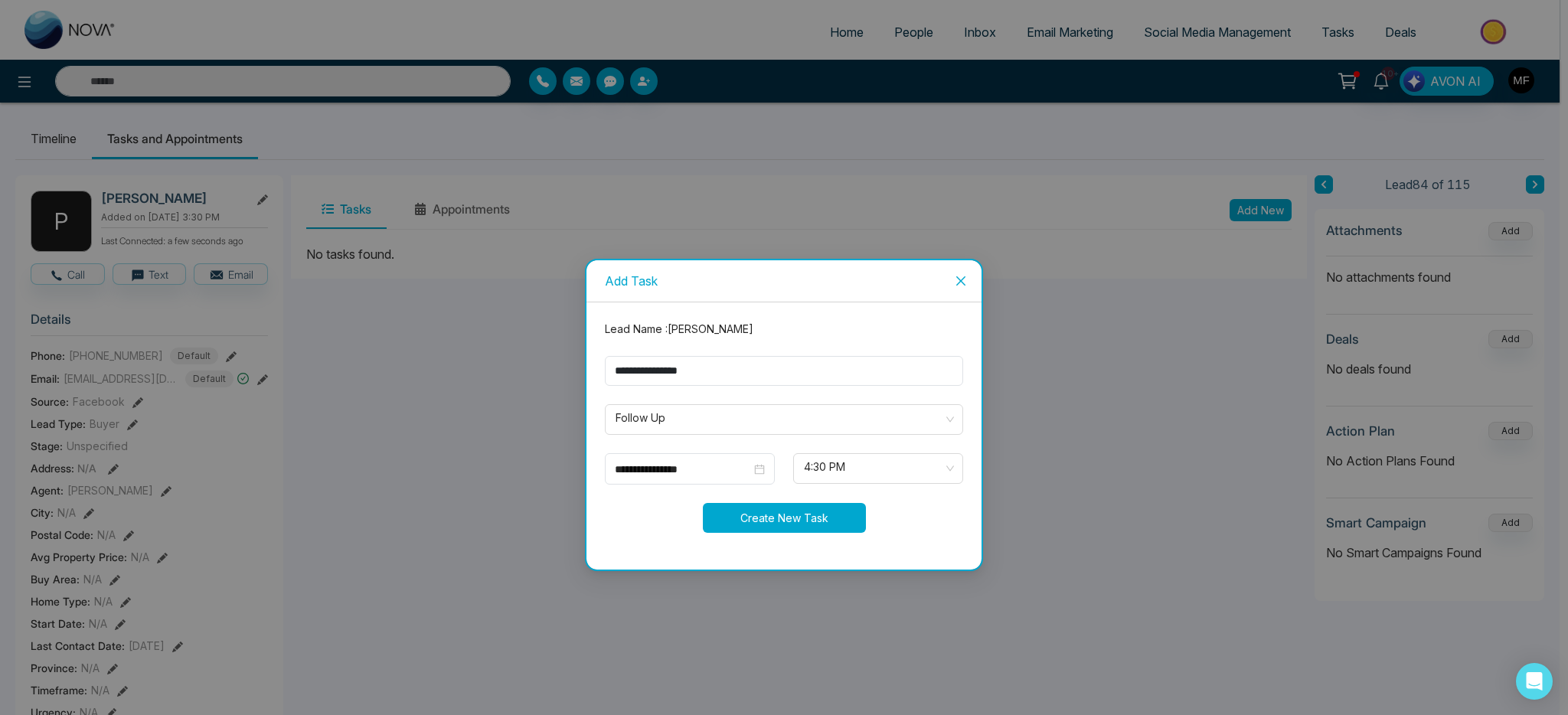
click at [769, 516] on button "Create New Task" at bounding box center [784, 518] width 163 height 30
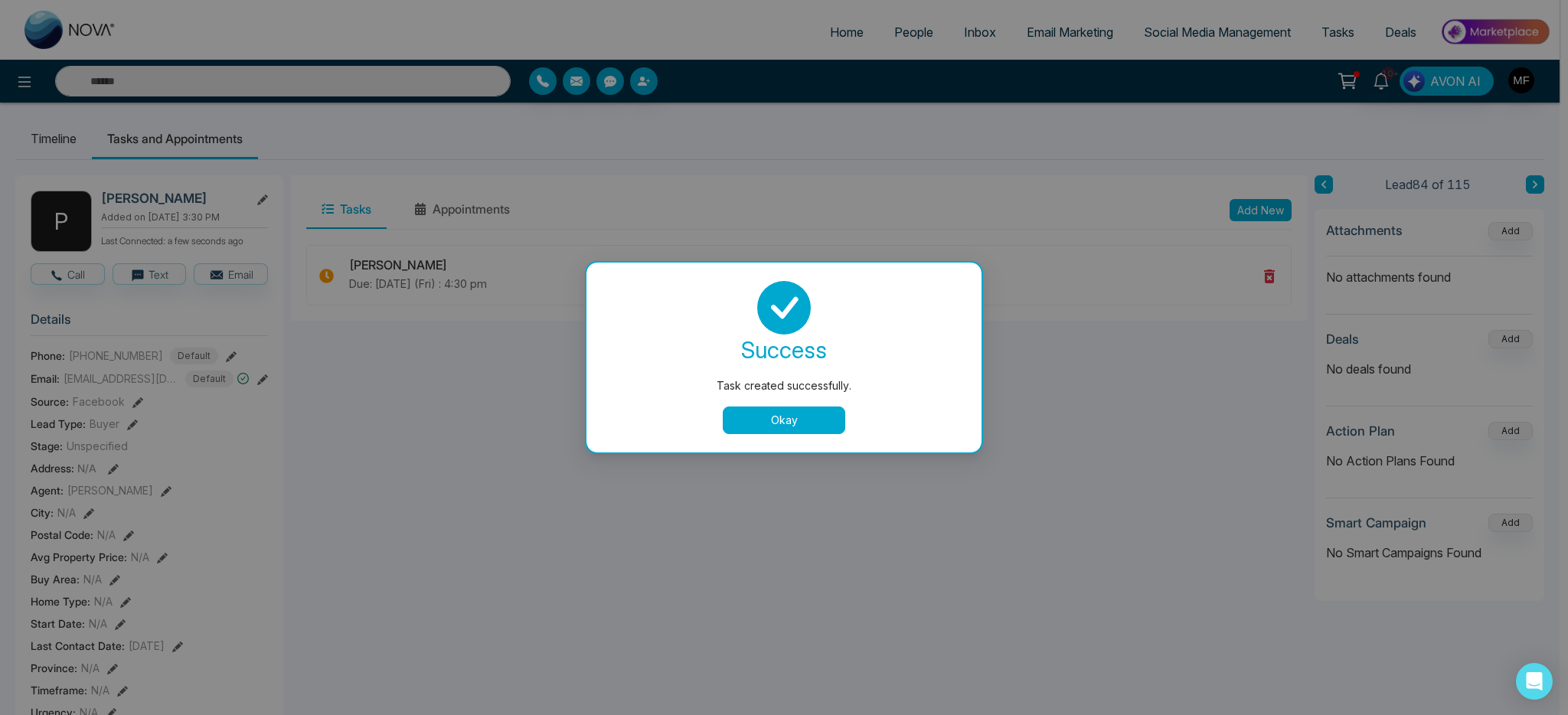
click at [827, 422] on button "Okay" at bounding box center [784, 419] width 122 height 27
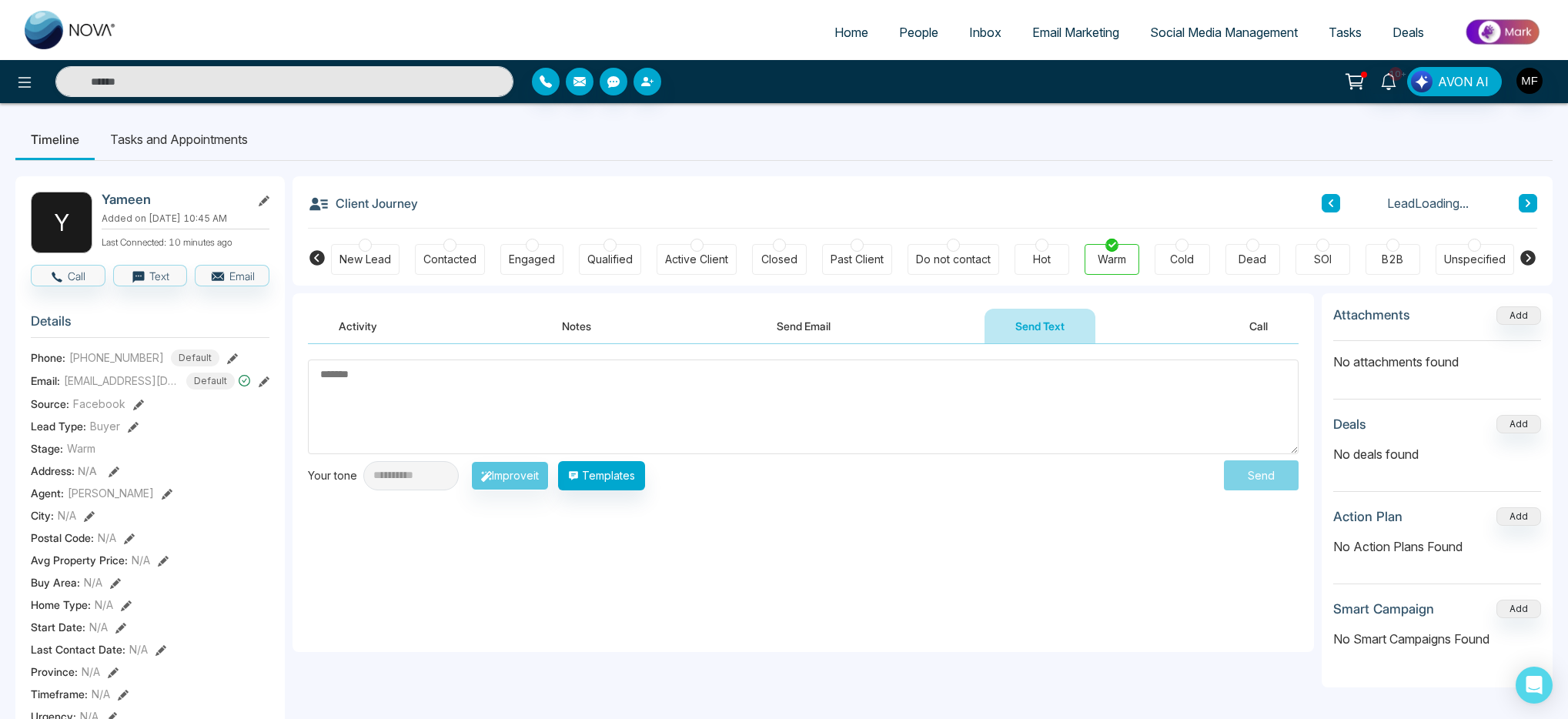
click at [206, 120] on li "Tasks and Appointments" at bounding box center [178, 139] width 168 height 42
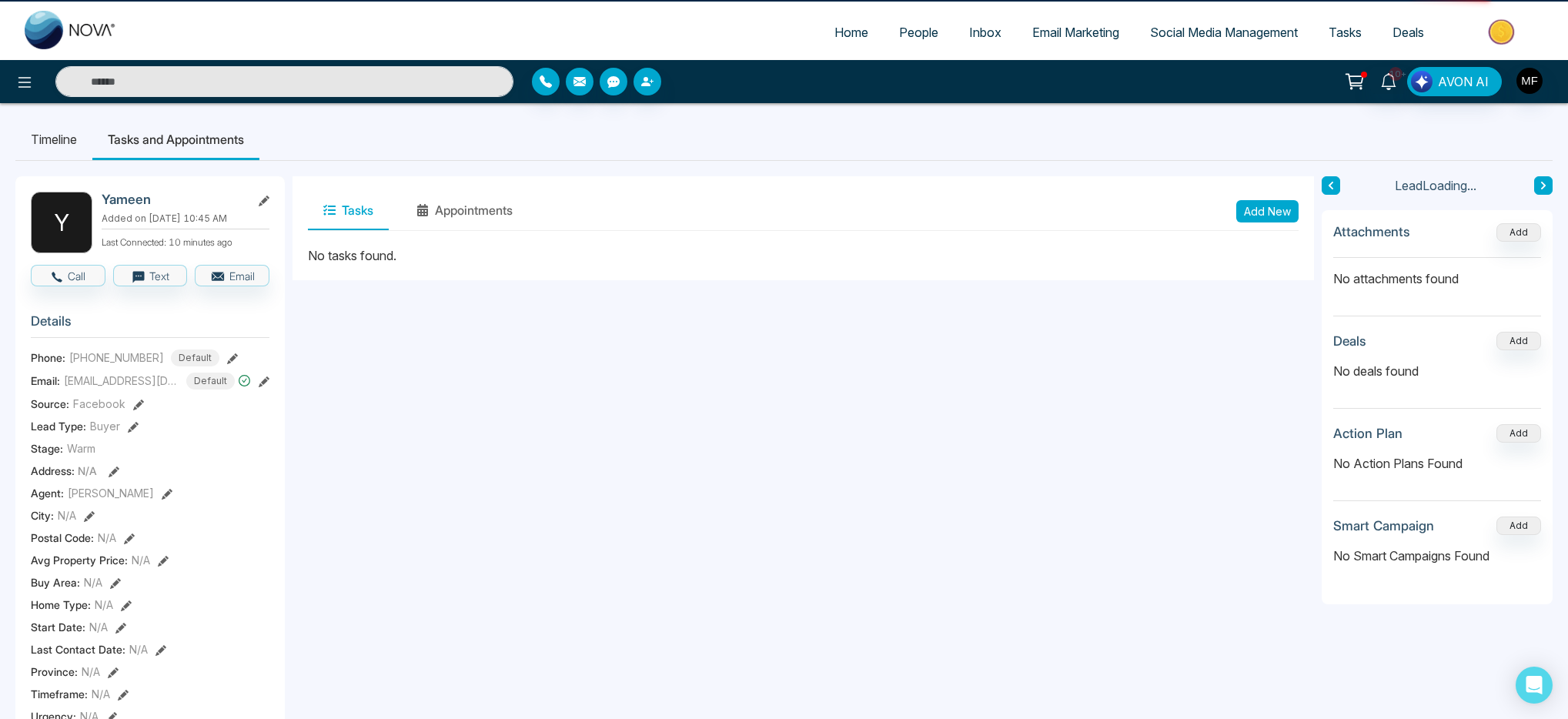
click at [197, 142] on li "Tasks and Appointments" at bounding box center [176, 139] width 167 height 42
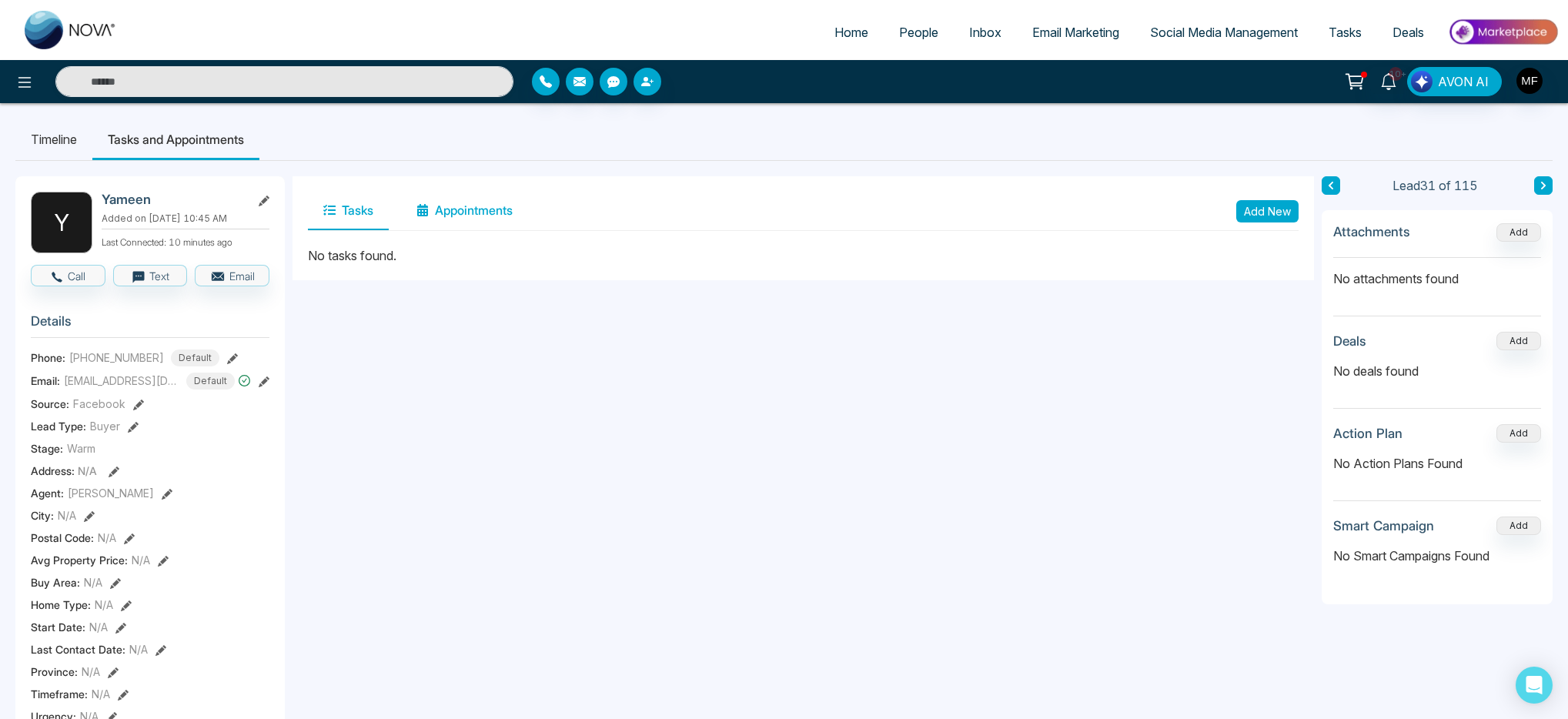
click at [489, 215] on button "Appointments" at bounding box center [465, 210] width 127 height 38
click at [360, 214] on button "Tasks" at bounding box center [348, 210] width 81 height 38
click at [1279, 214] on button "Add New" at bounding box center [1268, 211] width 62 height 22
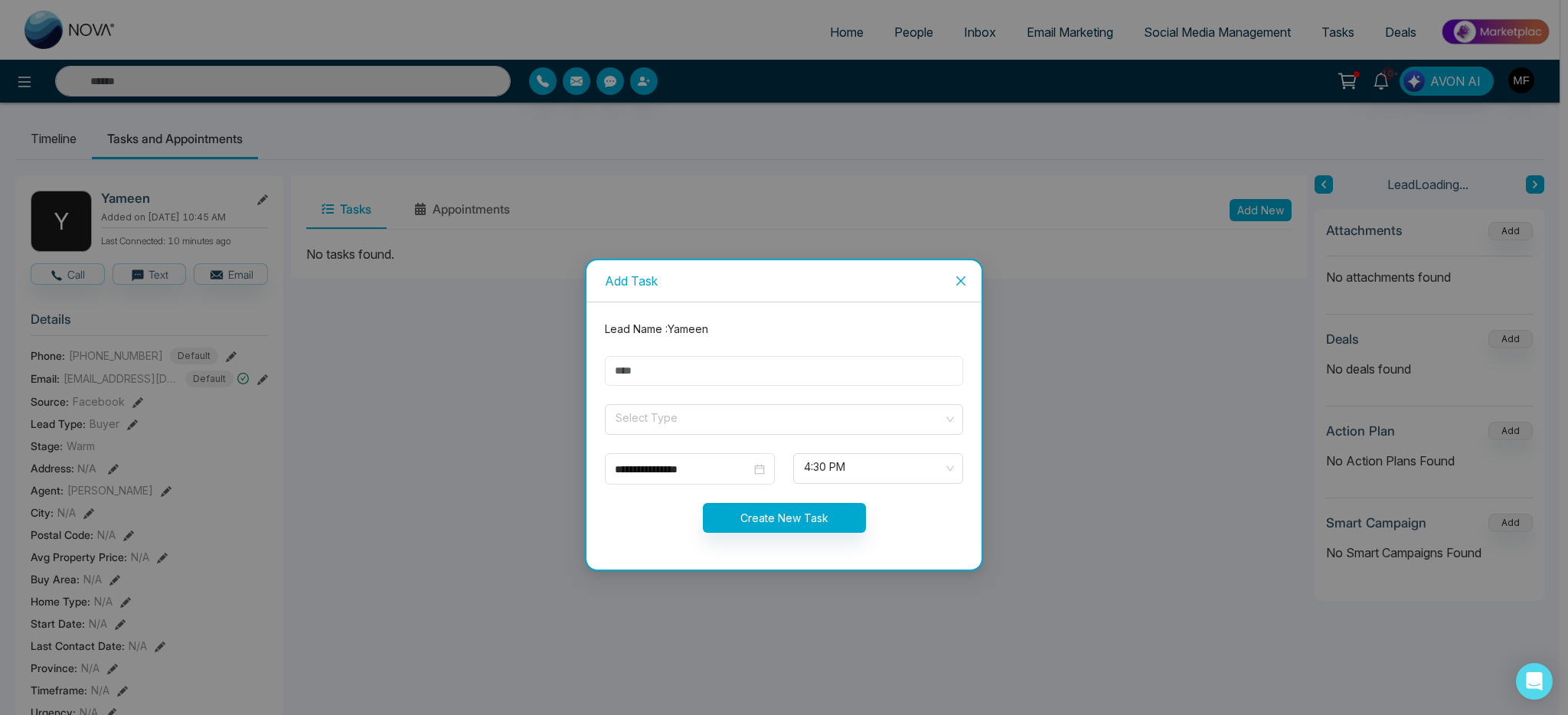
click at [834, 373] on input "text" at bounding box center [784, 371] width 358 height 30
type input "**********"
click at [677, 414] on input "search" at bounding box center [779, 417] width 329 height 23
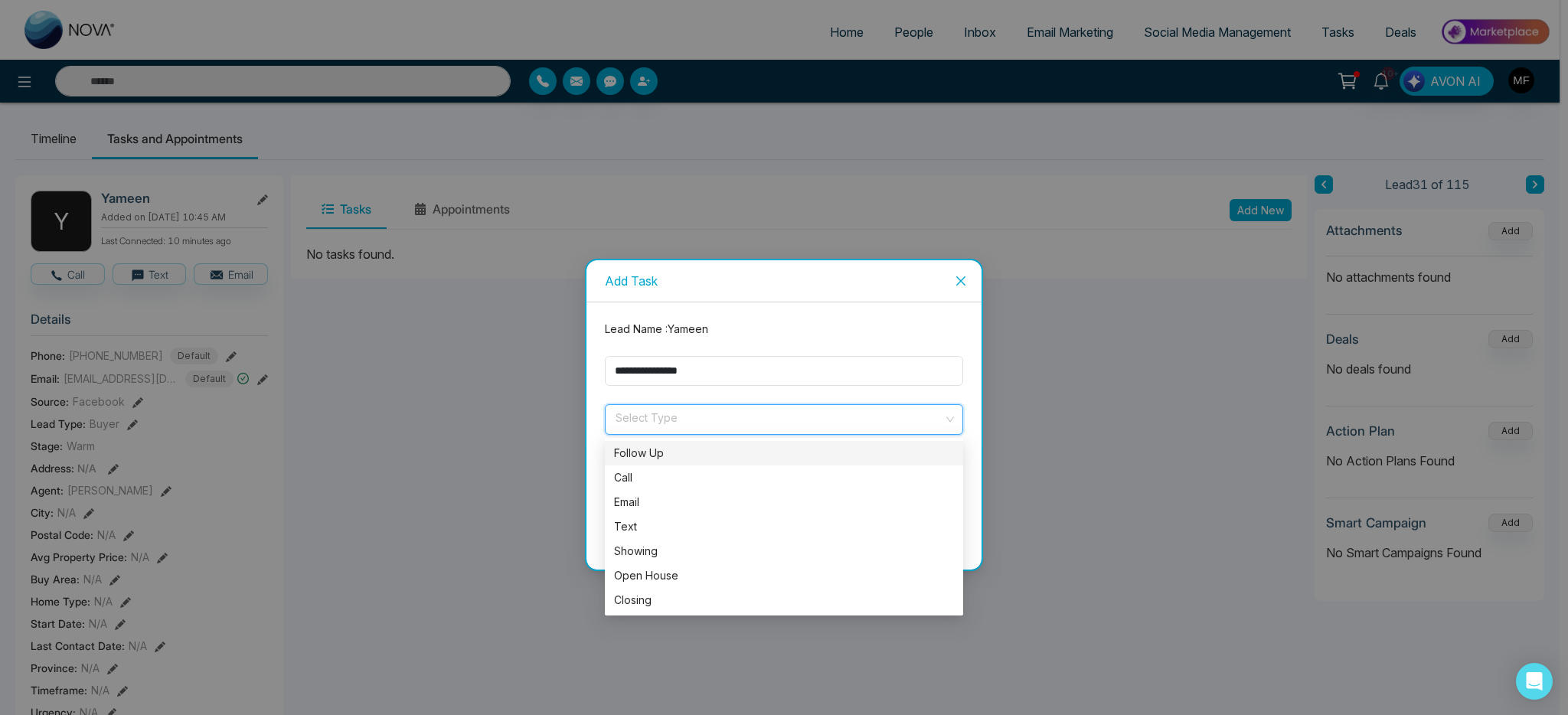
click at [679, 457] on div "Follow Up" at bounding box center [784, 453] width 340 height 17
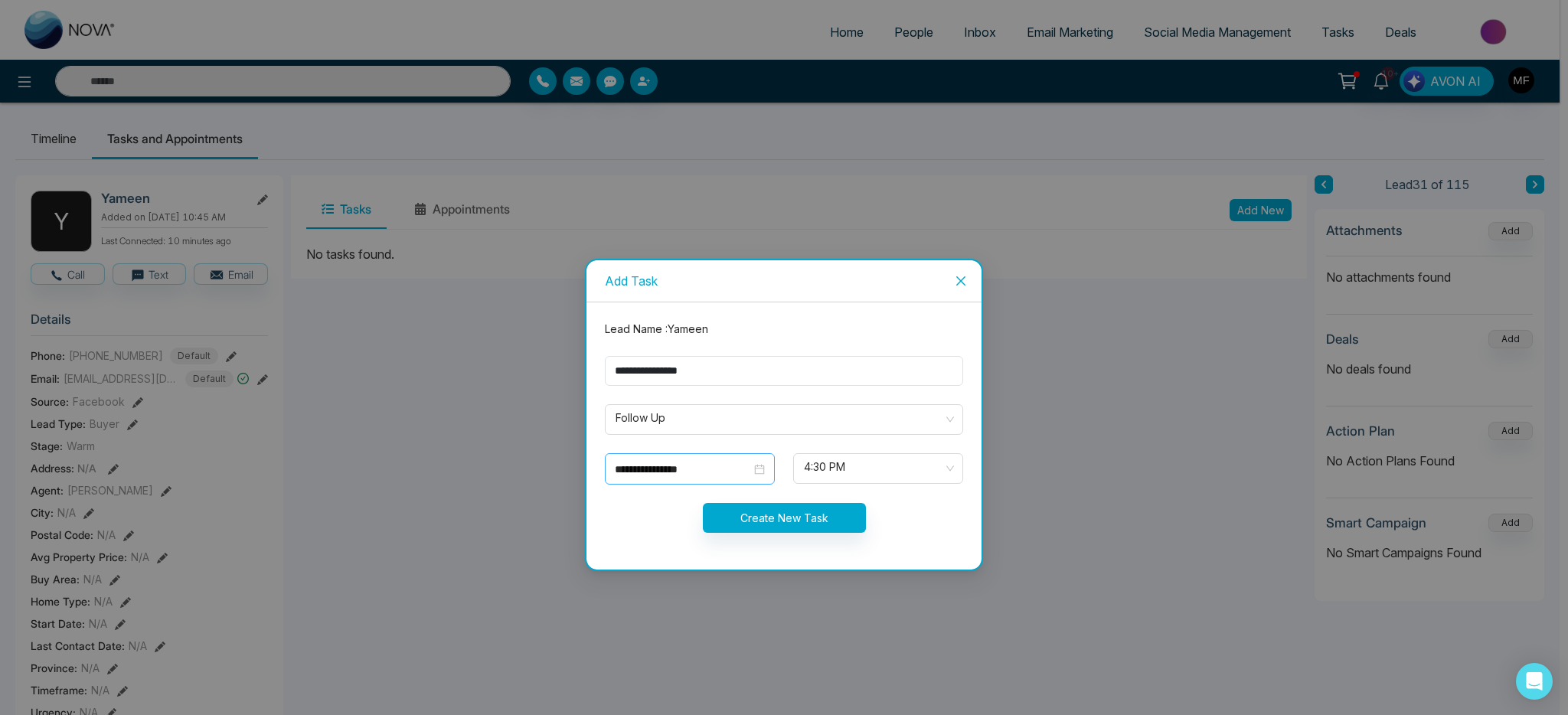
click at [724, 483] on div "**********" at bounding box center [690, 468] width 170 height 31
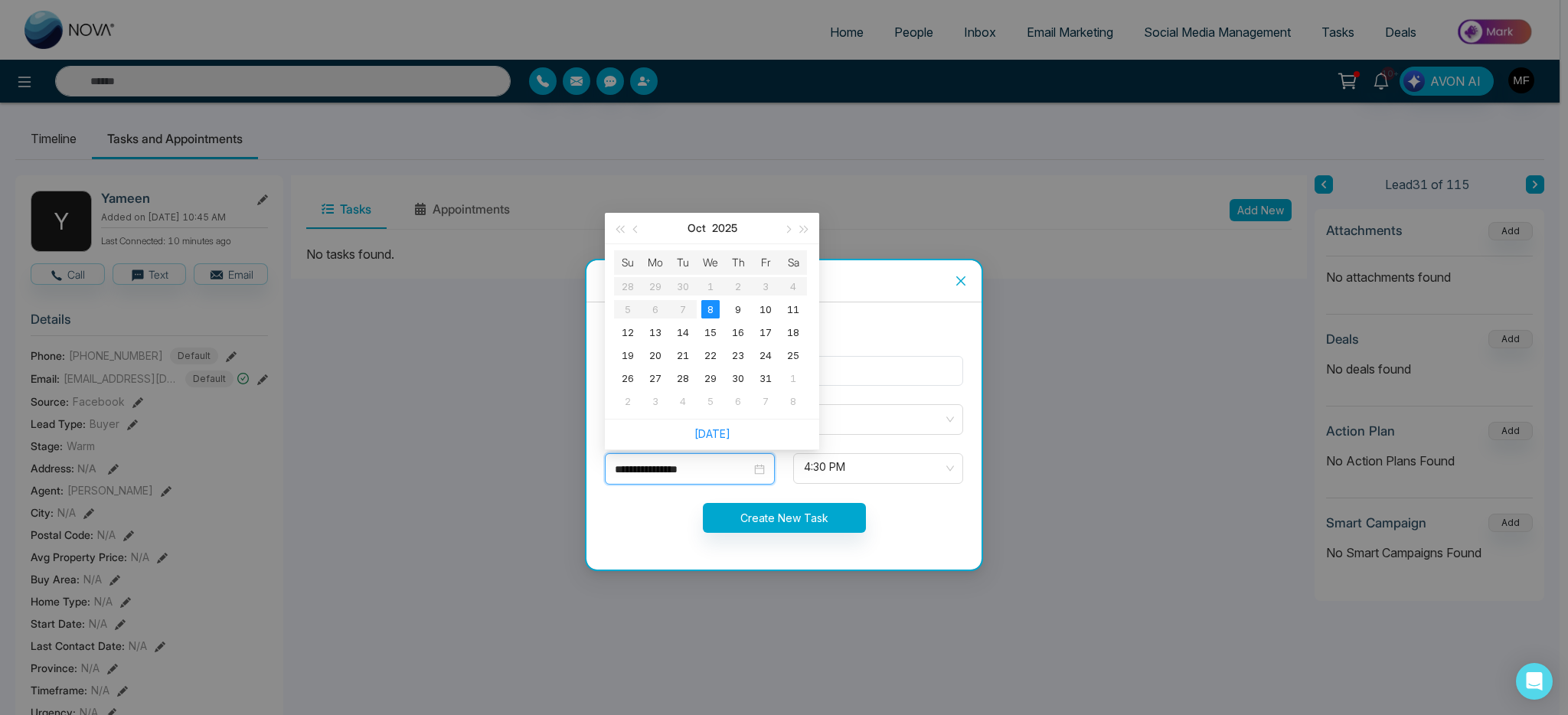
click at [727, 475] on input "**********" at bounding box center [683, 469] width 136 height 17
type input "**********"
click at [771, 309] on div "10" at bounding box center [765, 309] width 19 height 19
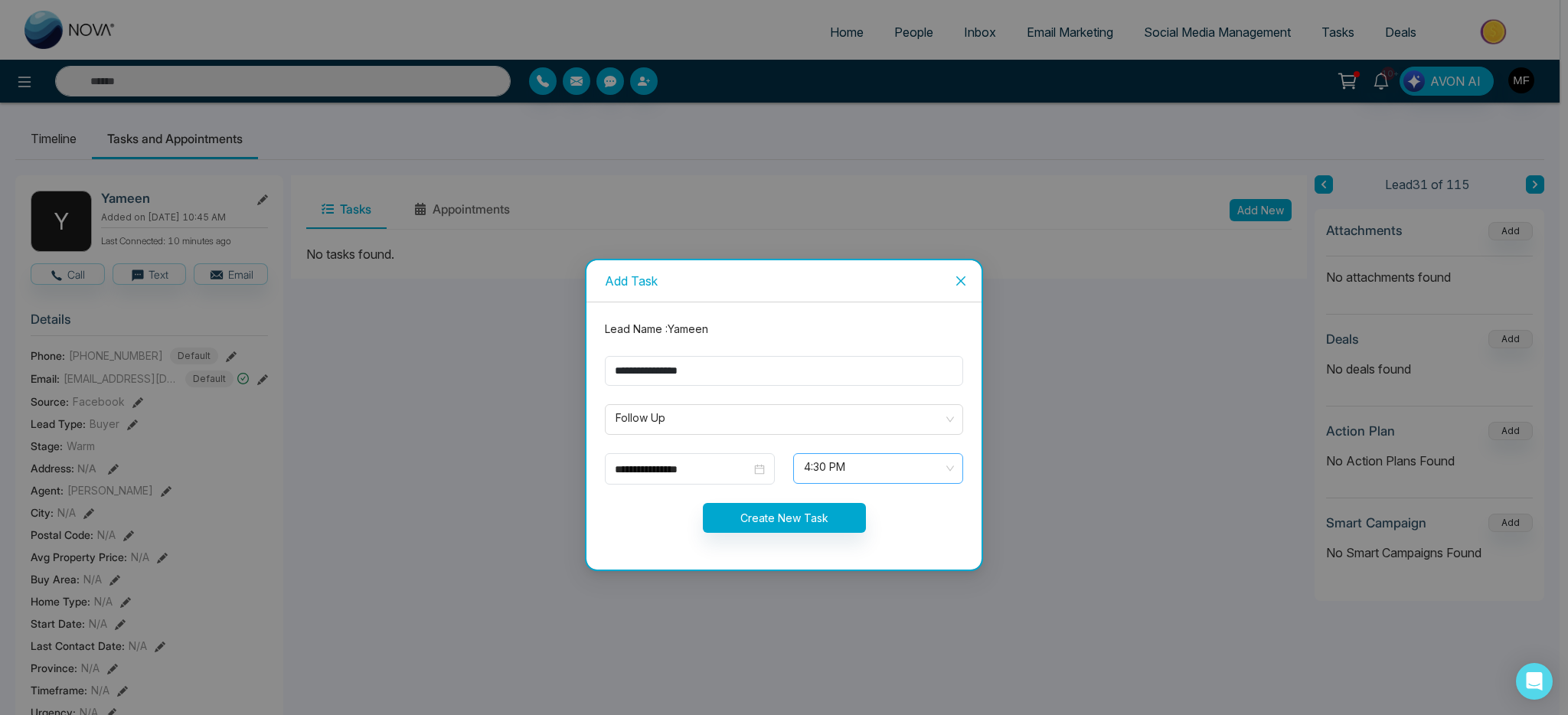
click at [880, 481] on span at bounding box center [872, 468] width 141 height 29
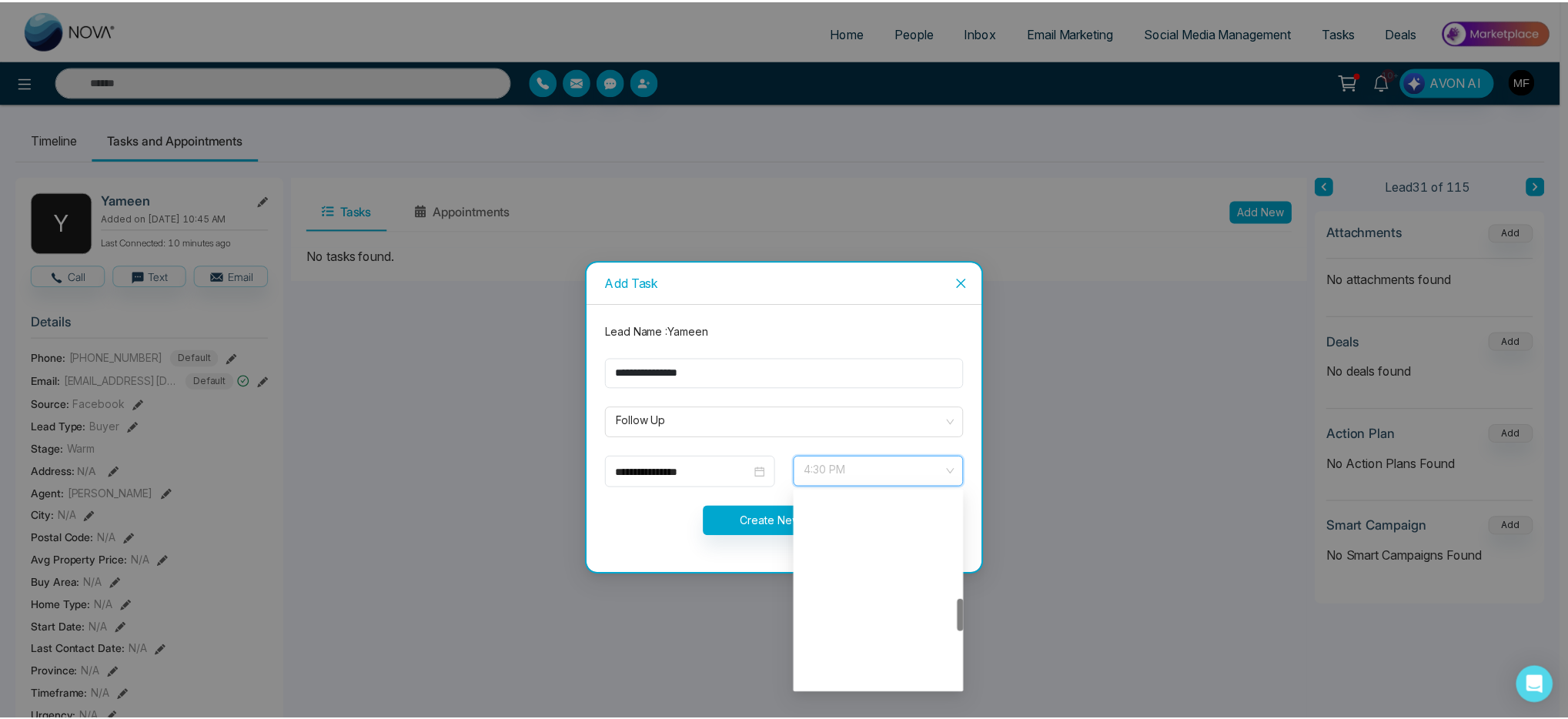
scroll to position [641, 0]
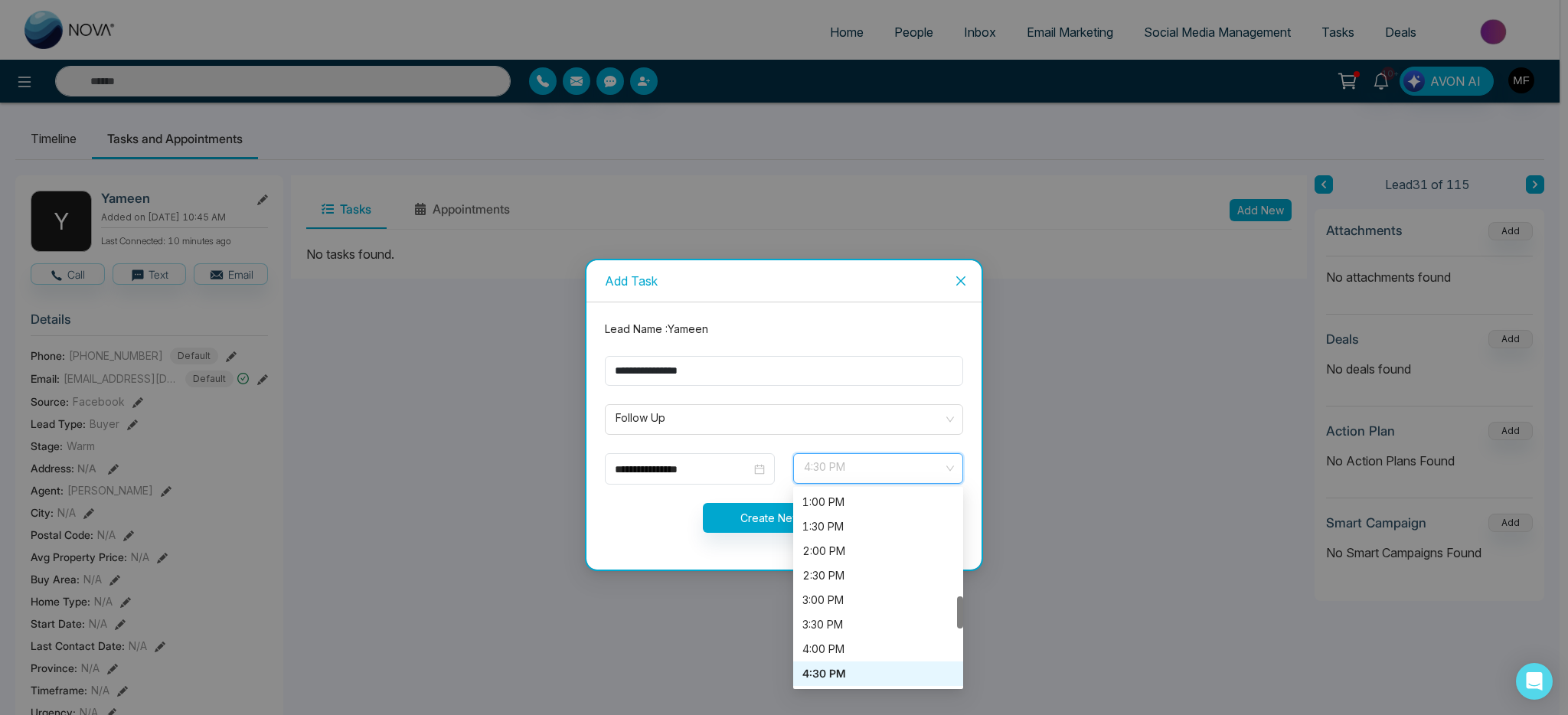
click at [873, 677] on div "4:30 PM" at bounding box center [878, 673] width 151 height 17
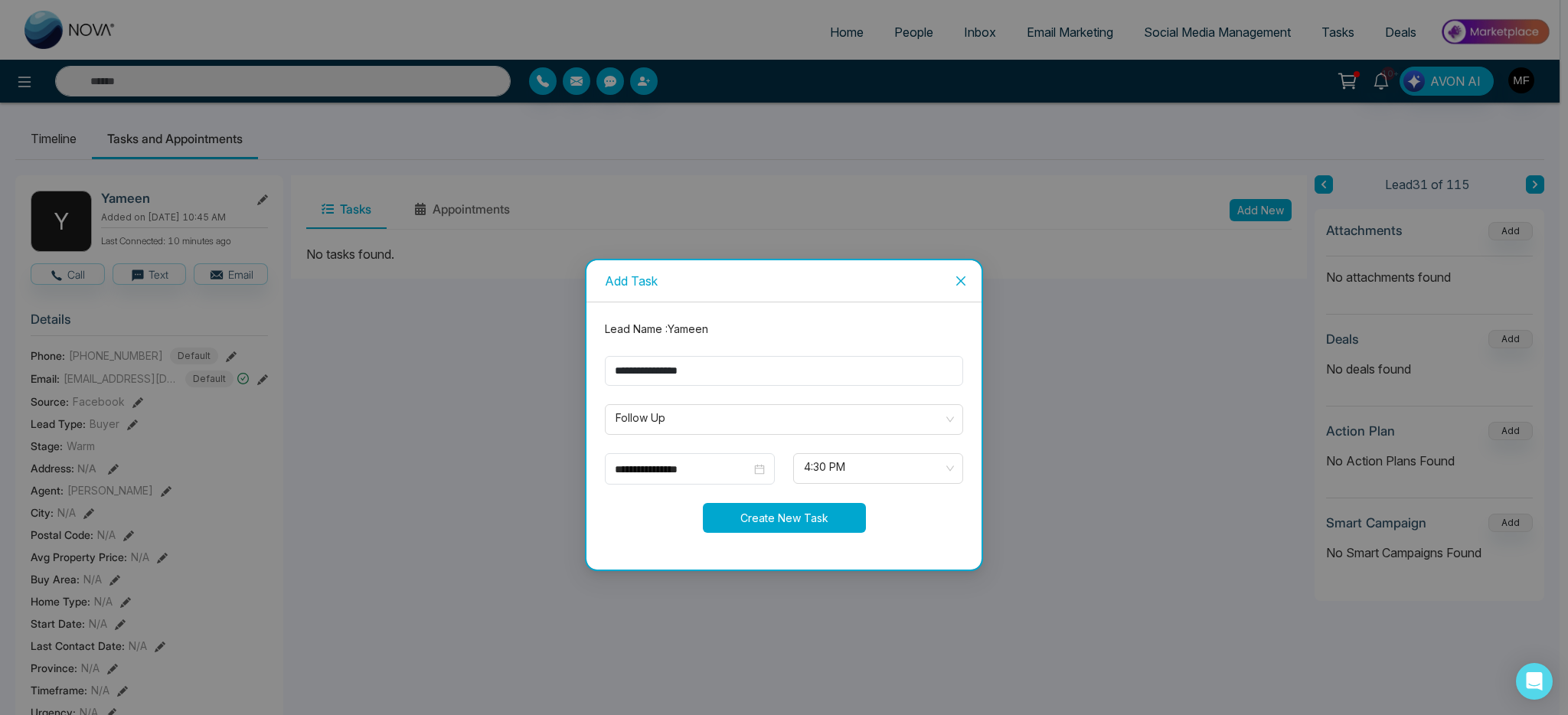
click at [790, 519] on button "Create New Task" at bounding box center [784, 518] width 163 height 30
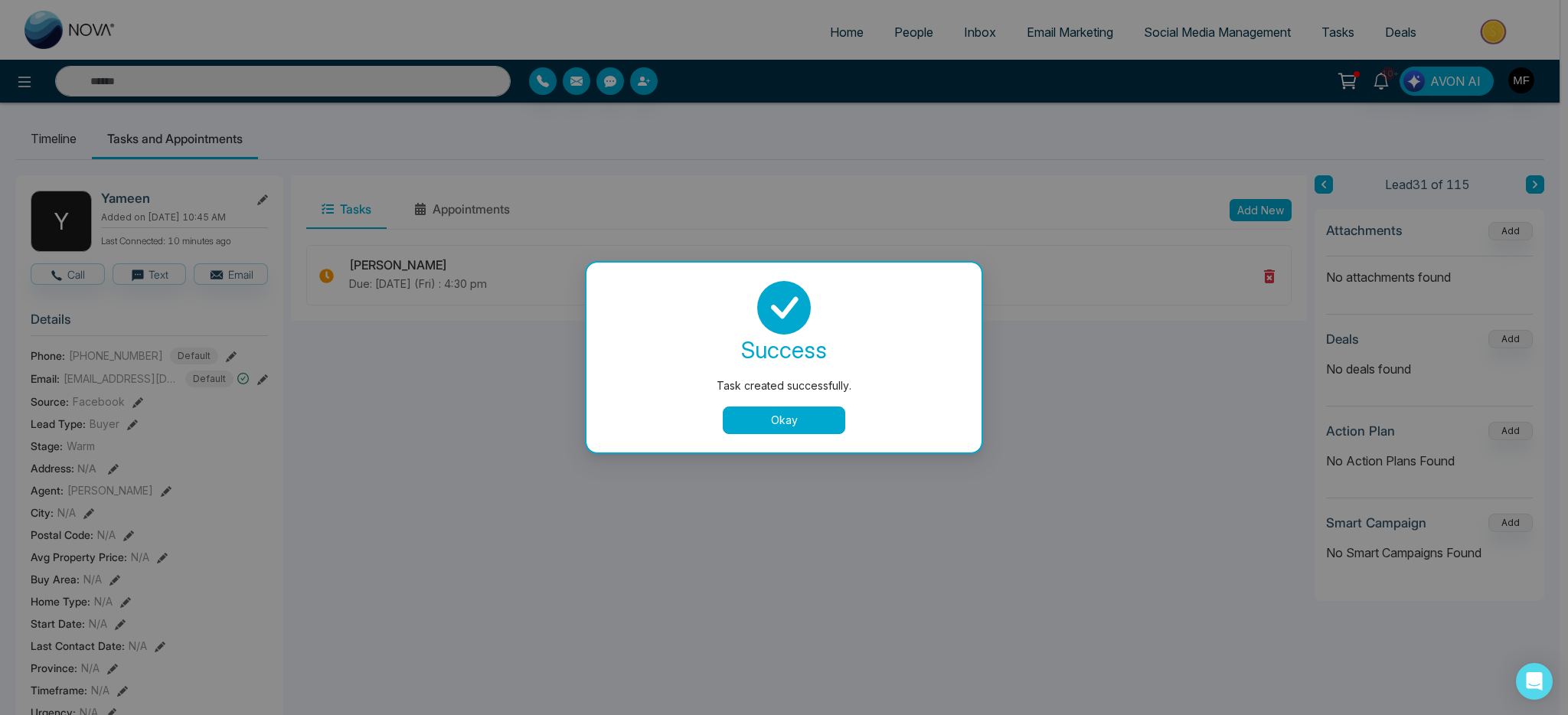
click at [785, 414] on button "Okay" at bounding box center [784, 419] width 122 height 27
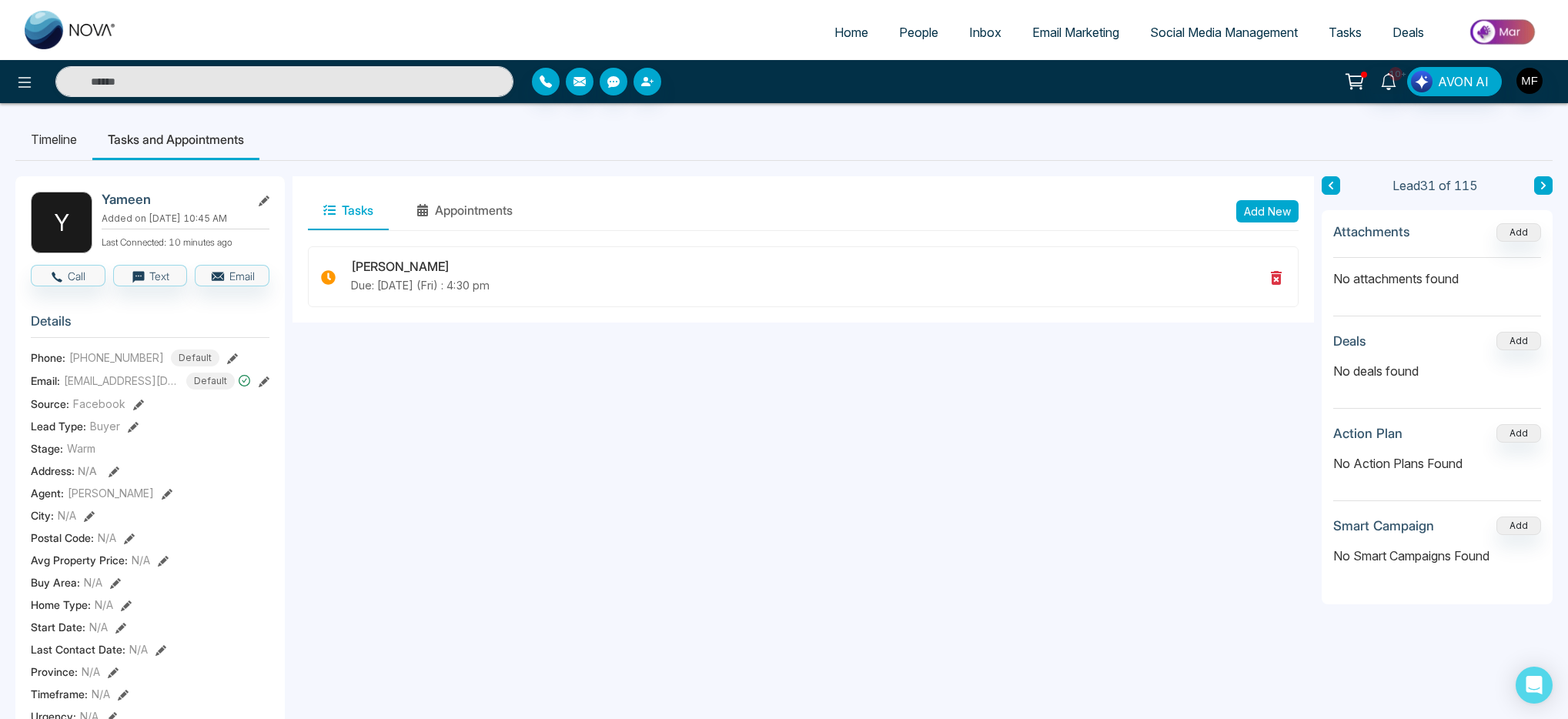
click at [361, 84] on input "text" at bounding box center [284, 81] width 458 height 31
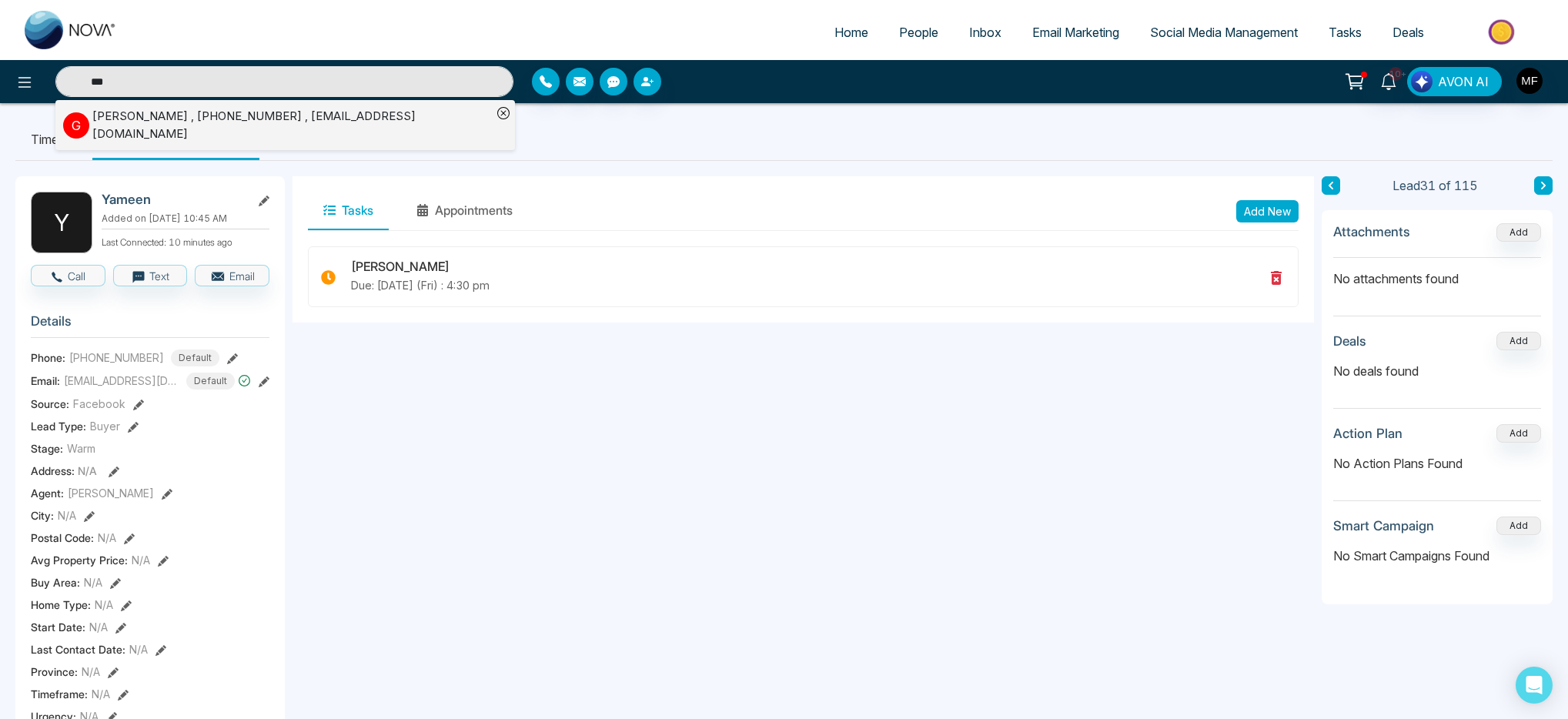
type input "***"
click at [192, 117] on div "Glenda Stamp , +19059251174 , glendaleslie@msn.com" at bounding box center [292, 125] width 400 height 35
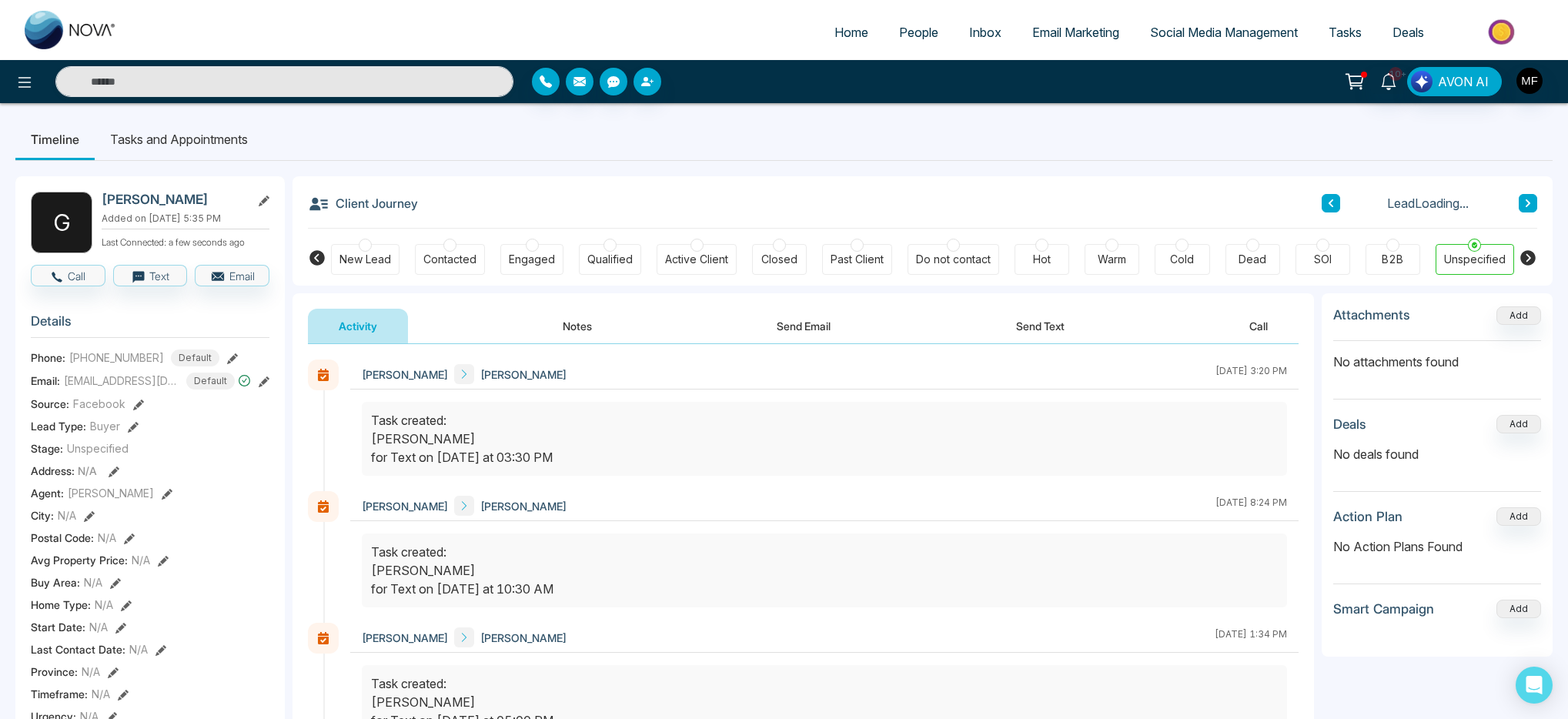
click at [522, 310] on div "Activity Notes Send Email Send Text Call" at bounding box center [804, 327] width 991 height 36
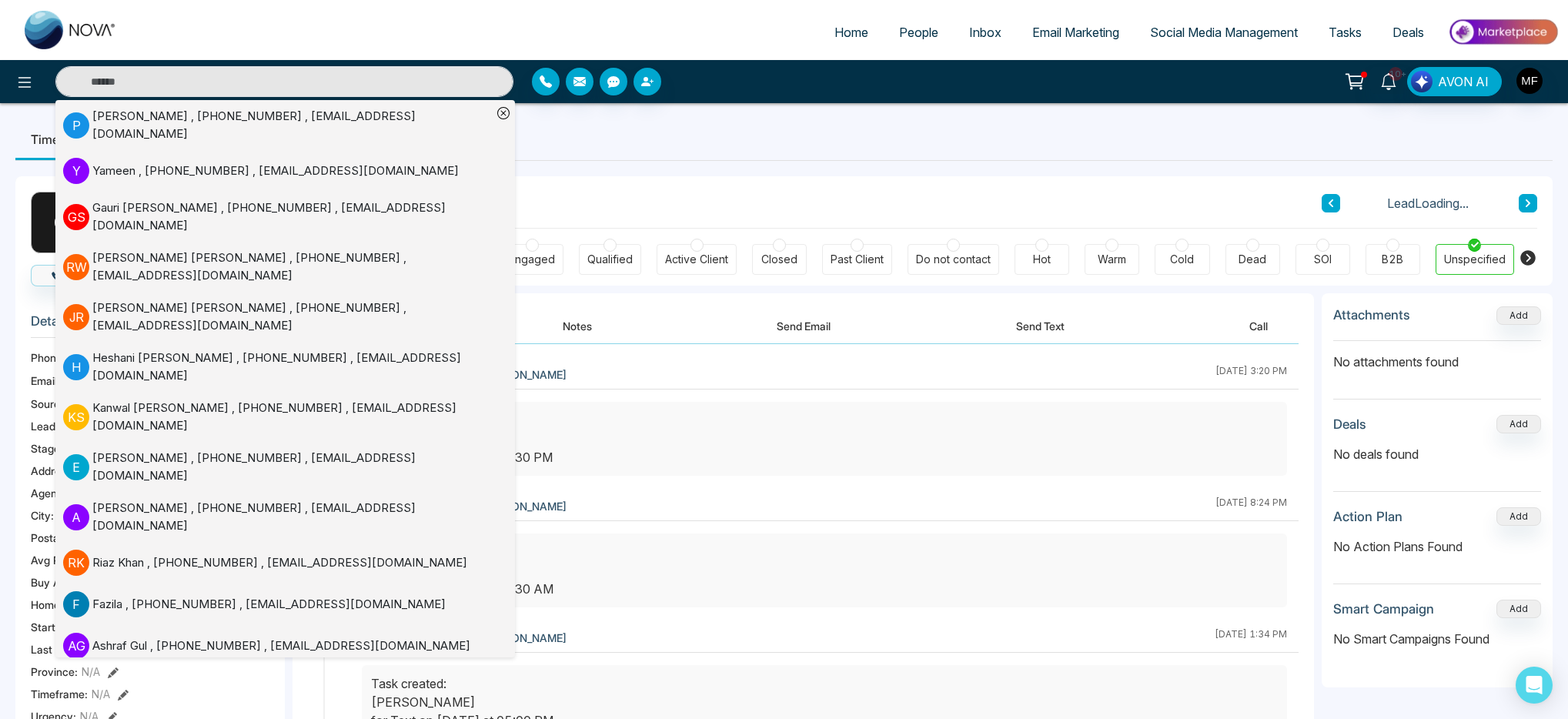
click at [551, 323] on button "Notes" at bounding box center [578, 326] width 91 height 35
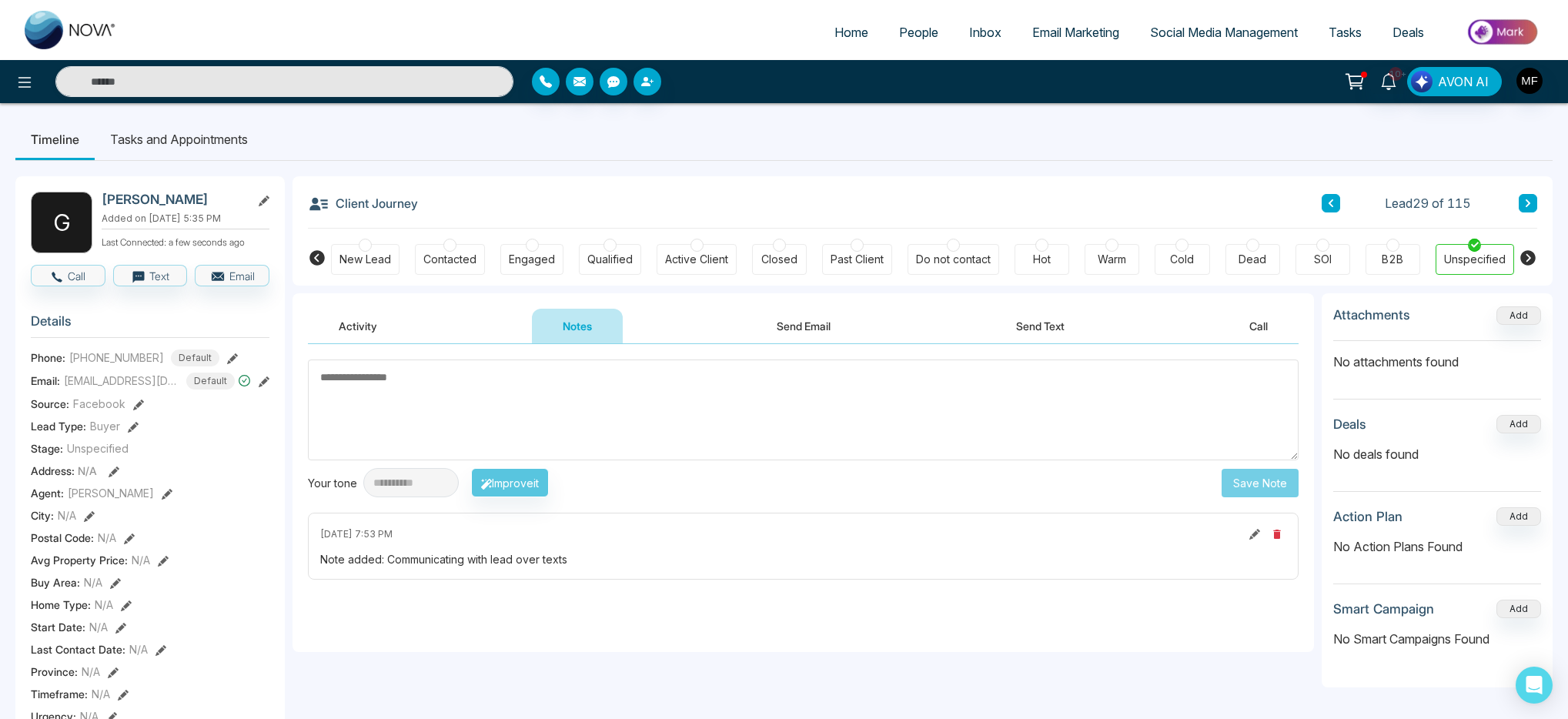
click at [812, 328] on button "Send Email" at bounding box center [804, 326] width 116 height 35
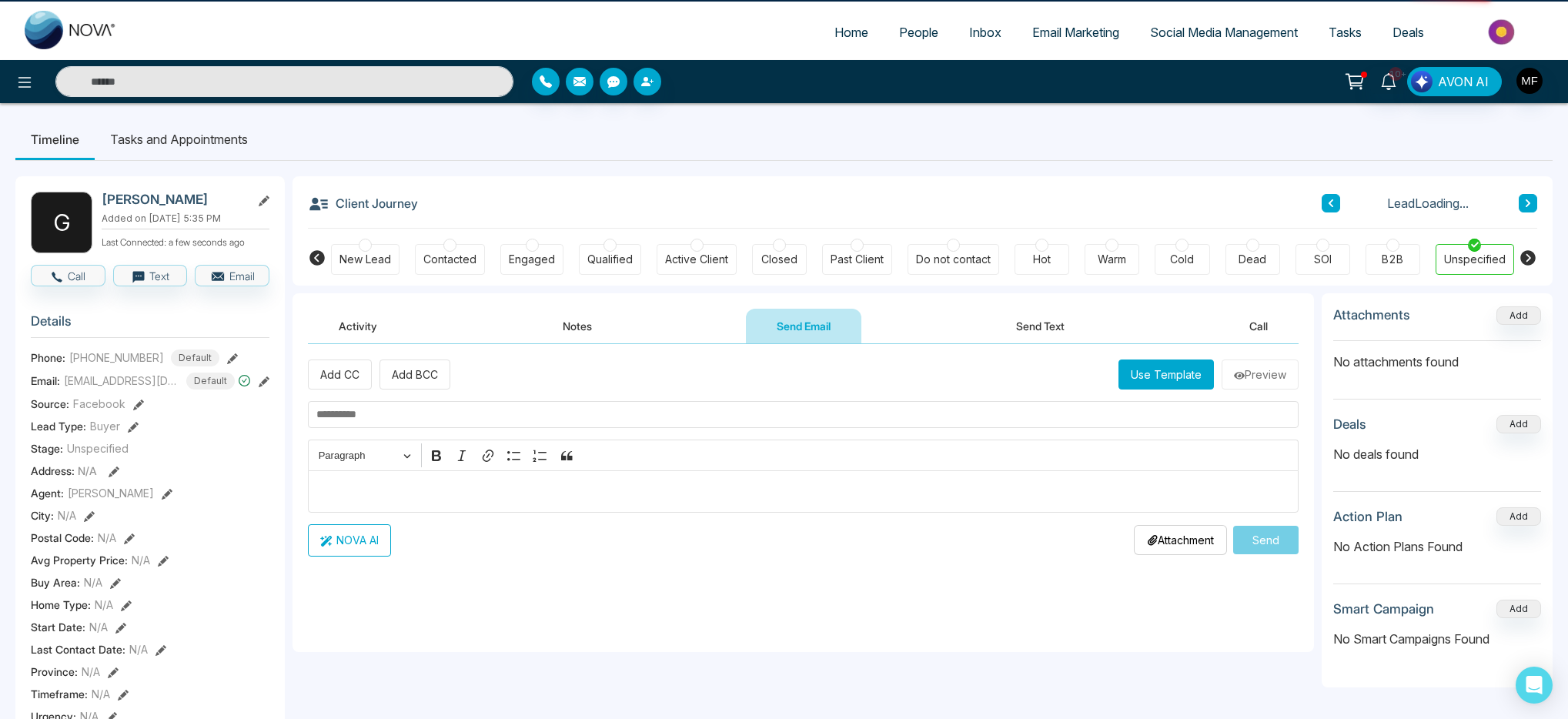
click at [997, 328] on button "Send Text" at bounding box center [1040, 326] width 110 height 35
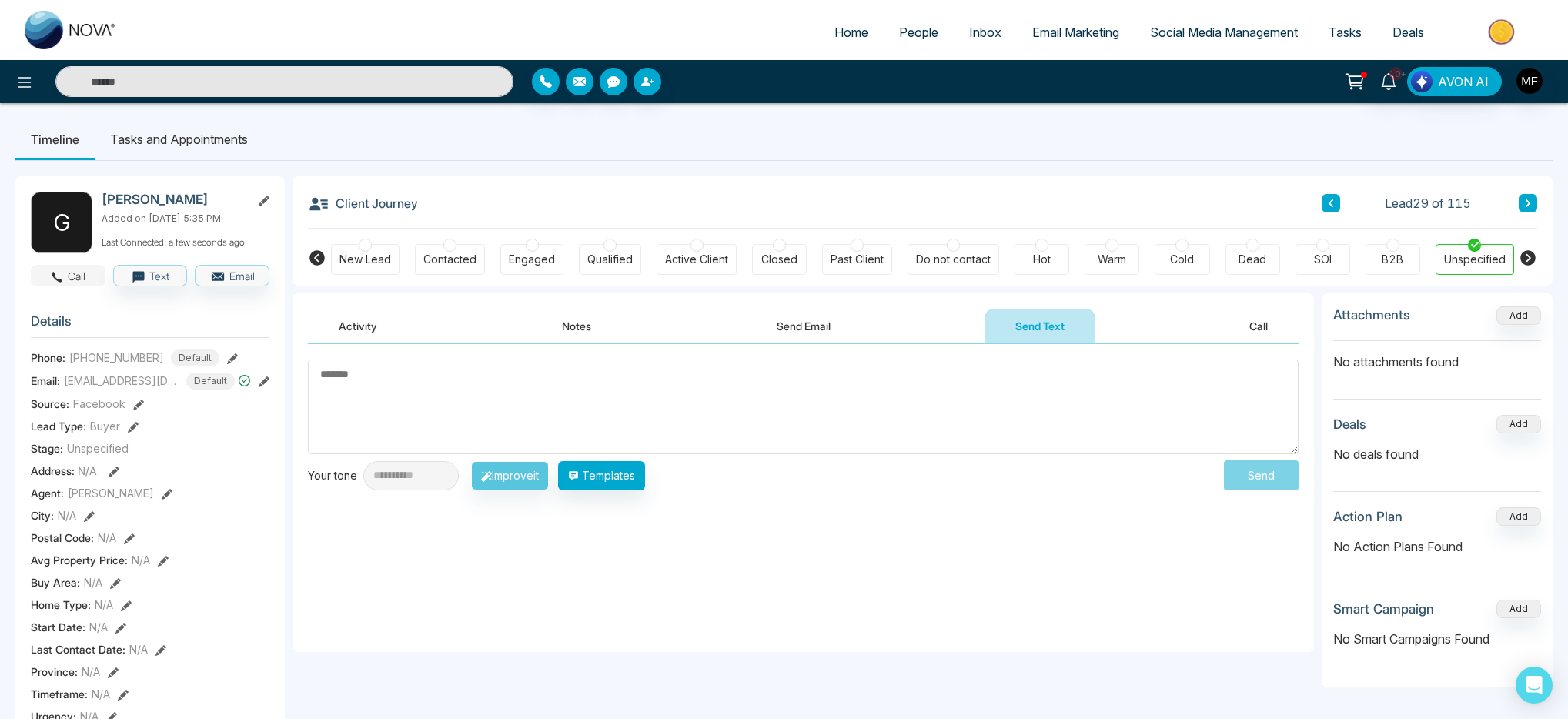
click at [94, 284] on button "Call" at bounding box center [69, 276] width 75 height 21
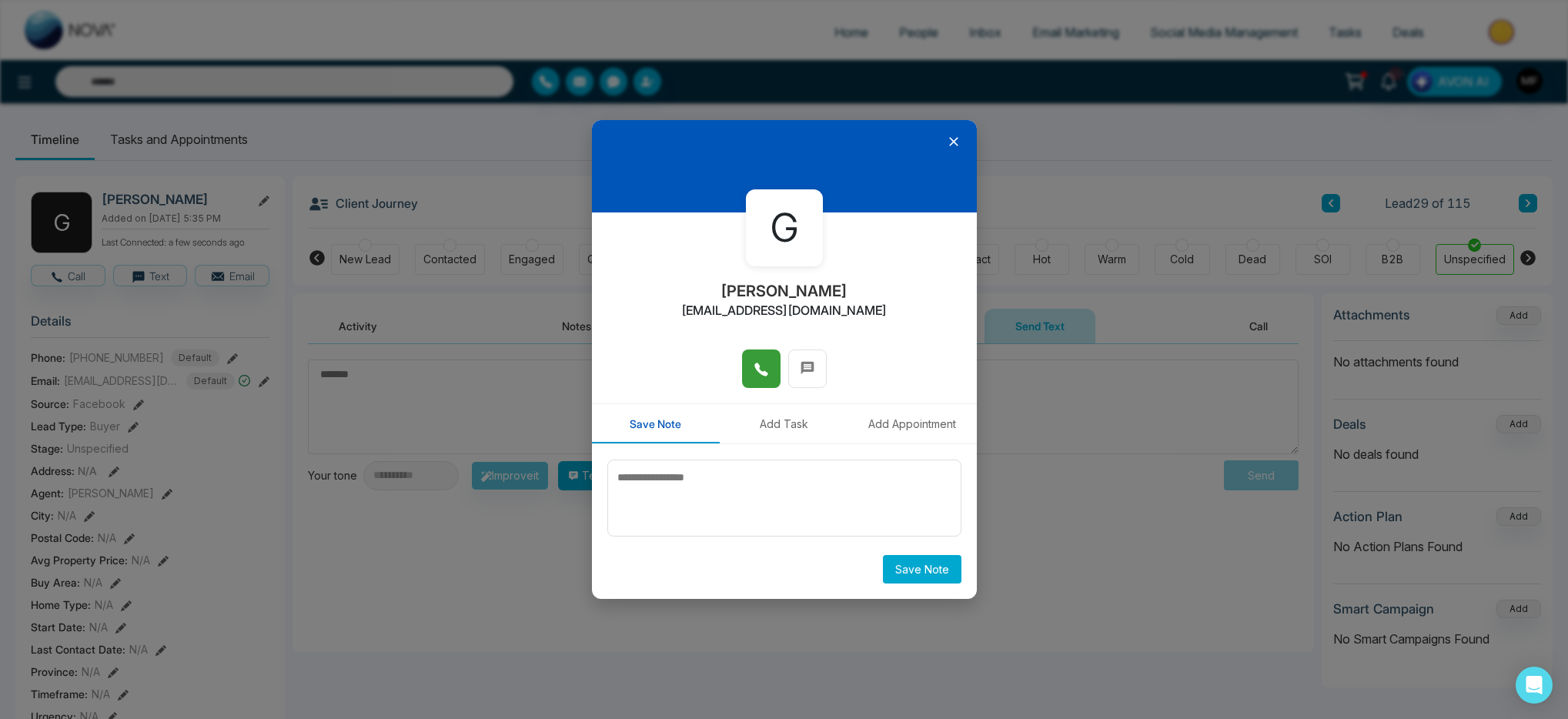
click at [750, 358] on button at bounding box center [761, 368] width 38 height 38
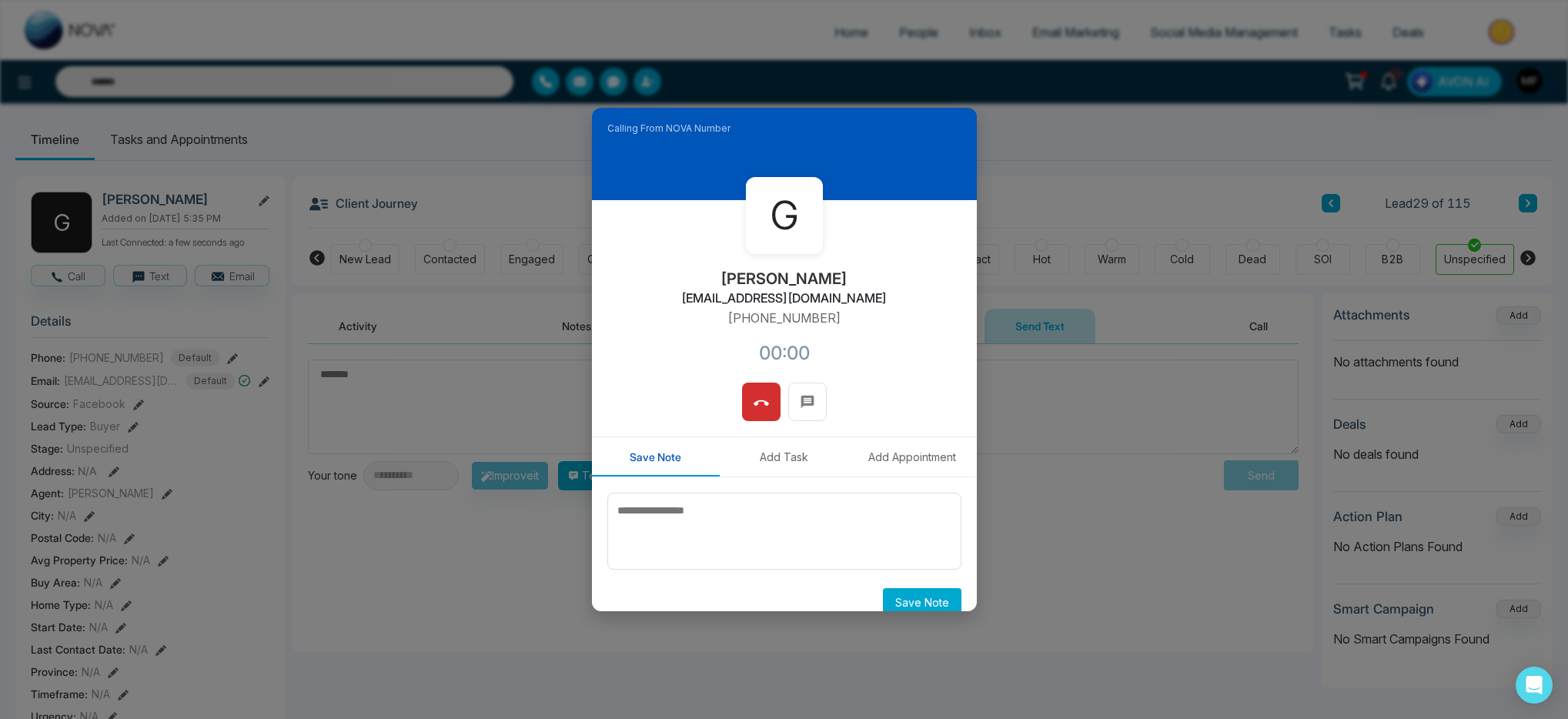
click at [839, 310] on div "G Glenda Stamp glendaleslie@msn.com +19059251174 00:00" at bounding box center [784, 291] width 385 height 182
click at [734, 401] on div at bounding box center [784, 409] width 385 height 54
click at [742, 402] on button at bounding box center [761, 401] width 38 height 38
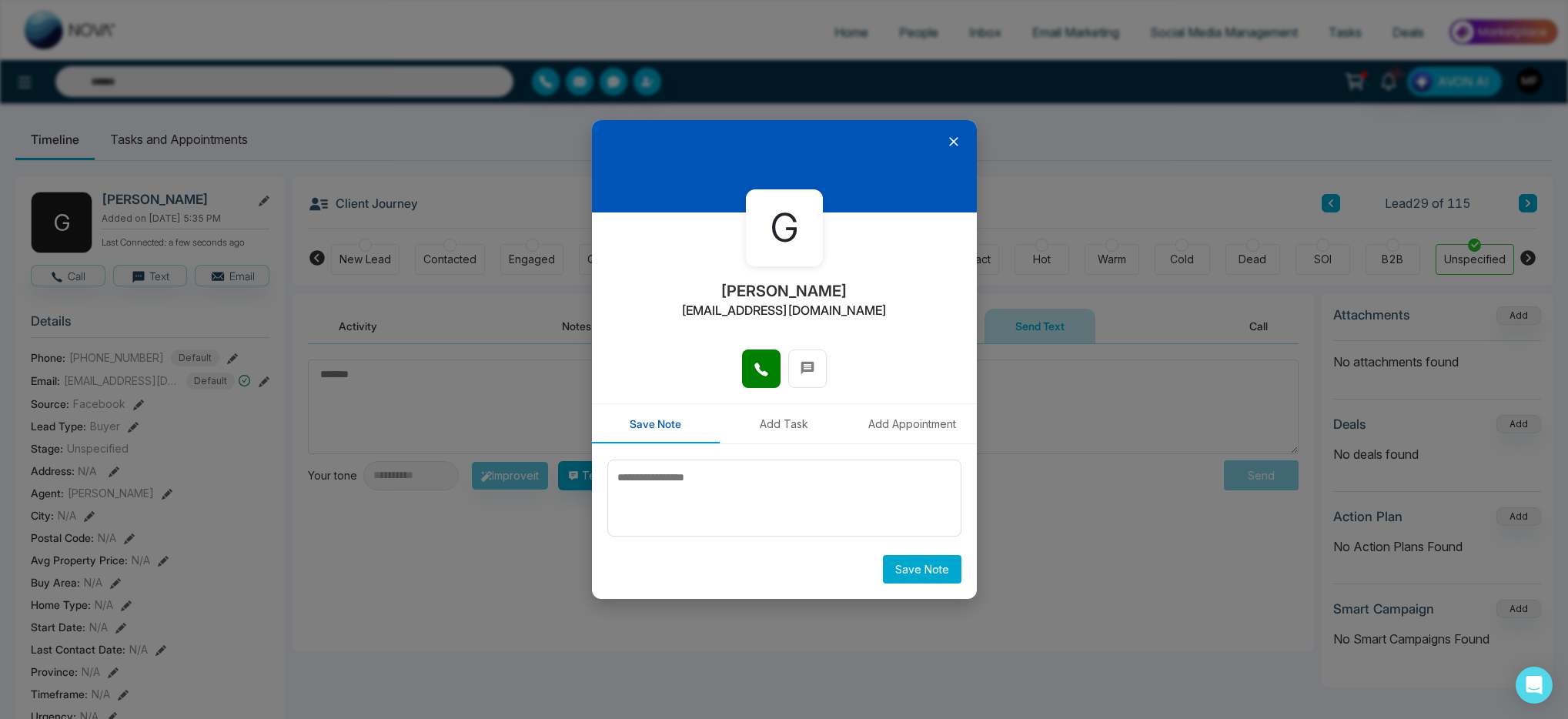
click at [940, 149] on div at bounding box center [784, 166] width 385 height 93
click at [954, 147] on icon at bounding box center [953, 141] width 15 height 15
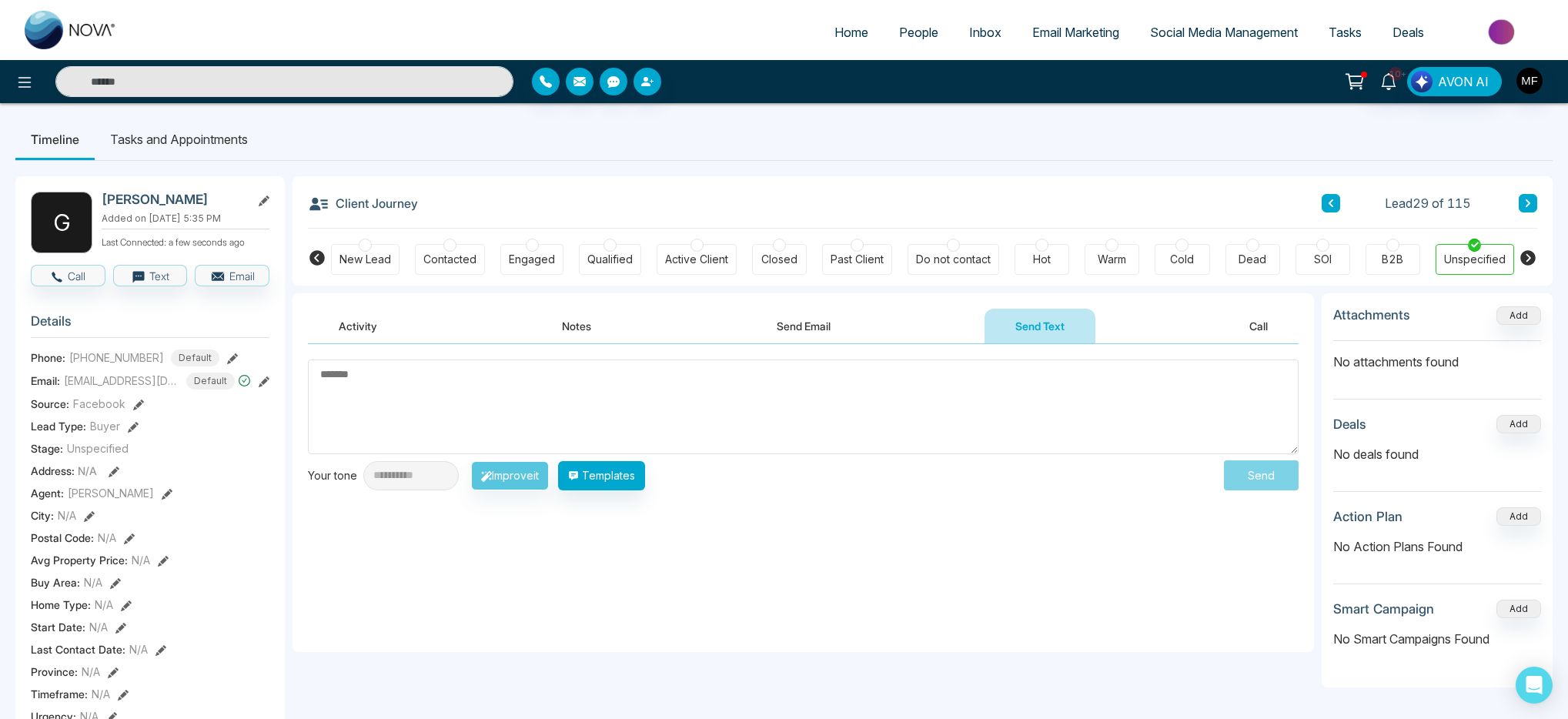
click at [790, 334] on button "Send Email" at bounding box center [804, 326] width 116 height 35
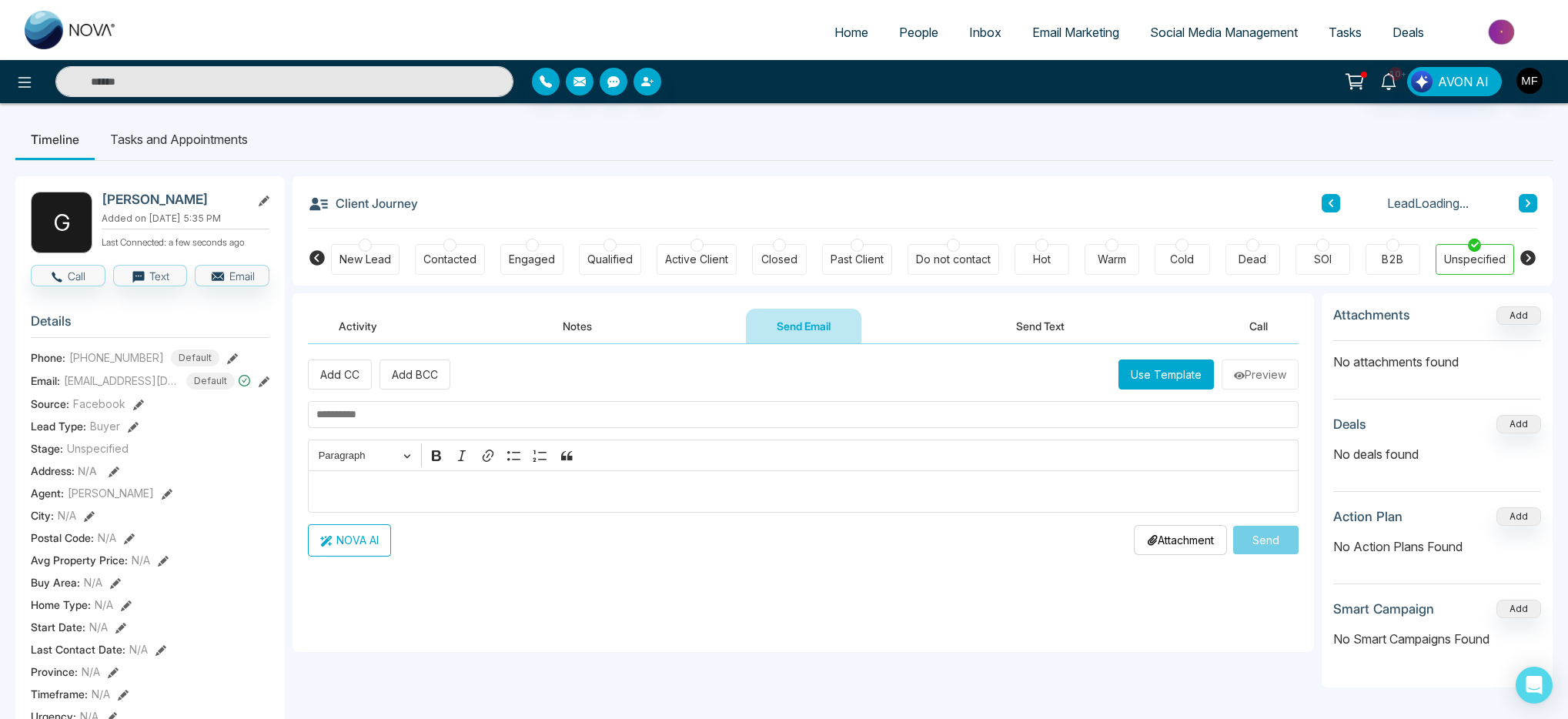
click at [625, 336] on div "Activity Notes Send Email Send Text Call" at bounding box center [804, 327] width 991 height 36
click at [551, 337] on button "Notes" at bounding box center [578, 326] width 91 height 35
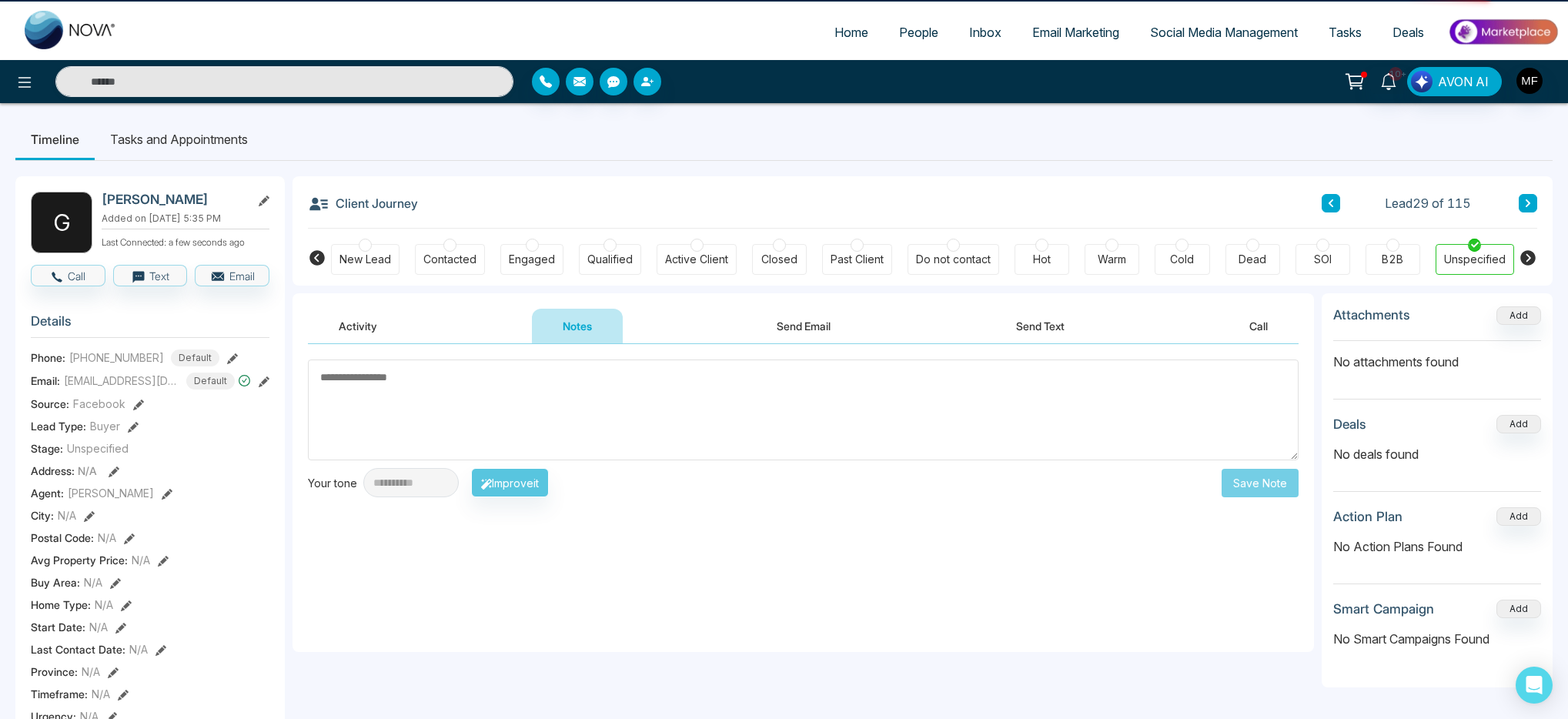
click at [563, 333] on button "Notes" at bounding box center [578, 326] width 91 height 35
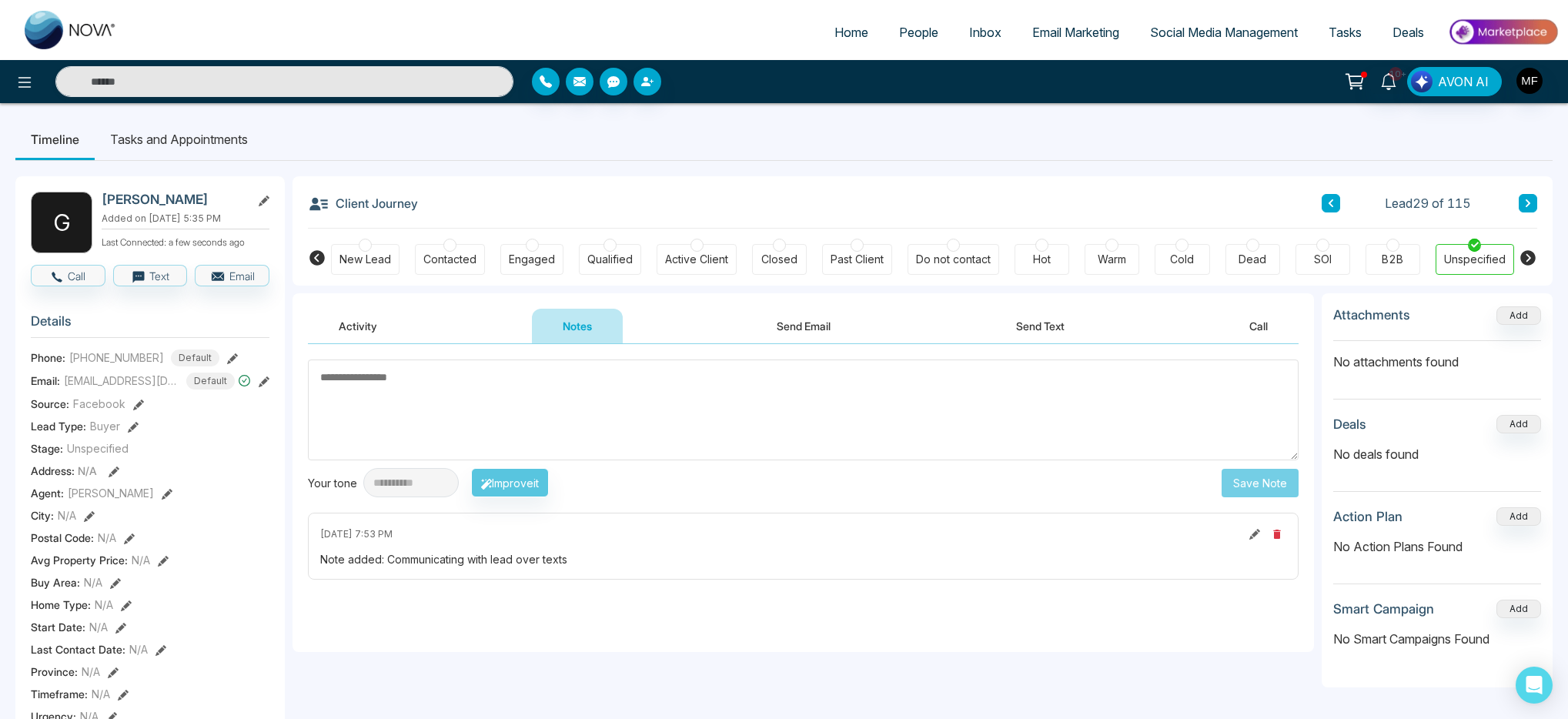
click at [394, 328] on button "Activity" at bounding box center [358, 326] width 100 height 35
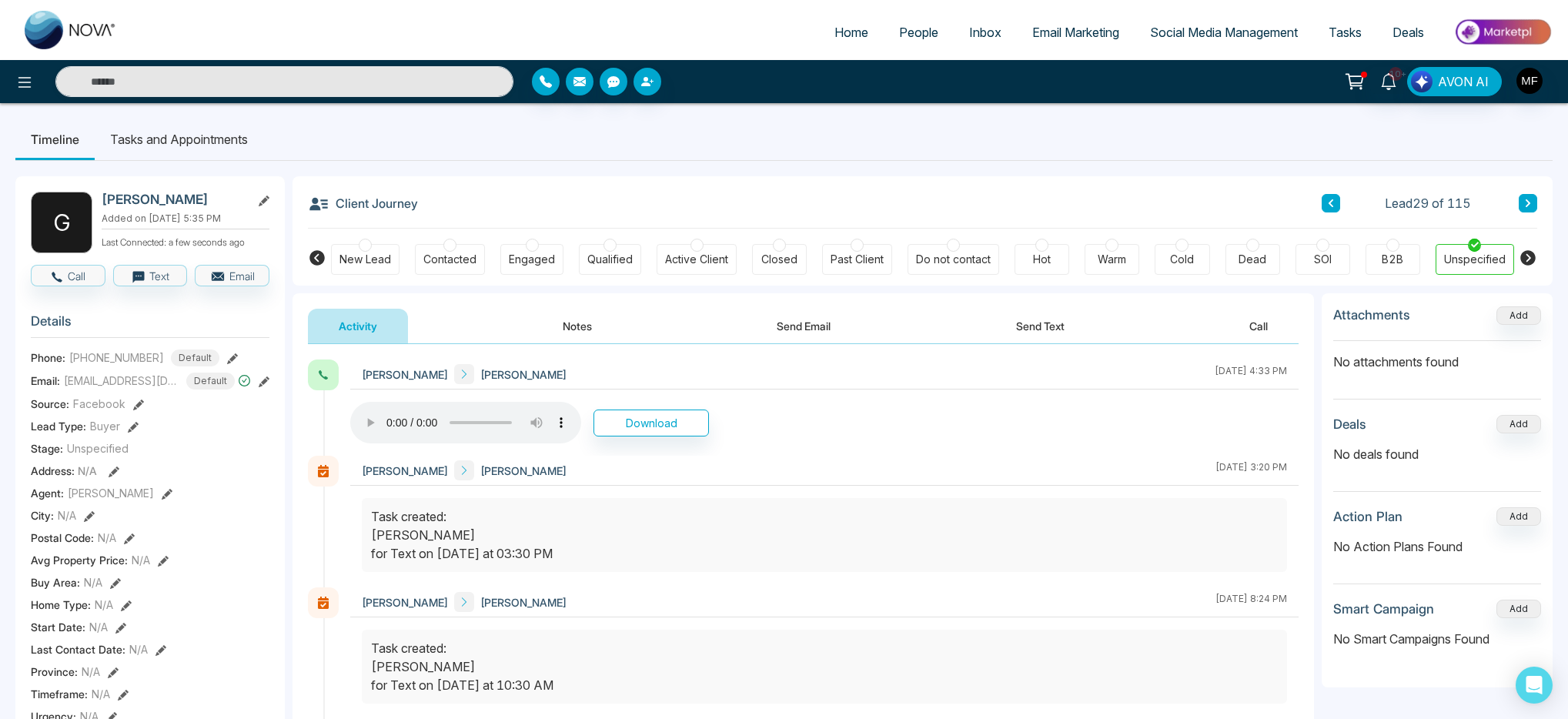
click at [1049, 316] on button "Send Text" at bounding box center [1040, 326] width 110 height 35
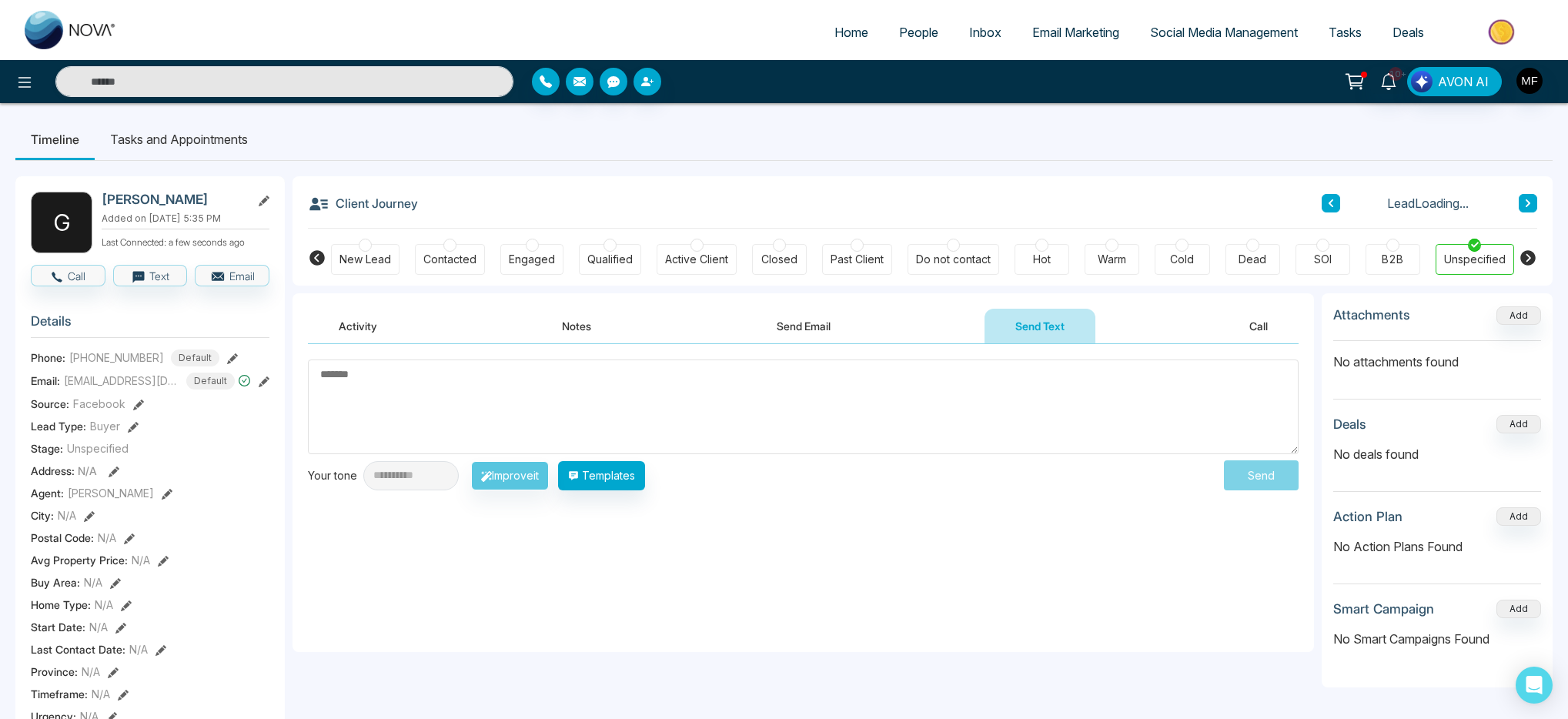
click at [647, 380] on textarea at bounding box center [804, 407] width 991 height 94
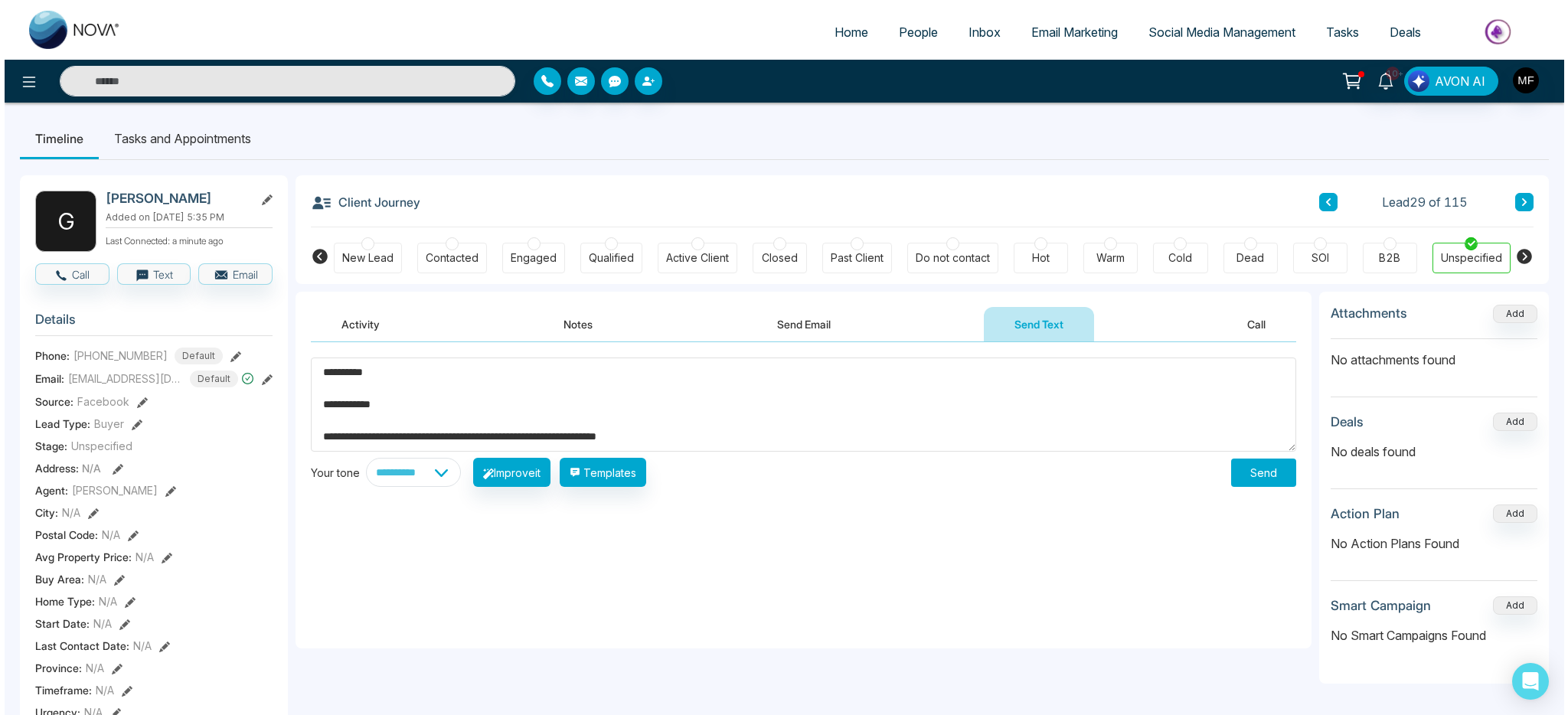
scroll to position [26, 0]
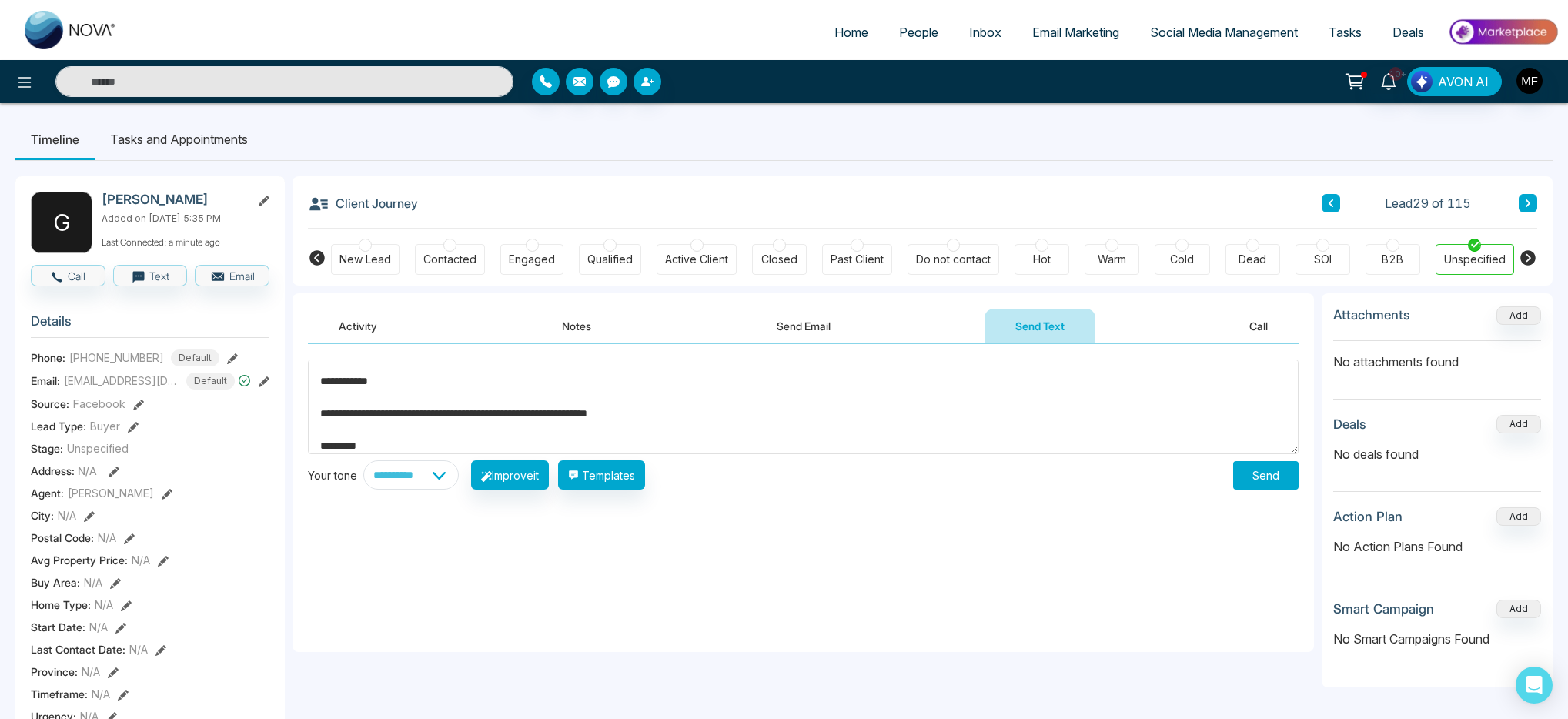
type textarea "**********"
click at [1257, 479] on button "Send" at bounding box center [1266, 475] width 66 height 28
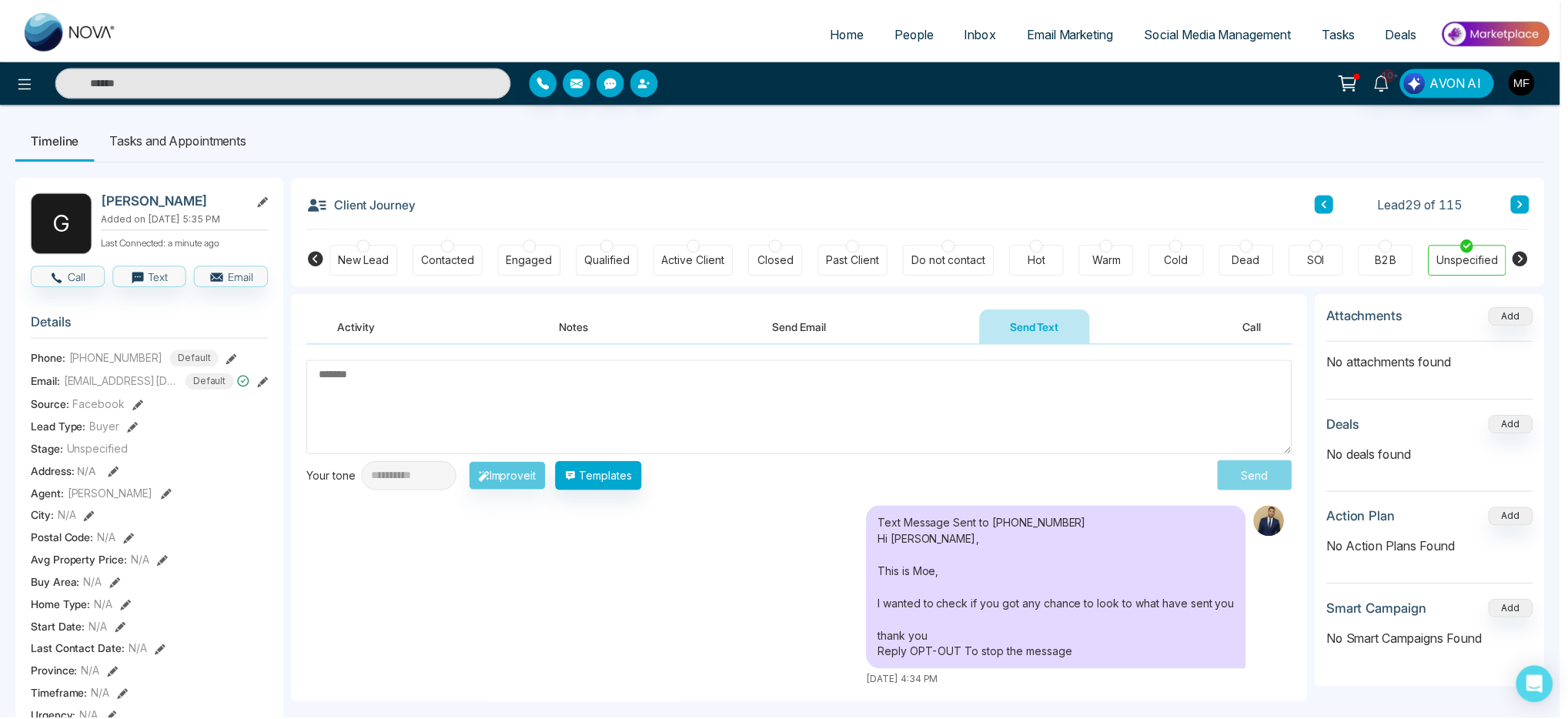
scroll to position [0, 0]
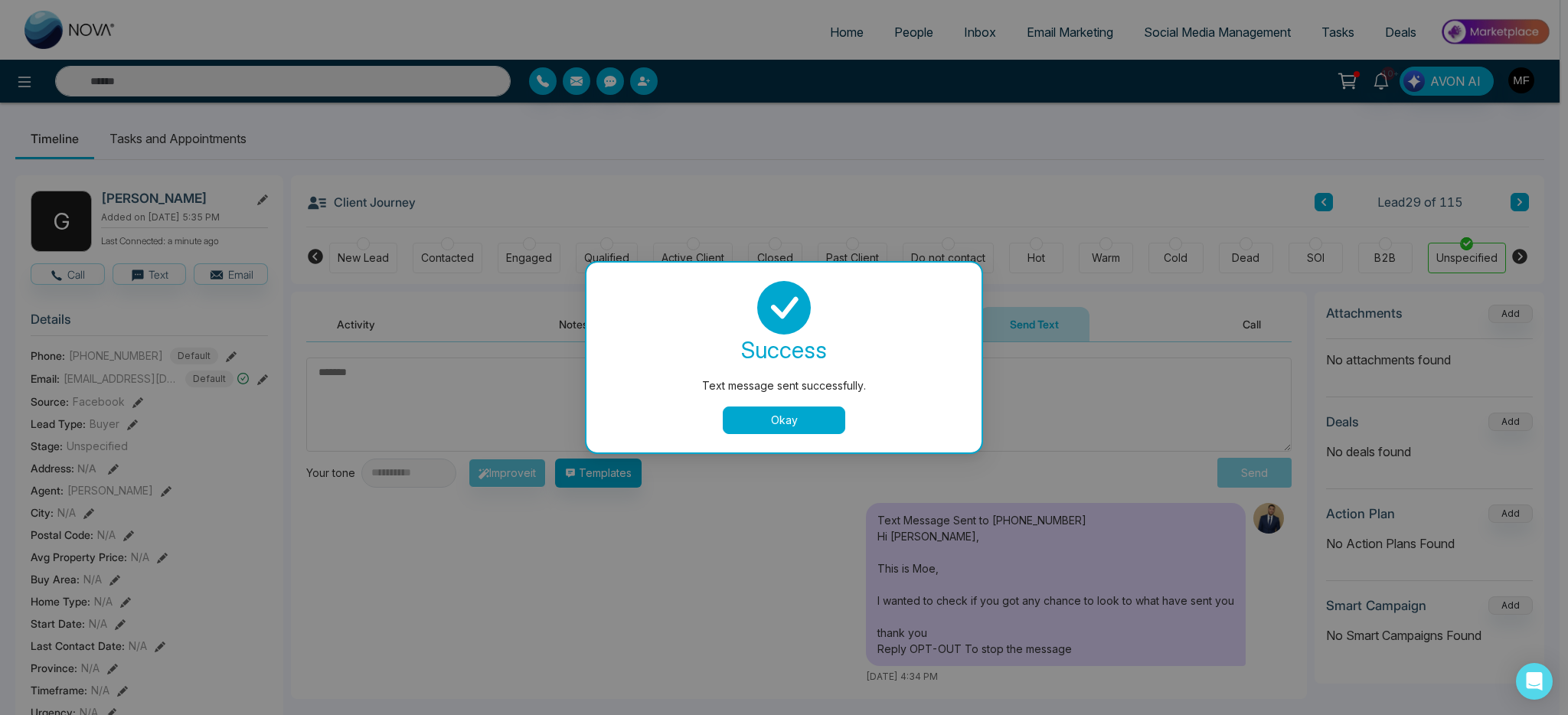
click at [777, 423] on button "Okay" at bounding box center [784, 419] width 122 height 27
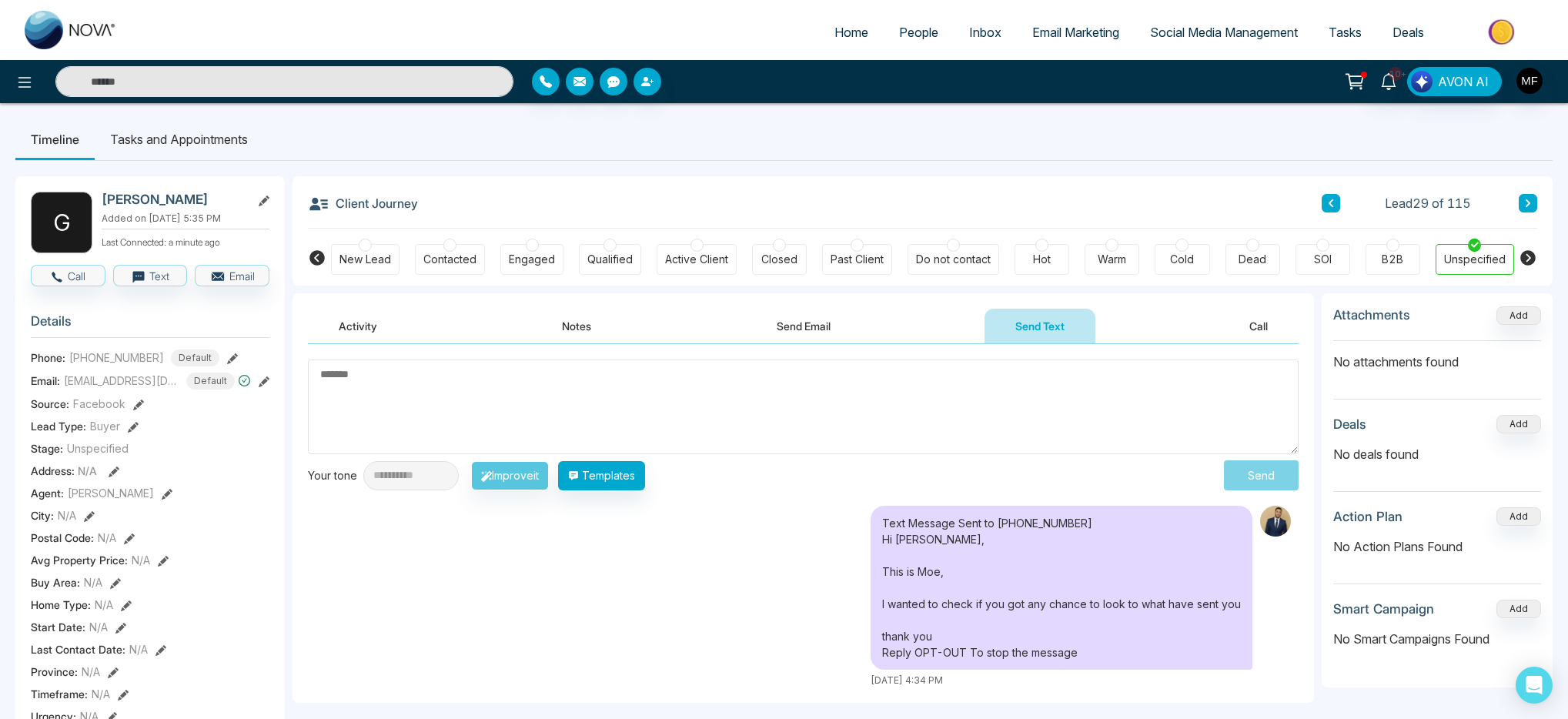
click at [332, 90] on input "text" at bounding box center [284, 81] width 458 height 31
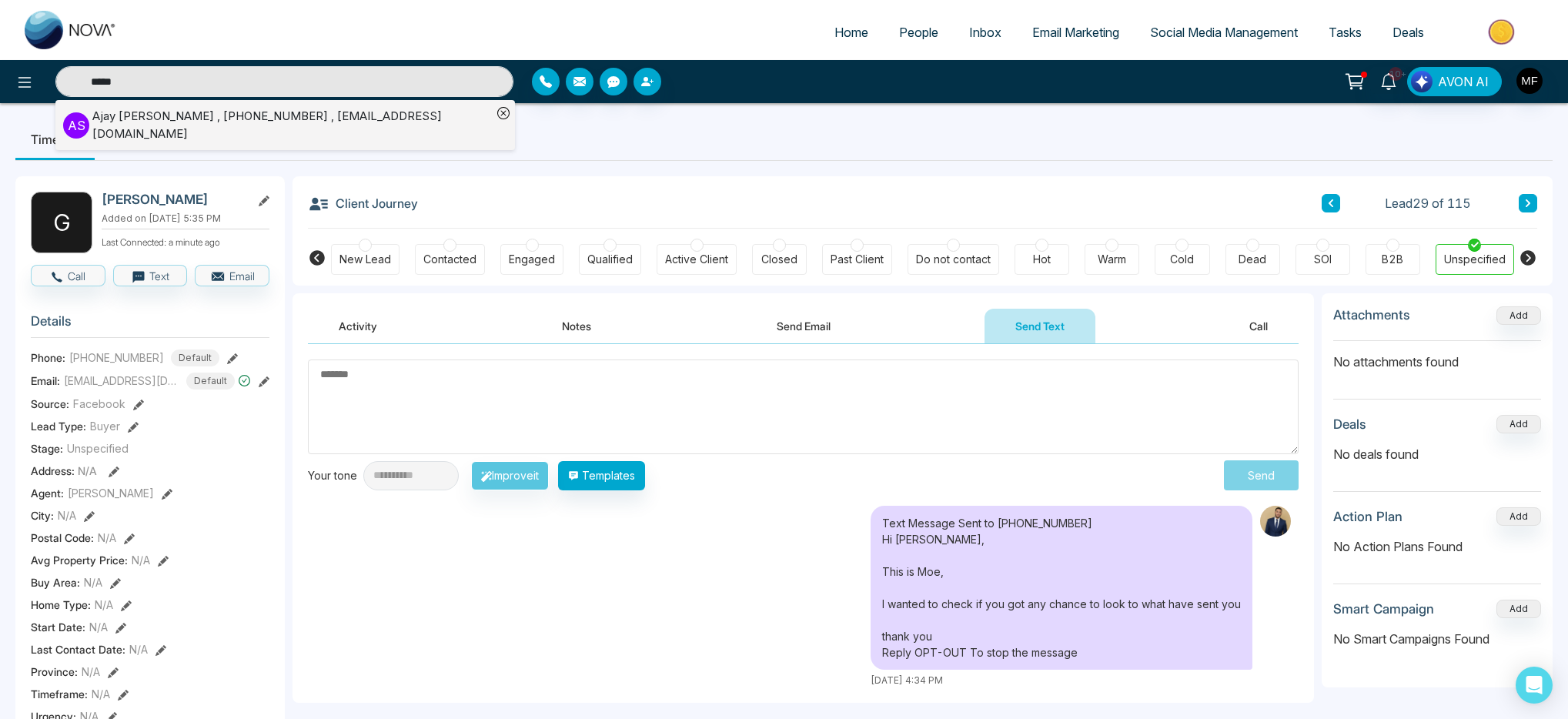
type input "****"
click at [328, 123] on div "Ajay Singh , +14168462598 , singhak9@hotmail.com" at bounding box center [292, 125] width 400 height 35
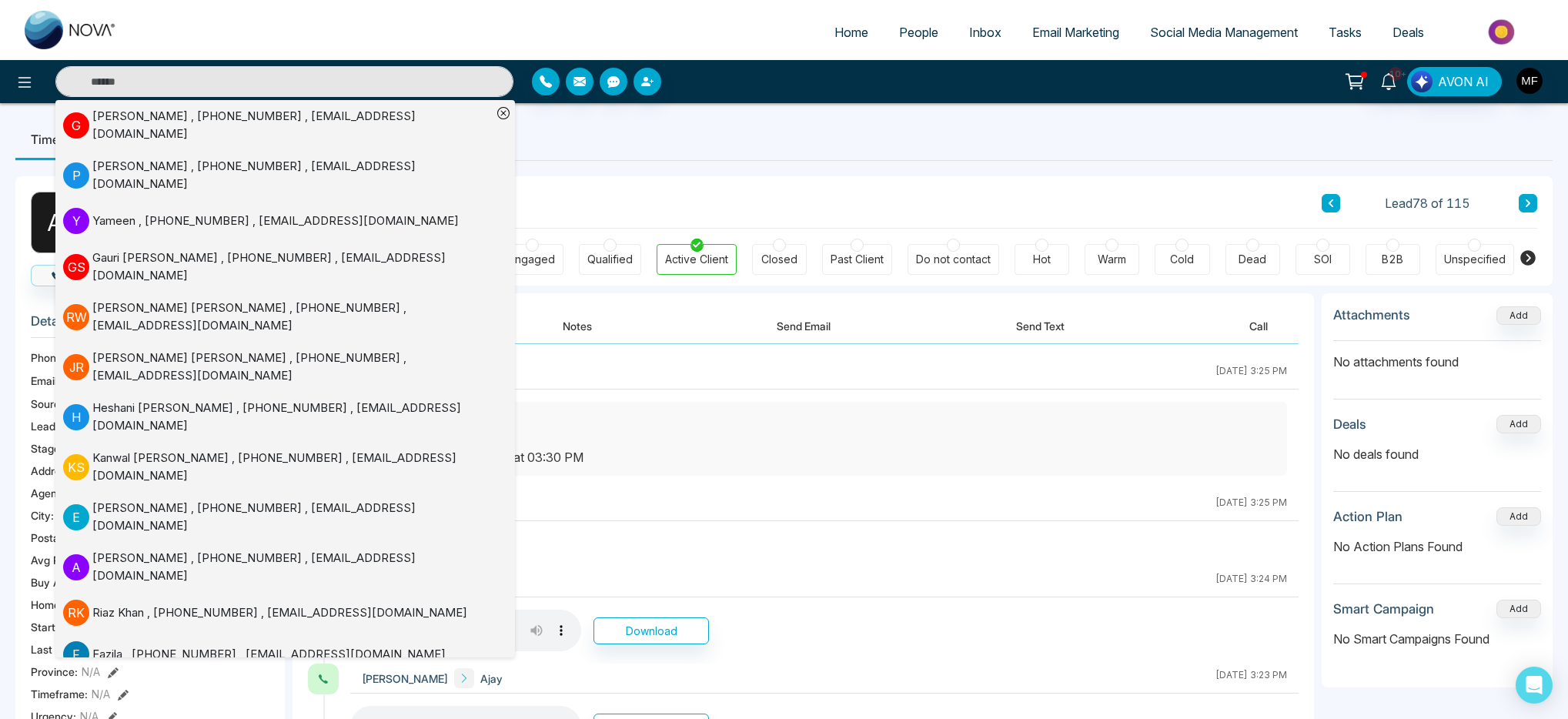
click at [661, 147] on ul "Timeline Tasks and Appointments" at bounding box center [784, 139] width 1538 height 42
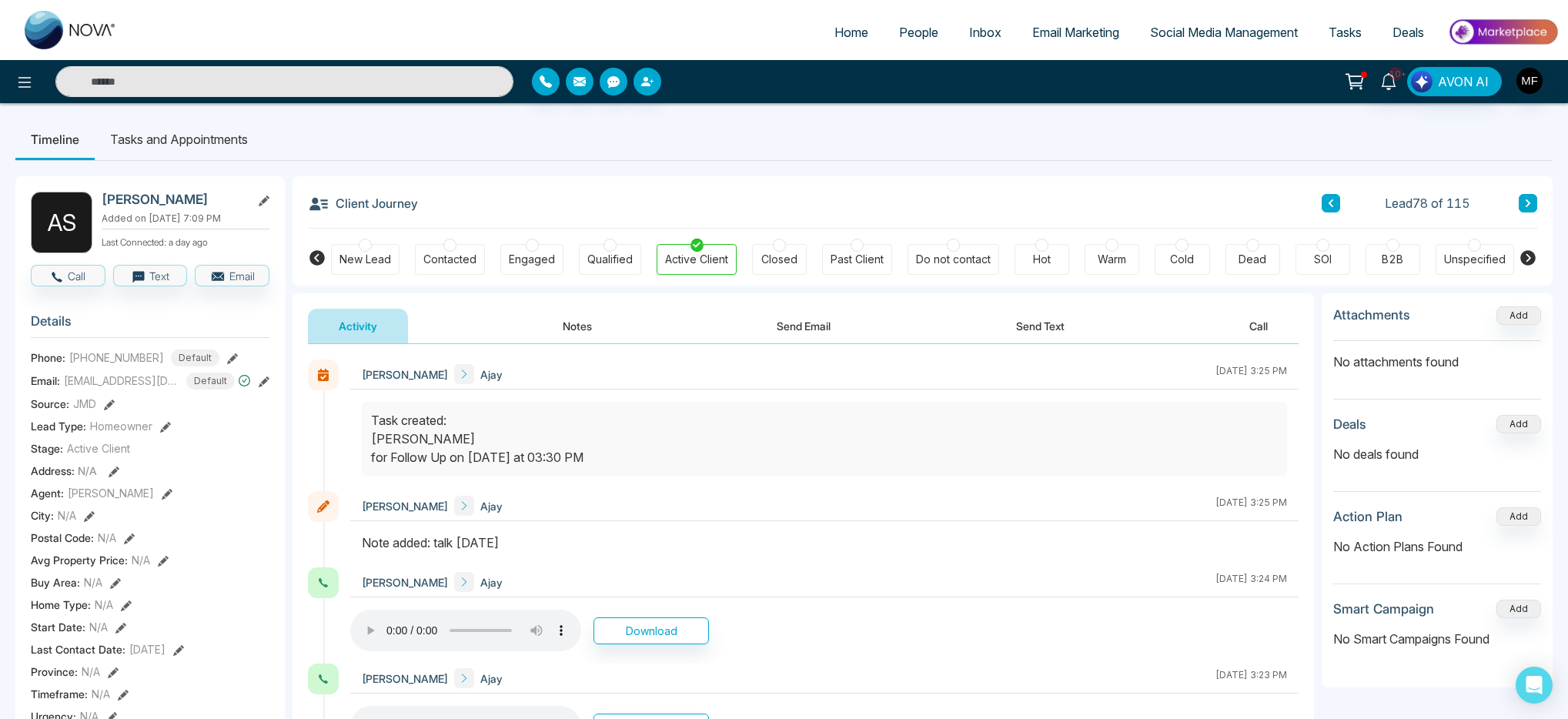
click at [236, 137] on li "Tasks and Appointments" at bounding box center [178, 139] width 168 height 42
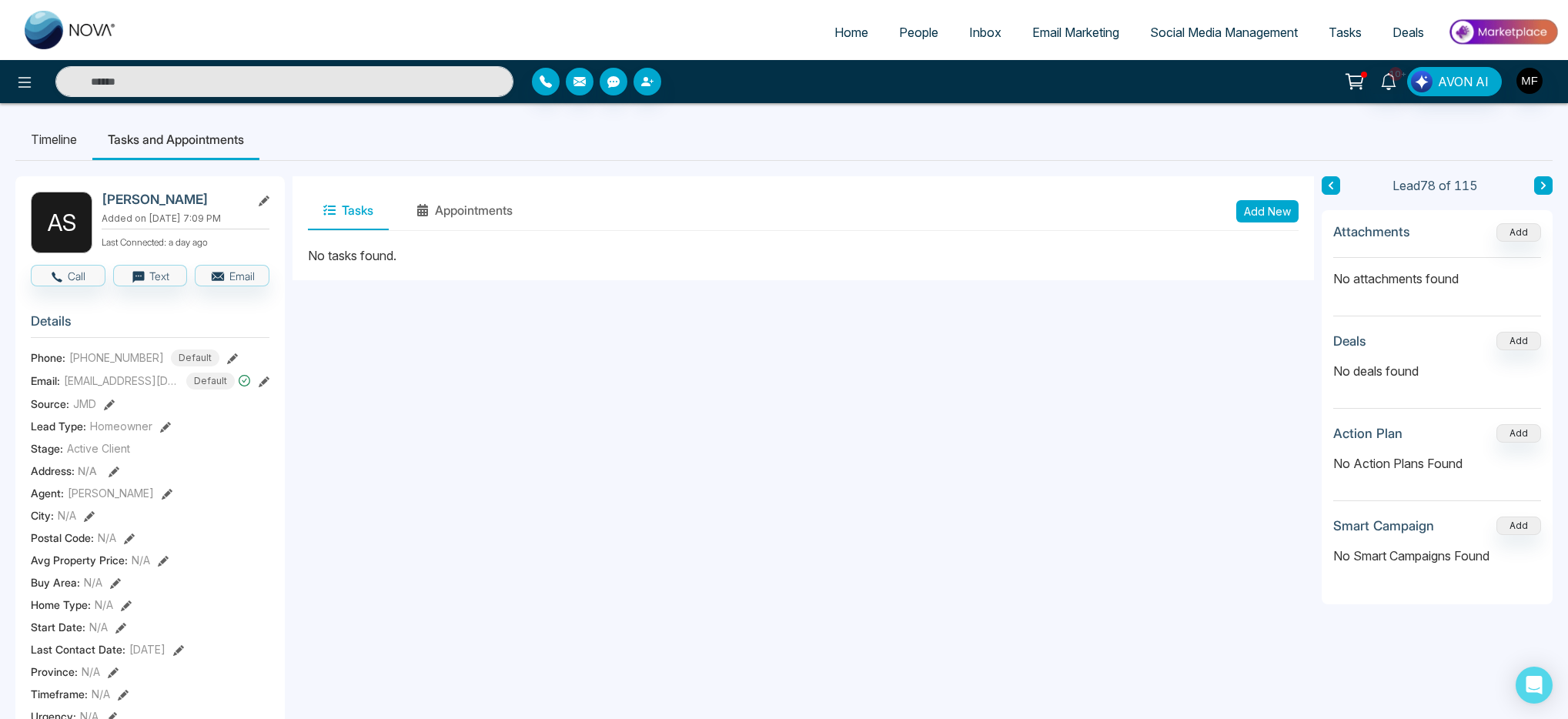
click at [67, 149] on li "Timeline" at bounding box center [53, 139] width 77 height 42
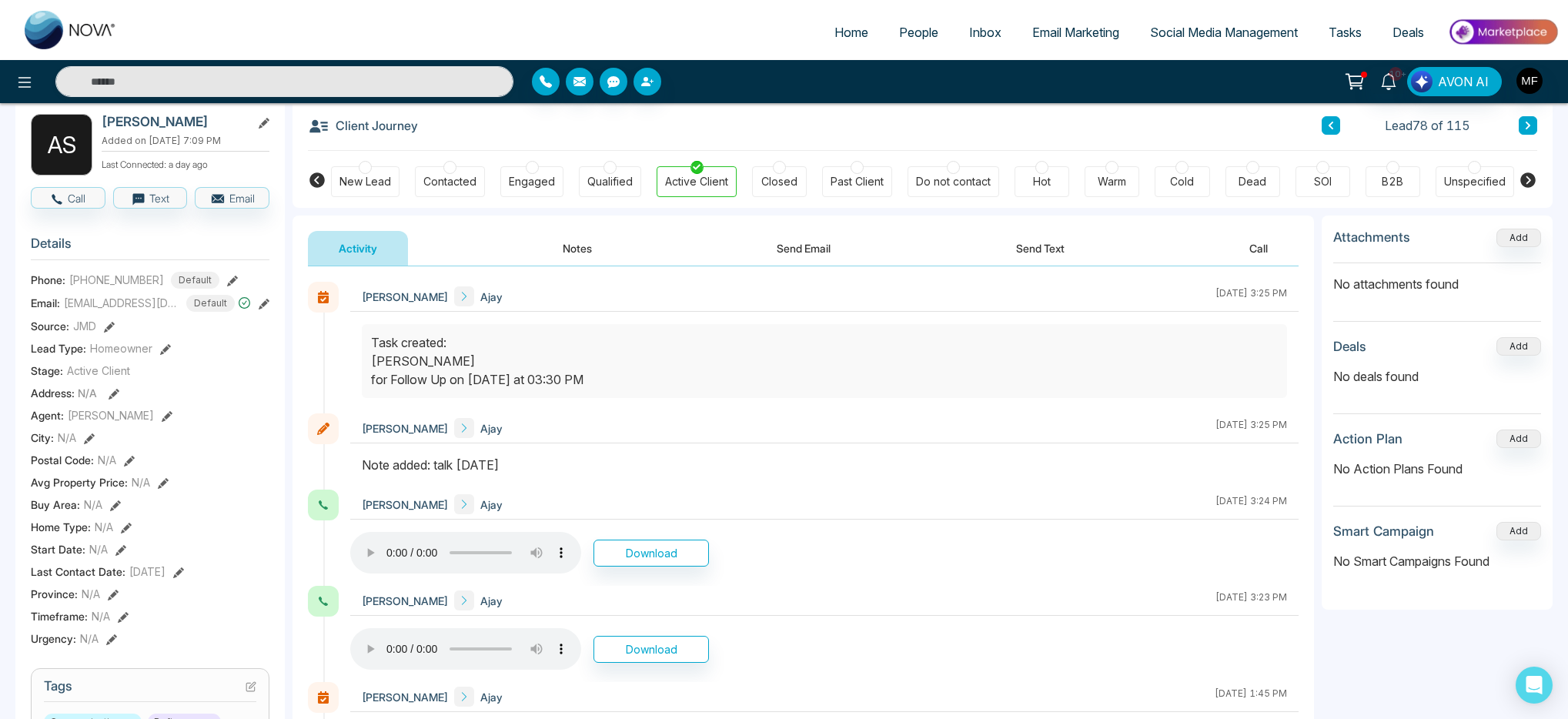
scroll to position [33, 0]
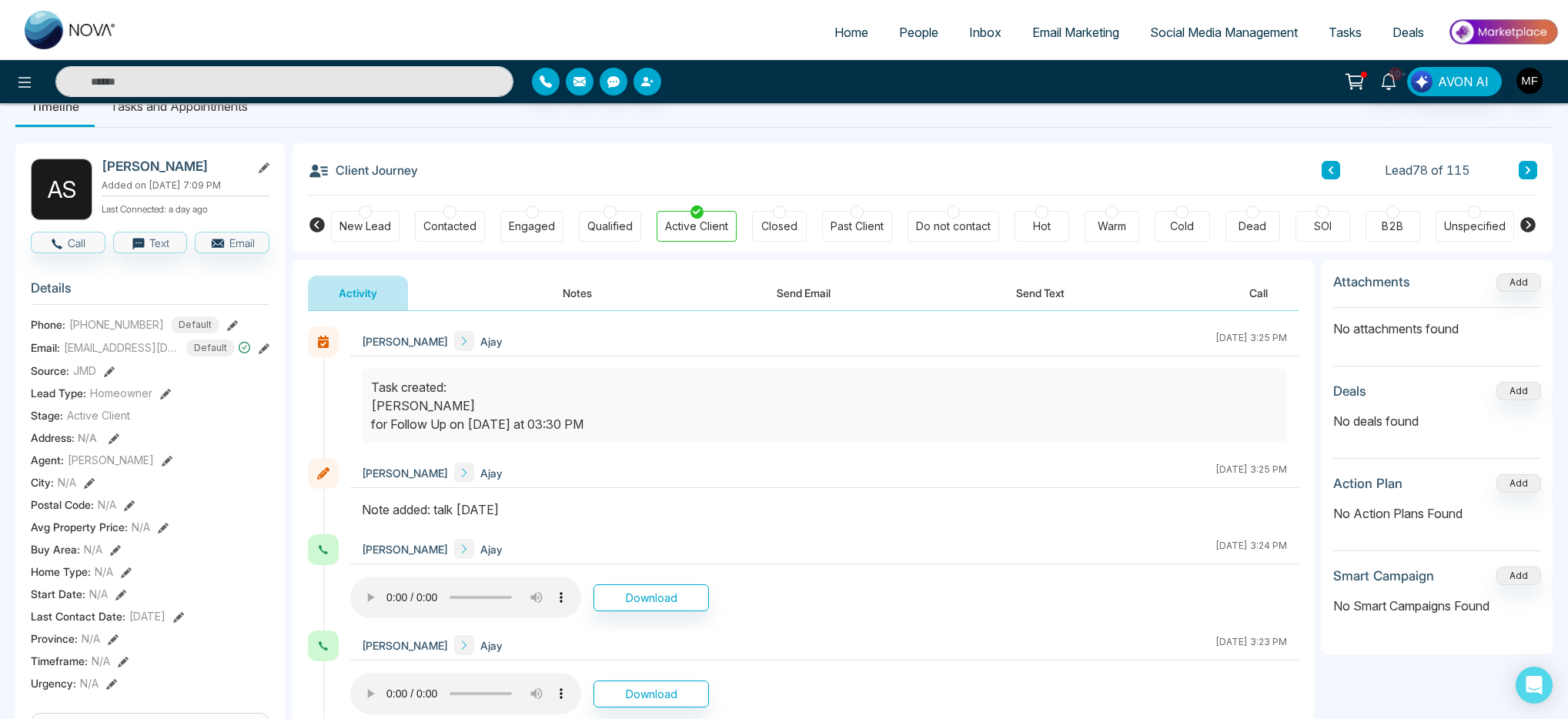
click at [581, 295] on button "Notes" at bounding box center [578, 293] width 91 height 35
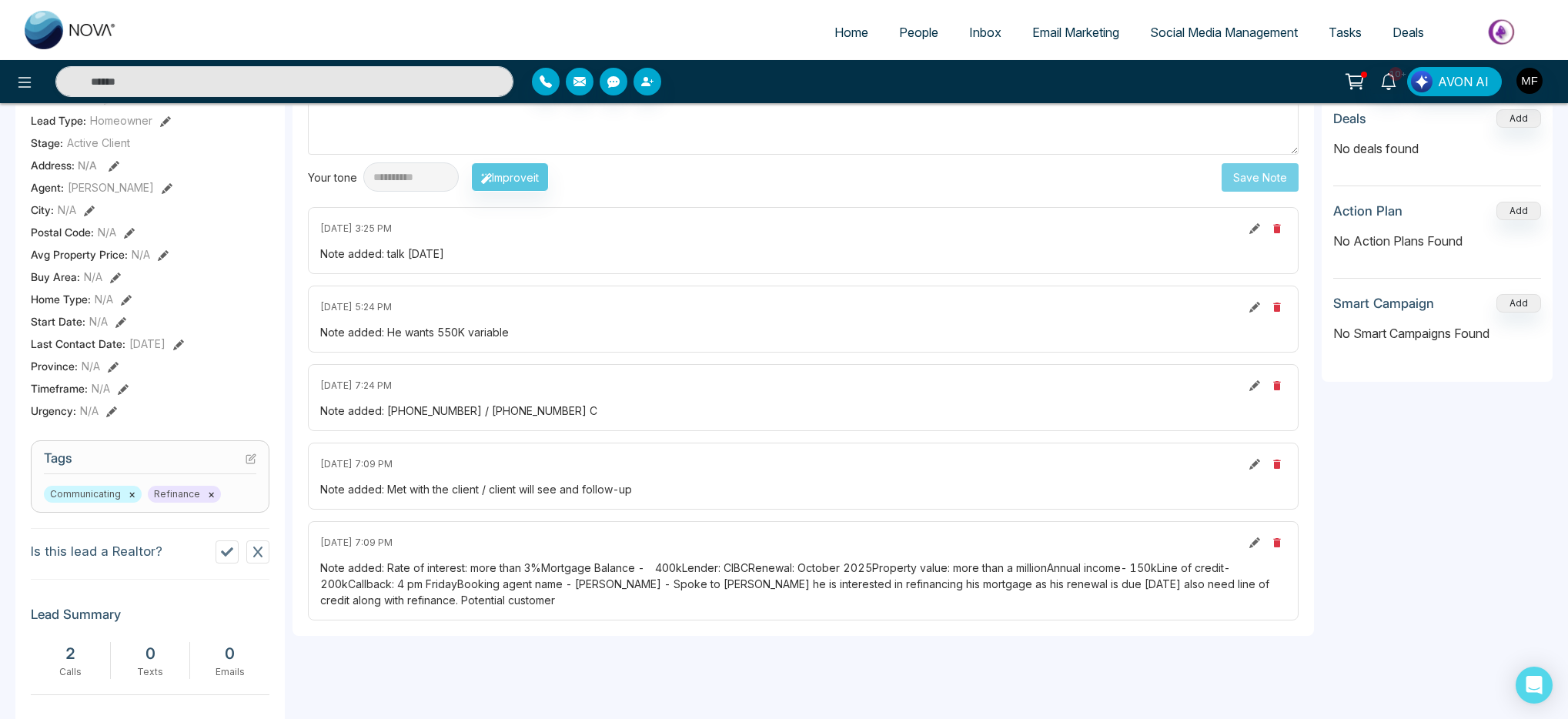
scroll to position [323, 0]
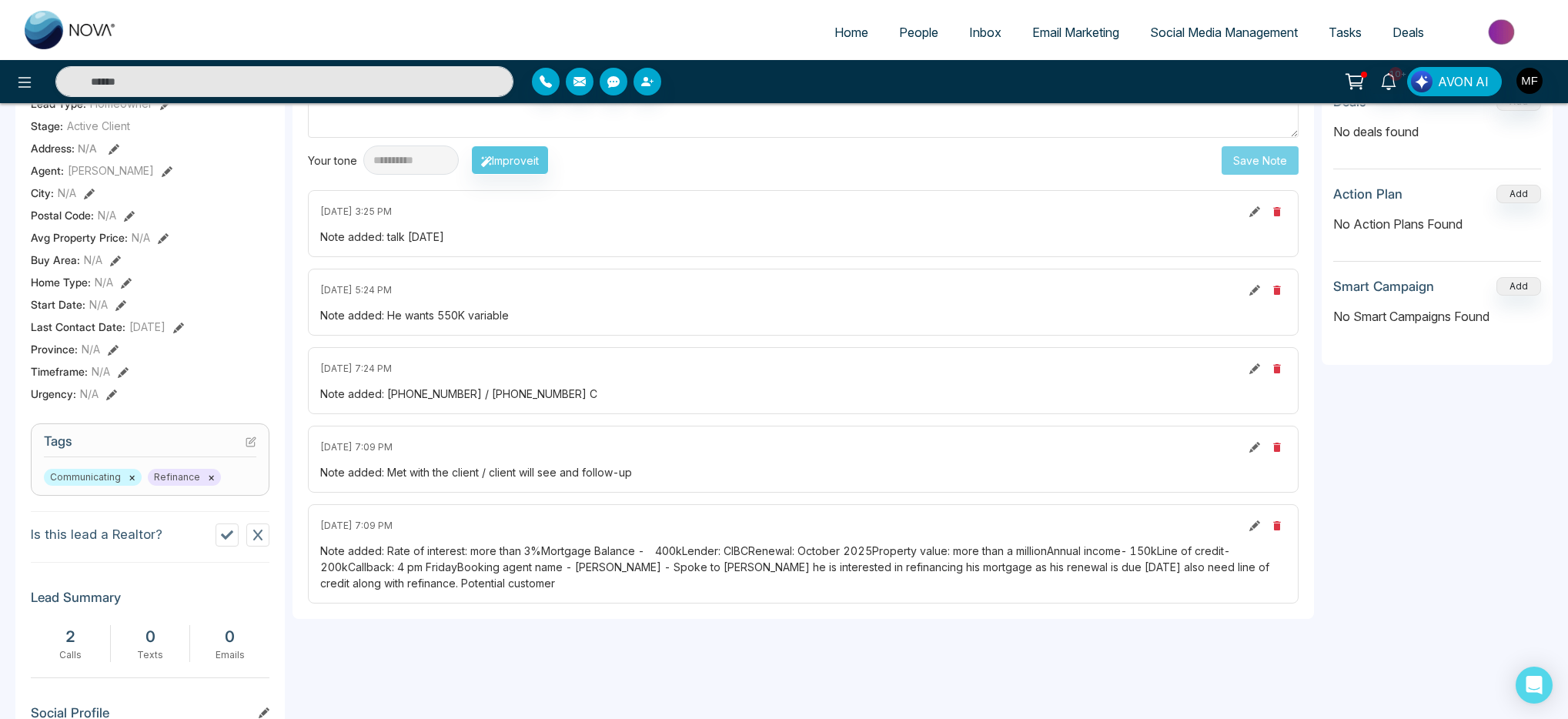
click at [604, 488] on div "September 26 2025 | 7:09 PM Note added: Met with the client / client will see a…" at bounding box center [804, 458] width 991 height 67
click at [609, 471] on div "Note added: Met with the client / client will see and follow-up" at bounding box center [804, 473] width 966 height 16
click at [600, 473] on div "Note added: Met with the client / client will see and follow-up" at bounding box center [804, 473] width 966 height 16
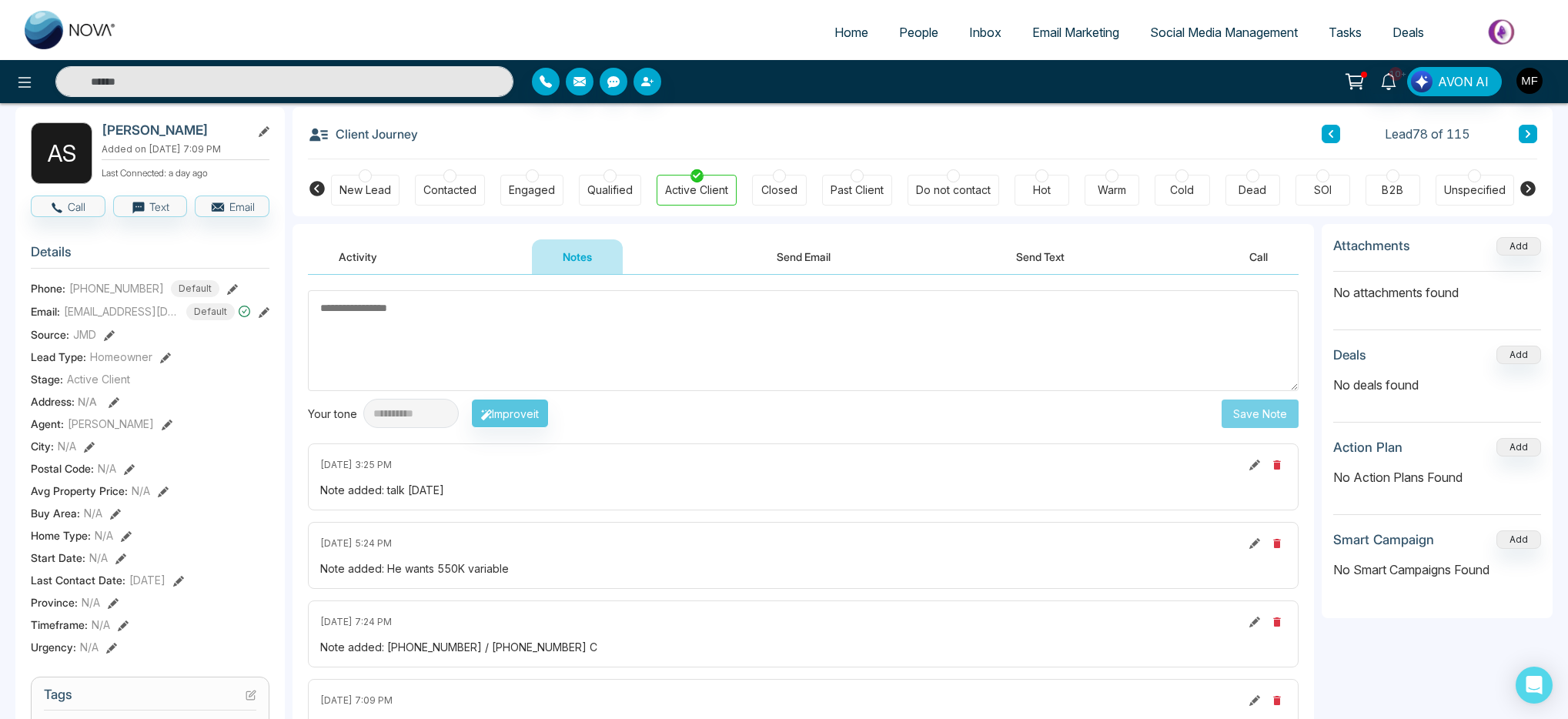
scroll to position [0, 0]
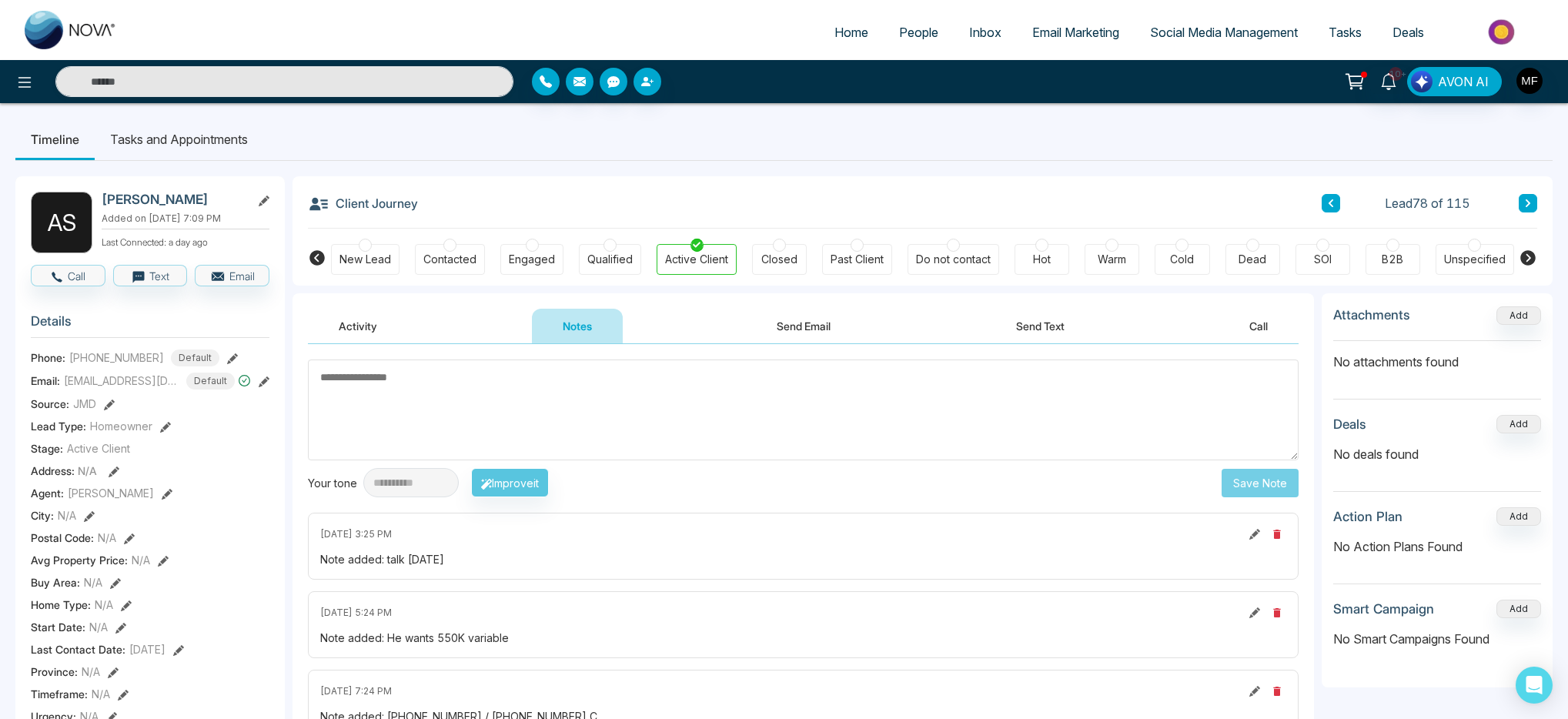
click at [181, 148] on li "Tasks and Appointments" at bounding box center [178, 139] width 168 height 42
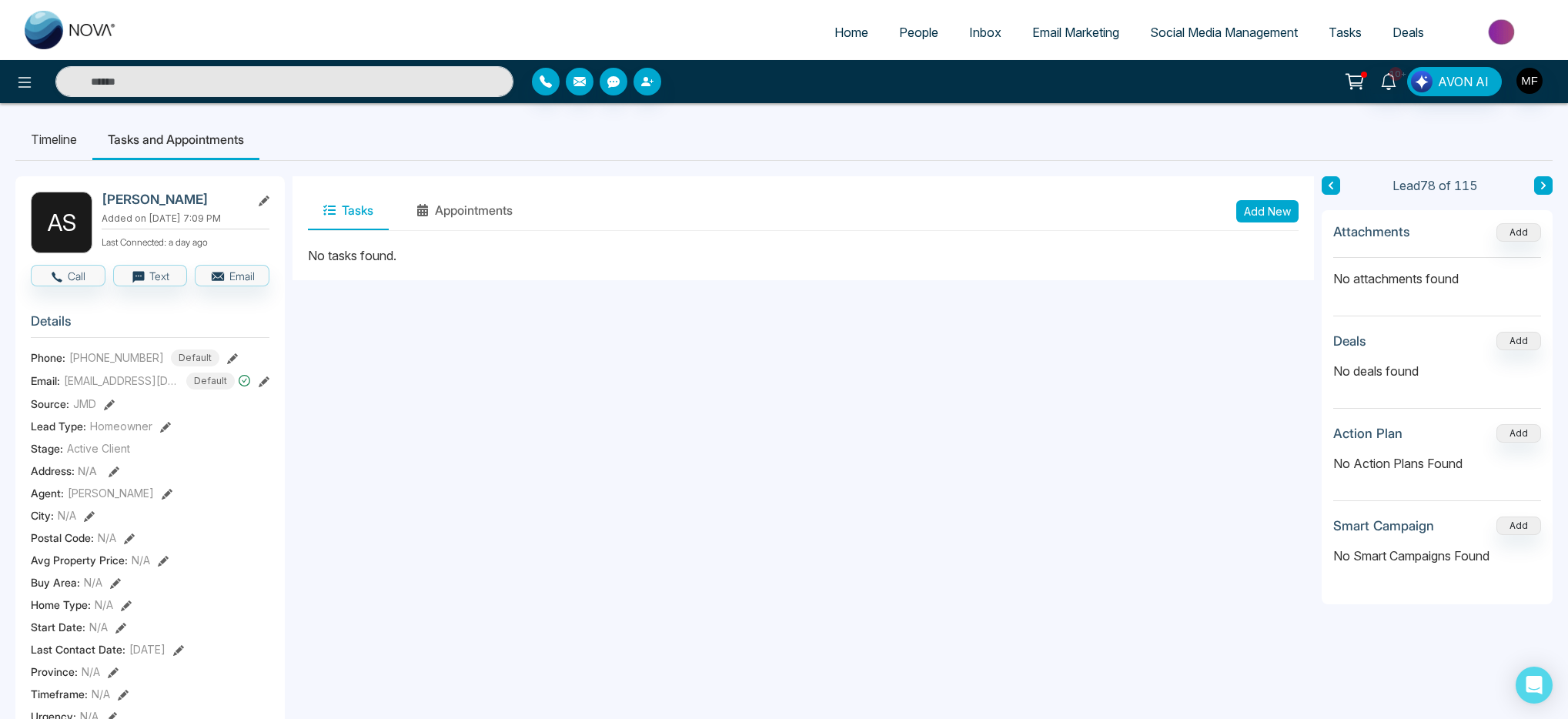
click at [1274, 206] on button "Add New" at bounding box center [1268, 211] width 62 height 22
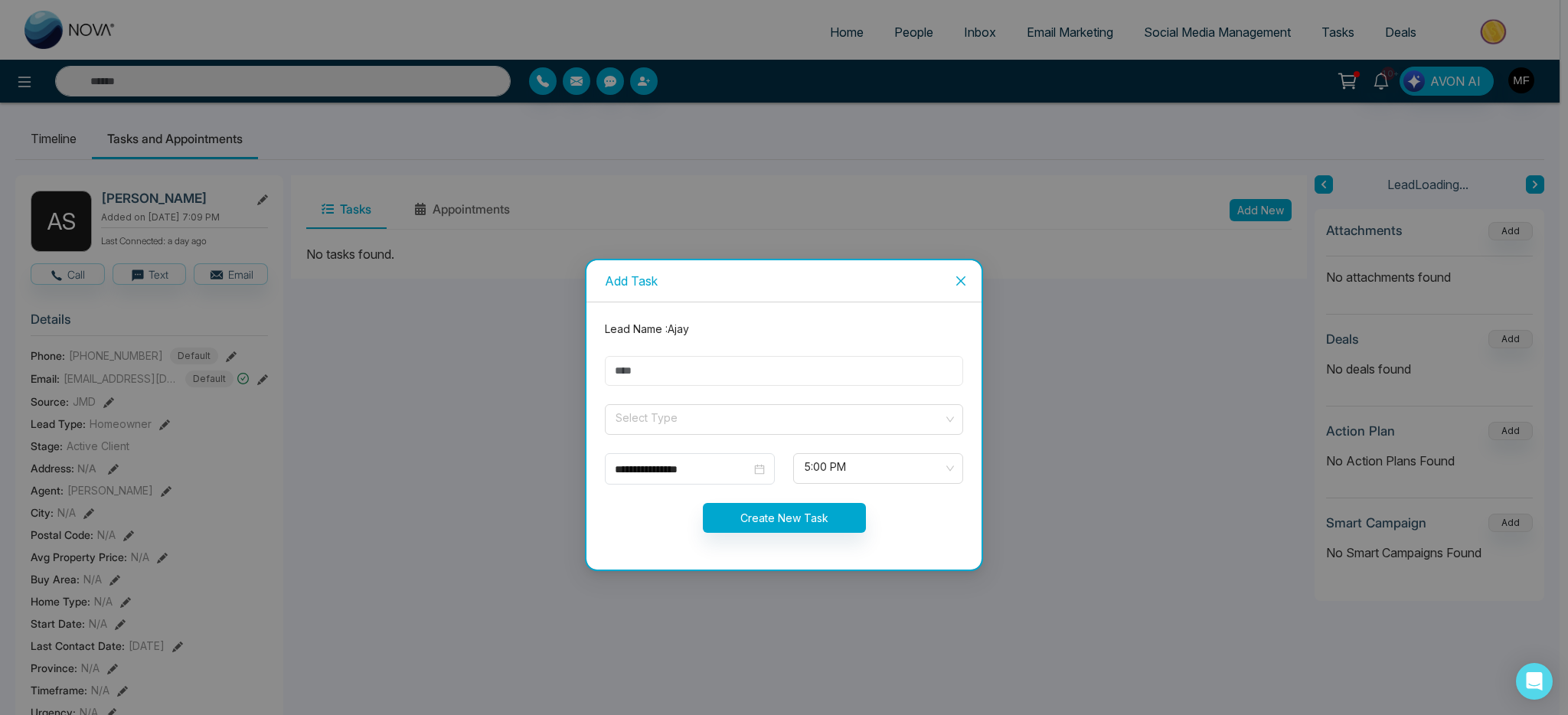
click at [869, 365] on input "text" at bounding box center [784, 371] width 358 height 30
click at [968, 283] on span "Close" at bounding box center [960, 281] width 42 height 42
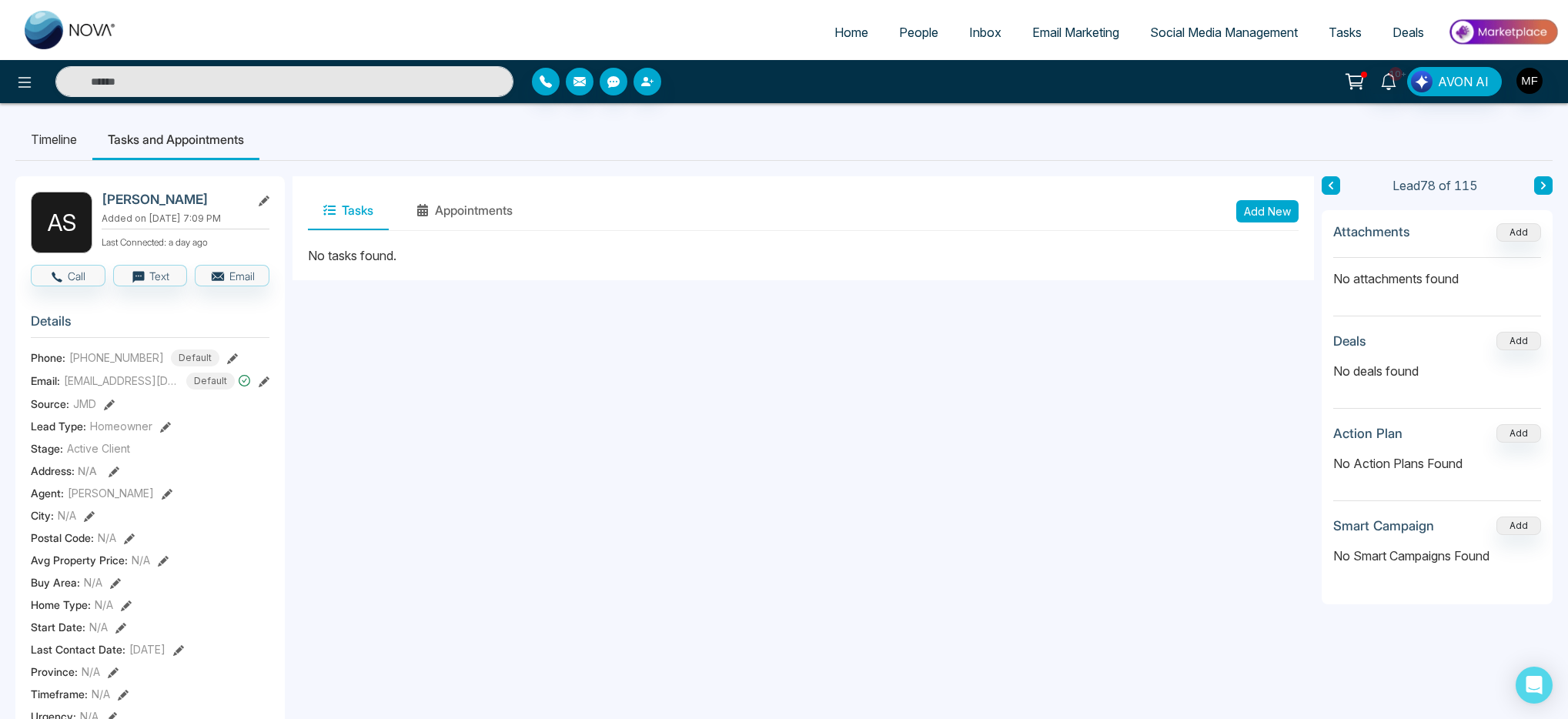
click at [87, 148] on li "Timeline" at bounding box center [53, 139] width 77 height 42
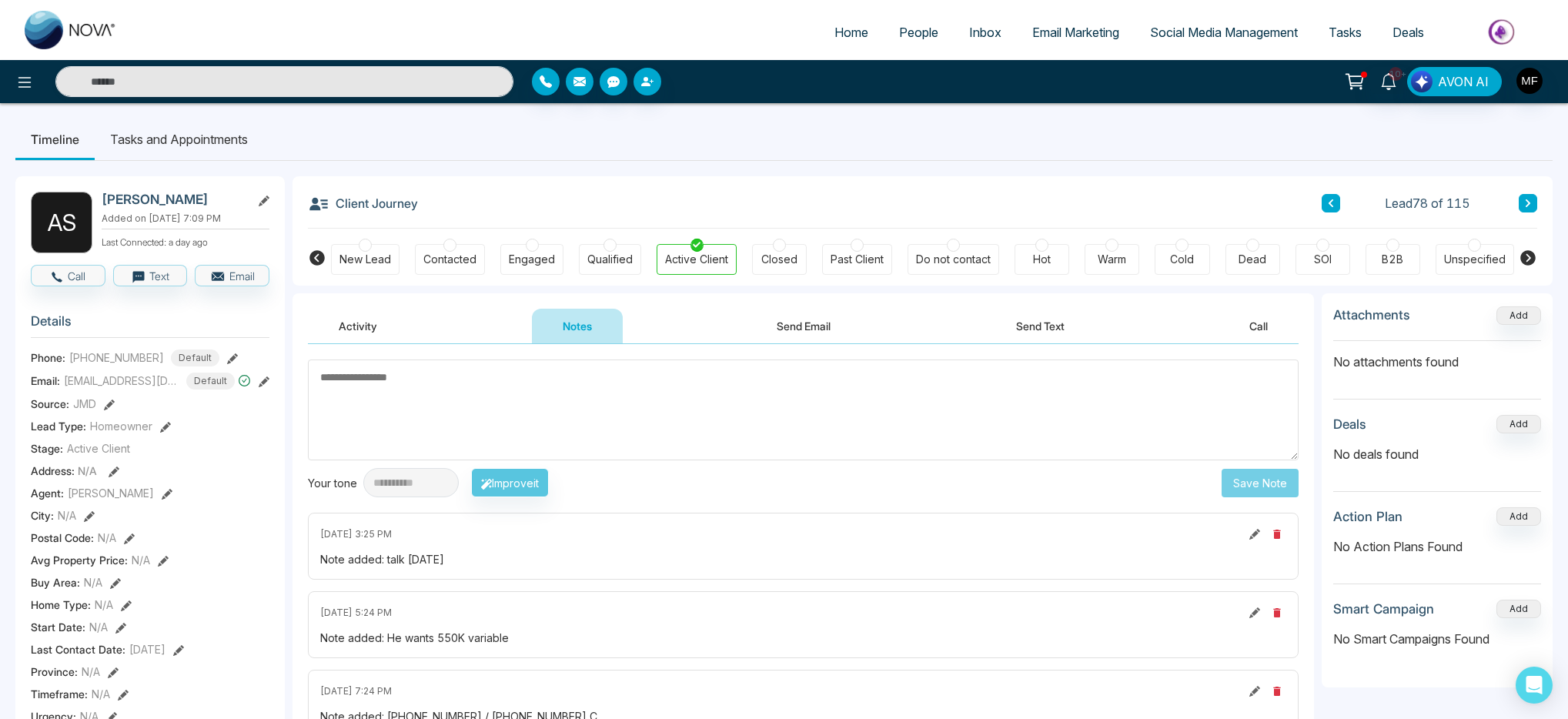
click at [1181, 254] on div "Cold" at bounding box center [1182, 259] width 24 height 15
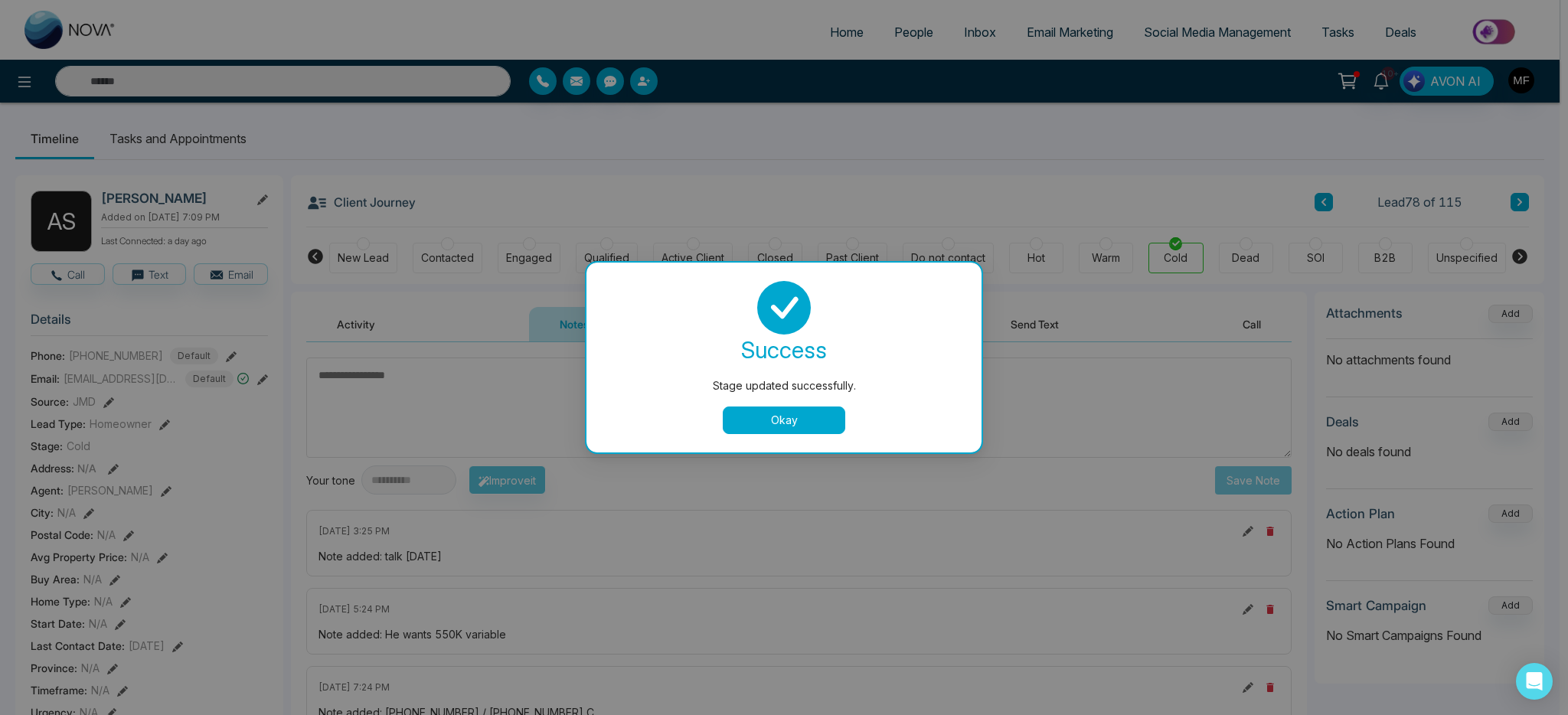
click at [783, 425] on button "Okay" at bounding box center [784, 419] width 122 height 27
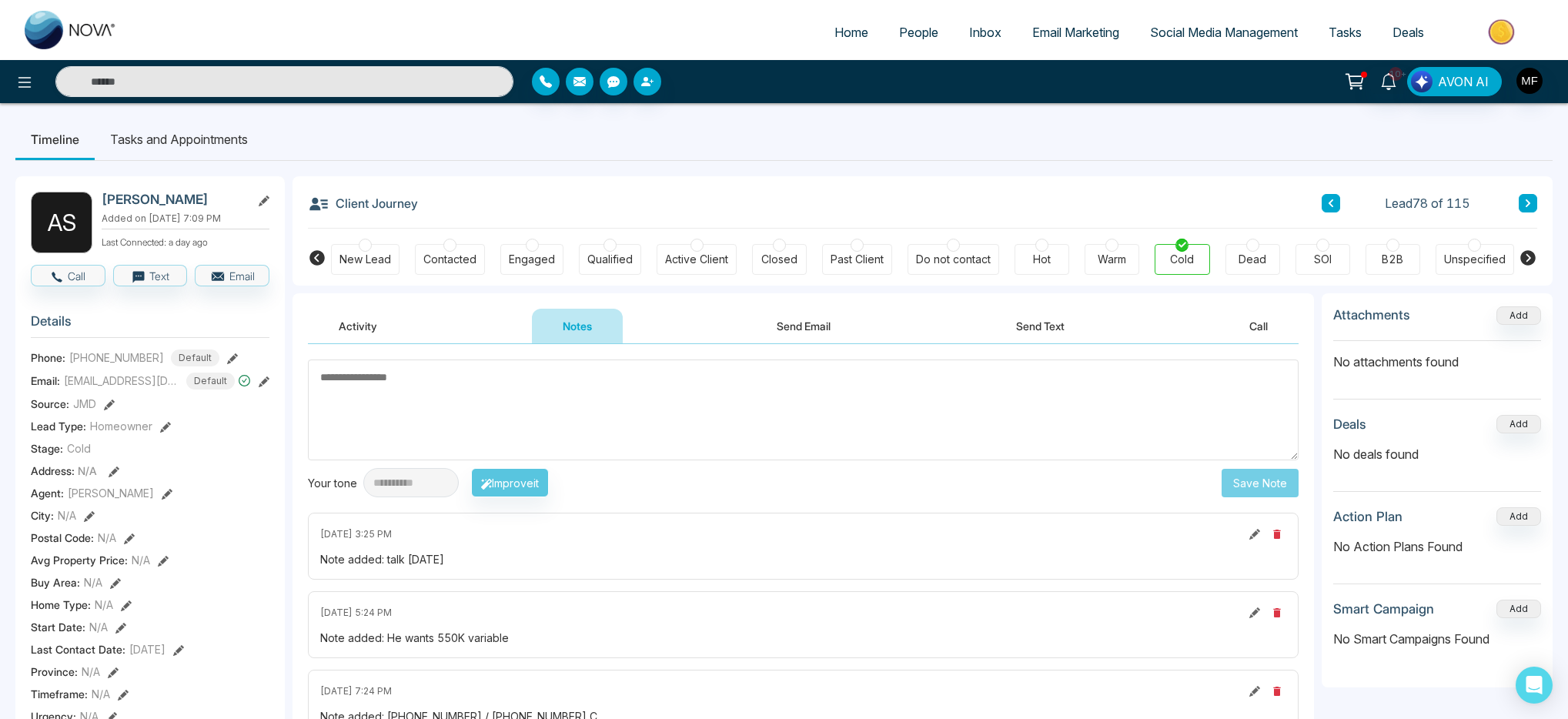
click at [578, 409] on textarea at bounding box center [804, 409] width 991 height 101
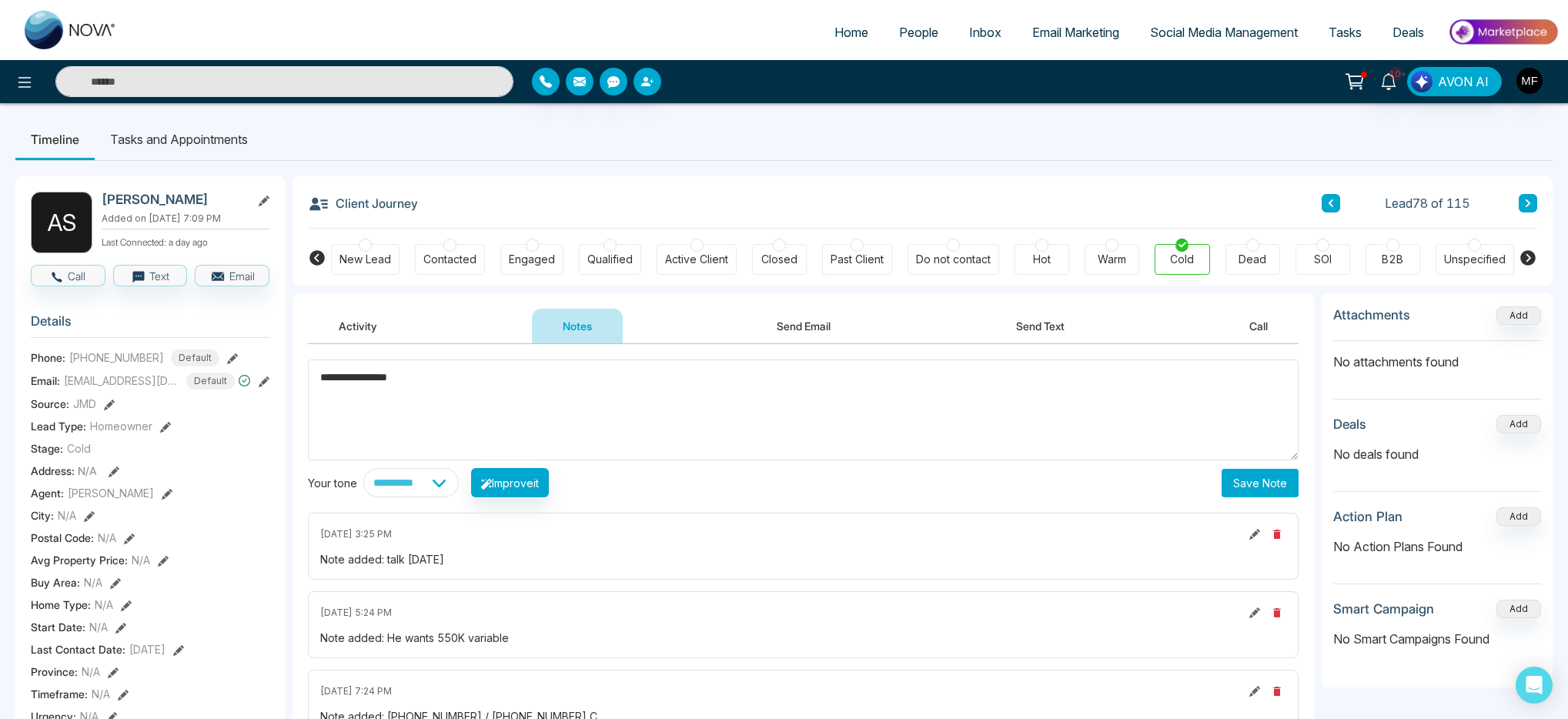
type textarea "**********"
click at [1253, 491] on button "Save Note" at bounding box center [1260, 483] width 77 height 28
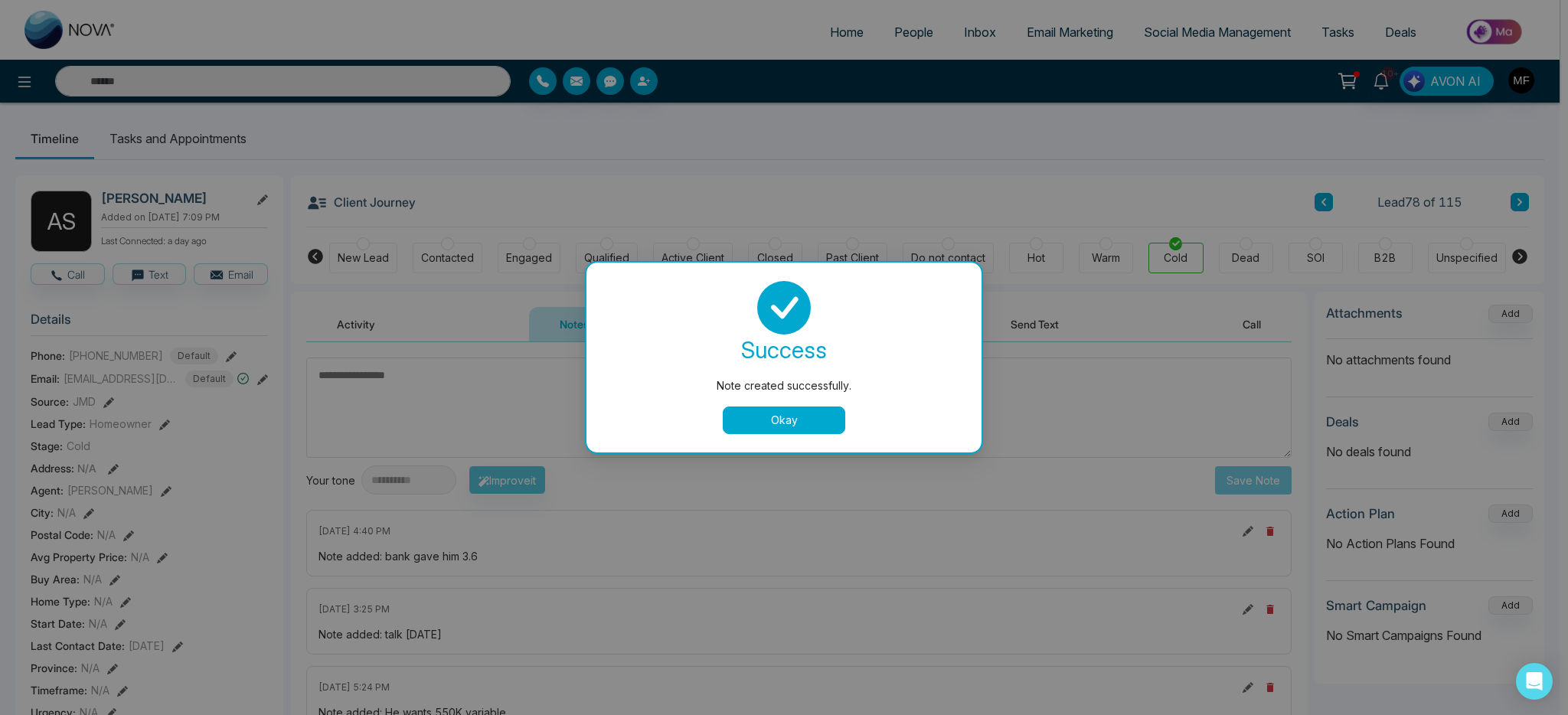
click at [772, 430] on button "Okay" at bounding box center [784, 419] width 122 height 27
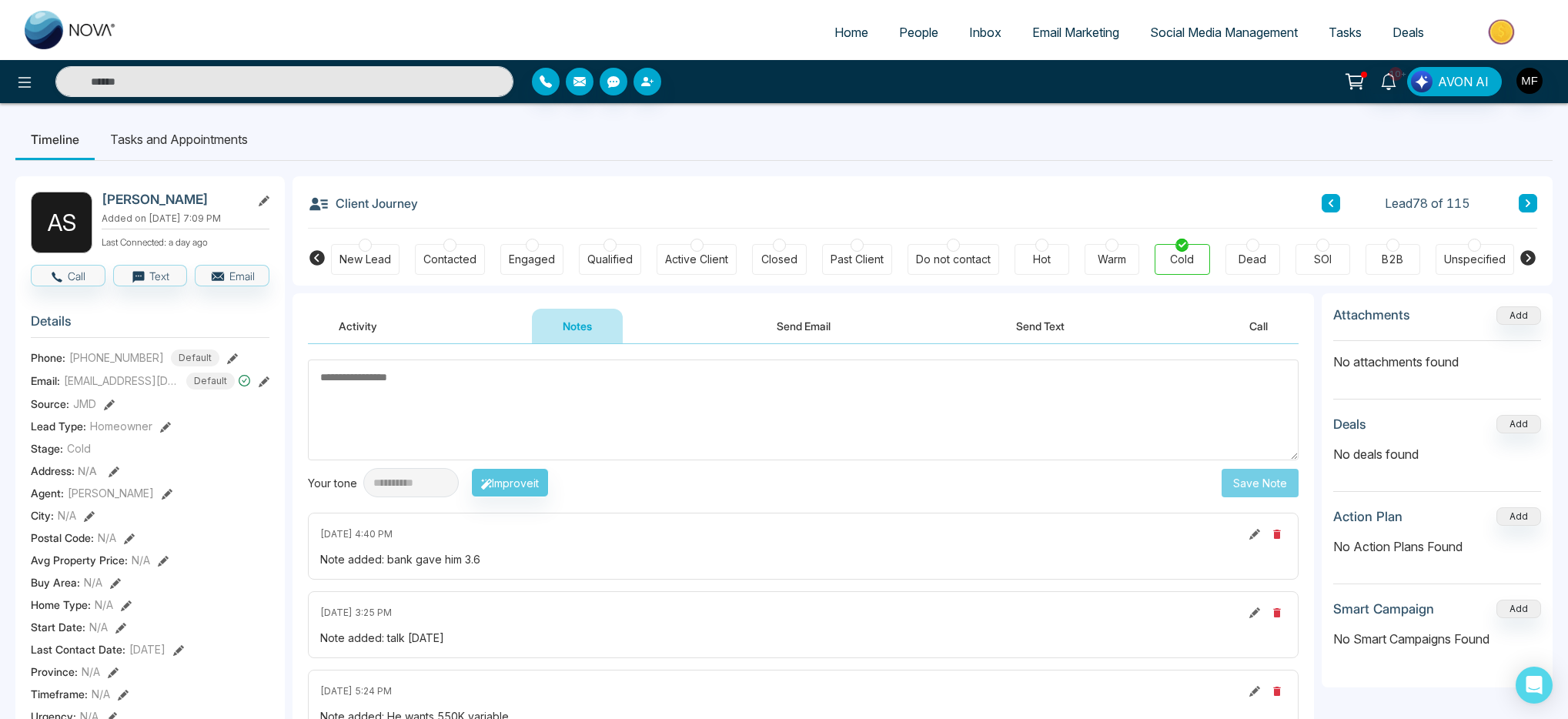
click at [637, 400] on textarea at bounding box center [804, 409] width 991 height 101
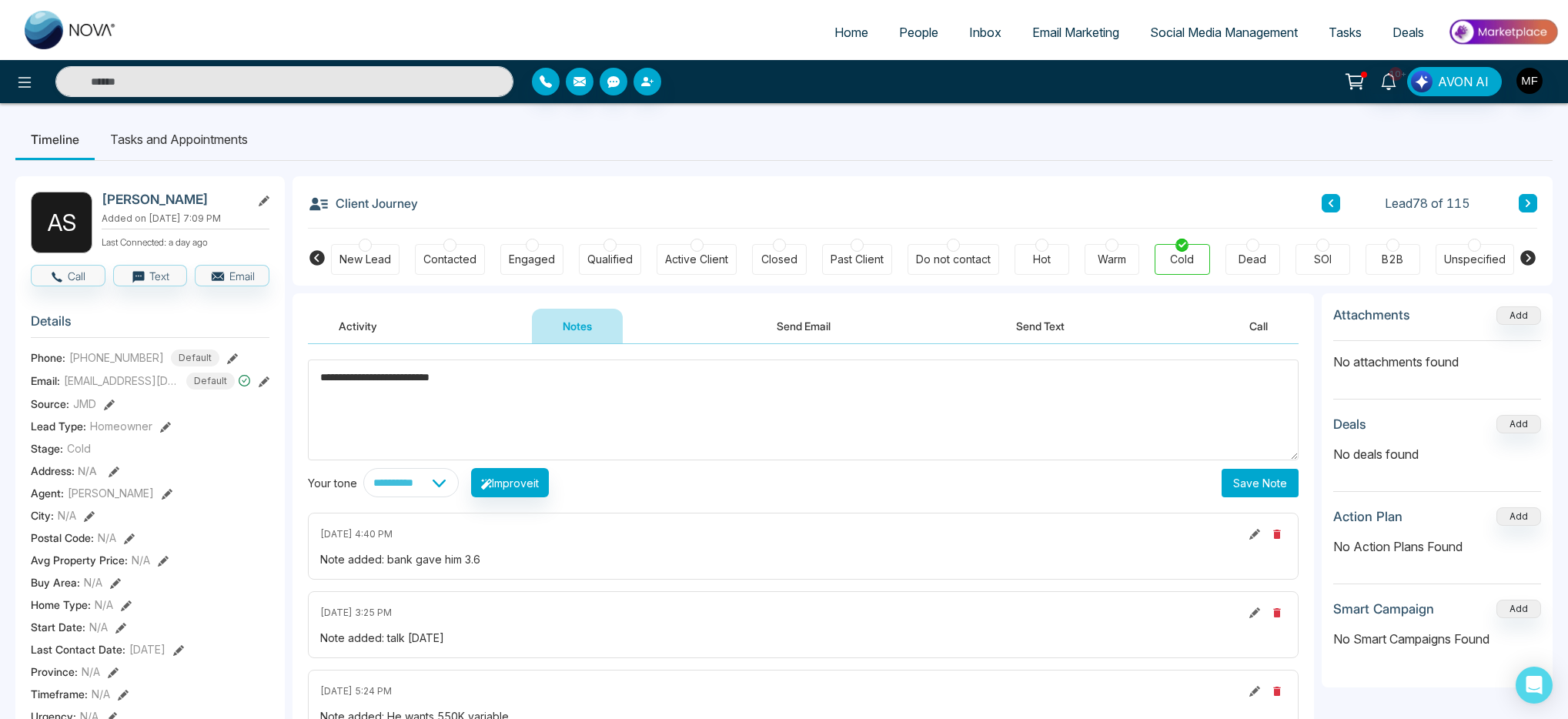
type textarea "**********"
click at [1249, 469] on button "Save Note" at bounding box center [1260, 483] width 77 height 28
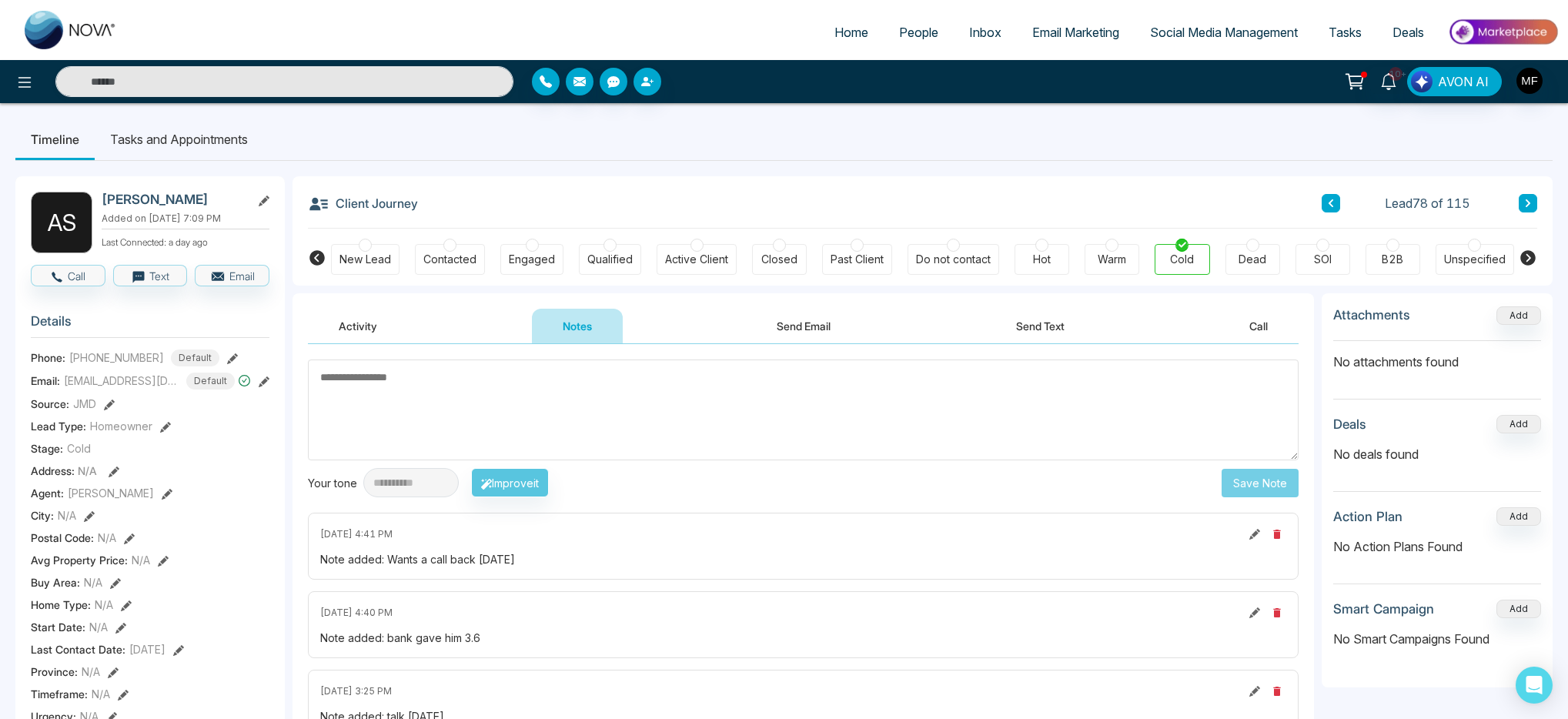
click at [795, 152] on ul "Timeline Tasks and Appointments" at bounding box center [784, 139] width 1538 height 42
click at [402, 85] on input "text" at bounding box center [284, 81] width 458 height 31
click at [49, 17] on img at bounding box center [71, 29] width 93 height 38
select select "*"
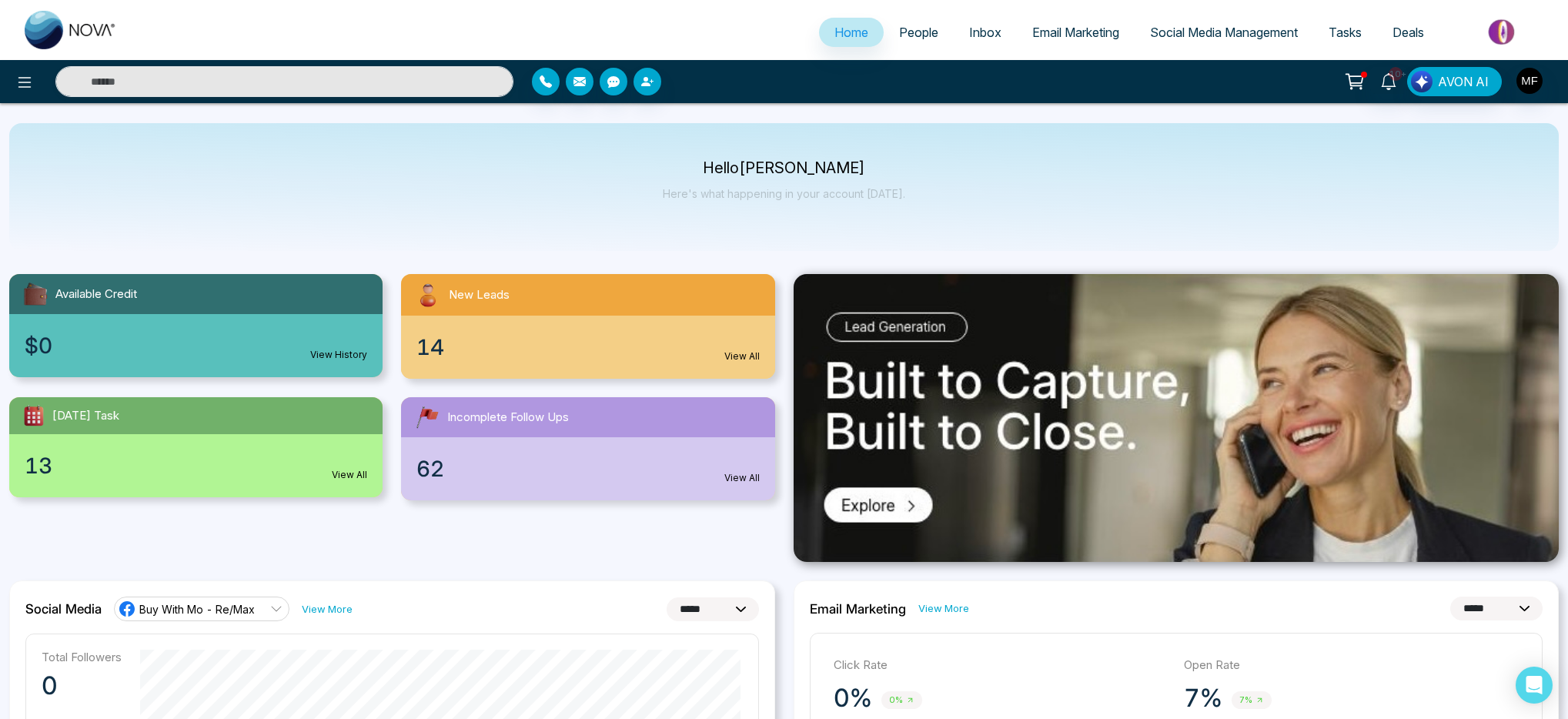
click at [398, 88] on input "text" at bounding box center [284, 81] width 458 height 31
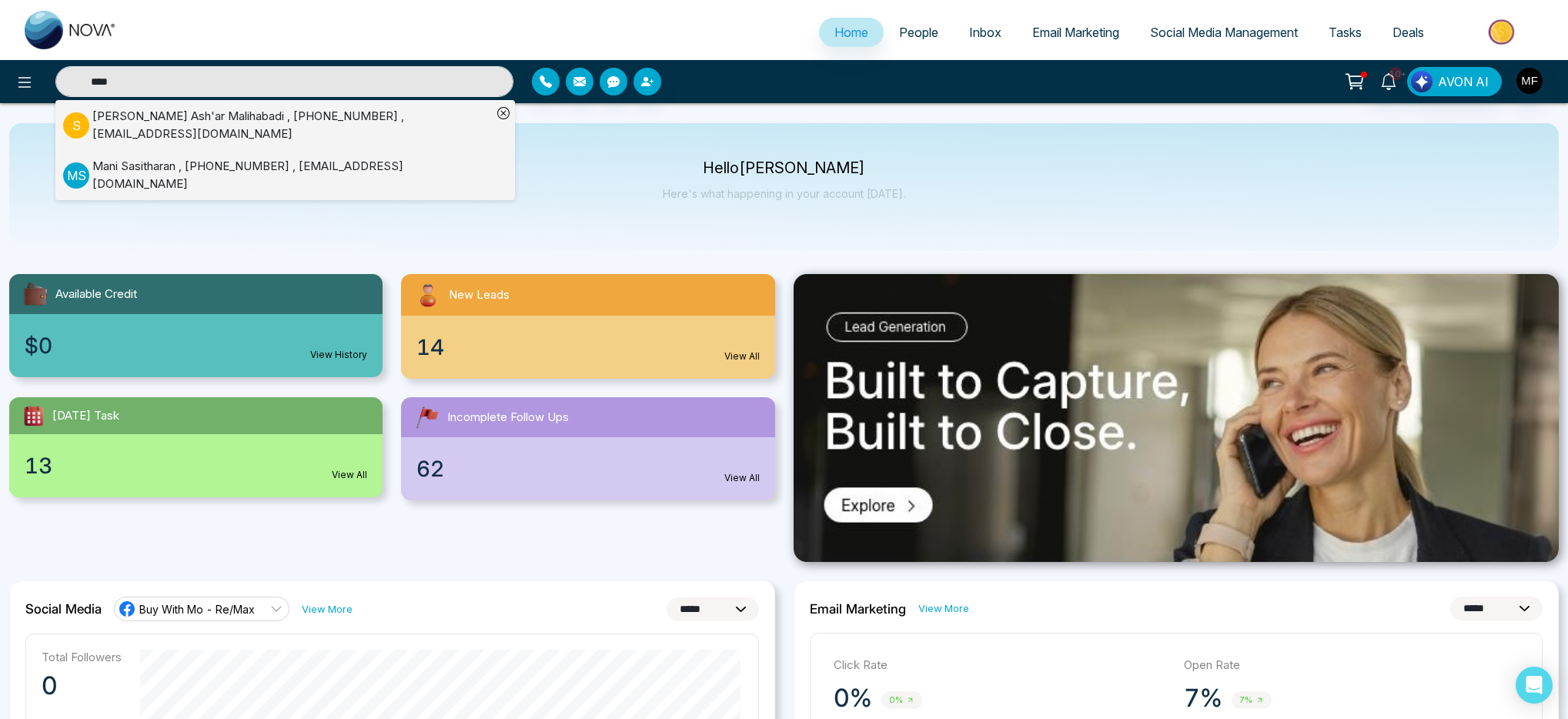
type input "****"
click at [160, 158] on div "Mani Sasitharan , +14168279636 , dixiedyeing@hotmail.com" at bounding box center [292, 174] width 400 height 35
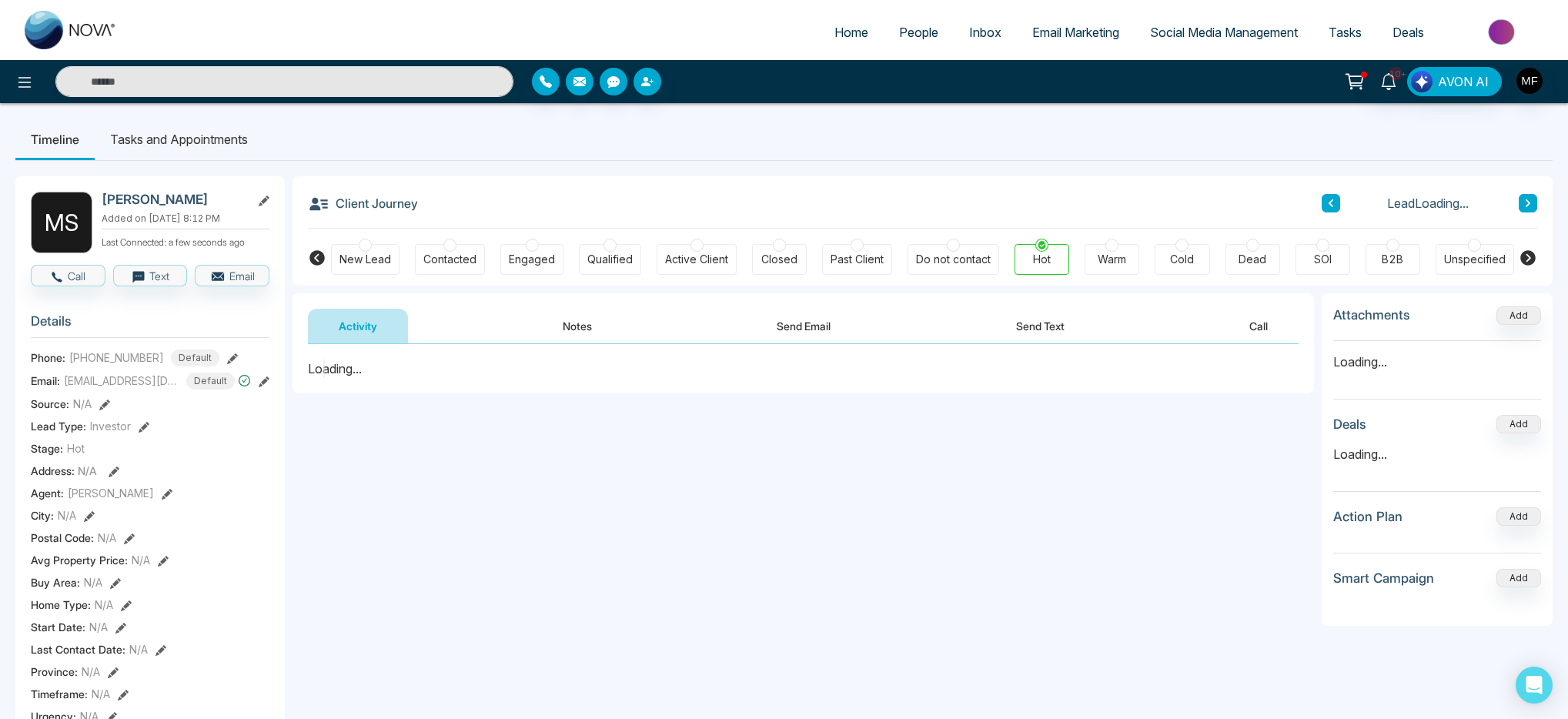
click at [576, 330] on button "Notes" at bounding box center [578, 326] width 91 height 35
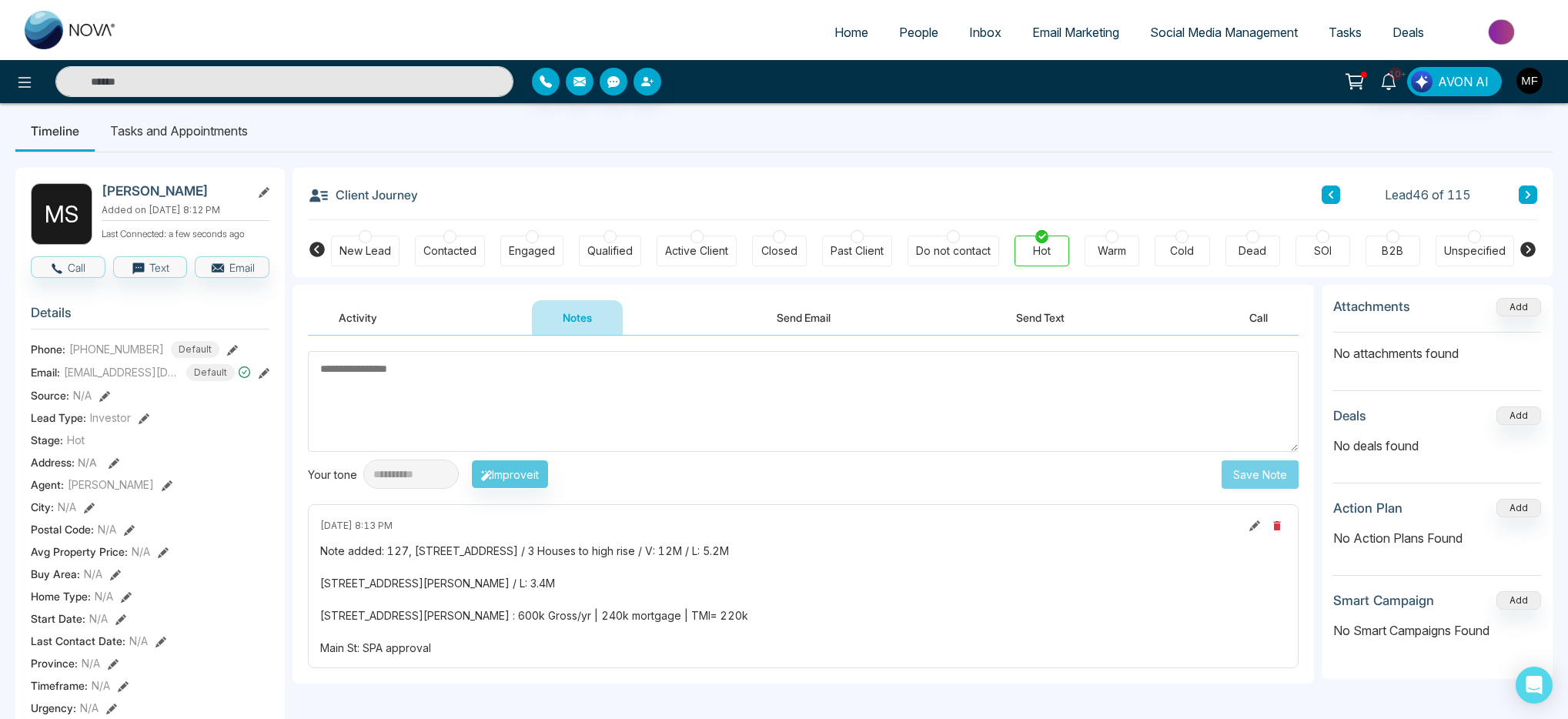
scroll to position [1, 0]
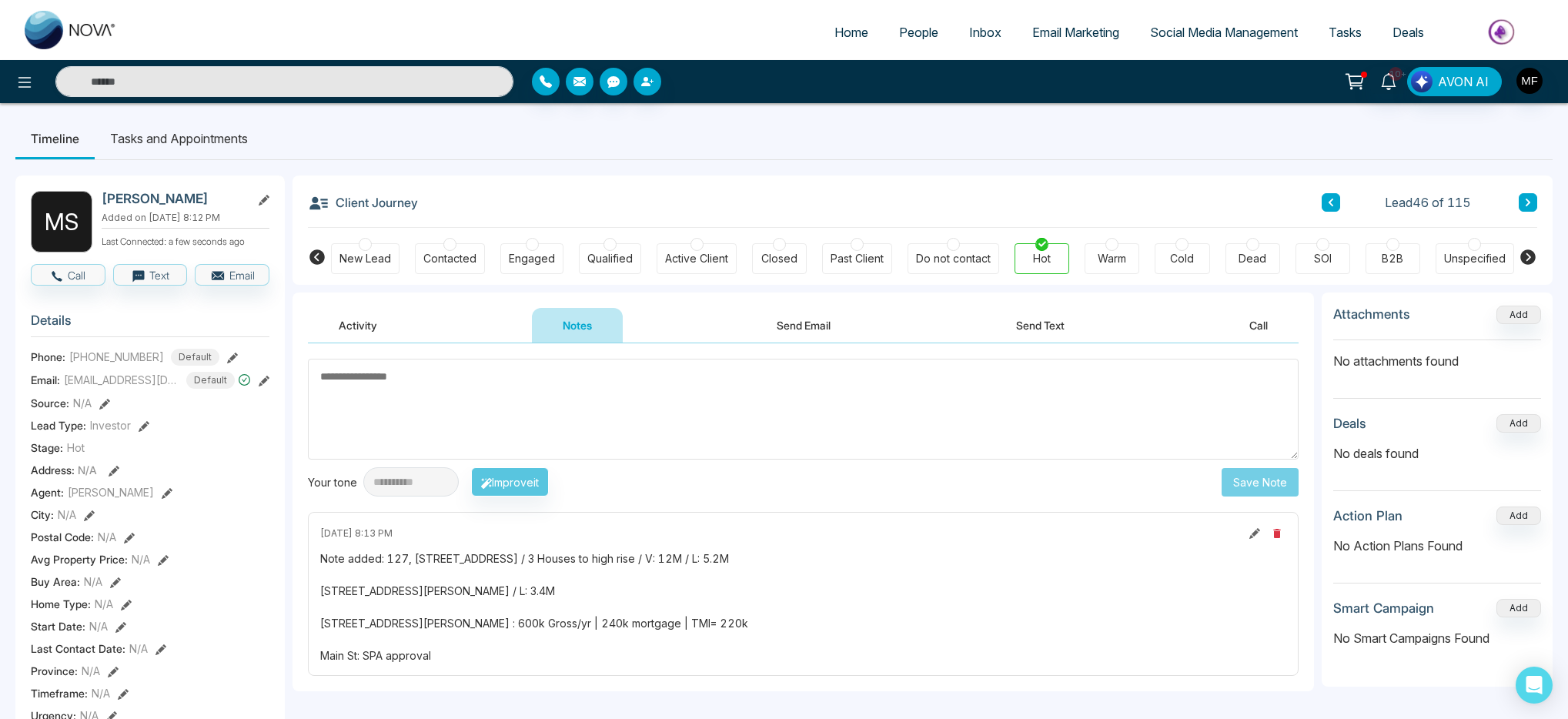
click at [1141, 166] on div "**********" at bounding box center [784, 710] width 1538 height 1100
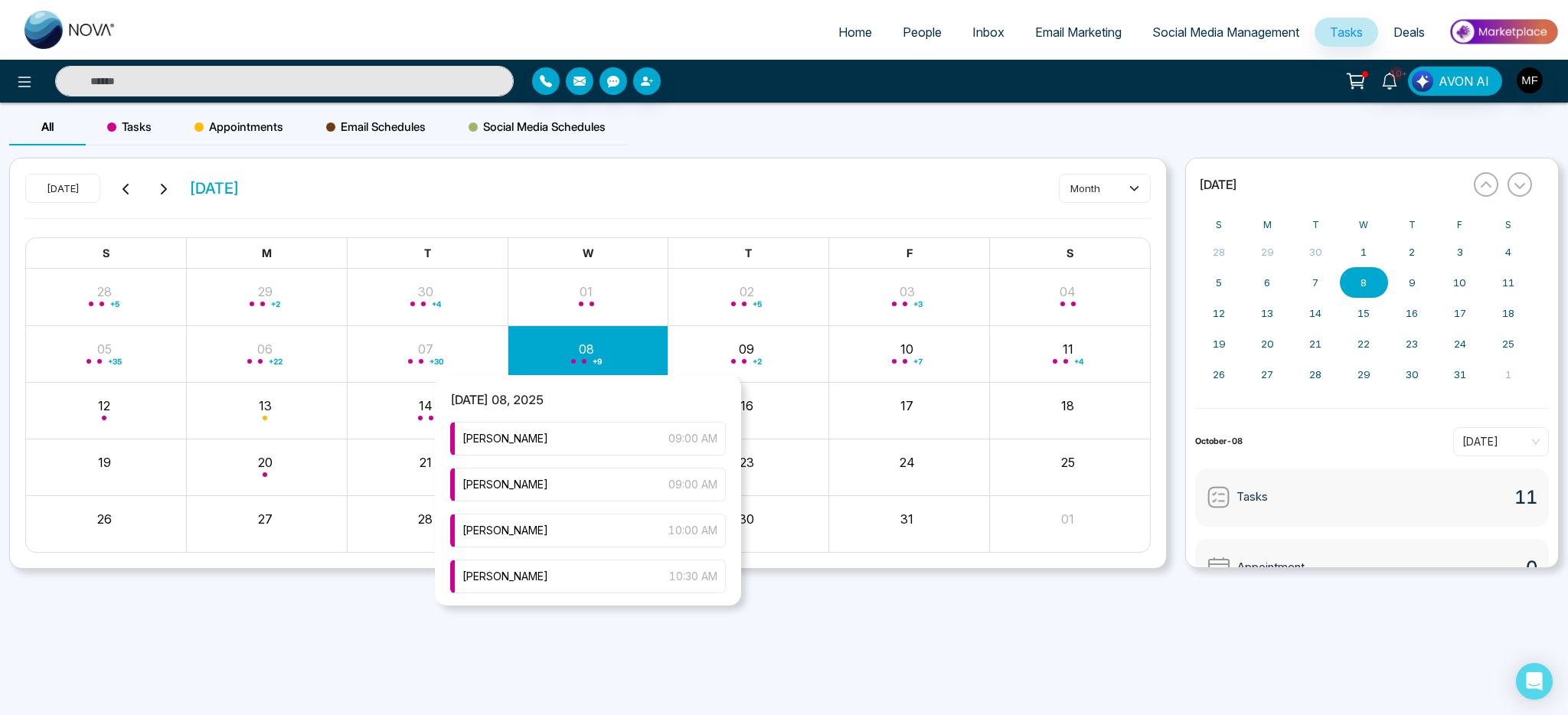
click at [596, 362] on span "+ 9" at bounding box center [597, 361] width 9 height 6
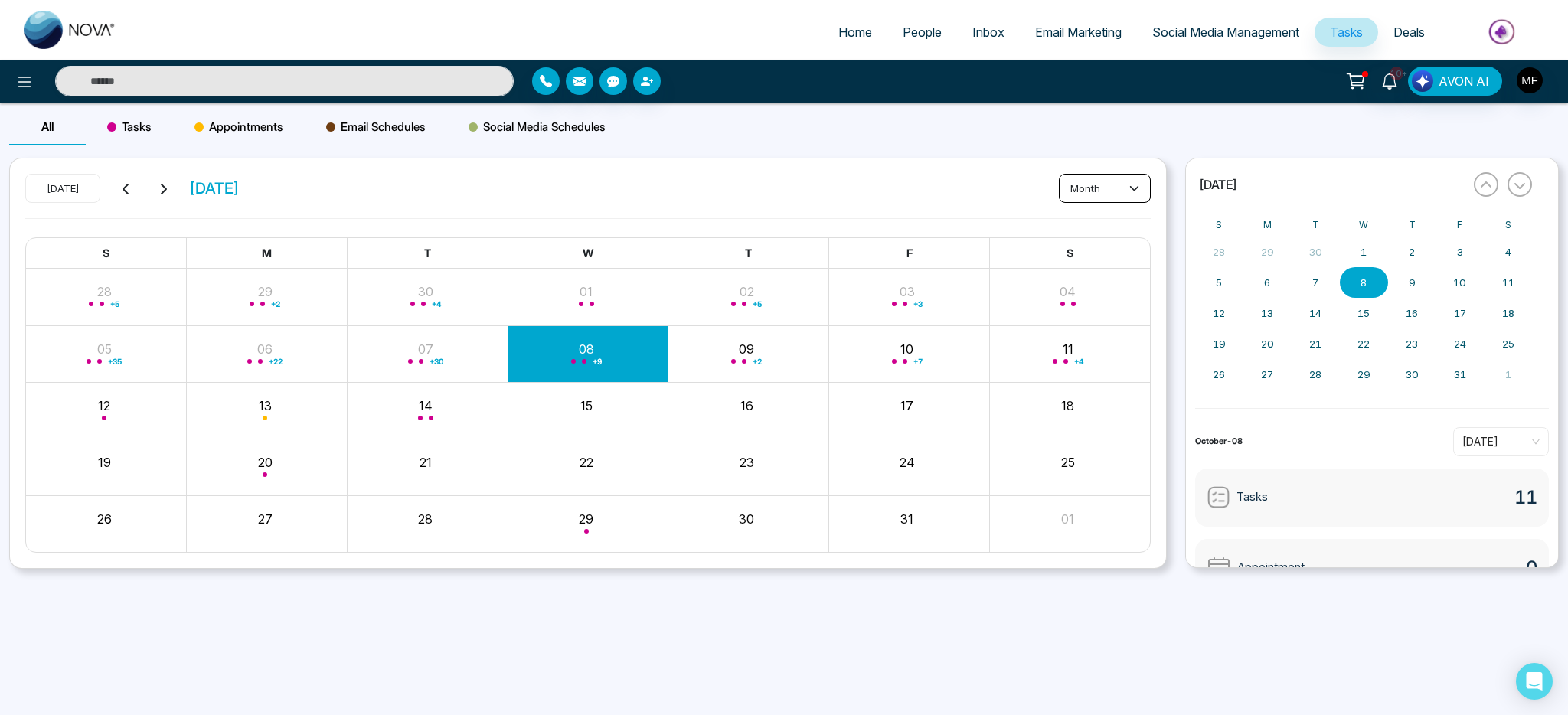
click at [1122, 182] on button "month" at bounding box center [1105, 188] width 92 height 29
click at [1104, 219] on span "day" at bounding box center [1104, 221] width 72 height 17
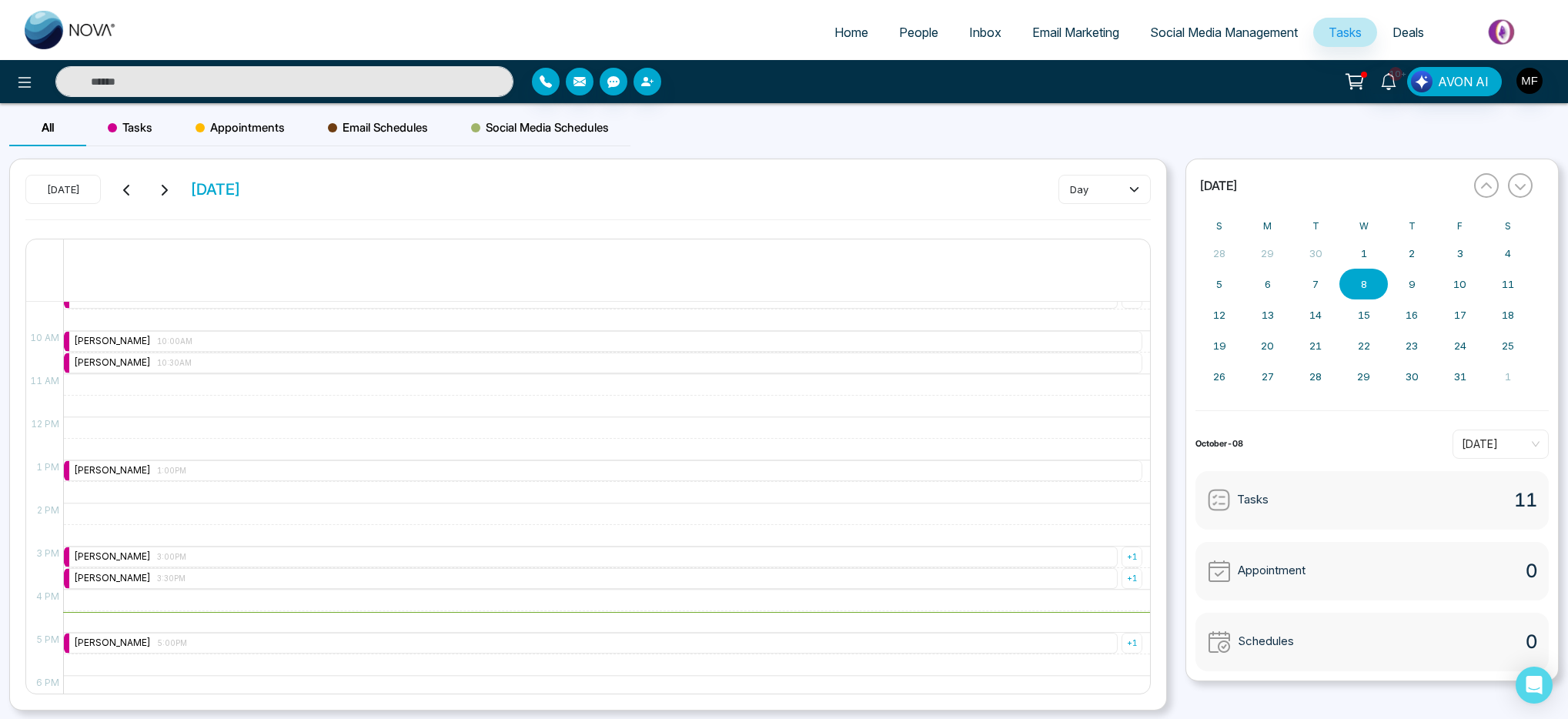
scroll to position [406, 0]
click at [141, 551] on div "[PERSON_NAME] 3:00PM" at bounding box center [130, 553] width 112 height 14
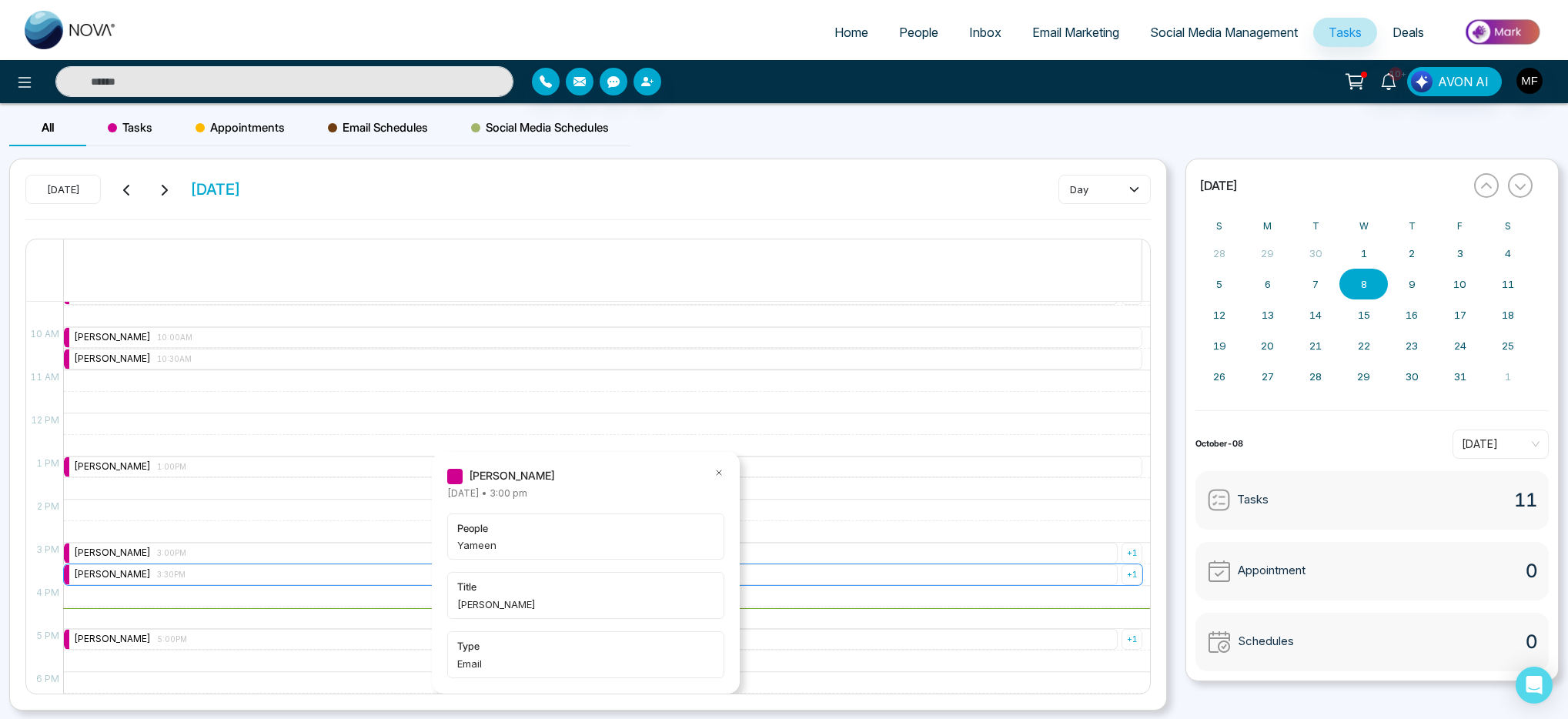
click at [113, 570] on div "[PERSON_NAME] 3:30PM" at bounding box center [129, 575] width 111 height 14
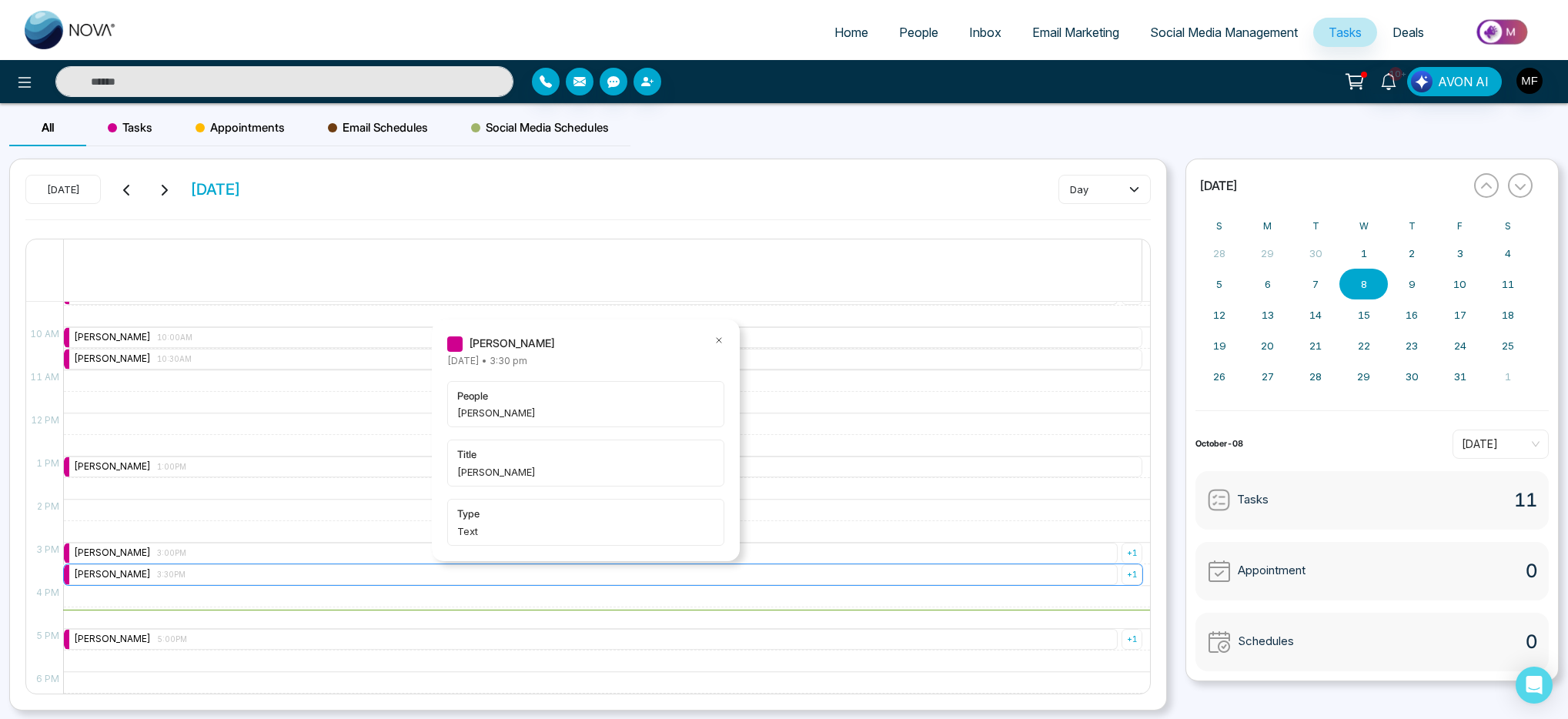
click at [273, 574] on div "[PERSON_NAME] 3:30PM" at bounding box center [591, 574] width 1054 height 20
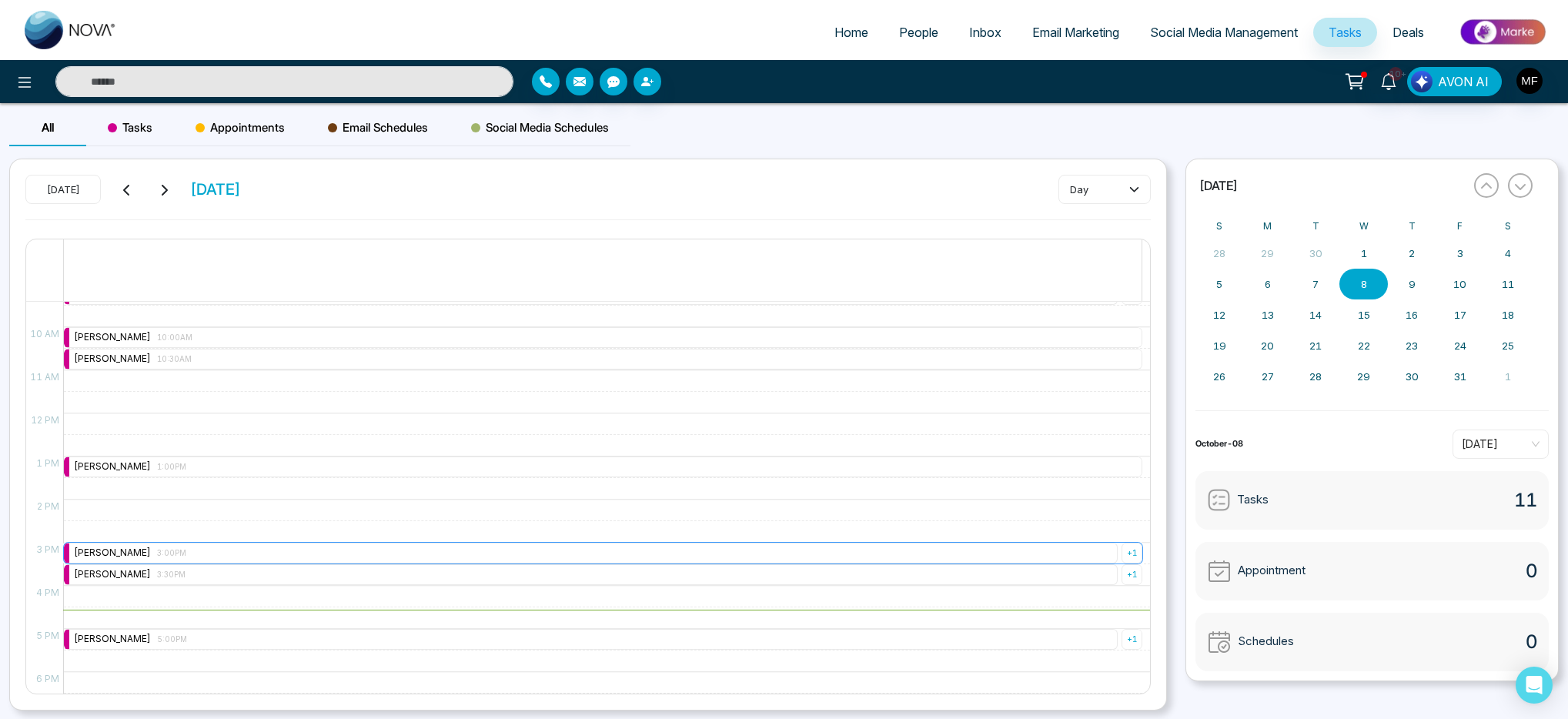
click at [278, 553] on div "[PERSON_NAME] 3:00PM" at bounding box center [591, 553] width 1054 height 20
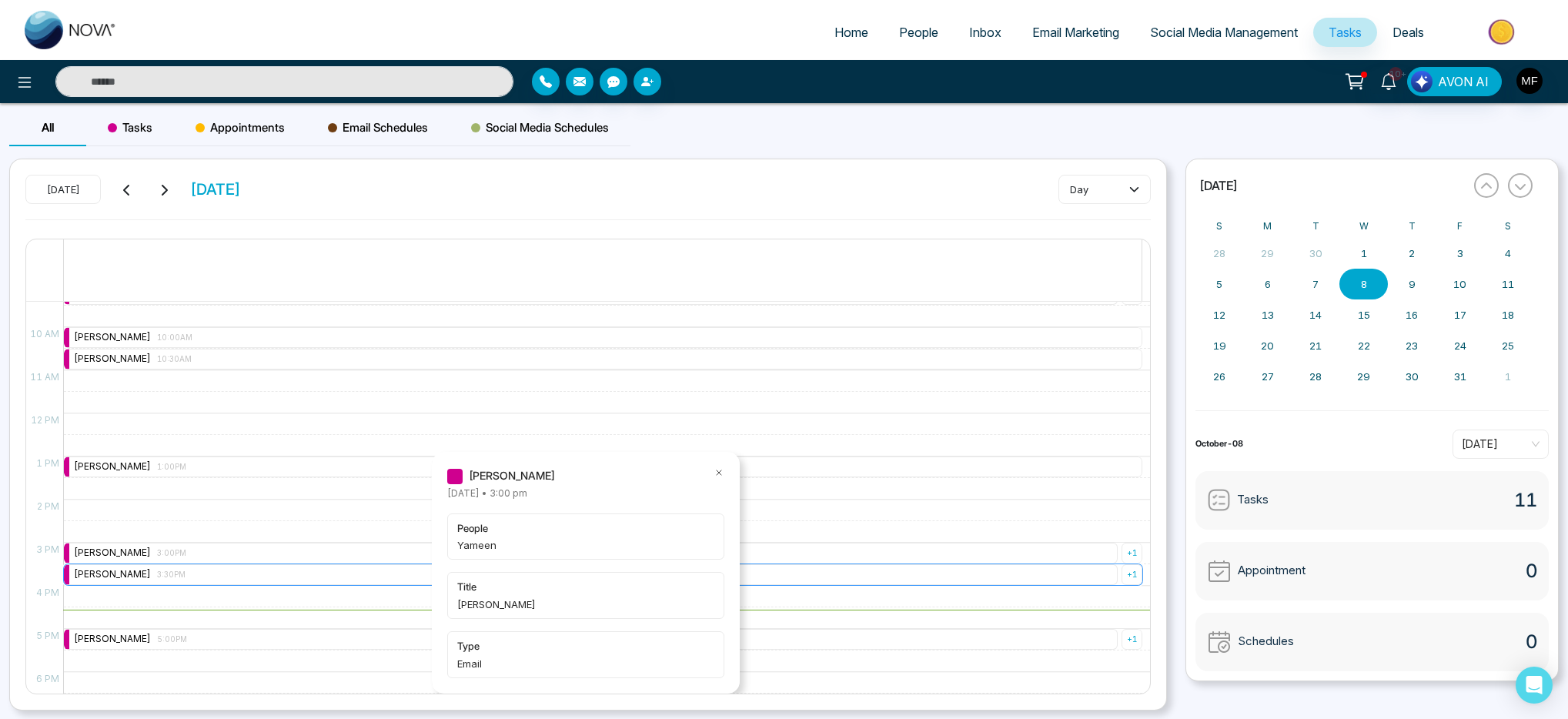
click at [277, 566] on div "[PERSON_NAME] 3:30PM" at bounding box center [591, 574] width 1054 height 20
click at [1132, 569] on div "+ 1" at bounding box center [1132, 574] width 20 height 20
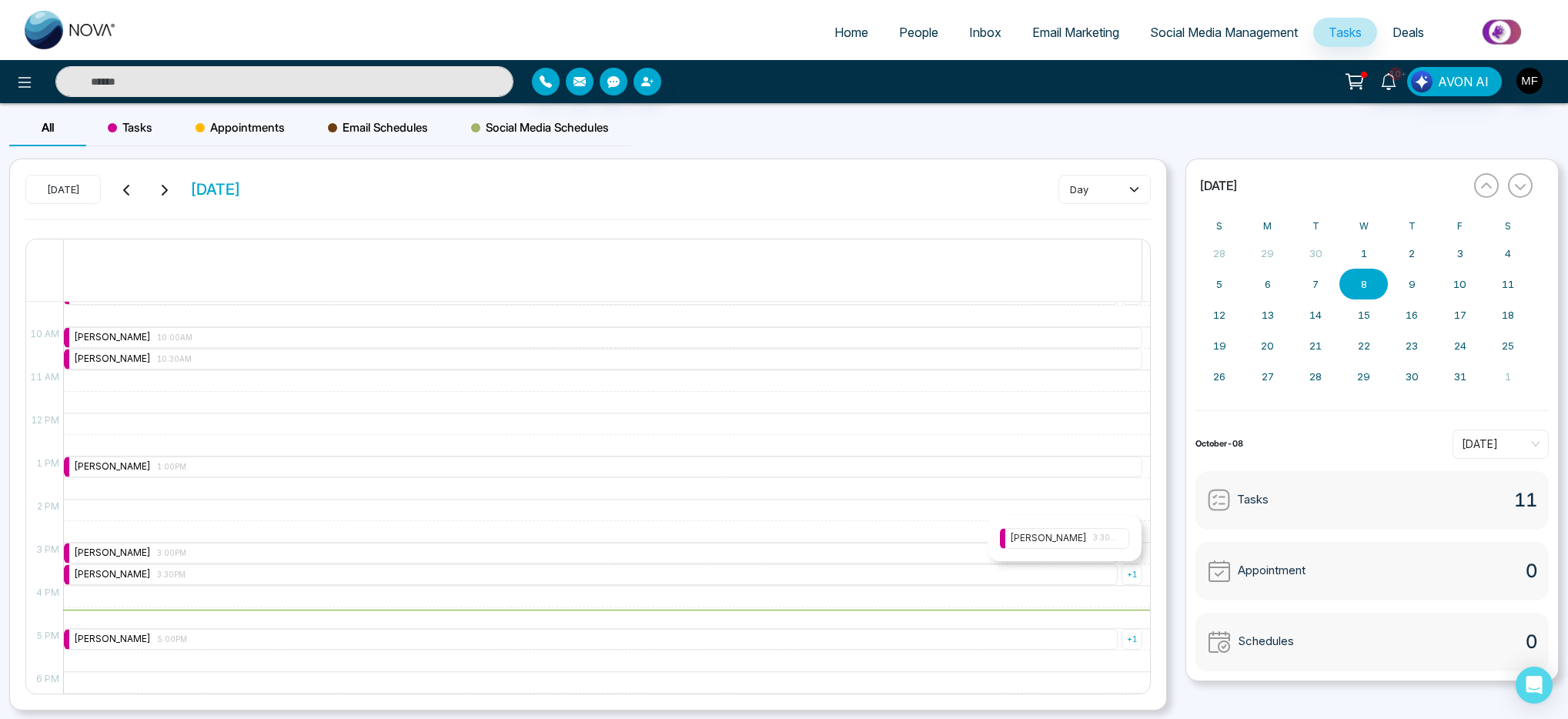
click at [1124, 549] on div "[PERSON_NAME] 3:30PM" at bounding box center [1064, 538] width 154 height 45
click at [1121, 539] on div "[PERSON_NAME] 3:30PM" at bounding box center [1064, 538] width 129 height 20
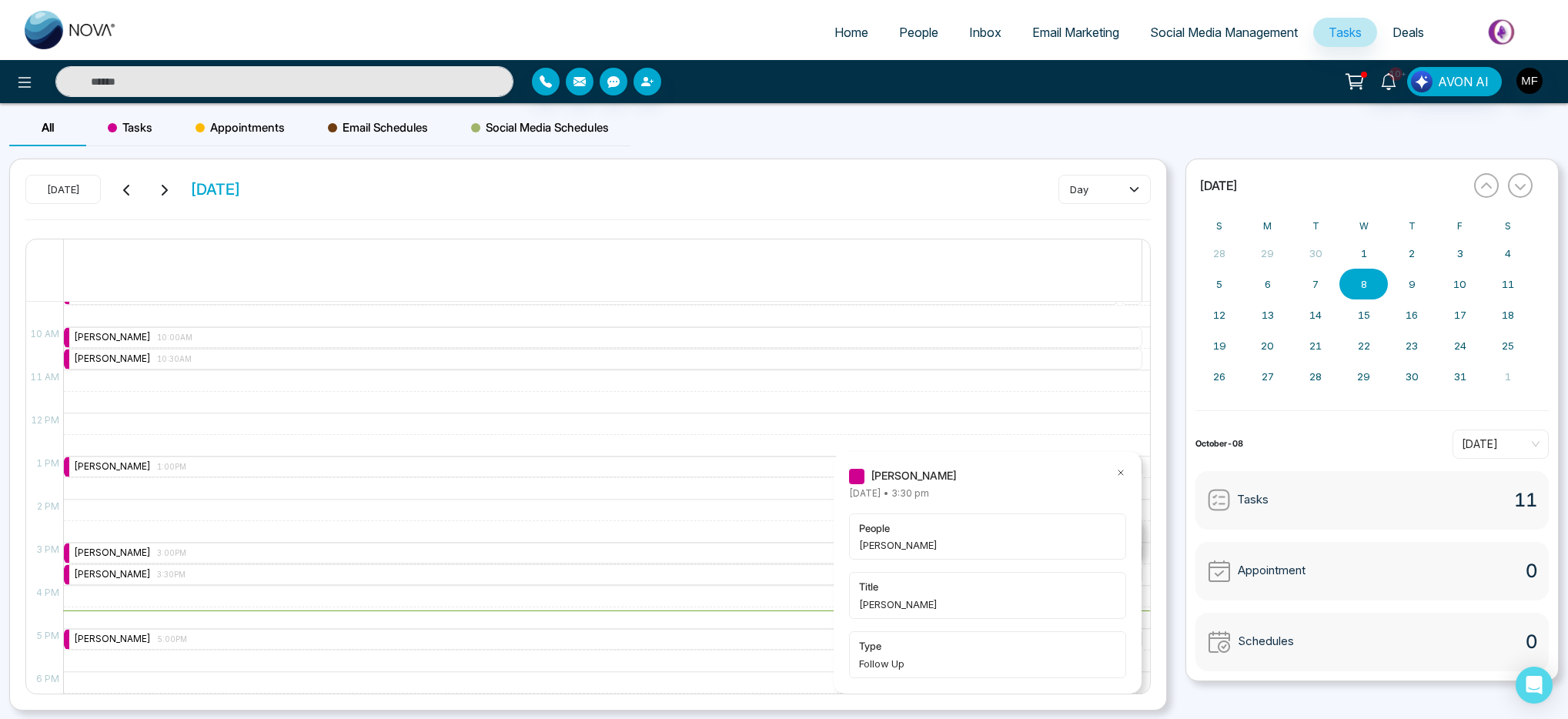
click at [631, 423] on div "9:00 AM – 9:00 AM [PERSON_NAME] 9:00AM + 1 10:00 AM – 10:00 AM [PERSON_NAME] 10…" at bounding box center [602, 413] width 1079 height 1035
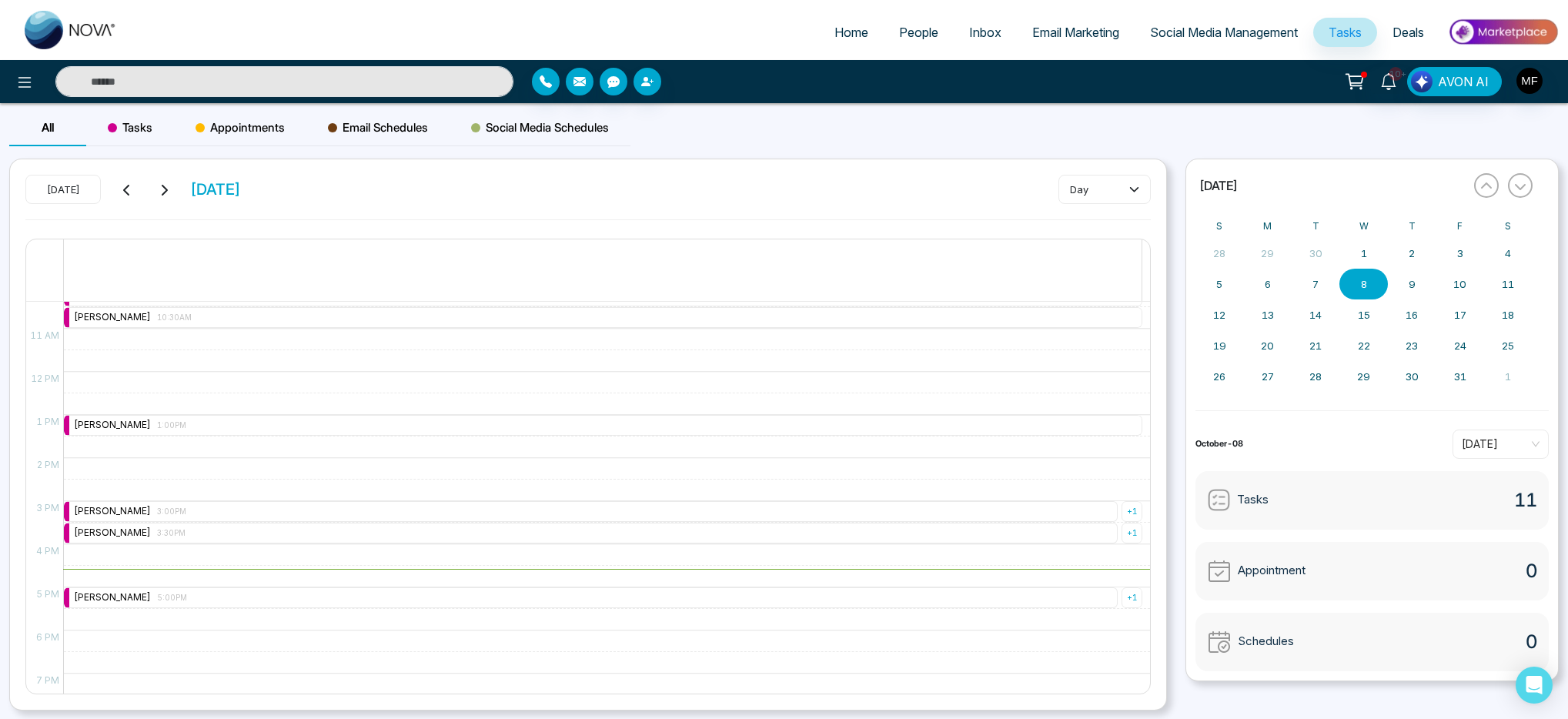
scroll to position [465, 0]
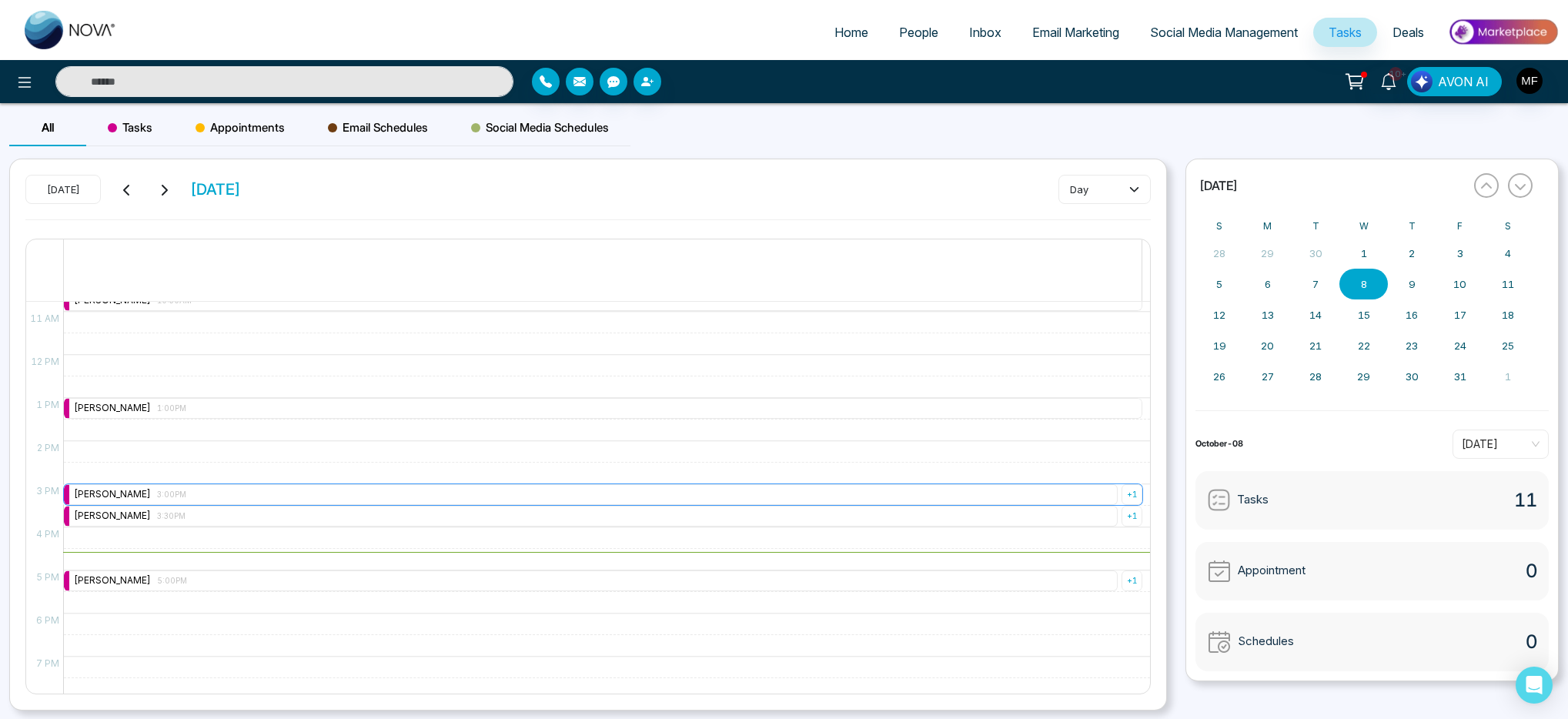
click at [461, 494] on div "[PERSON_NAME] 3:00PM" at bounding box center [591, 494] width 1054 height 20
click at [377, 470] on div "9:00 AM – 9:00 AM [PERSON_NAME] 9:00AM + 1 10:00 AM – 10:00 AM [PERSON_NAME] 10…" at bounding box center [602, 354] width 1079 height 1035
click at [1125, 517] on div "+ 1" at bounding box center [1132, 515] width 20 height 20
click at [1111, 481] on span "3:30PM" at bounding box center [1106, 480] width 26 height 12
click at [774, 558] on div "9:00 AM – 9:00 AM [PERSON_NAME] 9:00AM + 1 10:00 AM – 10:00 AM [PERSON_NAME] 10…" at bounding box center [602, 354] width 1079 height 1035
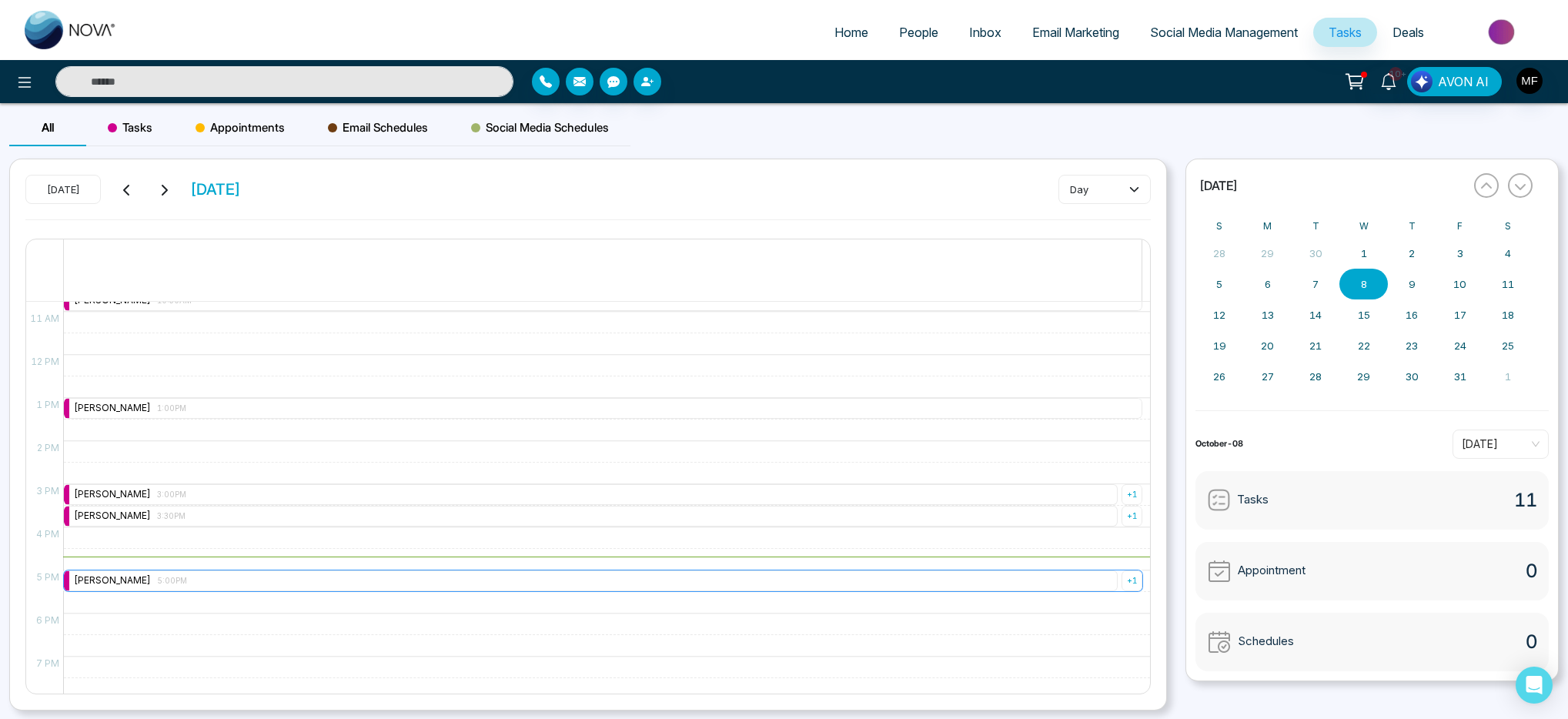
click at [260, 582] on div "[PERSON_NAME] 5:00PM" at bounding box center [591, 580] width 1054 height 20
click at [1125, 581] on div "+ 1" at bounding box center [1132, 580] width 20 height 20
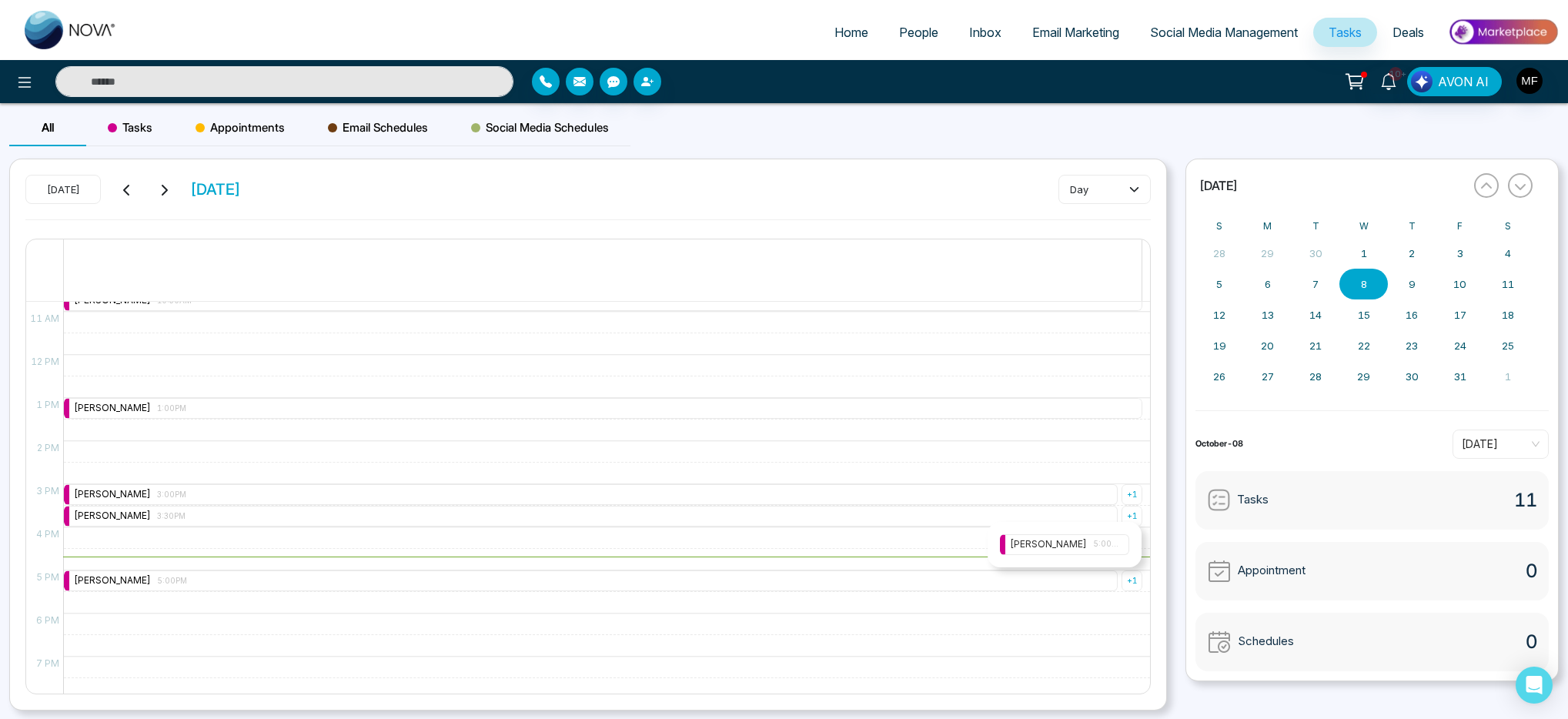
click at [1089, 541] on div "[PERSON_NAME] 5:00PM" at bounding box center [1064, 545] width 109 height 14
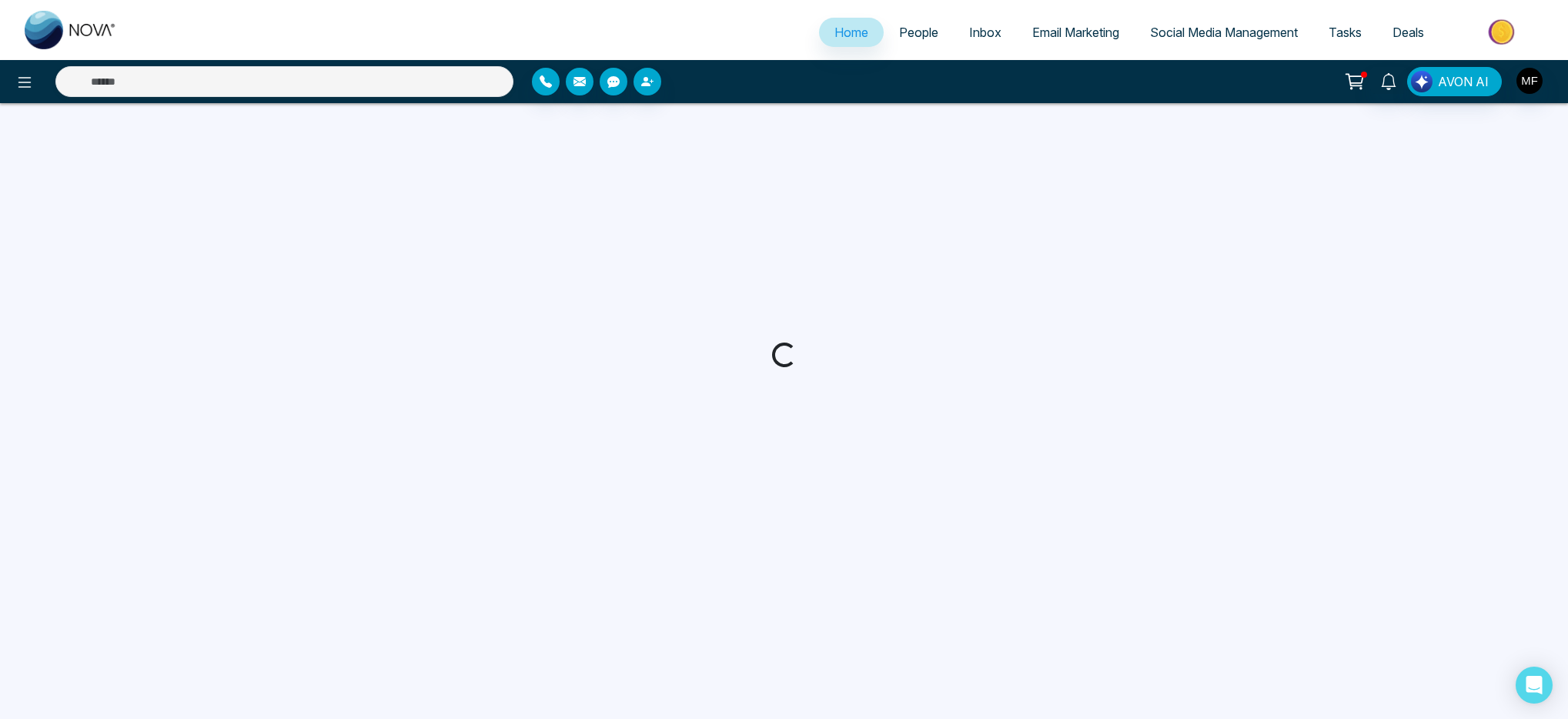
select select "*"
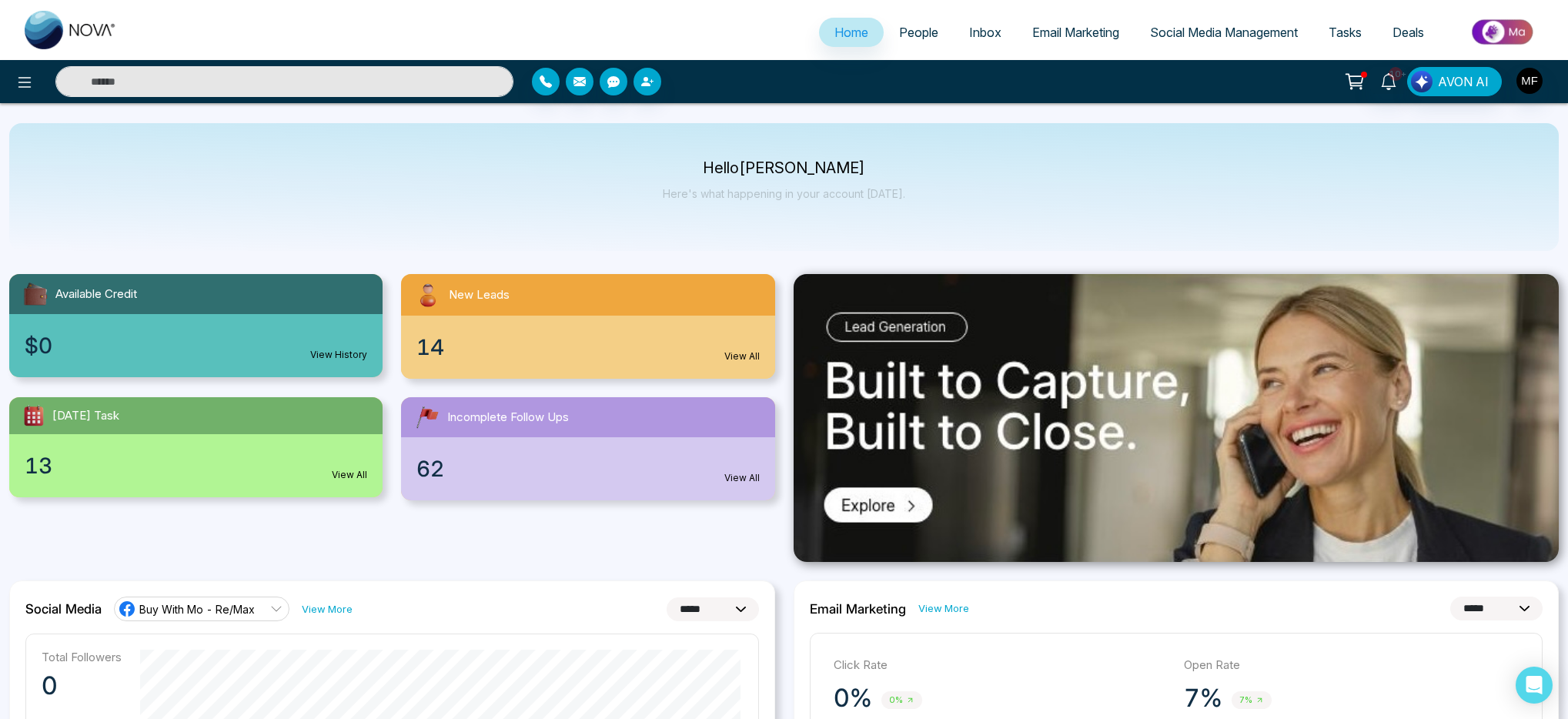
click at [383, 76] on input "text" at bounding box center [284, 81] width 458 height 31
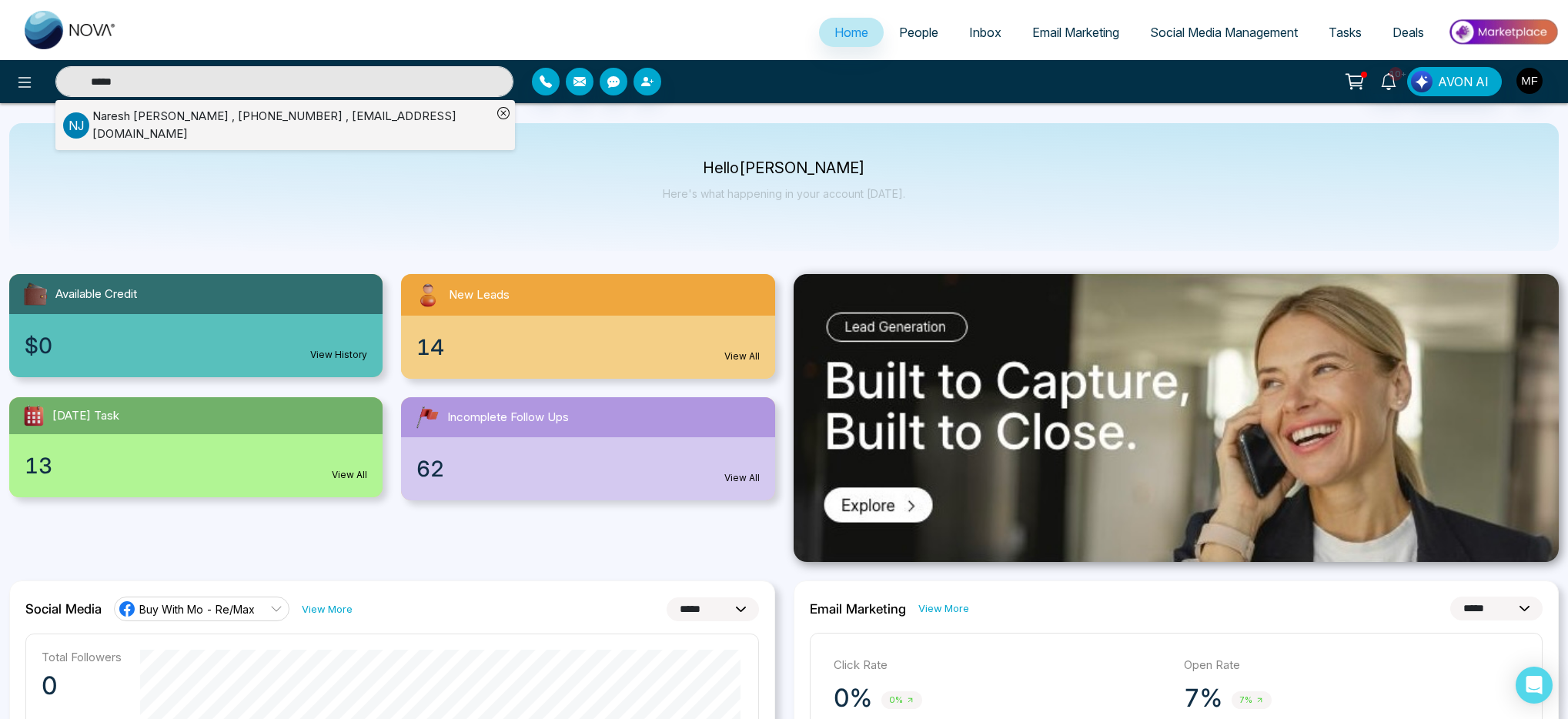
type input "*****"
drag, startPoint x: 261, startPoint y: 106, endPoint x: 262, endPoint y: 135, distance: 29.0
click at [261, 113] on li "N J [PERSON_NAME] , [PHONE_NUMBER] , [EMAIL_ADDRESS][DOMAIN_NAME]" at bounding box center [278, 125] width 429 height 50
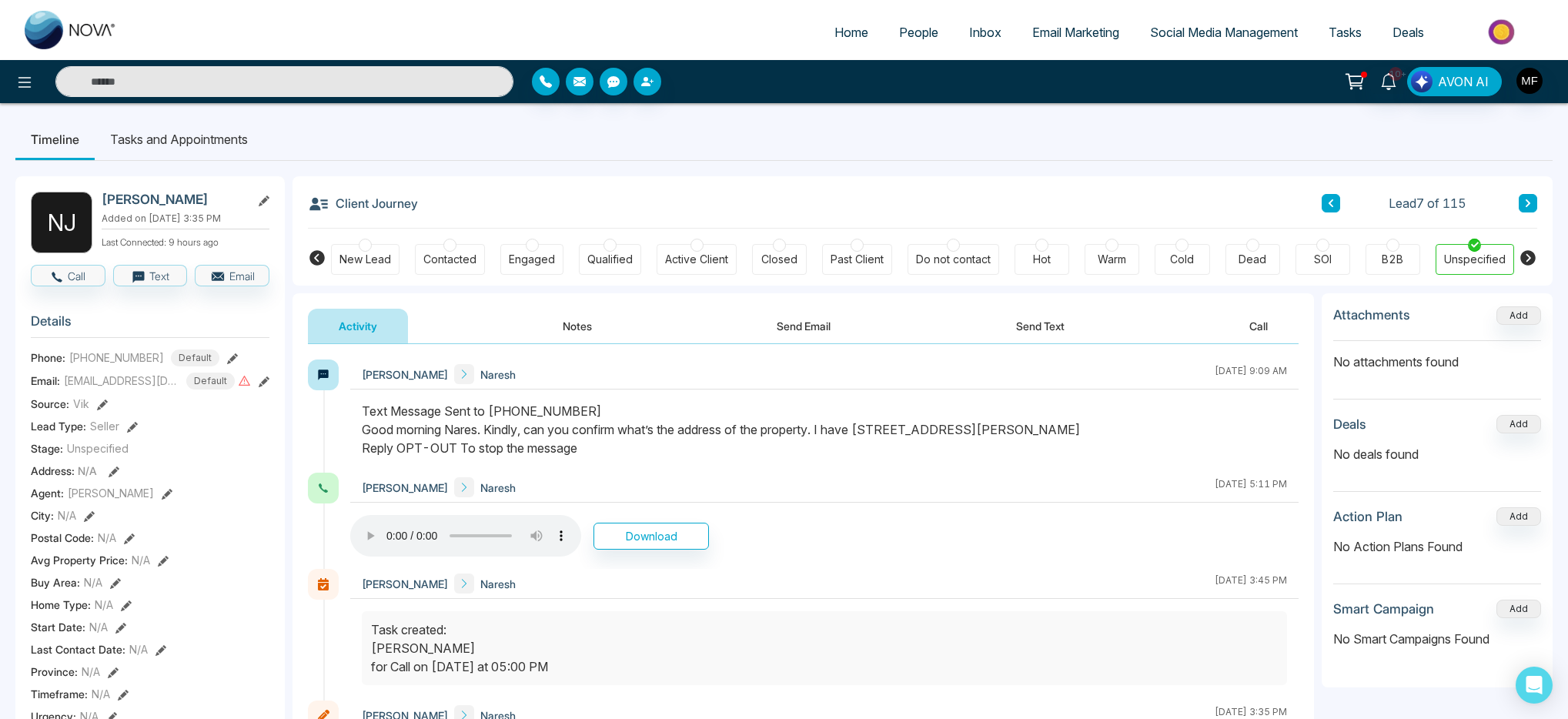
click at [227, 77] on input "text" at bounding box center [284, 81] width 458 height 31
click at [923, 32] on span "People" at bounding box center [919, 32] width 39 height 15
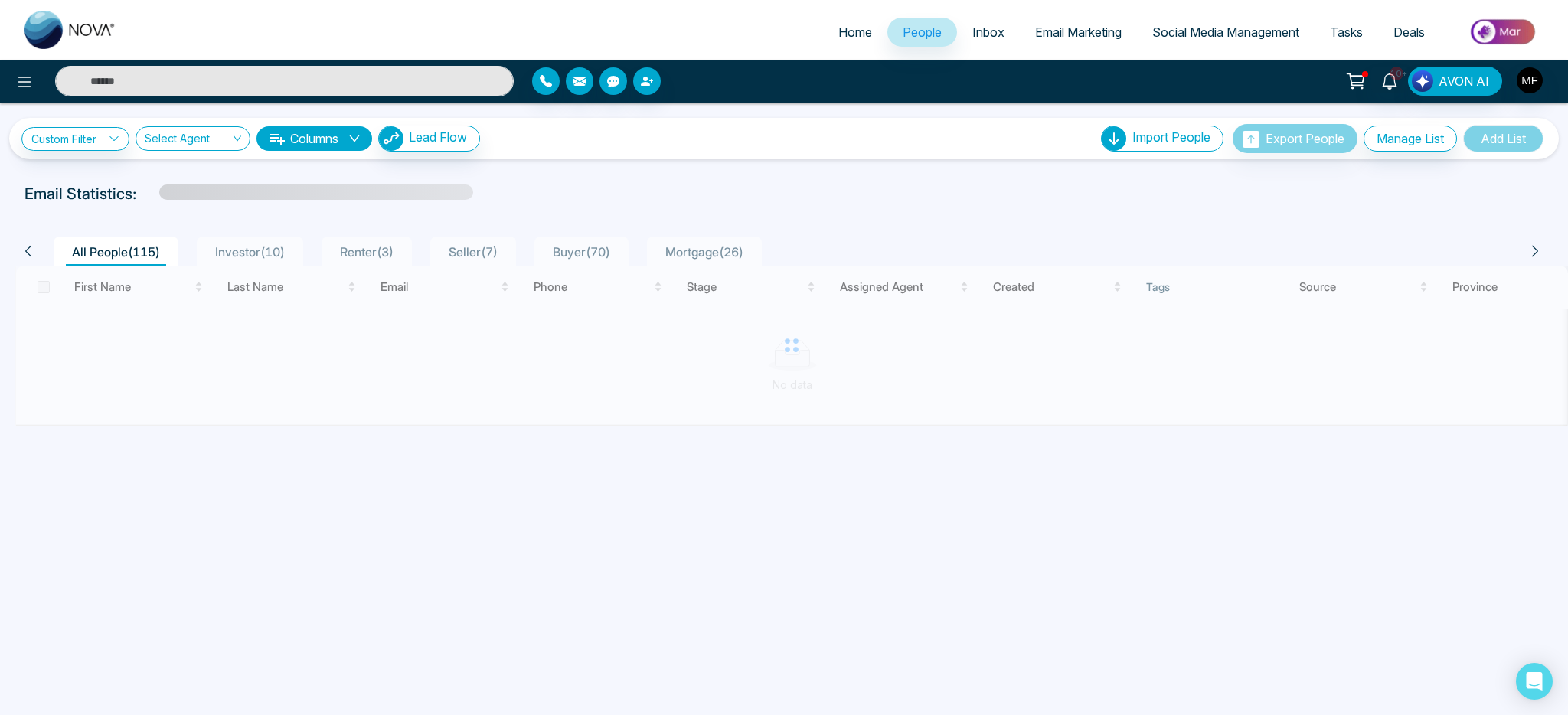
click at [248, 88] on input "text" at bounding box center [284, 81] width 458 height 31
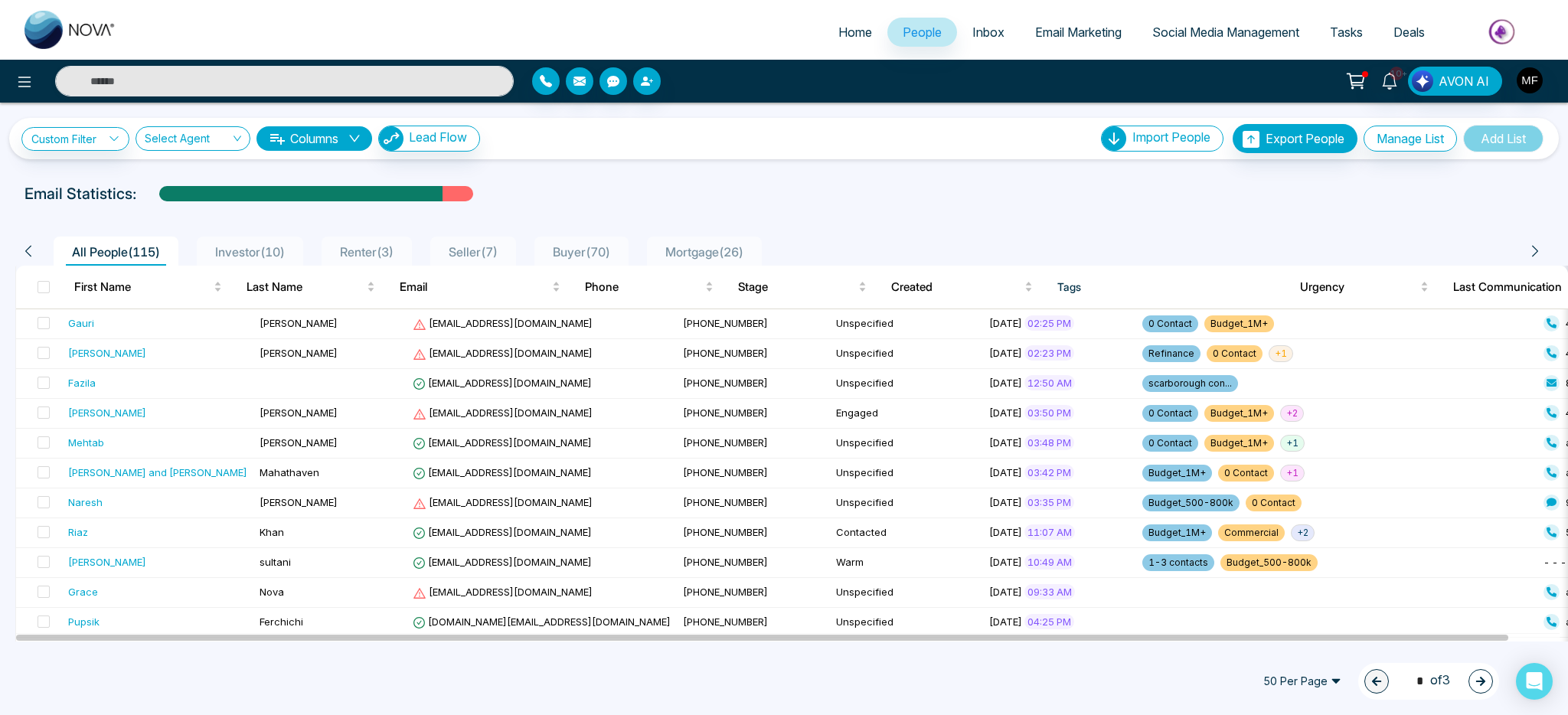
click at [565, 209] on div at bounding box center [783, 208] width 1549 height 6
click at [446, 253] on li "Seller ( 7 )" at bounding box center [473, 250] width 86 height 29
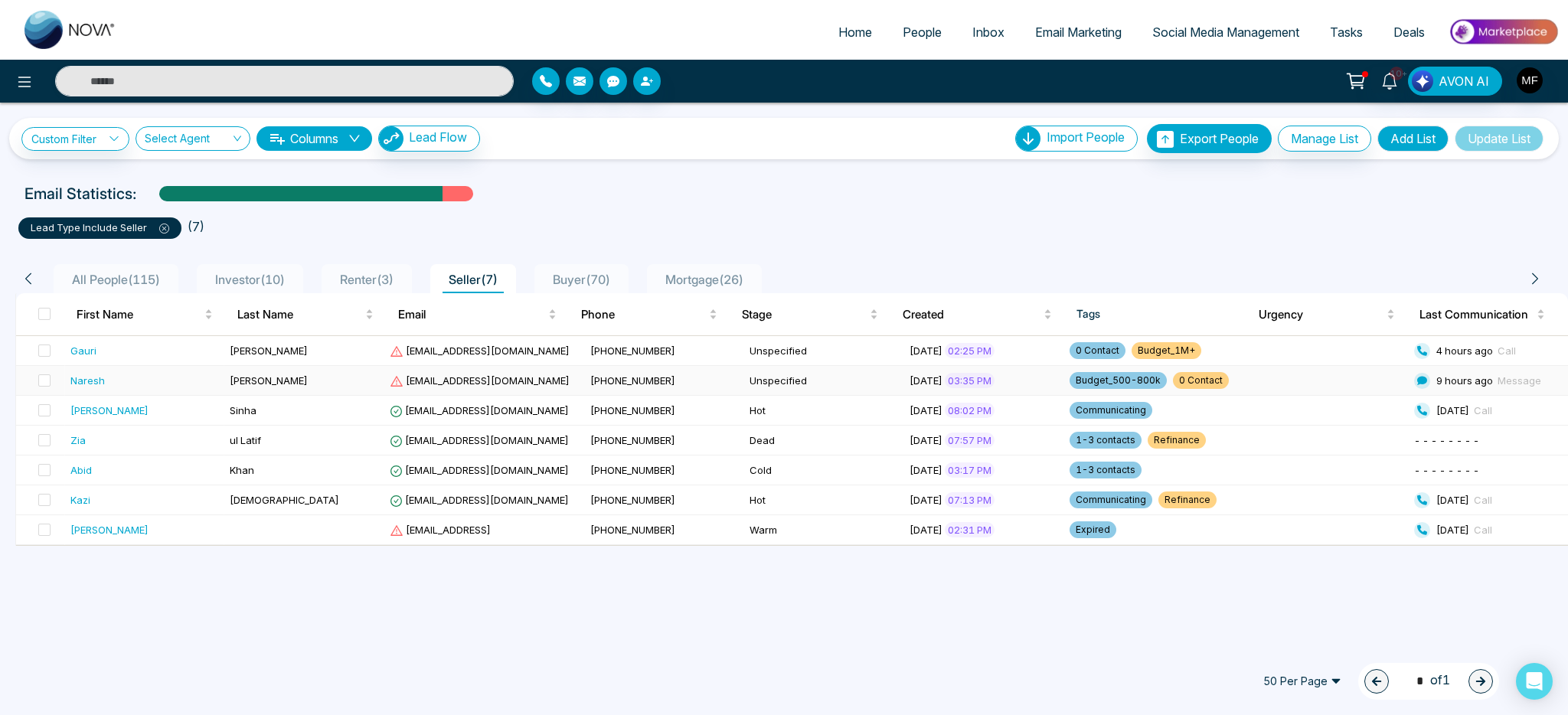
click at [154, 379] on div "Naresh" at bounding box center [144, 380] width 148 height 15
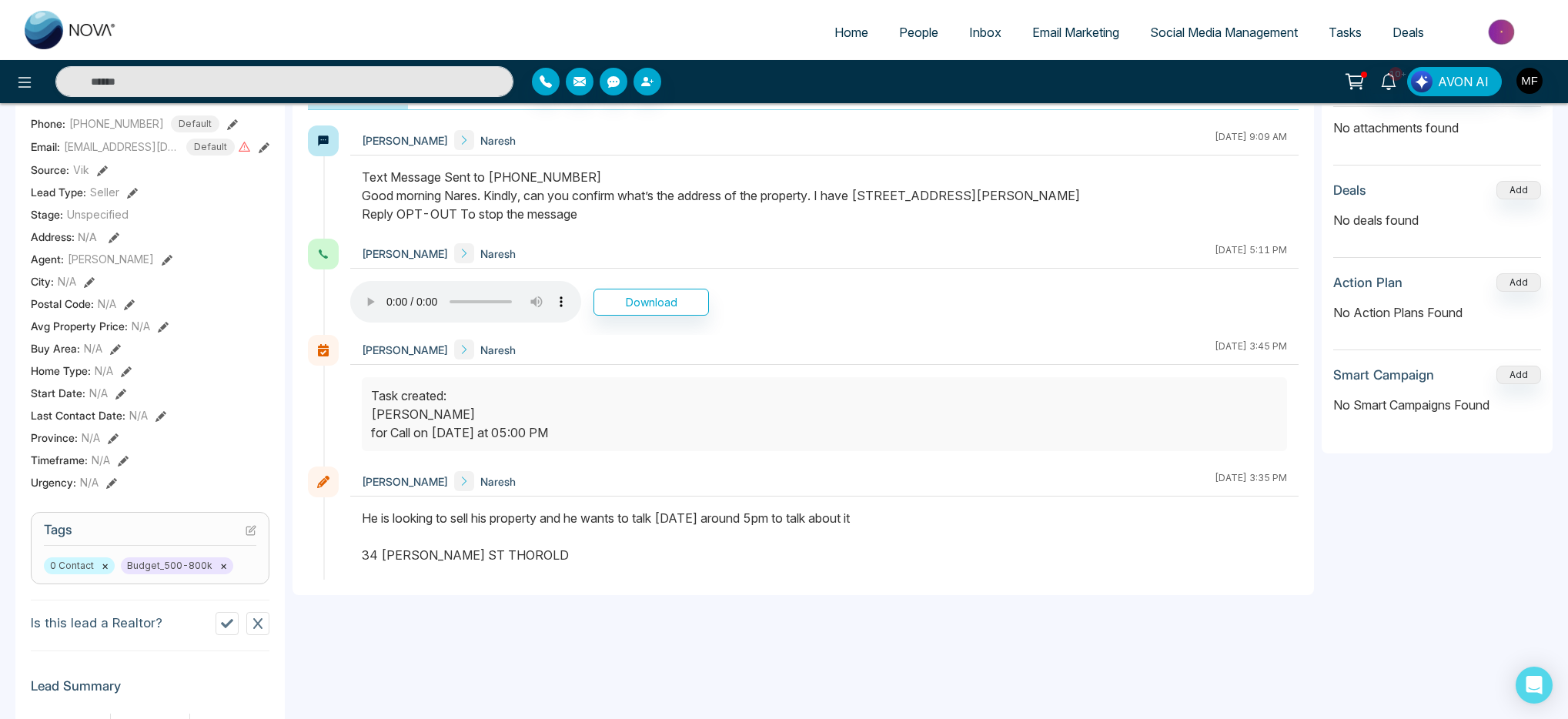
scroll to position [231, 0]
click at [594, 495] on div "[PERSON_NAME] [DATE] 3:35 PM" at bounding box center [825, 485] width 949 height 30
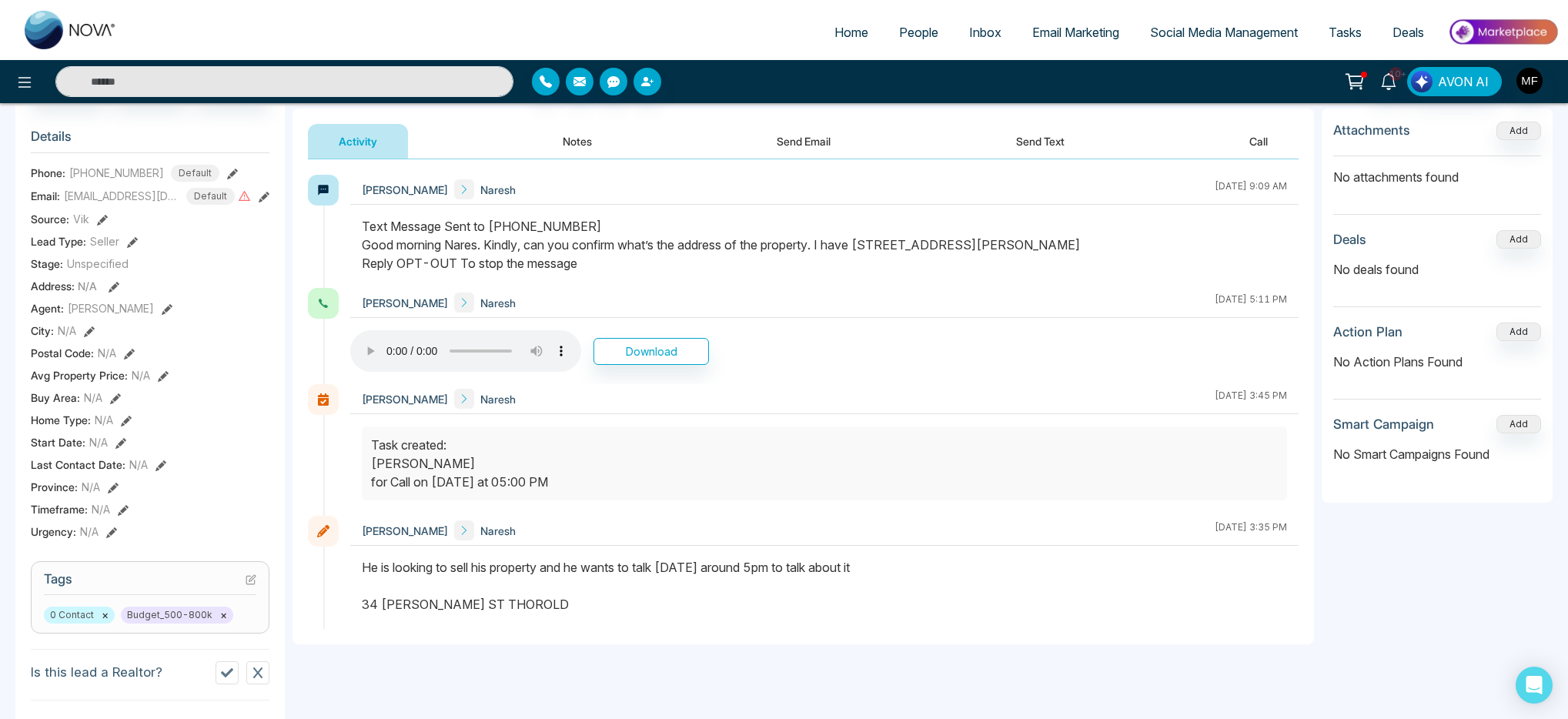
scroll to position [153, 0]
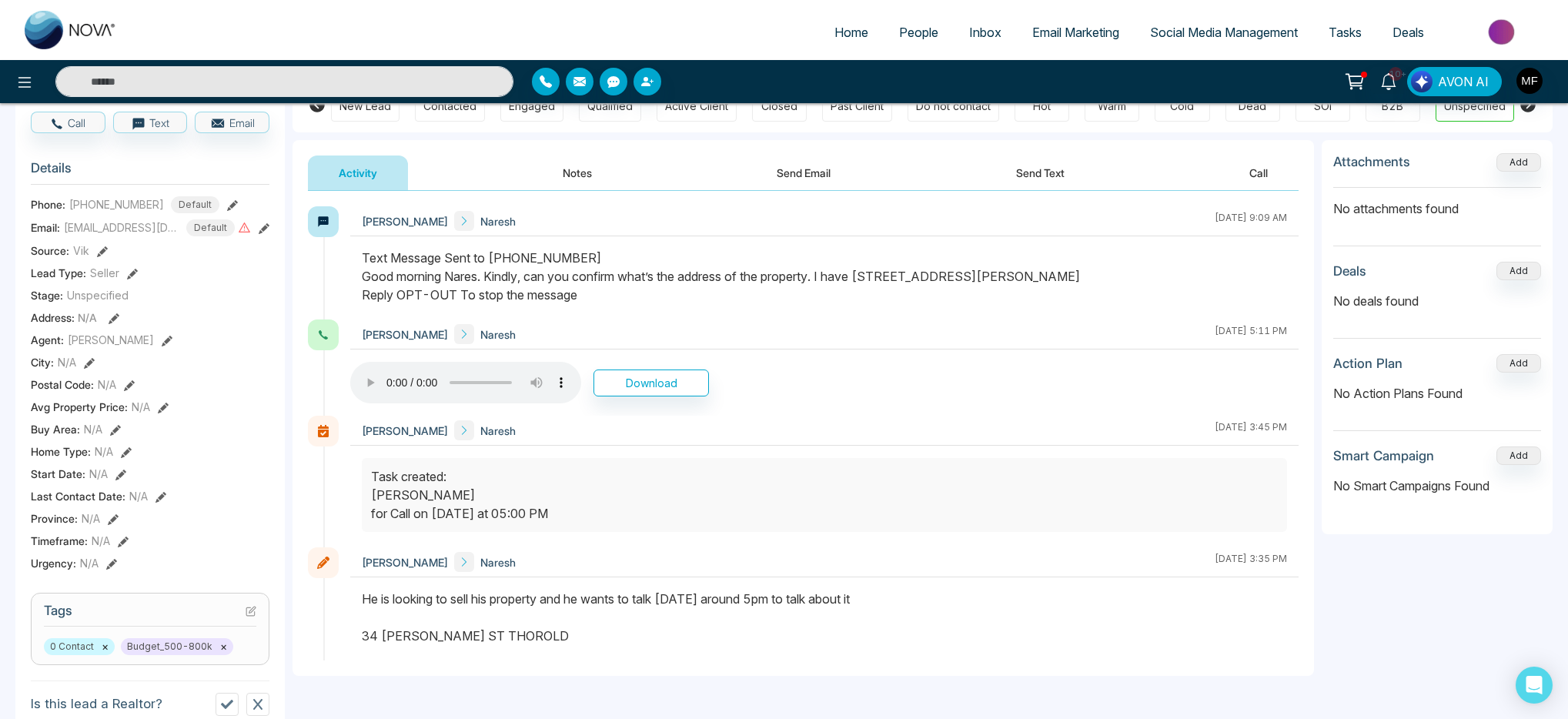
click at [572, 187] on button "Notes" at bounding box center [578, 173] width 91 height 35
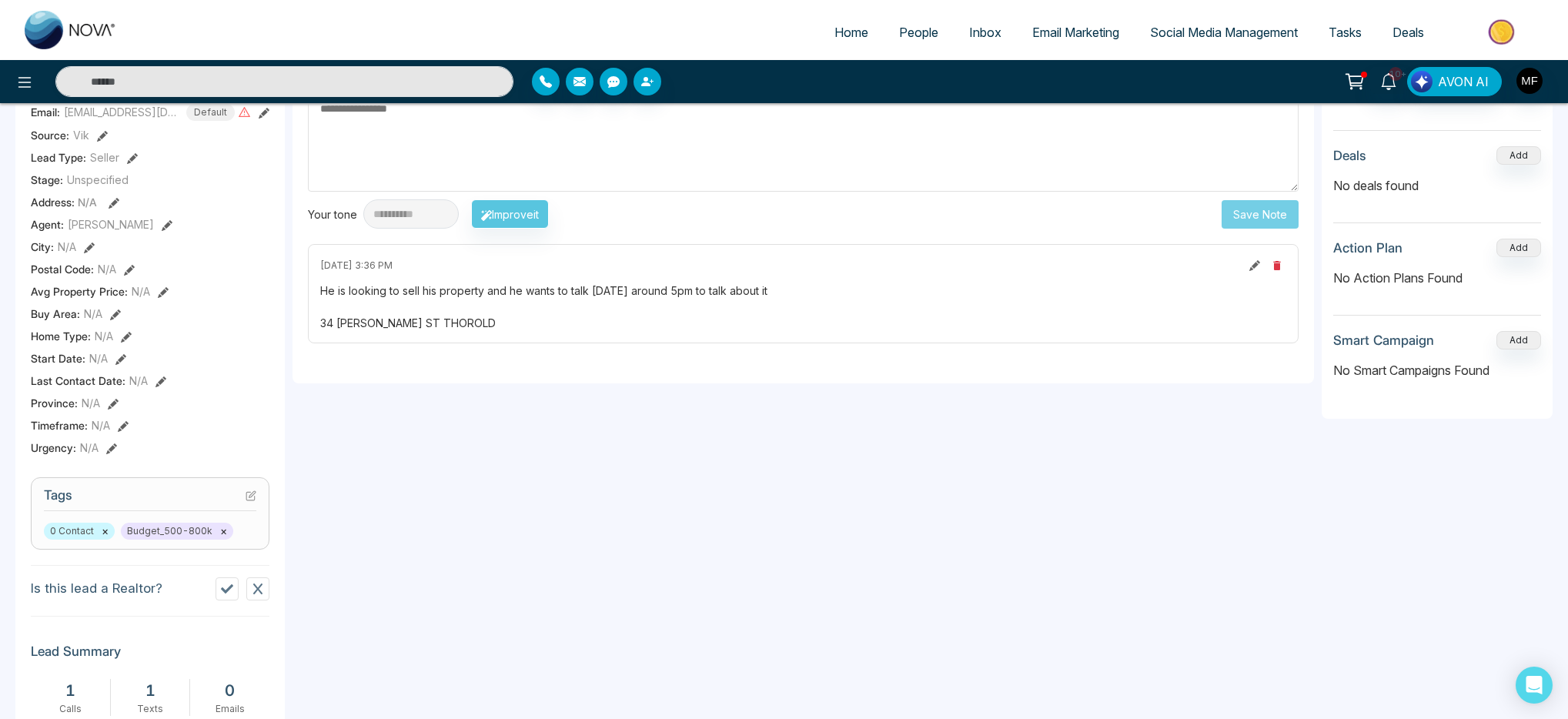
scroll to position [268, 0]
click at [1258, 265] on icon at bounding box center [1255, 266] width 11 height 11
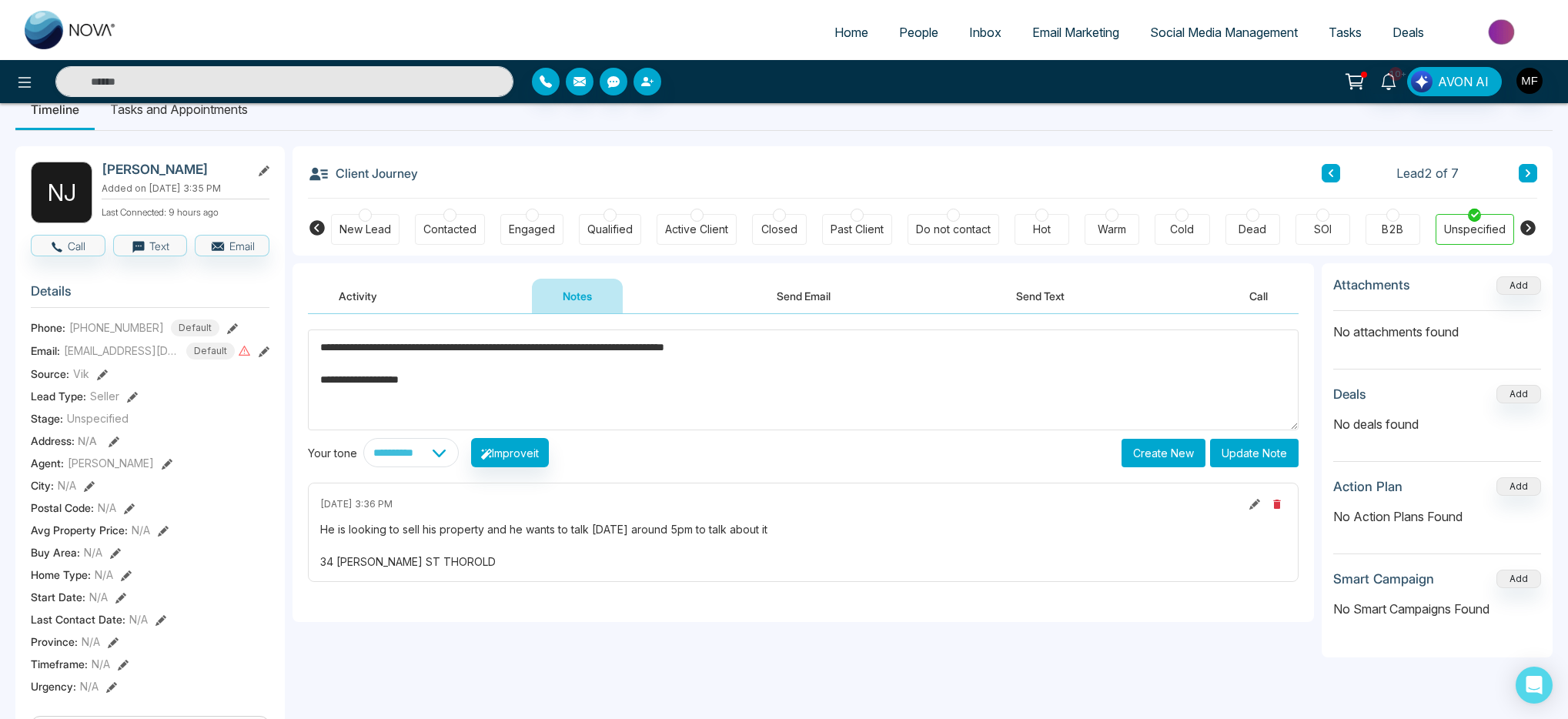
scroll to position [0, 0]
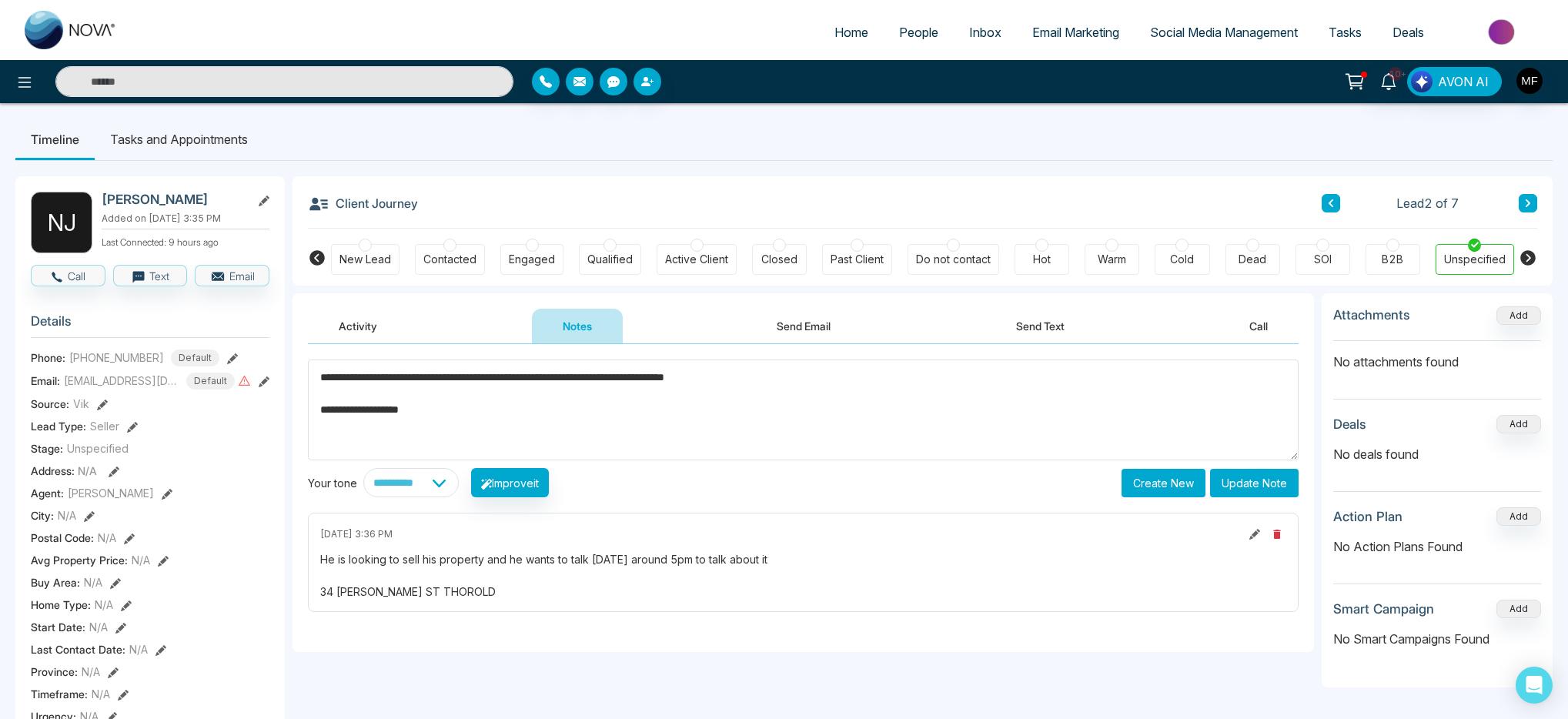
click at [371, 591] on div "He is looking to sell his property and he wants to talk [DATE] around 5pm to ta…" at bounding box center [804, 575] width 966 height 49
click at [356, 411] on textarea "**********" at bounding box center [804, 409] width 991 height 101
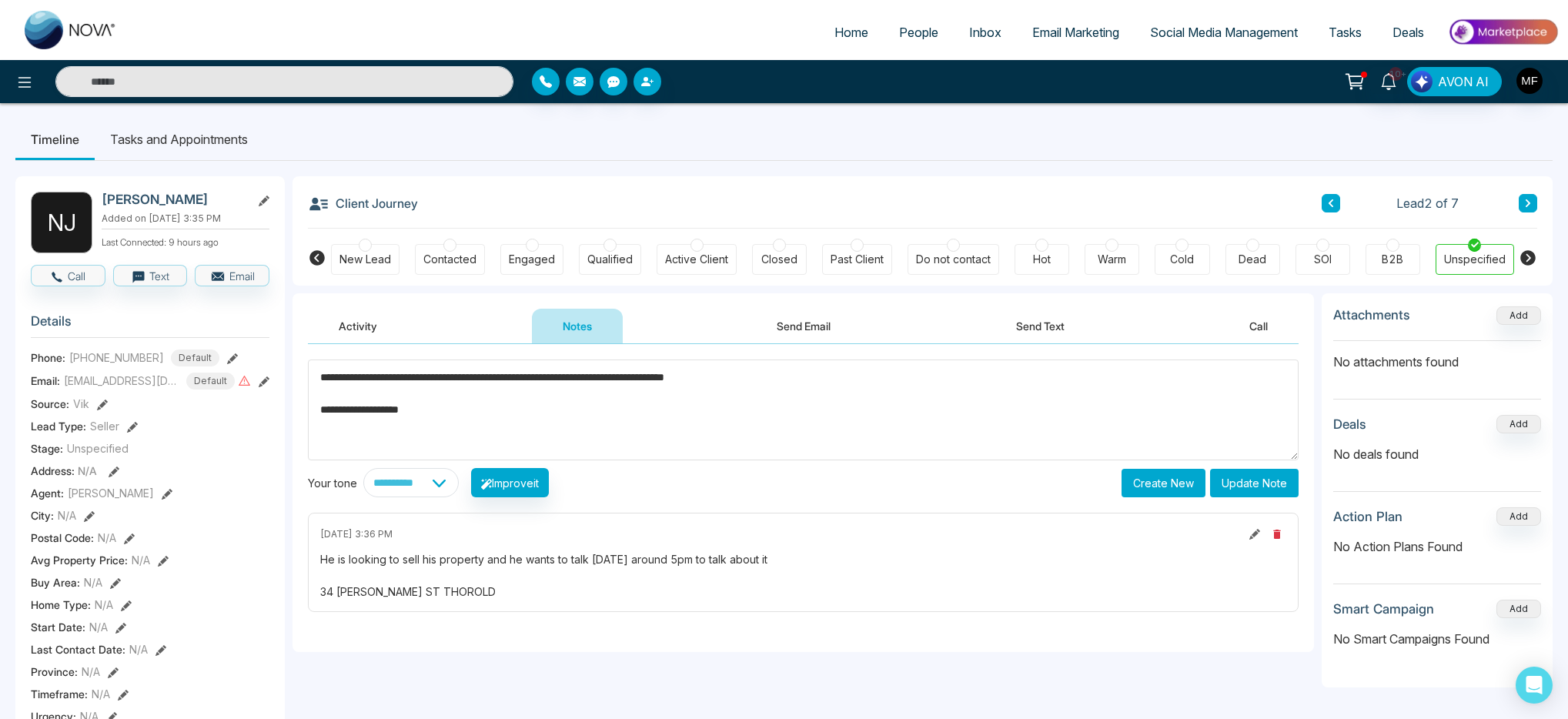
type textarea "**********"
click at [1171, 482] on button "Create New" at bounding box center [1164, 483] width 84 height 28
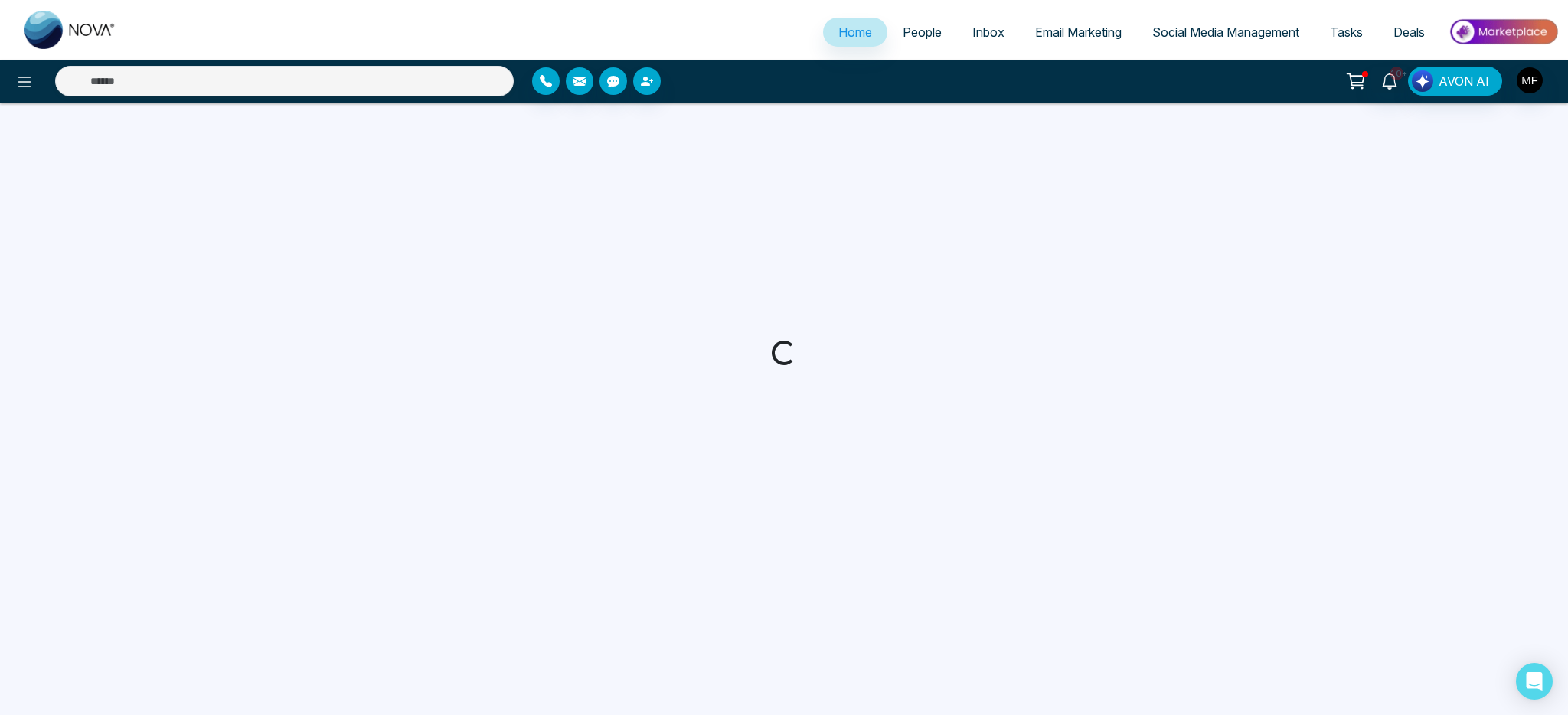
select select "*"
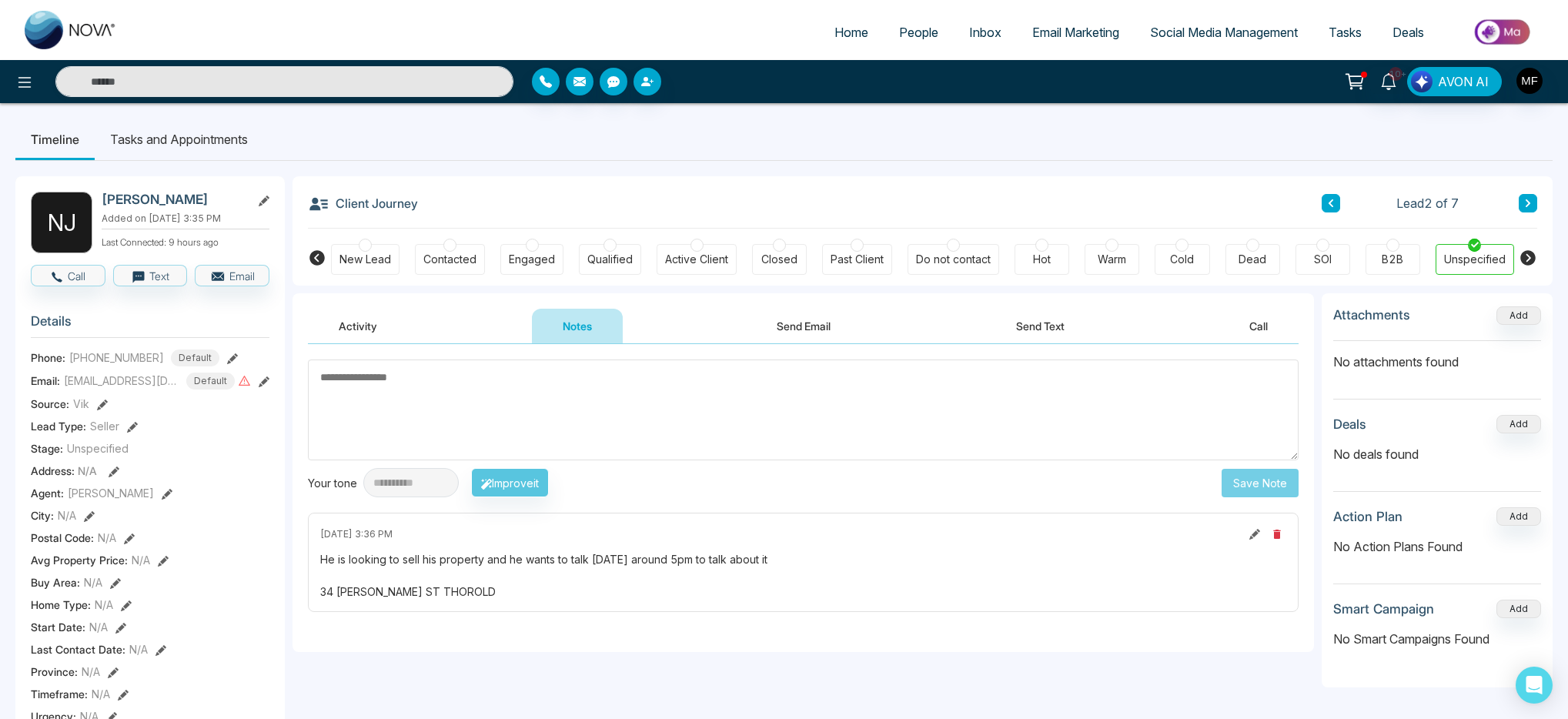
click at [1255, 534] on icon at bounding box center [1255, 534] width 11 height 11
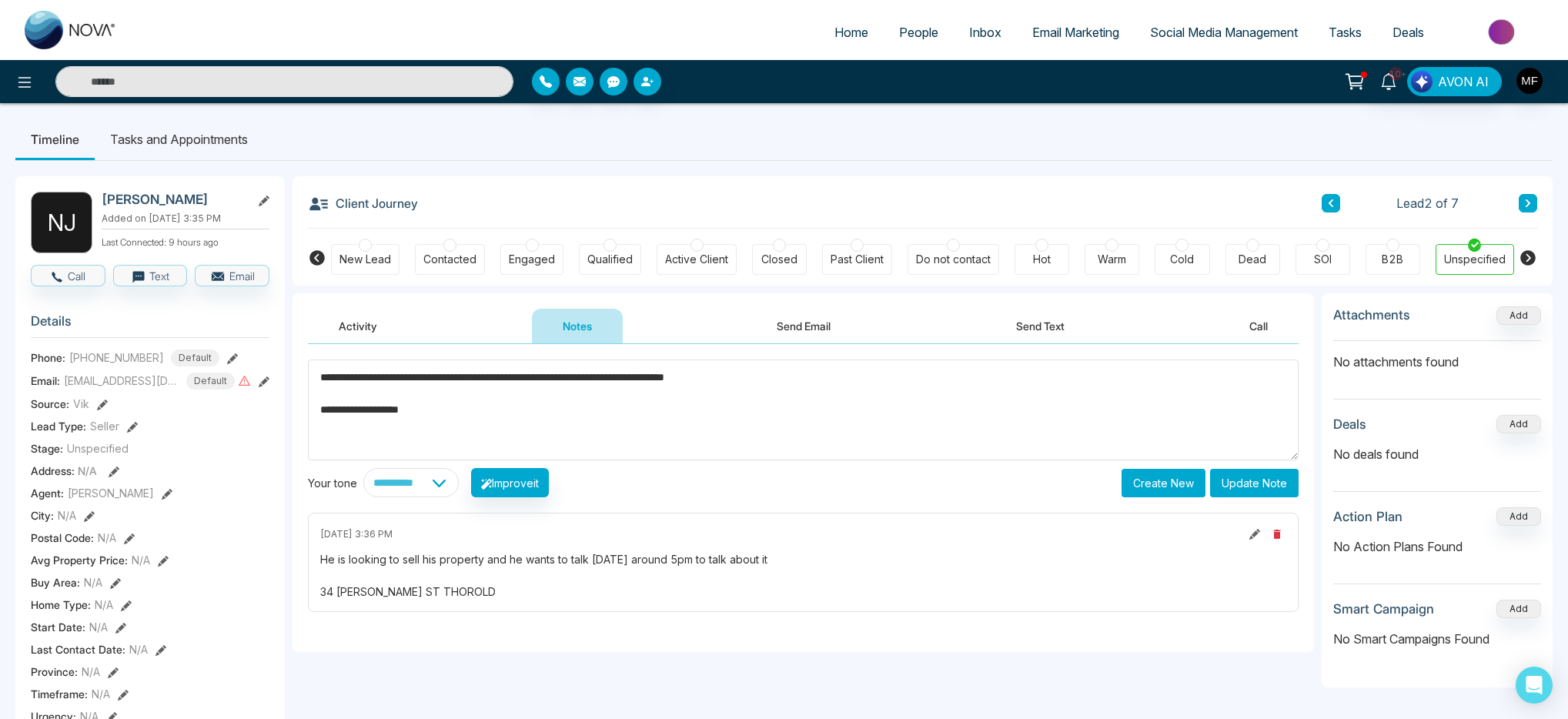
click at [360, 410] on textarea "**********" at bounding box center [804, 409] width 991 height 101
type textarea "**********"
click at [1264, 484] on button "Update Note" at bounding box center [1254, 483] width 88 height 28
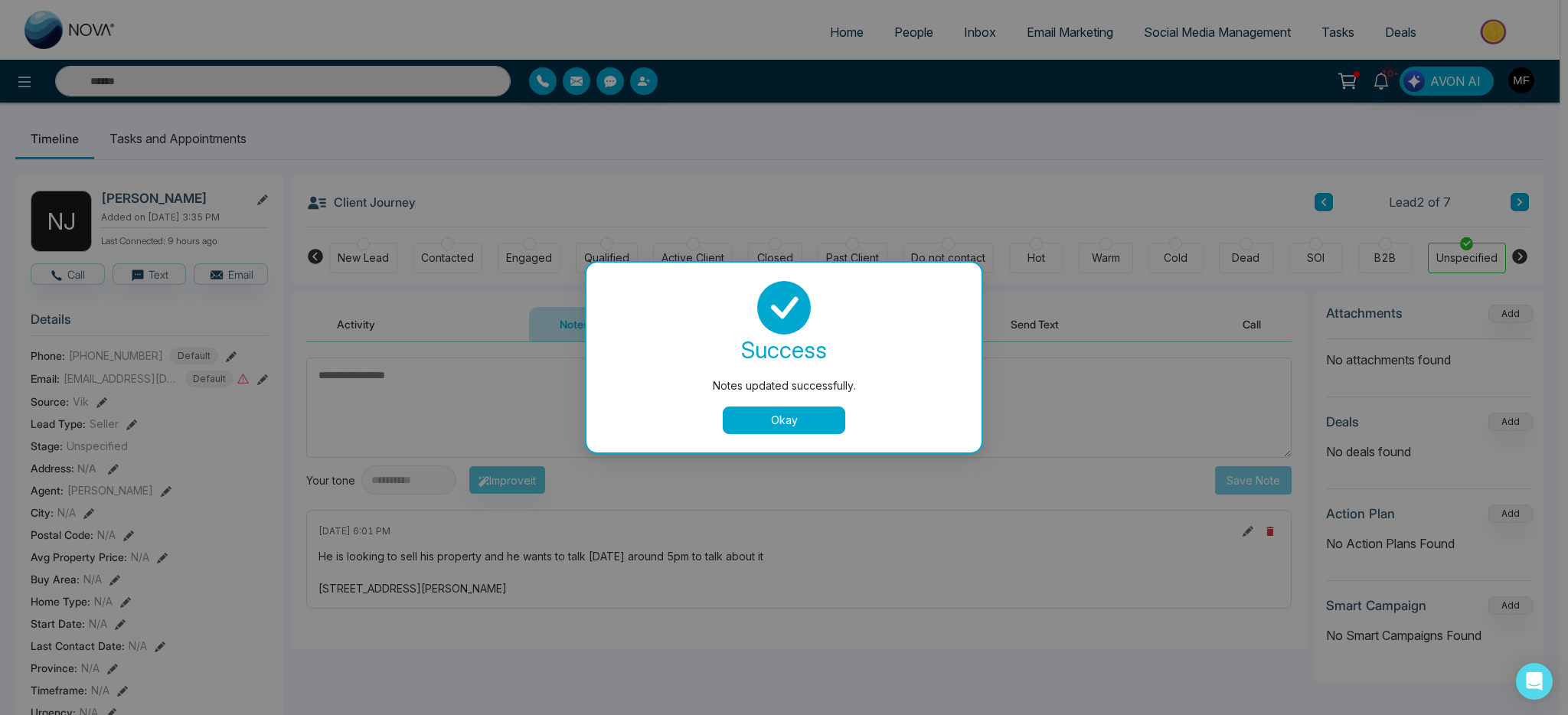
click at [822, 421] on button "Okay" at bounding box center [784, 419] width 122 height 27
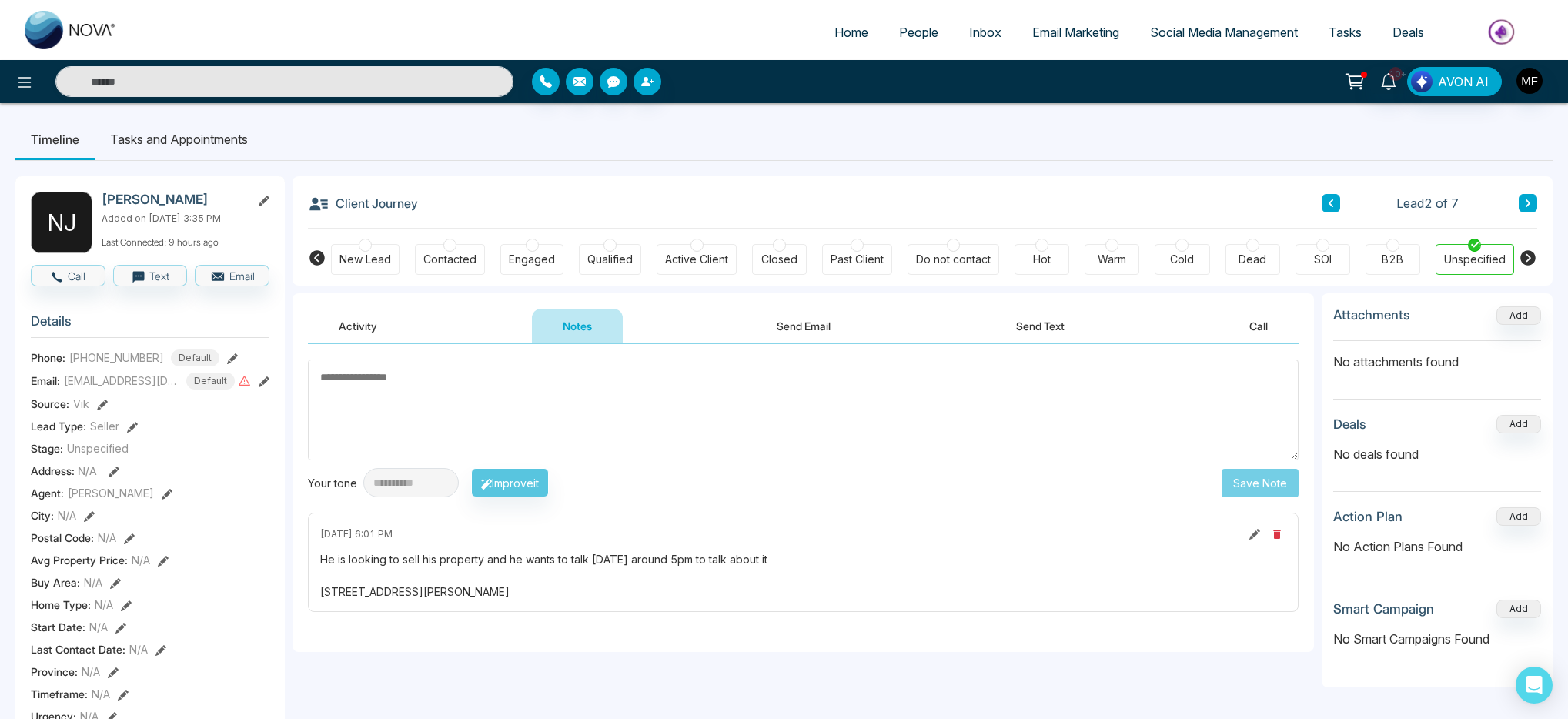
click at [837, 191] on div "Client Journey Lead 2 of 7" at bounding box center [923, 202] width 1230 height 53
